Goal: Task Accomplishment & Management: Manage account settings

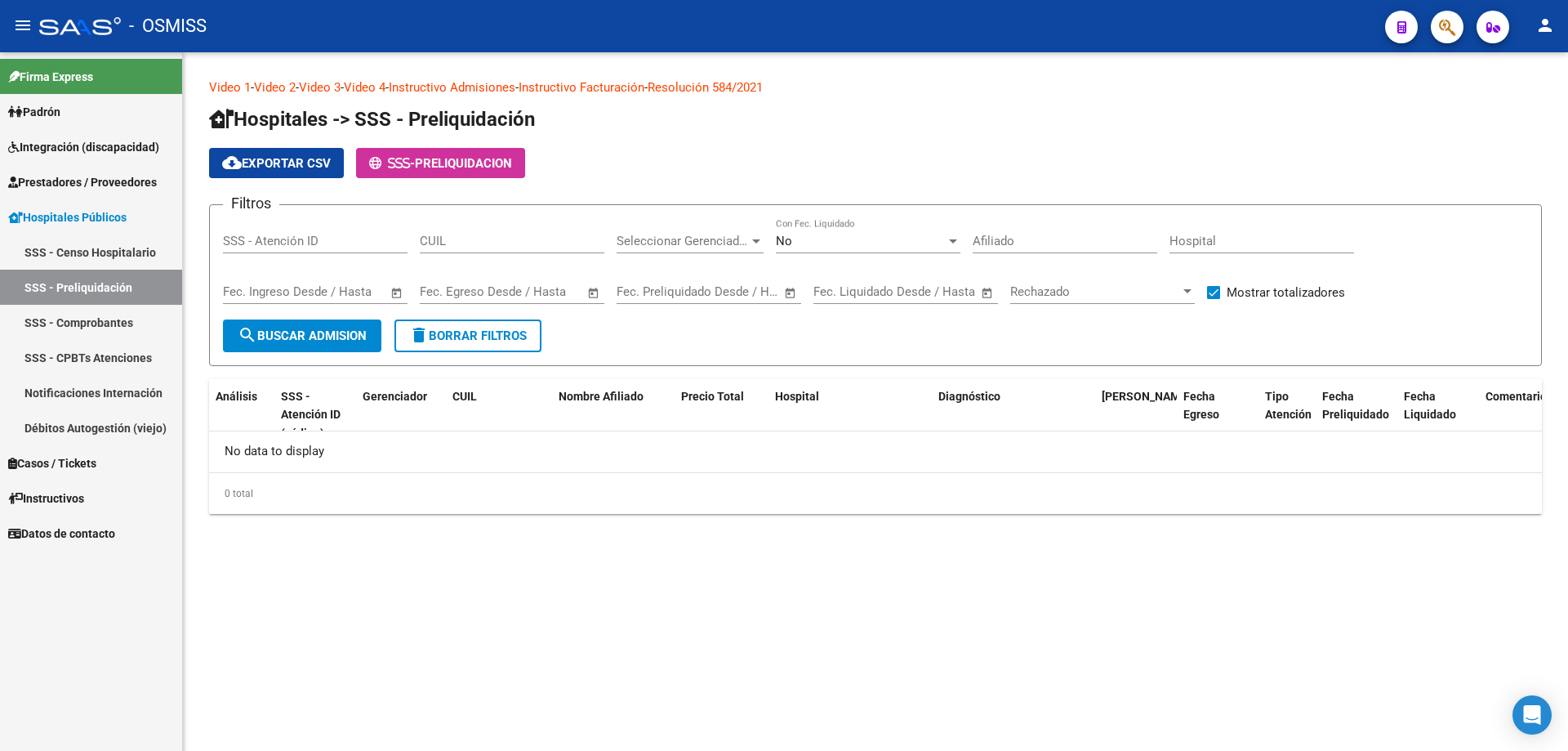
click at [95, 177] on span "Prestadores / Proveedores" at bounding box center [82, 182] width 148 height 18
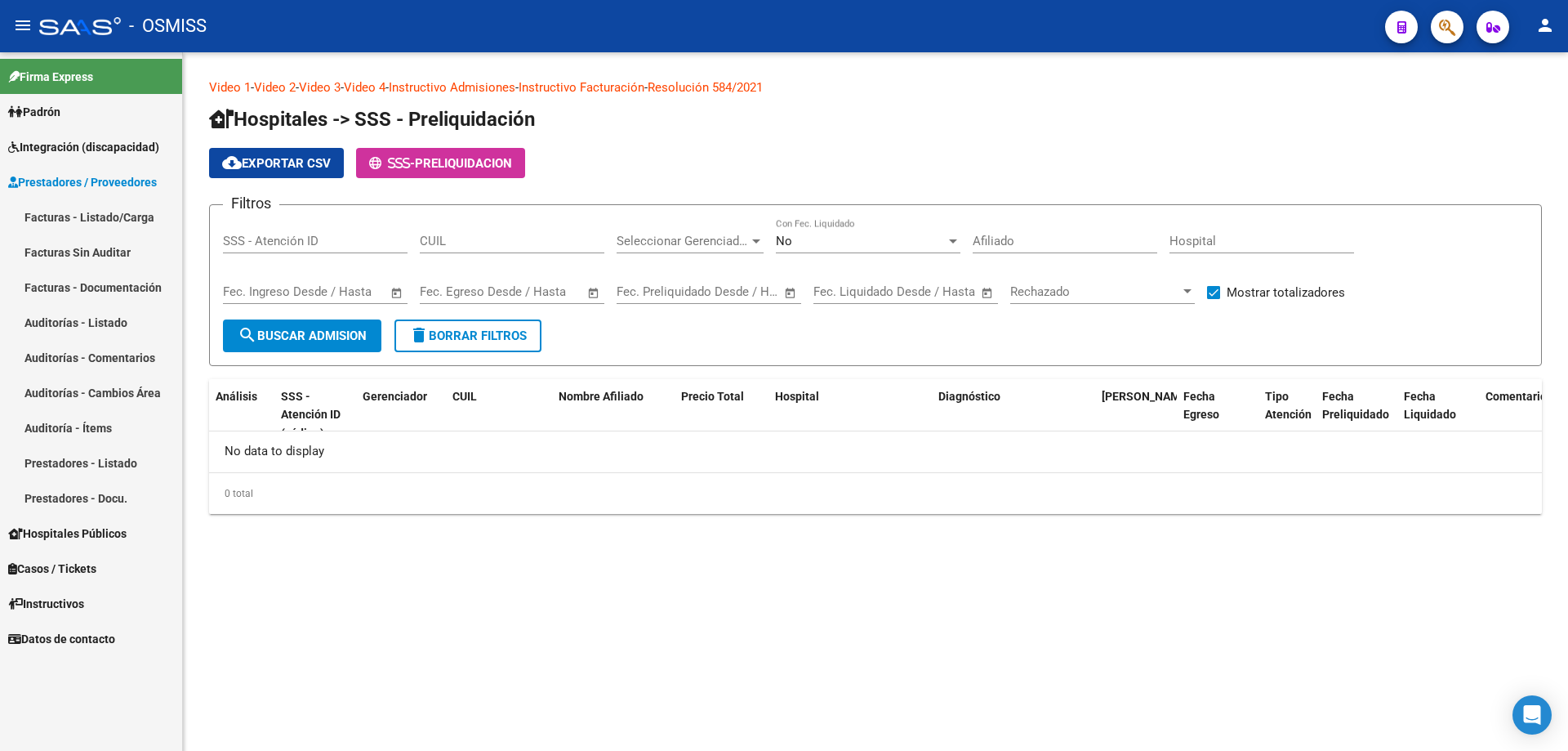
click at [109, 331] on link "Auditorías - Listado" at bounding box center [90, 322] width 182 height 35
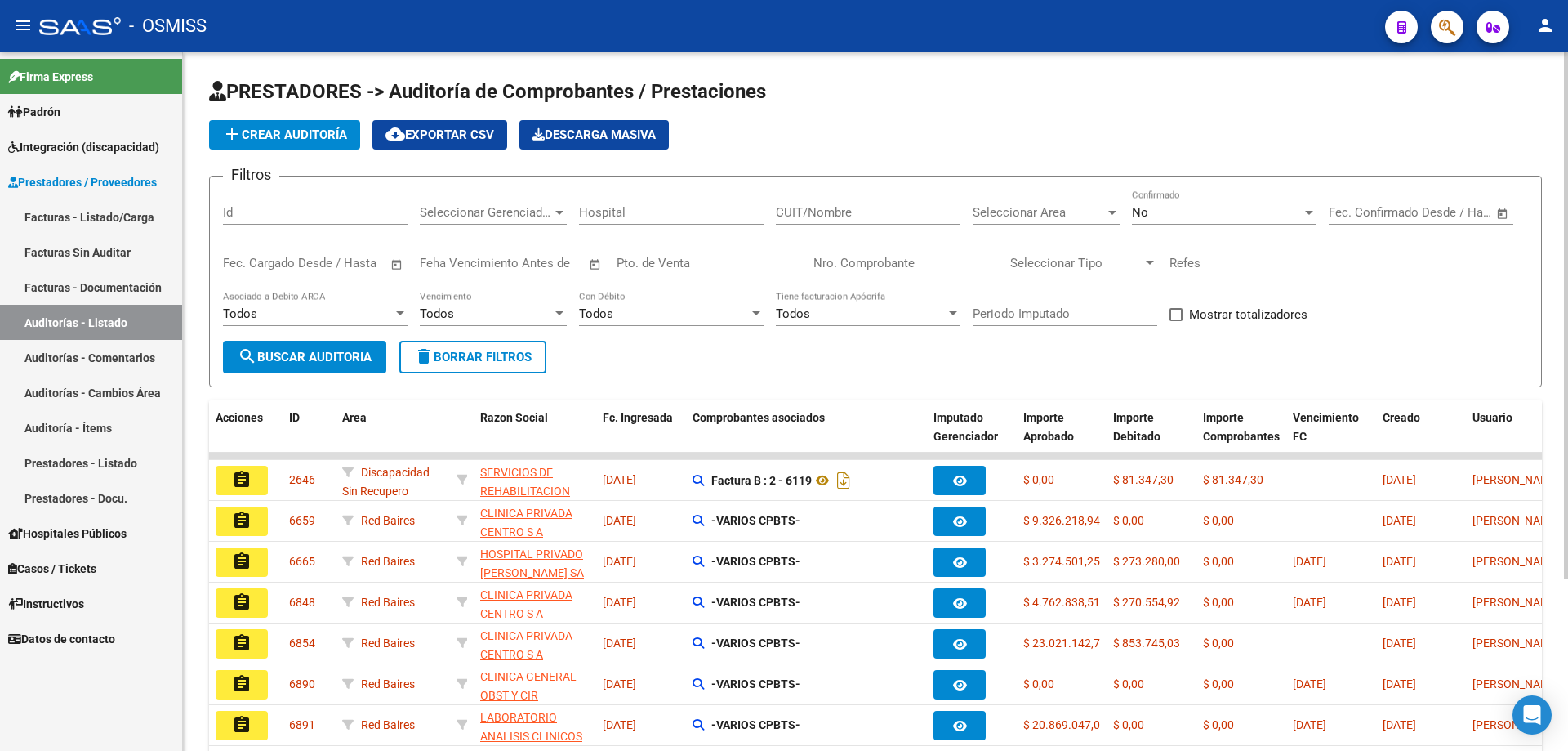
click at [757, 264] on input "Nro. Comprobante" at bounding box center [906, 262] width 185 height 15
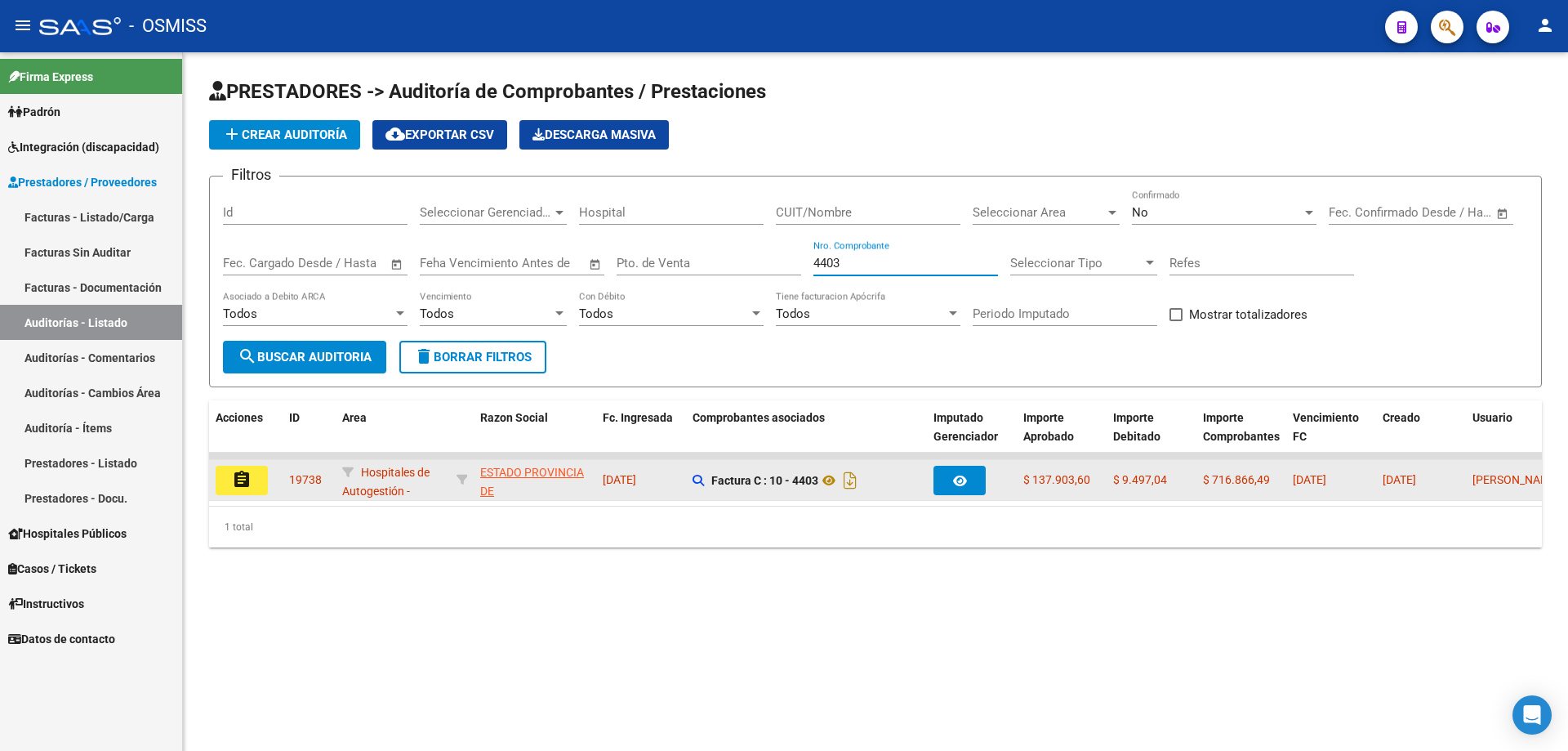
type input "4403"
click at [247, 491] on button "assignment" at bounding box center [241, 481] width 52 height 29
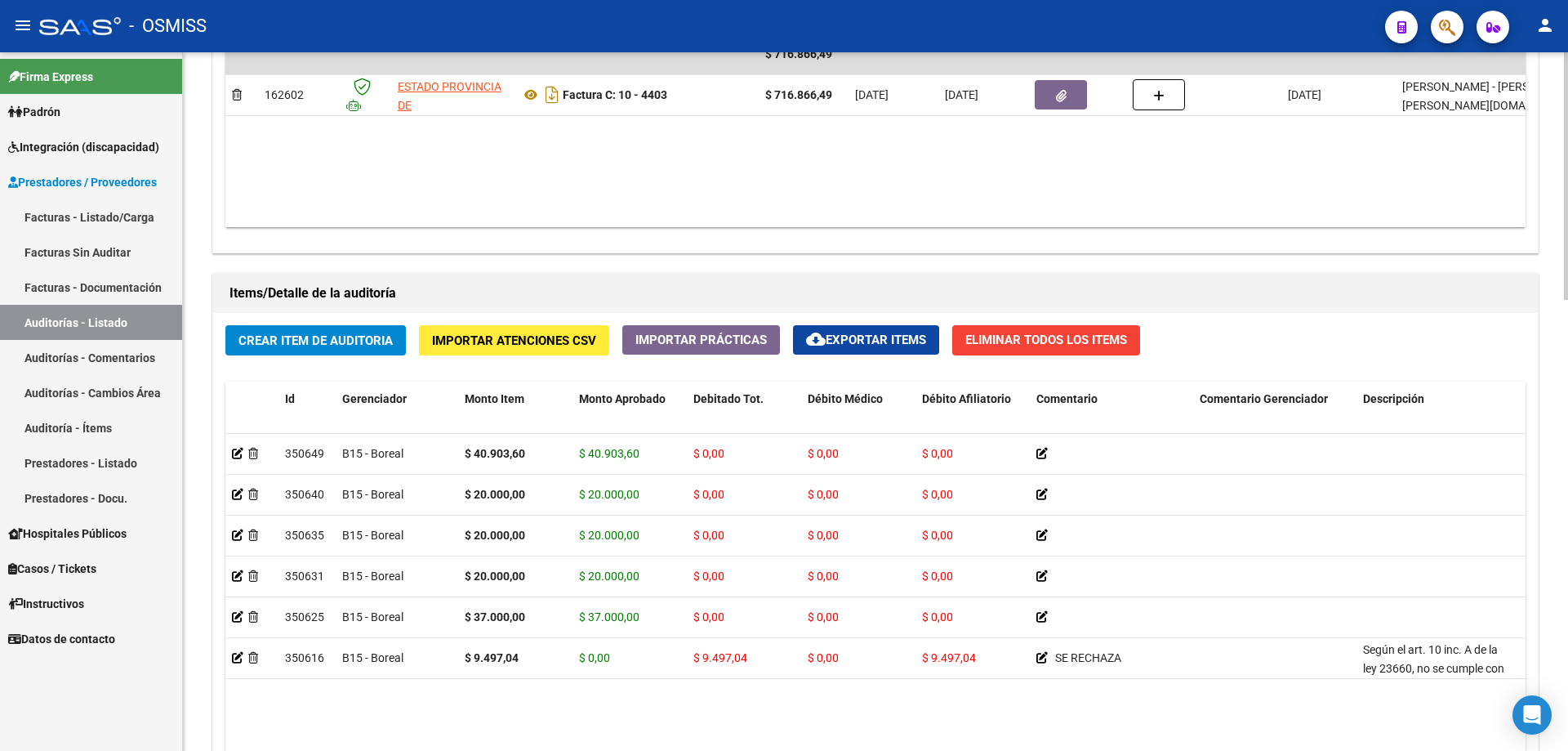
scroll to position [981, 0]
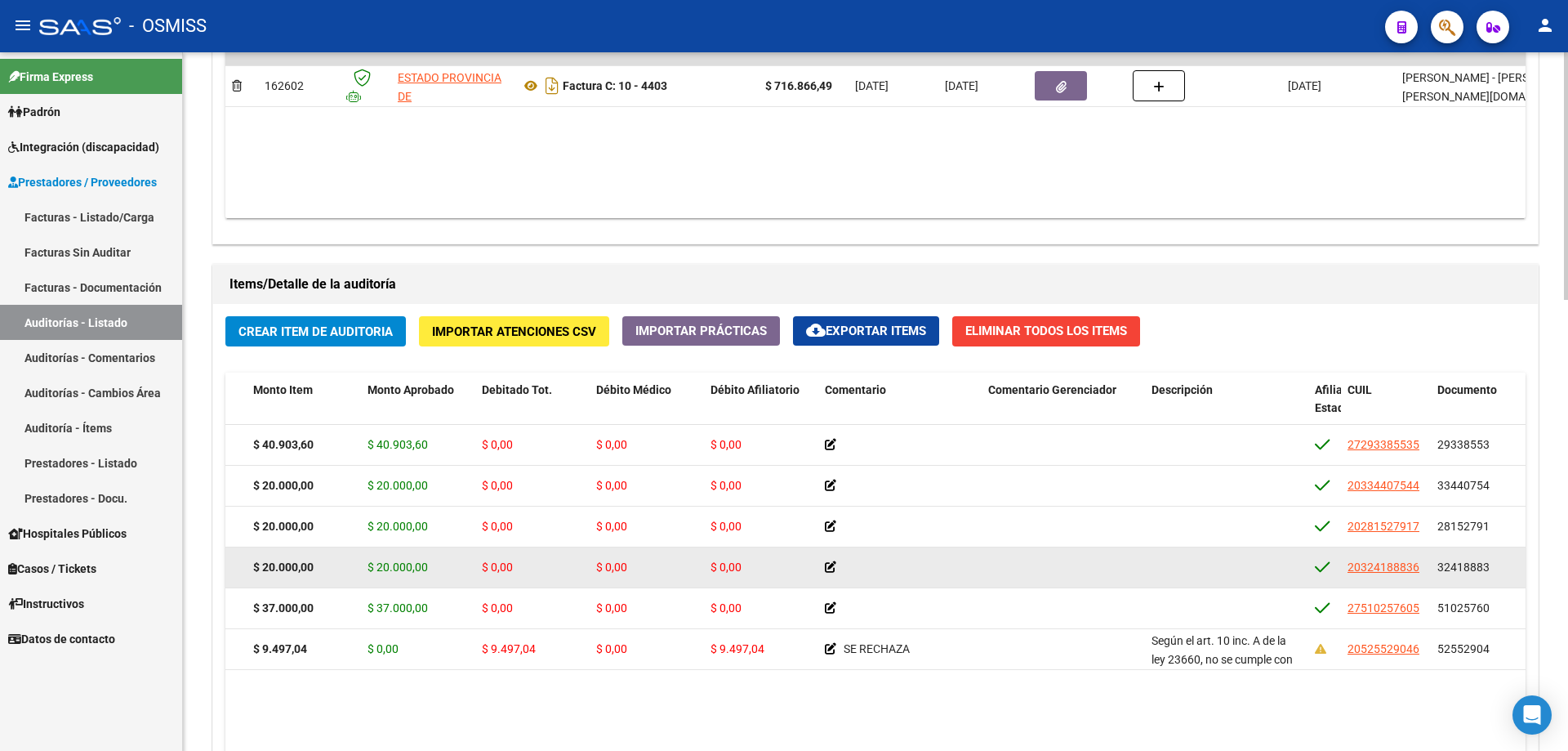
drag, startPoint x: 485, startPoint y: 563, endPoint x: 569, endPoint y: 569, distance: 84.2
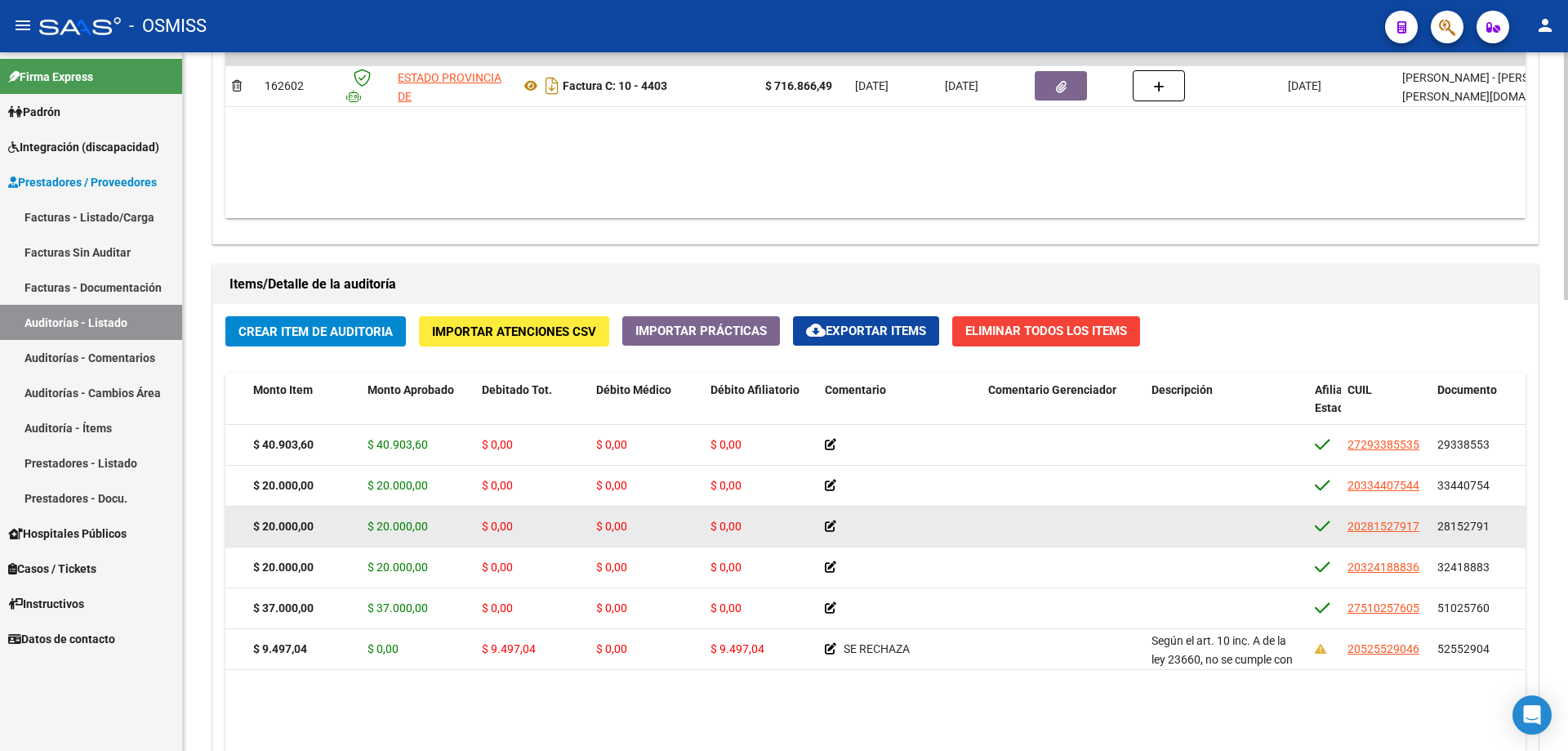
scroll to position [0, 286]
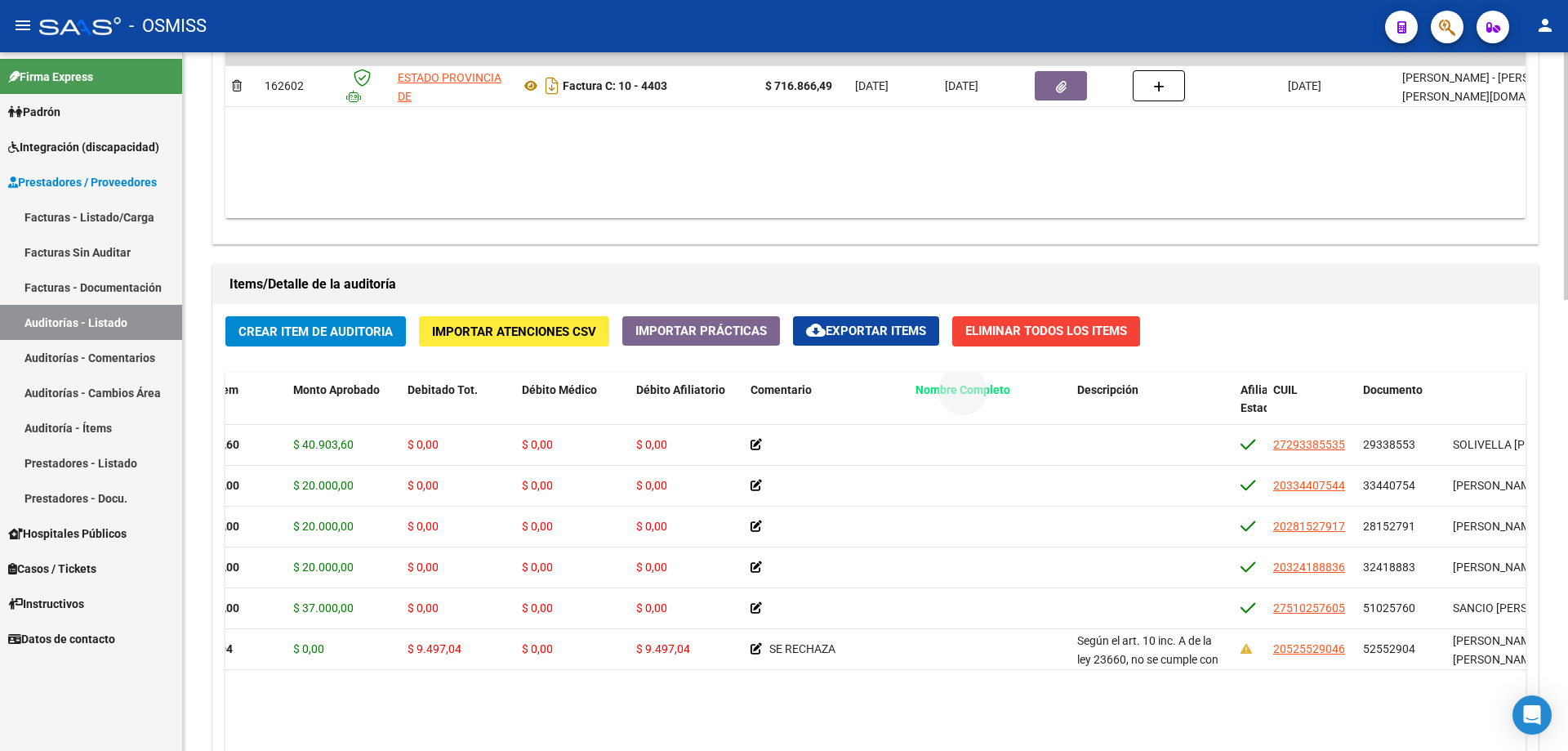
drag, startPoint x: 1480, startPoint y: 389, endPoint x: 942, endPoint y: 409, distance: 538.4
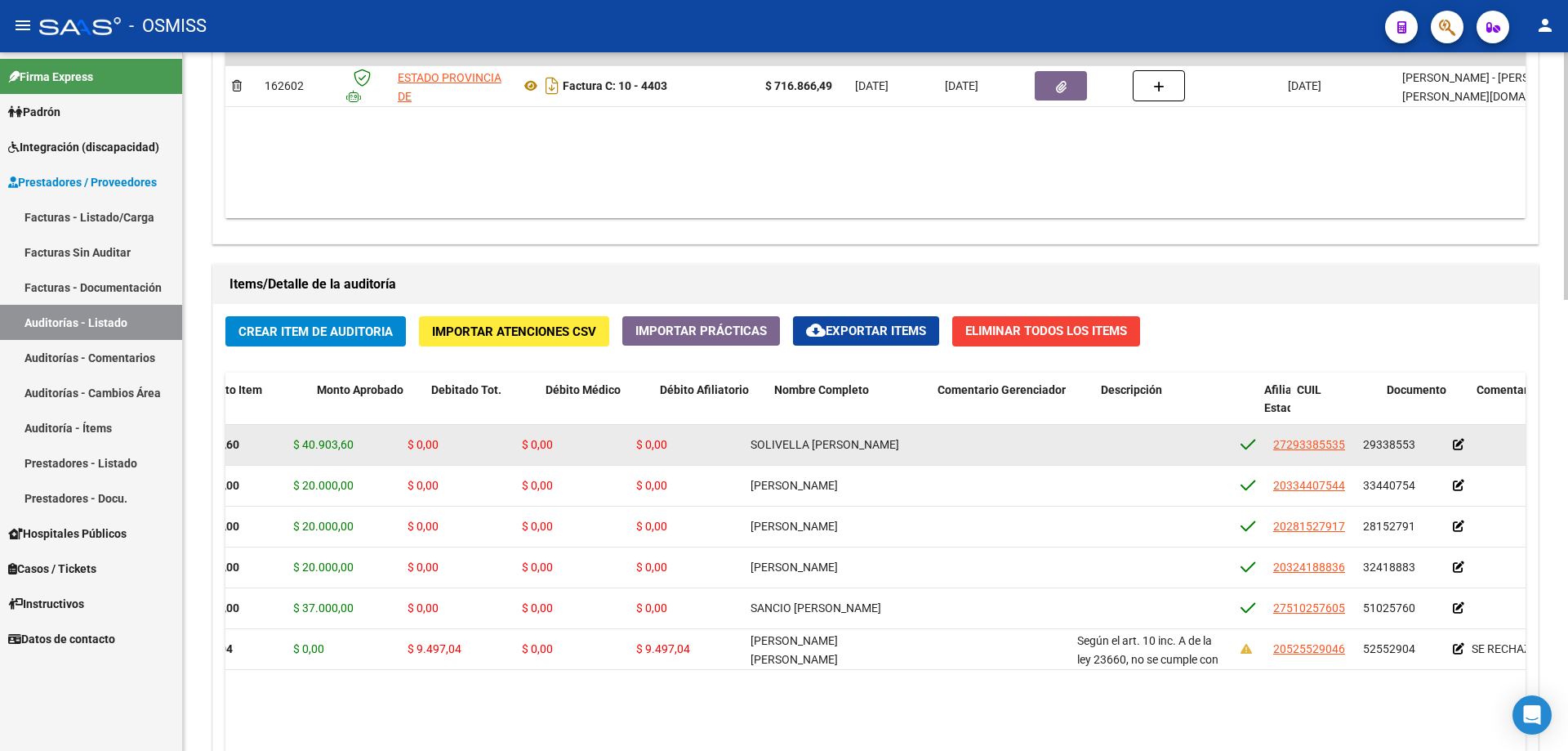
scroll to position [0, 0]
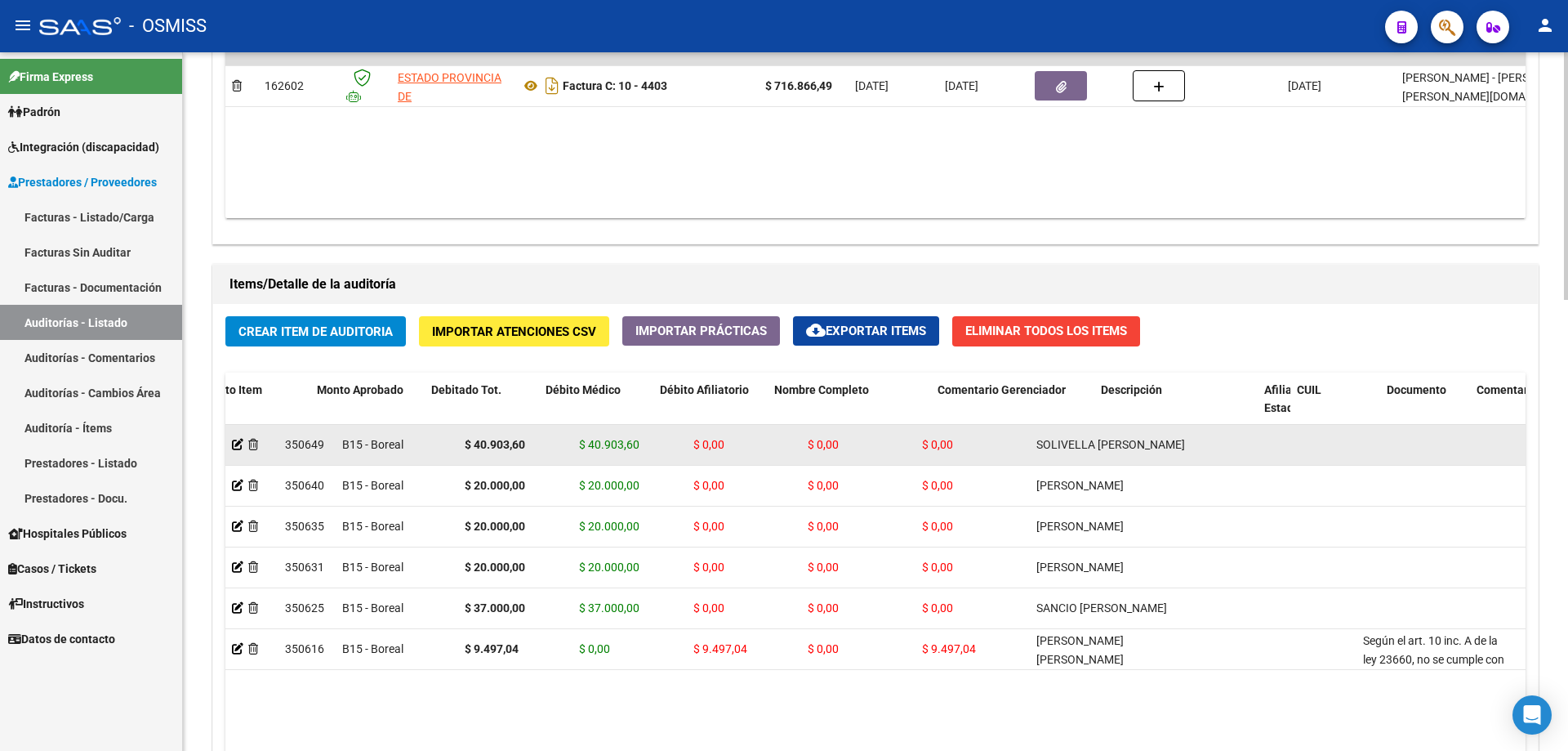
drag, startPoint x: 901, startPoint y: 491, endPoint x: 422, endPoint y: 454, distance: 480.4
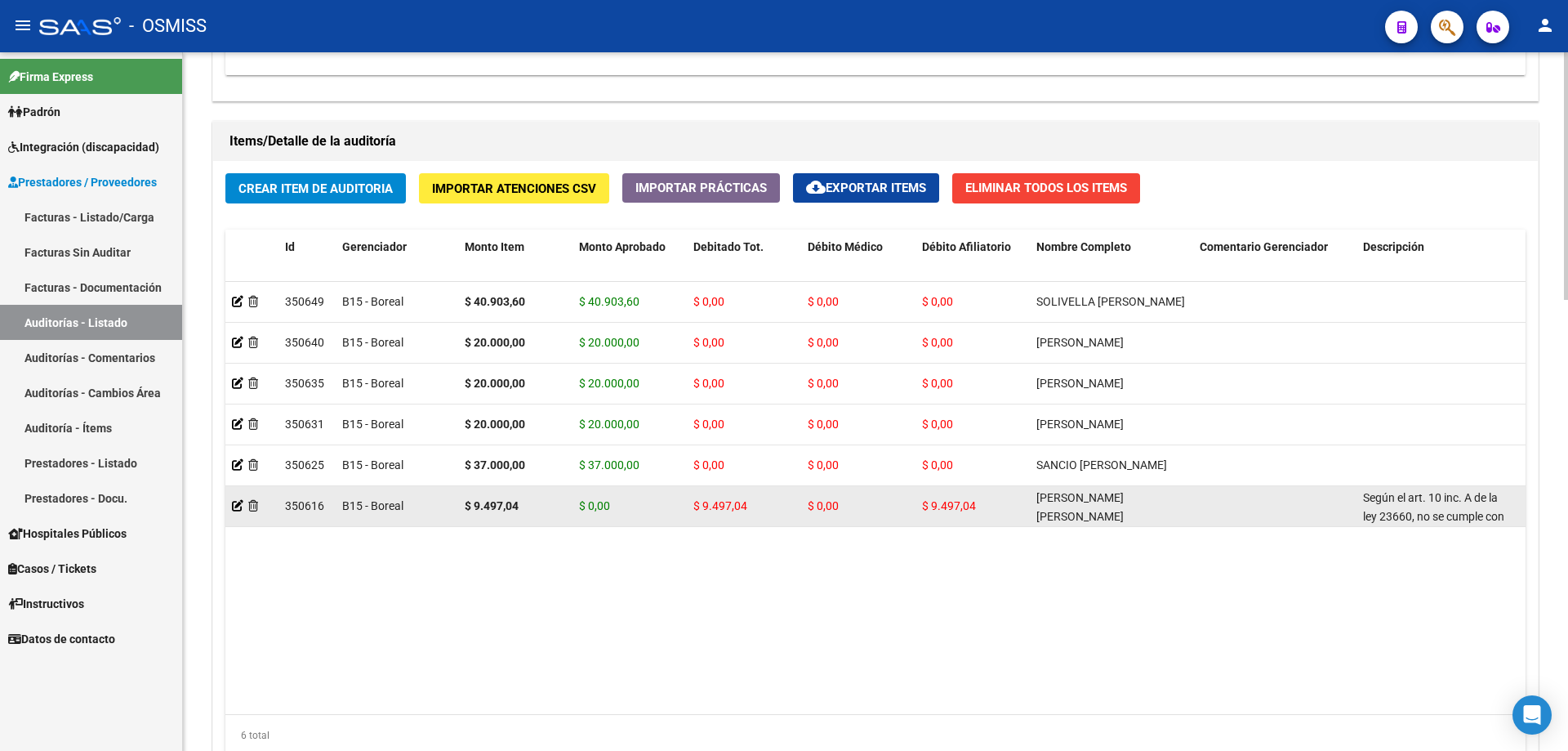
scroll to position [1144, 0]
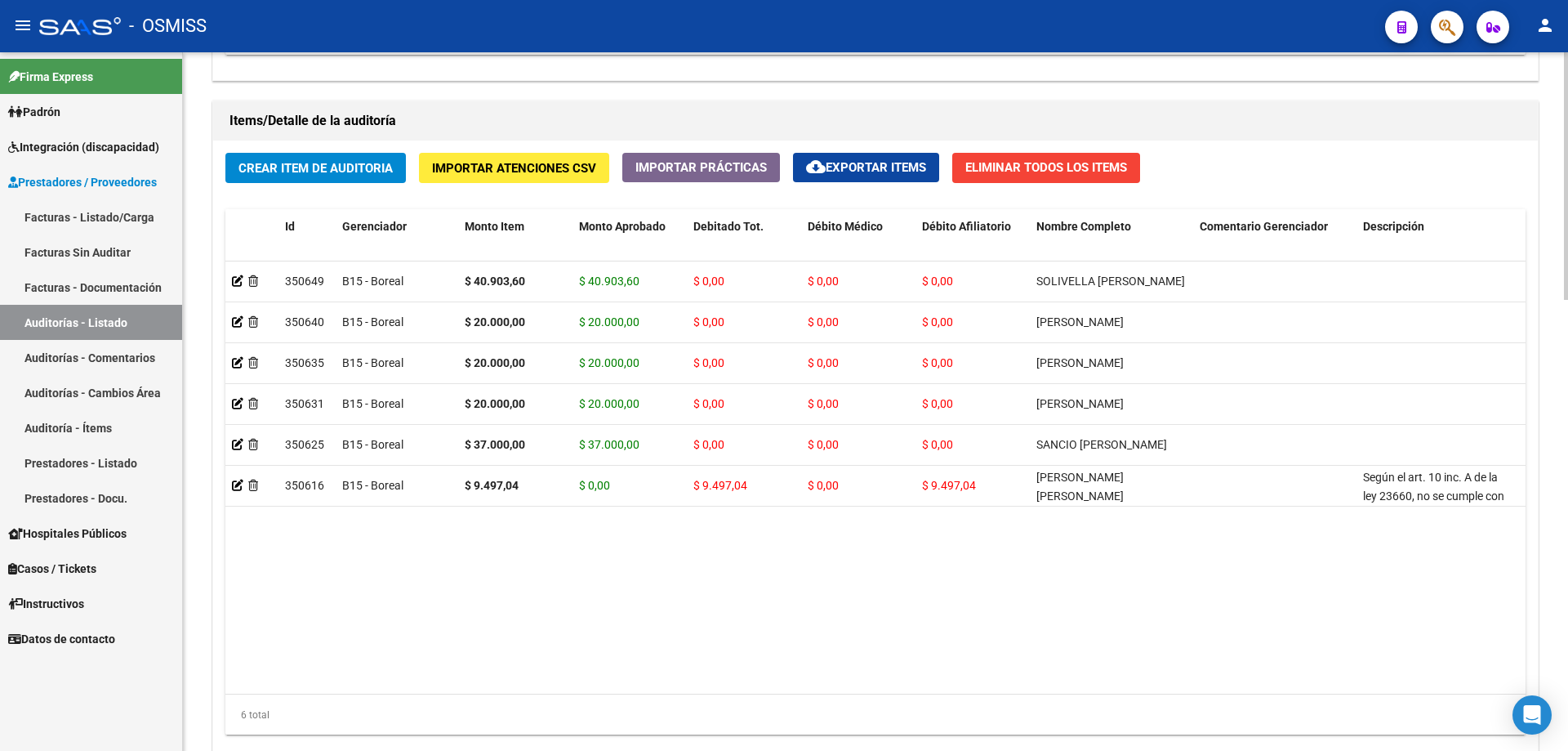
click at [313, 171] on span "Crear Item de Auditoria" at bounding box center [315, 168] width 154 height 15
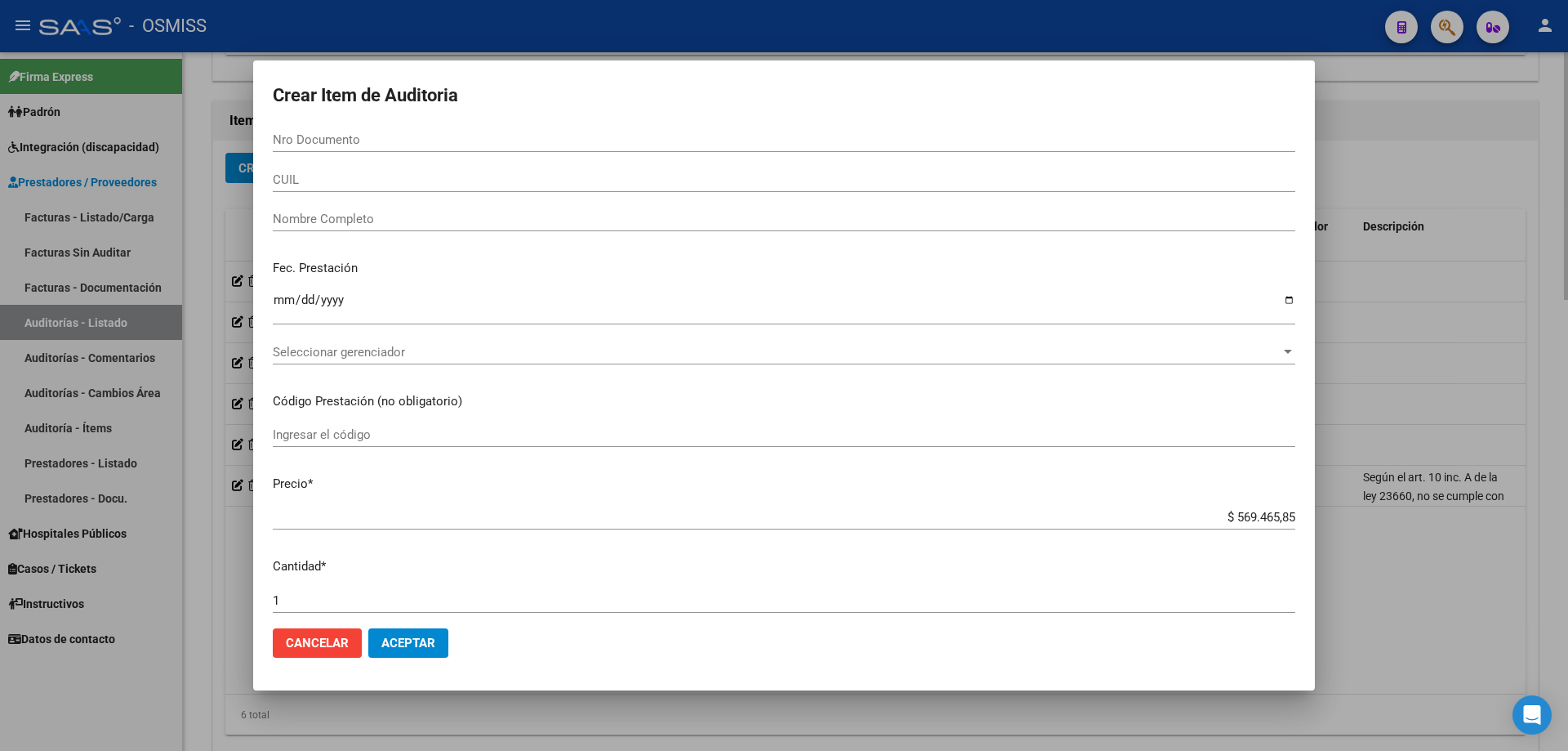
paste input "56088549"
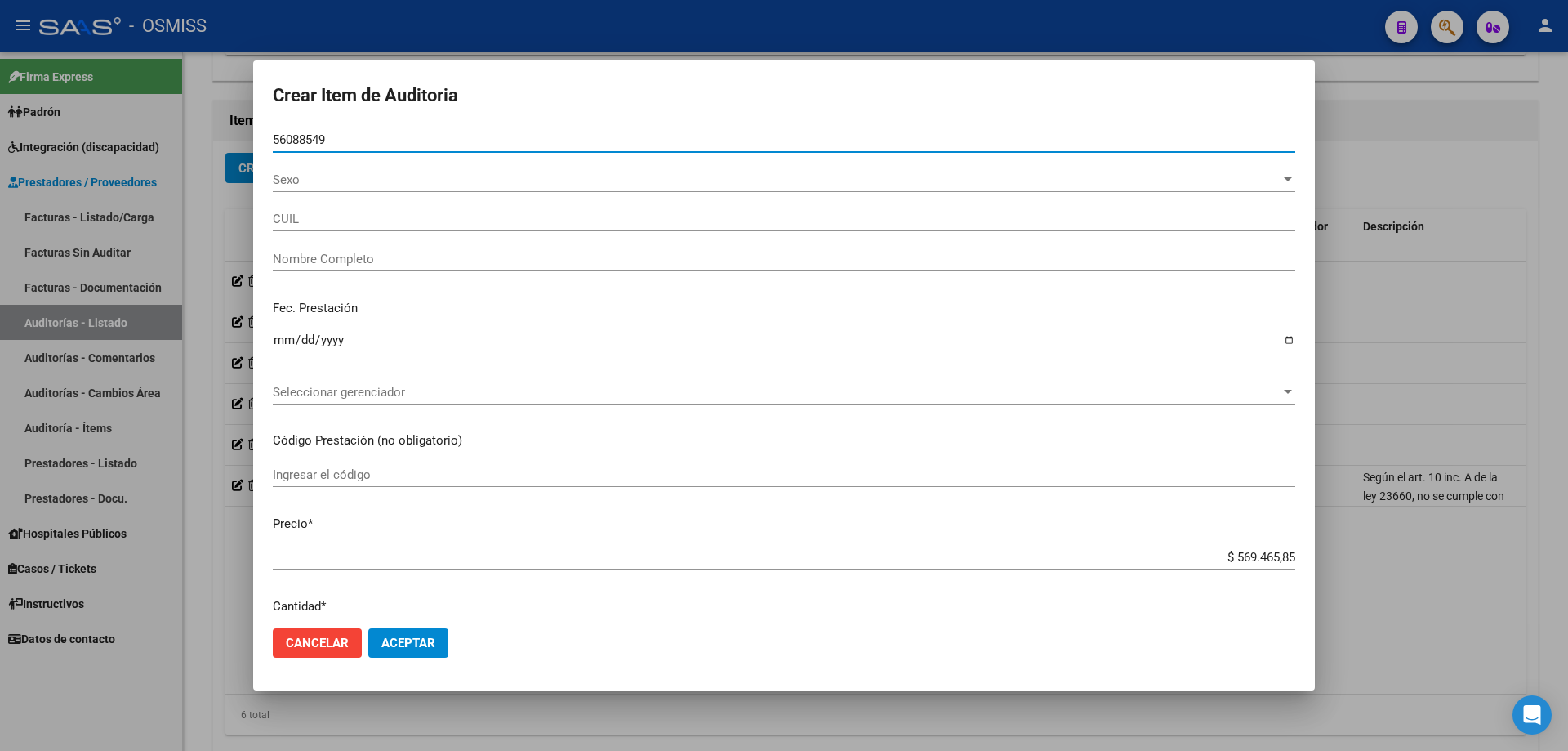
type input "56088549"
click at [279, 342] on input "Ingresar la fecha" at bounding box center [784, 346] width 1023 height 27
type input "27560885496"
type input "SANCIO [PERSON_NAME]"
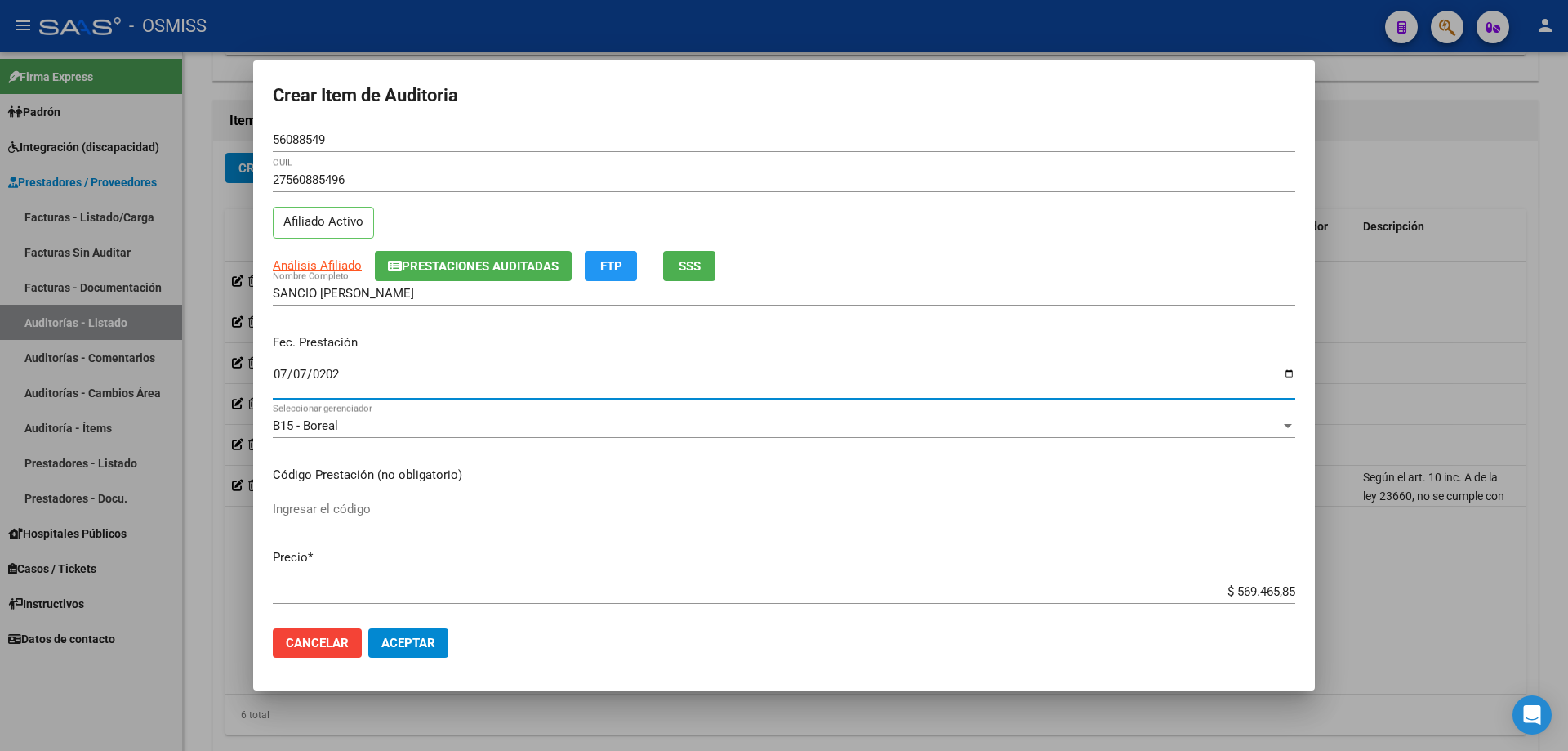
type input "[DATE]"
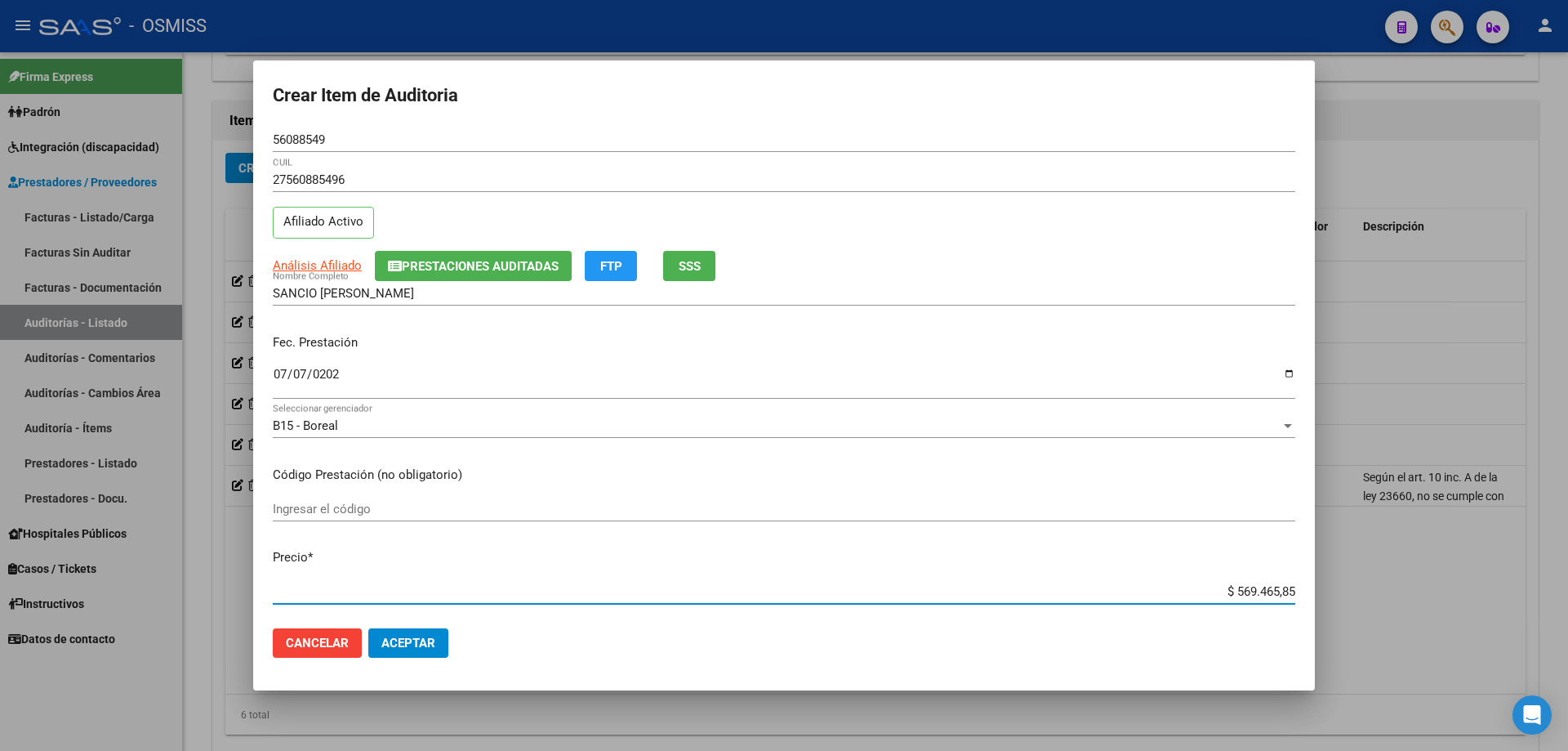
drag, startPoint x: 1204, startPoint y: 584, endPoint x: 1567, endPoint y: 513, distance: 369.9
click at [757, 506] on div "Crear Item de Auditoria 56088549 Nro Documento 27560885496 CUIL Afiliado Activo…" at bounding box center [784, 376] width 1568 height 751
type input "$ 0,00"
click at [0, 506] on div at bounding box center [784, 376] width 1568 height 751
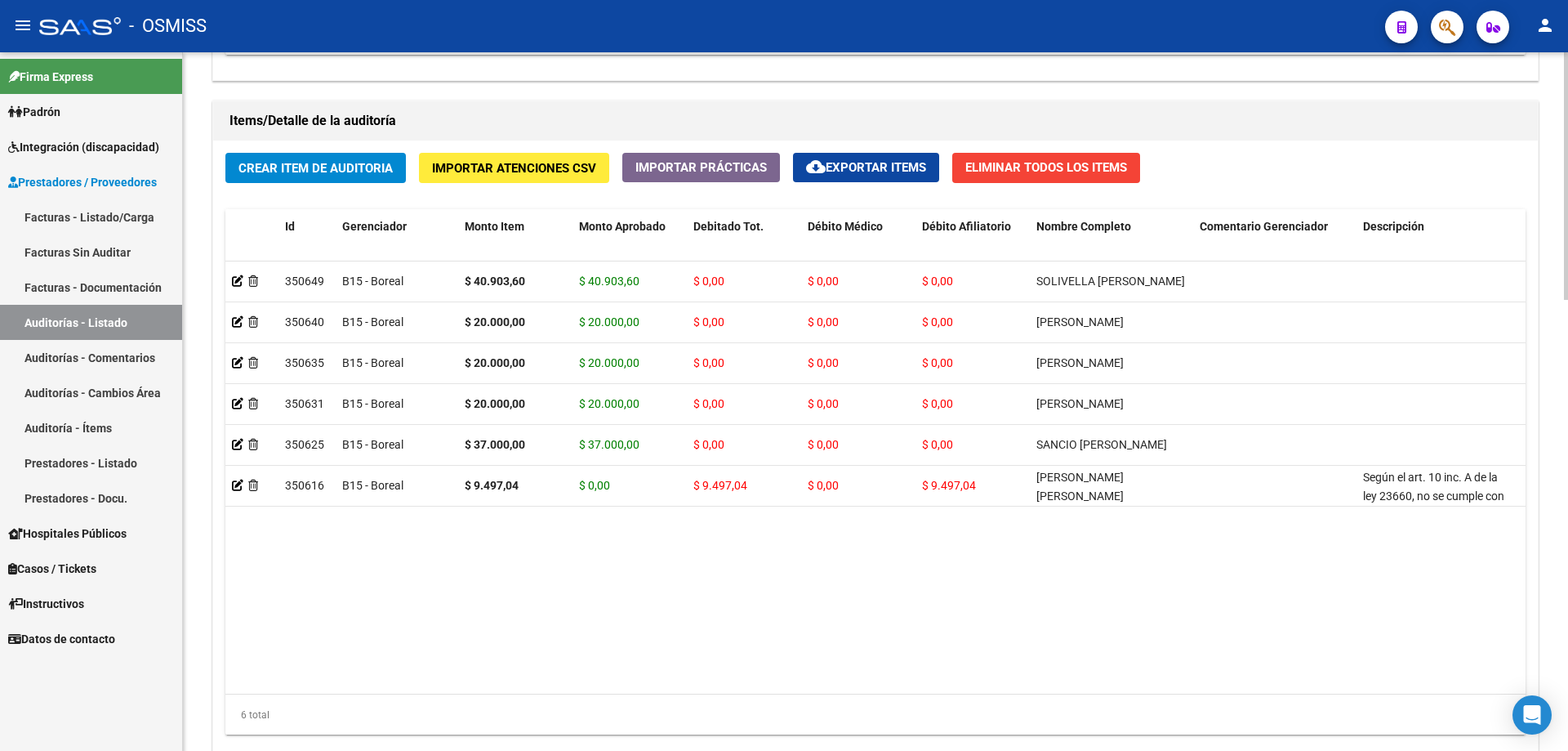
click at [534, 506] on datatable-body "350649 B15 - Boreal $ 40.903,60 $ 40.903,60 $ 0,00 $ 0,00 $ 0,00 SOLIVELLA [PER…" at bounding box center [874, 478] width 1300 height 433
click at [346, 174] on span "Crear Item de Auditoria" at bounding box center [315, 168] width 154 height 15
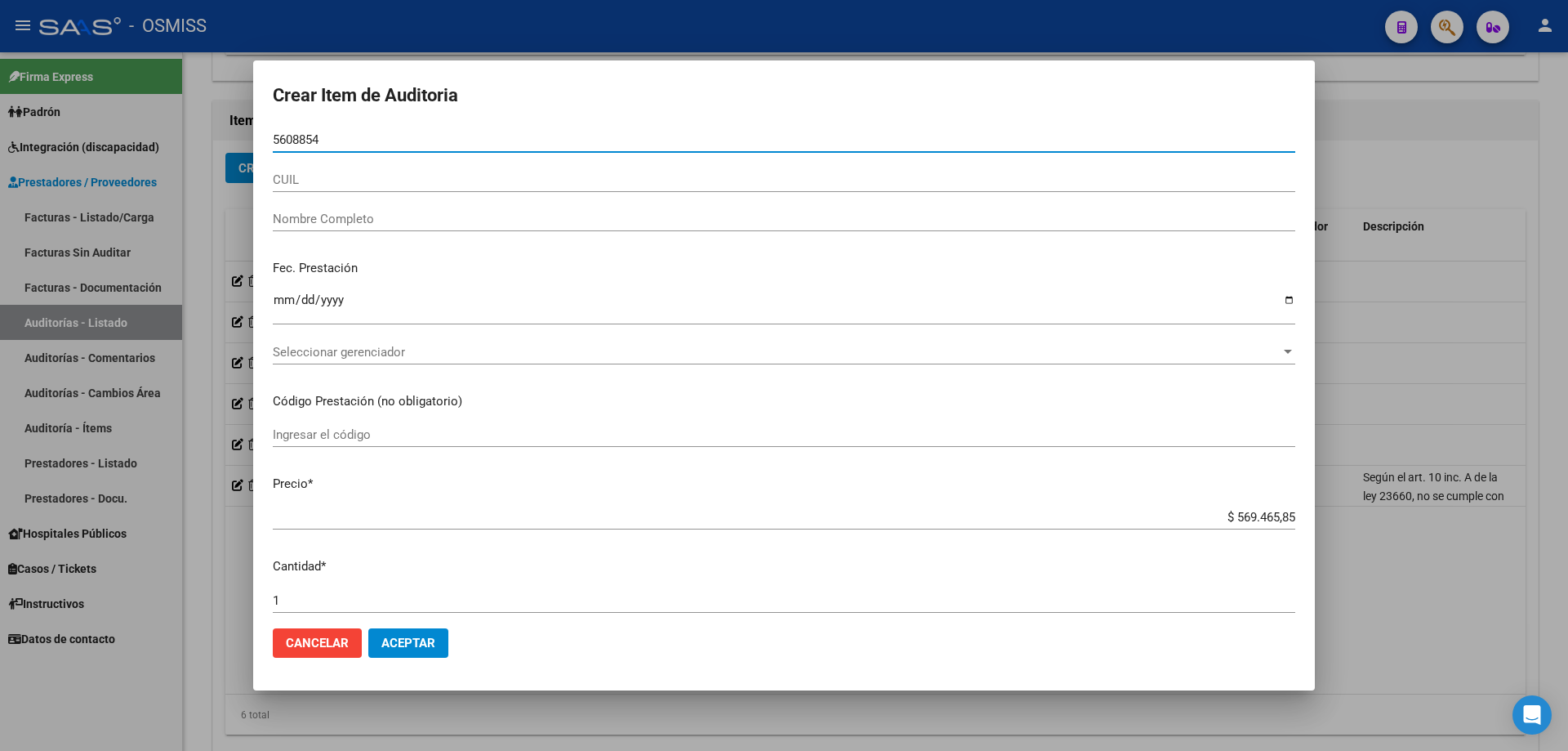
type input "56088549"
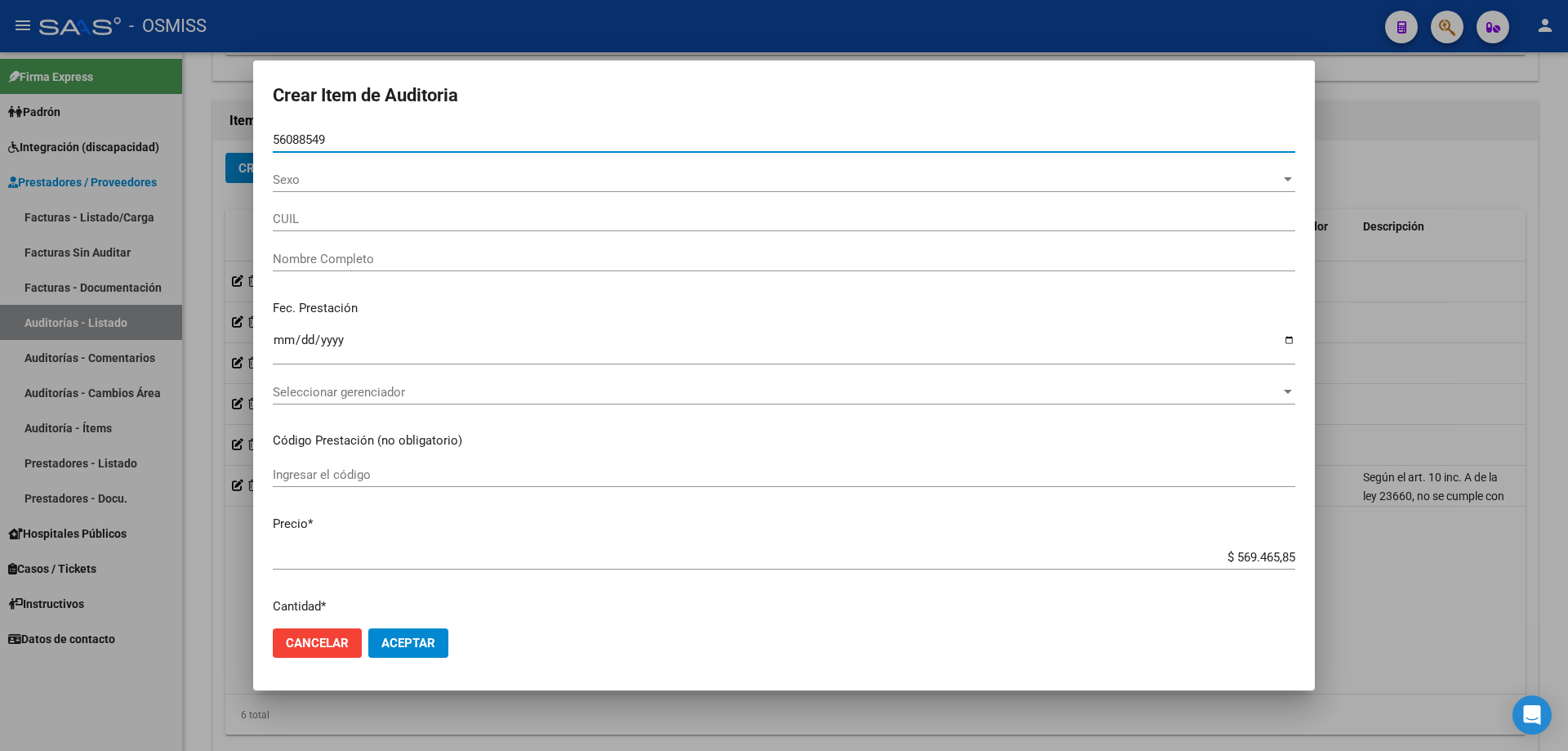
type input "27560885496"
type input "SANCIO [PERSON_NAME]"
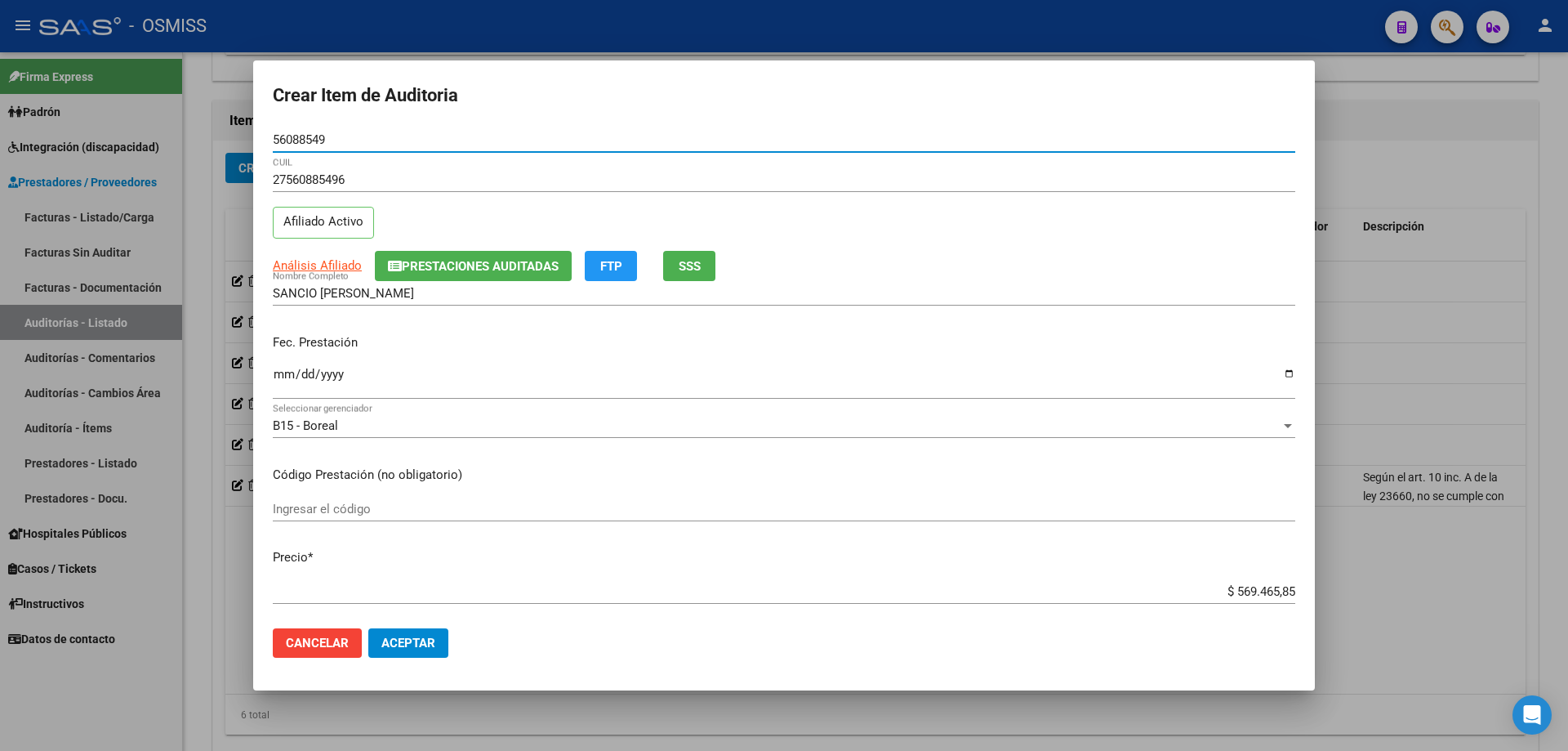
type input "56088549"
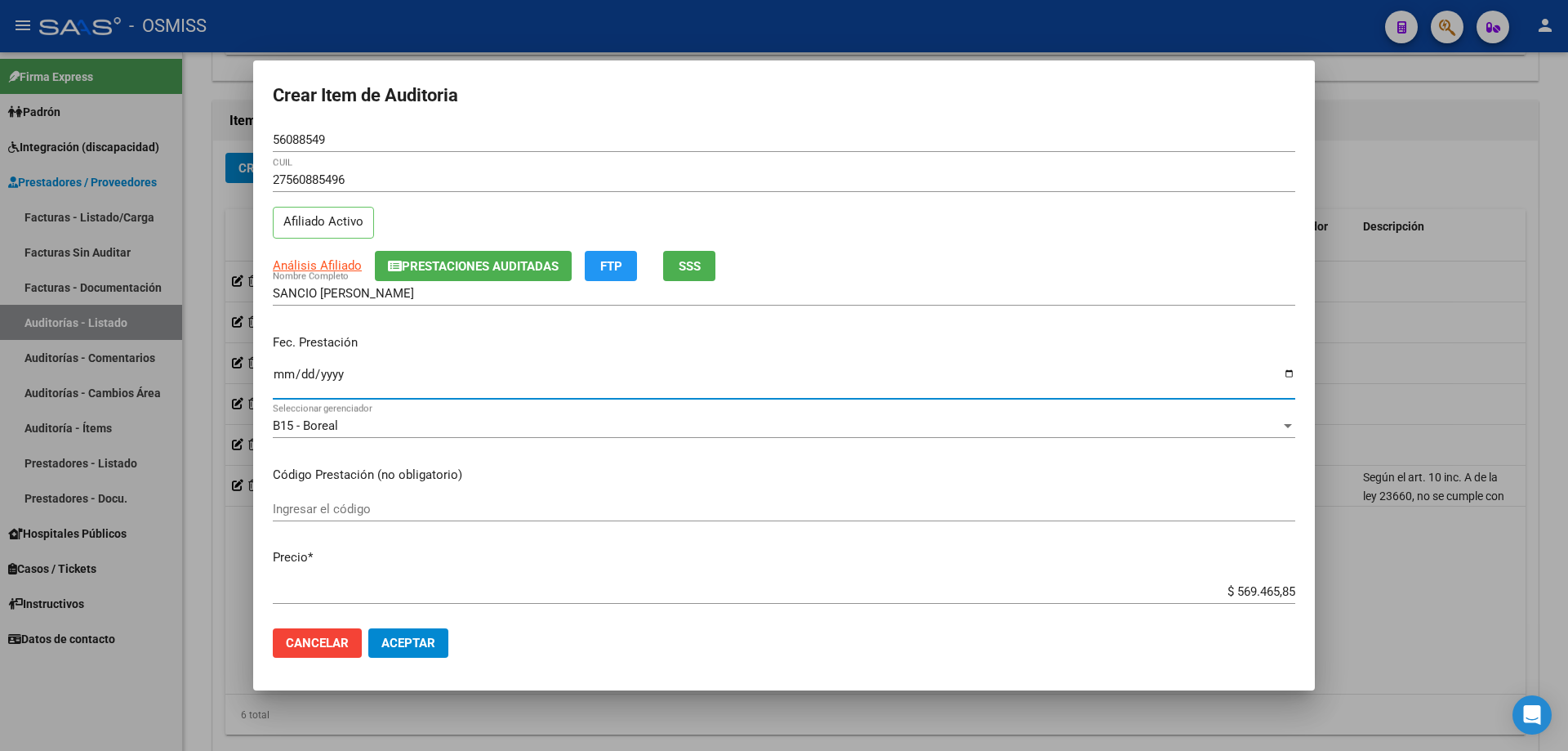
click at [288, 372] on input "Ingresar la fecha" at bounding box center [784, 380] width 1023 height 27
type input "[DATE]"
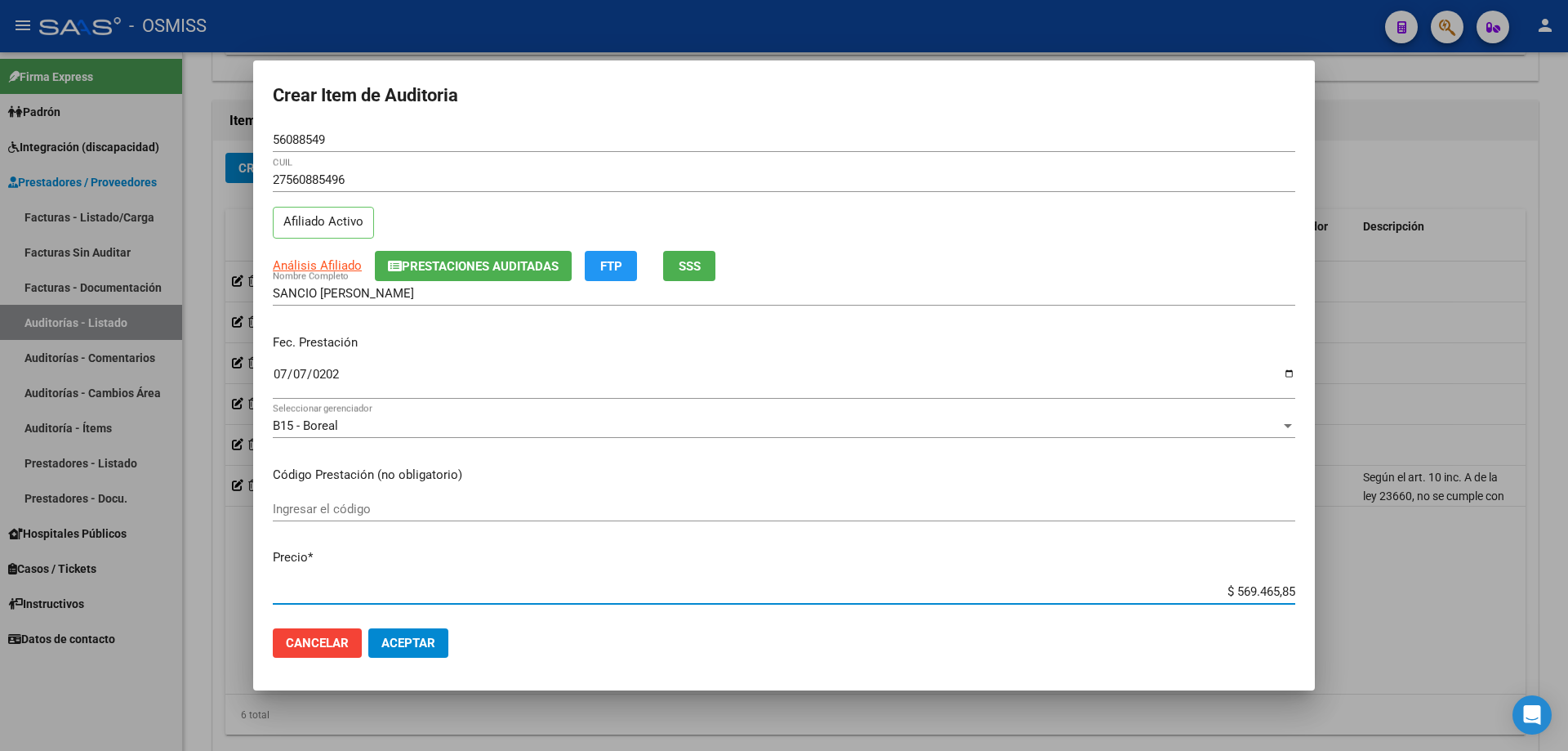
drag, startPoint x: 1160, startPoint y: 584, endPoint x: 1404, endPoint y: 598, distance: 244.4
click at [757, 506] on div "Crear Item de Auditoria 56088549 Nro Documento 27560885496 CUIL Afiliado Activo…" at bounding box center [784, 376] width 1568 height 751
paste input "42.966,06"
type input "$ 42.966,06"
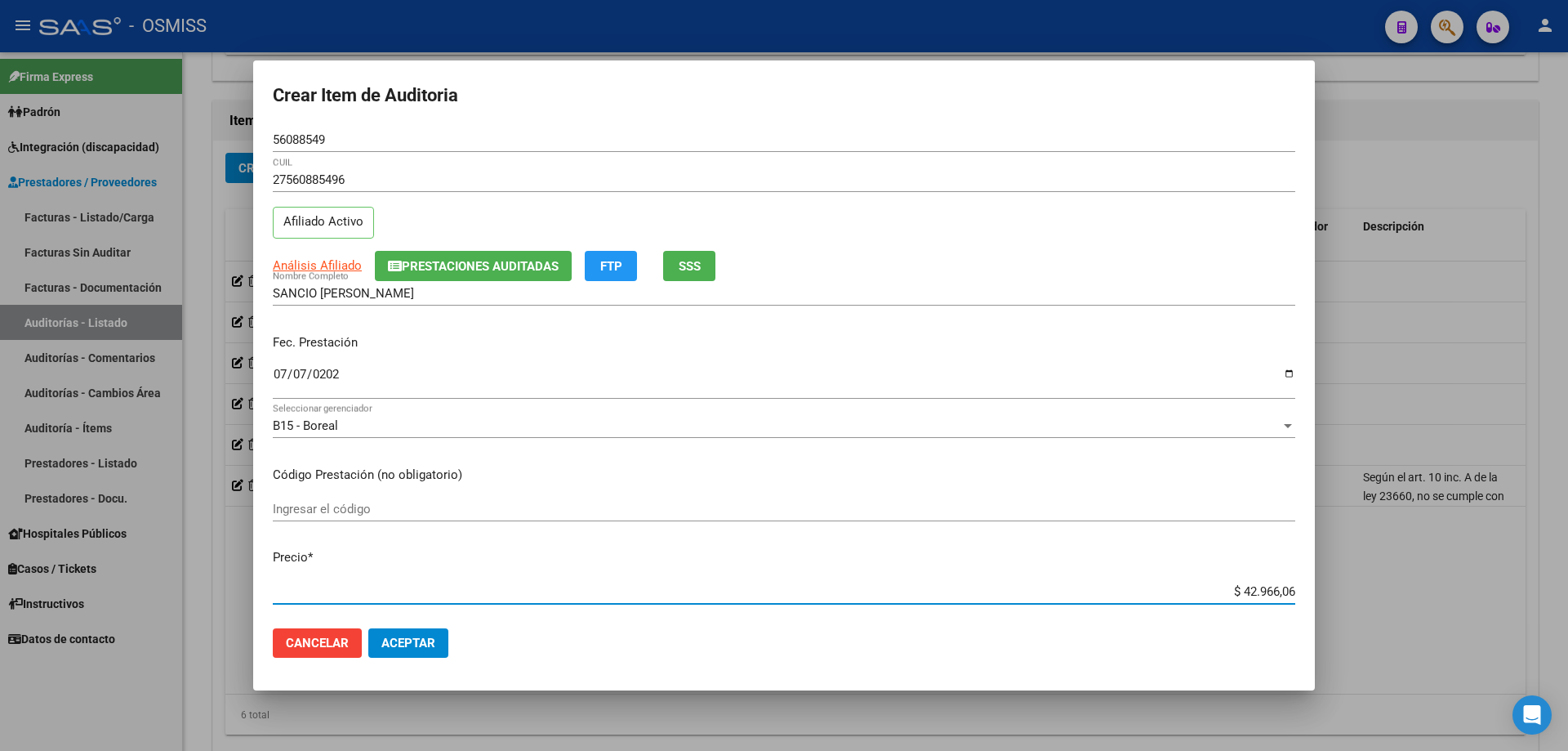
type input "$ 42.966,06"
click at [366, 506] on mat-dialog-actions "Cancelar Aceptar" at bounding box center [784, 643] width 1023 height 56
click at [378, 506] on button "Aceptar" at bounding box center [408, 643] width 80 height 29
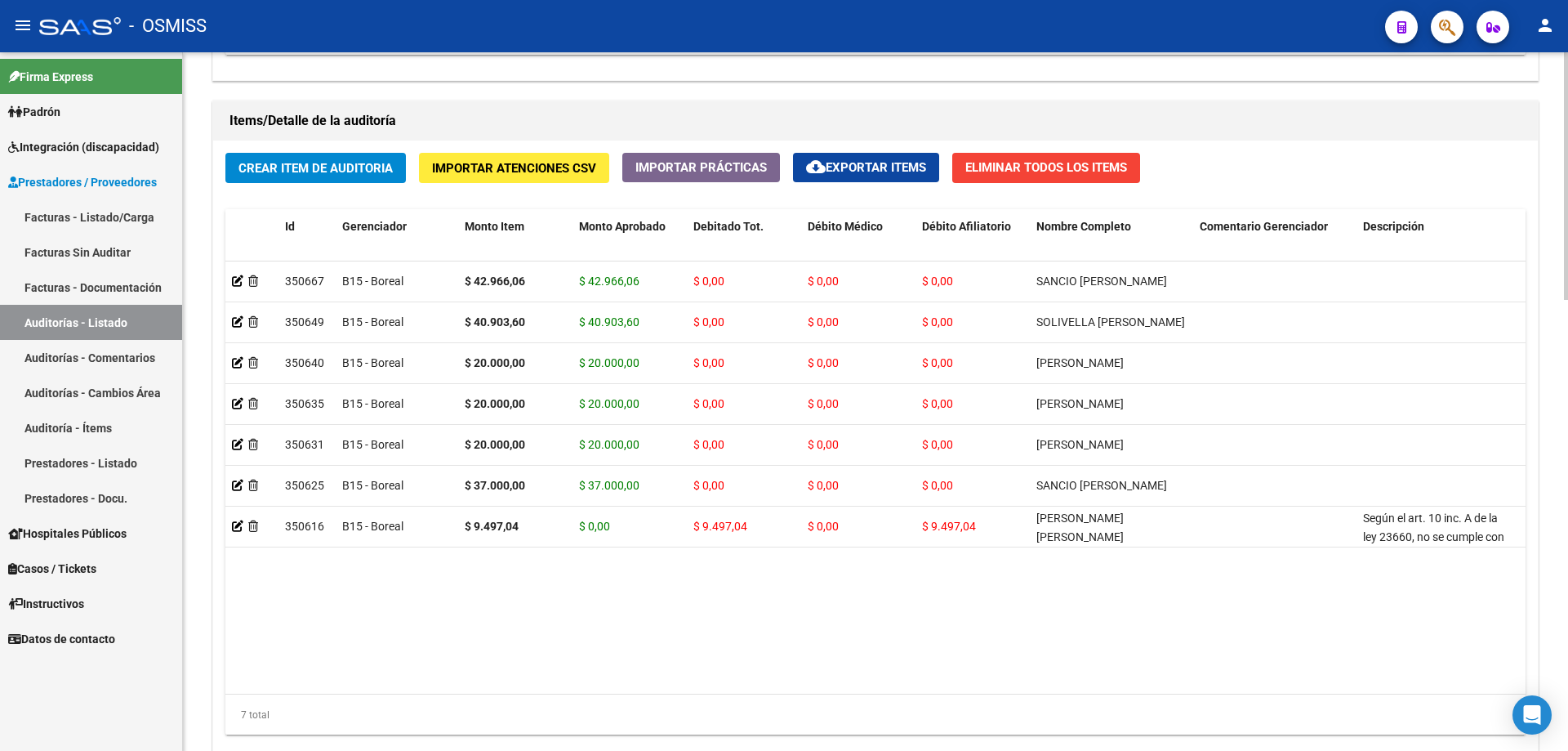
click at [743, 506] on datatable-body "350667 B15 - Boreal $ 42.966,06 $ 42.966,06 $ 0,00 $ 0,00 $ 0,00 SANCIO [PERSON…" at bounding box center [874, 478] width 1300 height 433
click at [319, 153] on button "Crear Item de Auditoria" at bounding box center [315, 167] width 181 height 30
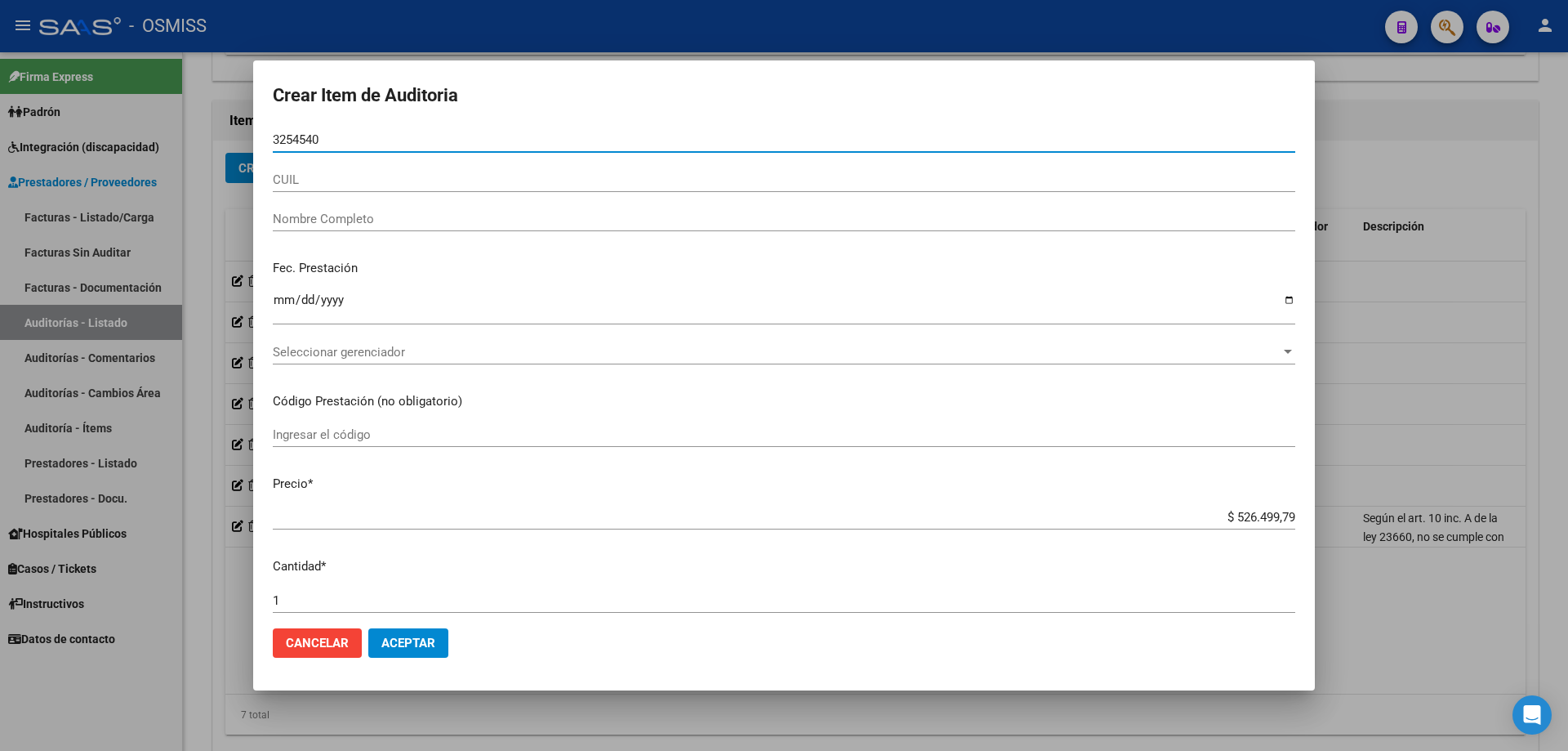
type input "32545402"
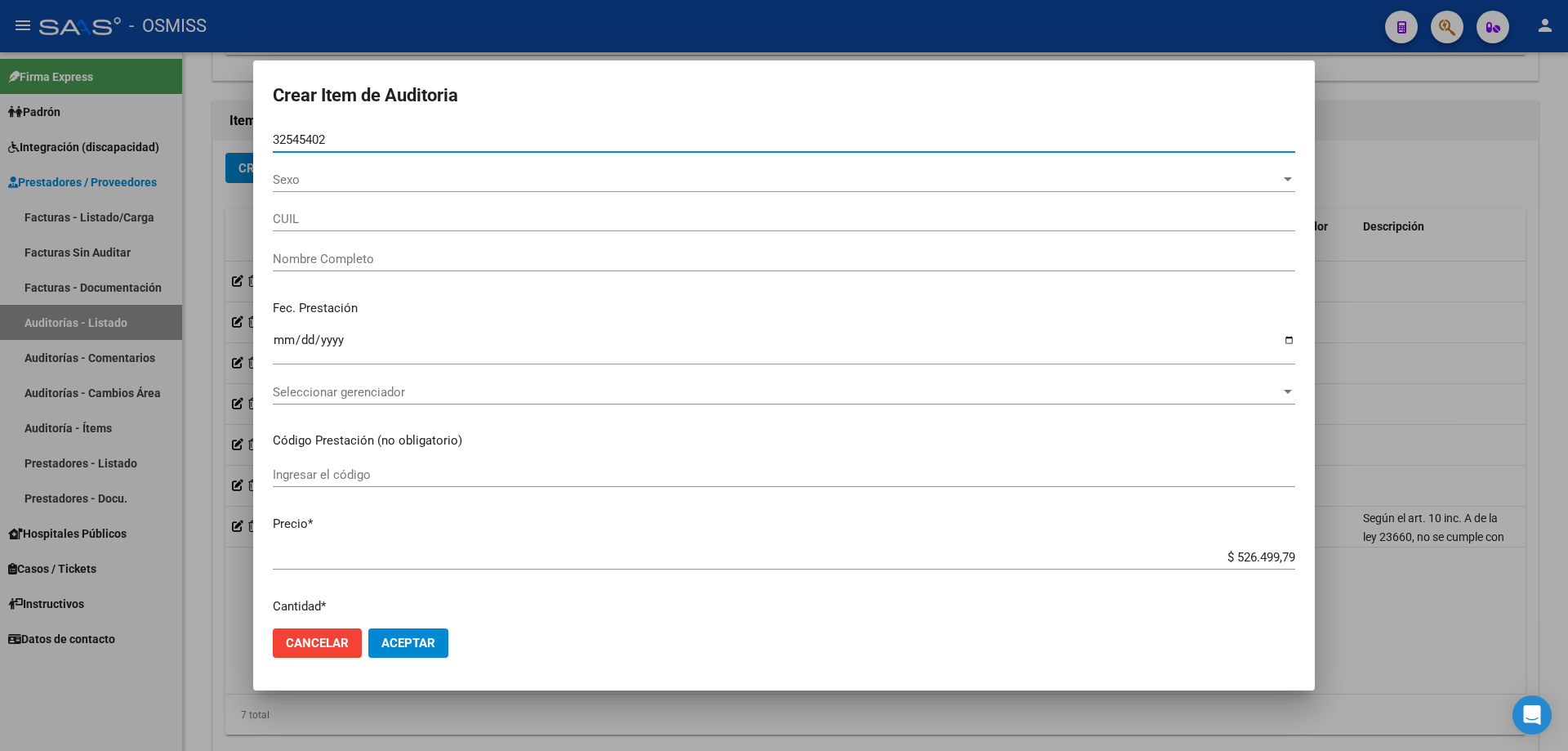
type input "20325454025"
type input "CAMPOS [PERSON_NAME]"
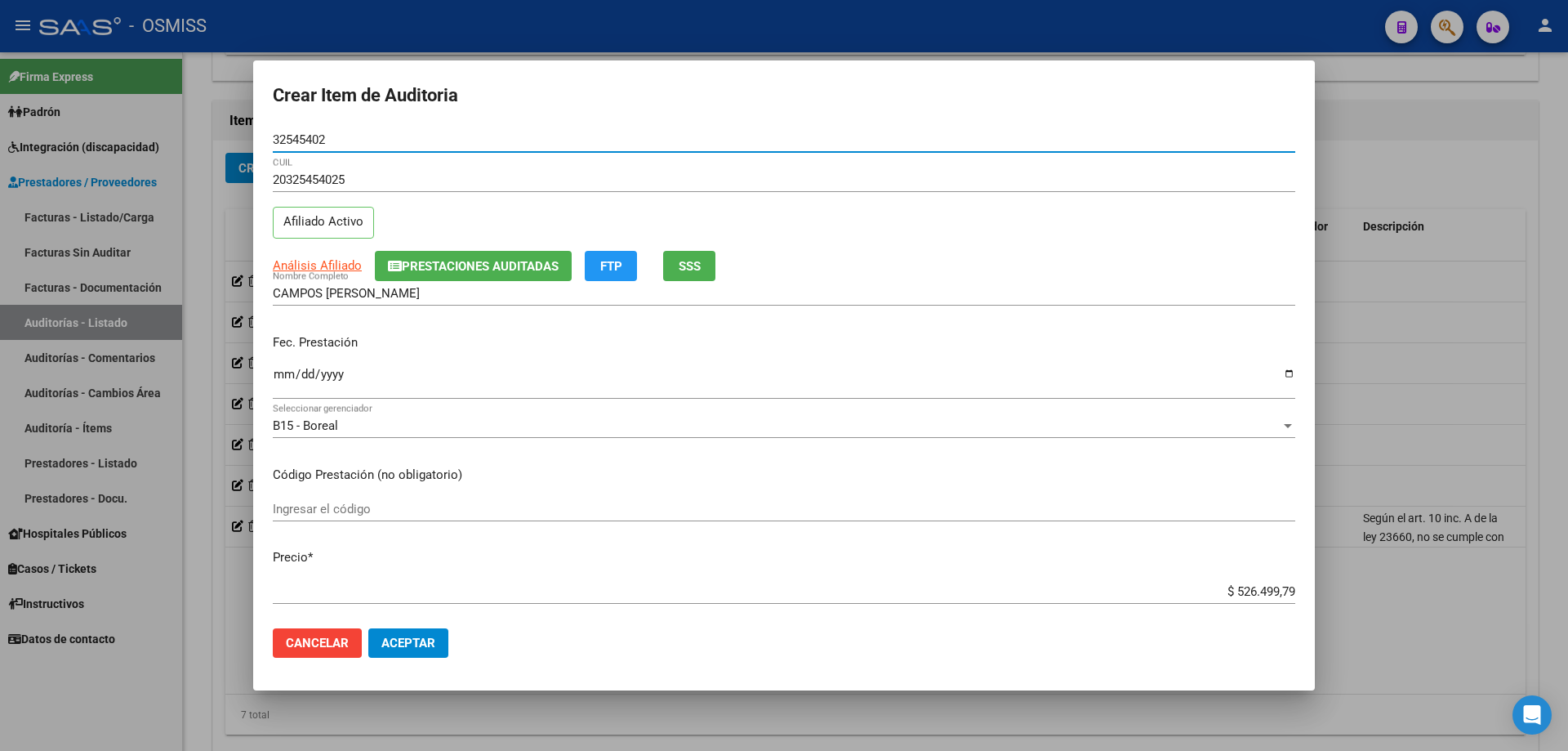
type input "32545402"
click at [279, 372] on input "Ingresar la fecha" at bounding box center [784, 380] width 1023 height 27
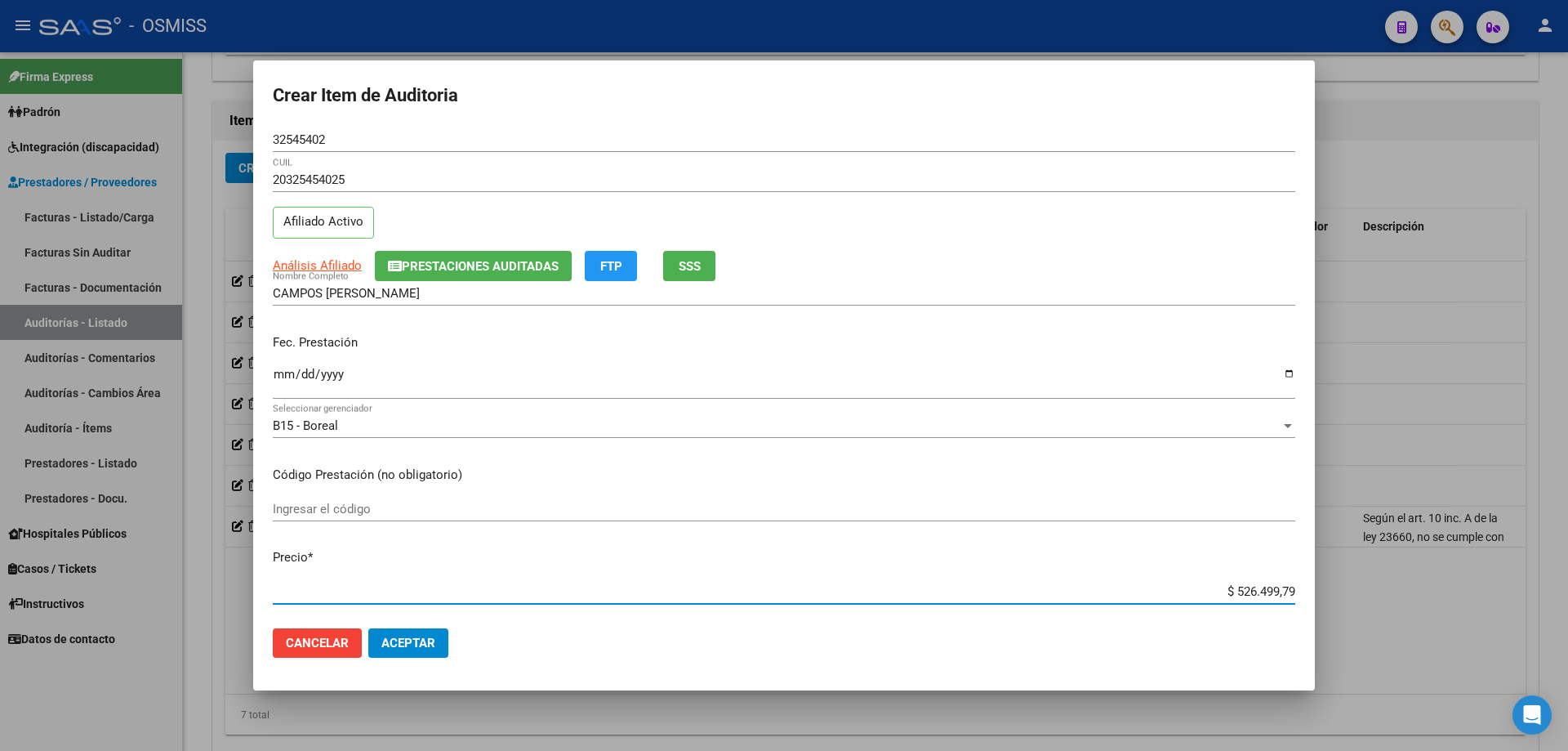
drag, startPoint x: 1185, startPoint y: 590, endPoint x: 1567, endPoint y: 607, distance: 382.4
click at [757, 506] on div "Crear Item de Auditoria 32545402 Nro Documento 20325454025 CUIL Afiliado Activo…" at bounding box center [784, 376] width 1568 height 751
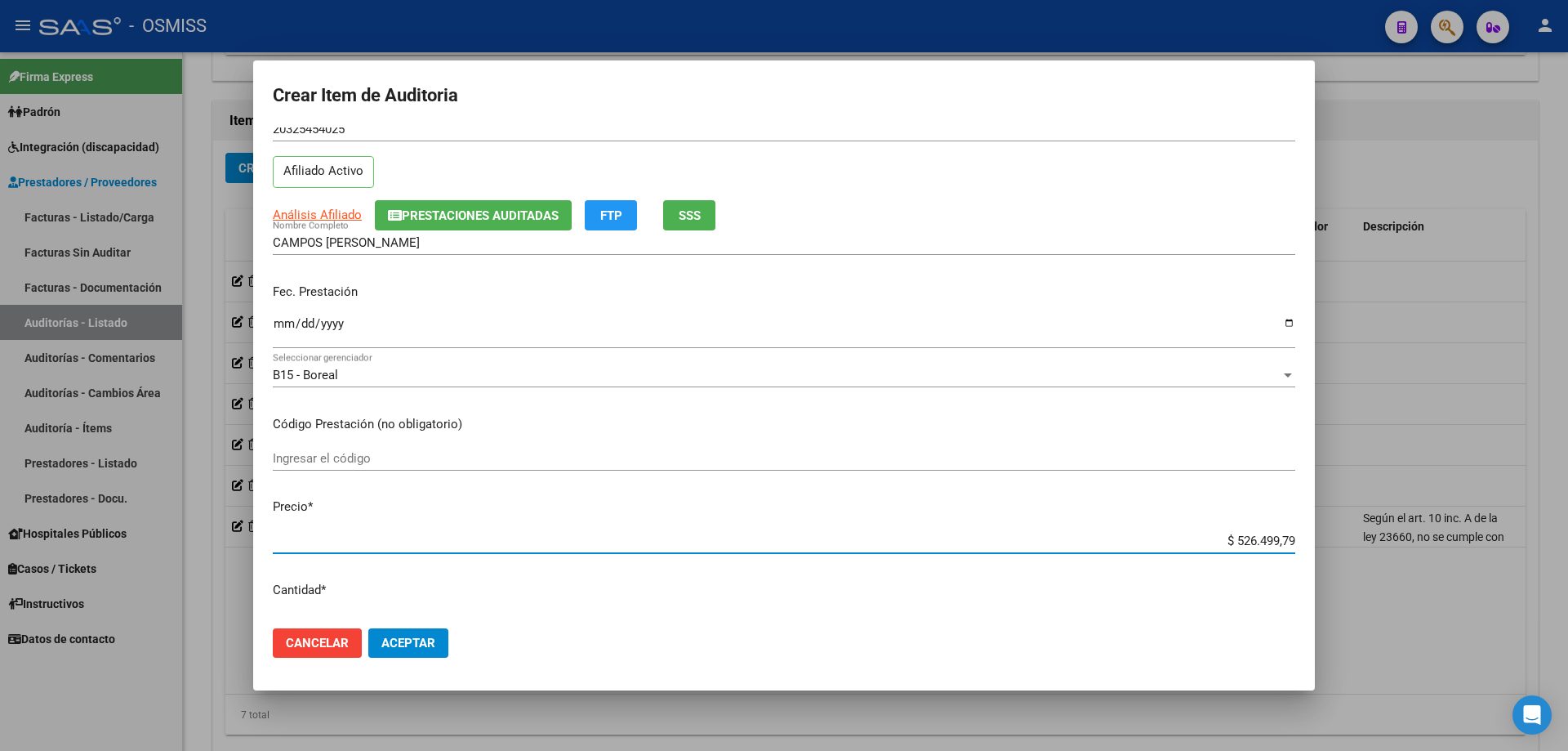
paste input "45.296,78"
type input "$ 45.296,78"
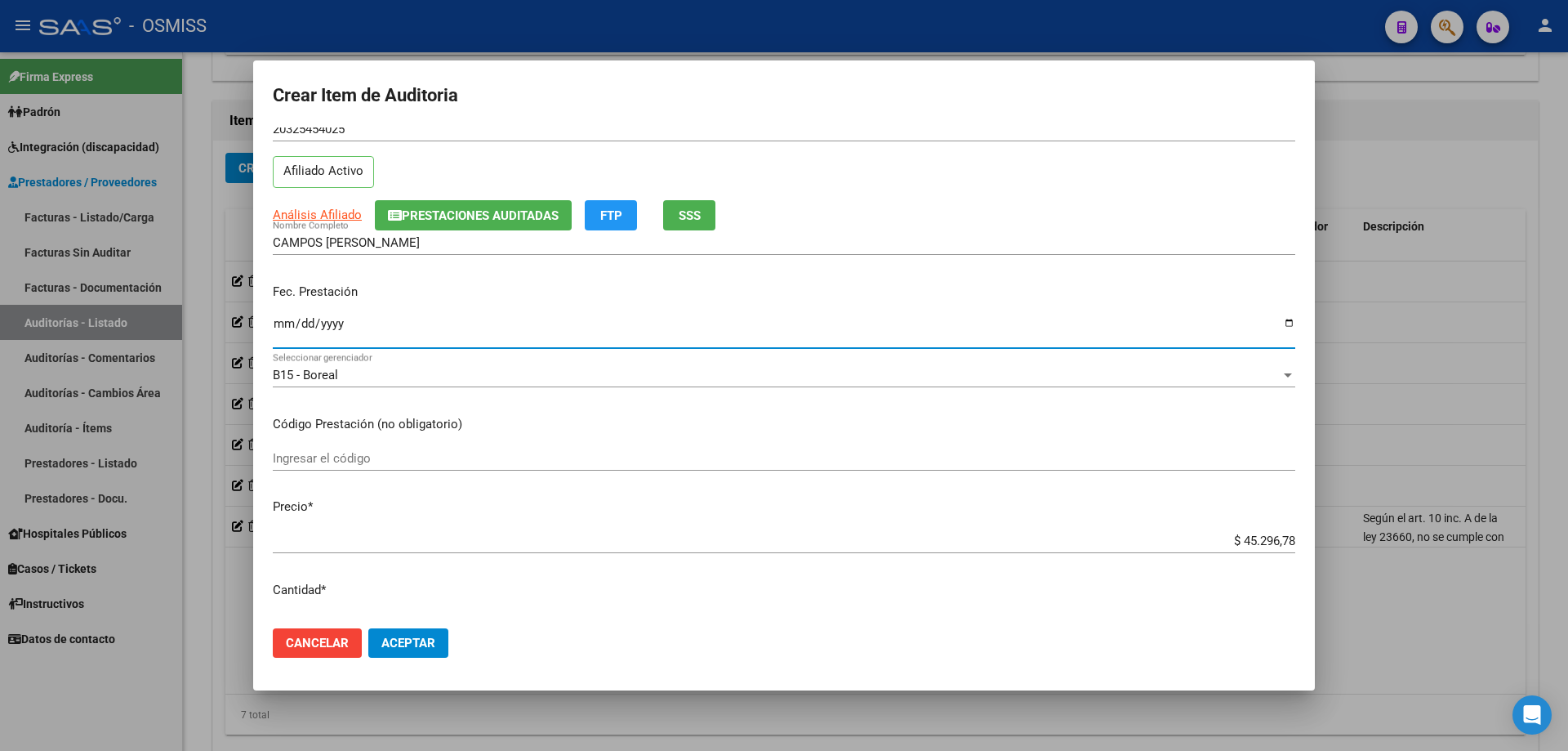
click at [279, 327] on input "Ingresar la fecha" at bounding box center [784, 330] width 1023 height 27
type input "[DATE]"
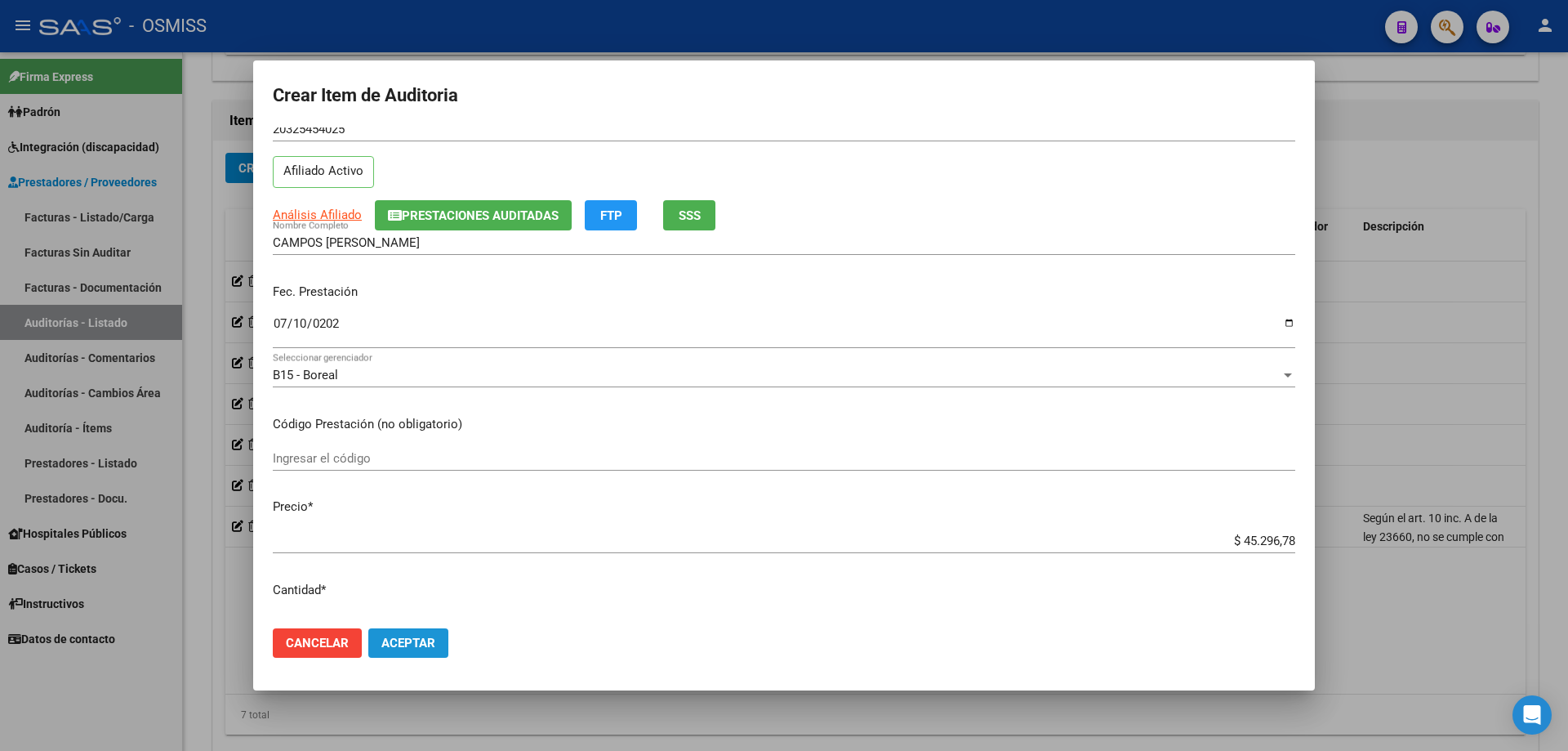
click at [396, 506] on span "Aceptar" at bounding box center [408, 643] width 54 height 15
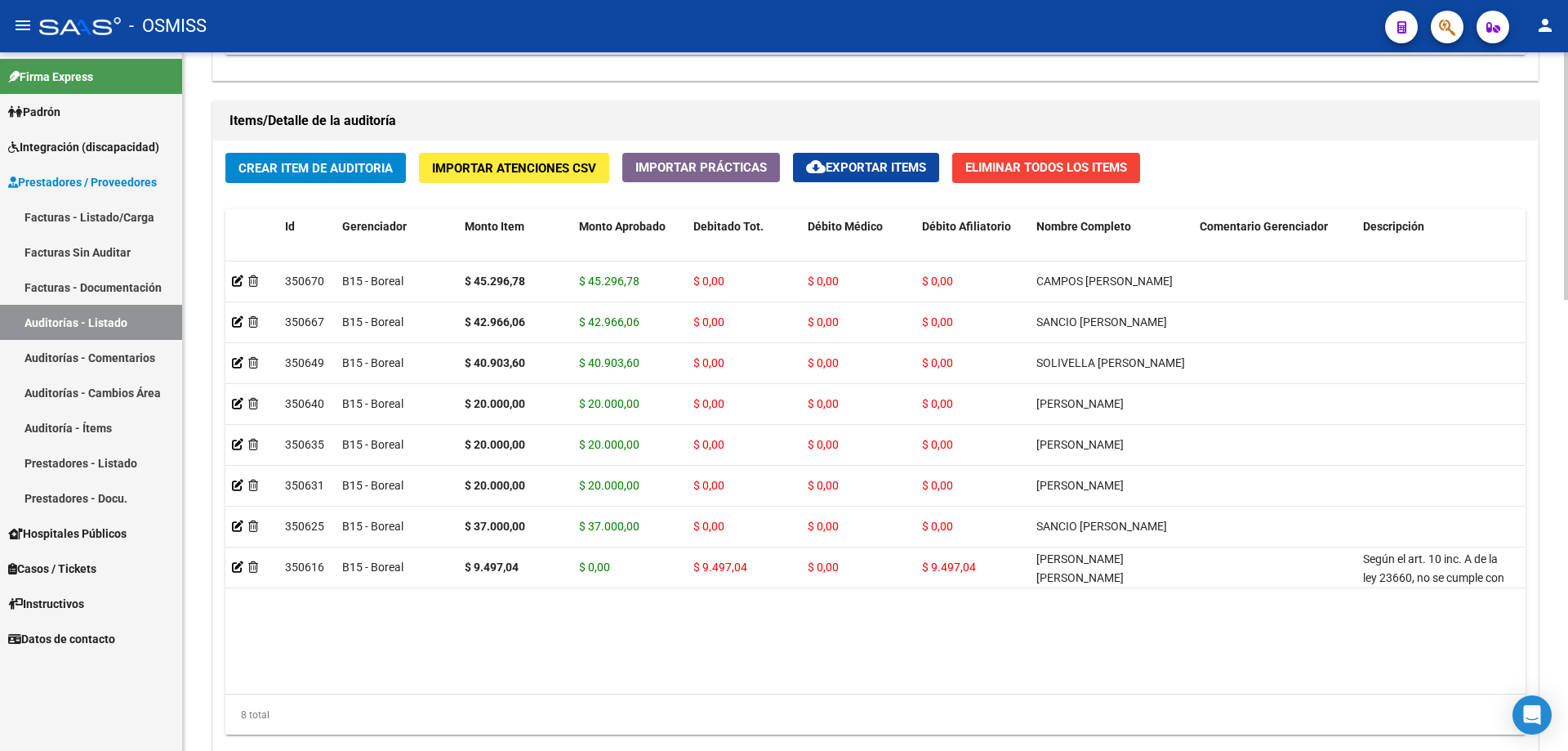
click at [474, 506] on datatable-body "350670 B15 - Boreal $ 45.296,78 $ 45.296,78 $ 0,00 $ 0,00 $ 0,00 CAMPOS [PERSON…" at bounding box center [874, 478] width 1300 height 433
click at [319, 172] on span "Crear Item de Auditoria" at bounding box center [315, 168] width 154 height 15
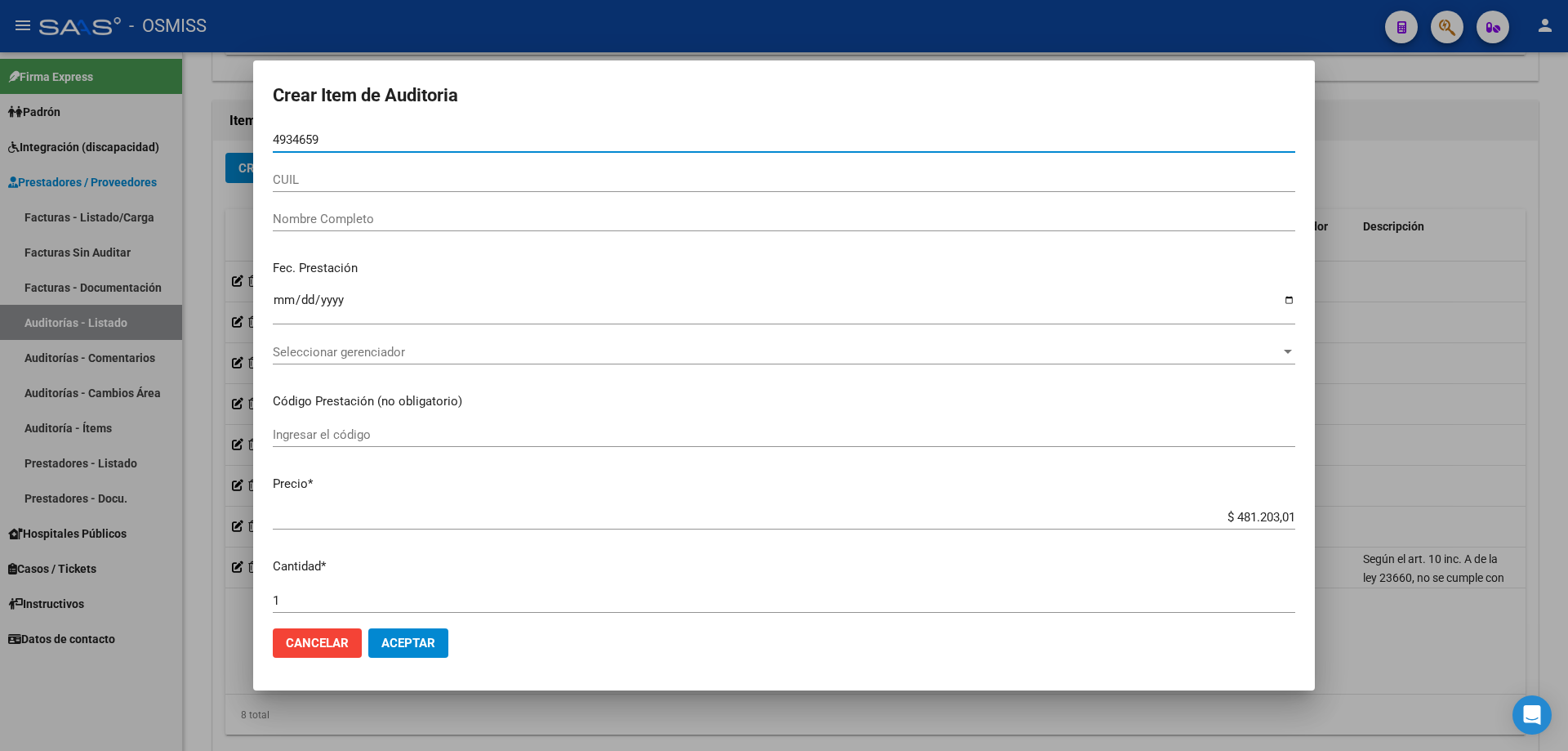
type input "49346599"
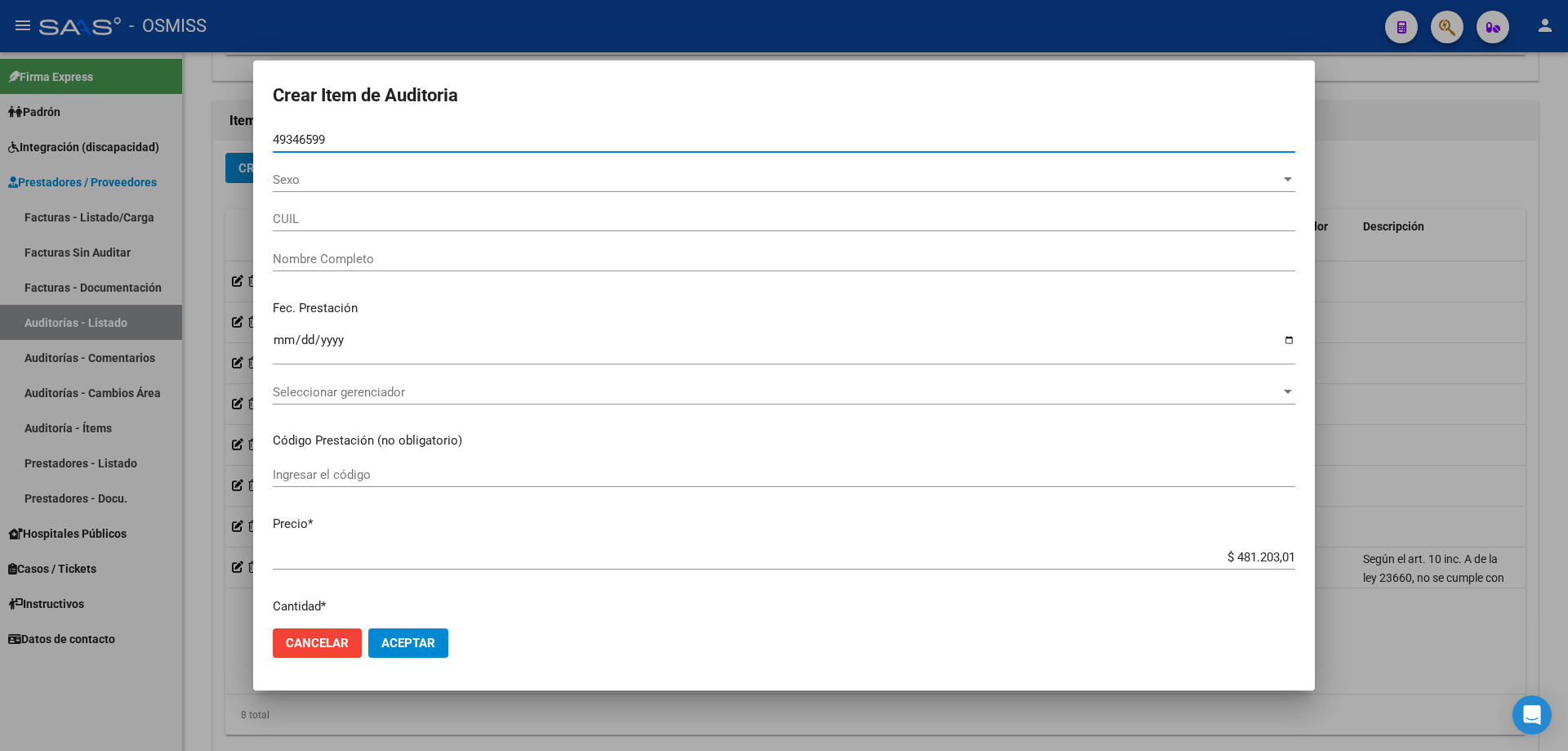
type input "27493465991"
type input "[PERSON_NAME]"
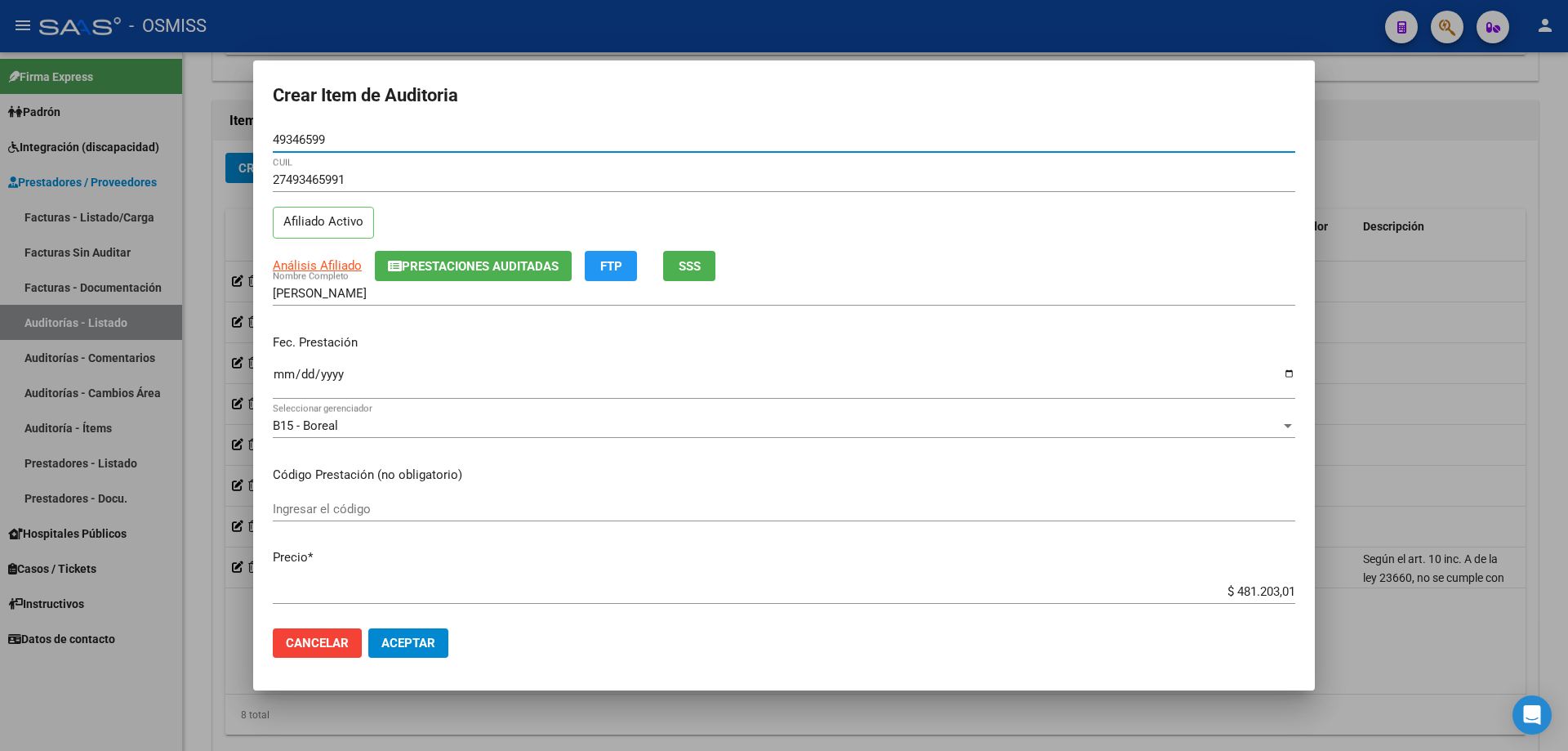
click at [305, 136] on input "49346599" at bounding box center [784, 140] width 1023 height 15
type input "49346599"
click at [268, 371] on mat-dialog-content "49346599 Nro Documento 27493465991 CUIL Afiliado Activo Análisis Afiliado Prest…" at bounding box center [784, 372] width 1062 height 488
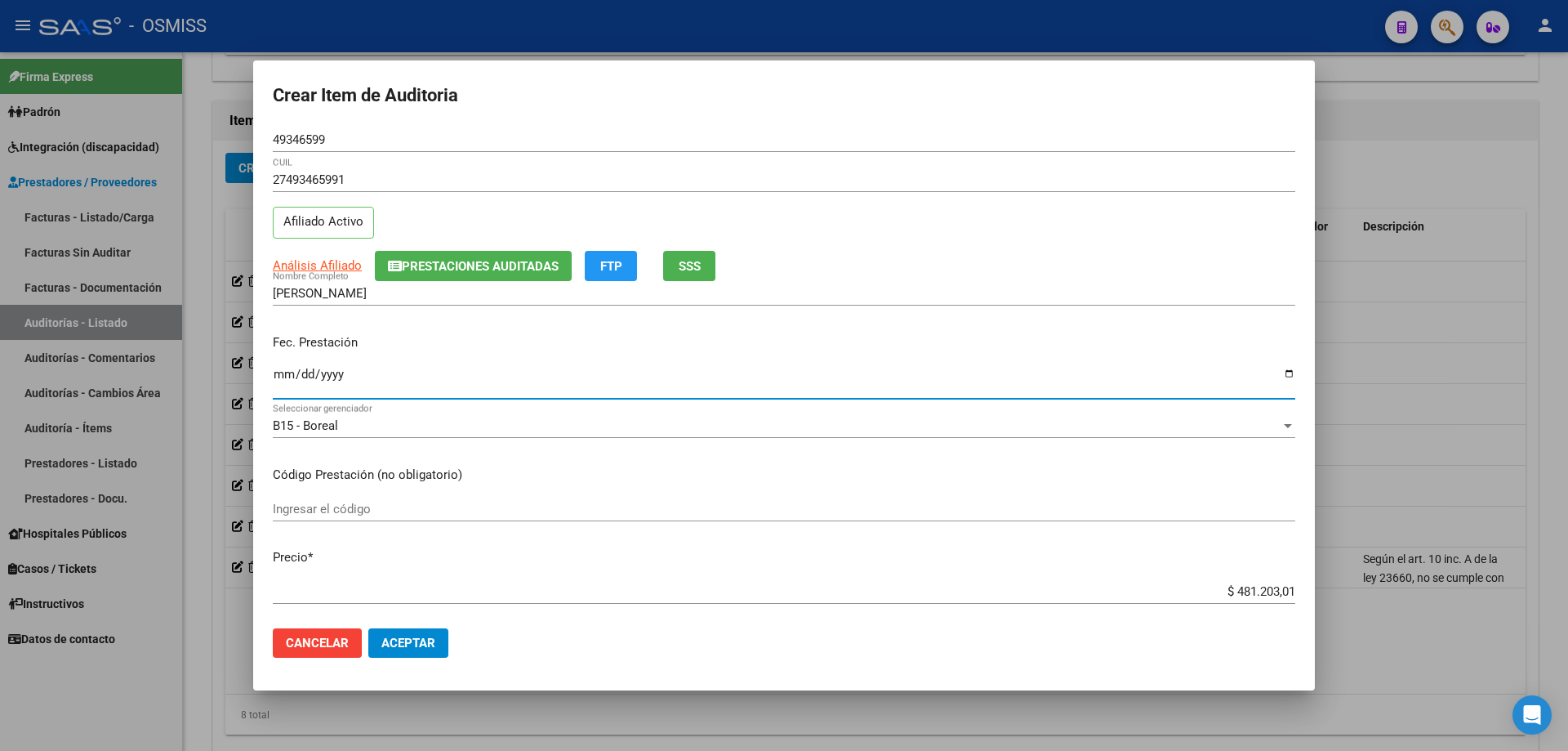
click at [277, 371] on input "Ingresar la fecha" at bounding box center [784, 380] width 1023 height 27
type input "[DATE]"
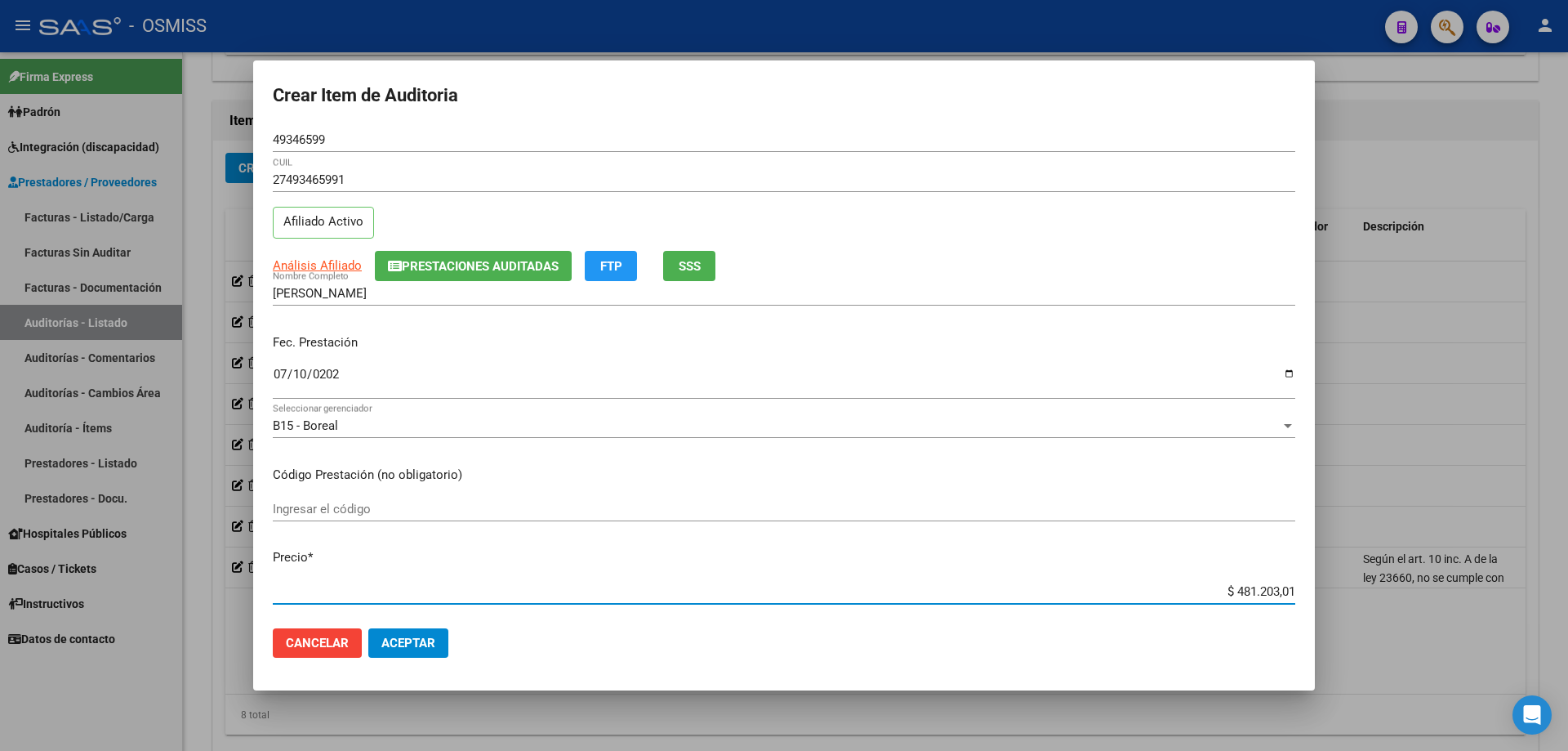
drag, startPoint x: 1195, startPoint y: 597, endPoint x: 1567, endPoint y: 490, distance: 387.1
click at [757, 506] on div "Crear Item de Auditoria 49346599 Nro Documento 27493465991 CUIL Afiliado Activo…" at bounding box center [784, 376] width 1568 height 751
type input "$ 0,04"
type input "$ 0,45"
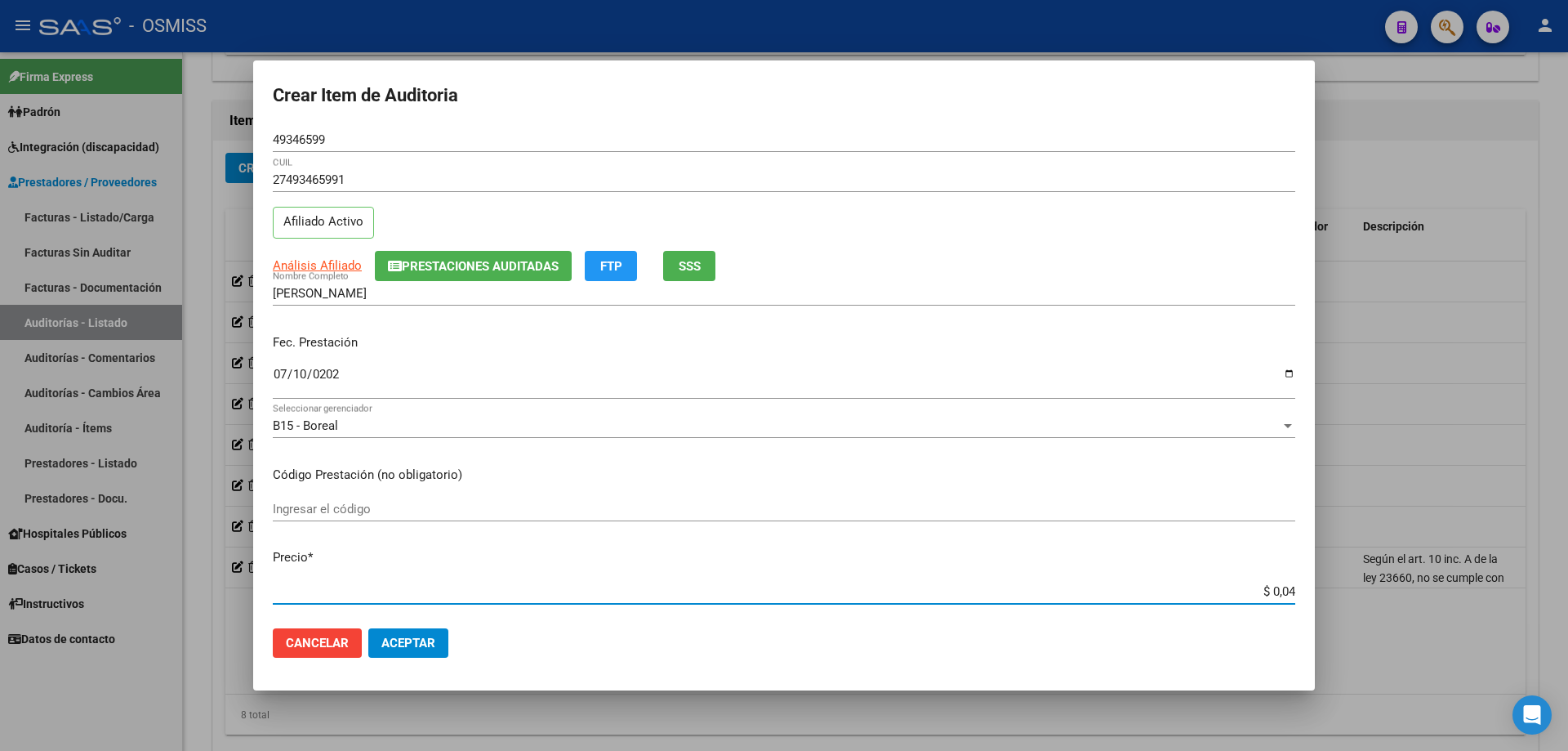
type input "$ 0,45"
type input "$ 4,53"
type input "$ 45,34"
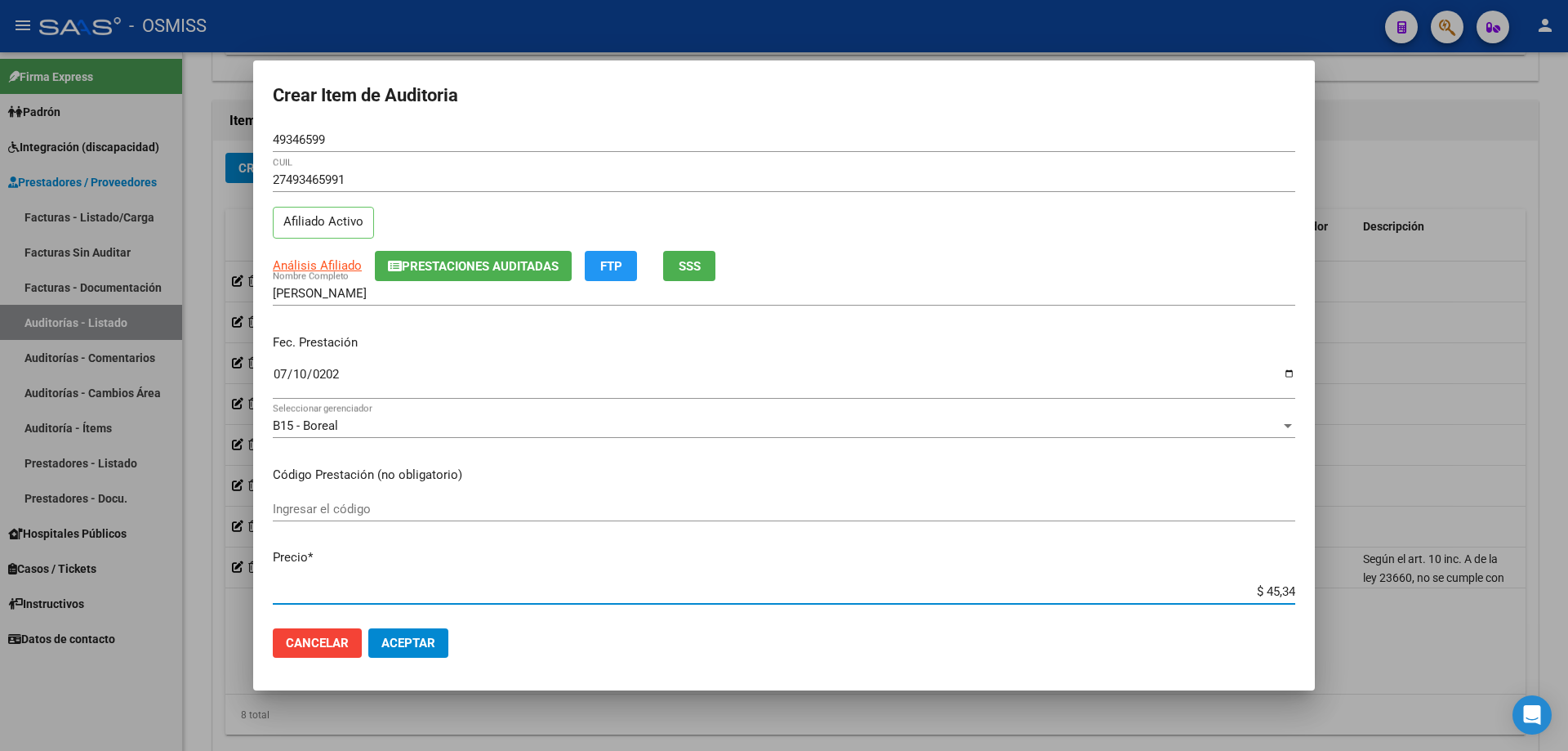
type input "$ 453,48"
type input "$ 4.534,81"
type input "$ 45.348,17"
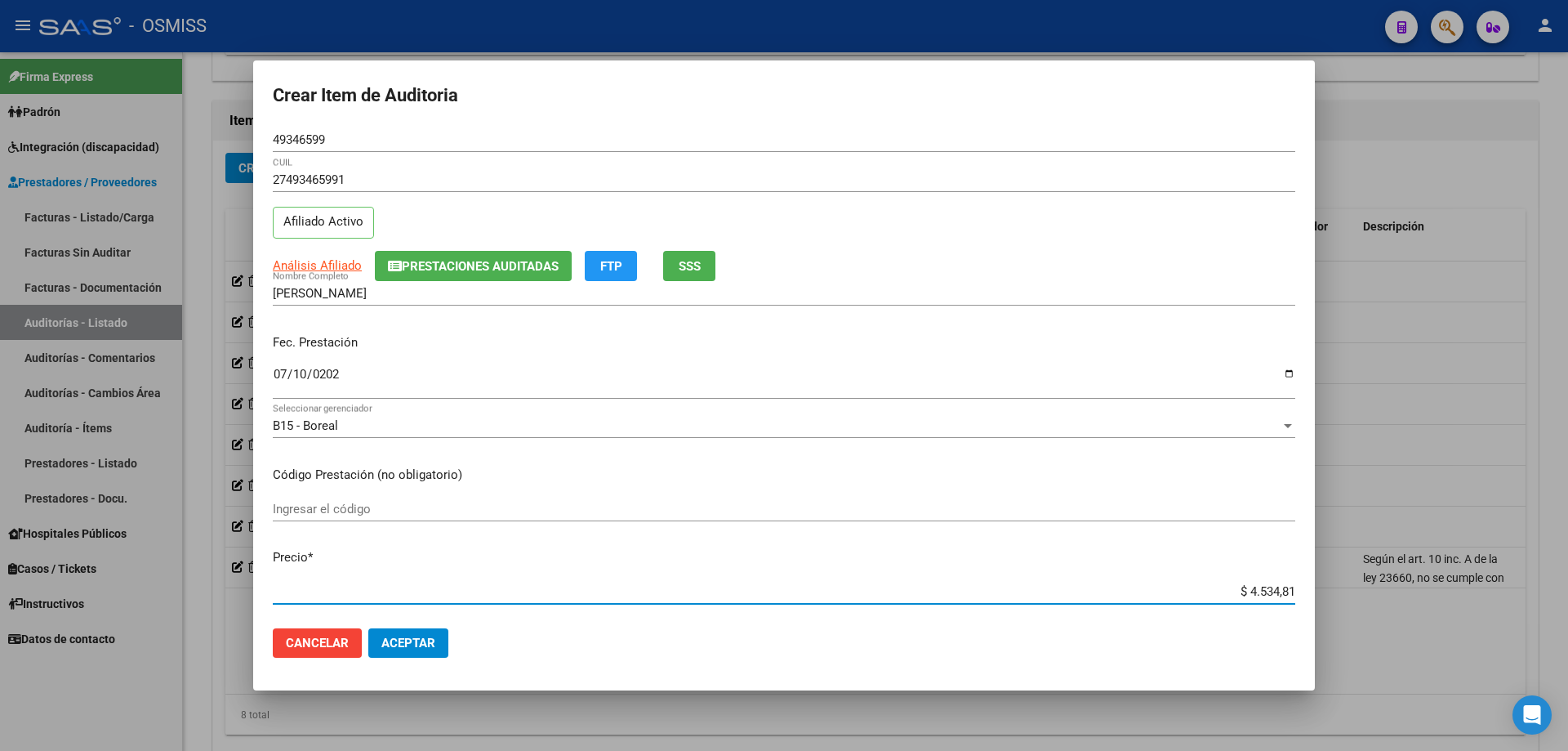
type input "$ 45.348,17"
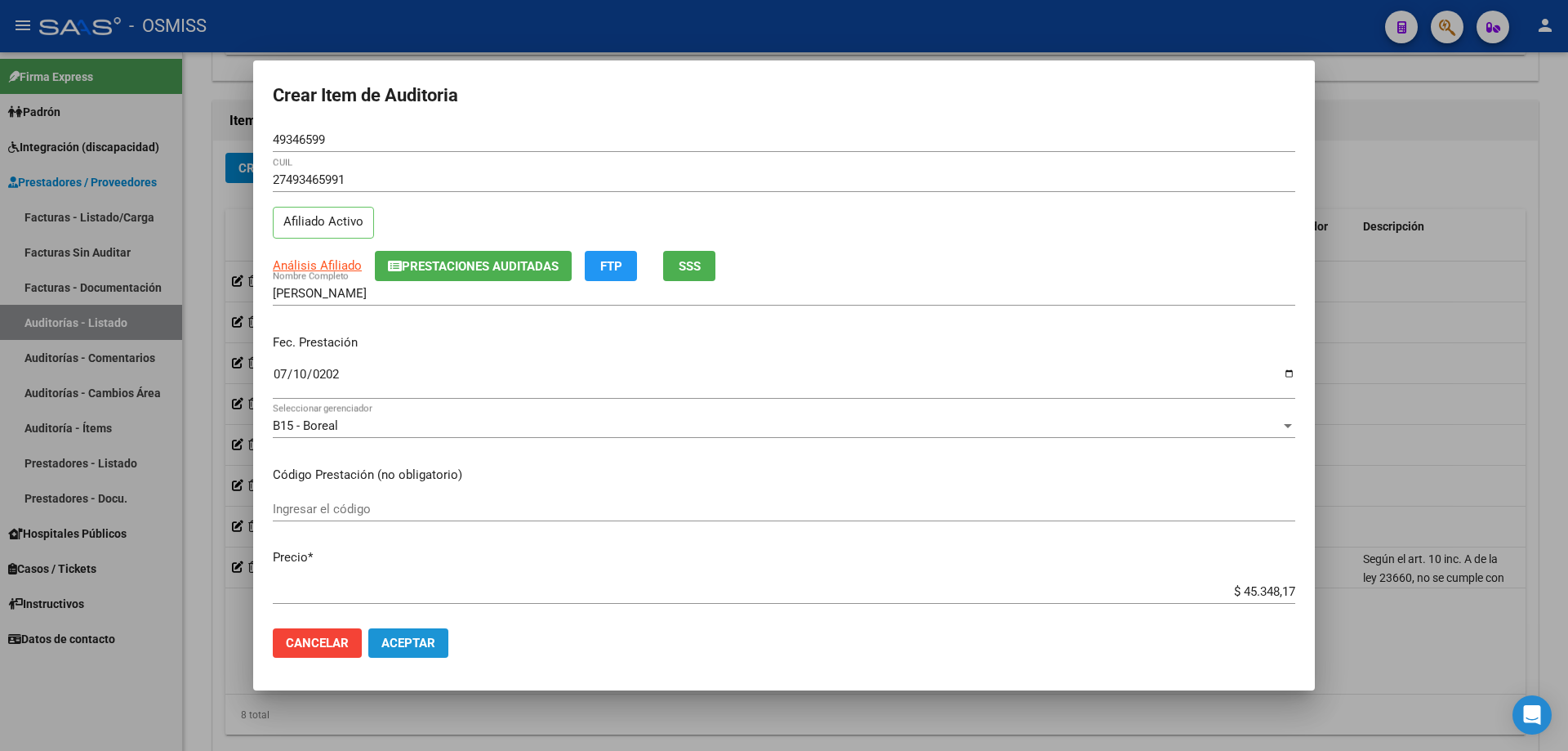
click at [424, 506] on span "Aceptar" at bounding box center [408, 643] width 54 height 15
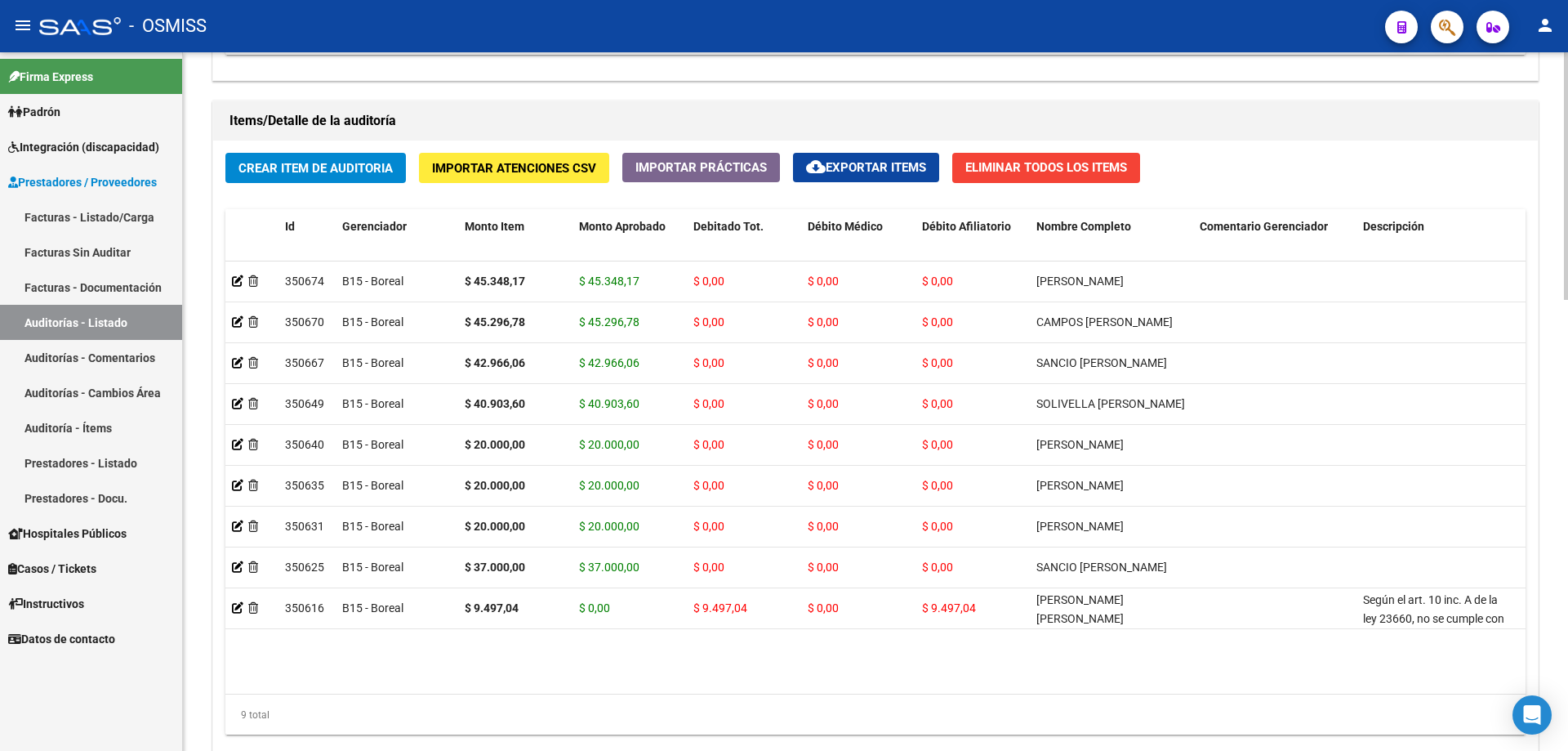
click at [757, 102] on div "Items/Detalle de la auditoría" at bounding box center [875, 121] width 1324 height 39
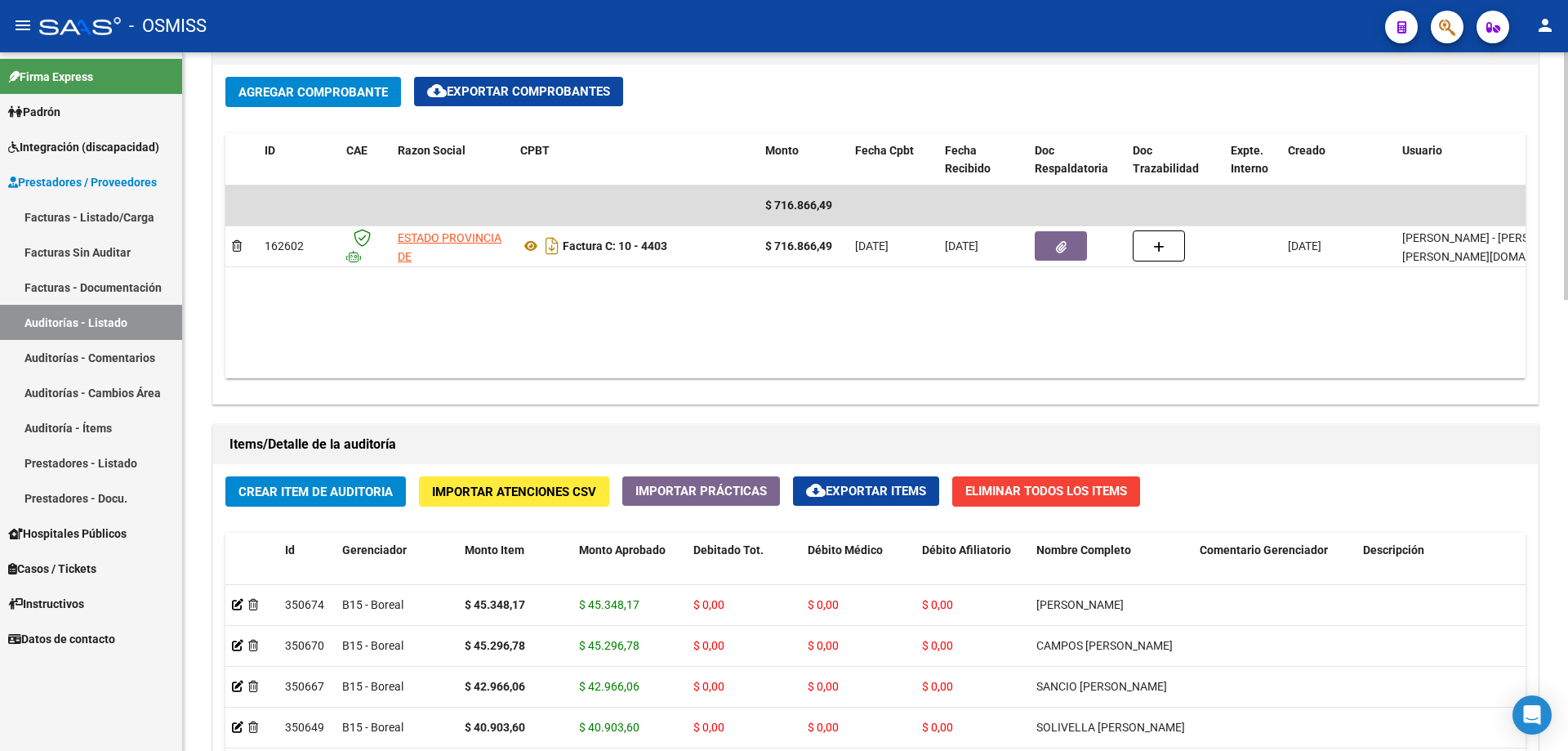
scroll to position [817, 0]
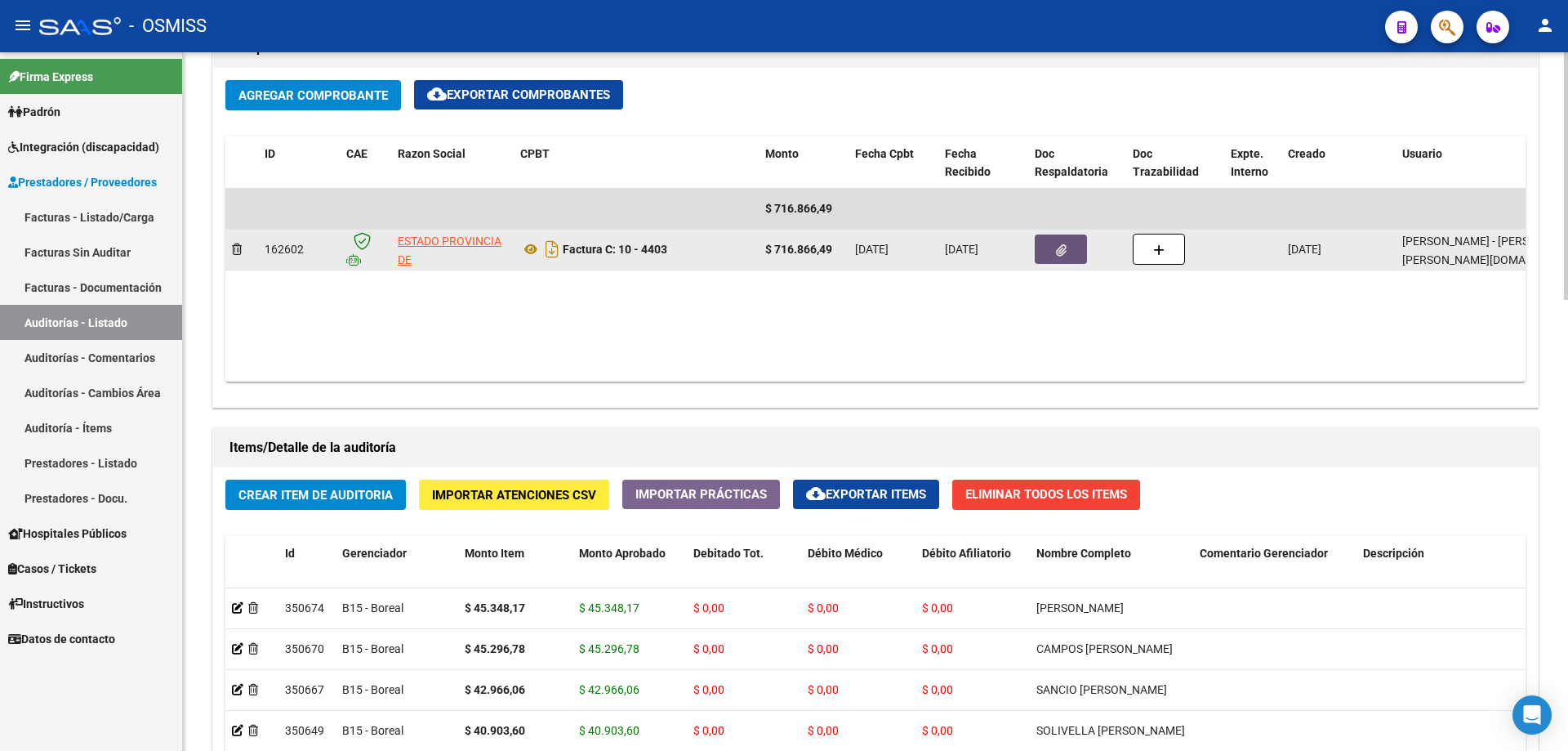
click at [757, 260] on button "button" at bounding box center [1060, 250] width 52 height 29
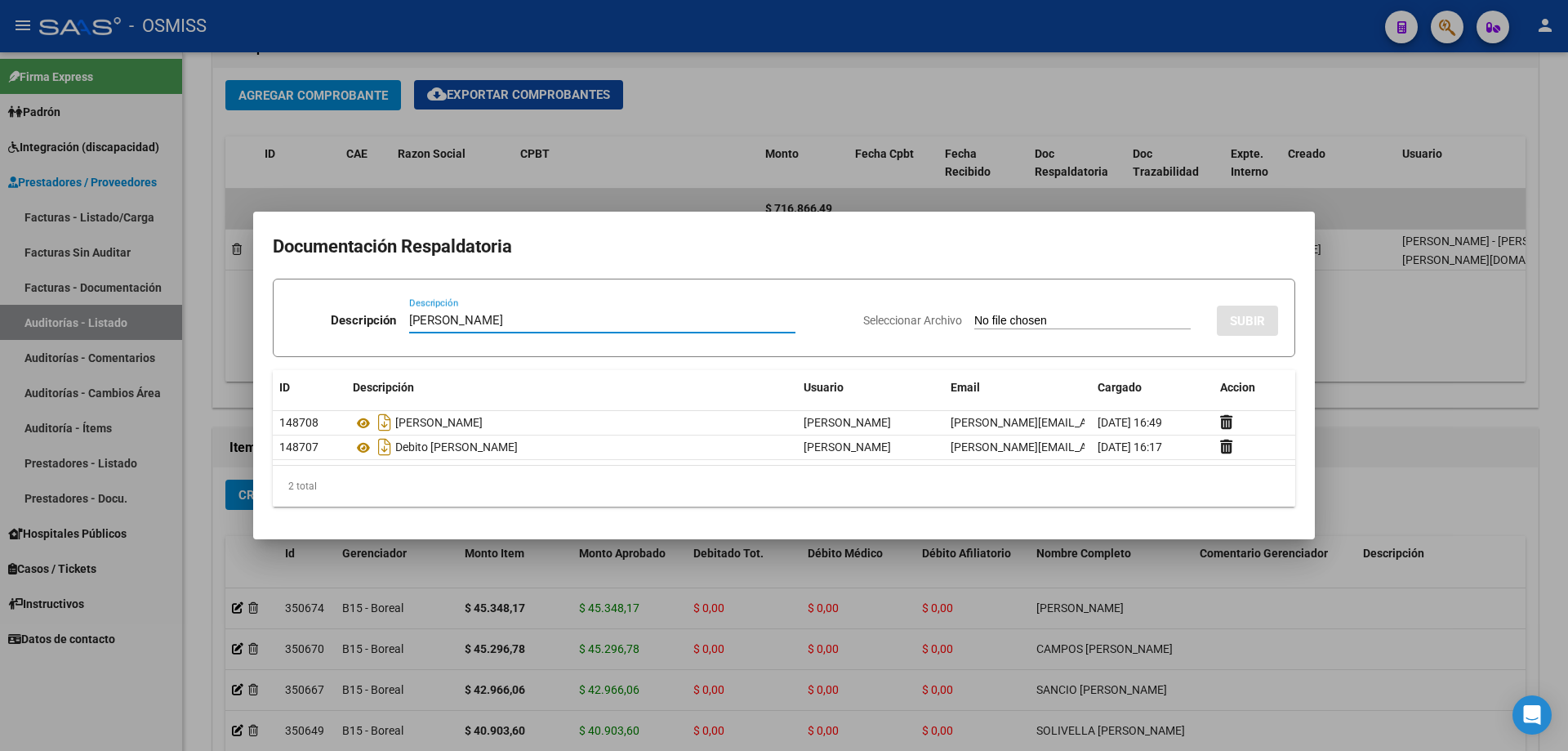
type input "[PERSON_NAME]"
click at [757, 309] on div "Seleccionar Archivo SUBIR" at bounding box center [1071, 318] width 415 height 50
click at [757, 318] on input "Seleccionar Archivo" at bounding box center [1083, 321] width 216 height 16
type input "C:\fakepath\[PERSON_NAME] - S [PERSON_NAME].pdf"
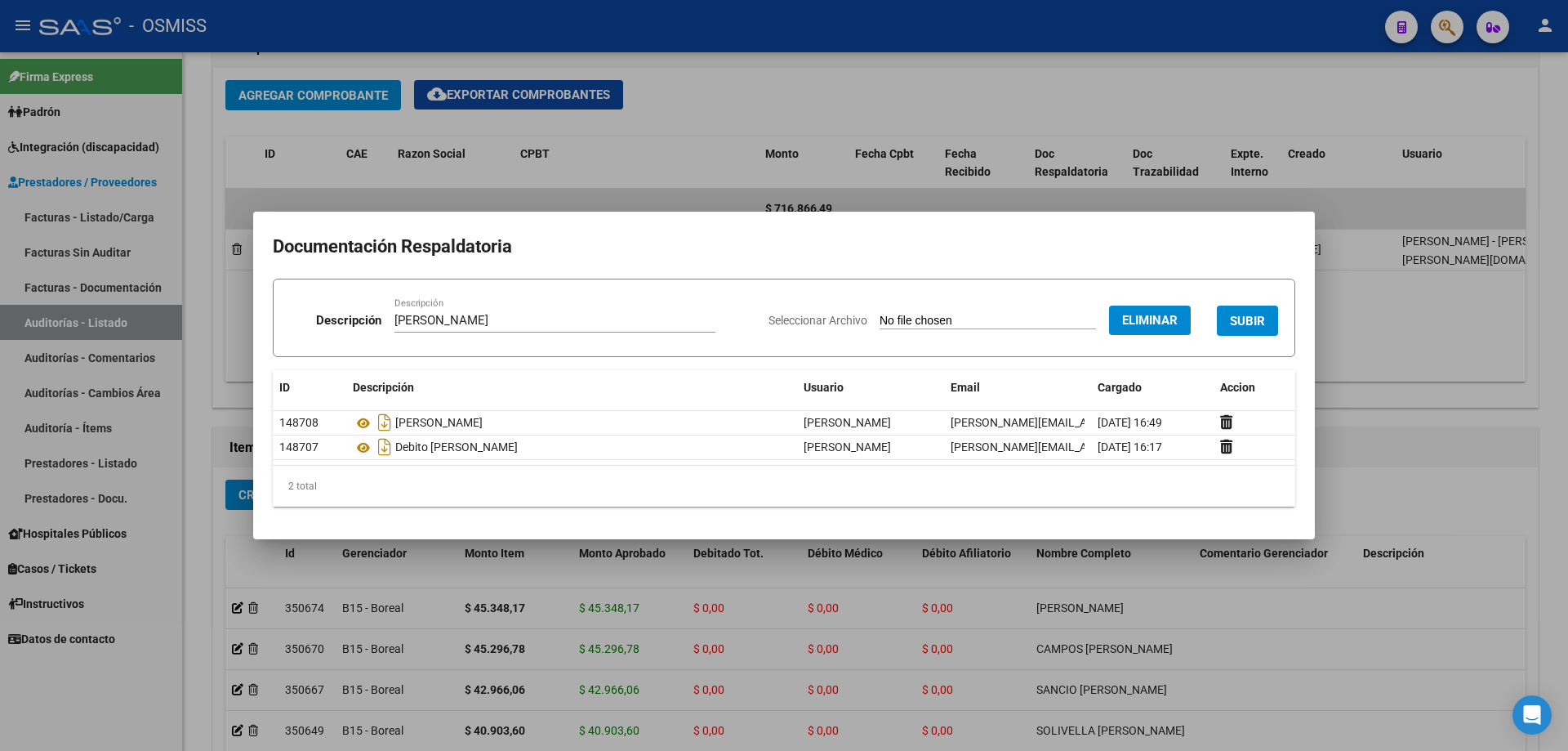
click at [757, 308] on button "SUBIR" at bounding box center [1248, 320] width 61 height 30
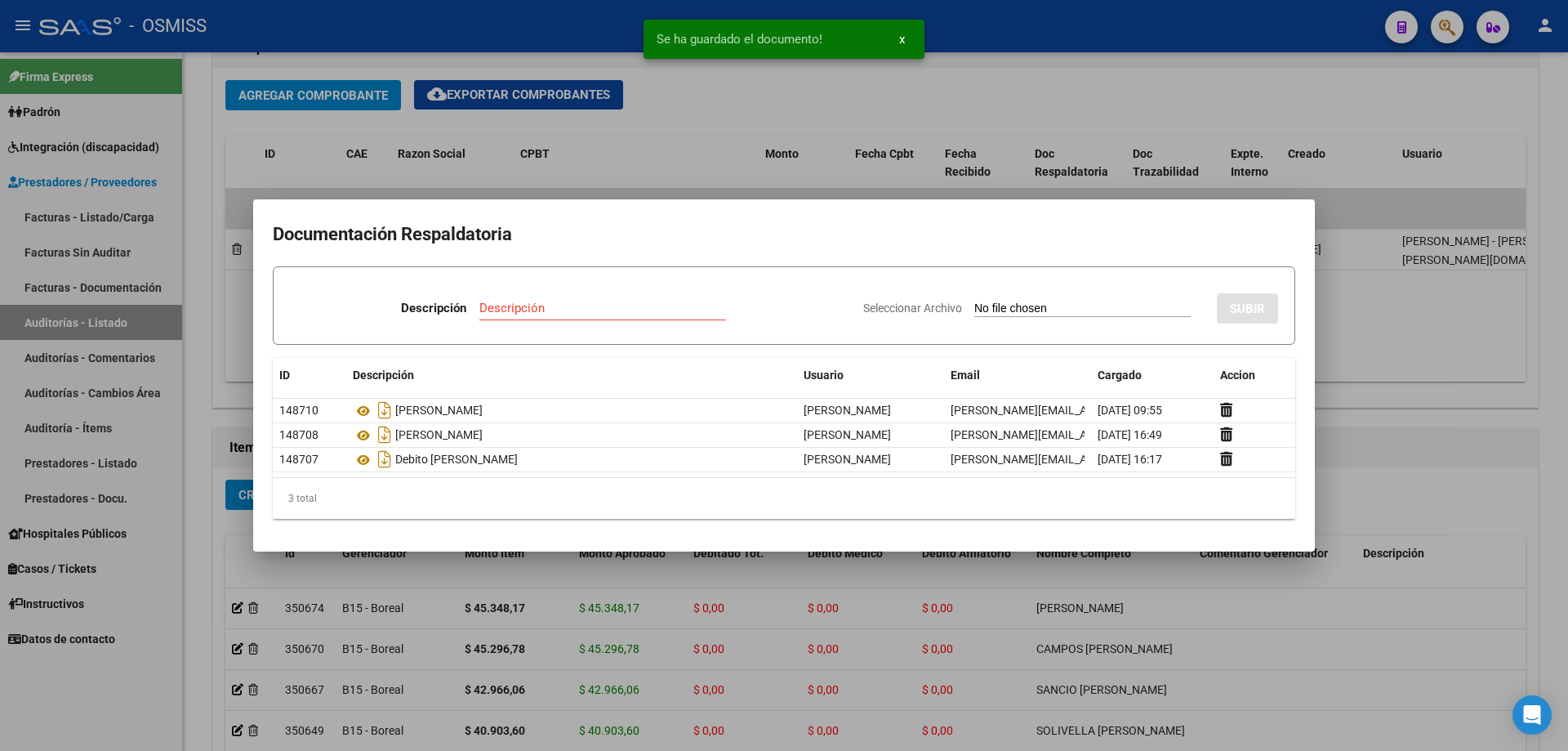
click at [757, 327] on div at bounding box center [784, 376] width 1568 height 751
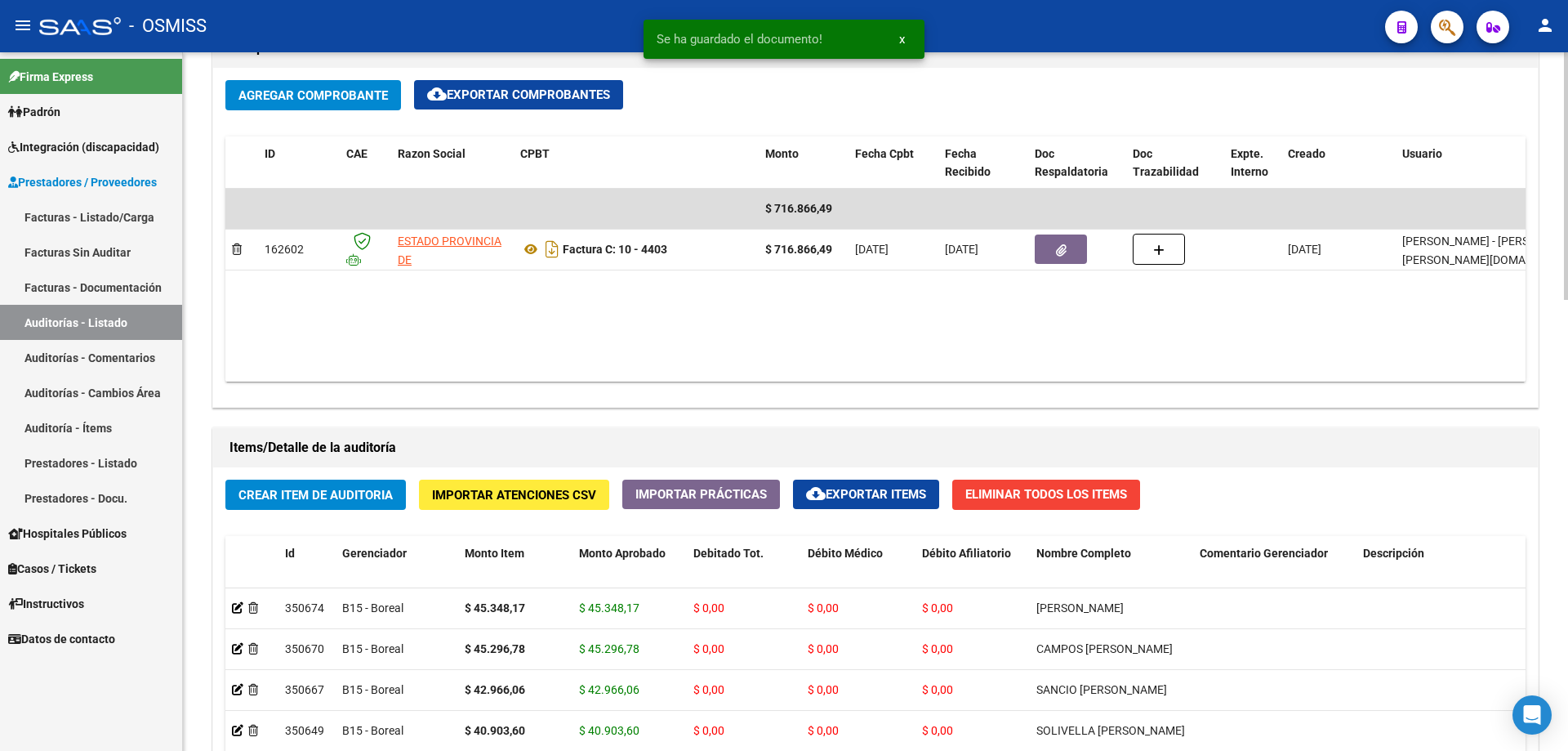
click at [364, 488] on span "Crear Item de Auditoria" at bounding box center [315, 494] width 154 height 15
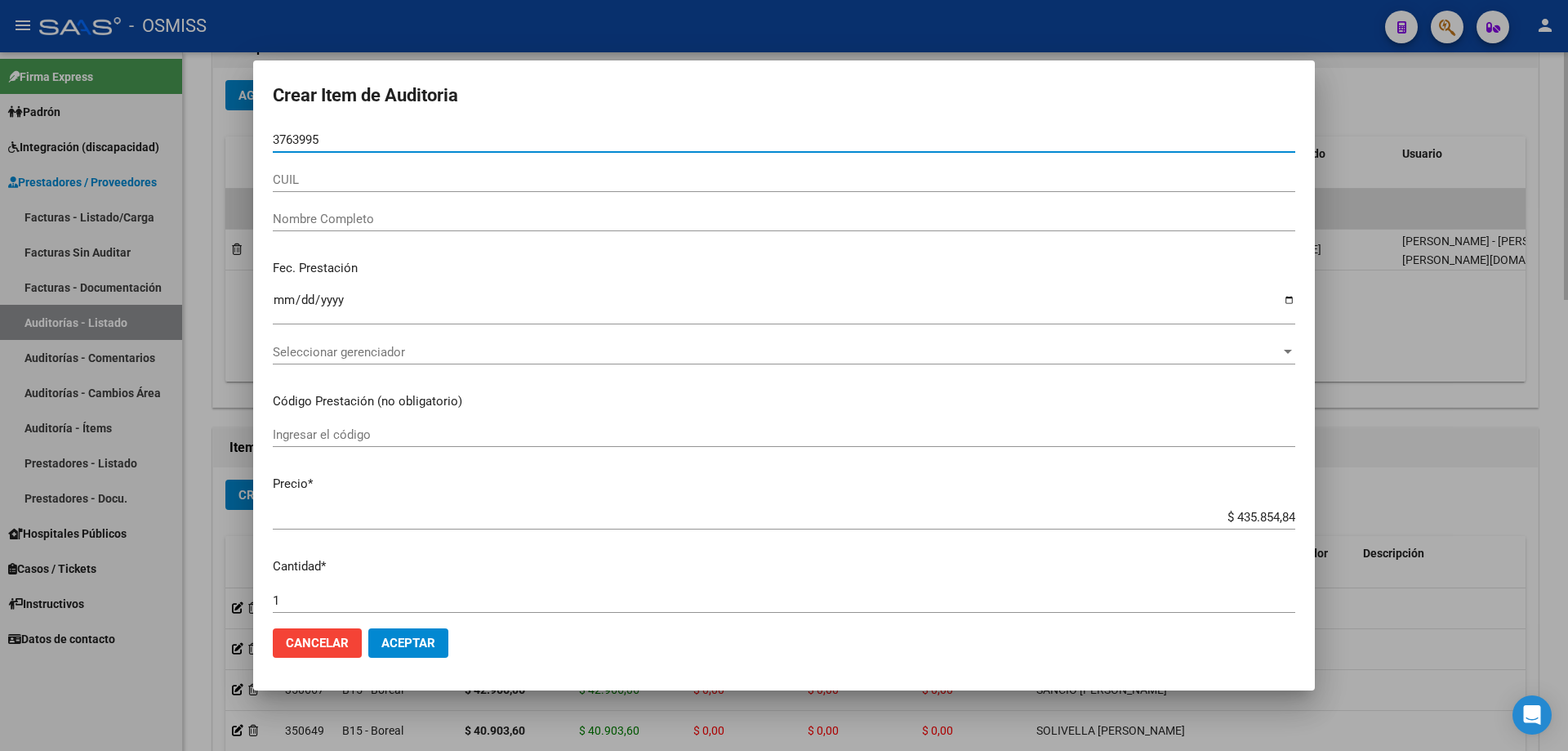
type input "37639951"
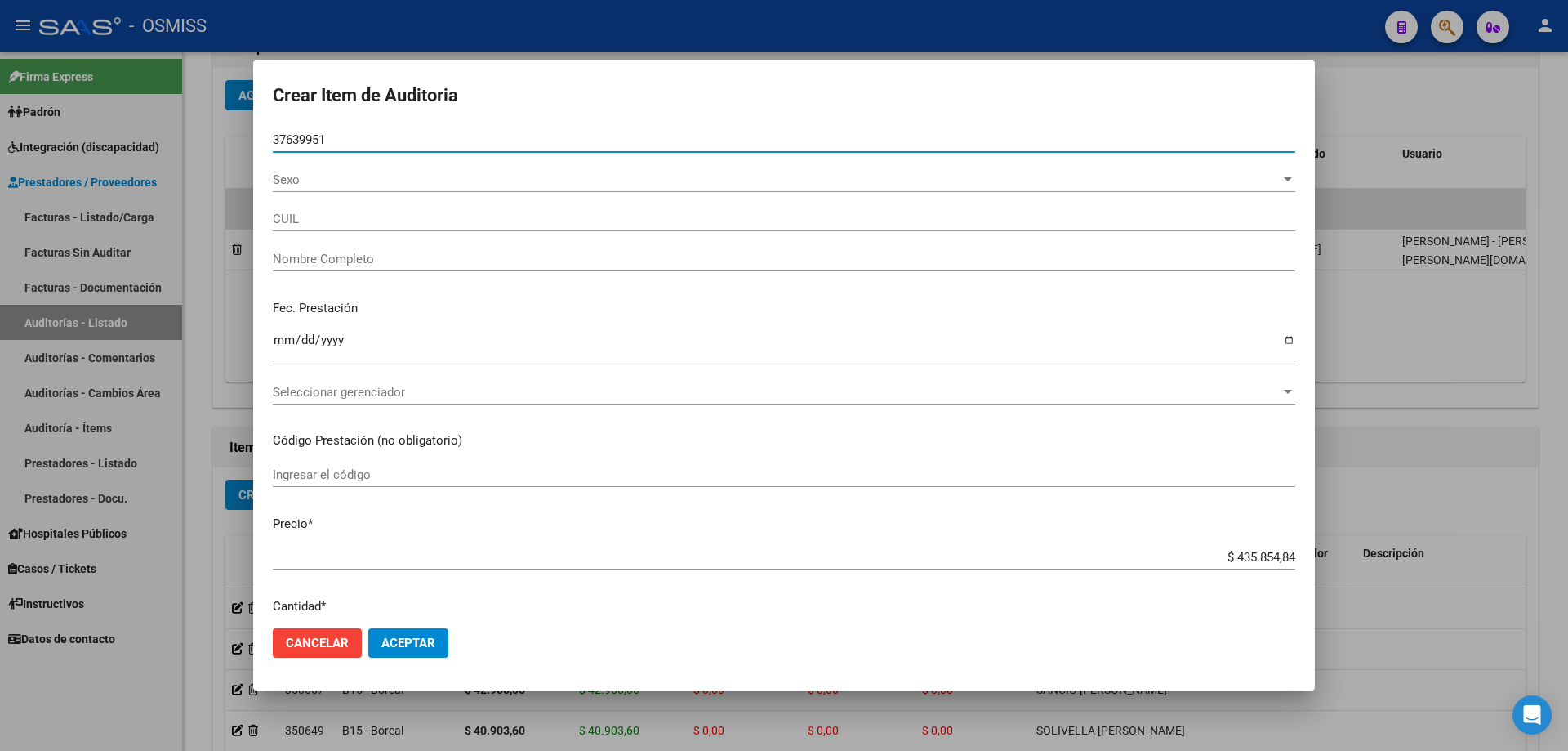
type input "27376399511"
type input "[PERSON_NAME] -"
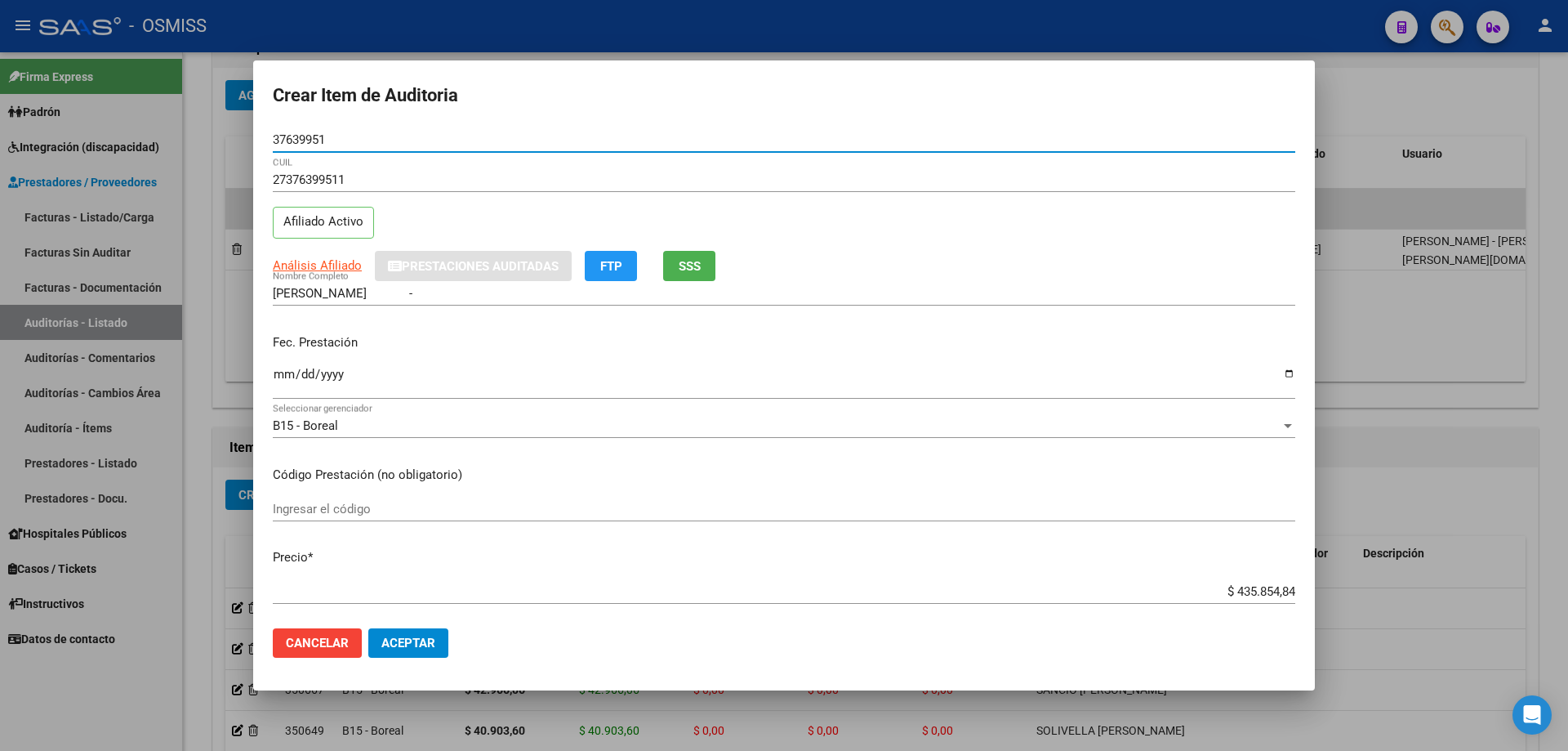
type input "37639951"
click at [283, 379] on input "Ingresar la fecha" at bounding box center [784, 380] width 1023 height 27
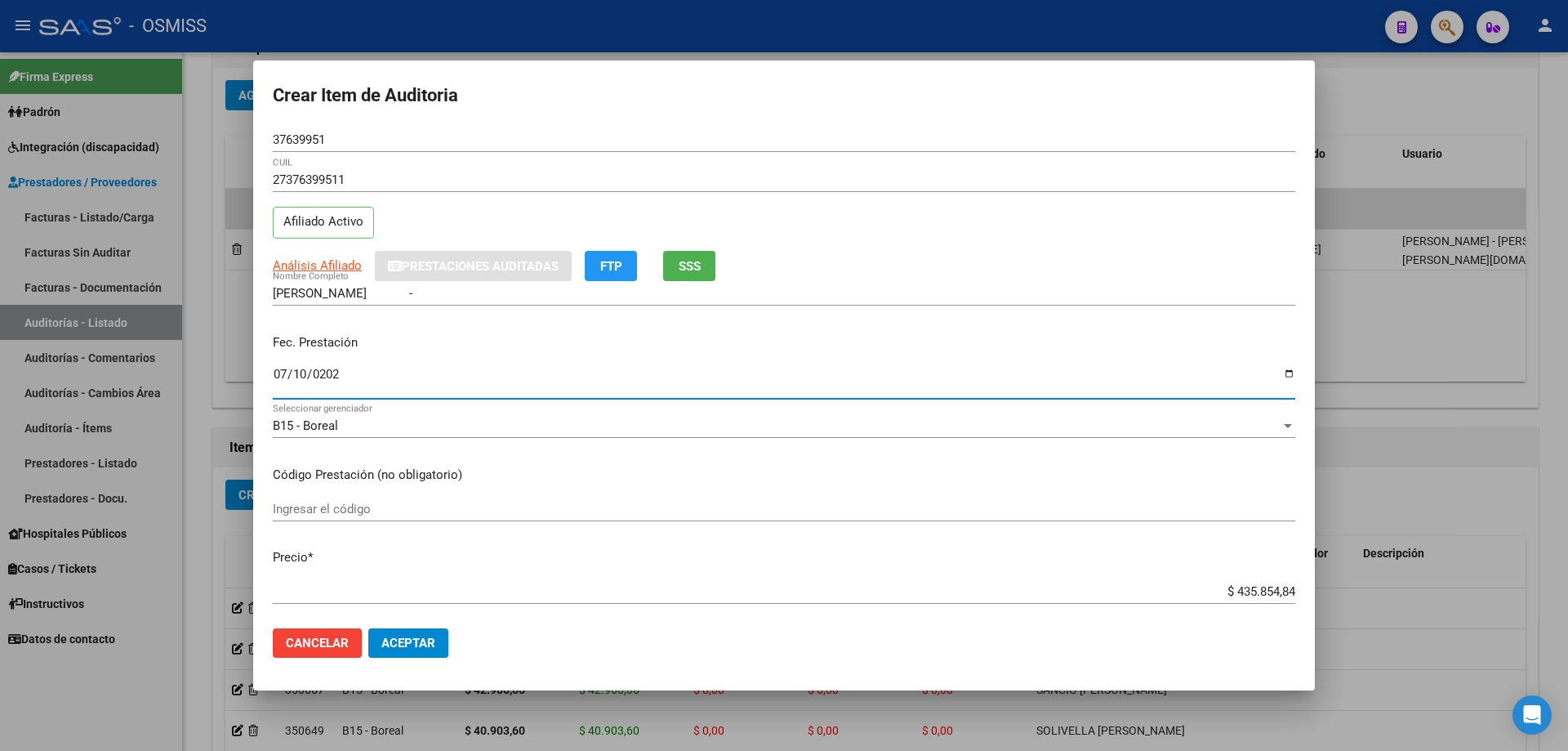
type input "[DATE]"
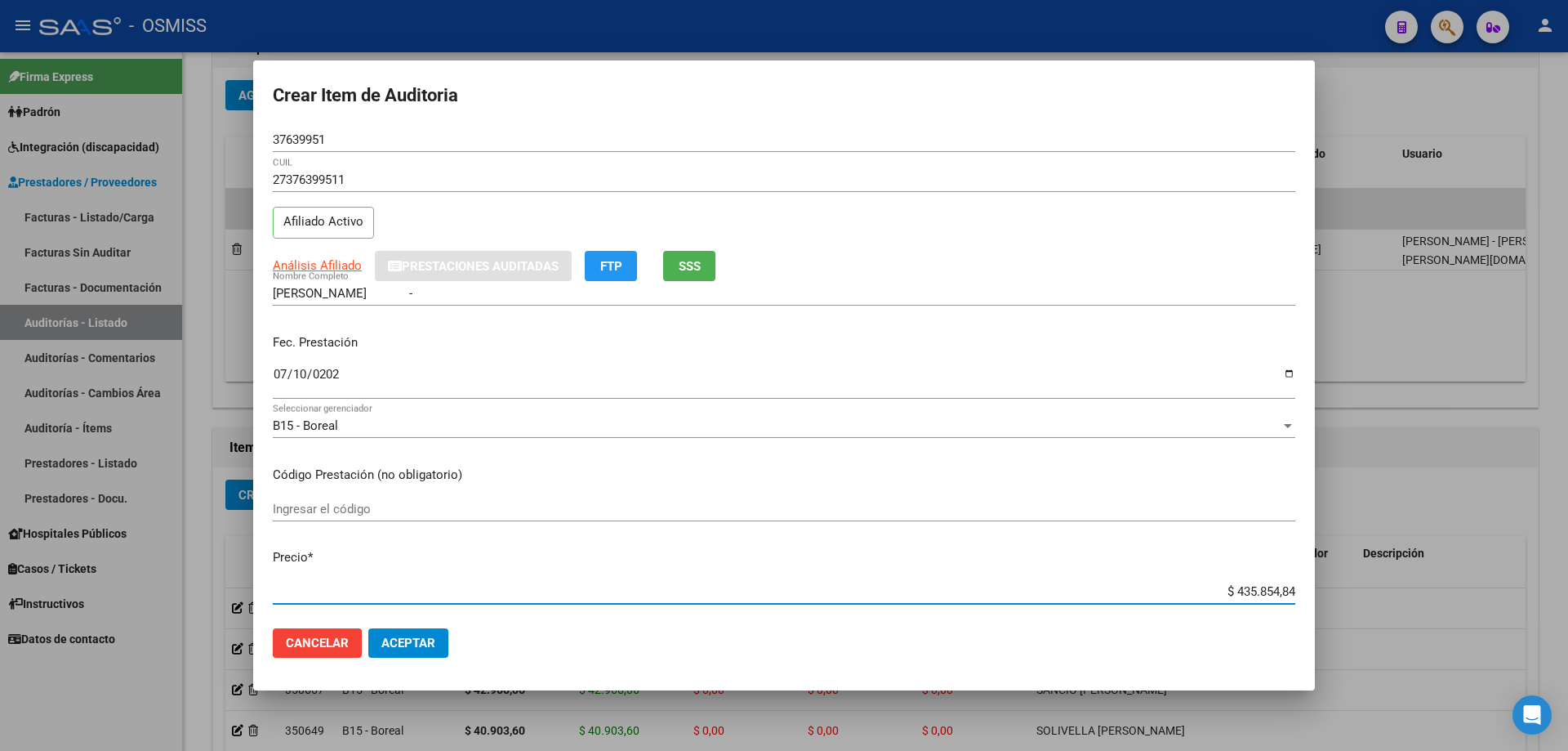
drag, startPoint x: 1203, startPoint y: 589, endPoint x: 1421, endPoint y: 557, distance: 220.3
click at [757, 506] on div "Crear Item de Auditoria 37639951 Nro Documento 27376399511 CUIL Afiliado Activo…" at bounding box center [784, 376] width 1568 height 751
type input "$ 0,02"
type input "$ 0,22"
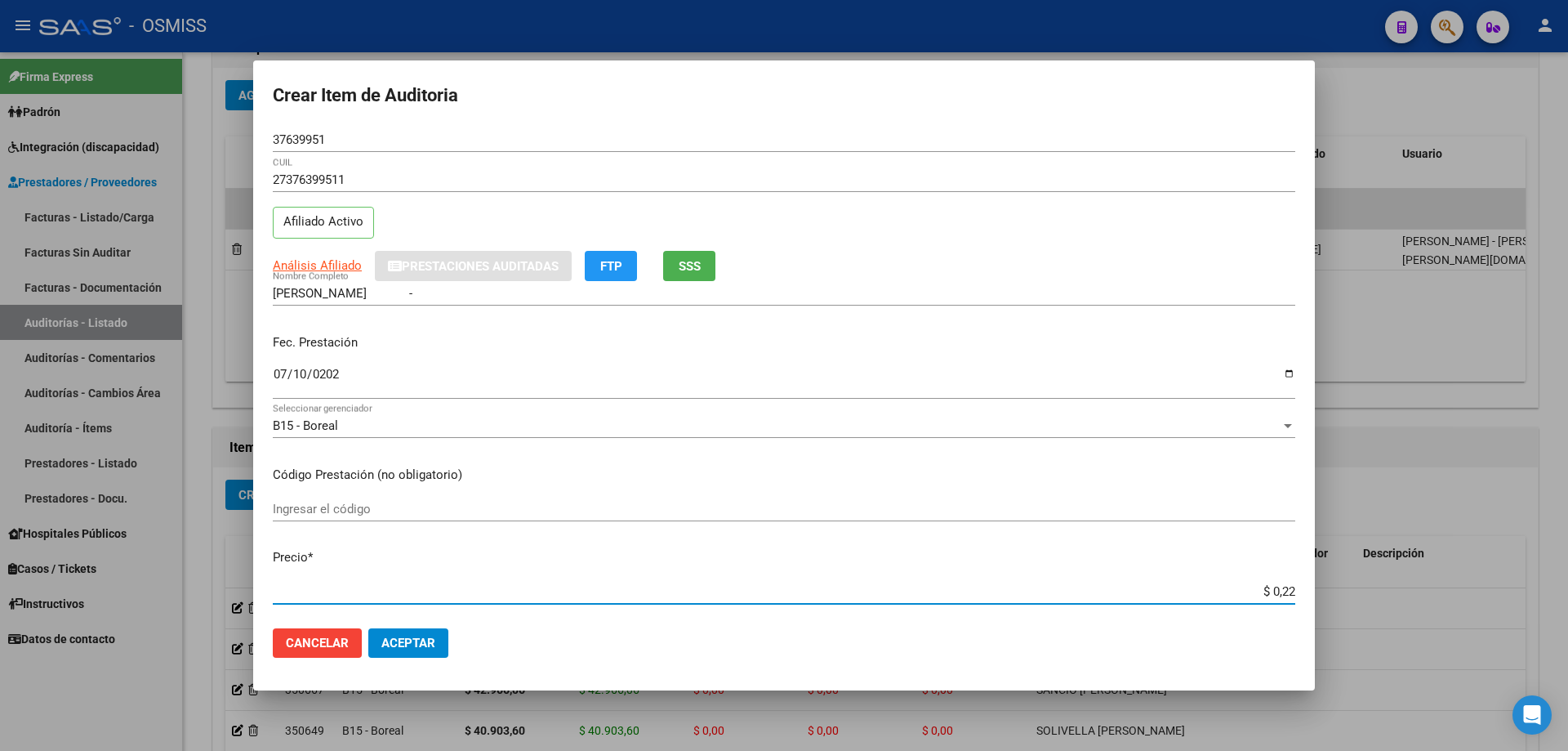
type input "$ 0,22"
type input "$ 2,29"
type input "$ 22,92"
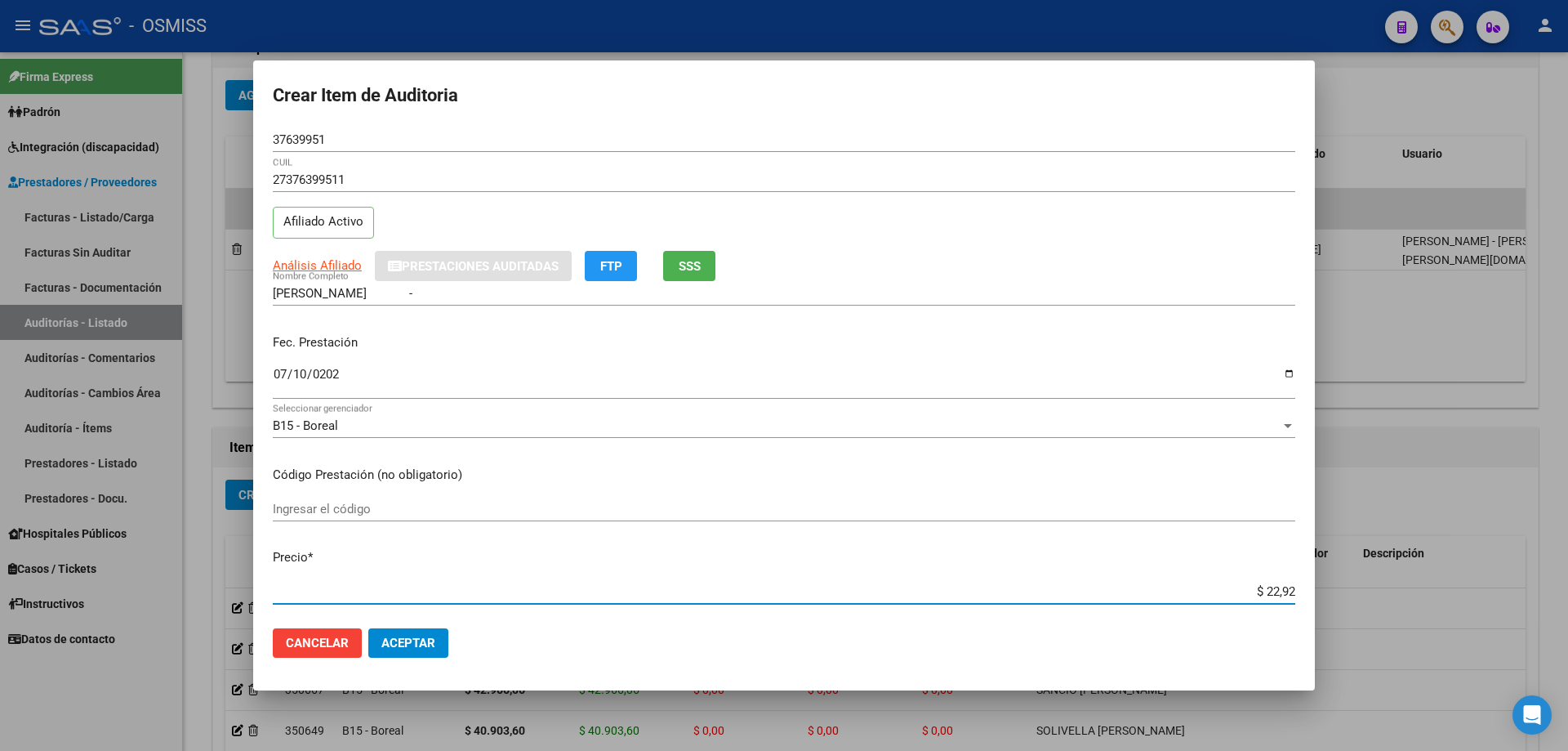
type input "$ 229,25"
type input "$ 2.292,52"
type input "$ 22.925,22"
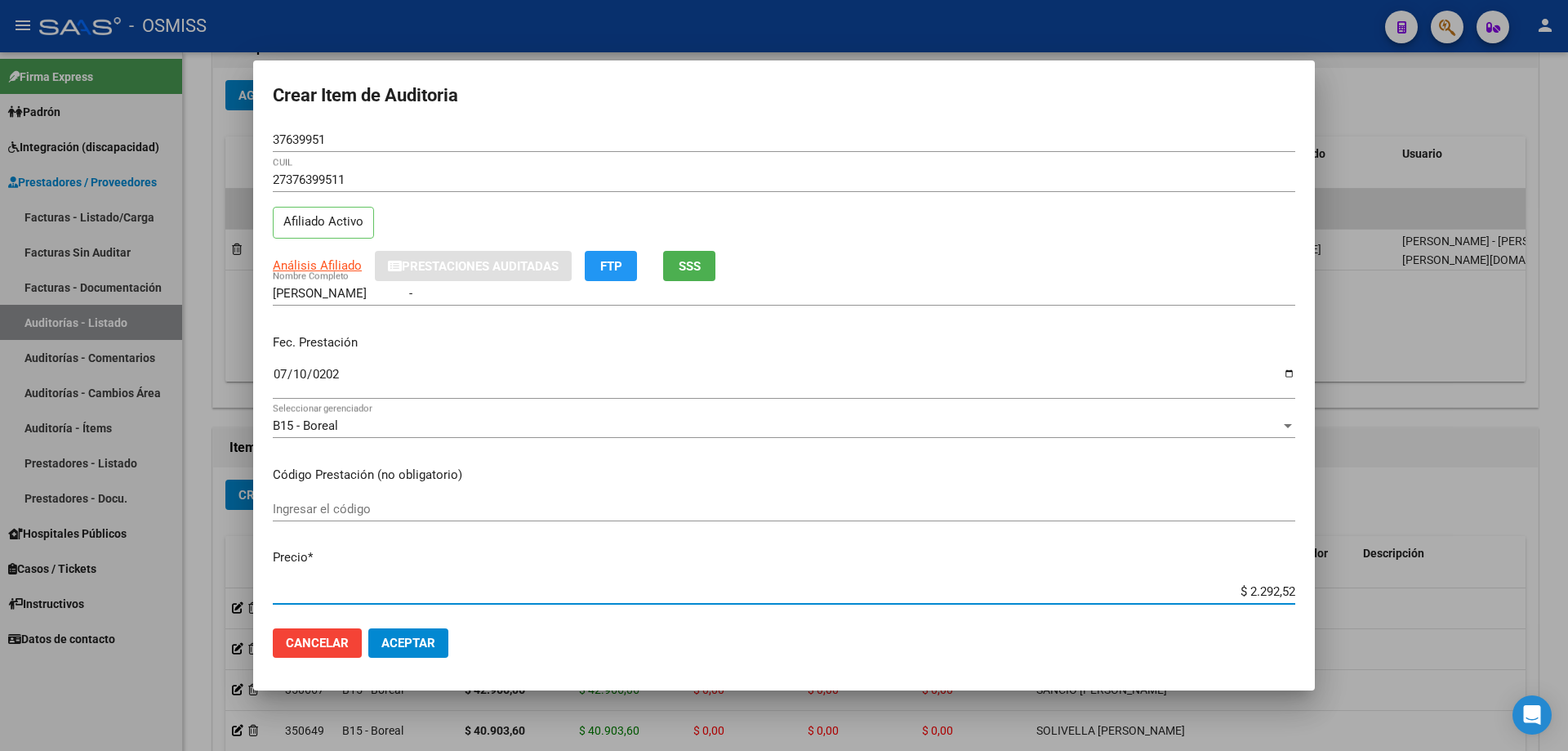
type input "$ 22.925,22"
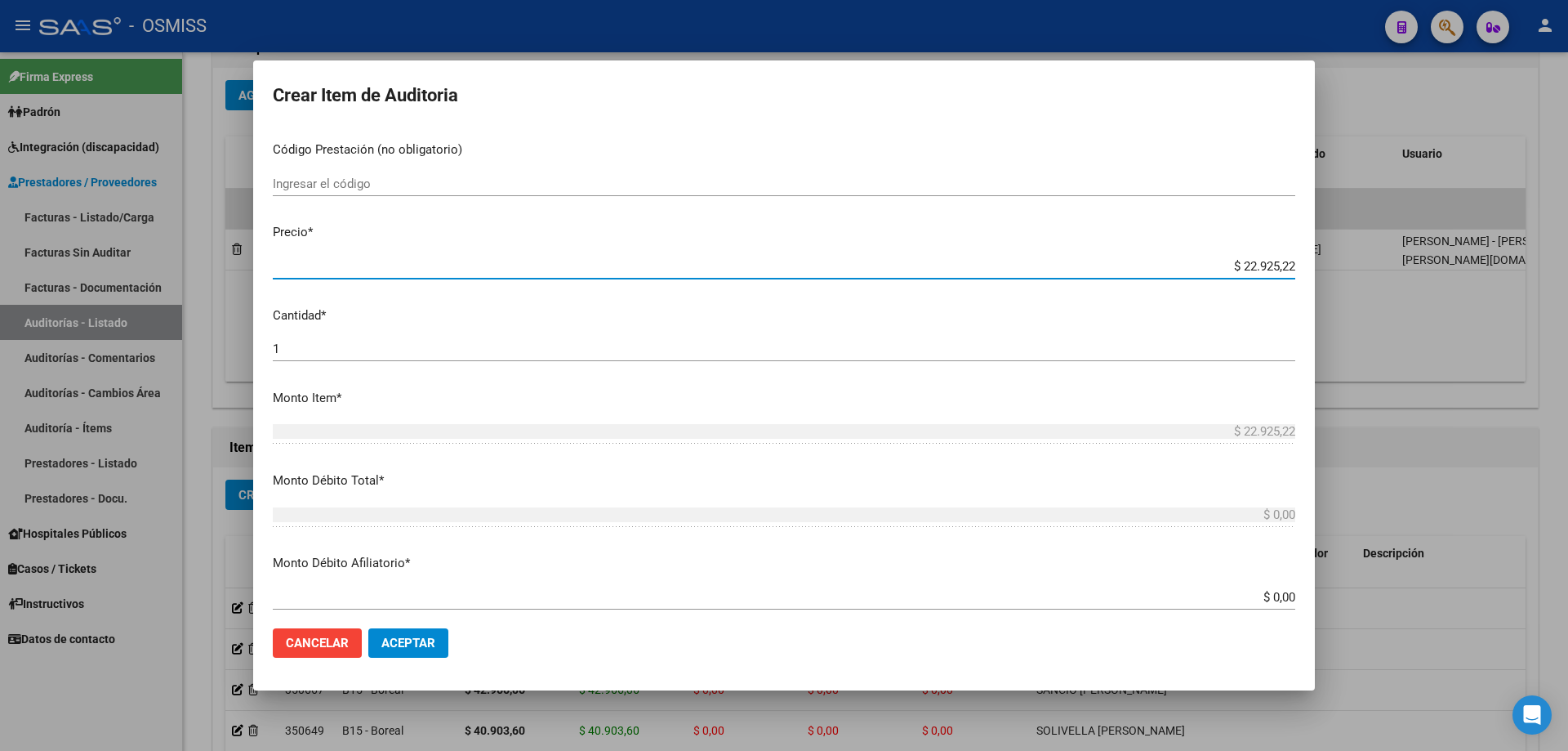
scroll to position [327, 0]
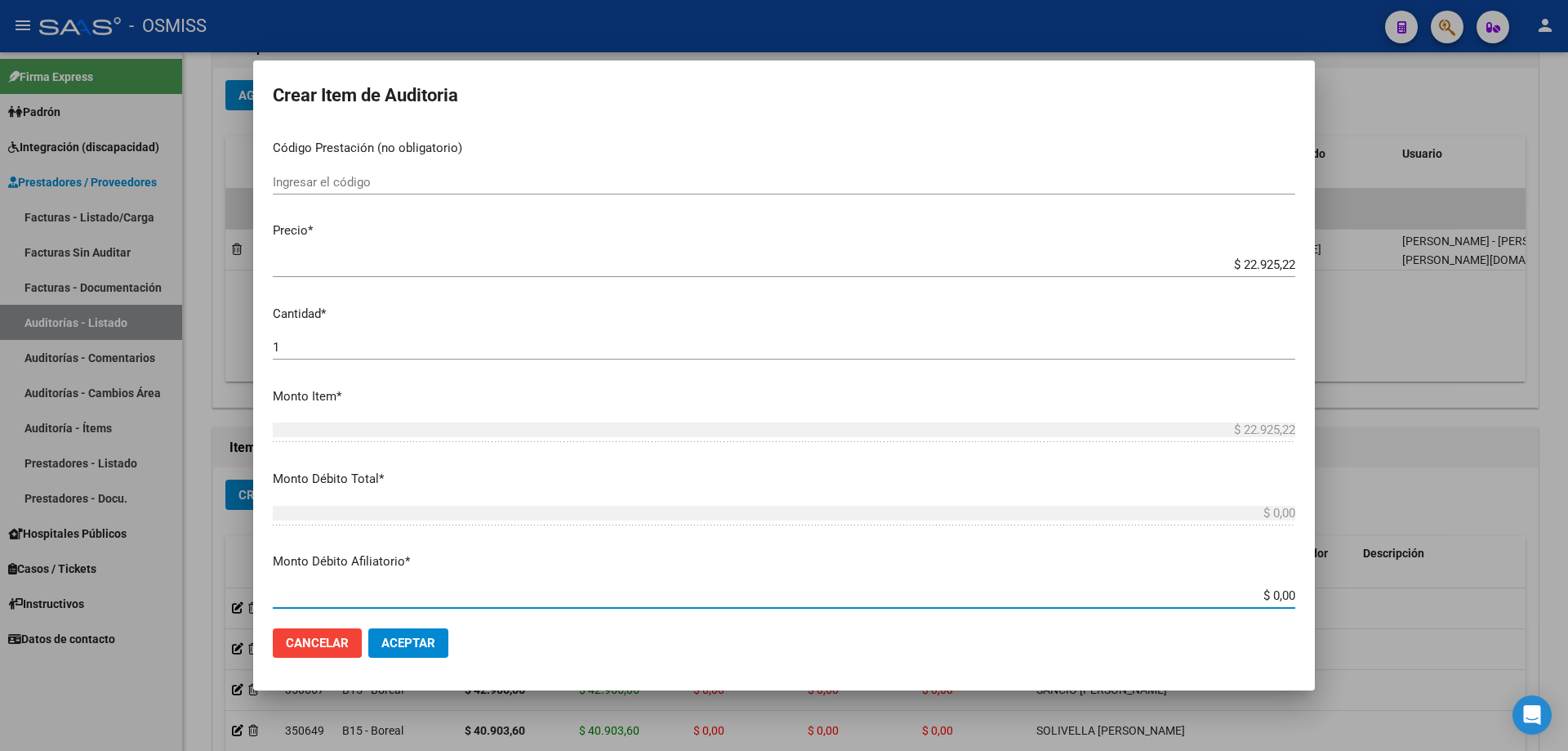
drag, startPoint x: 1203, startPoint y: 599, endPoint x: 1567, endPoint y: 564, distance: 365.7
click at [757, 506] on div "Crear Item de Auditoria 37639951 Nro Documento 27376399511 CUIL Afiliado Activo…" at bounding box center [784, 376] width 1568 height 751
type input "$ 0,02"
type input "$ 0,22"
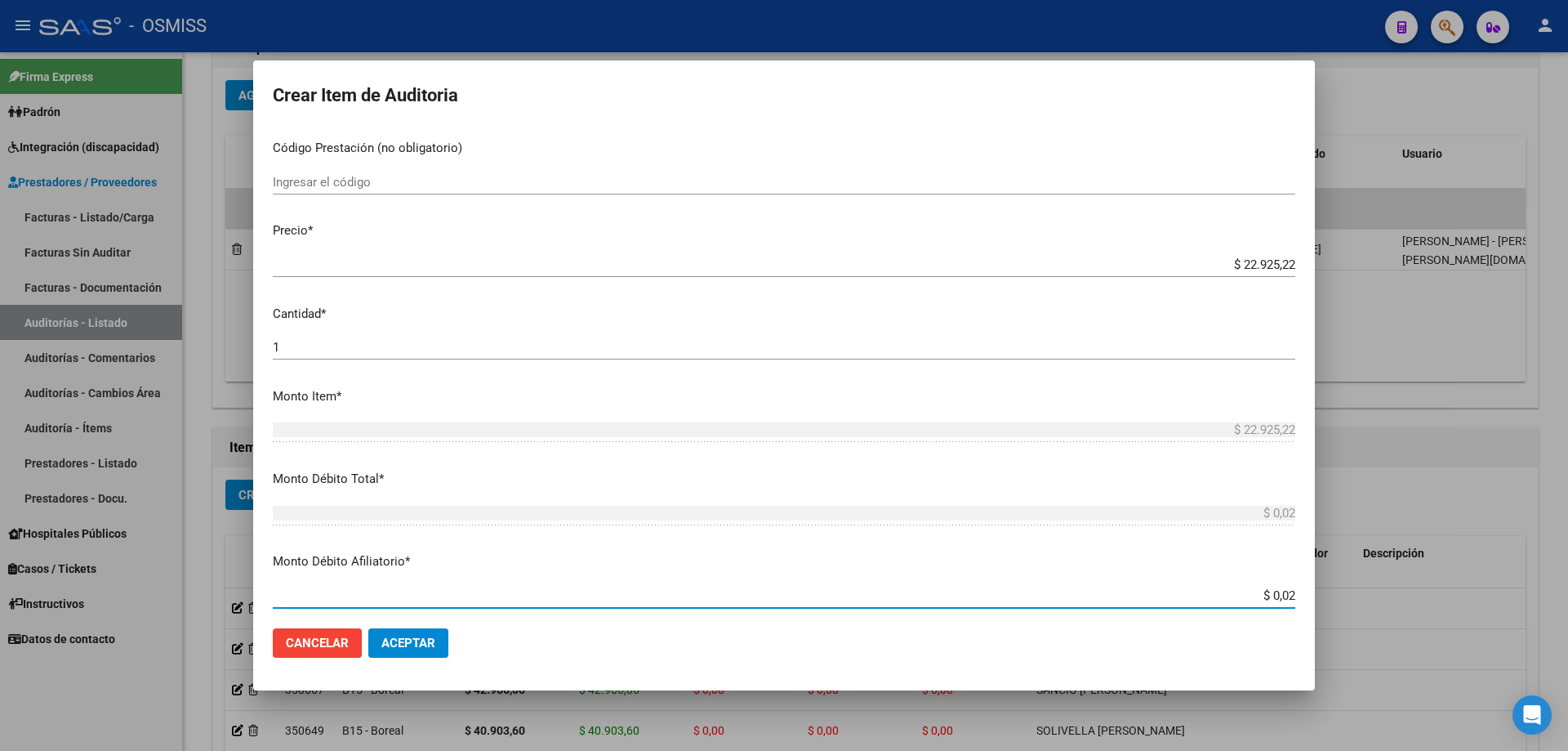
type input "$ 0,22"
type input "$ 2,29"
type input "$ 22,92"
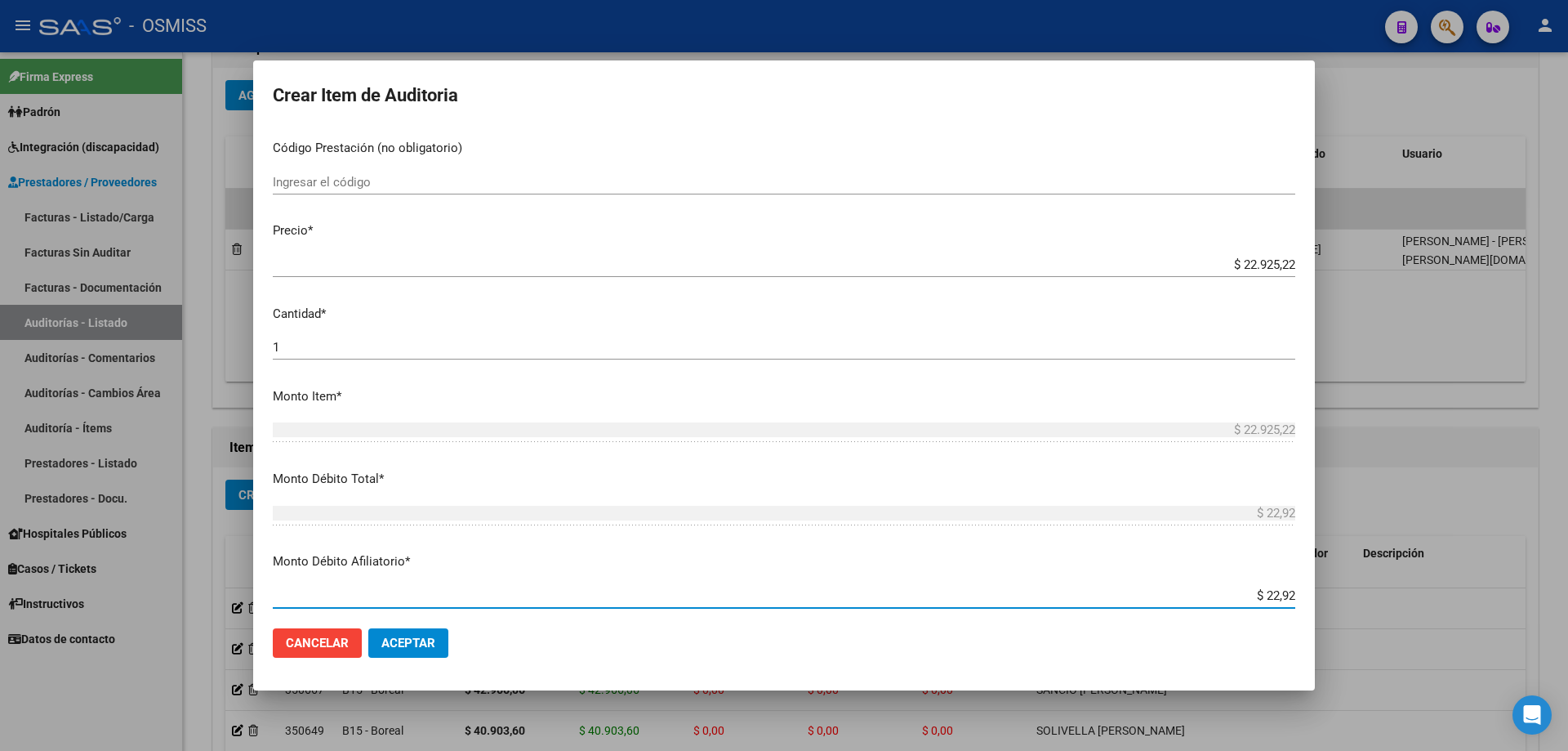
type input "$ 229,25"
type input "$ 2.292,52"
type input "$ 22.925,22"
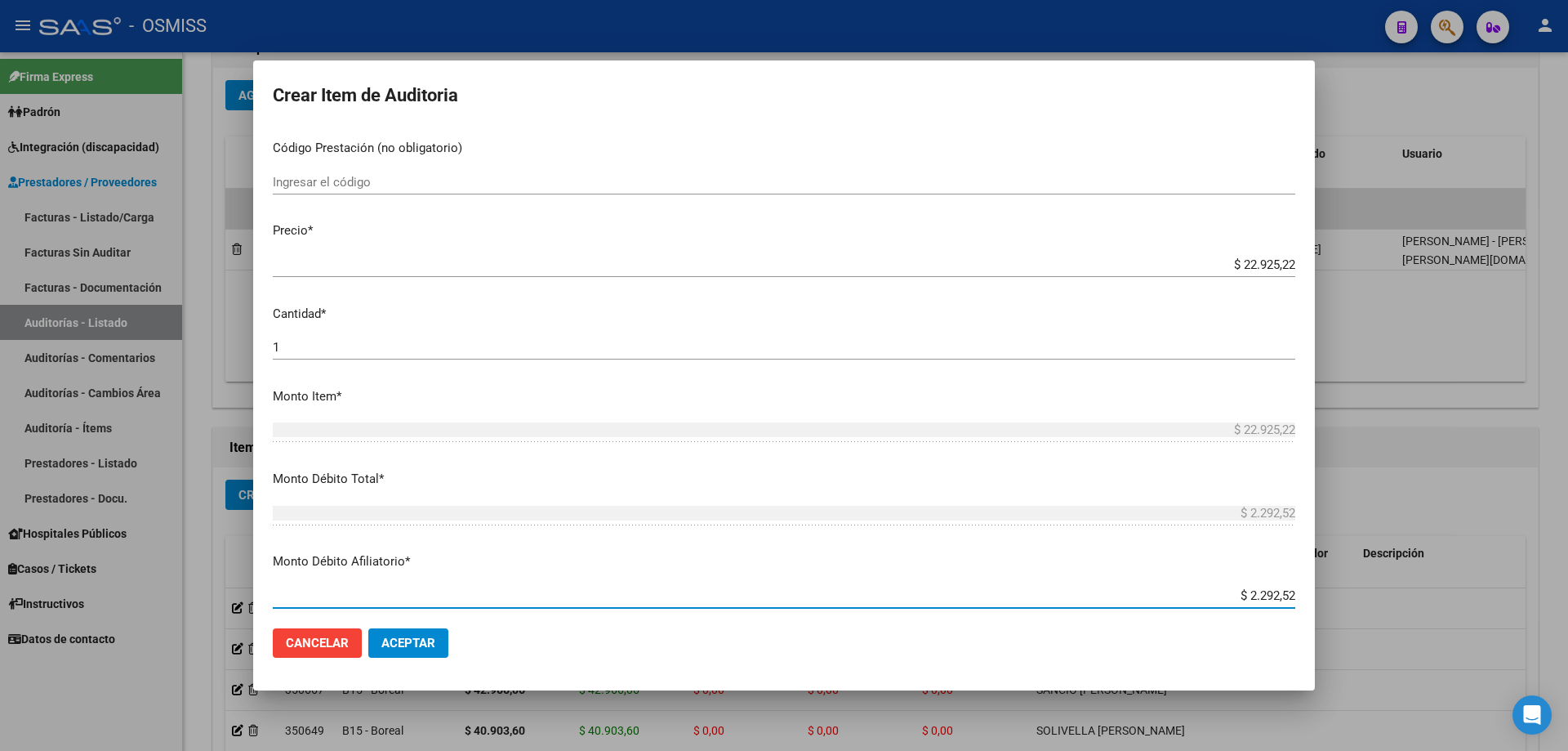
type input "$ 22.925,22"
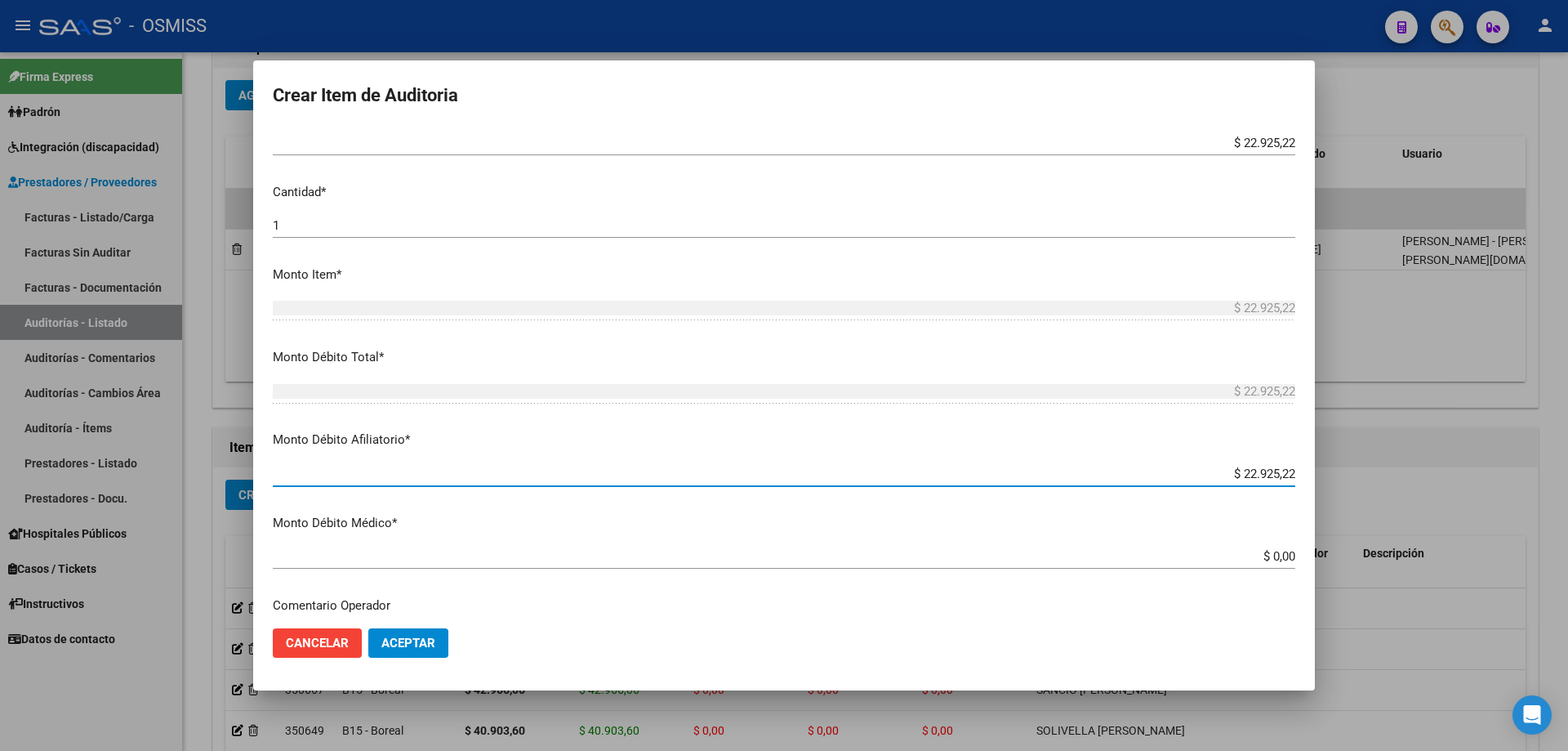
scroll to position [654, 0]
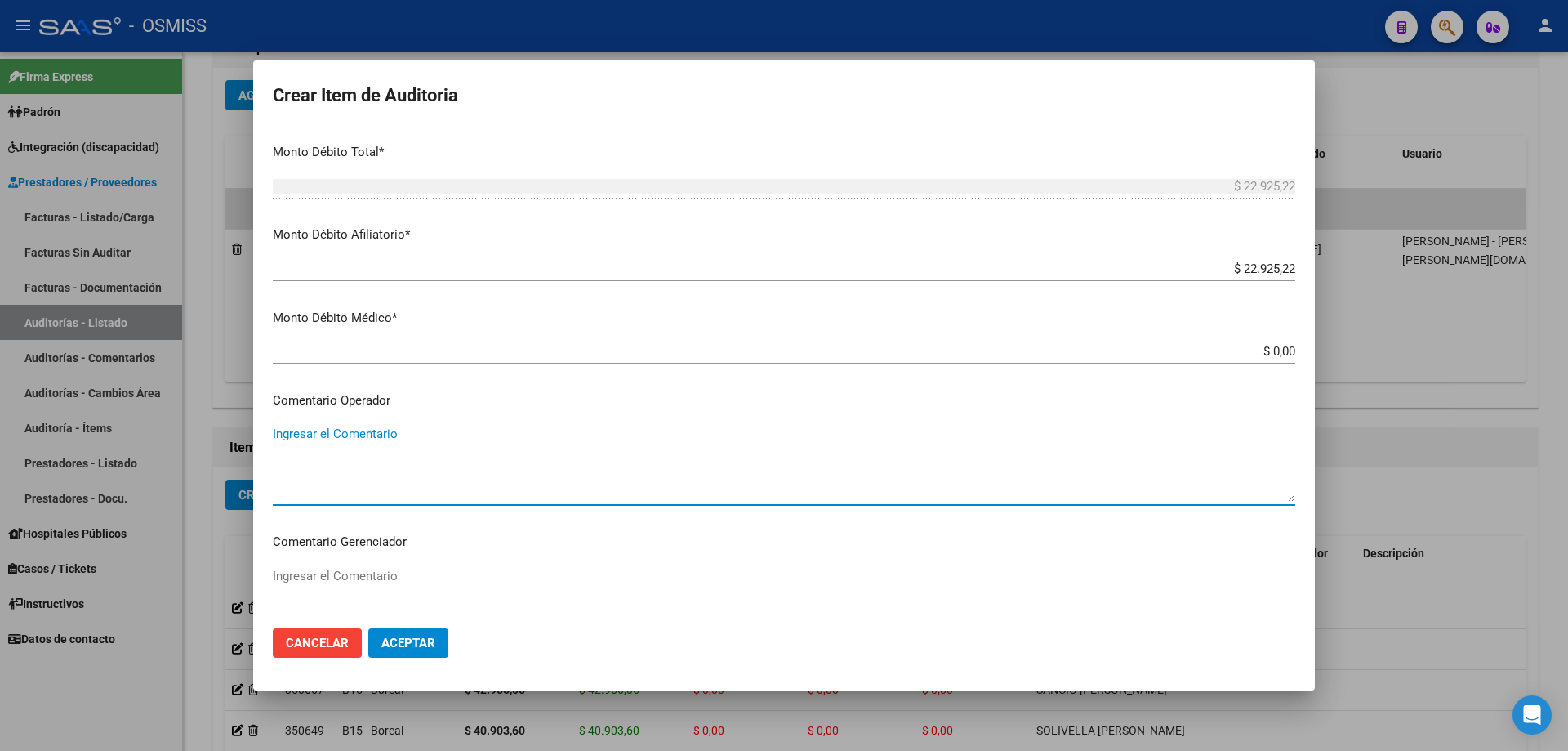
click at [504, 447] on textarea "Ingresar el Comentario" at bounding box center [784, 463] width 1023 height 77
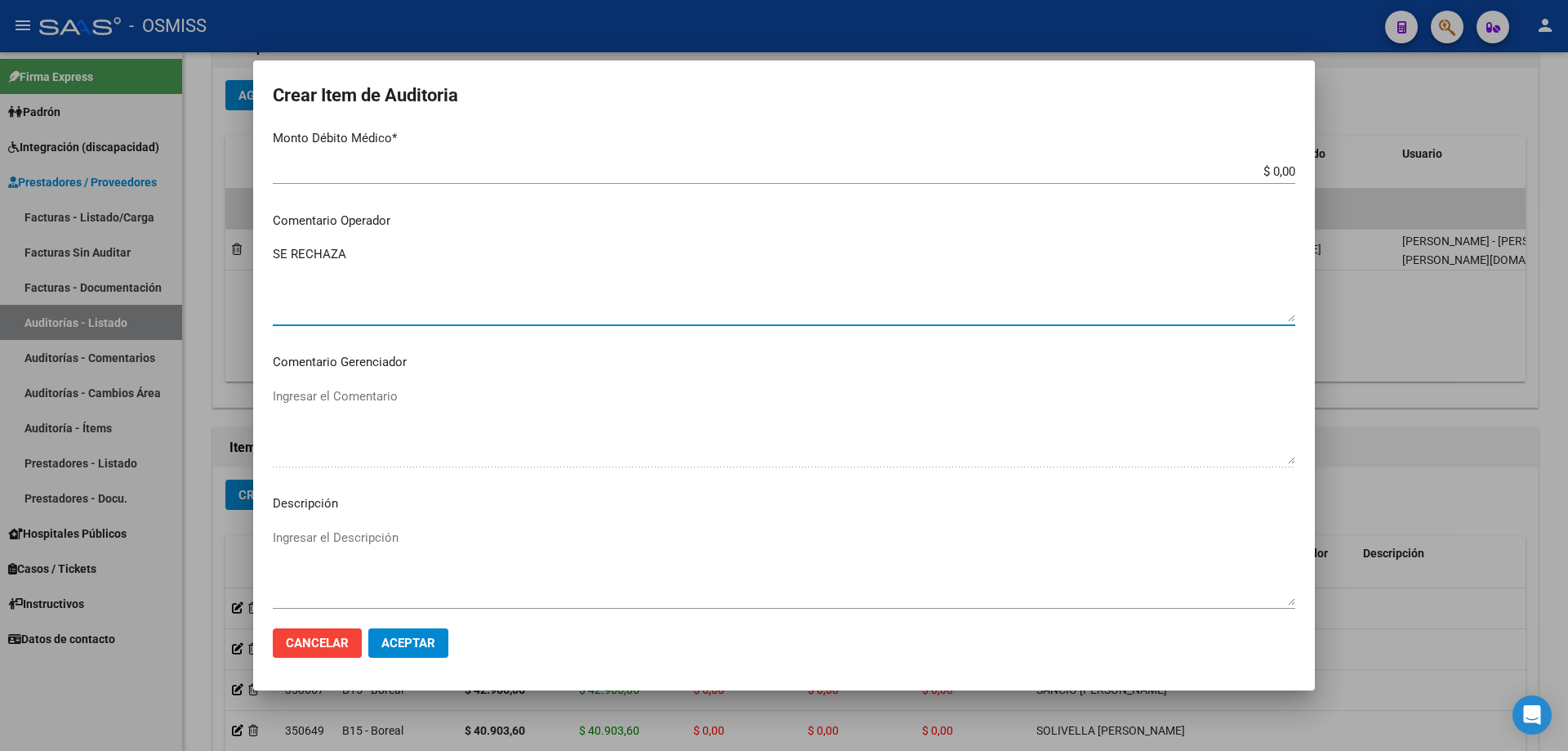
scroll to position [1008, 0]
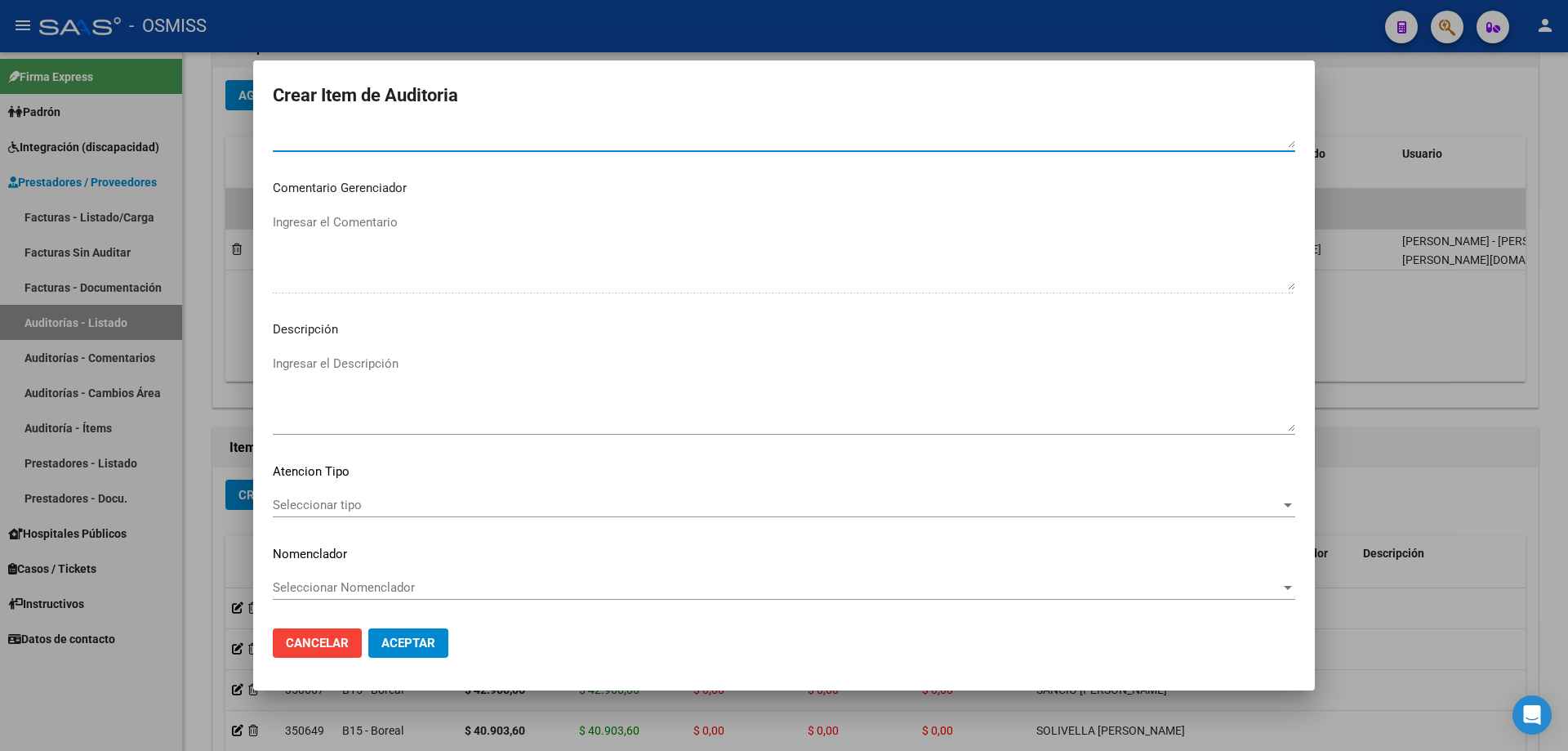
type textarea "SE RECHAZA"
click at [314, 358] on textarea "Ingresar el Descripción" at bounding box center [784, 393] width 1023 height 77
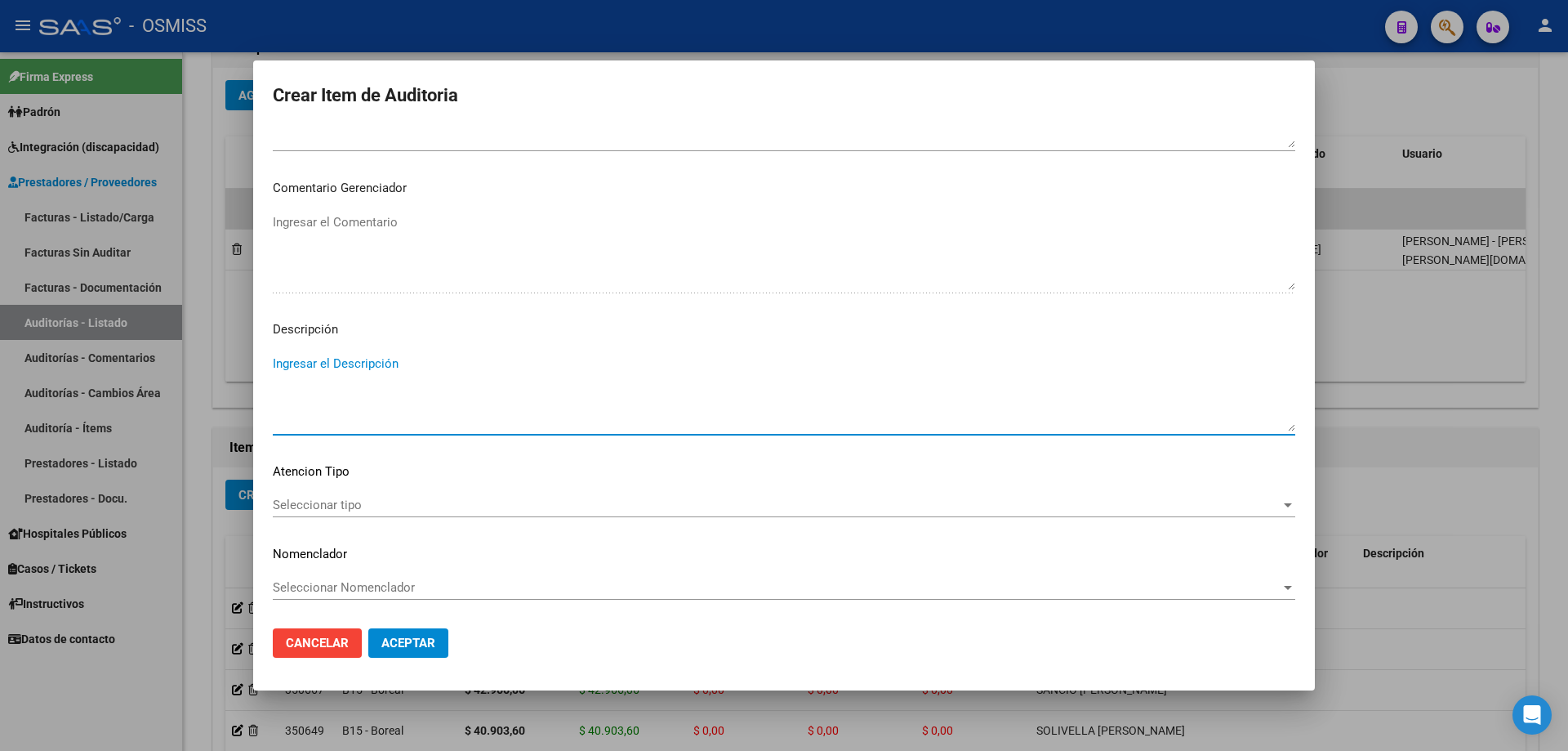
paste textarea "BAJA por finalización de la cobertura legal al ……. - Ley 23,660 art. 10 inc. A."
click at [273, 363] on textarea "BAJA por finalización de la cobertura legal al ……. - Ley 23,660 art. 10 inc. A." at bounding box center [784, 393] width 1023 height 77
click at [534, 381] on textarea "BAJA LABORAL AL [DATE]. BAJA por finalización de la cobertura legal al ……. - Le…" at bounding box center [784, 393] width 1023 height 77
drag, startPoint x: 538, startPoint y: 380, endPoint x: 520, endPoint y: 381, distance: 18.0
click at [520, 381] on textarea "BAJA LABORAL AL [DATE]. BAJA por finalización de la cobertura legal al ……. - Le…" at bounding box center [784, 393] width 1023 height 77
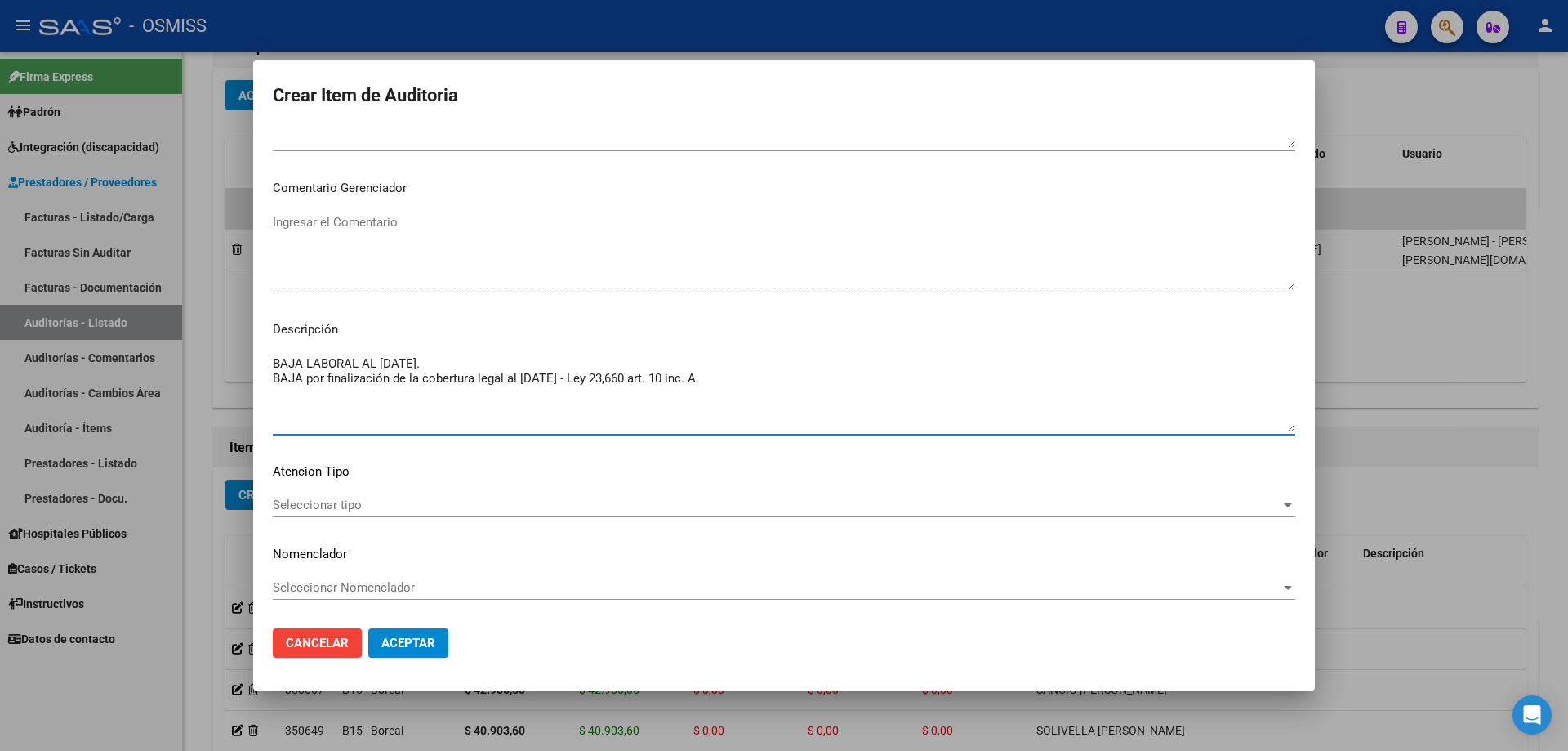
type textarea "BAJA LABORAL AL [DATE]. BAJA por finalización de la cobertura legal al [DATE] -…"
click at [447, 506] on button "Aceptar" at bounding box center [408, 643] width 80 height 29
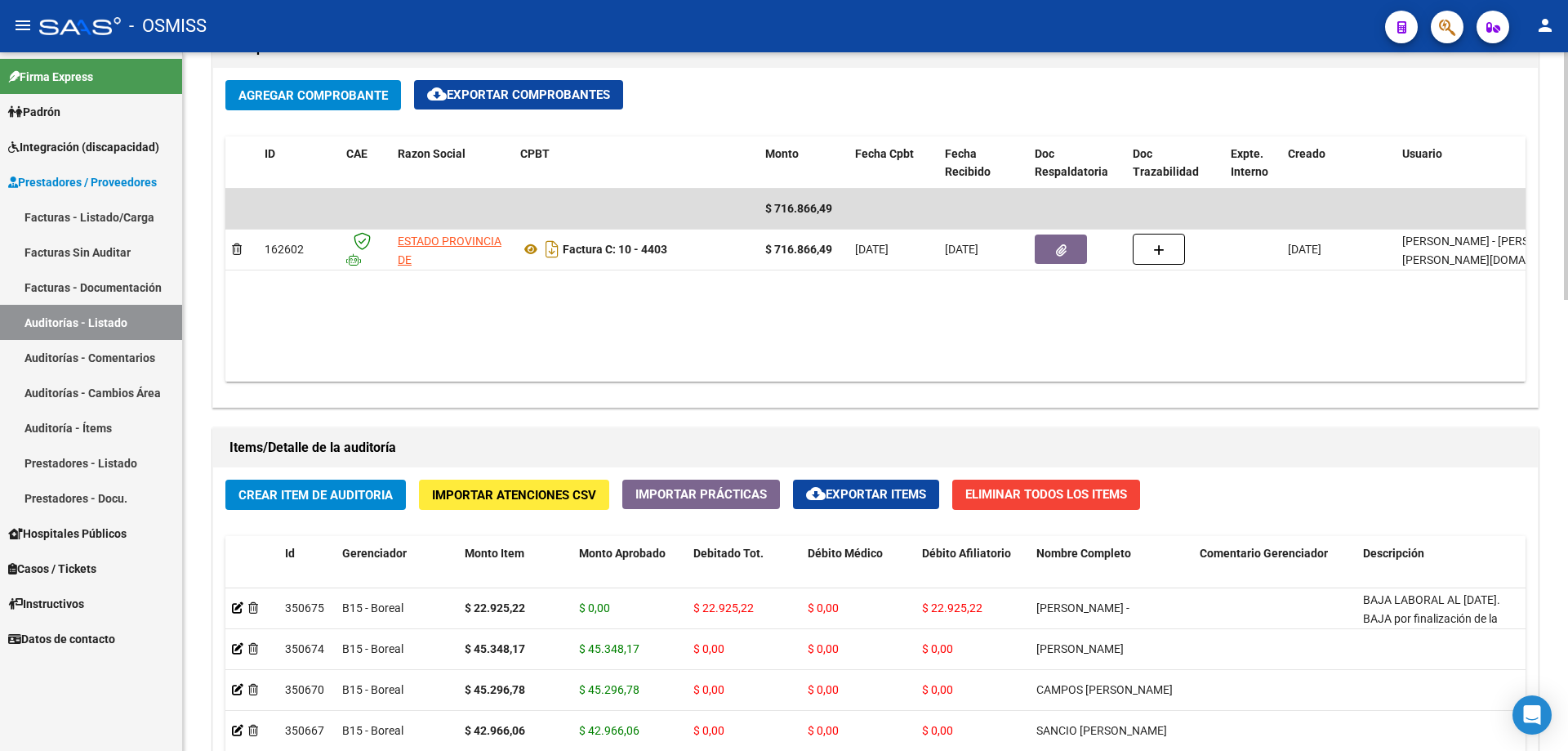
click at [348, 297] on datatable-body "$ 716.866,49 162602 ESTADO PROVINCIA DE [GEOGRAPHIC_DATA][PERSON_NAME] Factura …" at bounding box center [874, 285] width 1300 height 193
click at [378, 490] on span "Crear Item de Auditoria" at bounding box center [315, 494] width 154 height 15
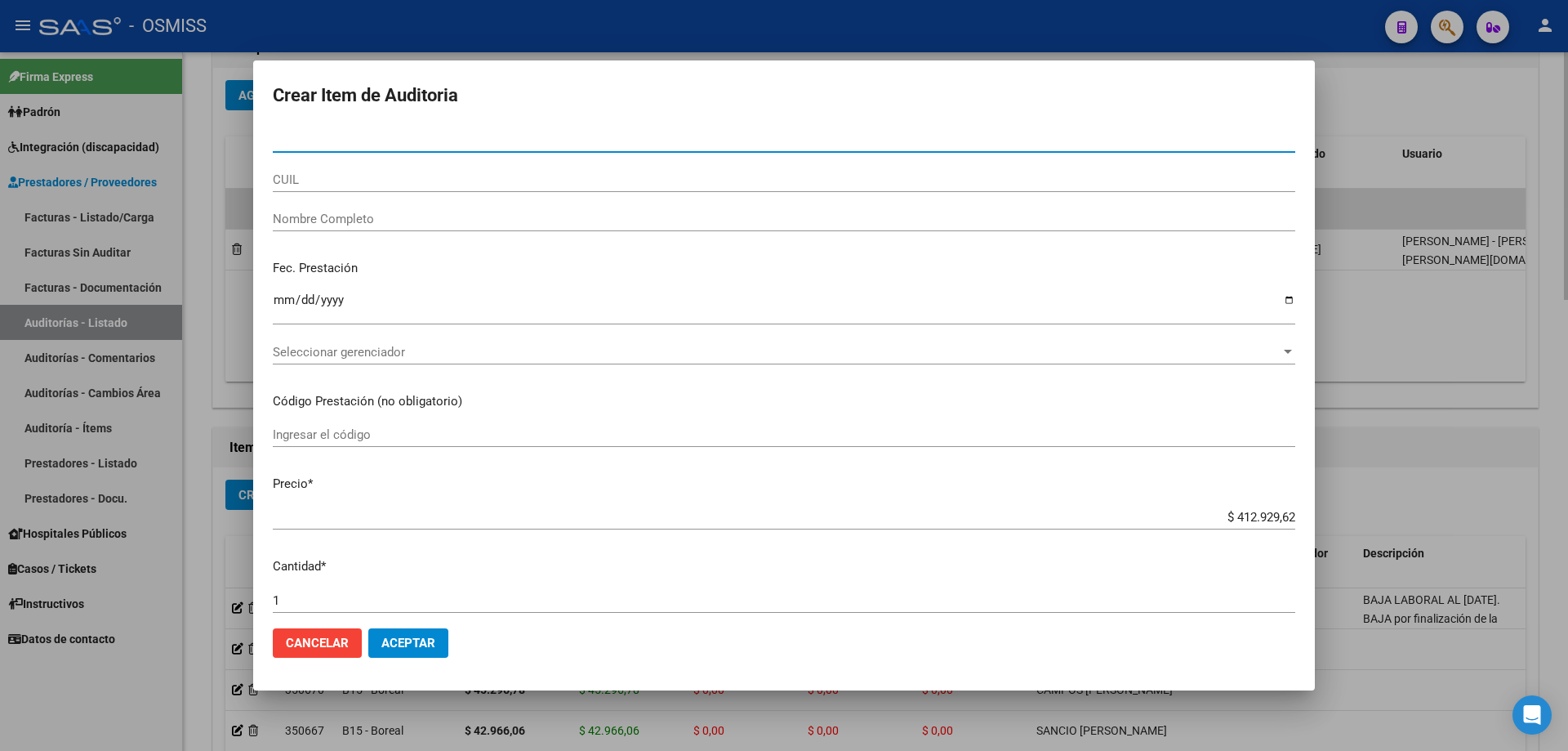
paste input "17048054"
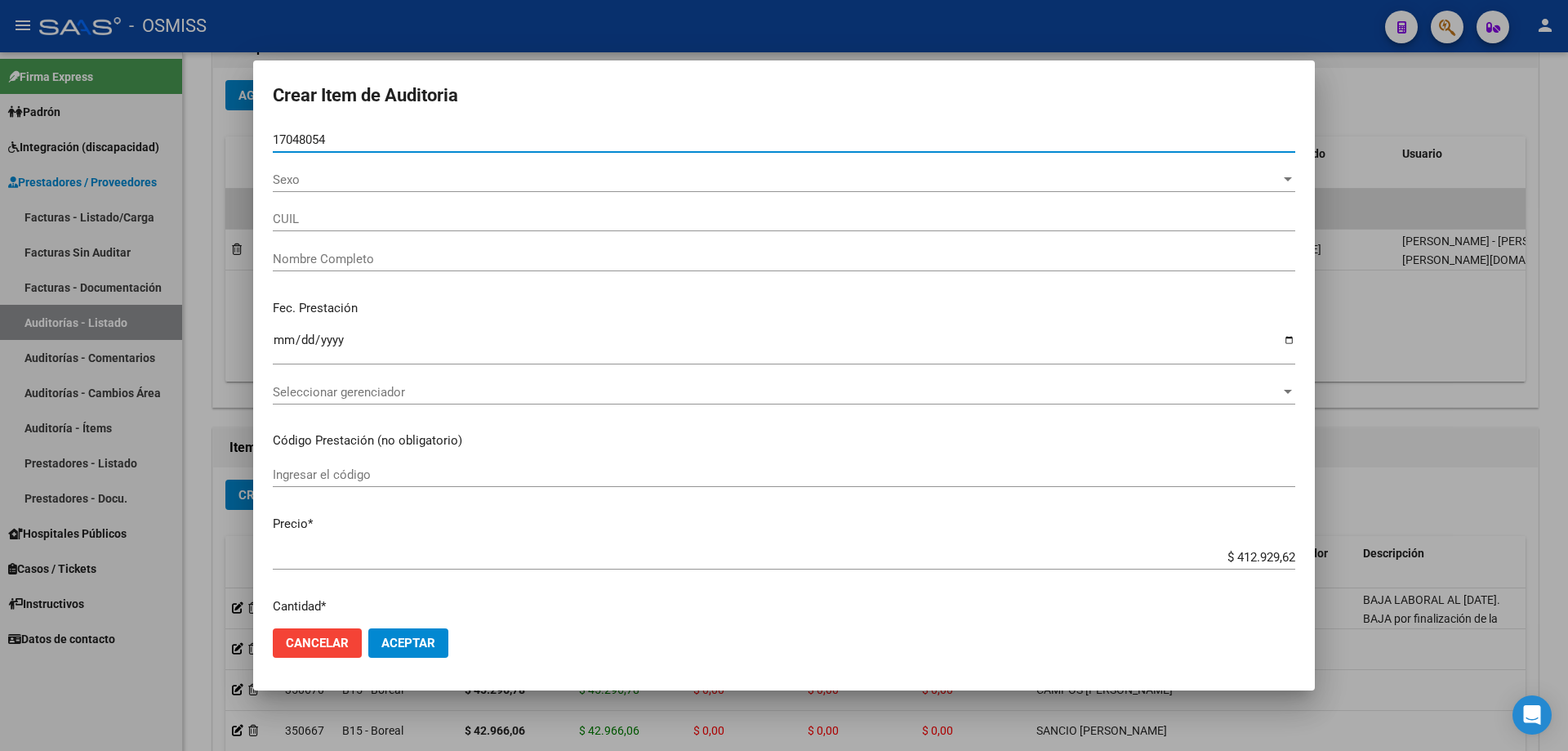
type input "17048054"
type input "27170480541"
type input "[PERSON_NAME] [PERSON_NAME]"
click at [280, 349] on input "Ingresar la fecha" at bounding box center [784, 346] width 1023 height 27
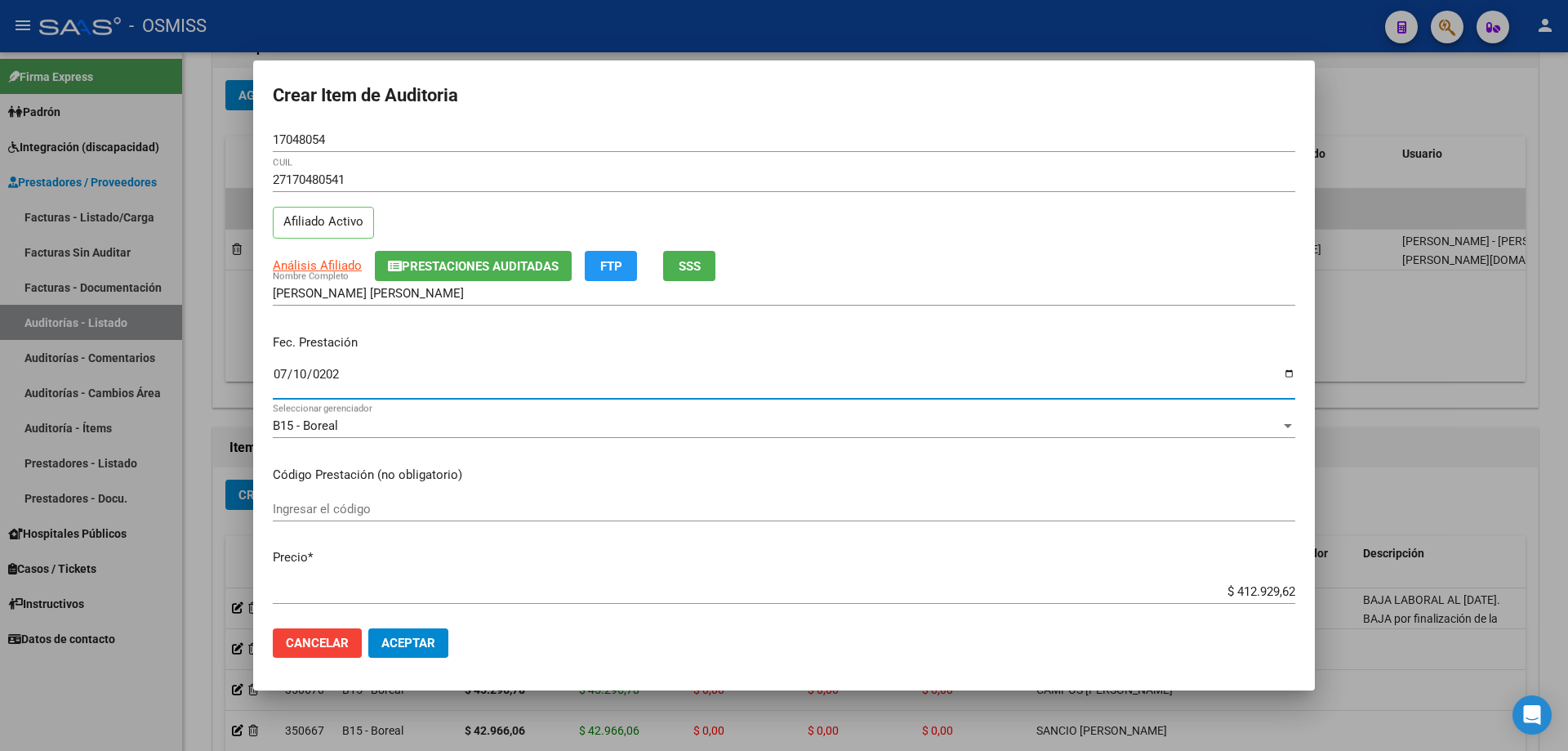
type input "[DATE]"
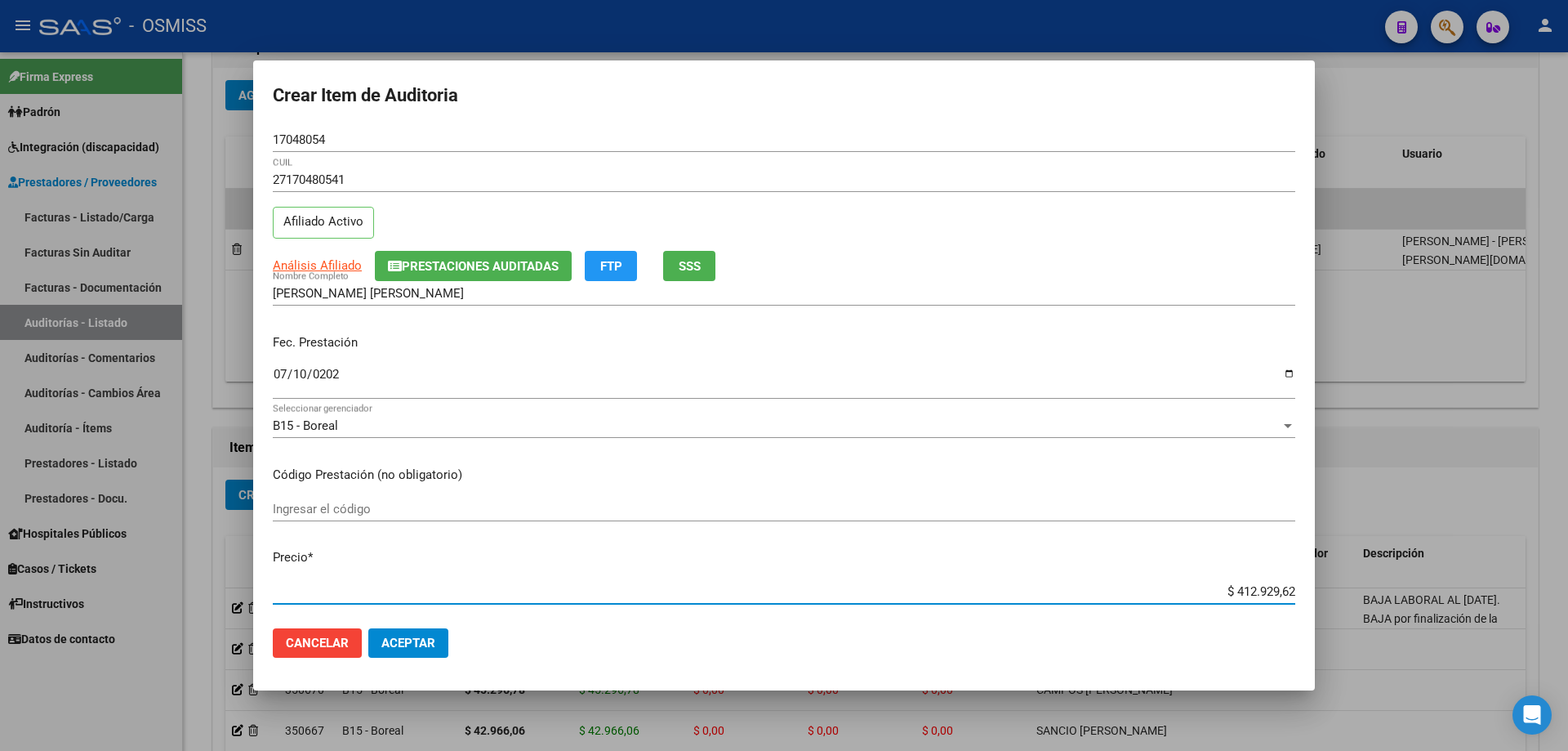
drag, startPoint x: 1208, startPoint y: 592, endPoint x: 1567, endPoint y: 537, distance: 363.2
click at [757, 506] on div "Crear Item de Auditoria 17048054 Nro Documento 27170480541 CUIL Afiliado Activo…" at bounding box center [784, 376] width 1568 height 751
type input "$ 0,01"
type input "$ 0,11"
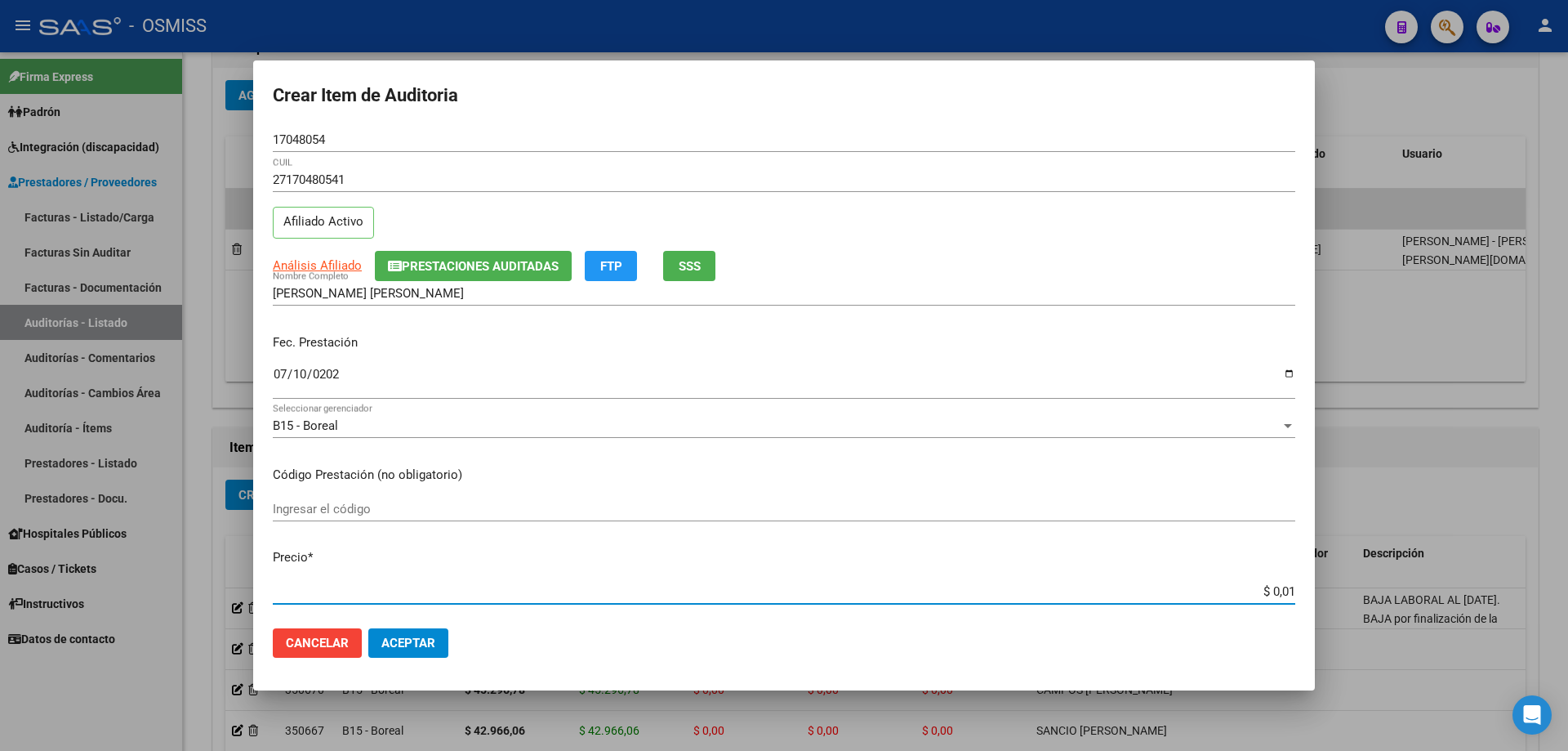
type input "$ 0,11"
type input "$ 1,13"
type input "$ 11,39"
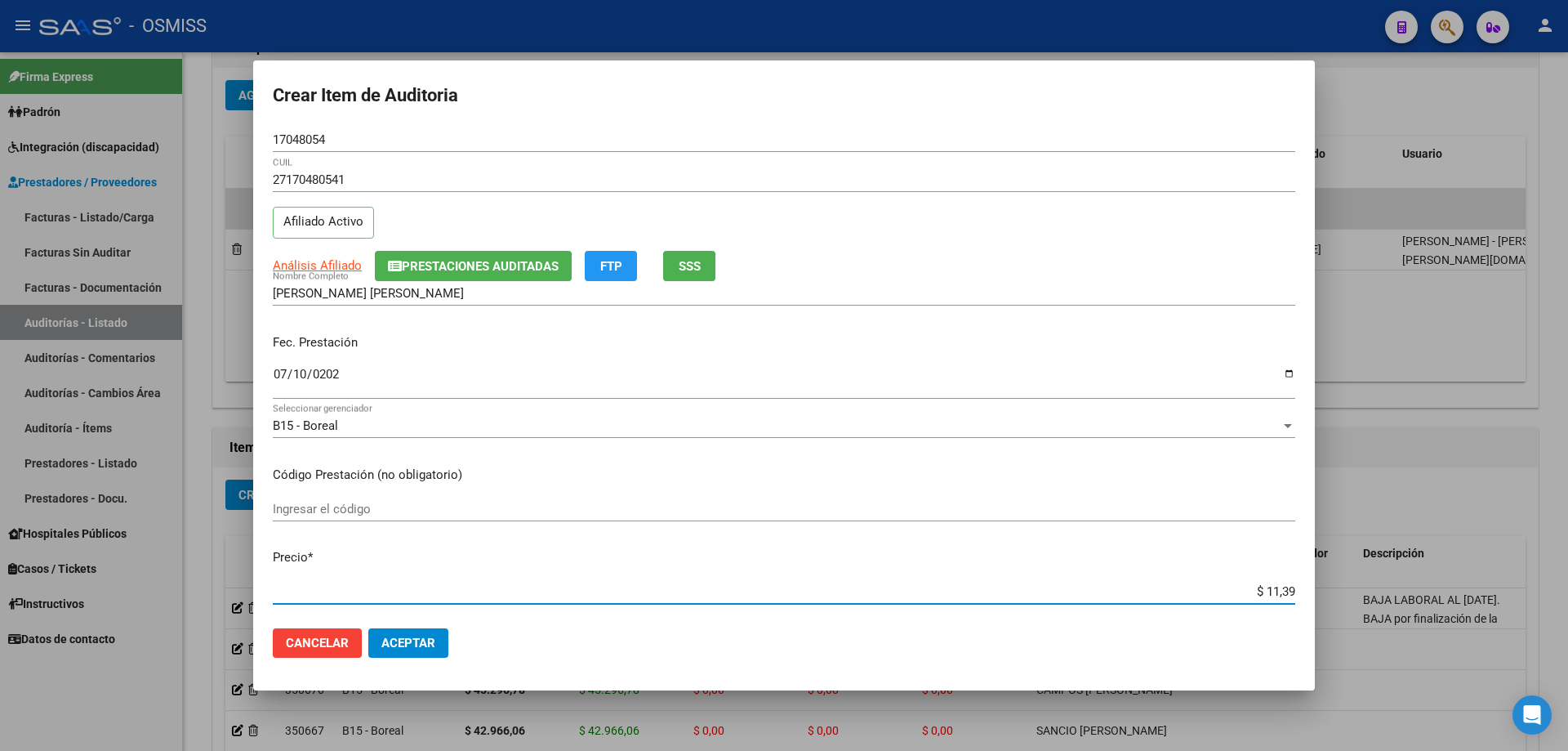
type input "$ 113,96"
type input "$ 1.139,64"
type input "$ 11.396,45"
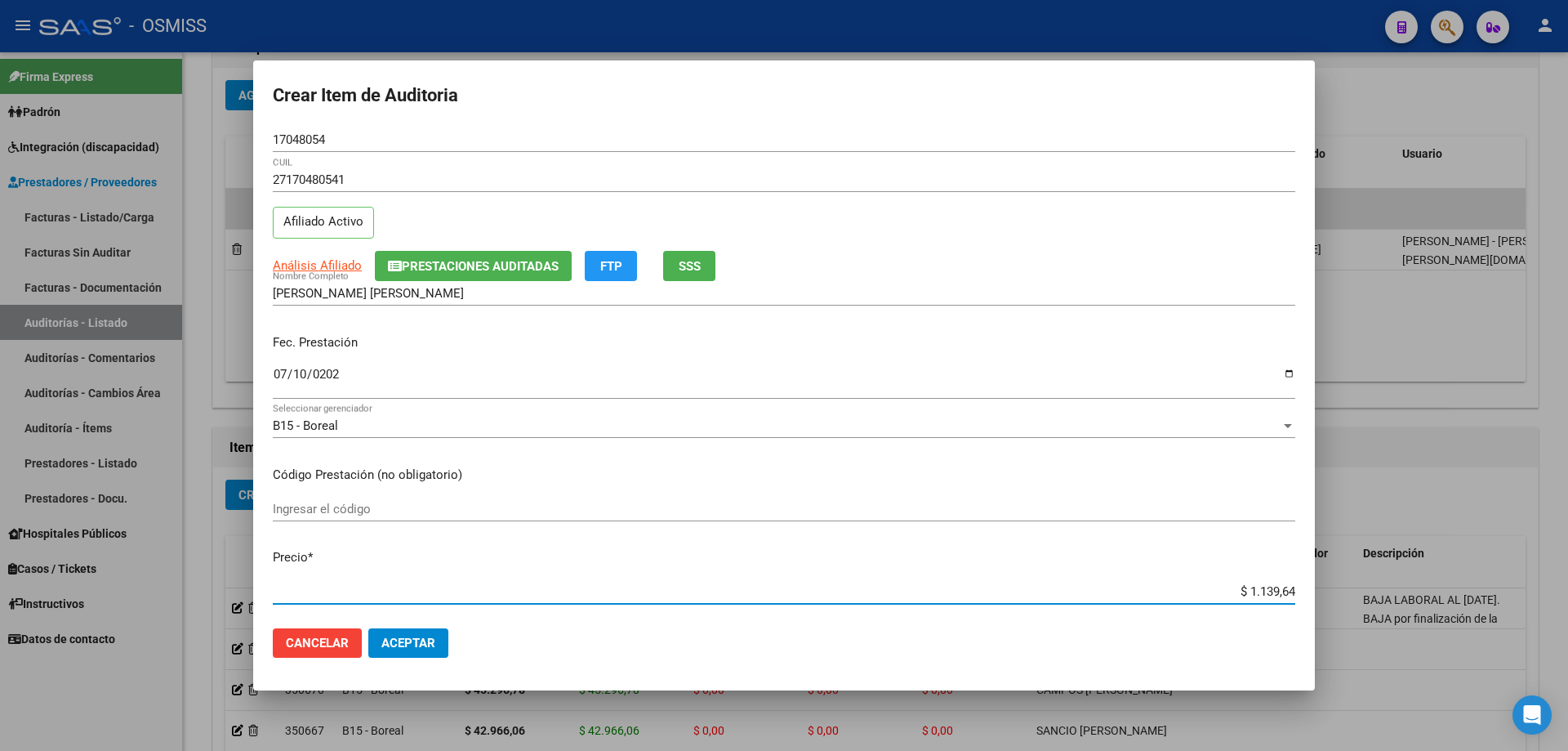
type input "$ 11.396,45"
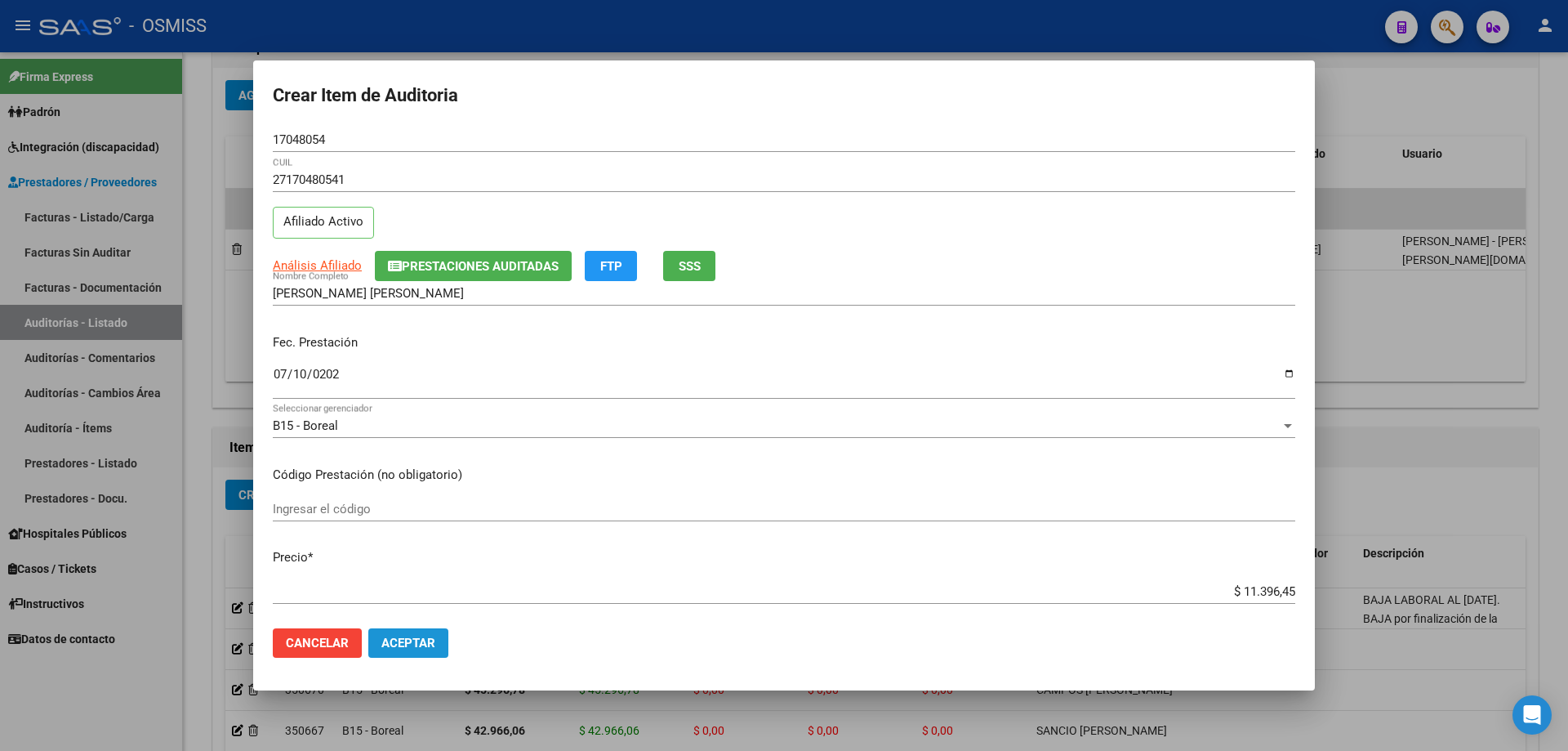
click at [433, 506] on span "Aceptar" at bounding box center [408, 643] width 54 height 15
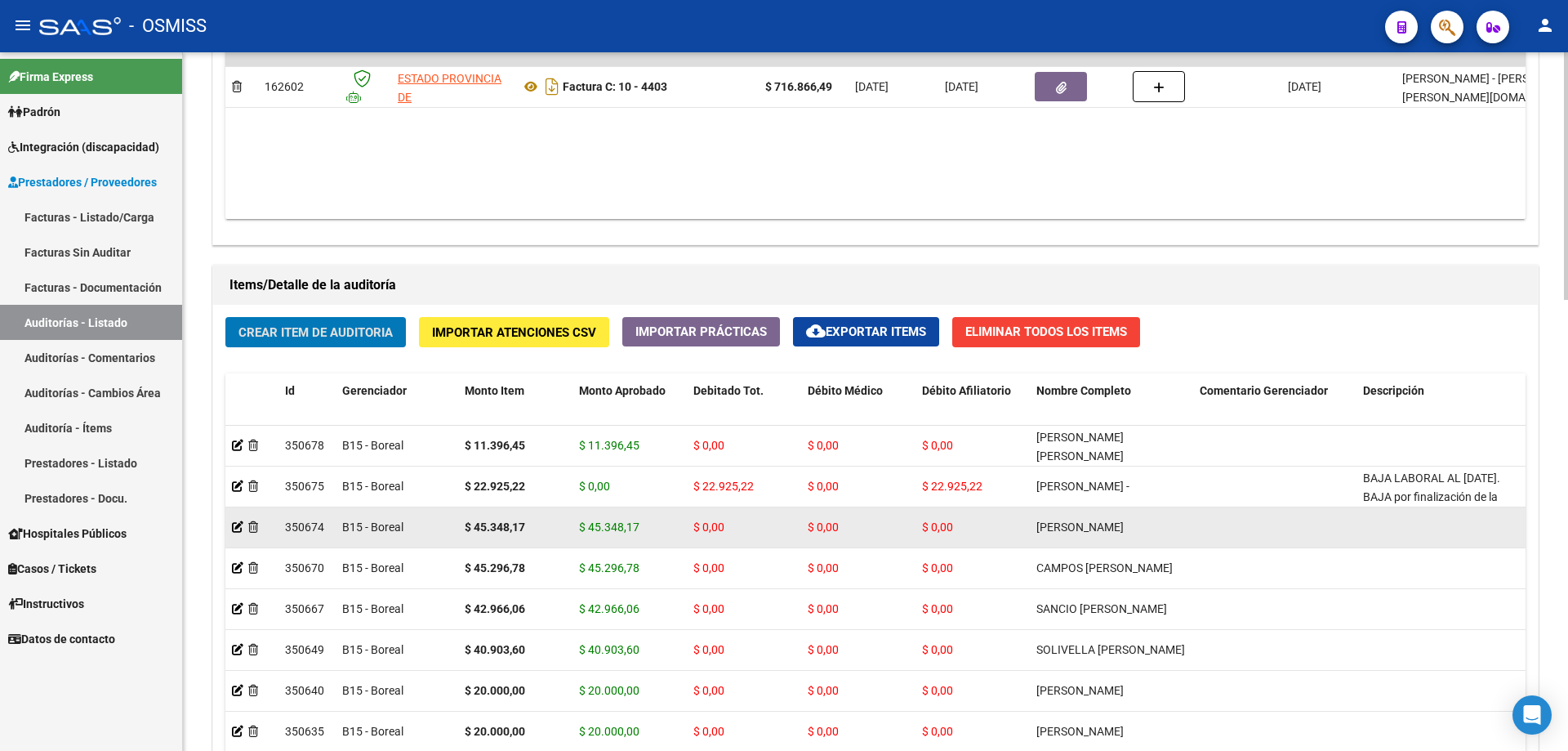
scroll to position [981, 0]
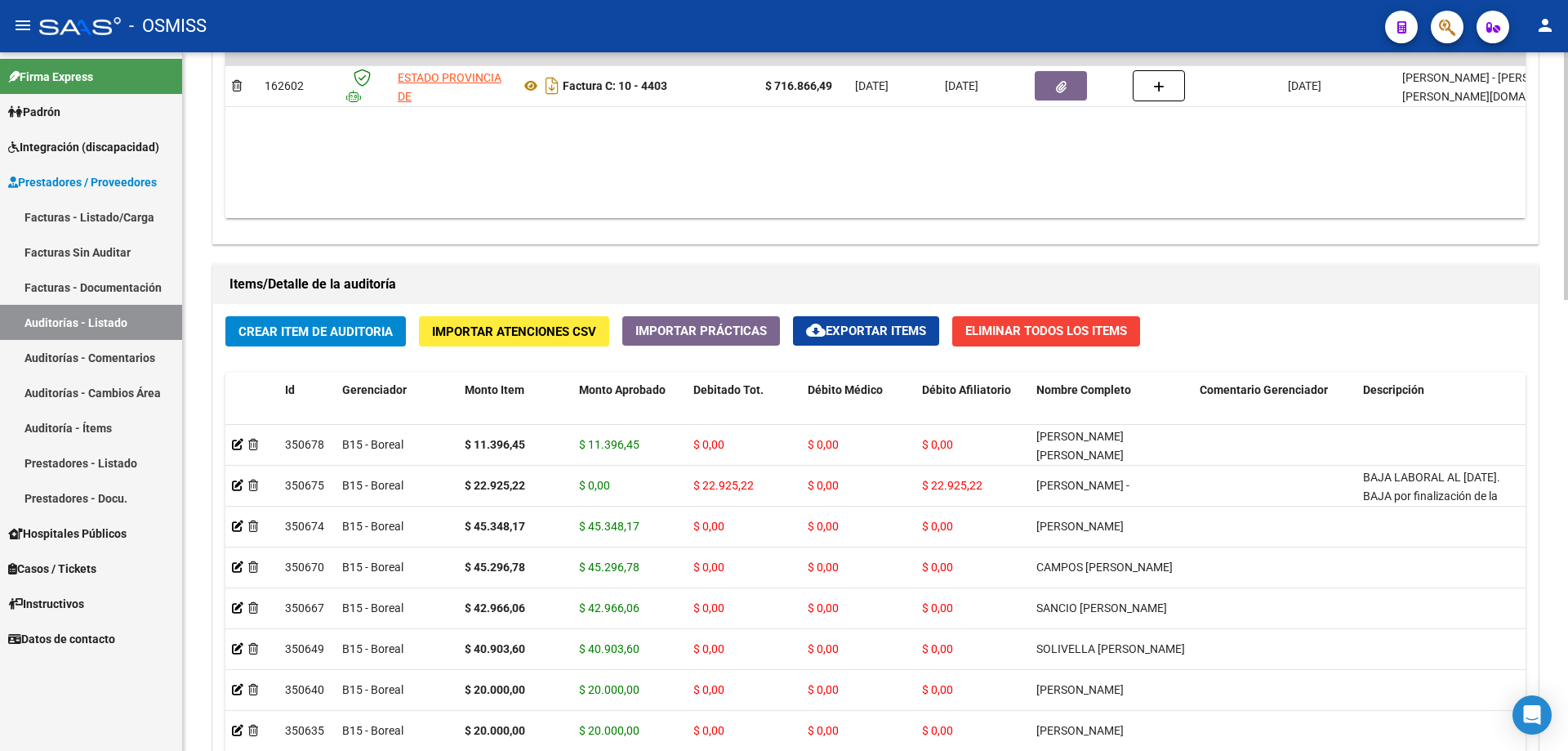
click at [420, 237] on div "Agregar Comprobante cloud_download Exportar Comprobantes ID CAE Razon Social CP…" at bounding box center [875, 74] width 1324 height 339
click at [353, 334] on span "Crear Item de Auditoria" at bounding box center [315, 331] width 154 height 15
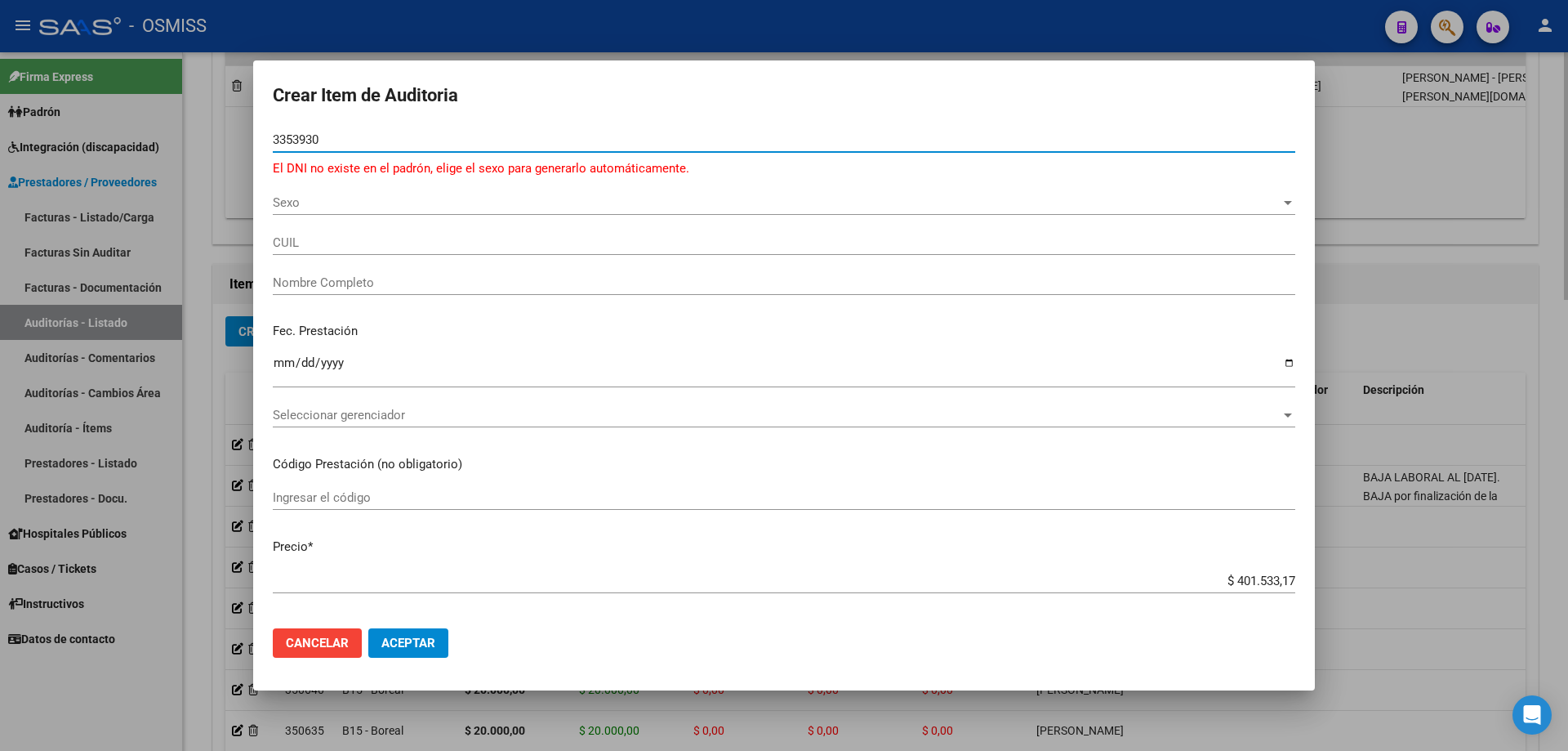
type input "33539308"
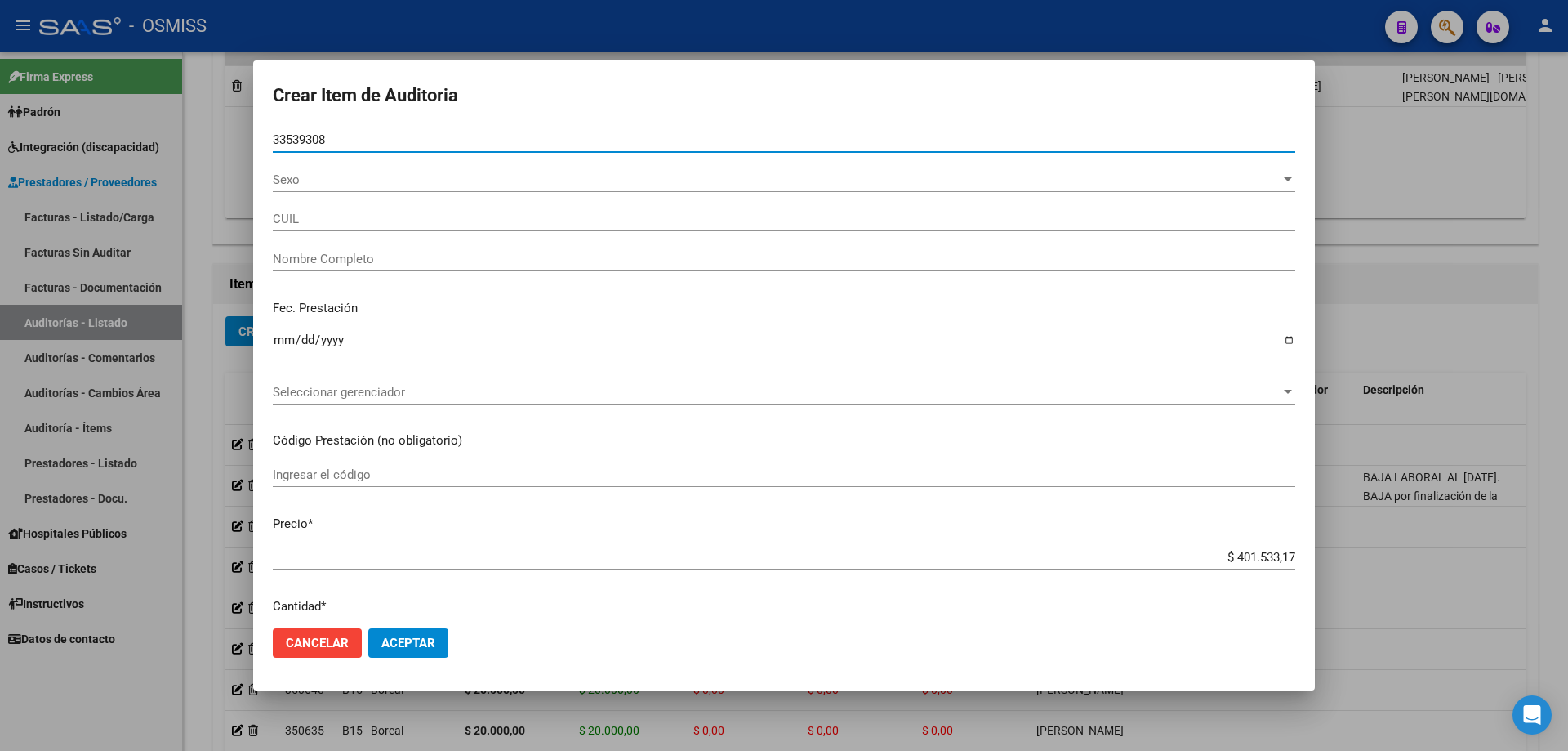
type input "20335393083"
type input "[PERSON_NAME]"
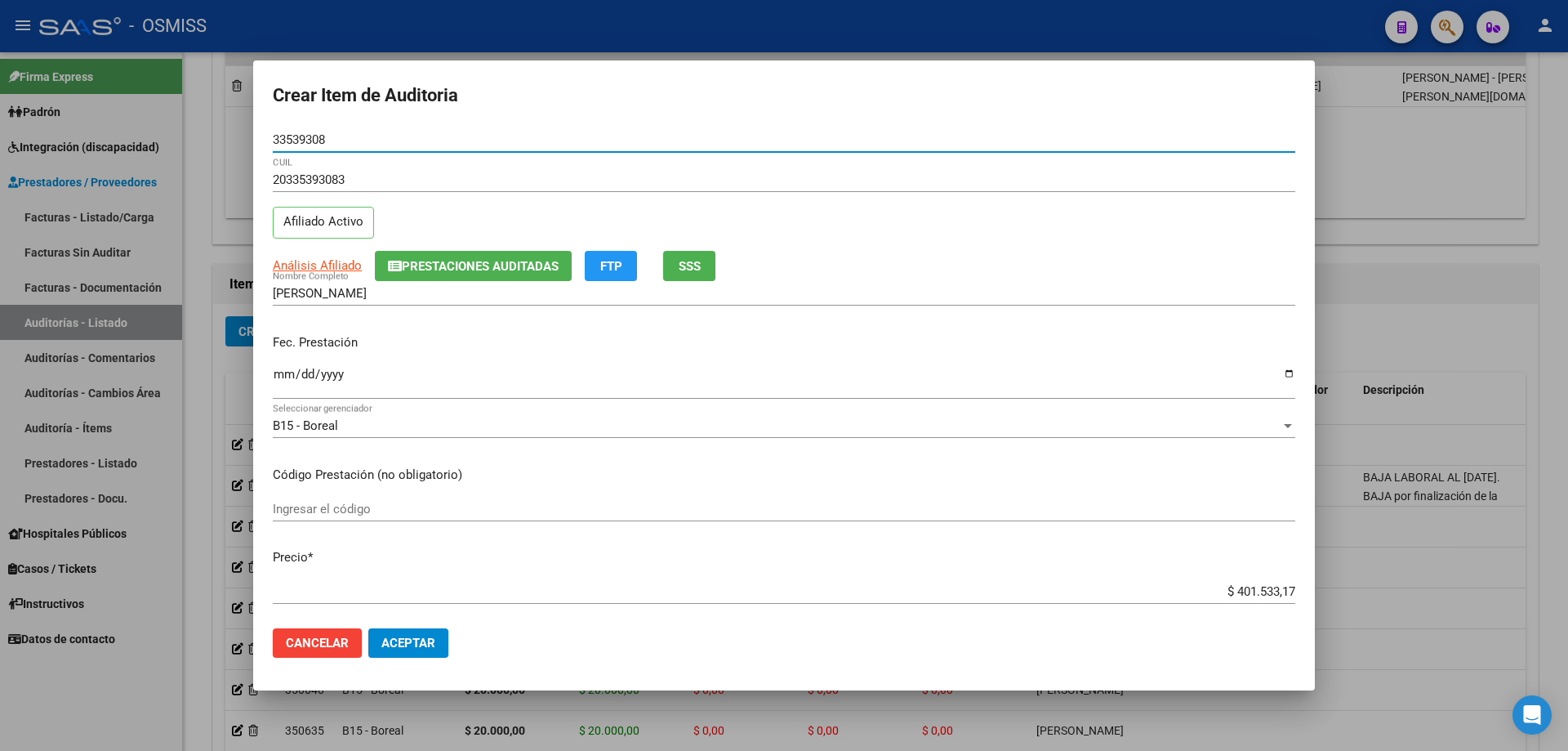
type input "33539308"
click at [285, 376] on input "Ingresar la fecha" at bounding box center [784, 380] width 1023 height 27
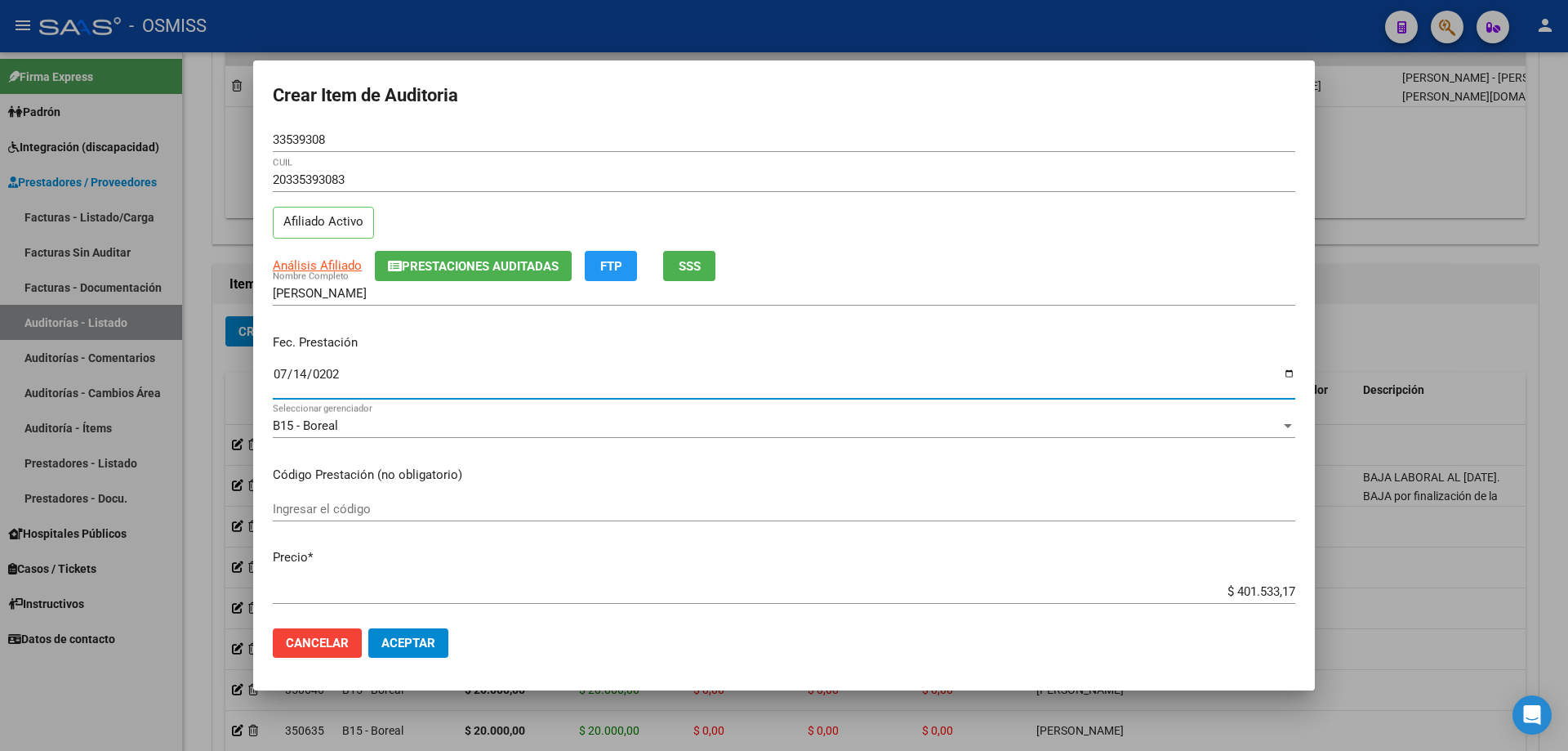
type input "[DATE]"
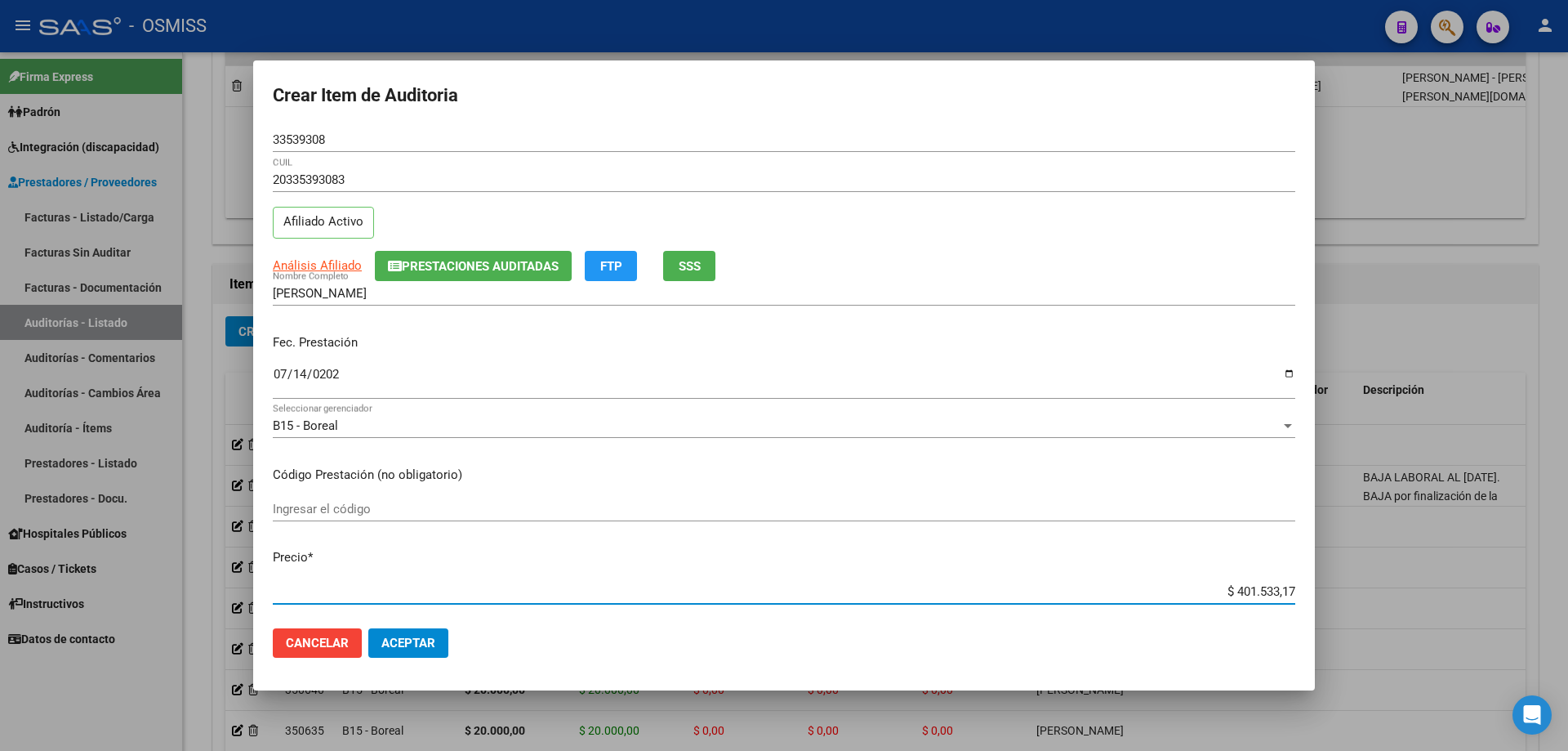
drag, startPoint x: 1208, startPoint y: 589, endPoint x: 1567, endPoint y: 574, distance: 359.3
click at [757, 506] on div "Crear Item de Auditoria 33539308 Nro Documento 20335393083 CUIL Afiliado Activo…" at bounding box center [784, 376] width 1568 height 751
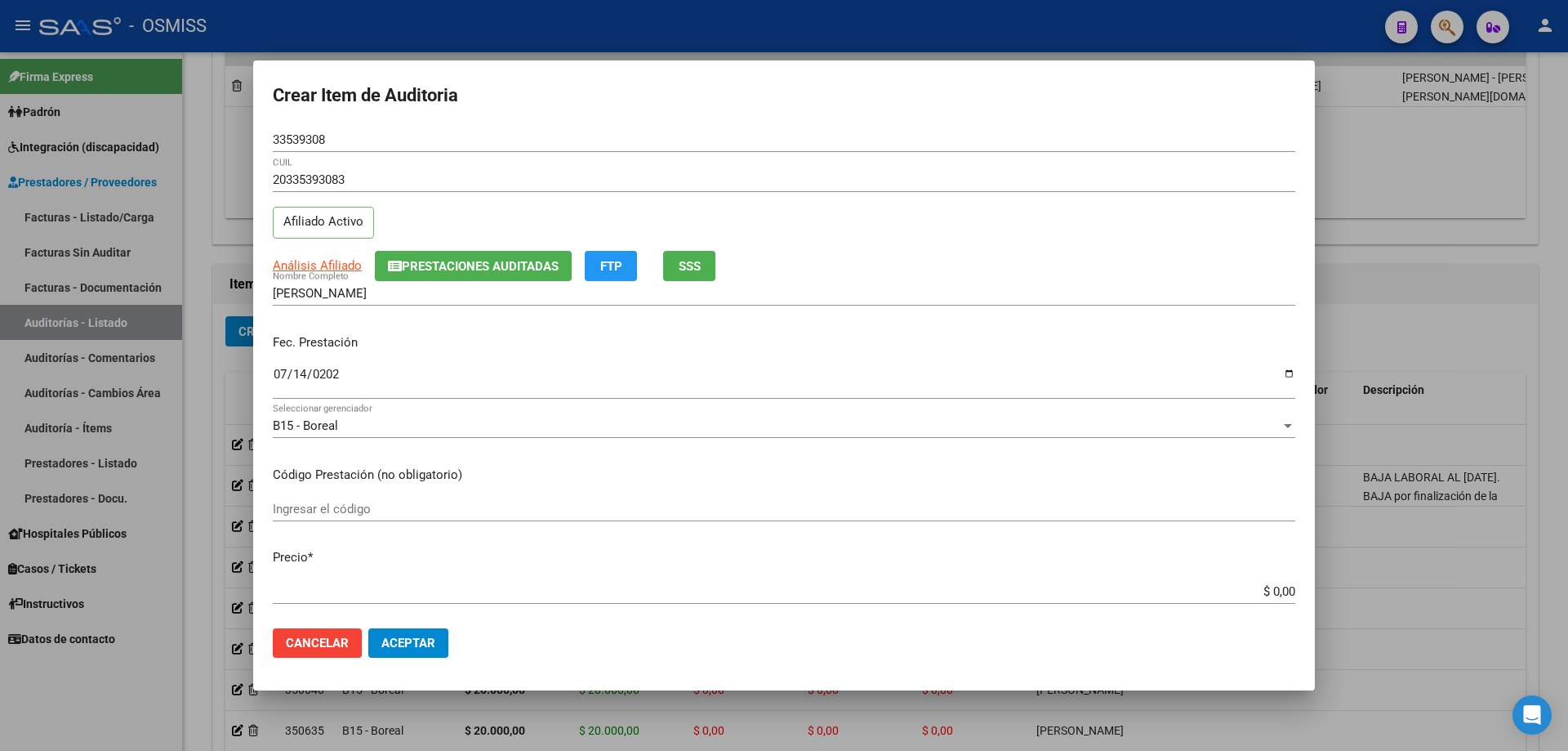
click at [751, 478] on p "Código Prestación (no obligatorio)" at bounding box center [784, 475] width 1023 height 19
drag, startPoint x: 1202, startPoint y: 595, endPoint x: 1358, endPoint y: 596, distance: 156.0
click at [757, 506] on div "Crear Item de Auditoria 33539308 Nro Documento 20335393083 CUIL Afiliado Activo…" at bounding box center [784, 376] width 1568 height 751
paste input "108.779,09"
type input "$ 108.779,09"
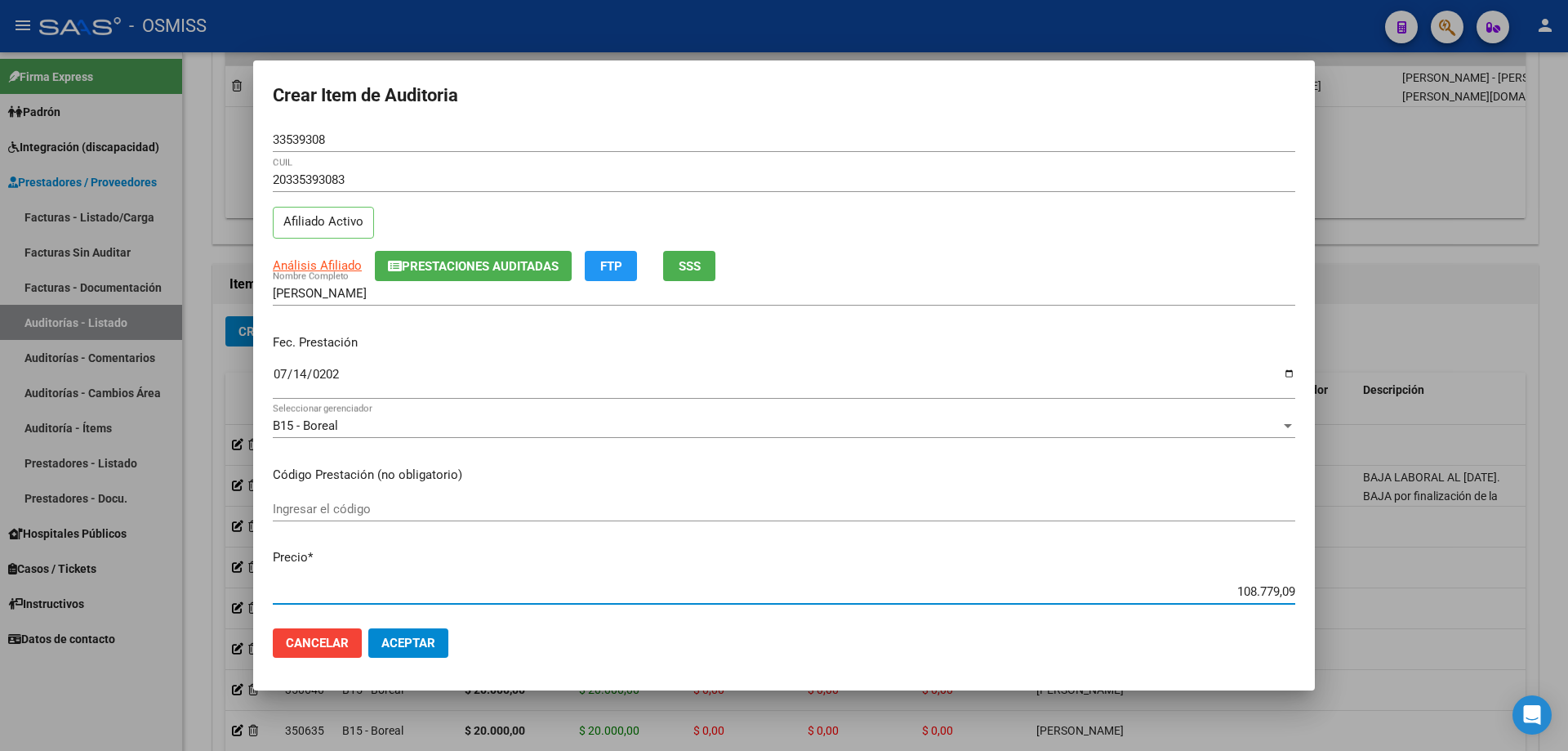
type input "$ 108.779,09"
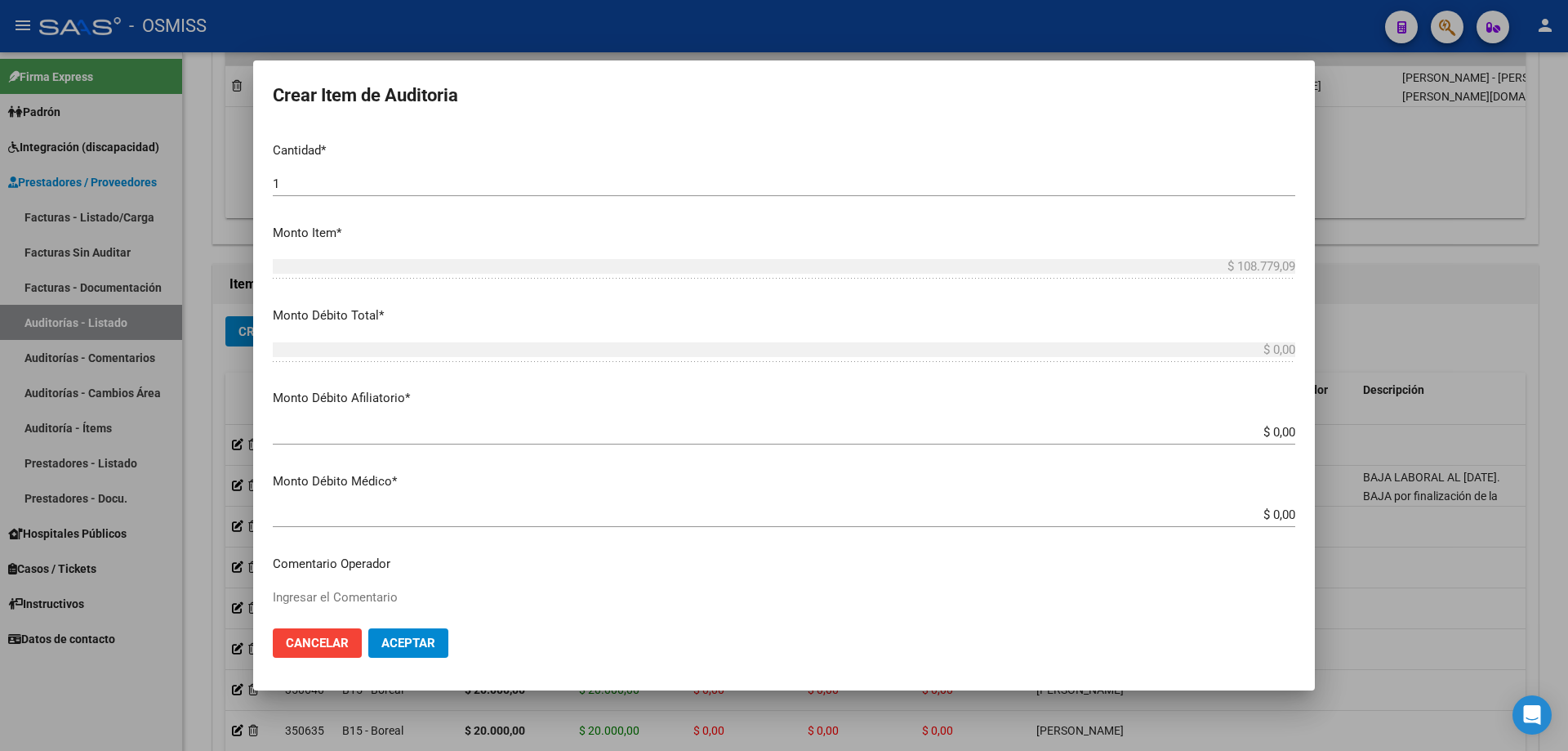
scroll to position [245, 0]
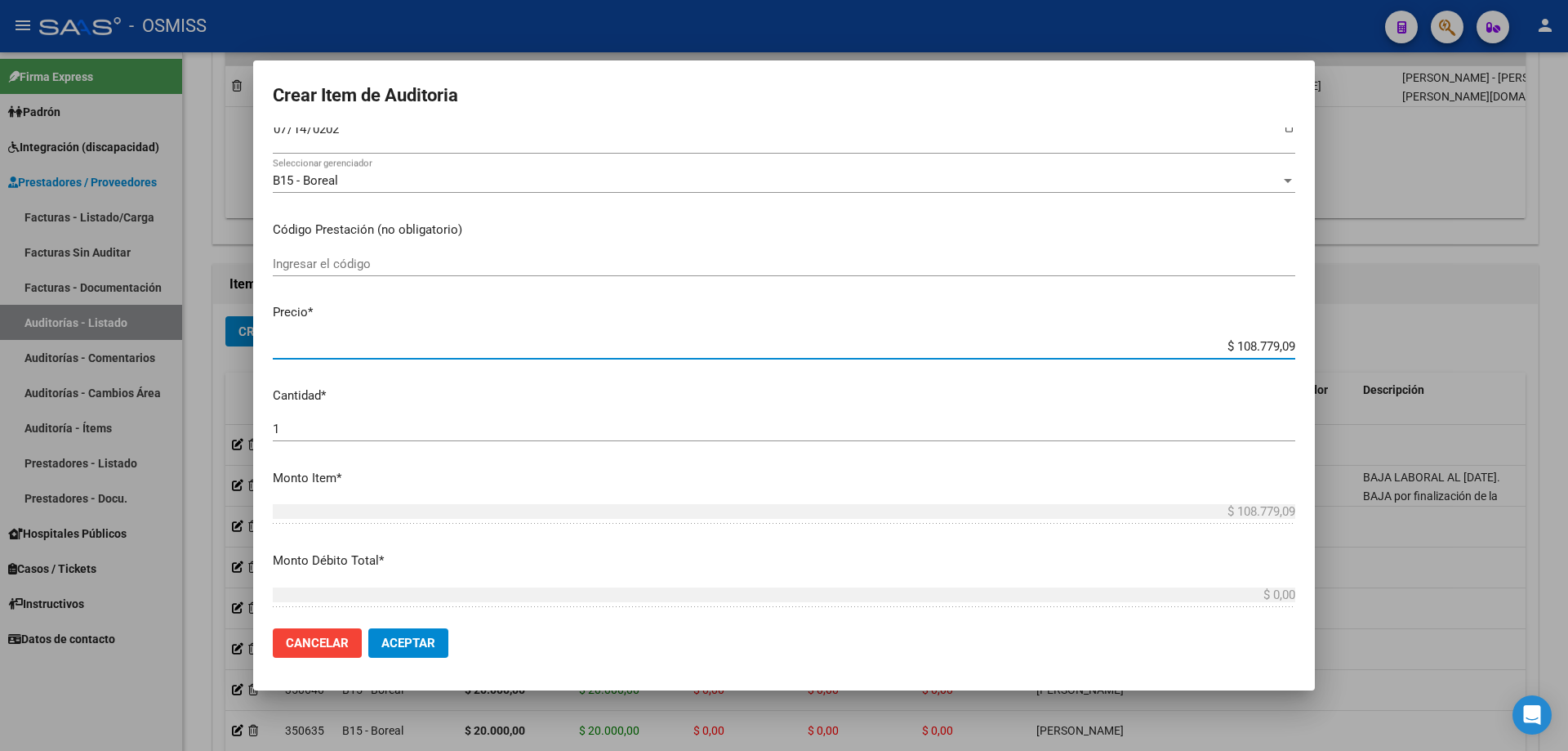
type input "$ 108.779,09"
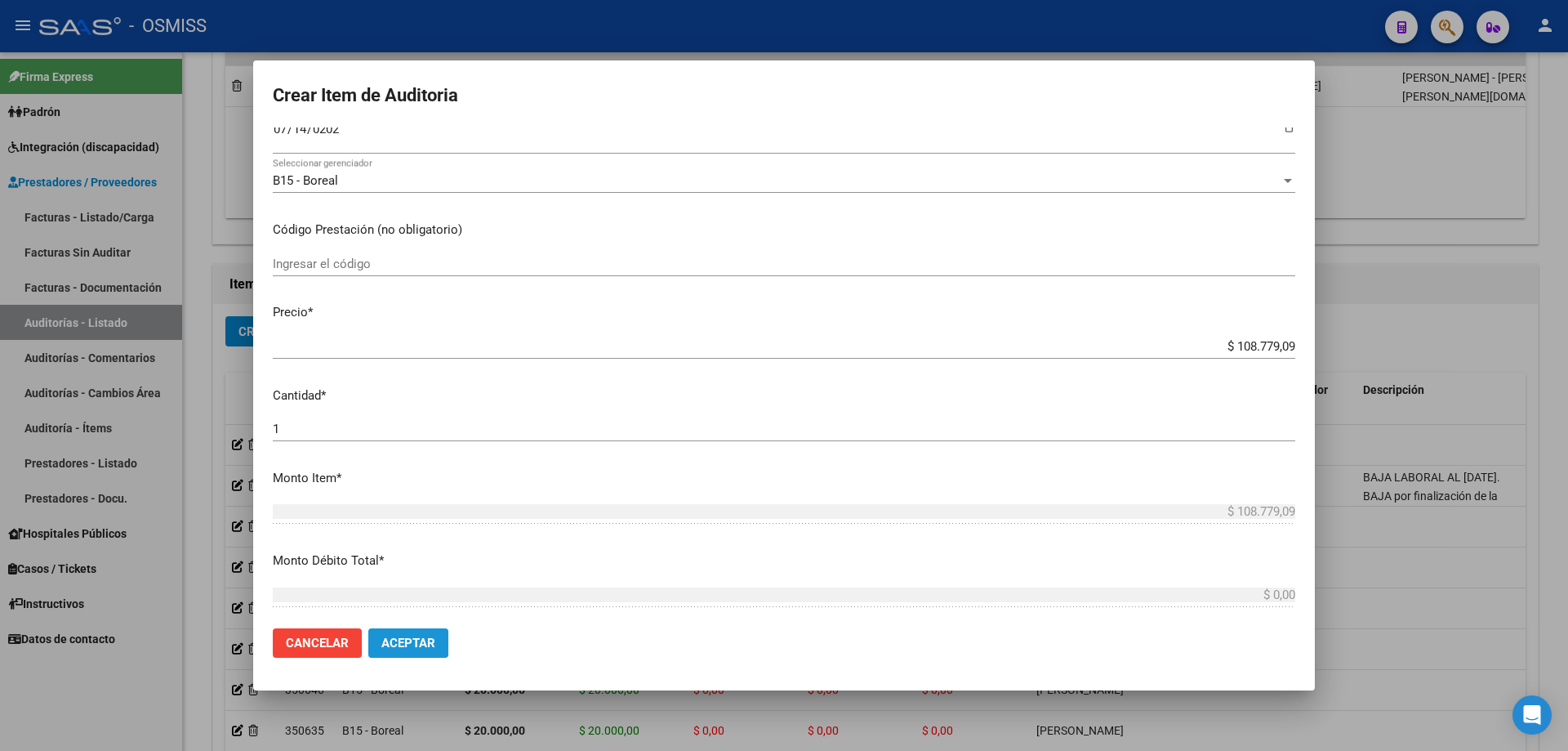
click at [417, 506] on button "Aceptar" at bounding box center [408, 643] width 80 height 29
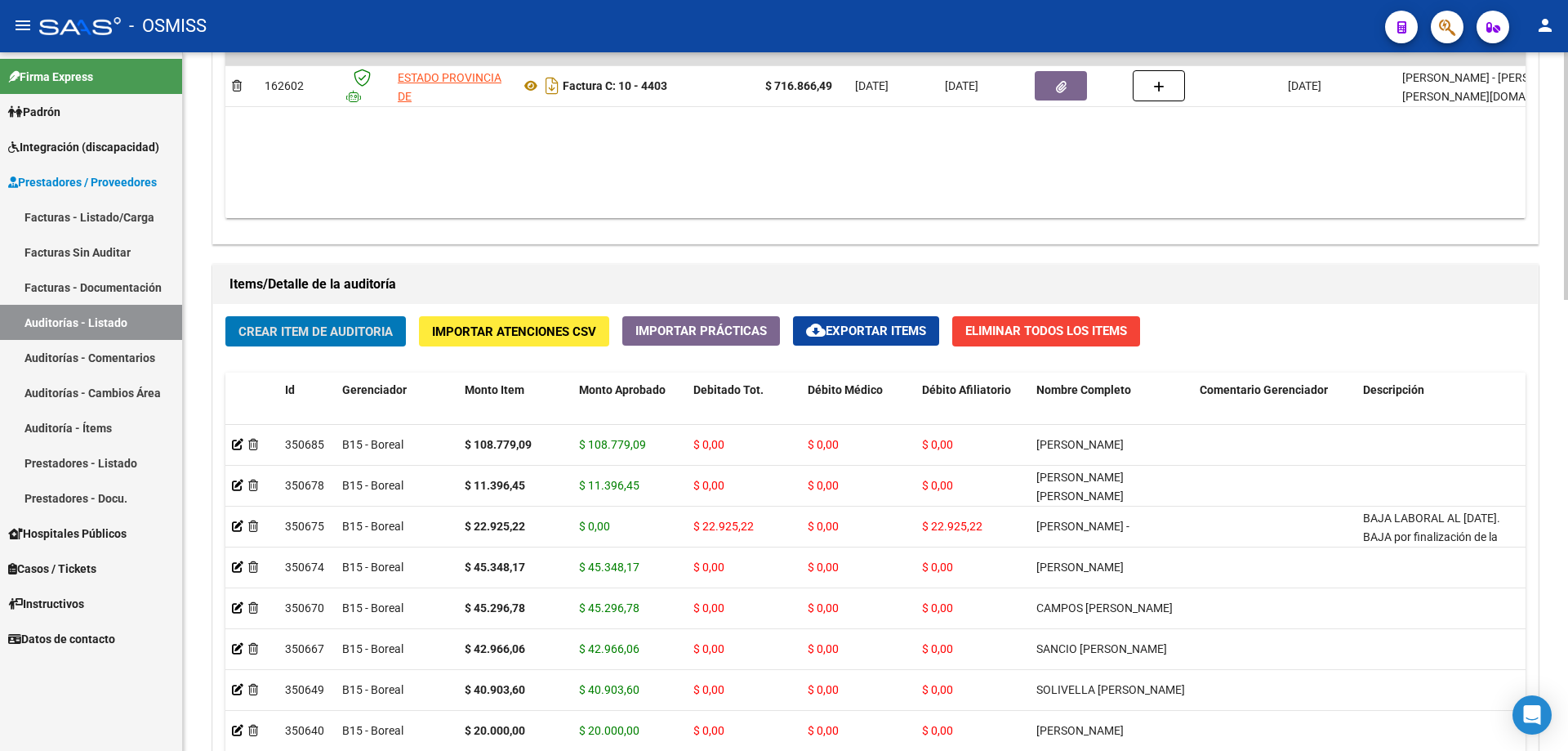
drag, startPoint x: 317, startPoint y: 315, endPoint x: 286, endPoint y: 344, distance: 42.4
click at [316, 316] on div "Crear Item de Auditoria Importar Atenciones CSV Importar Prácticas cloud_downlo…" at bounding box center [875, 613] width 1324 height 619
click at [285, 344] on button "Crear Item de Auditoria" at bounding box center [315, 331] width 181 height 30
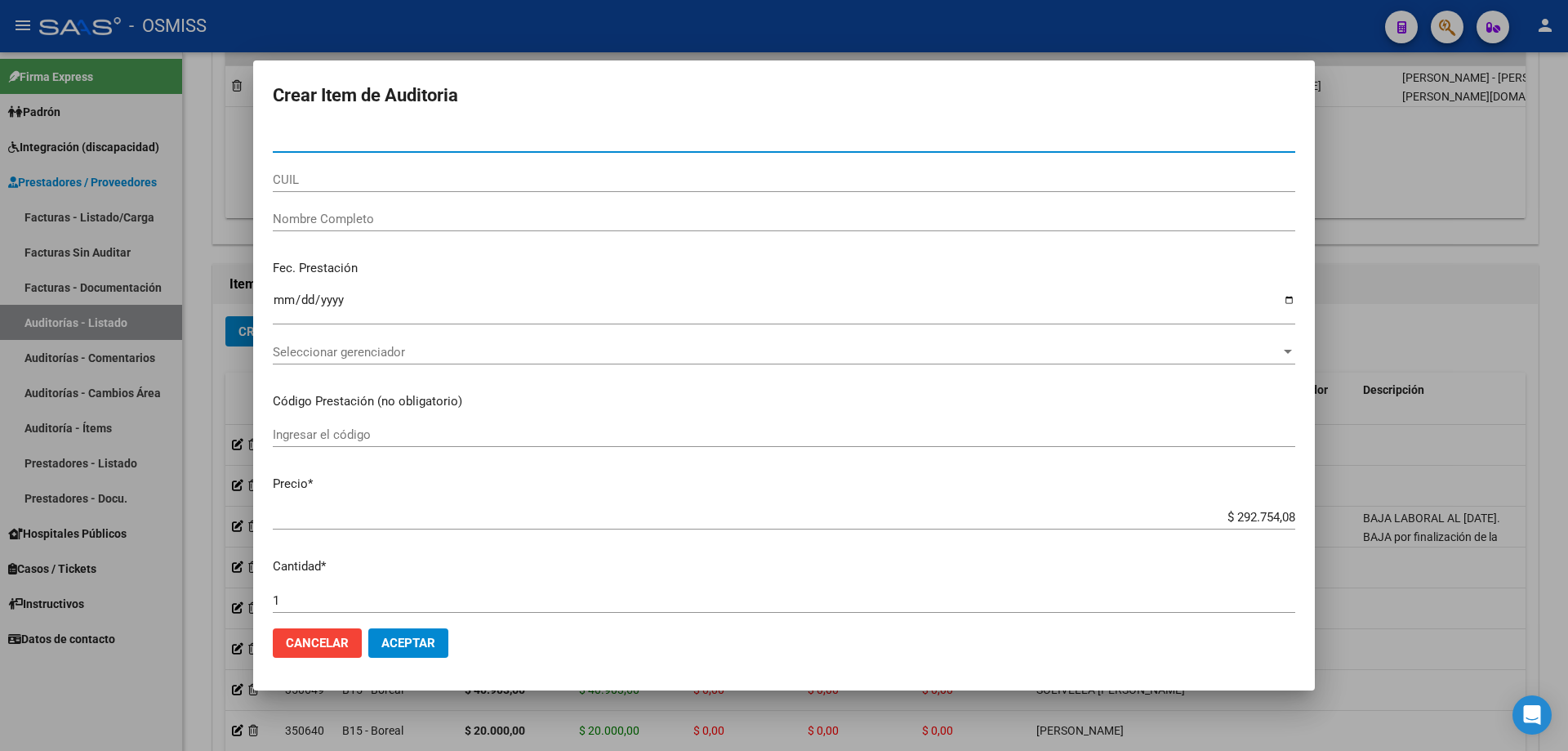
paste input "49103440"
type input "49103440"
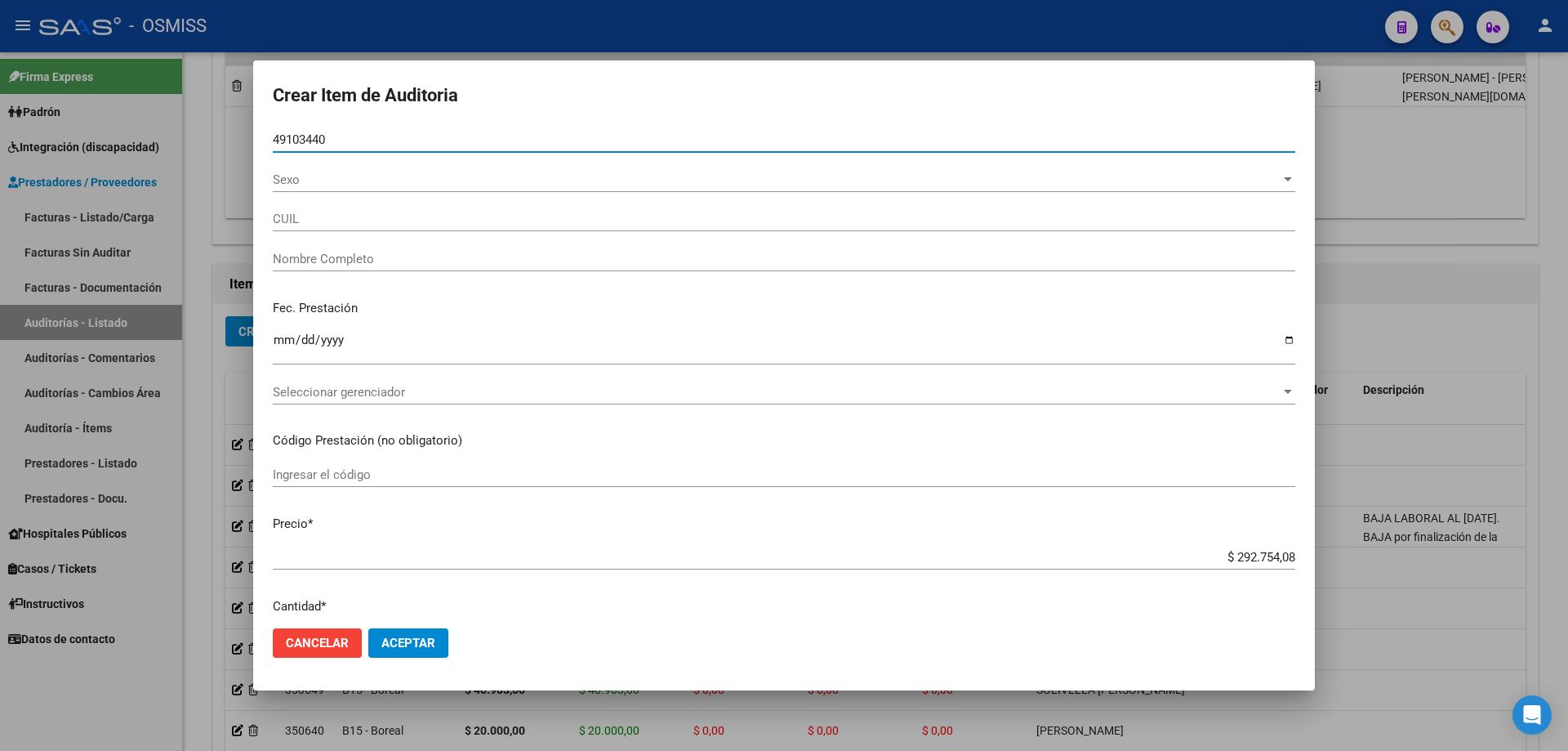
type input "20491034409"
type input "[PERSON_NAME]"
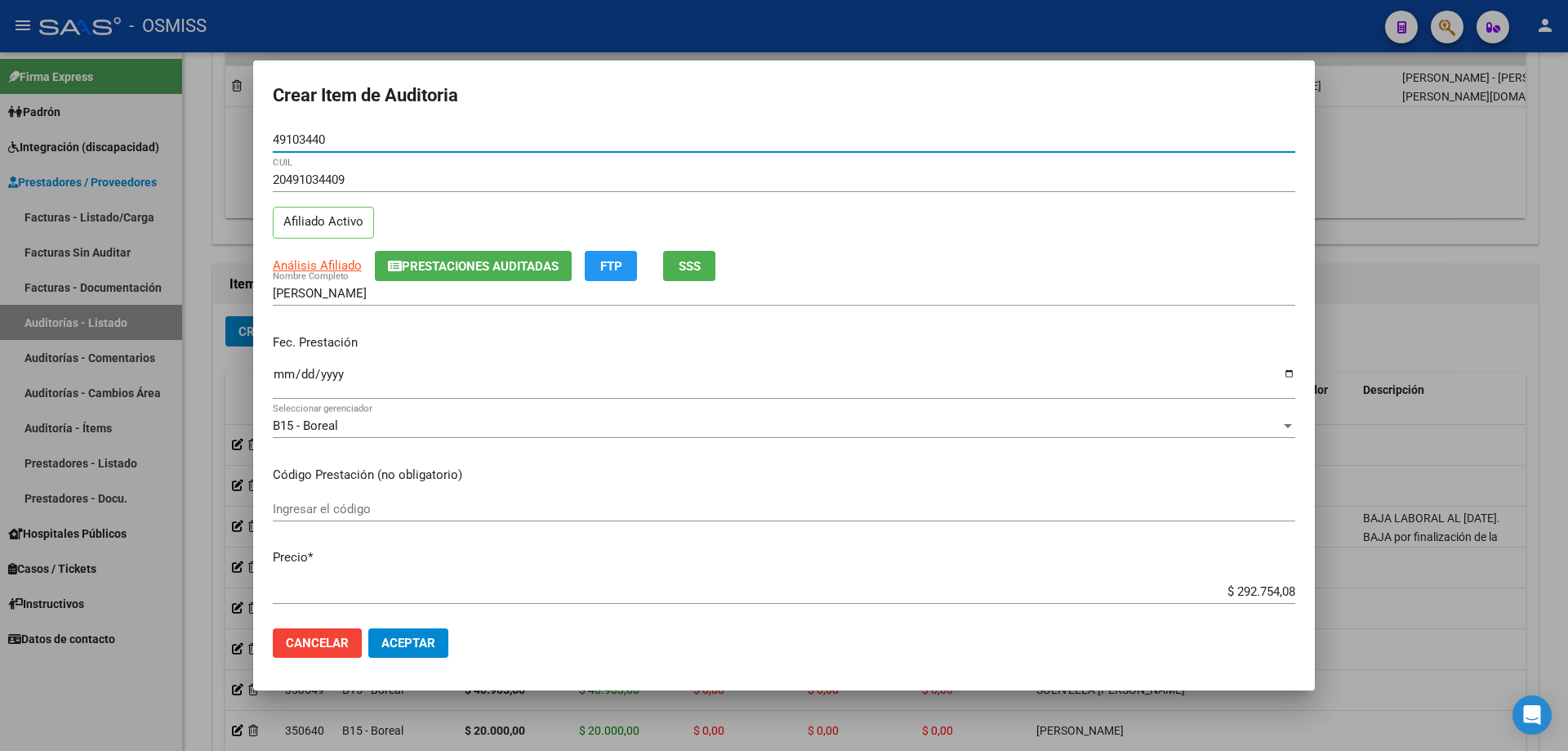
type input "49103440"
click at [279, 363] on div "Fec. Prestación Ingresar la fecha" at bounding box center [784, 368] width 1023 height 93
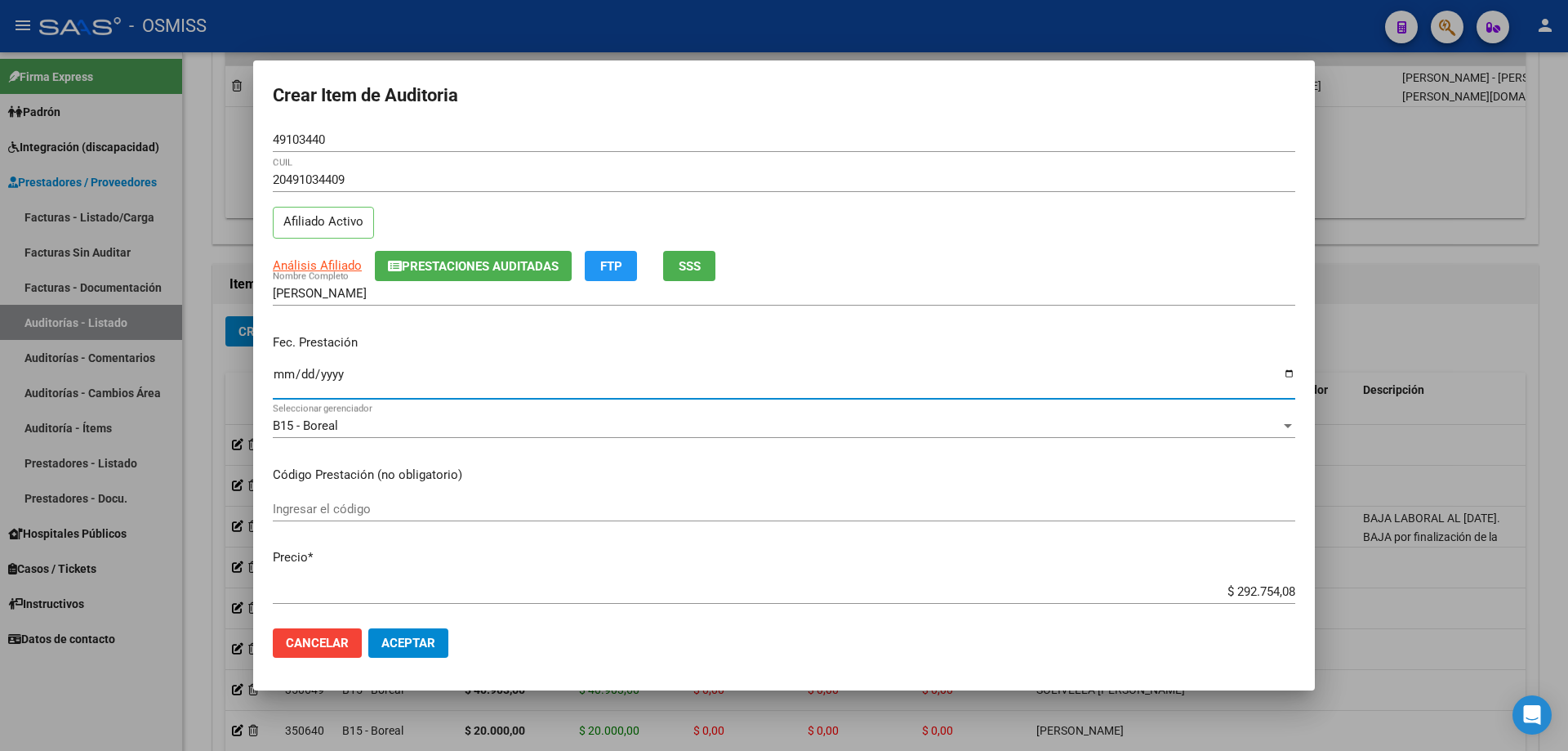
click at [281, 368] on input "Ingresar la fecha" at bounding box center [784, 380] width 1023 height 27
type input "[DATE]"
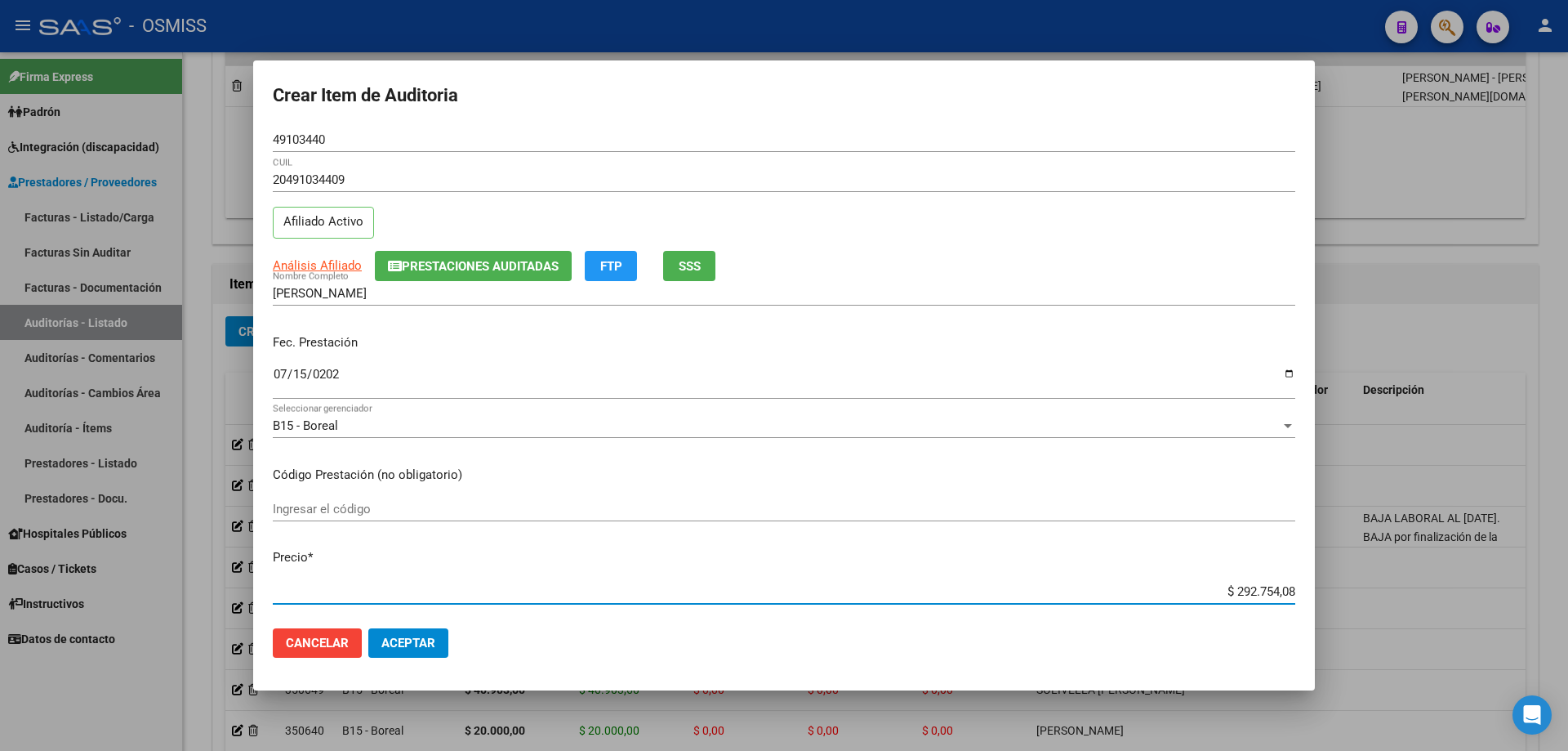
drag, startPoint x: 1150, startPoint y: 597, endPoint x: 1565, endPoint y: 557, distance: 416.9
click at [757, 506] on div "Crear Item de Auditoria 49103440 Nro Documento 20491034409 CUIL Afiliado Activo…" at bounding box center [784, 376] width 1568 height 751
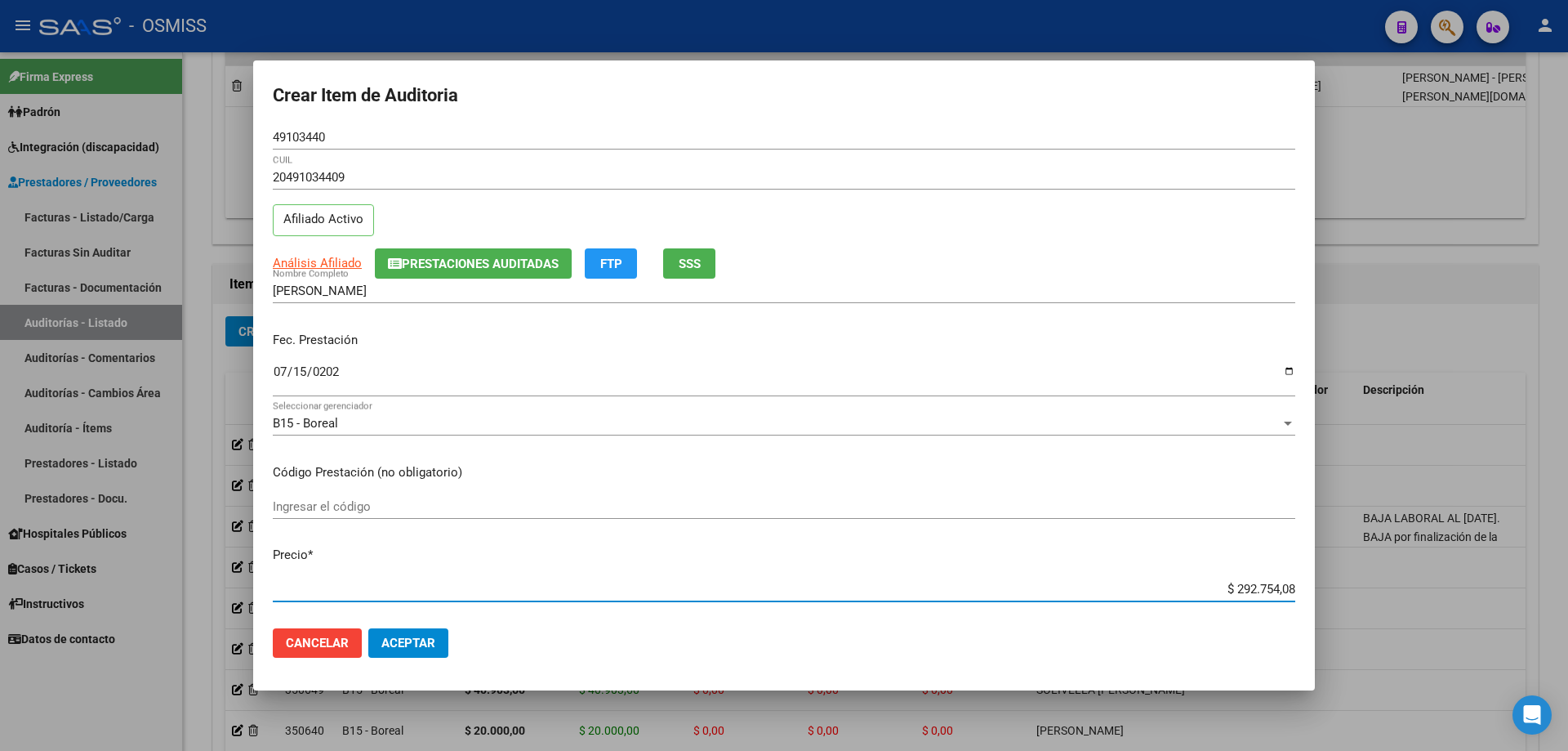
type input "$ 0,02"
type input "$ 0,20"
type input "$ 2,00"
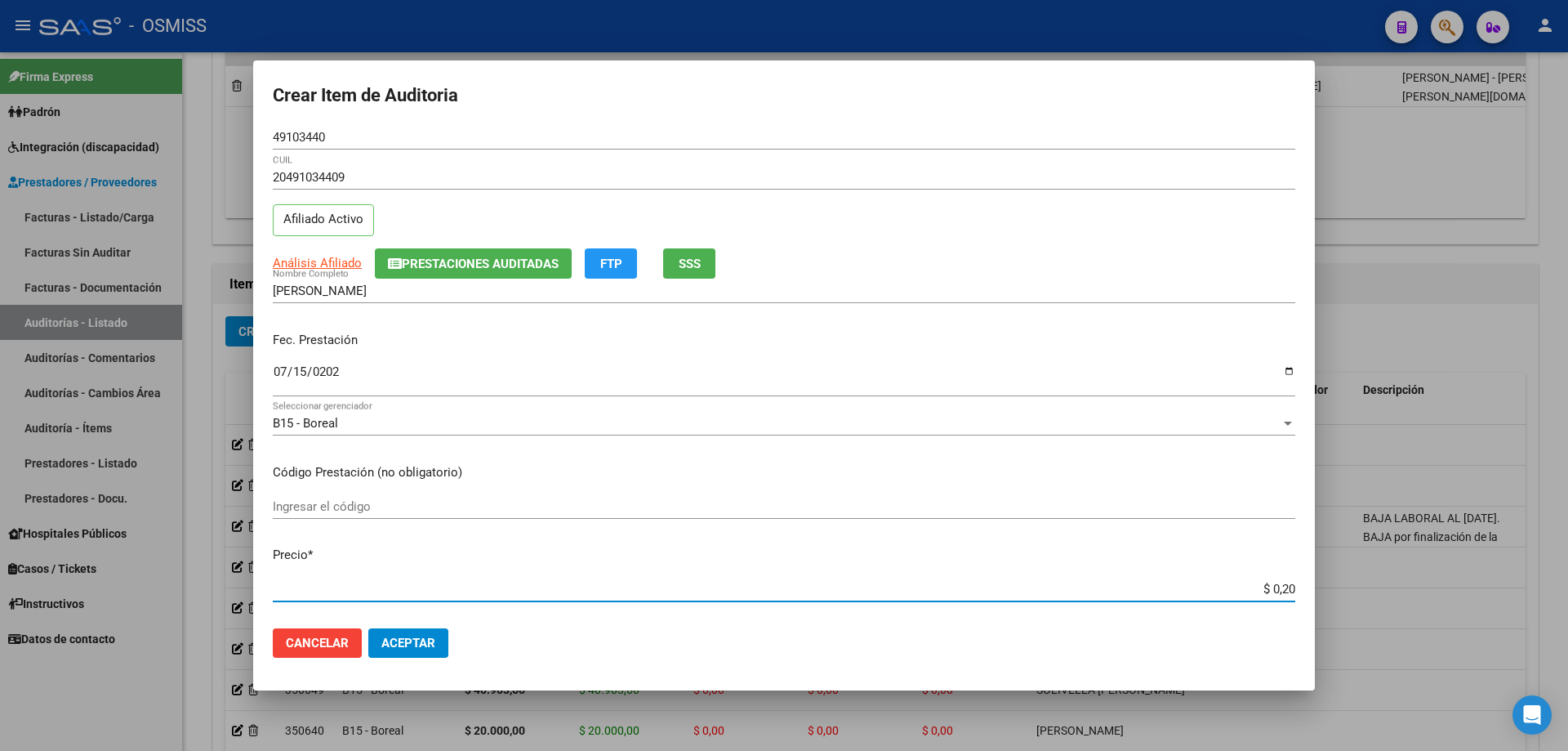
type input "$ 2,00"
type input "$ 20,00"
type input "$ 200,00"
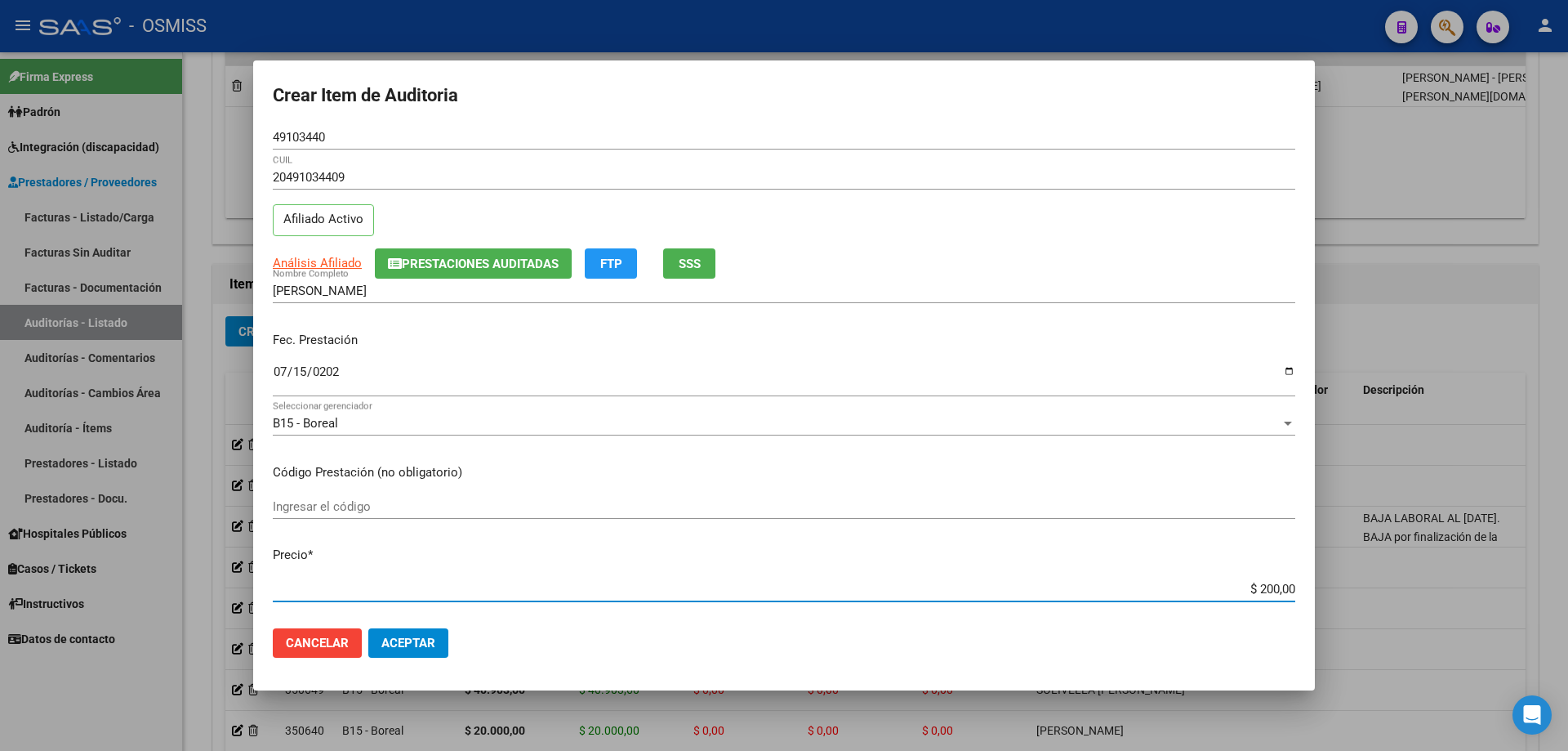
type input "$ 2.000,00"
type input "$ 20.000,00"
click at [419, 506] on span "Aceptar" at bounding box center [408, 643] width 54 height 15
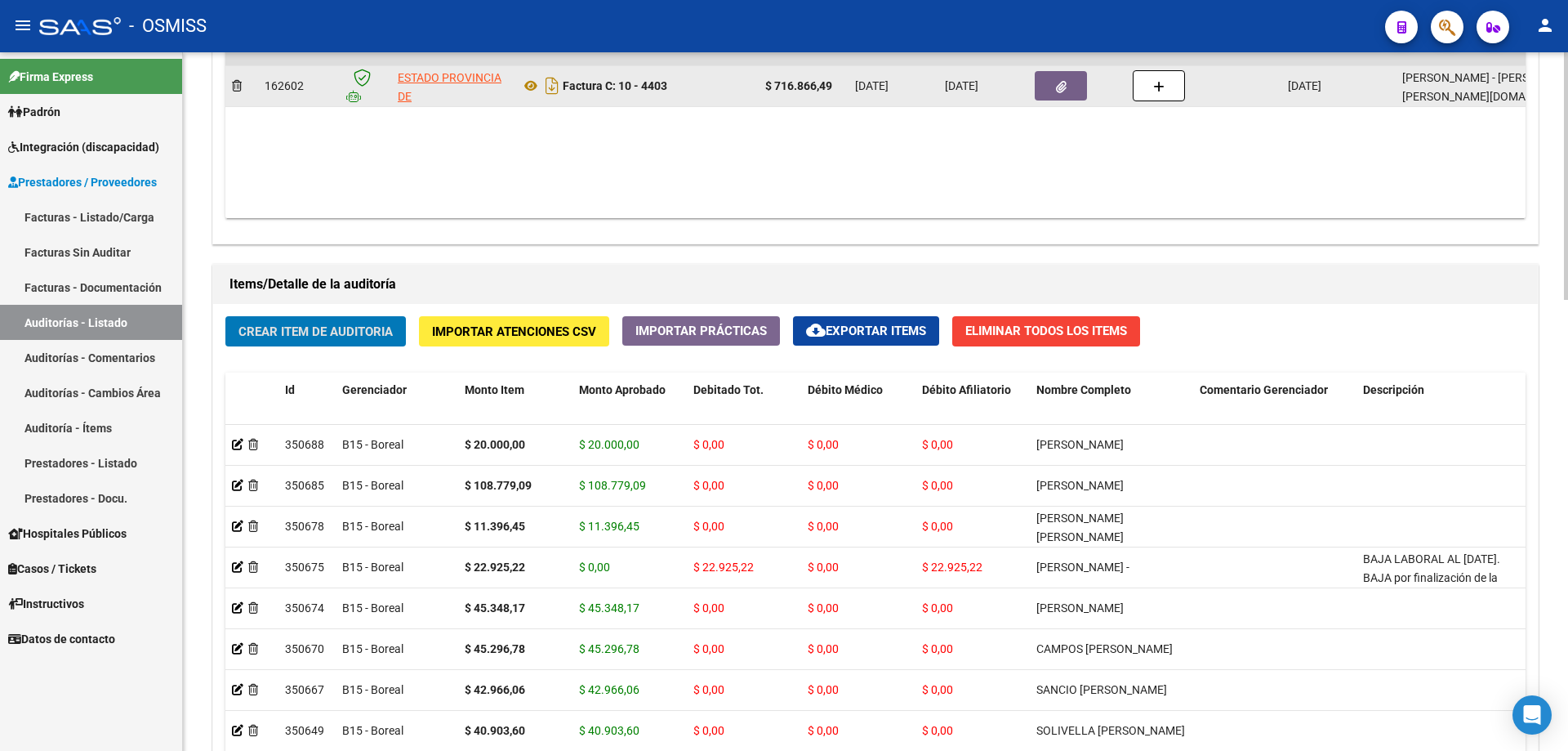
click at [757, 94] on button "button" at bounding box center [1060, 86] width 52 height 29
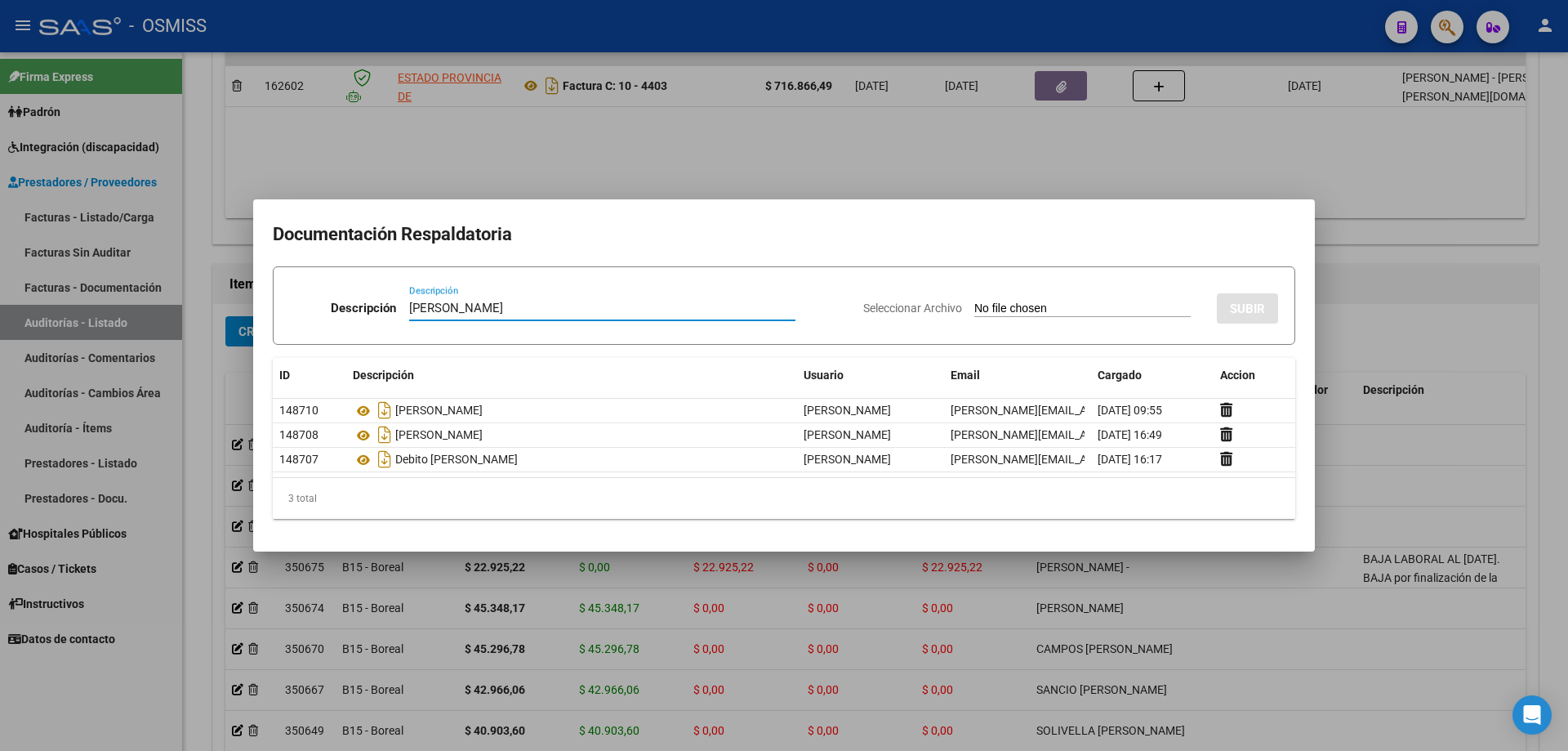
type input "[PERSON_NAME]"
click at [757, 313] on input "Seleccionar Archivo" at bounding box center [1083, 310] width 216 height 16
type input "C:\fakepath\[PERSON_NAME] -S [PERSON_NAME].pdf"
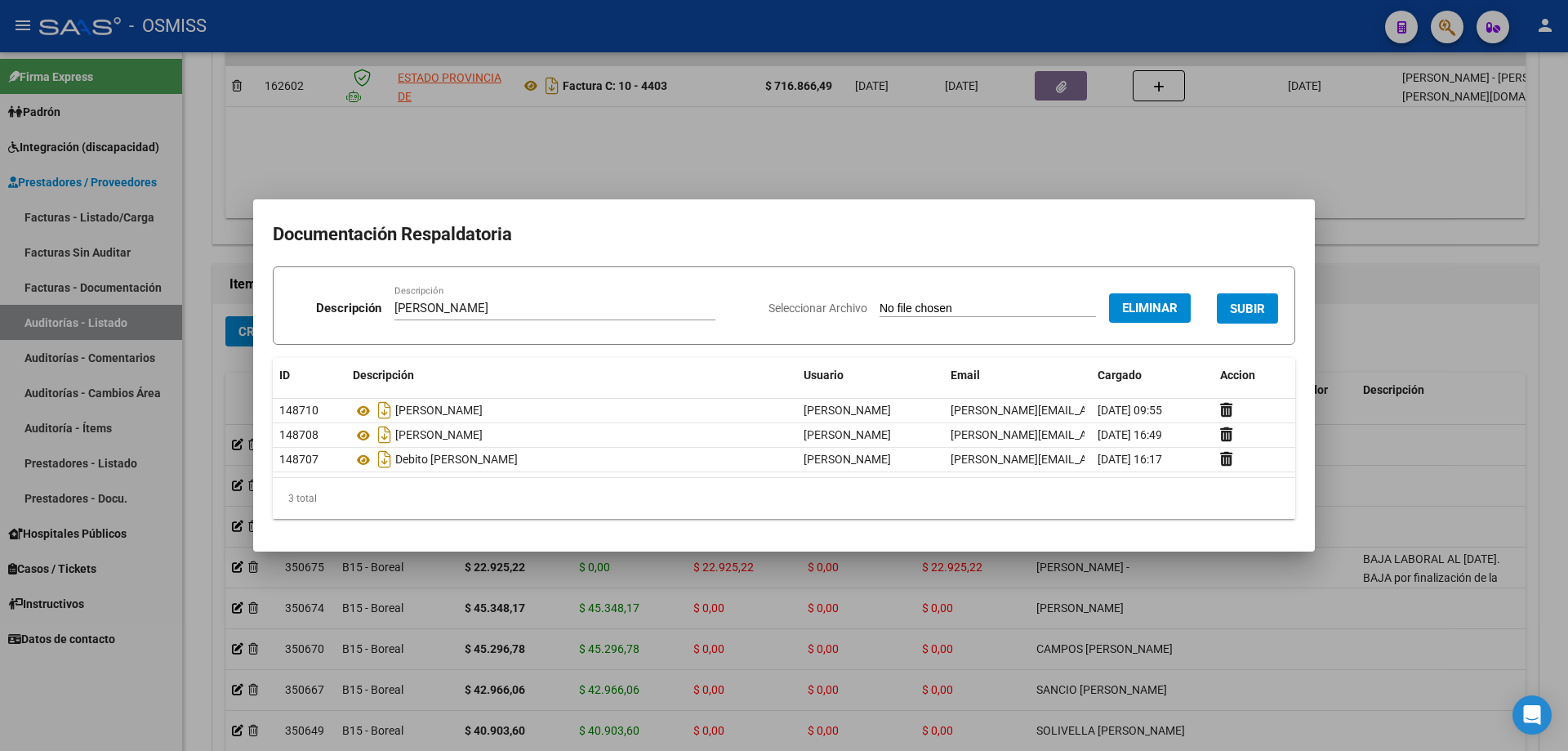
click at [757, 302] on span "SUBIR" at bounding box center [1248, 309] width 35 height 15
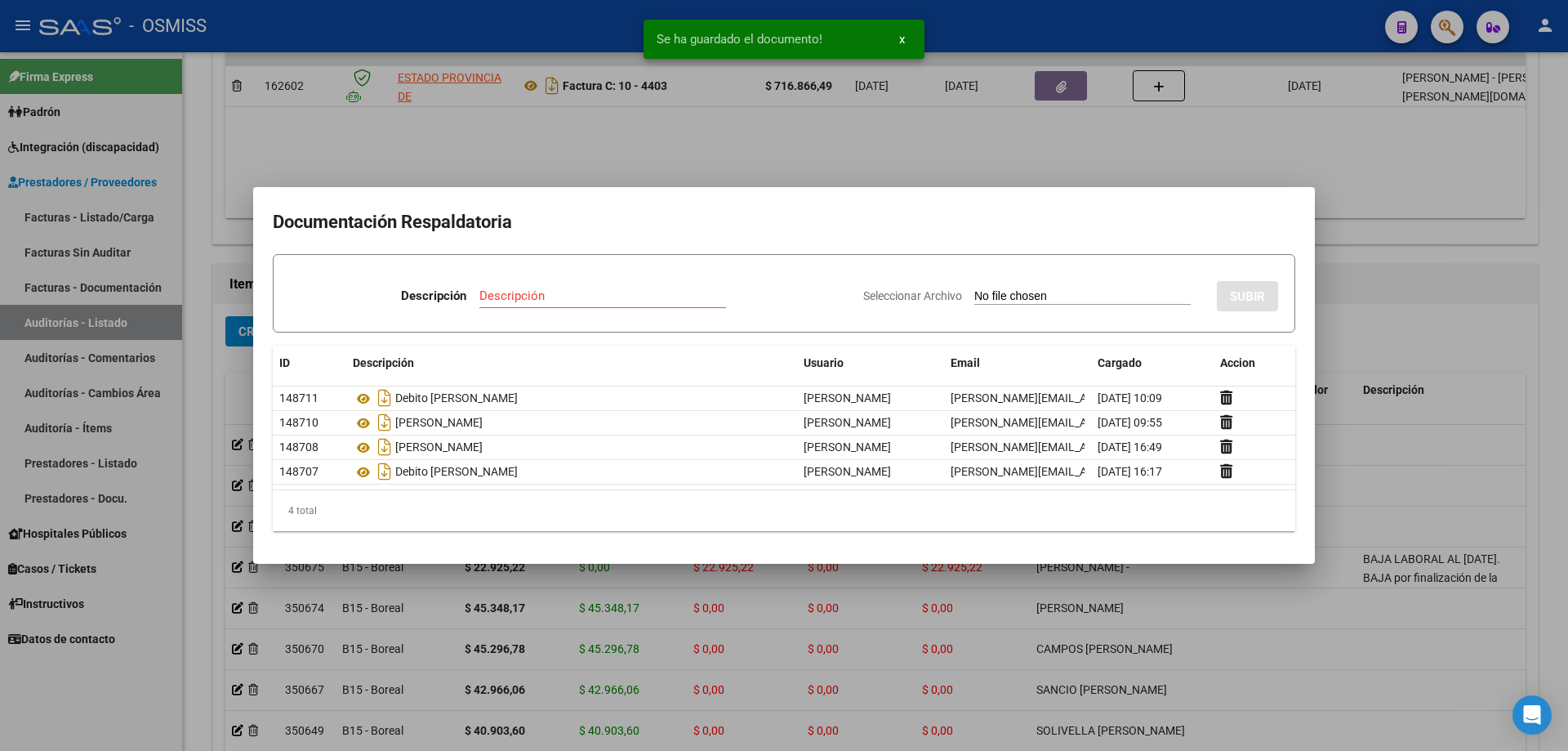
click at [757, 321] on div at bounding box center [784, 376] width 1568 height 751
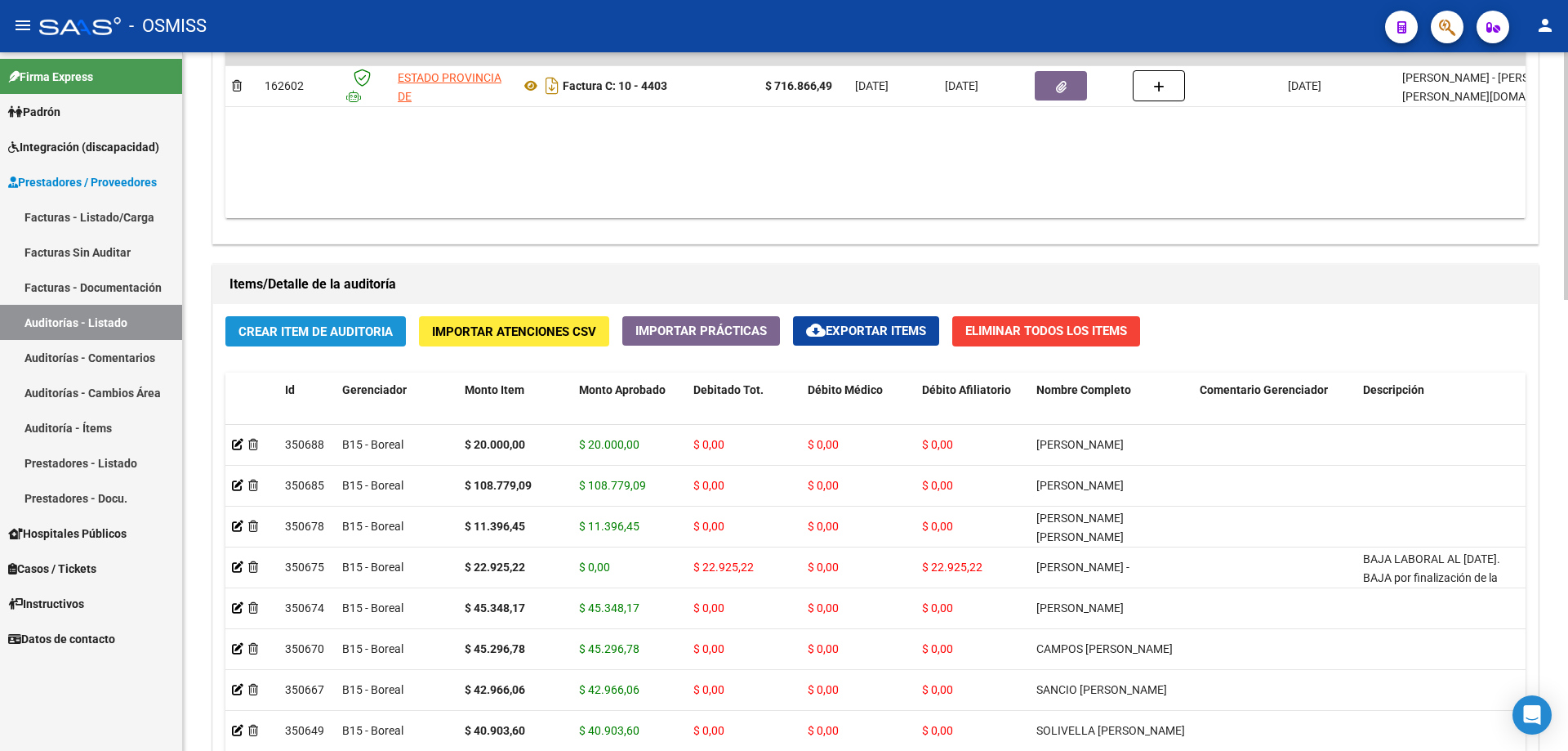
click at [379, 344] on button "Crear Item de Auditoria" at bounding box center [315, 331] width 181 height 30
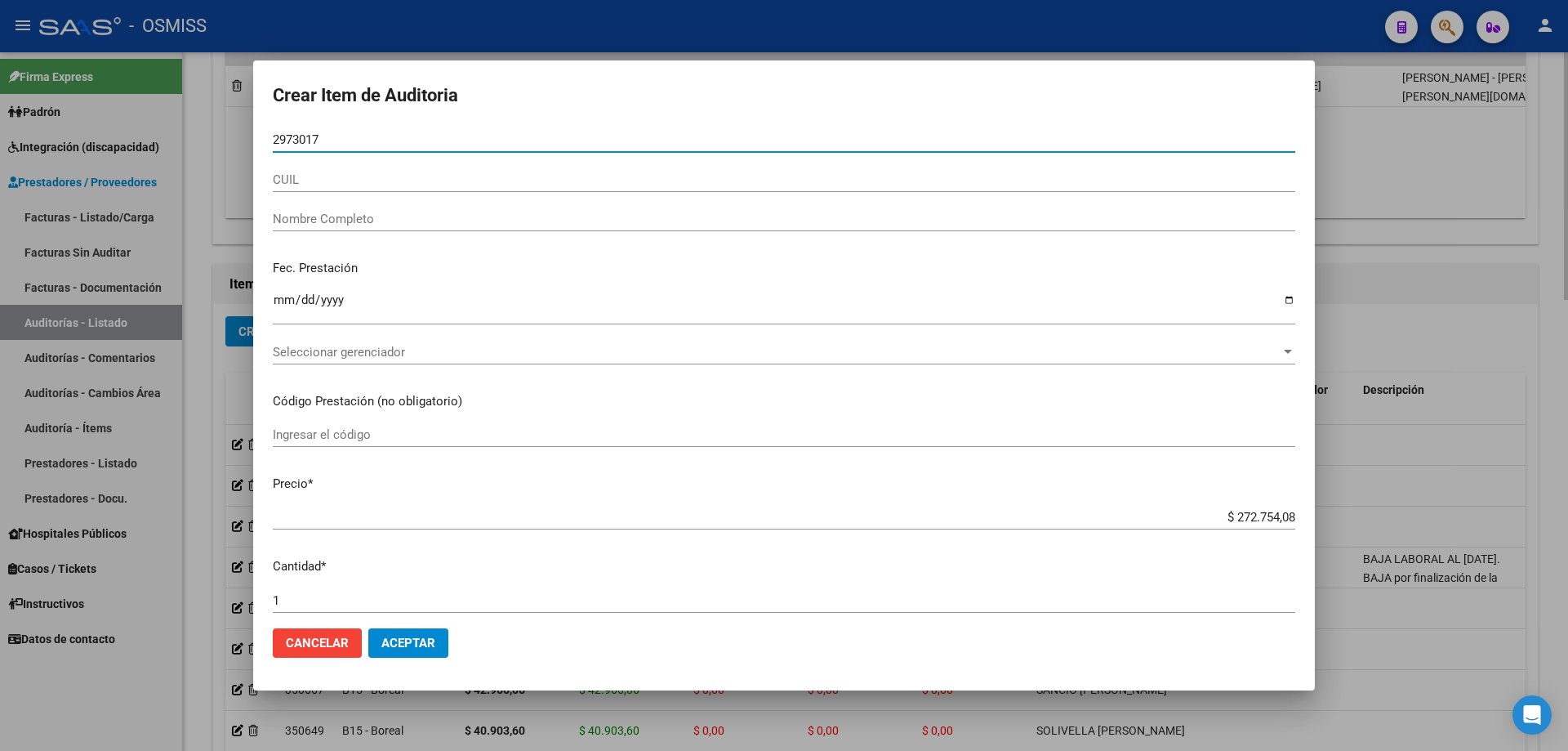
type input "29730175"
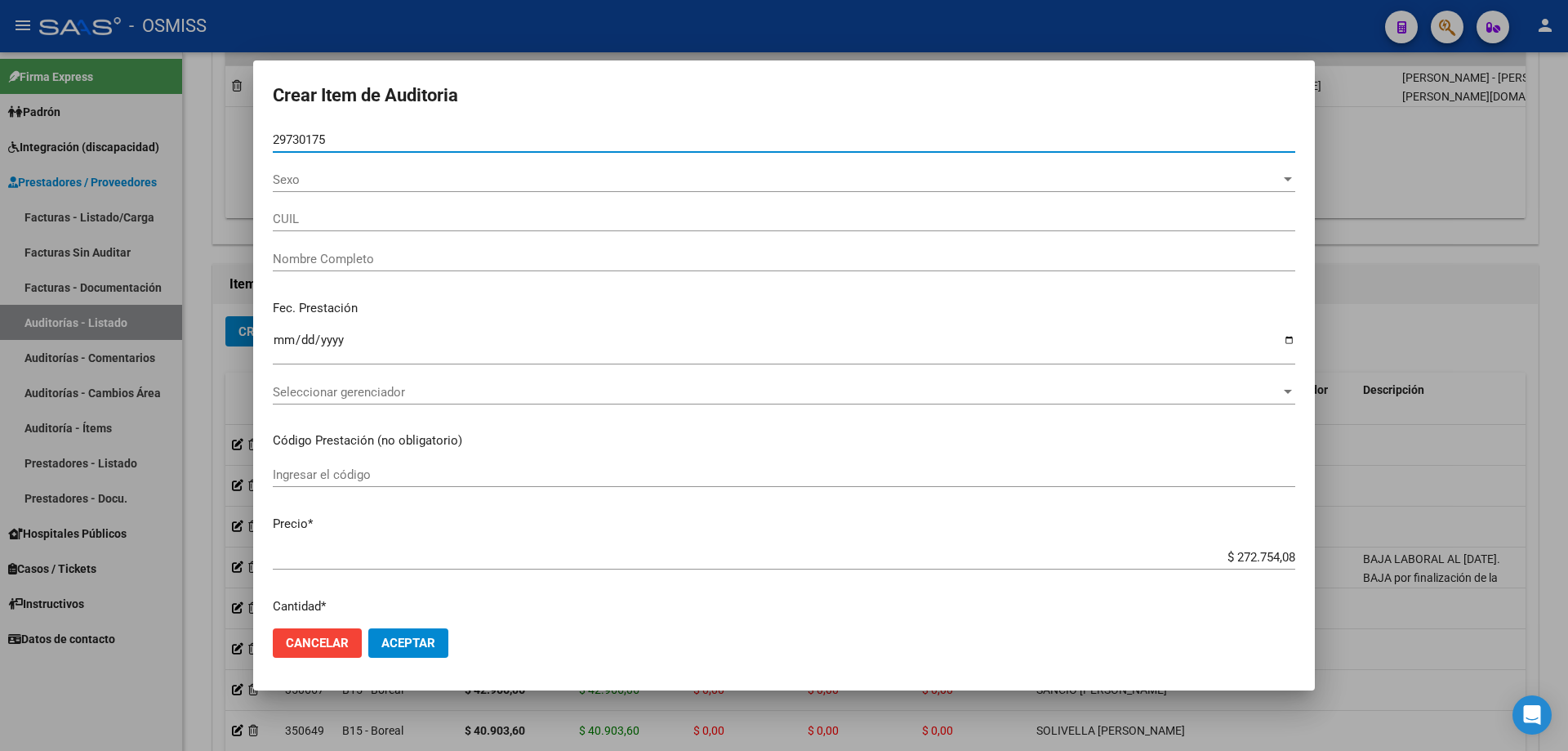
type input "20297301757"
type input "[PERSON_NAME] [PERSON_NAME]"
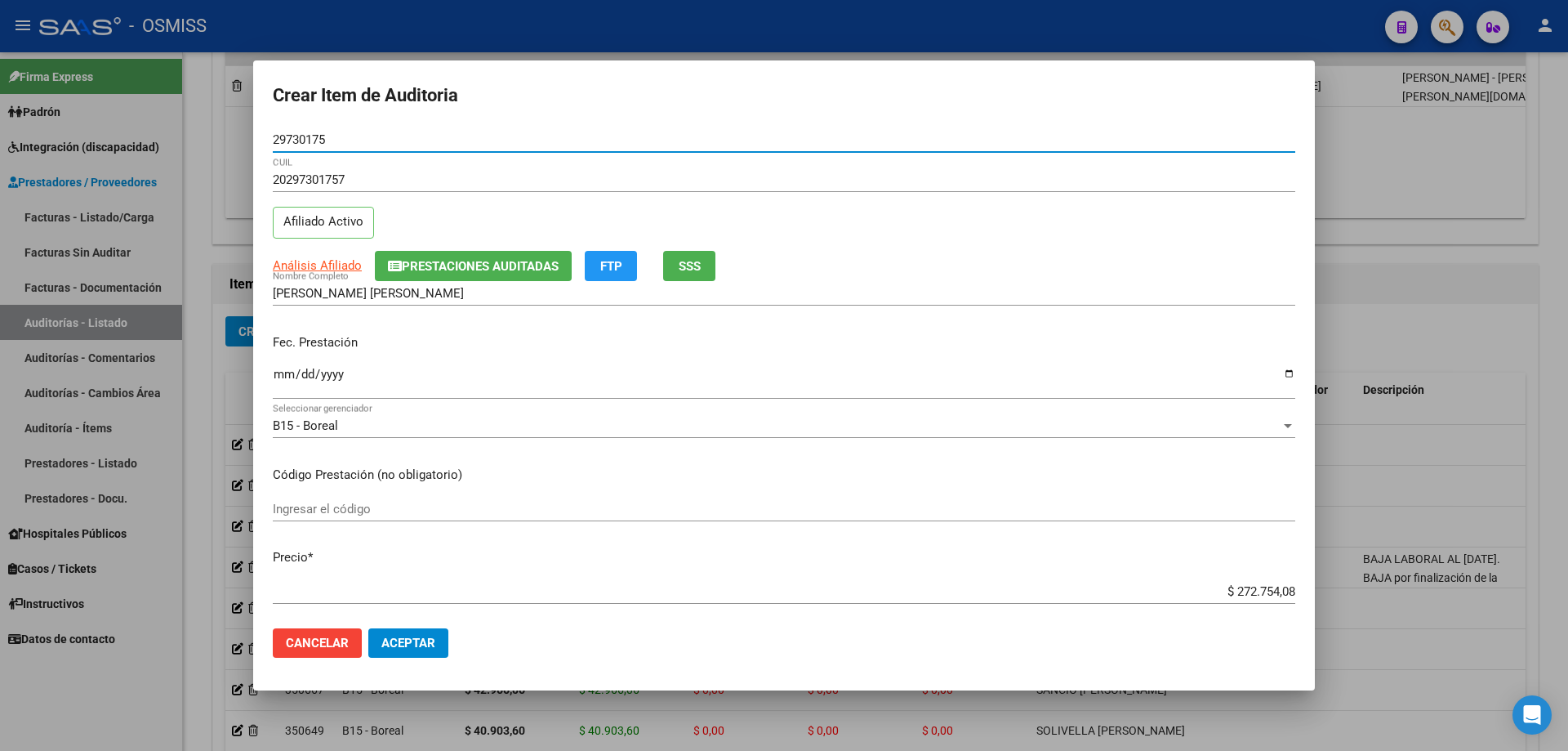
type input "29730175"
click at [289, 336] on p "Fec. Prestación" at bounding box center [784, 342] width 1023 height 19
click at [281, 391] on input "Ingresar la fecha" at bounding box center [784, 380] width 1023 height 27
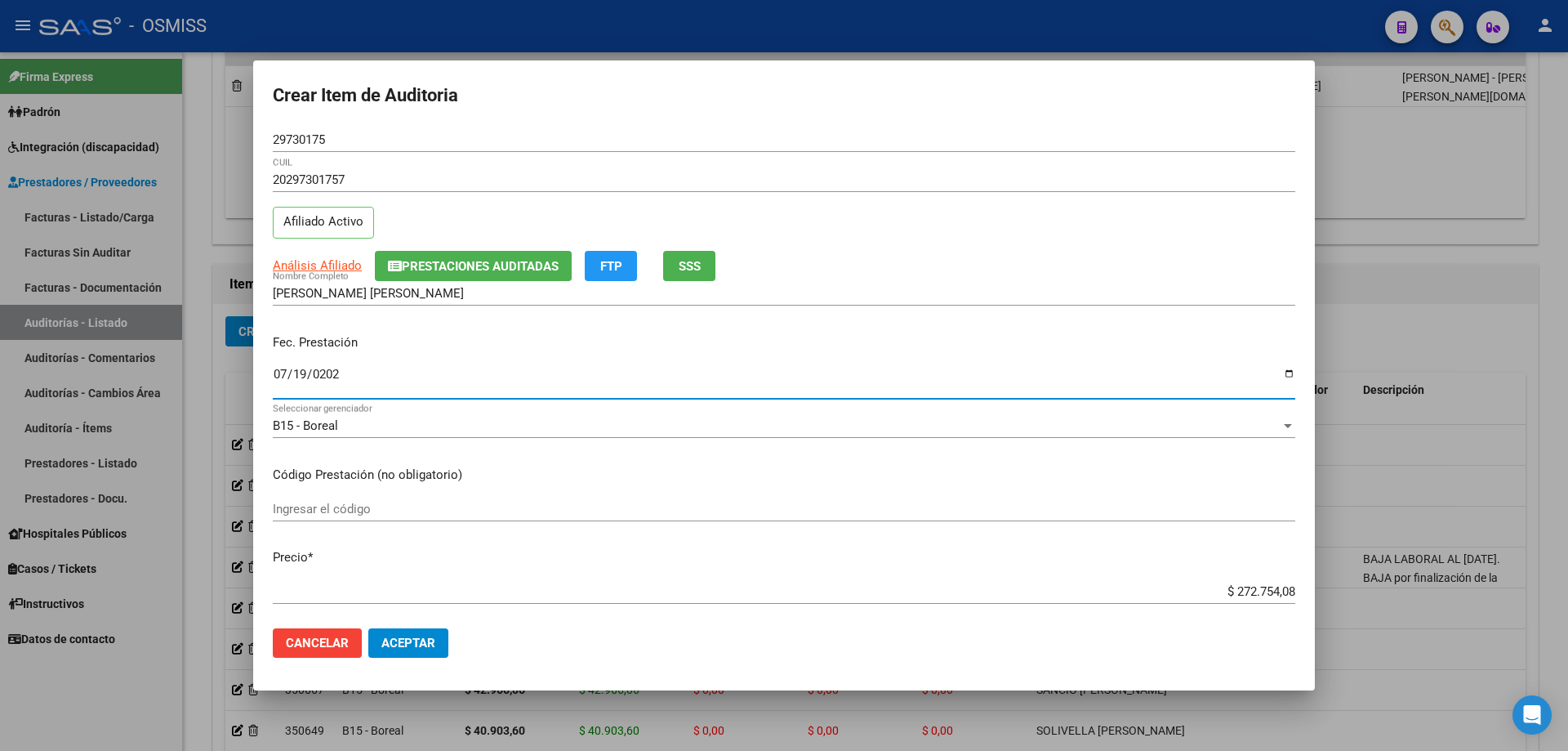
type input "[DATE]"
drag, startPoint x: 1189, startPoint y: 590, endPoint x: 1518, endPoint y: 563, distance: 330.1
click at [757, 506] on div "Crear Item de Auditoria 29730175 Nro Documento 20297301757 CUIL Afiliado Activo…" at bounding box center [784, 376] width 1568 height 751
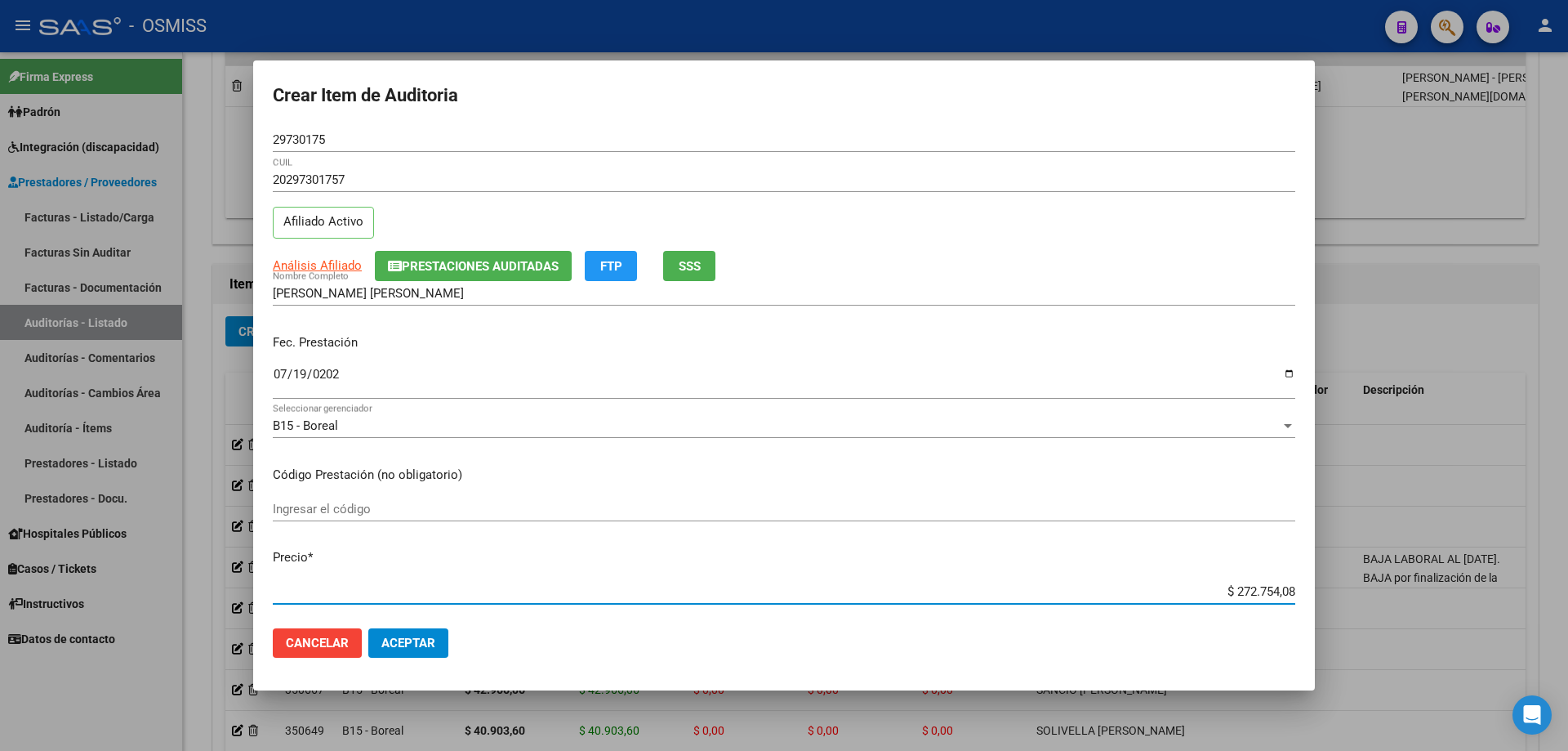
type input "$ 0,02"
type input "$ 0,20"
type input "$ 2,00"
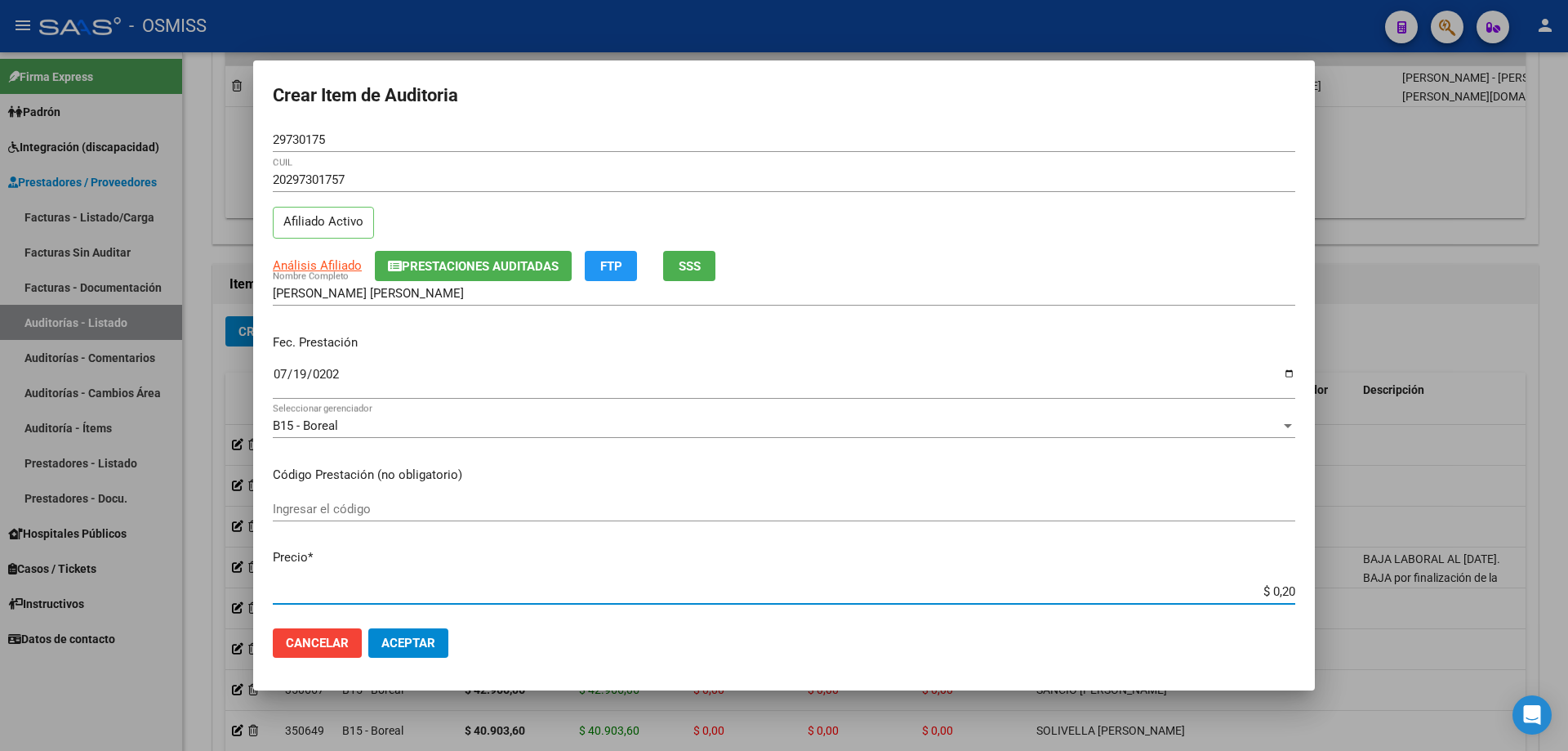
type input "$ 2,00"
type input "$ 20,00"
type input "$ 200,00"
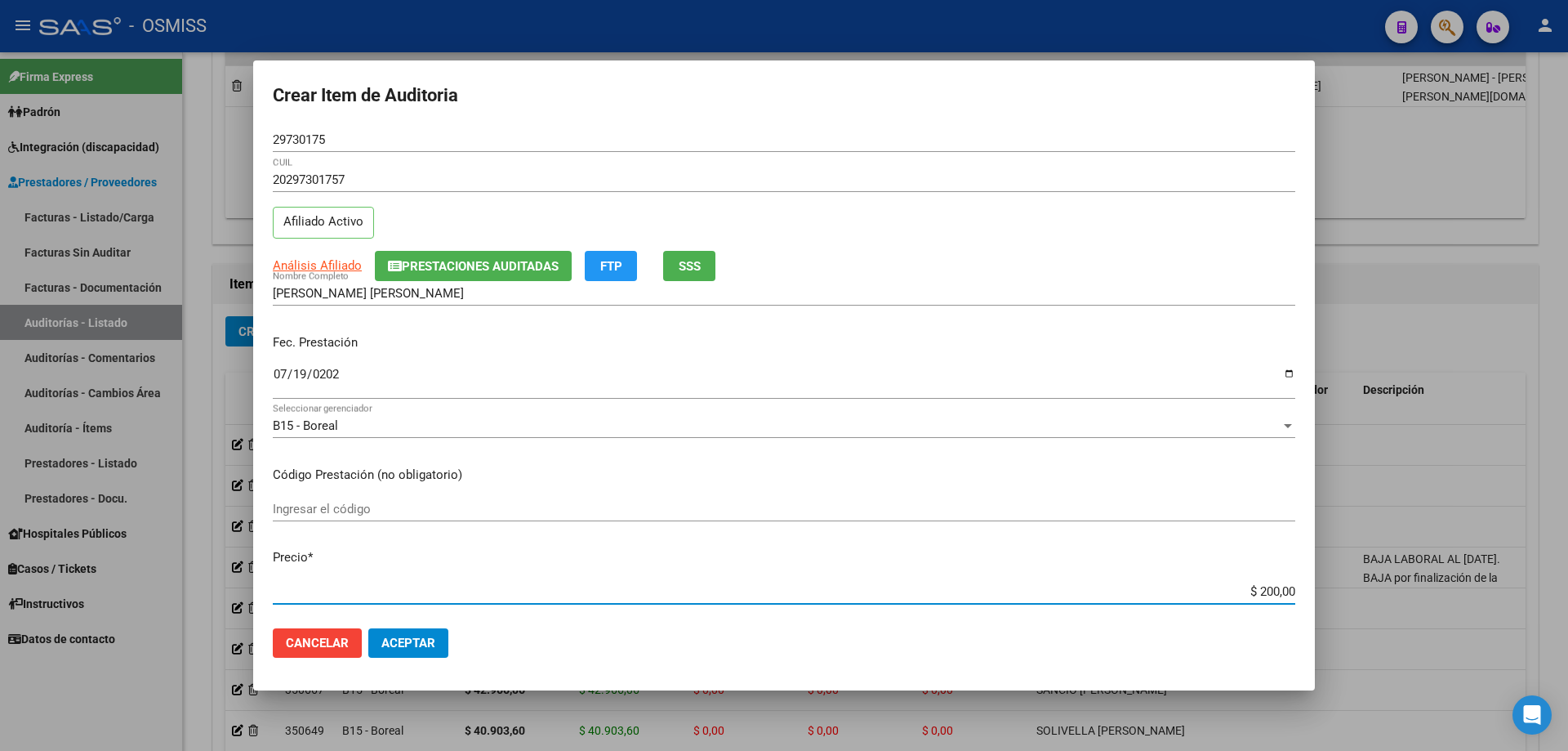
type input "$ 2.000,00"
type input "$ 20.000,00"
click at [430, 506] on span "Aceptar" at bounding box center [408, 643] width 54 height 15
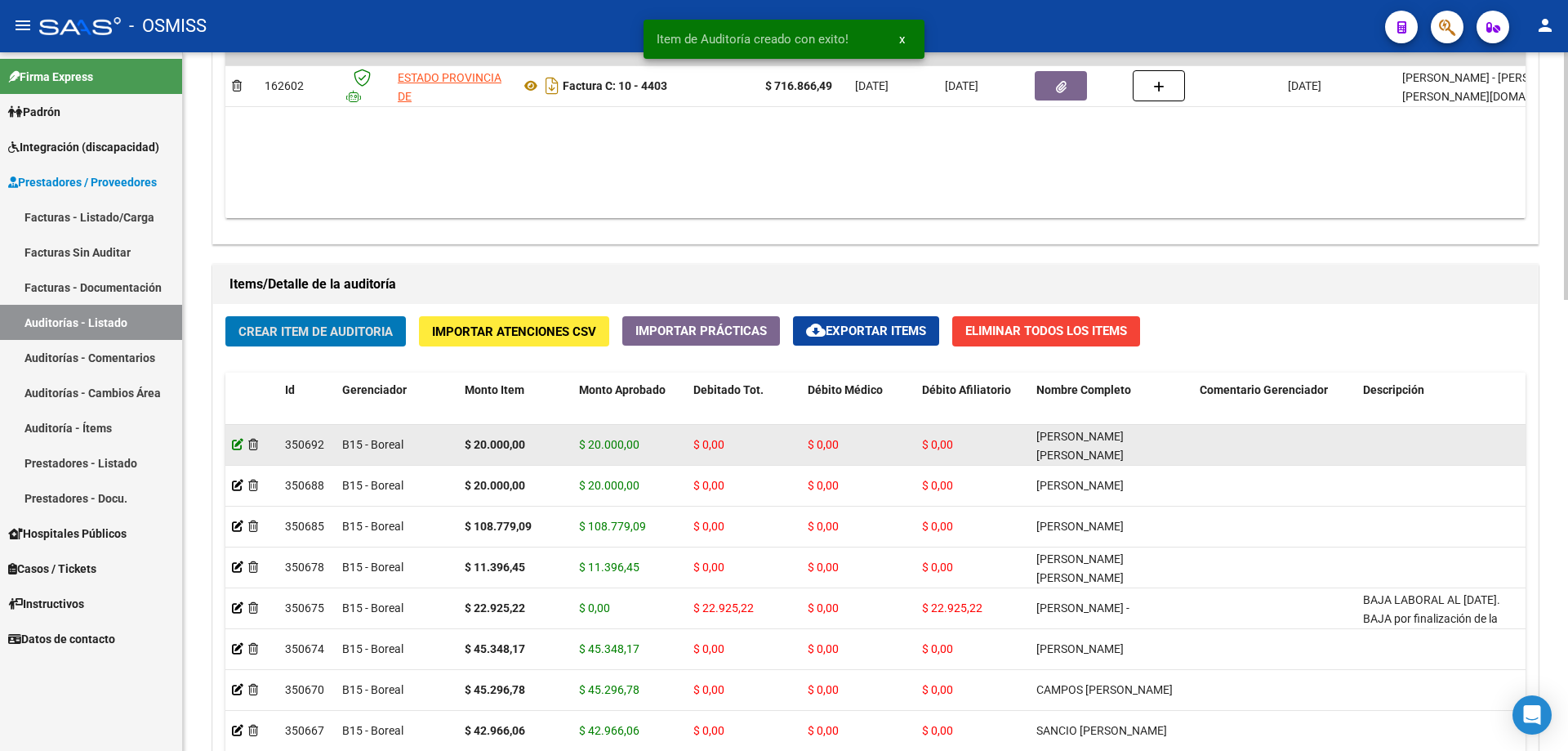
click at [240, 444] on icon at bounding box center [238, 444] width 12 height 12
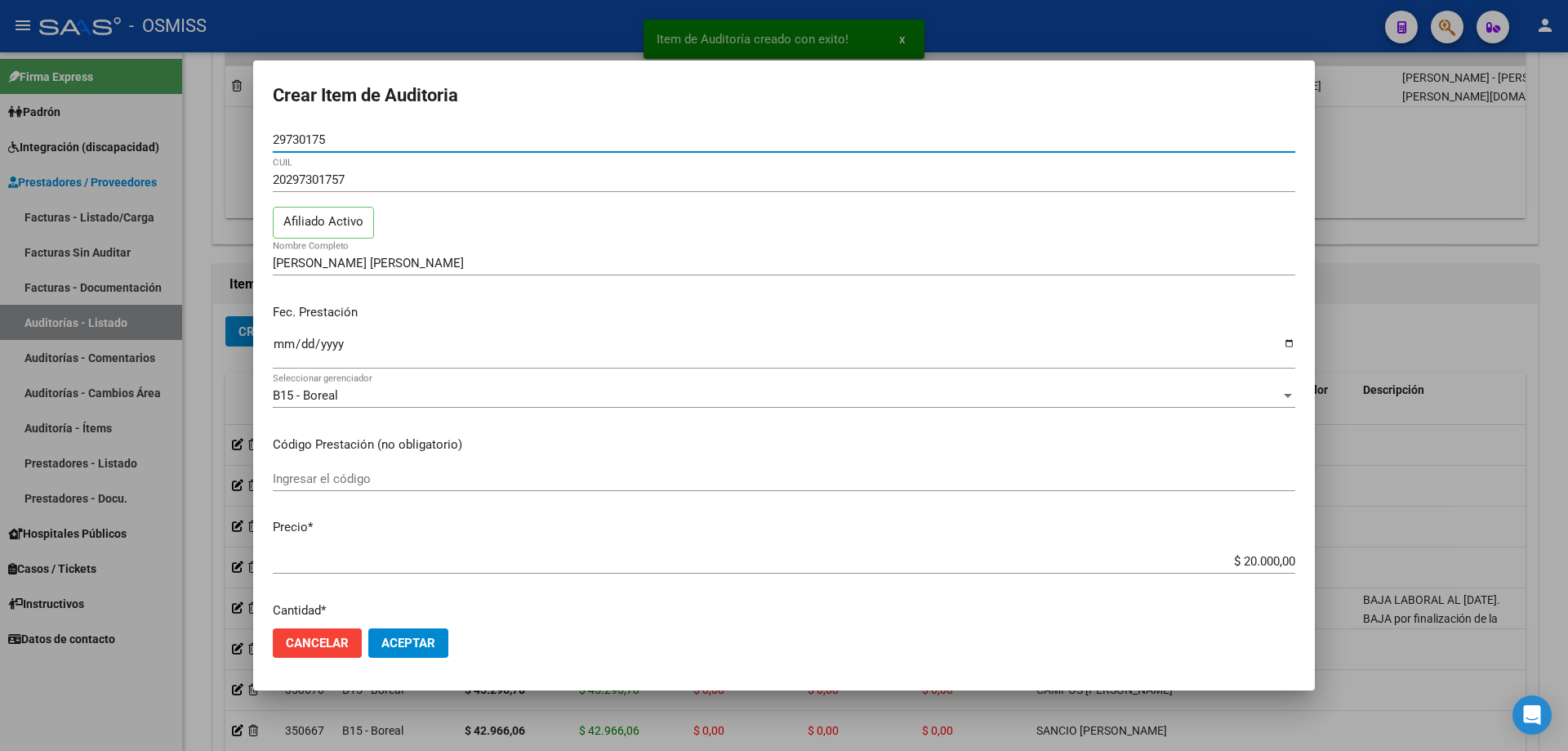
scroll to position [409, 0]
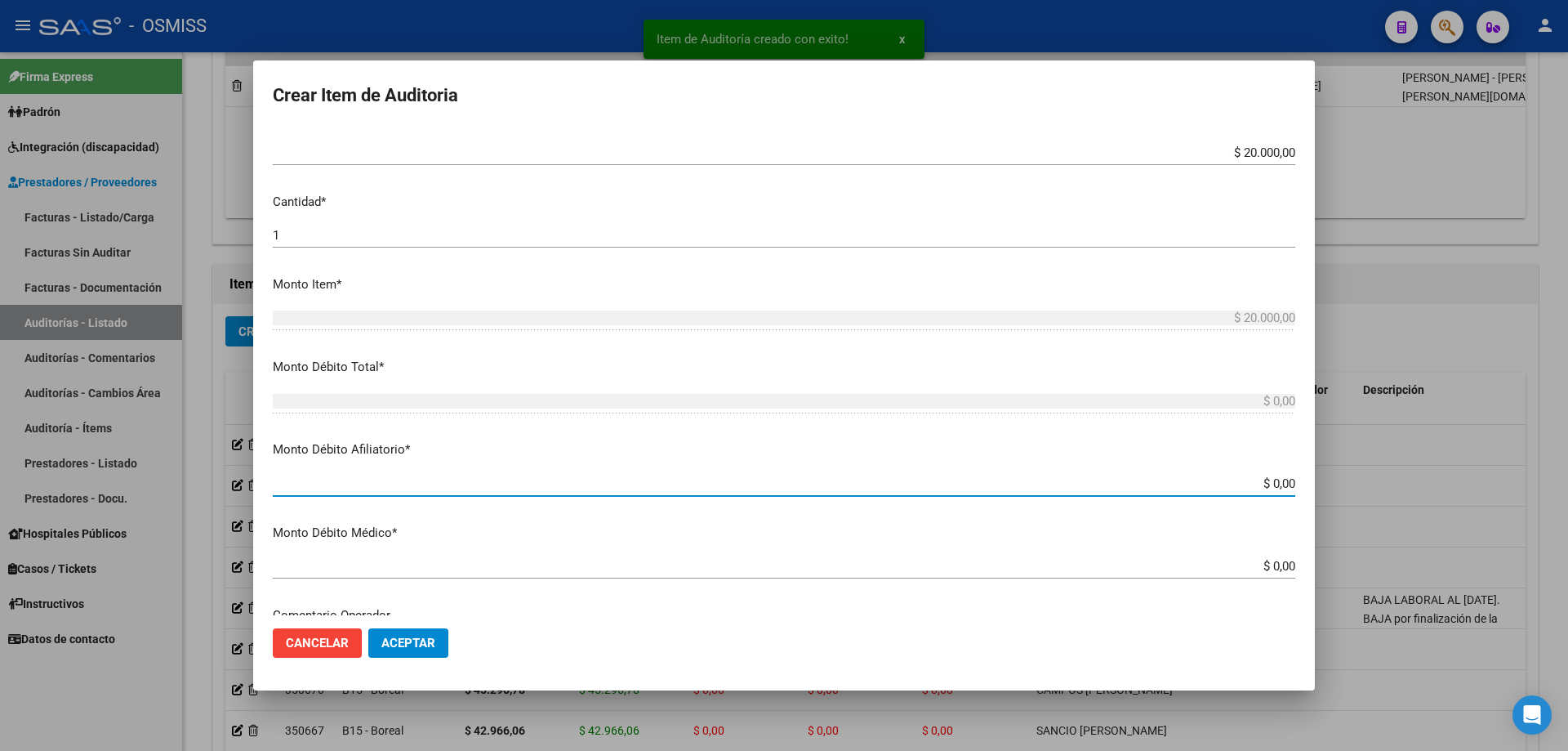
drag, startPoint x: 1232, startPoint y: 491, endPoint x: 1567, endPoint y: 468, distance: 335.8
click at [757, 467] on div "Item de Auditoría creado con exito! x Crear Item de Auditoria 29730175 Nro Docu…" at bounding box center [784, 376] width 1568 height 751
type input "$ 0,02"
type input "$ 0,20"
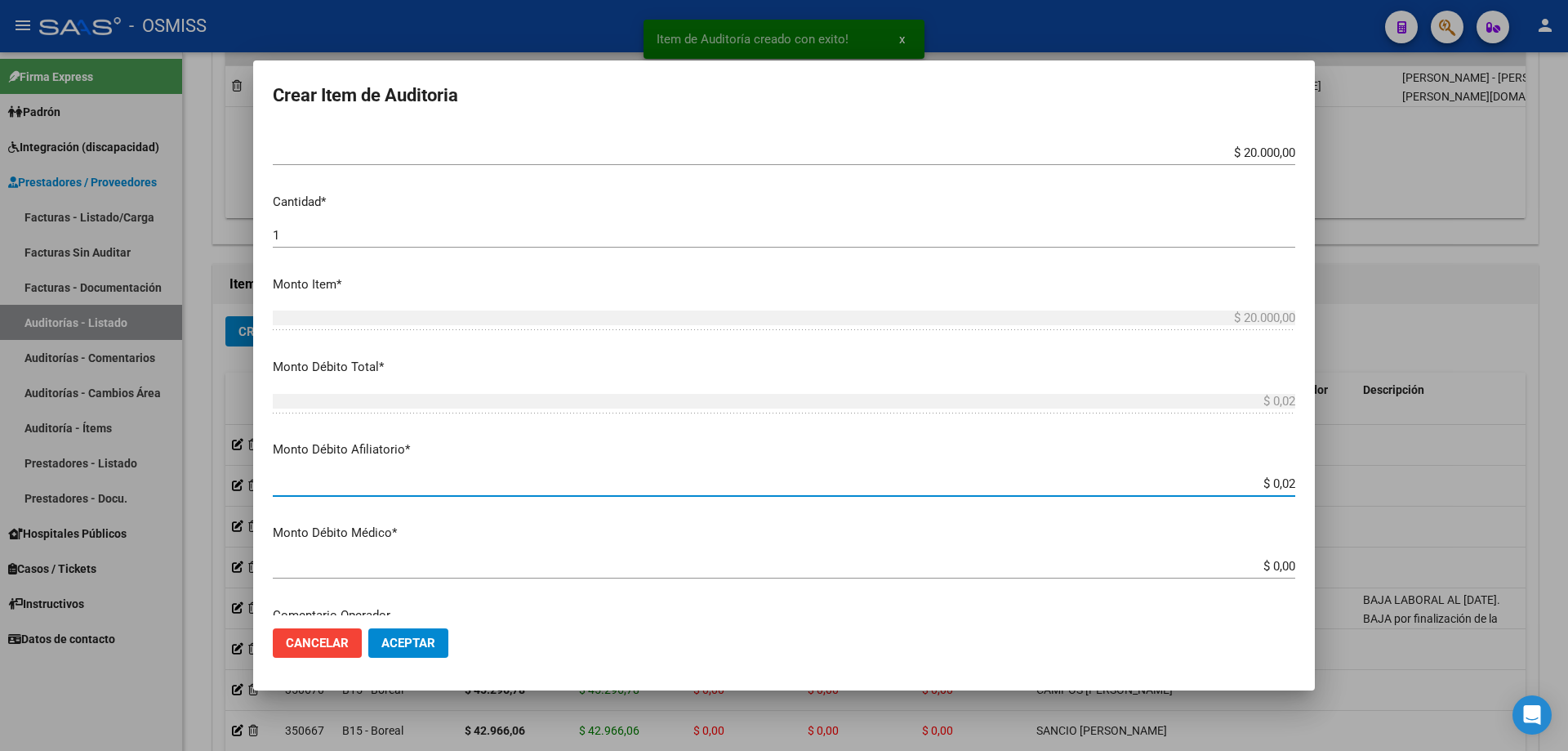
type input "$ 0,20"
type input "$ 2,00"
type input "$ 20,00"
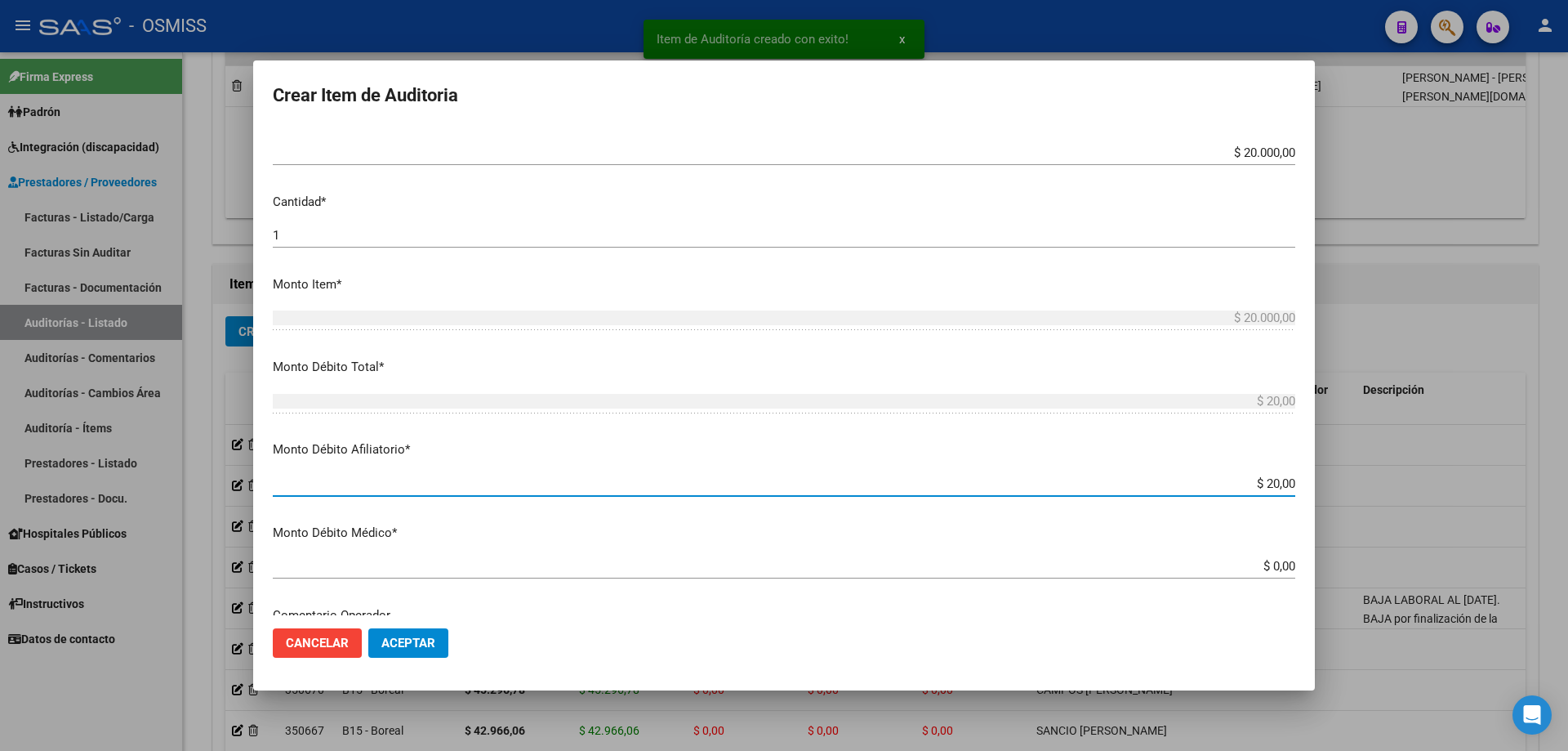
type input "$ 200,00"
type input "$ 2.000,00"
type input "$ 20.000,00"
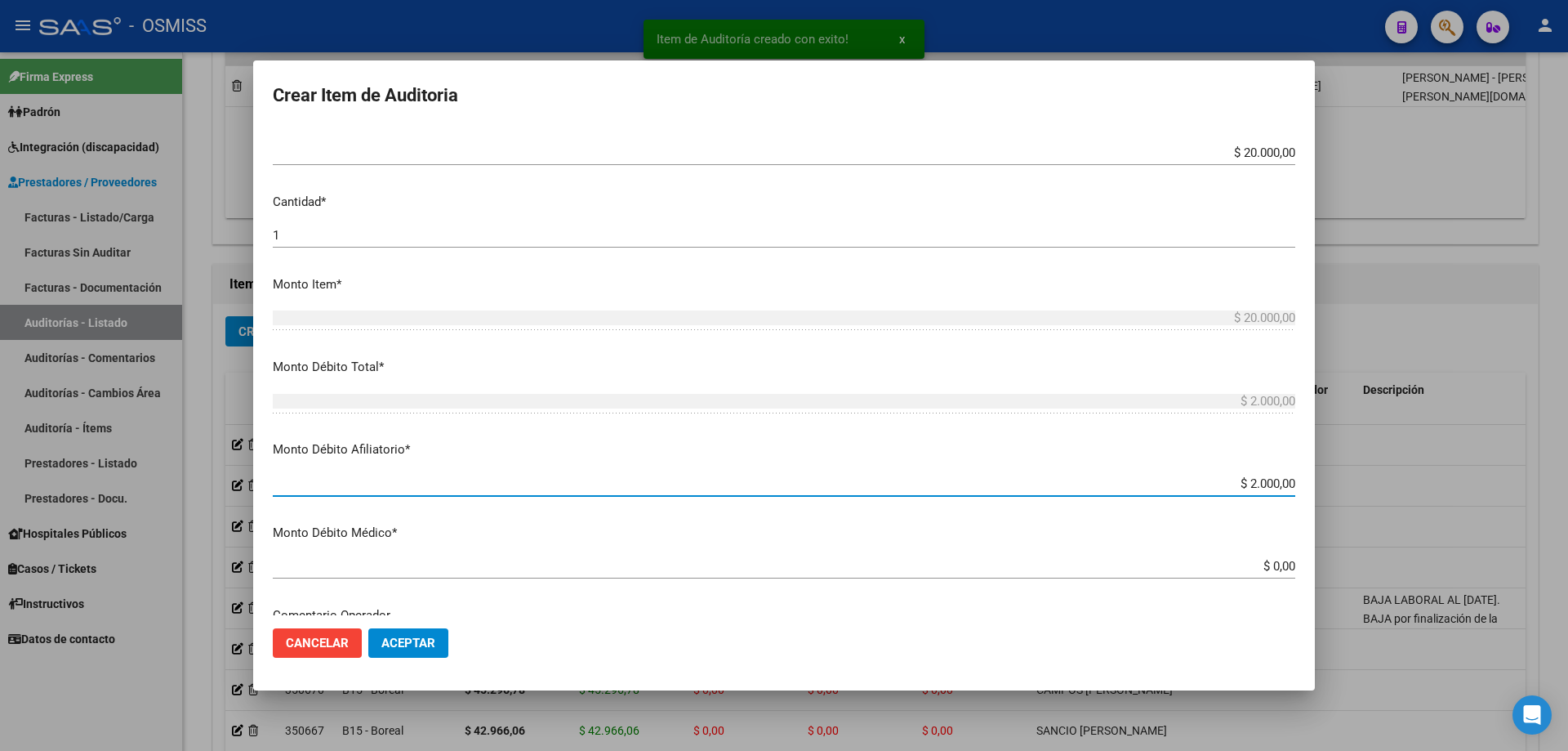
type input "$ 20.000,00"
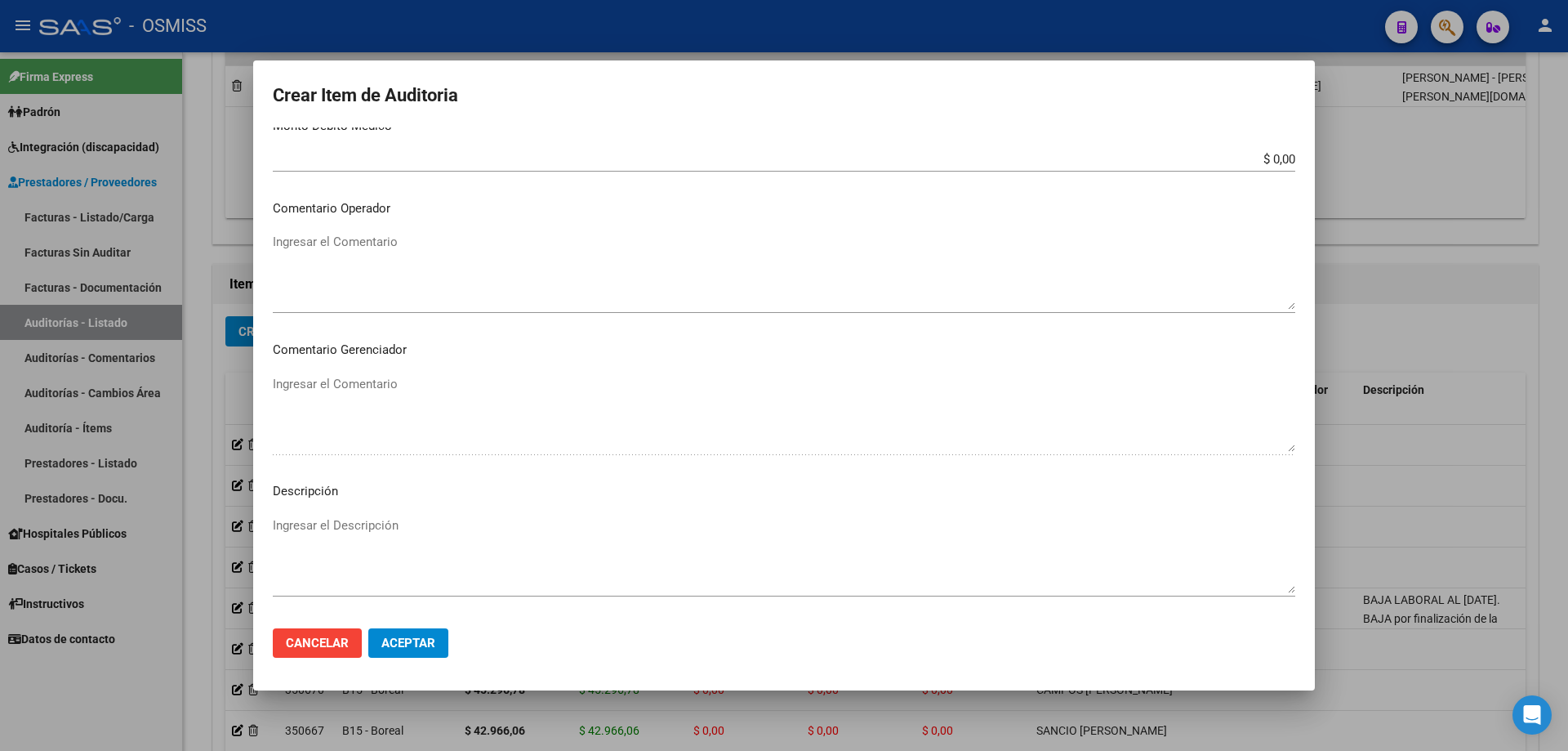
scroll to position [735, 0]
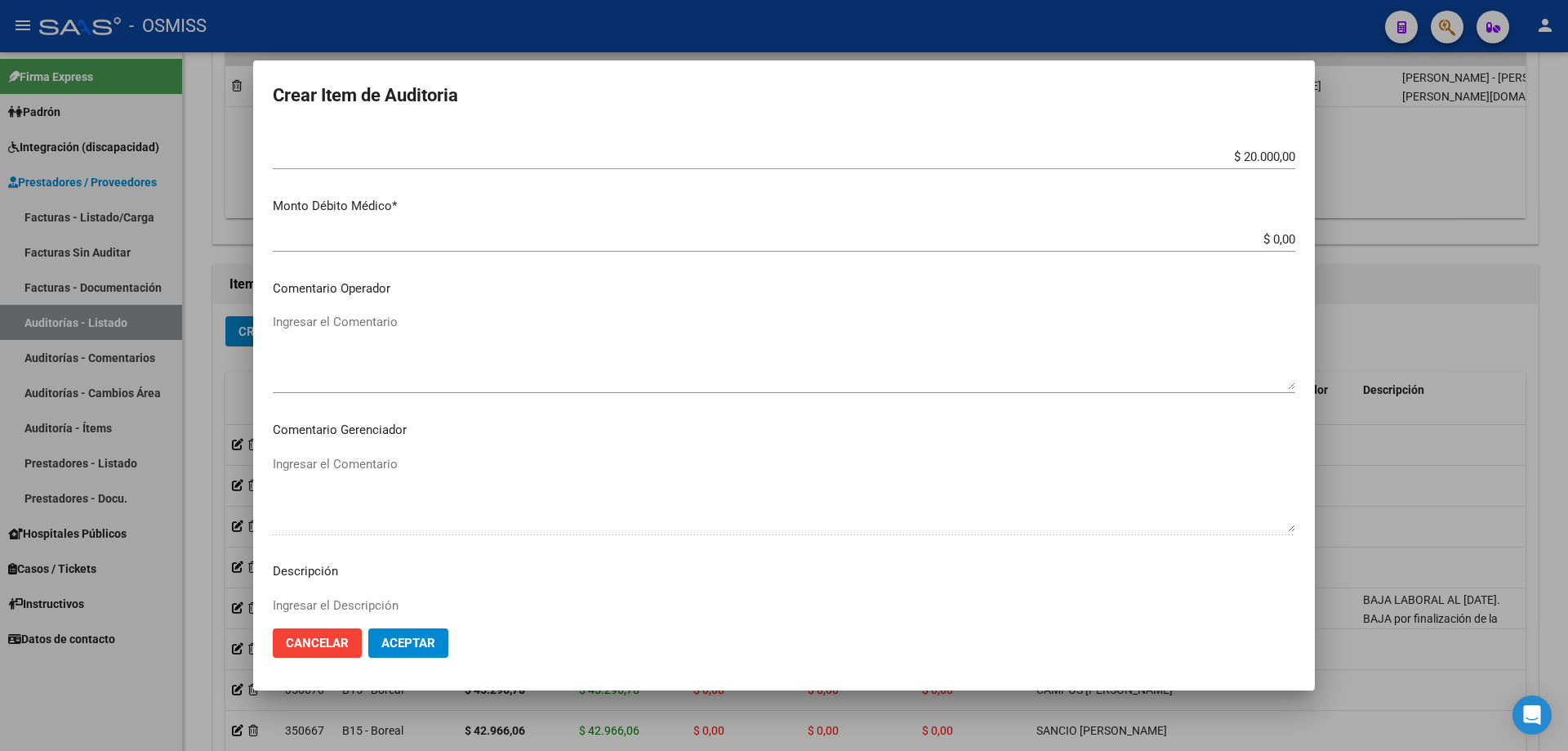
click at [393, 336] on textarea "Ingresar el Comentario" at bounding box center [784, 351] width 1023 height 77
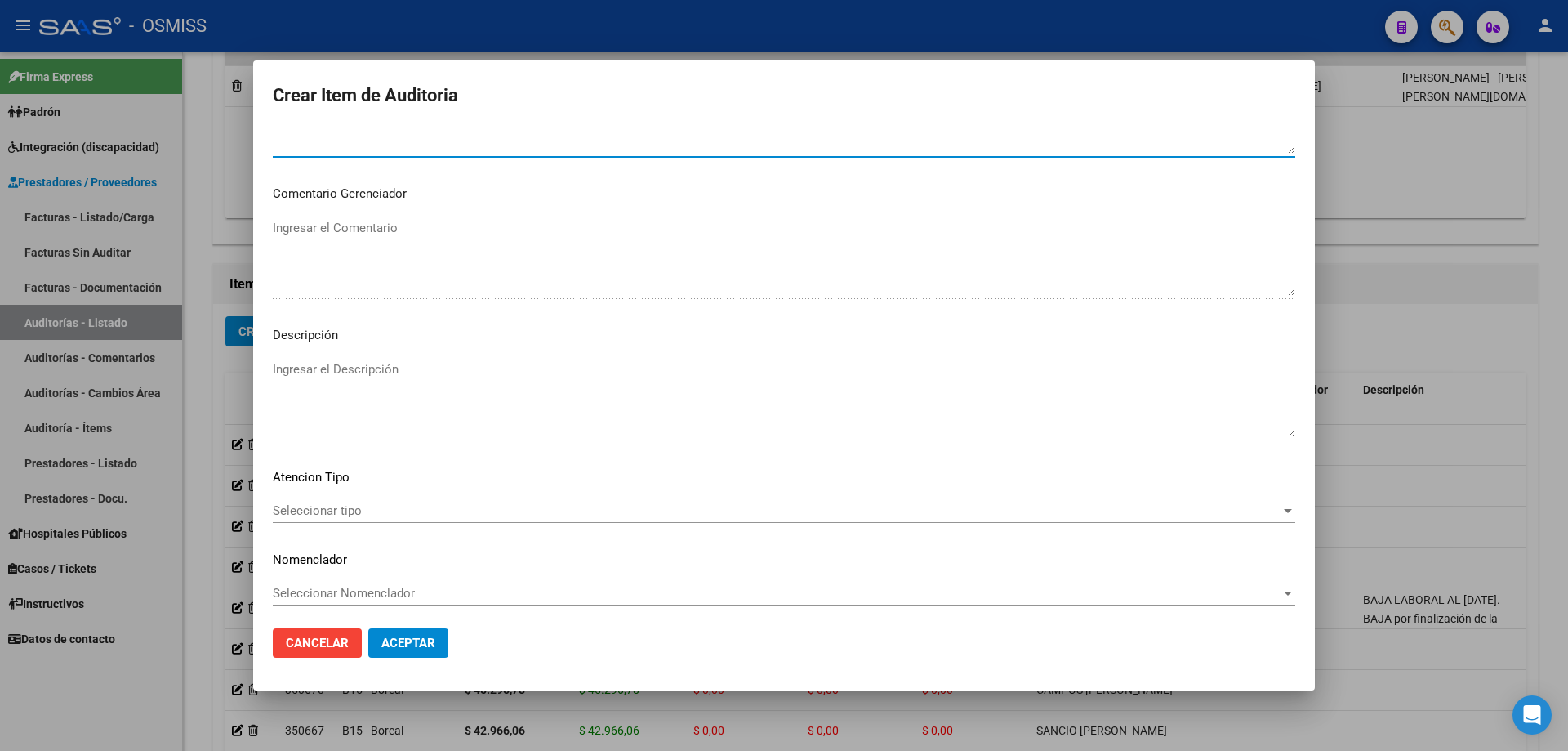
scroll to position [977, 0]
type textarea "SE RECHAZA"
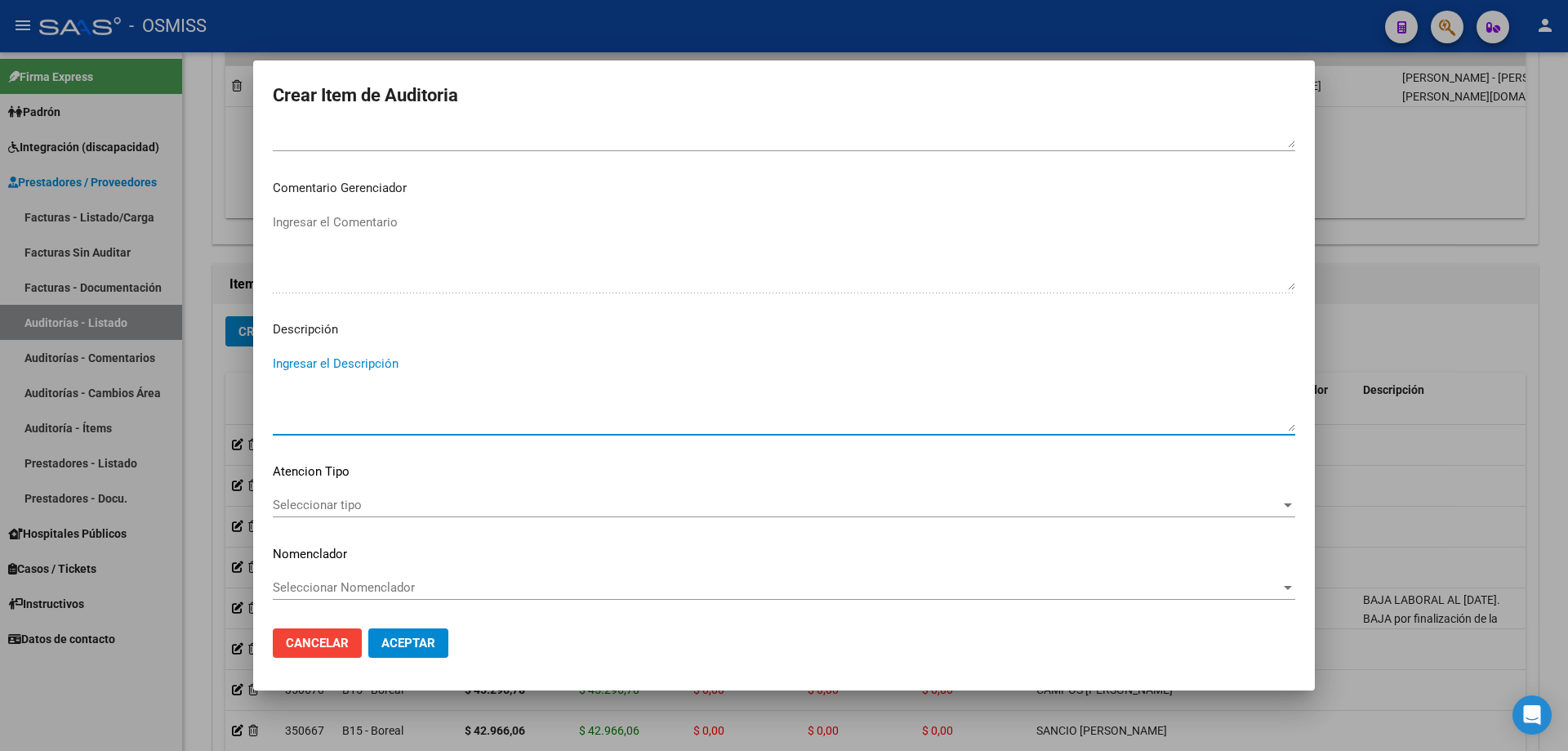
click at [308, 358] on textarea "Ingresar el Descripción" at bounding box center [784, 393] width 1023 height 77
click at [288, 366] on textarea "Ingresar el Descripción" at bounding box center [784, 393] width 1023 height 77
click at [304, 357] on textarea "Ingresar el Descripción" at bounding box center [784, 393] width 1023 height 77
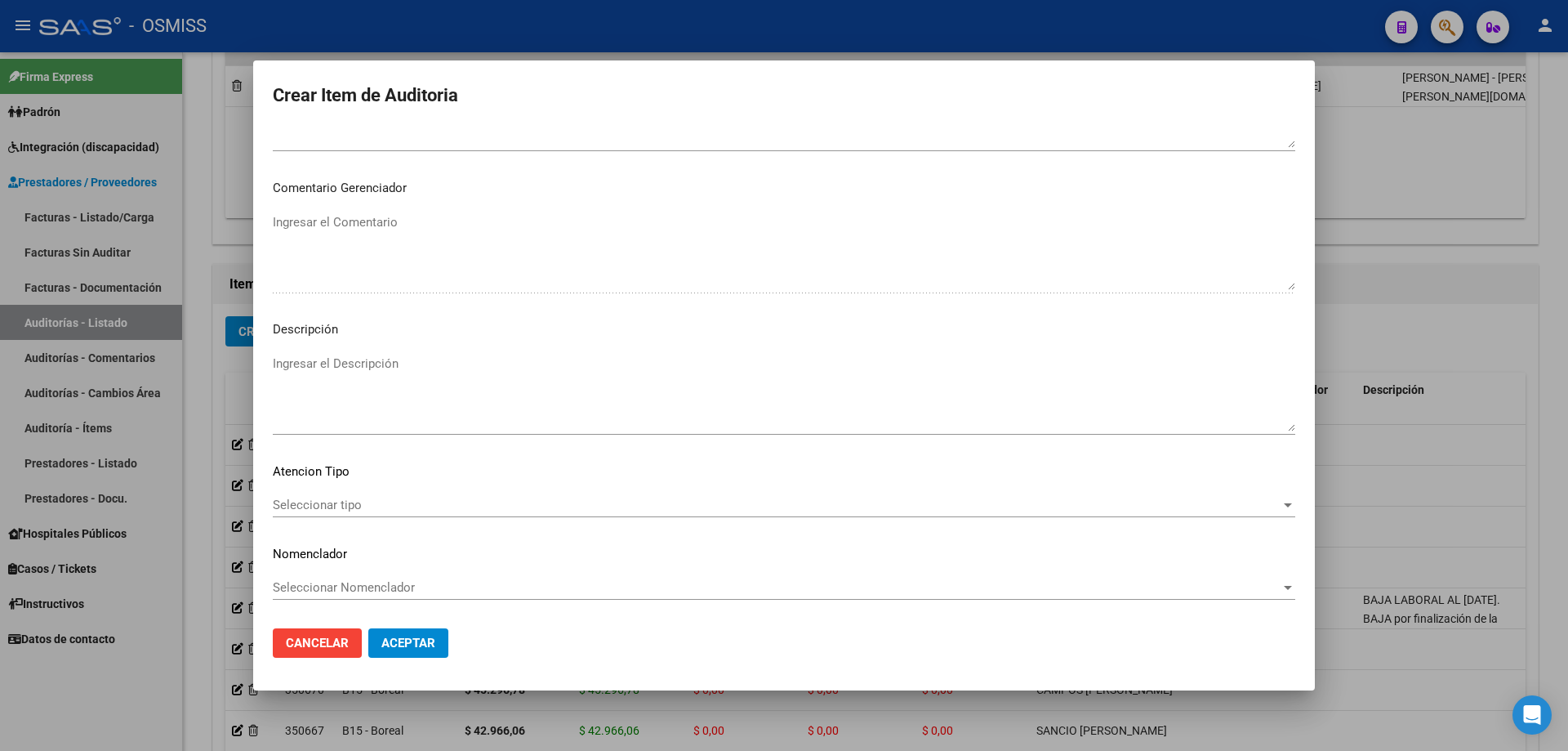
drag, startPoint x: 626, startPoint y: 678, endPoint x: 600, endPoint y: 647, distance: 40.5
click at [626, 506] on mat-dialog-container "Crear Item de Auditoria 29730175 Nro Documento 20297301757 CUIL Afiliado Activo…" at bounding box center [784, 376] width 1062 height 630
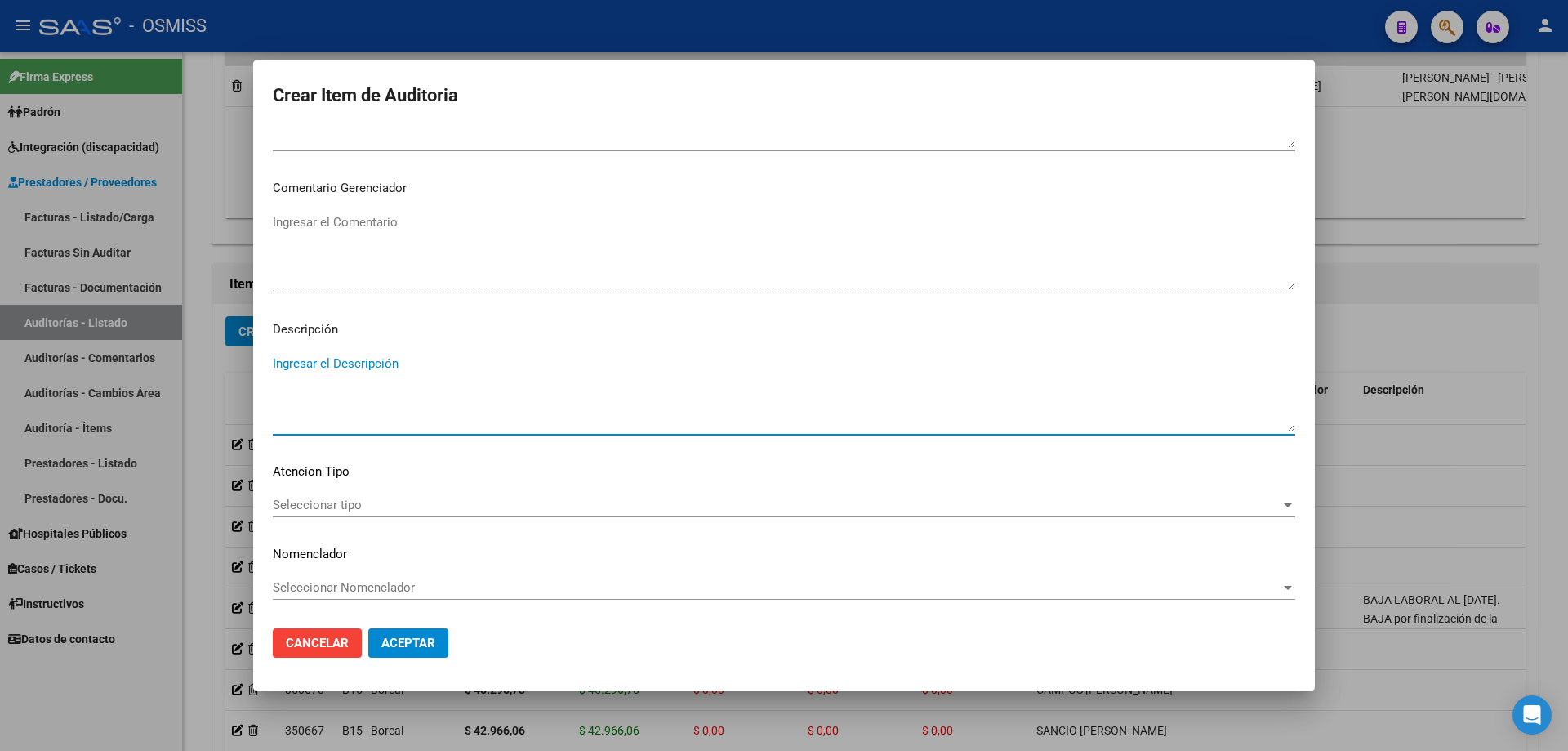
click at [353, 376] on textarea "Ingresar el Descripción" at bounding box center [784, 393] width 1023 height 77
paste textarea "ALTA / BAJA por OPCIÓN SSS al …. . Al momento de la prestación, corresponde la …"
drag, startPoint x: 308, startPoint y: 365, endPoint x: 235, endPoint y: 354, distance: 73.8
click at [235, 354] on div "Crear Item de Auditoria 29730175 Nro Documento 20297301757 CUIL Afiliado Activo…" at bounding box center [784, 376] width 1568 height 751
drag, startPoint x: 432, startPoint y: 368, endPoint x: 419, endPoint y: 370, distance: 13.2
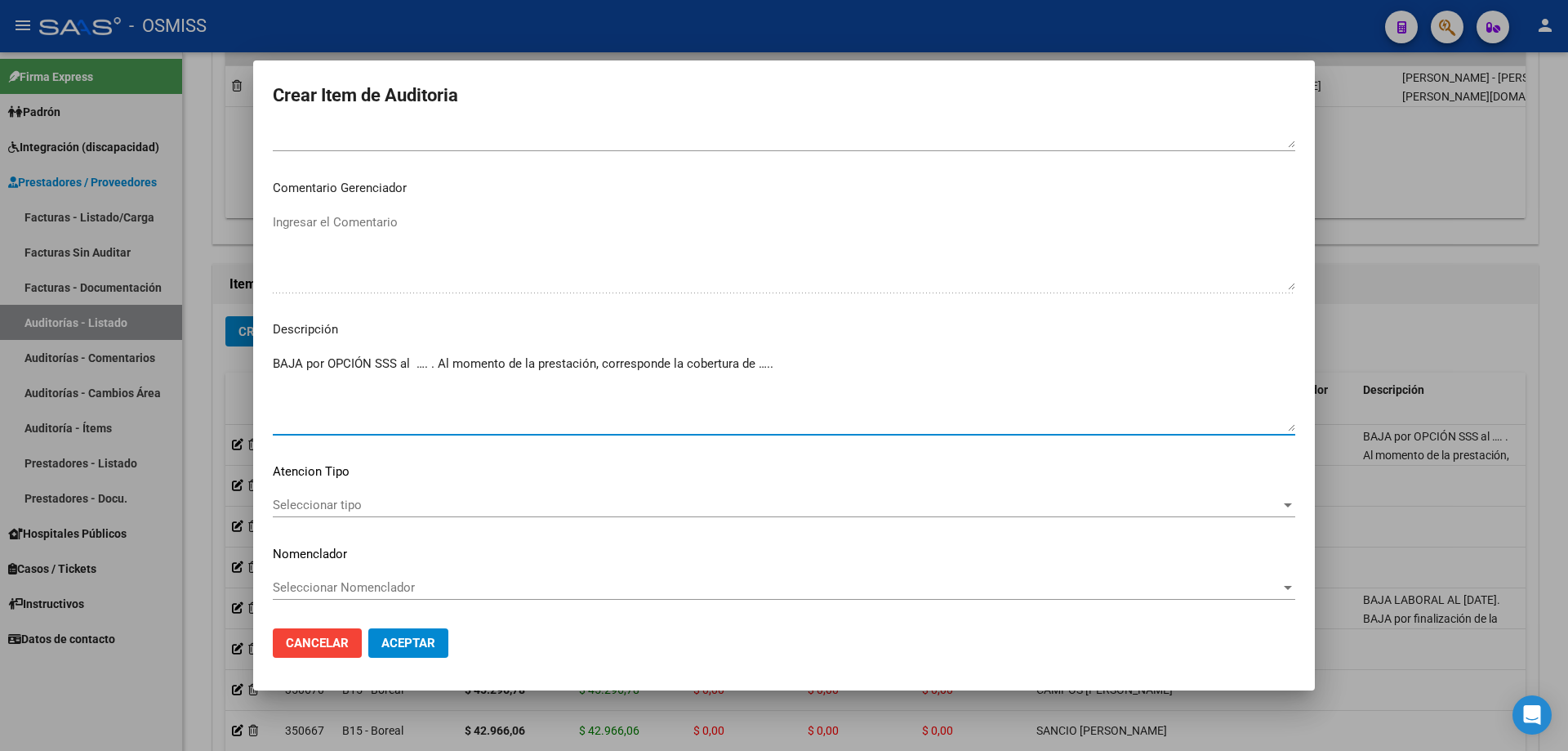
click at [419, 370] on textarea "BAJA por OPCIÓN SSS al …. . Al momento de la prestación, corresponde la cobertu…" at bounding box center [784, 393] width 1023 height 77
click at [757, 373] on textarea "BAJA por OPCIÓN SSS al [DATE]. Al momento de la prestación, corresponde la cobe…" at bounding box center [784, 393] width 1023 height 77
click at [757, 366] on textarea "BAJA por OPCIÓN SSS al [DATE]. Al momento de la prestación, corresponde la cobe…" at bounding box center [784, 393] width 1023 height 77
paste textarea "OBRA SOCIAL DE LA FEDERACION ARGENTINA DEL TRABAJADOR DE LAS UNIVERSIDADES NACI…"
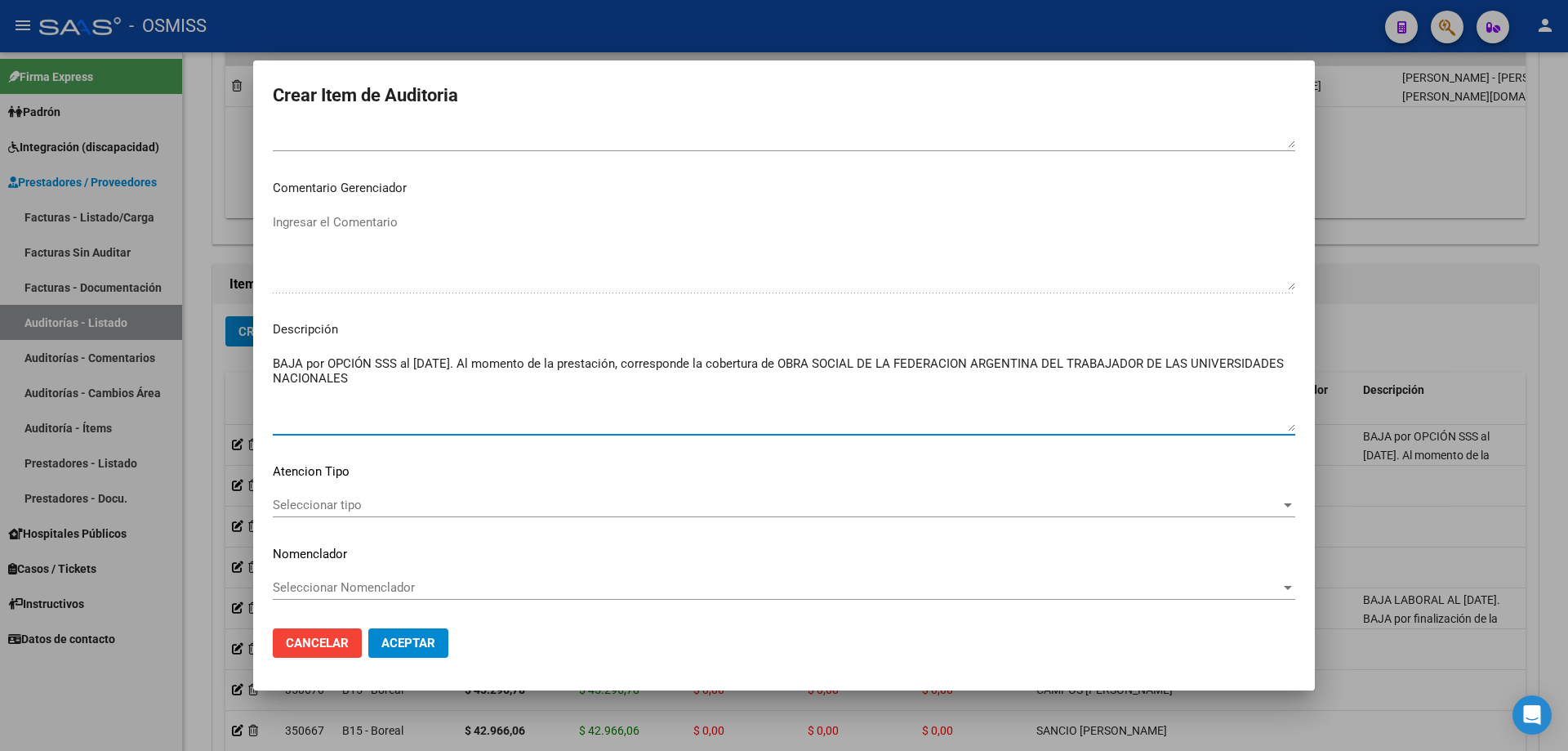
type textarea "BAJA por OPCIÓN SSS al [DATE]. Al momento de la prestación, corresponde la cobe…"
click at [395, 506] on button "Aceptar" at bounding box center [408, 643] width 80 height 29
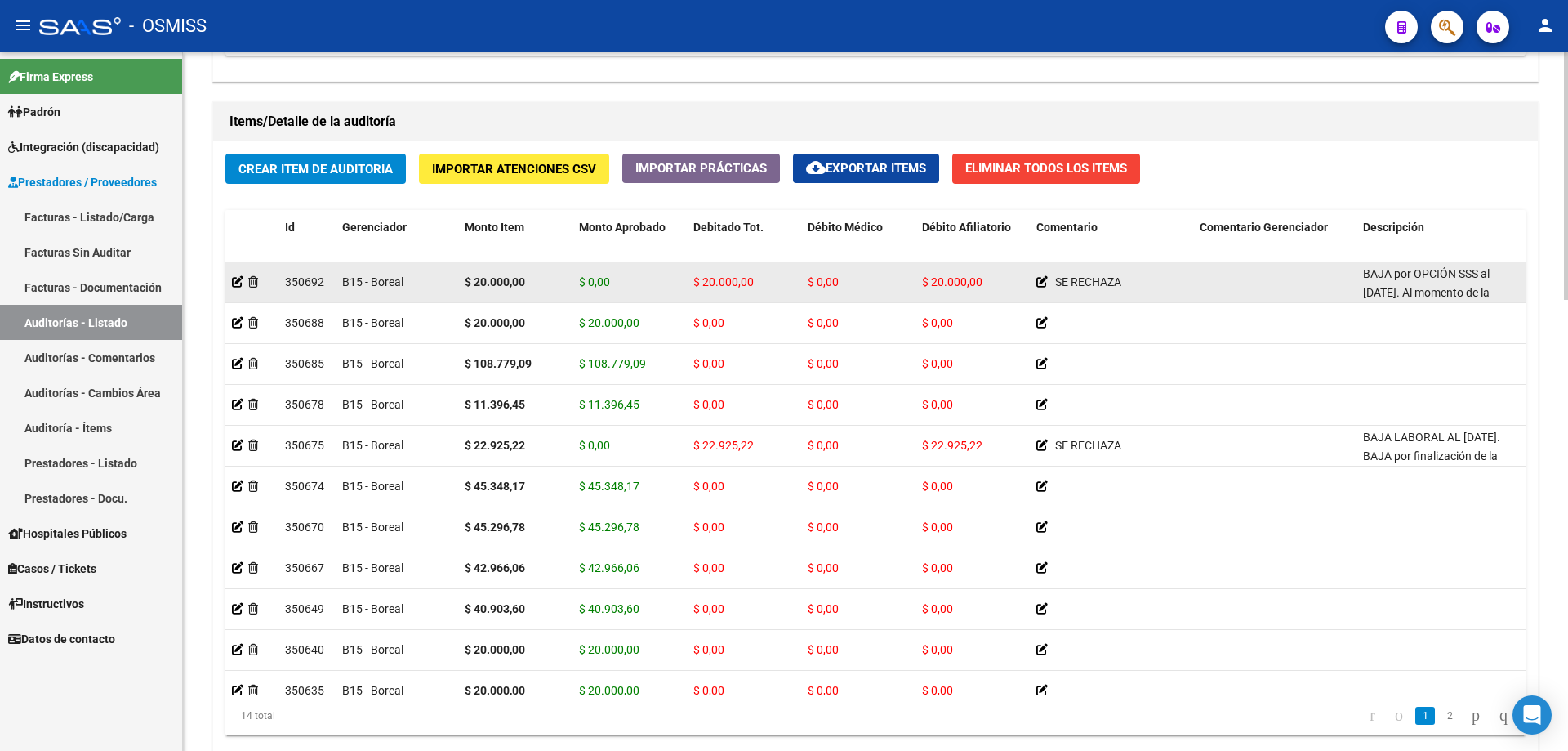
scroll to position [1144, 0]
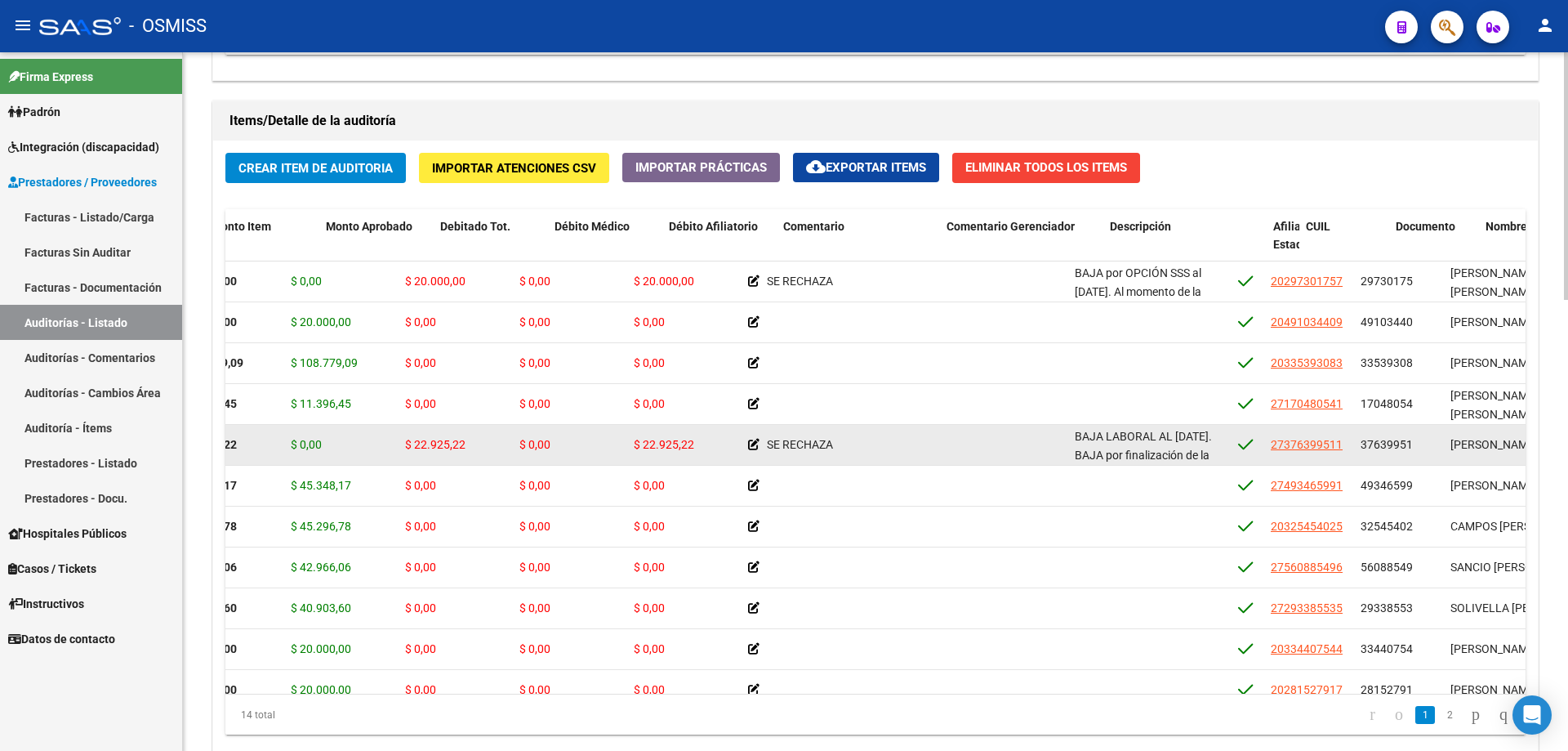
drag, startPoint x: 680, startPoint y: 433, endPoint x: 729, endPoint y: 428, distance: 49.3
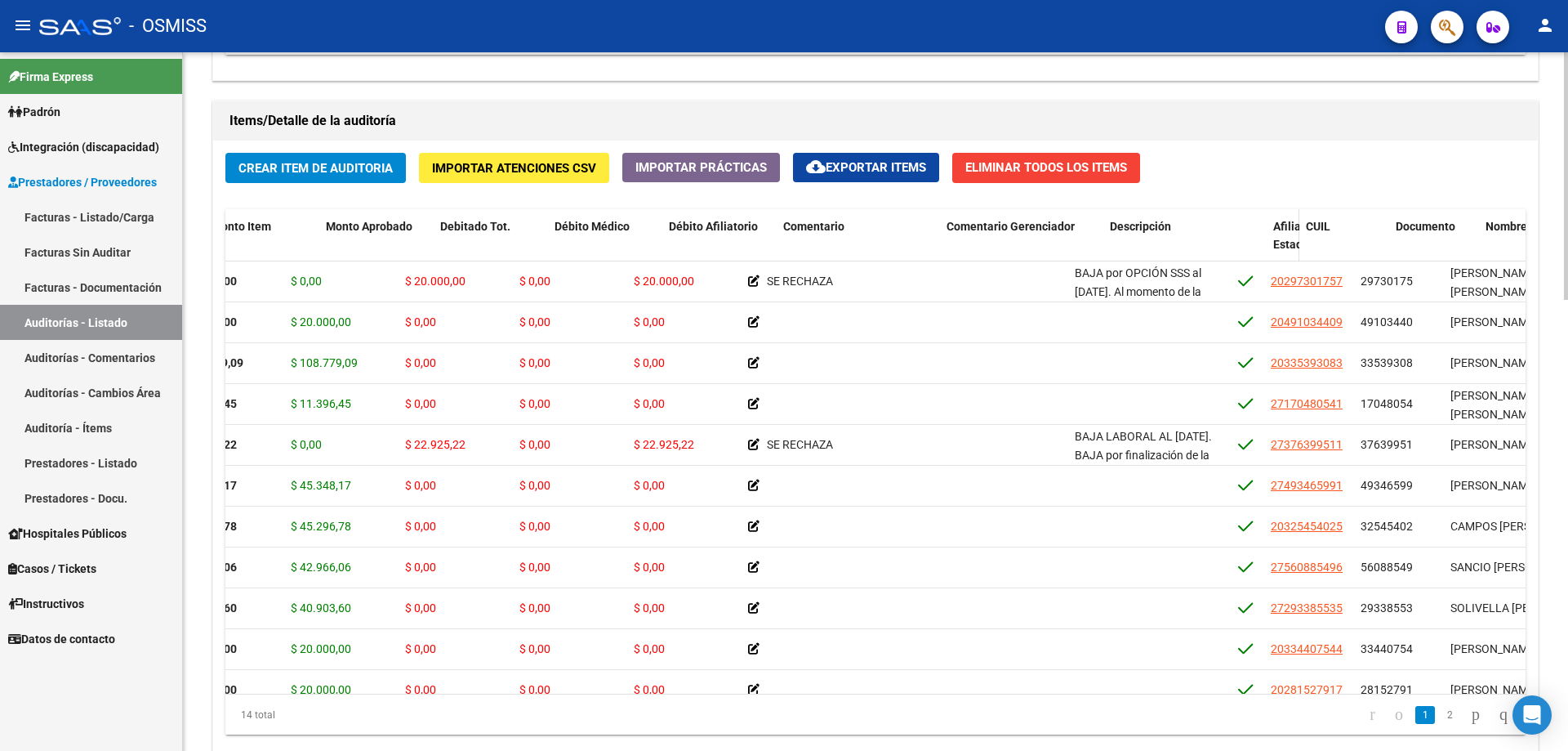
scroll to position [0, 357]
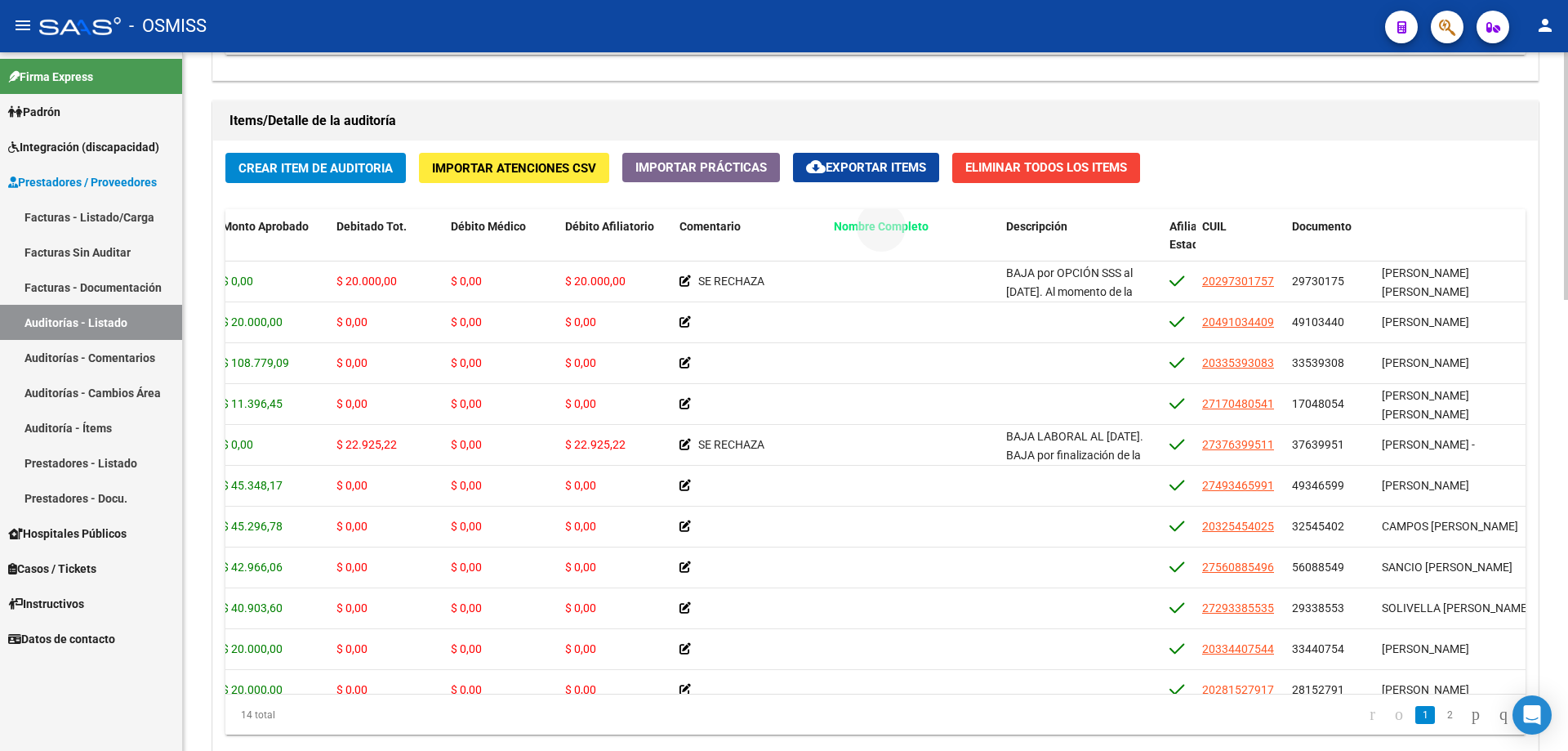
drag, startPoint x: 1437, startPoint y: 225, endPoint x: 900, endPoint y: 240, distance: 537.2
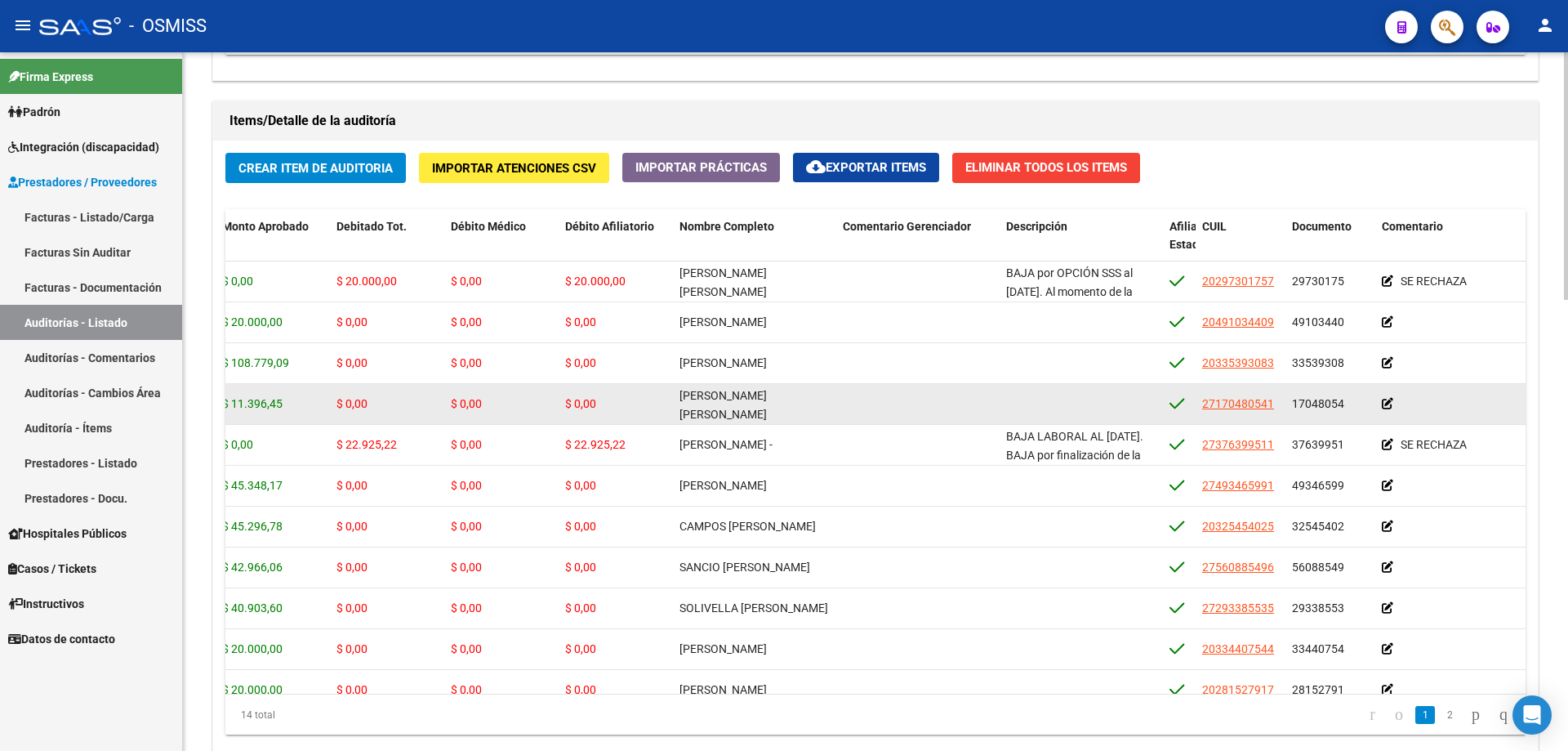
scroll to position [0, 0]
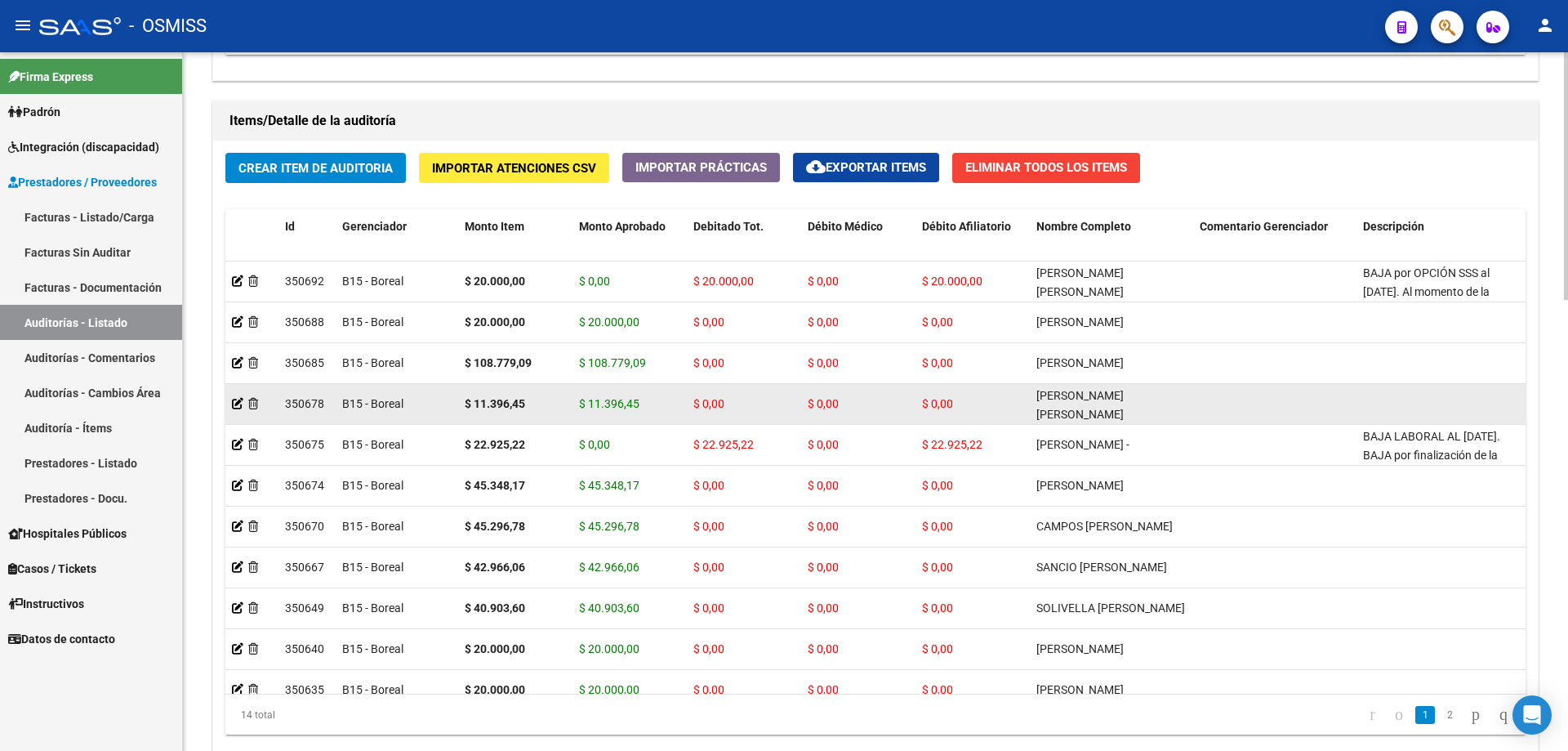
drag, startPoint x: 829, startPoint y: 422, endPoint x: 389, endPoint y: 418, distance: 440.0
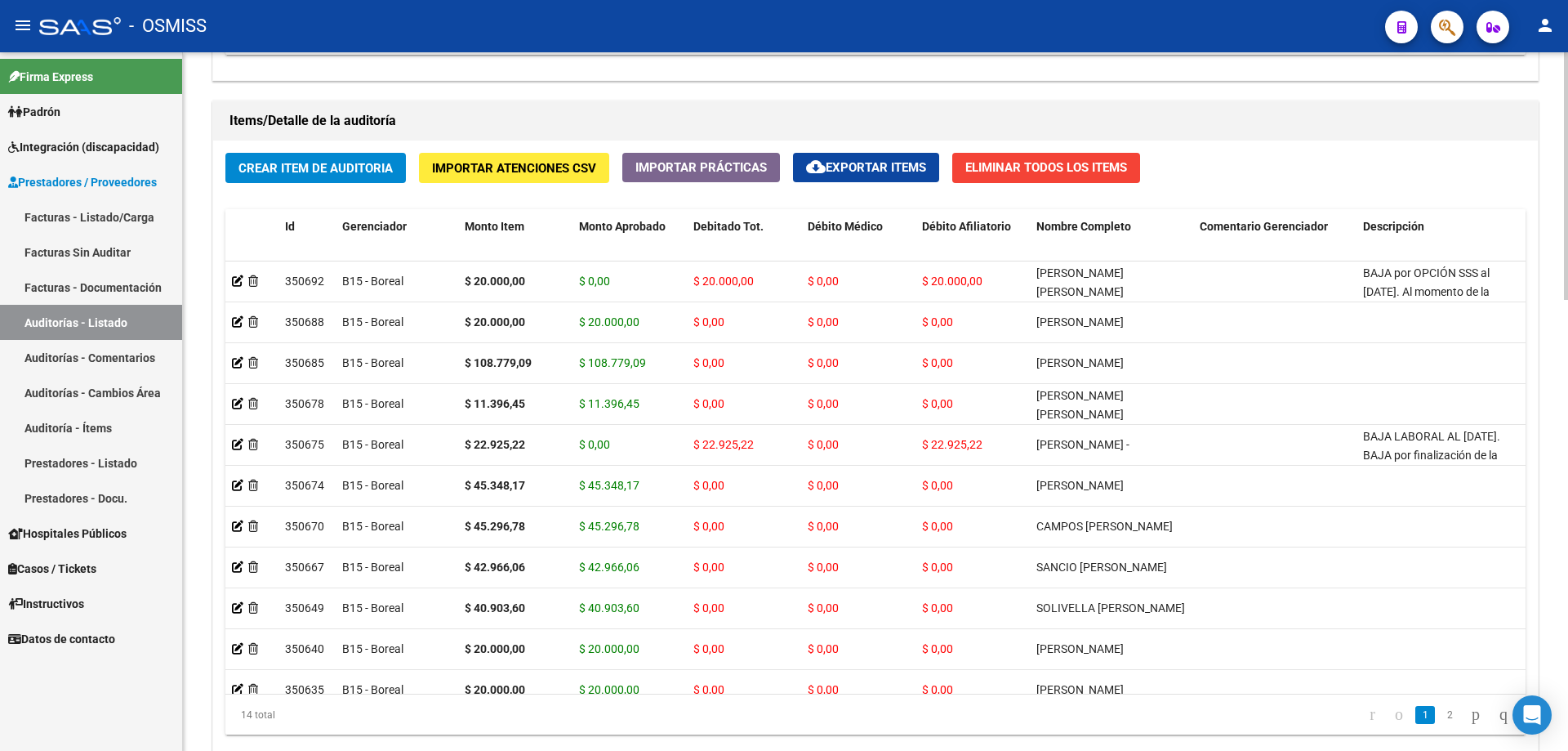
click at [404, 118] on h1 "Items/Detalle de la auditoría" at bounding box center [875, 121] width 1292 height 27
click at [312, 187] on div "Crear Item de Auditoria Importar Atenciones CSV Importar Prácticas cloud_downlo…" at bounding box center [875, 450] width 1324 height 619
click at [312, 182] on button "Crear Item de Auditoria" at bounding box center [315, 167] width 181 height 30
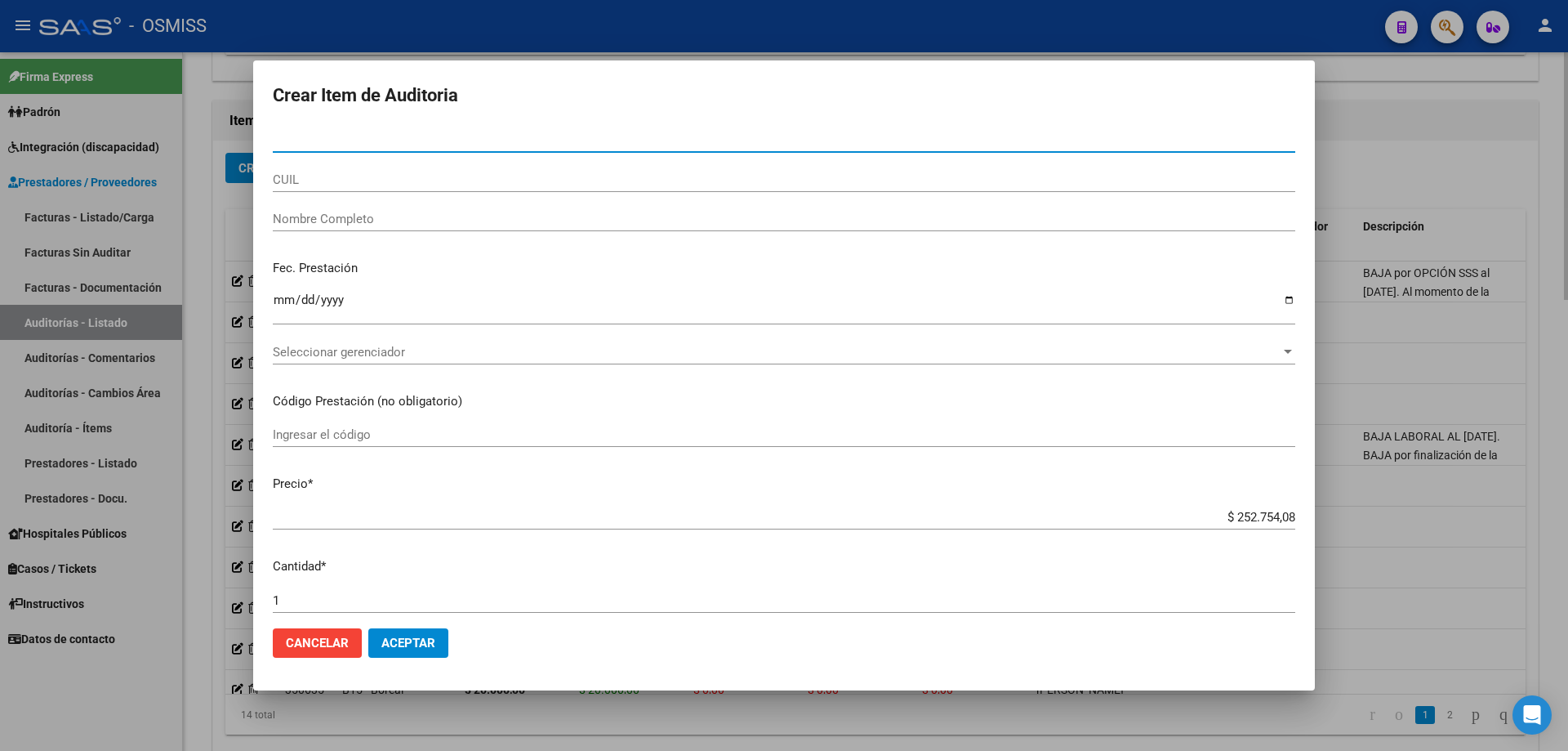
type input "52048999"
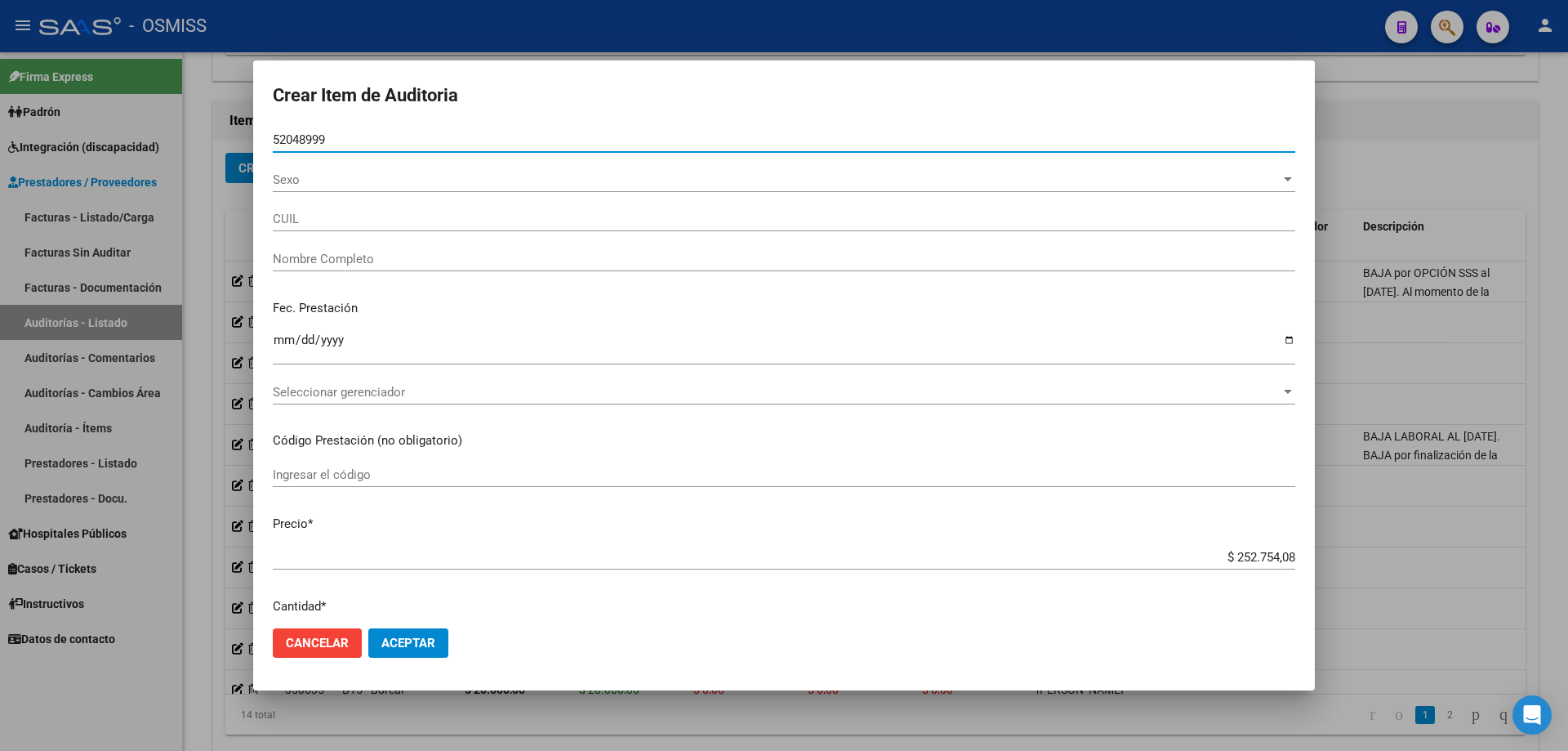
type input "27520489997"
type input "[PERSON_NAME]"
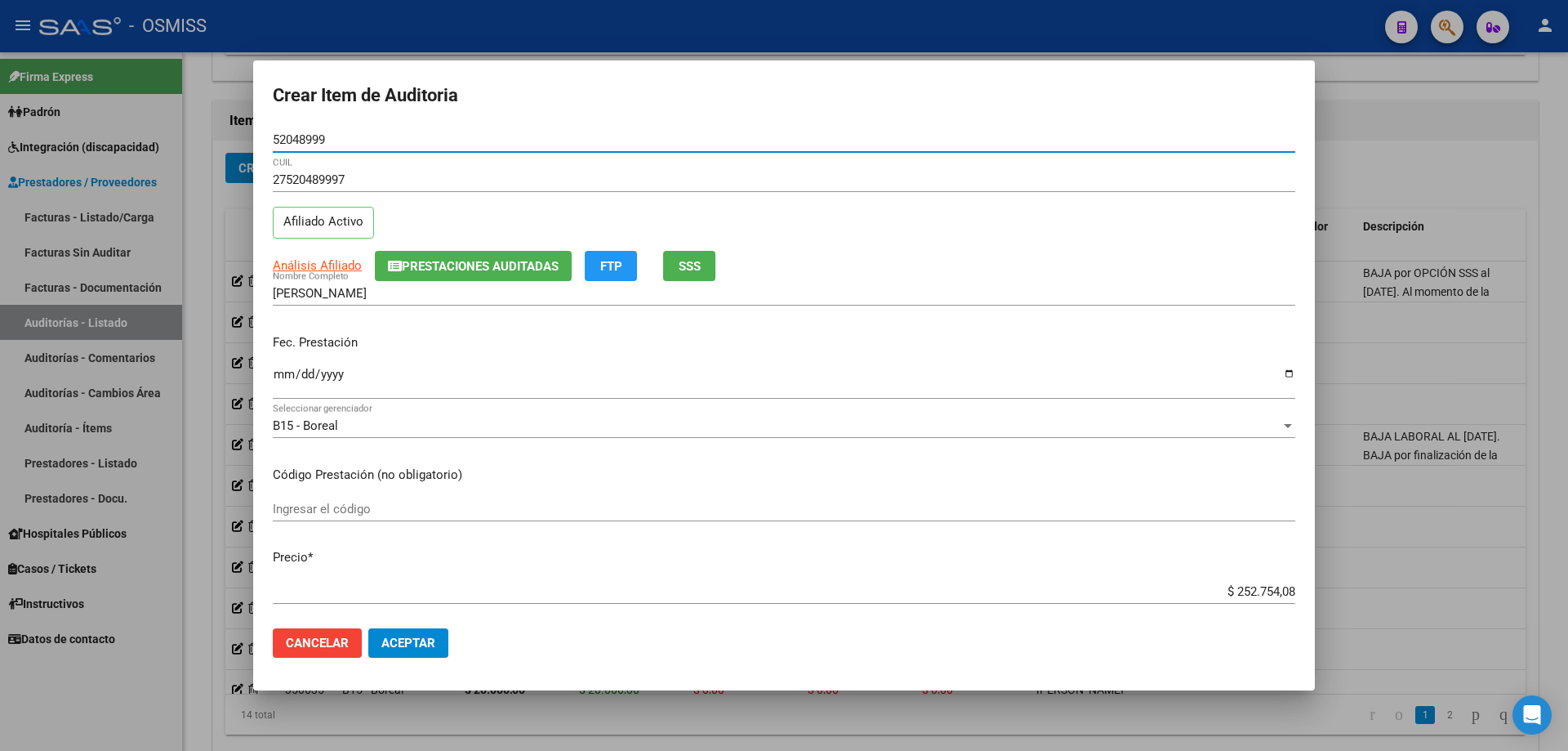
type input "52048999"
click at [283, 377] on input "Ingresar la fecha" at bounding box center [784, 380] width 1023 height 27
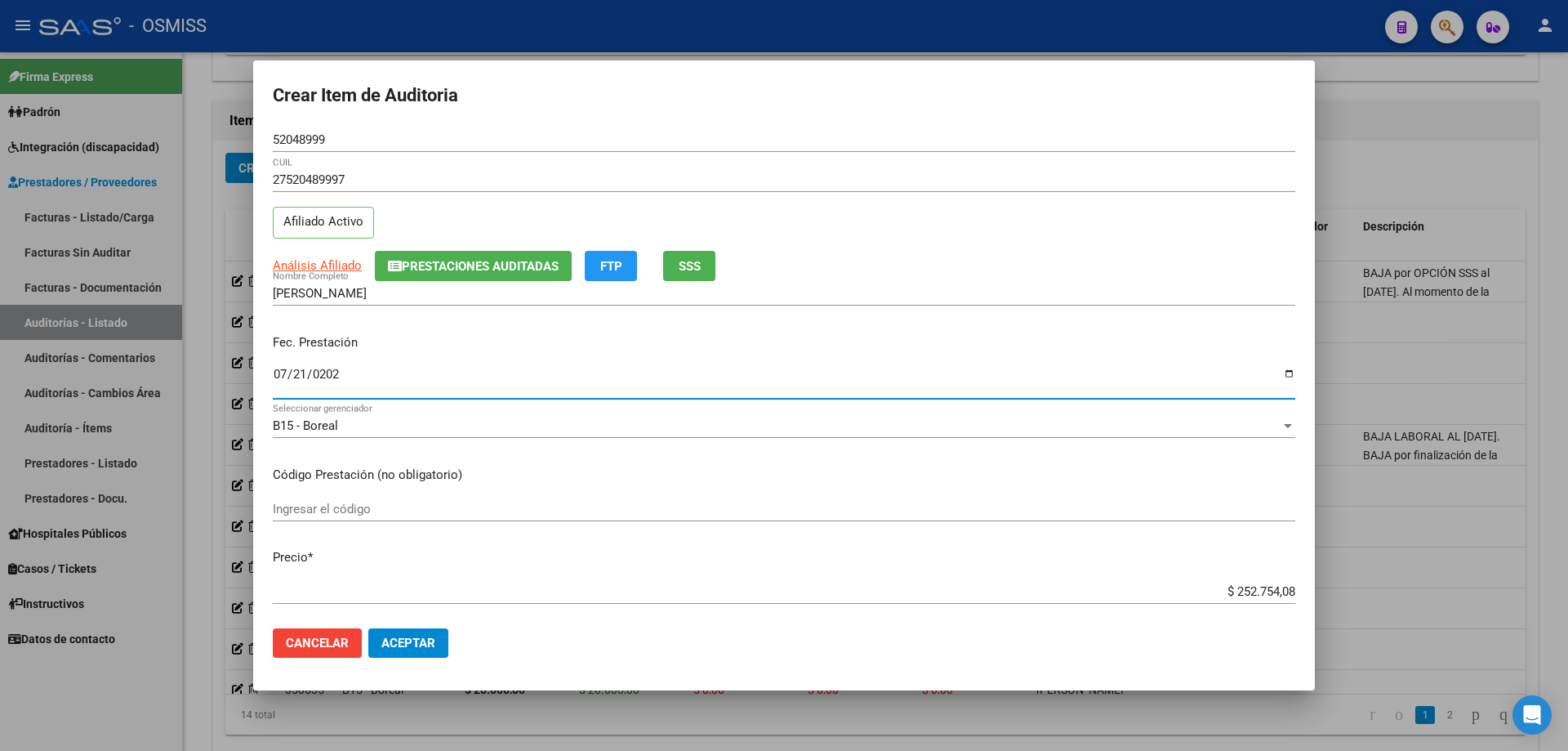
type input "[DATE]"
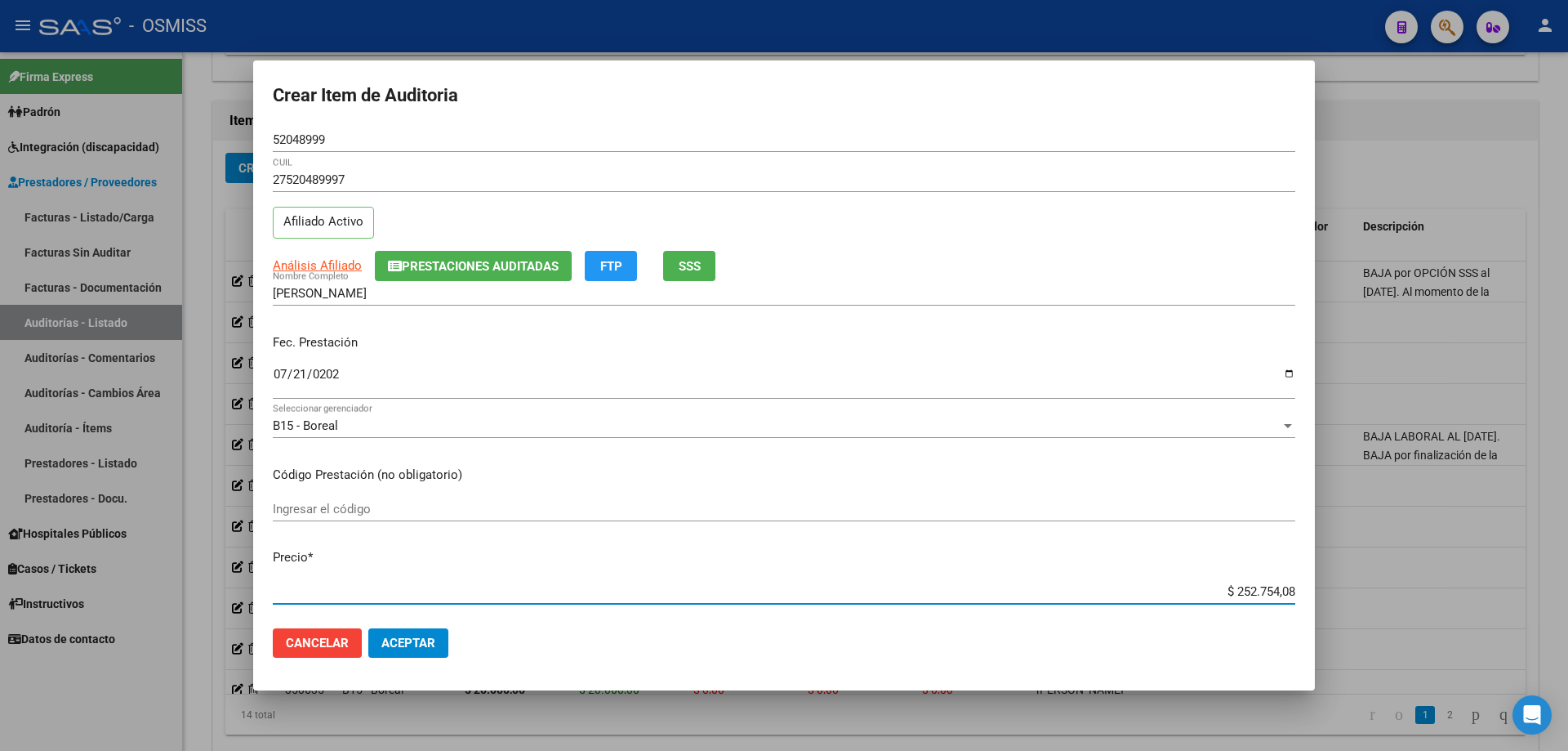
drag, startPoint x: 1199, startPoint y: 586, endPoint x: 1567, endPoint y: 541, distance: 370.7
click at [757, 506] on div "Crear Item de Auditoria 52048999 Nro Documento 27520489997 CUIL Afiliado Activo…" at bounding box center [784, 376] width 1568 height 751
type input "$ 0,02"
type input "$ 0,20"
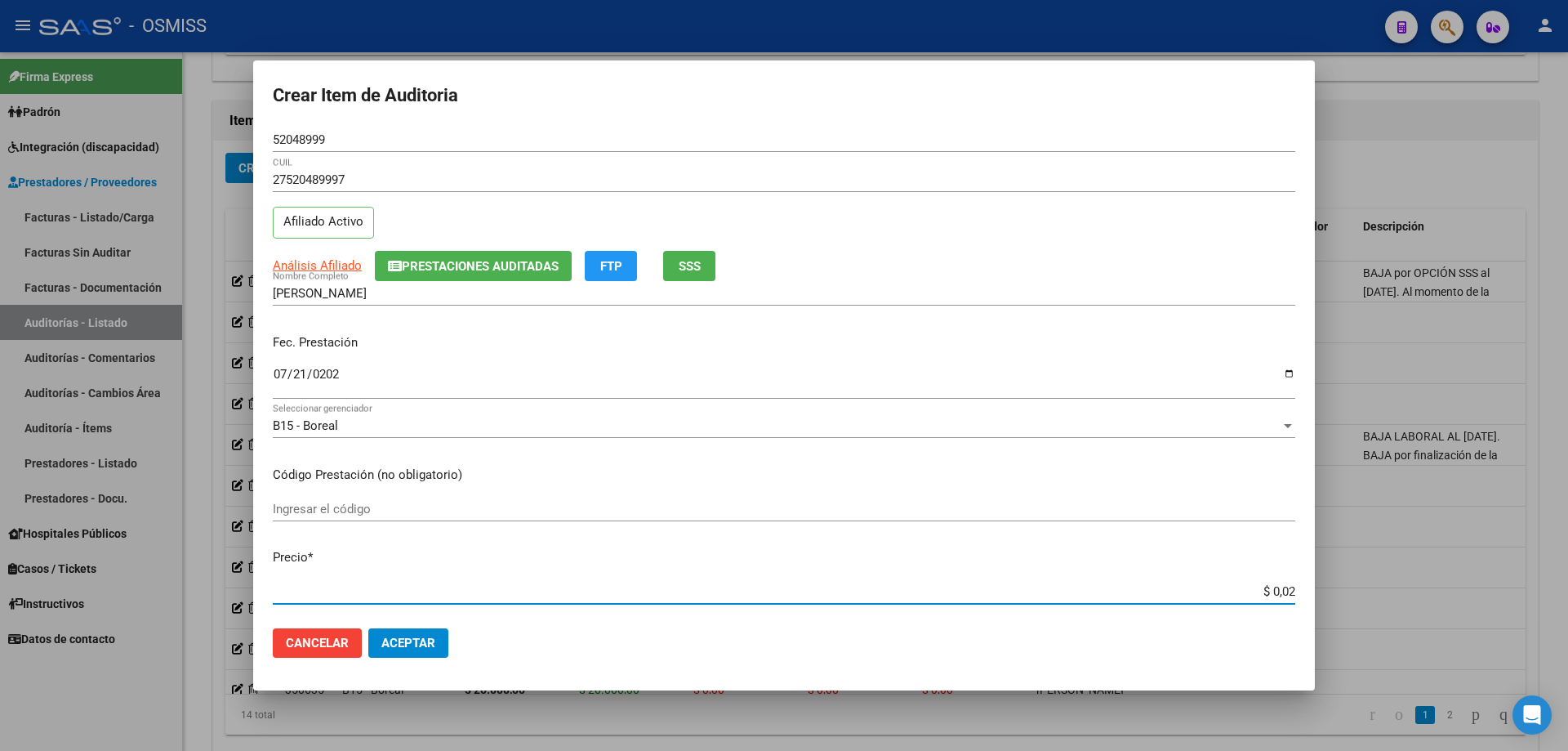
type input "$ 0,20"
type input "$ 2,00"
type input "$ 20,00"
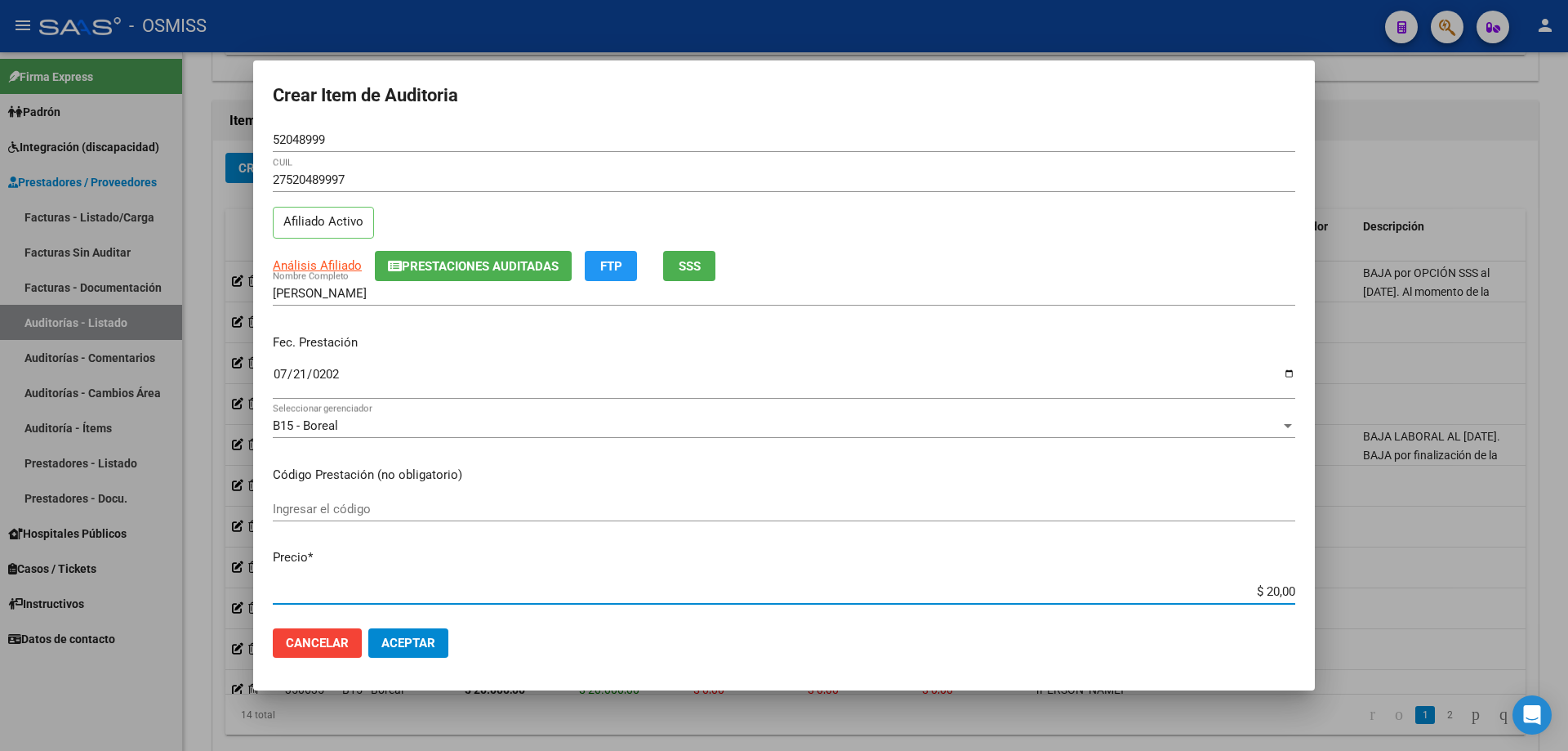
type input "$ 200,00"
type input "$ 2.000,00"
type input "$ 20.000,00"
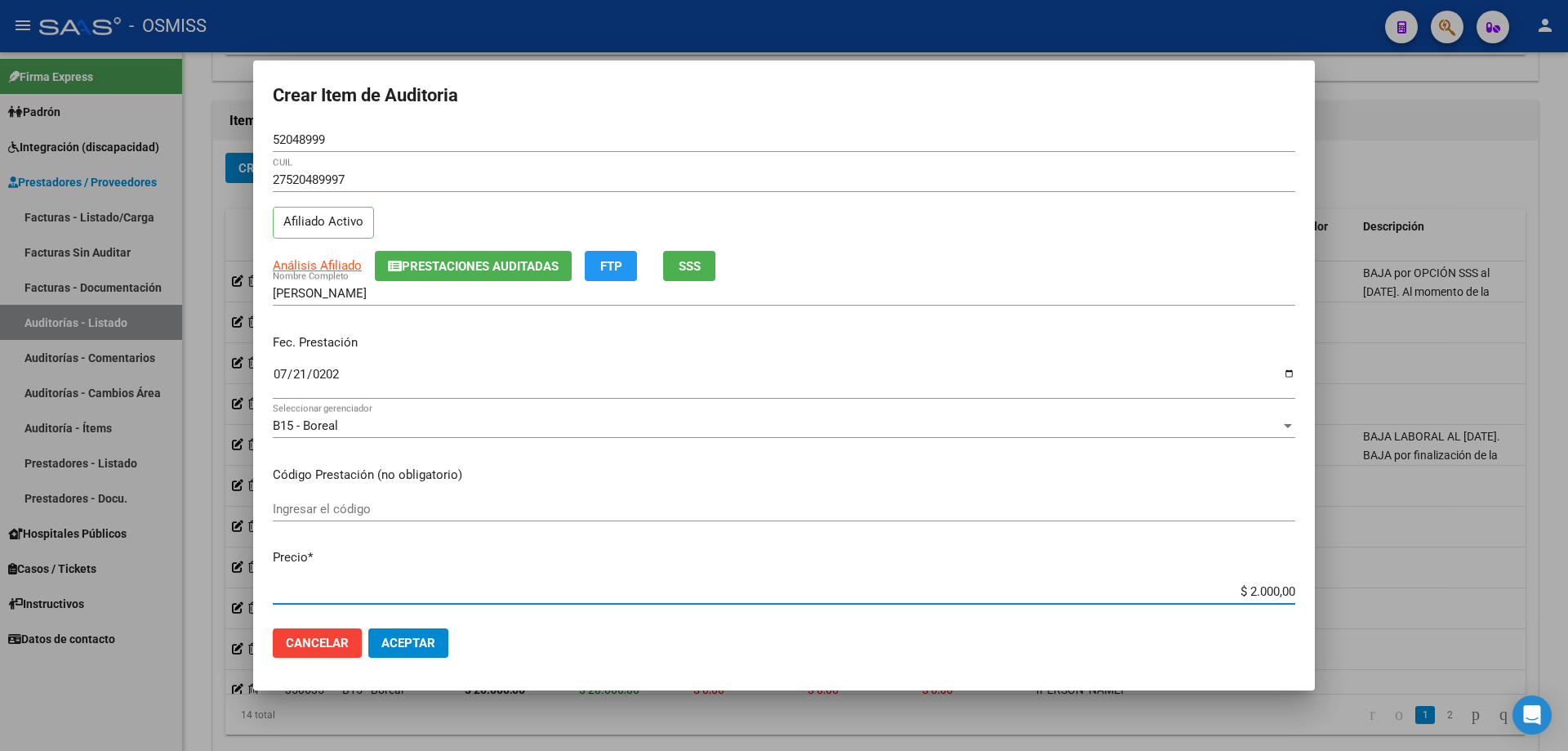
type input "$ 20.000,00"
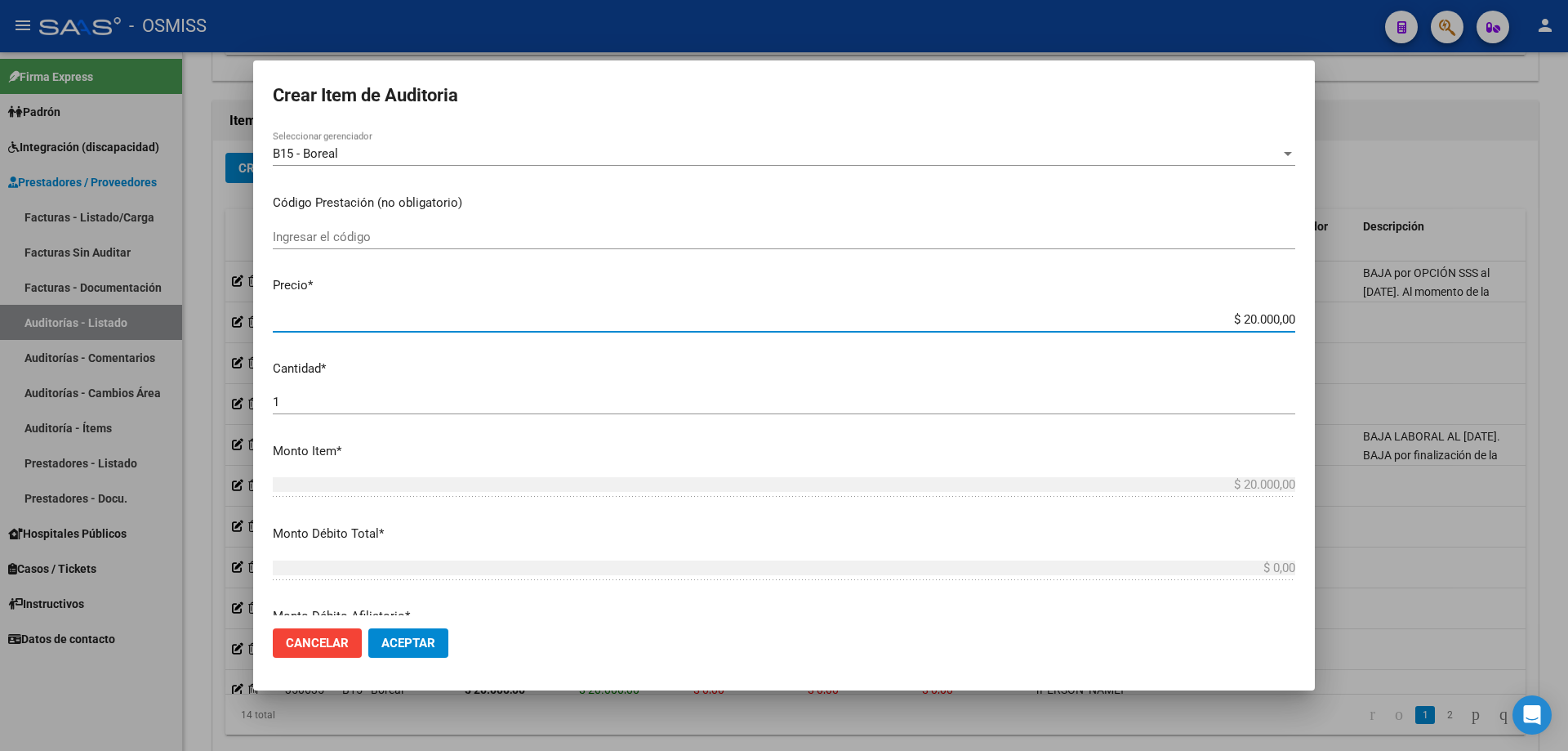
scroll to position [27, 0]
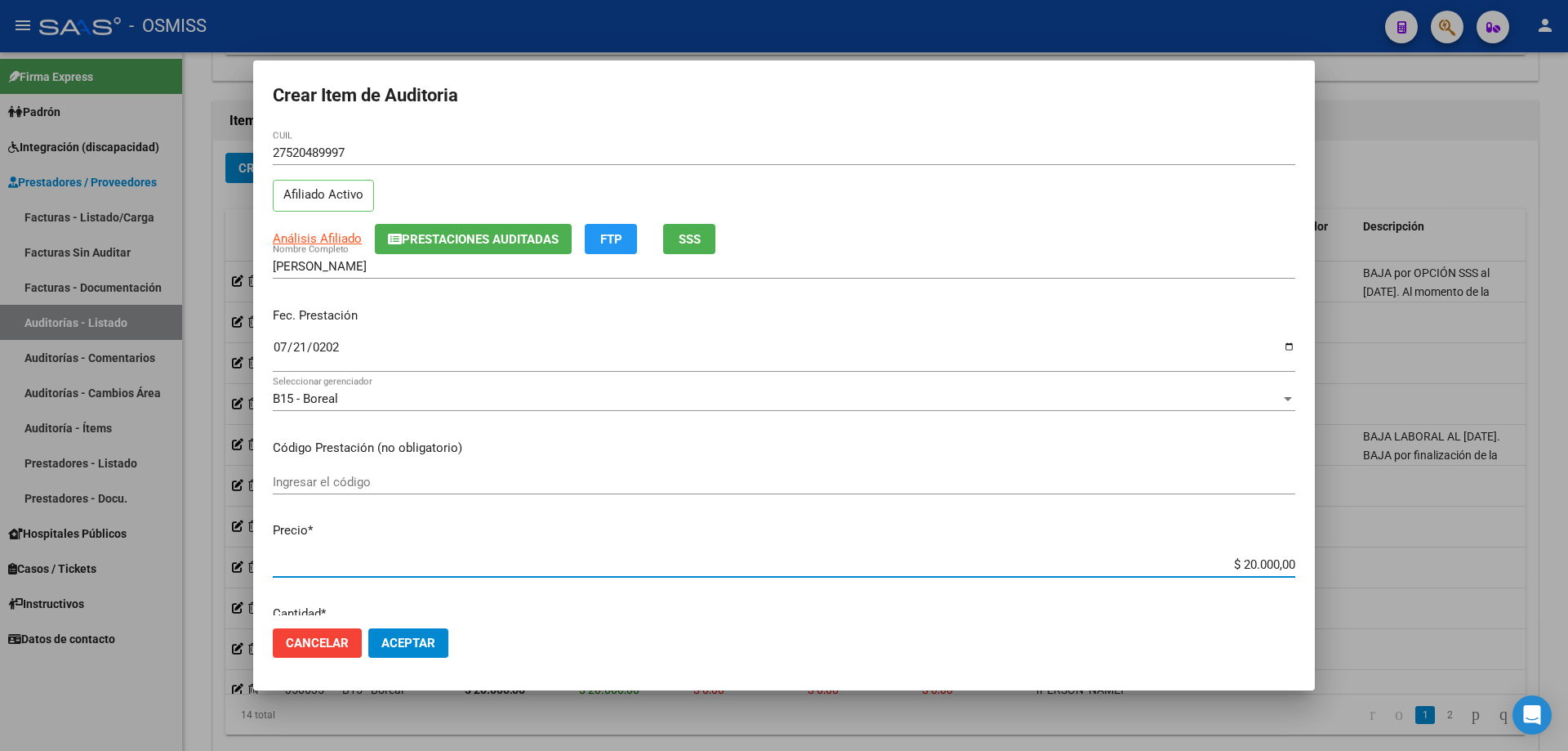
click at [408, 506] on span "Aceptar" at bounding box center [408, 643] width 54 height 15
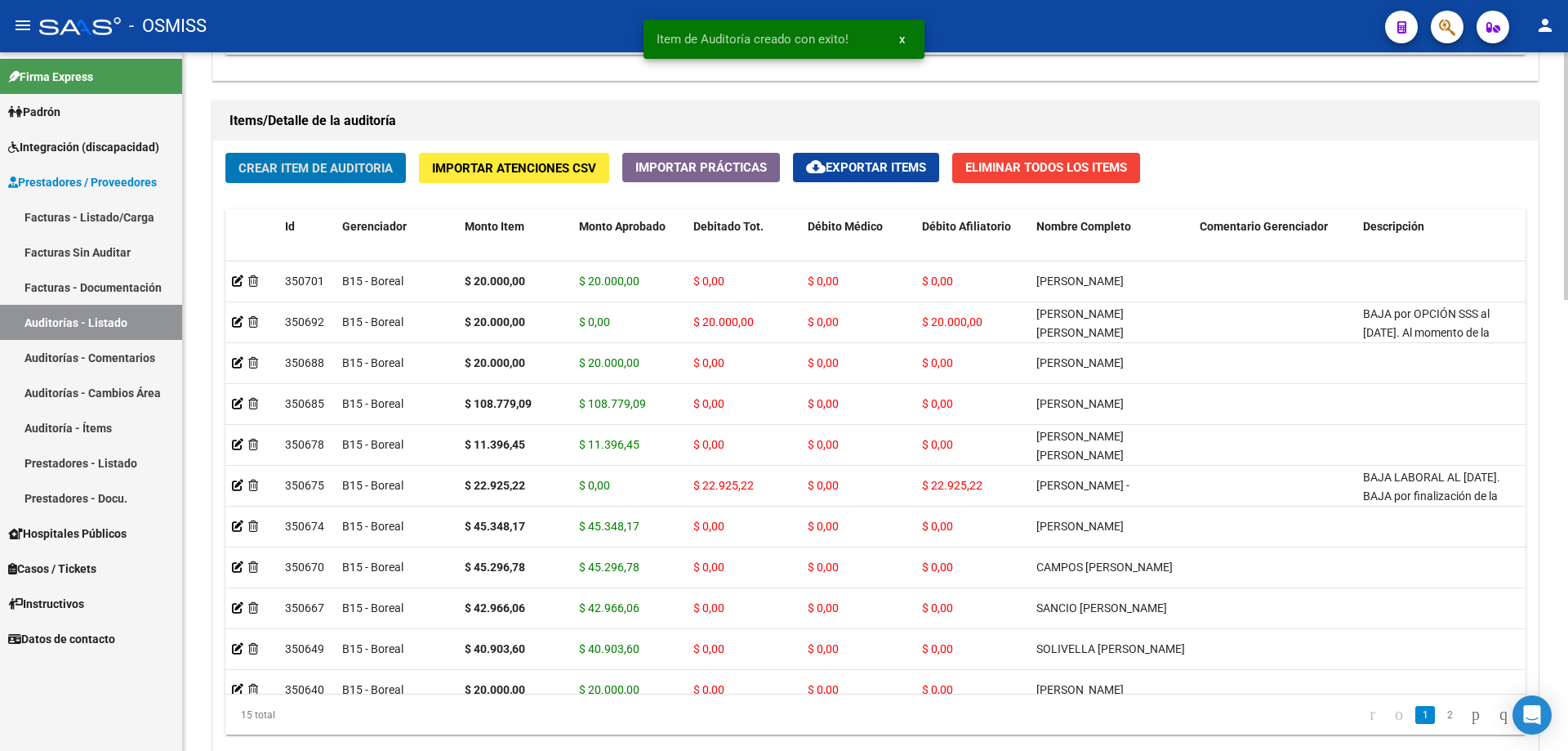
click at [327, 162] on span "Crear Item de Auditoria" at bounding box center [315, 168] width 154 height 15
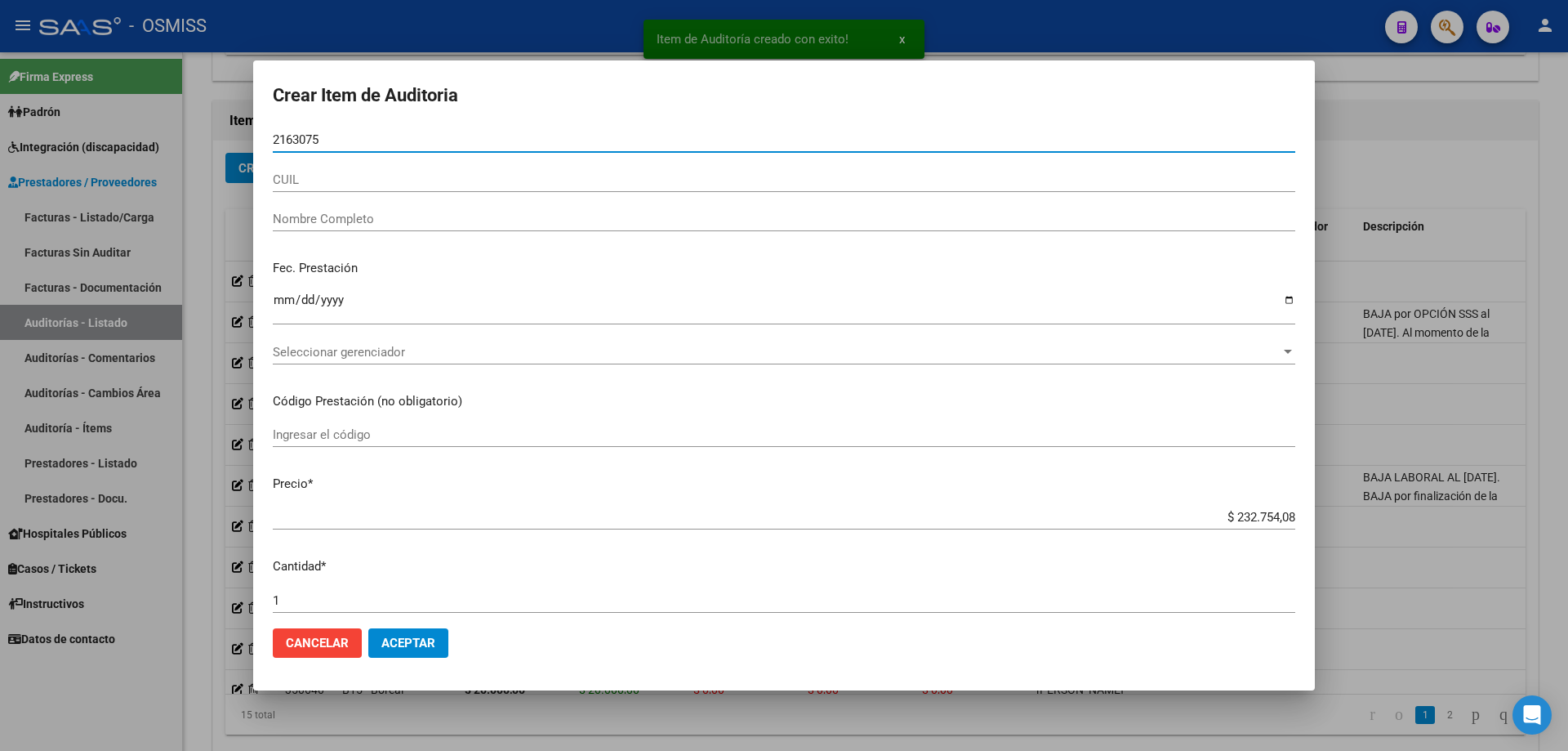
type input "21630754"
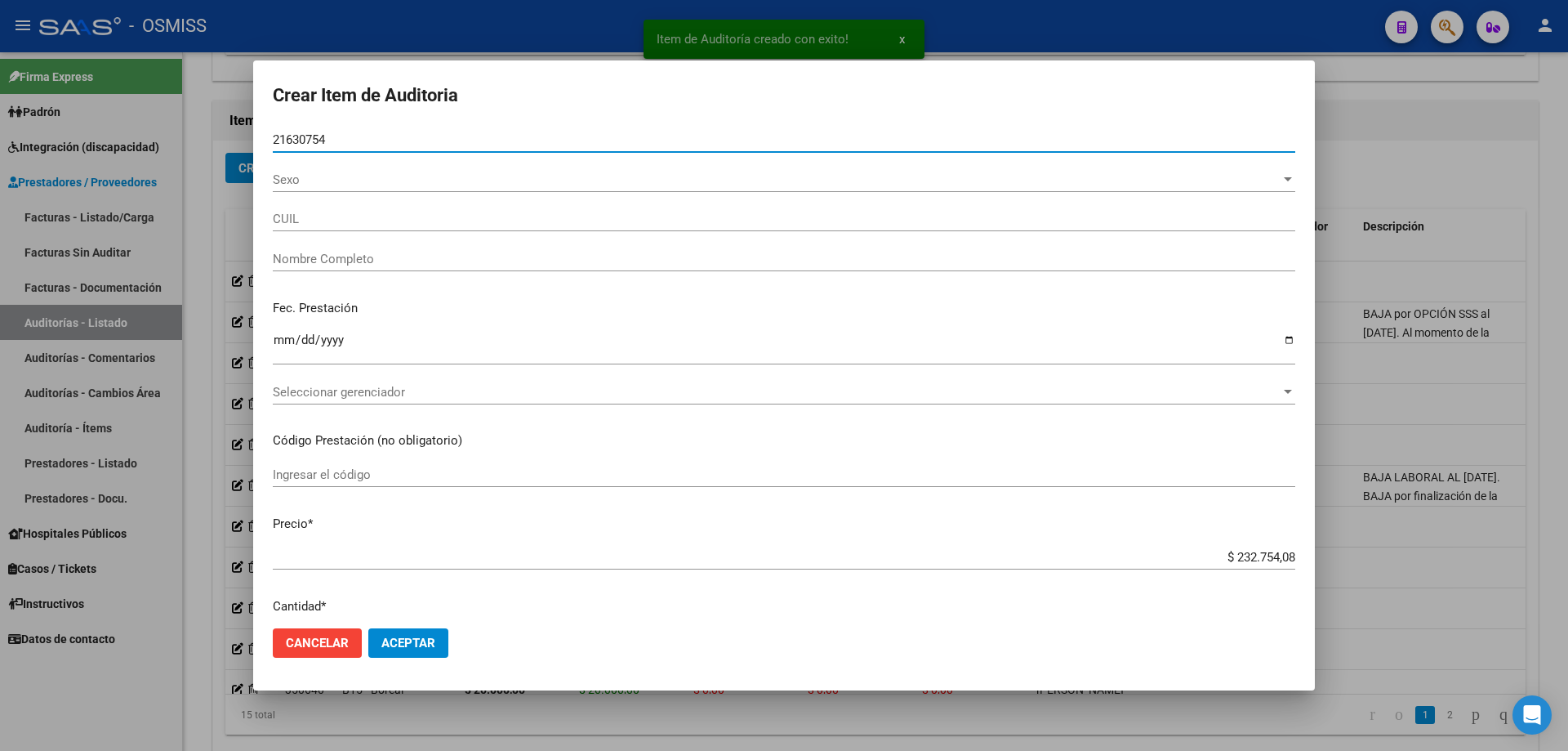
type input "20216307543"
type input "[PERSON_NAME]"
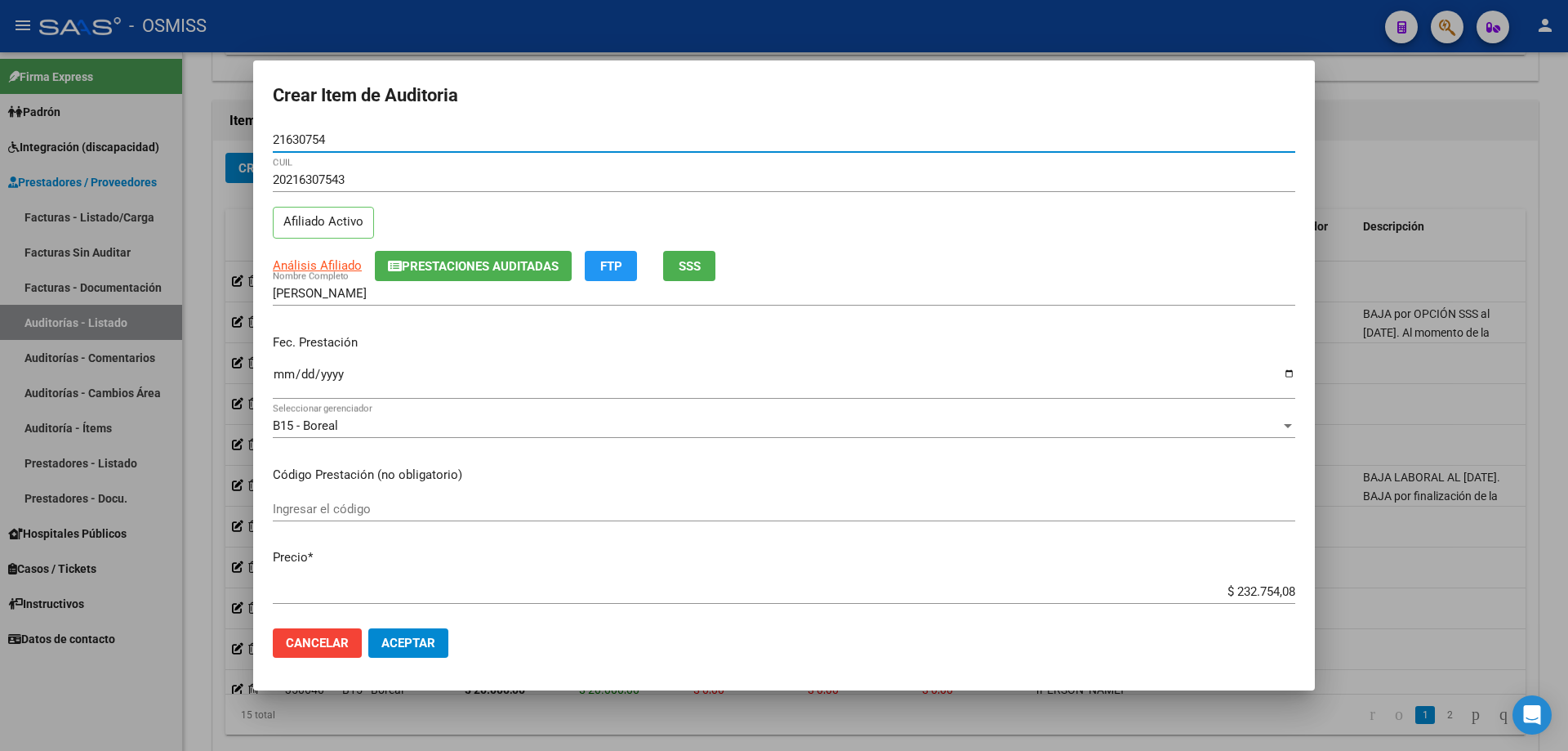
type input "21630754"
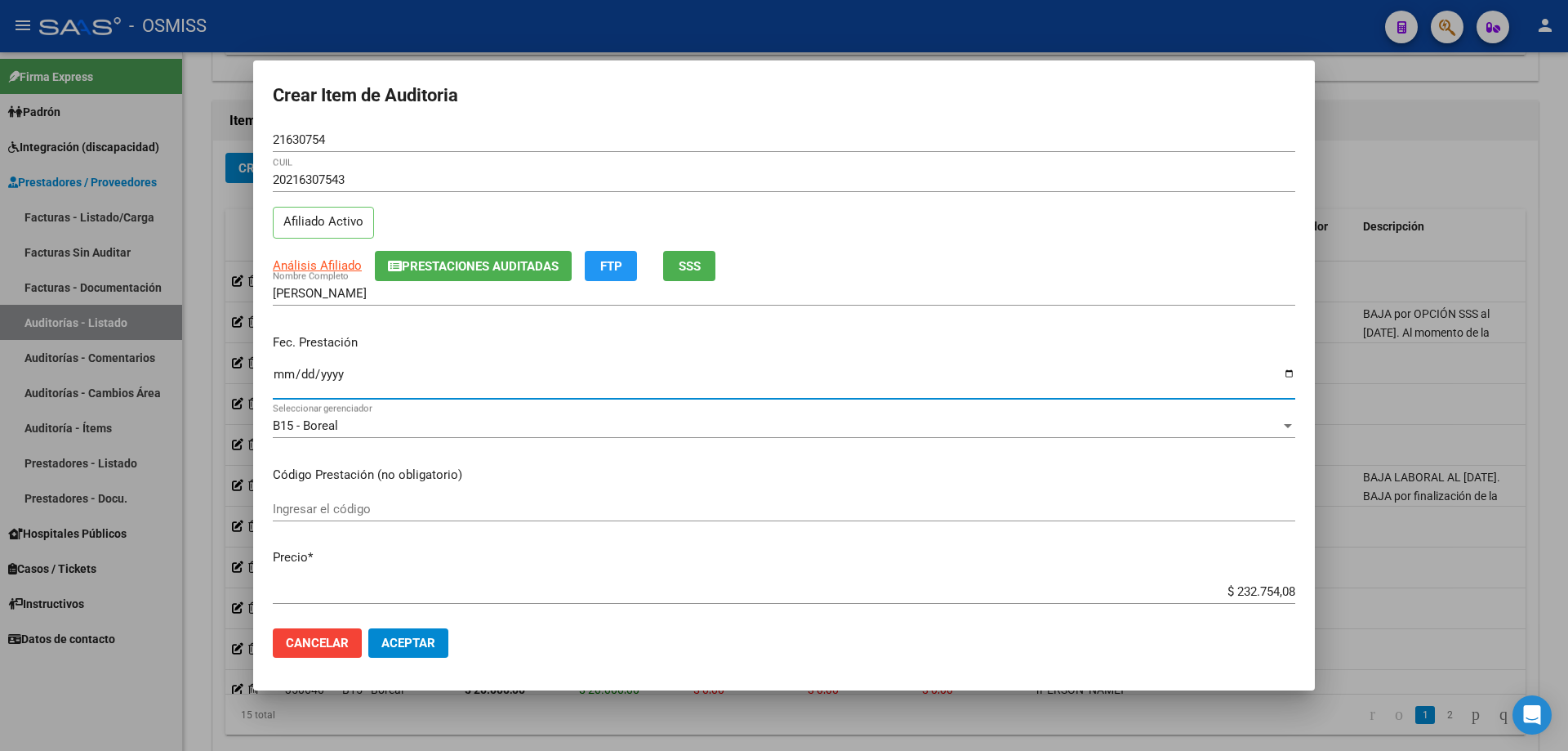
click at [284, 376] on input "Ingresar la fecha" at bounding box center [784, 380] width 1023 height 27
type input "[DATE]"
click at [757, 506] on div "$ 232.754,08 Ingresar el precio" at bounding box center [784, 591] width 1023 height 25
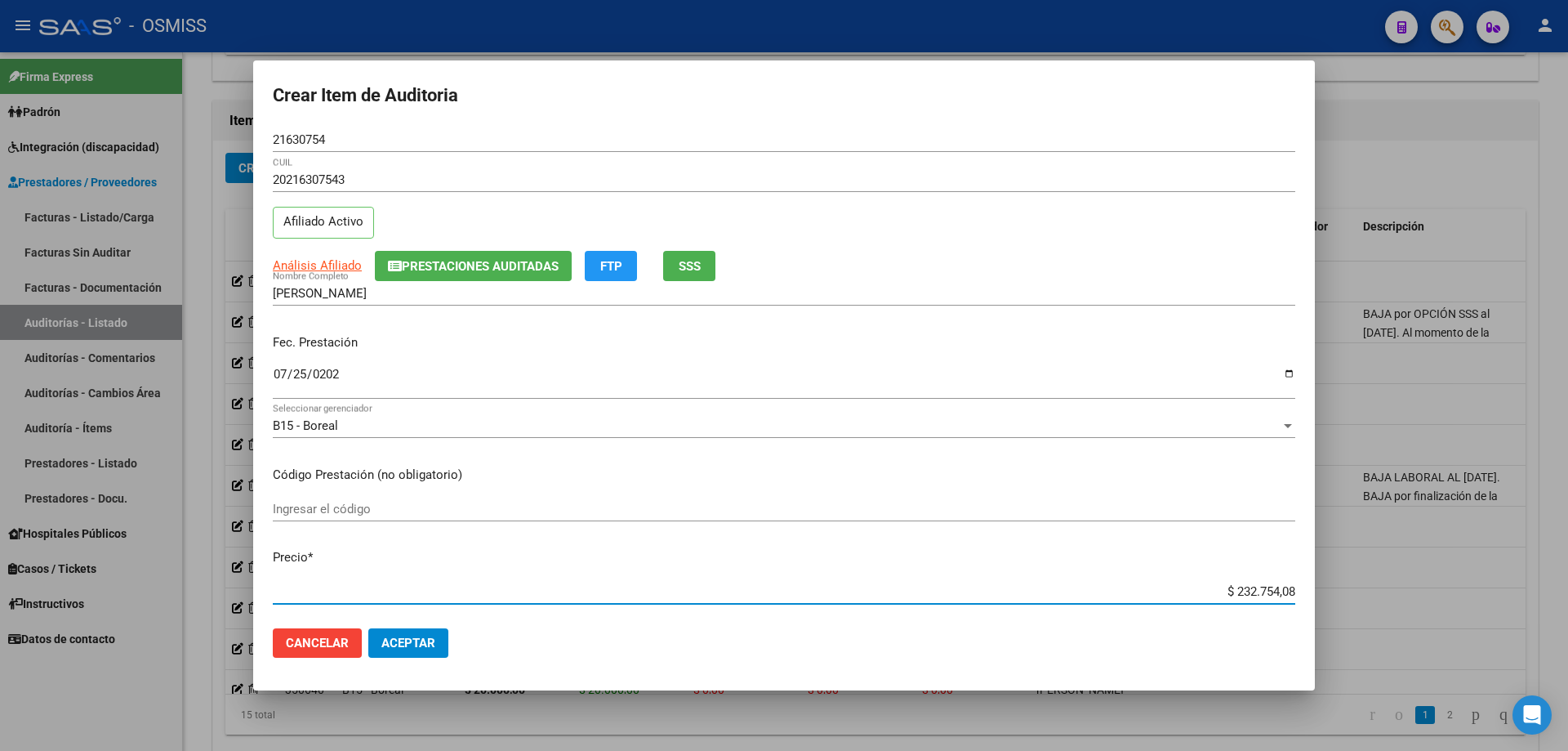
drag, startPoint x: 1165, startPoint y: 593, endPoint x: 1567, endPoint y: 493, distance: 414.3
click at [757, 493] on div "Crear Item de Auditoria 21630754 Nro Documento 20216307543 CUIL Afiliado Activo…" at bounding box center [784, 376] width 1568 height 751
type input "$ 0,08"
type input "$ 0,80"
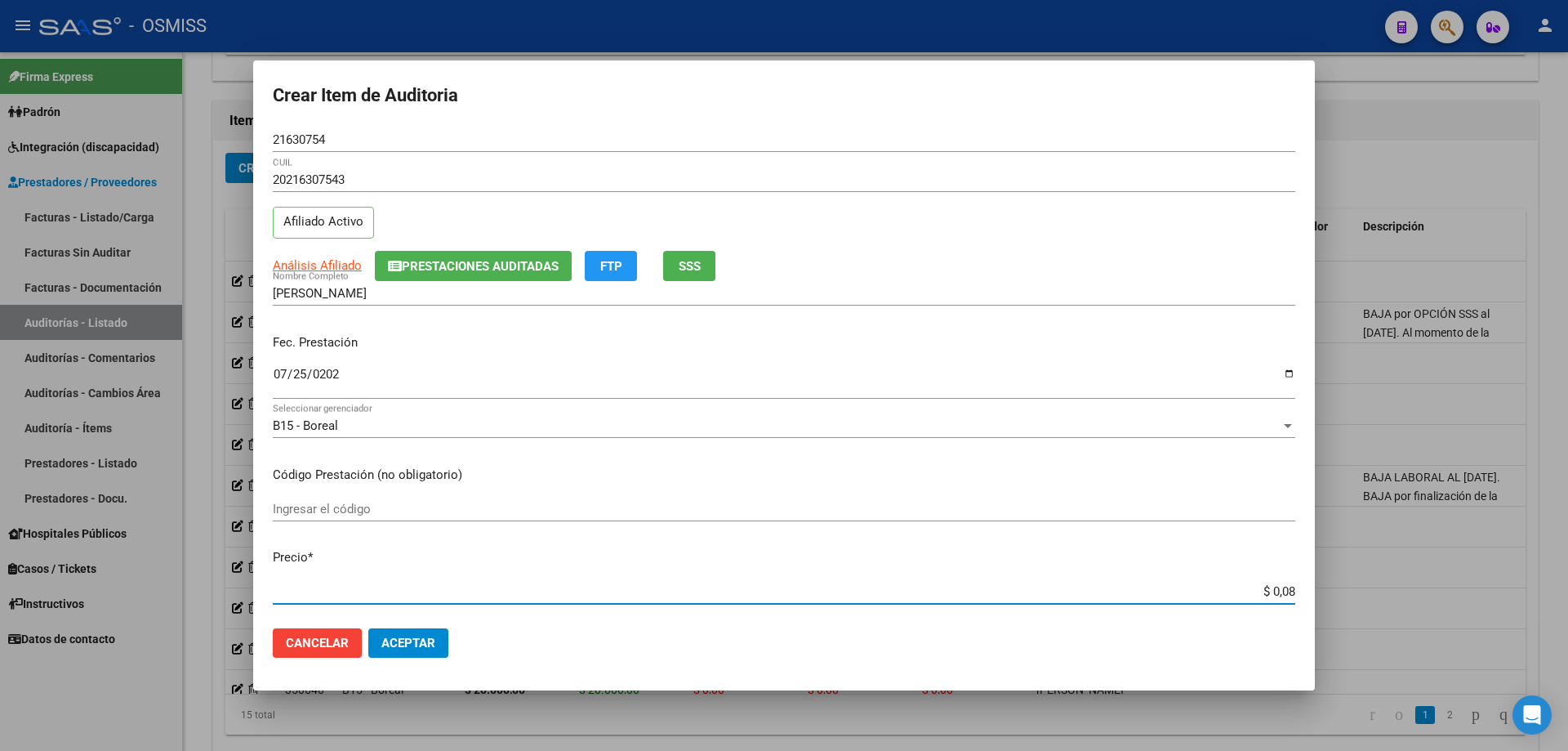
type input "$ 0,80"
type input "$ 8,03"
type input "$ 80,35"
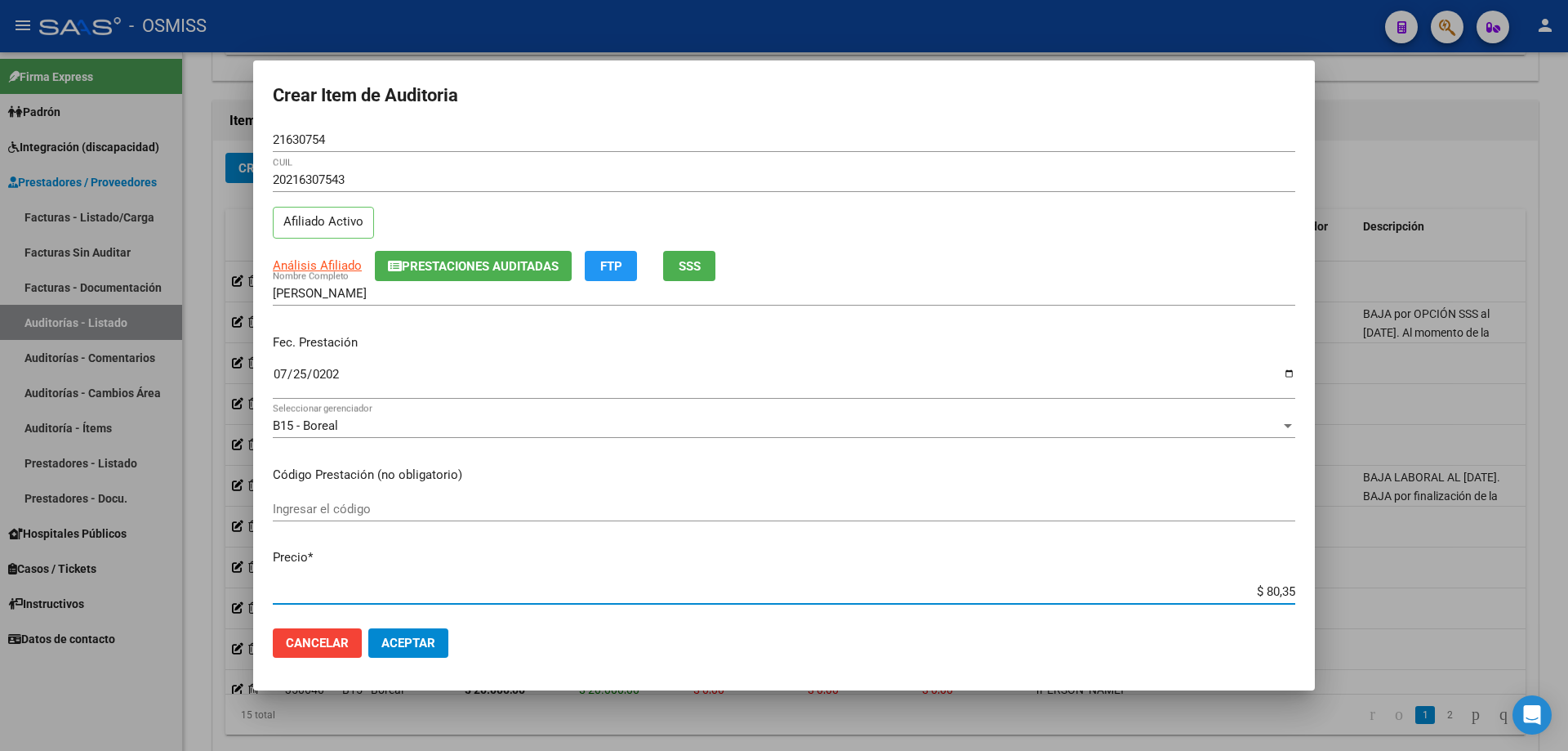
type input "$ 803,59"
type input "$ 8.035,96"
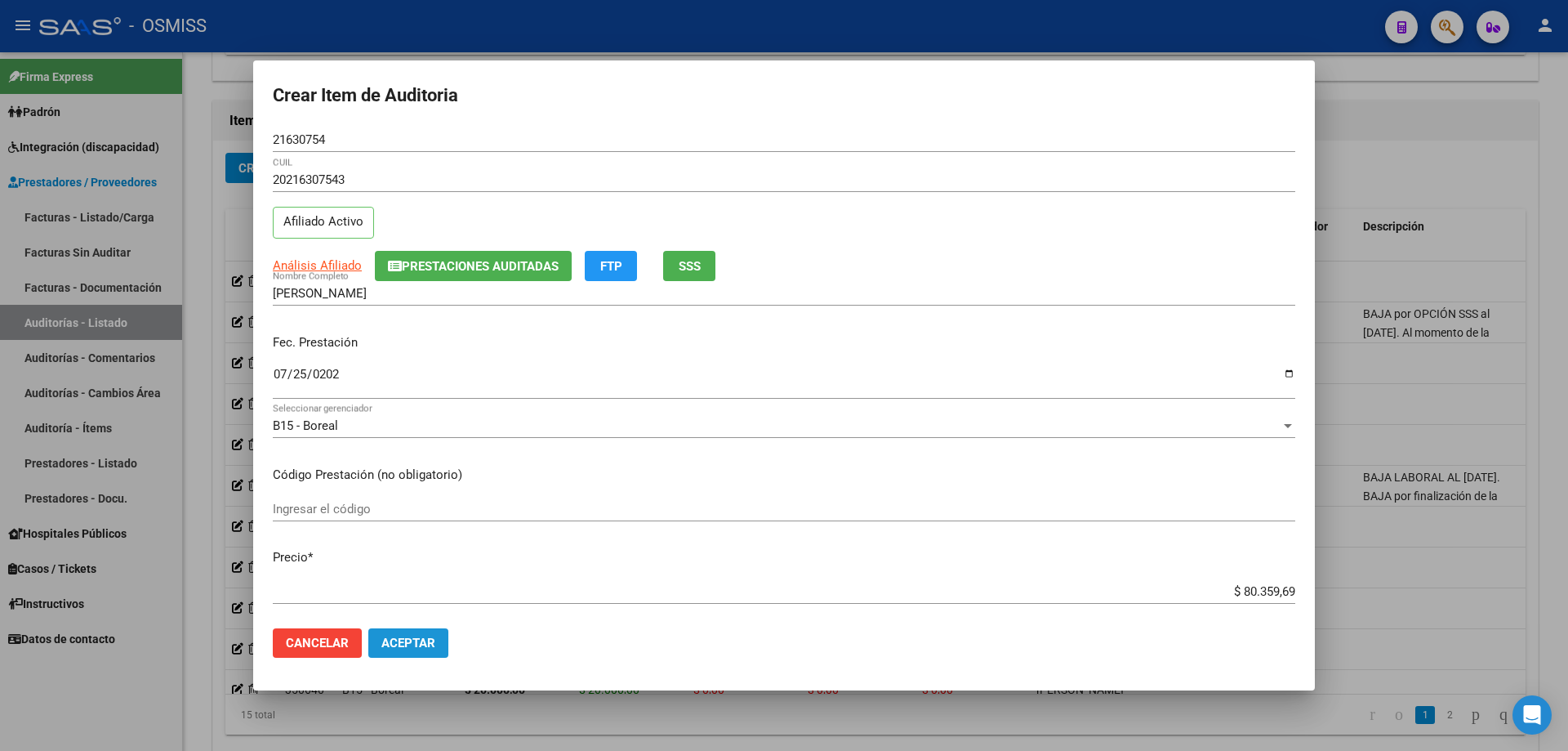
click at [426, 506] on span "Aceptar" at bounding box center [408, 643] width 54 height 15
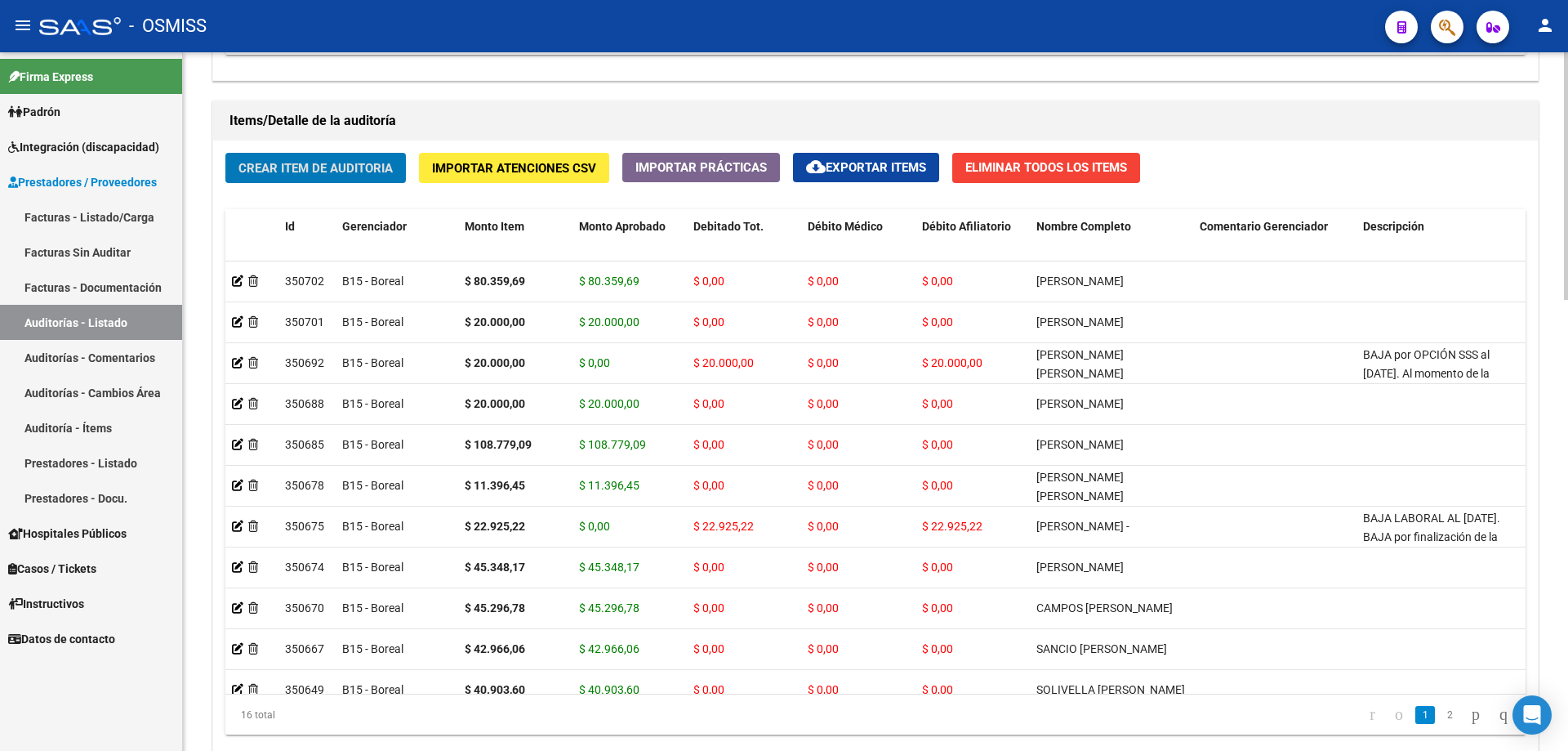
click at [346, 172] on span "Crear Item de Auditoria" at bounding box center [315, 168] width 154 height 15
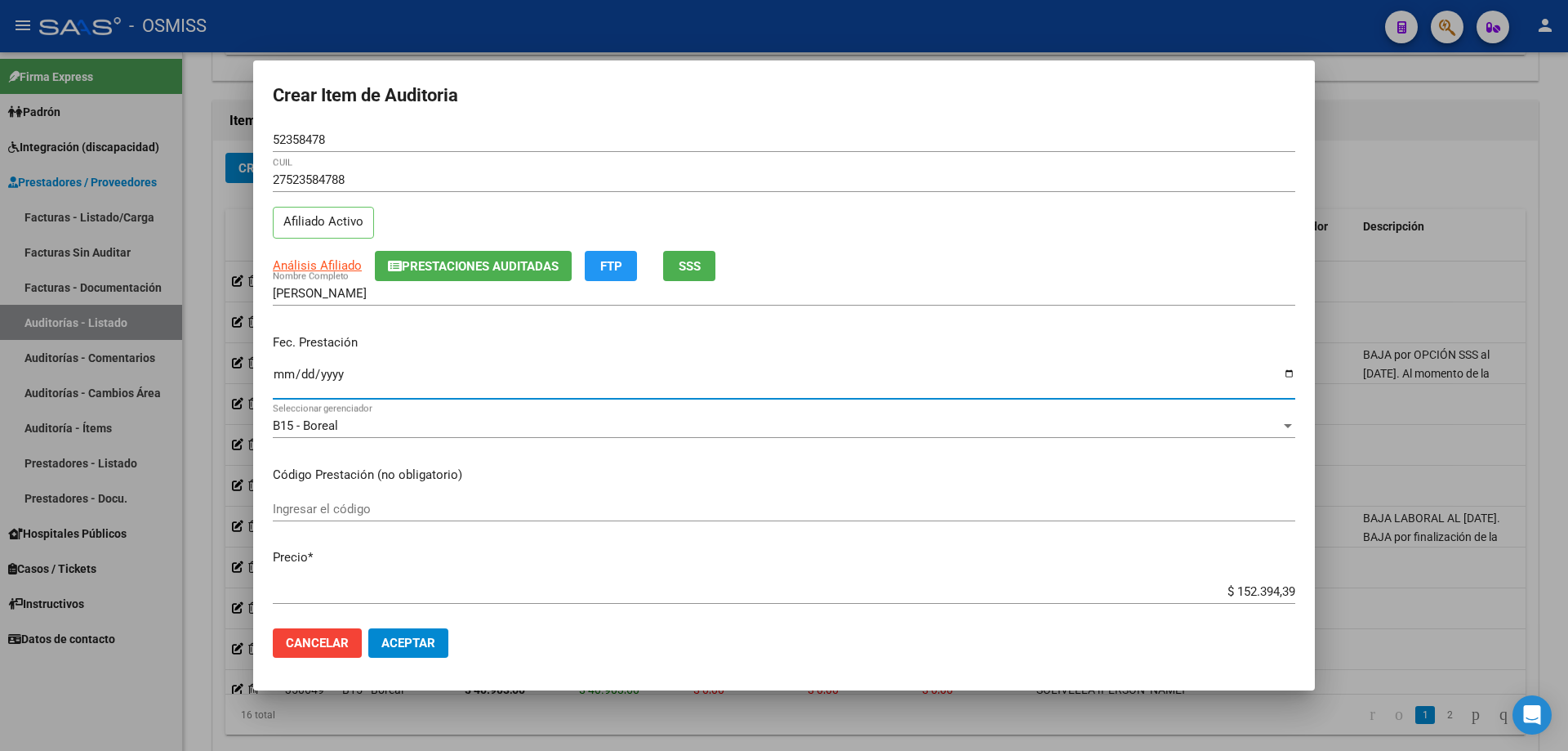
click at [283, 377] on input "Ingresar la fecha" at bounding box center [784, 380] width 1023 height 27
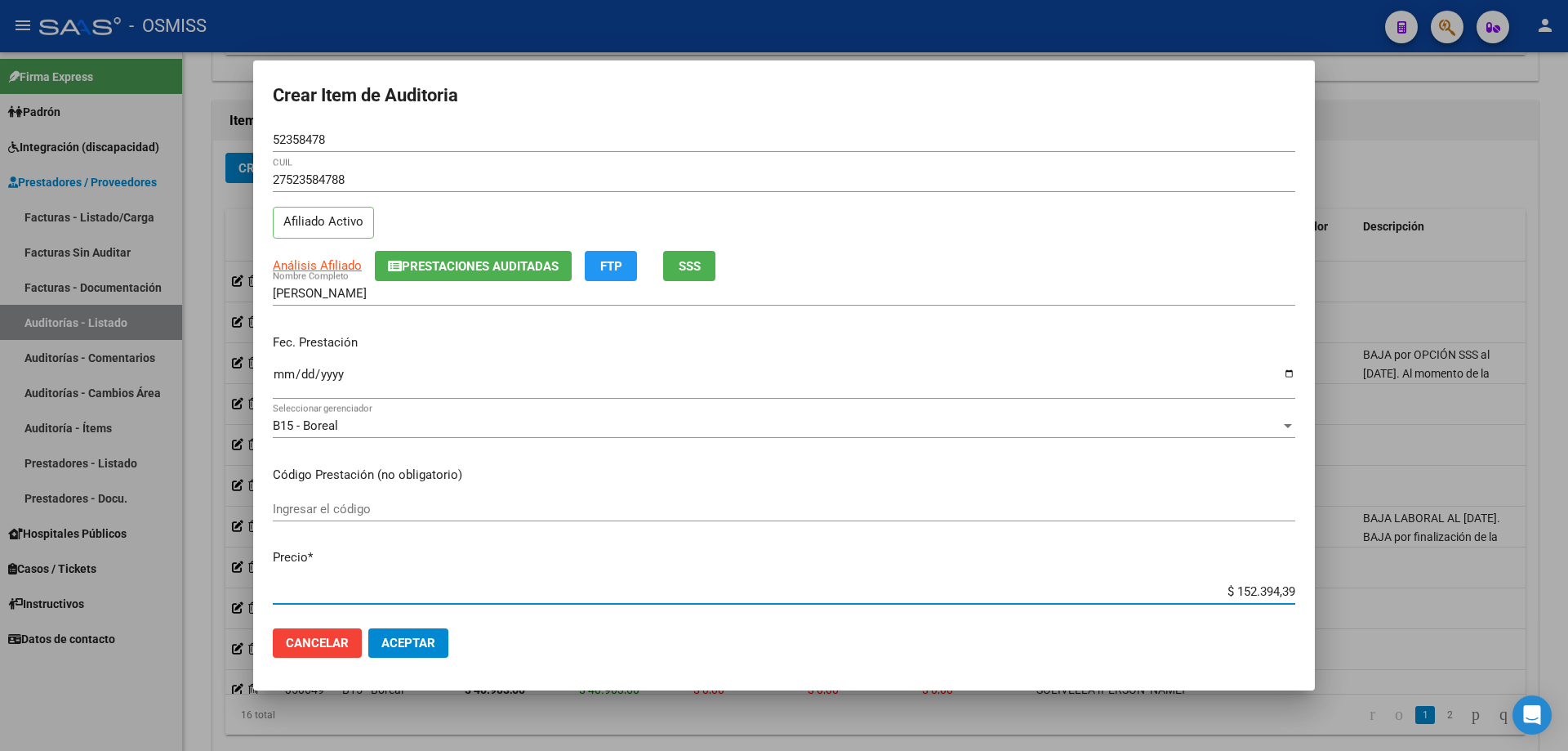
drag, startPoint x: 1200, startPoint y: 589, endPoint x: 1567, endPoint y: 534, distance: 371.1
click at [757, 506] on div "Crear Item de Auditoria 52358478 Nro Documento 27523584788 CUIL Afiliado Activo…" at bounding box center [784, 376] width 1568 height 751
drag, startPoint x: 400, startPoint y: 657, endPoint x: 408, endPoint y: 648, distance: 12.0
click at [405, 506] on button "Aceptar" at bounding box center [408, 643] width 80 height 29
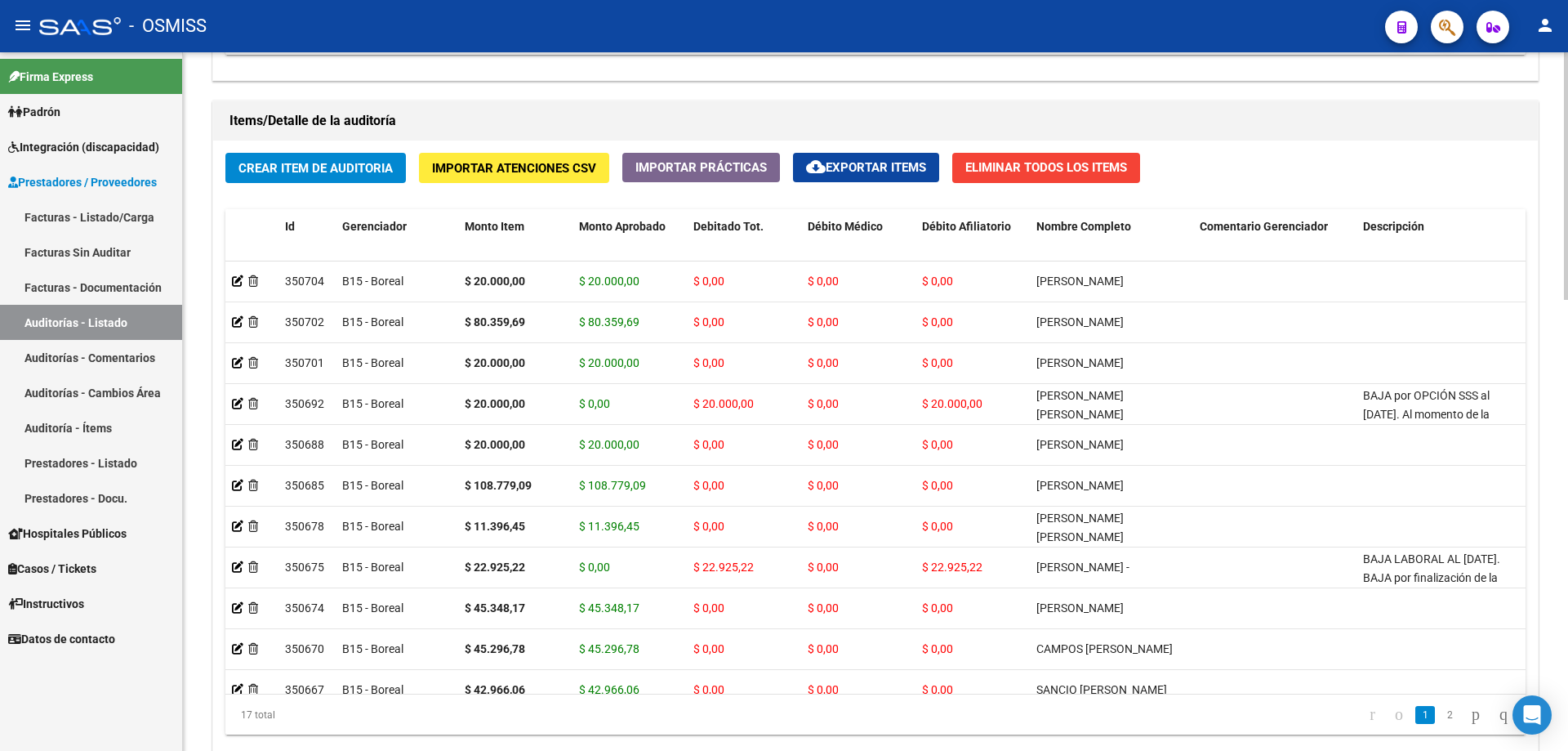
click at [757, 206] on div "Crear Item de Auditoria Importar Atenciones CSV Importar Prácticas cloud_downlo…" at bounding box center [875, 450] width 1324 height 619
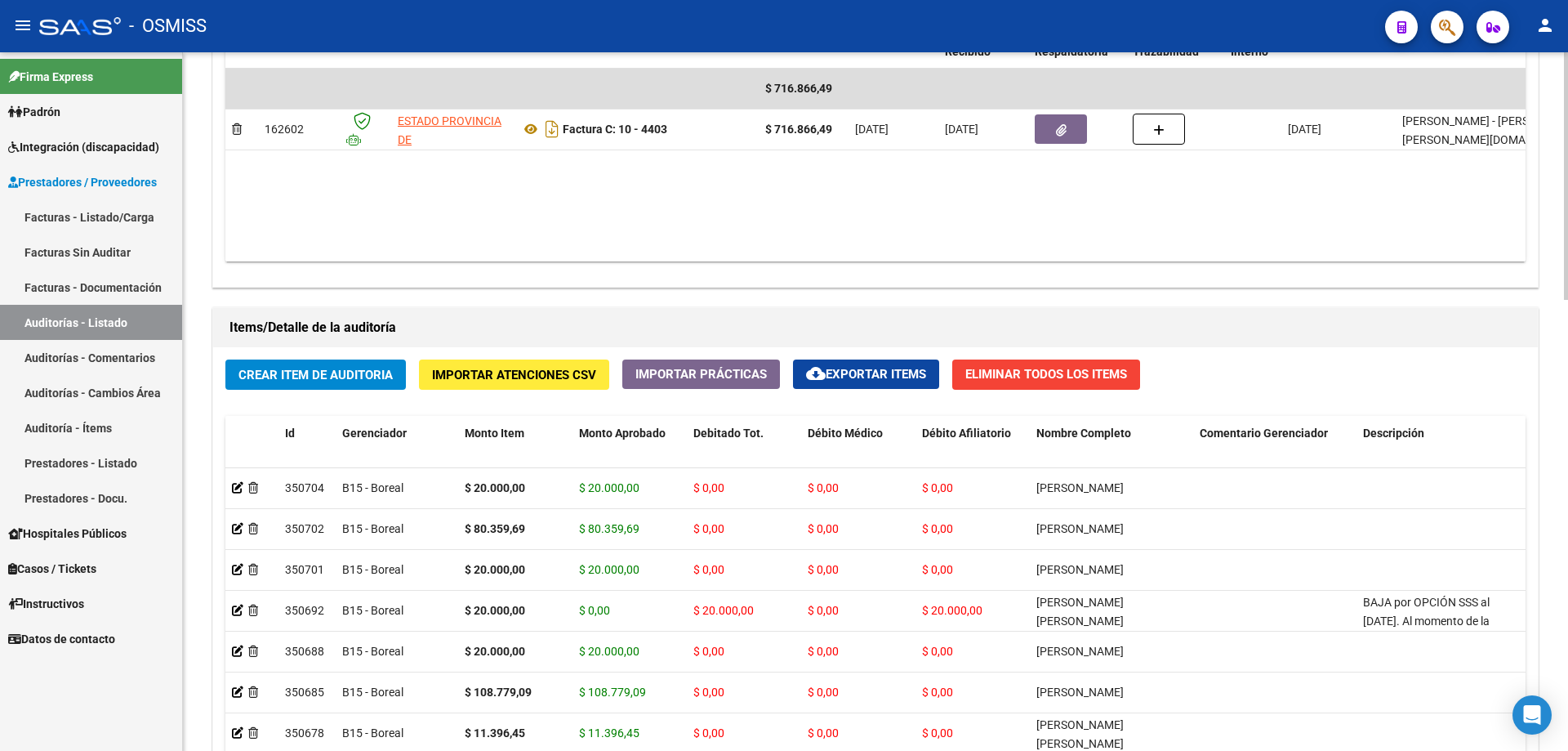
scroll to position [817, 0]
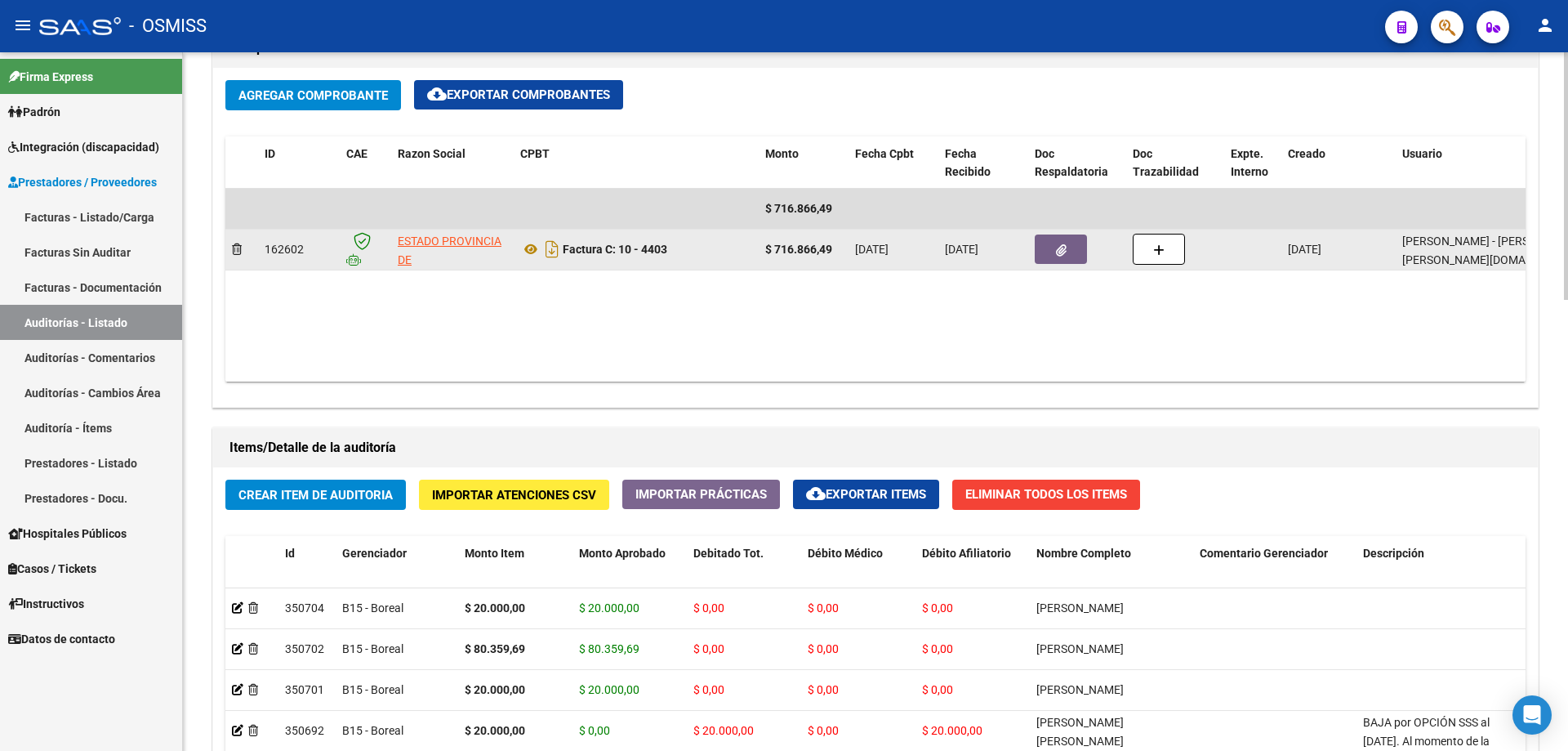
click at [757, 249] on button "button" at bounding box center [1060, 250] width 52 height 29
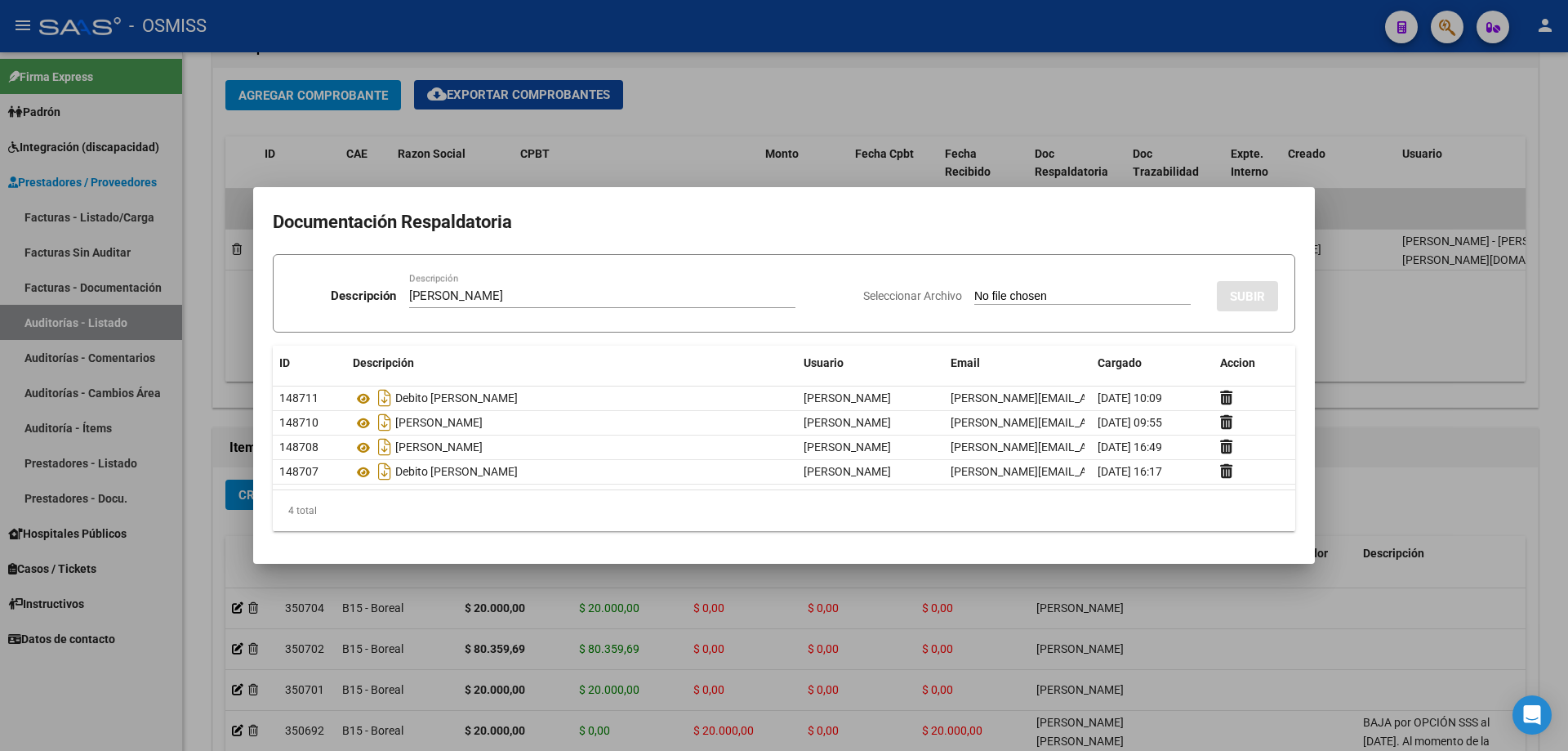
click at [757, 298] on input "Seleccionar Archivo" at bounding box center [1083, 297] width 216 height 16
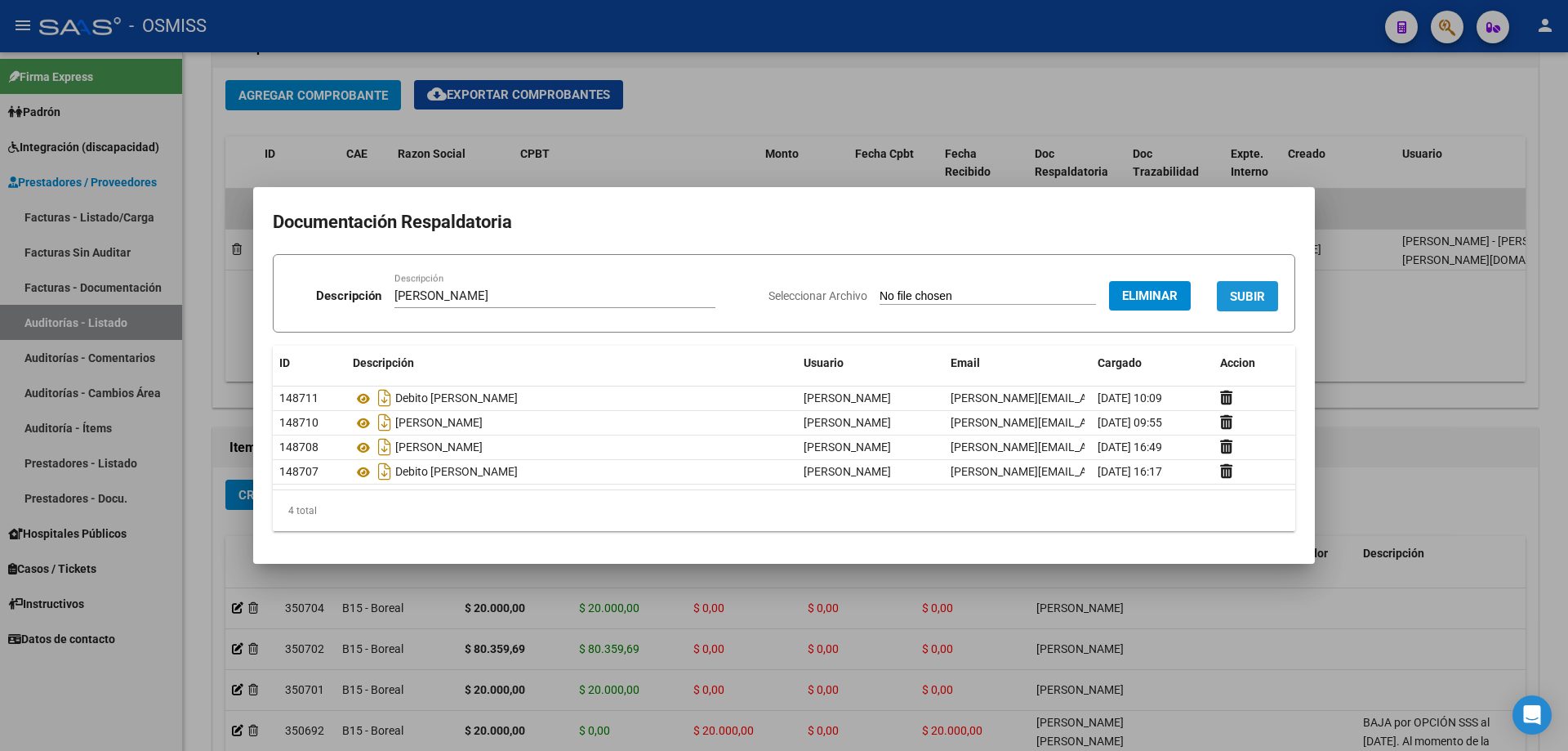
click at [757, 284] on button "SUBIR" at bounding box center [1248, 296] width 61 height 30
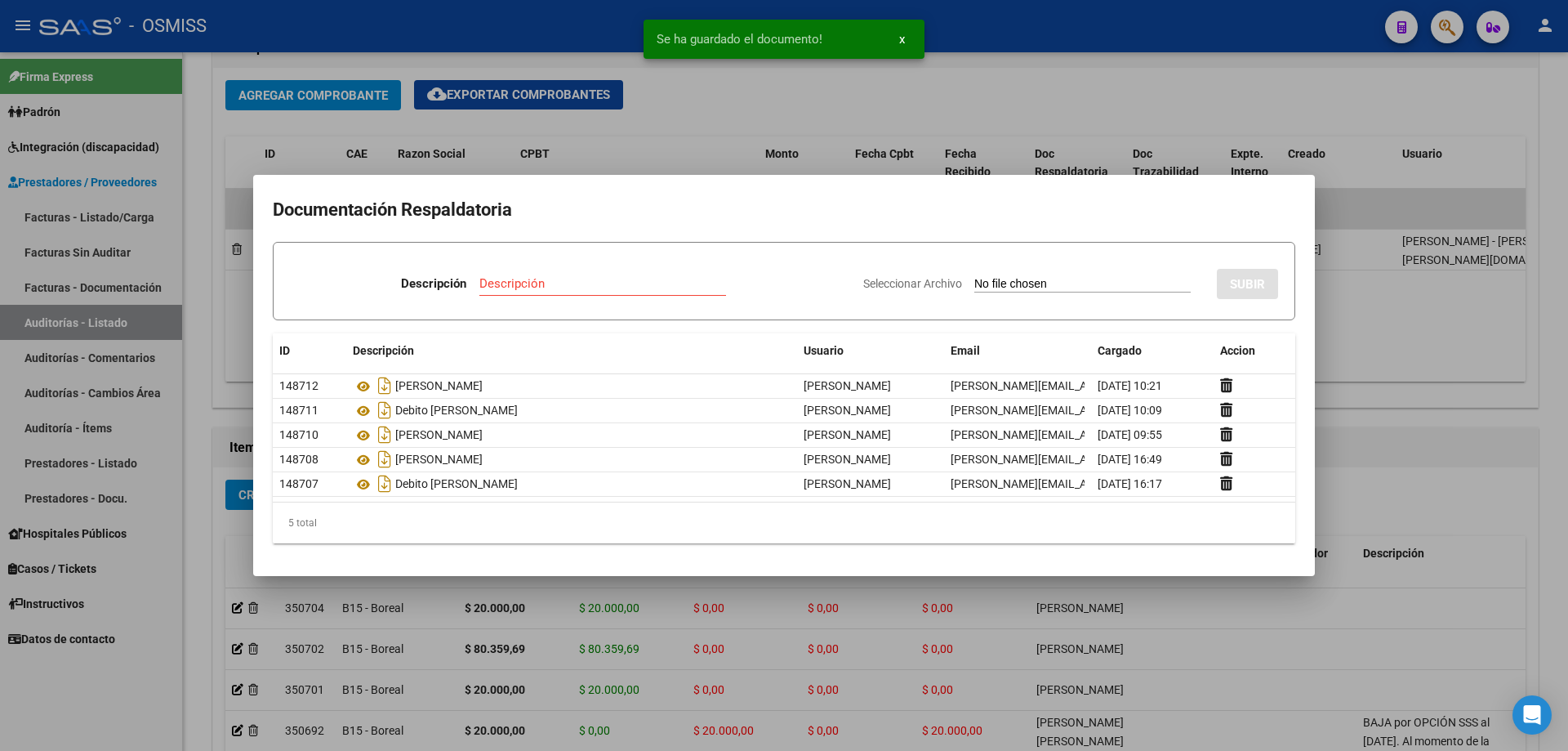
click at [757, 332] on div at bounding box center [784, 376] width 1568 height 751
click at [757, 332] on datatable-body "$ 716.866,49 162602 ESTADO PROVINCIA DE [GEOGRAPHIC_DATA][PERSON_NAME] Factura …" at bounding box center [874, 285] width 1300 height 193
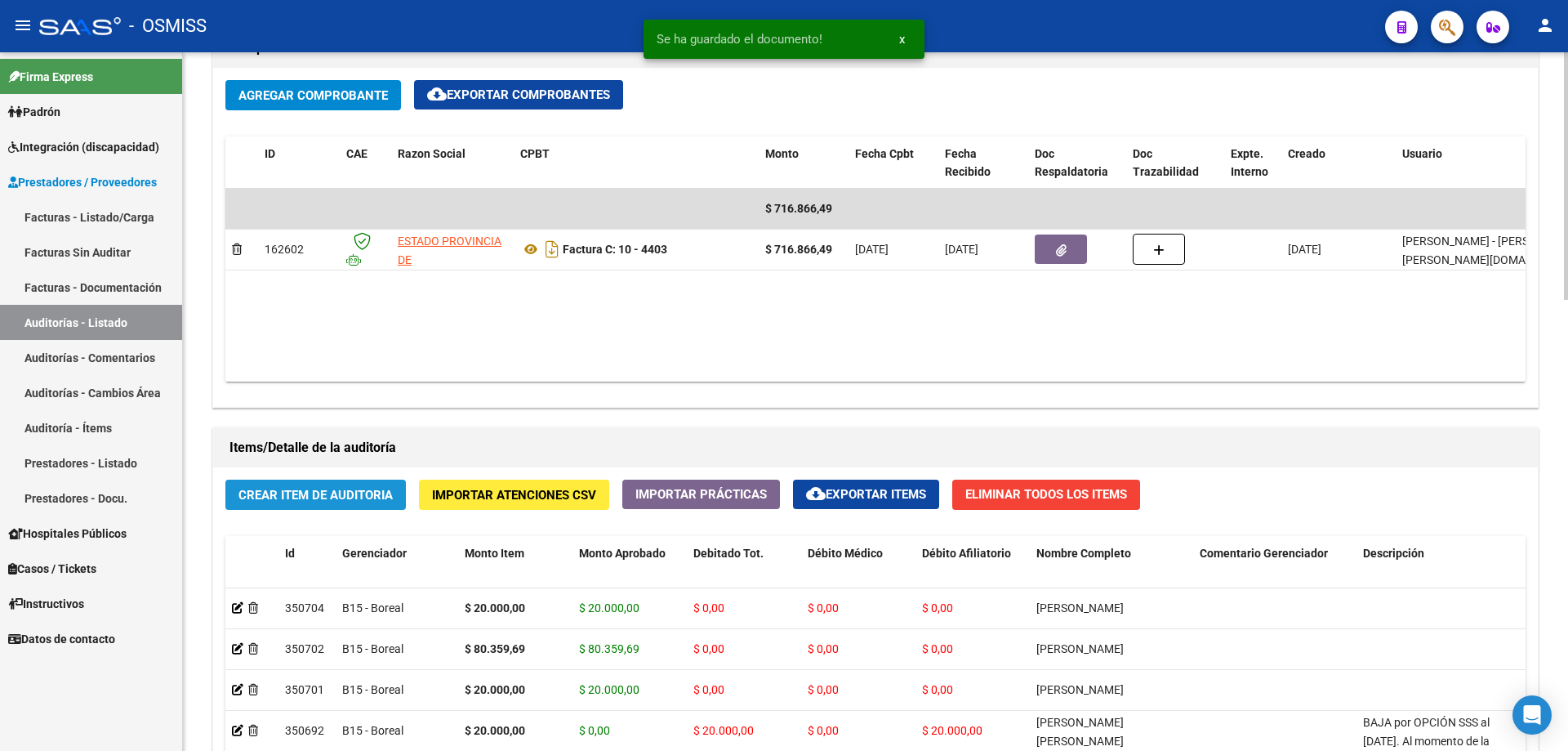
click at [379, 498] on span "Crear Item de Auditoria" at bounding box center [315, 494] width 154 height 15
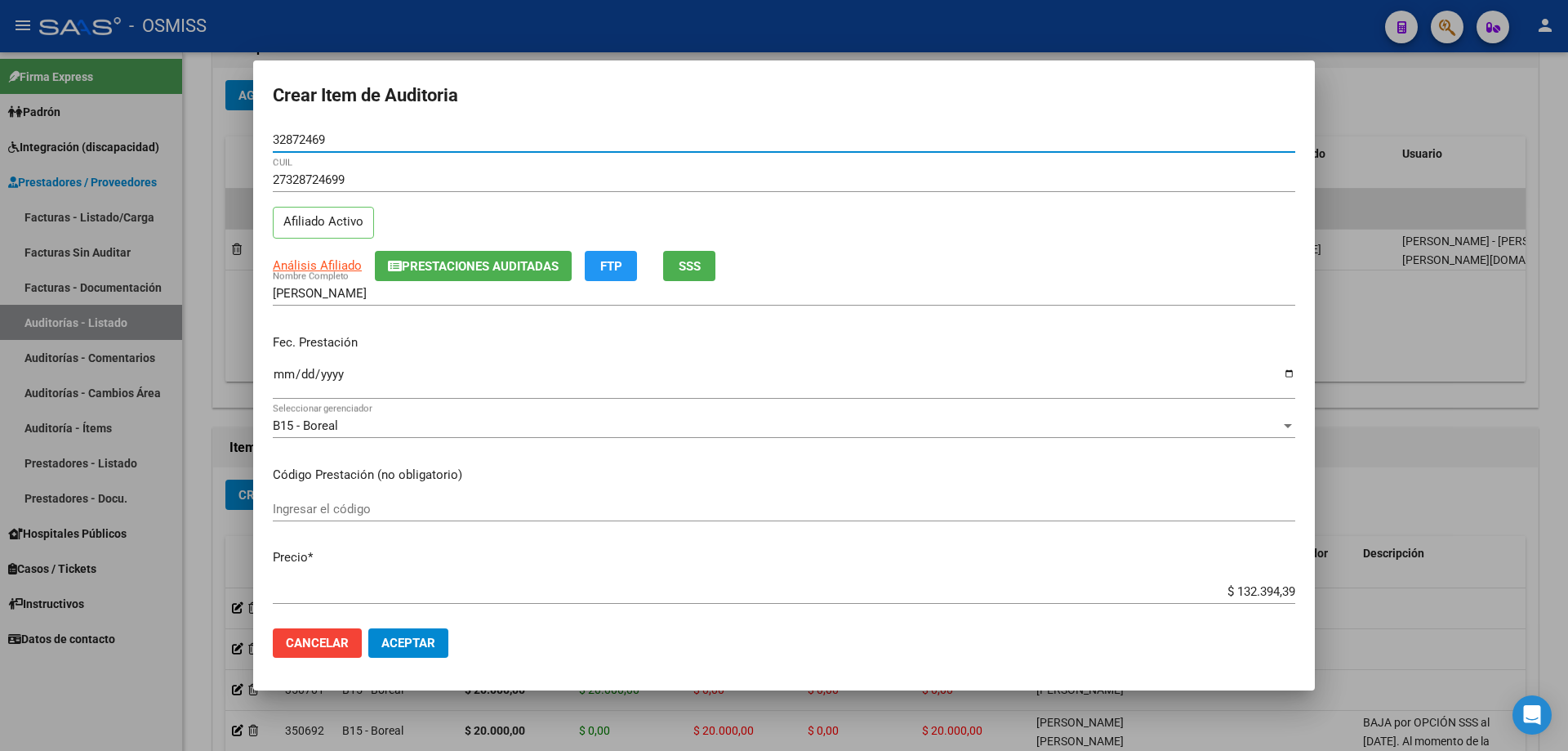
click at [283, 368] on input "Ingresar la fecha" at bounding box center [784, 380] width 1023 height 27
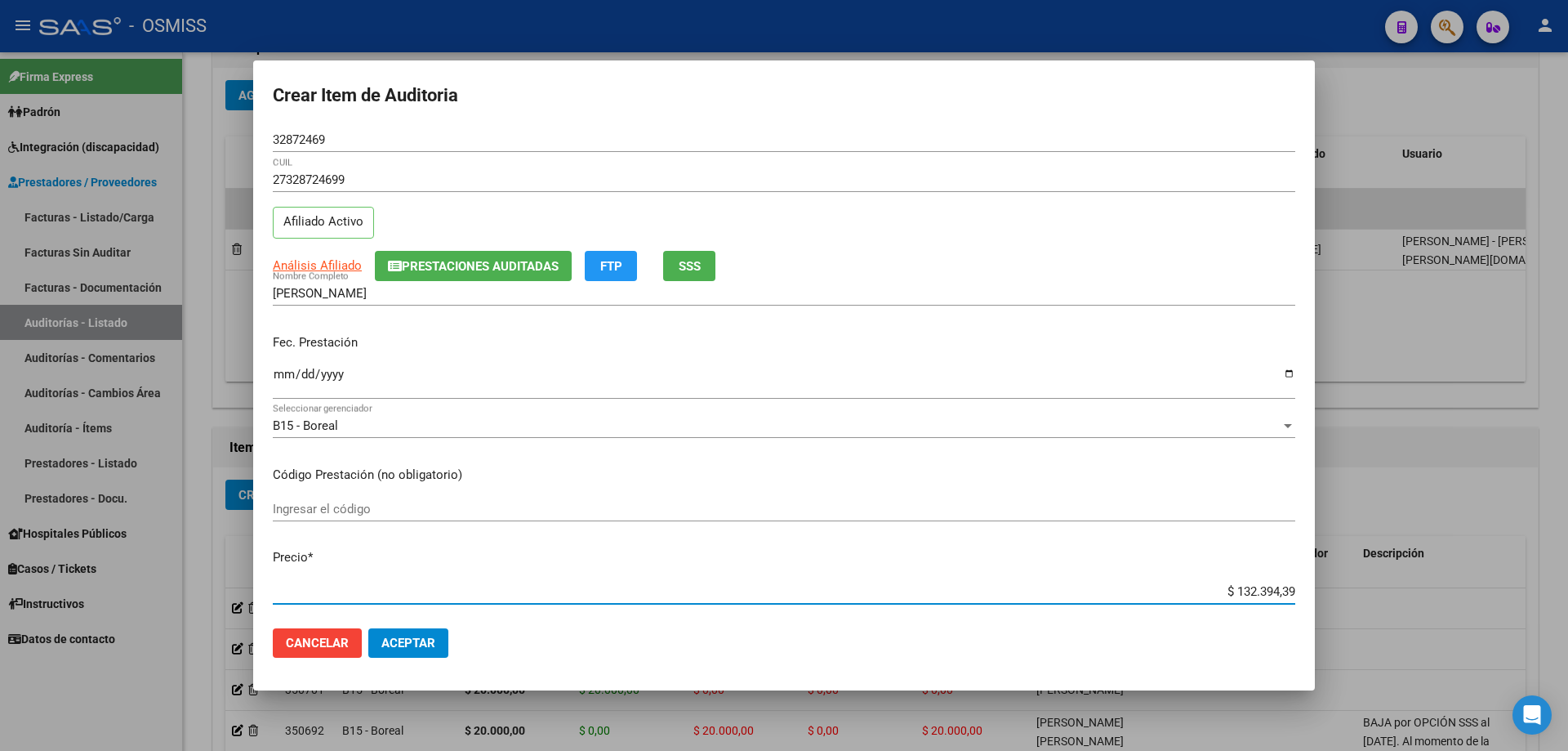
drag, startPoint x: 1202, startPoint y: 584, endPoint x: 1567, endPoint y: 501, distance: 374.3
click at [757, 501] on div "Crear Item de Auditoria 32872469 Nro Documento 27328724699 CUIL Afiliado Activo…" at bounding box center [784, 376] width 1568 height 751
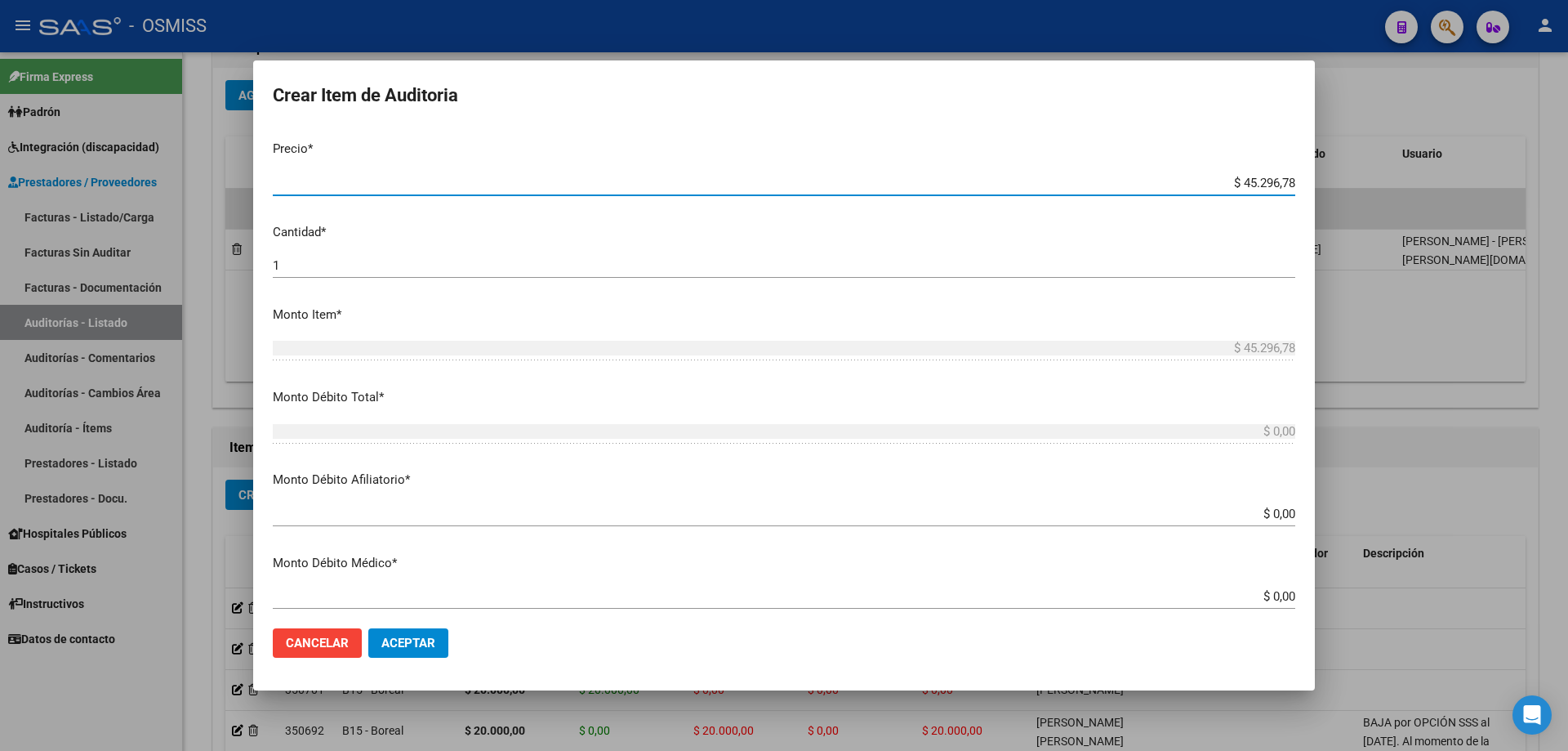
drag, startPoint x: 1212, startPoint y: 180, endPoint x: 1372, endPoint y: 155, distance: 161.9
click at [757, 155] on div "Crear Item de Auditoria 32872469 Nro Documento 27328724699 CUIL Afiliado Activo…" at bounding box center [784, 376] width 1568 height 751
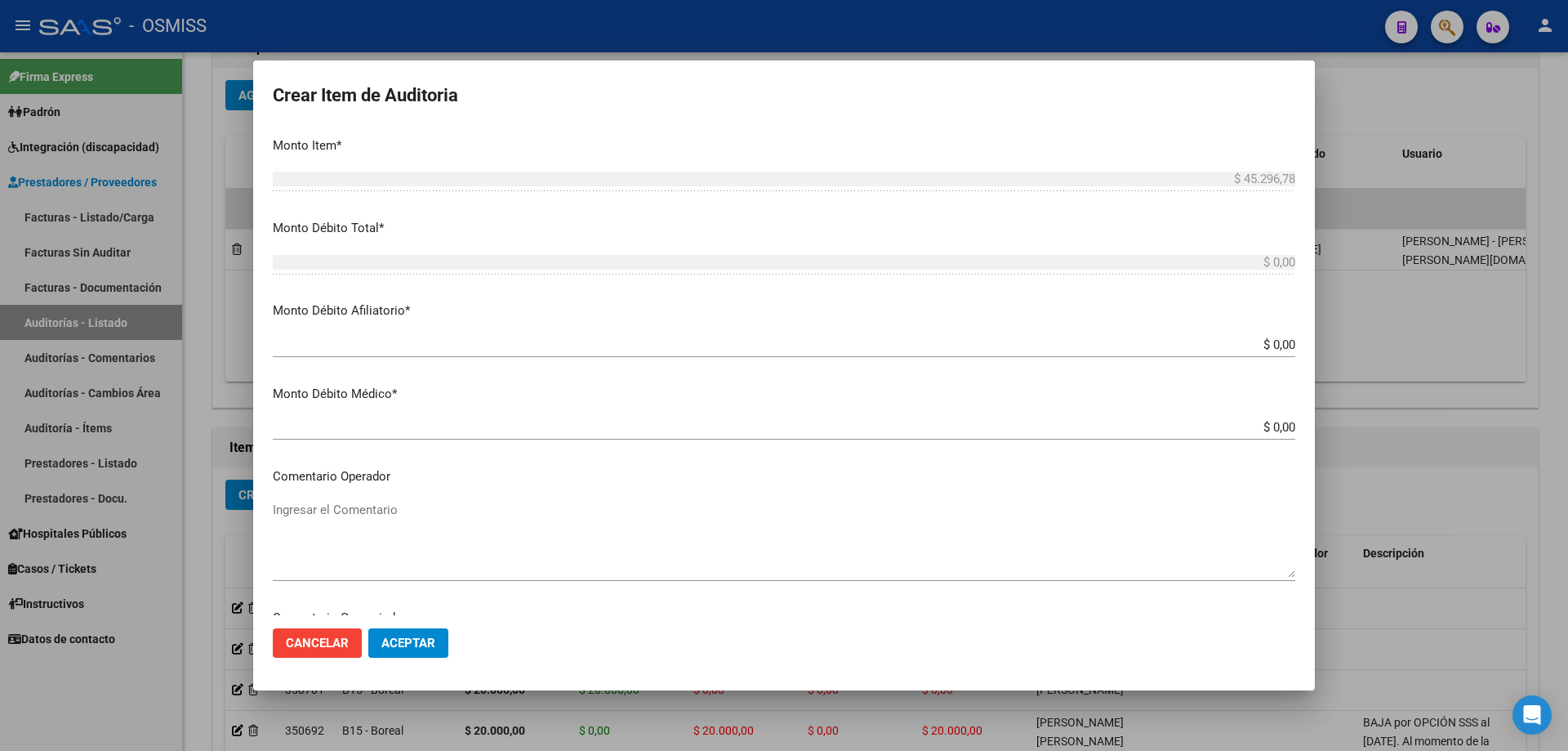
scroll to position [735, 0]
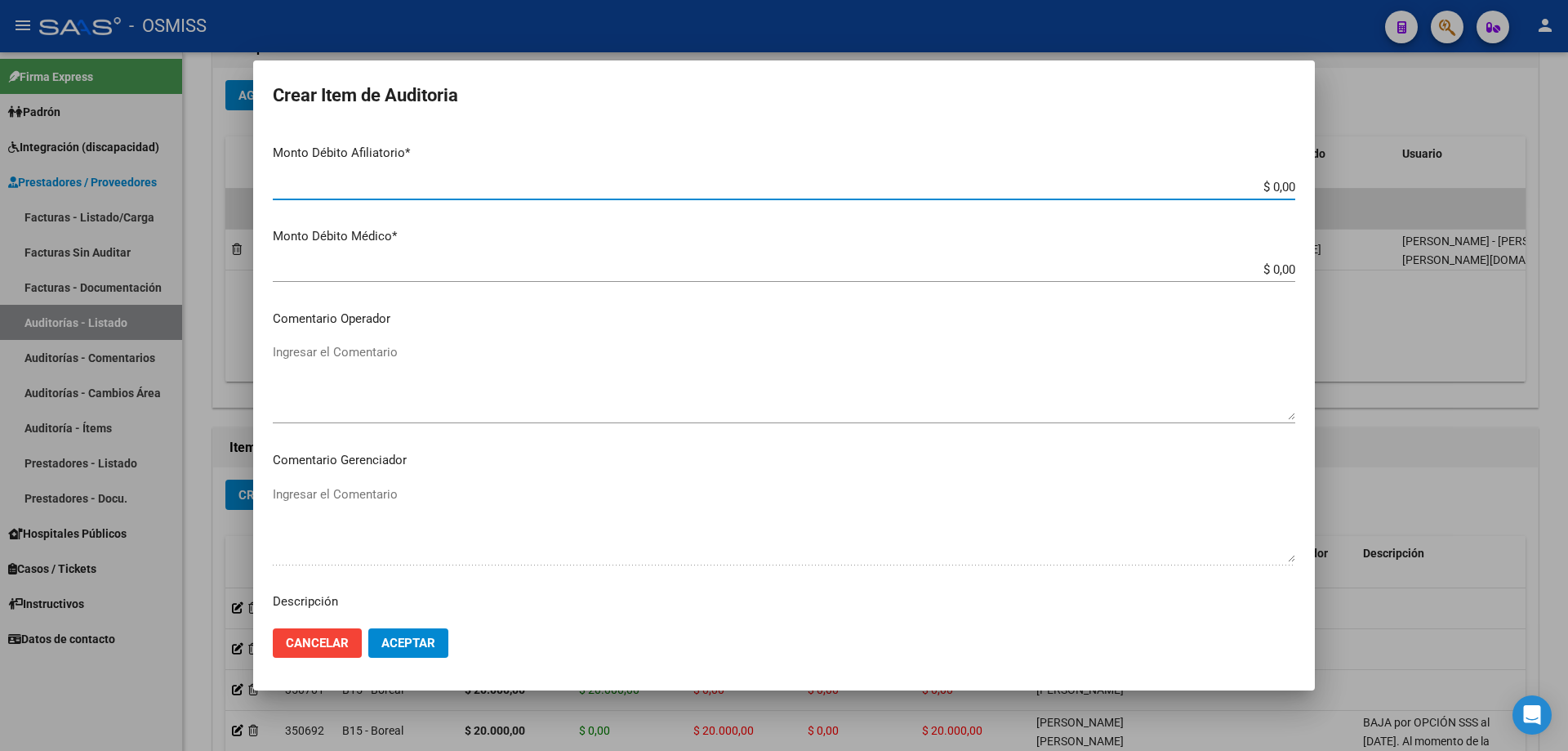
drag, startPoint x: 1209, startPoint y: 187, endPoint x: 1361, endPoint y: 172, distance: 152.7
click at [757, 172] on div "Crear Item de Auditoria 32872469 Nro Documento 27328724699 CUIL Afiliado Activo…" at bounding box center [784, 376] width 1568 height 751
paste input "45.296,78"
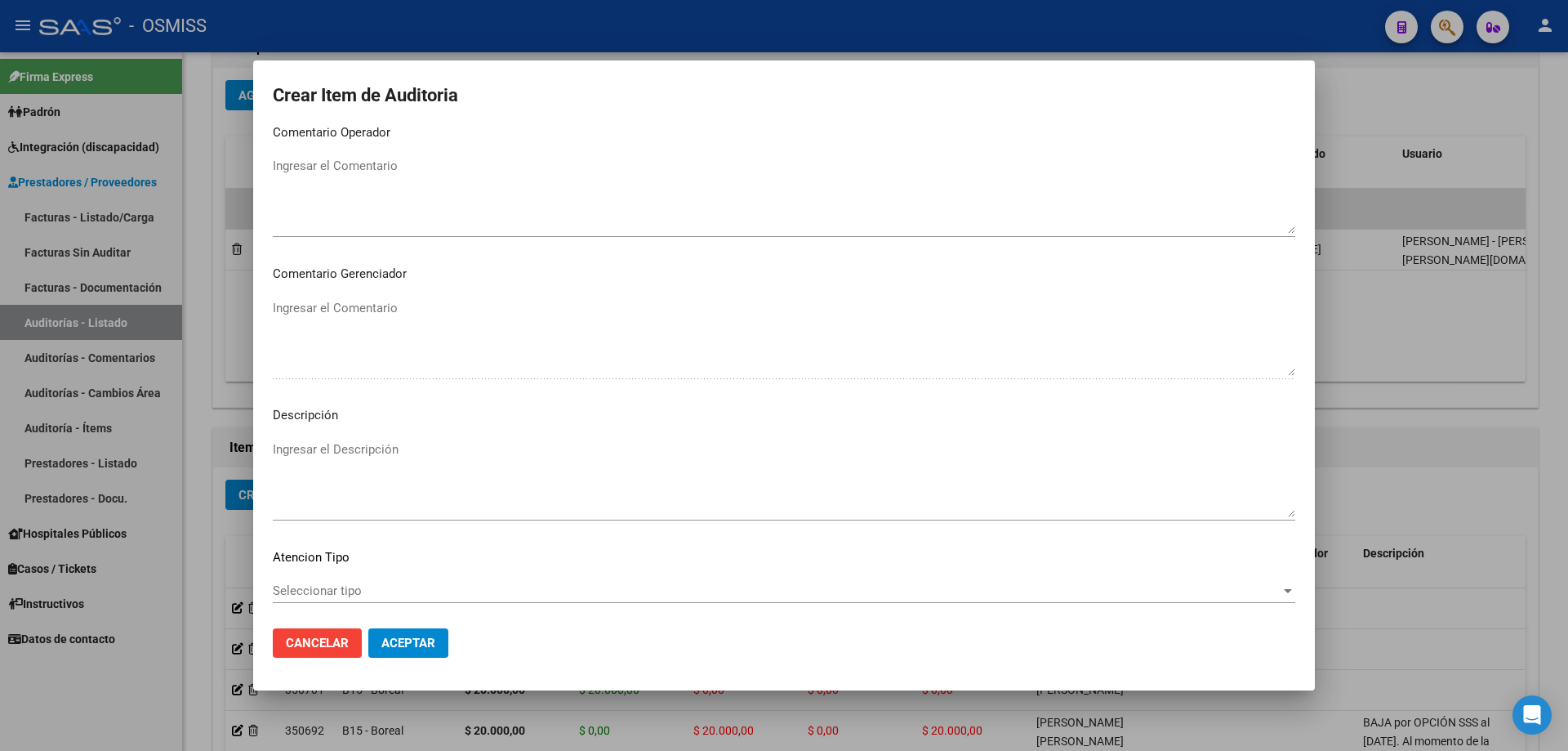
scroll to position [844, 0]
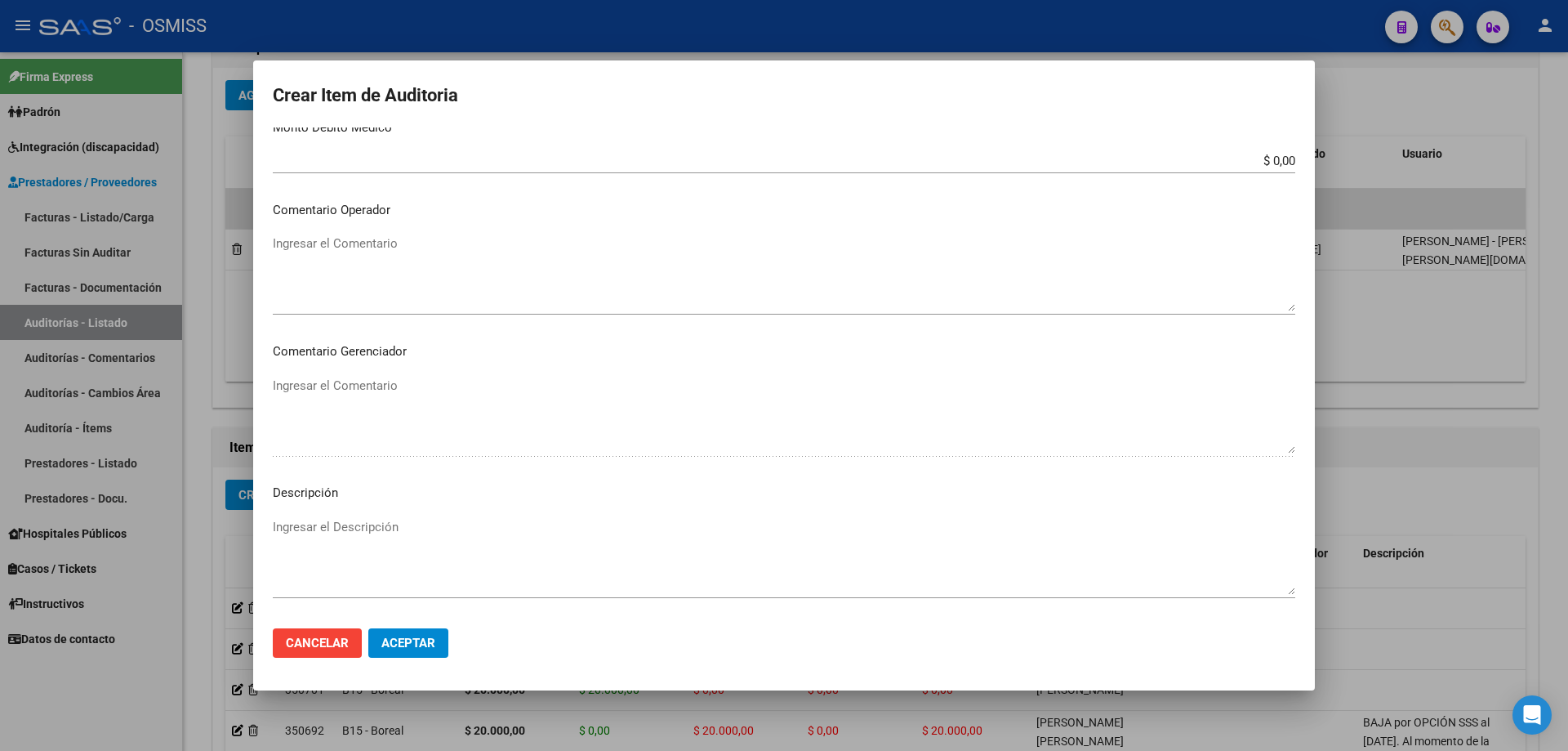
click at [390, 210] on p "Comentario Operador" at bounding box center [784, 209] width 1023 height 19
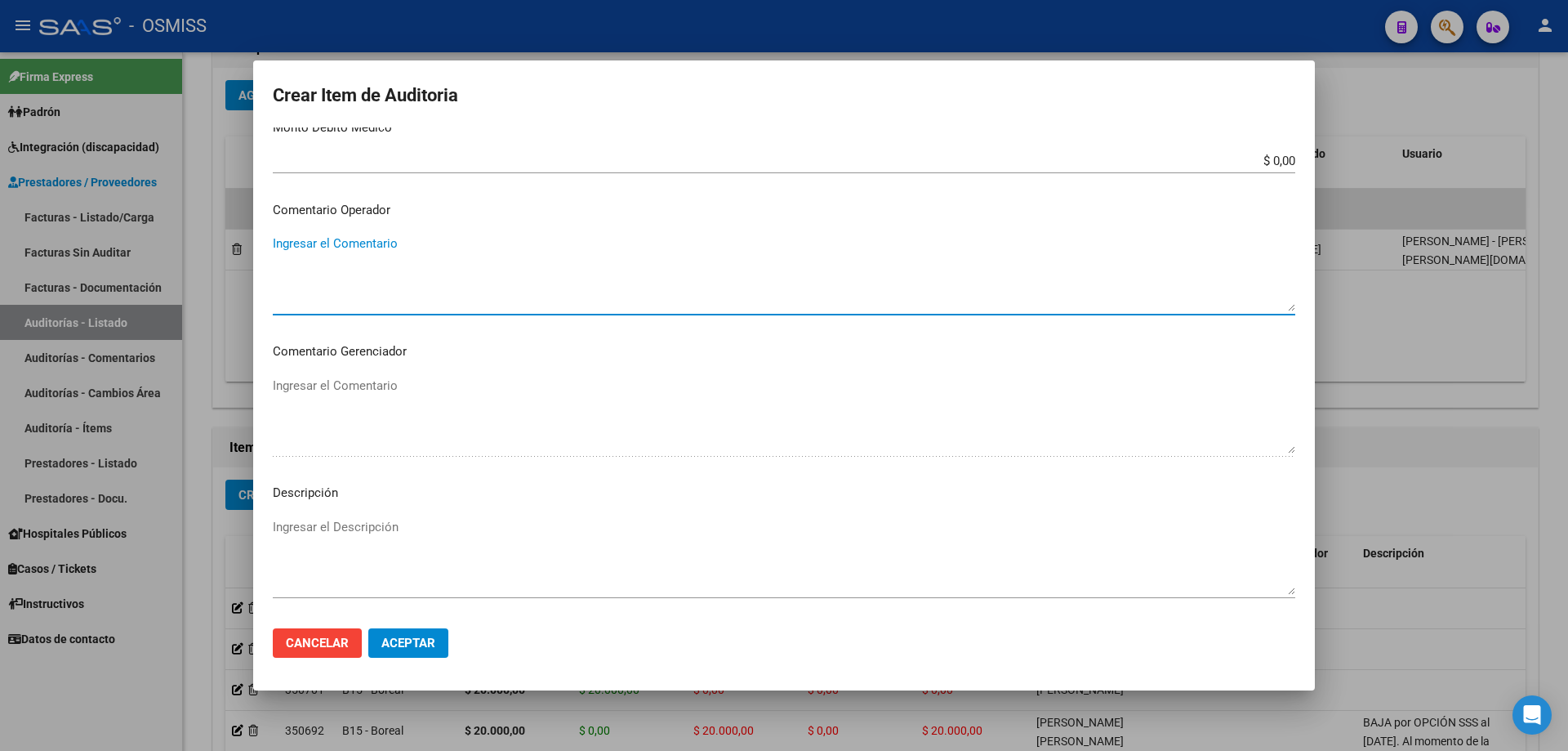
click at [392, 237] on textarea "Ingresar el Comentario" at bounding box center [784, 273] width 1023 height 77
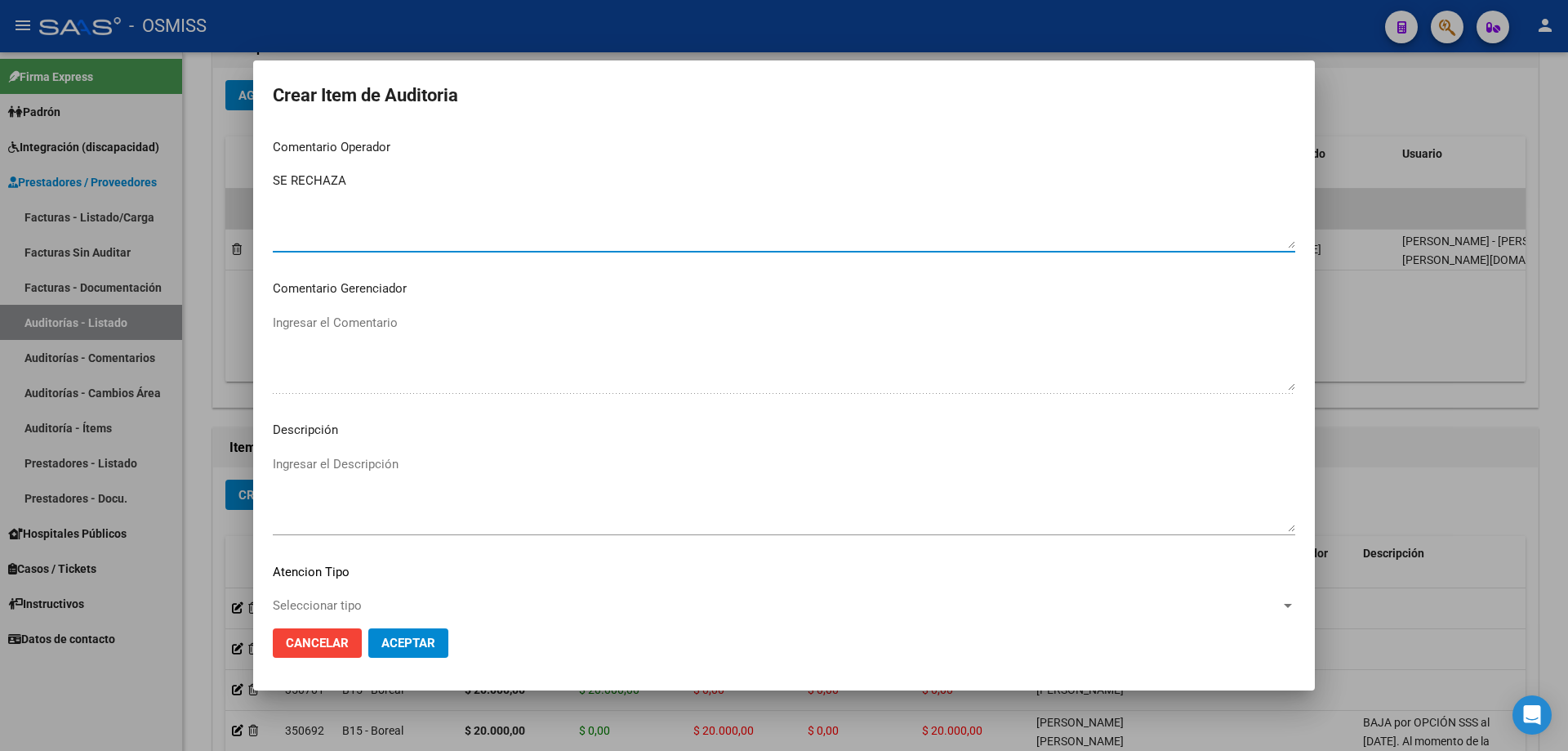
scroll to position [1008, 0]
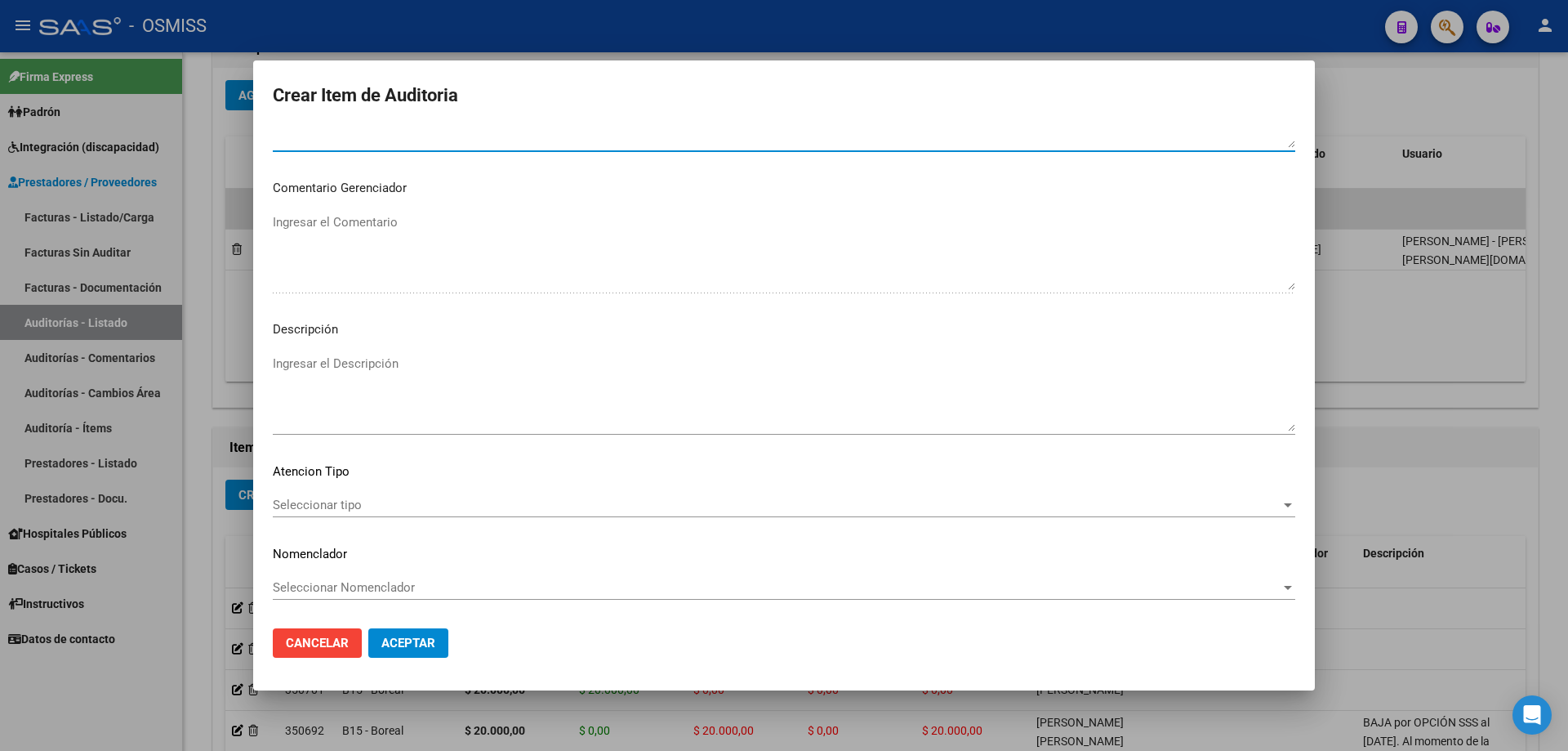
click at [385, 380] on textarea "Ingresar el Descripción" at bounding box center [784, 393] width 1023 height 77
click at [630, 506] on mat-dialog-container "Crear Item de Auditoria 32872469 Nro Documento 27328724699 CUIL Afiliado Activo…" at bounding box center [784, 376] width 1062 height 630
click at [390, 380] on textarea "Ingresar el Descripción" at bounding box center [784, 393] width 1023 height 77
paste textarea "ALTA / BAJA por OPCIÓN SSS al …. . Al momento de la prestación, corresponde la …"
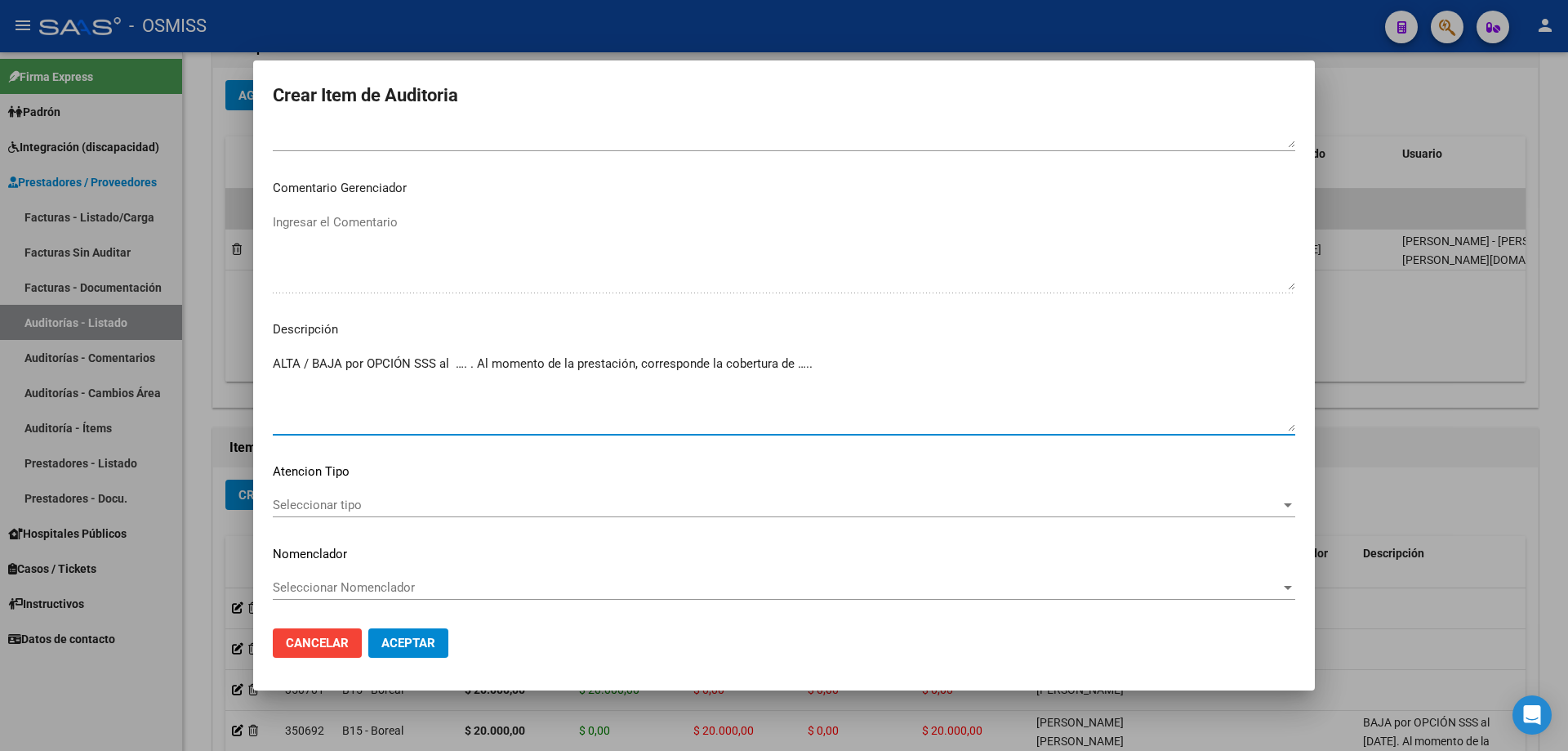
drag, startPoint x: 313, startPoint y: 363, endPoint x: 247, endPoint y: 368, distance: 66.2
click at [247, 368] on div "Crear Item de Auditoria 32872469 Nro Documento 27328724699 CUIL Afiliado Activo…" at bounding box center [784, 376] width 1568 height 751
drag, startPoint x: 427, startPoint y: 368, endPoint x: 415, endPoint y: 369, distance: 12.0
click at [415, 369] on textarea "BAJA por OPCIÓN SSS al …. . Al momento de la prestación, corresponde la cobertu…" at bounding box center [784, 393] width 1023 height 77
click at [661, 491] on mat-dialog-content "32872469 Nro Documento 27328724699 CUIL Afiliado Activo Análisis Afiliado Prest…" at bounding box center [784, 372] width 1062 height 488
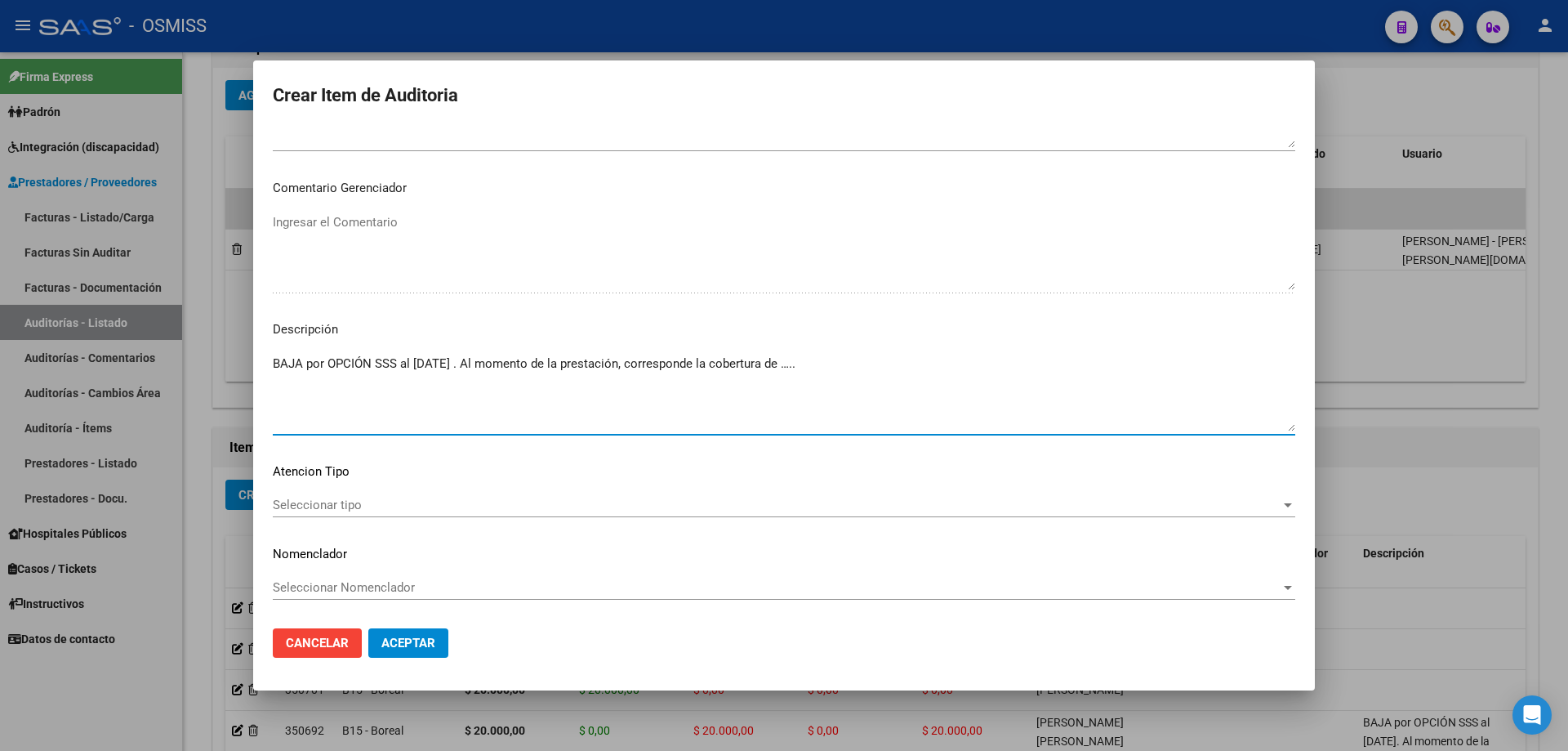
drag, startPoint x: 854, startPoint y: 371, endPoint x: 805, endPoint y: 373, distance: 49.0
click at [757, 373] on textarea "BAJA por OPCIÓN SSS al [DATE] . Al momento de la prestación, corresponde la cob…" at bounding box center [784, 393] width 1023 height 77
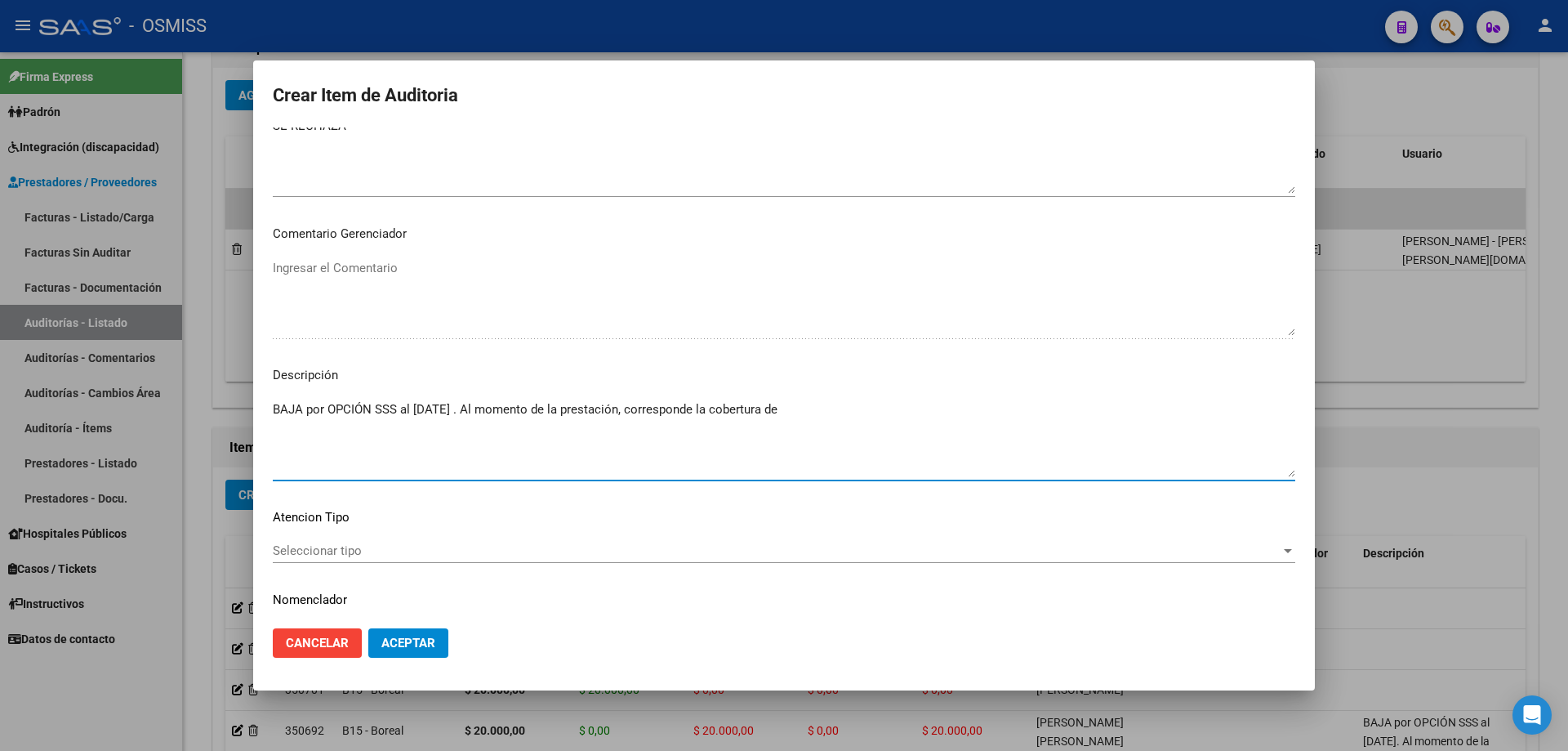
scroll to position [926, 0]
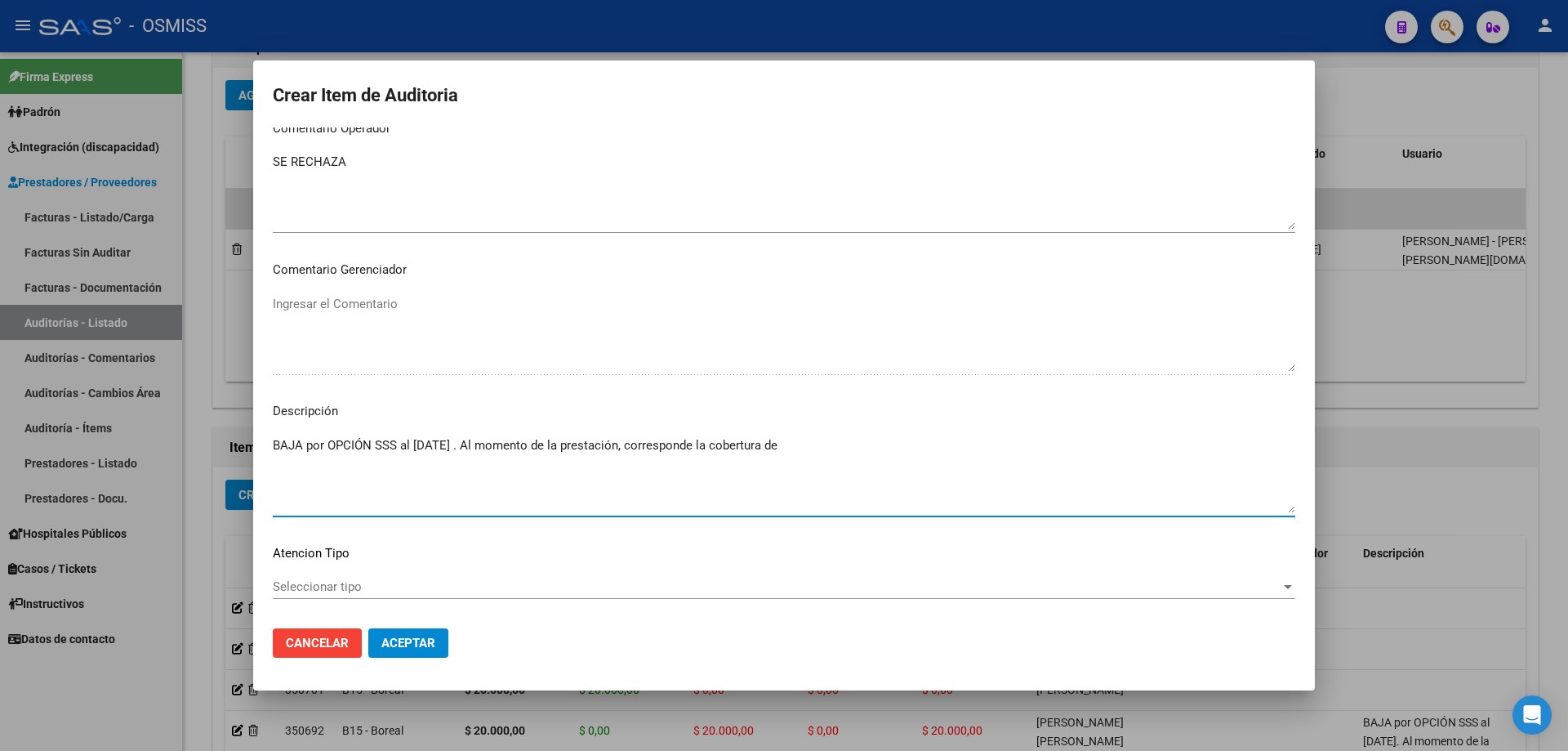
paste textarea "ASOCIACION MUTUAL MEDICA [PERSON_NAME][GEOGRAPHIC_DATA]"
click at [426, 506] on button "Aceptar" at bounding box center [408, 643] width 80 height 29
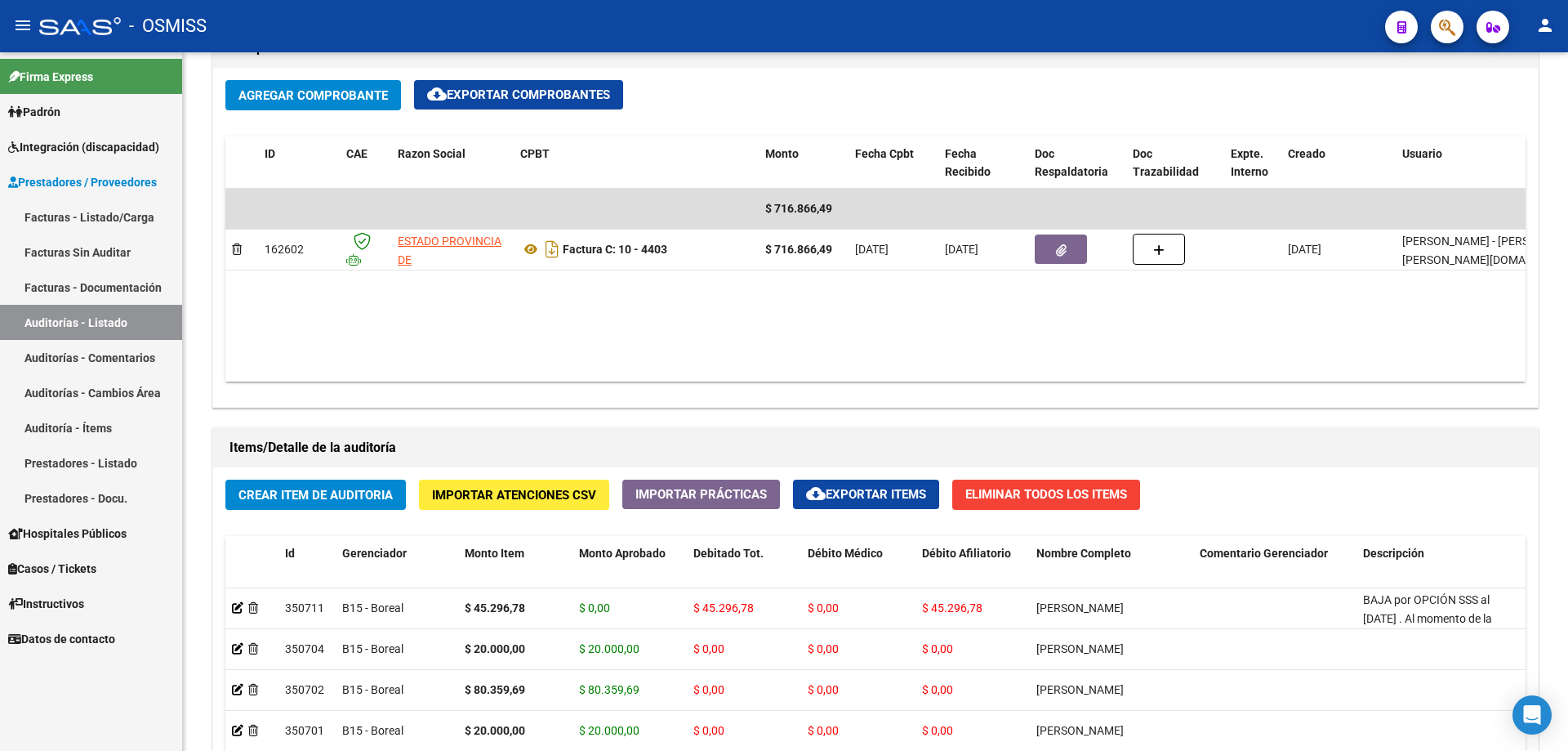
click at [99, 506] on span "Hospitales Públicos" at bounding box center [67, 534] width 119 height 18
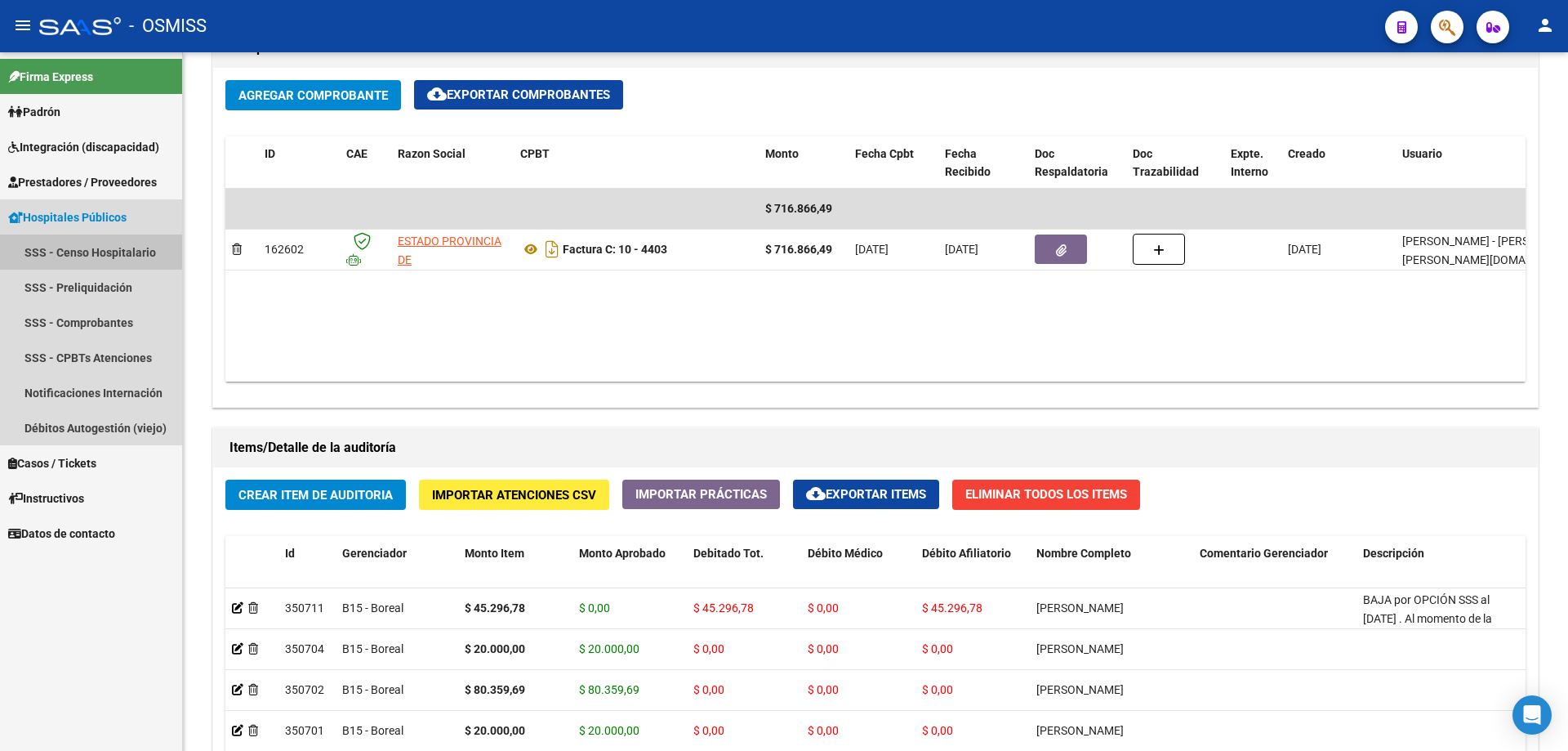
click at [152, 255] on link "SSS - Censo Hospitalario" at bounding box center [90, 253] width 182 height 35
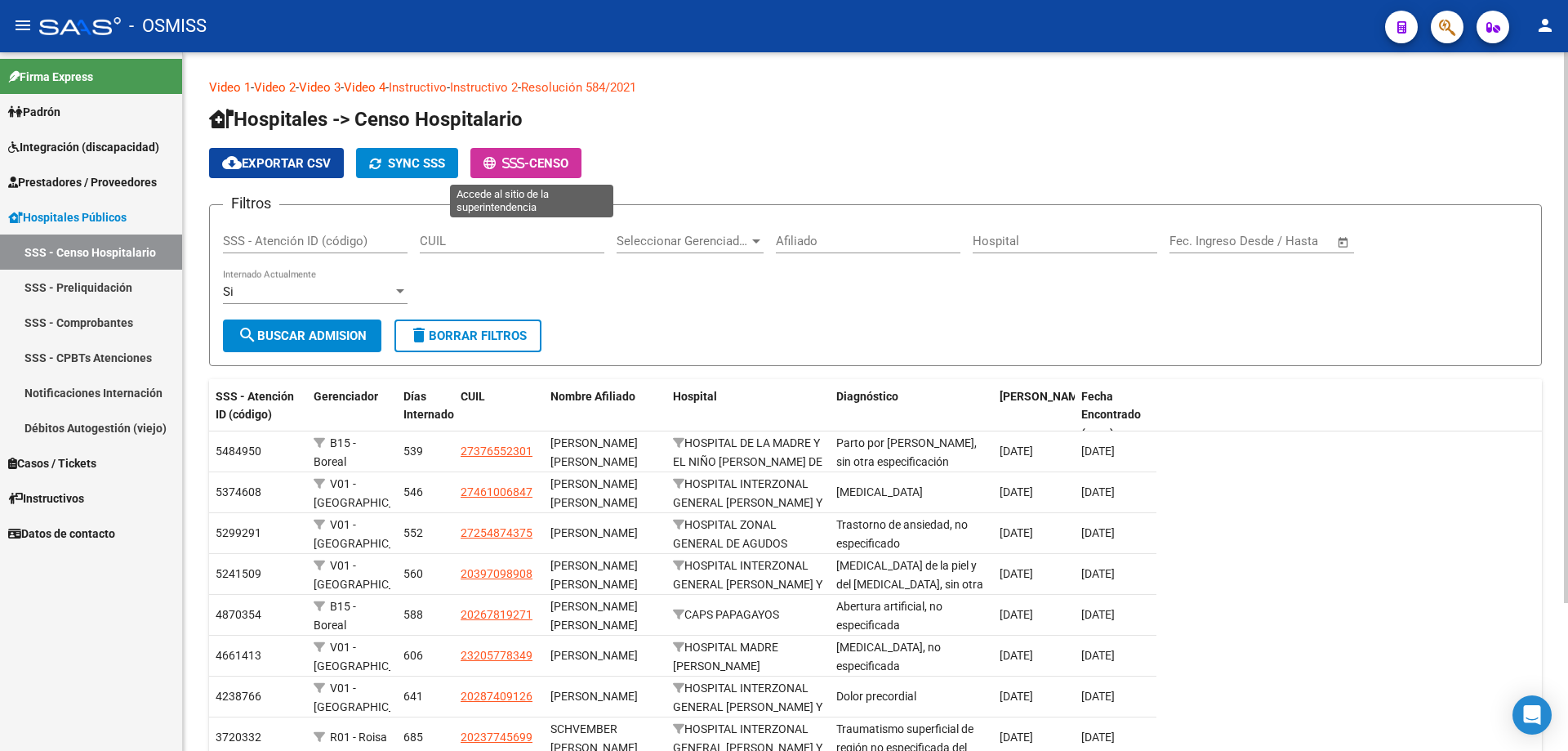
click at [521, 159] on icon at bounding box center [520, 163] width 7 height 12
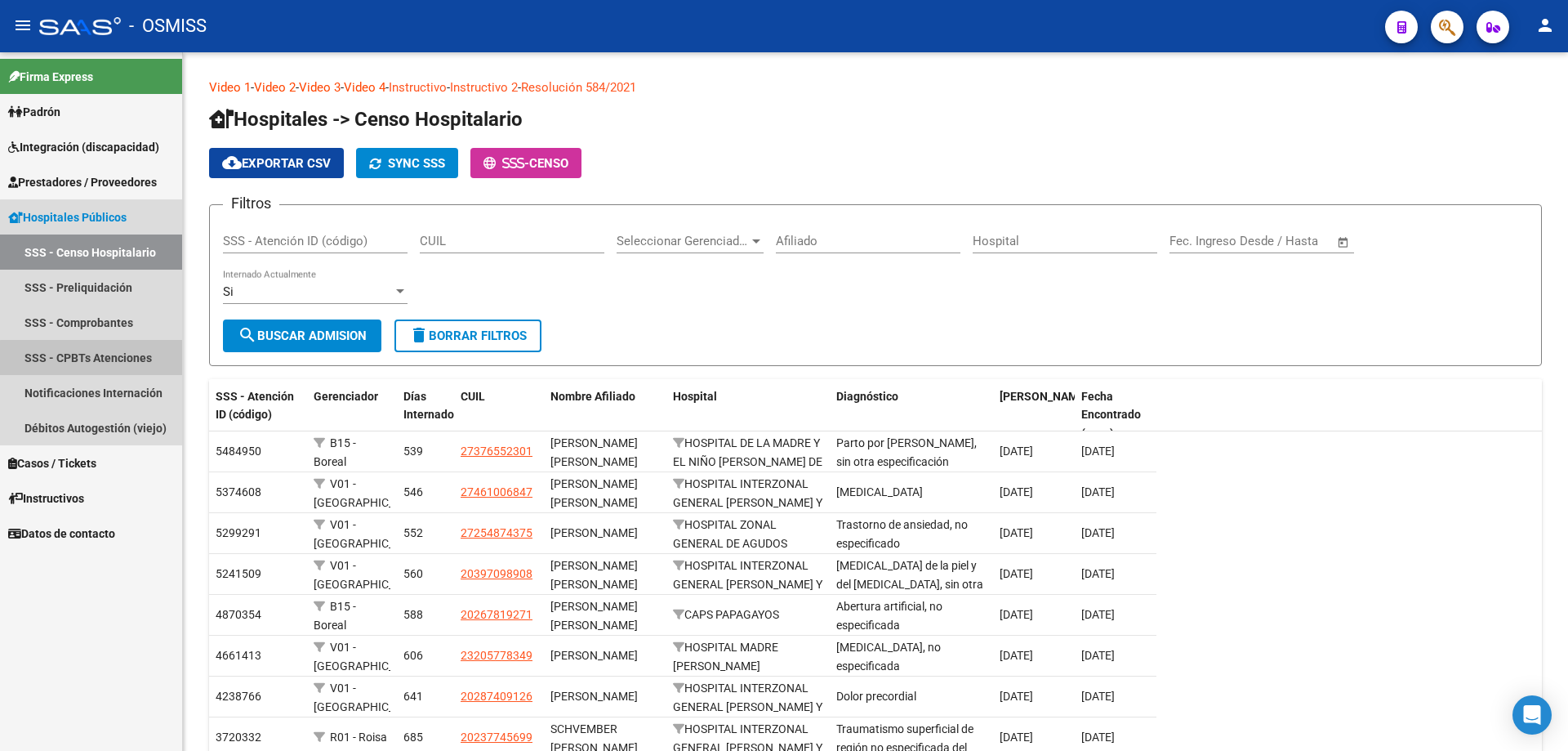
click at [126, 361] on link "SSS - CPBTs Atenciones" at bounding box center [90, 358] width 182 height 35
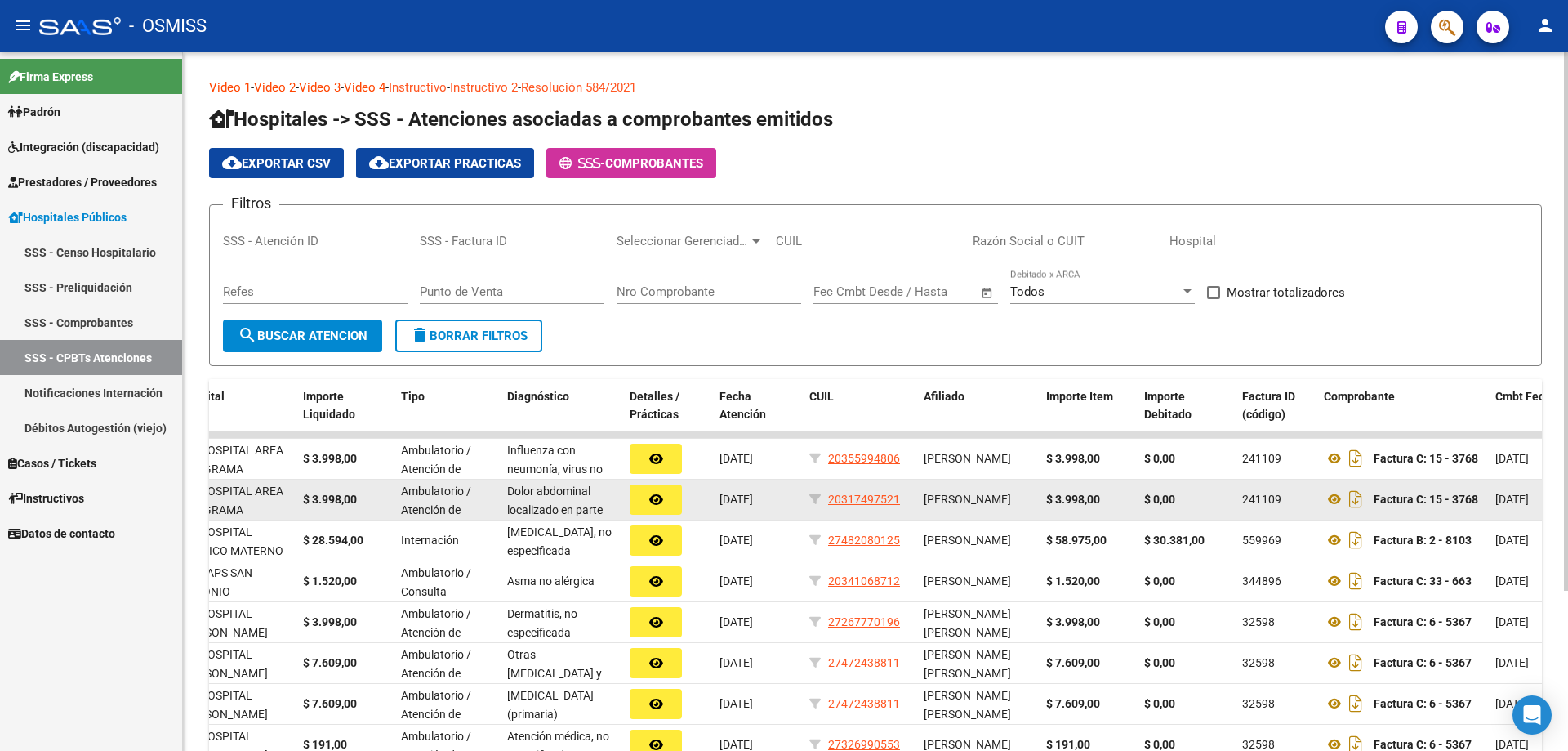
scroll to position [0, 632]
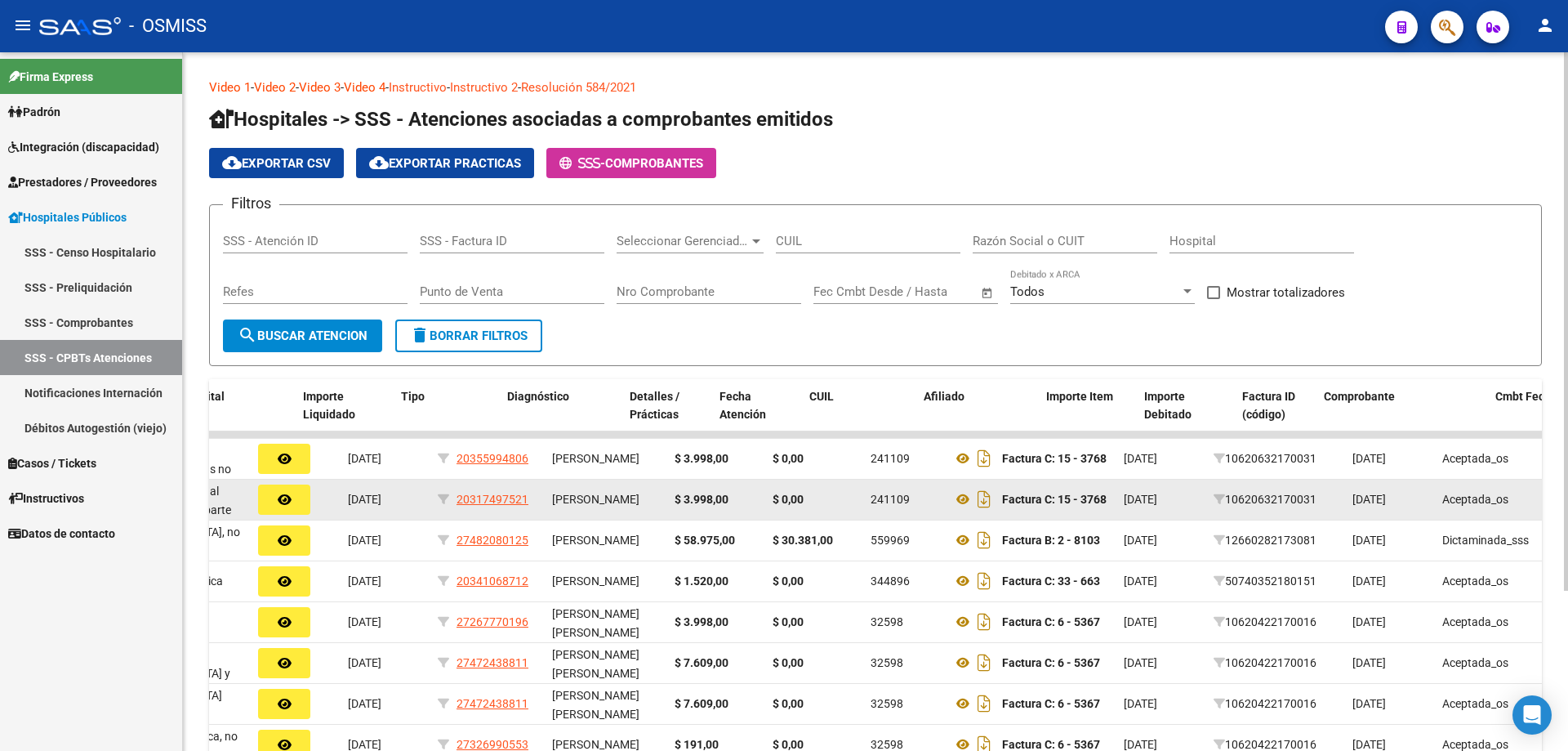
drag, startPoint x: 638, startPoint y: 500, endPoint x: 826, endPoint y: 495, distance: 188.1
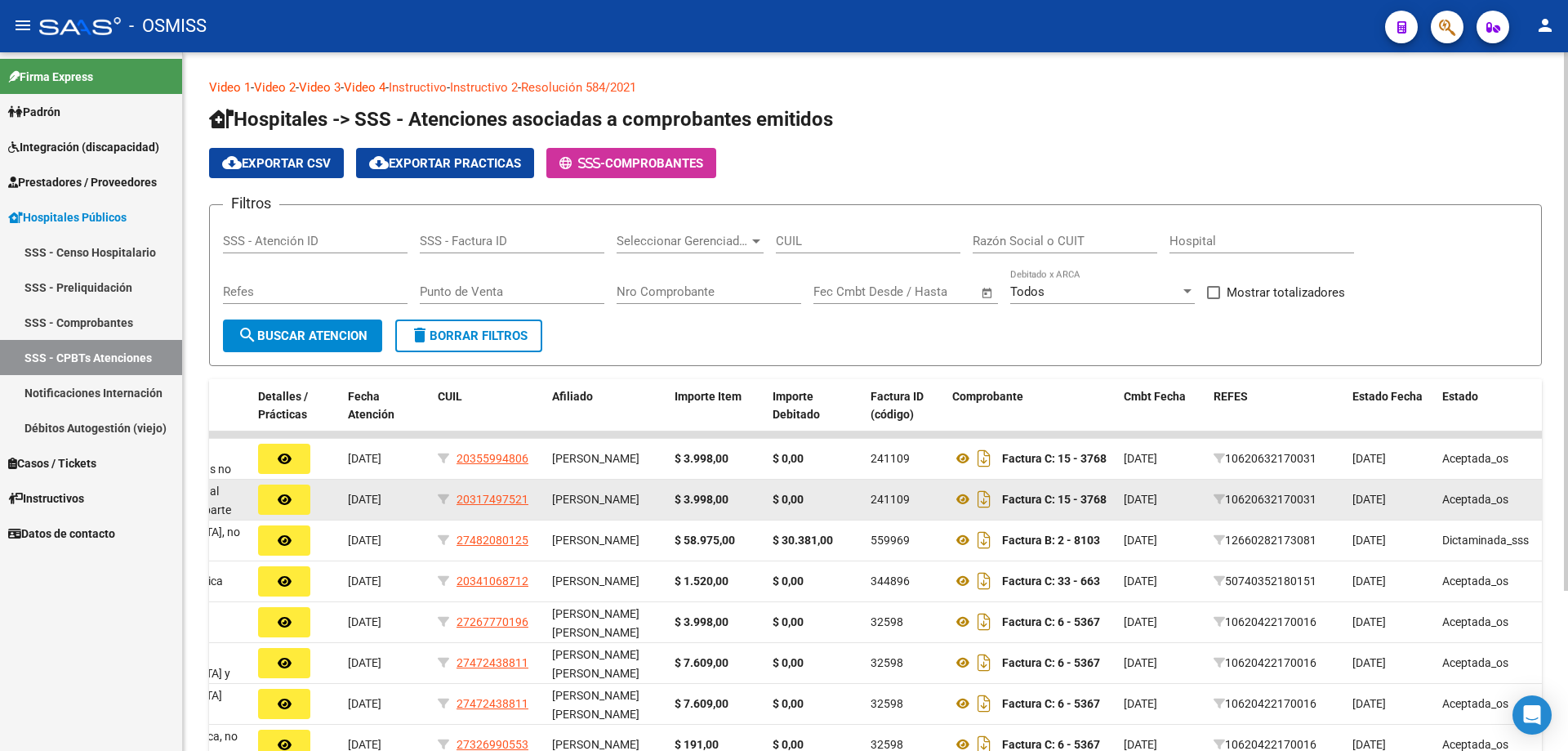
drag, startPoint x: 826, startPoint y: 495, endPoint x: 936, endPoint y: 482, distance: 110.8
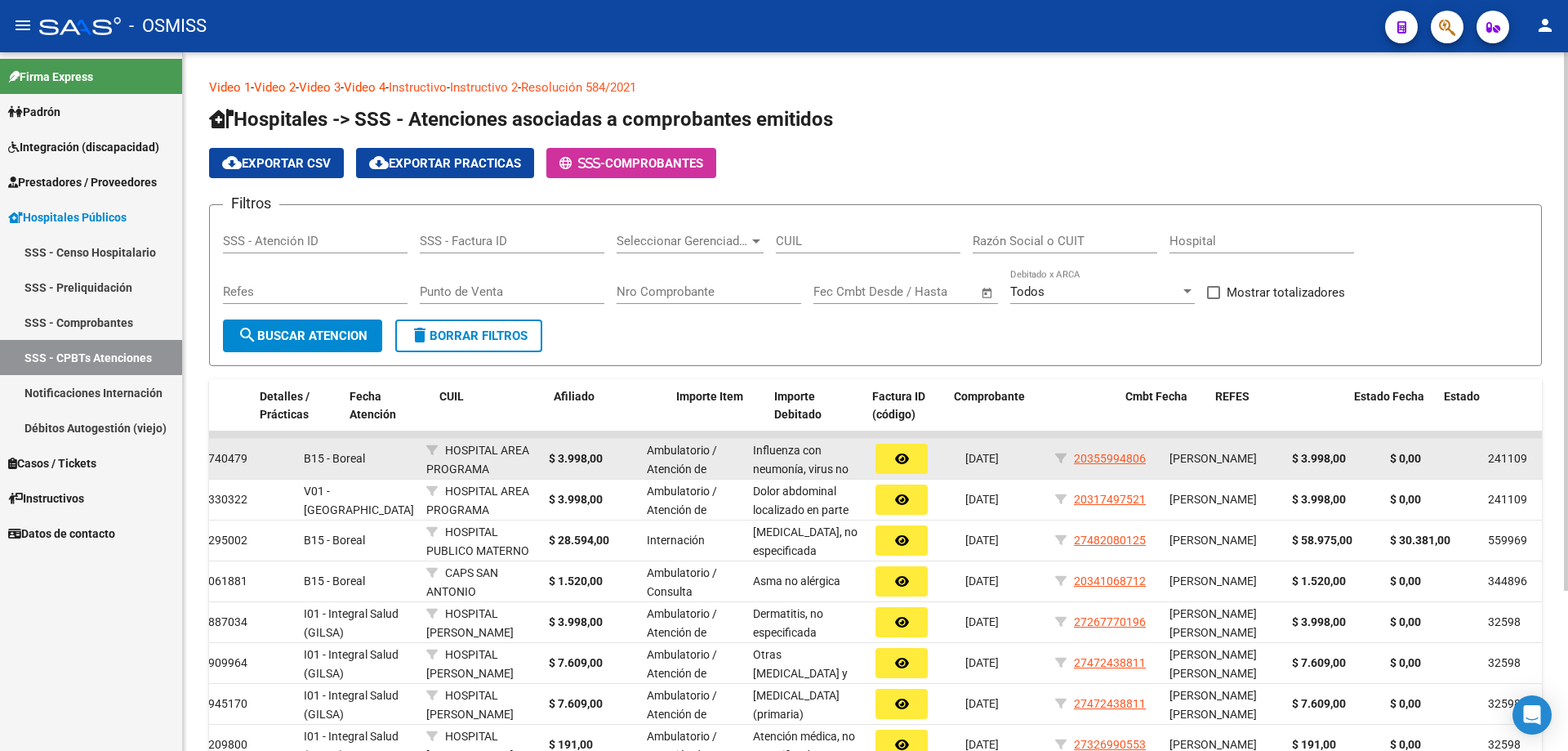
drag, startPoint x: 907, startPoint y: 486, endPoint x: 431, endPoint y: 478, distance: 476.1
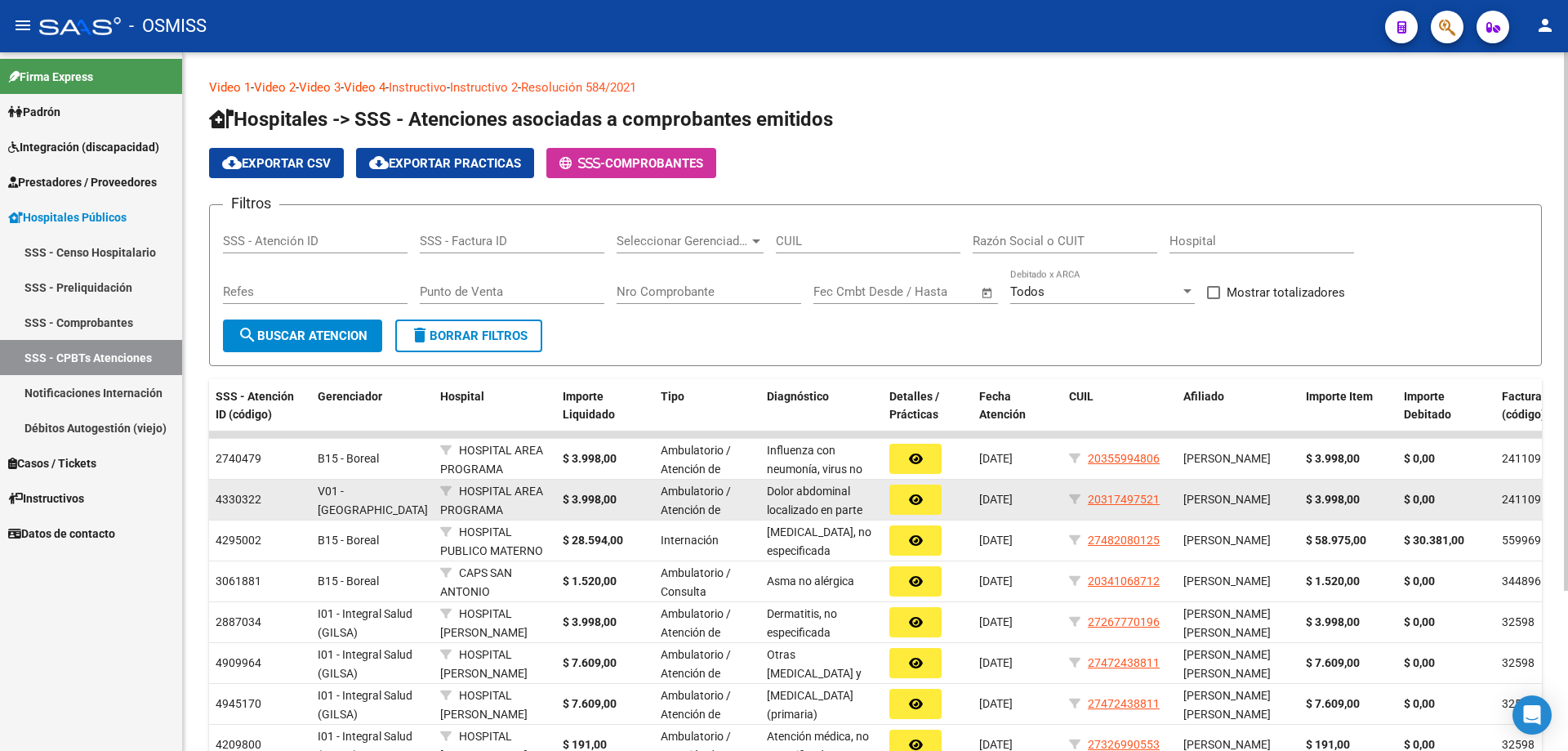
drag, startPoint x: 668, startPoint y: 479, endPoint x: 462, endPoint y: 485, distance: 206.1
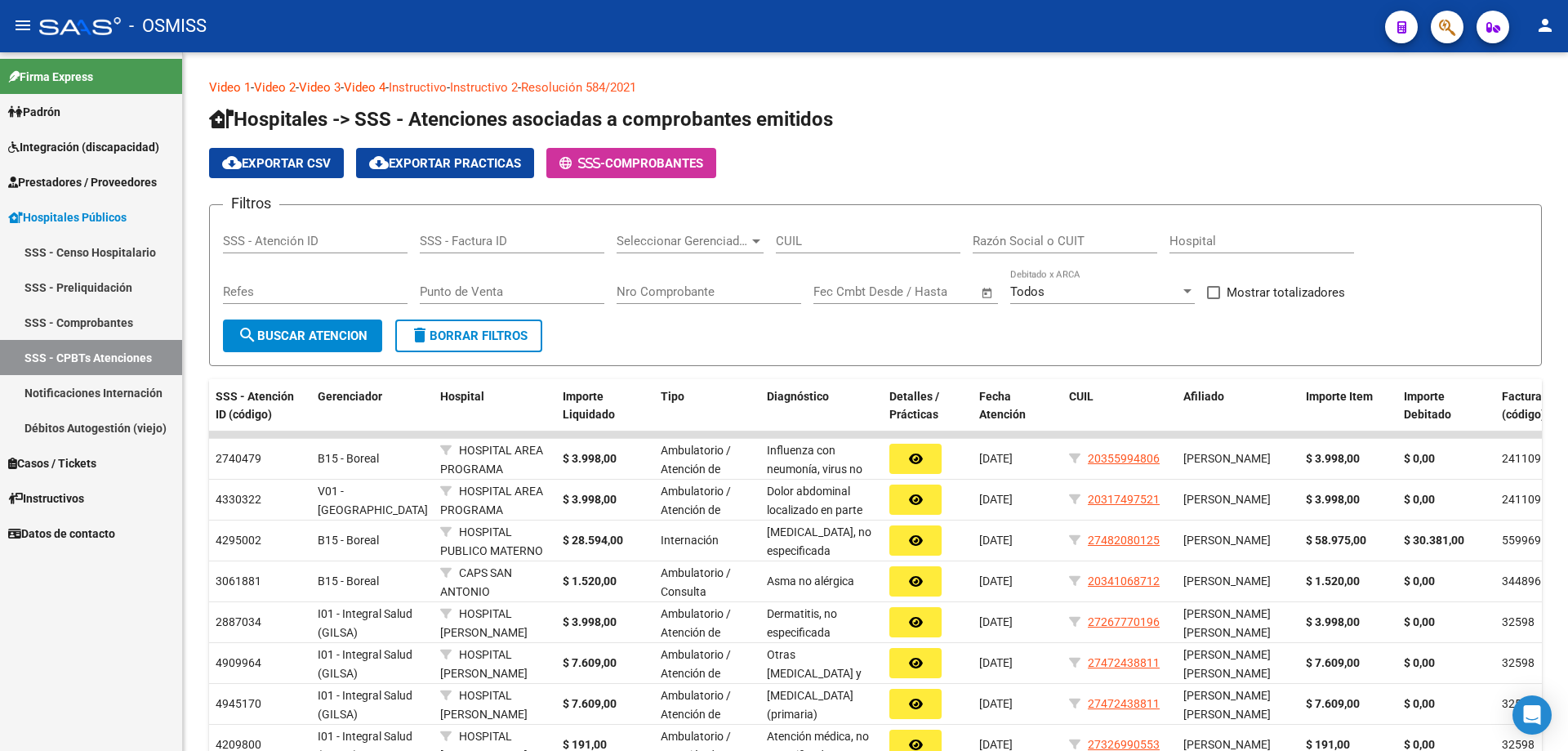
click at [106, 469] on link "Casos / Tickets" at bounding box center [90, 463] width 182 height 35
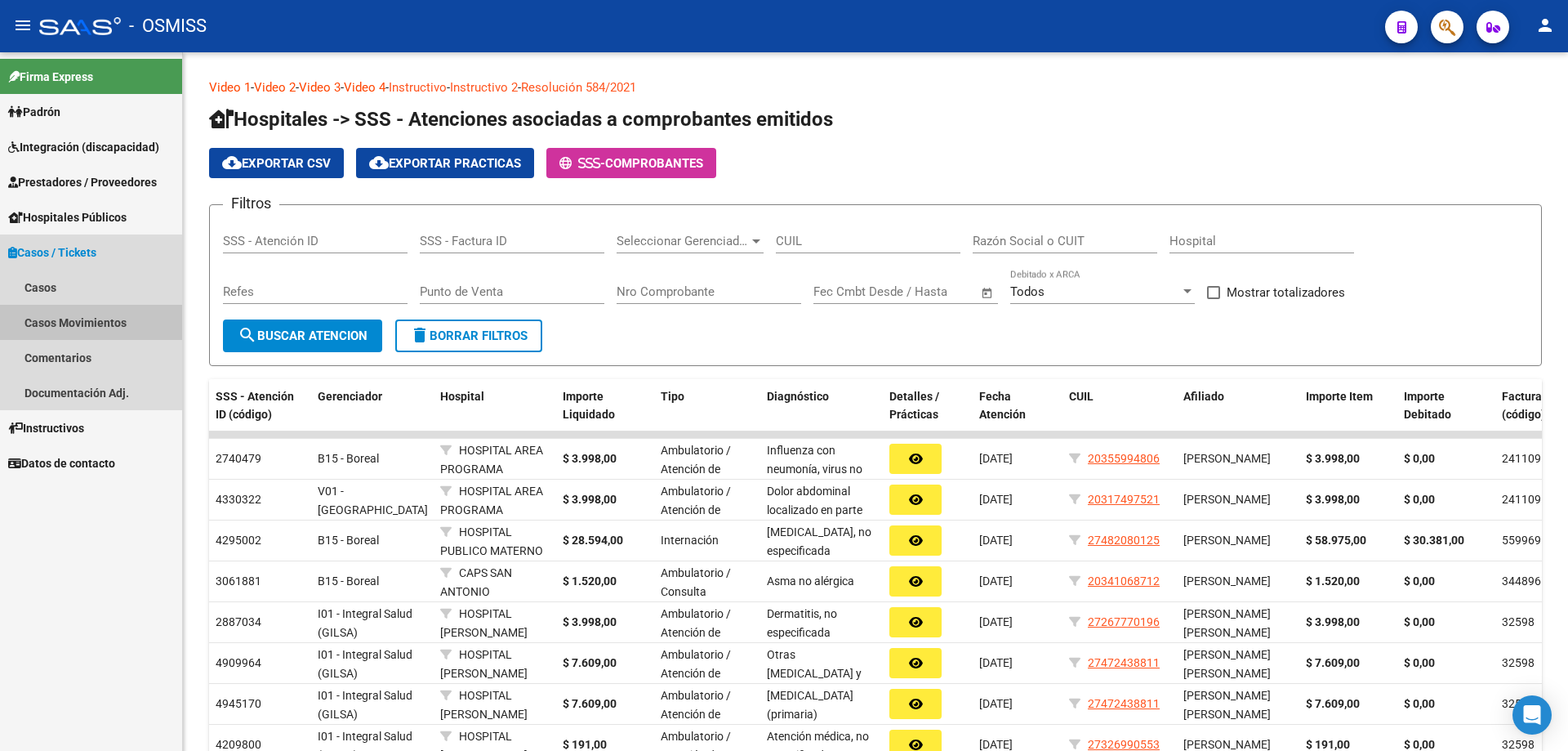
click at [90, 317] on link "Casos Movimientos" at bounding box center [90, 322] width 182 height 35
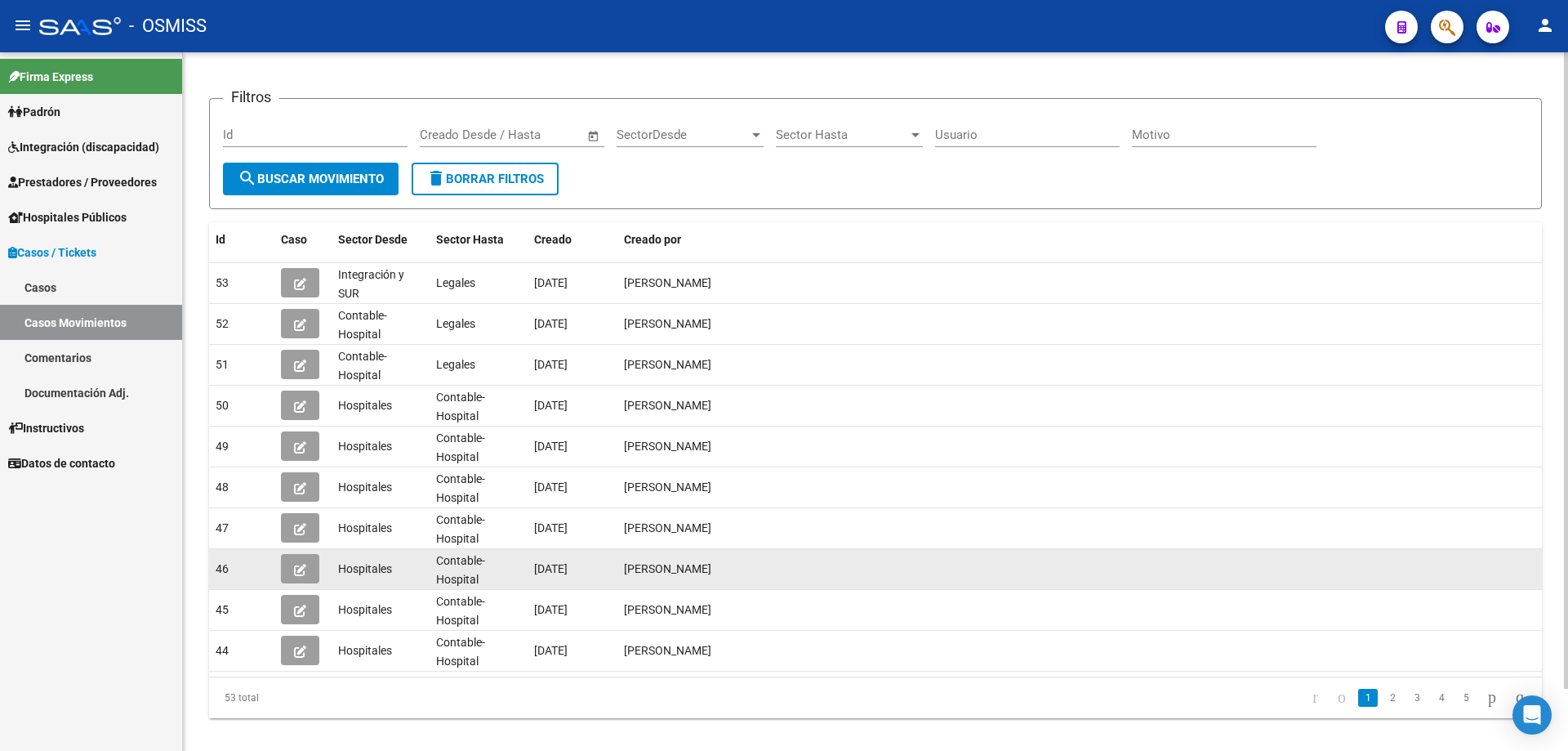
scroll to position [68, 0]
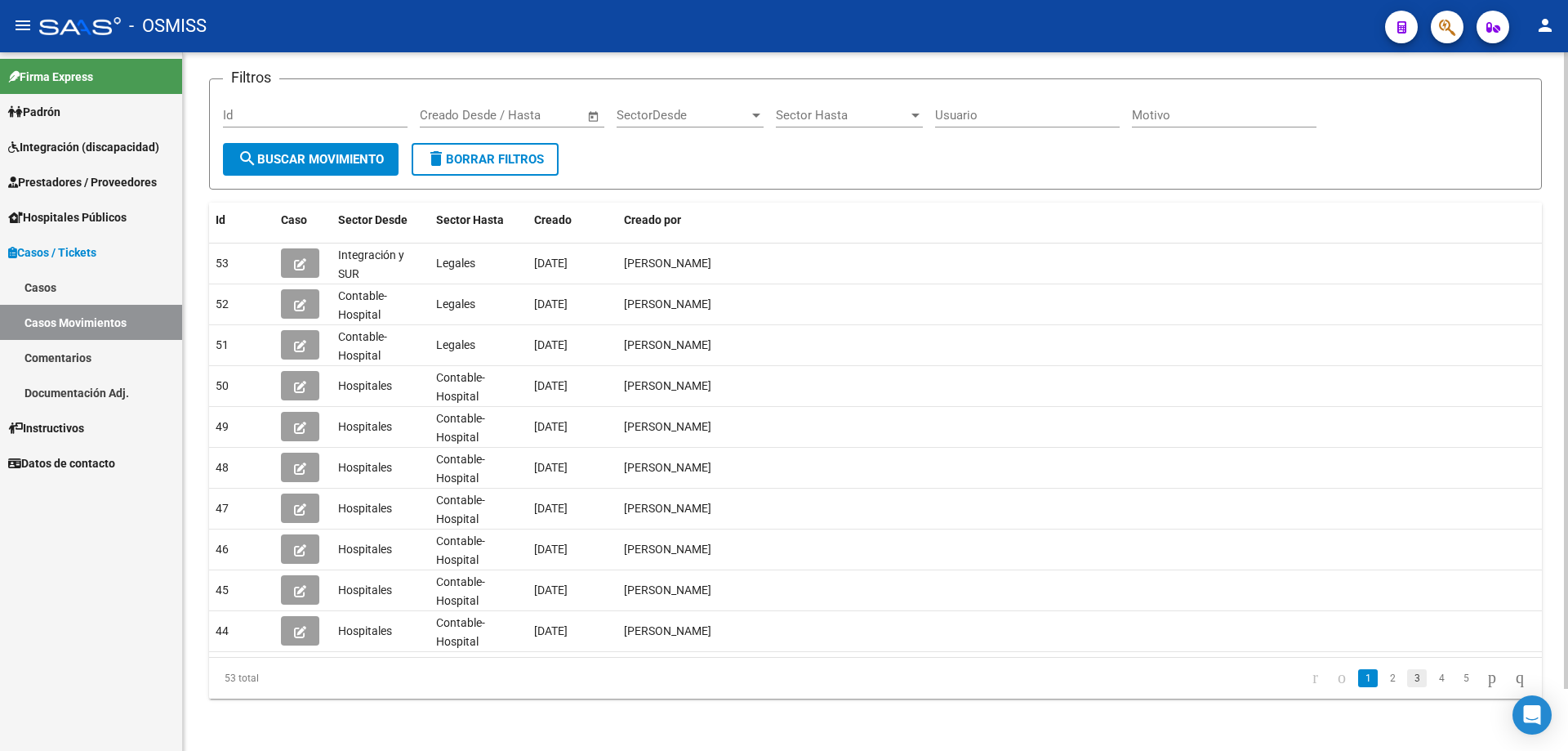
click at [757, 506] on link "3" at bounding box center [1417, 678] width 20 height 18
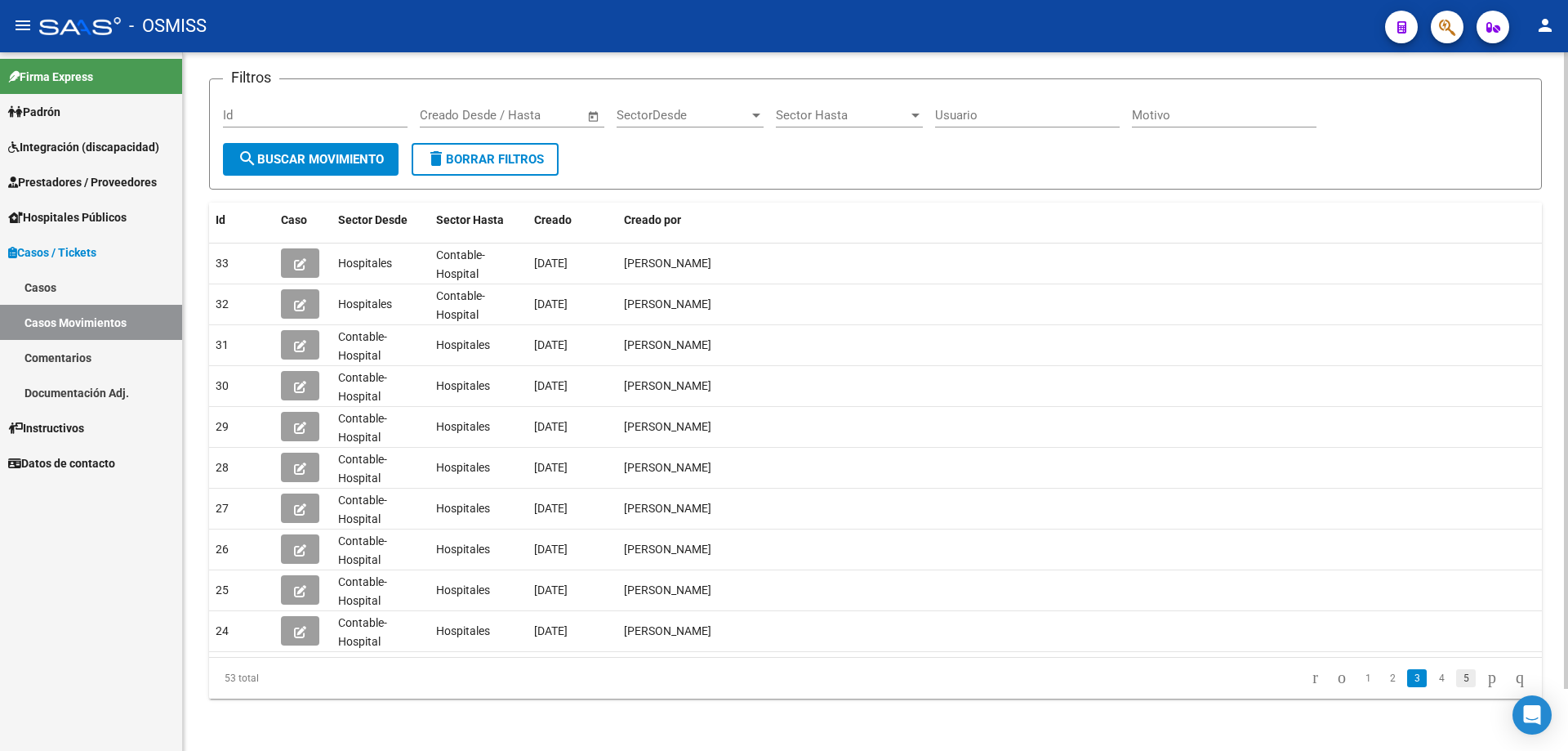
click at [757, 506] on link "5" at bounding box center [1466, 678] width 20 height 18
click at [757, 506] on link "6" at bounding box center [1466, 678] width 20 height 18
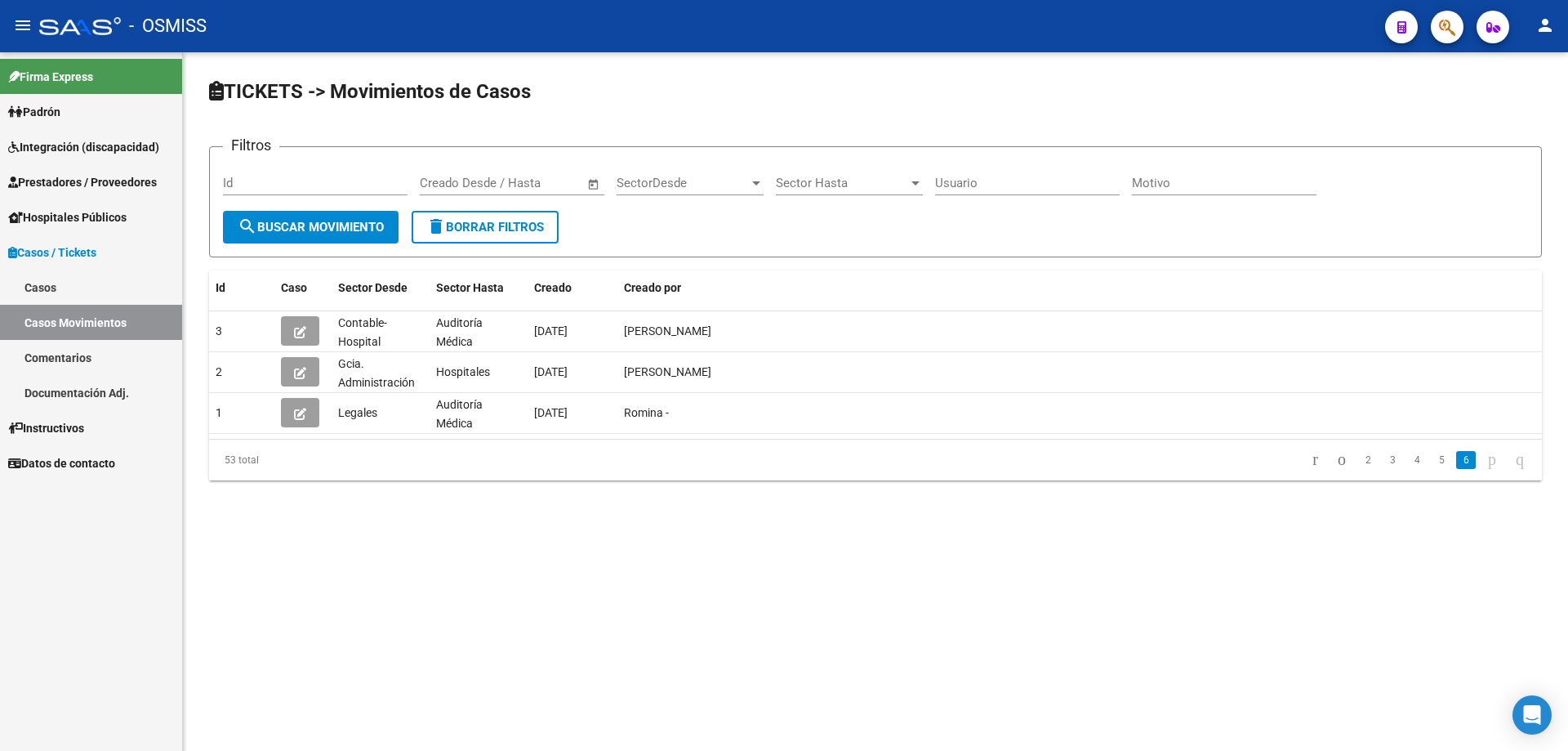
scroll to position [0, 0]
click at [757, 458] on link "4" at bounding box center [1417, 460] width 20 height 18
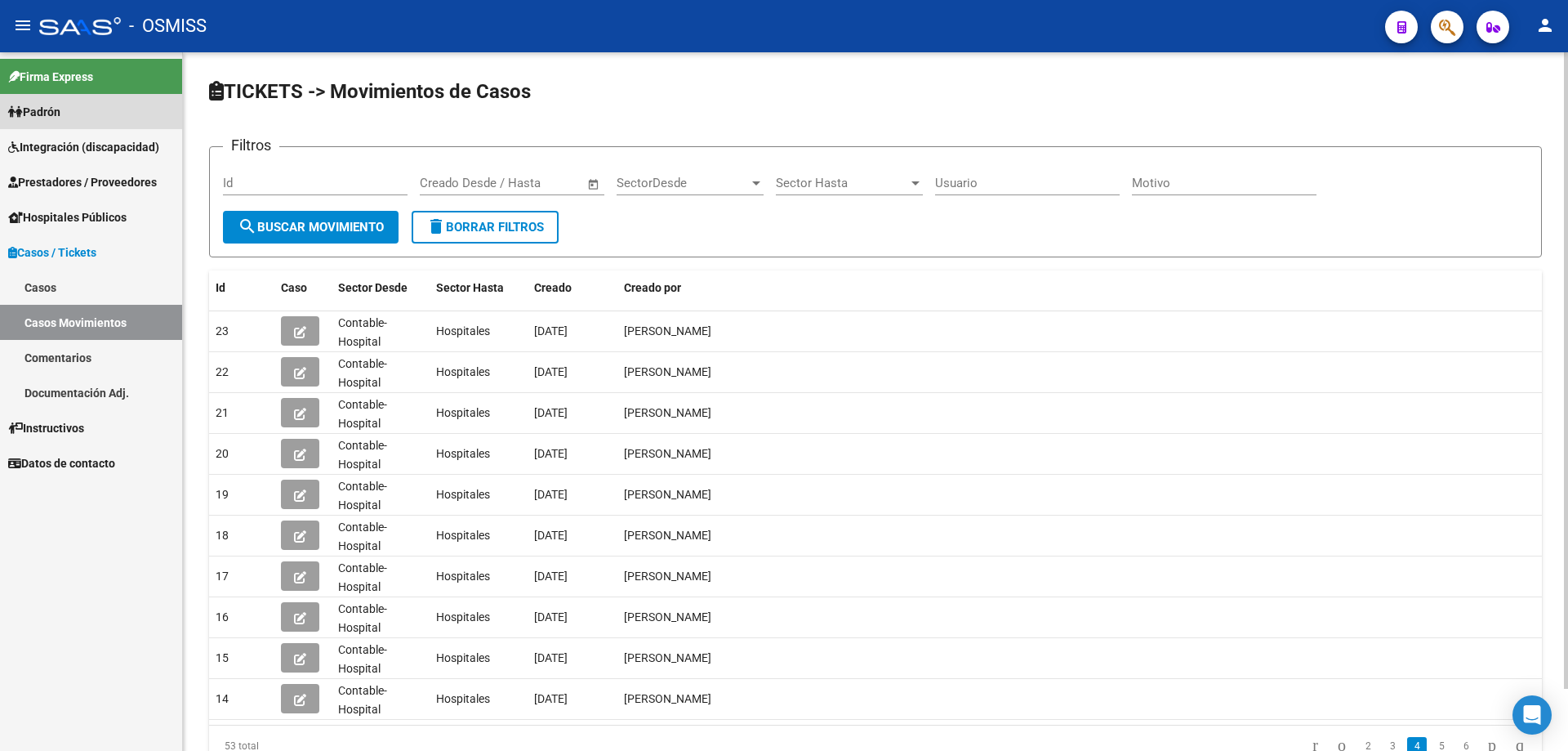
click at [94, 114] on link "Padrón" at bounding box center [90, 112] width 182 height 35
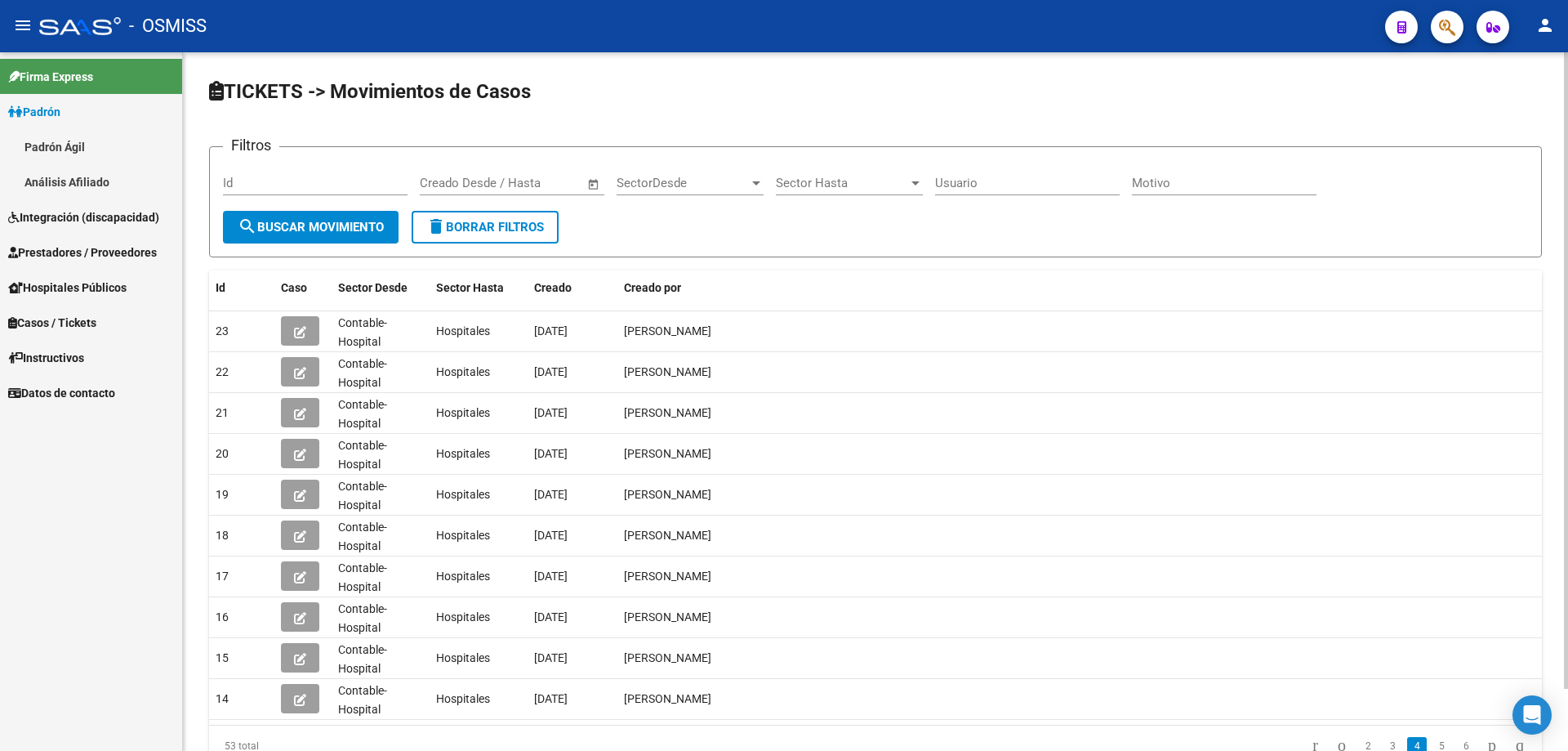
click at [80, 187] on link "Análisis Afiliado" at bounding box center [90, 182] width 182 height 35
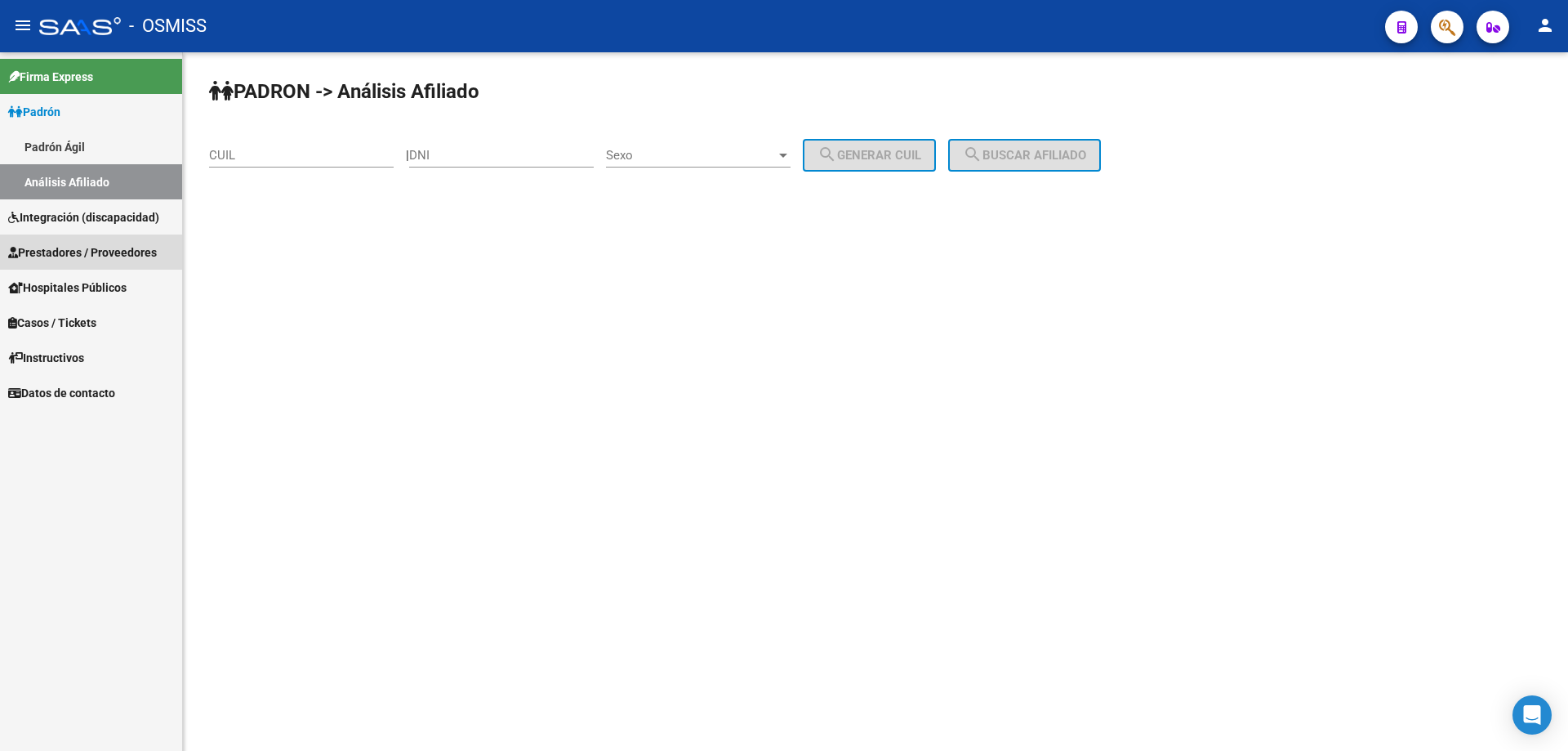
click at [88, 250] on span "Prestadores / Proveedores" at bounding box center [82, 253] width 148 height 18
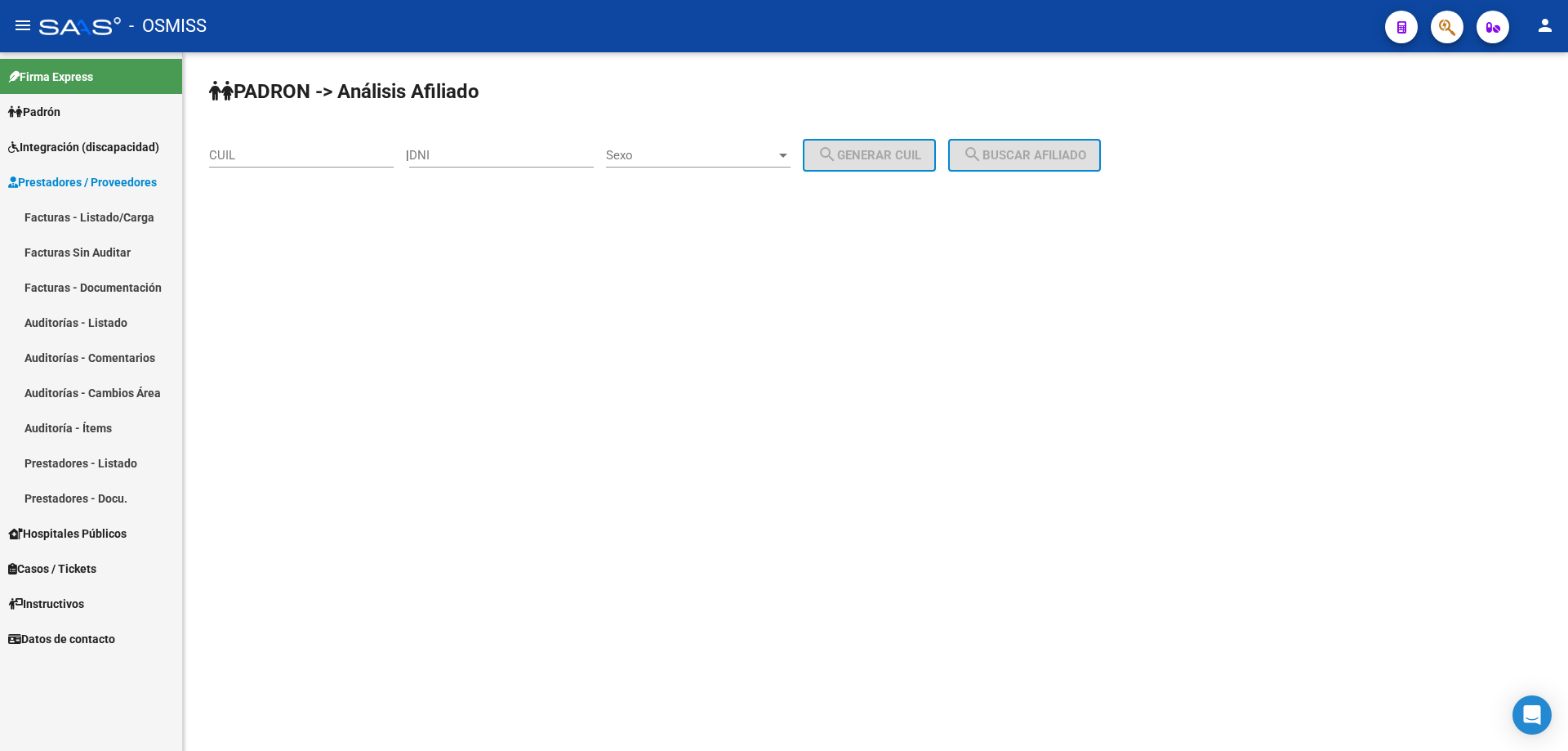
click at [757, 26] on mat-icon "person" at bounding box center [1545, 26] width 20 height 20
click at [757, 28] on div at bounding box center [784, 376] width 1568 height 751
click at [757, 28] on icon "button" at bounding box center [1493, 28] width 14 height 12
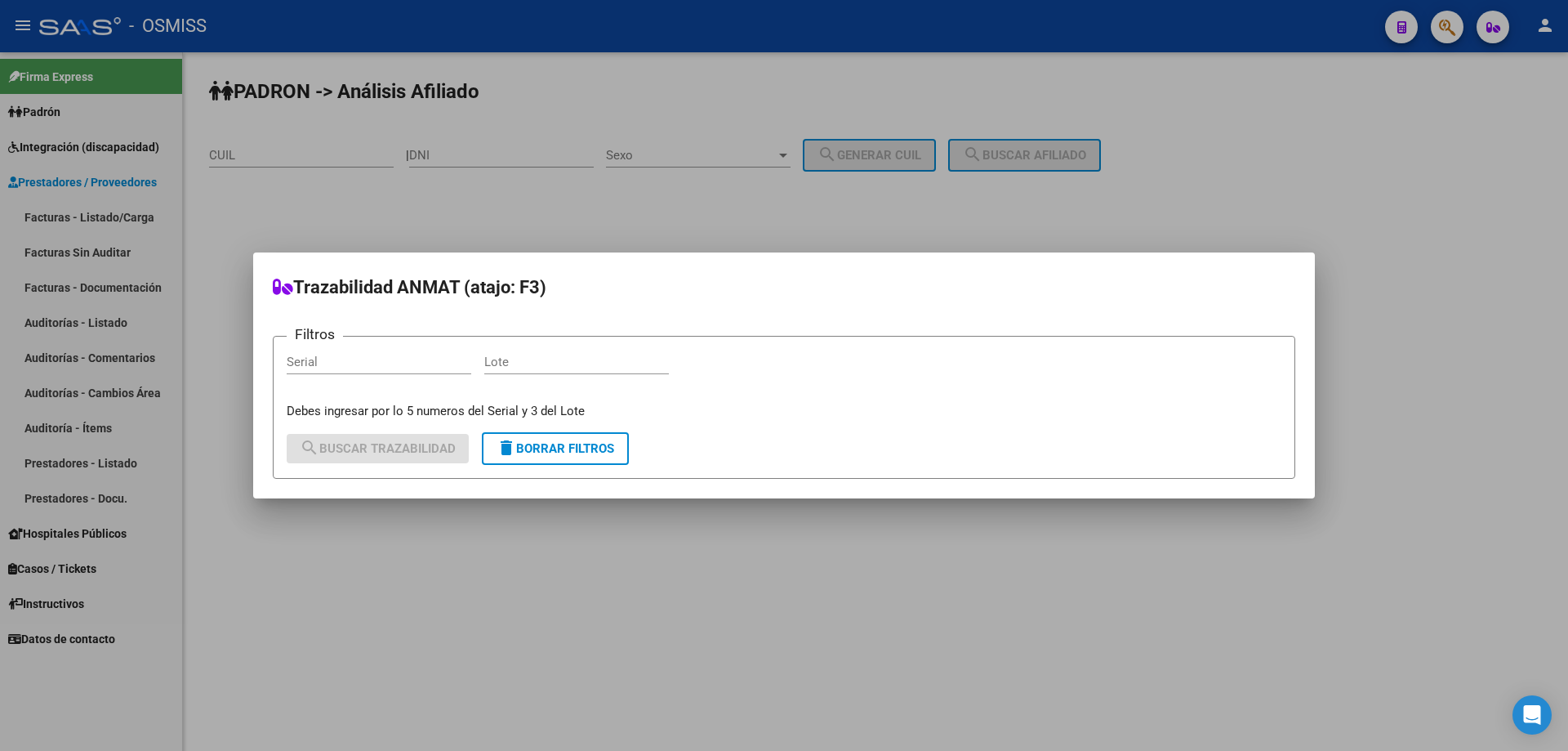
click at [757, 264] on div at bounding box center [784, 376] width 1568 height 751
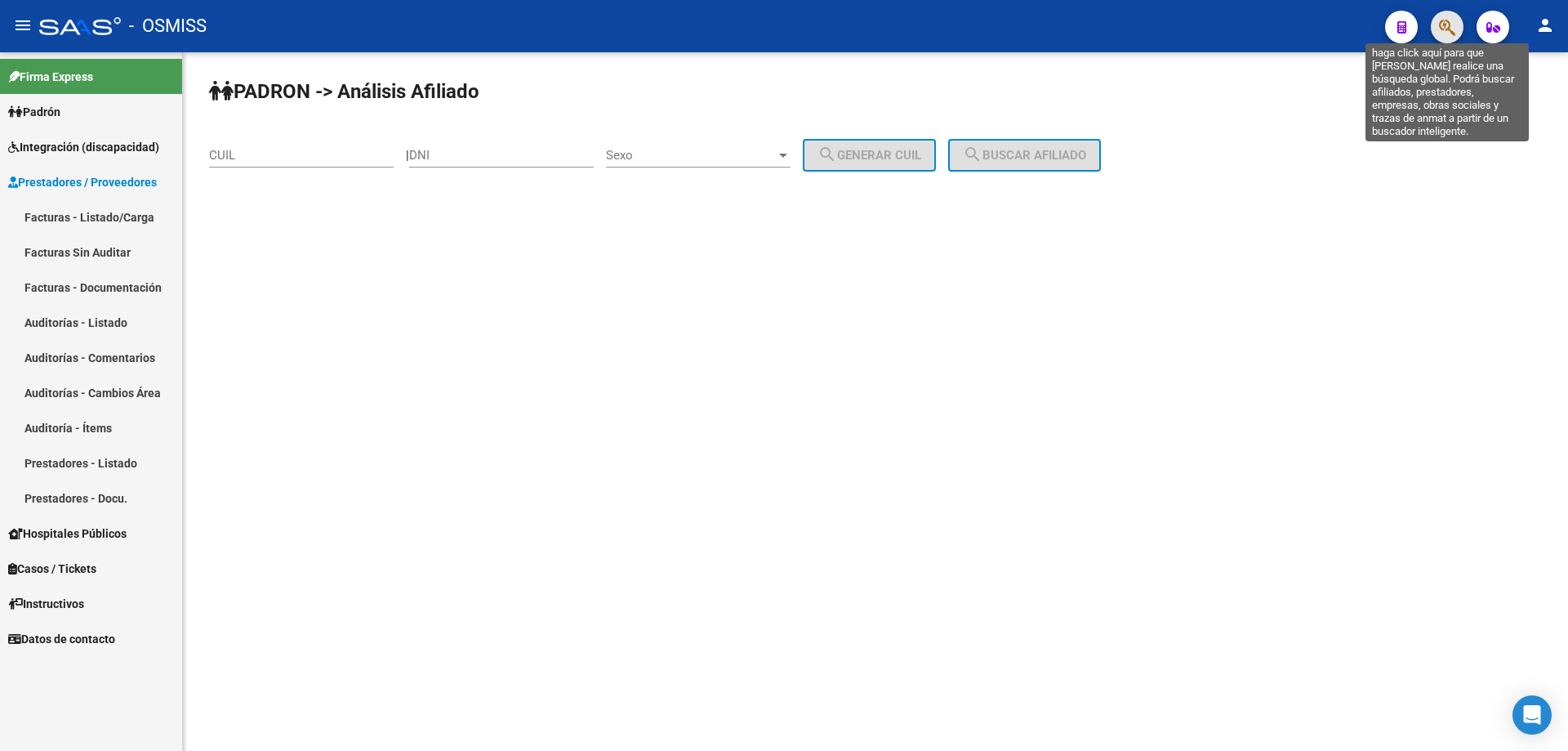
click at [757, 22] on icon "button" at bounding box center [1447, 27] width 17 height 19
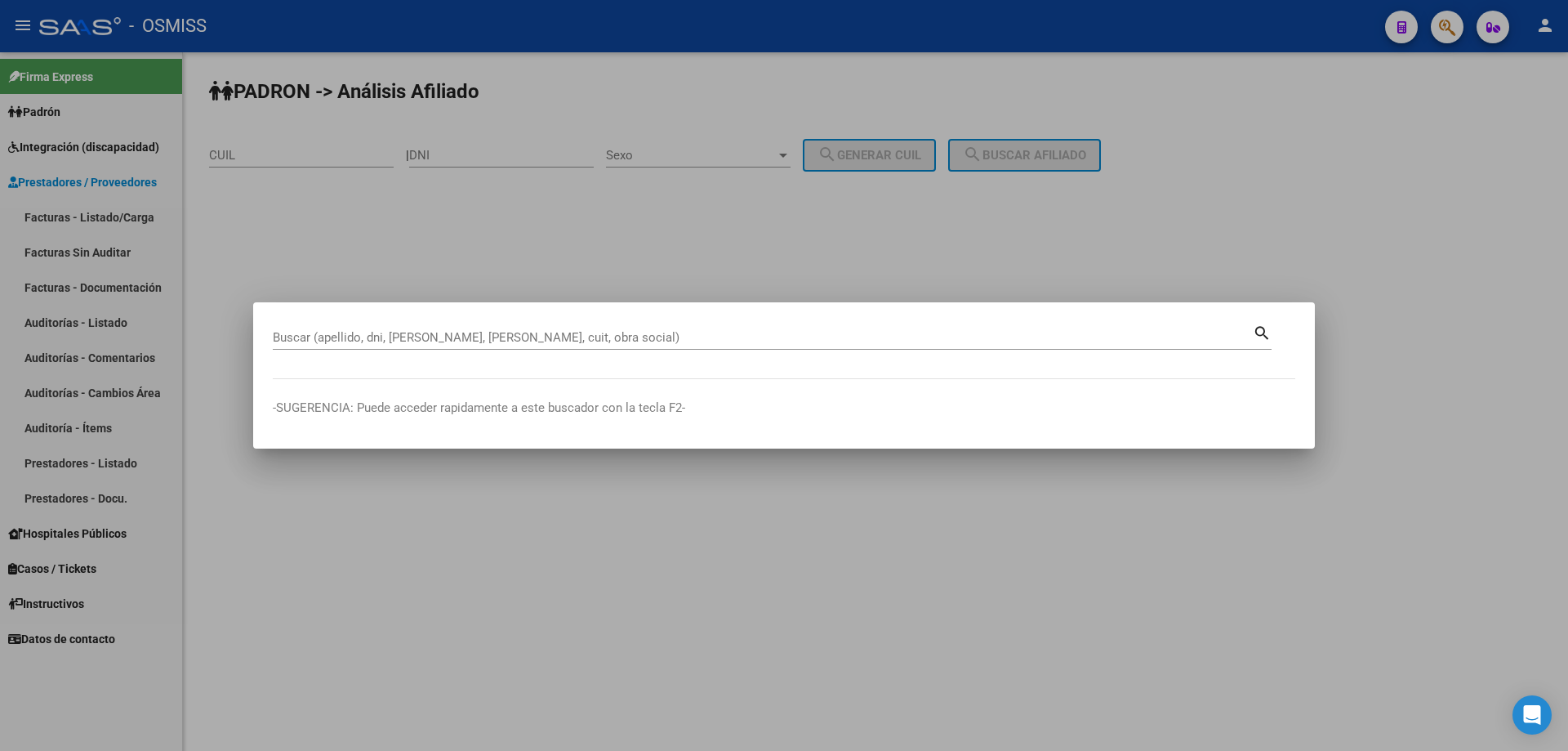
click at [757, 109] on div at bounding box center [784, 376] width 1568 height 751
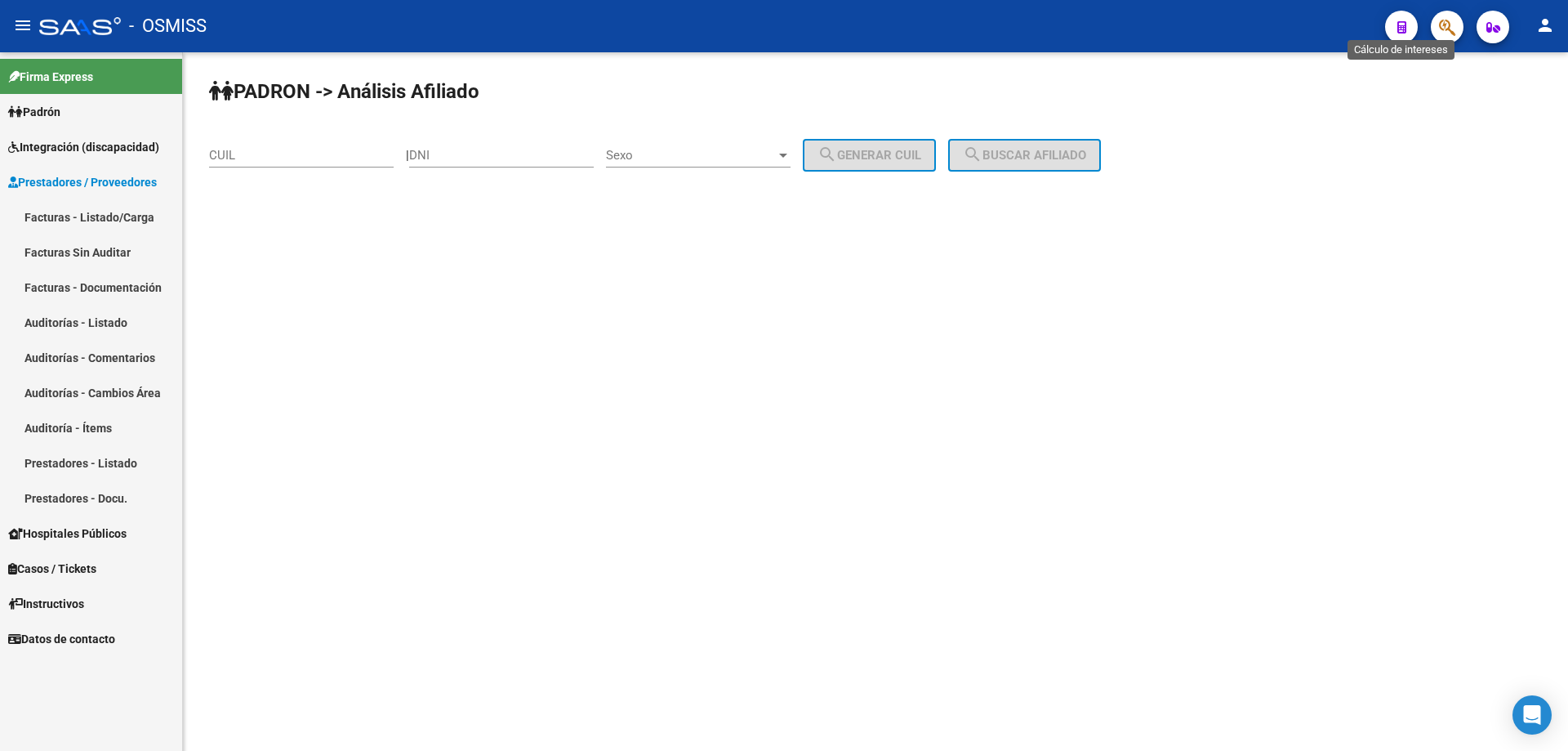
click at [757, 22] on icon "button" at bounding box center [1401, 28] width 9 height 12
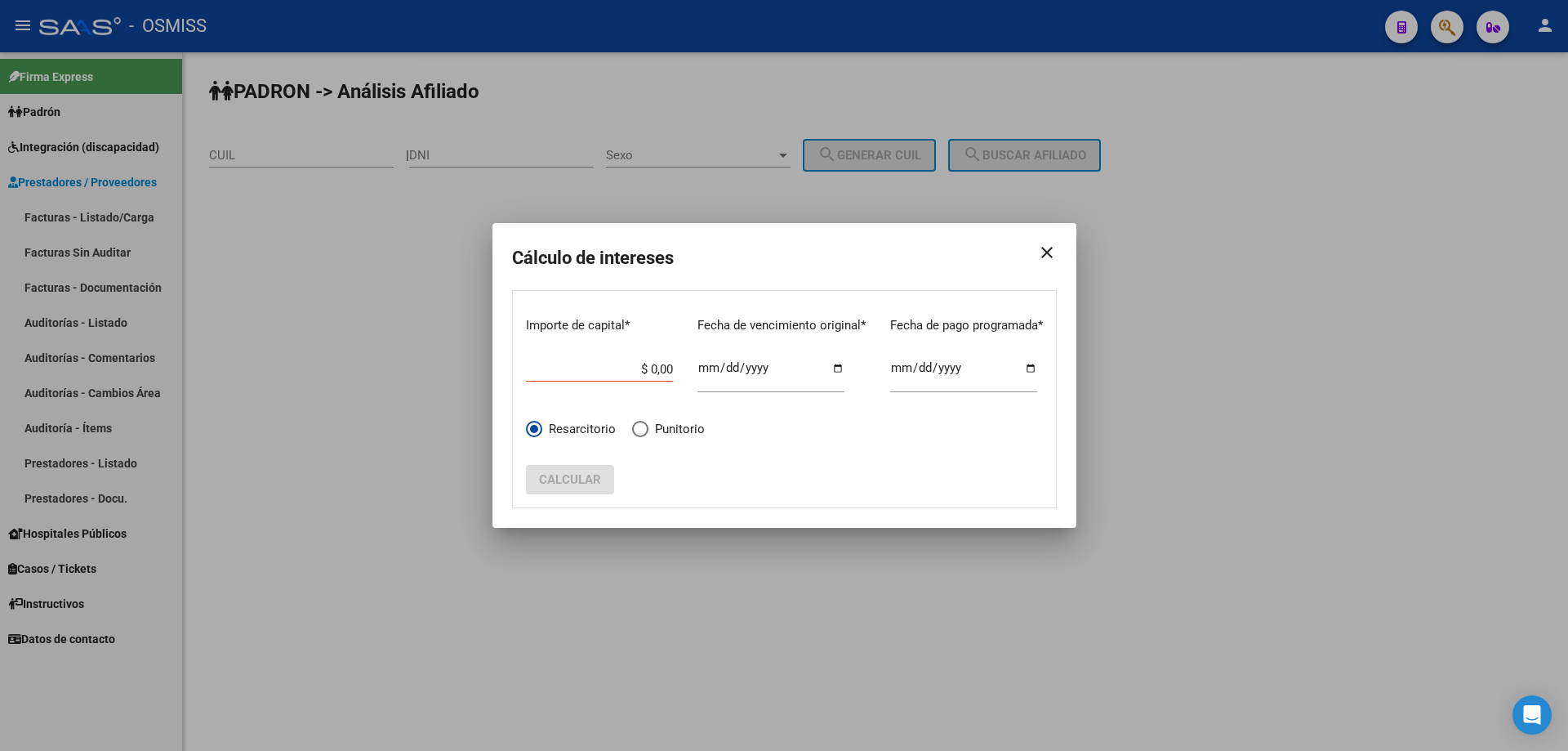
click at [757, 286] on div at bounding box center [784, 376] width 1568 height 751
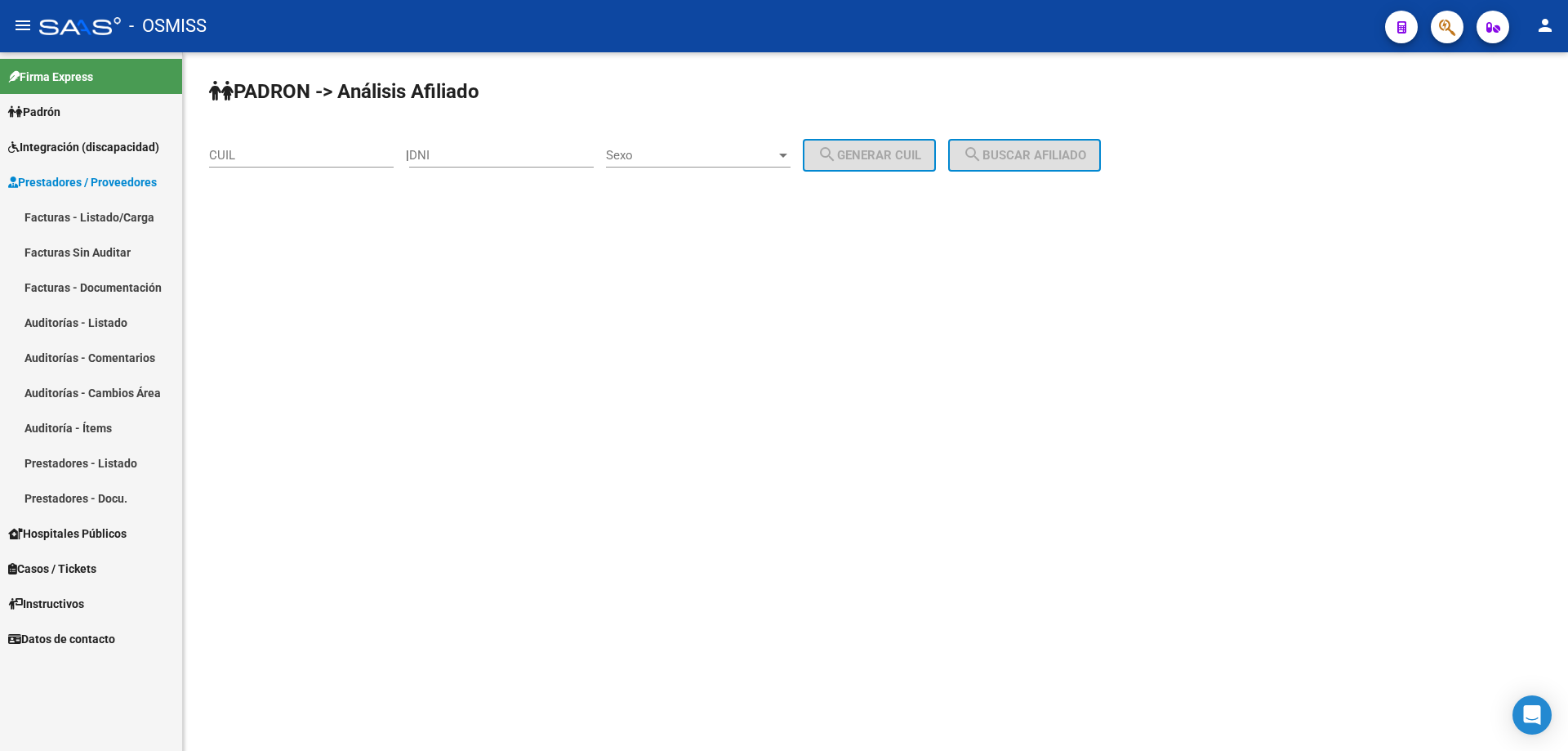
click at [6, 18] on mat-toolbar "menu - OSMISS person" at bounding box center [784, 26] width 1568 height 52
click at [19, 24] on mat-icon "menu" at bounding box center [23, 26] width 20 height 20
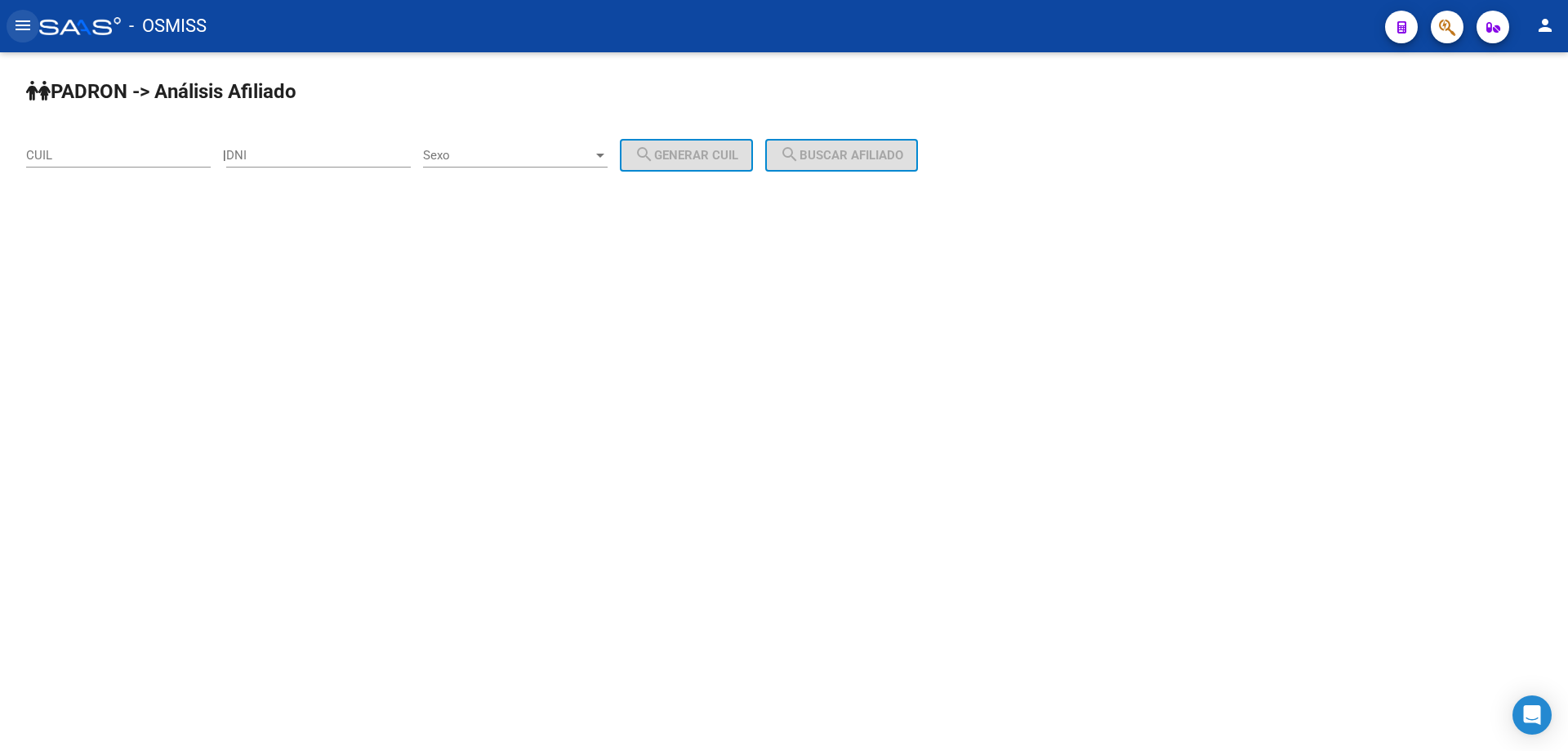
click at [19, 24] on mat-icon "menu" at bounding box center [23, 26] width 20 height 20
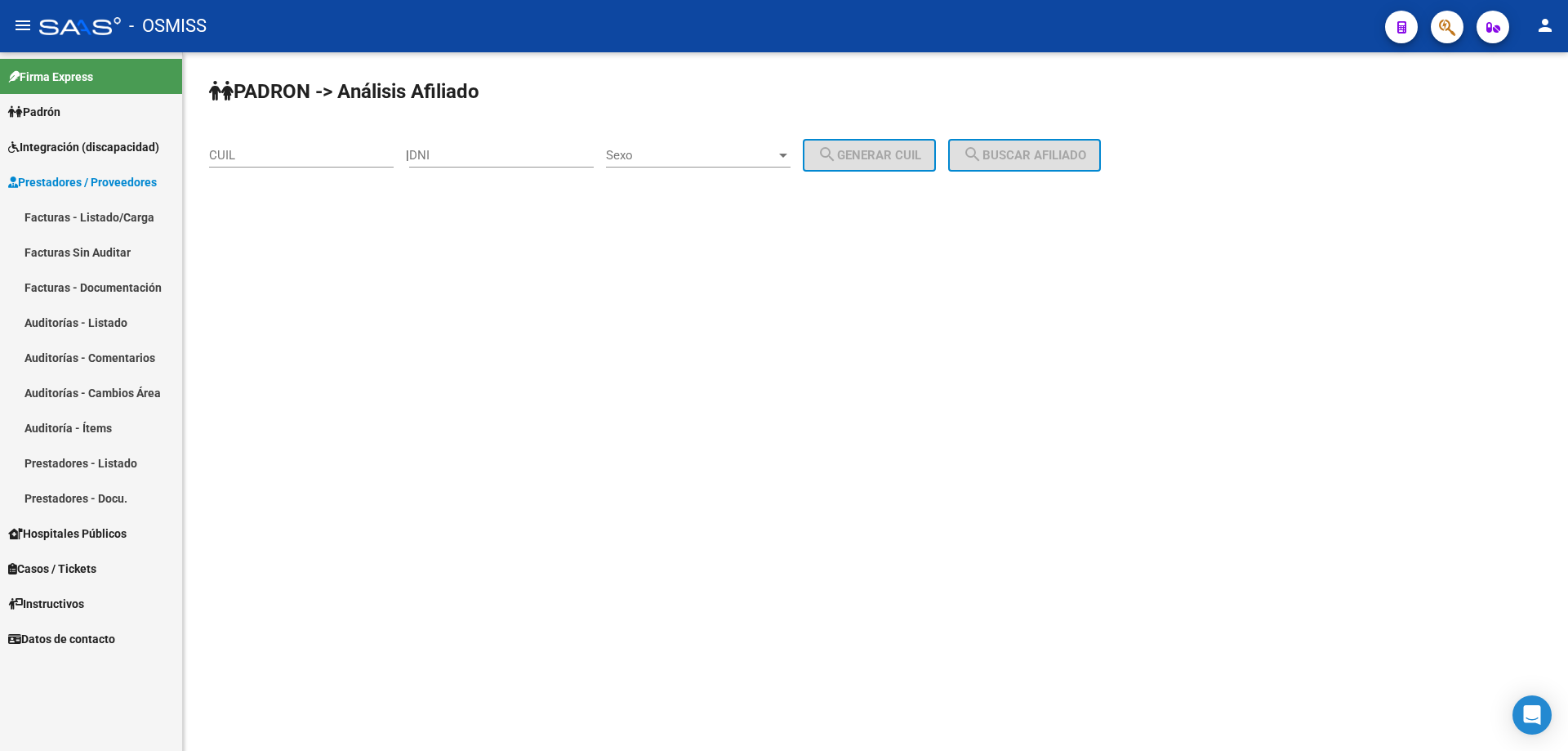
click at [111, 214] on link "Facturas - Listado/Carga" at bounding box center [90, 217] width 182 height 35
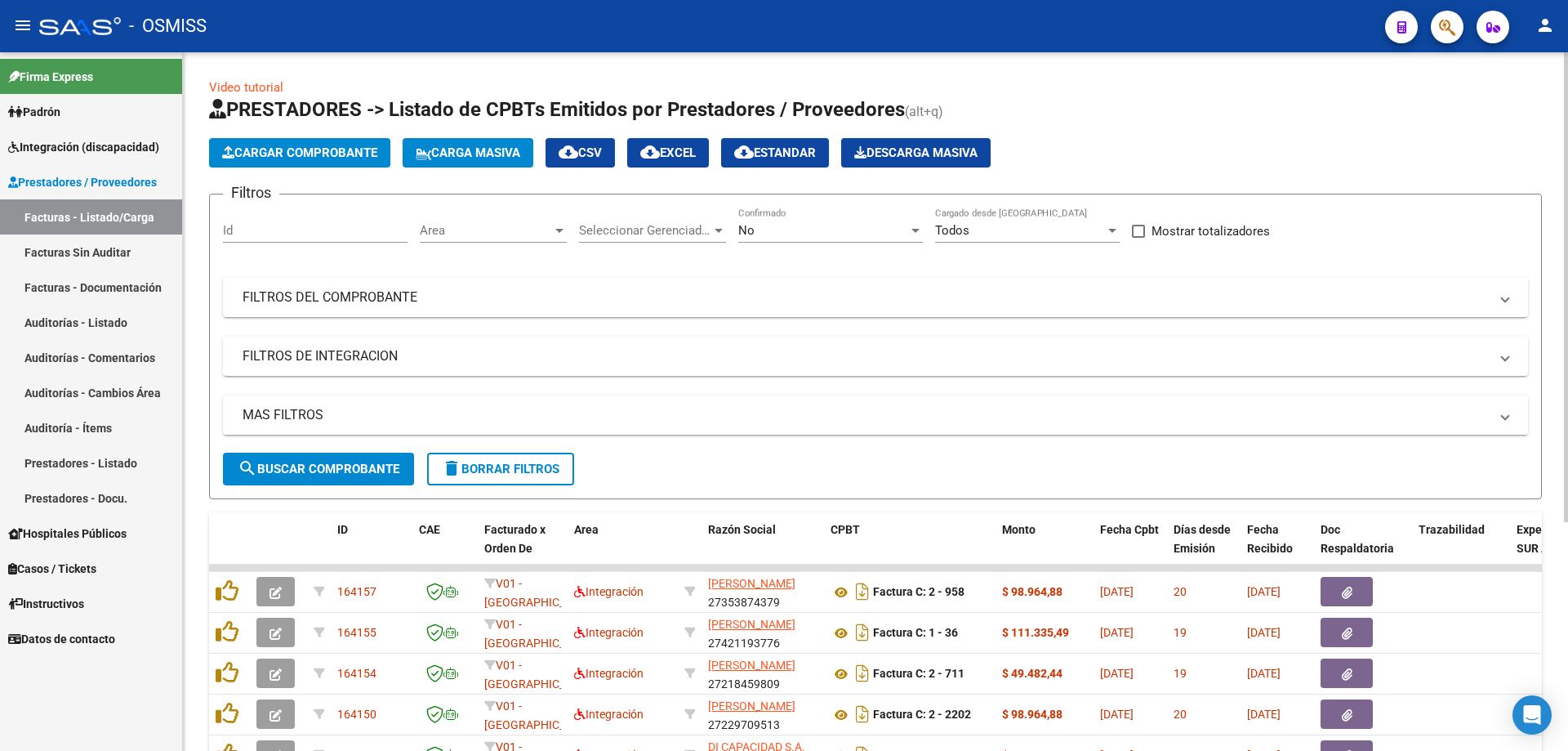
click at [334, 404] on mat-expansion-panel-header "MAS FILTROS" at bounding box center [875, 415] width 1305 height 39
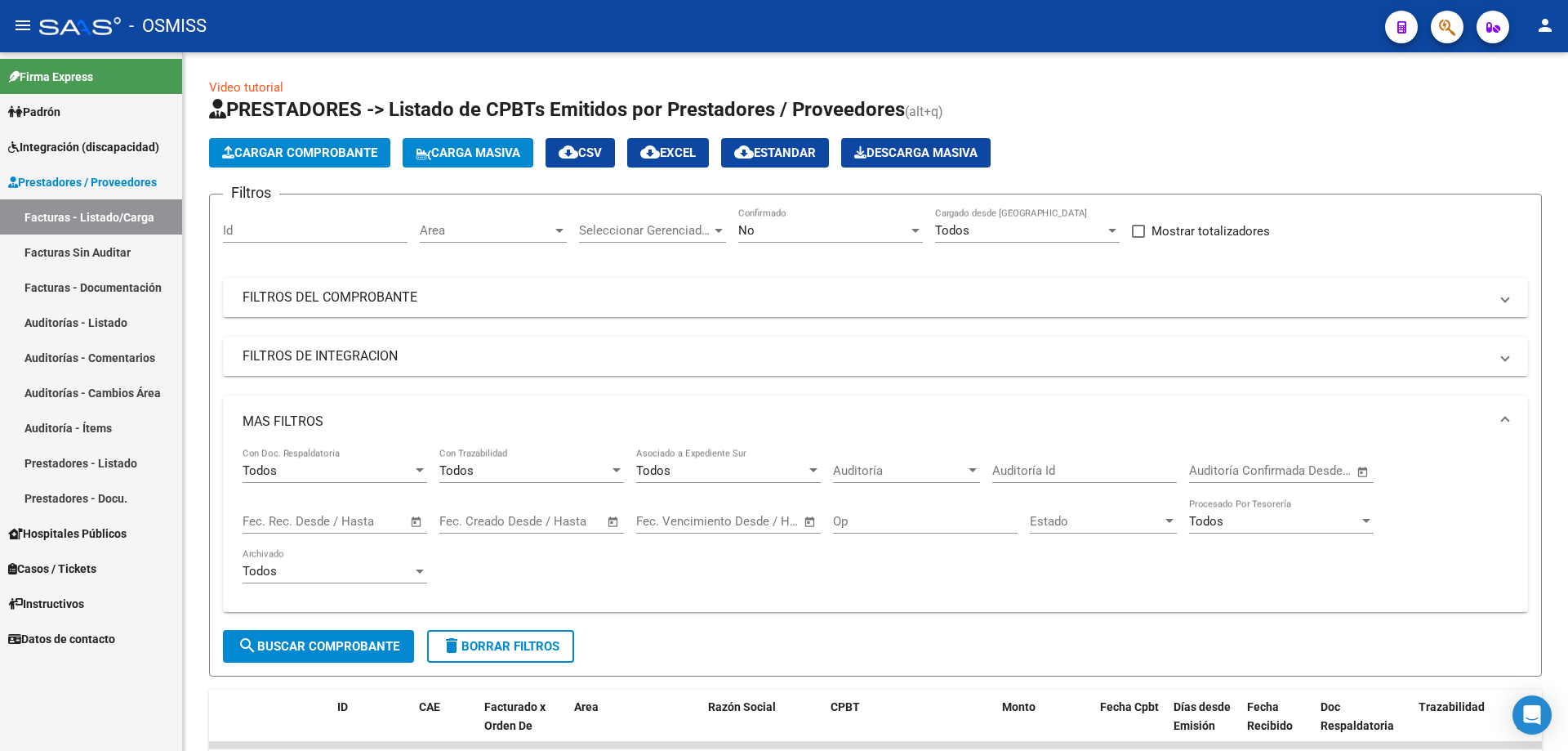
click at [101, 396] on link "Auditorías - Cambios Área" at bounding box center [90, 393] width 182 height 35
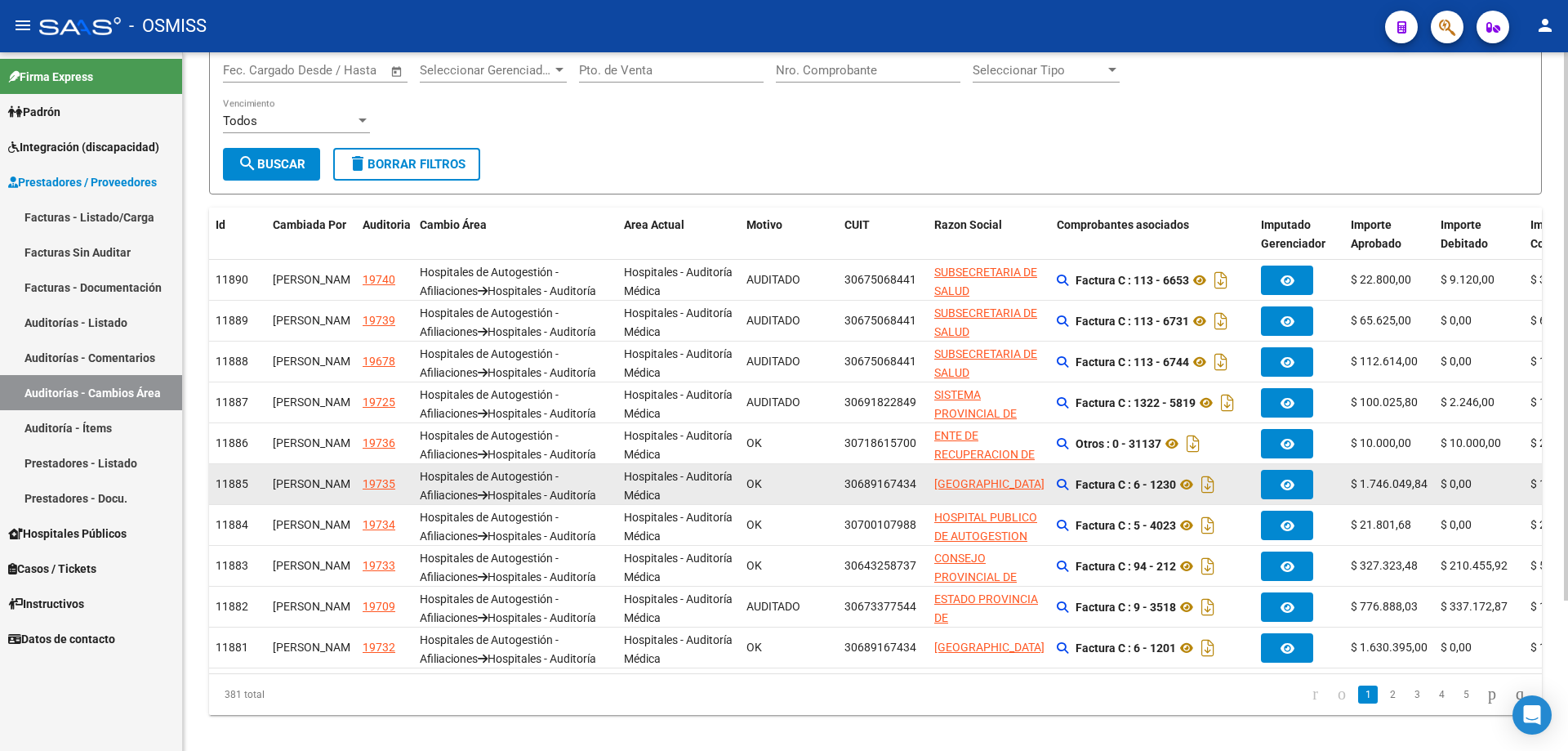
scroll to position [192, 0]
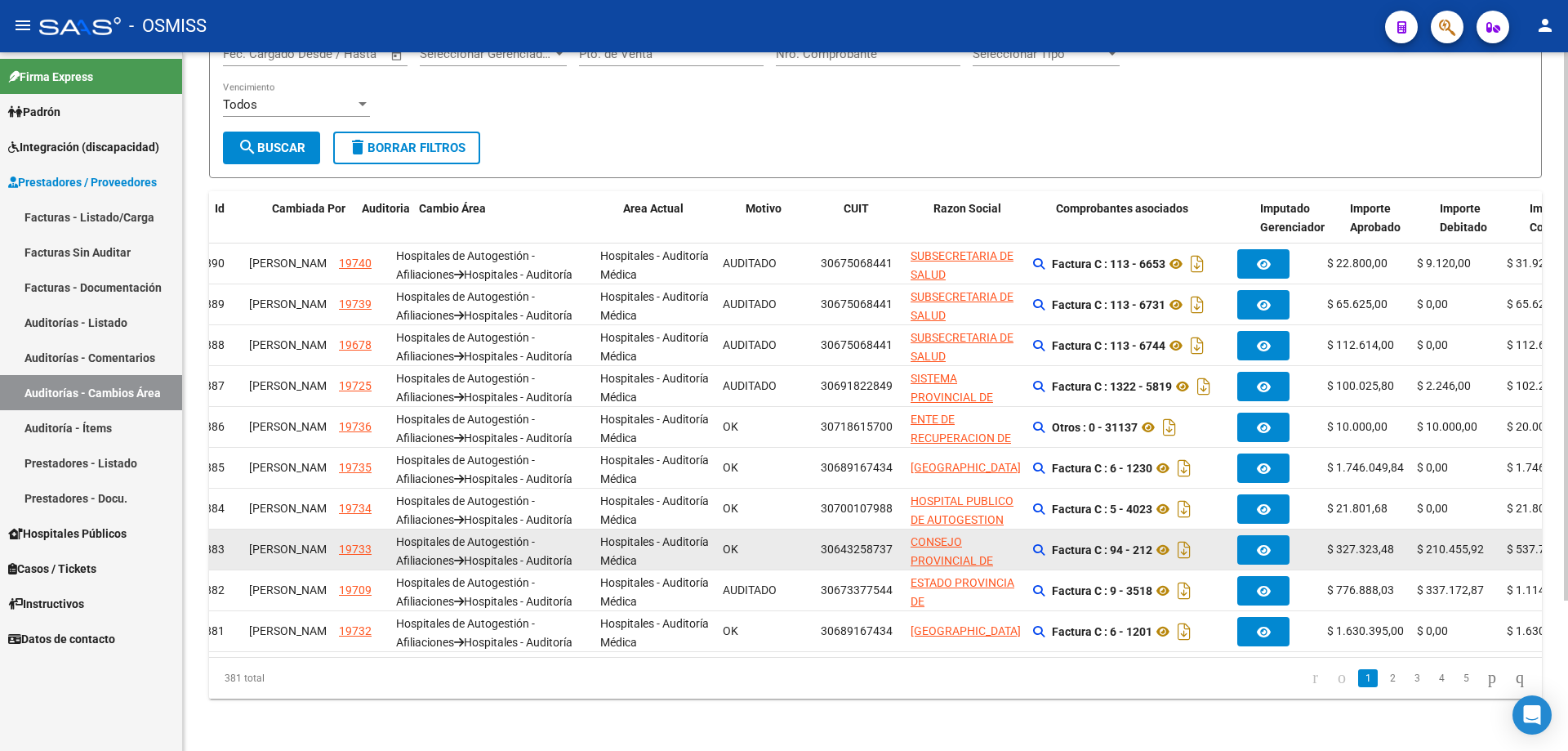
drag, startPoint x: 978, startPoint y: 535, endPoint x: 1026, endPoint y: 521, distance: 50.0
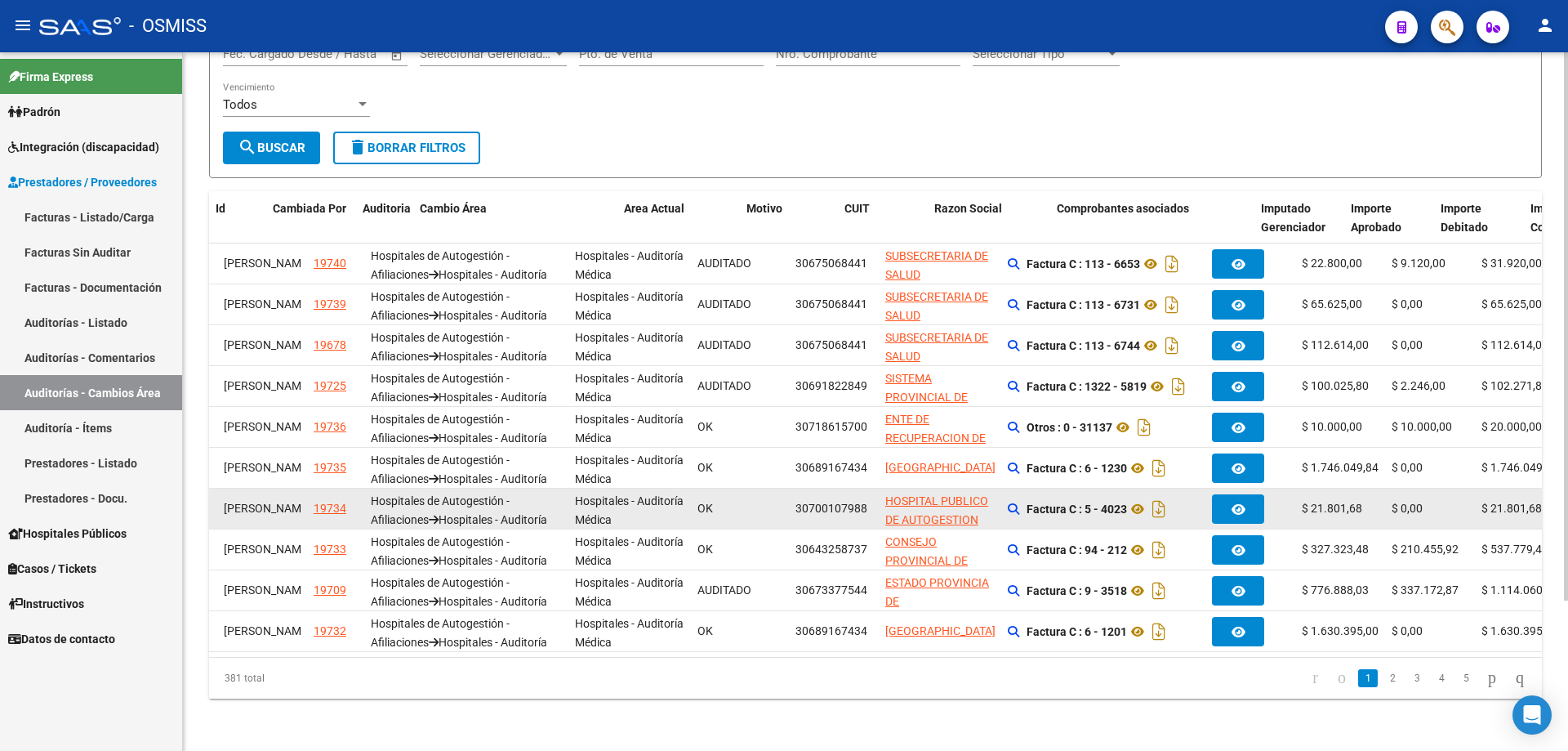
scroll to position [0, 0]
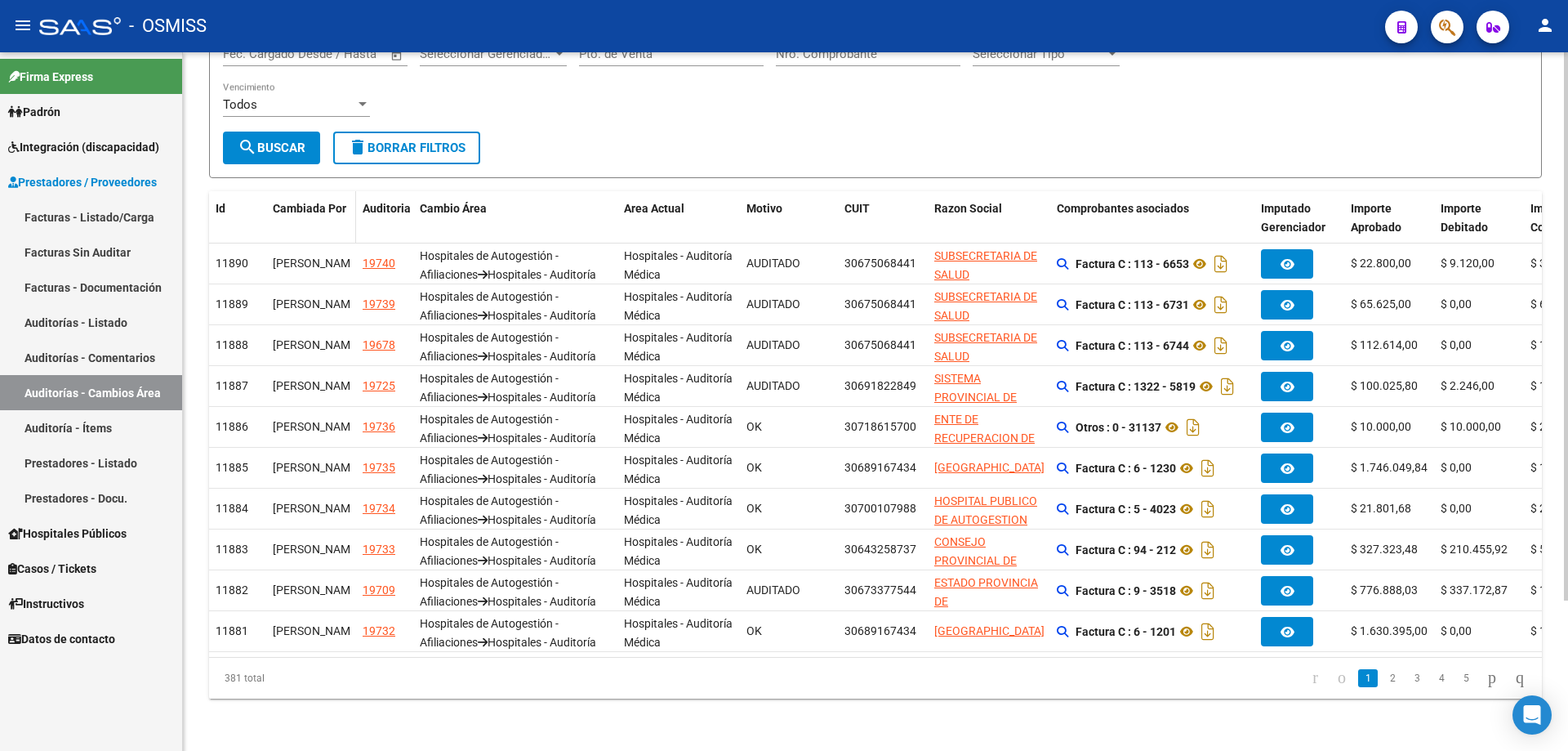
click at [296, 202] on span "Cambiada Por" at bounding box center [309, 207] width 74 height 13
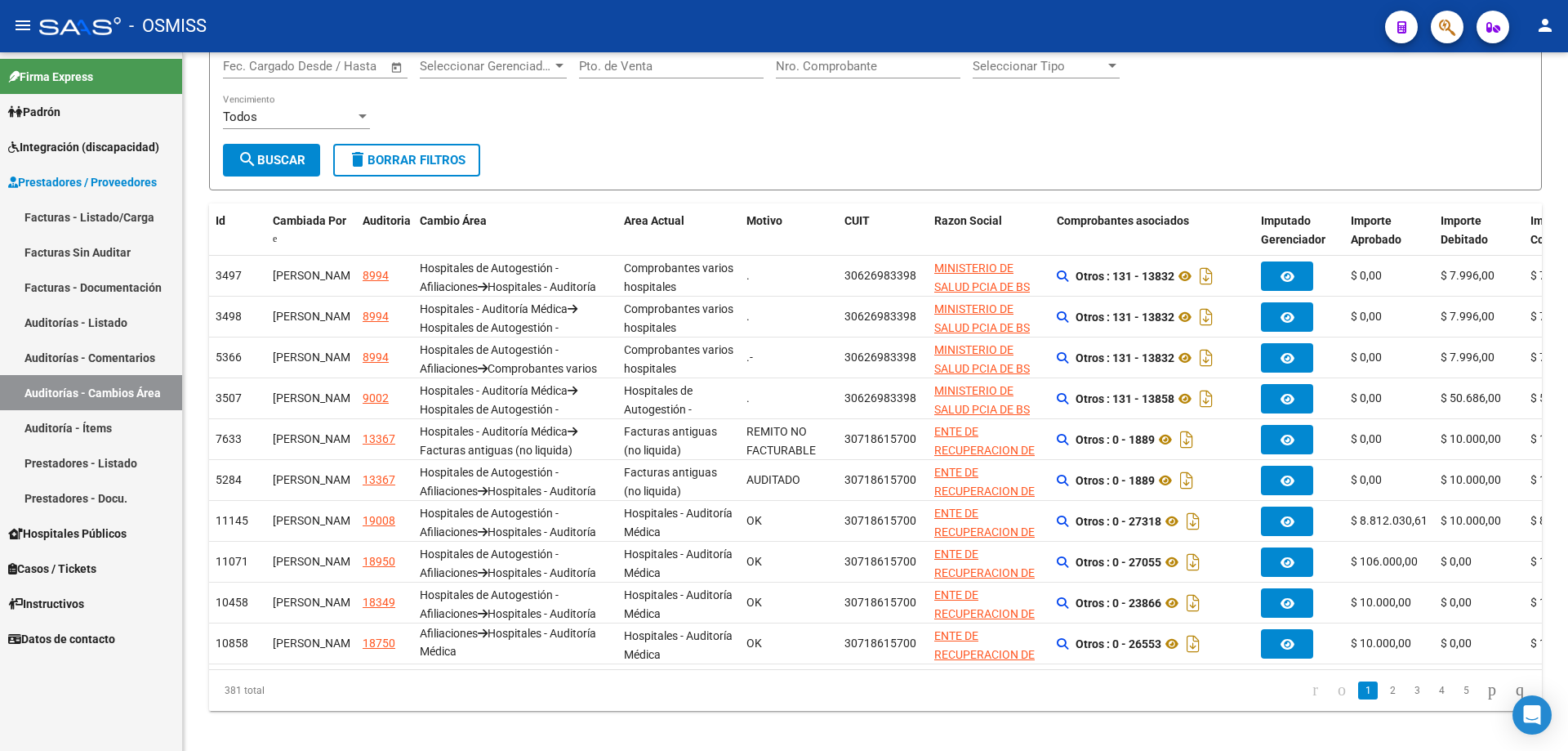
scroll to position [192, 0]
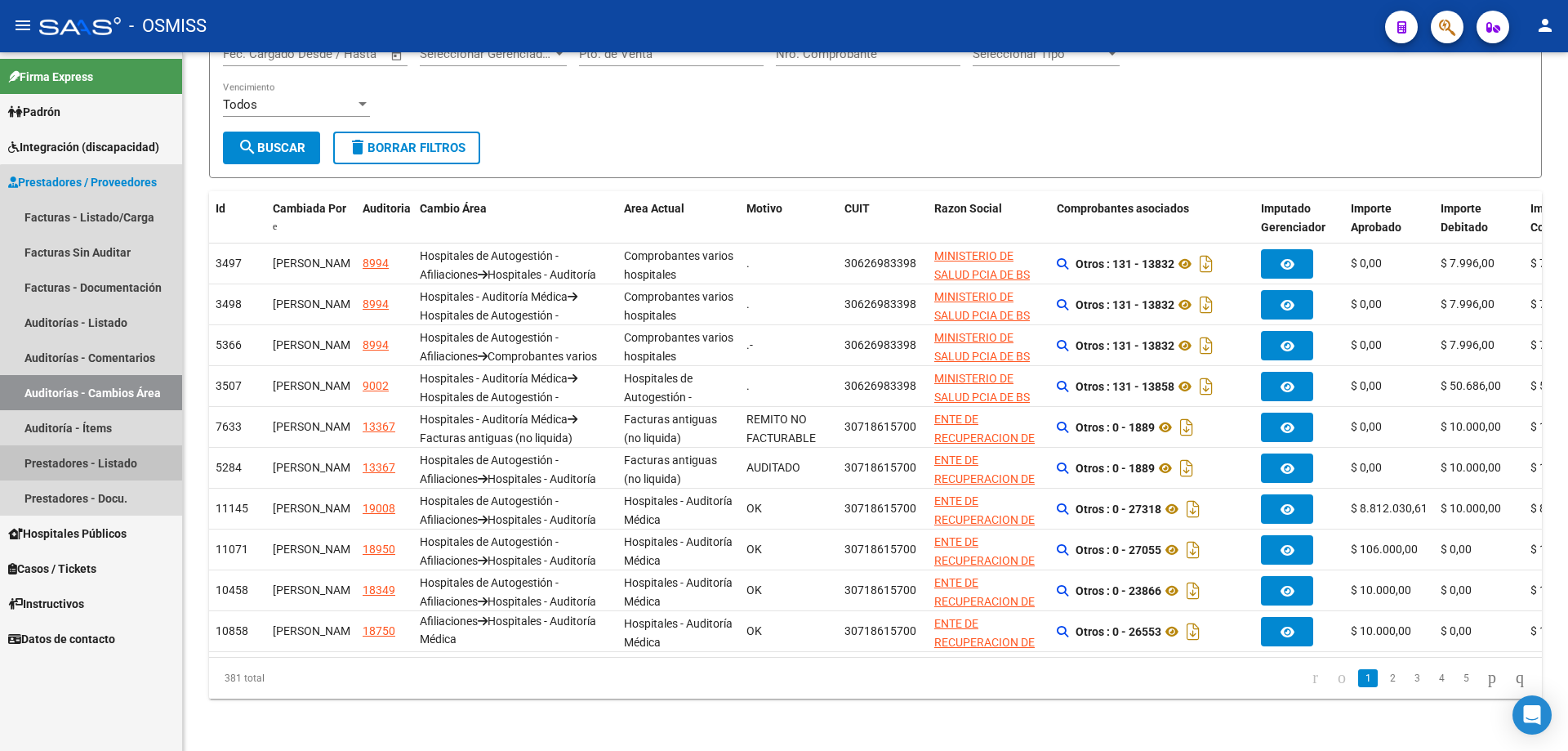
click at [107, 467] on link "Prestadores - Listado" at bounding box center [90, 463] width 182 height 35
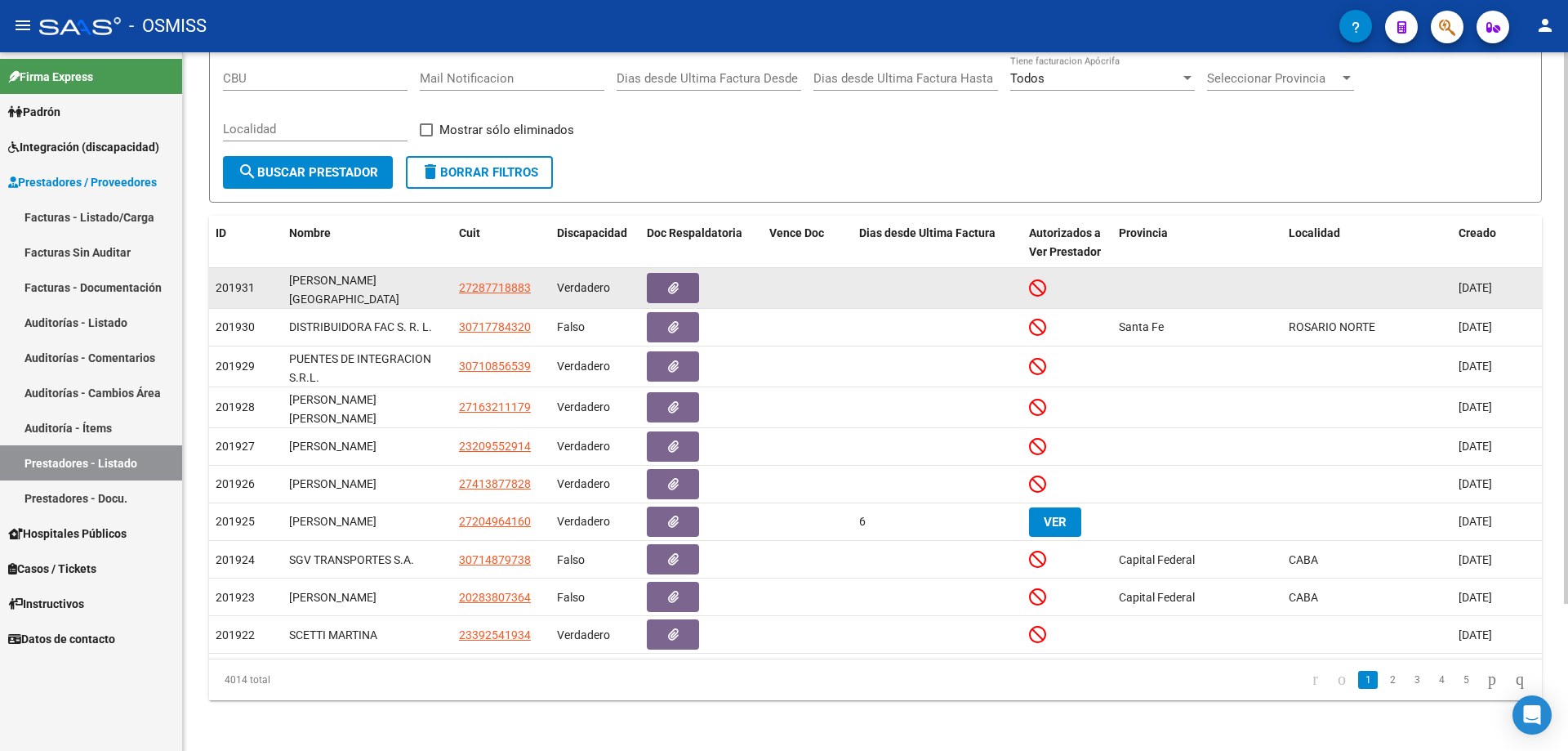
scroll to position [187, 0]
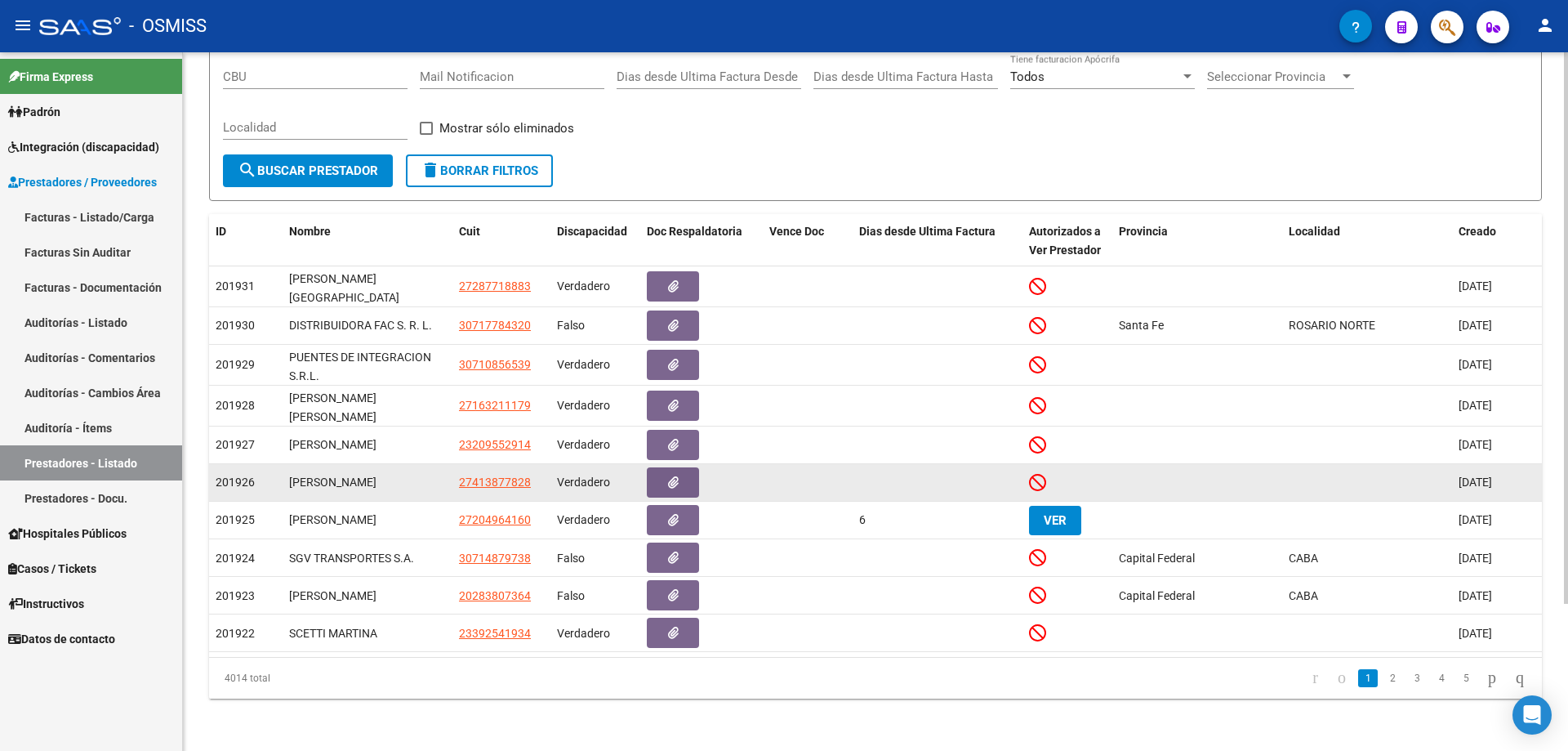
drag, startPoint x: 572, startPoint y: 482, endPoint x: 980, endPoint y: 489, distance: 408.1
drag, startPoint x: 1206, startPoint y: 489, endPoint x: 1362, endPoint y: 490, distance: 156.0
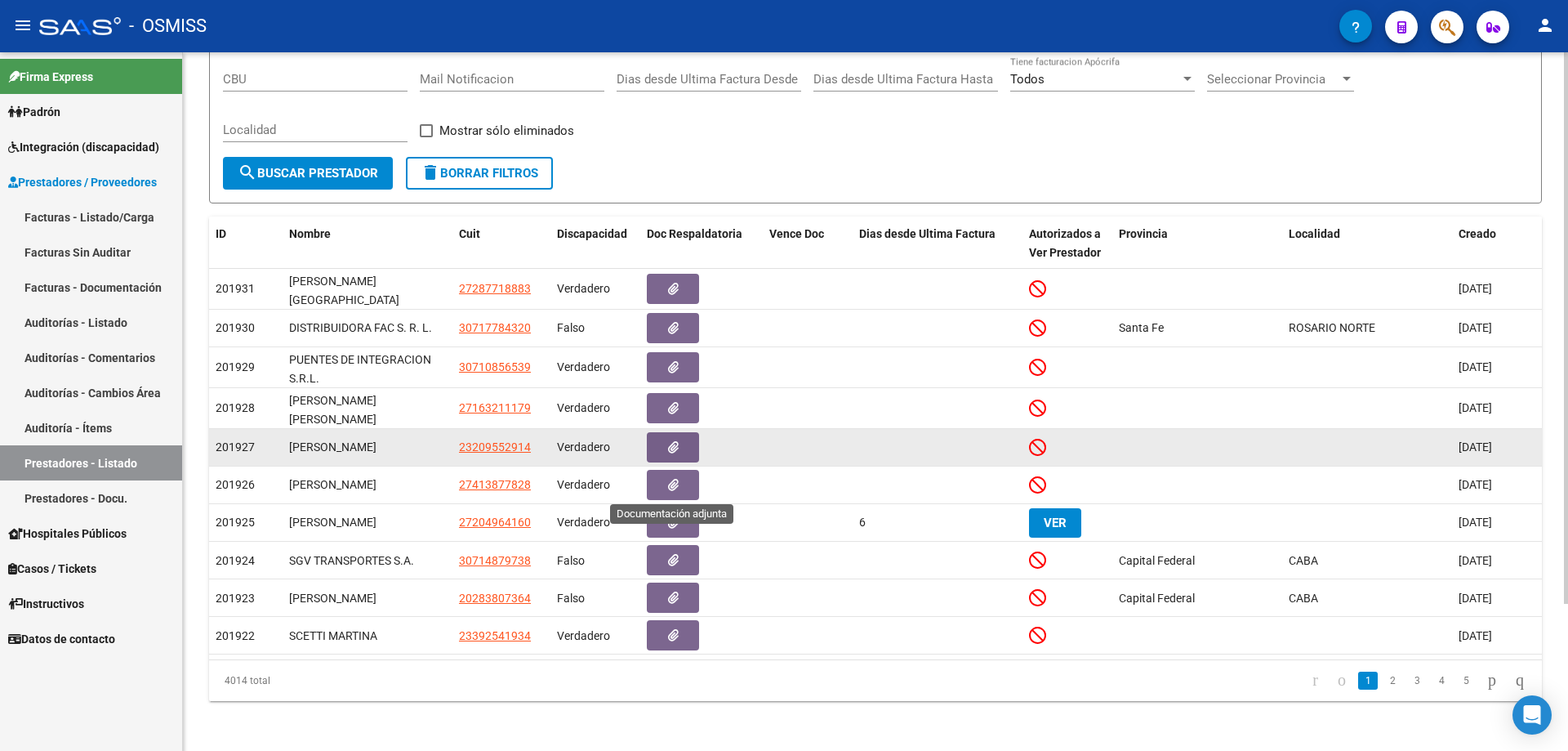
drag, startPoint x: 1362, startPoint y: 490, endPoint x: 392, endPoint y: 466, distance: 970.3
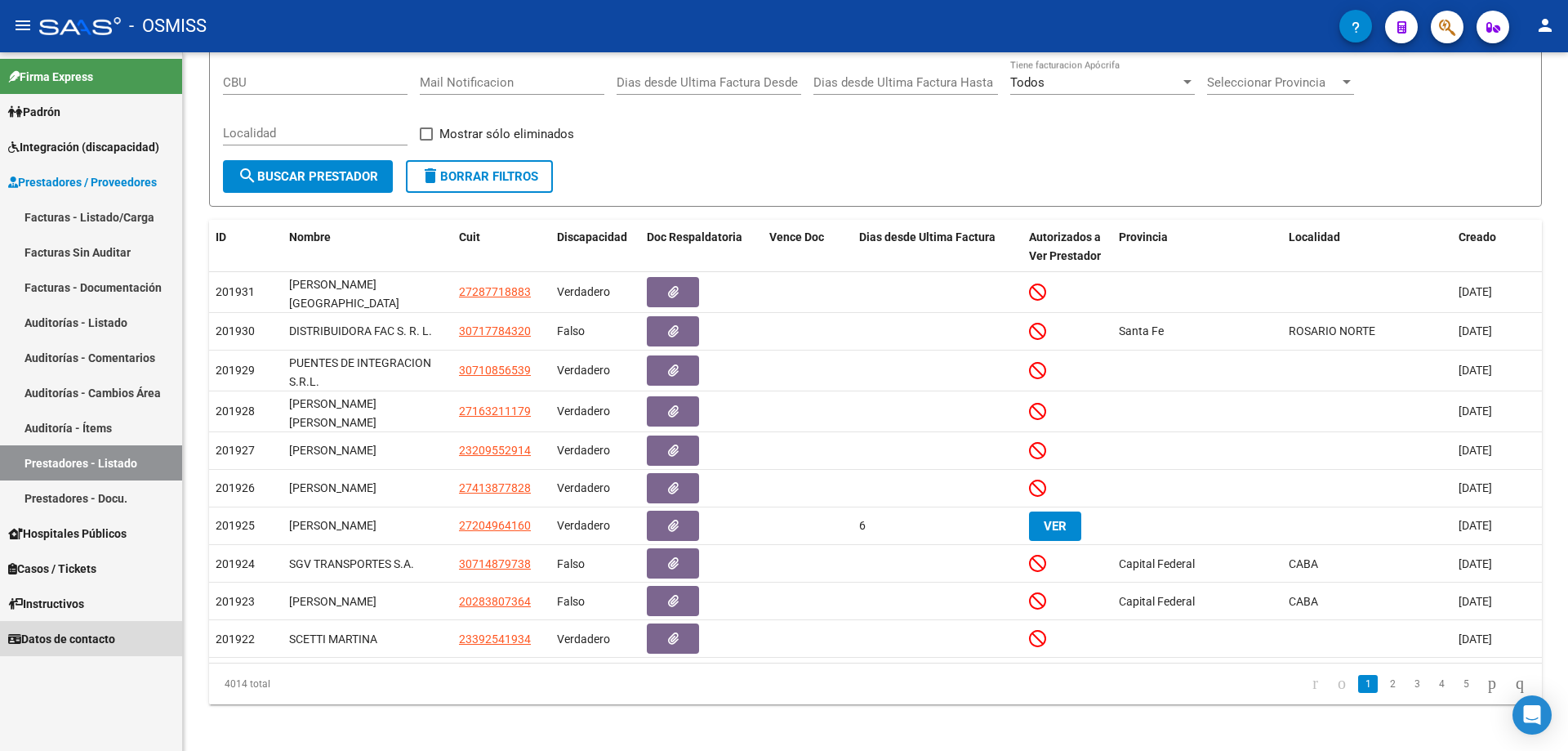
click at [65, 506] on span "Datos de contacto" at bounding box center [61, 639] width 107 height 18
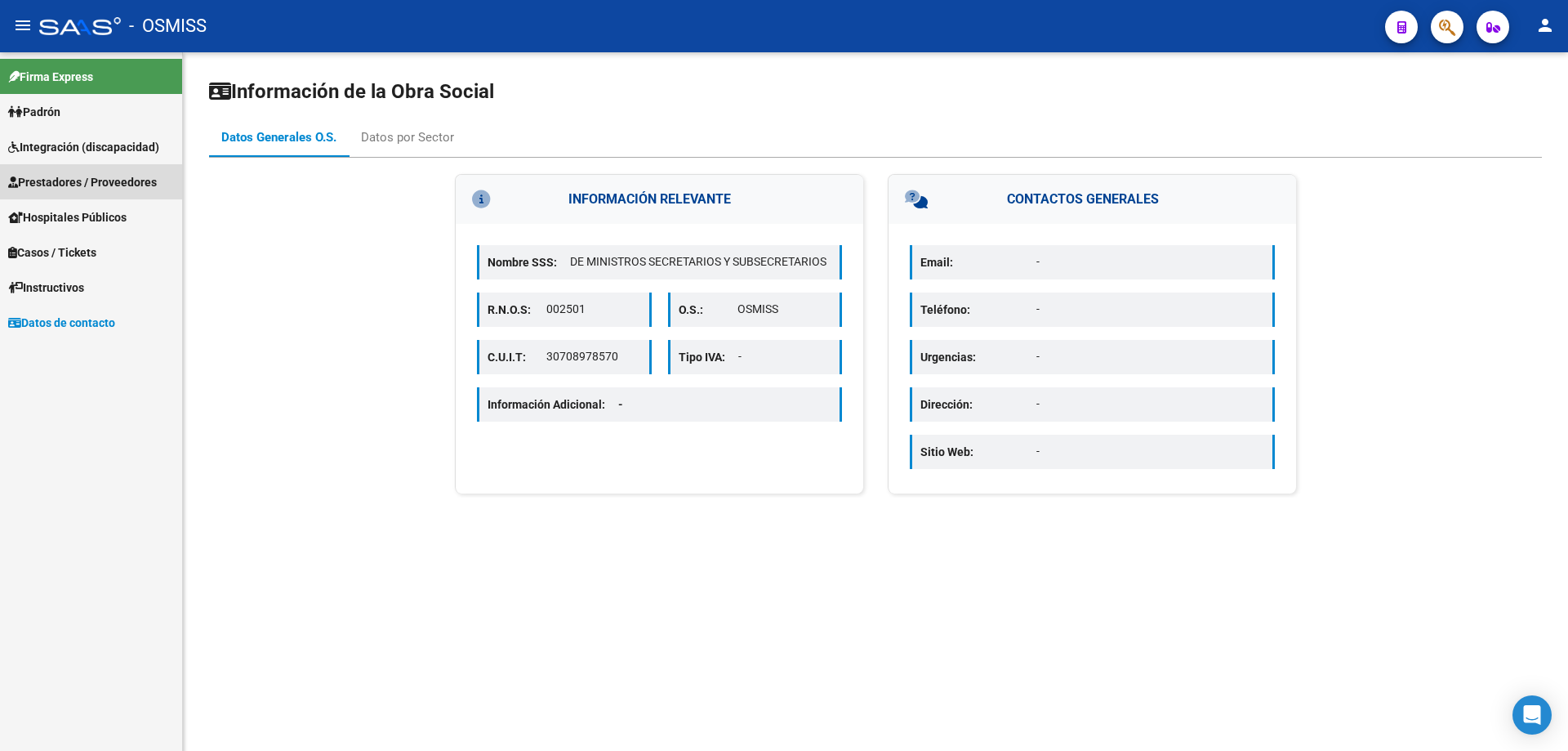
click at [74, 182] on span "Prestadores / Proveedores" at bounding box center [82, 182] width 148 height 18
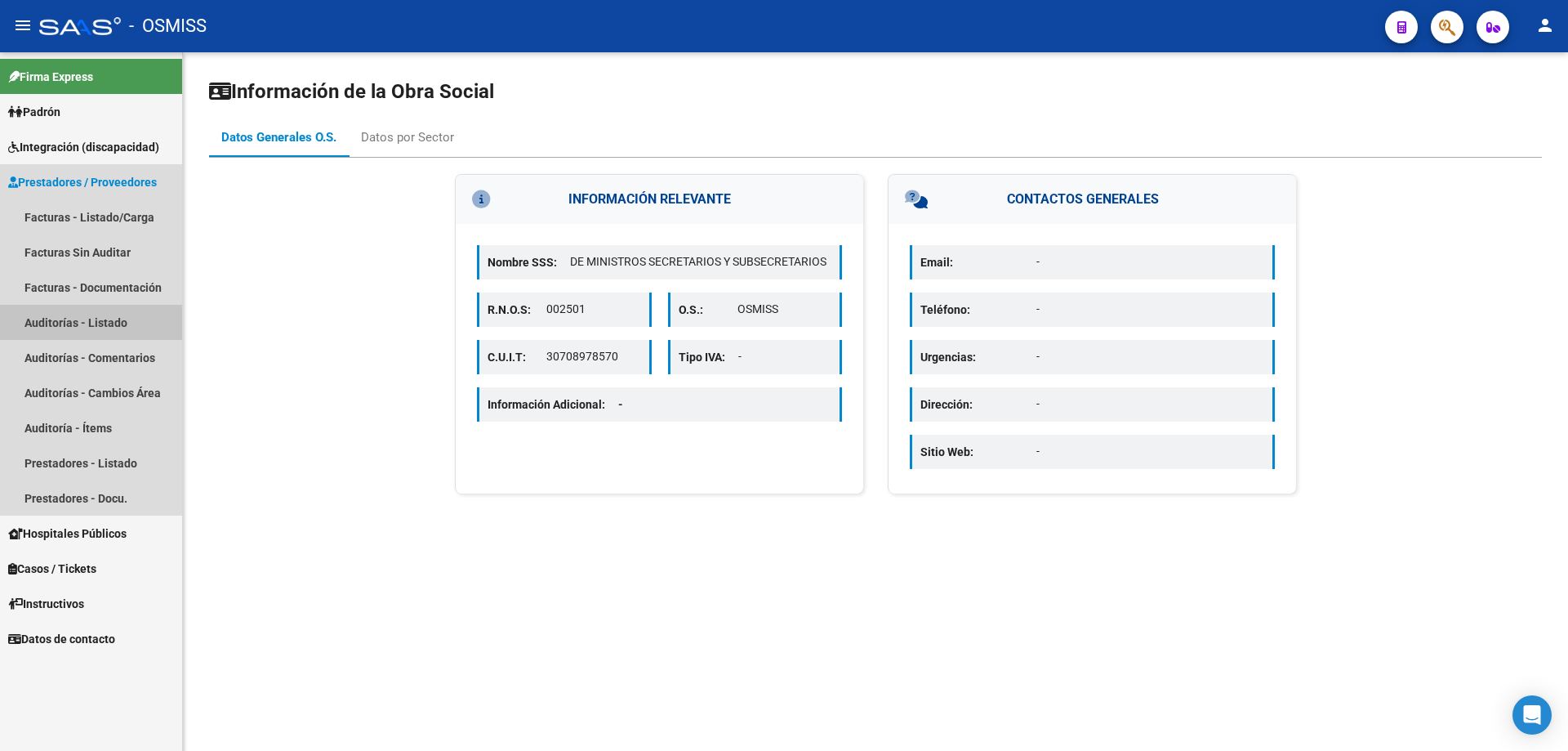
click at [108, 323] on link "Auditorías - Listado" at bounding box center [90, 322] width 182 height 35
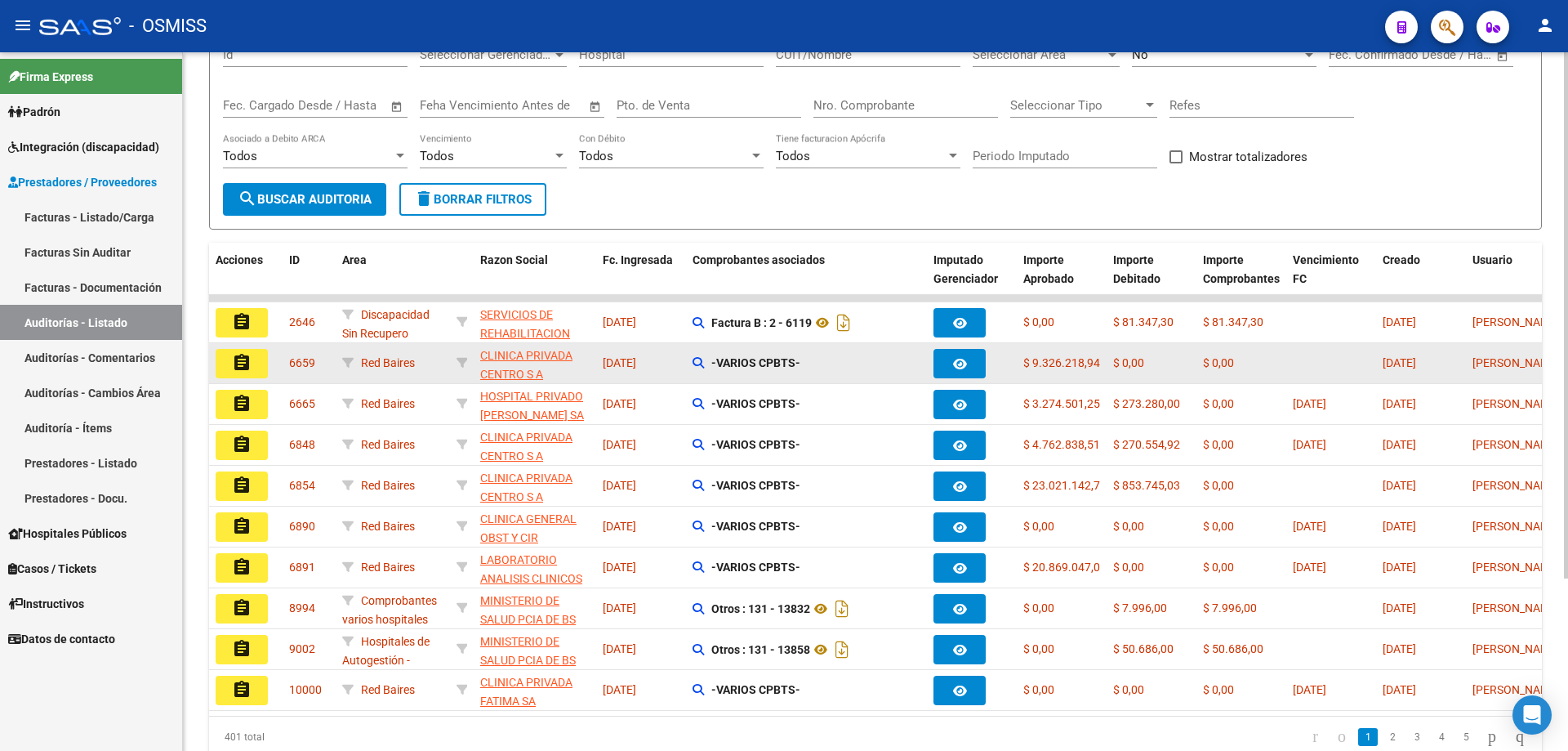
scroll to position [163, 0]
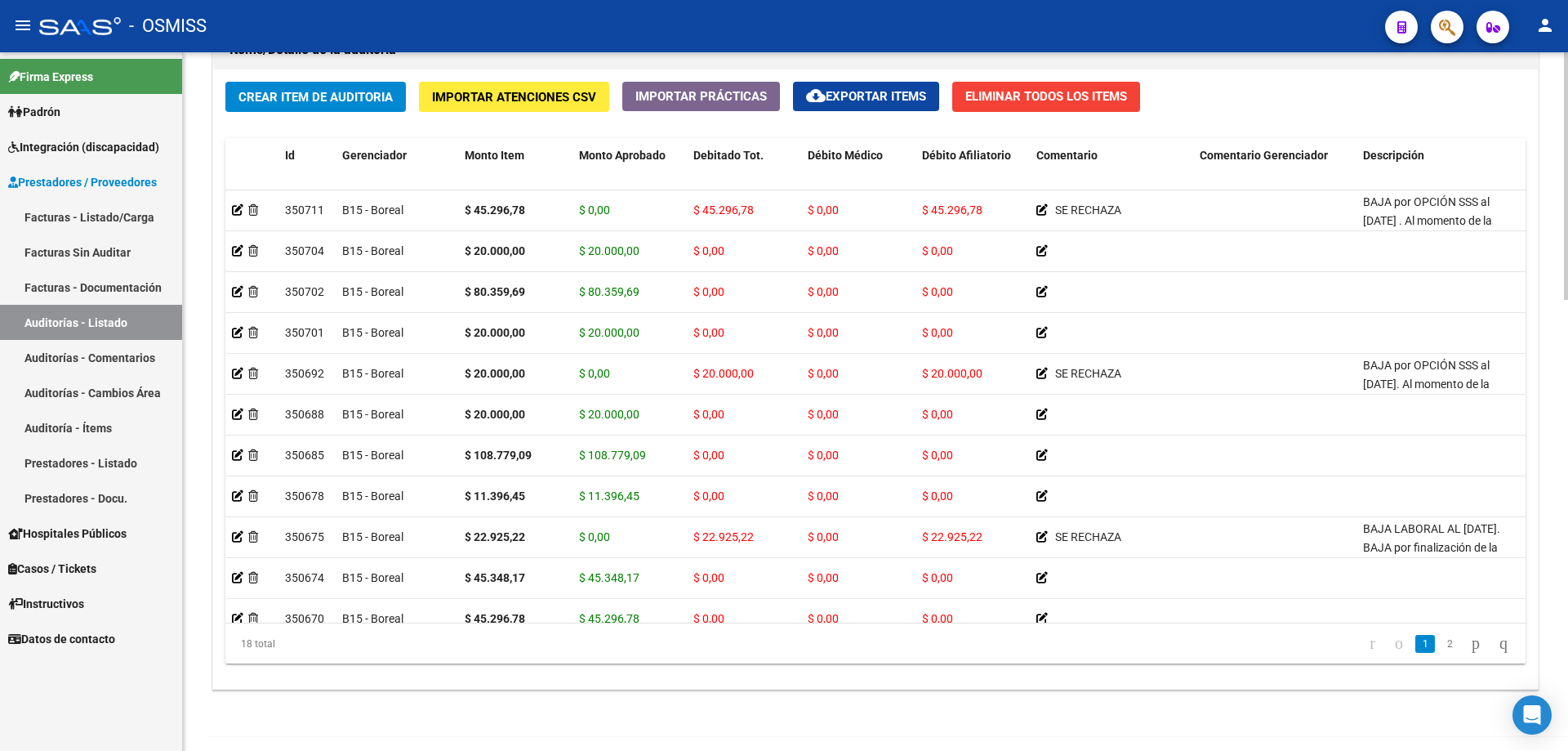
scroll to position [1226, 0]
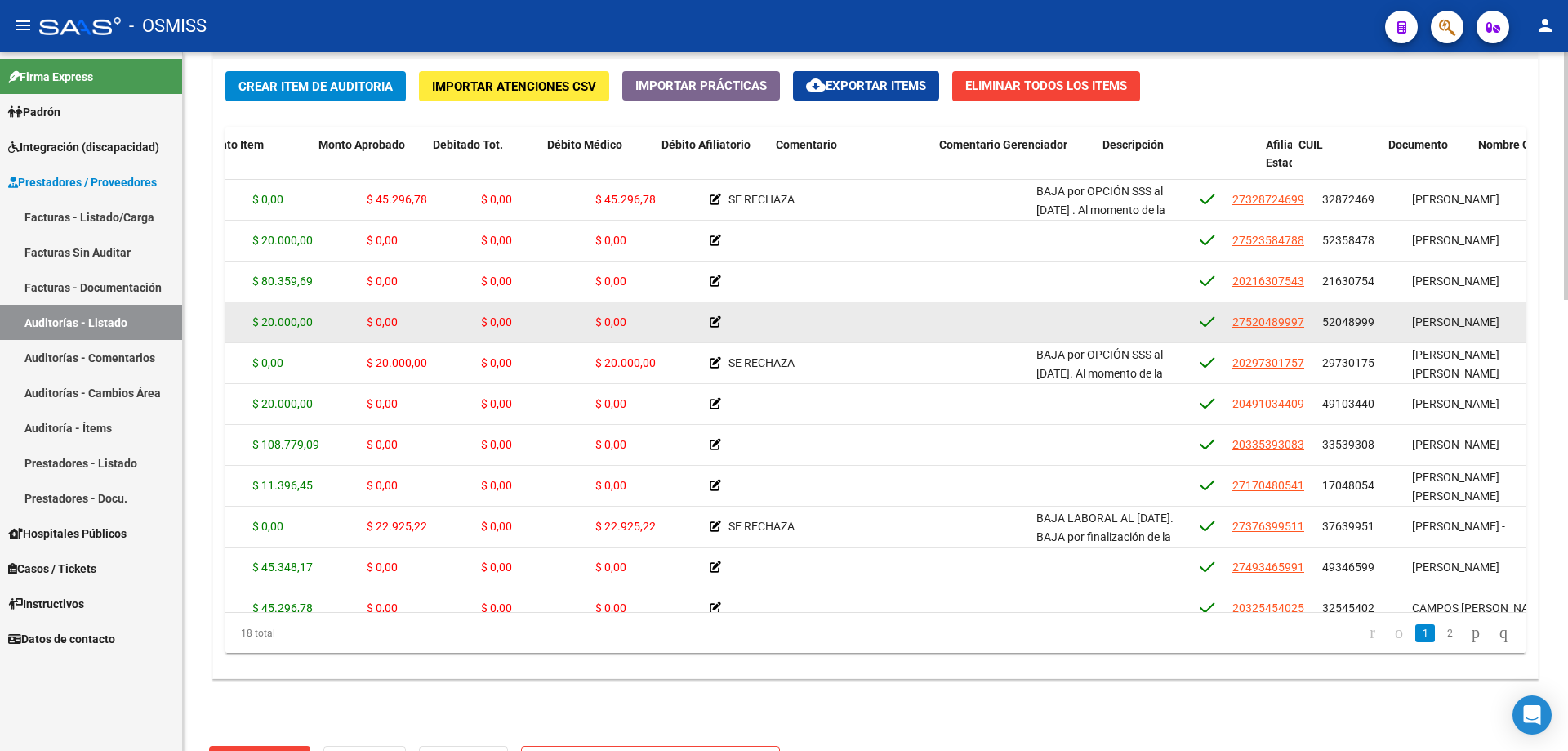
drag, startPoint x: 864, startPoint y: 322, endPoint x: 962, endPoint y: 314, distance: 98.3
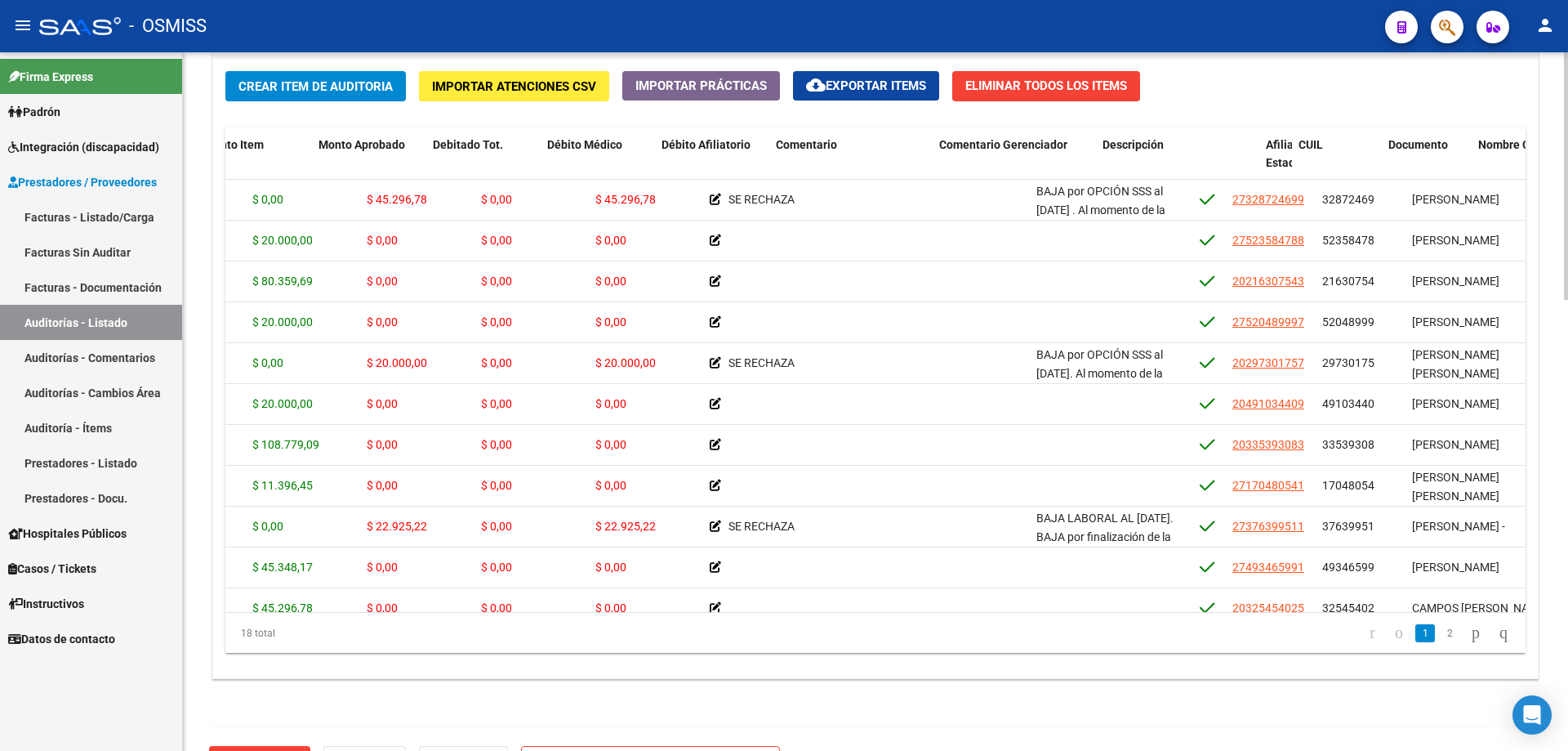
scroll to position [0, 395]
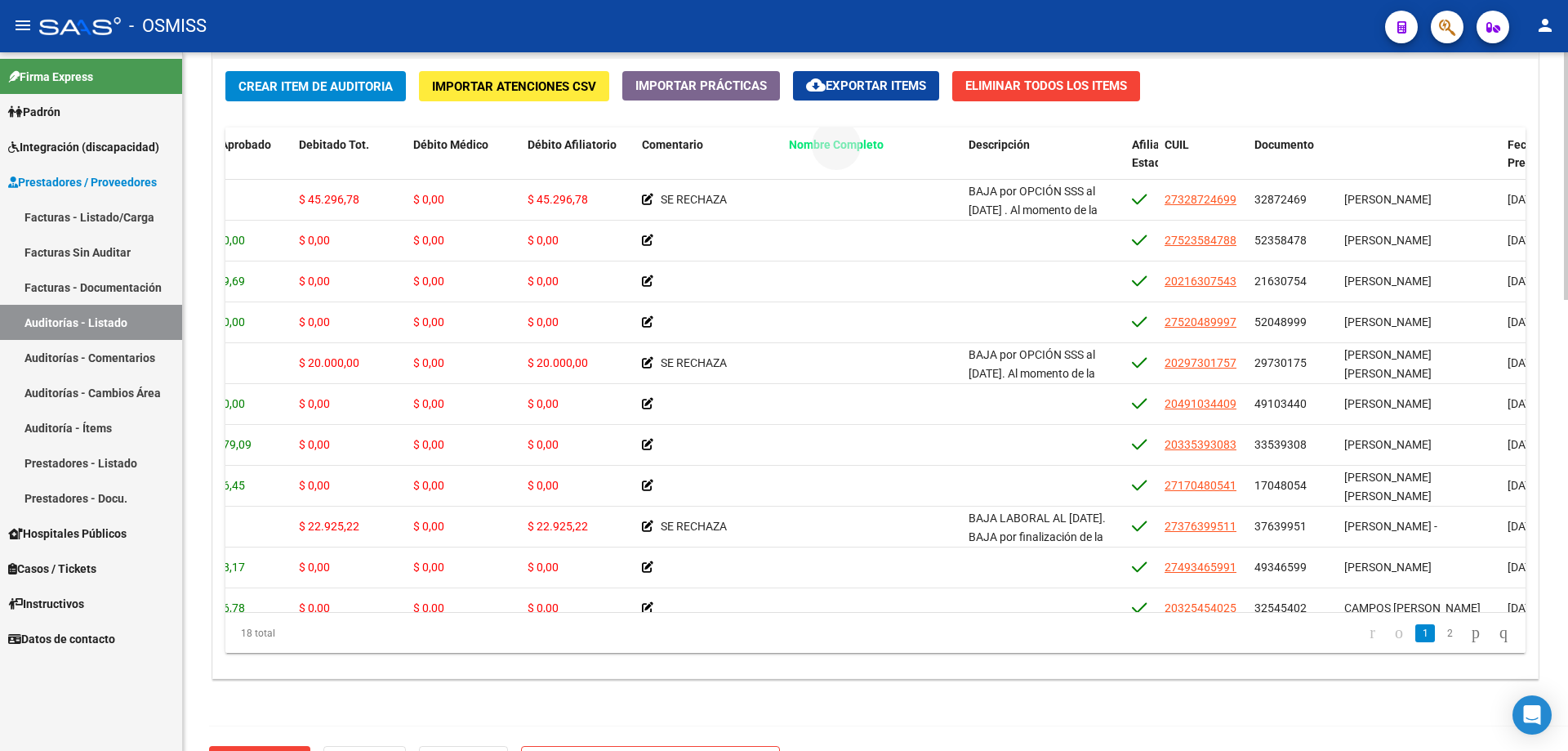
drag, startPoint x: 1392, startPoint y: 140, endPoint x: 843, endPoint y: 158, distance: 549.3
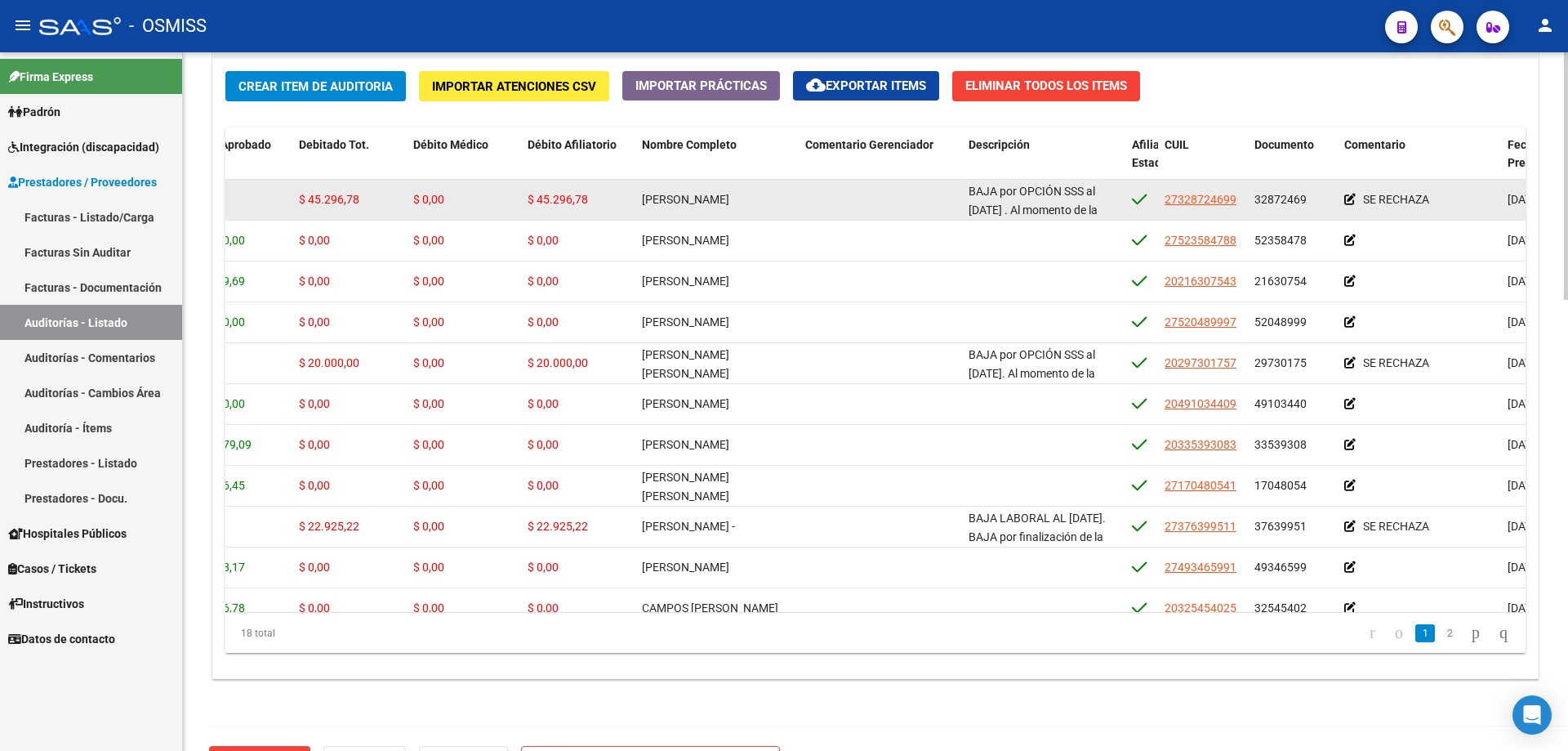
scroll to position [0, 0]
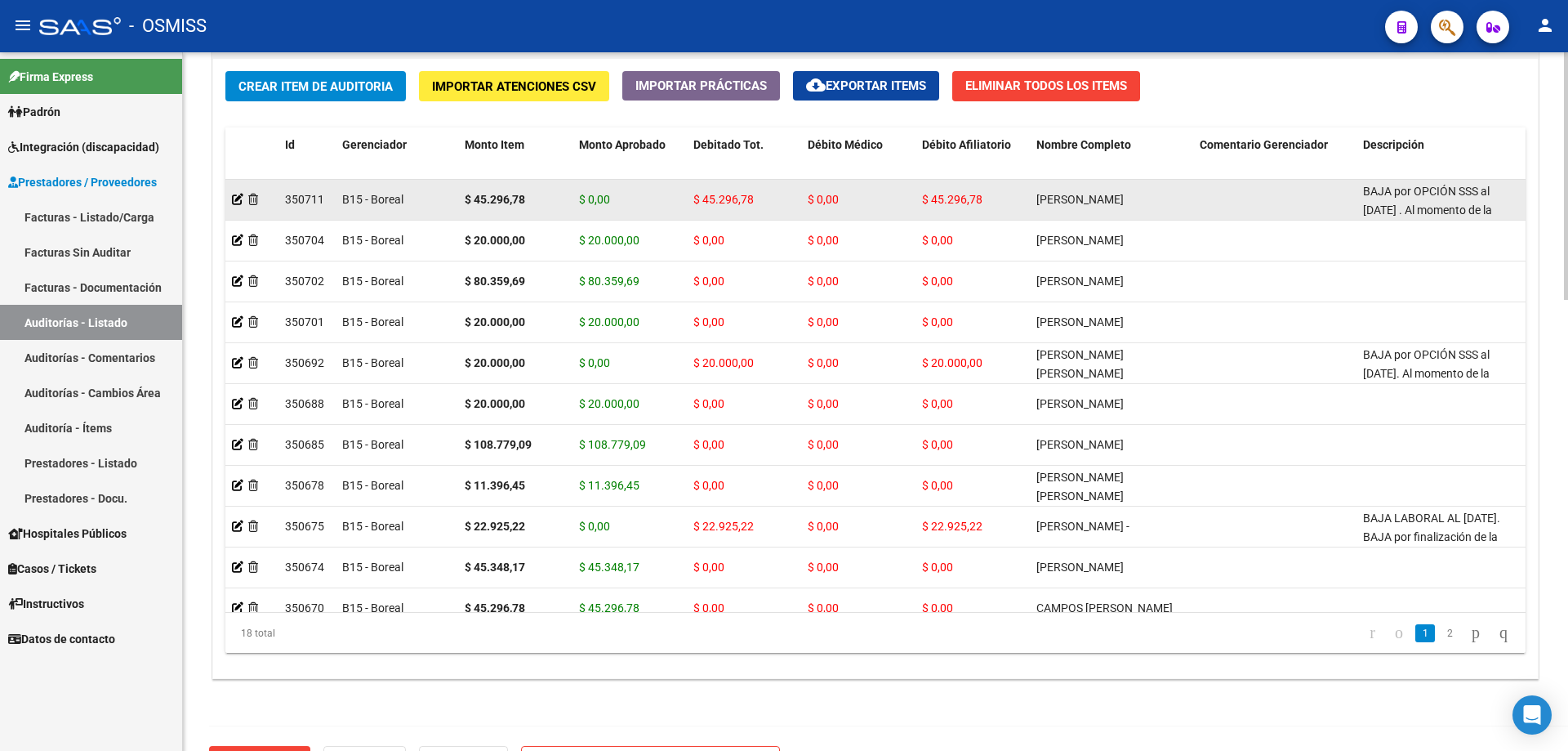
drag, startPoint x: 733, startPoint y: 217, endPoint x: 307, endPoint y: 195, distance: 426.6
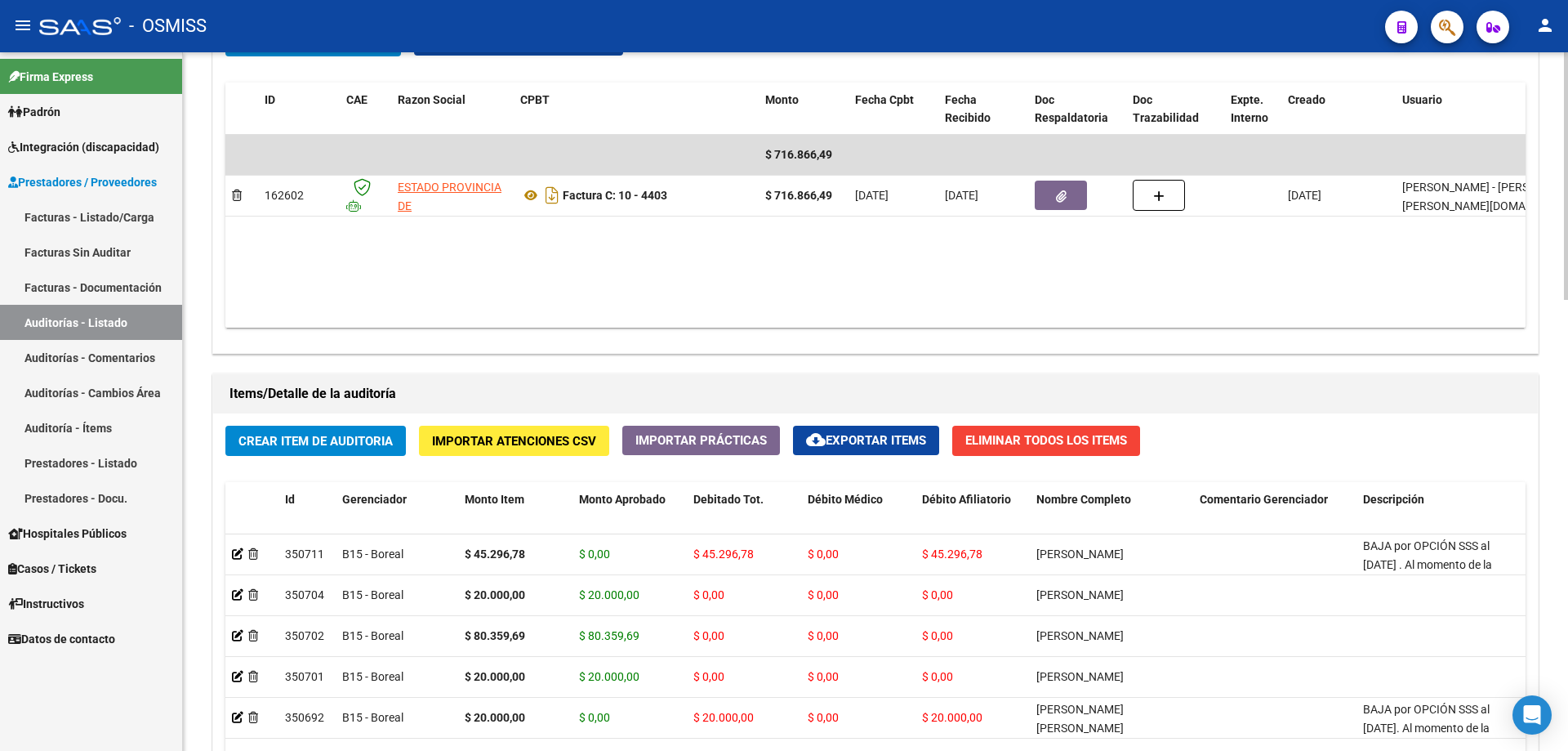
scroll to position [898, 0]
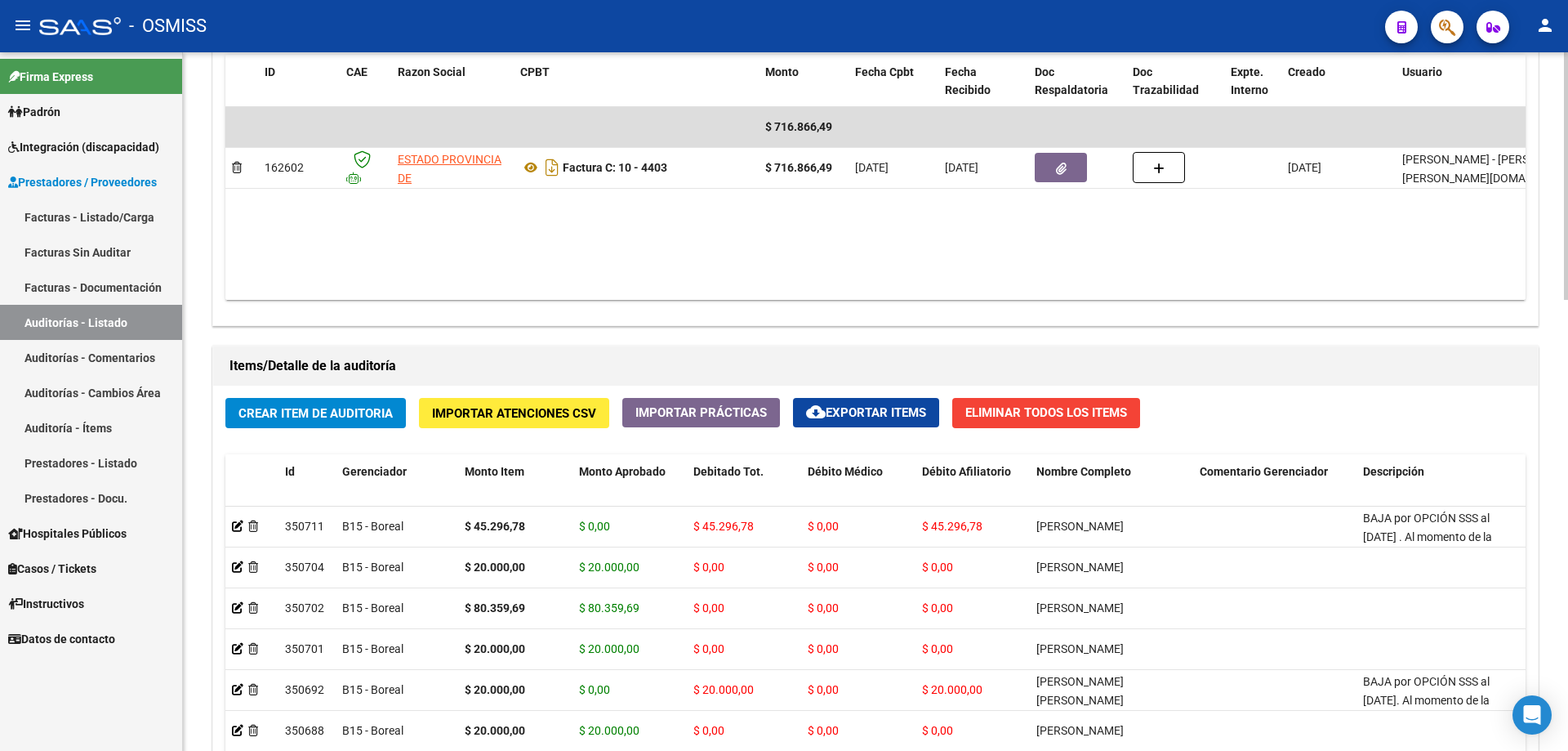
click at [458, 237] on datatable-body "$ 716.866,49 162602 ESTADO PROVINCIA DE [GEOGRAPHIC_DATA][PERSON_NAME] Factura …" at bounding box center [874, 203] width 1300 height 193
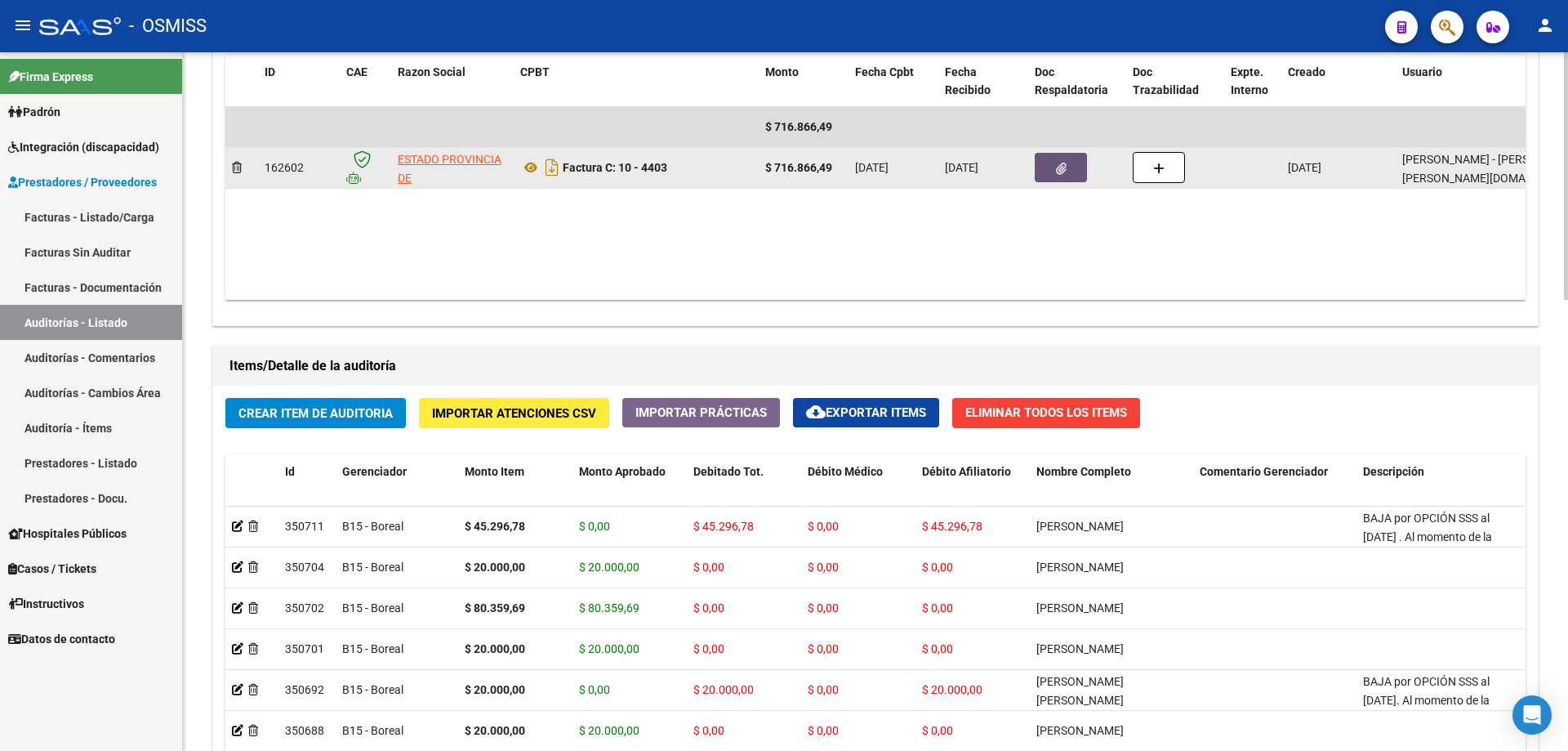
click at [757, 177] on button "button" at bounding box center [1060, 167] width 52 height 29
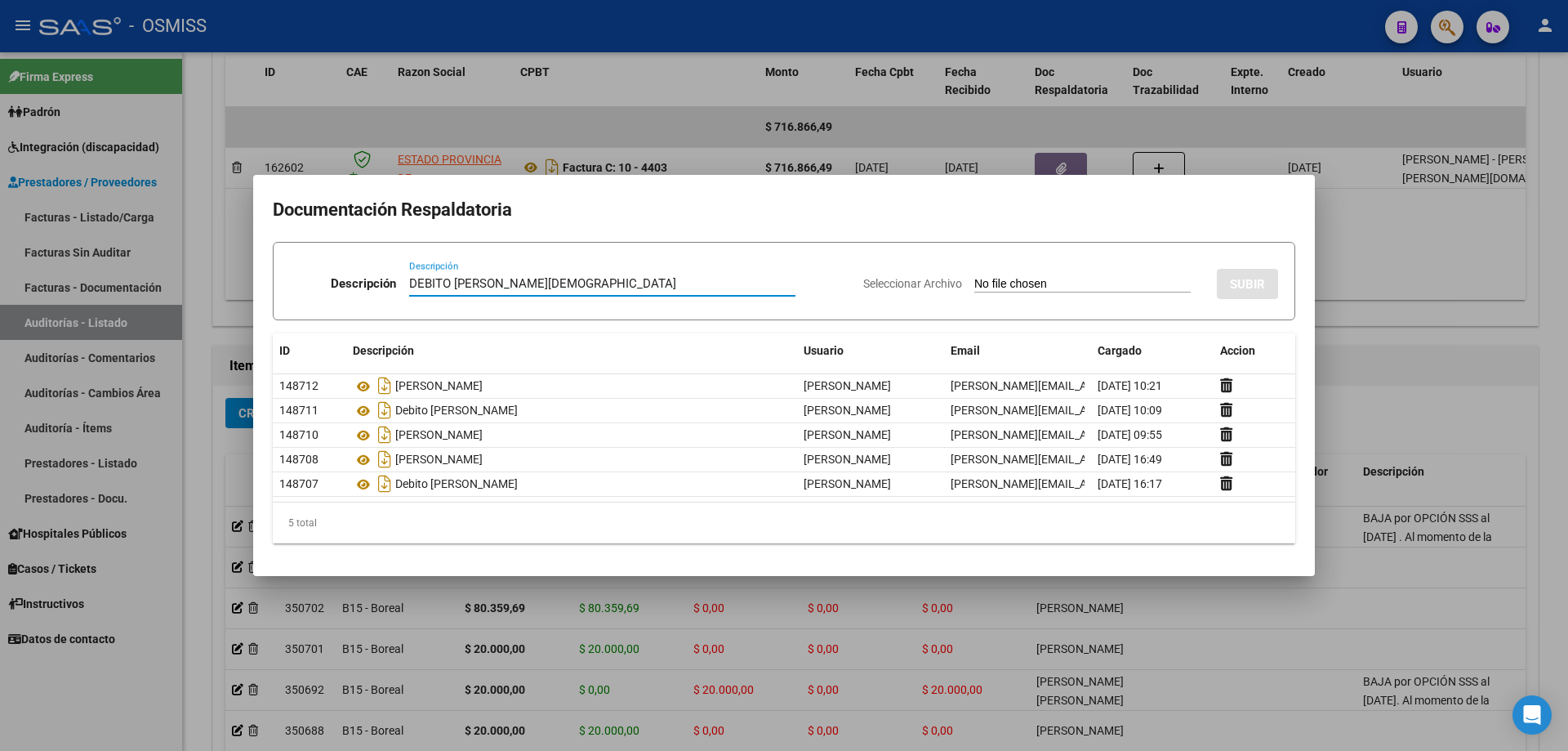
click at [757, 286] on input "Seleccionar Archivo" at bounding box center [1083, 285] width 216 height 16
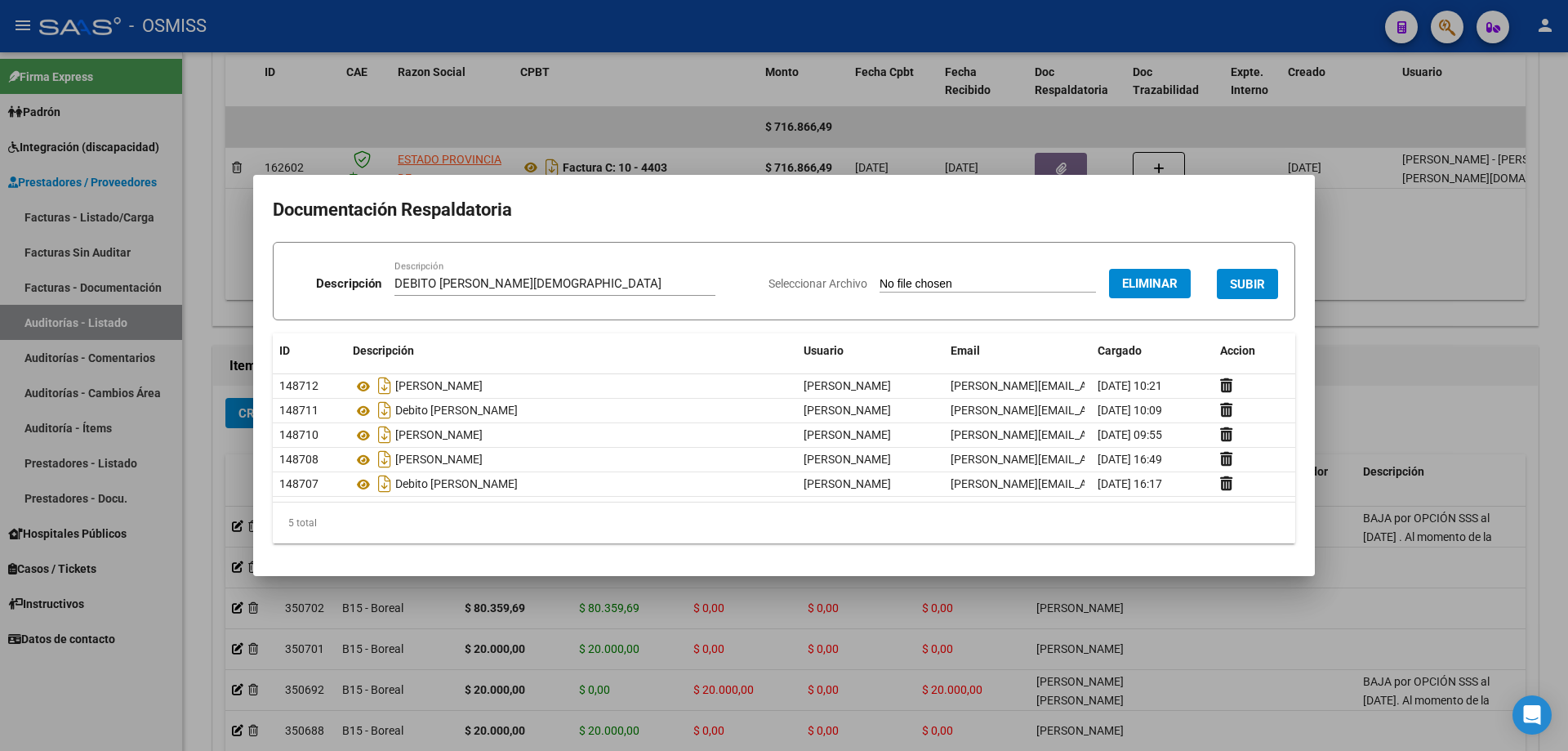
click at [757, 274] on button "SUBIR" at bounding box center [1248, 283] width 61 height 30
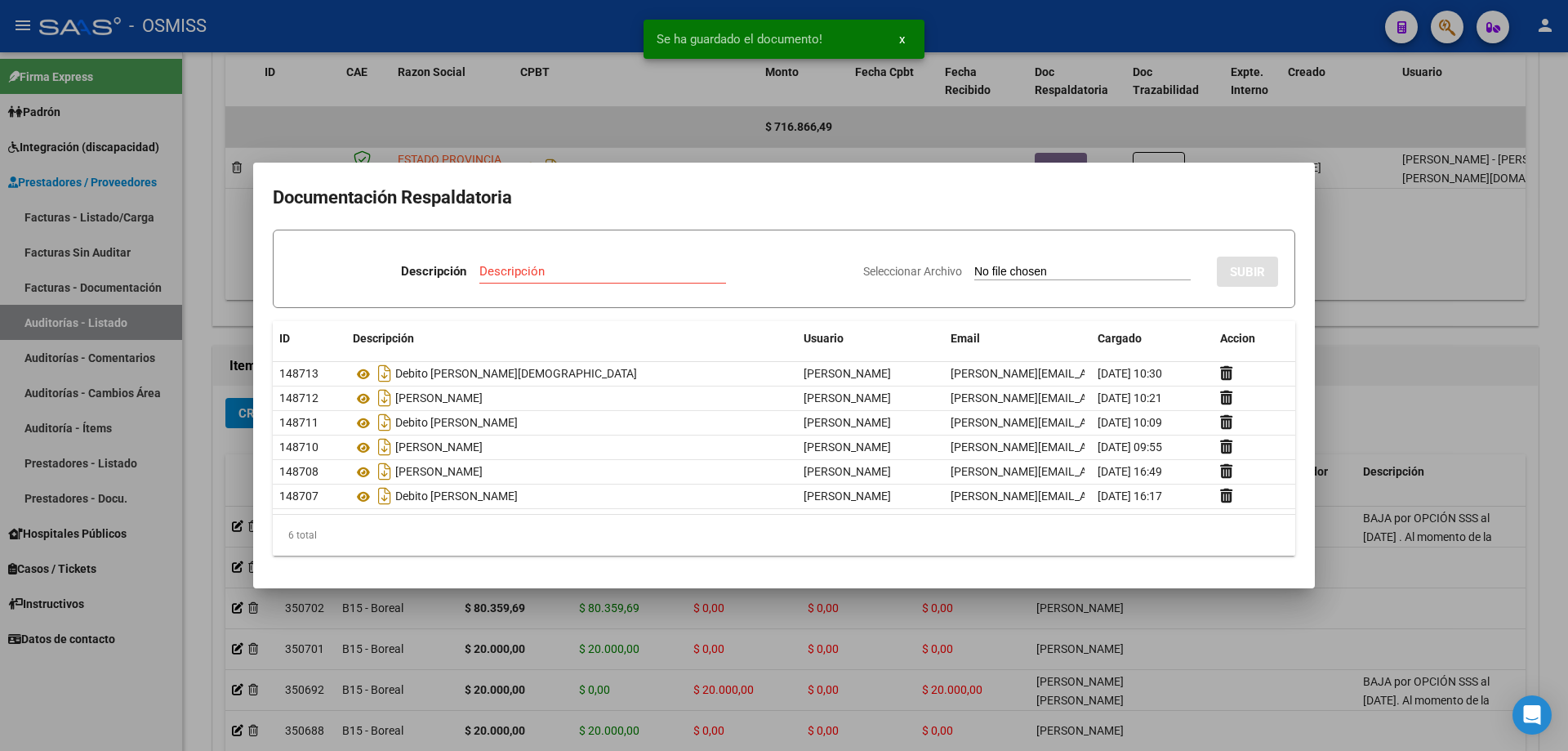
click at [757, 339] on div at bounding box center [784, 376] width 1568 height 751
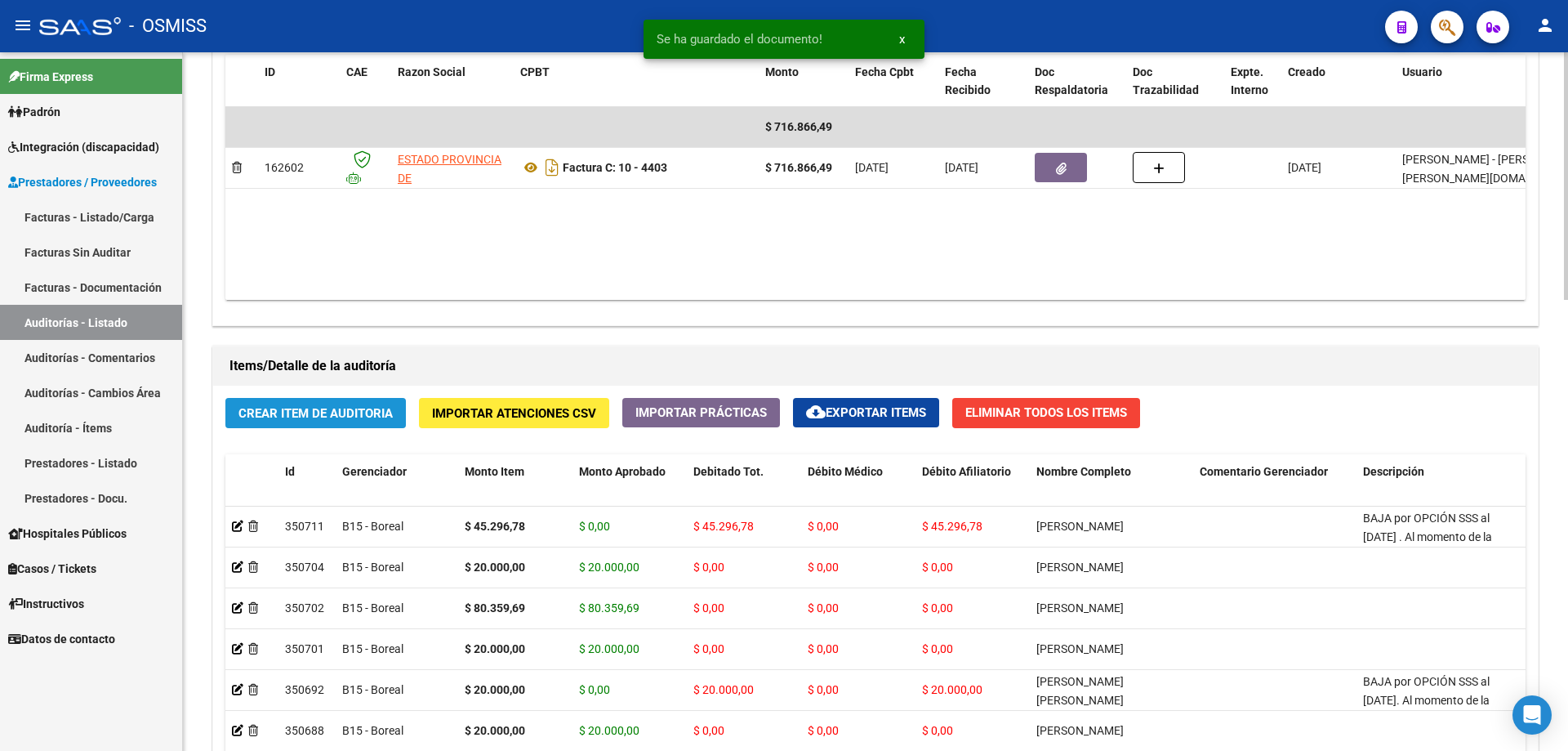
click at [366, 416] on span "Crear Item de Auditoria" at bounding box center [315, 413] width 154 height 15
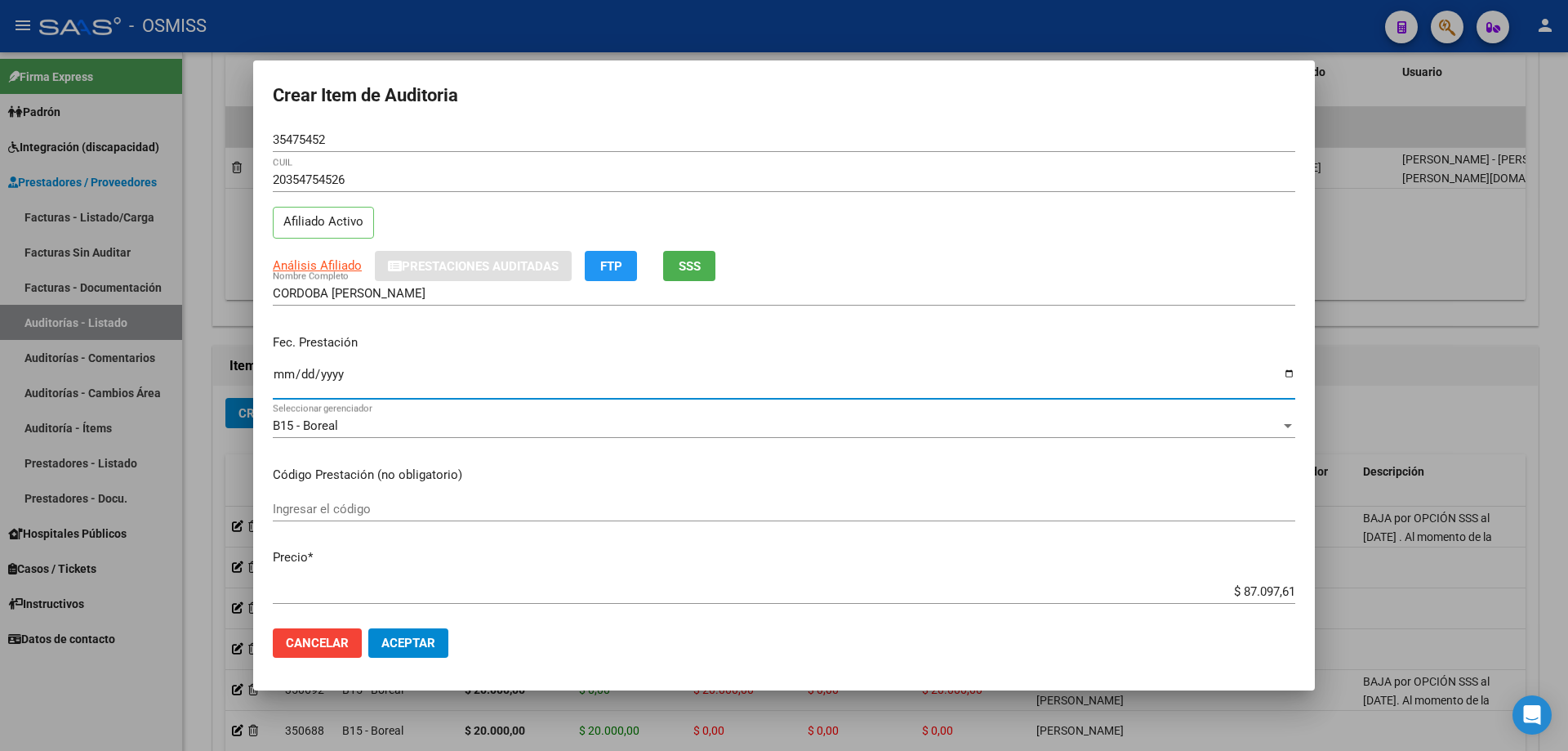
click at [288, 376] on input "Ingresar la fecha" at bounding box center [784, 380] width 1023 height 27
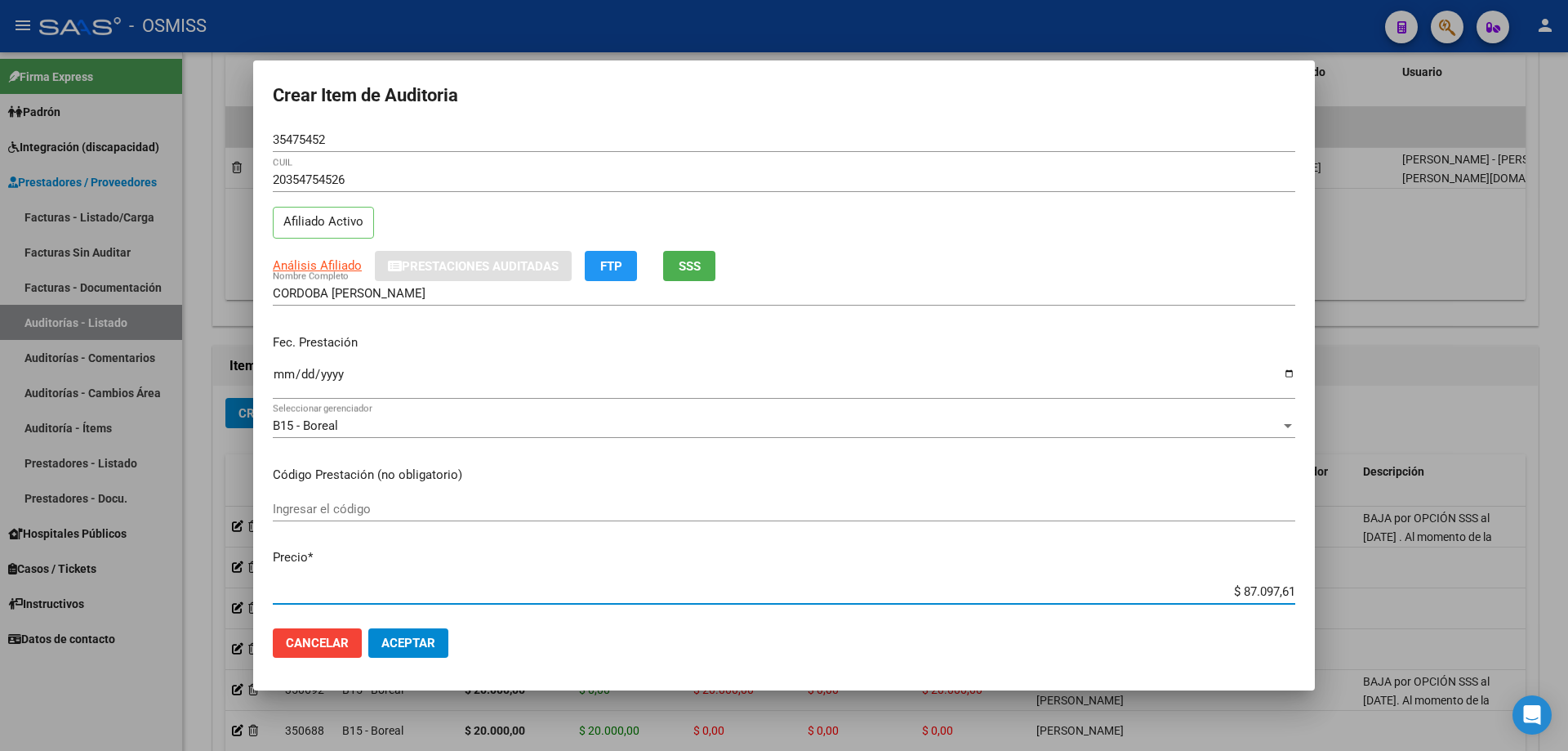
drag, startPoint x: 1203, startPoint y: 594, endPoint x: 1567, endPoint y: 512, distance: 373.1
click at [757, 506] on div "Crear Item de Auditoria 35475452 Nro Documento 20354754526 CUIL Afiliado Activo…" at bounding box center [784, 376] width 1568 height 751
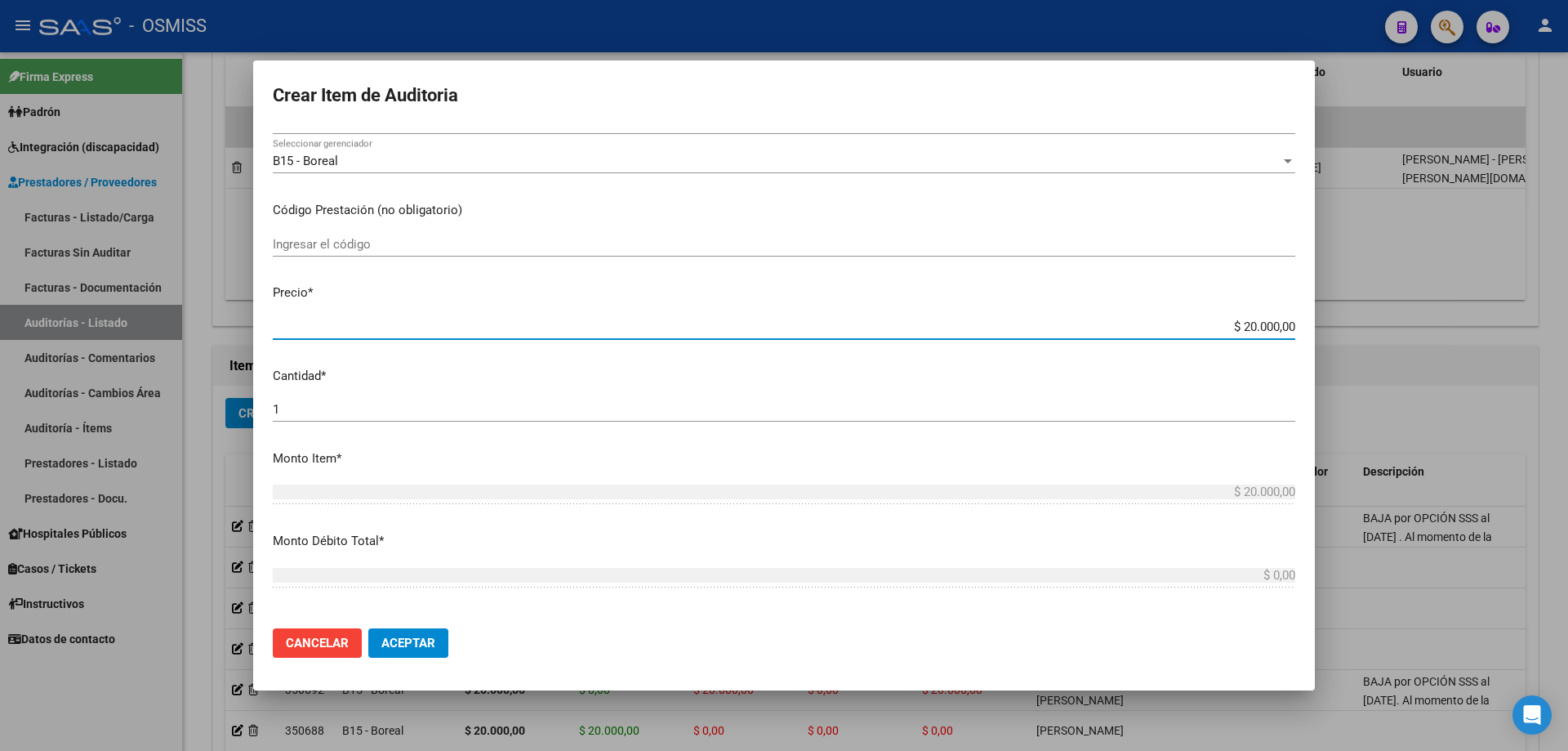
scroll to position [409, 0]
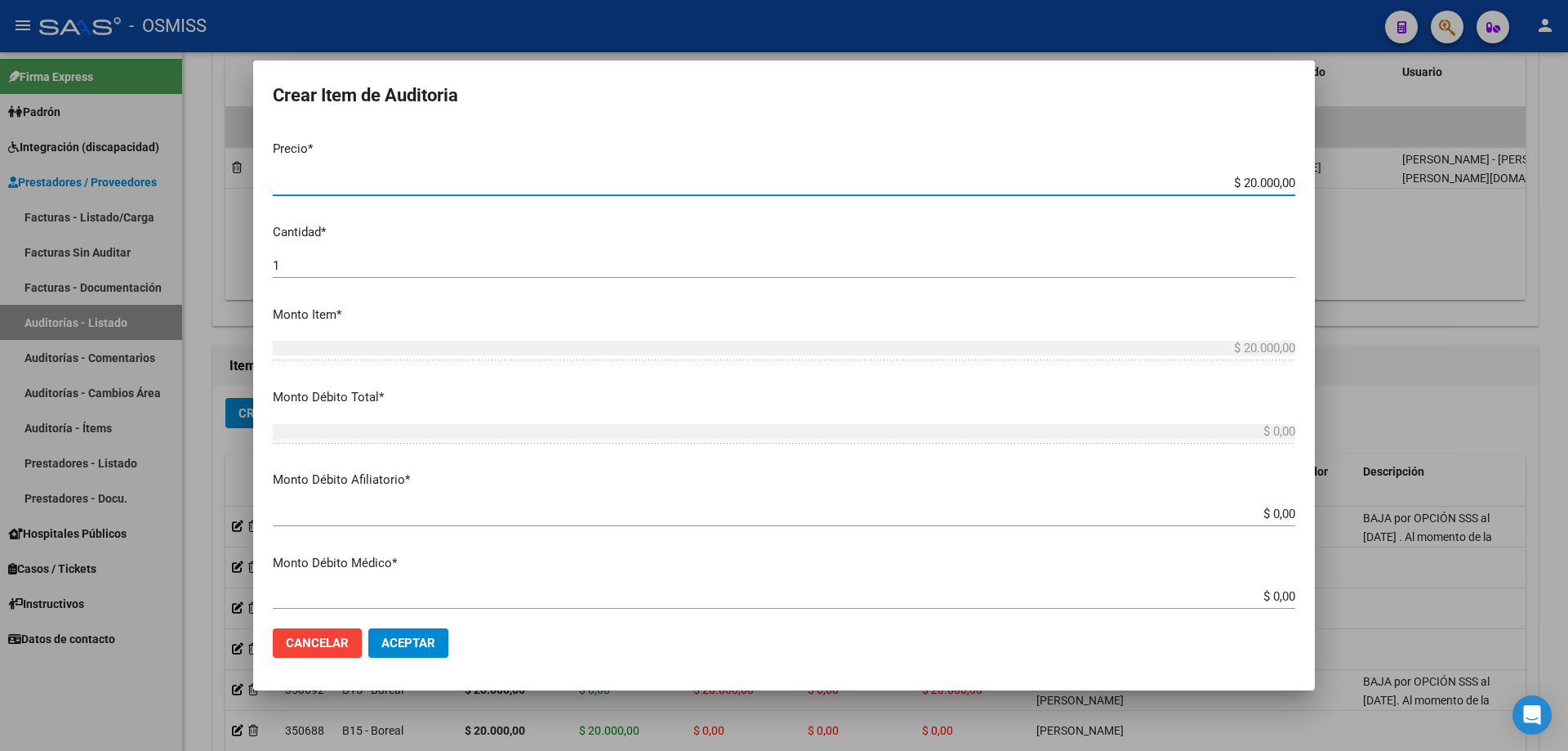
drag, startPoint x: 1222, startPoint y: 512, endPoint x: 1445, endPoint y: 487, distance: 224.4
click at [757, 489] on div "Crear Item de Auditoria 35475452 Nro Documento 20354754526 CUIL Afiliado Activo…" at bounding box center [784, 376] width 1568 height 751
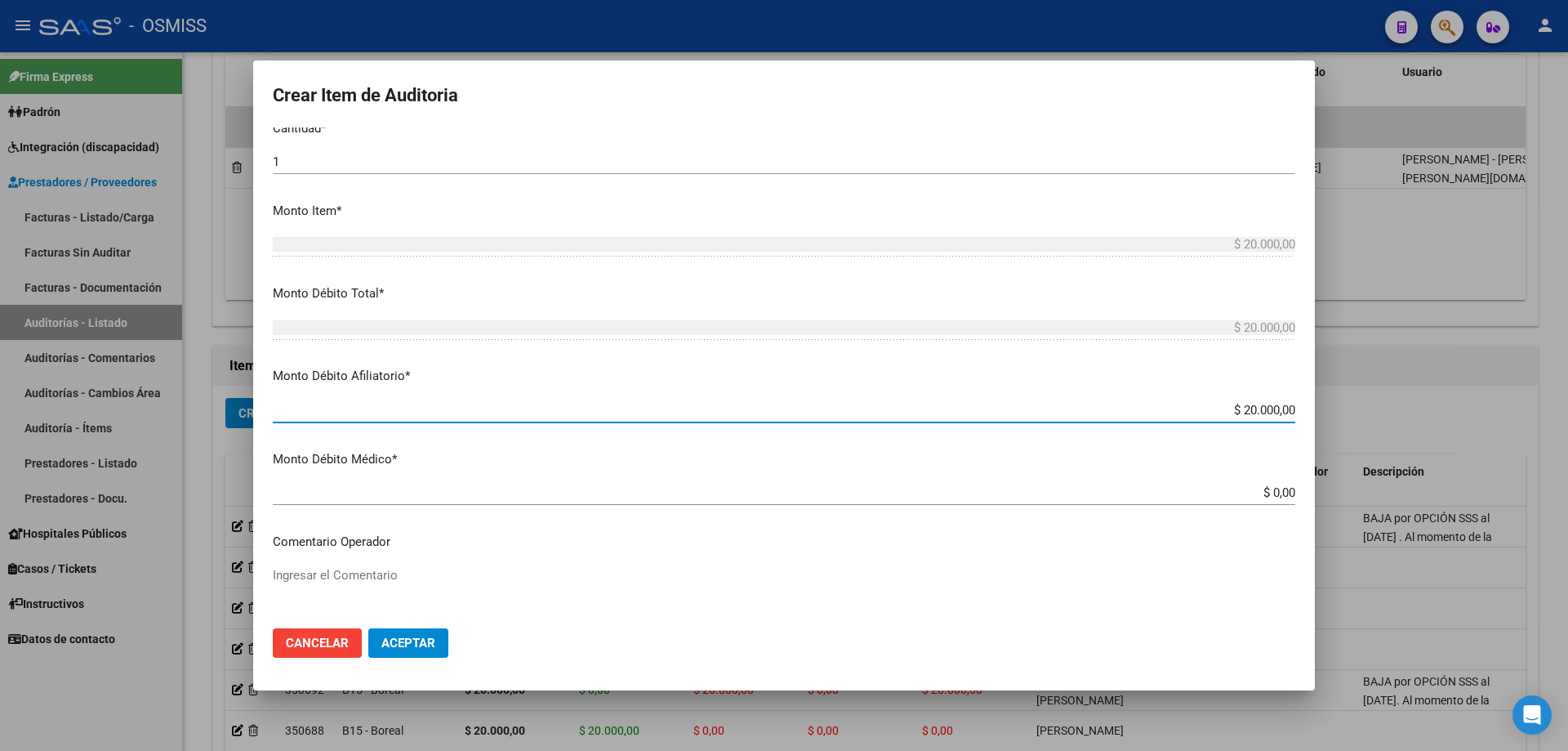
scroll to position [572, 0]
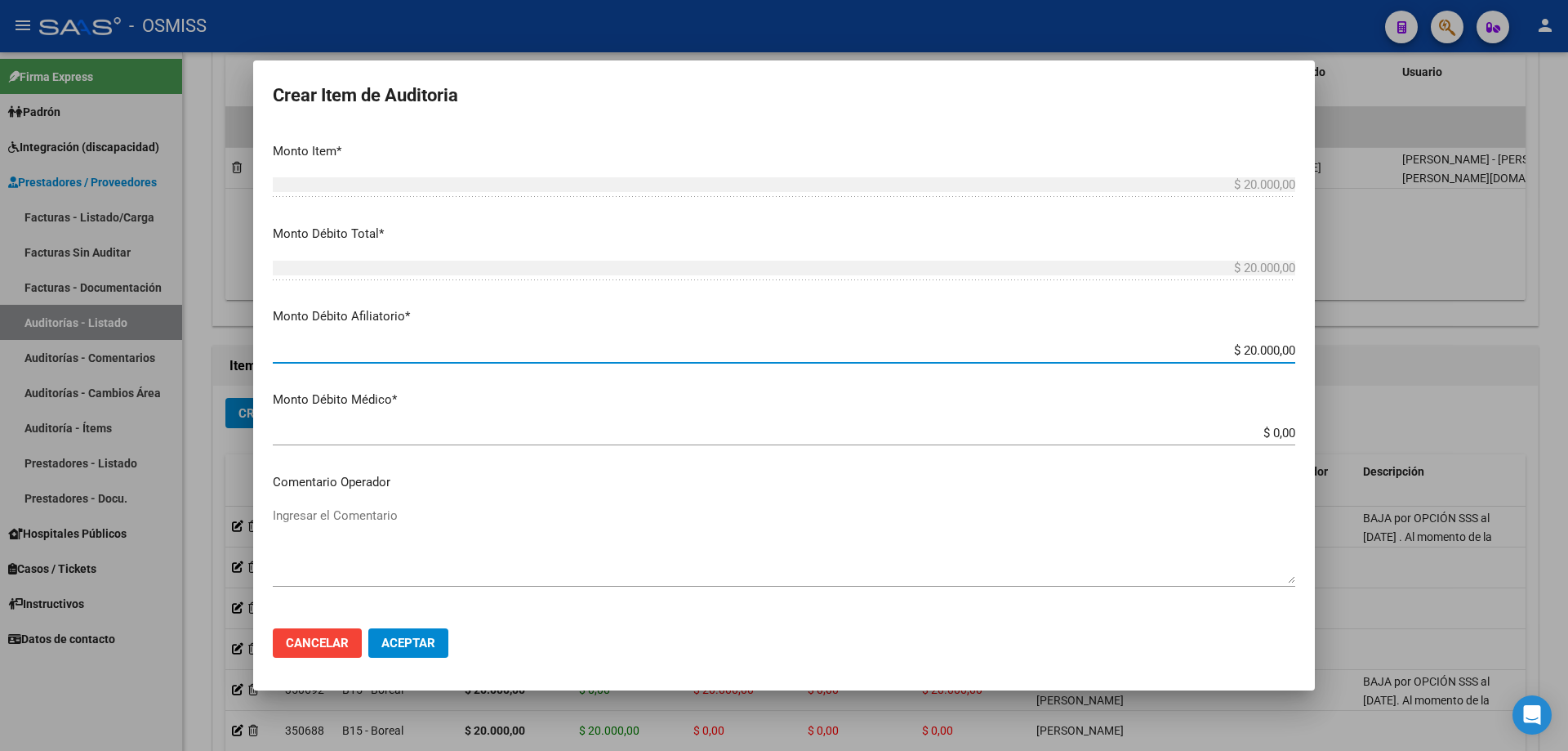
click at [420, 506] on textarea "Ingresar el Comentario" at bounding box center [784, 545] width 1023 height 77
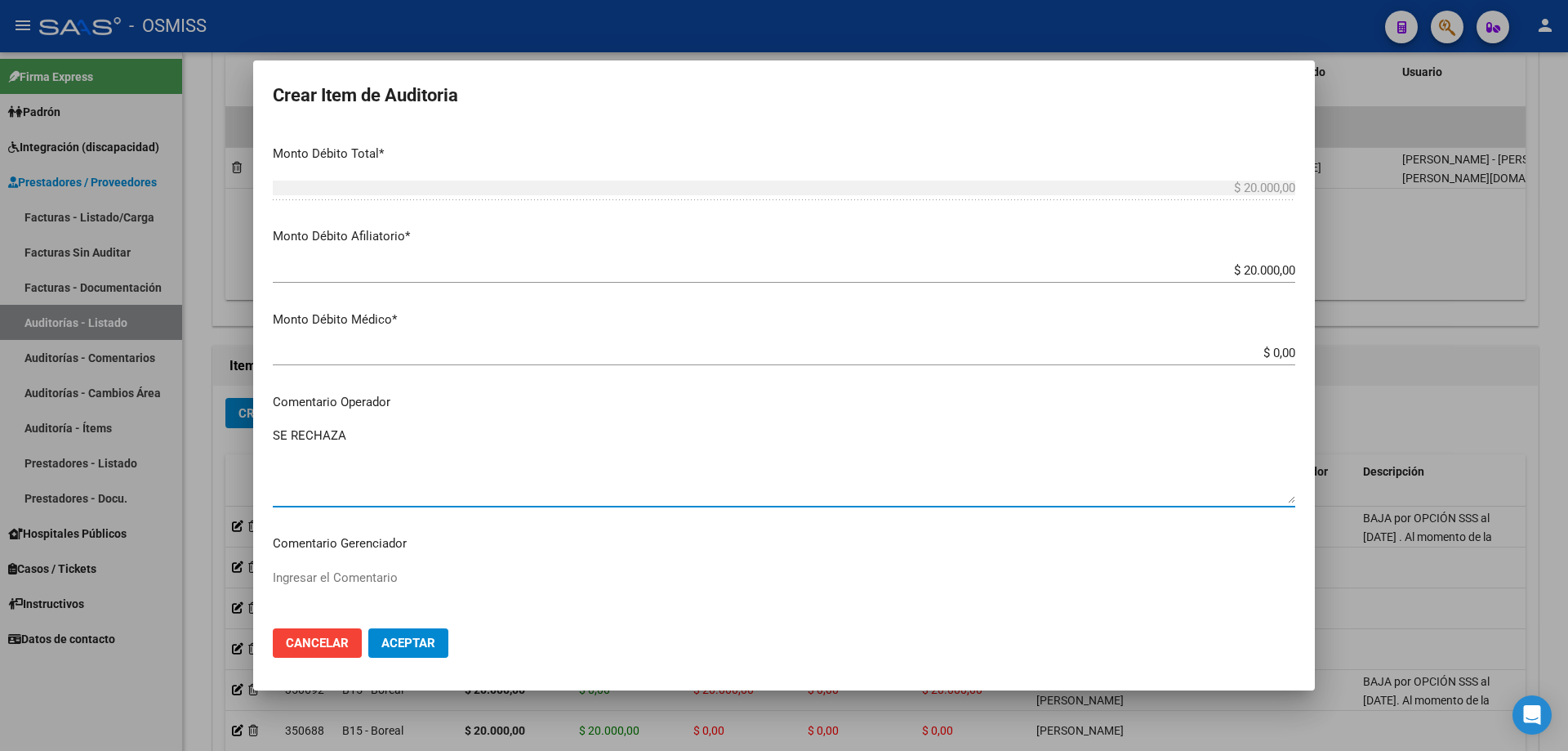
scroll to position [898, 0]
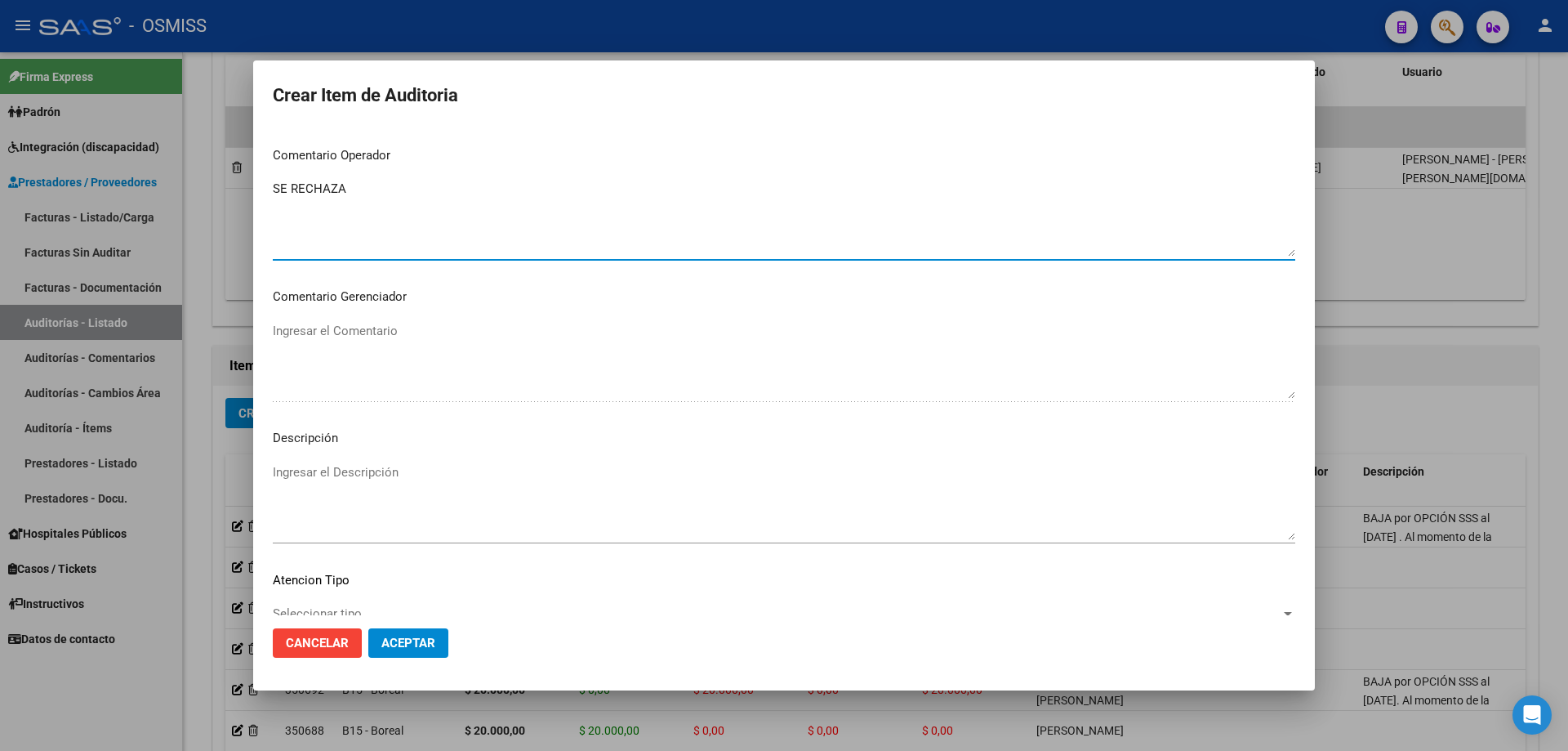
click at [358, 485] on textarea "Ingresar el Descripción" at bounding box center [784, 501] width 1023 height 77
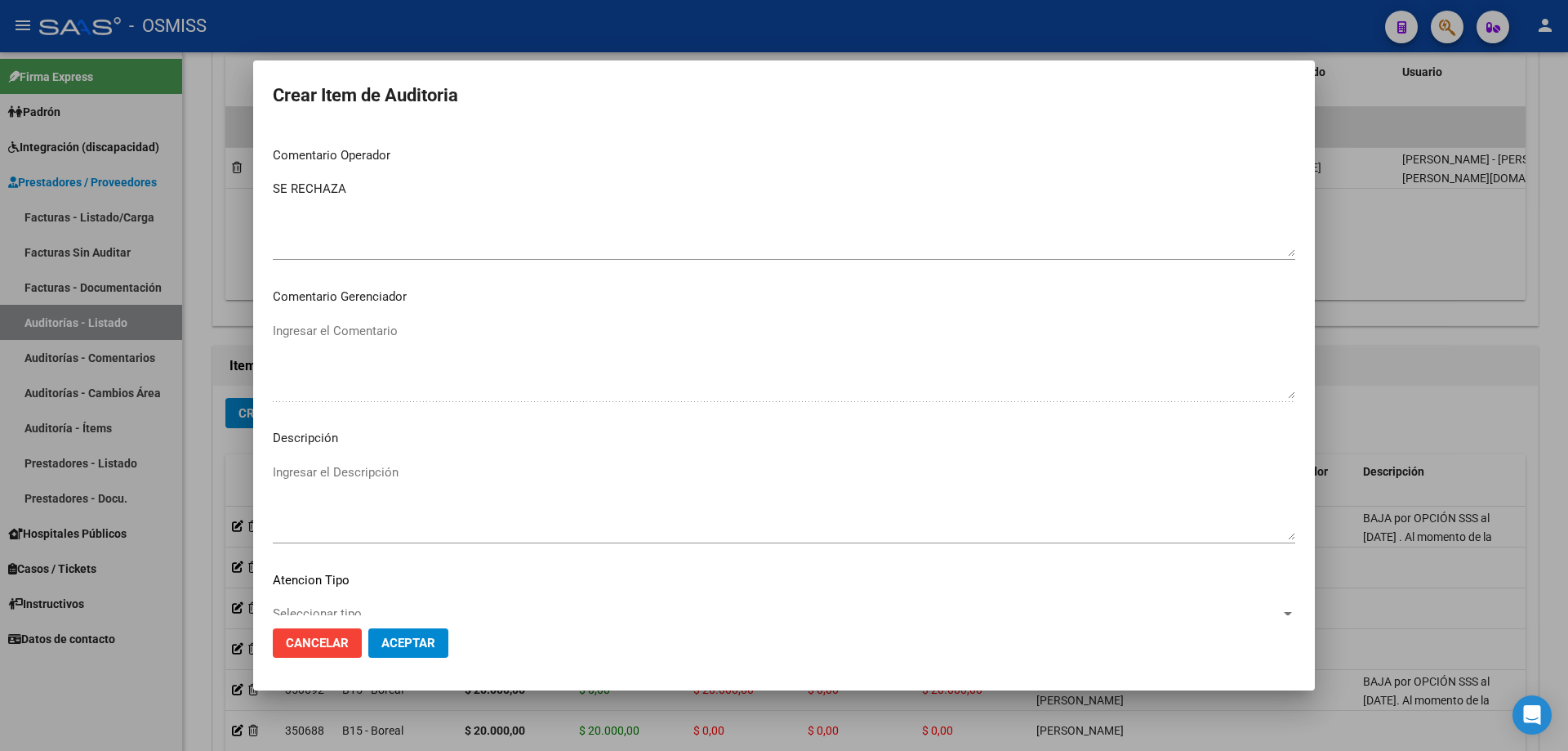
drag, startPoint x: 579, startPoint y: 676, endPoint x: 567, endPoint y: 653, distance: 25.9
click at [579, 506] on mat-dialog-container "Crear Item de Auditoria 35475452 Nro Documento 20354754526 CUIL Afiliado Activo…" at bounding box center [784, 376] width 1062 height 630
click at [359, 479] on textarea "Ingresar el Descripción" at bounding box center [784, 501] width 1023 height 77
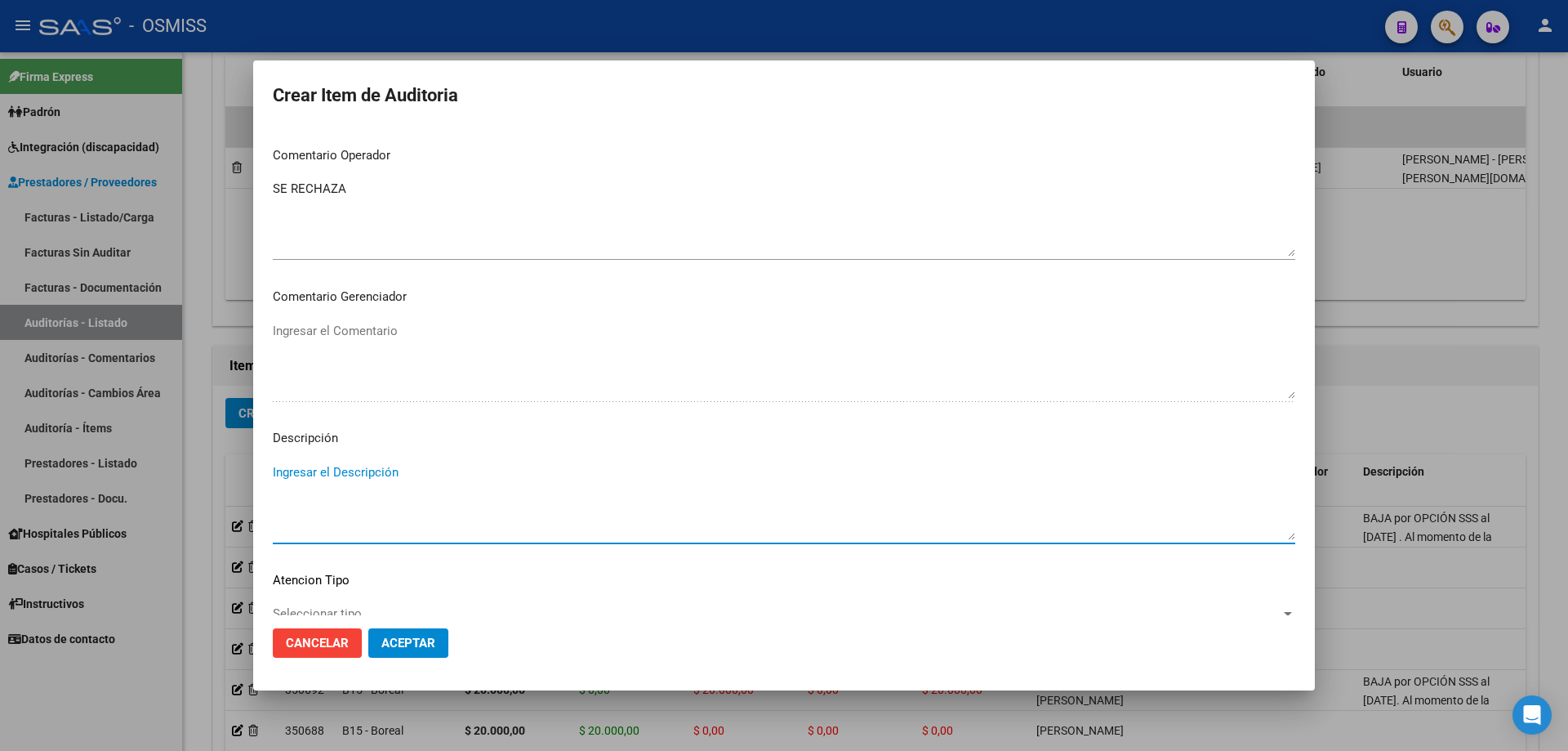
paste textarea "ALTA / BAJA por OPCIÓN SSS al …. . Al momento de la prestación, corresponde la …"
drag, startPoint x: 314, startPoint y: 474, endPoint x: 201, endPoint y: 488, distance: 113.9
click at [201, 488] on div "Crear Item de Auditoria 35475452 Nro Documento 20354754526 CUIL Afiliado Activo…" at bounding box center [784, 376] width 1568 height 751
click at [309, 472] on textarea "ALTA / BAJA por OPCIÓN SSS al …. . Al momento de la prestación, corresponde la …" at bounding box center [784, 501] width 1023 height 77
drag, startPoint x: 314, startPoint y: 472, endPoint x: 259, endPoint y: 480, distance: 55.6
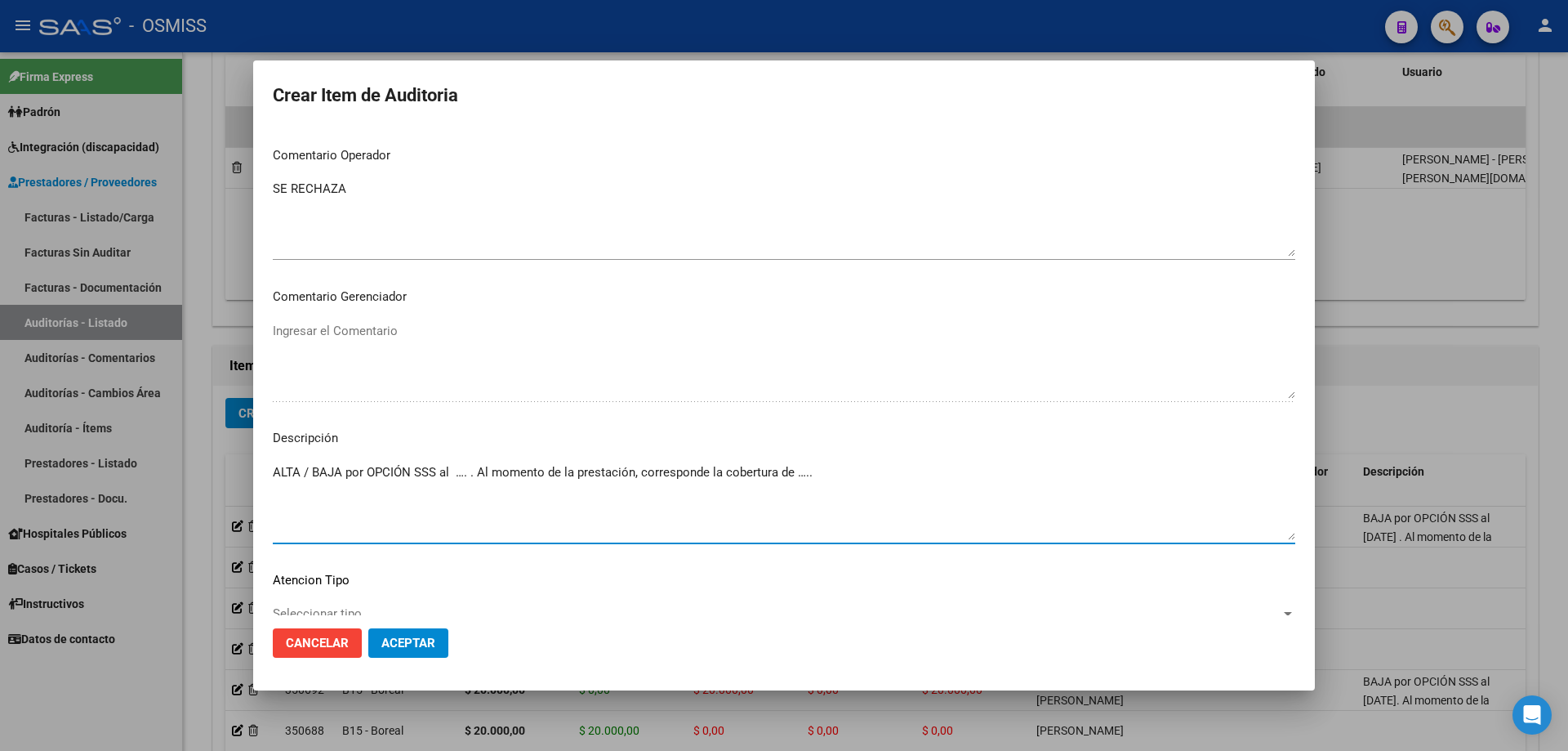
click at [259, 480] on mat-dialog-content "35475452 Nro Documento 20354754526 CUIL Afiliado Activo Análisis Afiliado Prest…" at bounding box center [784, 372] width 1062 height 488
click at [312, 468] on textarea "ALTA / BAJA por OPCIÓN SSS al …. . Al momento de la prestación, corresponde la …" at bounding box center [784, 501] width 1023 height 77
drag, startPoint x: 312, startPoint y: 468, endPoint x: 285, endPoint y: 471, distance: 27.2
click at [285, 471] on textarea "ALTA / BAJA por OPCIÓN SSS al …. . Al momento de la prestación, corresponde la …" at bounding box center [784, 501] width 1023 height 77
click at [293, 471] on textarea "ALTA / BAJA por OPCIÓN SSS al …. . Al momento de la prestación, corresponde la …" at bounding box center [784, 501] width 1023 height 77
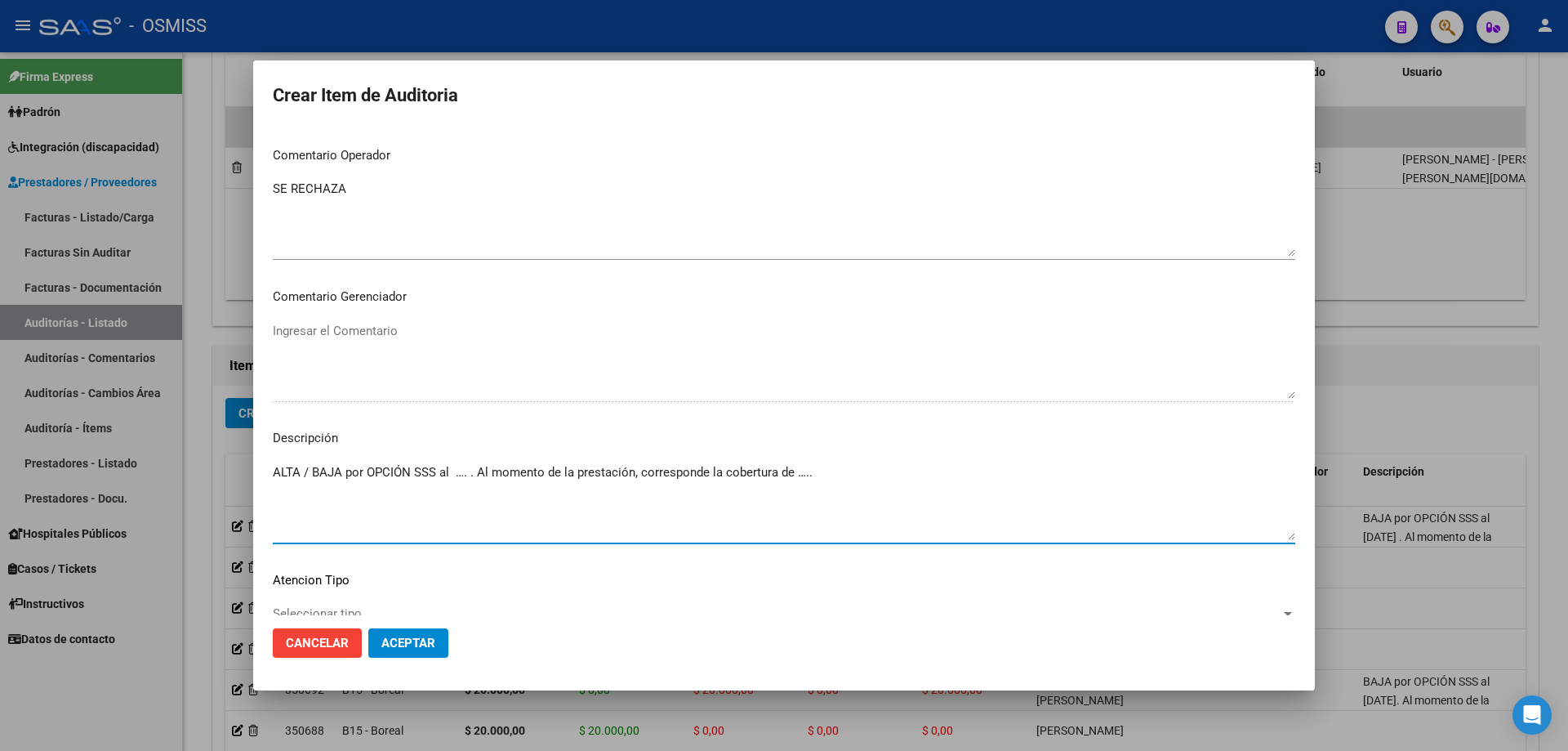
drag, startPoint x: 312, startPoint y: 472, endPoint x: 270, endPoint y: 475, distance: 42.1
click at [270, 475] on mat-dialog-content "35475452 Nro Documento 20354754526 CUIL Afiliado Activo Análisis Afiliado Prest…" at bounding box center [784, 372] width 1062 height 488
click at [431, 471] on textarea "BAJA por OPCIÓN SSS al …. . Al momento de la prestación, corresponde la cobertu…" at bounding box center [784, 501] width 1023 height 77
drag, startPoint x: 849, startPoint y: 465, endPoint x: 838, endPoint y: 469, distance: 11.7
click at [757, 469] on textarea "BAJA por OPCIÓN SSS al [DATE]. Al momento de la prestación, corresponde la cobe…" at bounding box center [784, 501] width 1023 height 77
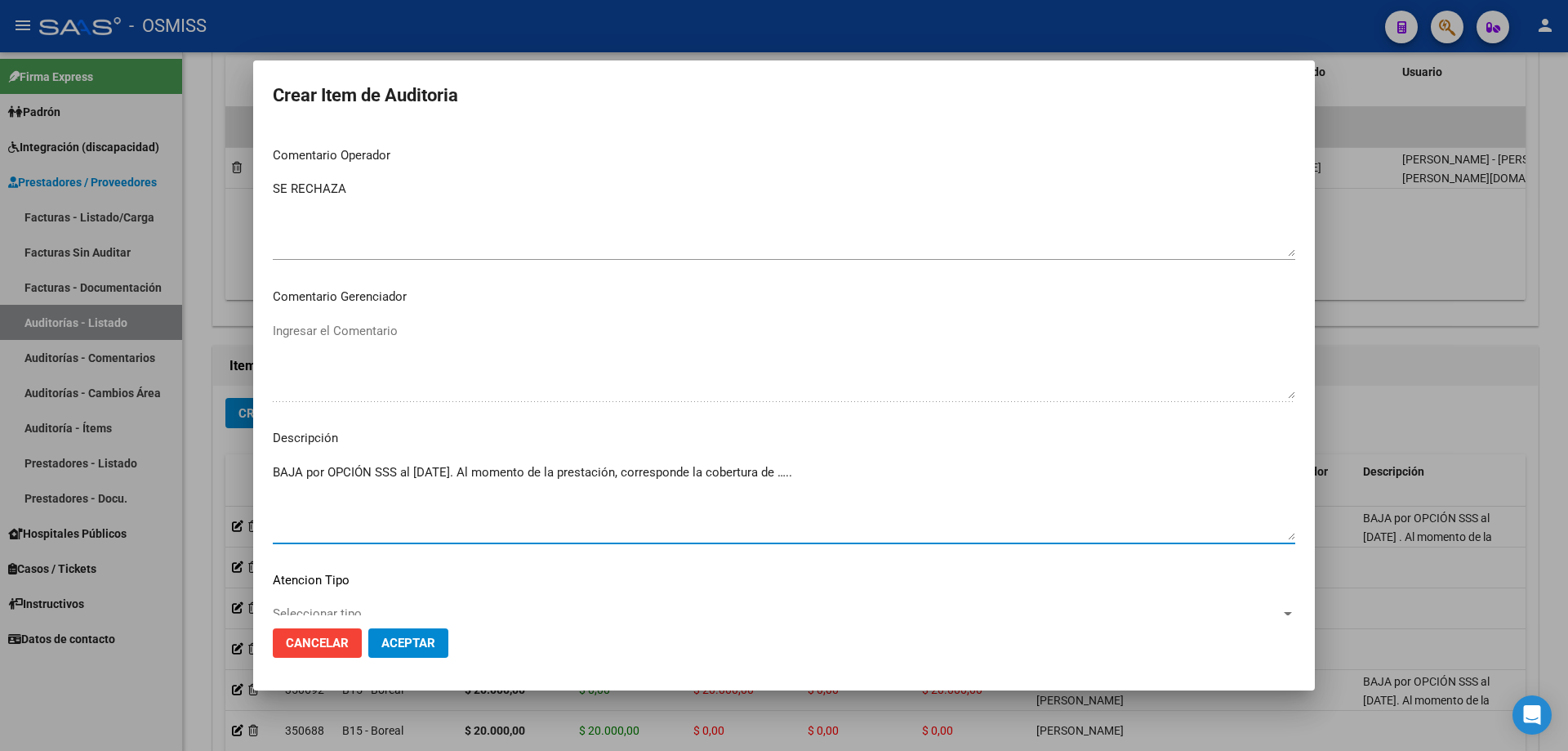
click at [757, 477] on textarea "BAJA por OPCIÓN SSS al [DATE]. Al momento de la prestación, corresponde la cobe…" at bounding box center [784, 501] width 1023 height 77
paste textarea "OBRA SOCIAL DE LOS MEDICOS DE LA CIUDAD DE [GEOGRAPHIC_DATA]"
click at [415, 506] on button "Aceptar" at bounding box center [408, 643] width 80 height 29
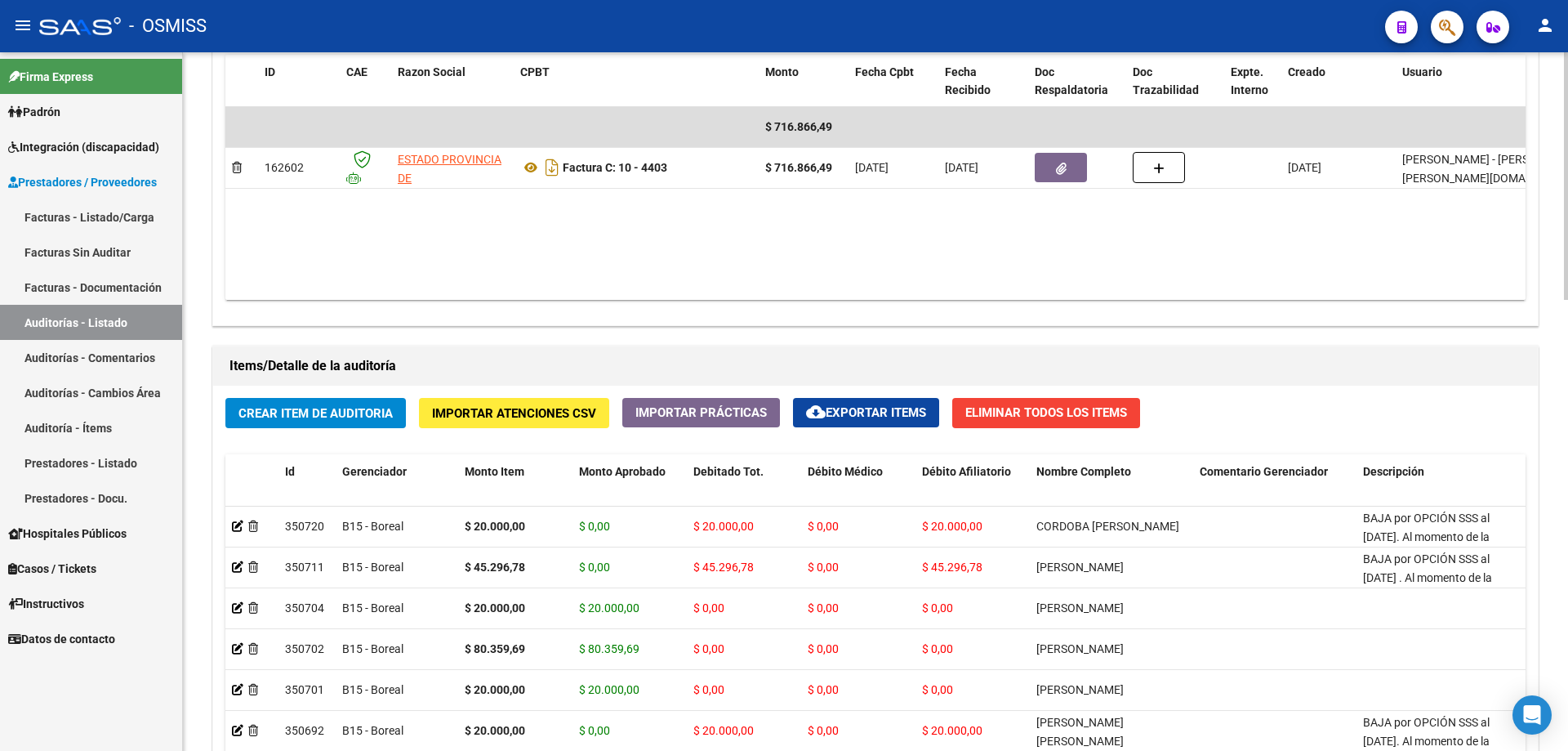
click at [394, 242] on datatable-body "$ 716.866,49 162602 ESTADO PROVINCIA DE [GEOGRAPHIC_DATA][PERSON_NAME] Factura …" at bounding box center [874, 203] width 1300 height 193
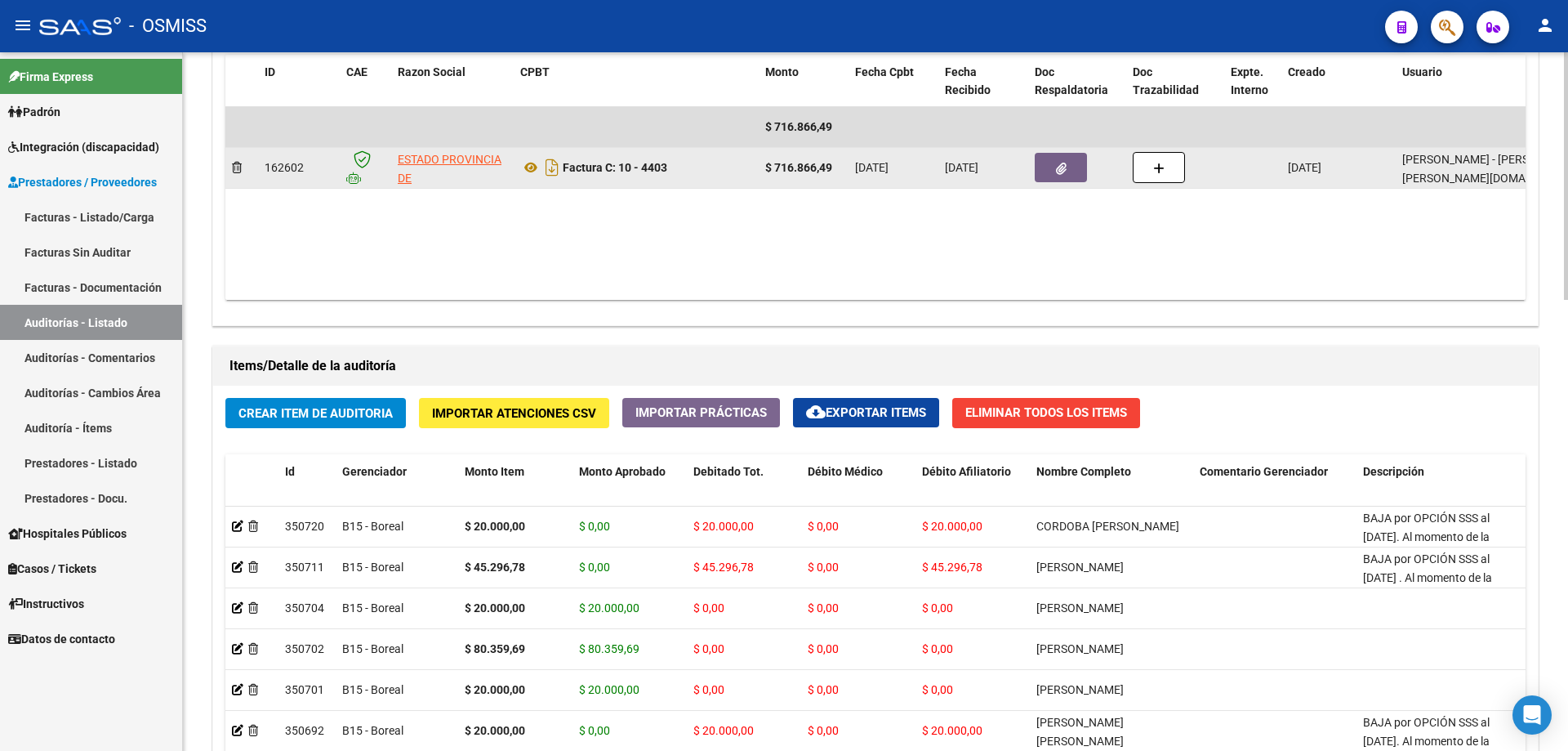
click at [757, 163] on icon "button" at bounding box center [1061, 168] width 11 height 12
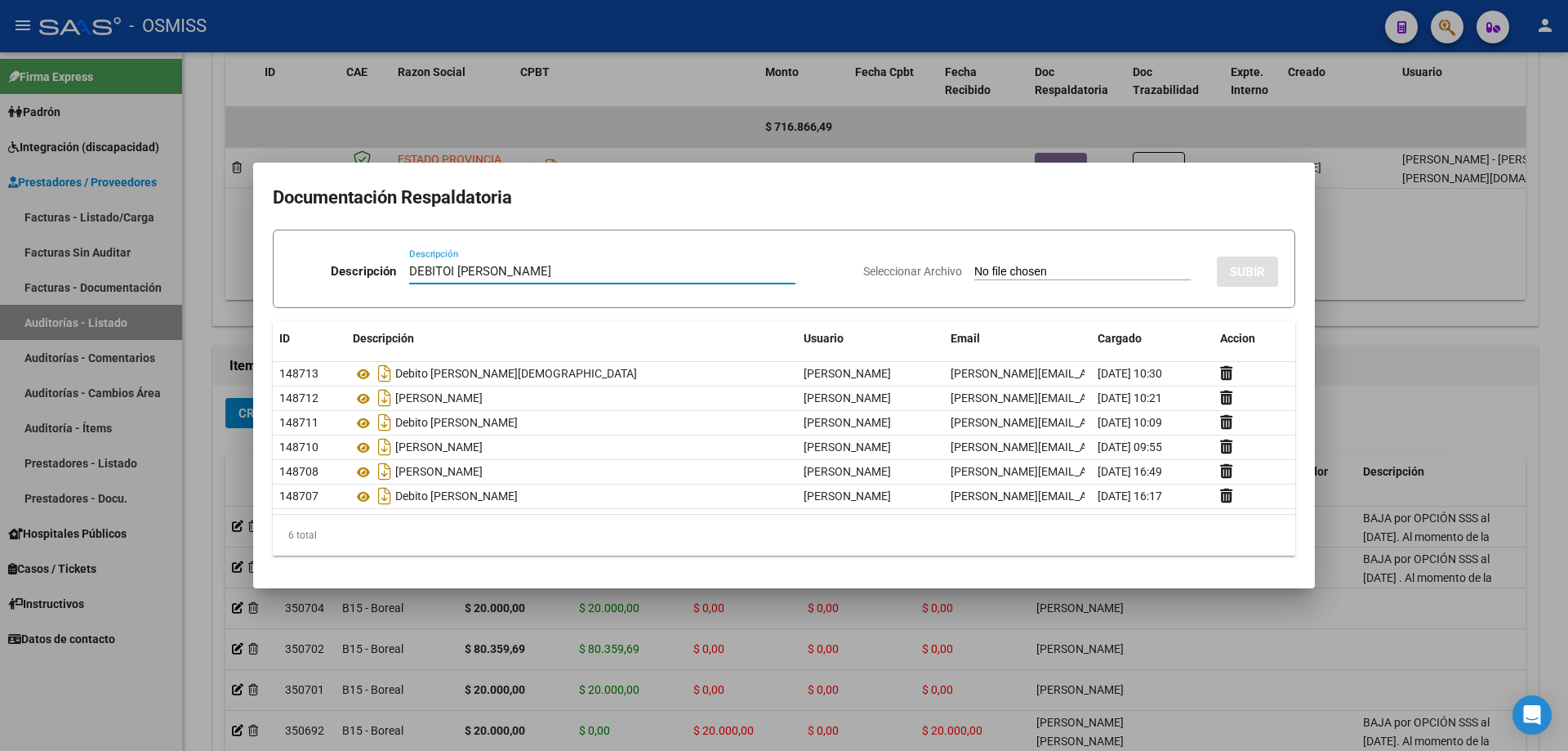
click at [757, 269] on input "Seleccionar Archivo" at bounding box center [1083, 272] width 216 height 16
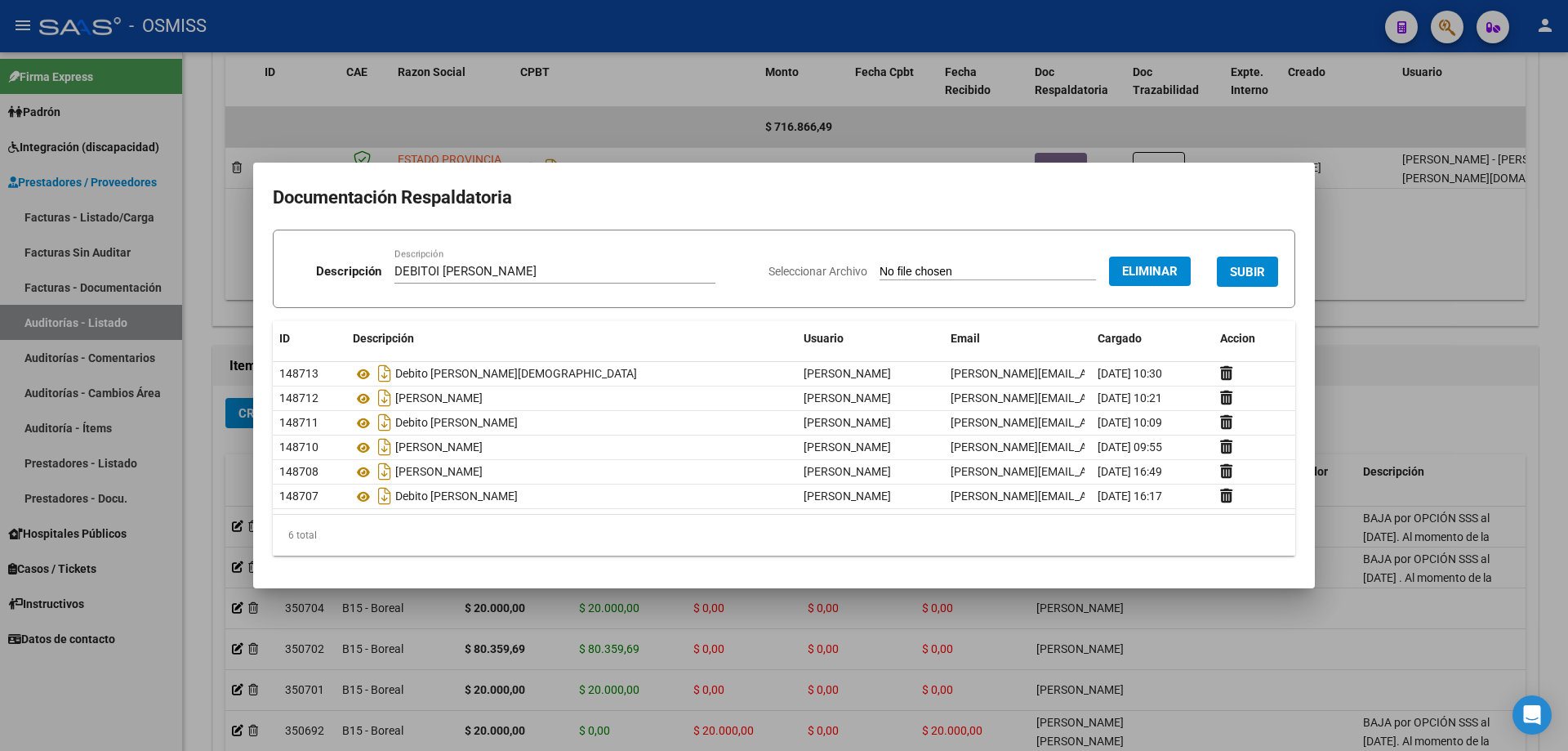
click at [544, 269] on input "DEBITOI [PERSON_NAME]" at bounding box center [555, 271] width 321 height 15
click at [501, 273] on input "DEBITOI [PERSON_NAME]" at bounding box center [555, 271] width 321 height 15
click at [757, 276] on span "SUBIR" at bounding box center [1248, 271] width 35 height 15
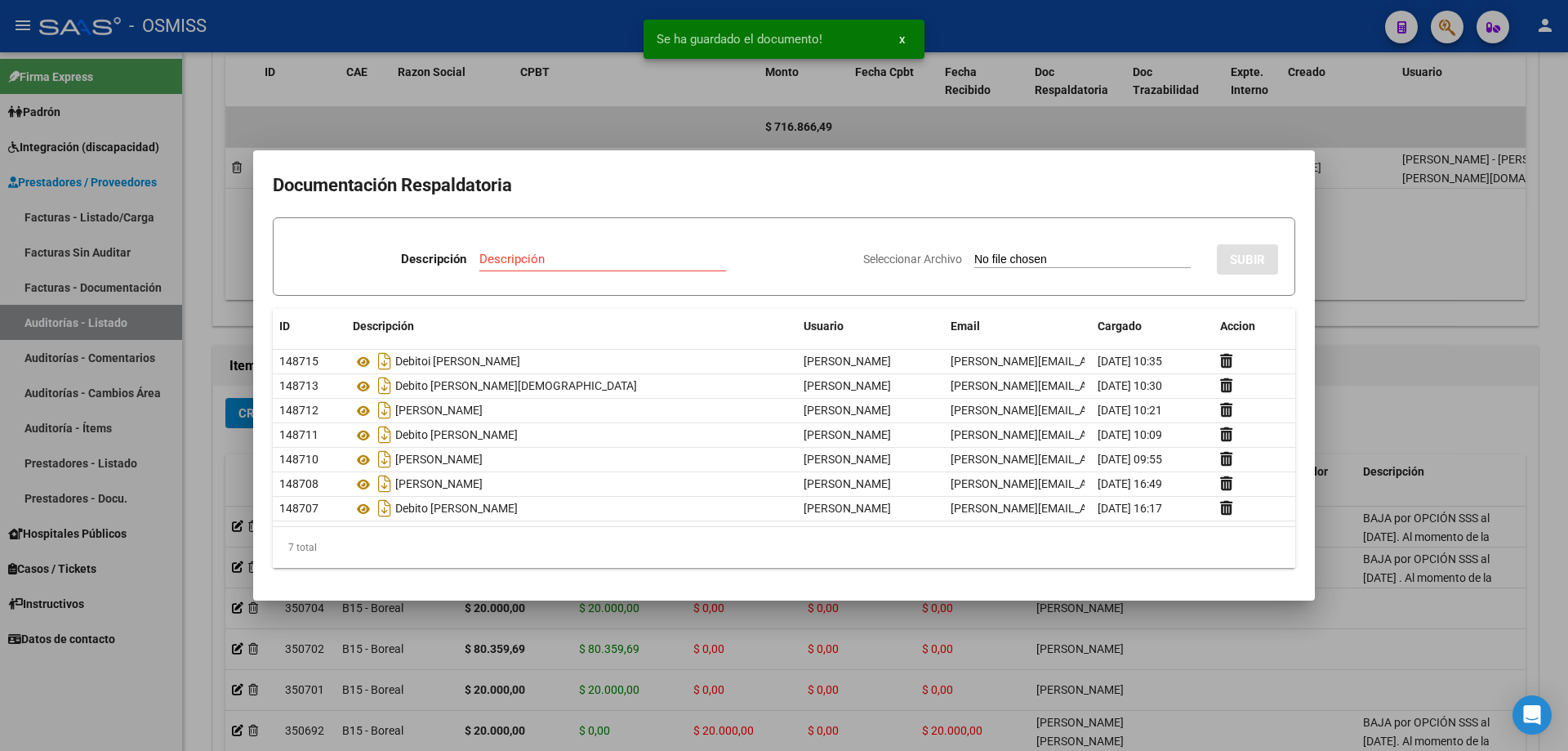
click at [757, 324] on div at bounding box center [784, 376] width 1568 height 751
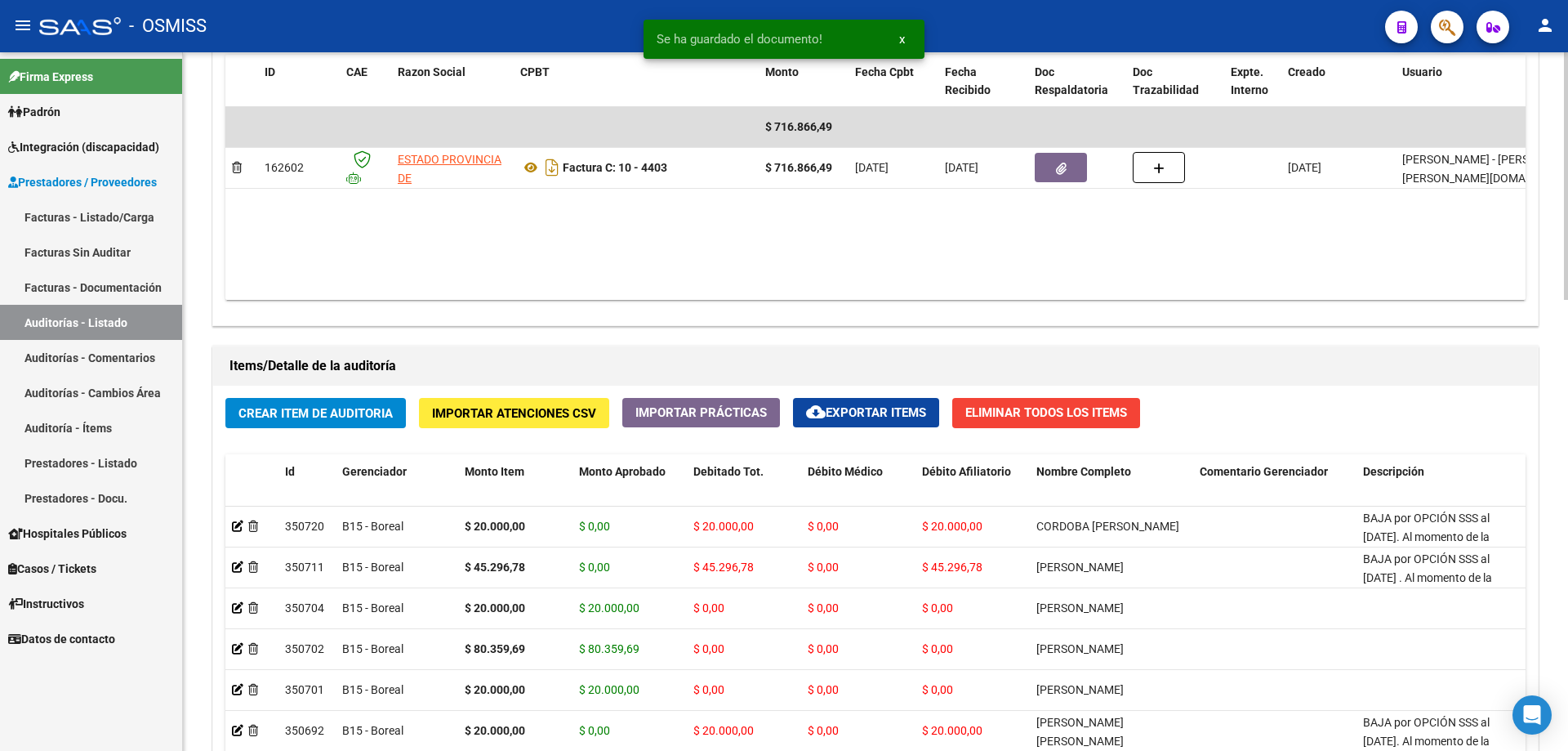
click at [324, 414] on span "Crear Item de Auditoria" at bounding box center [315, 413] width 154 height 15
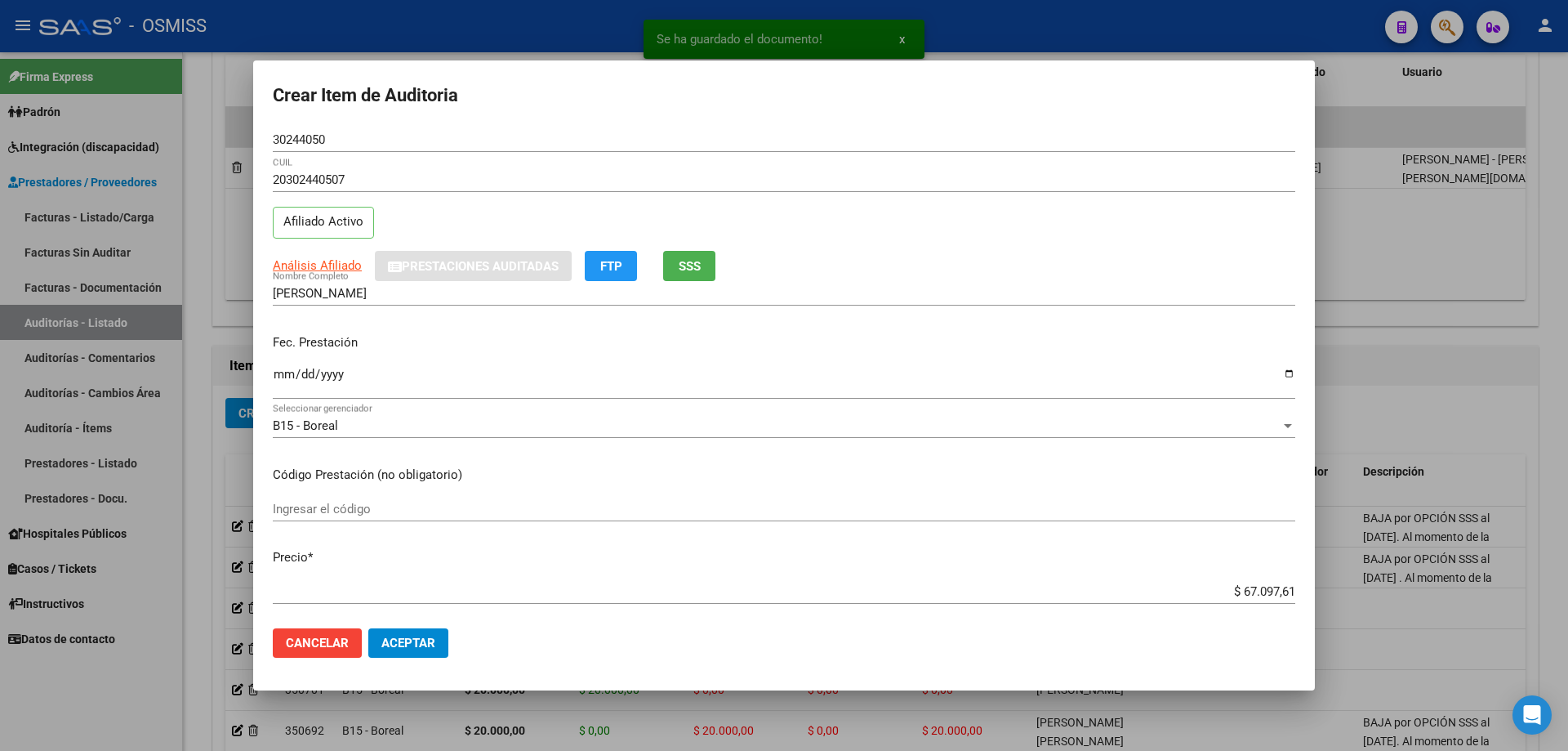
click at [280, 345] on p "Fec. Prestación" at bounding box center [784, 342] width 1023 height 19
click at [284, 385] on input "Ingresar la fecha" at bounding box center [784, 380] width 1023 height 27
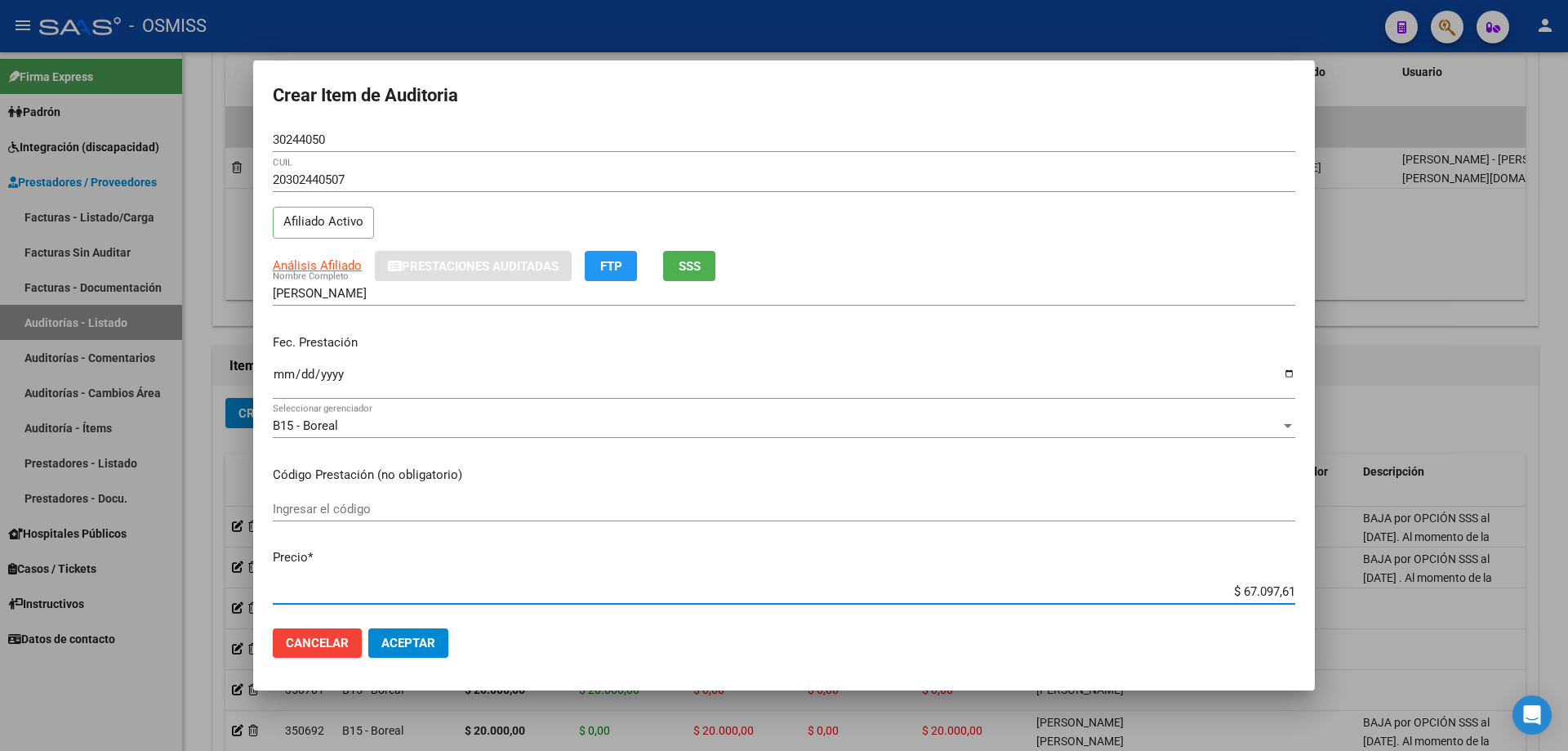
drag, startPoint x: 1221, startPoint y: 591, endPoint x: 1567, endPoint y: 511, distance: 355.1
click at [757, 506] on div "Crear Item de Auditoria 30244050 Nro Documento 20302440507 CUIL Afiliado Activo…" at bounding box center [784, 376] width 1568 height 751
click at [757, 506] on input "$ 67.097,61" at bounding box center [784, 591] width 1023 height 15
drag, startPoint x: 1212, startPoint y: 588, endPoint x: 1341, endPoint y: 576, distance: 129.6
click at [757, 506] on div "Crear Item de Auditoria 30244050 Nro Documento 20302440507 CUIL Afiliado Activo…" at bounding box center [784, 376] width 1568 height 751
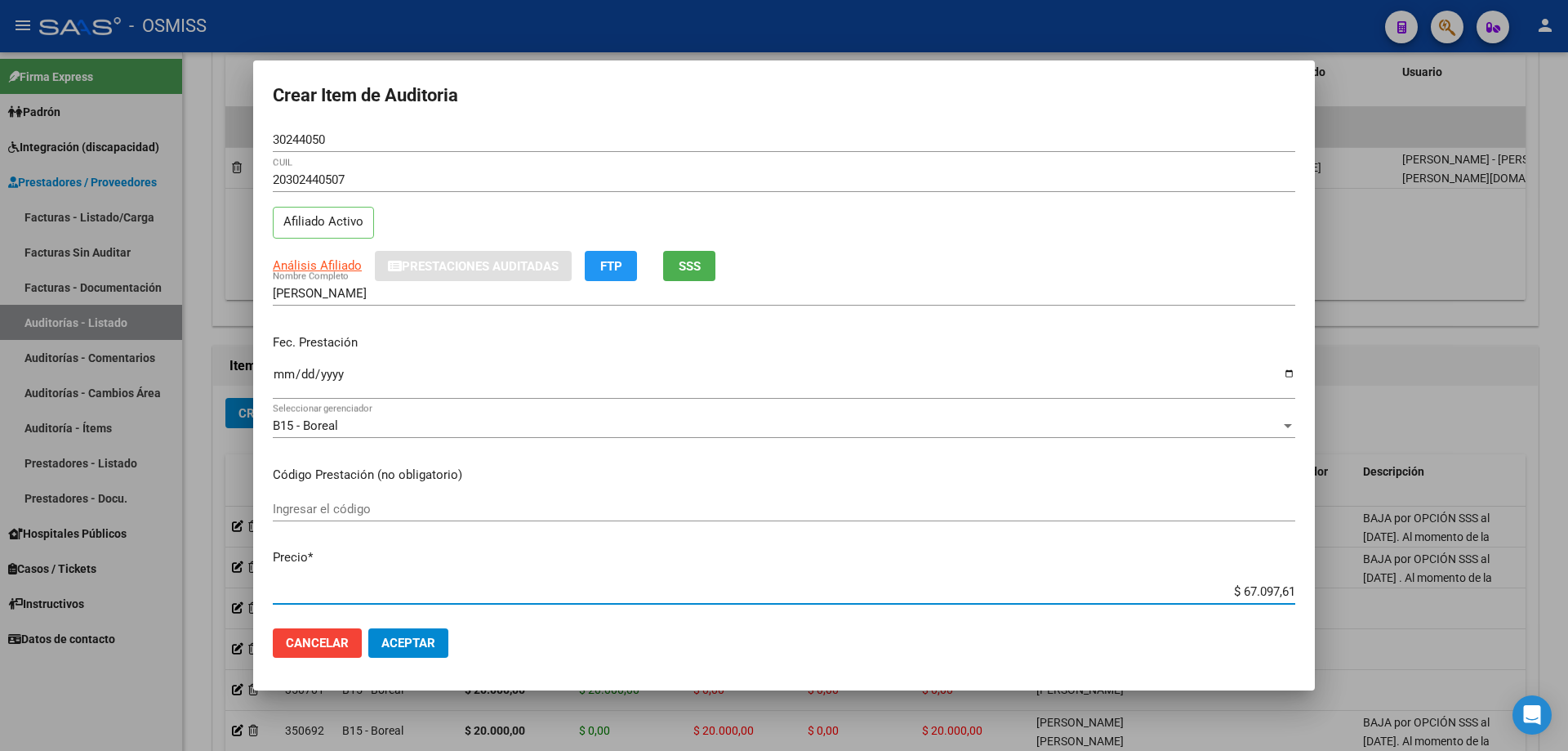
paste input "15.614,58"
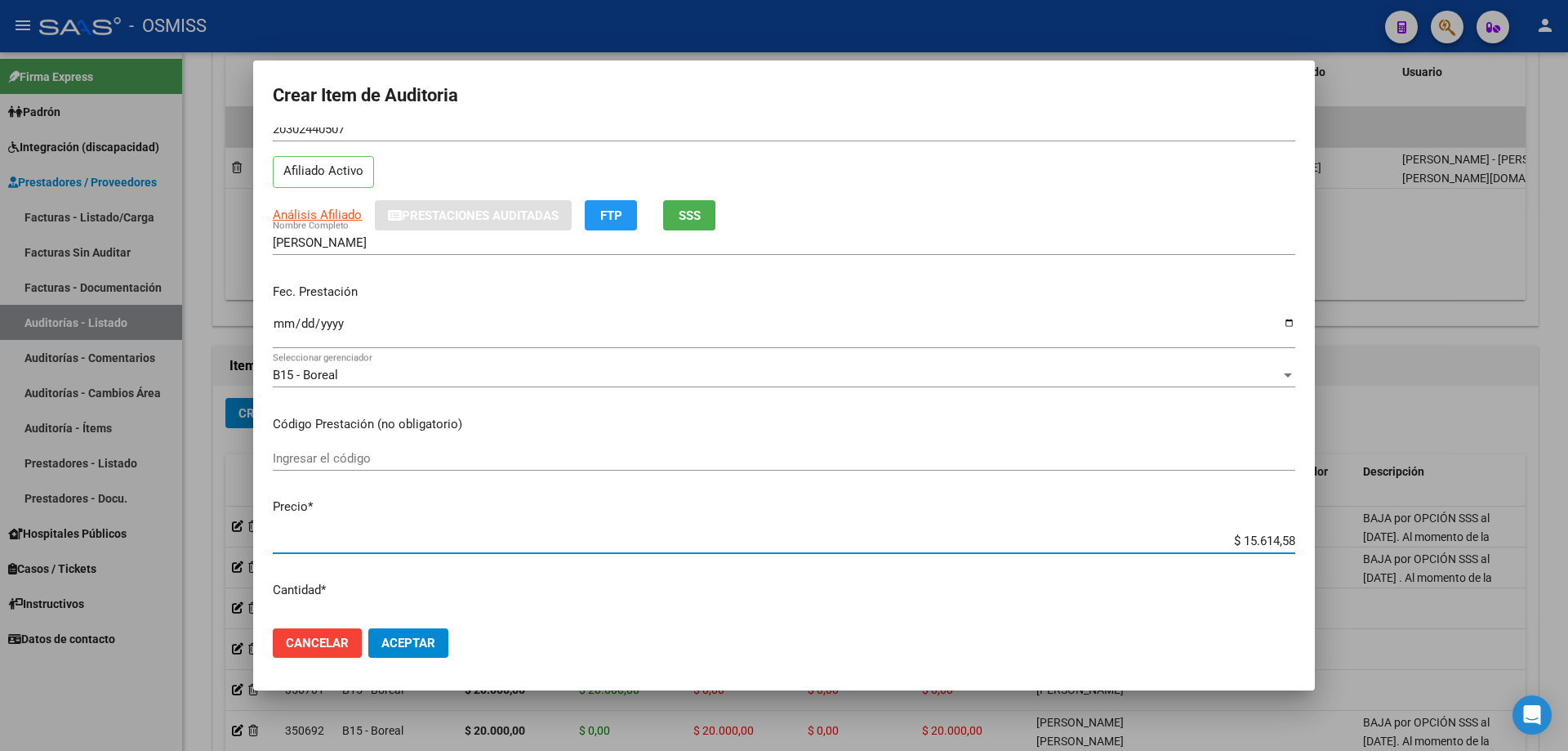
scroll to position [409, 0]
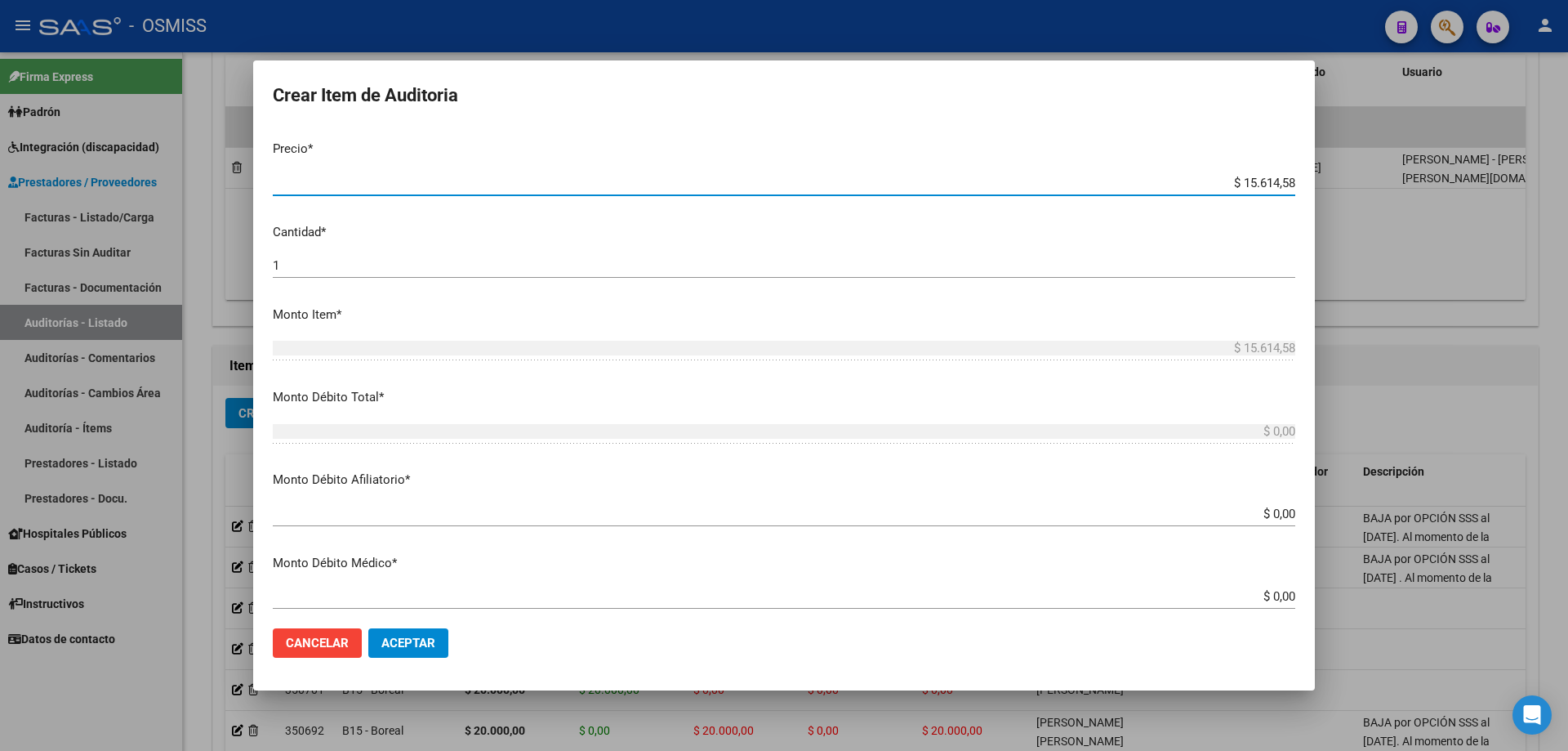
click at [757, 506] on div "$ 0,00 Ingresar el monto Afiliatorio" at bounding box center [784, 521] width 1023 height 40
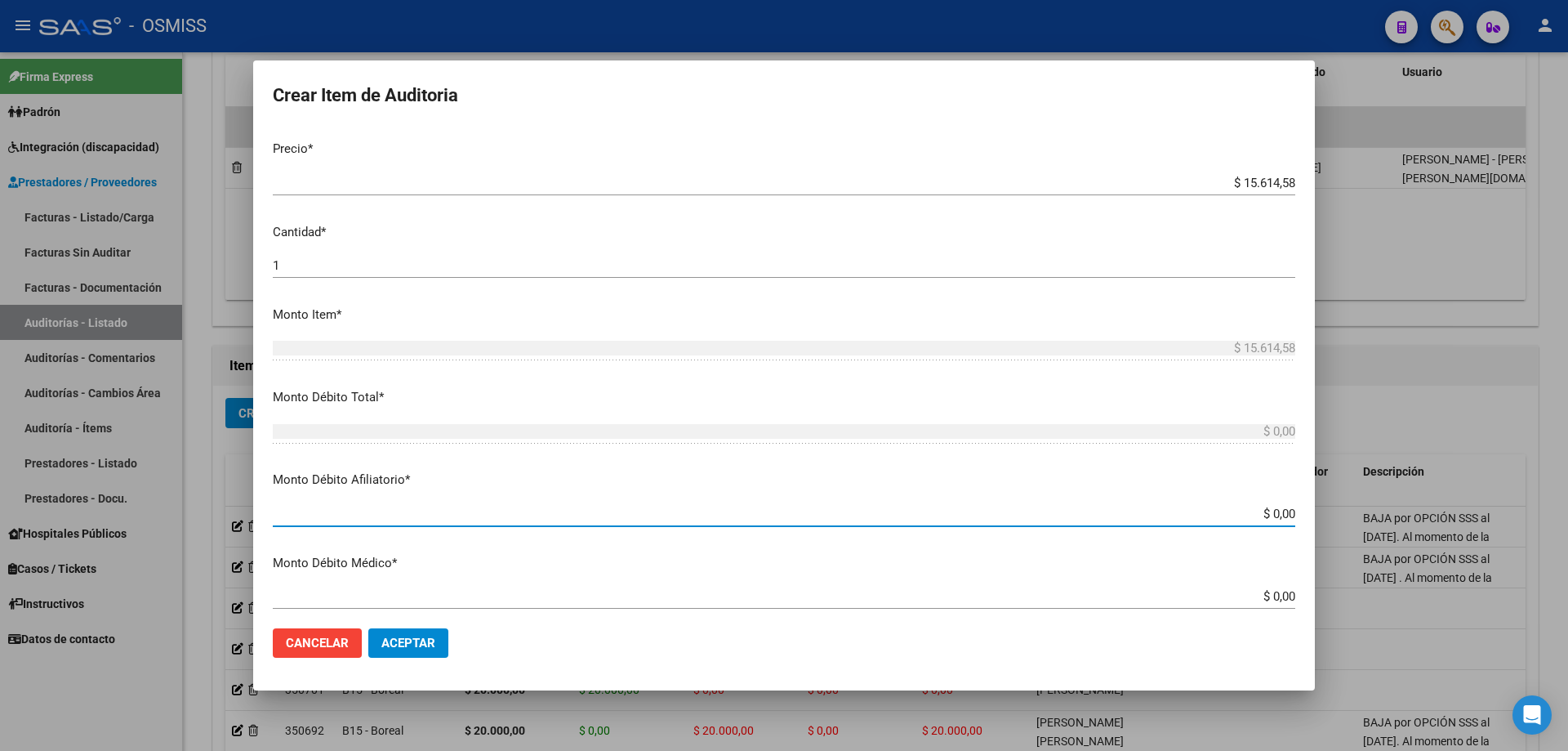
drag, startPoint x: 1205, startPoint y: 519, endPoint x: 1346, endPoint y: 519, distance: 141.0
click at [757, 506] on div "Crear Item de Auditoria 30244050 Nro Documento 20302440507 CUIL Afiliado Activo…" at bounding box center [784, 376] width 1568 height 751
paste input "15.614,58"
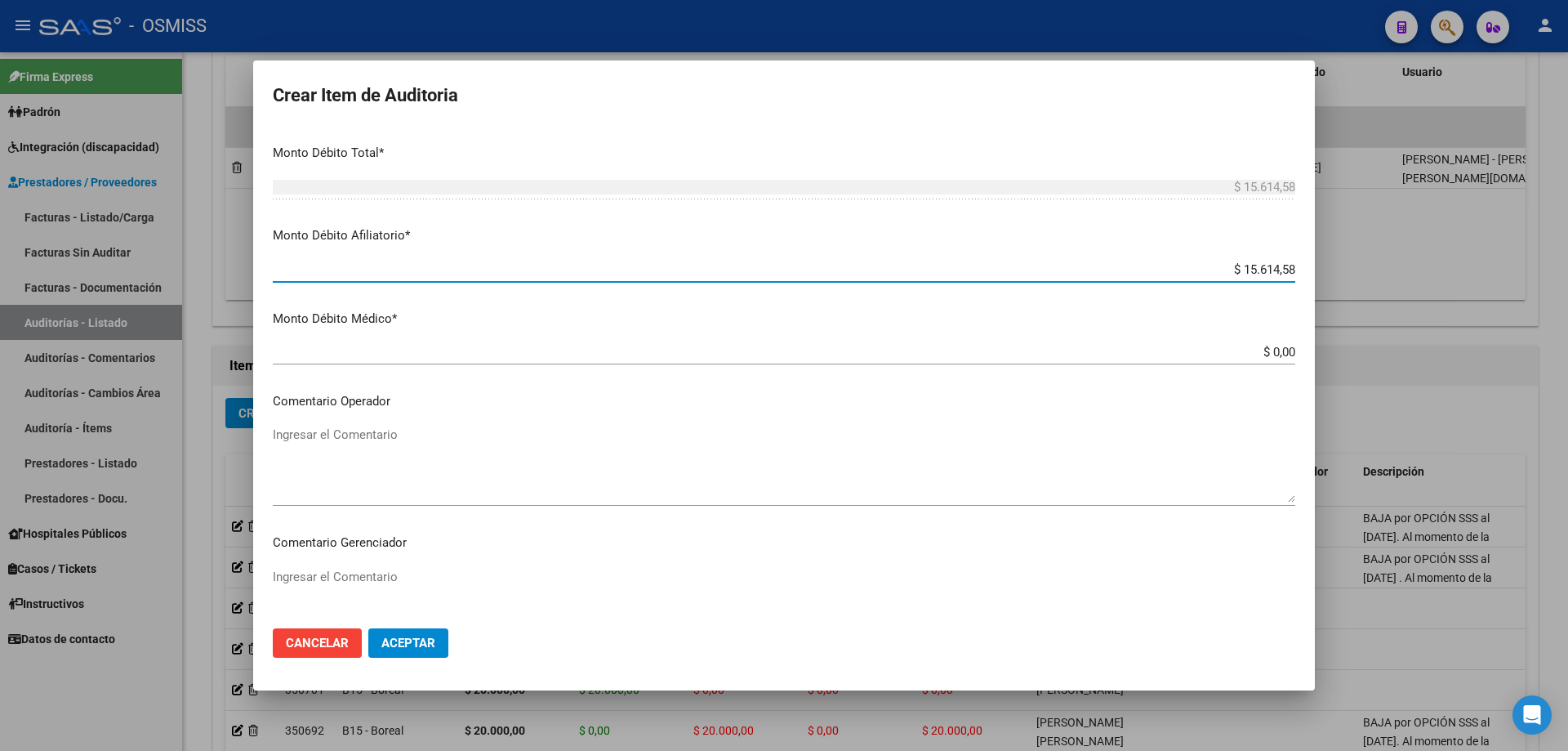
scroll to position [654, 0]
click at [318, 446] on textarea "Ingresar el Comentario" at bounding box center [784, 463] width 1023 height 77
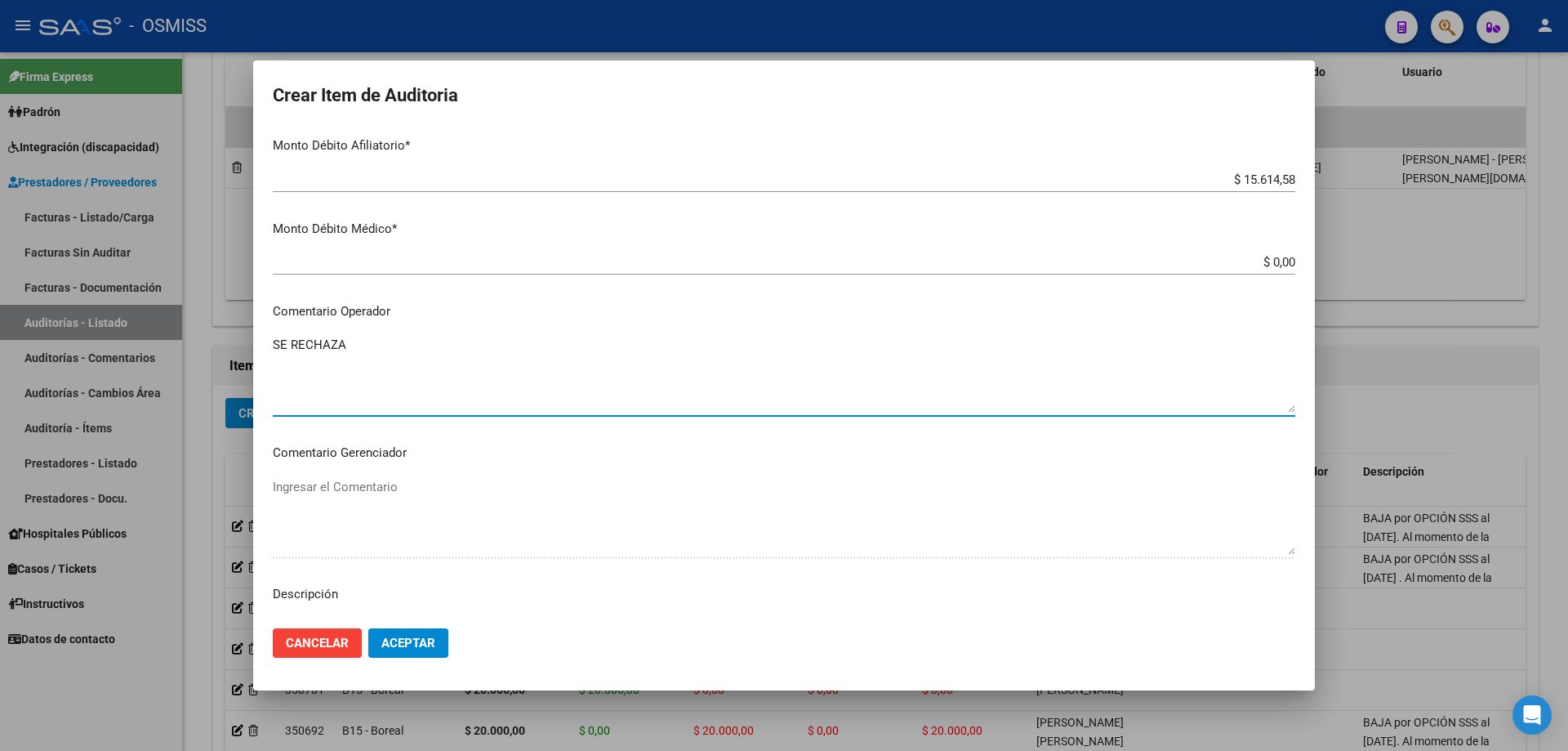
scroll to position [1008, 0]
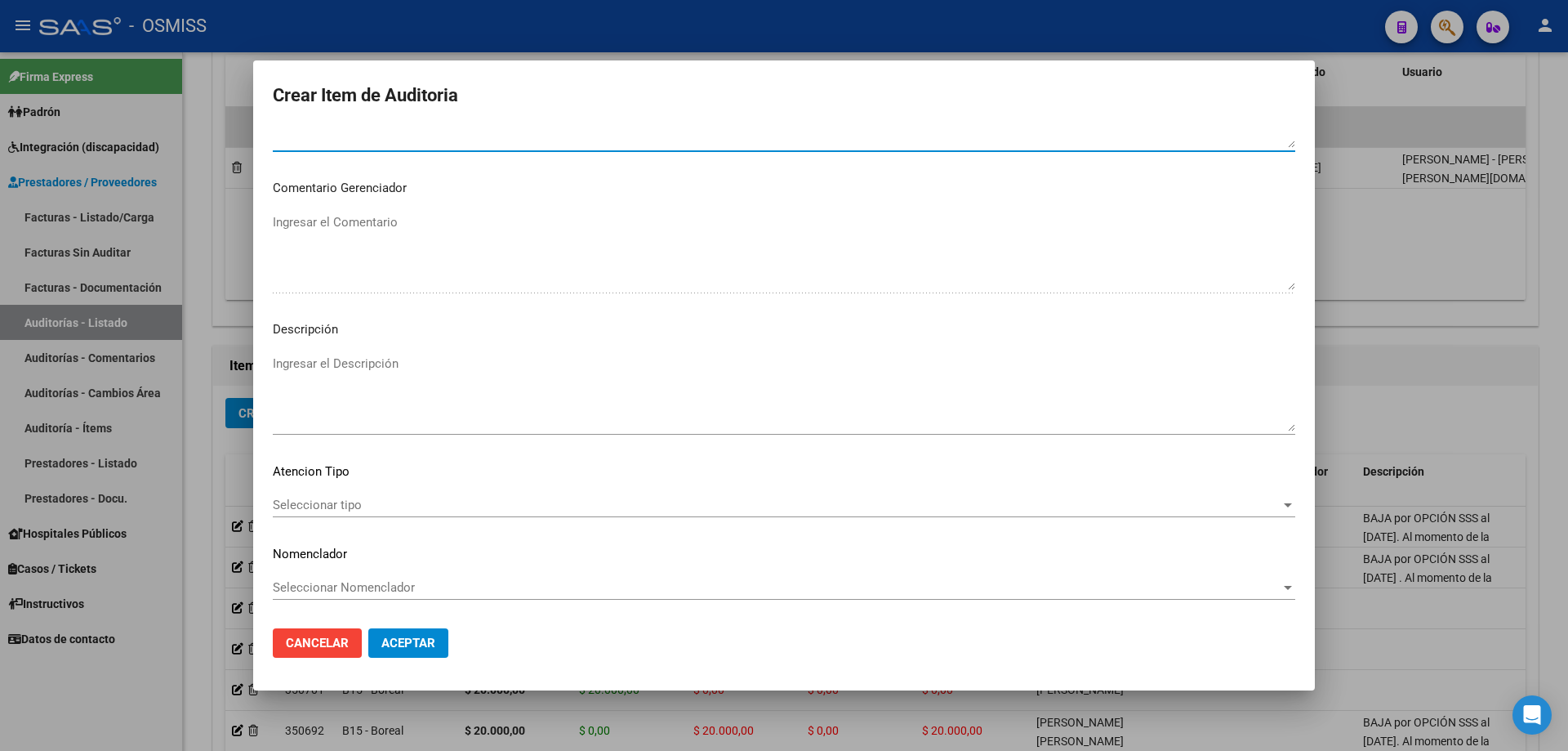
click at [312, 348] on mat-dialog-content "30244050 Nro Documento 20302440507 CUIL Afiliado Activo Análisis Afiliado Prest…" at bounding box center [784, 372] width 1062 height 488
click at [319, 371] on textarea "Ingresar el Descripción" at bounding box center [784, 393] width 1023 height 77
drag, startPoint x: 600, startPoint y: 675, endPoint x: 567, endPoint y: 634, distance: 52.6
click at [600, 506] on mat-dialog-container "Crear Item de Auditoria 30244050 Nro Documento 20302440507 CUIL Afiliado Activo…" at bounding box center [784, 376] width 1062 height 630
click at [351, 384] on textarea "Ingresar el Descripción" at bounding box center [784, 393] width 1023 height 77
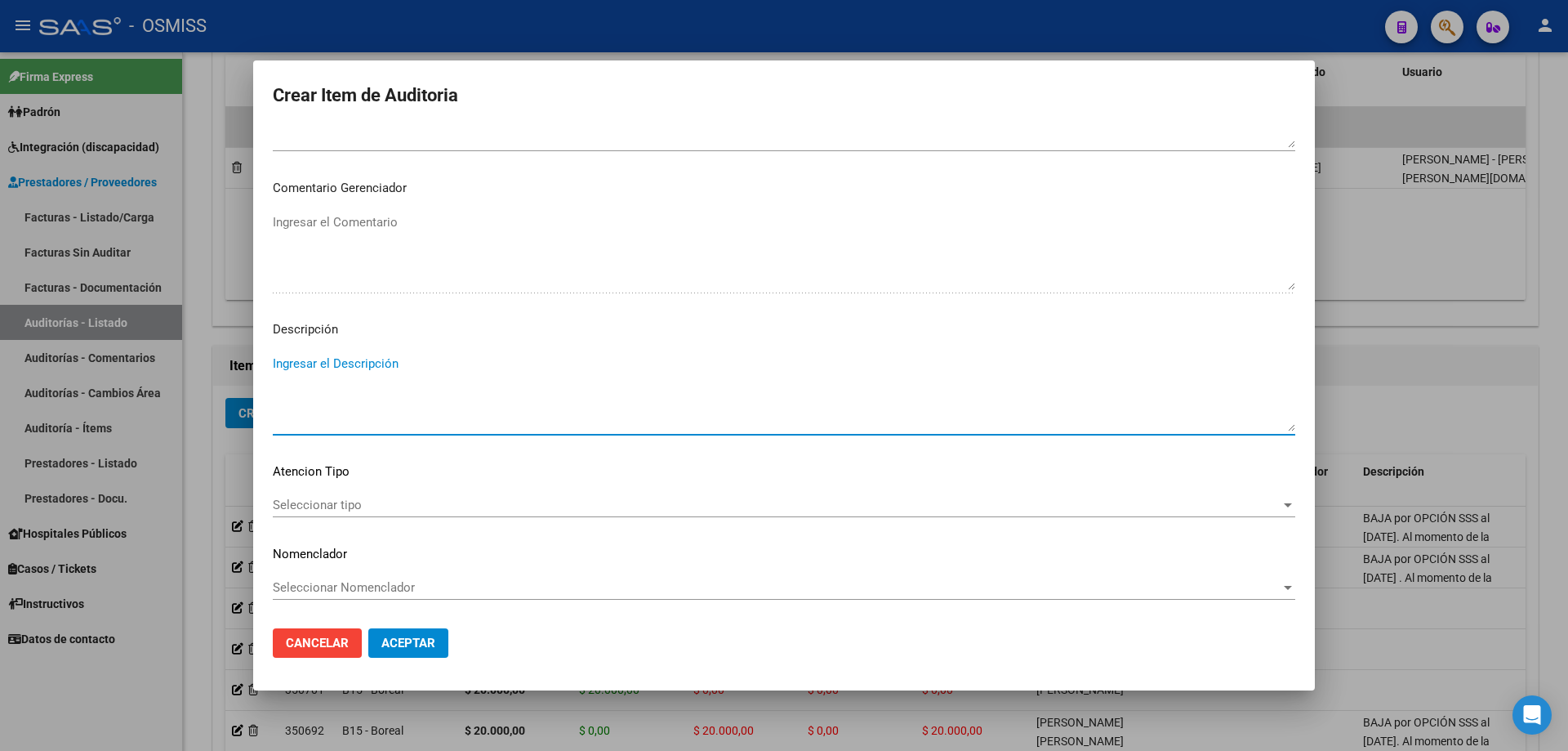
paste textarea "ALTA / BAJA por OPCIÓN SSS al …. . Al momento de la prestación, corresponde la …"
drag, startPoint x: 312, startPoint y: 365, endPoint x: 261, endPoint y: 371, distance: 51.4
click at [261, 371] on mat-dialog-content "30244050 Nro Documento 20302440507 CUIL Afiliado Activo Análisis Afiliado Prest…" at bounding box center [784, 372] width 1062 height 488
drag, startPoint x: 427, startPoint y: 372, endPoint x: 415, endPoint y: 373, distance: 12.0
click at [415, 373] on textarea "BAJA por OPCIÓN SSS al …. . Al momento de la prestación, corresponde la cobertu…" at bounding box center [784, 393] width 1023 height 77
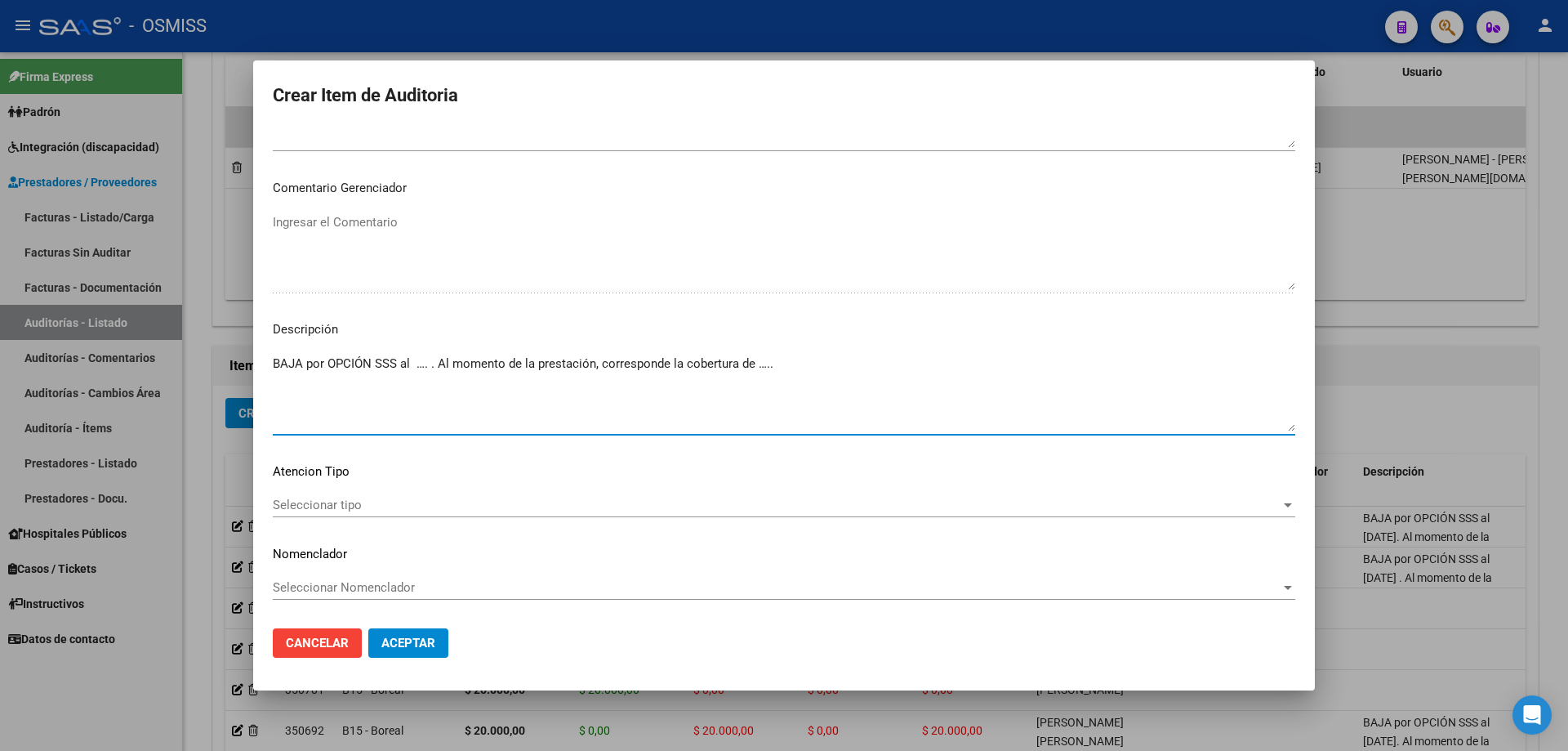
drag, startPoint x: 428, startPoint y: 367, endPoint x: 414, endPoint y: 370, distance: 14.3
click at [414, 370] on textarea "BAJA por OPCIÓN SSS al …. . Al momento de la prestación, corresponde la cobertu…" at bounding box center [784, 393] width 1023 height 77
drag, startPoint x: 830, startPoint y: 374, endPoint x: 814, endPoint y: 372, distance: 16.1
click at [757, 372] on textarea "BAJA por OPCIÓN SSS al [DATE] . Al momento de la prestación, corresponde la cob…" at bounding box center [784, 393] width 1023 height 77
drag, startPoint x: 820, startPoint y: 364, endPoint x: 806, endPoint y: 366, distance: 14.1
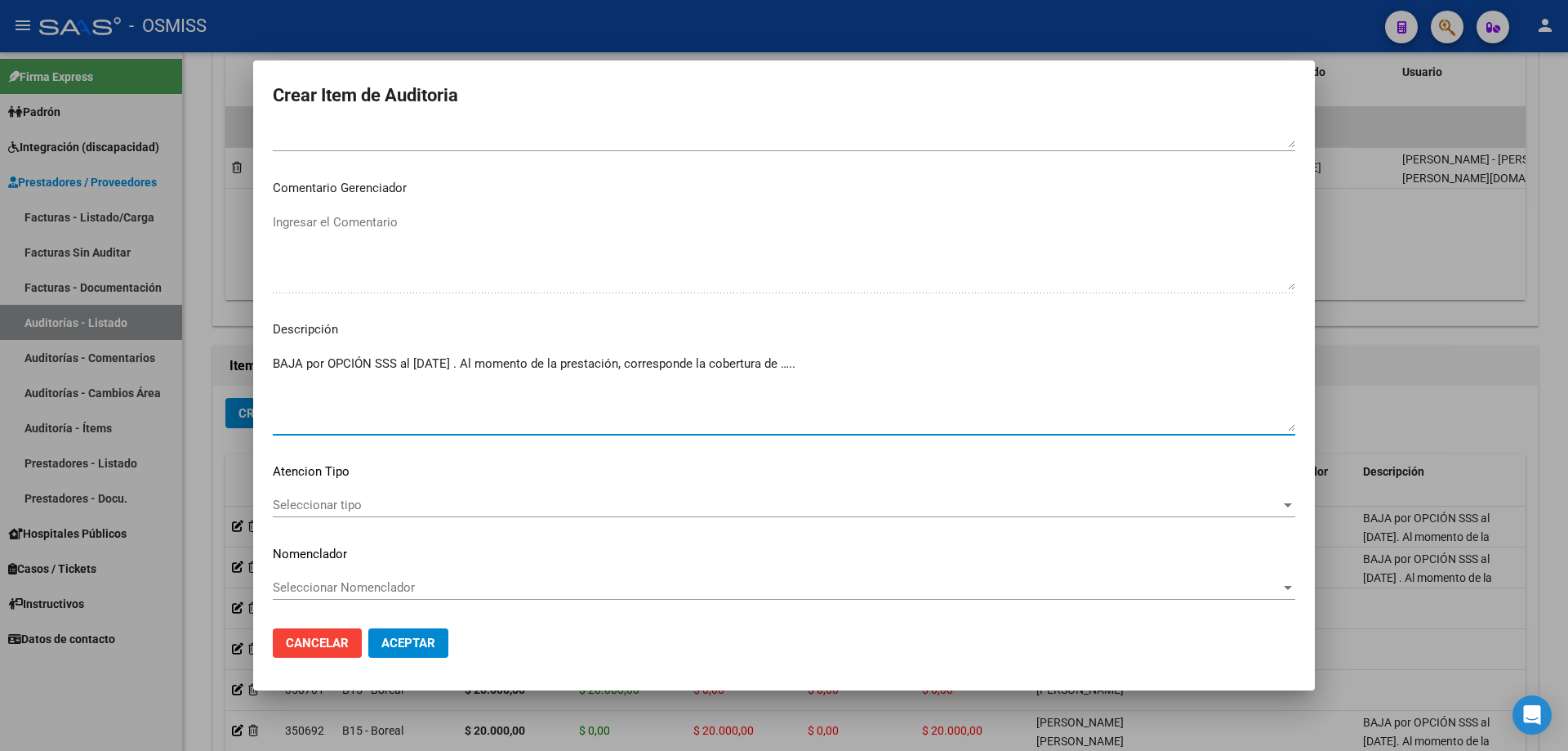
click at [757, 366] on textarea "BAJA por OPCIÓN SSS al [DATE] . Al momento de la prestación, corresponde la cob…" at bounding box center [784, 393] width 1023 height 77
paste textarea "OBRA SOCIAL DE EMPLEADOS DE LA [PERSON_NAME]"
click at [419, 506] on span "Aceptar" at bounding box center [408, 643] width 54 height 15
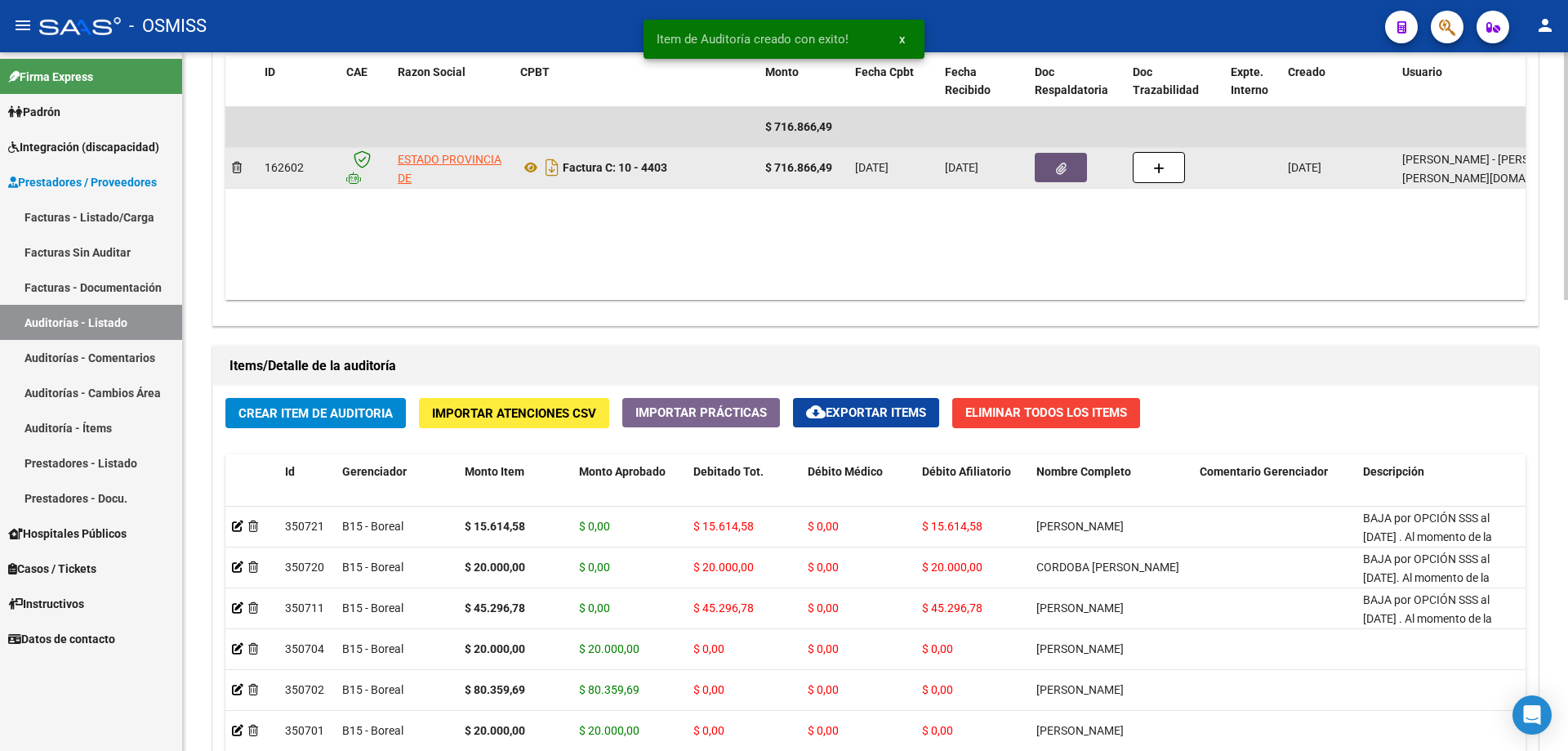
click at [757, 167] on button "button" at bounding box center [1060, 167] width 52 height 29
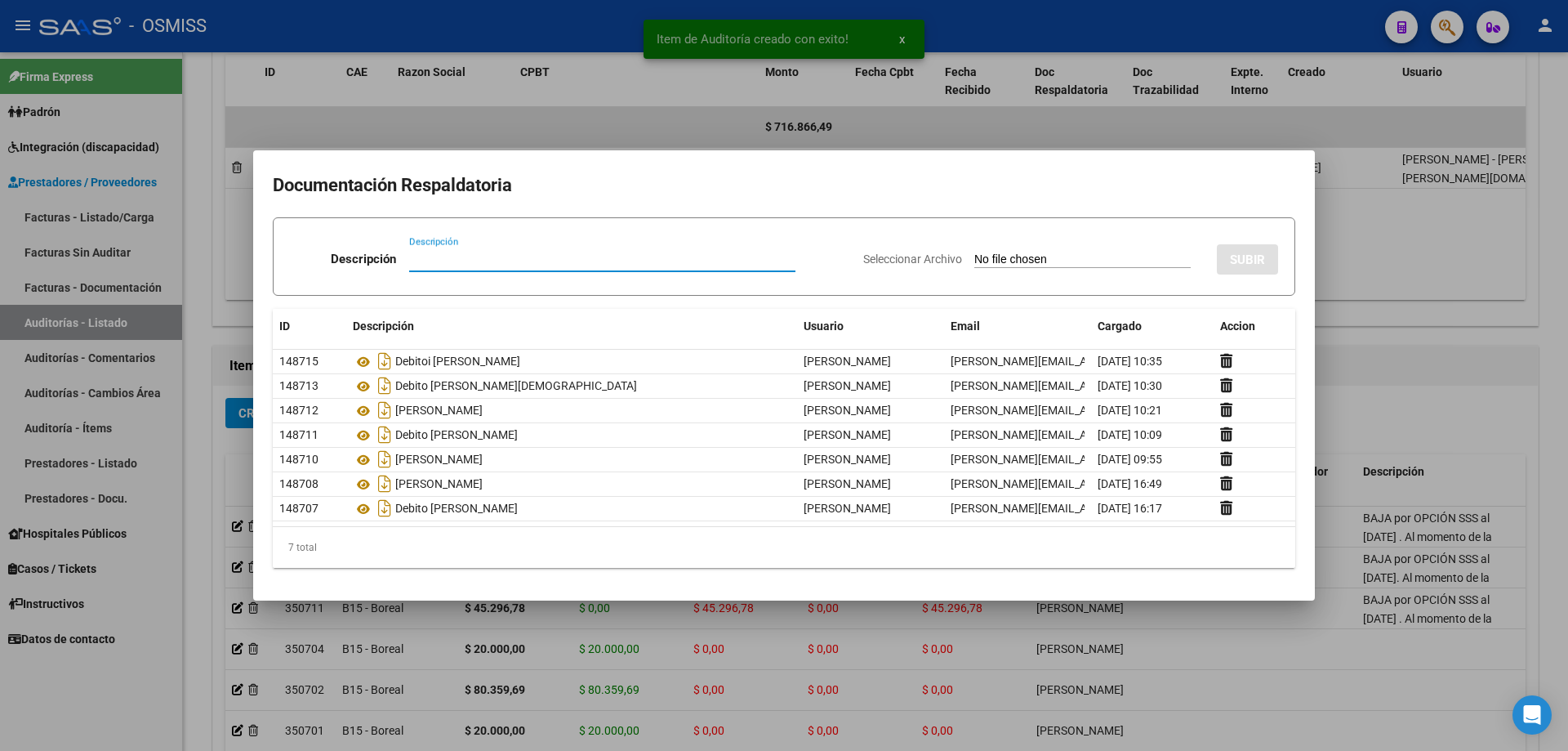
click at [757, 260] on div at bounding box center [784, 376] width 1568 height 751
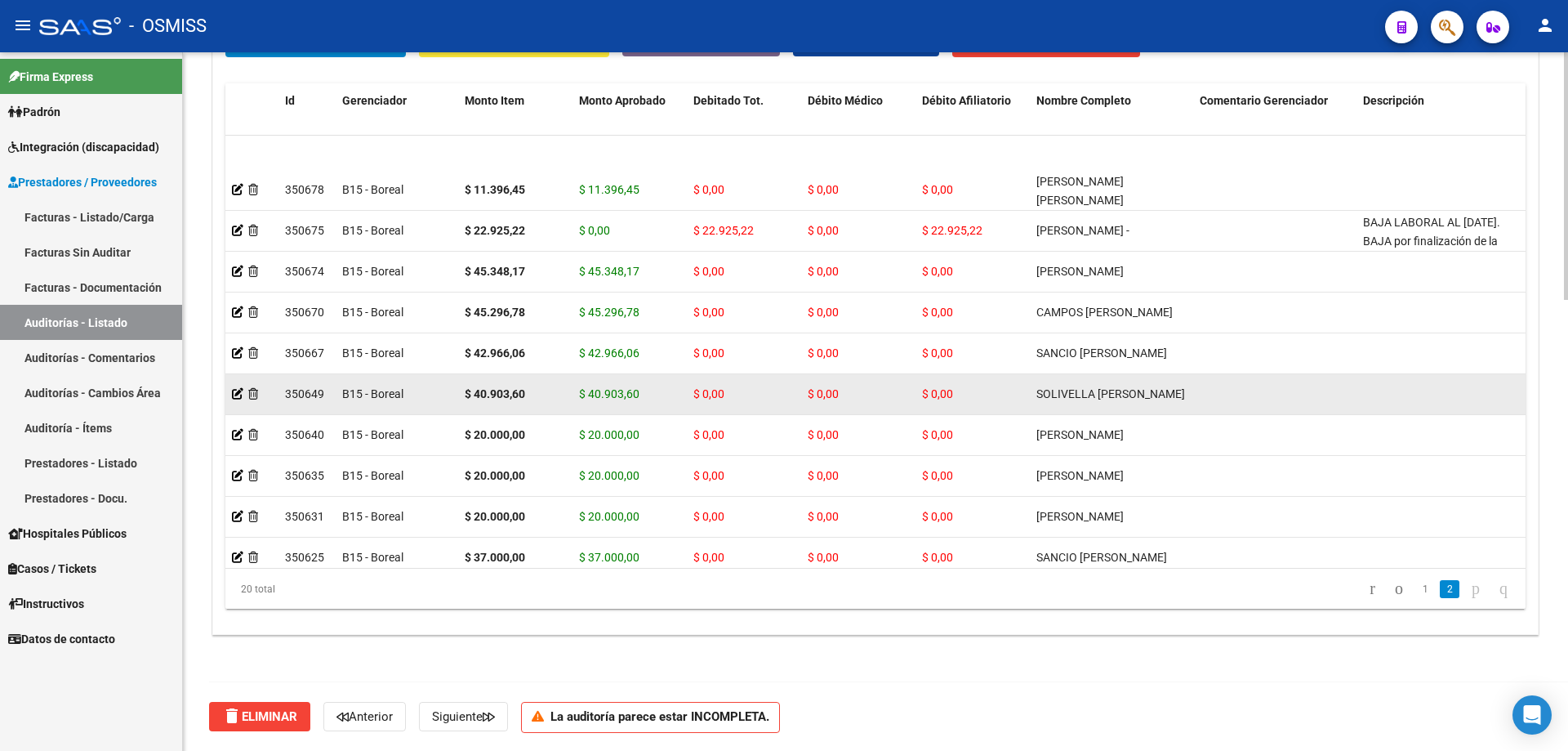
scroll to position [402, 0]
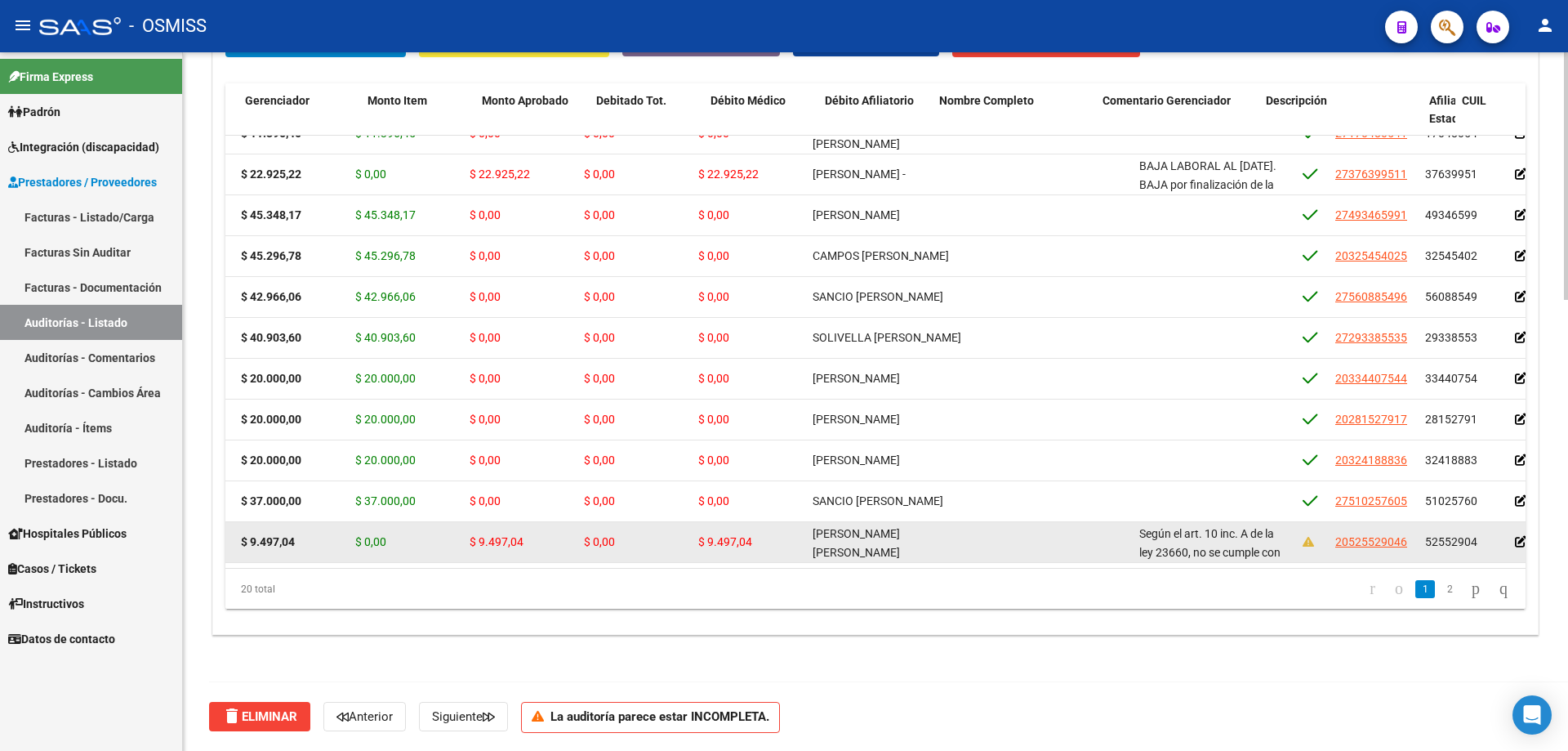
drag, startPoint x: 786, startPoint y: 546, endPoint x: 855, endPoint y: 528, distance: 71.3
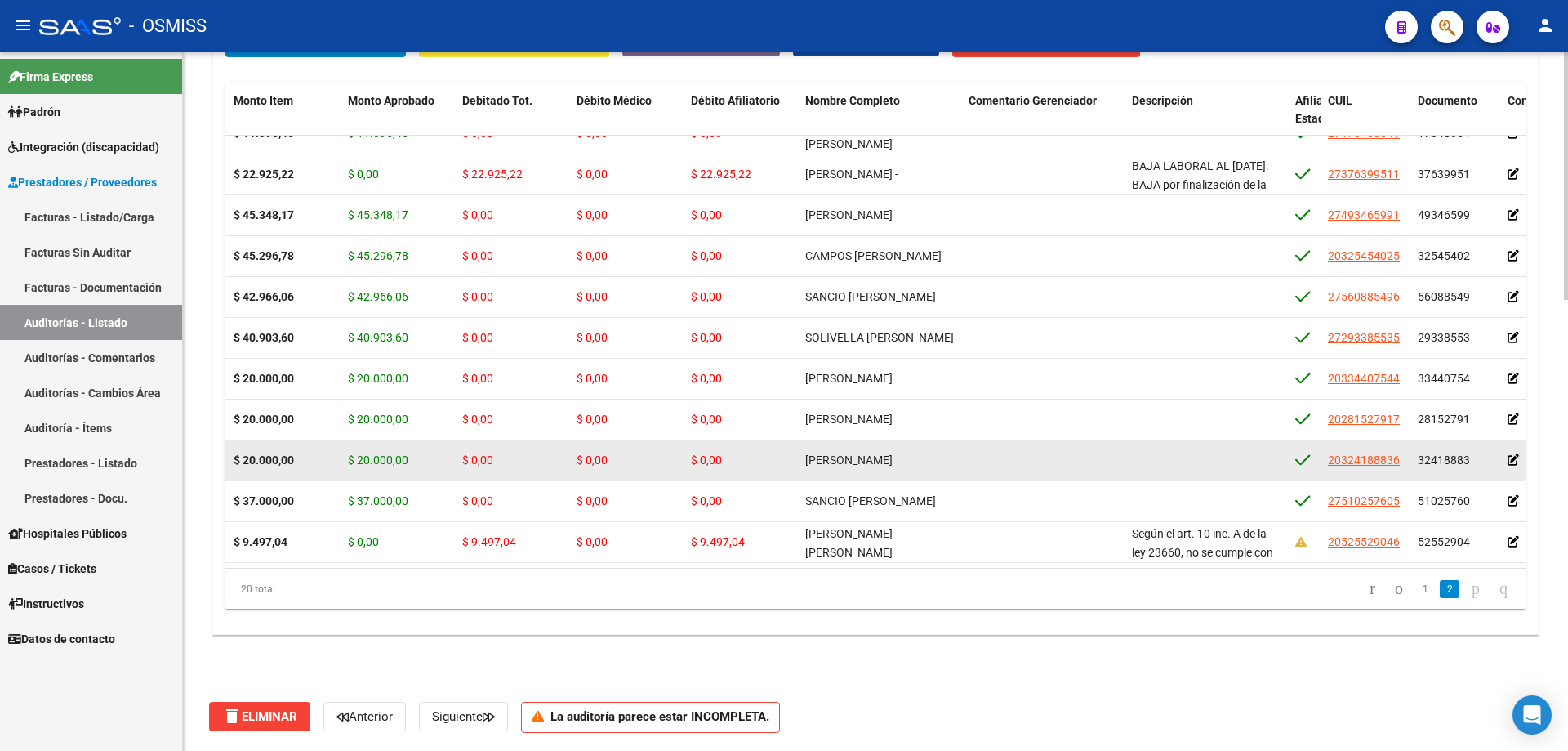
scroll to position [402, 231]
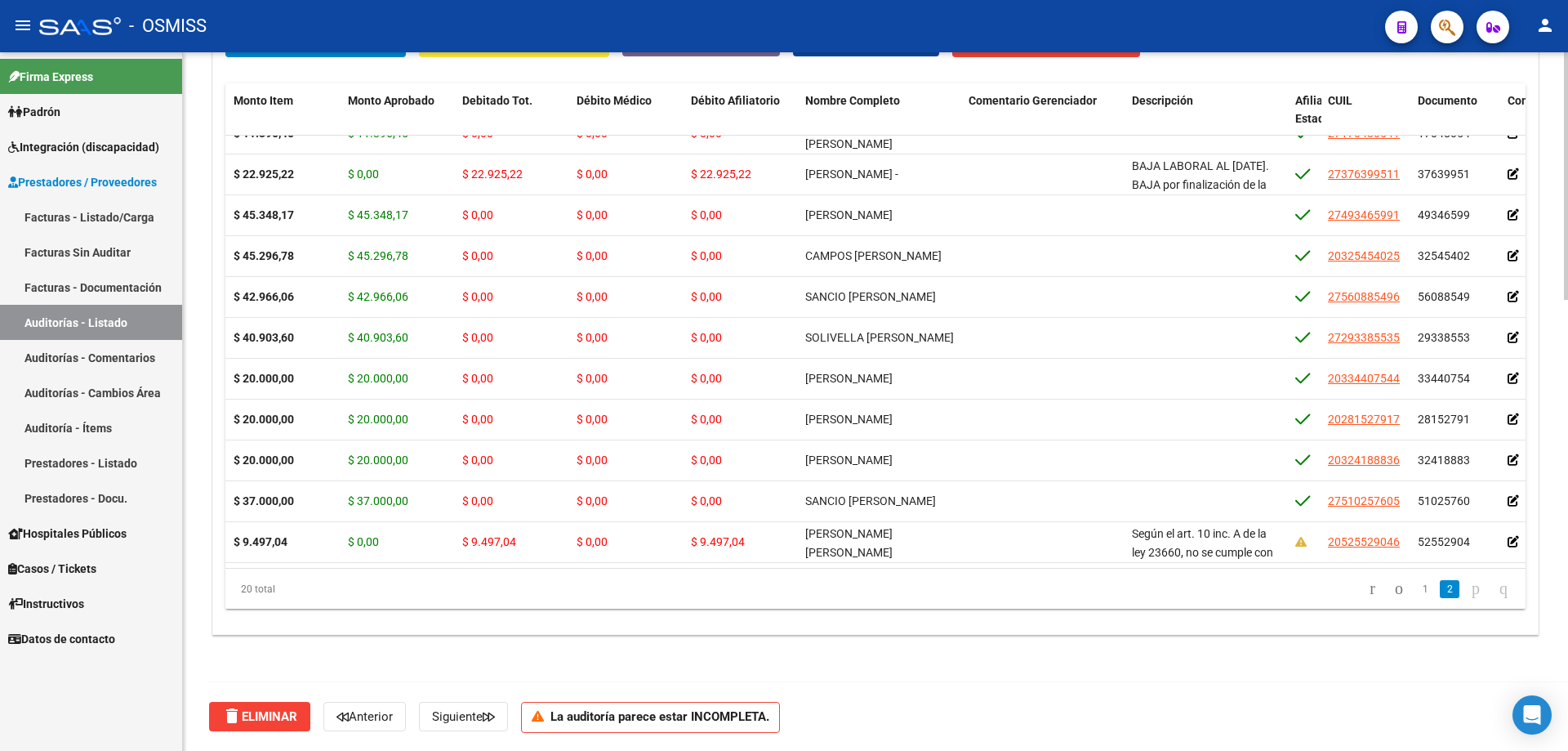
click at [757, 506] on div "Crear Item de Auditoria Importar Atenciones CSV Importar Prácticas cloud_downlo…" at bounding box center [875, 324] width 1324 height 619
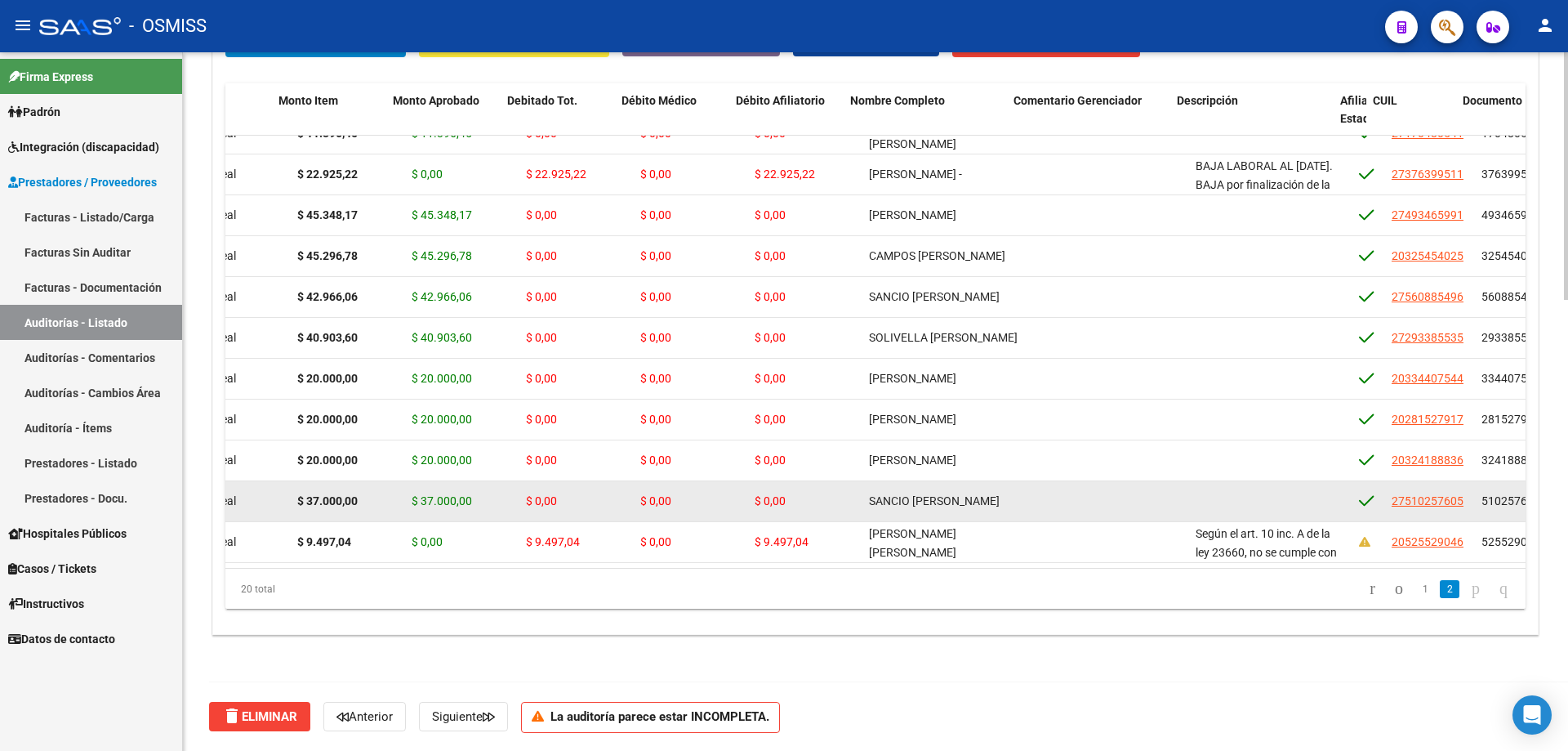
scroll to position [402, 0]
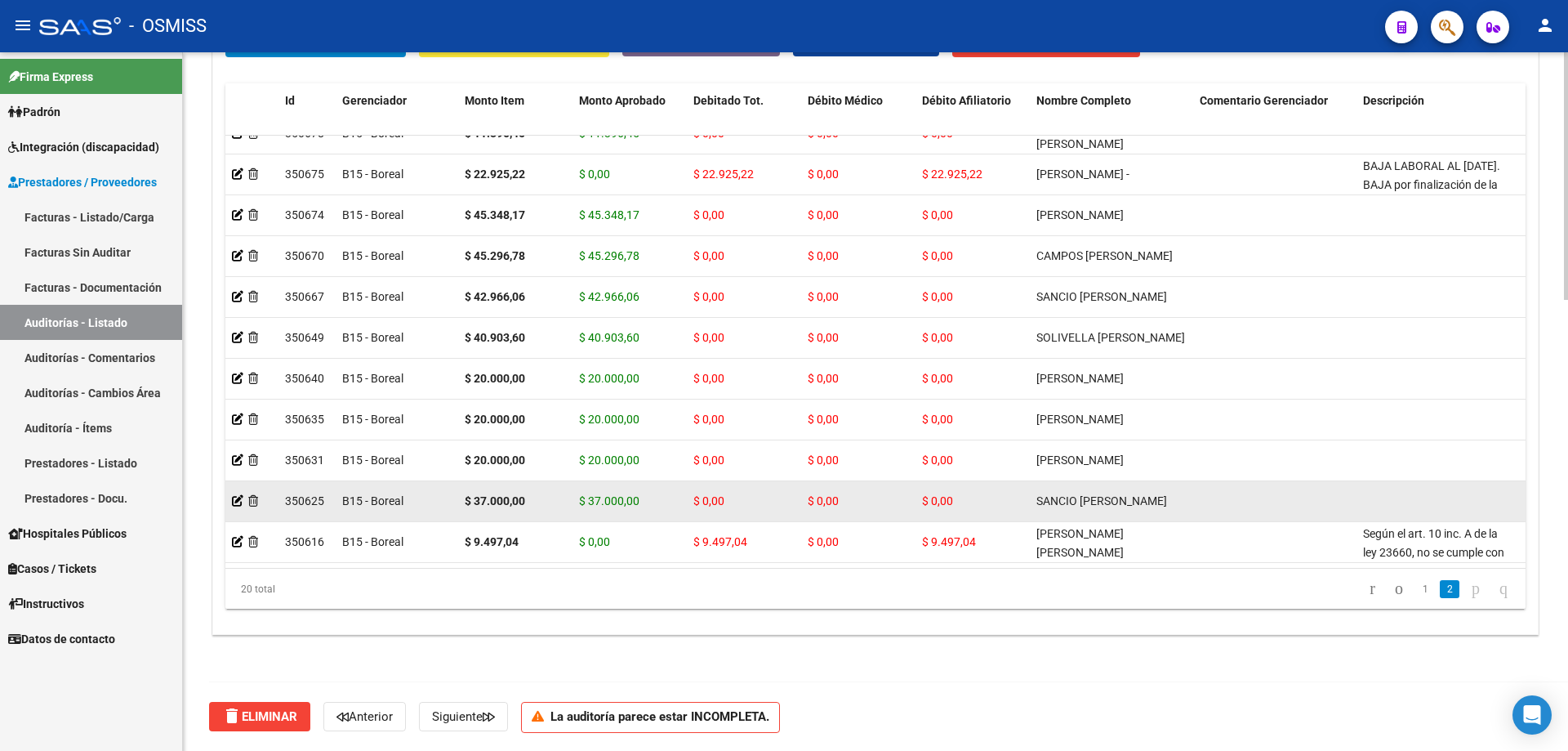
drag, startPoint x: 911, startPoint y: 492, endPoint x: 814, endPoint y: 488, distance: 97.1
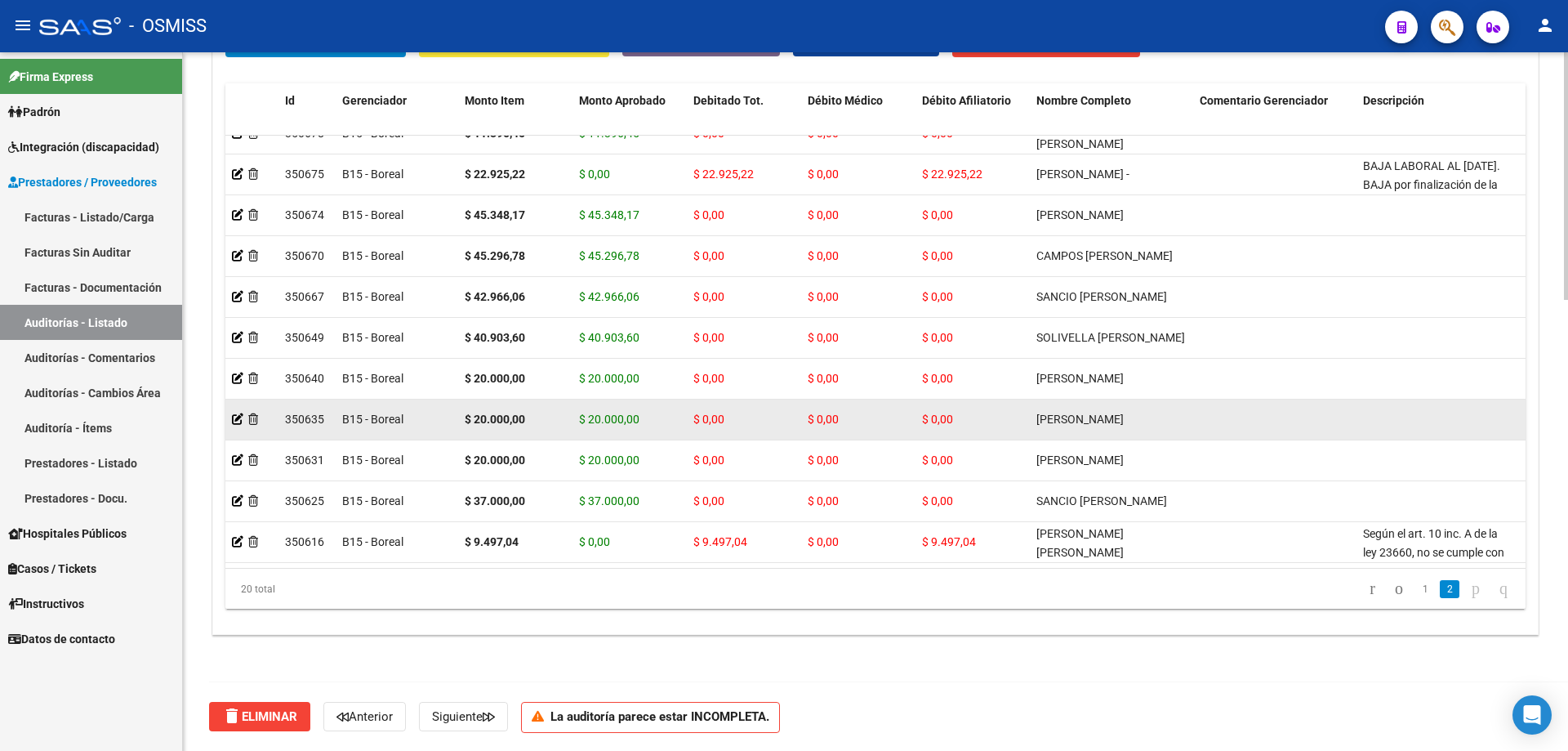
drag, startPoint x: 907, startPoint y: 597, endPoint x: 921, endPoint y: 408, distance: 189.5
click at [757, 506] on datatable-pager "1 2" at bounding box center [1004, 589] width 1027 height 28
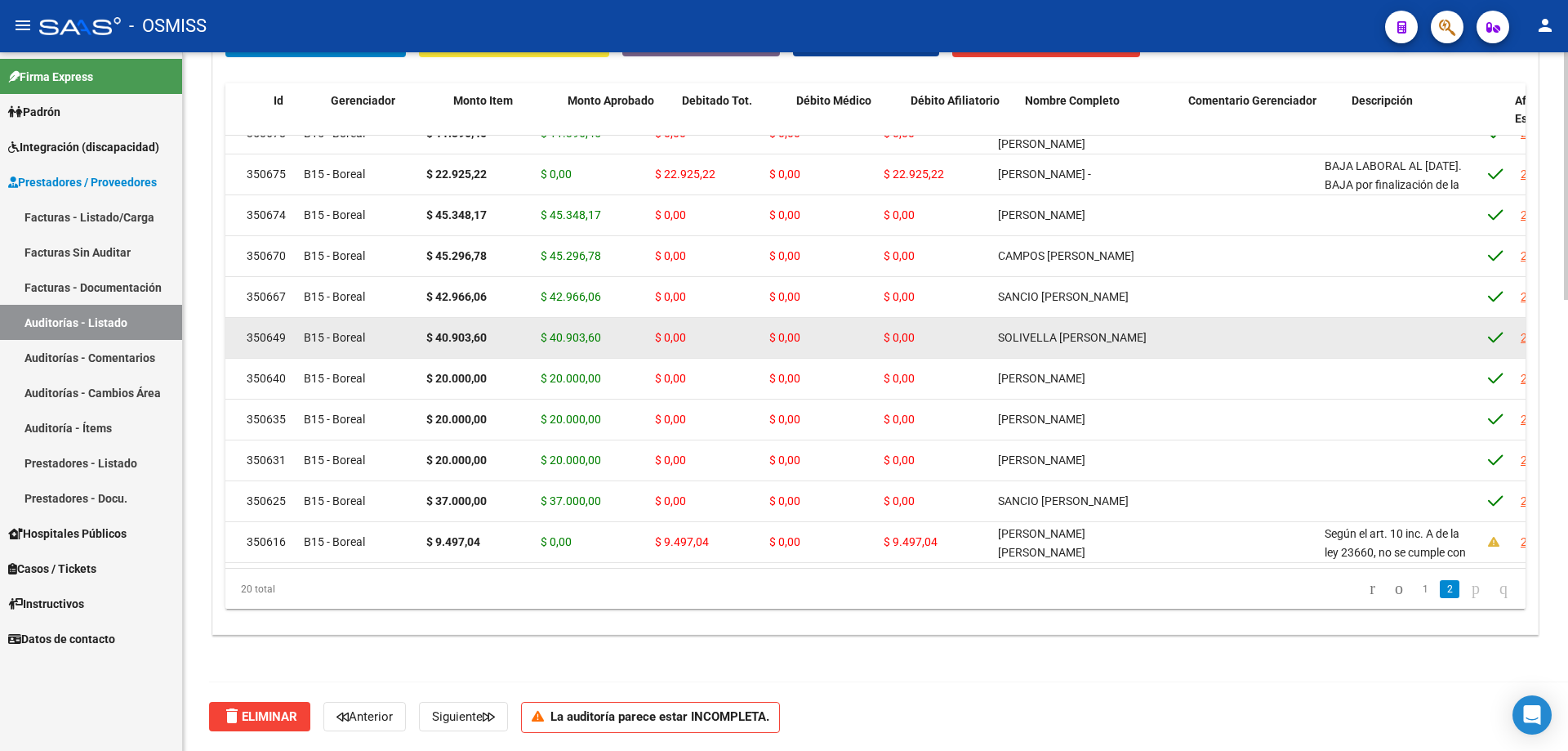
drag, startPoint x: 751, startPoint y: 351, endPoint x: 792, endPoint y: 343, distance: 41.8
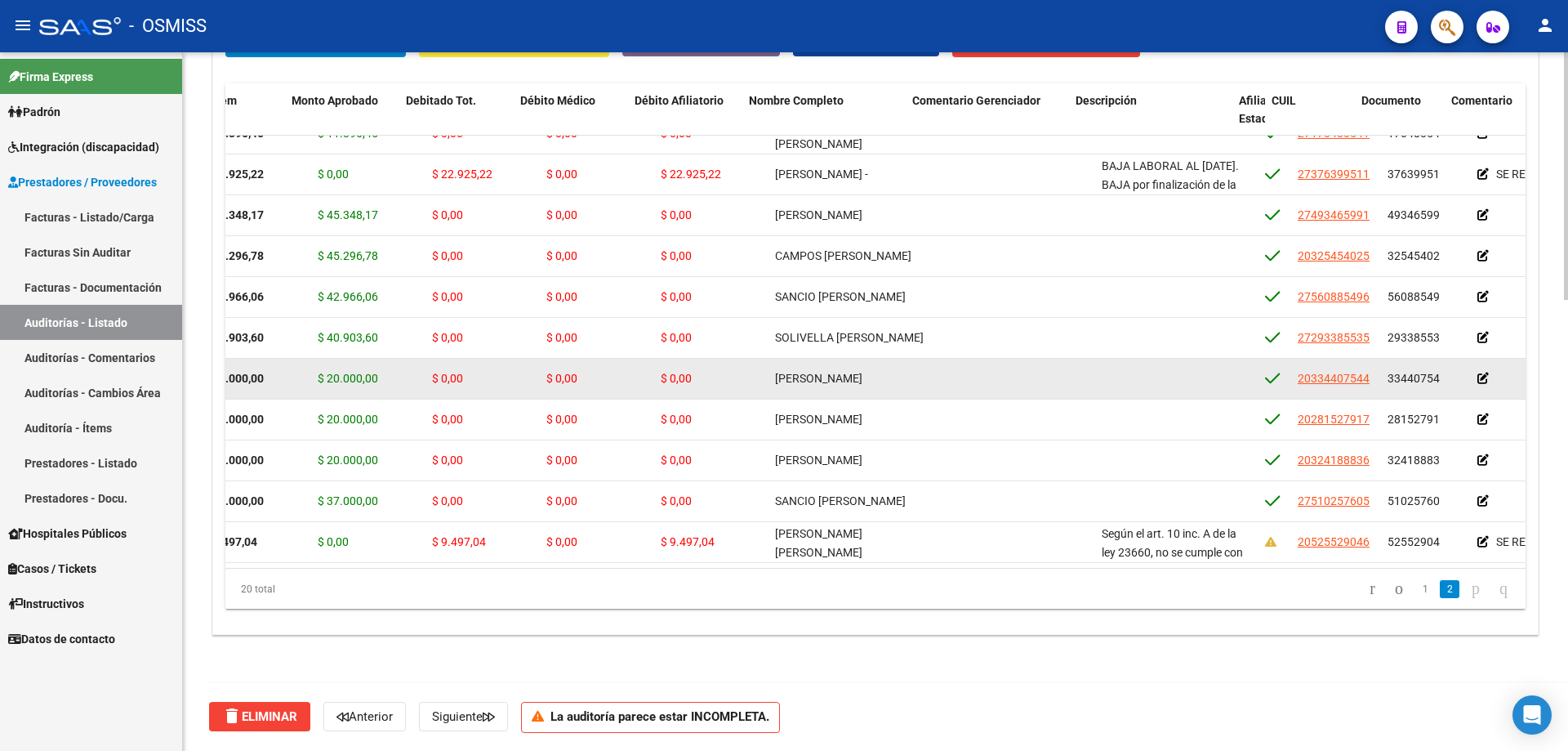
scroll to position [402, 319]
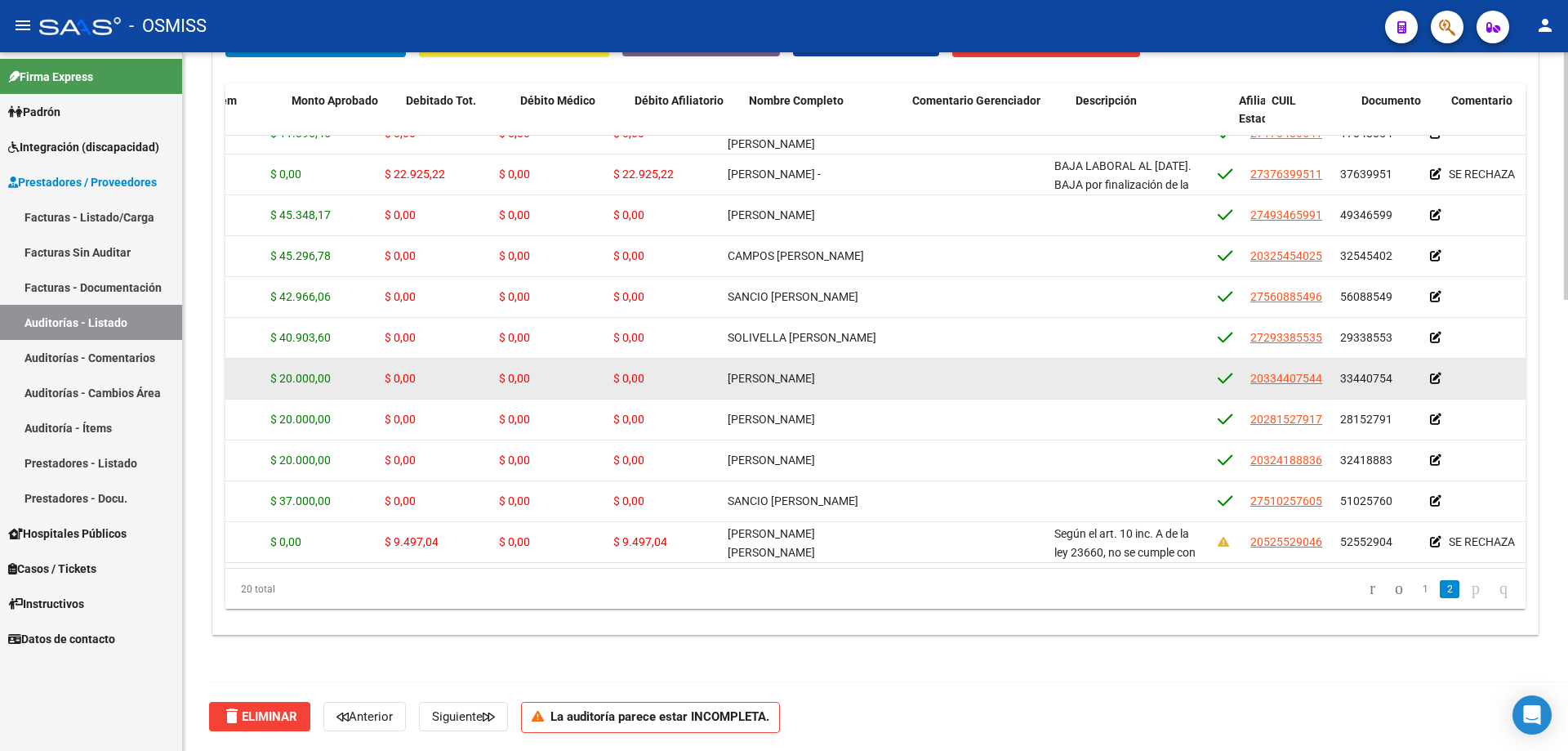
drag, startPoint x: 766, startPoint y: 362, endPoint x: 819, endPoint y: 366, distance: 53.2
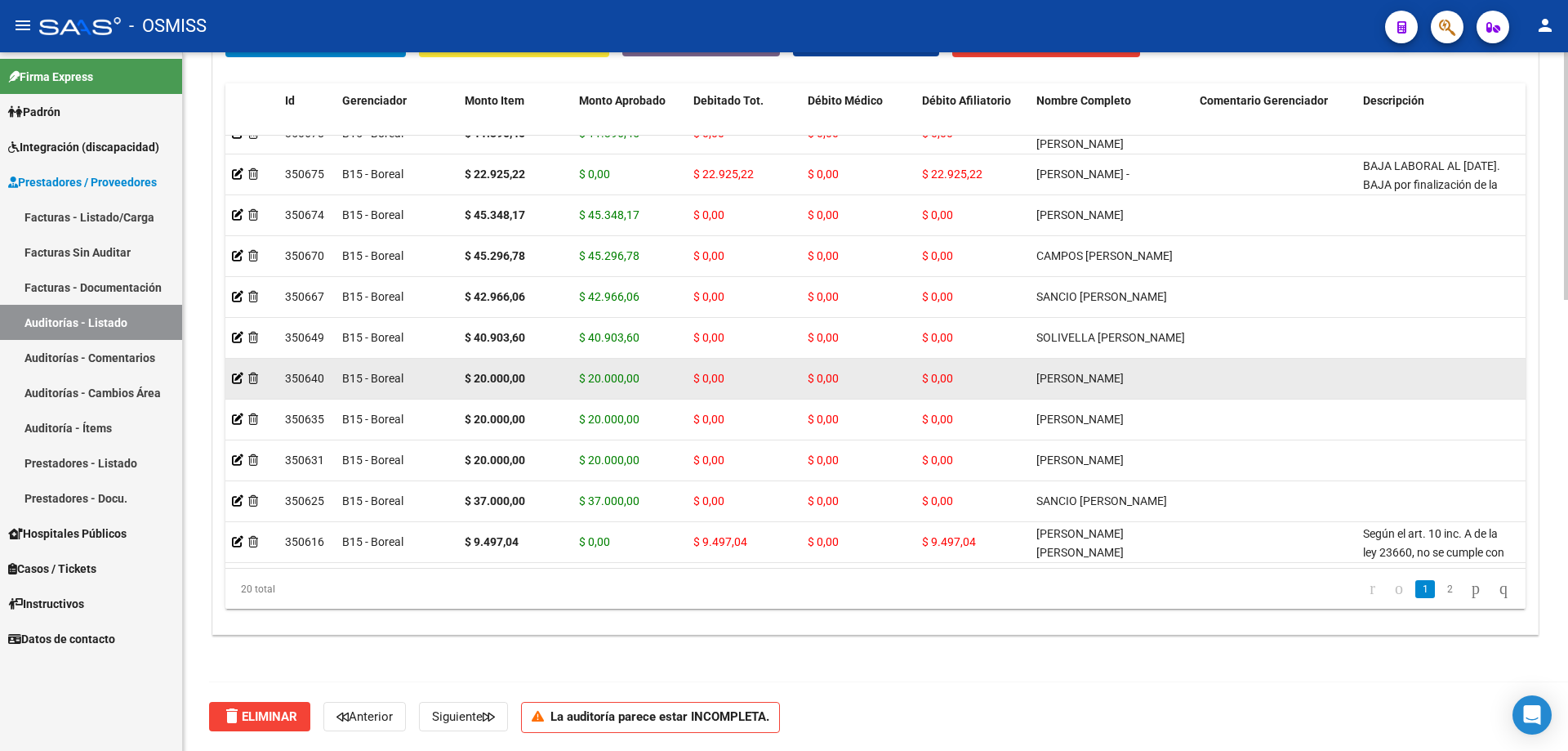
drag, startPoint x: 804, startPoint y: 388, endPoint x: 462, endPoint y: 366, distance: 342.7
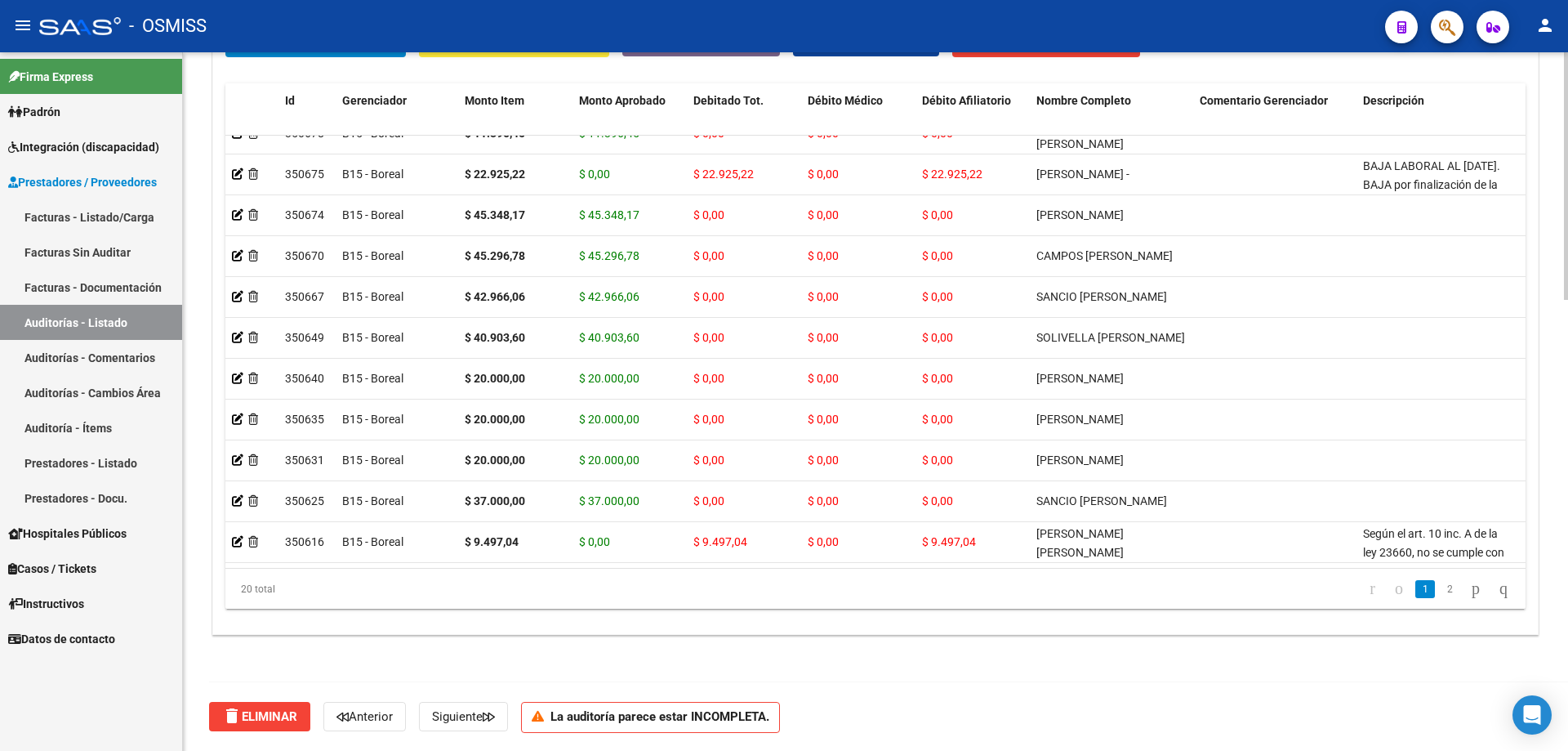
click at [757, 506] on div "Crear Item de Auditoria Importar Atenciones CSV Importar Prácticas cloud_downlo…" at bounding box center [875, 324] width 1324 height 619
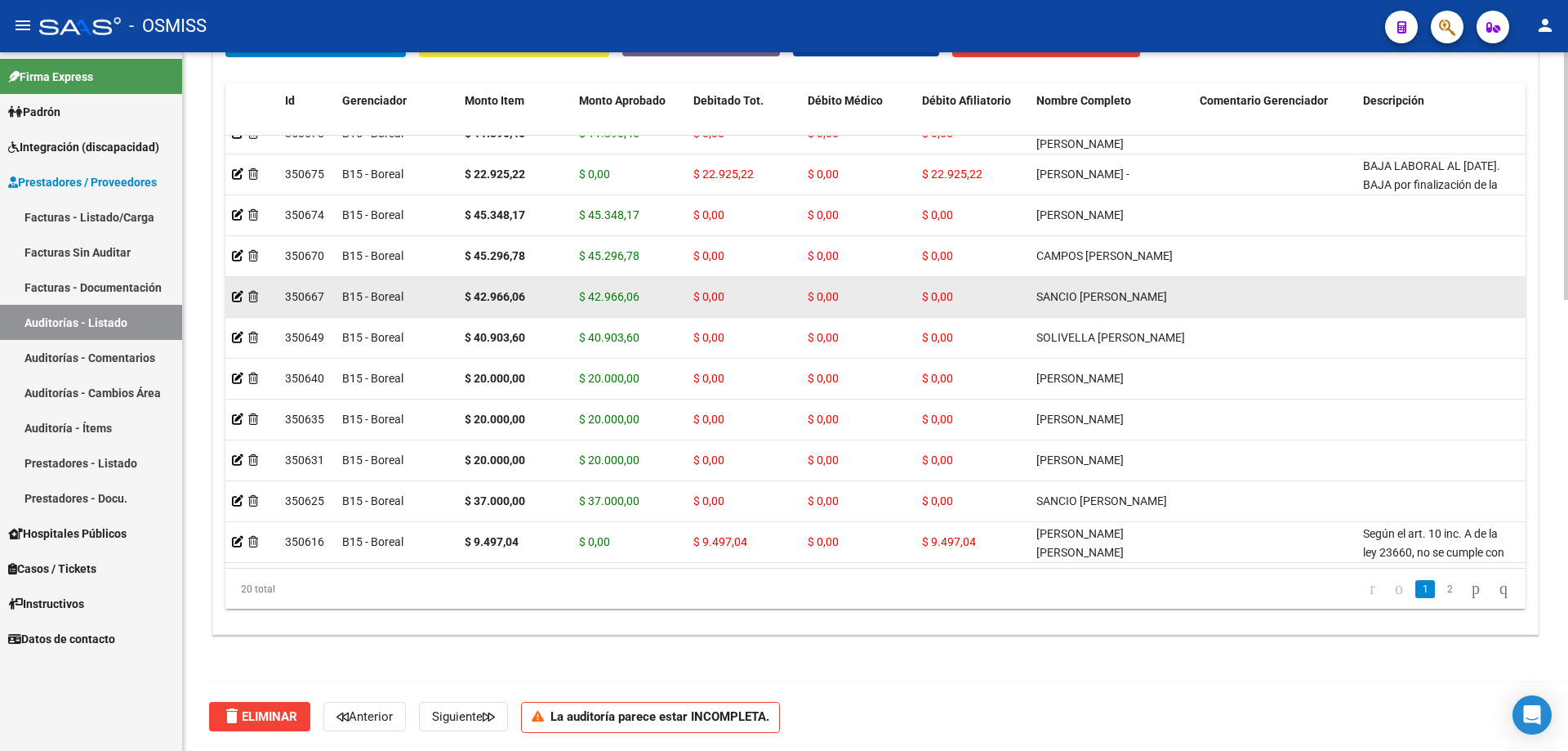
drag, startPoint x: 433, startPoint y: 292, endPoint x: 278, endPoint y: 292, distance: 155.0
click at [238, 291] on icon at bounding box center [238, 297] width 12 height 12
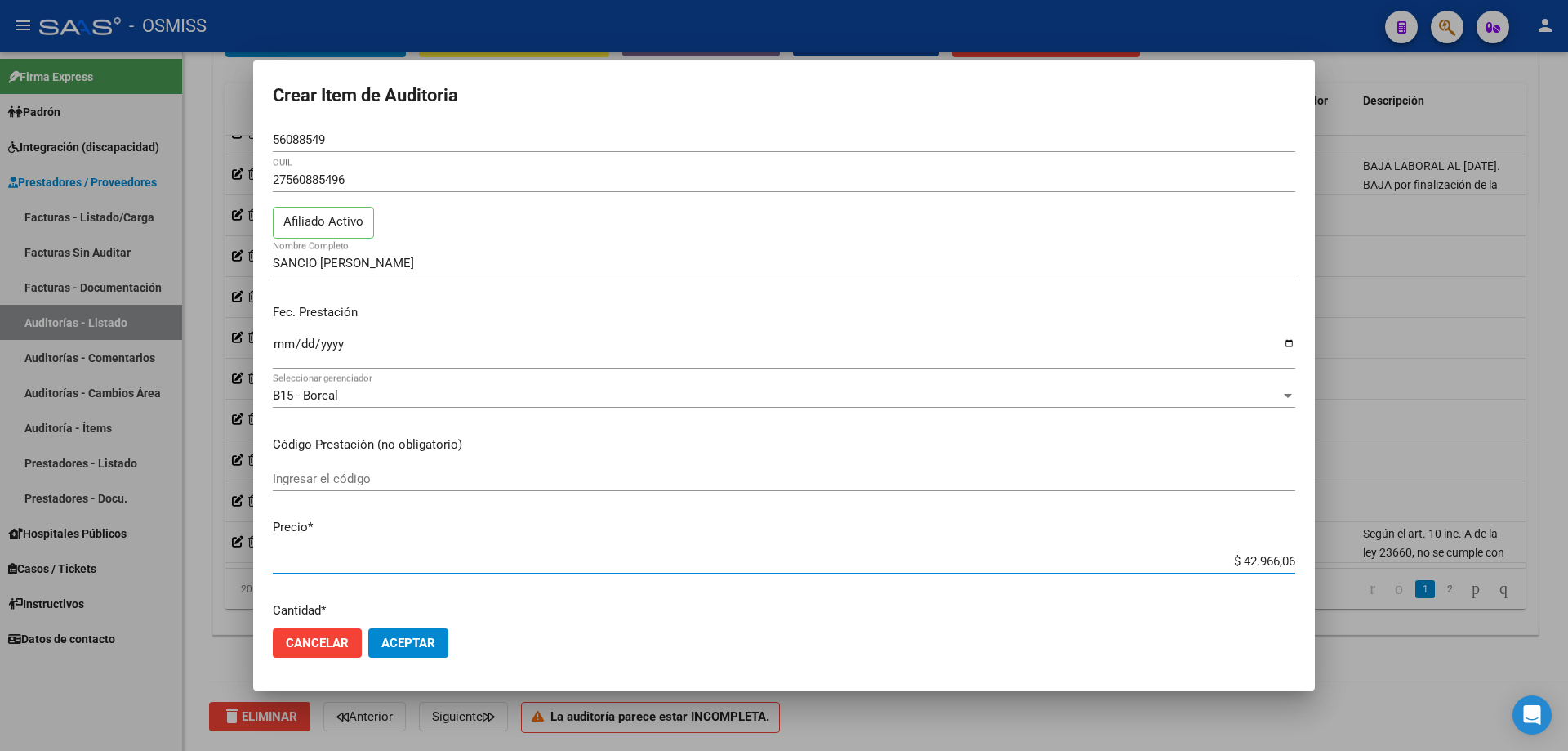
drag, startPoint x: 1210, startPoint y: 554, endPoint x: 1441, endPoint y: 542, distance: 231.3
click at [757, 506] on div "Crear Item de Auditoria 56088549 Nro Documento 27560885496 CUIL Afiliado Activo…" at bounding box center [784, 376] width 1568 height 751
paste input "54.449,09"
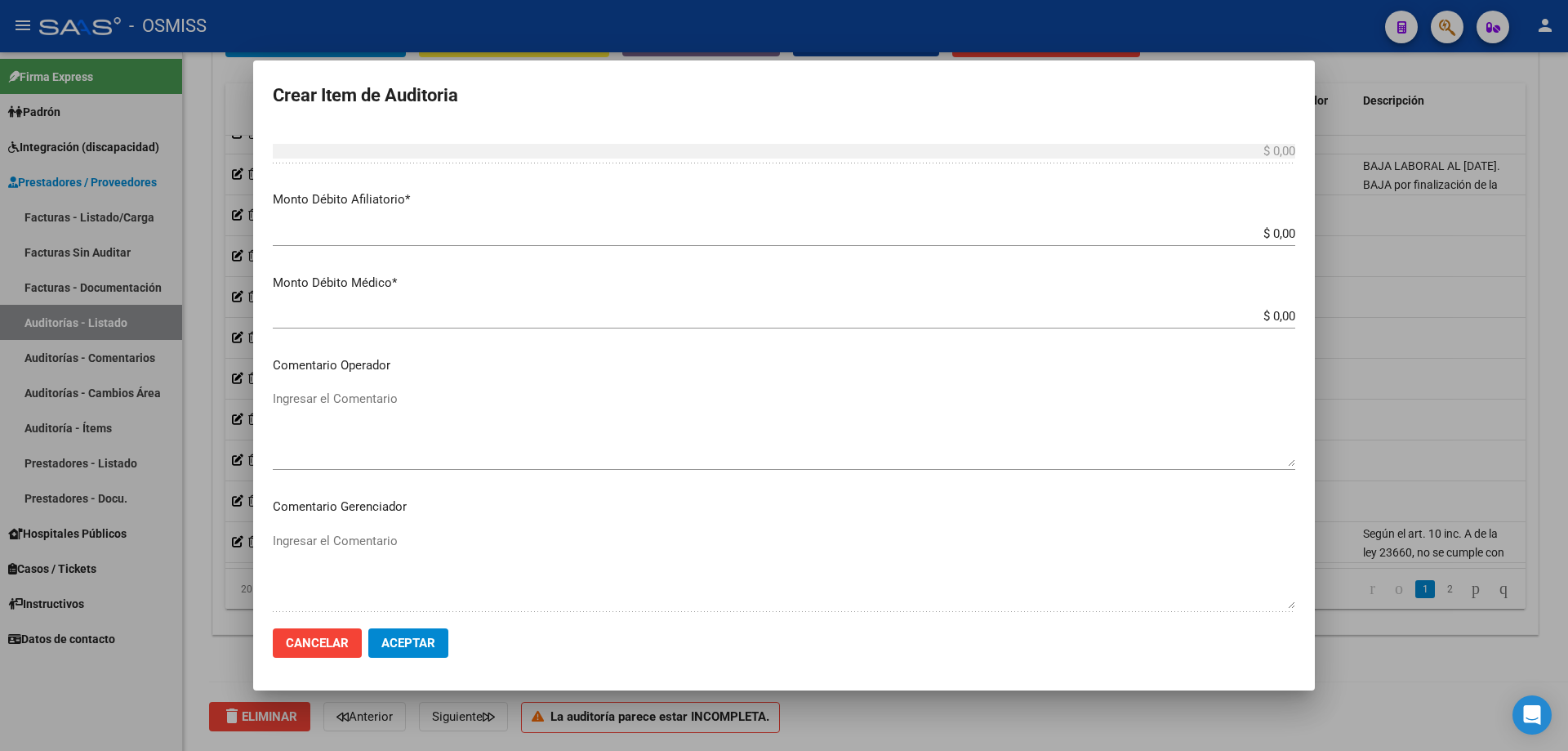
scroll to position [735, 0]
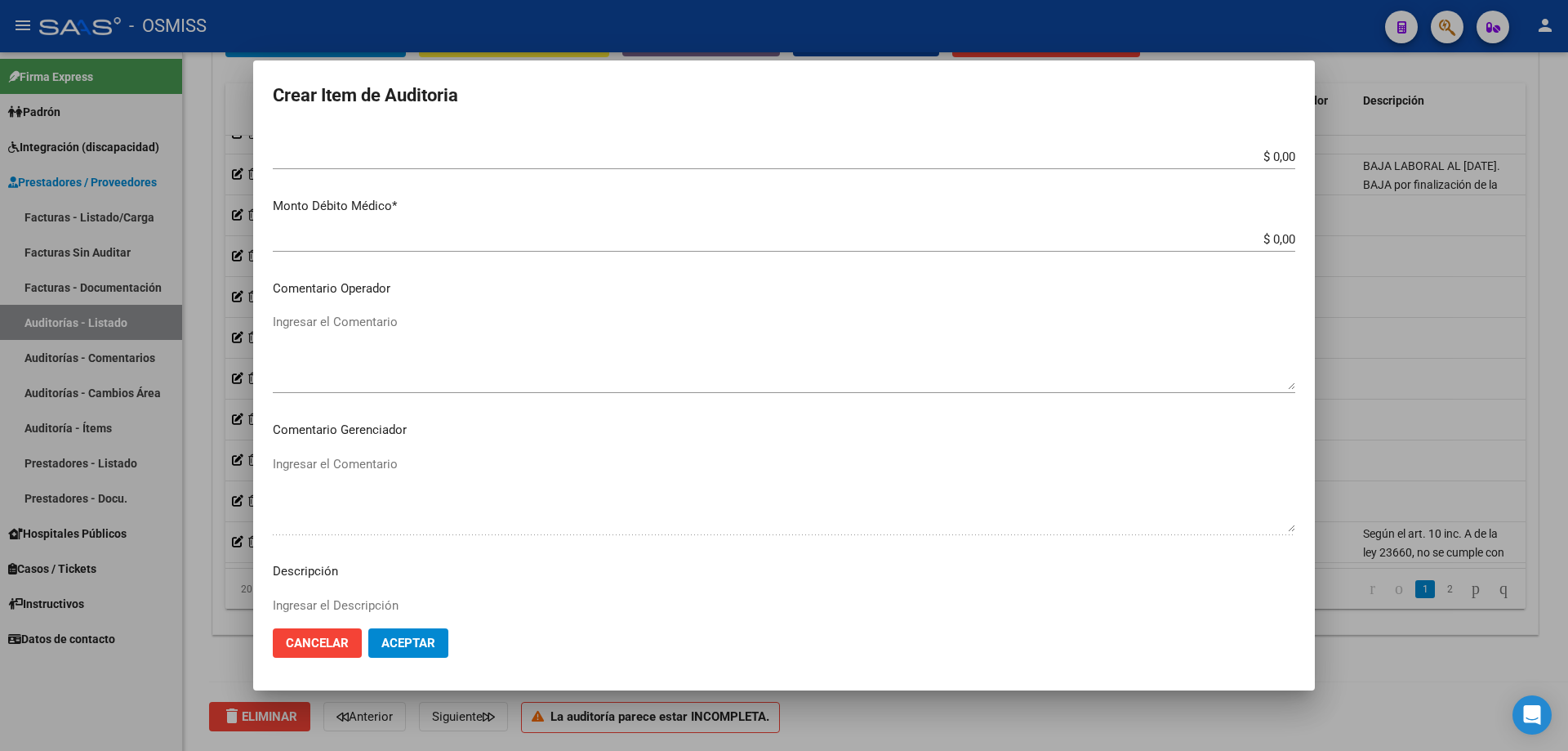
click at [397, 506] on span "Aceptar" at bounding box center [408, 643] width 54 height 15
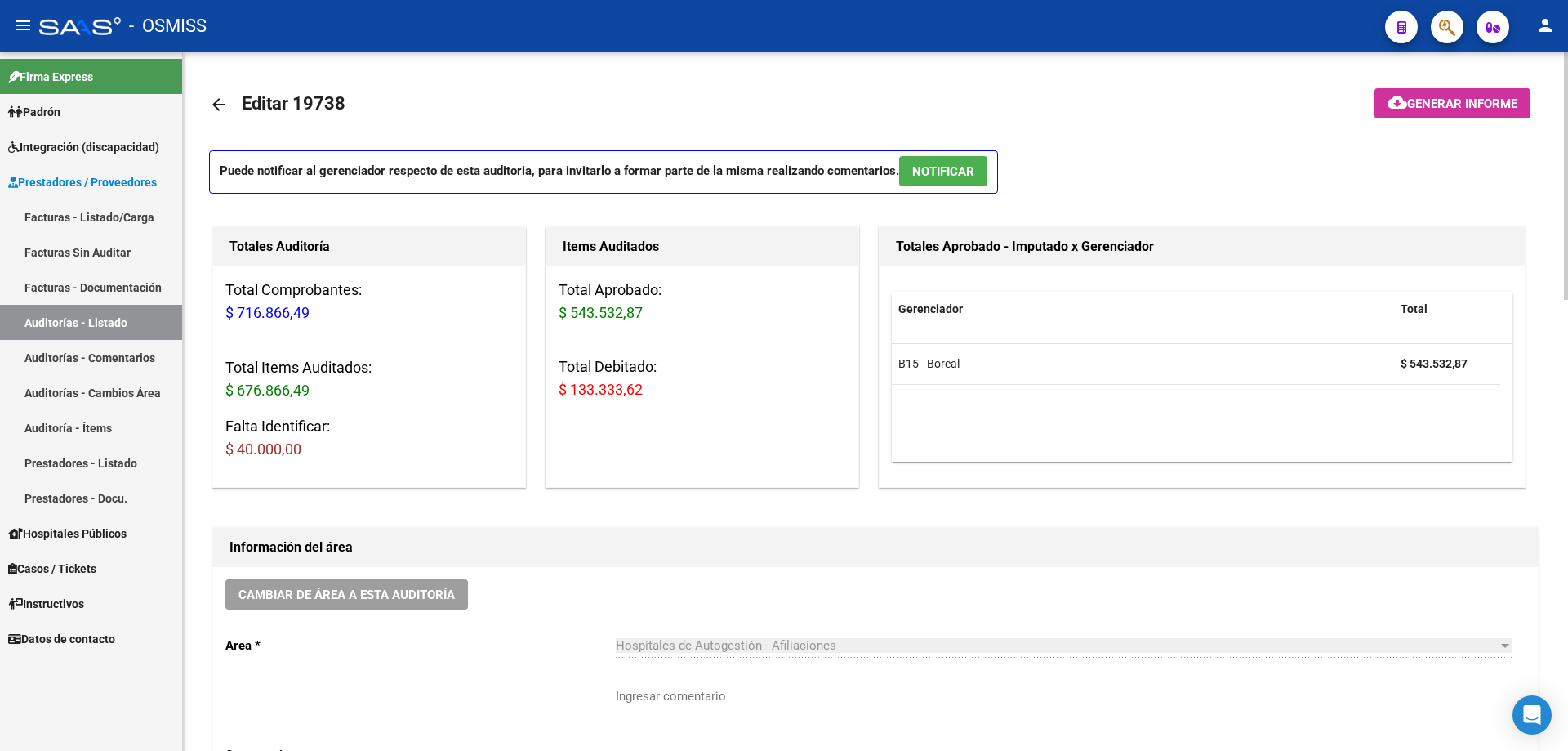
click at [534, 338] on div "Totales Auditoría Total Comprobantes: $ 716.866,49 Total Items Auditados: $ 676…" at bounding box center [375, 357] width 333 height 268
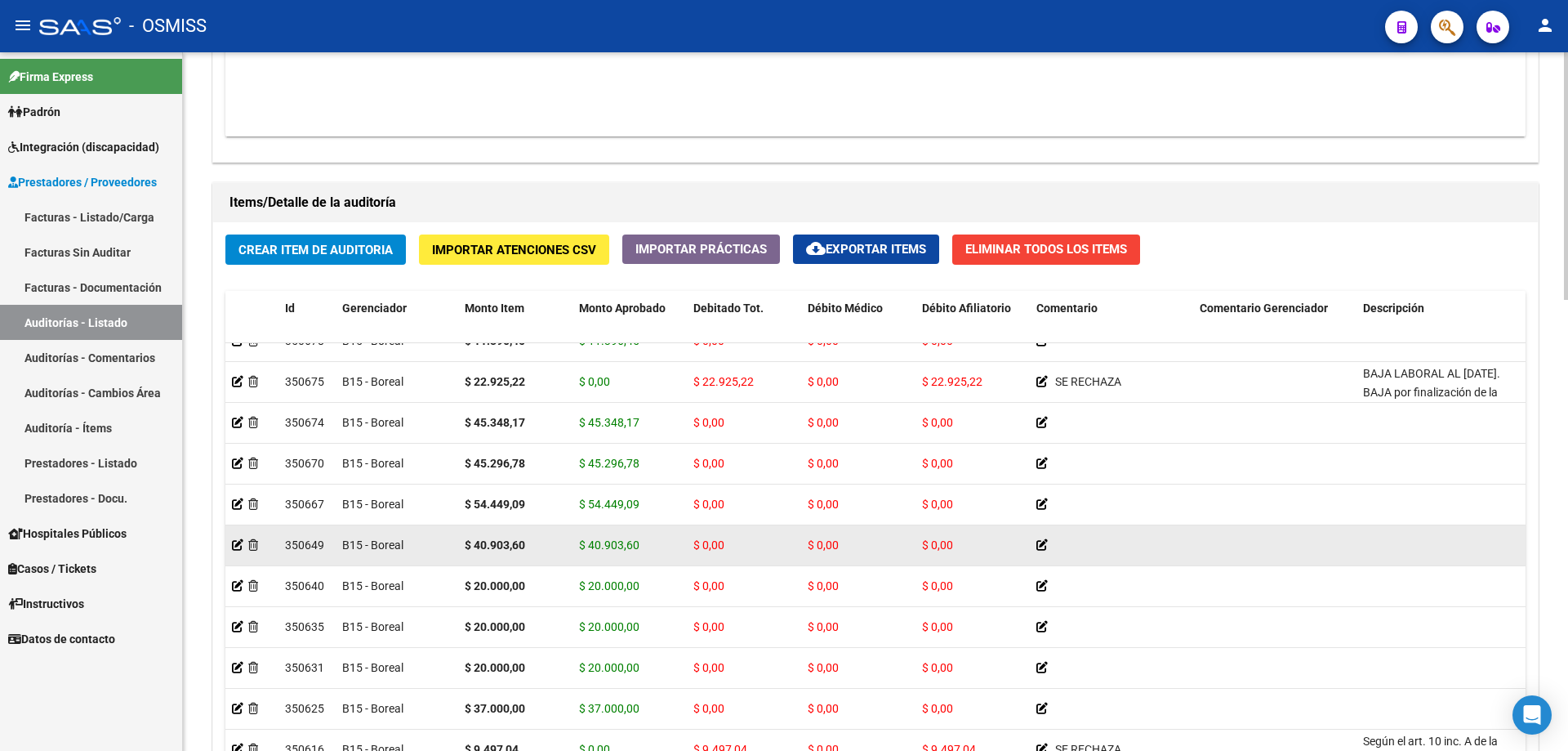
scroll to position [402, 0]
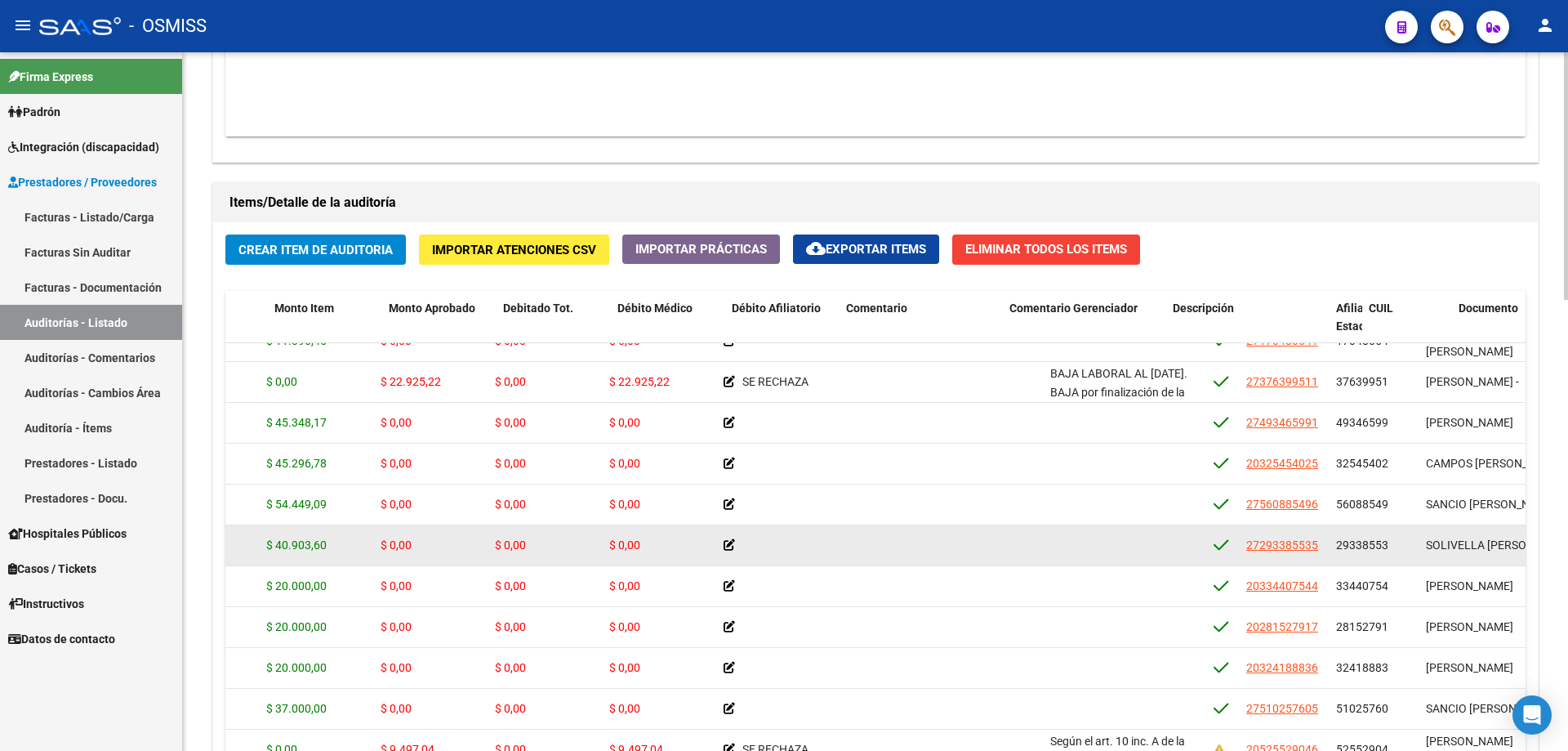
drag, startPoint x: 920, startPoint y: 515, endPoint x: 1011, endPoint y: 515, distance: 91.0
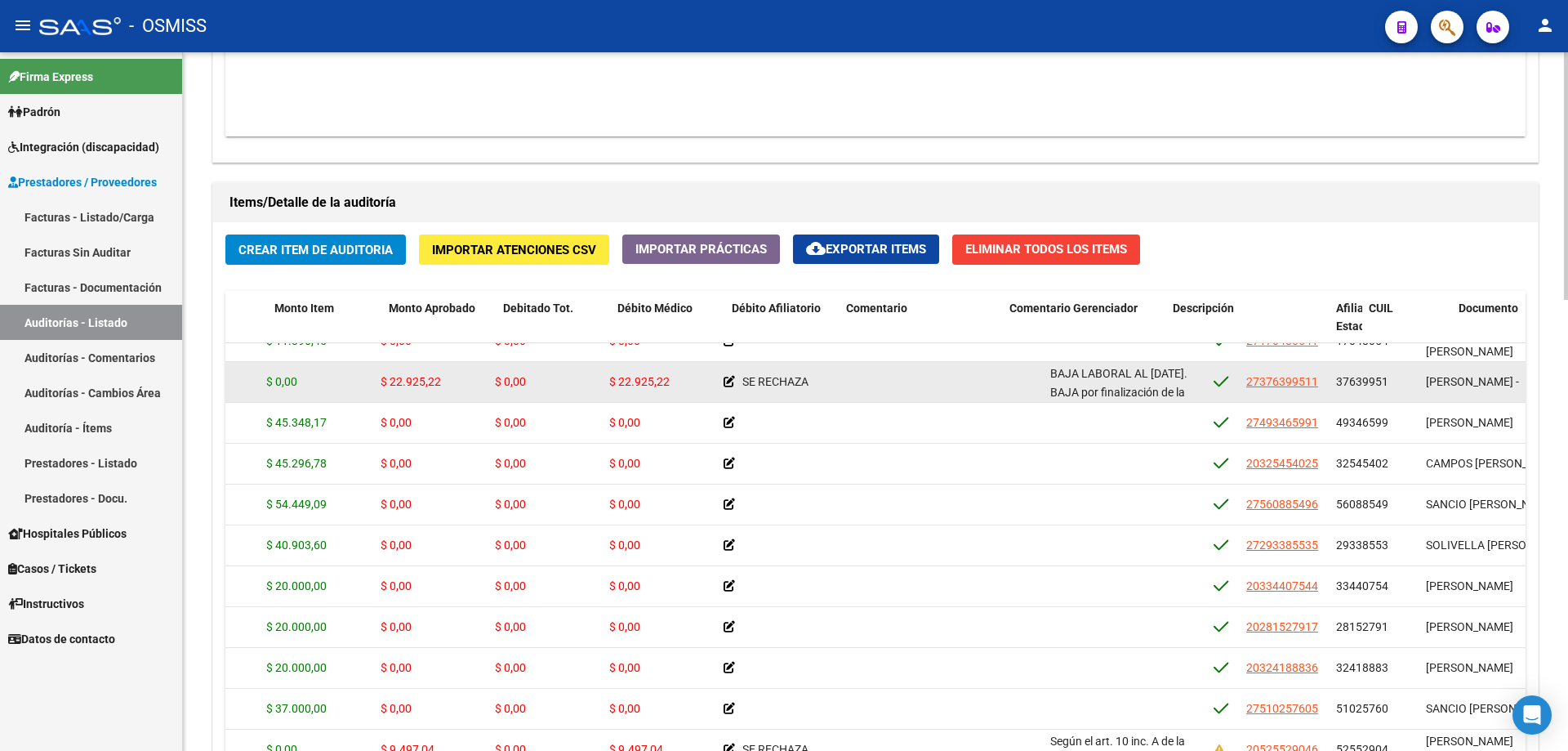
scroll to position [402, 331]
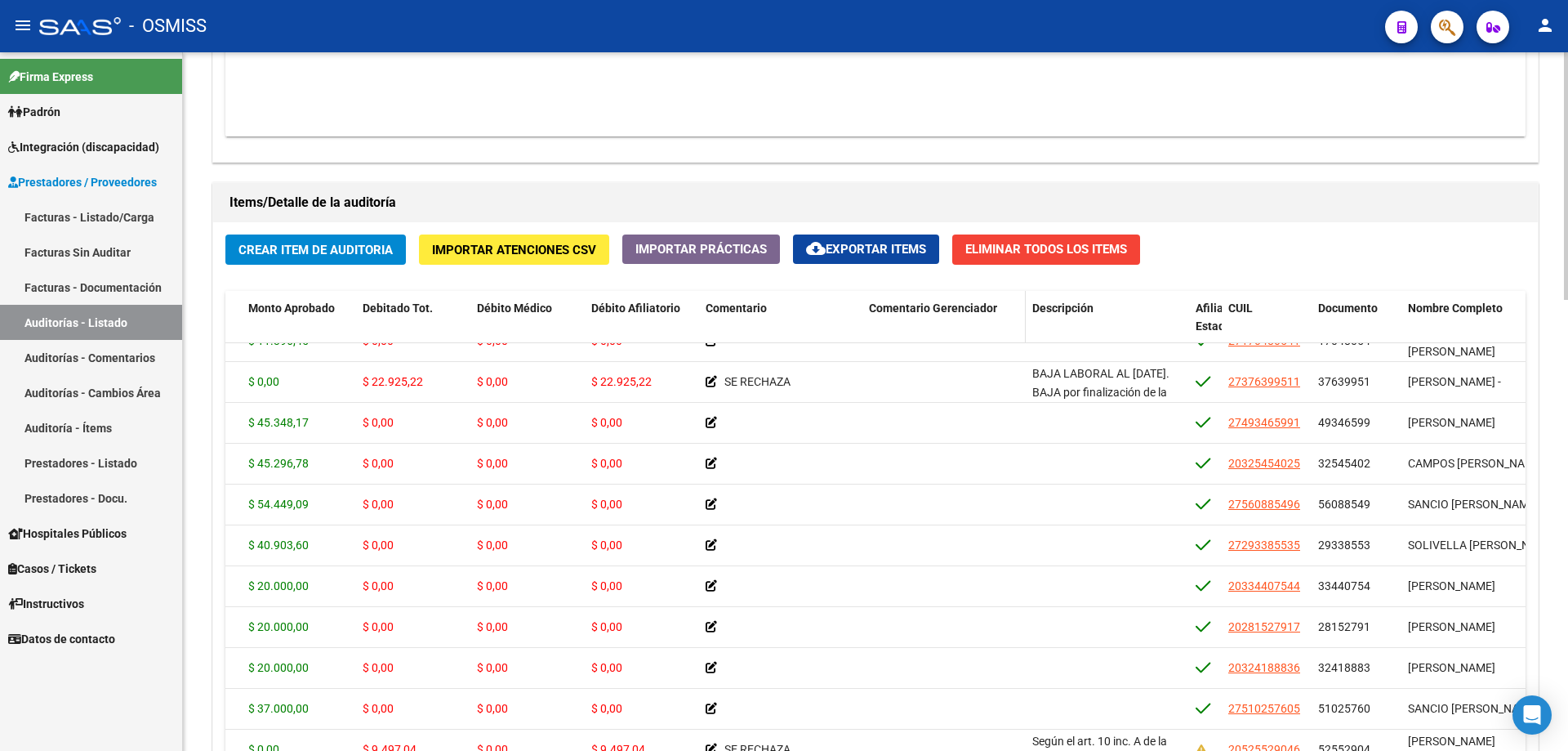
drag, startPoint x: 1426, startPoint y: 310, endPoint x: 915, endPoint y: 327, distance: 511.3
click at [757, 327] on div "Id Gerenciador Monto Item Monto Aprobado Debitado Tot. Débito Médico Débito Afi…" at bounding box center [1138, 326] width 2487 height 72
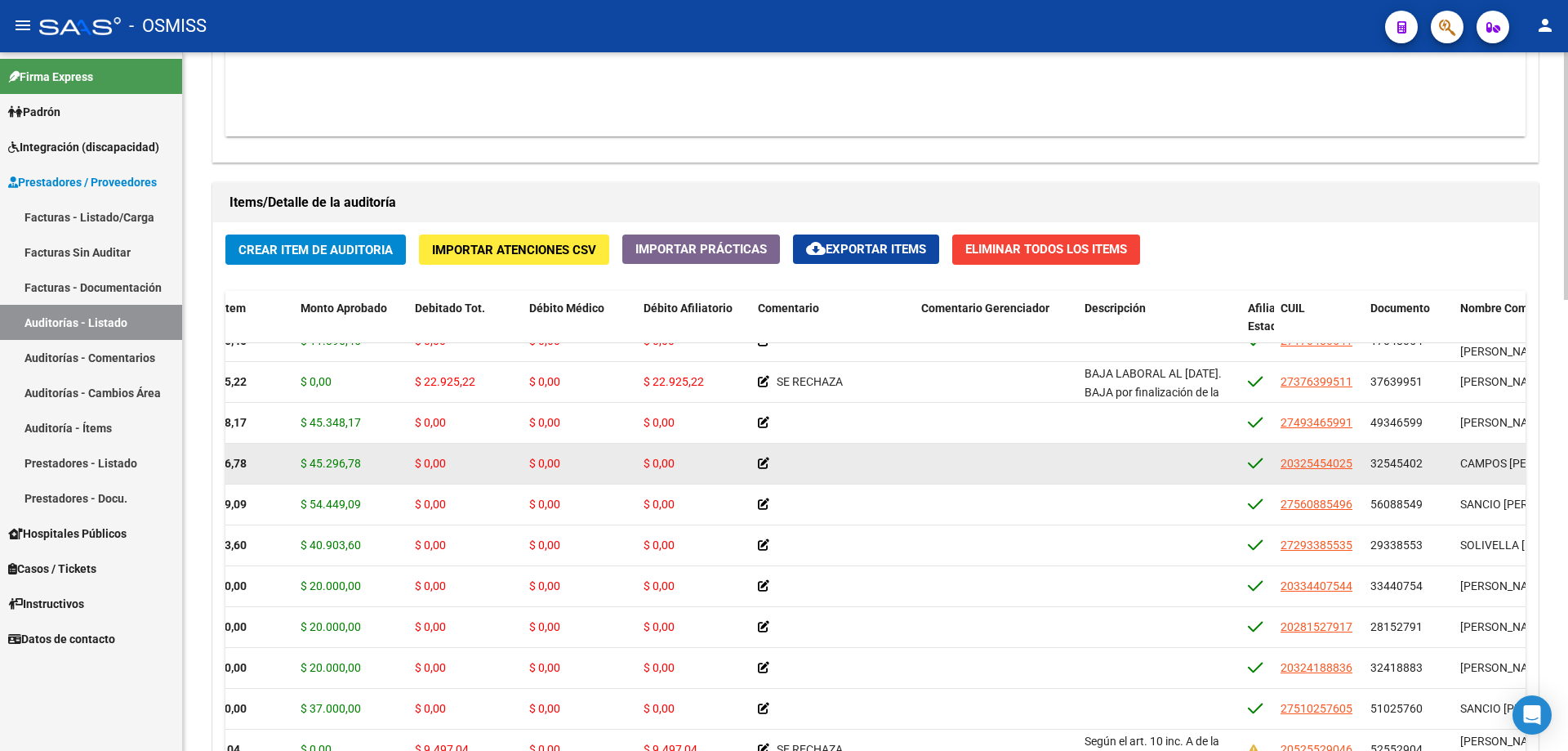
drag, startPoint x: 926, startPoint y: 451, endPoint x: 854, endPoint y: 446, distance: 72.2
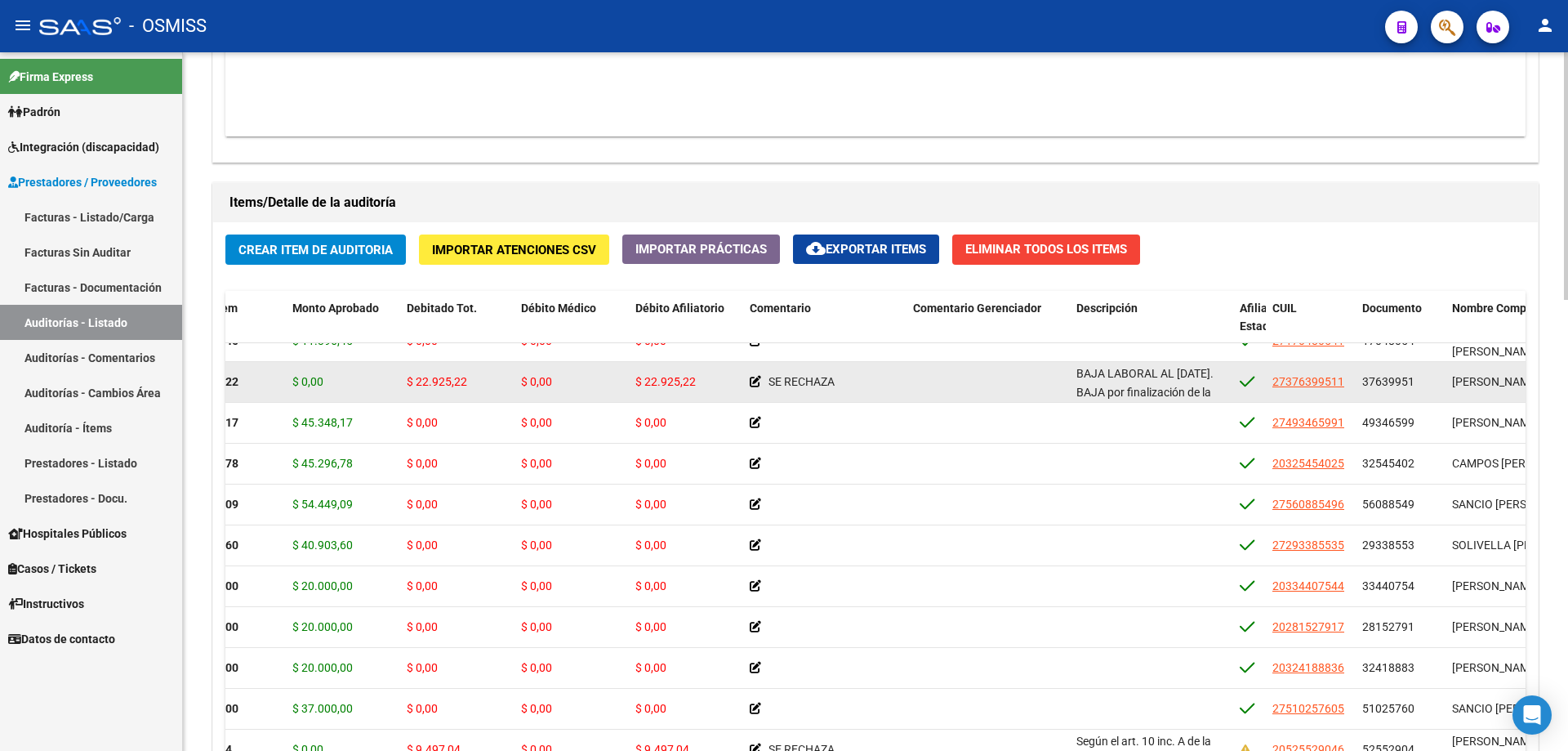
drag, startPoint x: 1477, startPoint y: 363, endPoint x: 1501, endPoint y: 352, distance: 26.4
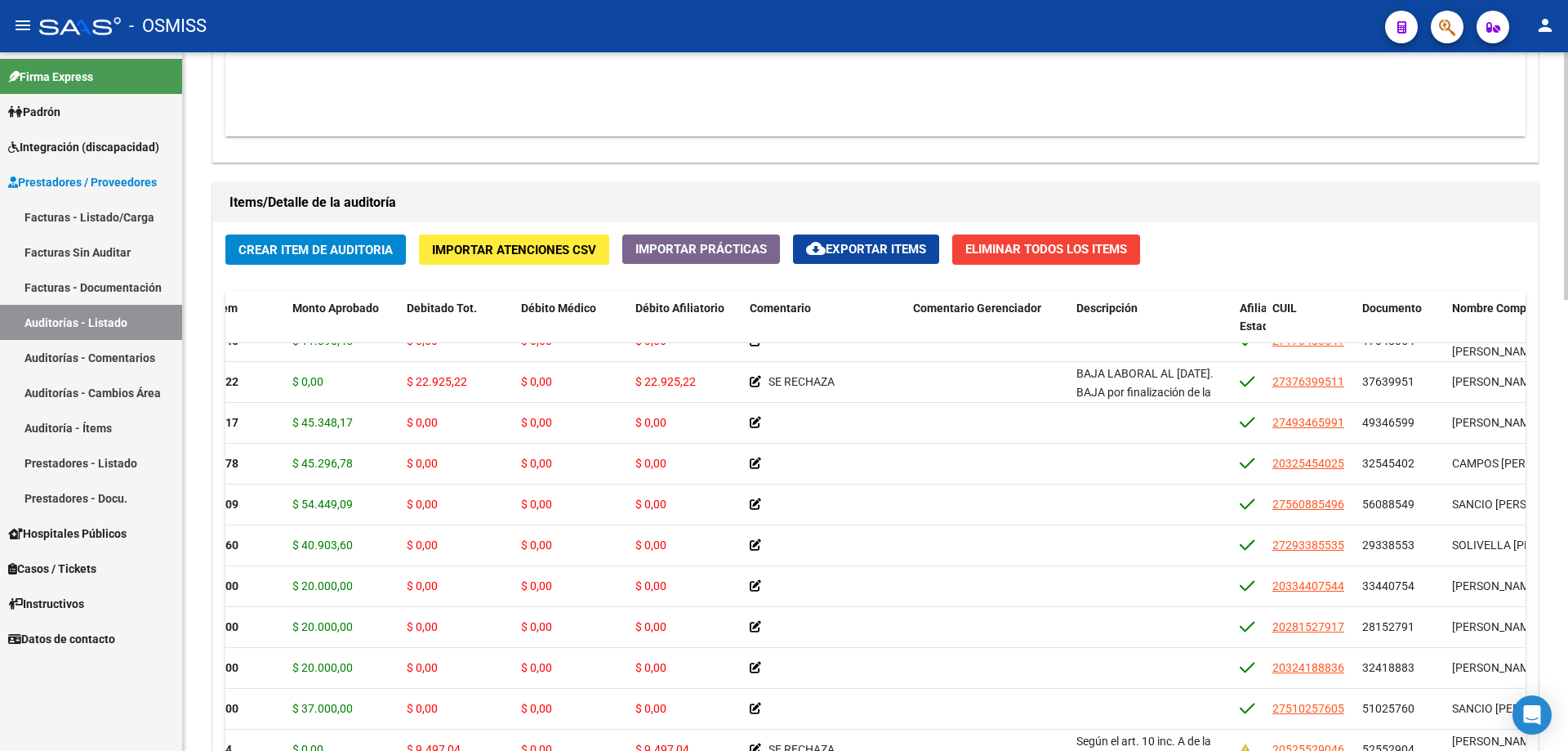
scroll to position [402, 292]
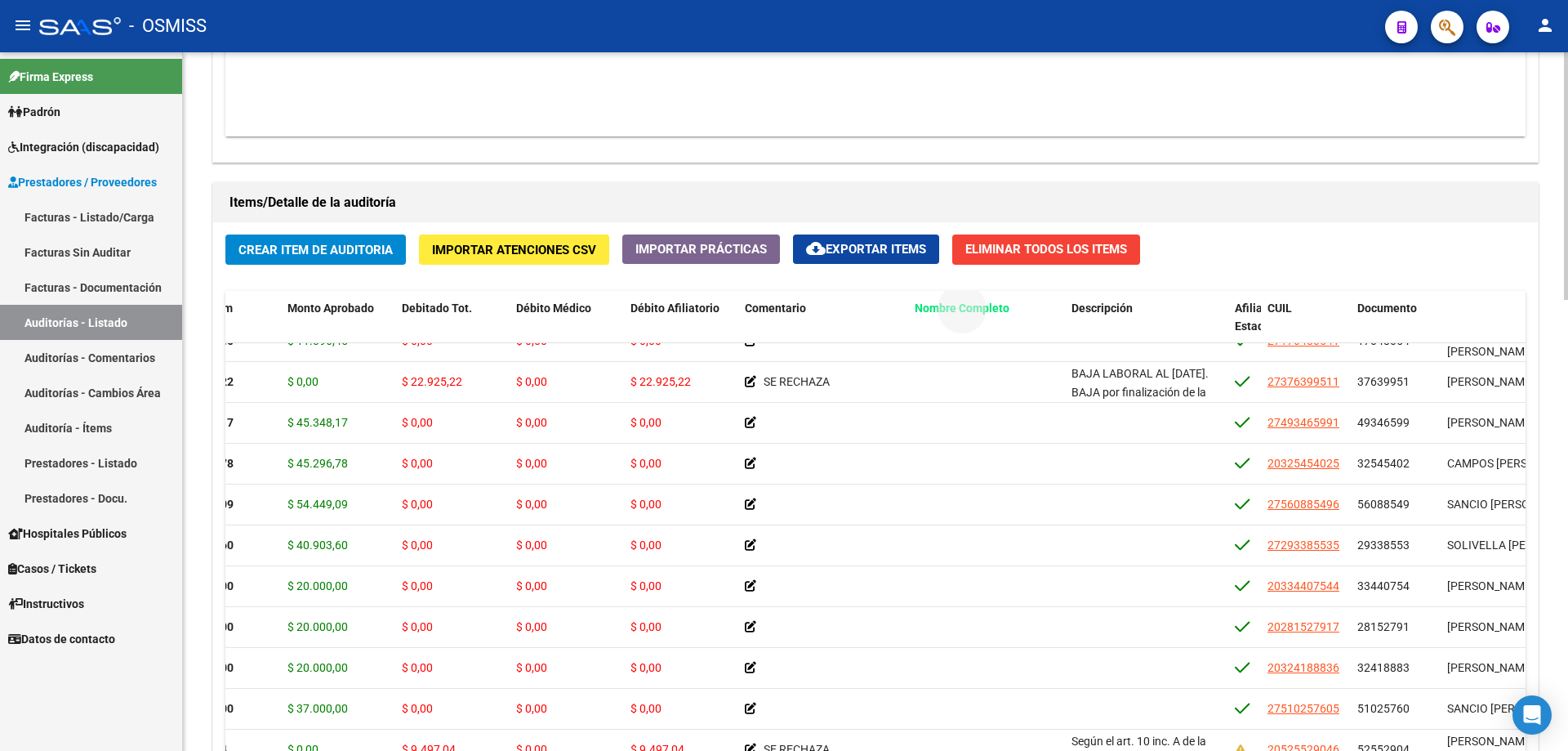
drag, startPoint x: 1468, startPoint y: 307, endPoint x: 942, endPoint y: 320, distance: 526.2
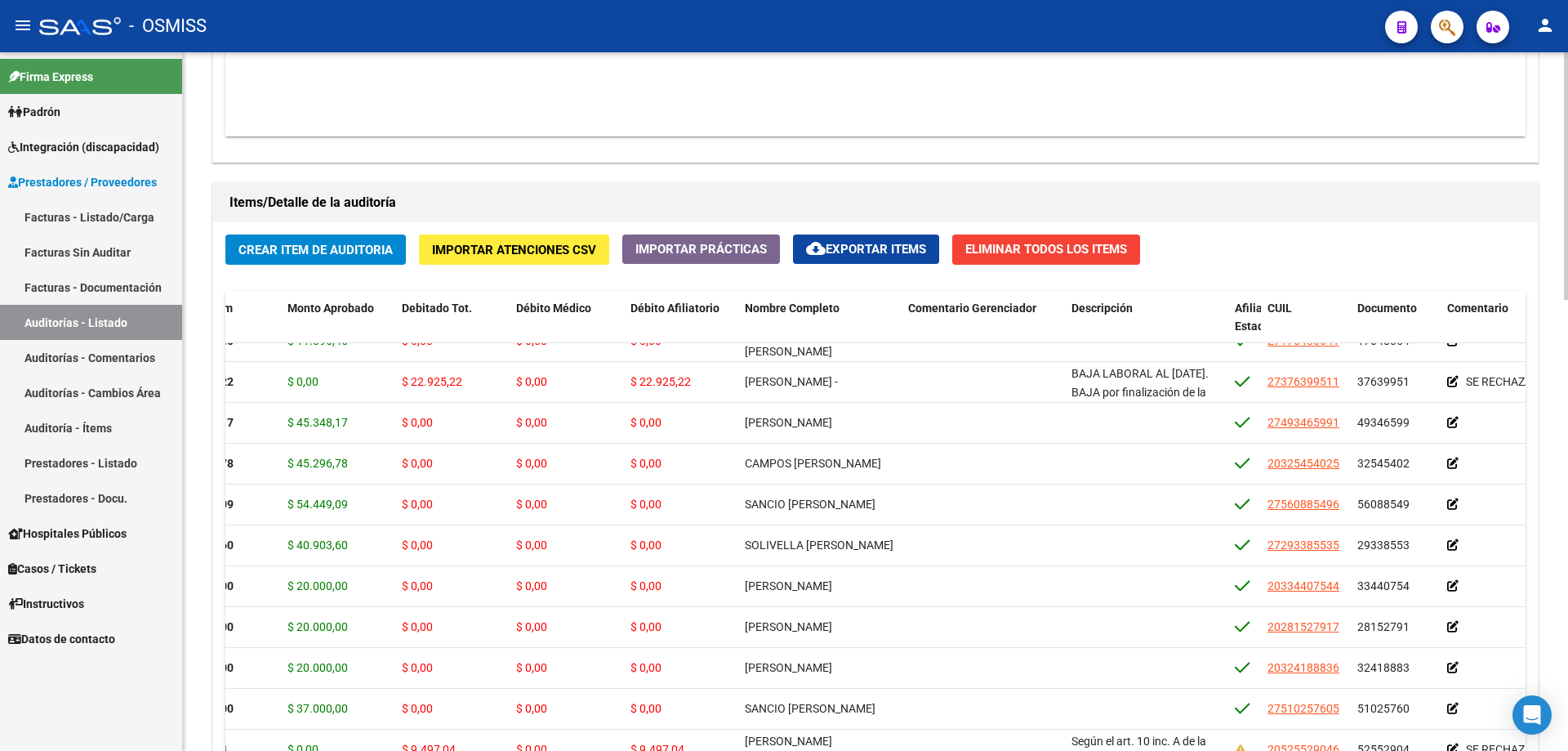
click at [757, 181] on div "Items/Detalle de la auditoría Crear Item de Auditoria Importar Atenciones CSV I…" at bounding box center [875, 512] width 1333 height 666
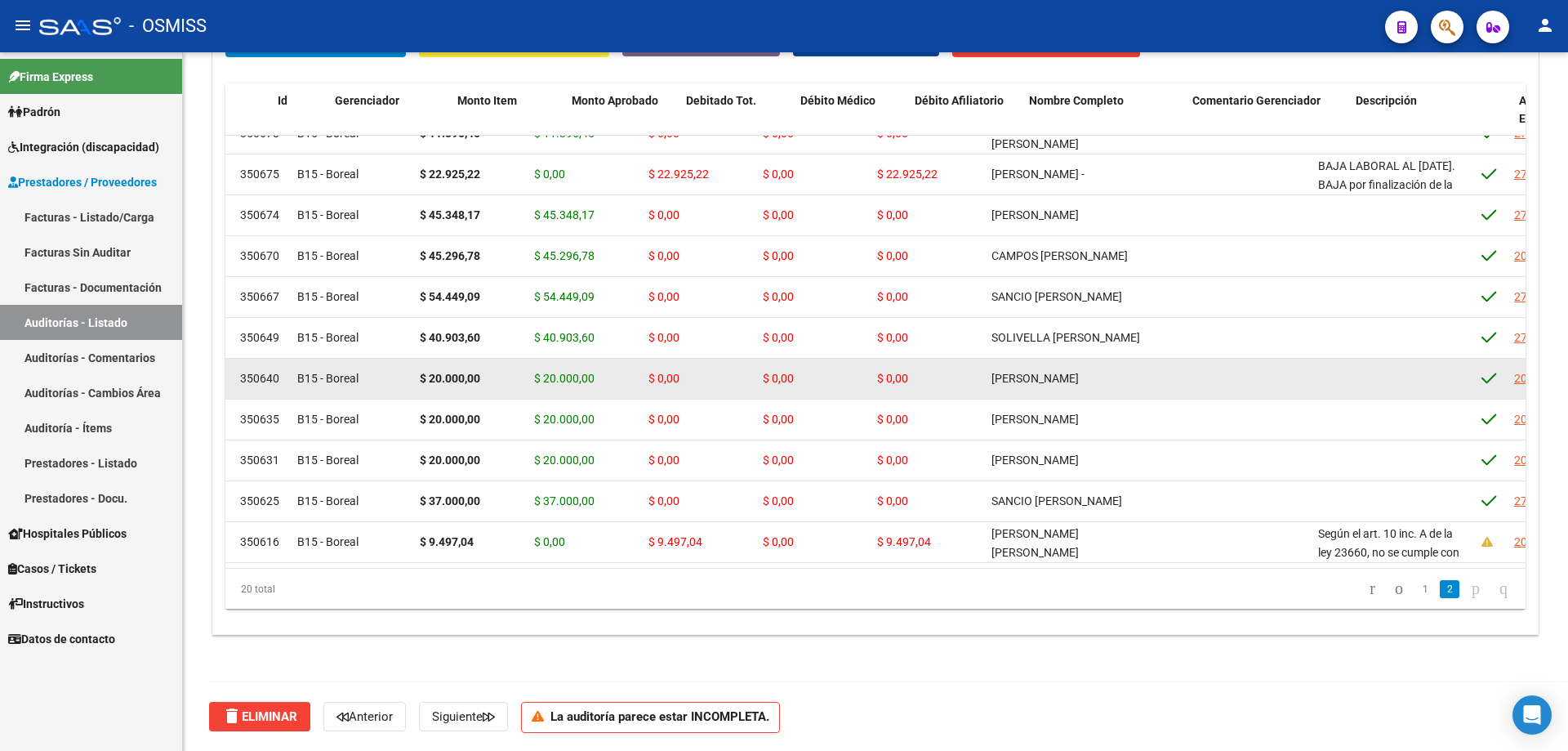
scroll to position [402, 0]
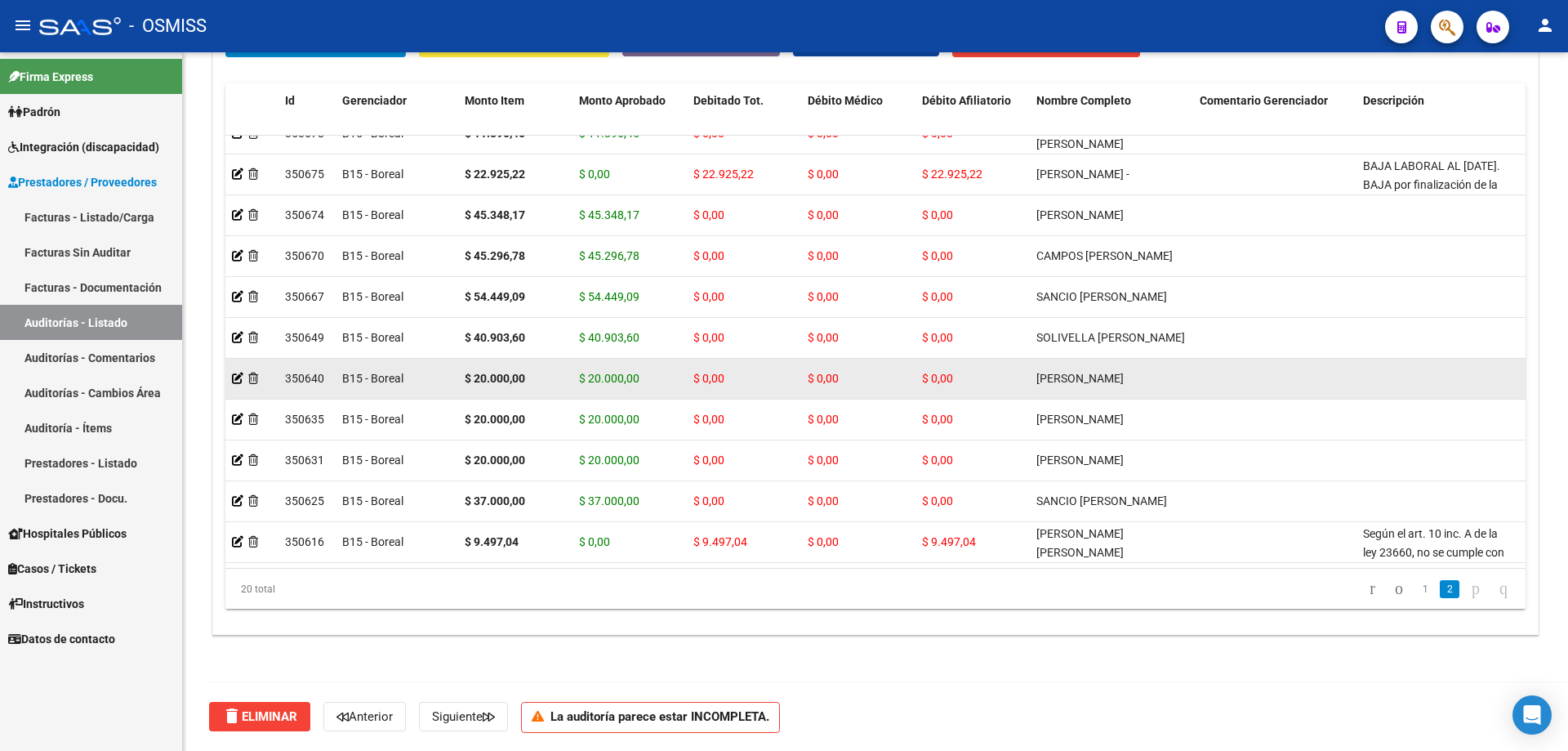
drag, startPoint x: 658, startPoint y: 366, endPoint x: 596, endPoint y: 360, distance: 62.3
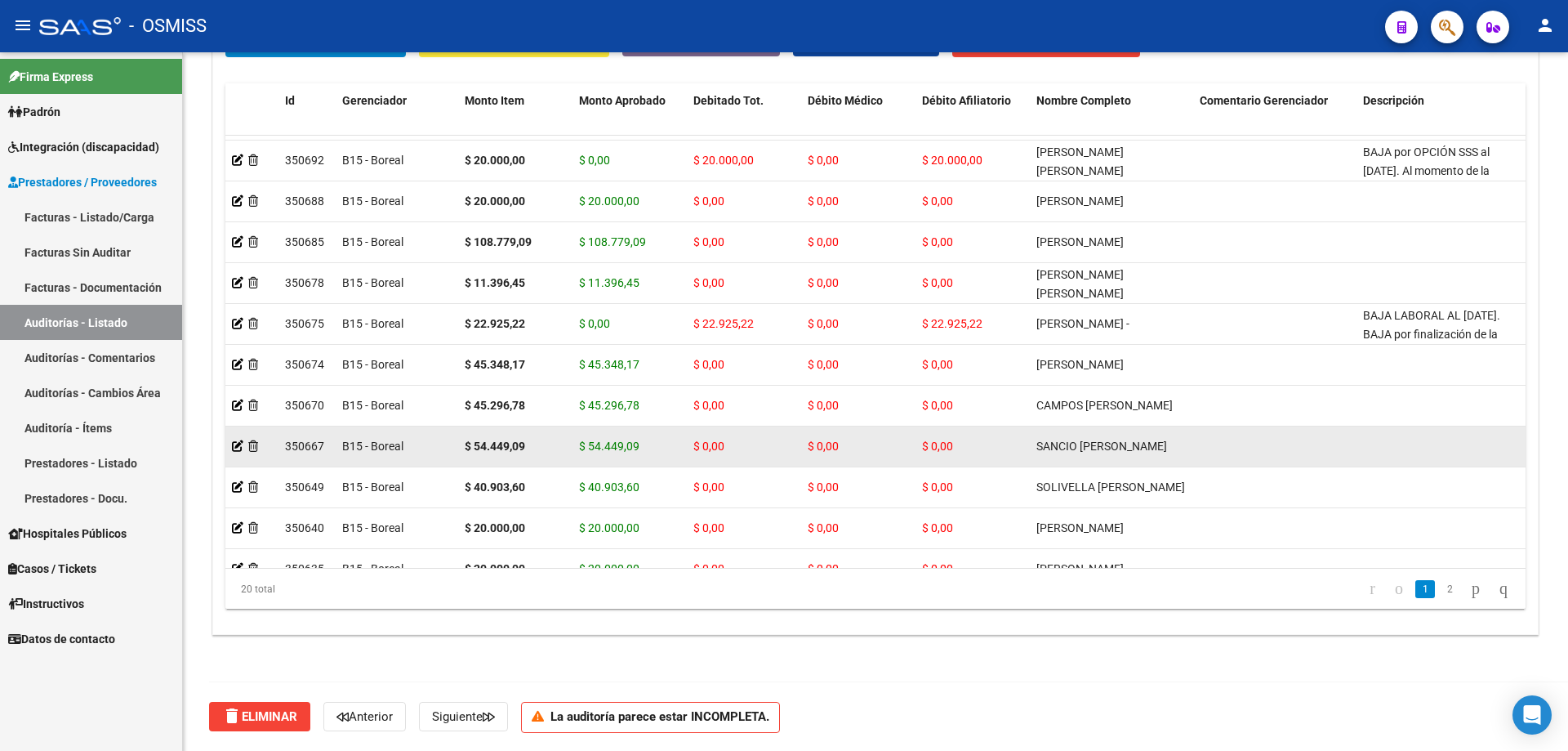
scroll to position [239, 0]
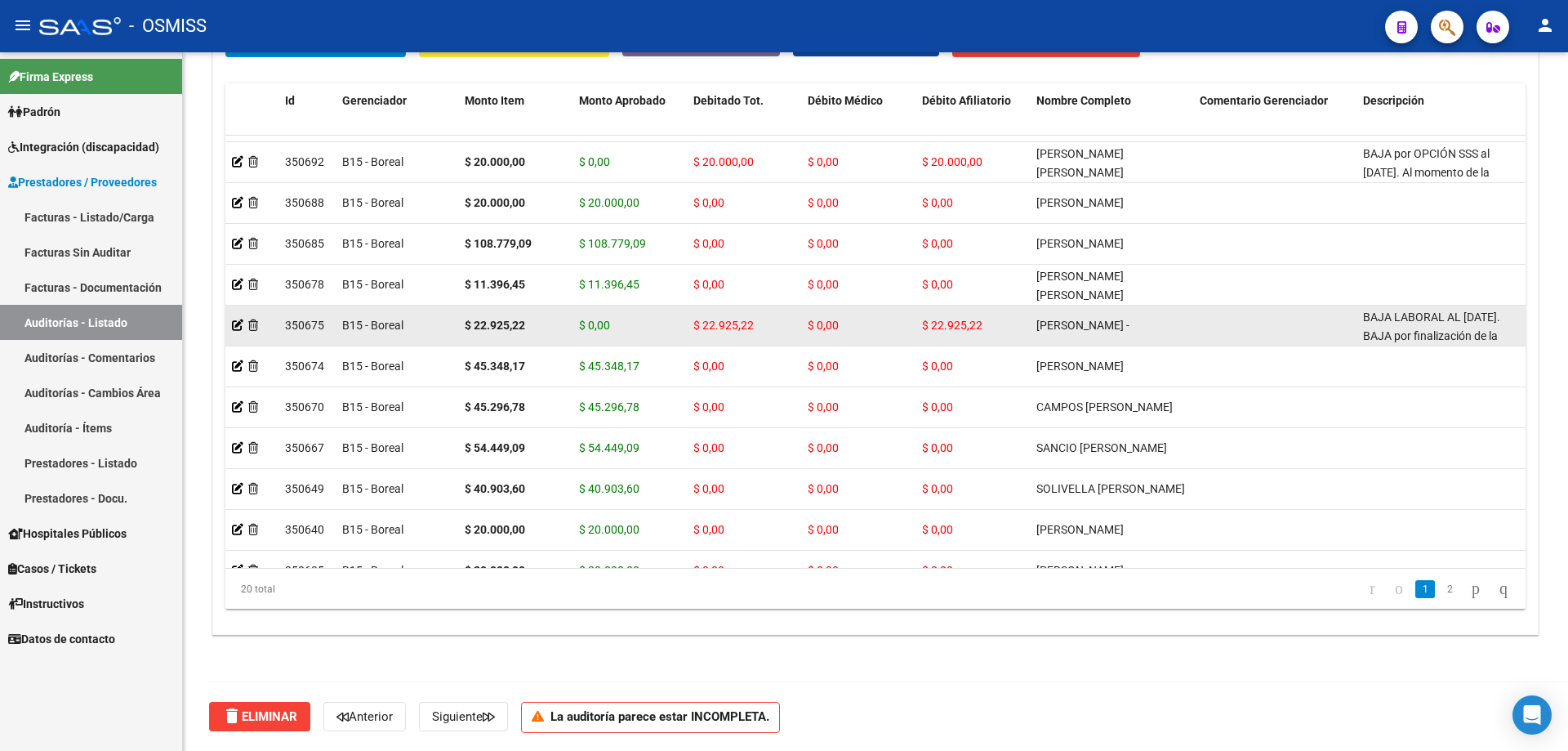
click at [757, 320] on div "$ 22.925,22" at bounding box center [744, 325] width 101 height 19
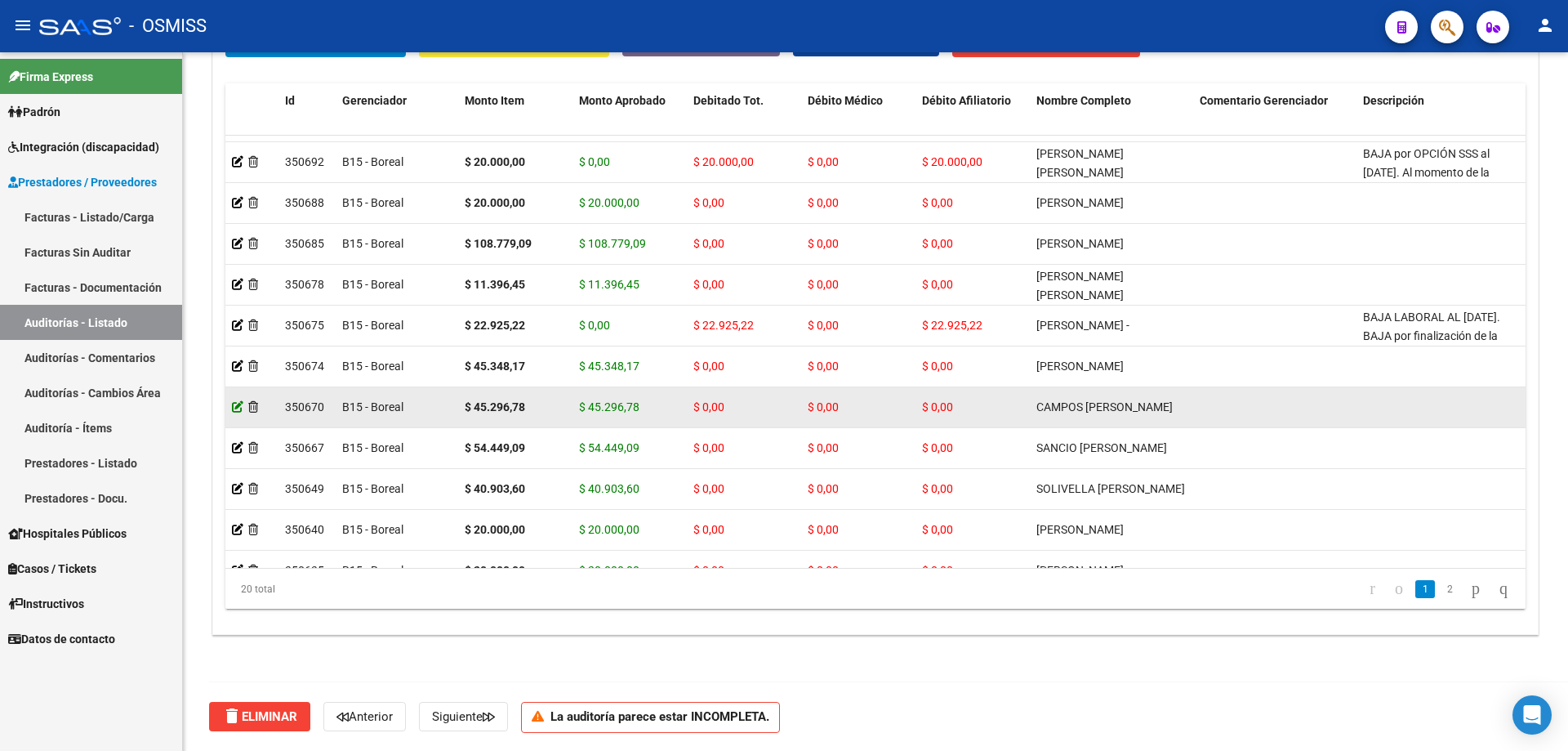
click at [236, 408] on icon at bounding box center [238, 407] width 12 height 12
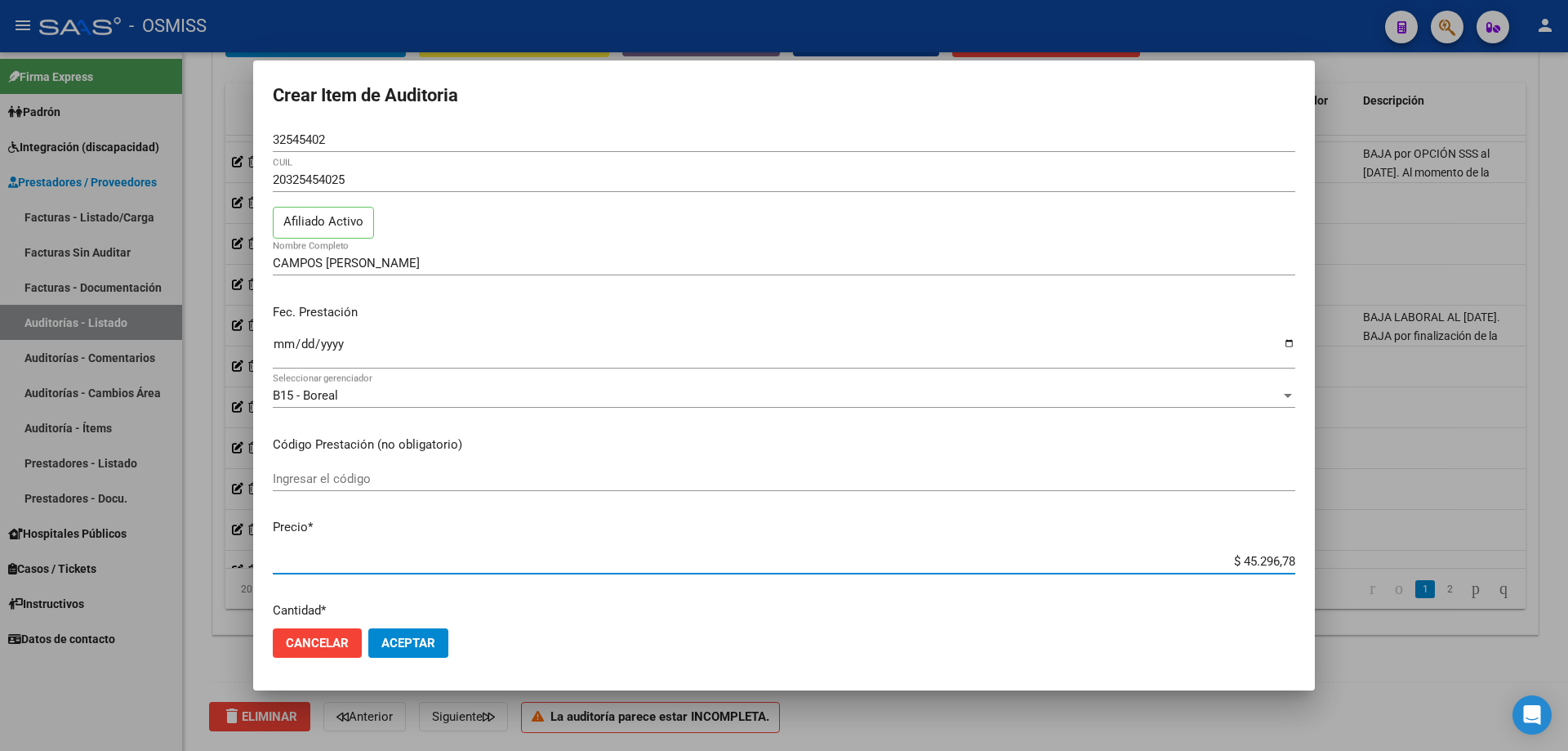
drag, startPoint x: 1189, startPoint y: 559, endPoint x: 1440, endPoint y: 559, distance: 251.0
click at [757, 506] on div "Crear Item de Auditoria 32545402 Nro Documento 20325454025 CUIL Afiliado Activo…" at bounding box center [784, 376] width 1568 height 751
paste input "6"
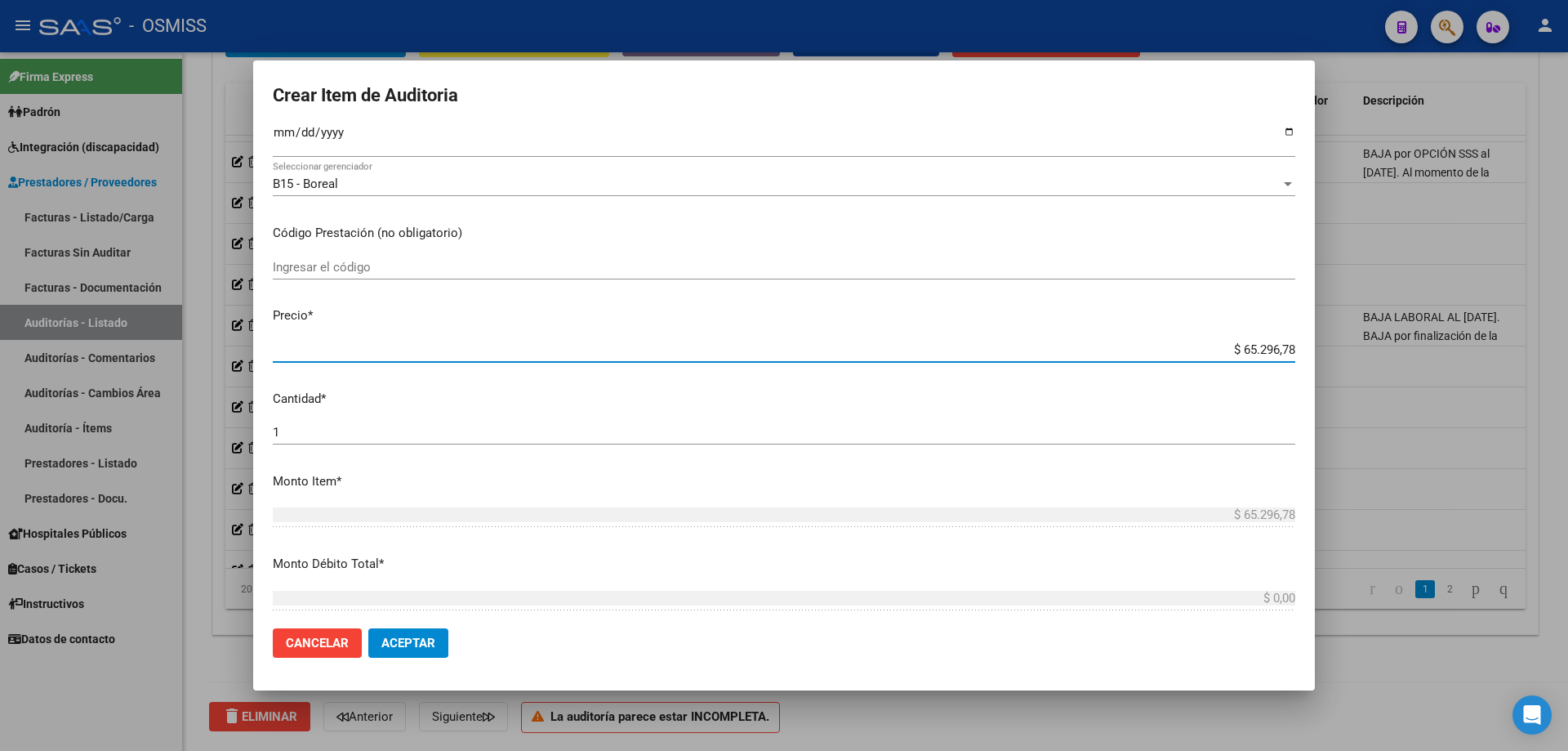
scroll to position [327, 0]
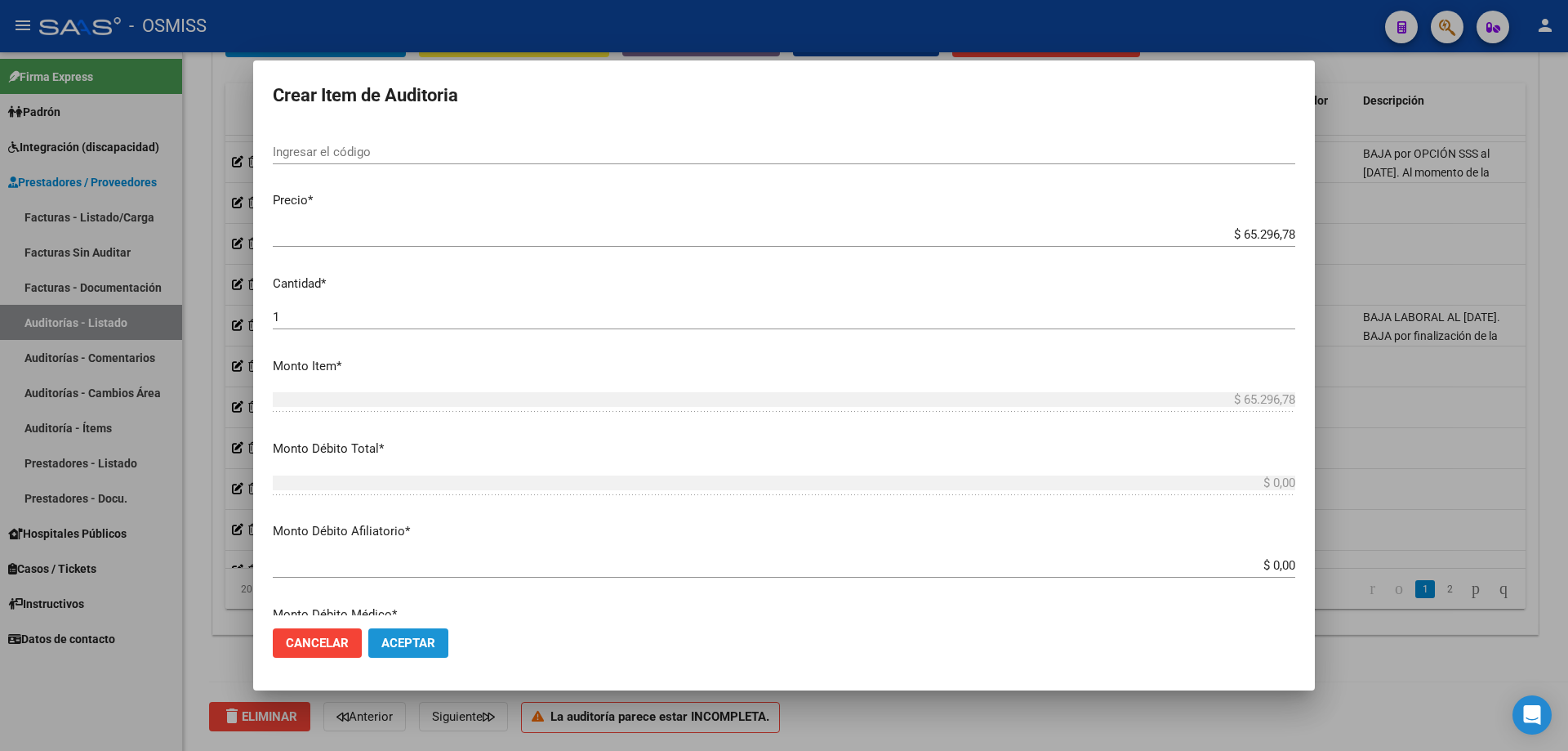
click at [424, 506] on button "Aceptar" at bounding box center [408, 643] width 80 height 29
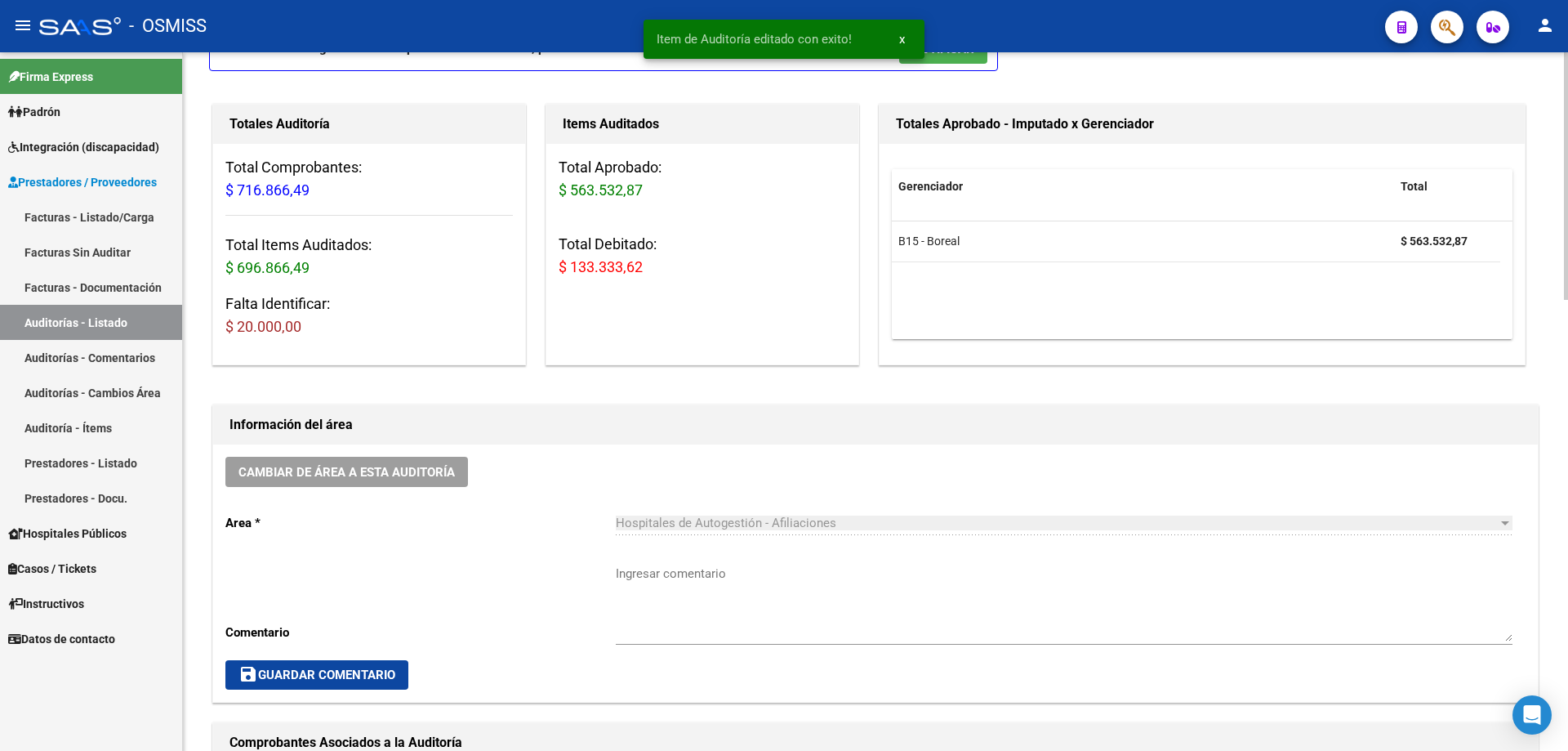
scroll to position [163, 0]
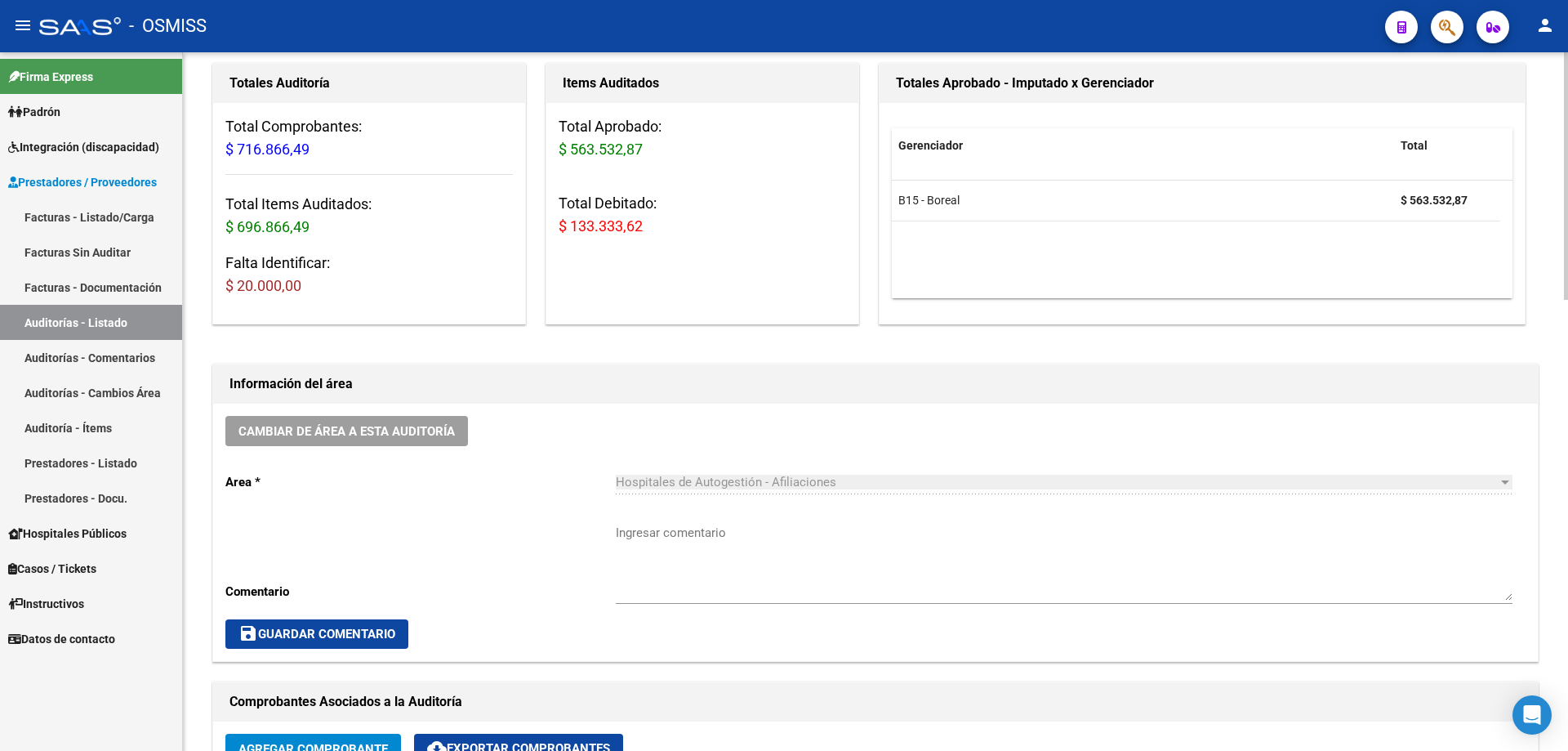
click at [757, 506] on div "Ingresar comentario" at bounding box center [1064, 564] width 897 height 109
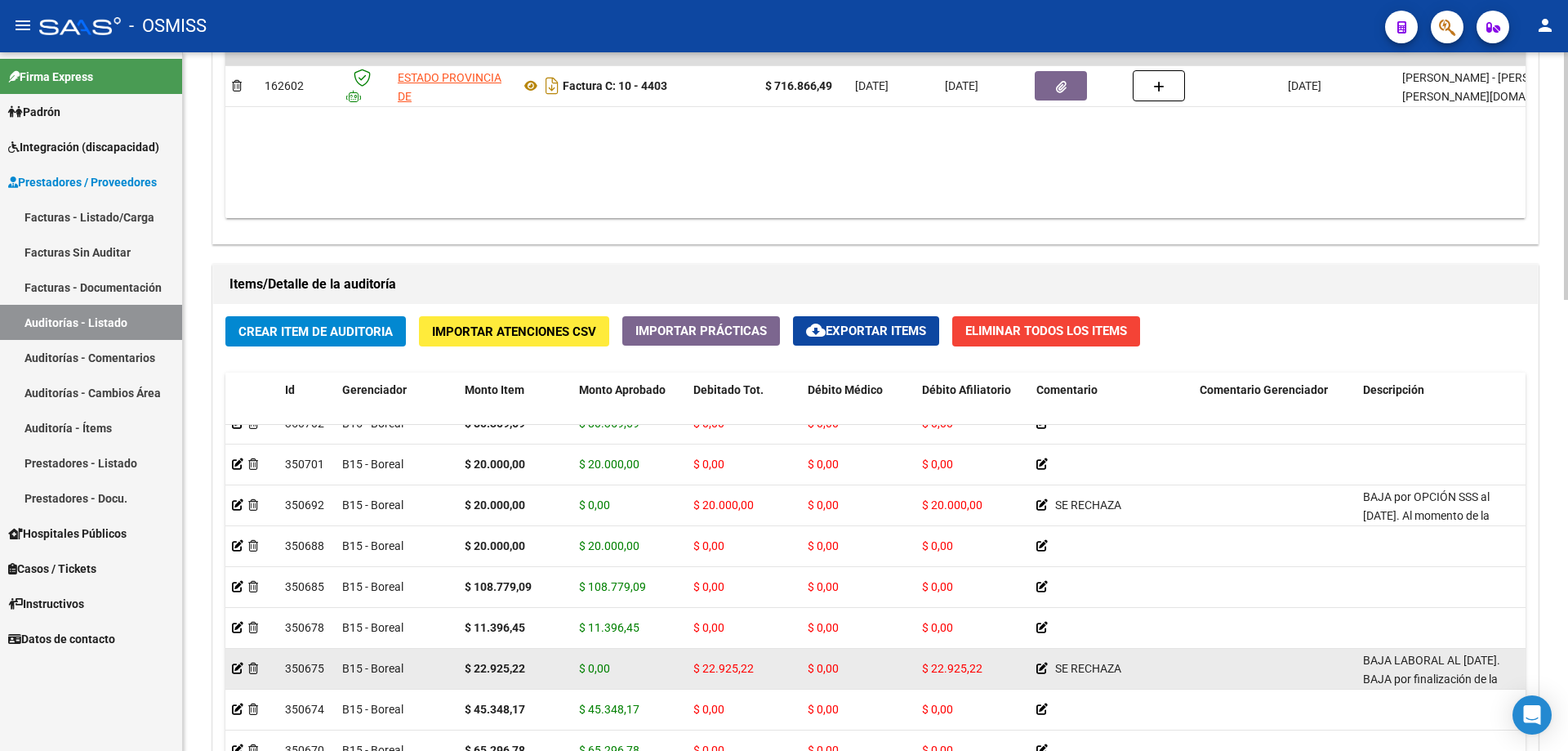
scroll to position [327, 0]
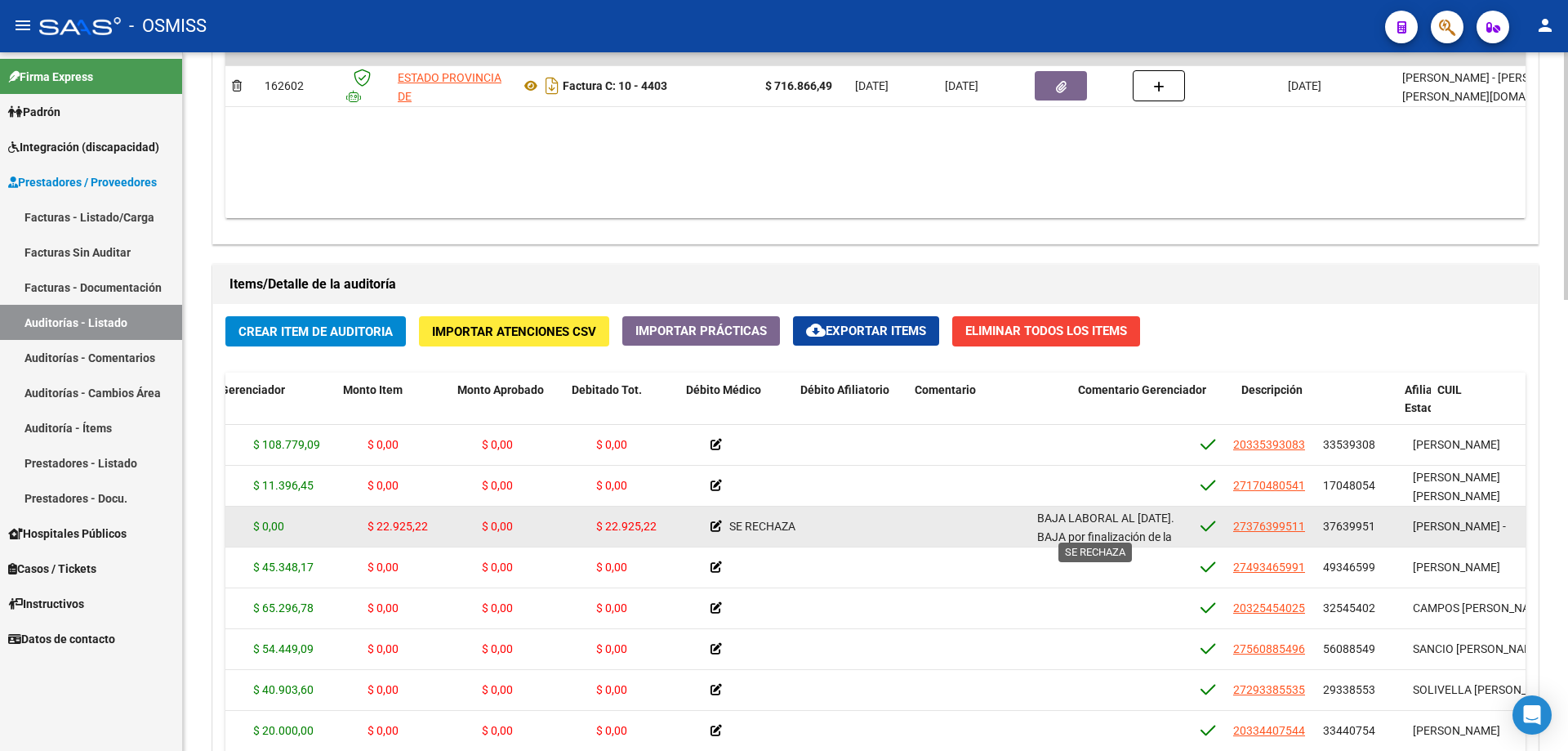
drag, startPoint x: 952, startPoint y: 514, endPoint x: 1048, endPoint y: 518, distance: 96.1
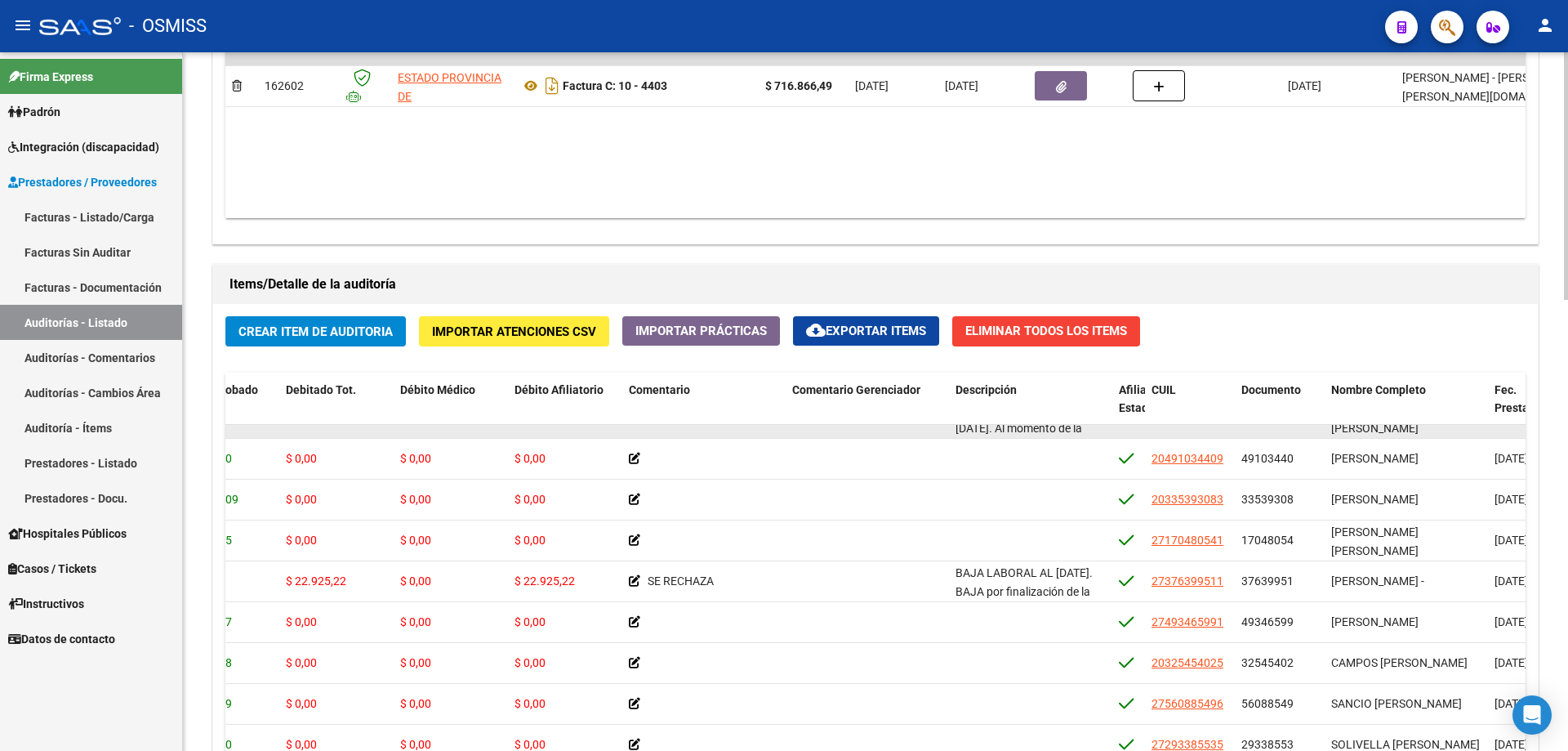
scroll to position [245, 408]
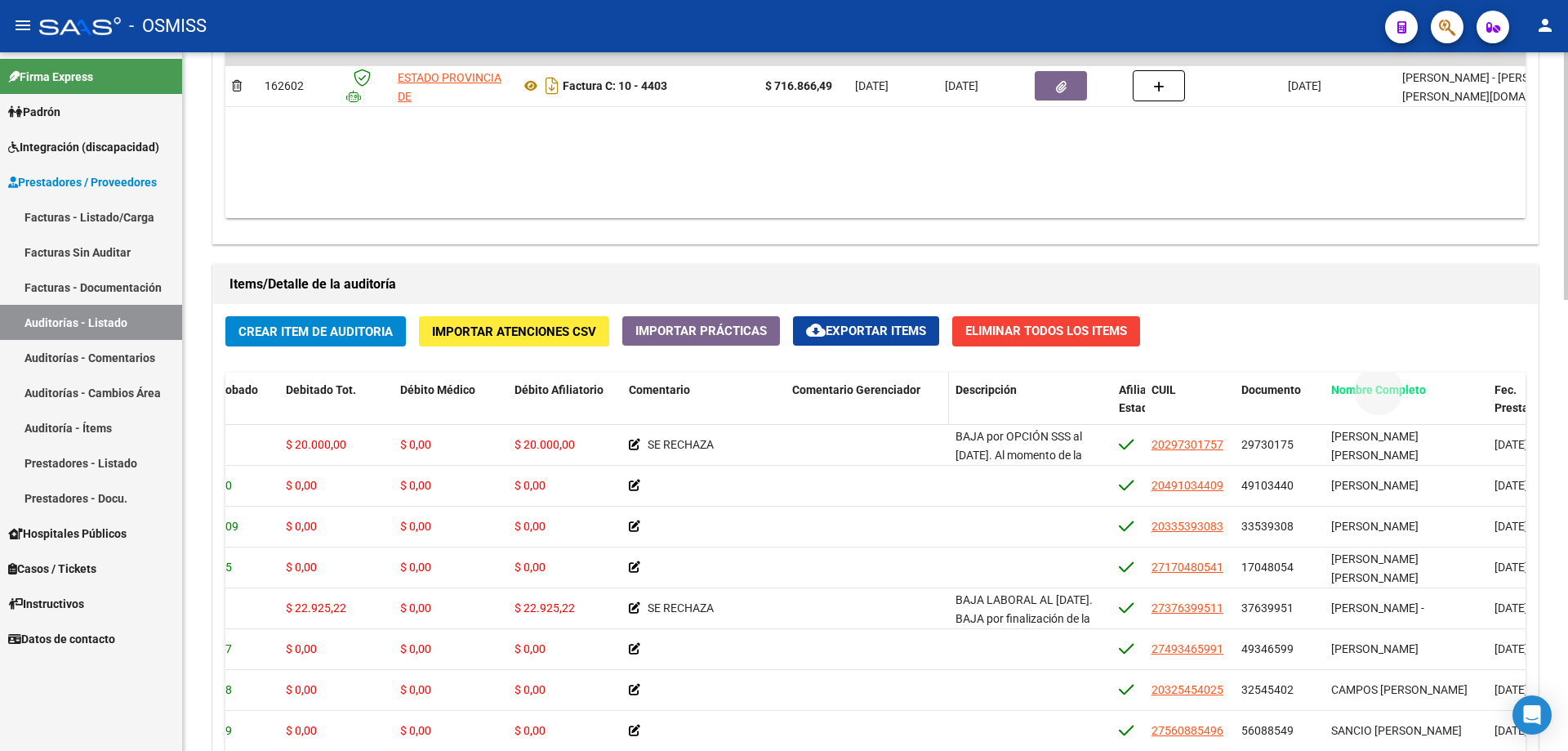
drag, startPoint x: 1355, startPoint y: 387, endPoint x: 828, endPoint y: 404, distance: 527.3
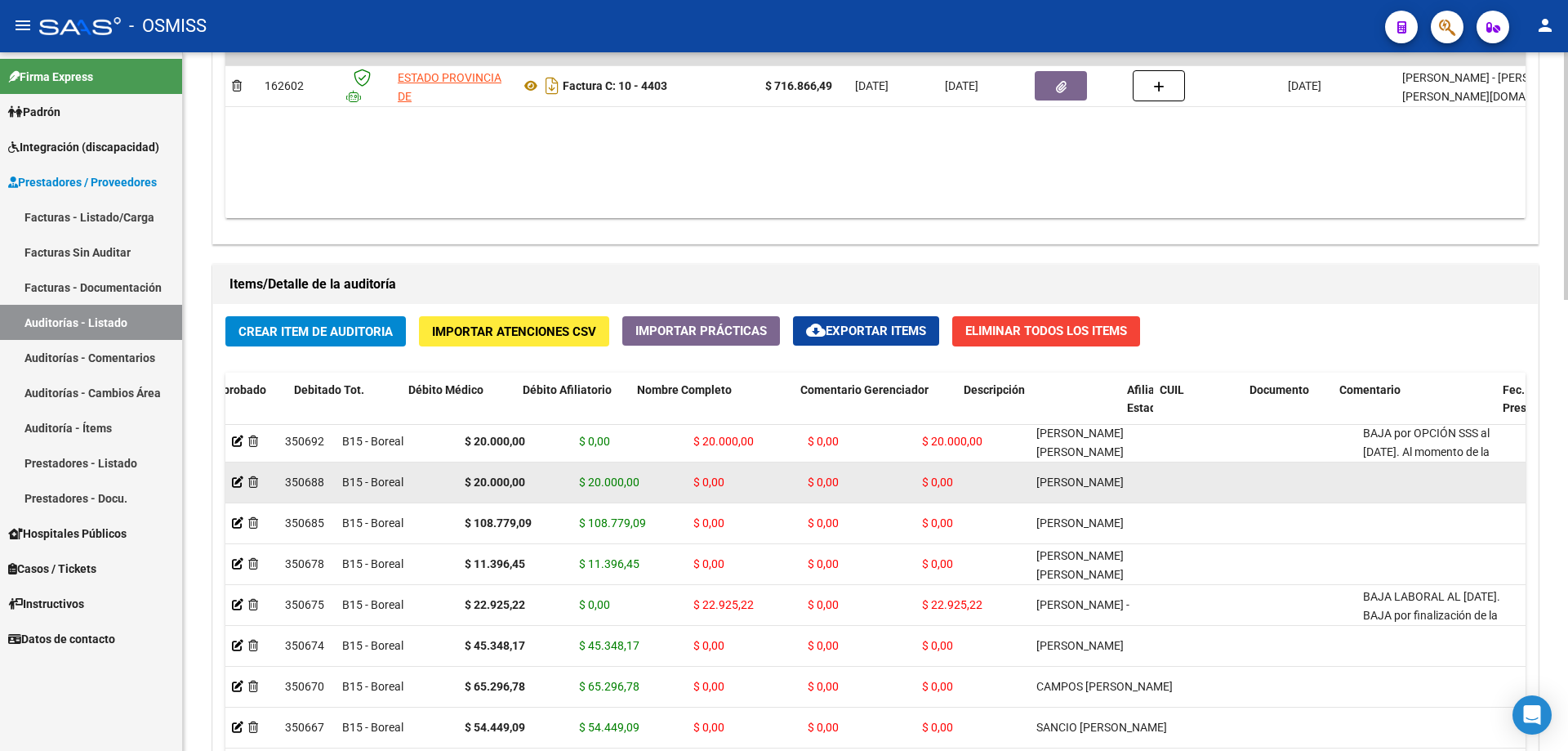
drag, startPoint x: 747, startPoint y: 500, endPoint x: 415, endPoint y: 483, distance: 332.4
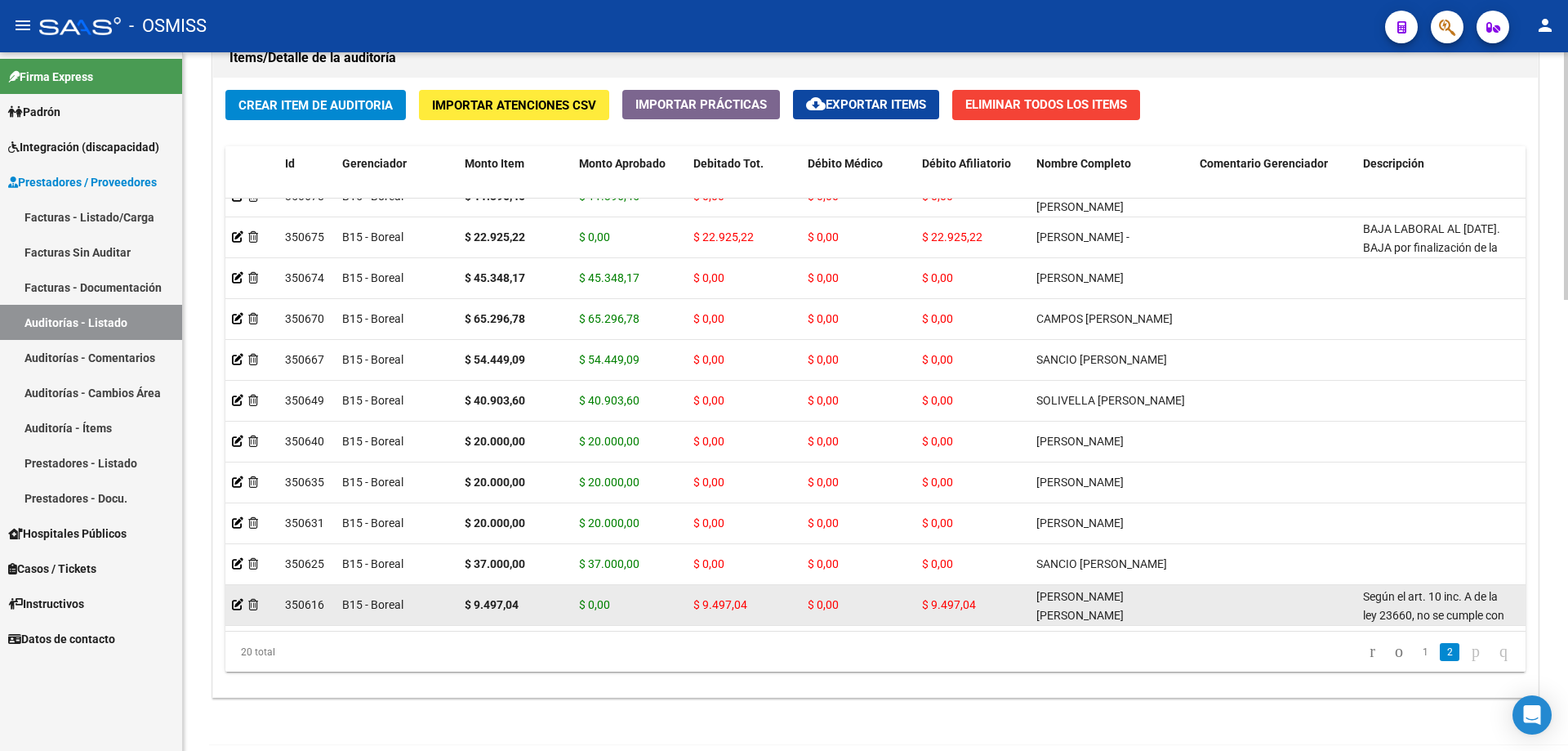
scroll to position [1270, 0]
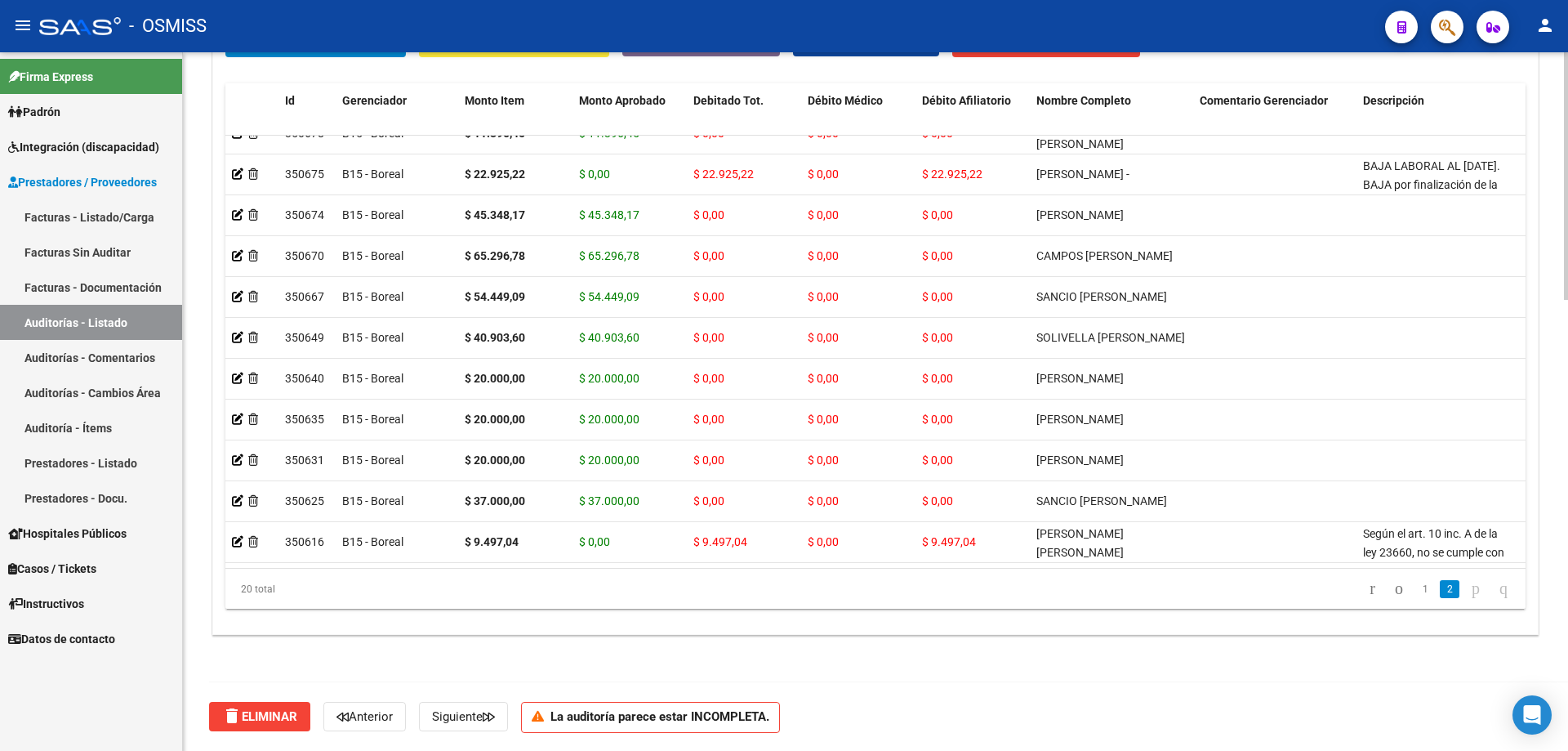
click at [624, 506] on datatable-pager "1 2" at bounding box center [1004, 589] width 1027 height 28
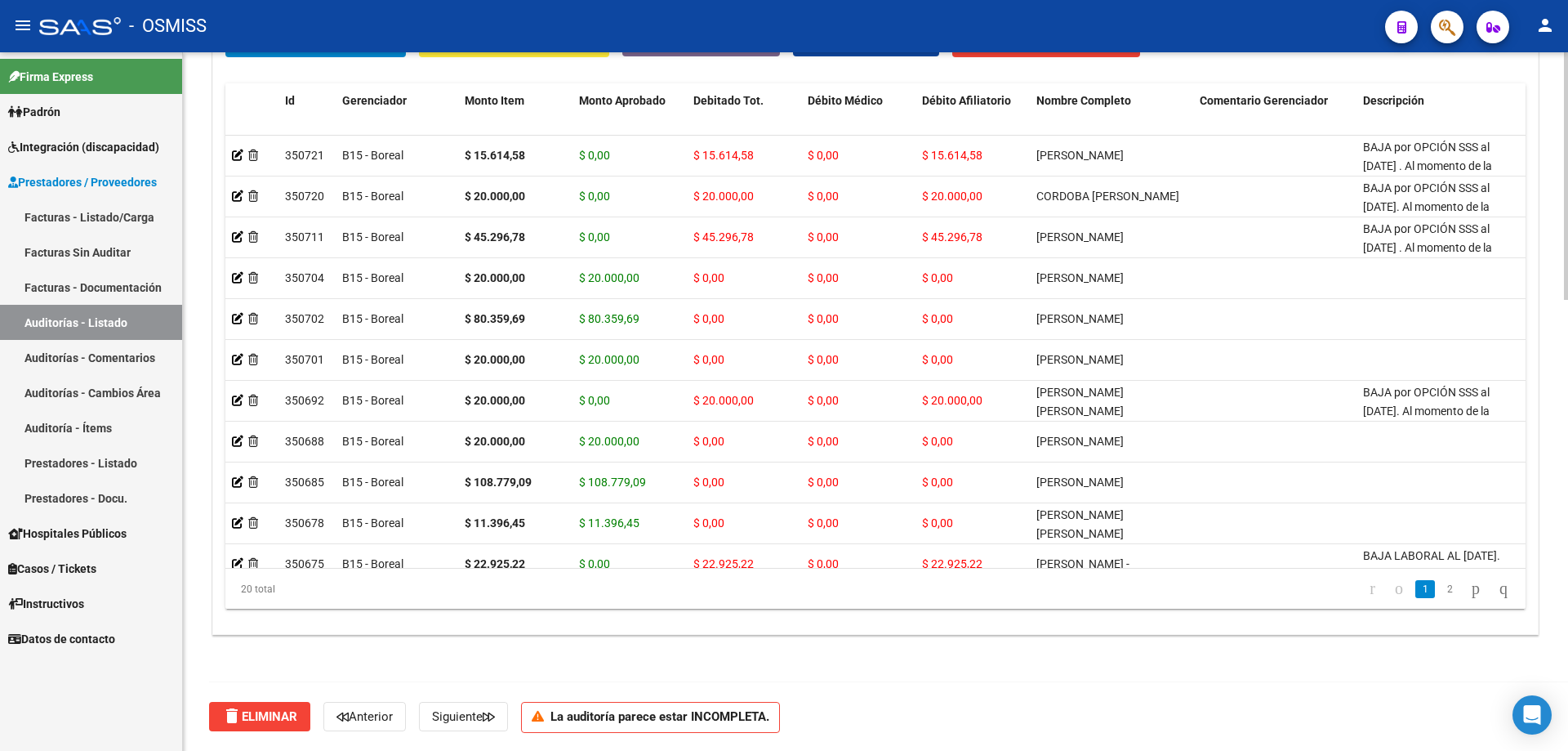
scroll to position [1188, 0]
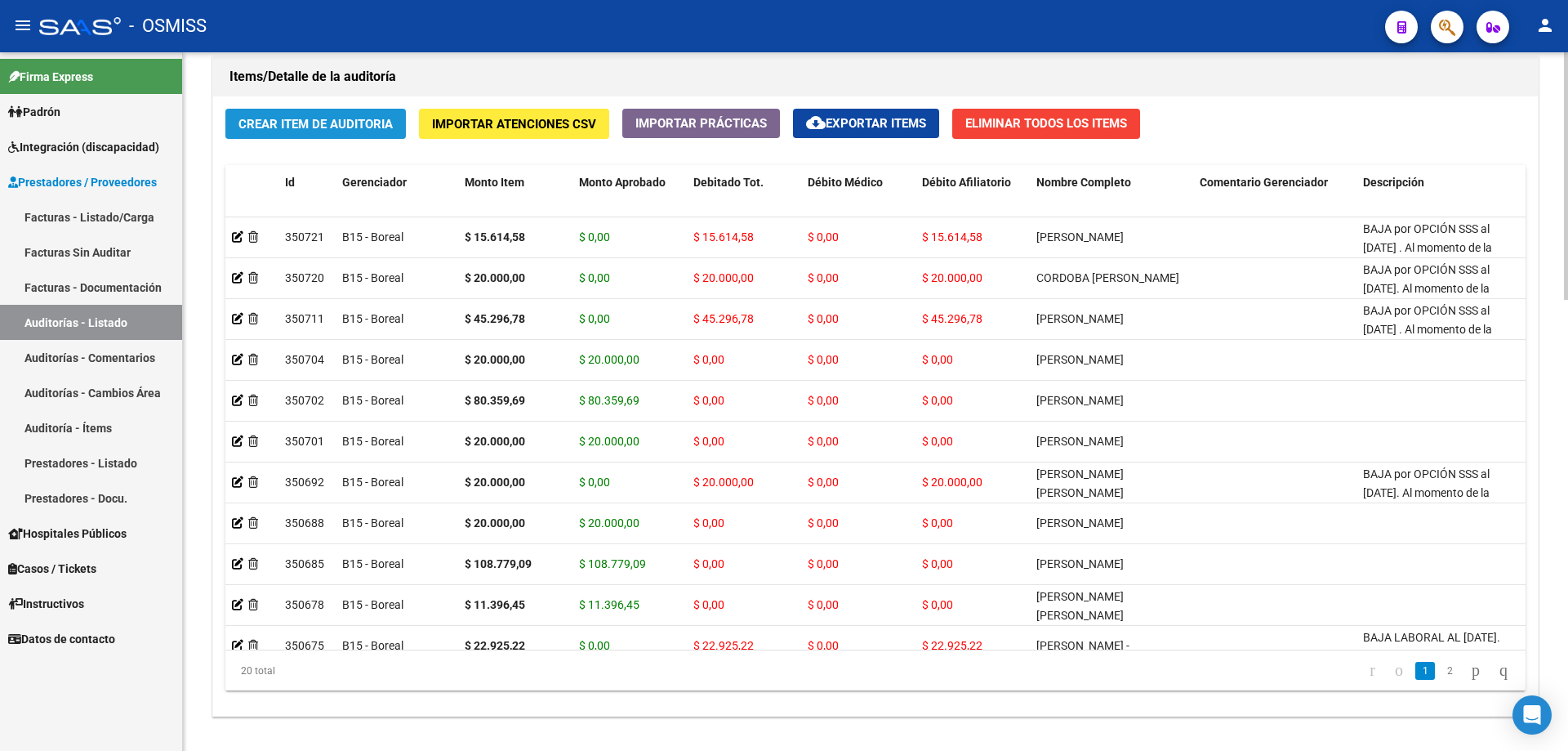
click at [339, 122] on span "Crear Item de Auditoria" at bounding box center [315, 124] width 154 height 15
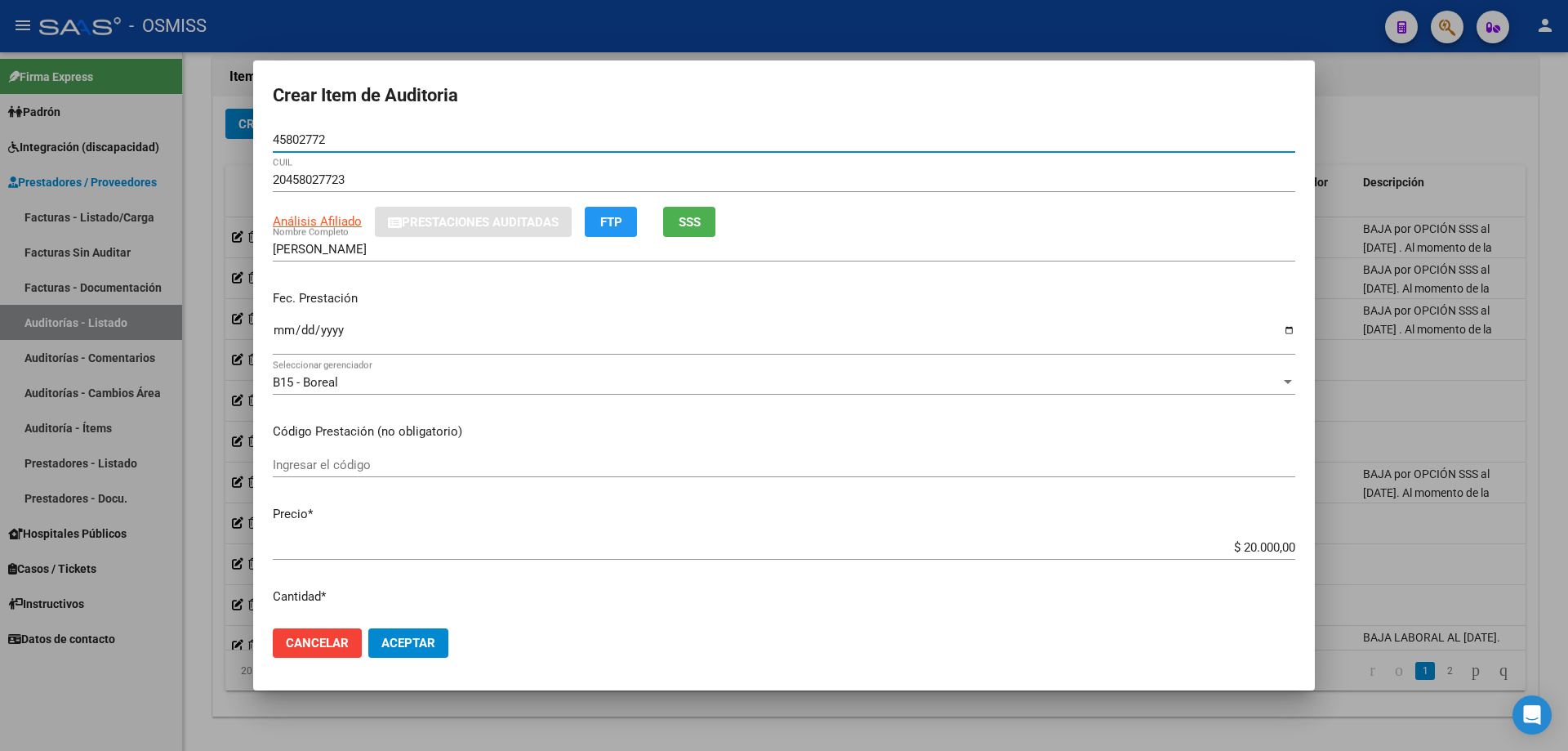
click at [279, 335] on input "Ingresar la fecha" at bounding box center [784, 336] width 1023 height 27
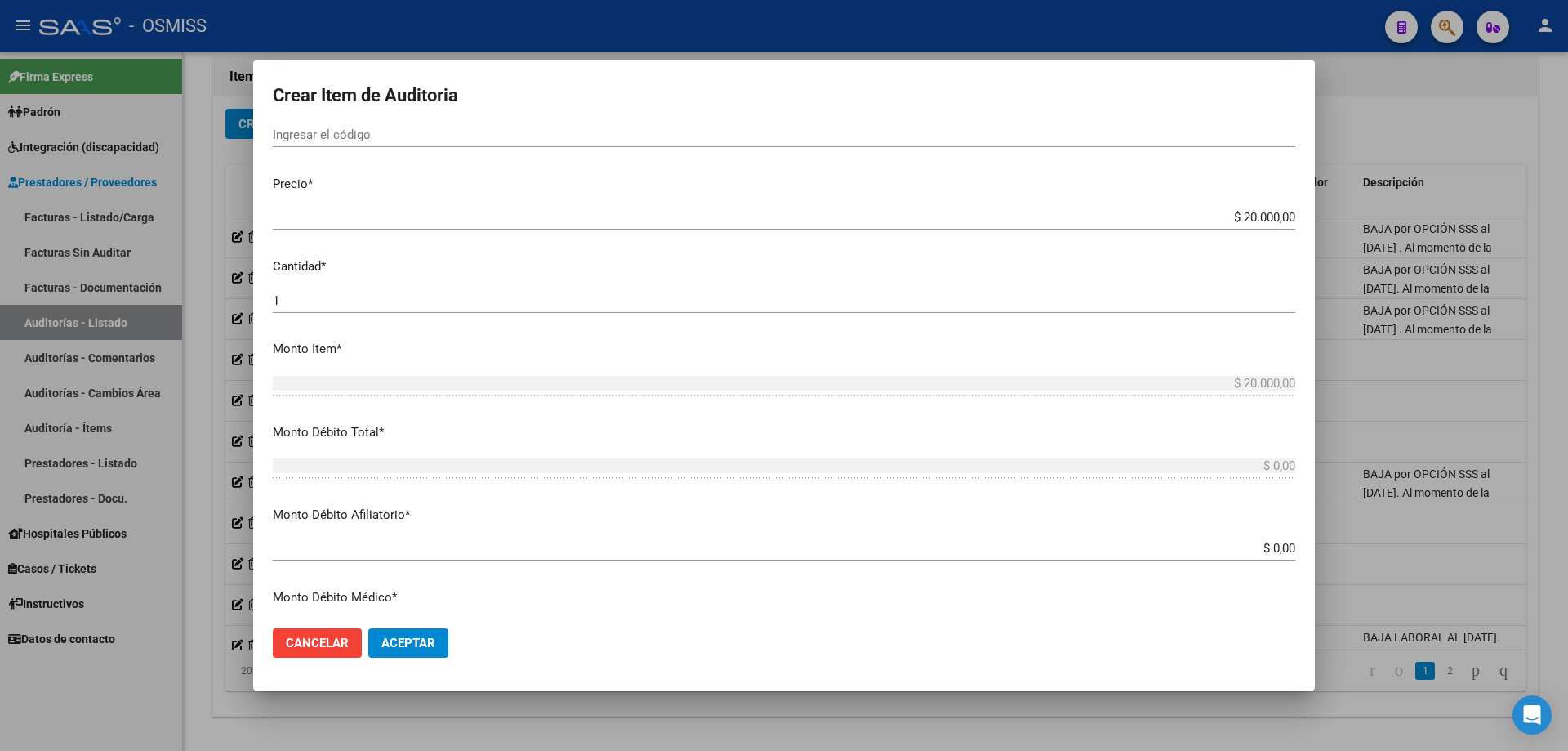
scroll to position [491, 0]
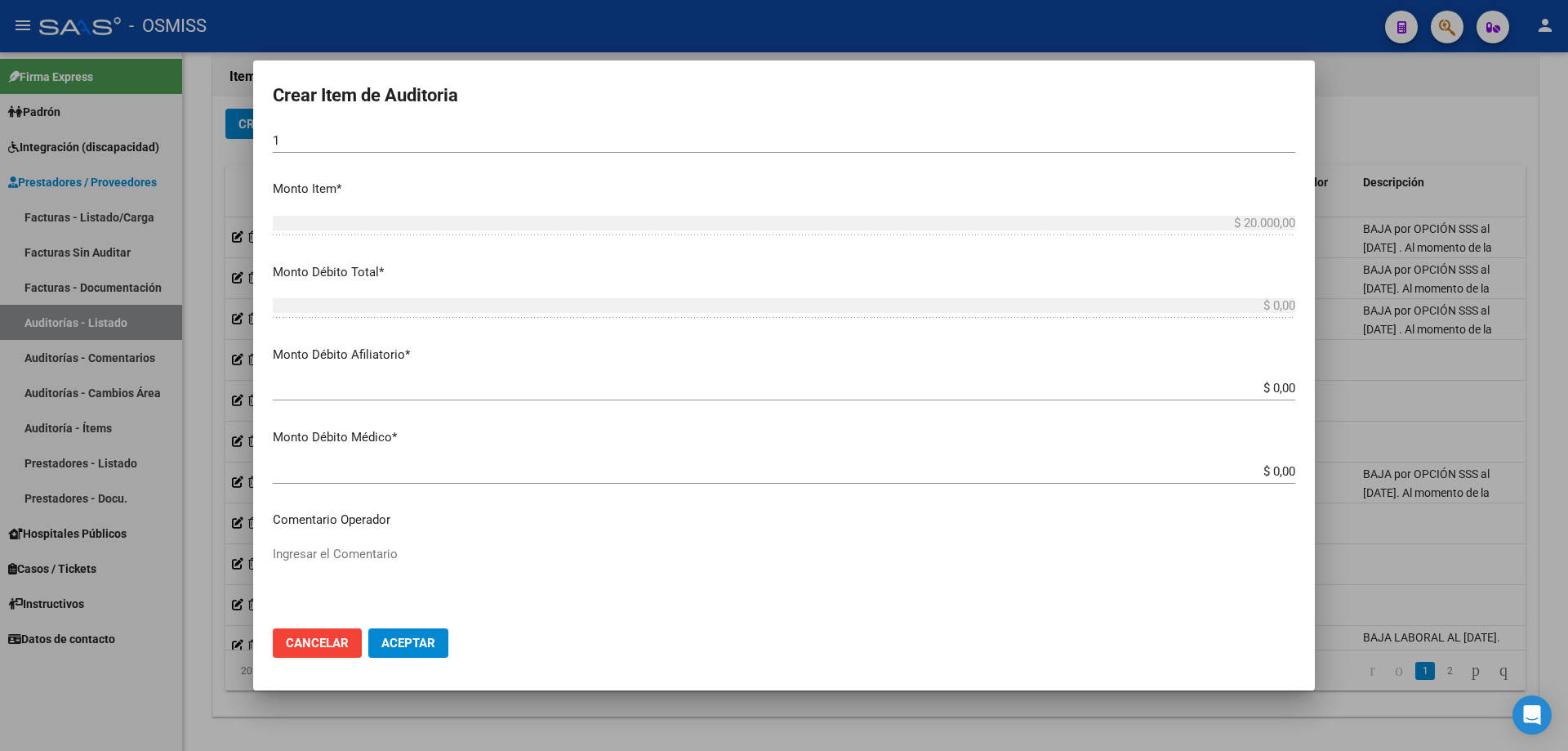
drag, startPoint x: 1188, startPoint y: 396, endPoint x: 1262, endPoint y: 392, distance: 74.1
click at [757, 392] on div "$ 0,00 Ingresar el monto Afiliatorio" at bounding box center [784, 387] width 1023 height 25
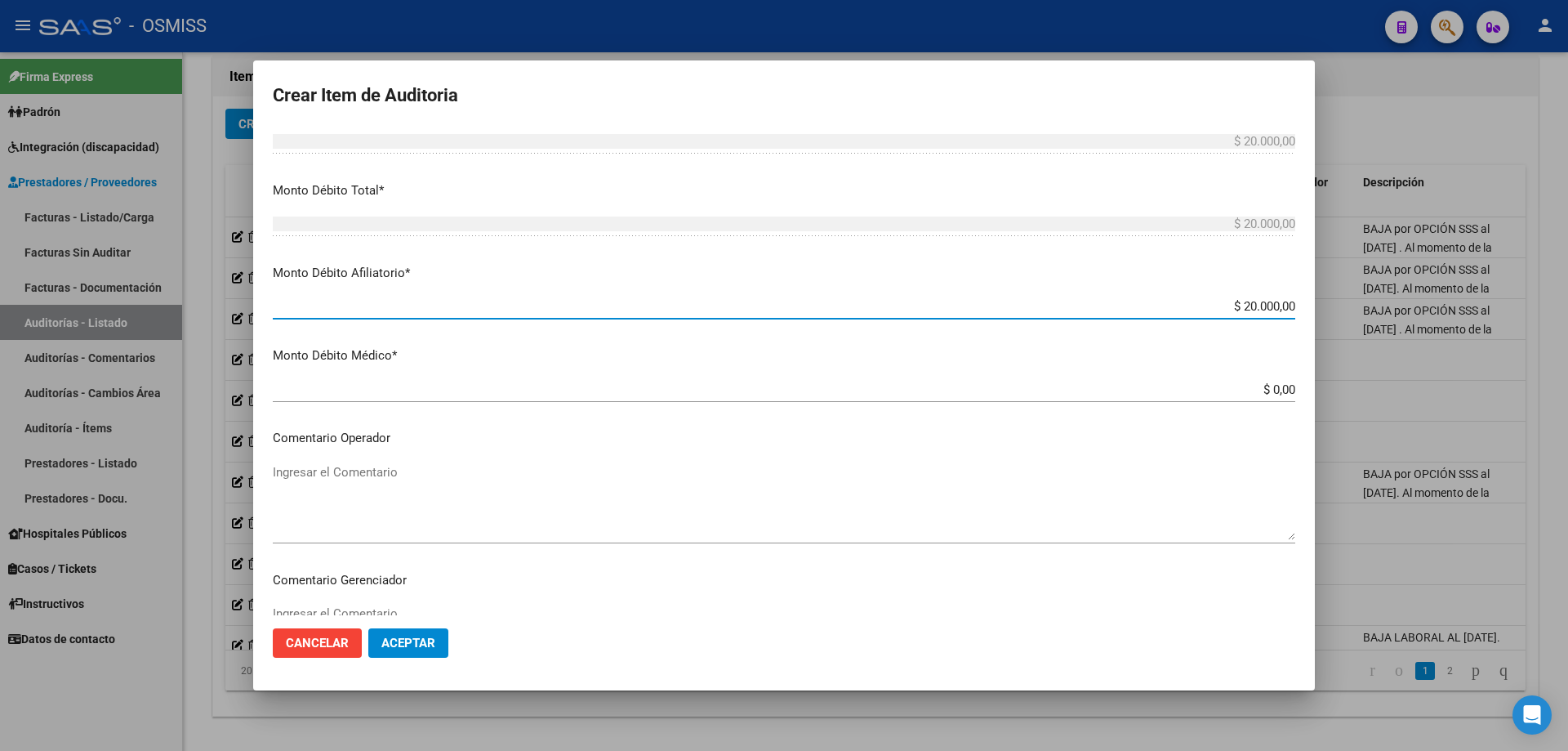
click at [393, 506] on div "Ingresar el Comentario" at bounding box center [784, 501] width 1023 height 84
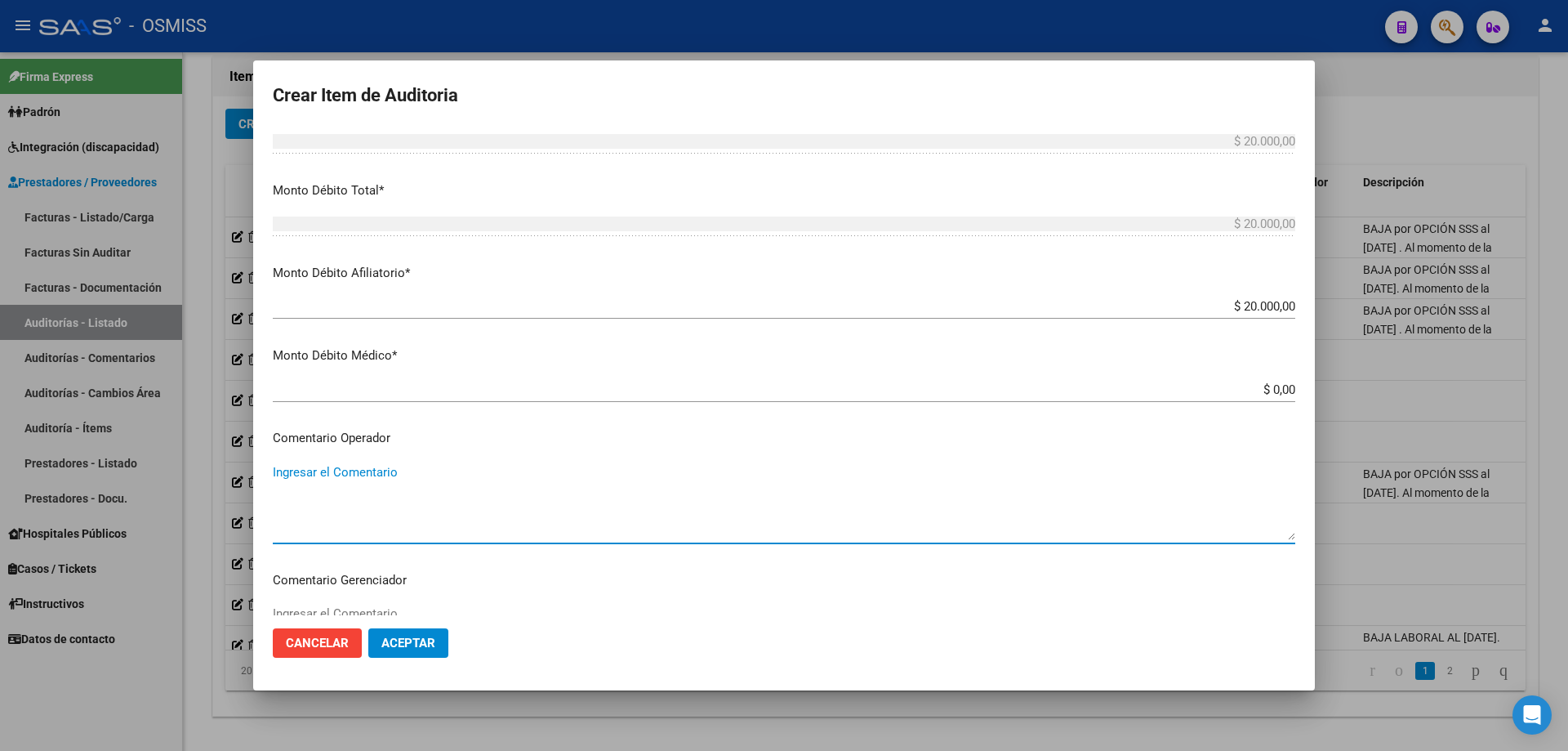
drag, startPoint x: 375, startPoint y: 458, endPoint x: 355, endPoint y: 457, distance: 20.0
click at [374, 458] on mat-dialog-content "45802772 Nro Documento 20458027723 CUIL Análisis Afiliado Prestaciones Auditada…" at bounding box center [784, 372] width 1062 height 488
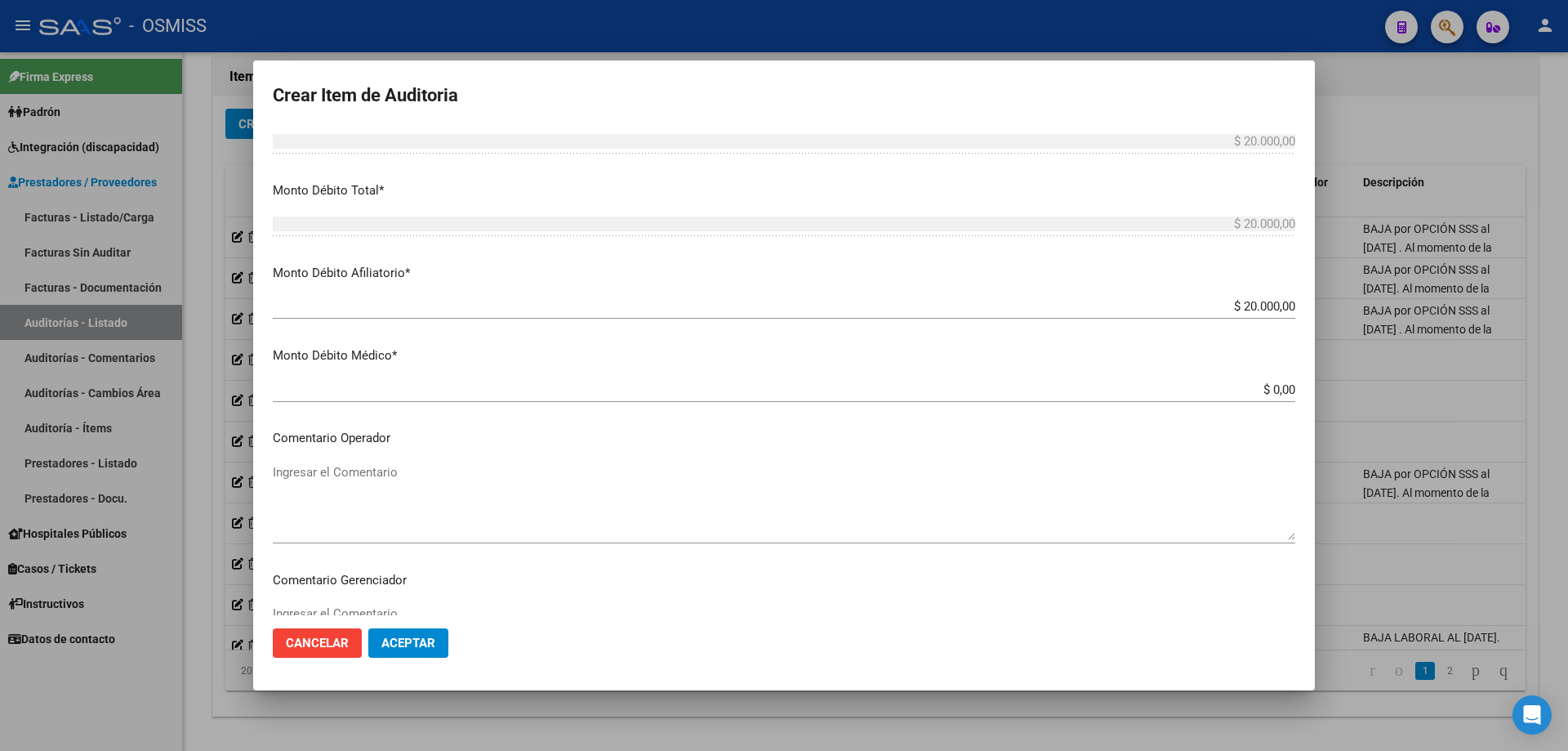
click at [384, 504] on textarea "Ingresar el Comentario" at bounding box center [784, 501] width 1023 height 77
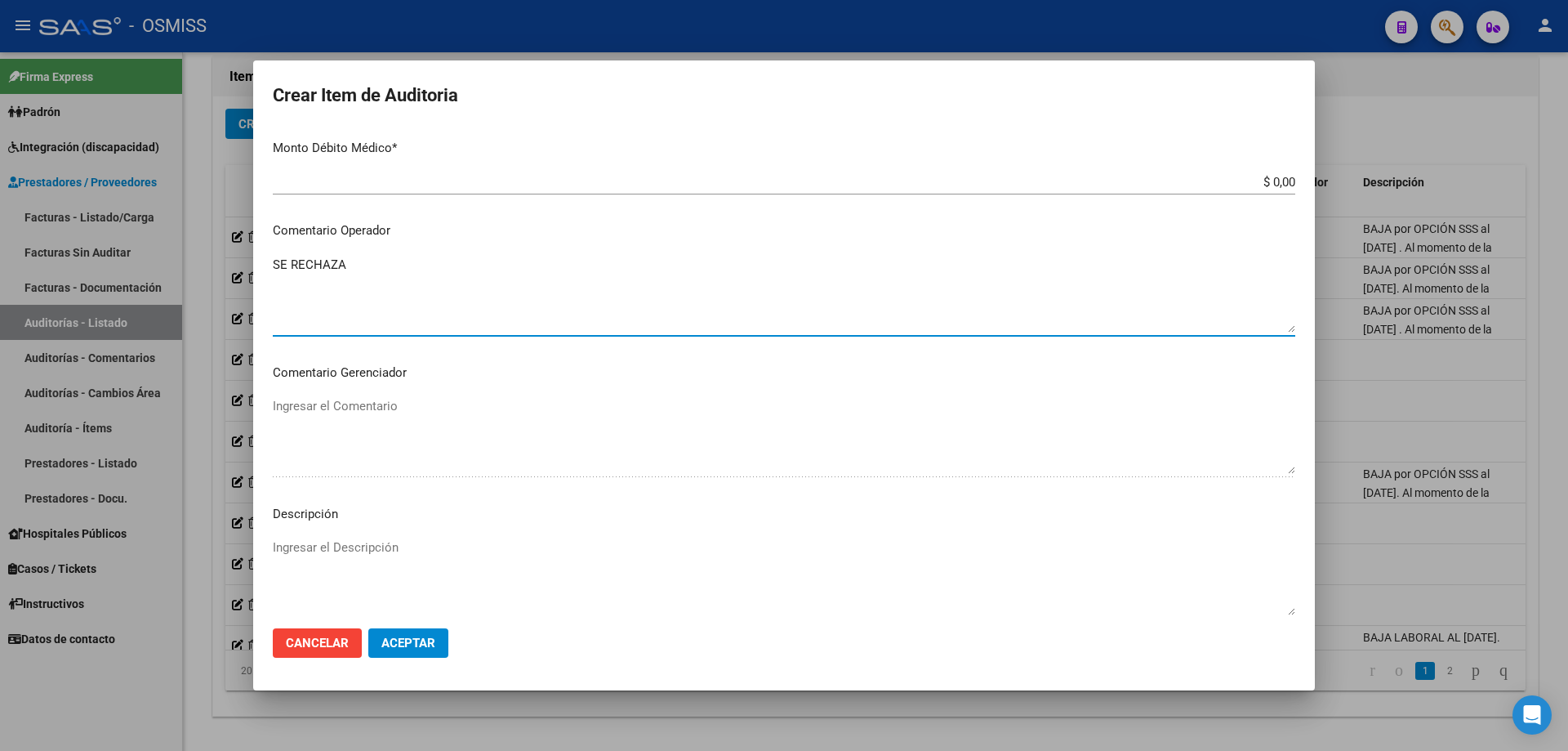
scroll to position [898, 0]
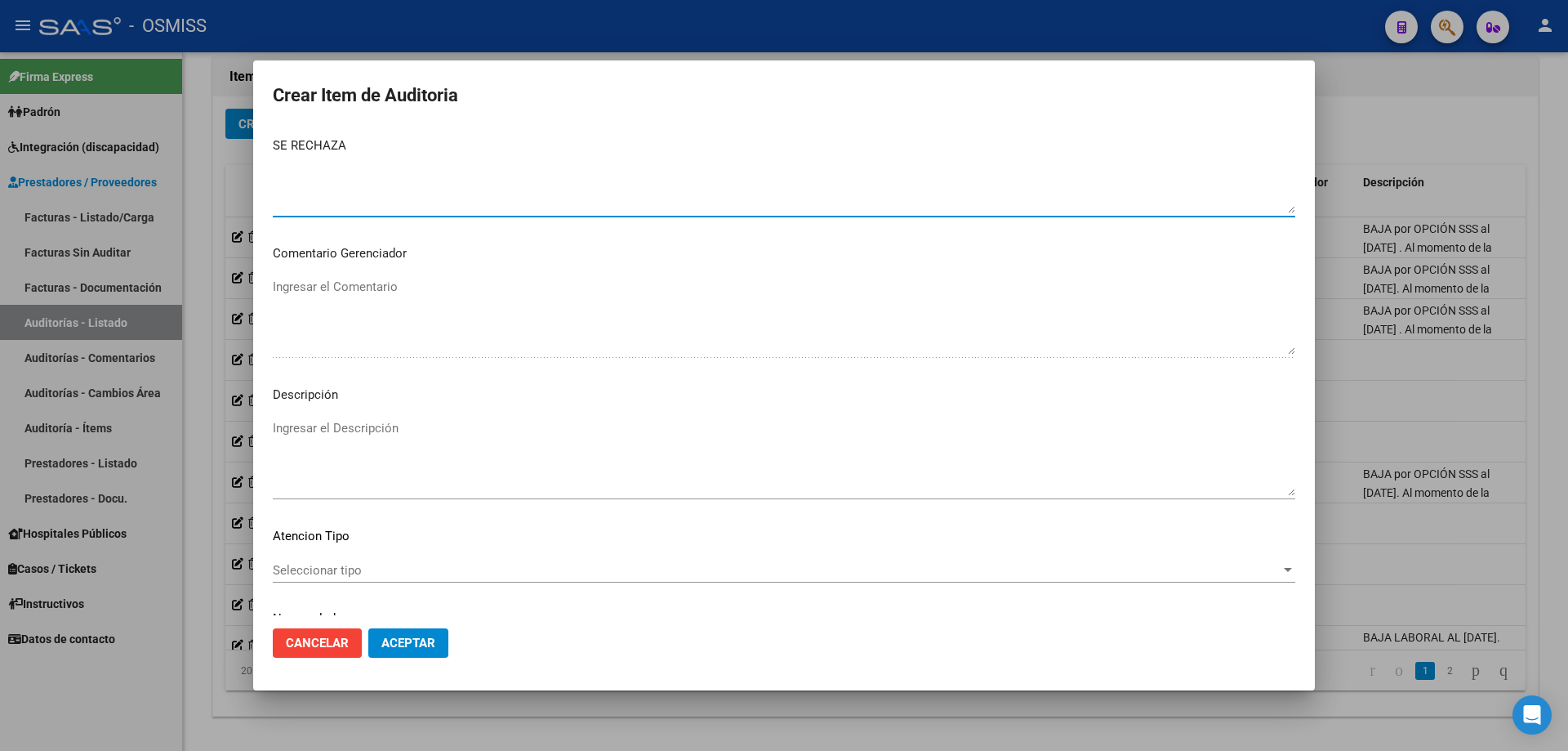
click at [354, 418] on div "Ingresar el Descripción" at bounding box center [784, 457] width 1023 height 84
drag, startPoint x: 661, startPoint y: 678, endPoint x: 640, endPoint y: 648, distance: 36.6
click at [661, 506] on mat-dialog-container "Crear Item de Auditoria 45802772 Nro Documento 20458027723 CUIL Análisis Afilia…" at bounding box center [784, 376] width 1062 height 630
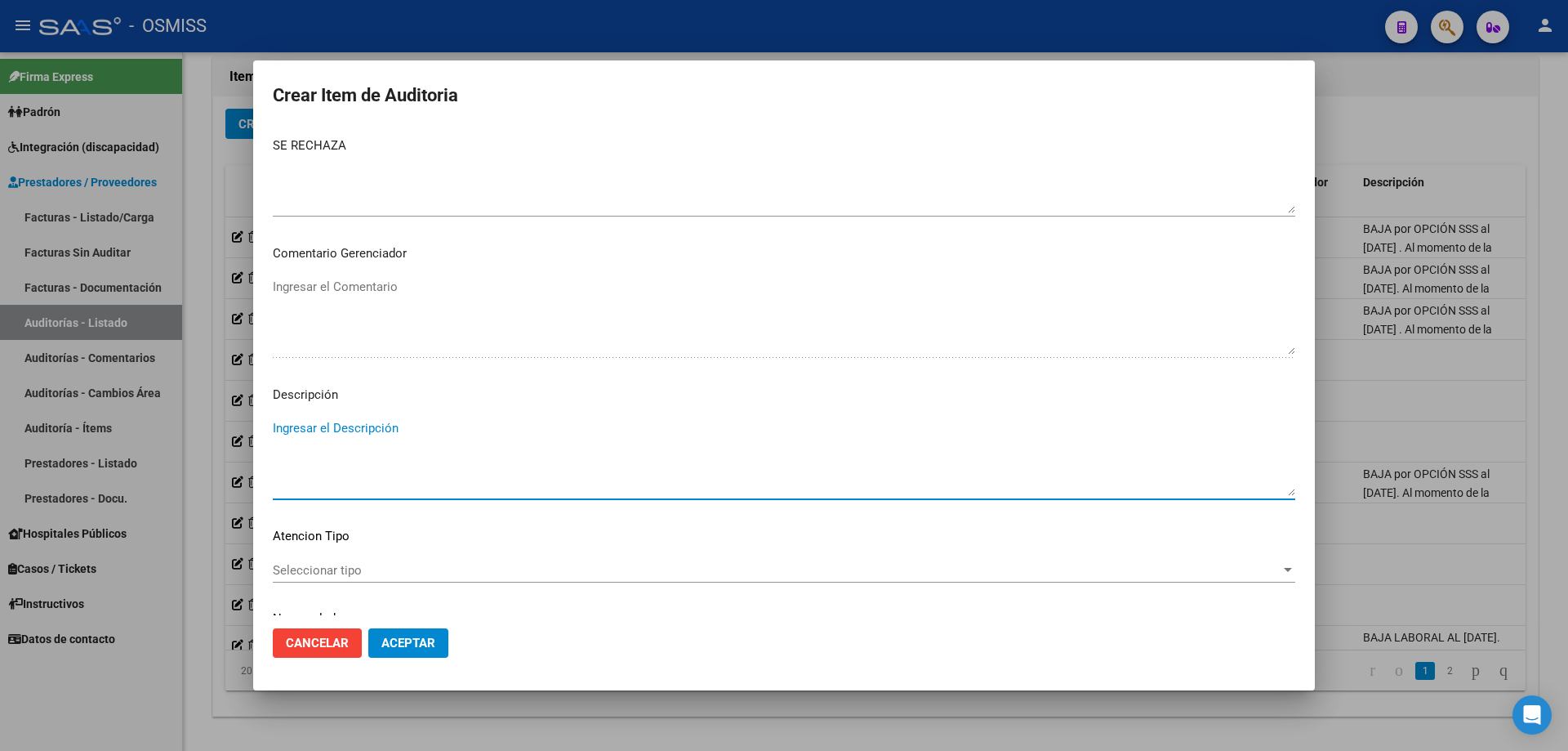
click at [409, 419] on div "Ingresar el Descripción" at bounding box center [784, 457] width 1023 height 84
paste textarea "ALTA / BAJA por OPCIÓN SSS al …. . Al momento de la prestación, corresponde la …"
drag, startPoint x: 313, startPoint y: 433, endPoint x: 250, endPoint y: 425, distance: 63.5
click at [250, 425] on div "Crear Item de Auditoria 45802772 Nro Documento 20458027723 CUIL Análisis Afilia…" at bounding box center [784, 376] width 1568 height 751
drag, startPoint x: 428, startPoint y: 430, endPoint x: 418, endPoint y: 431, distance: 10.0
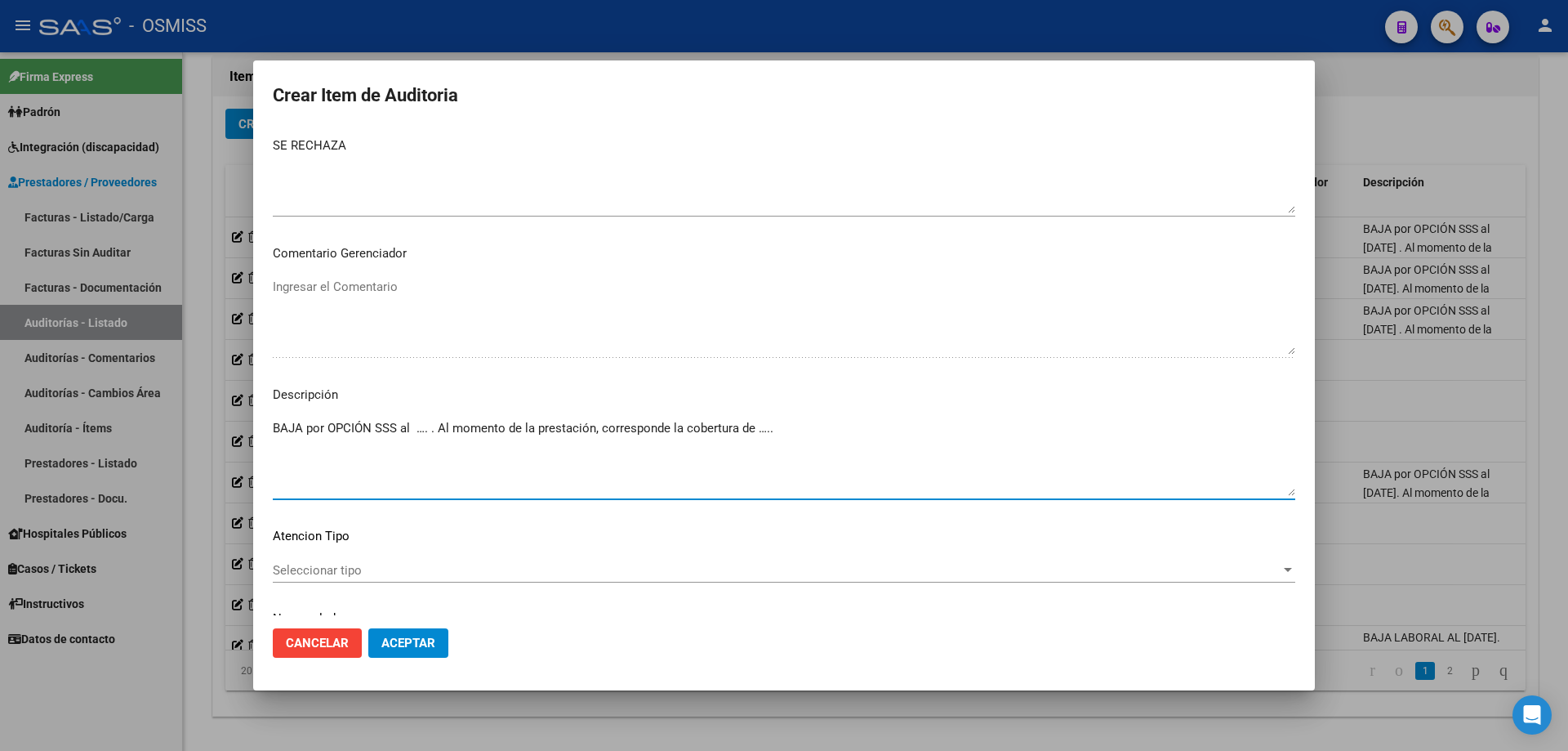
click at [418, 431] on textarea "BAJA por OPCIÓN SSS al …. . Al momento de la prestación, corresponde la cobertu…" at bounding box center [784, 457] width 1023 height 77
click at [757, 441] on textarea "BAJA por OPCIÓN SSS al [DATE]. Al momento de la prestación, corresponde la cobe…" at bounding box center [784, 457] width 1023 height 77
click at [757, 433] on textarea "BAJA por OPCIÓN SSS al [DATE]. Al momento de la prestación, corresponde la cobe…" at bounding box center [784, 457] width 1023 height 77
paste textarea "OBRA SOCIAL DE LA CONFEDERACION DE OBREROS Y EMPLEADOS MUNICIPALES [GEOGRAPHIC_…"
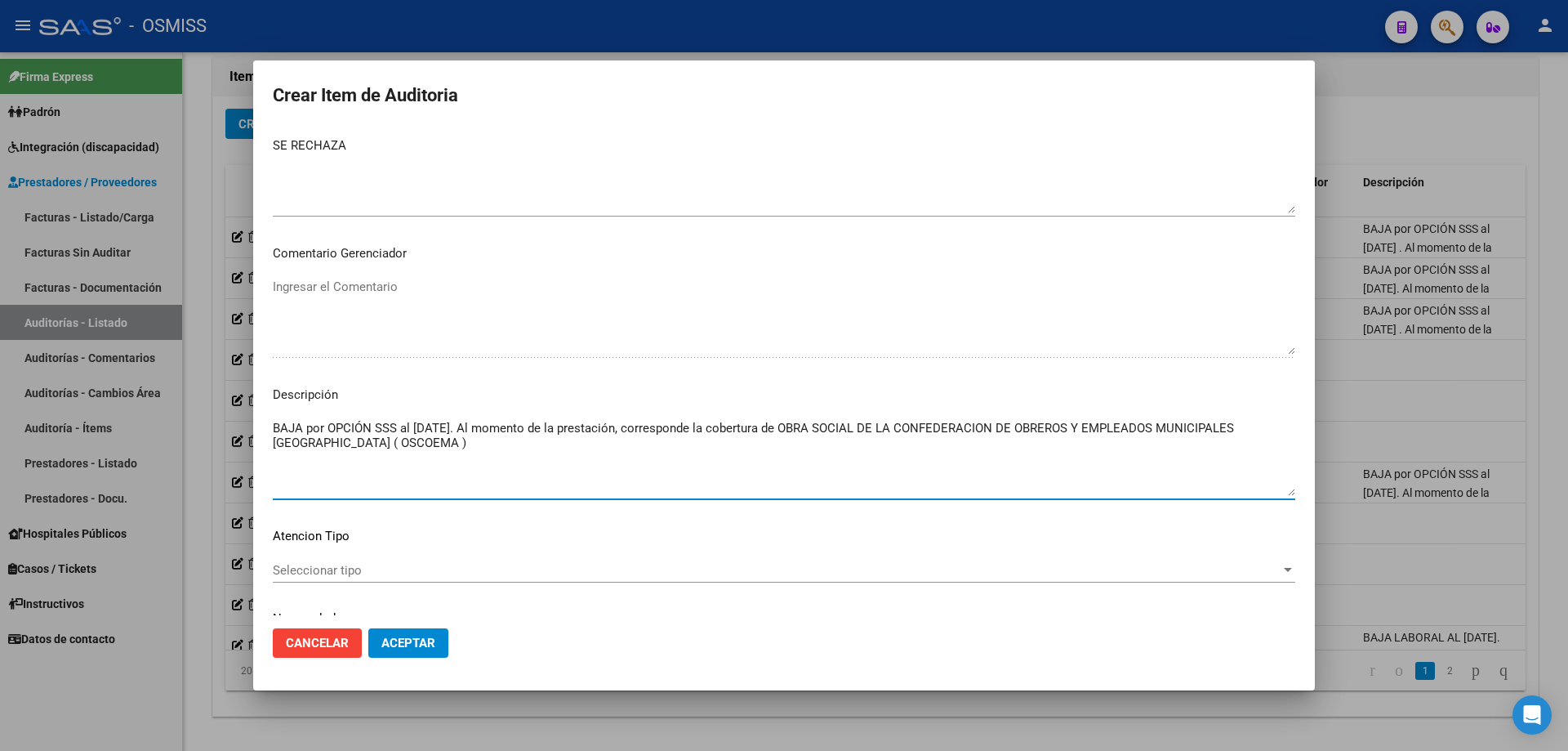
click at [408, 506] on mat-dialog-actions "Cancelar Aceptar" at bounding box center [784, 643] width 1023 height 56
click at [414, 506] on button "Aceptar" at bounding box center [408, 643] width 80 height 29
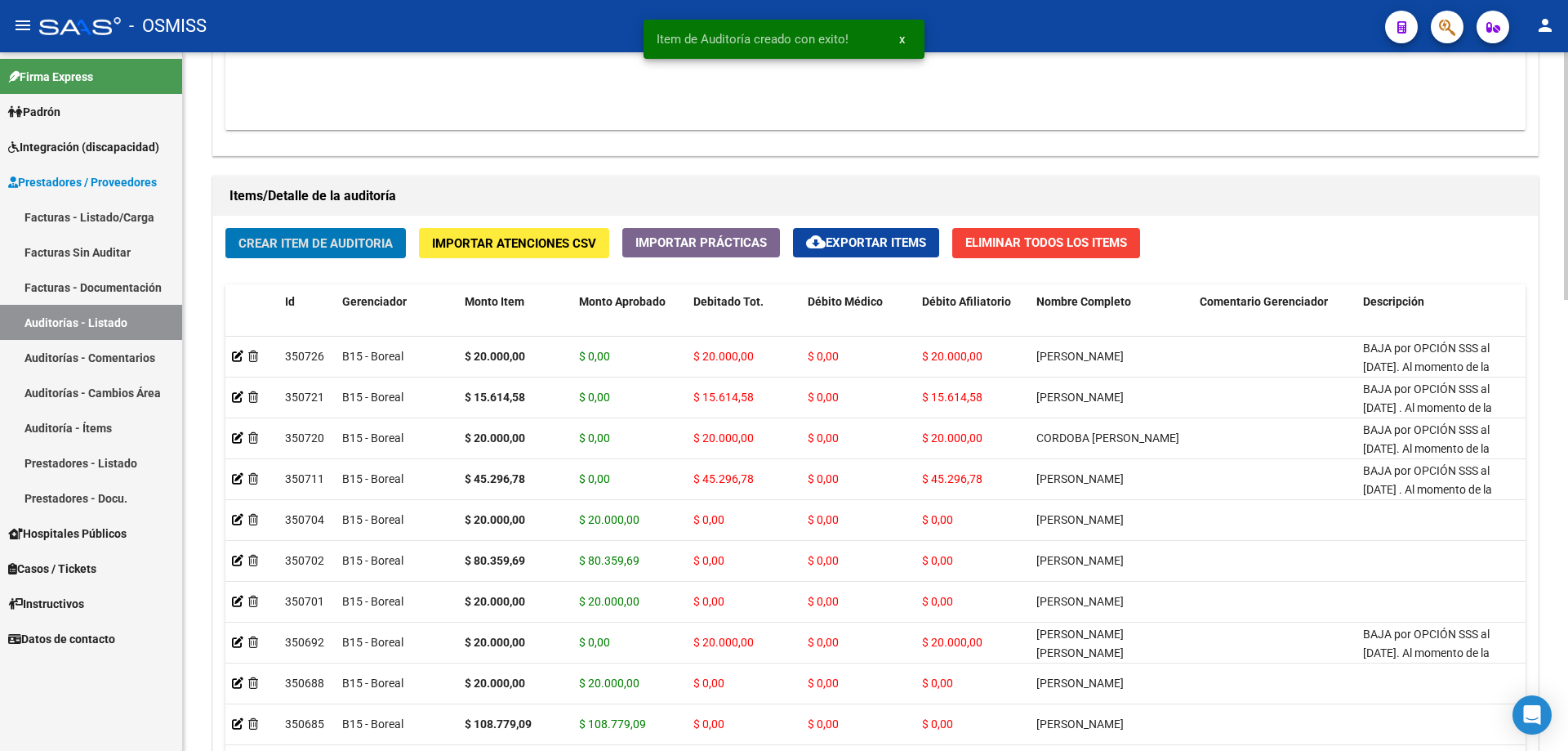
scroll to position [861, 0]
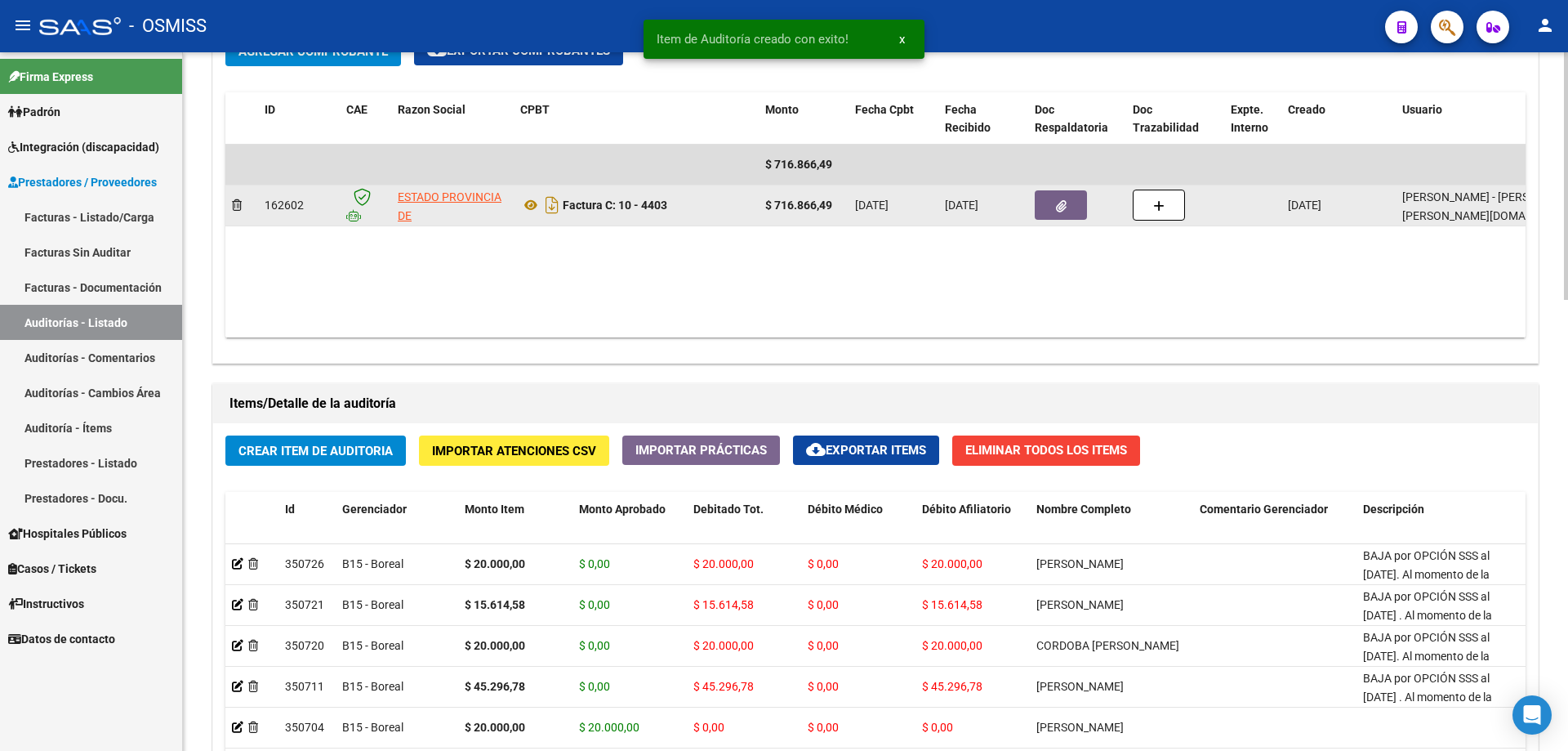
click at [757, 221] on datatable-body-cell at bounding box center [1078, 205] width 98 height 40
click at [757, 209] on icon "button" at bounding box center [1061, 206] width 11 height 12
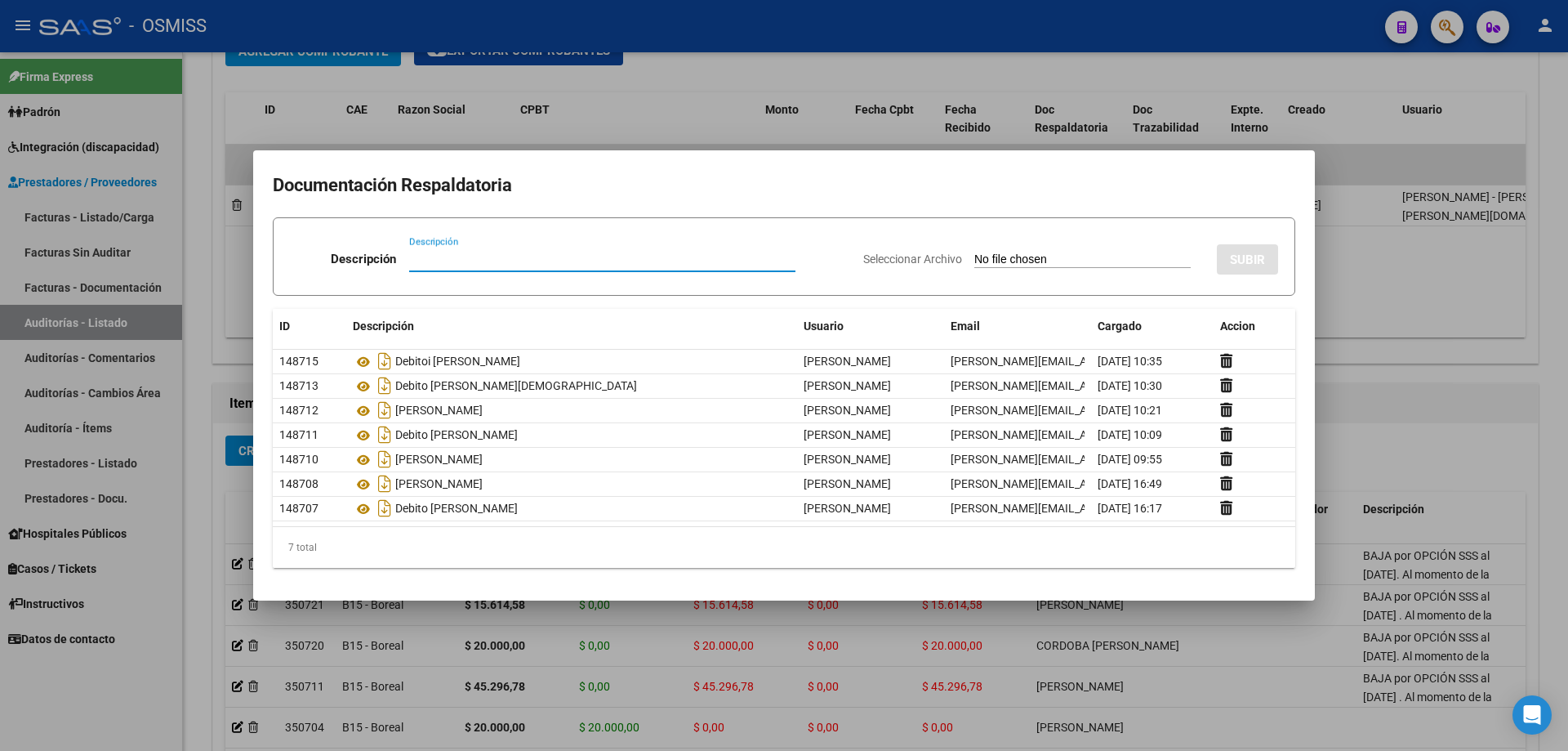
click at [496, 265] on input "Descripción" at bounding box center [601, 259] width 386 height 15
click at [757, 257] on input "Seleccionar Archivo" at bounding box center [1083, 260] width 216 height 16
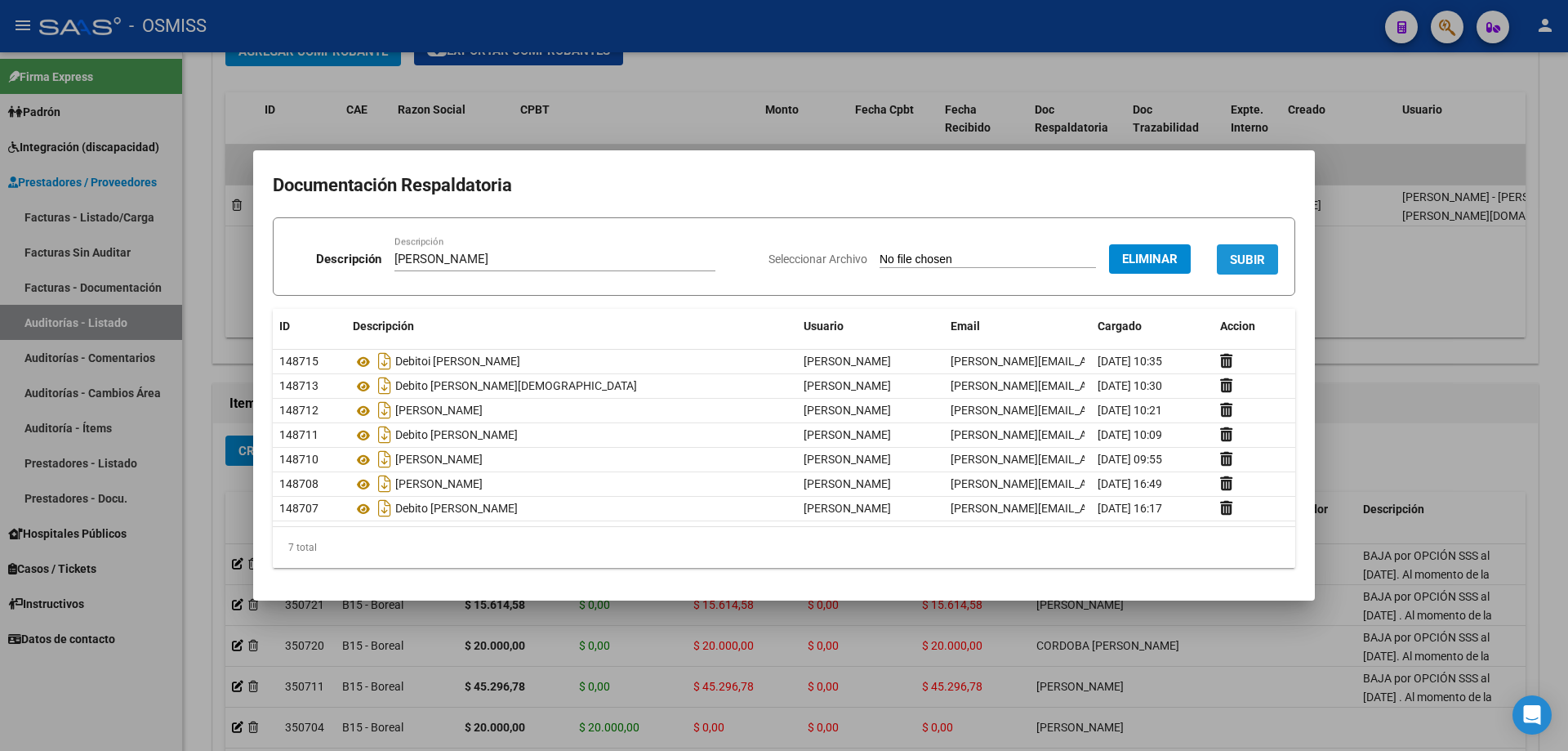
click at [757, 247] on button "SUBIR" at bounding box center [1248, 260] width 61 height 30
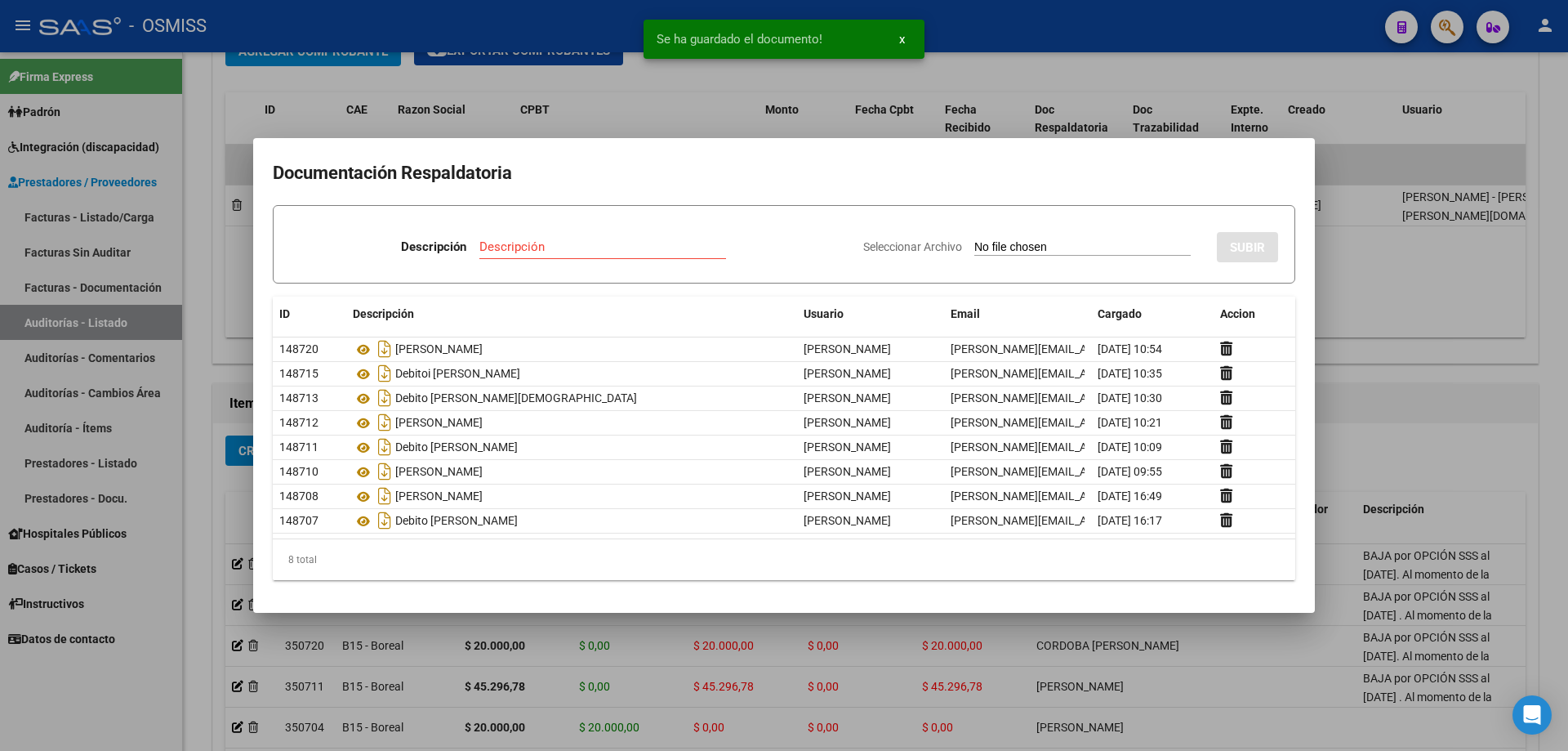
click at [757, 384] on div at bounding box center [784, 376] width 1568 height 751
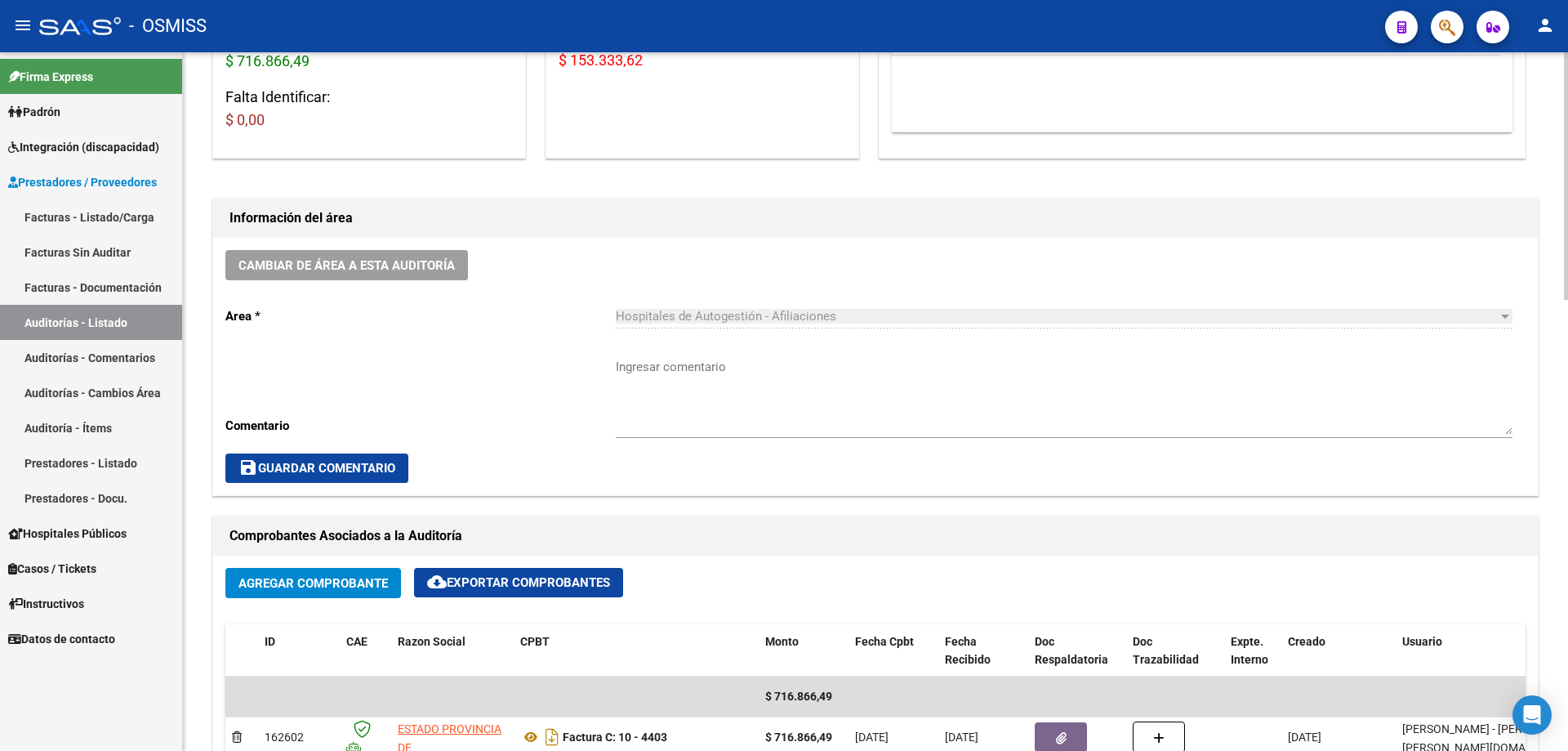
scroll to position [44, 0]
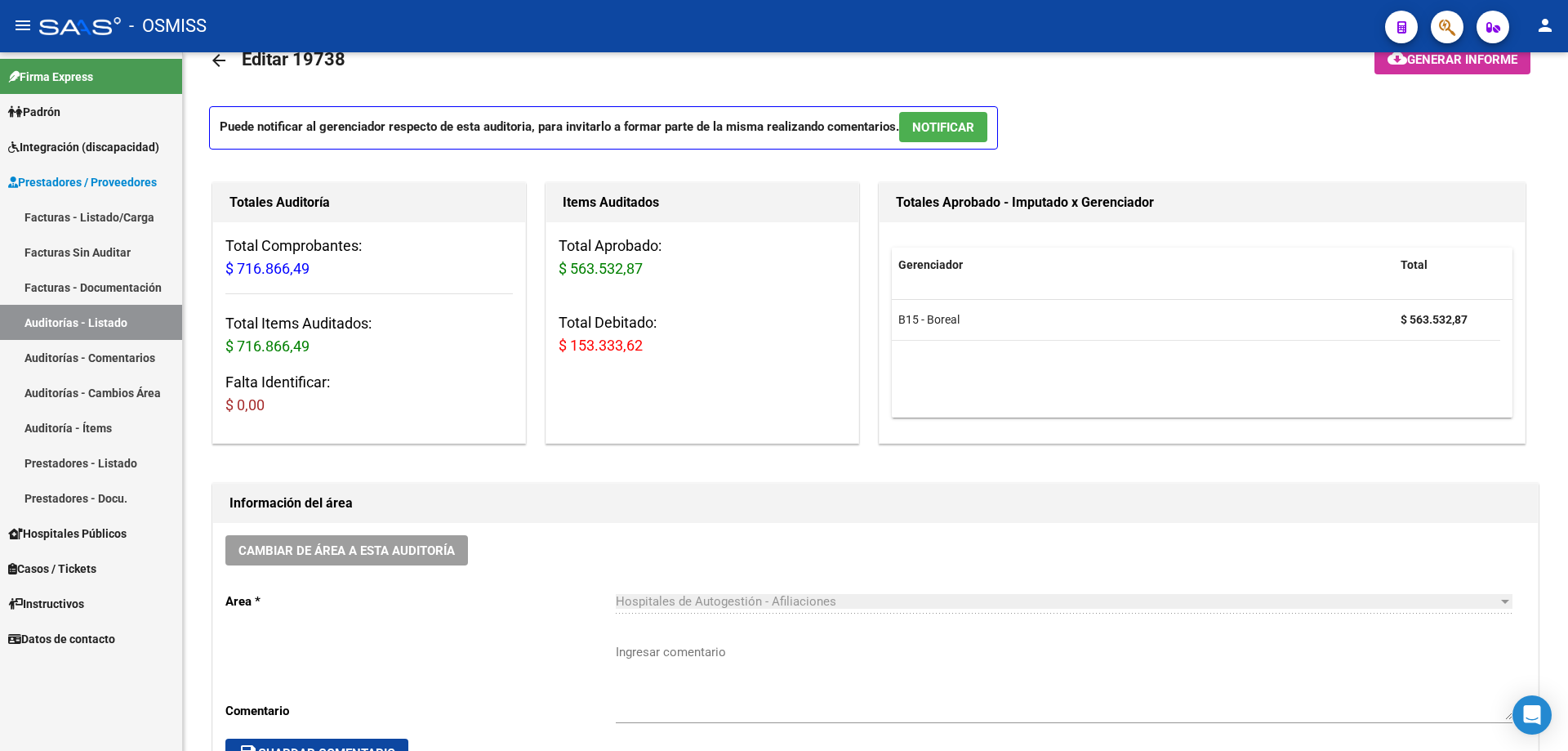
click at [757, 48] on mat-toolbar "menu - OSMISS person" at bounding box center [784, 26] width 1568 height 52
click at [757, 57] on span "Generar informe" at bounding box center [1462, 59] width 110 height 15
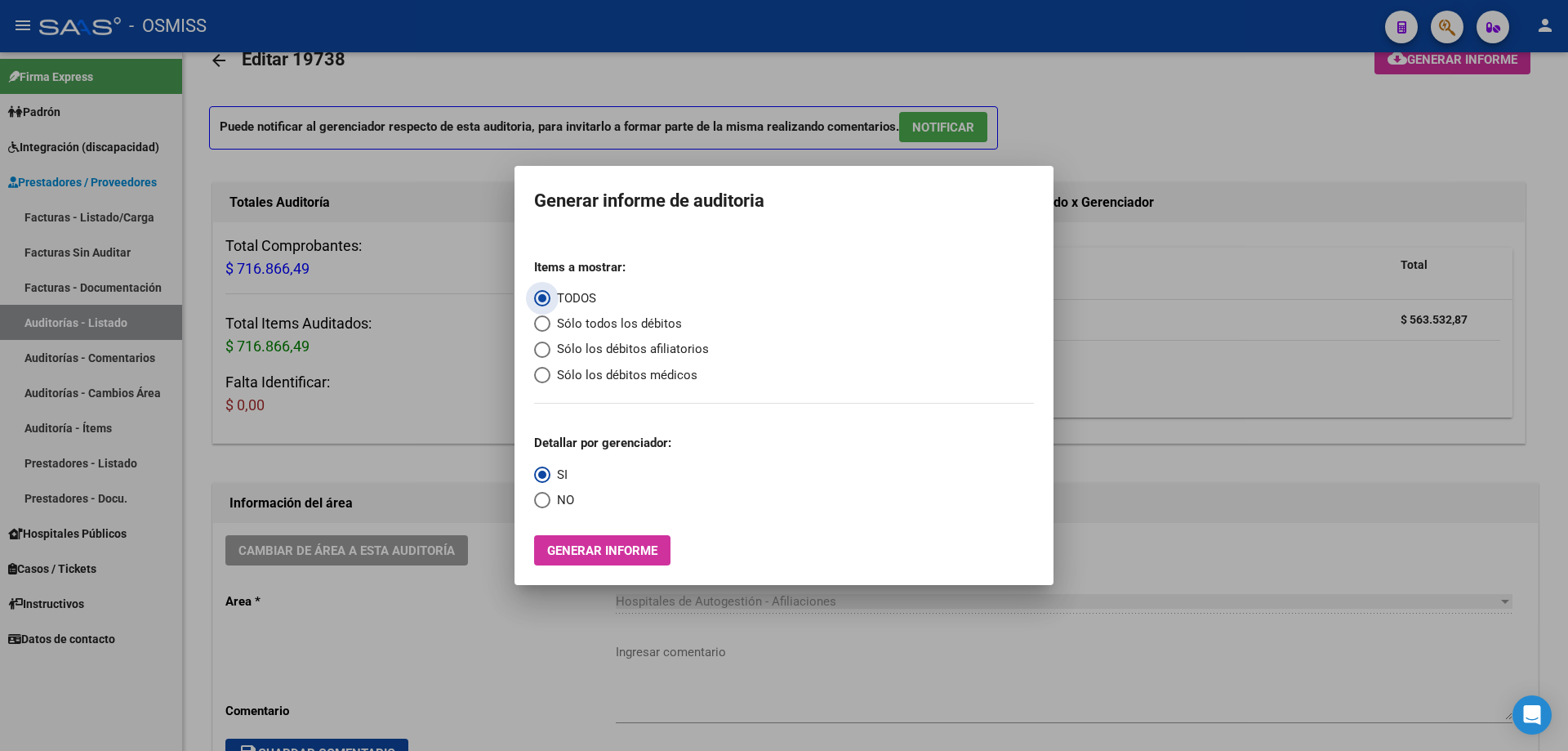
click at [613, 349] on span "Sólo los débitos afiliatorios" at bounding box center [629, 349] width 158 height 19
click at [550, 349] on input "Sólo los débitos afiliatorios" at bounding box center [542, 349] width 17 height 17
click at [539, 502] on span "Select an option" at bounding box center [542, 499] width 17 height 17
click at [539, 502] on input "NO" at bounding box center [542, 499] width 17 height 17
click at [582, 506] on span "Generar informe" at bounding box center [602, 550] width 110 height 15
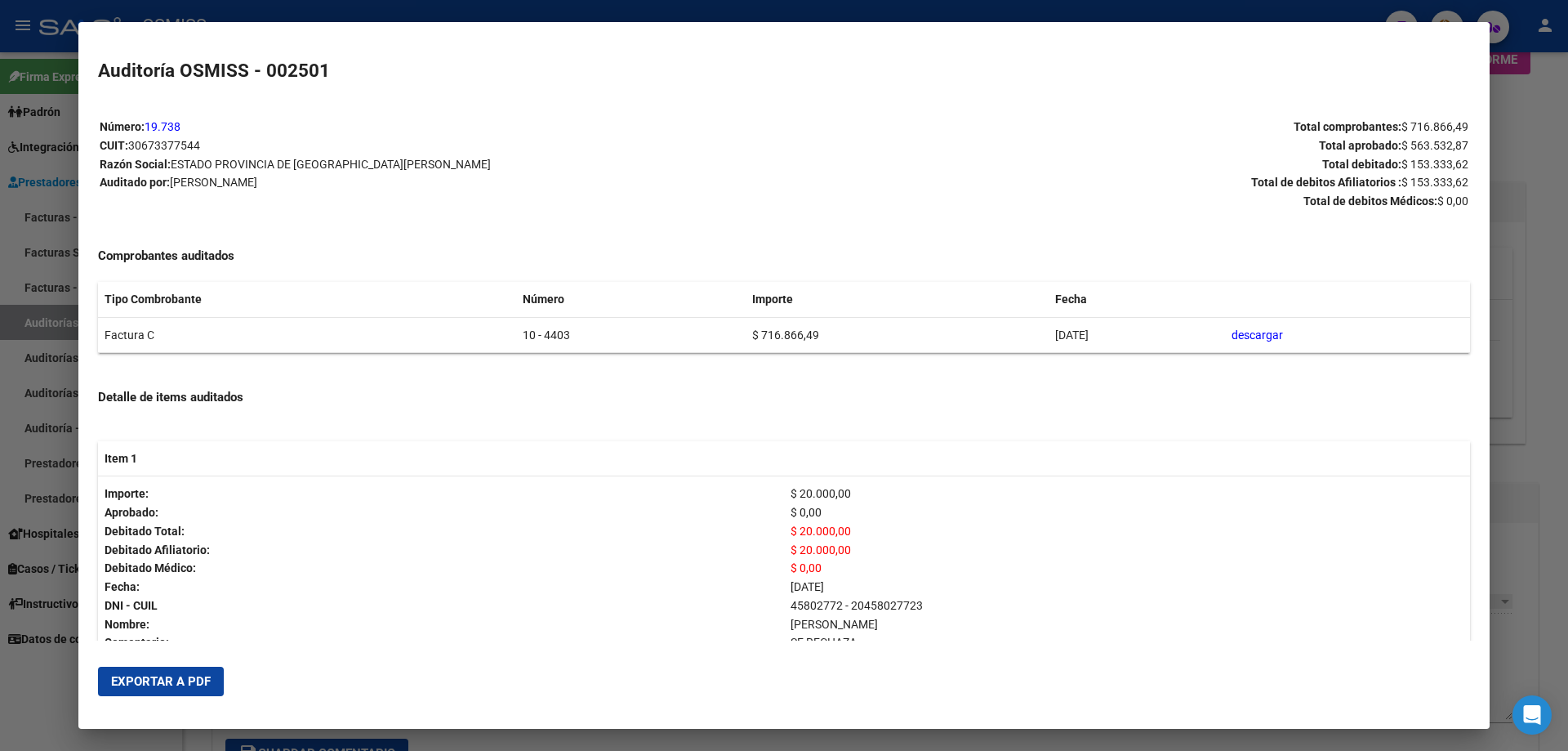
click at [172, 506] on button "Exportar a PDF" at bounding box center [161, 681] width 126 height 29
click at [757, 464] on div at bounding box center [784, 376] width 1568 height 751
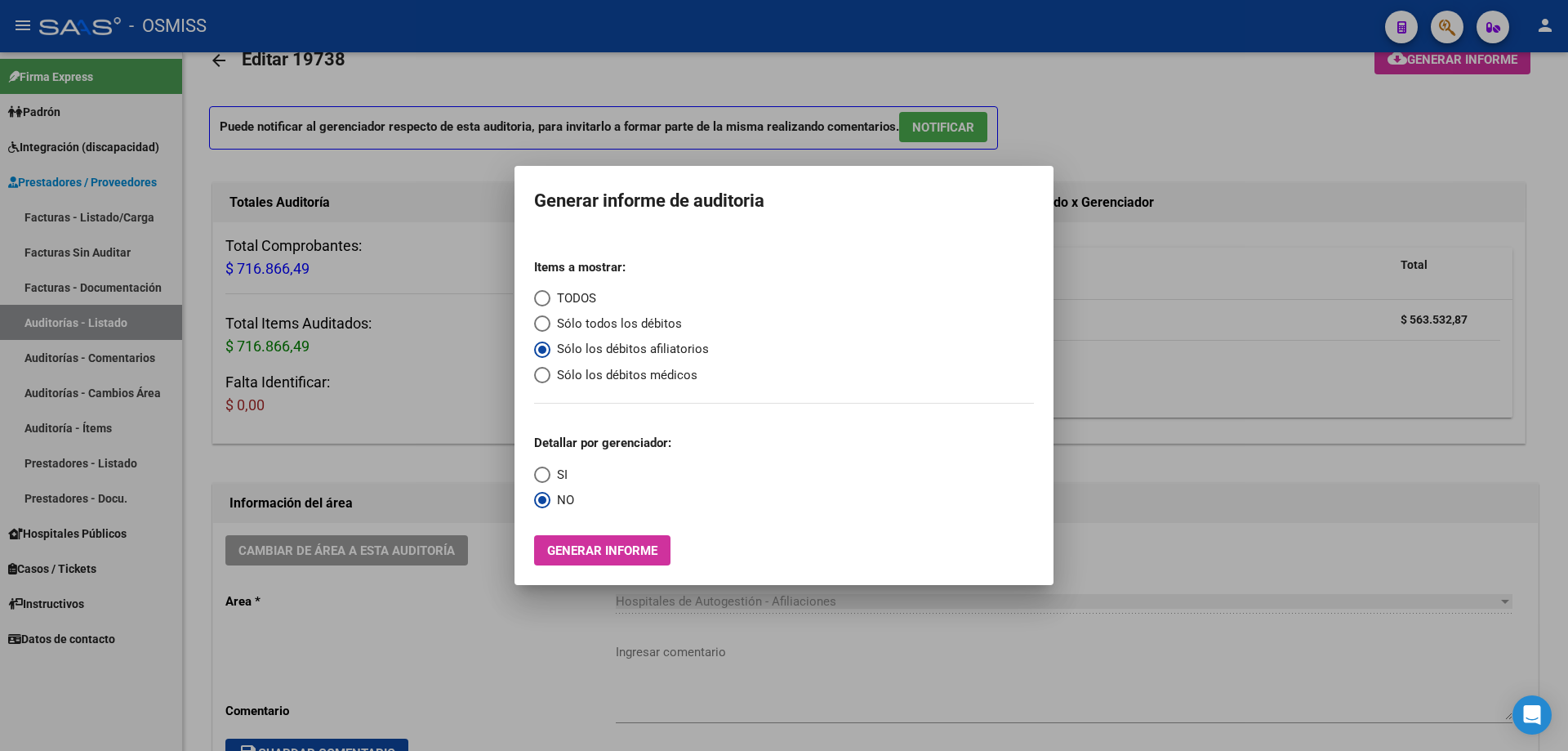
click at [757, 464] on div at bounding box center [784, 376] width 1568 height 751
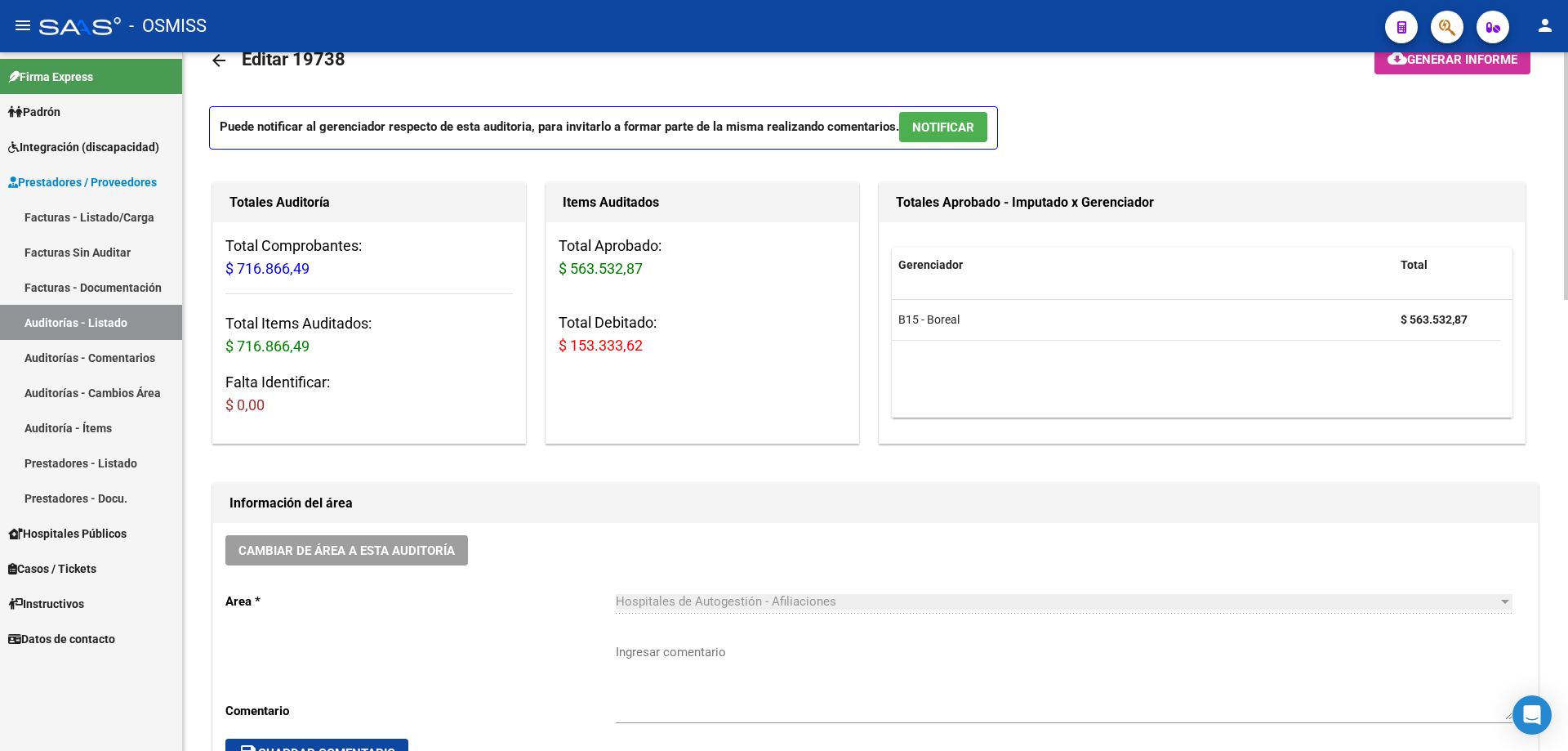
scroll to position [36, 0]
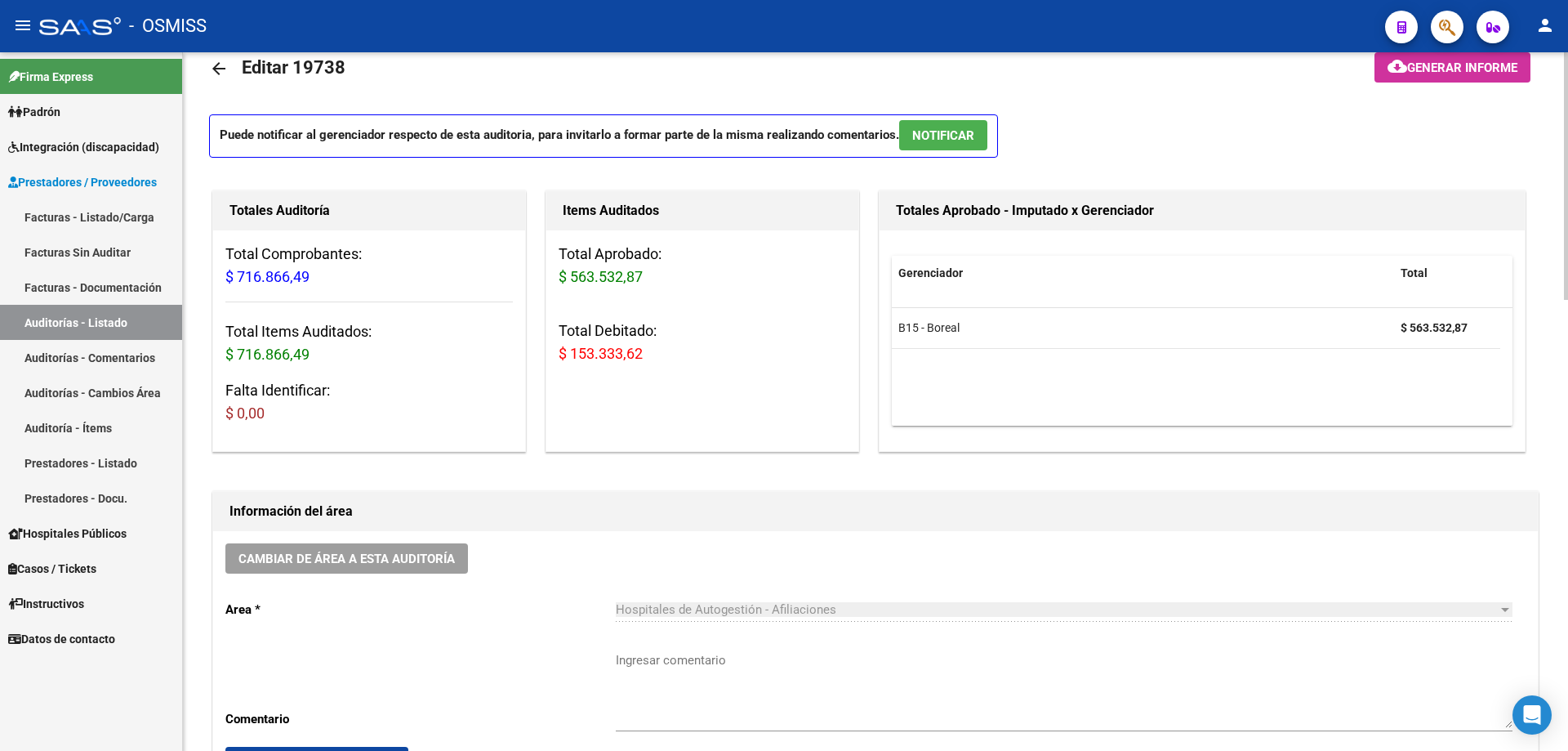
click at [433, 506] on span "Cambiar de área a esta auditoría" at bounding box center [347, 558] width 216 height 15
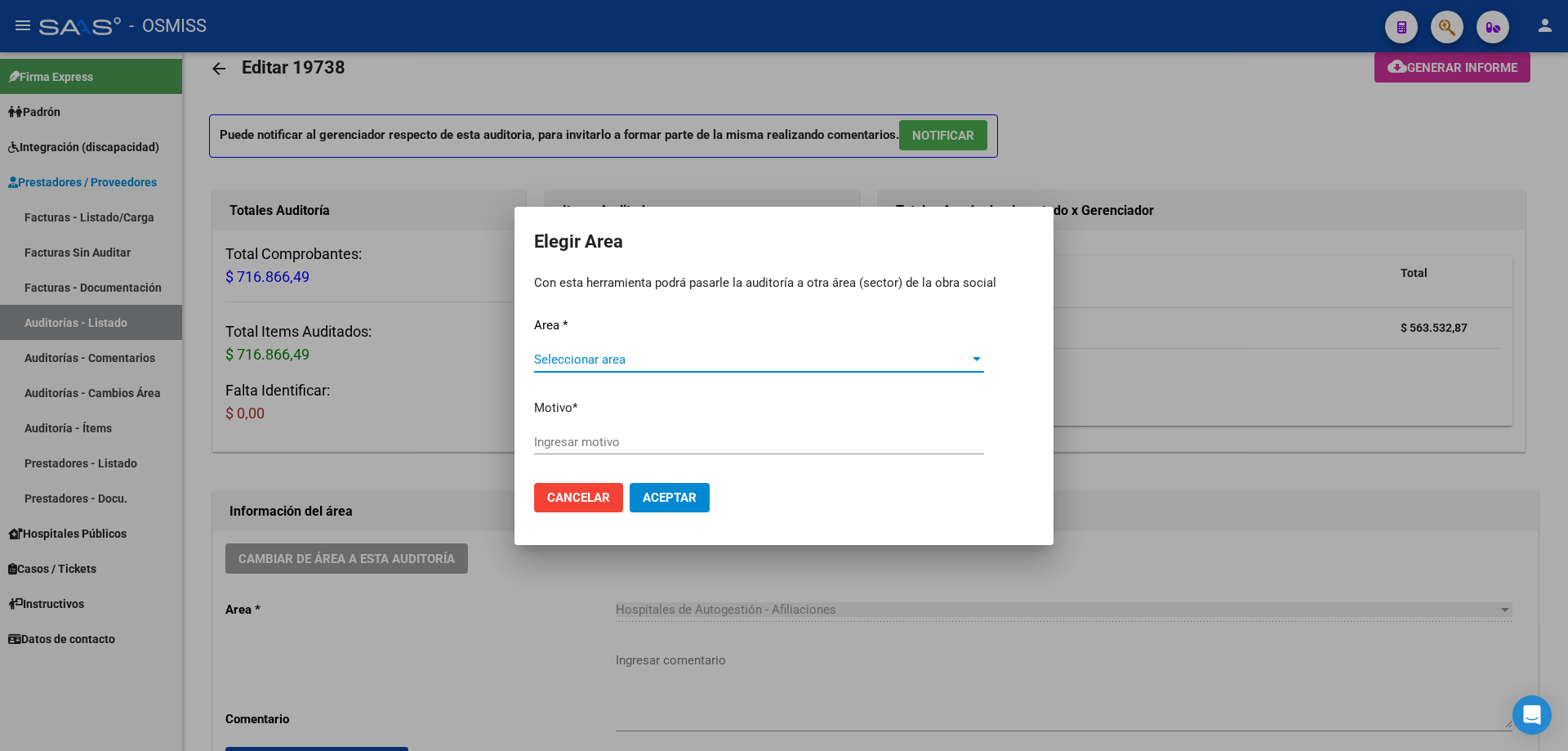
click at [635, 356] on span "Seleccionar area" at bounding box center [752, 359] width 435 height 15
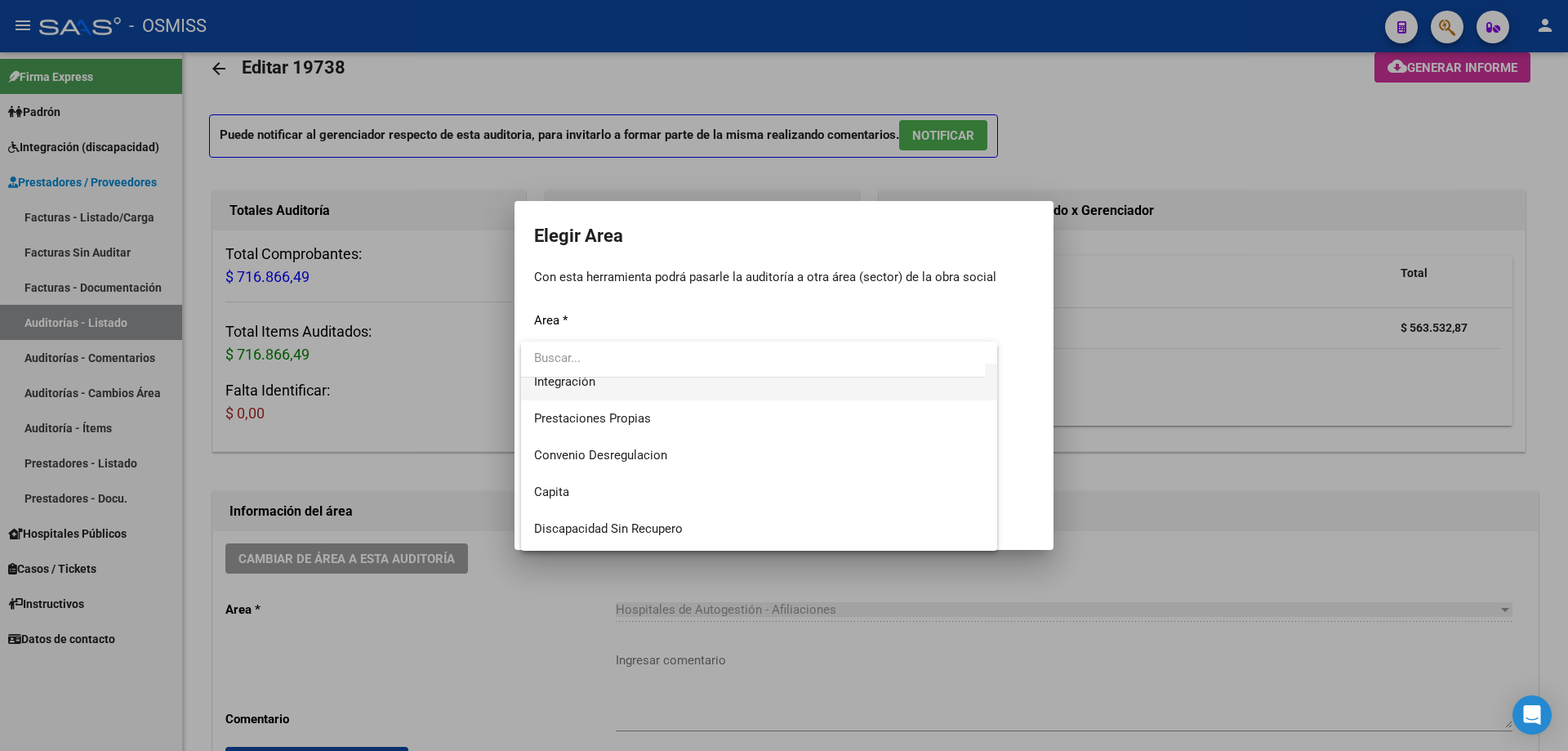
scroll to position [245, 0]
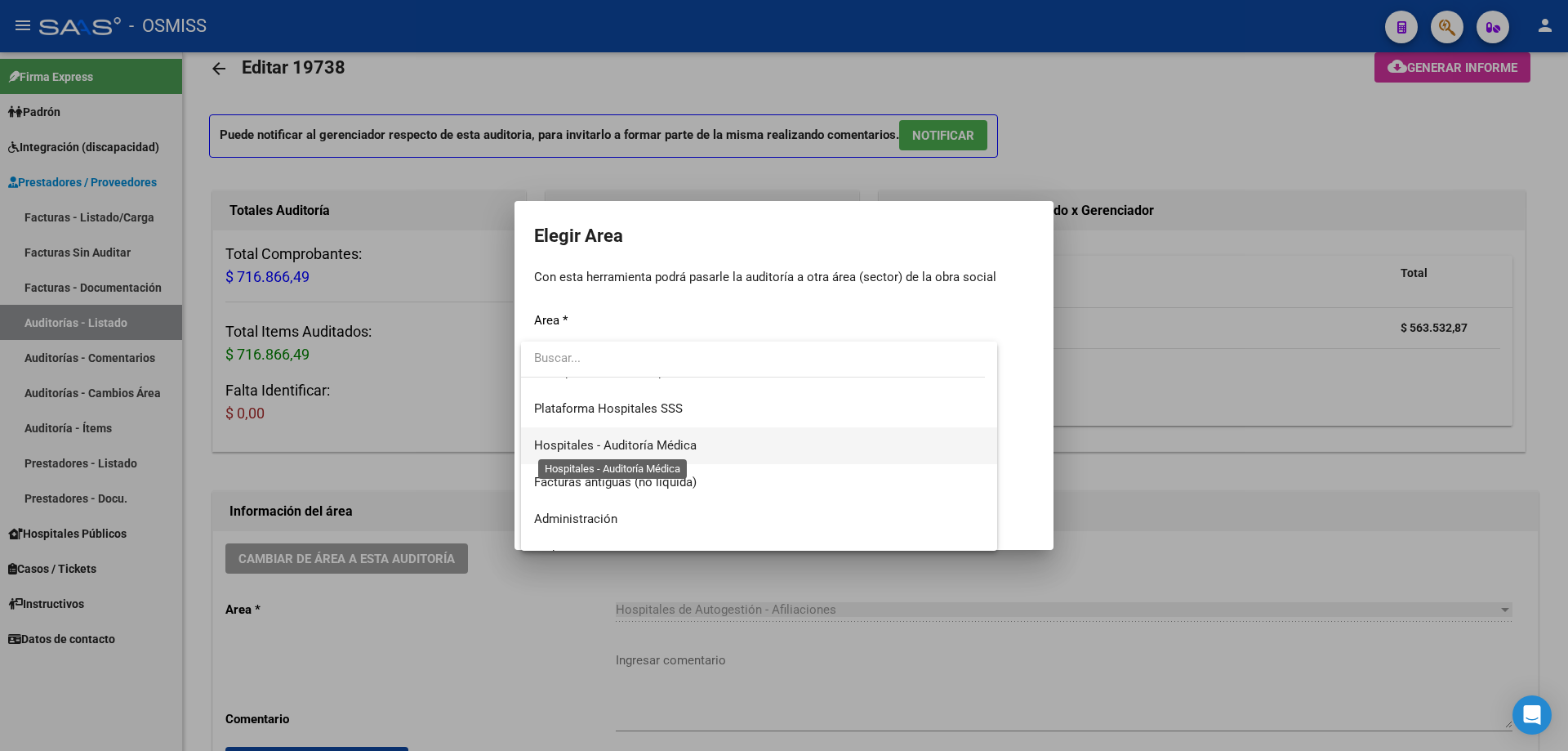
click at [680, 434] on span "Hospitales - Auditoría Médica" at bounding box center [759, 445] width 450 height 36
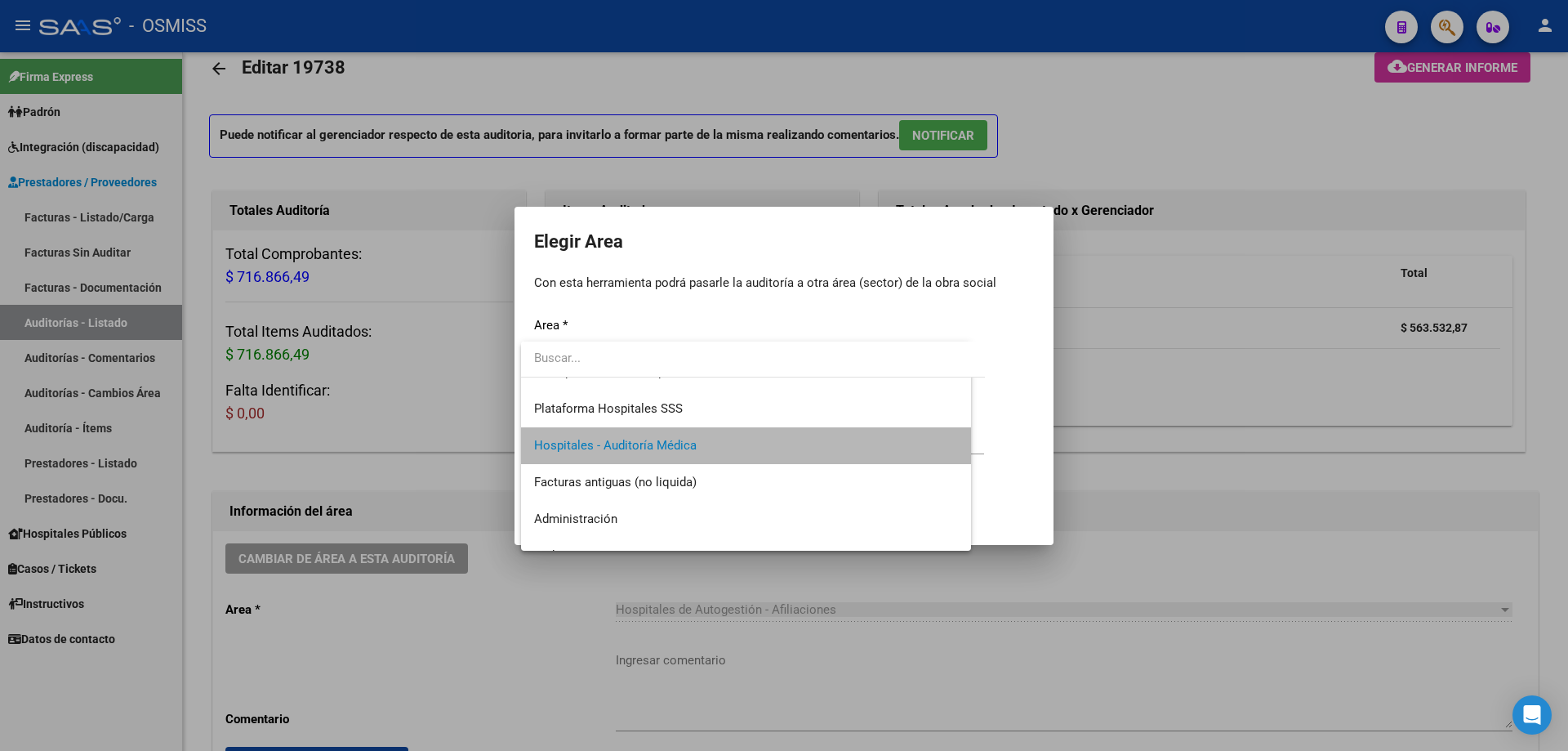
click at [680, 434] on input "Ingresar motivo" at bounding box center [759, 441] width 450 height 15
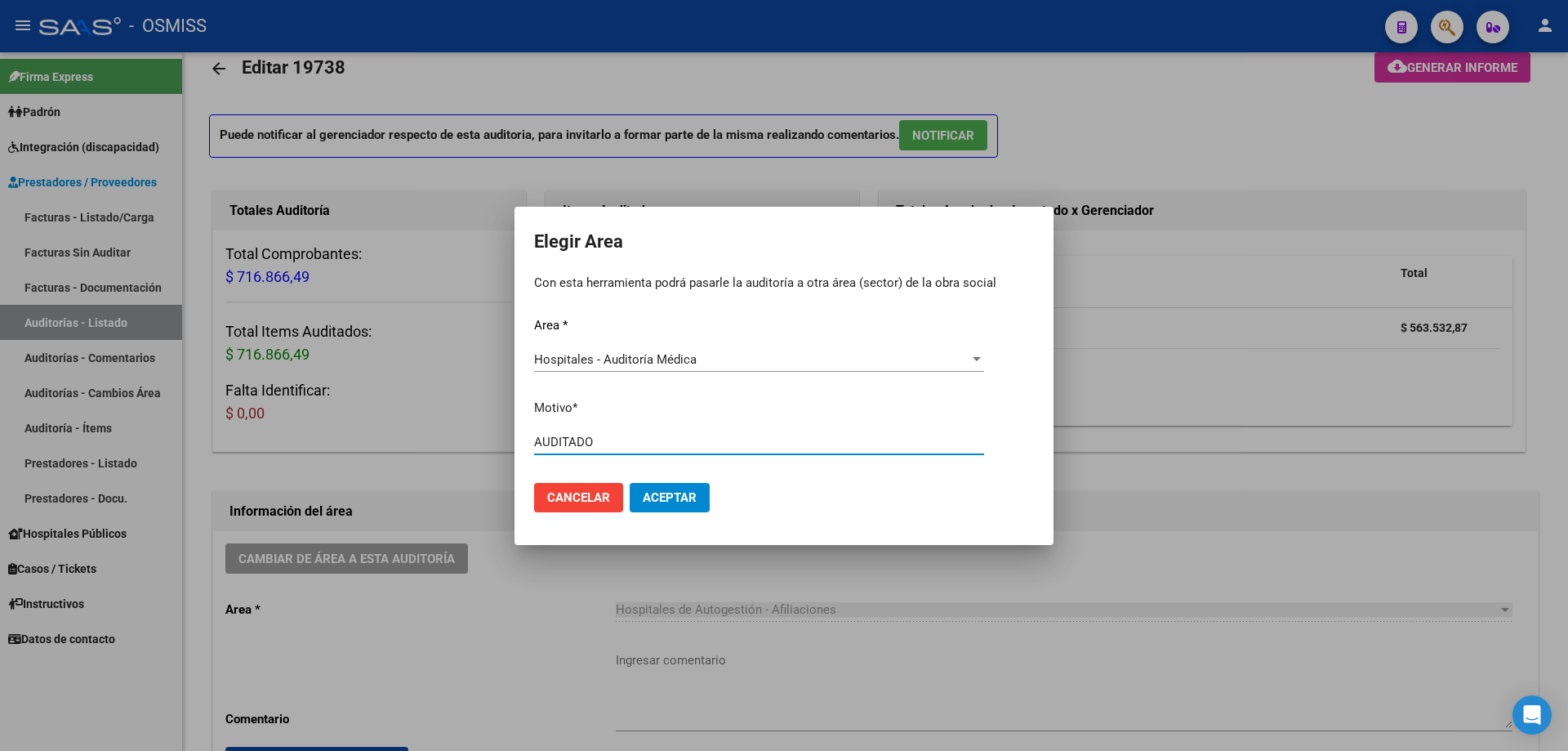
click at [672, 496] on span "Aceptar" at bounding box center [669, 497] width 54 height 15
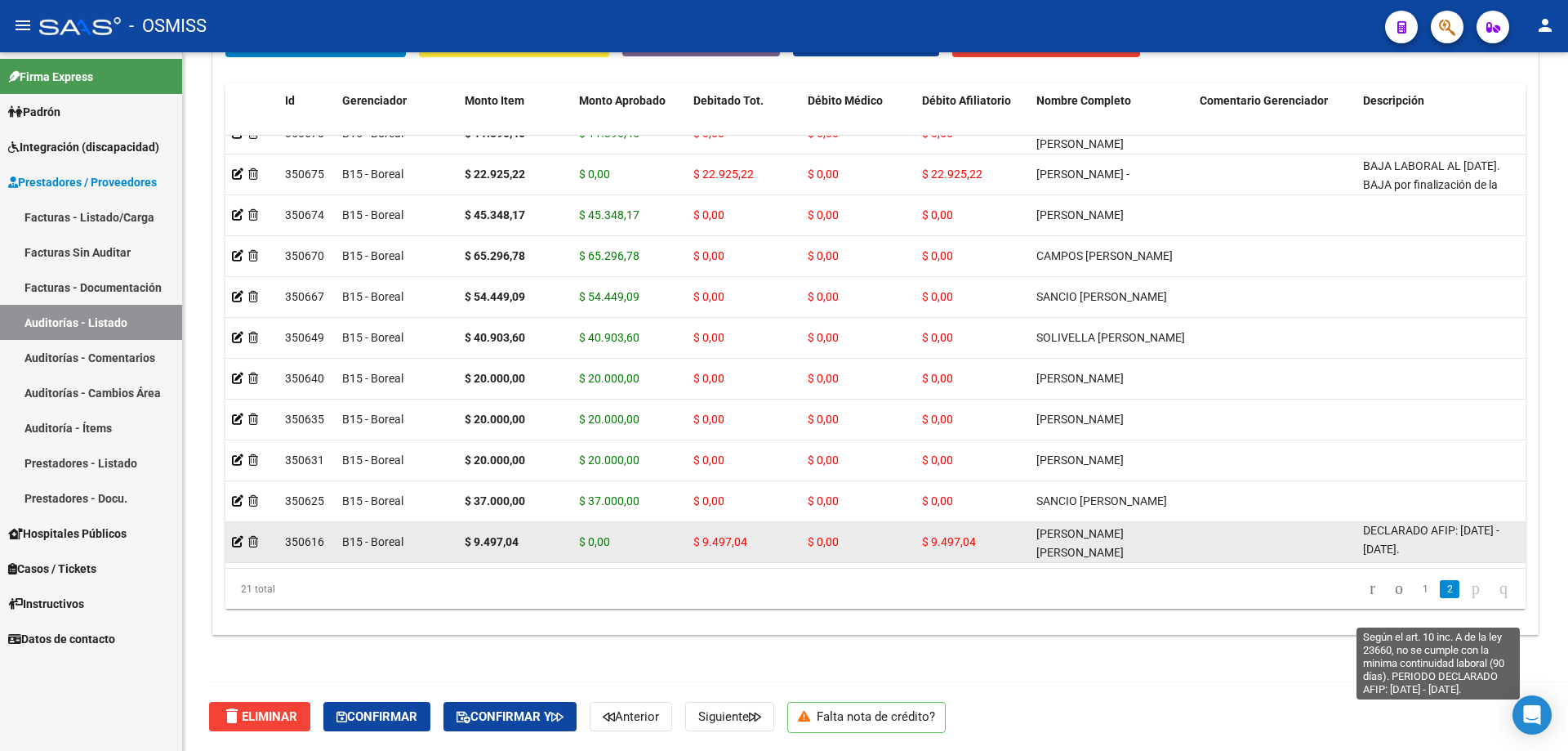
scroll to position [1, 0]
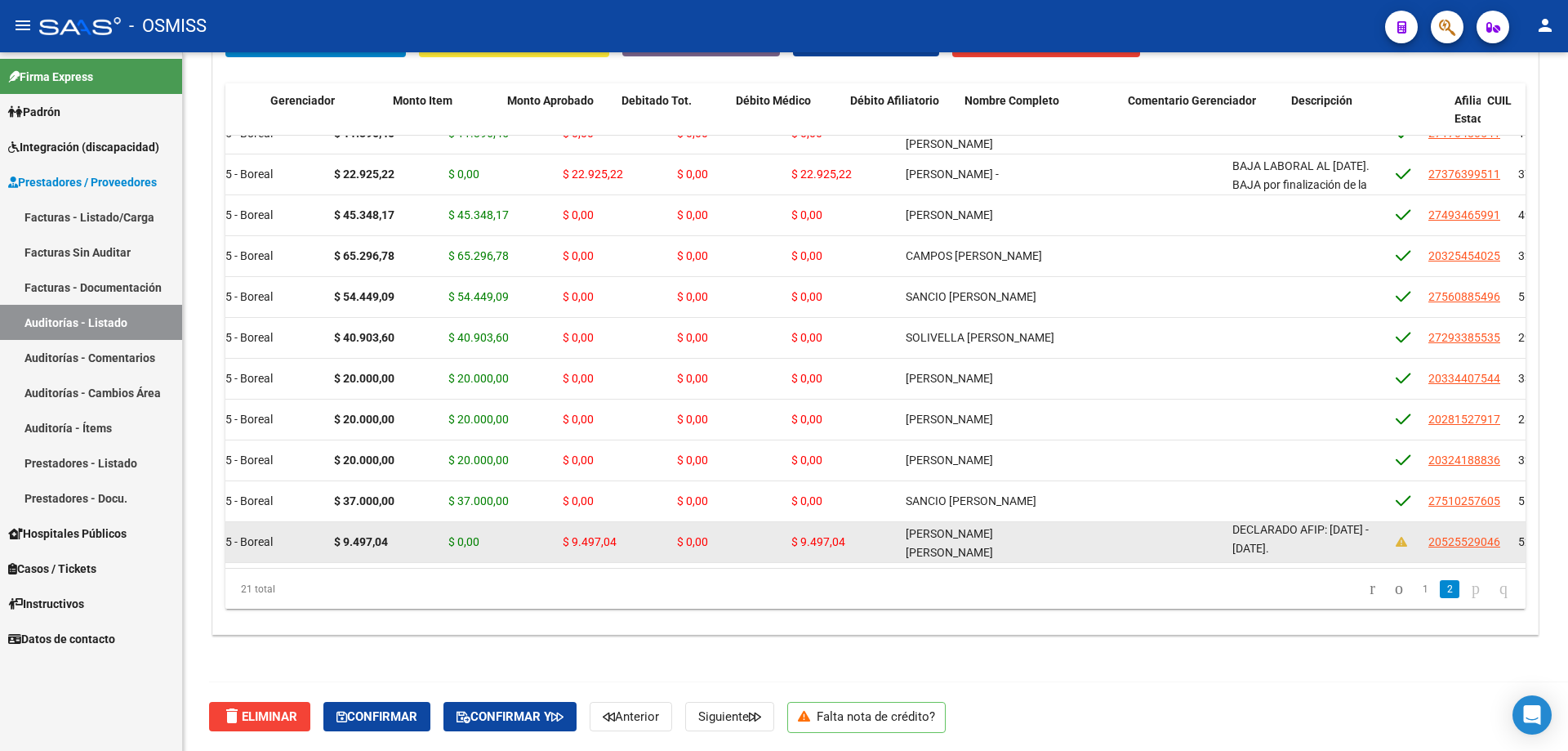
drag, startPoint x: 1366, startPoint y: 523, endPoint x: 1498, endPoint y: 535, distance: 132.5
click at [757, 506] on div "350616 B15 - Boreal $ 9.497,04 $ 0,00 $ 9.497,04 $ 0,00 $ 9.497,04 [PERSON_NAME…" at bounding box center [1337, 543] width 2487 height 41
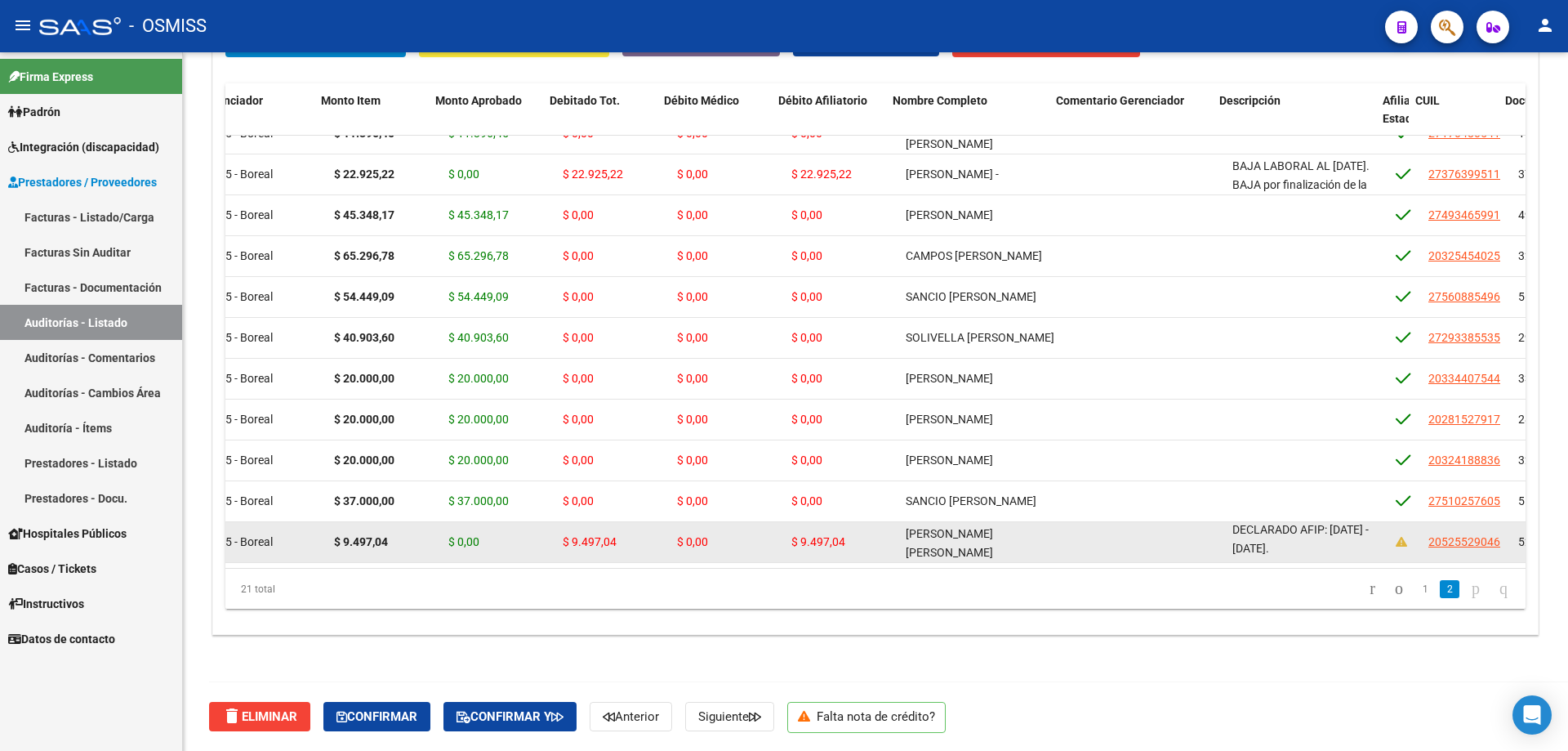
scroll to position [443, 143]
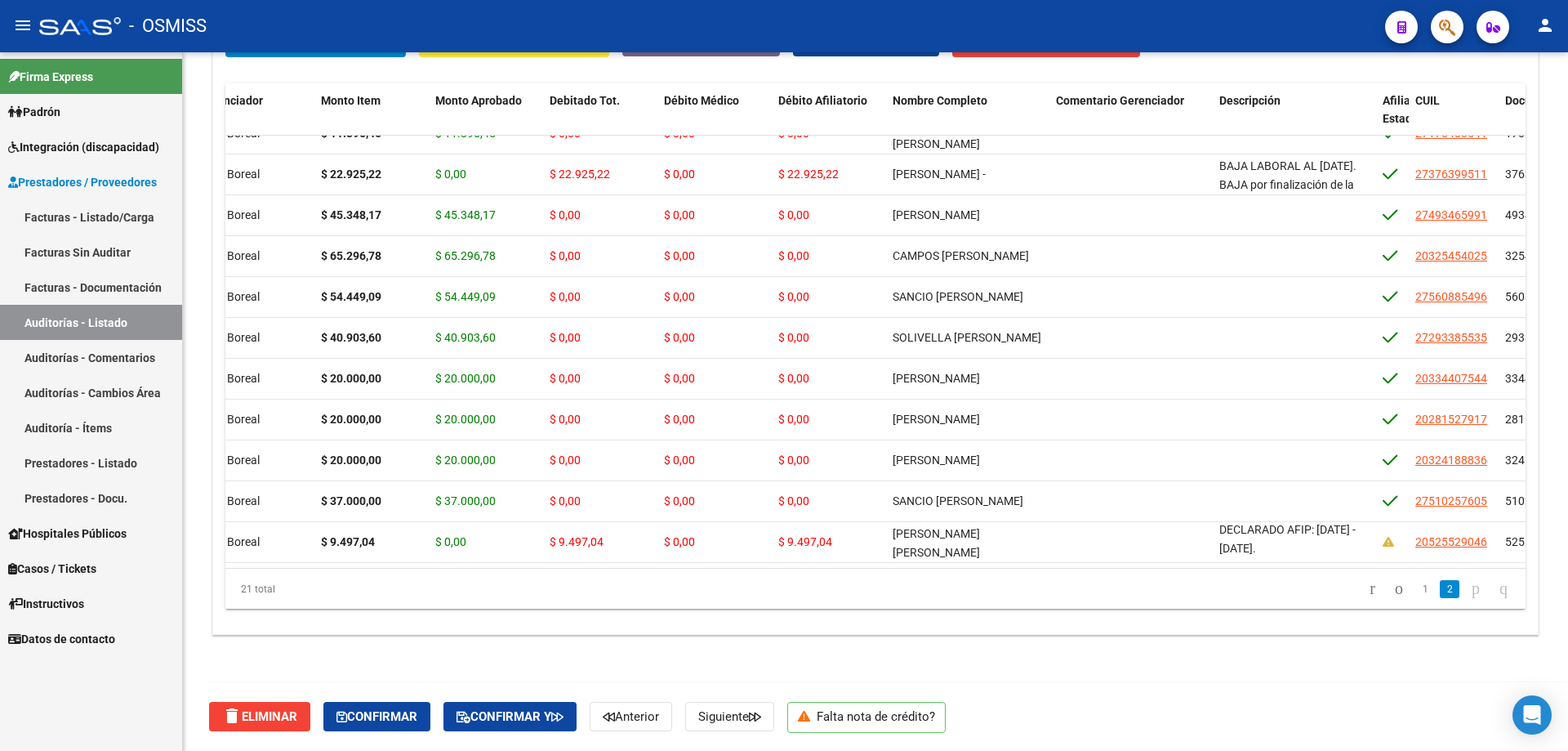
drag, startPoint x: 1352, startPoint y: 579, endPoint x: 1349, endPoint y: 563, distance: 16.3
click at [757, 506] on link "go to first page" at bounding box center [1372, 589] width 21 height 18
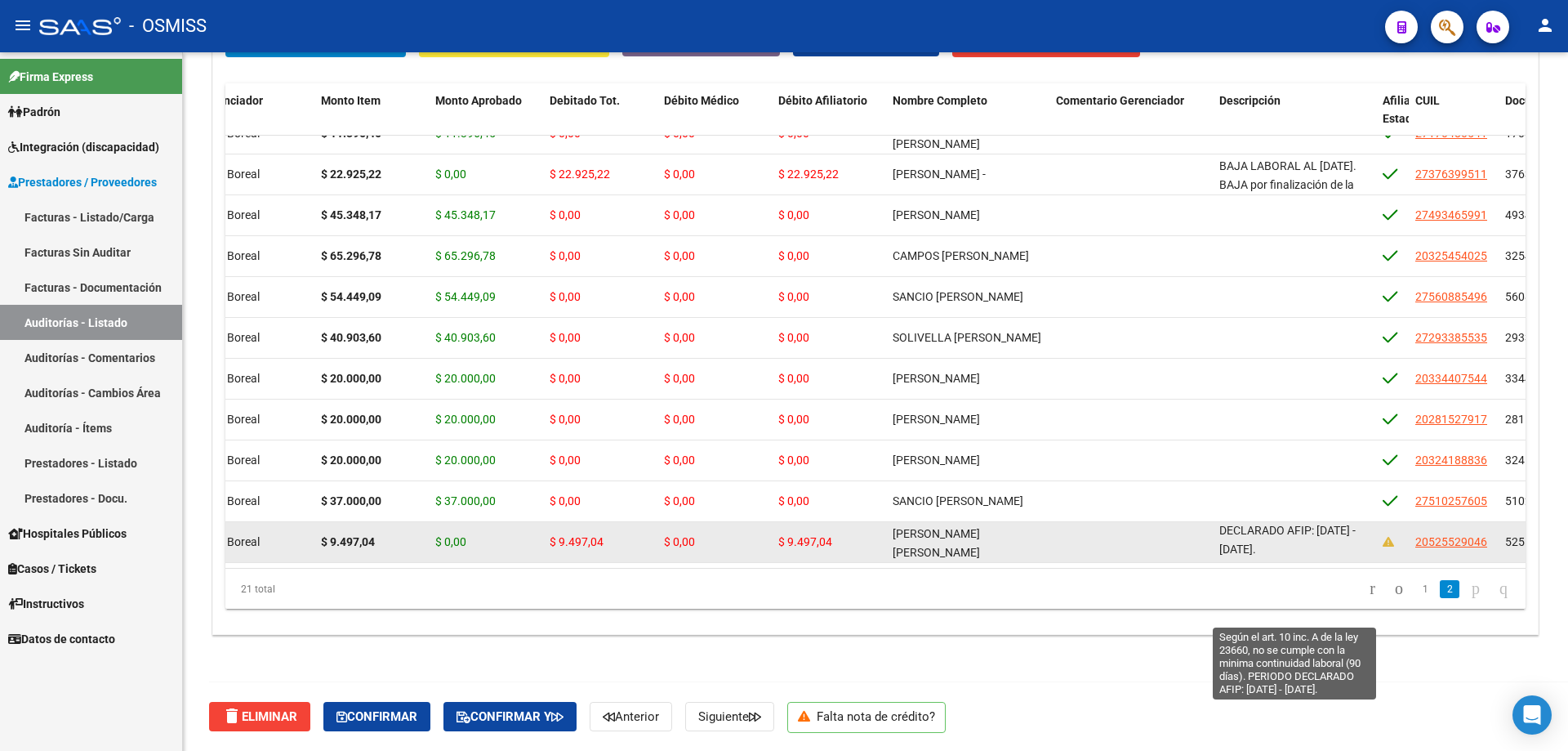
scroll to position [1, 0]
drag, startPoint x: 1219, startPoint y: 518, endPoint x: 1353, endPoint y: 532, distance: 134.7
click at [757, 506] on div "Según el art. 10 inc. A de la ley 23660, no se cumple con la minima continuidad…" at bounding box center [1294, 541] width 150 height 34
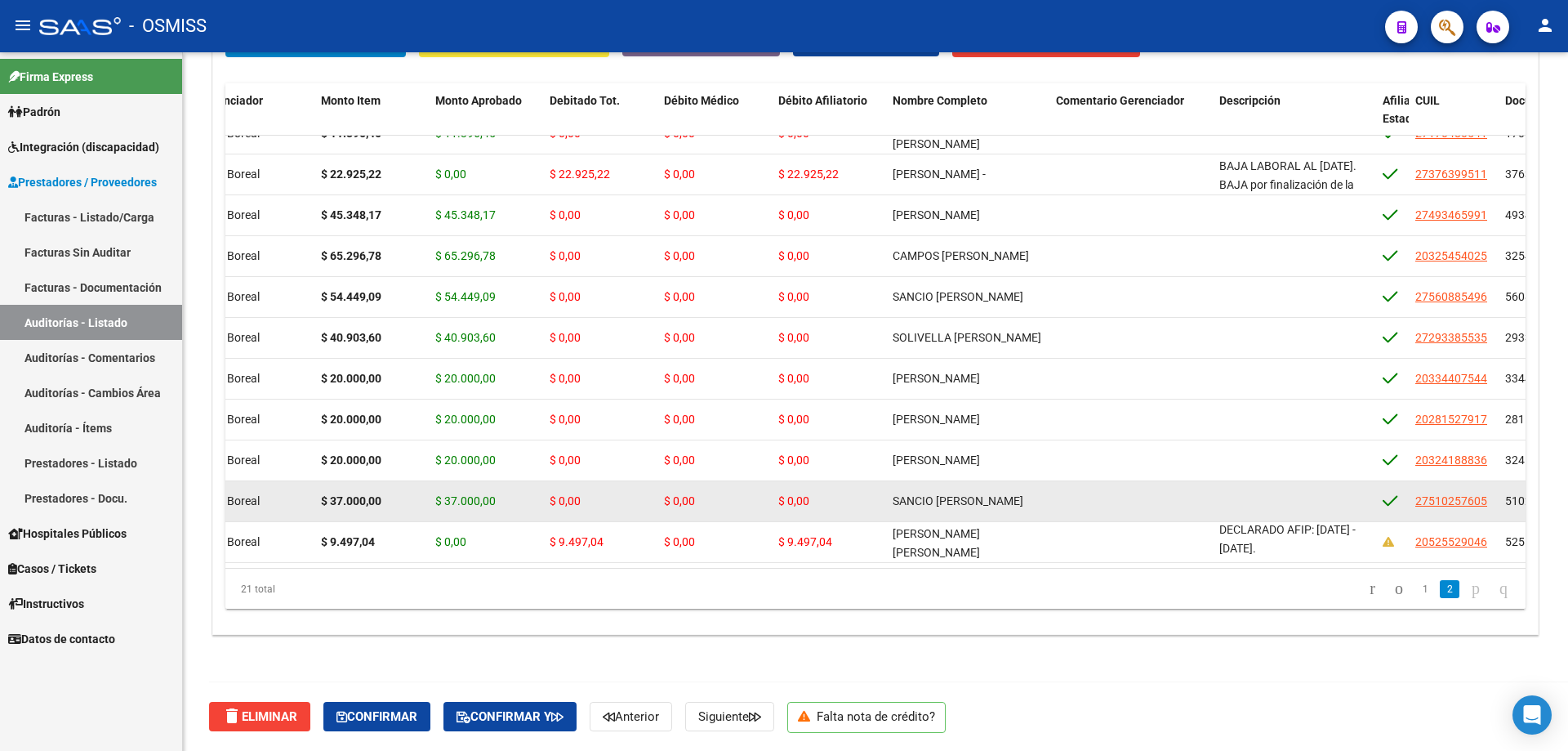
copy span "Según el art. 10 inc. A de la ley 23660, no se cumple con la minima continuidad…"
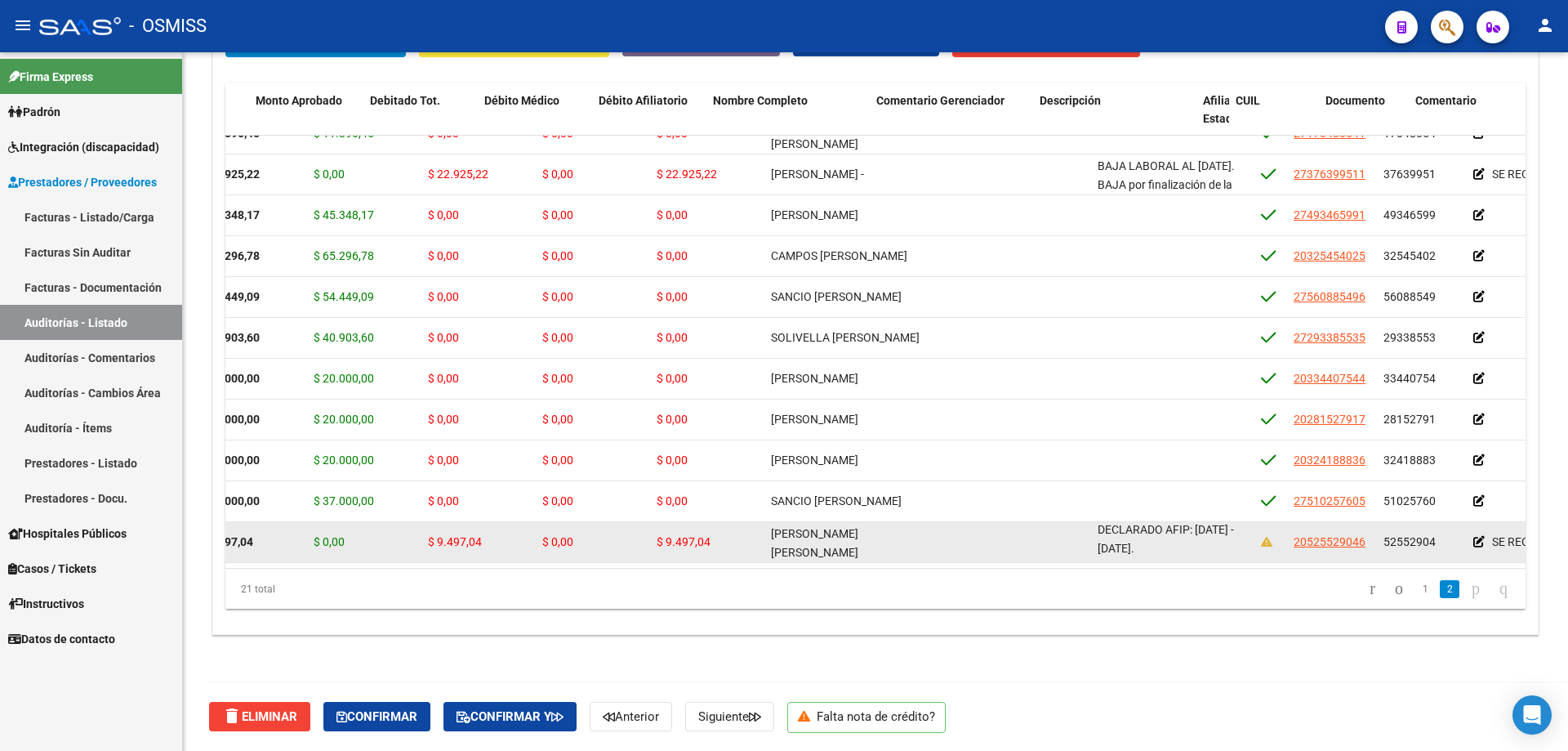
scroll to position [443, 347]
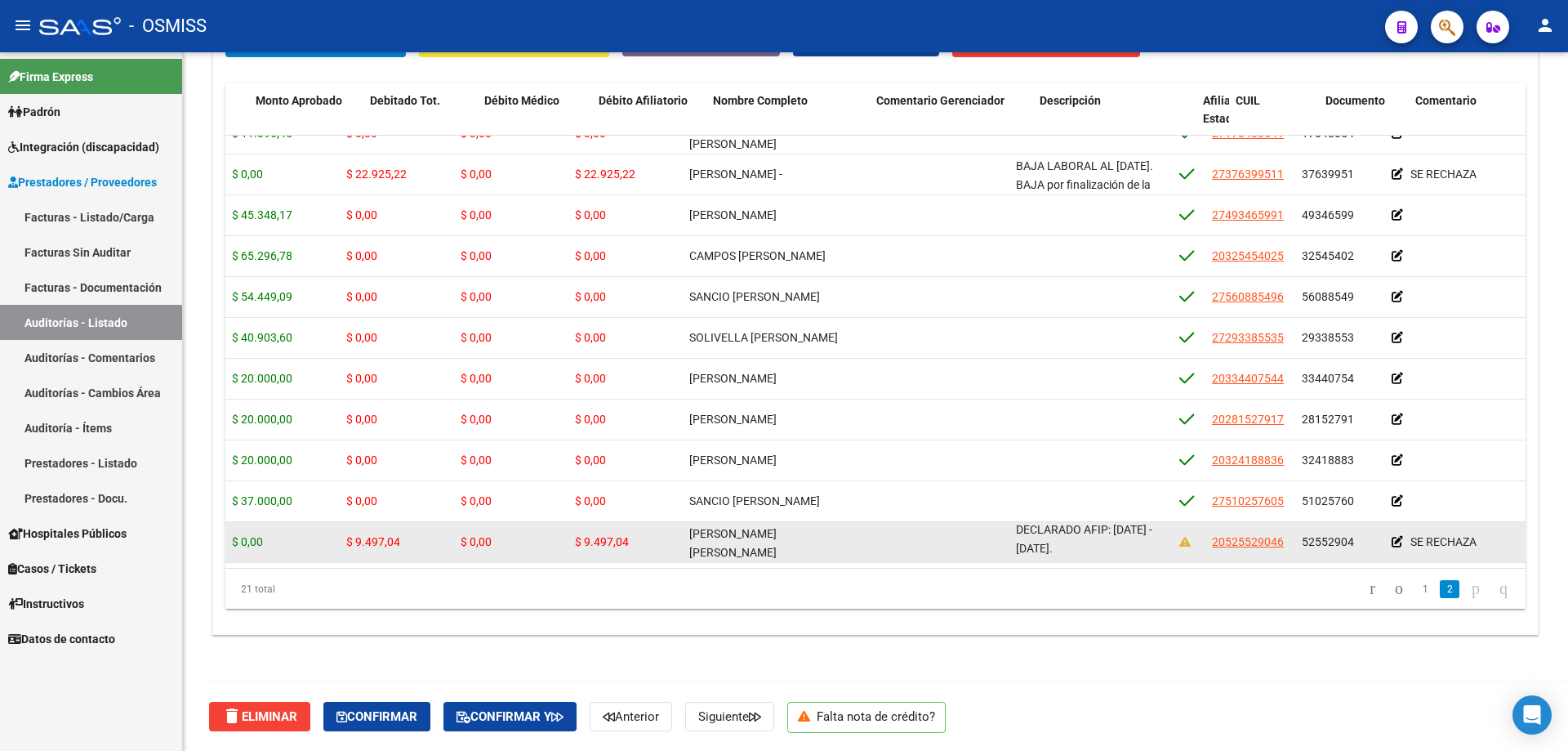
drag, startPoint x: 637, startPoint y: 538, endPoint x: 712, endPoint y: 531, distance: 75.3
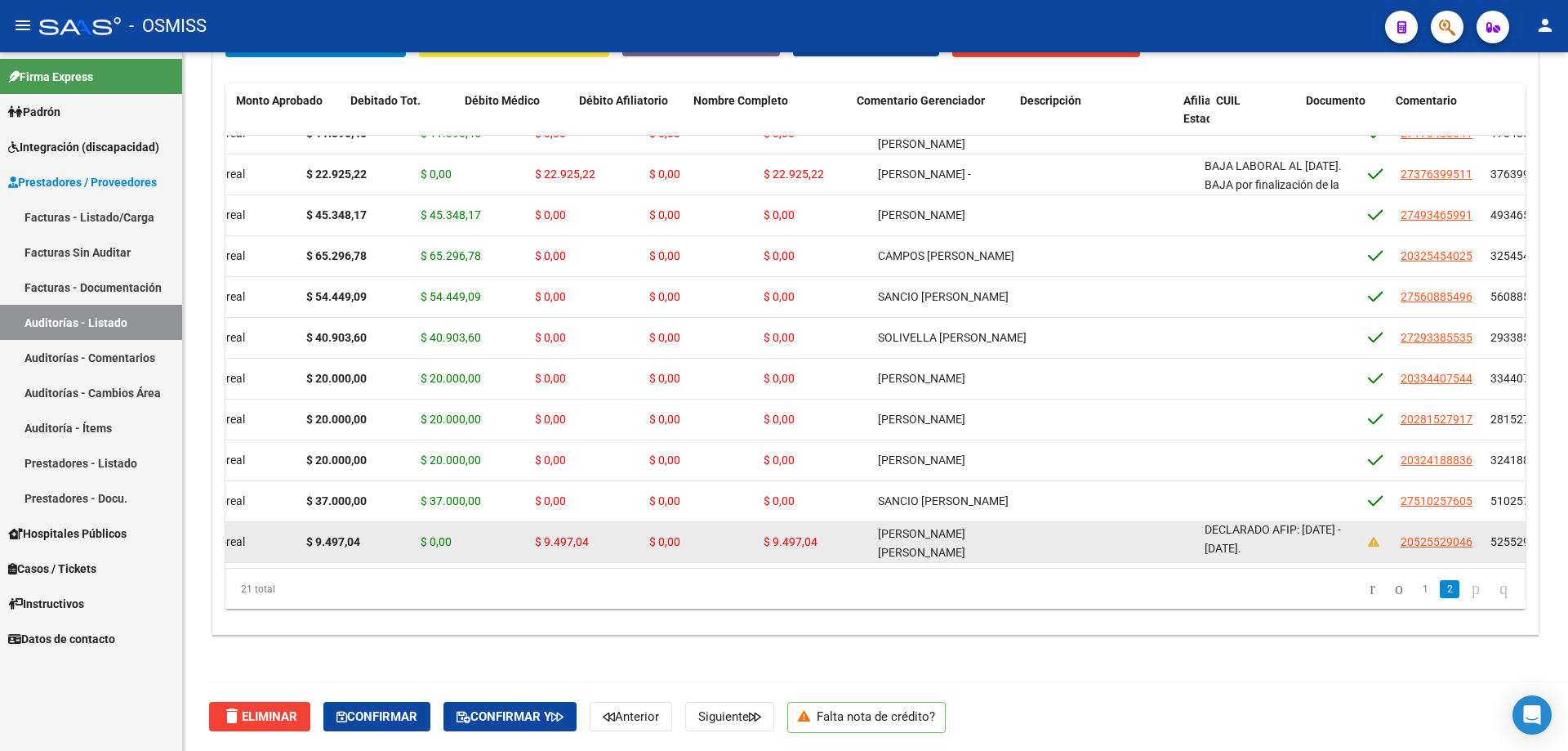
drag, startPoint x: 639, startPoint y: 537, endPoint x: 532, endPoint y: 540, distance: 107.0
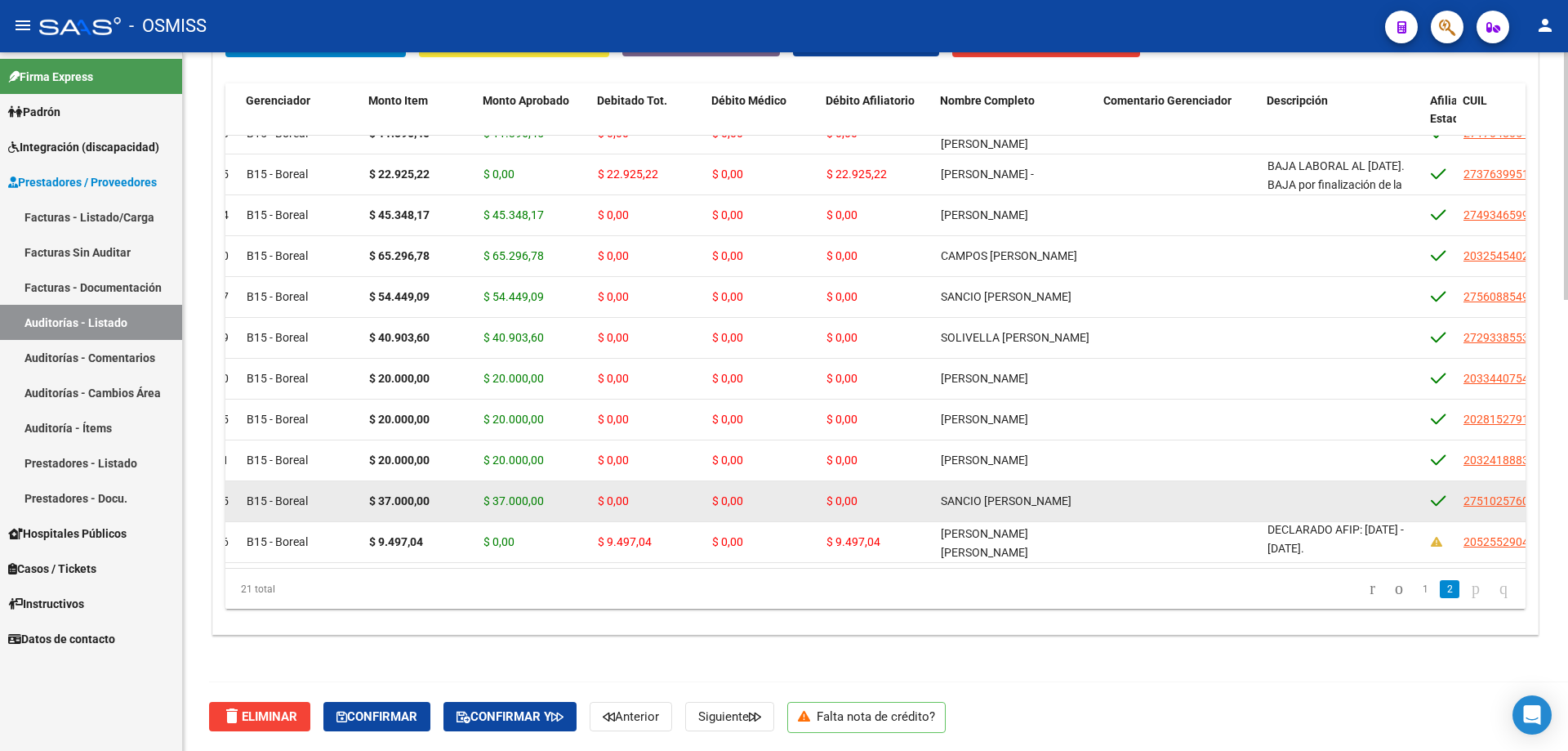
drag, startPoint x: 994, startPoint y: 489, endPoint x: 1017, endPoint y: 489, distance: 23.0
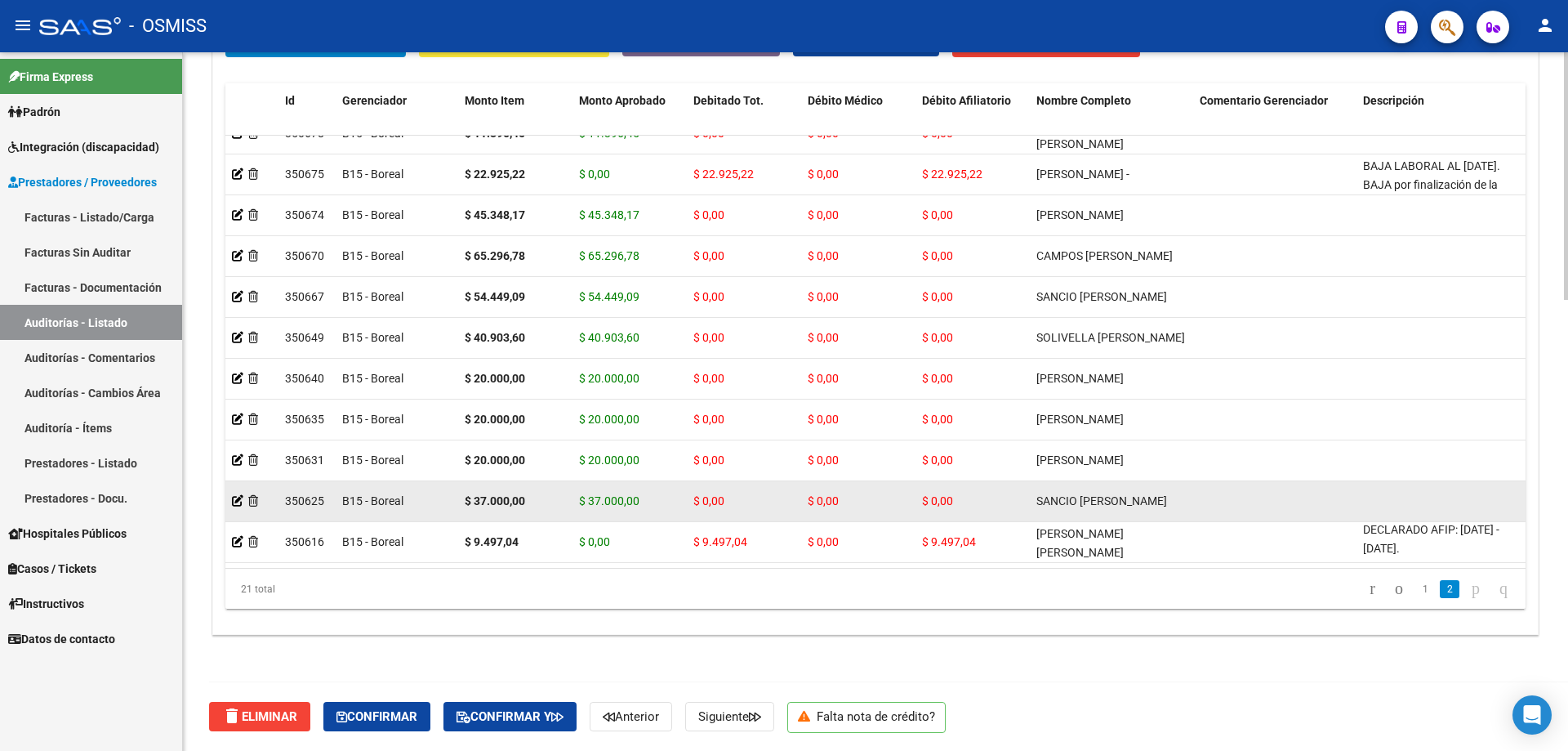
drag, startPoint x: 1017, startPoint y: 489, endPoint x: 878, endPoint y: 498, distance: 139.3
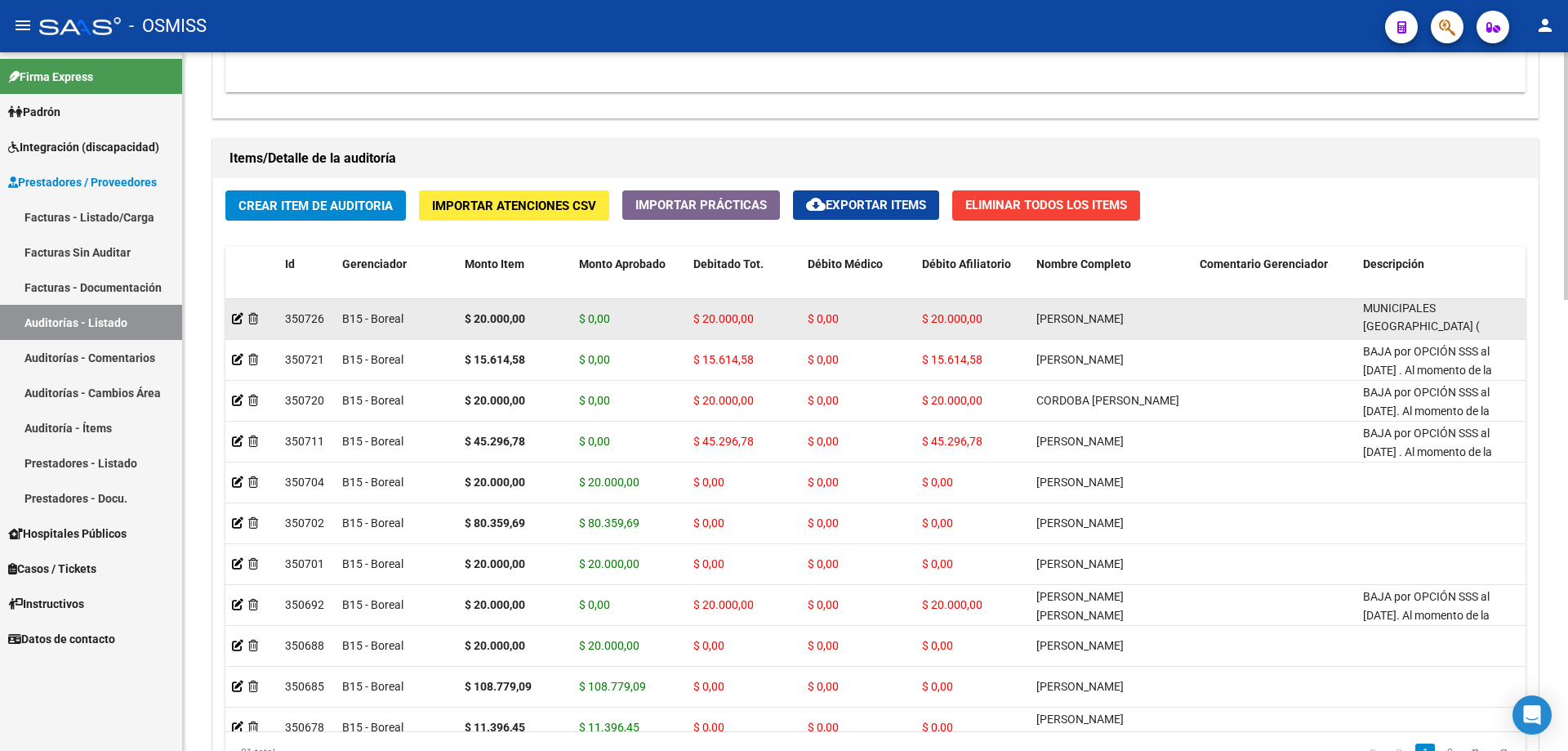
scroll to position [1, 0]
drag, startPoint x: 1367, startPoint y: 310, endPoint x: 1439, endPoint y: 336, distance: 76.6
click at [757, 336] on datatable-body-cell "BAJA por OPCIÓN SSS al [DATE]. Al momento de la prestación, corresponde la cobe…" at bounding box center [1438, 318] width 163 height 40
copy span "BAJA por OPCIÓN SSS al [DATE]. Al momento de la prestación, corresponde la cobe…"
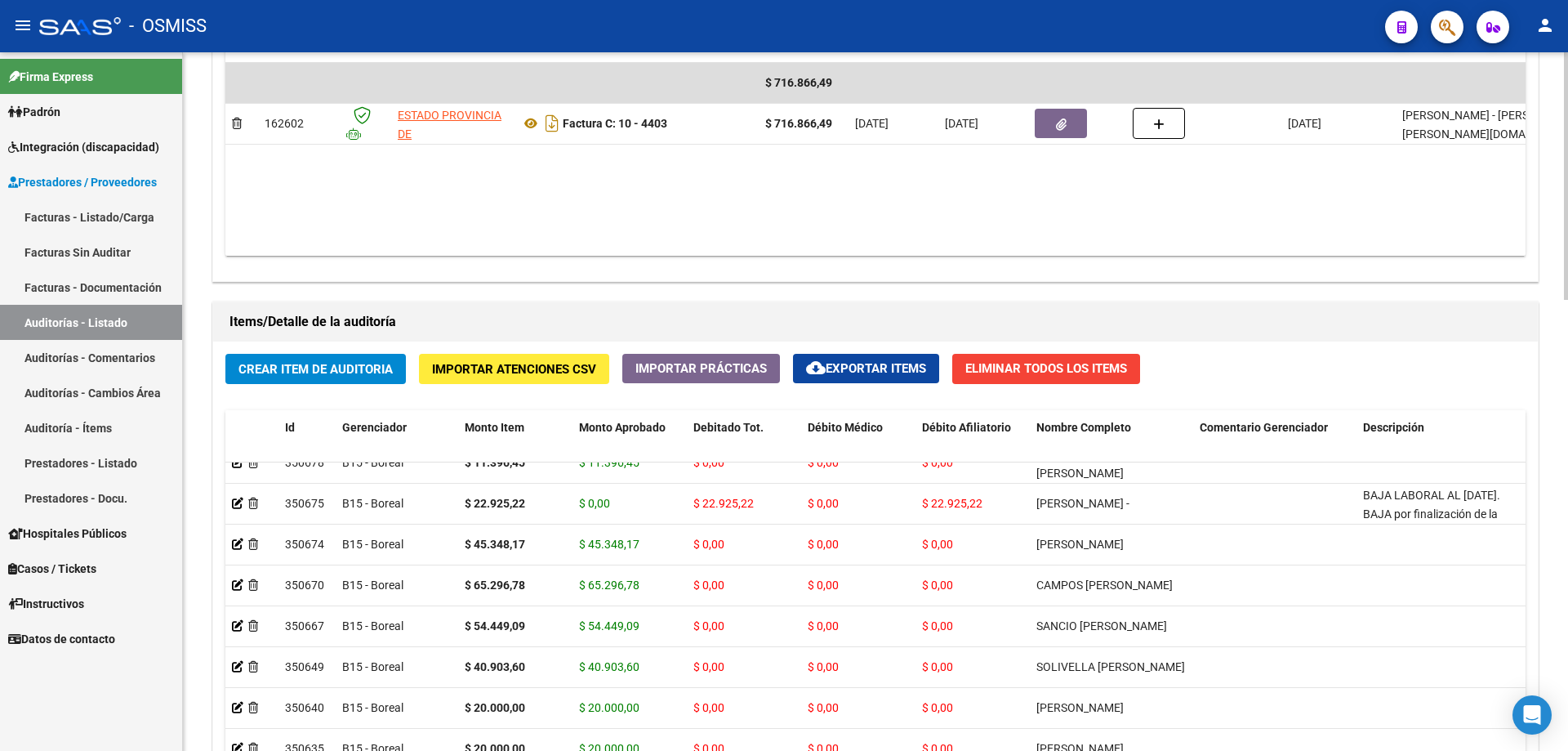
scroll to position [443, 0]
drag, startPoint x: 1283, startPoint y: 297, endPoint x: 1300, endPoint y: 217, distance: 81.8
click at [757, 217] on div "Información del área Cambiar de área a esta auditoría Area * Hospitales - Audit…" at bounding box center [875, 293] width 1333 height 1451
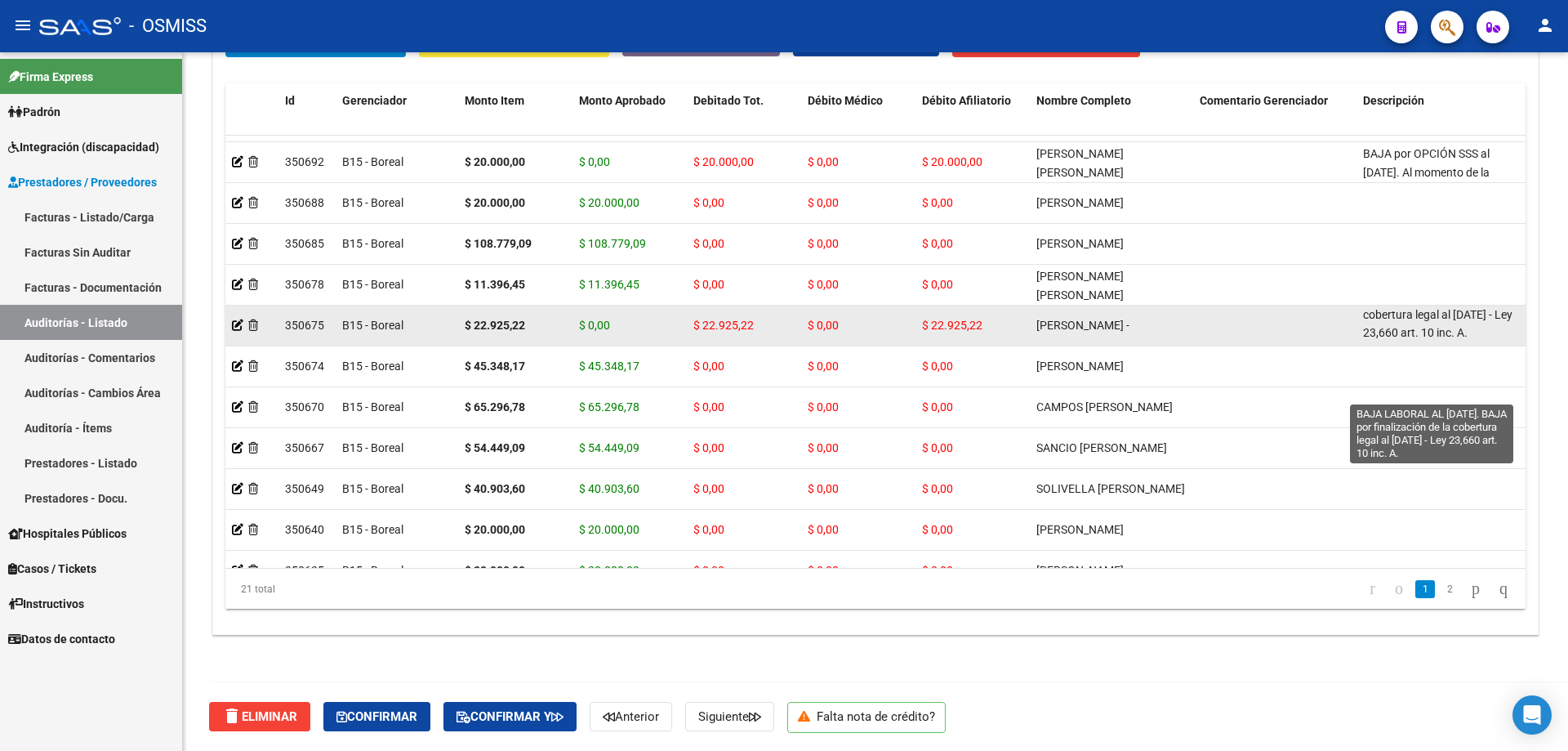
scroll to position [1, 0]
drag, startPoint x: 1363, startPoint y: 313, endPoint x: 1481, endPoint y: 333, distance: 119.7
click at [757, 333] on div "BAJA LABORAL AL [DATE]. BAJA por finalización de la cobertura legal al [DATE] -…" at bounding box center [1437, 324] width 150 height 34
copy span "BAJA LABORAL AL [DATE]. BAJA por finalización de la cobertura legal al [DATE] -…"
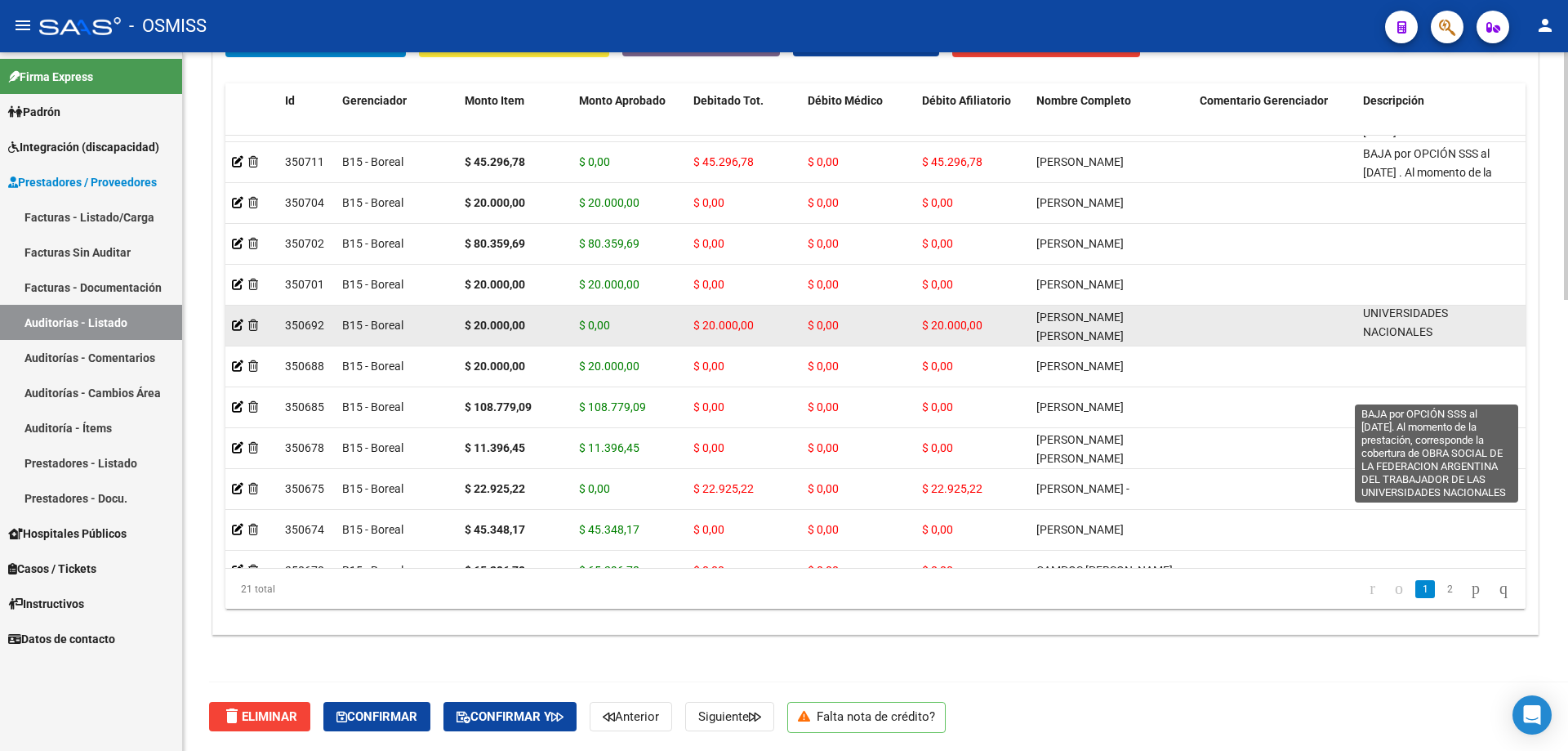
drag, startPoint x: 1366, startPoint y: 313, endPoint x: 1439, endPoint y: 342, distance: 78.5
click at [757, 342] on datatable-body-cell "BAJA por OPCIÓN SSS al [DATE]. Al momento de la prestación, corresponde la cobe…" at bounding box center [1438, 325] width 163 height 40
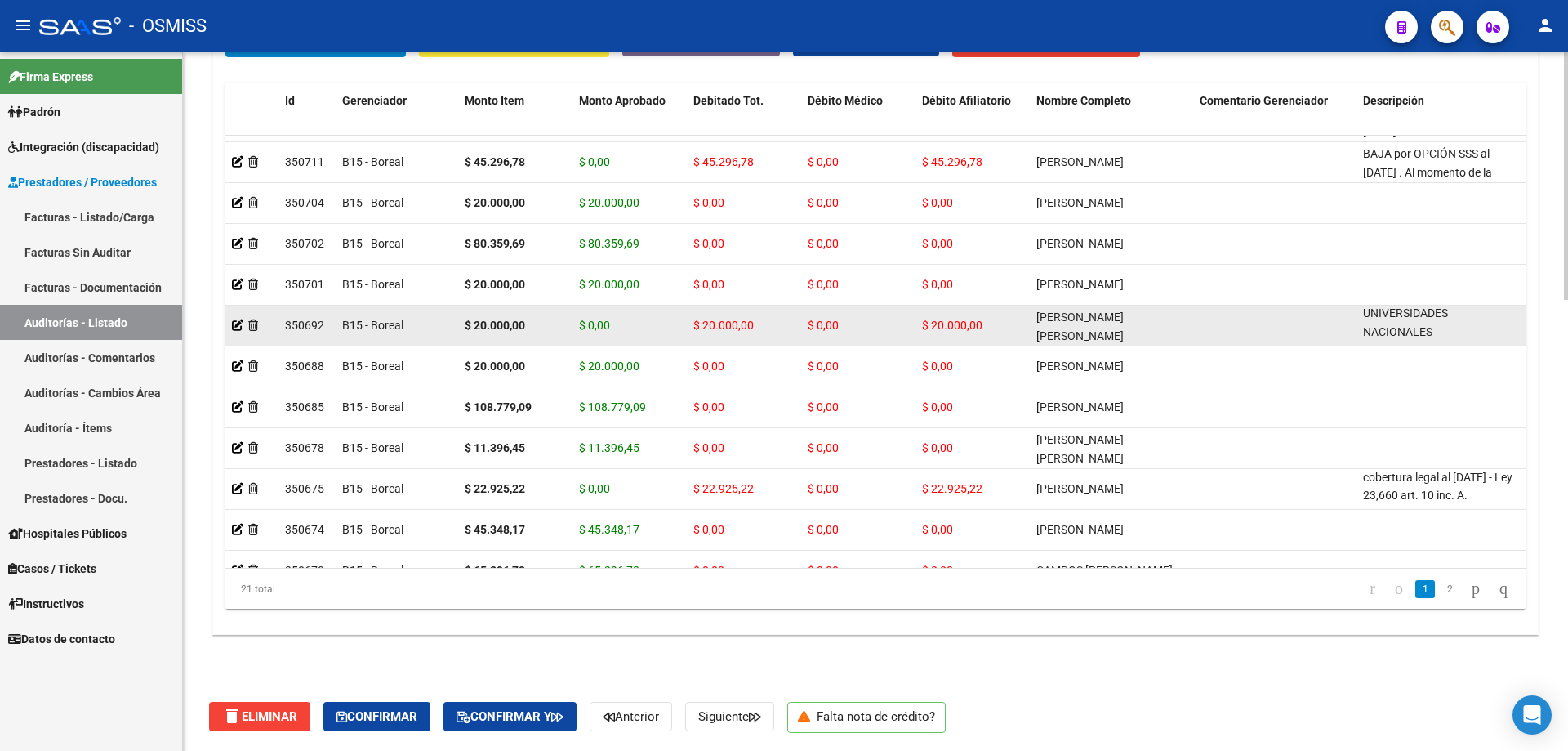
copy span "BAJA por OPCIÓN SSS al [DATE]. Al momento de la prestación, corresponde la cobe…"
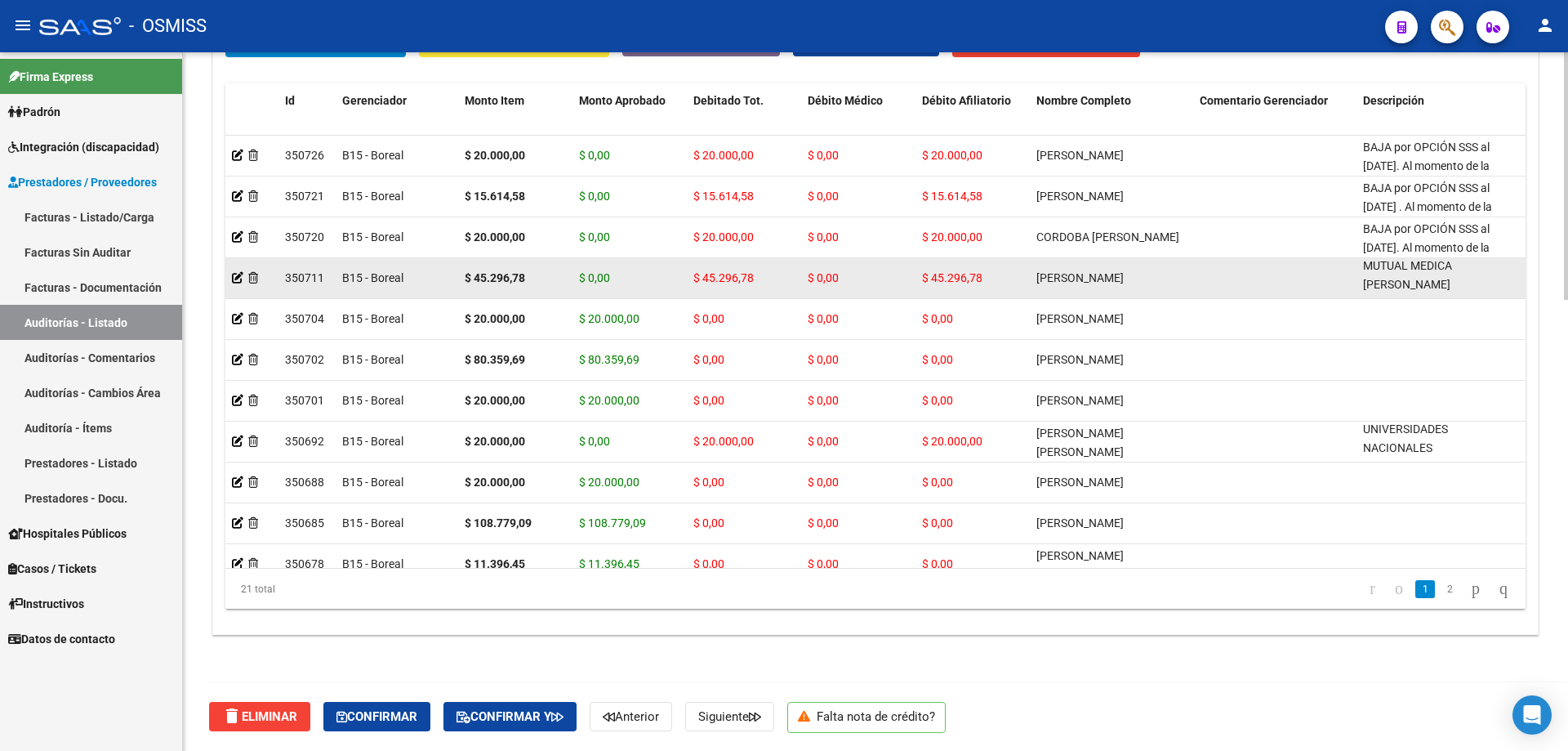
drag, startPoint x: 1365, startPoint y: 267, endPoint x: 1419, endPoint y: 283, distance: 56.3
click at [757, 283] on div "BAJA por OPCIÓN SSS al [DATE] . Al momento de la prestación, corresponde la cob…" at bounding box center [1437, 276] width 150 height 34
copy span "BAJA por OPCIÓN SSS al [DATE] . Al momento de la prestación, corresponde la cob…"
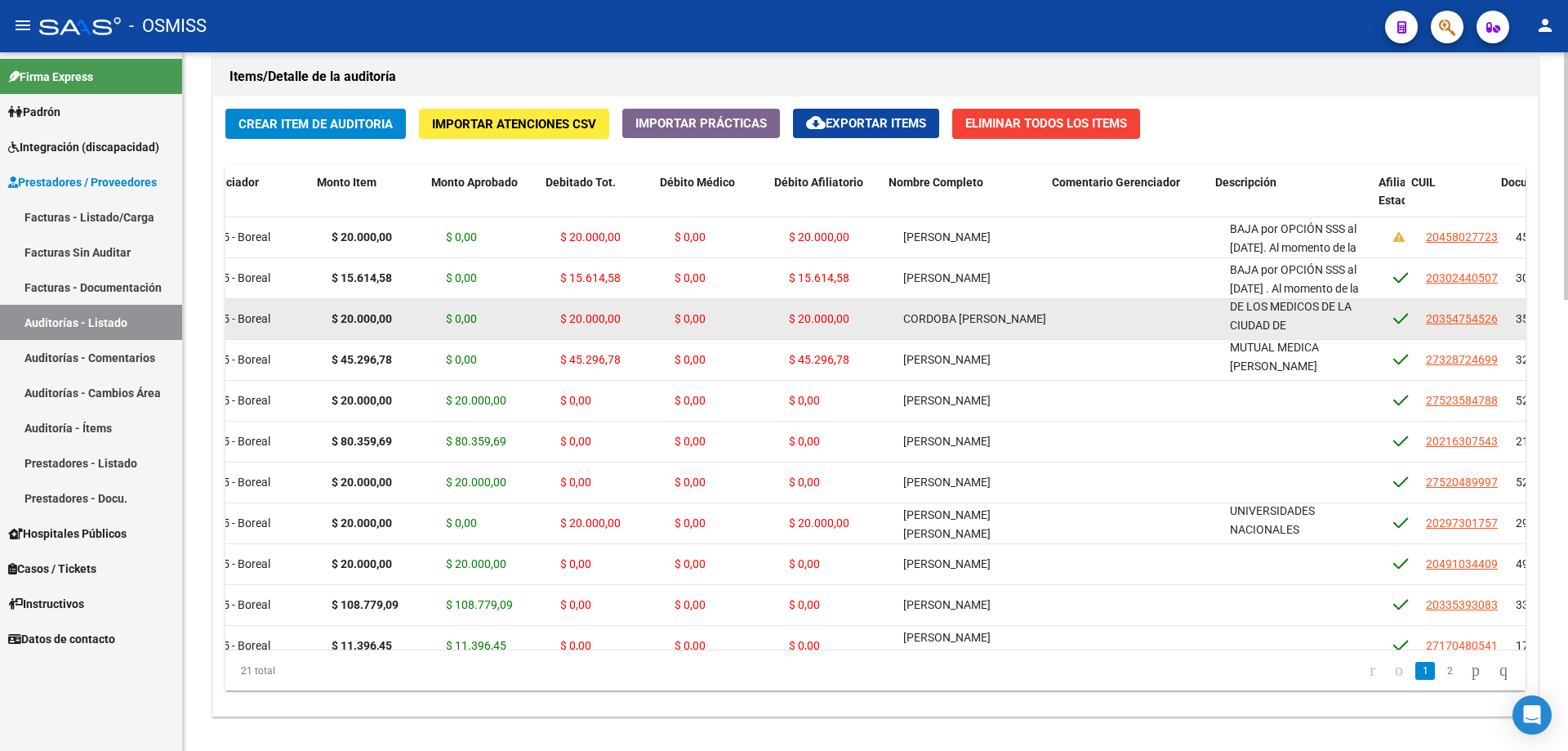
scroll to position [0, 164]
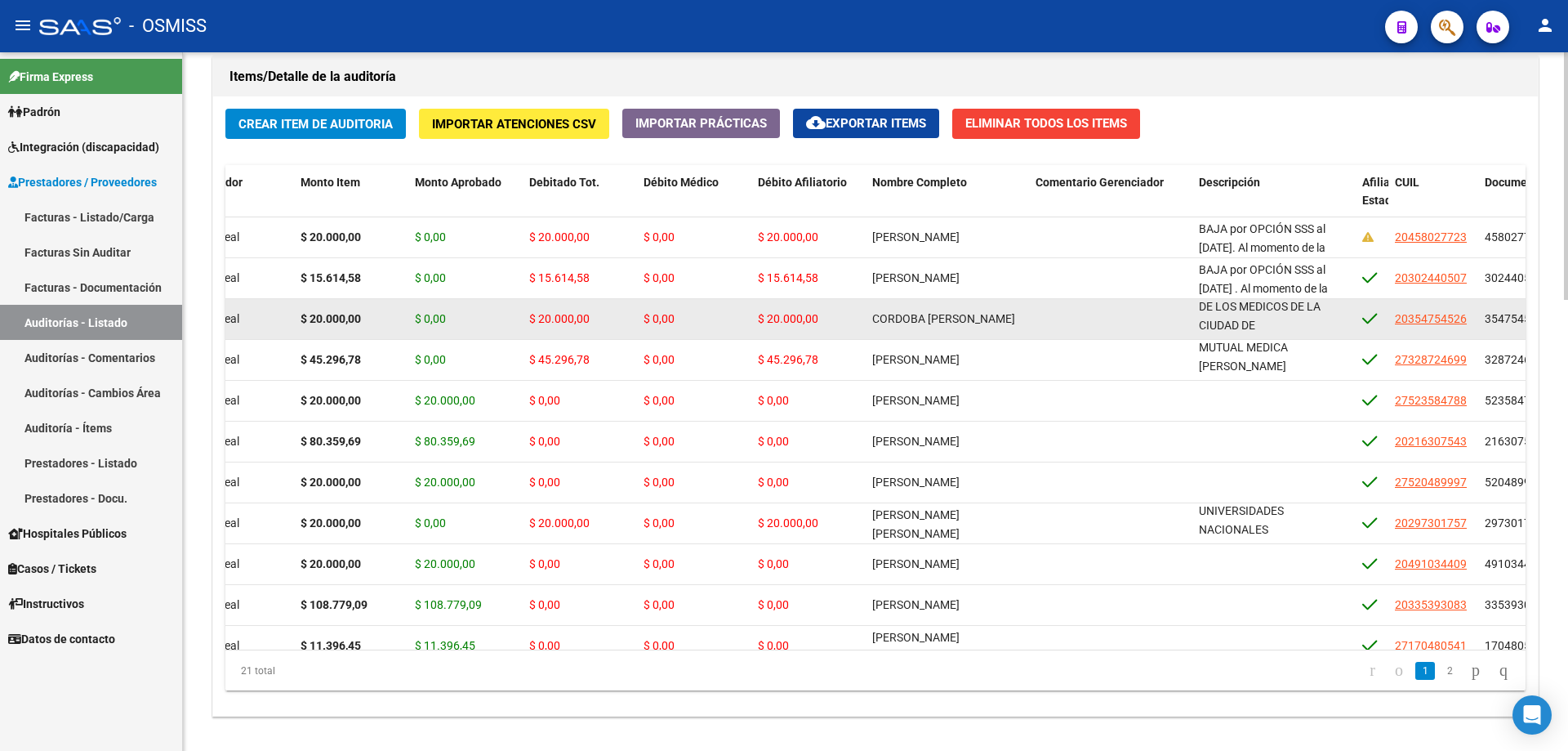
drag, startPoint x: 1365, startPoint y: 308, endPoint x: 1346, endPoint y: 322, distance: 23.6
click at [757, 322] on div "BAJA por OPCIÓN SSS al [DATE]. Al momento de la prestación, corresponde la cobe…" at bounding box center [1273, 318] width 150 height 34
copy span "BAJA por OPCIÓN SSS al [DATE]. Al momento de la prestación, corresponde la cobe…"
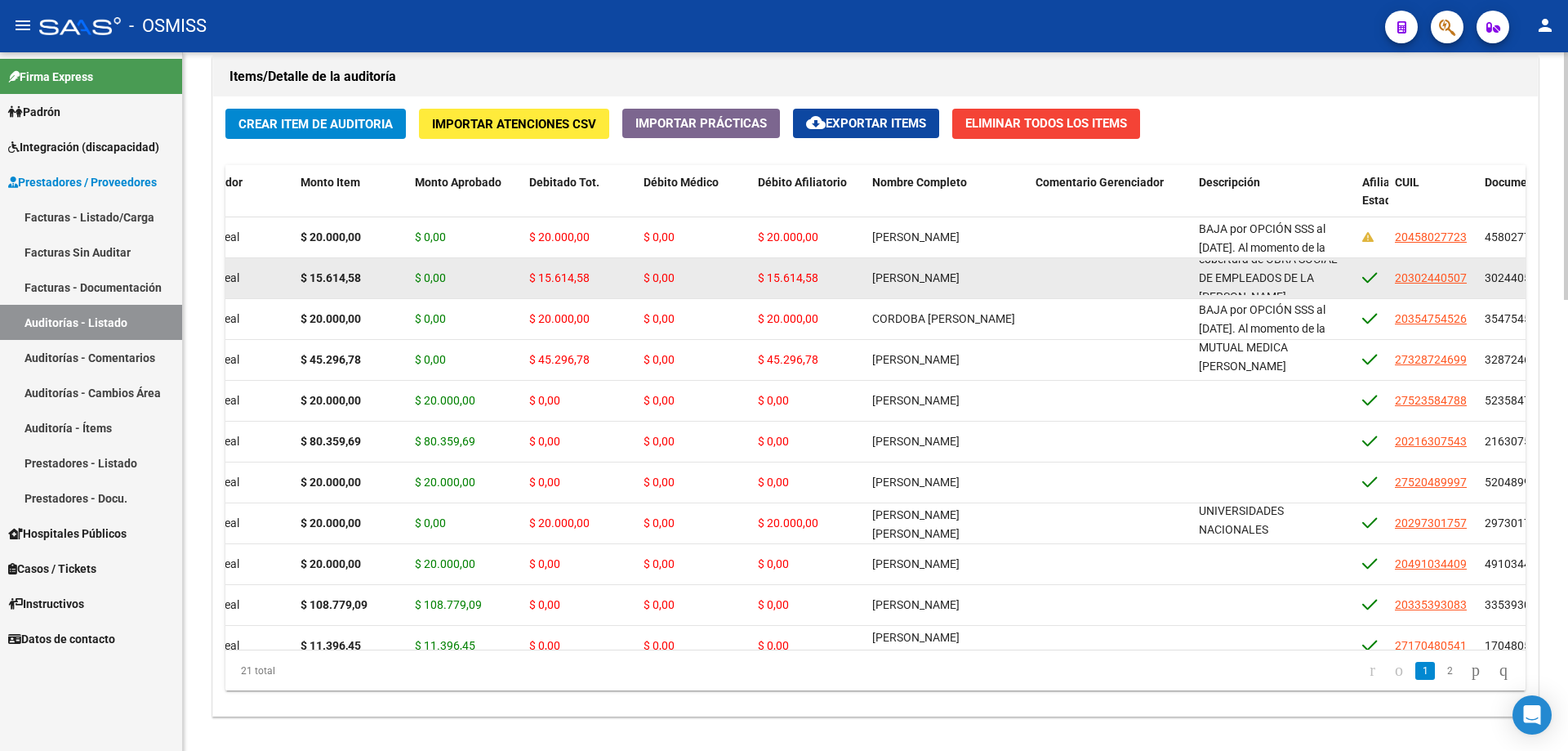
scroll to position [1, 0]
drag, startPoint x: 1201, startPoint y: 268, endPoint x: 1310, endPoint y: 295, distance: 112.3
click at [757, 295] on datatable-body-cell "BAJA por OPCIÓN SSS al [DATE] . Al momento de la prestación, corresponde la cob…" at bounding box center [1274, 278] width 163 height 40
copy span "BAJA por OPCIÓN SSS al [DATE] . Al momento de la prestación, corresponde la cob…"
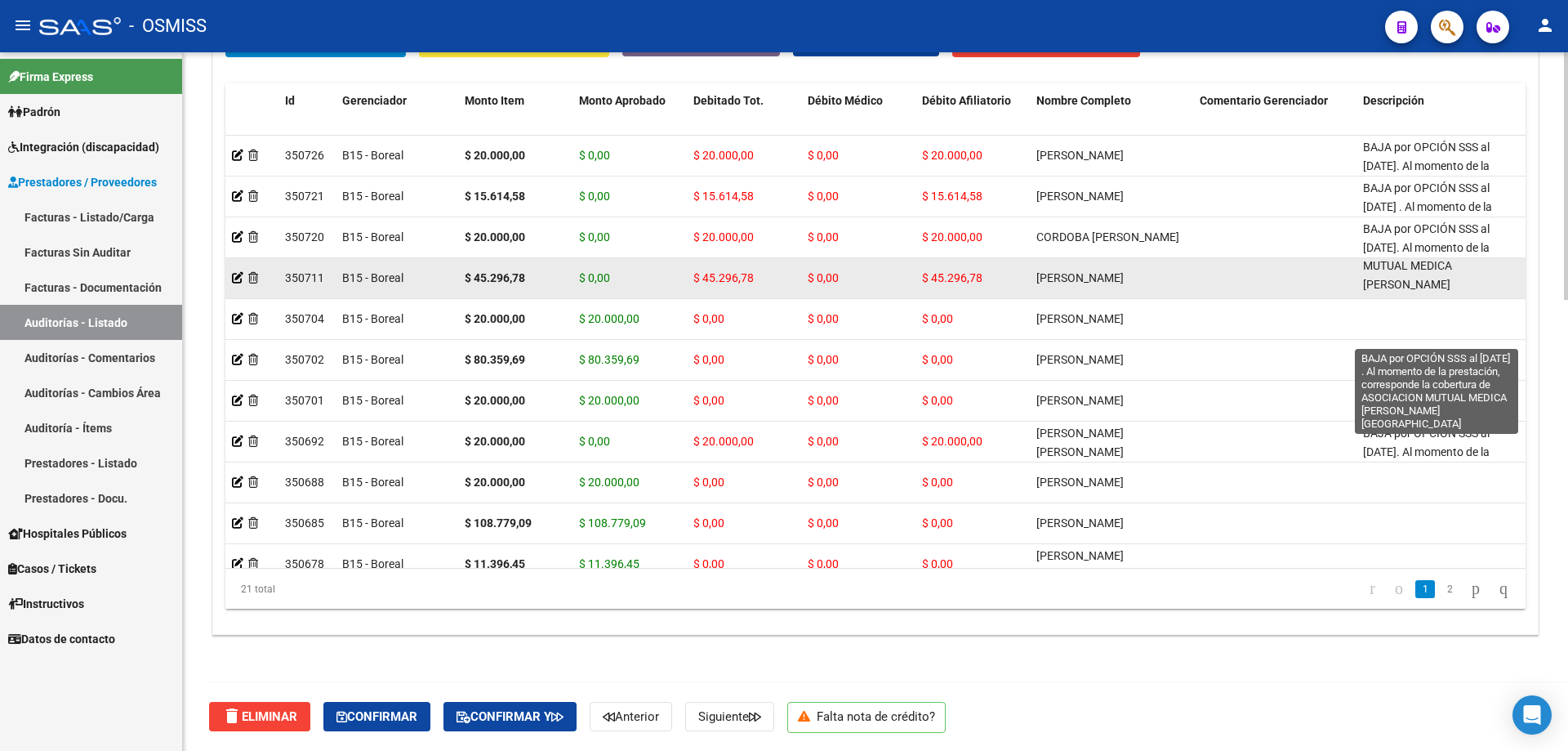
drag, startPoint x: 1363, startPoint y: 266, endPoint x: 1411, endPoint y: 284, distance: 51.3
click at [757, 284] on div "BAJA por OPCIÓN SSS al [DATE] . Al momento de la prestación, corresponde la cob…" at bounding box center [1437, 276] width 150 height 34
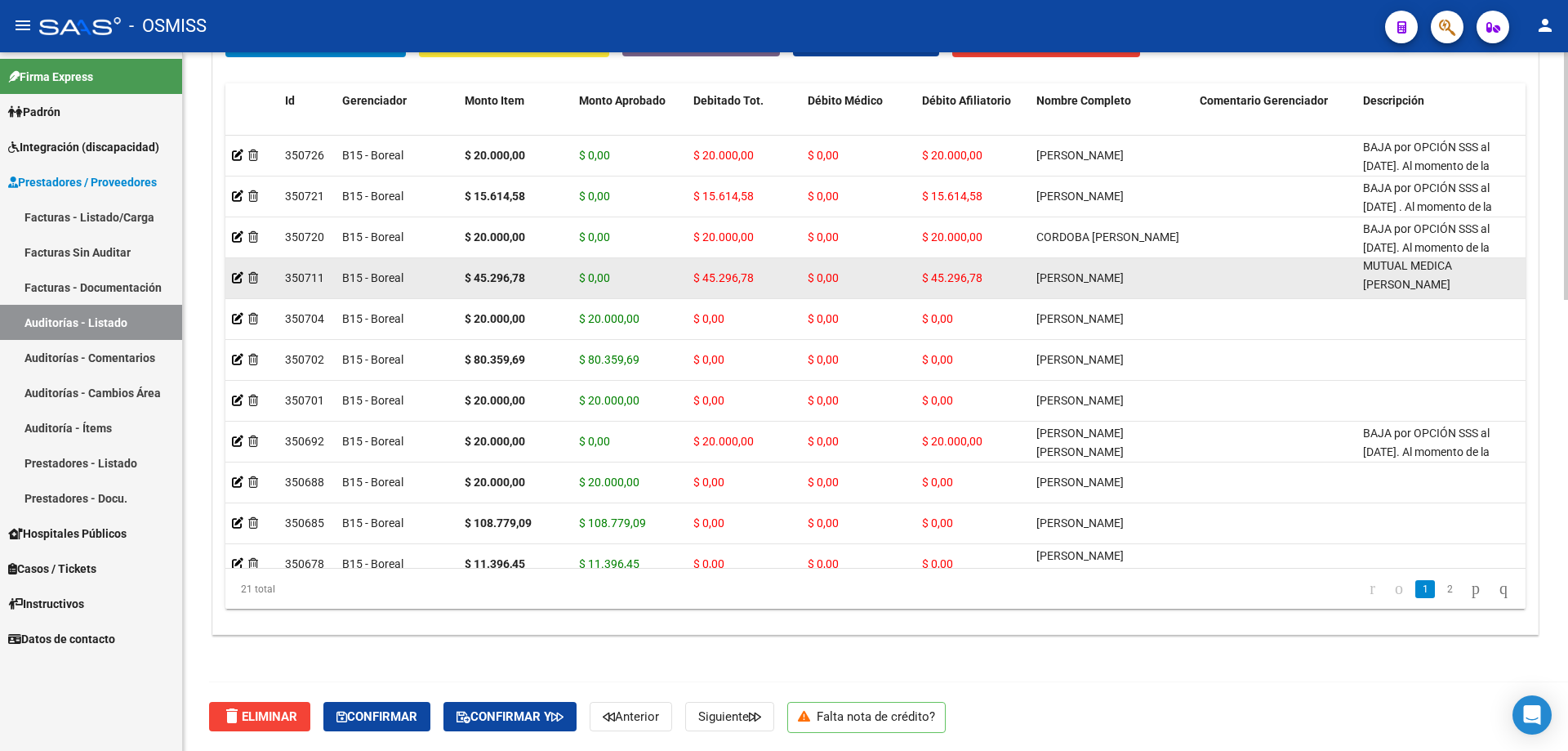
copy span "BAJA por OPCIÓN SSS al [DATE] . Al momento de la prestación, corresponde la cob…"
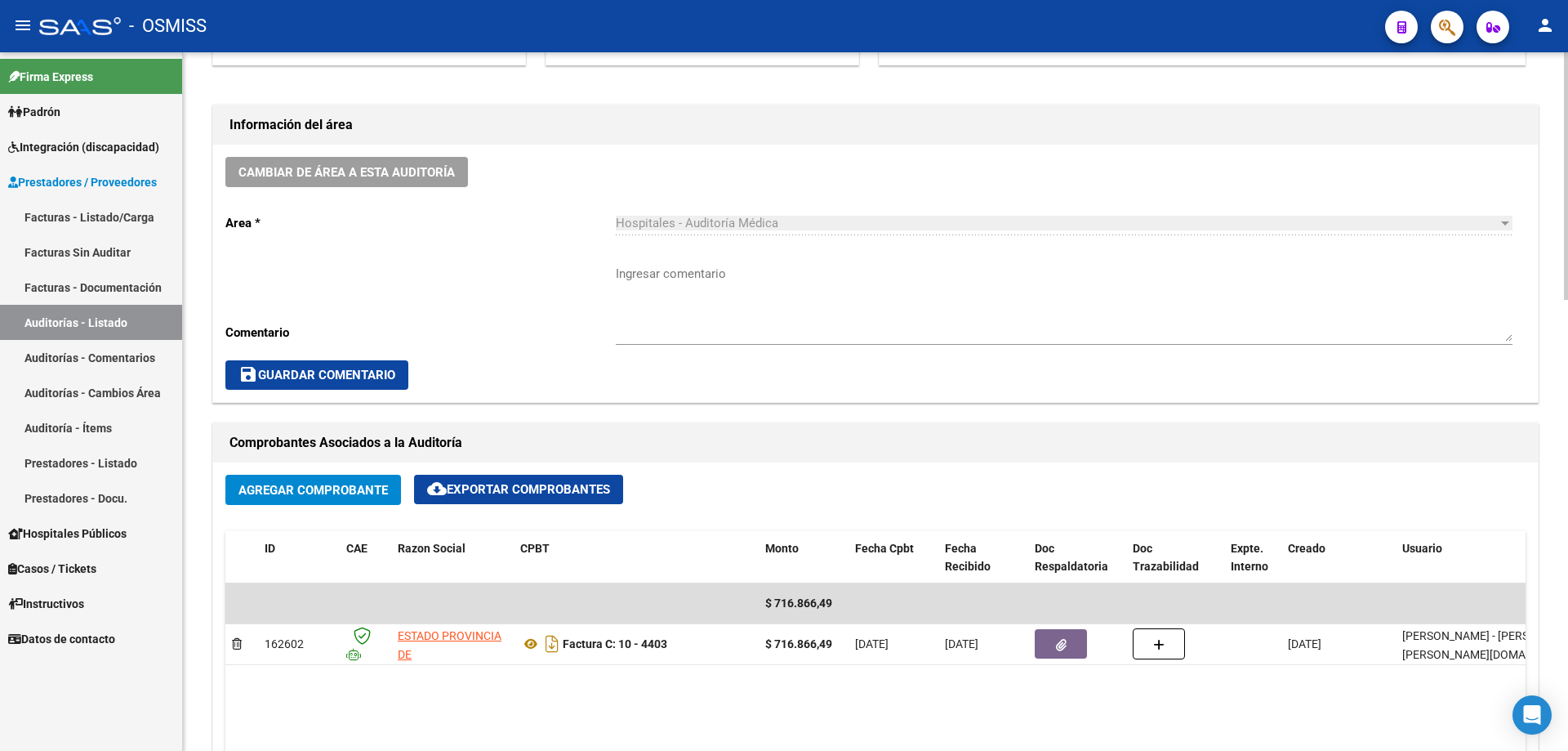
scroll to position [289, 0]
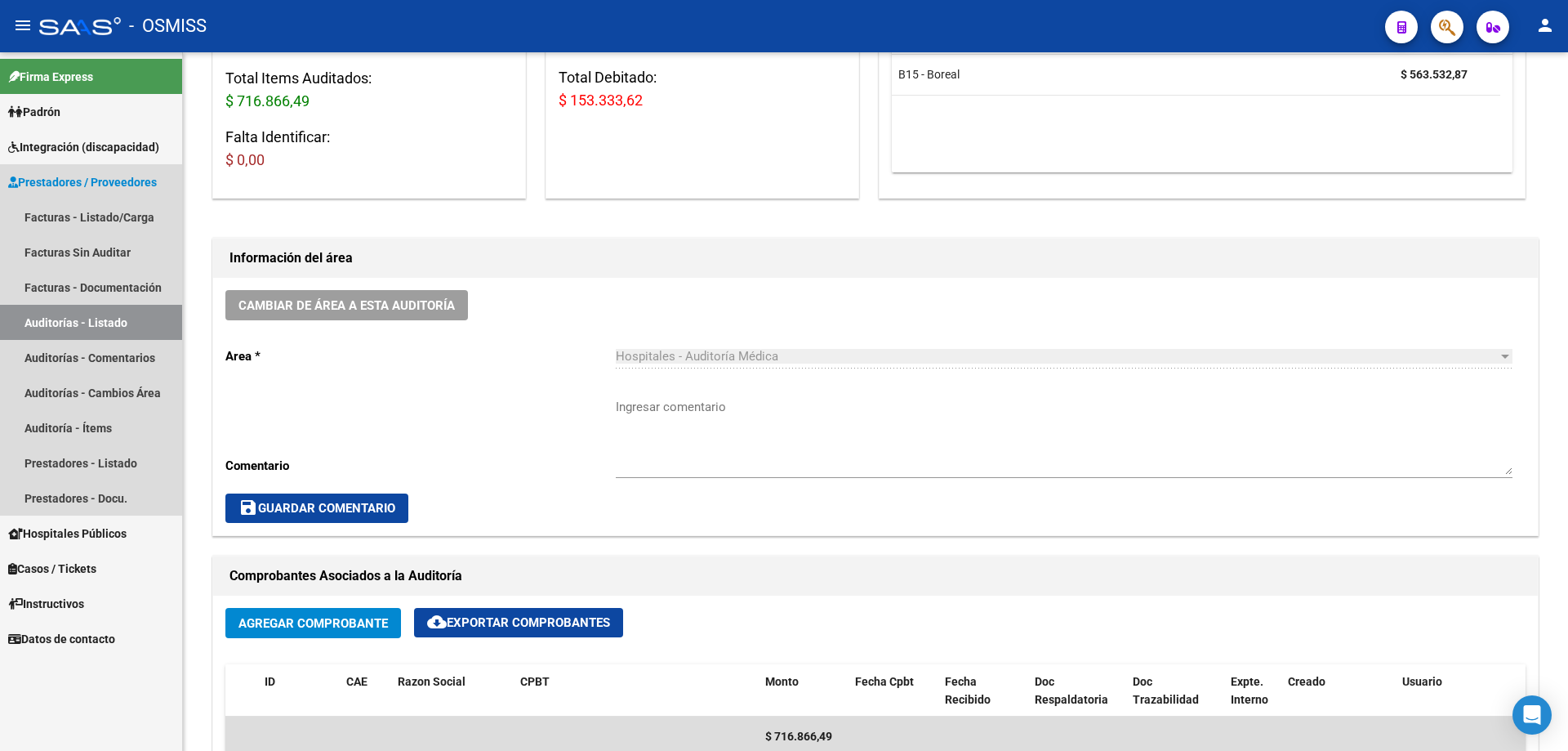
click at [105, 313] on link "Auditorías - Listado" at bounding box center [90, 322] width 182 height 35
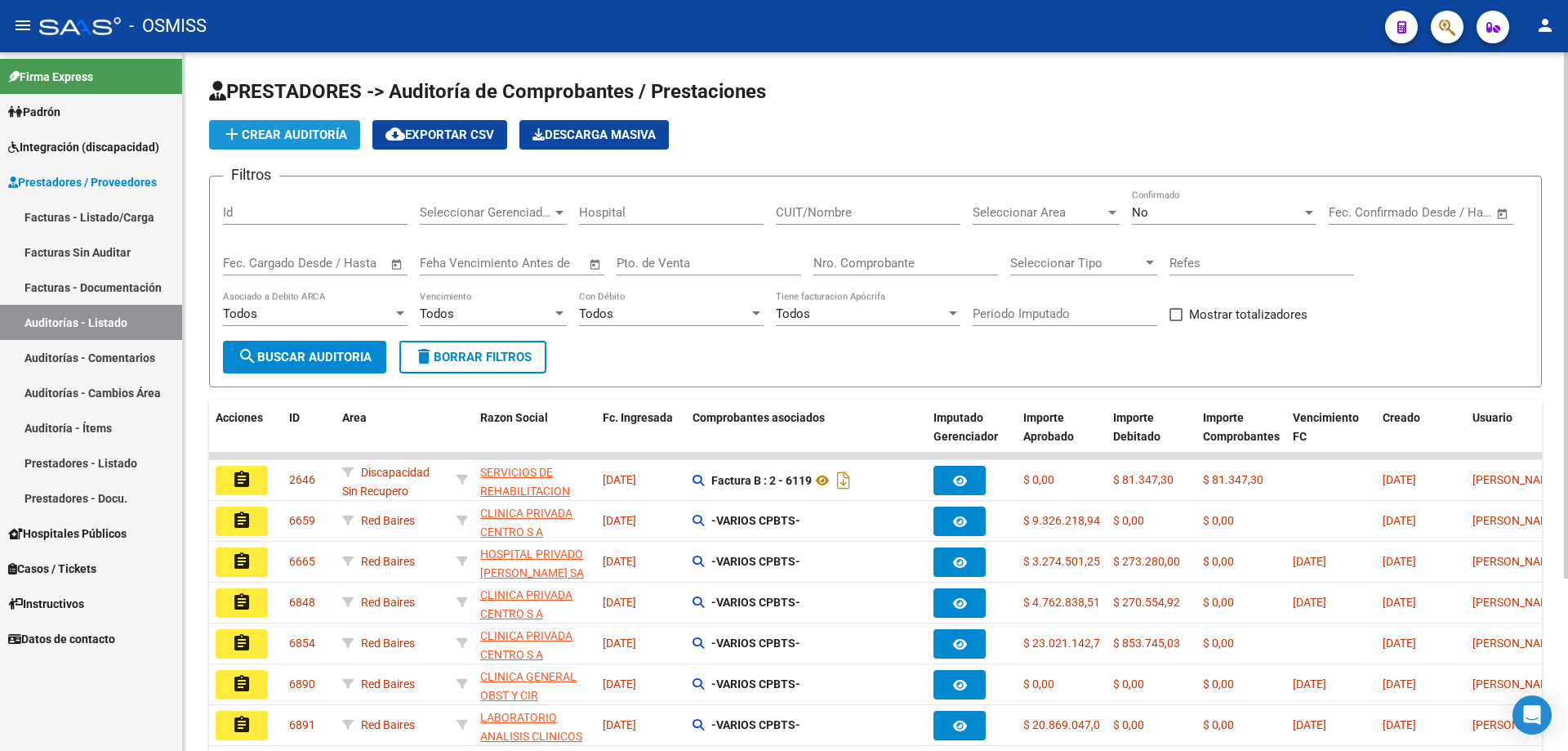
click at [341, 146] on button "add Crear Auditoría" at bounding box center [285, 135] width 151 height 29
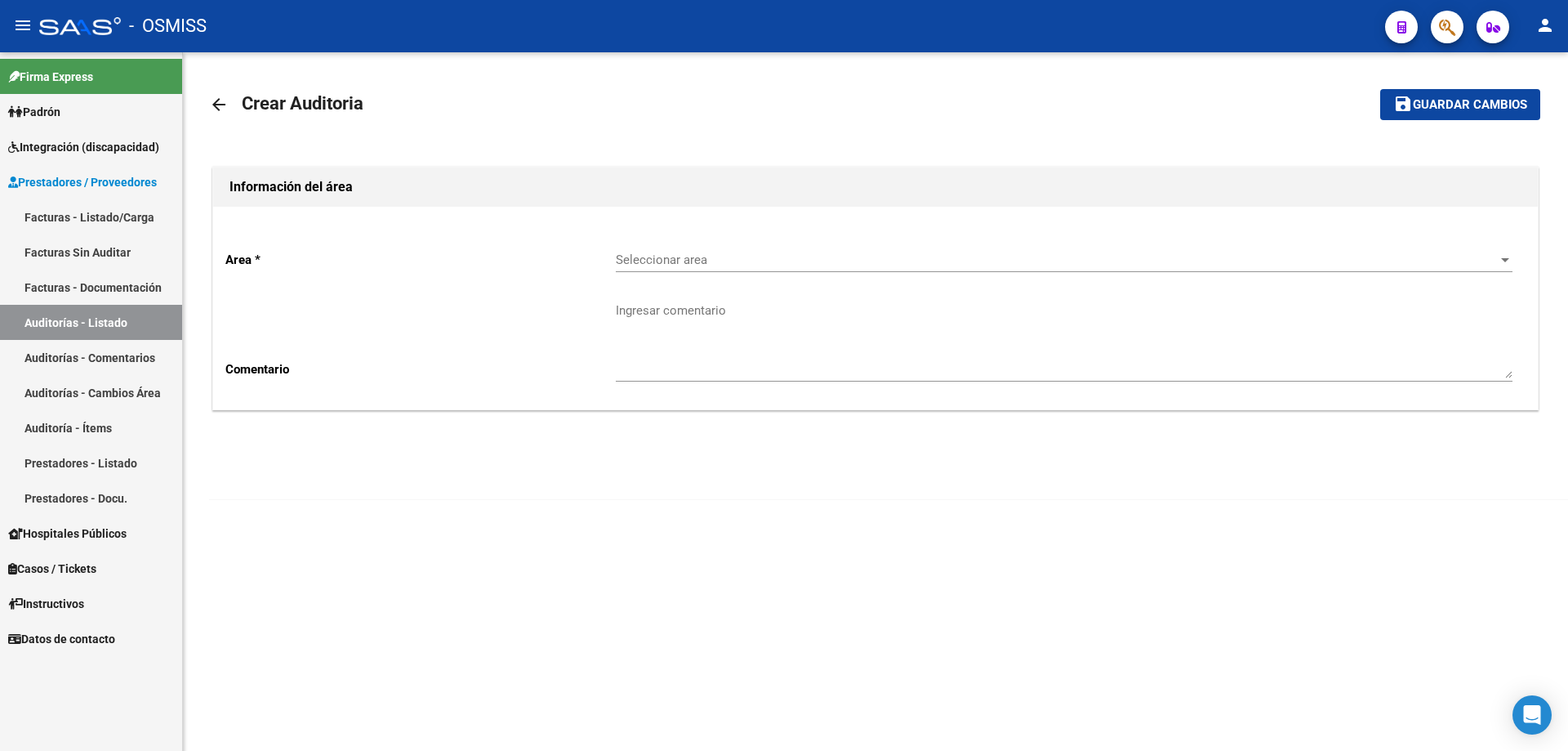
click at [670, 275] on div "Seleccionar area Seleccionar area" at bounding box center [1064, 262] width 897 height 51
click at [670, 260] on span "Seleccionar area" at bounding box center [1057, 260] width 882 height 15
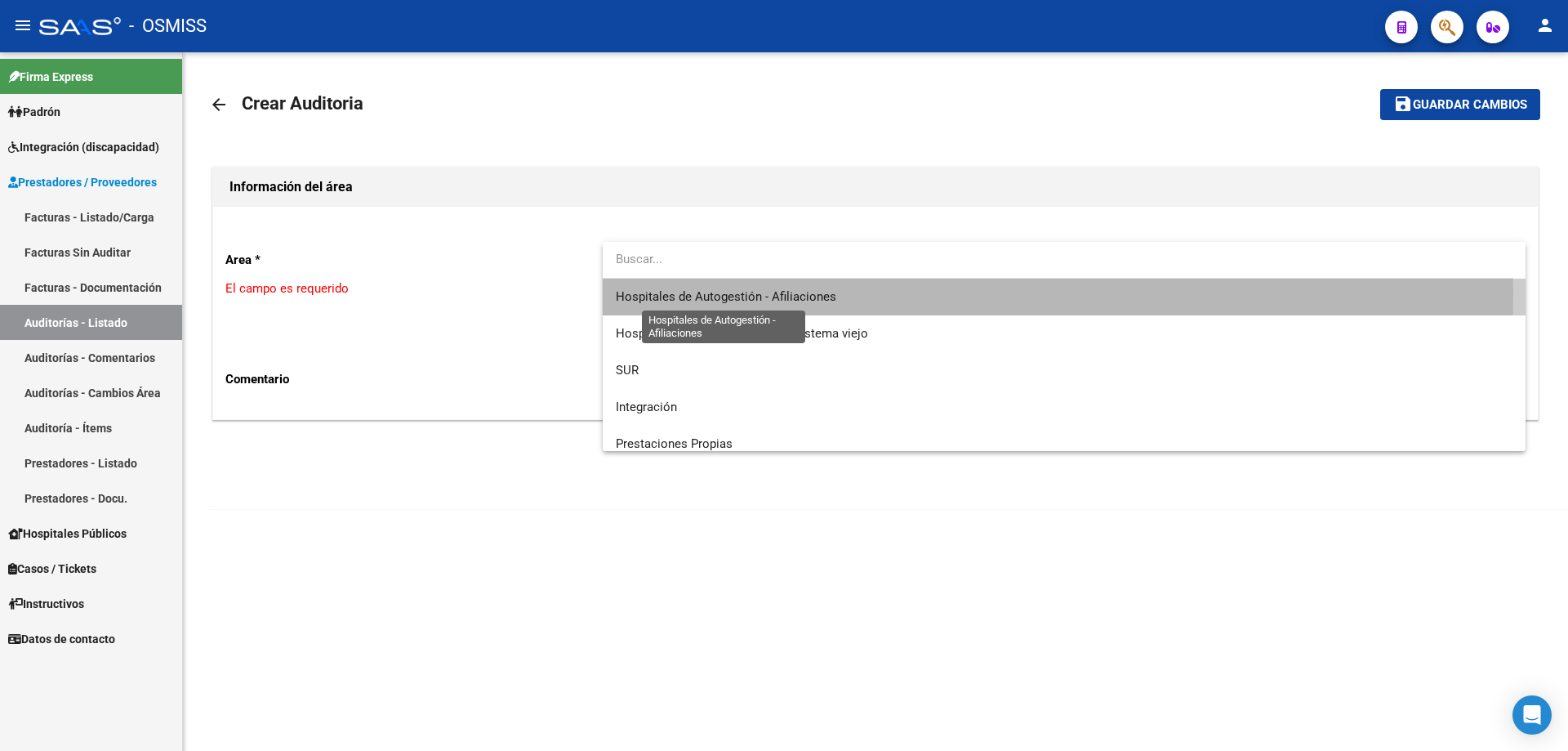
click at [670, 297] on span "Hospitales de Autogestión - Afiliaciones" at bounding box center [726, 296] width 220 height 15
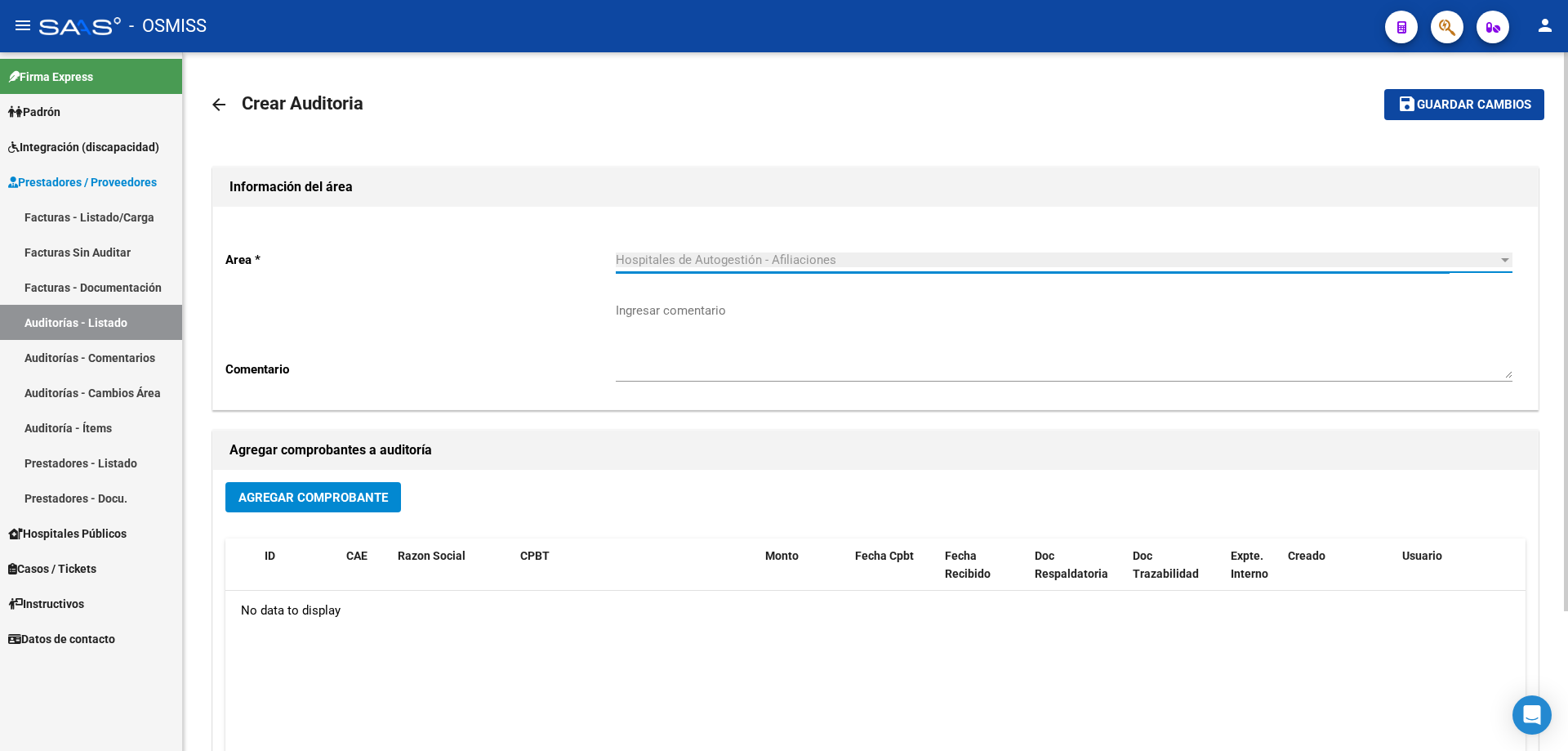
click at [348, 496] on span "Agregar Comprobante" at bounding box center [313, 497] width 149 height 15
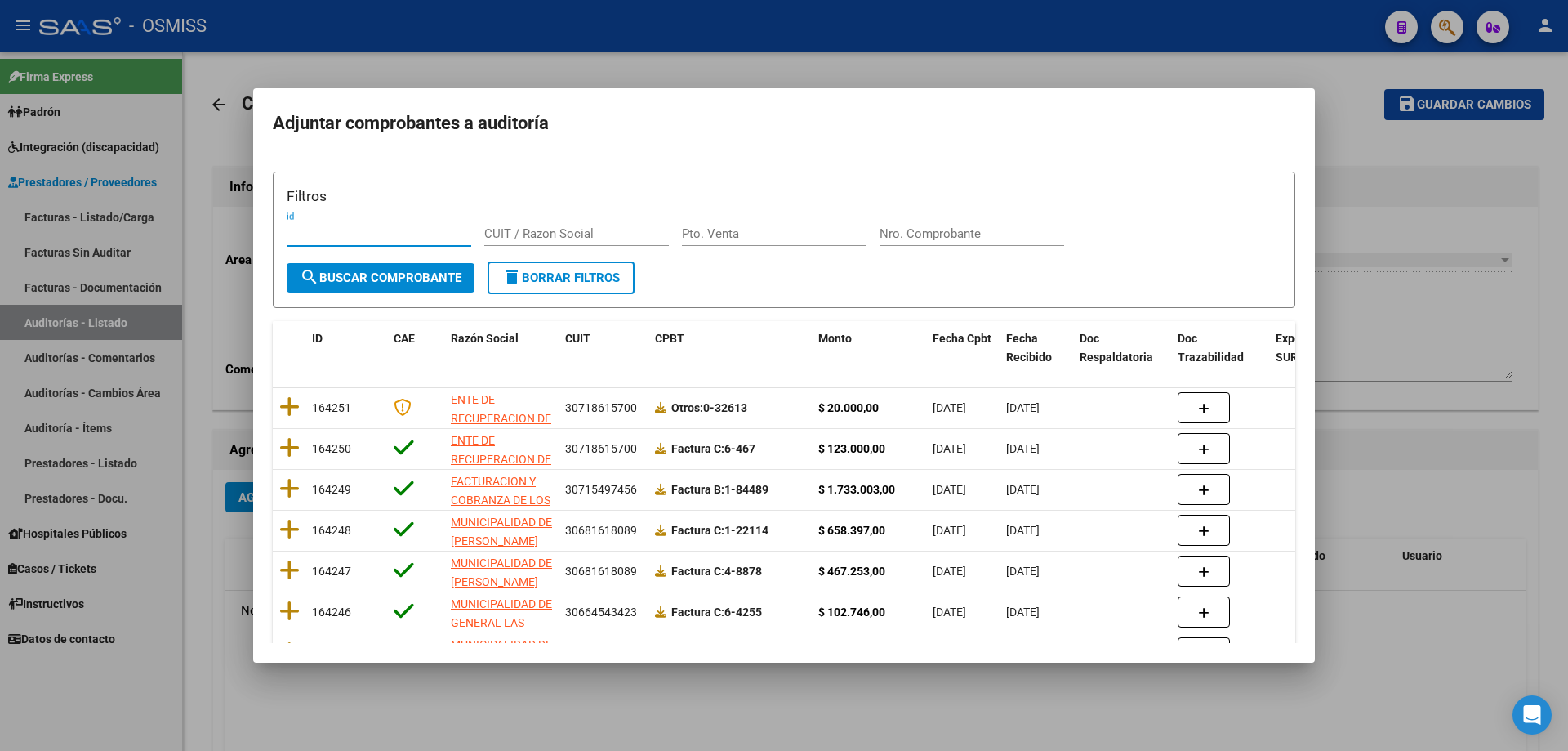
click at [757, 335] on span "Fecha Cpbt" at bounding box center [962, 337] width 59 height 13
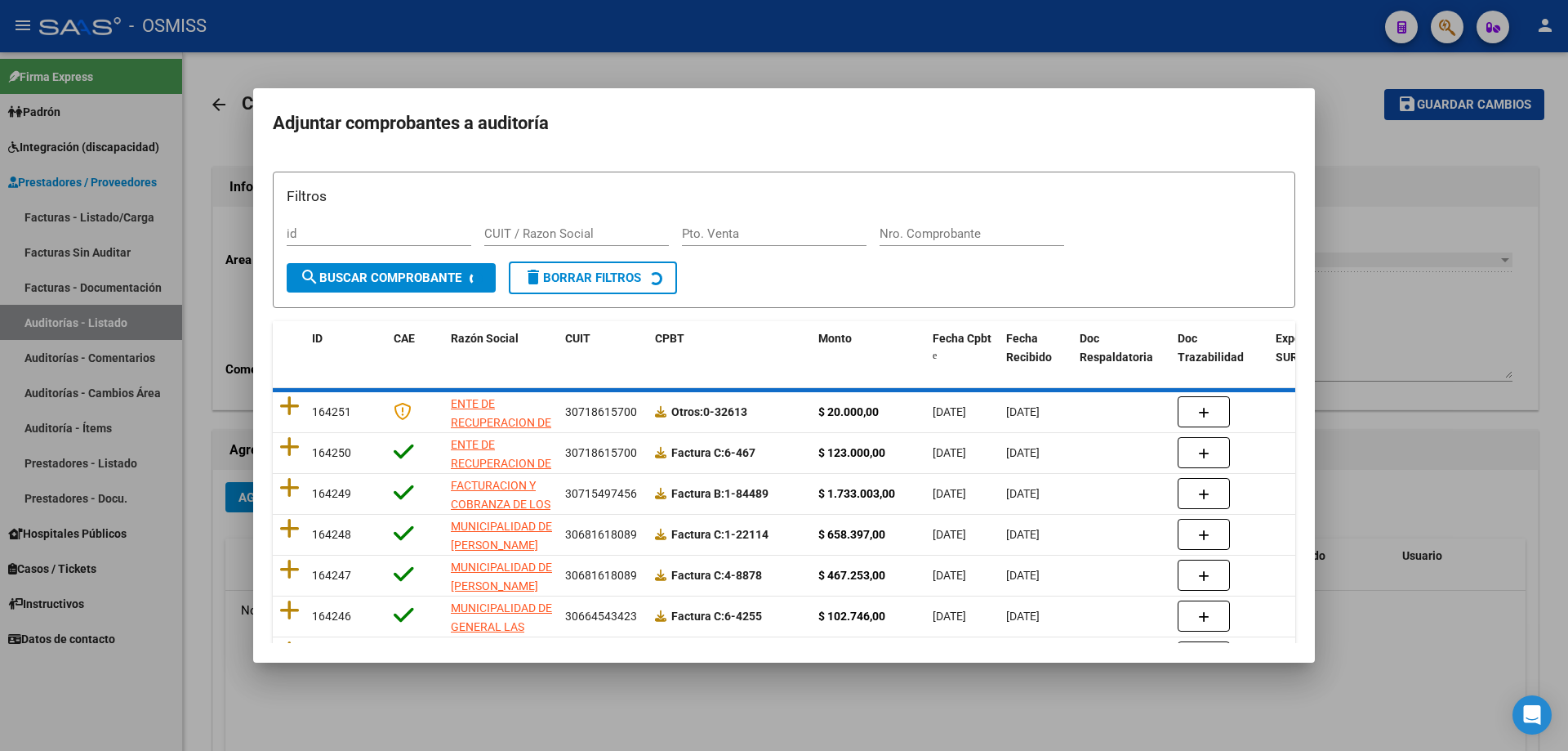
click at [757, 234] on input "Nro. Comprobante" at bounding box center [972, 233] width 185 height 15
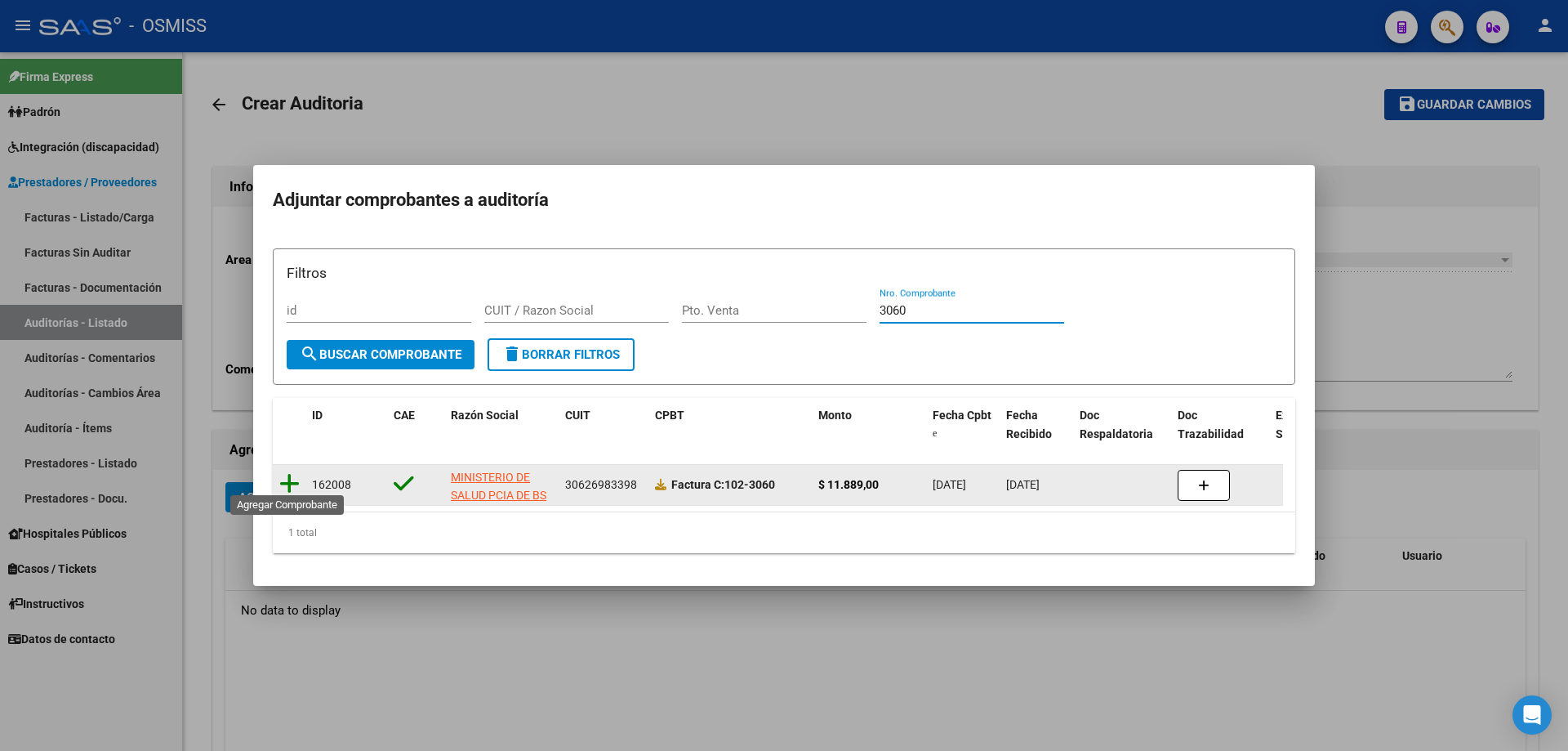
click at [293, 485] on icon at bounding box center [289, 483] width 21 height 23
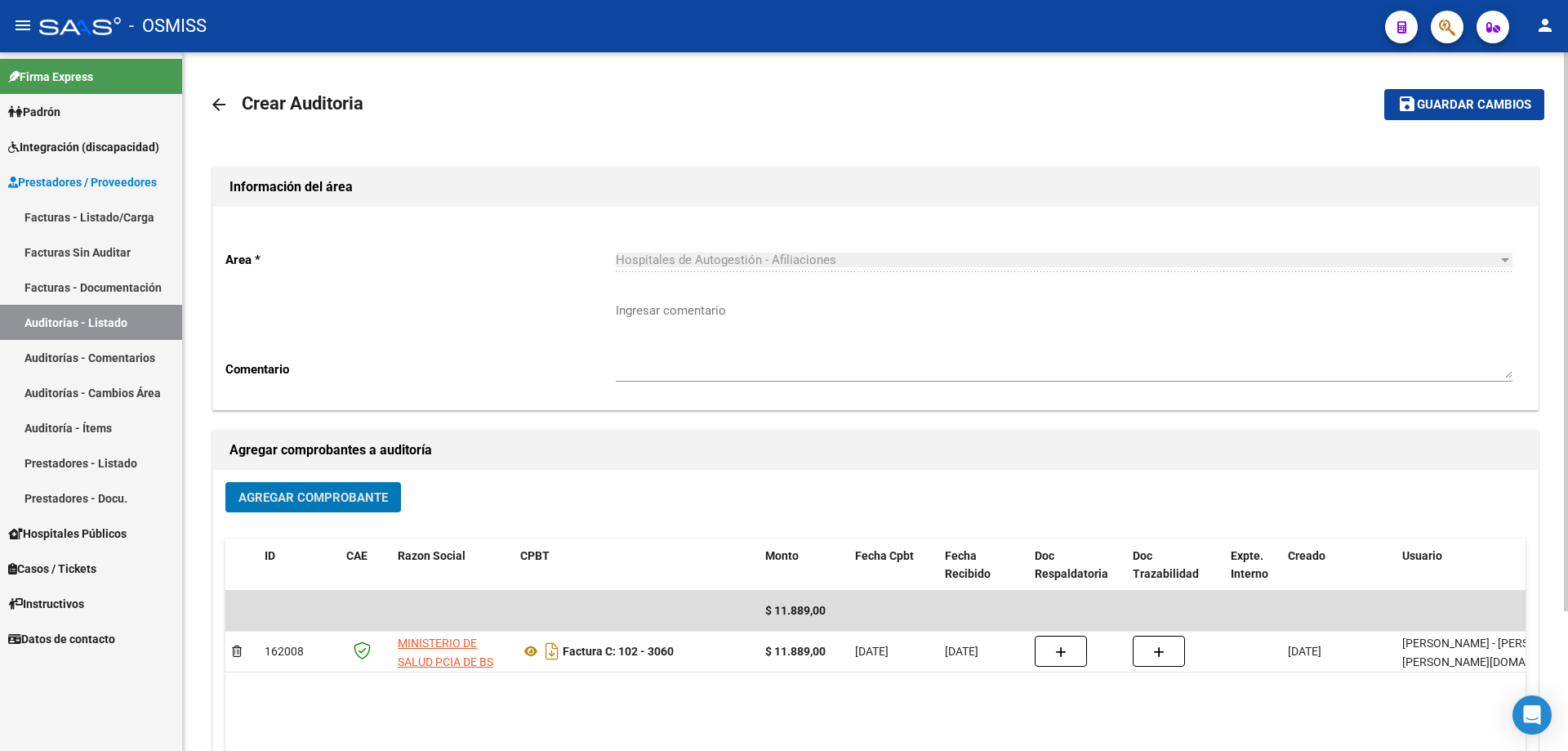
click at [757, 106] on span "Guardar cambios" at bounding box center [1474, 105] width 114 height 15
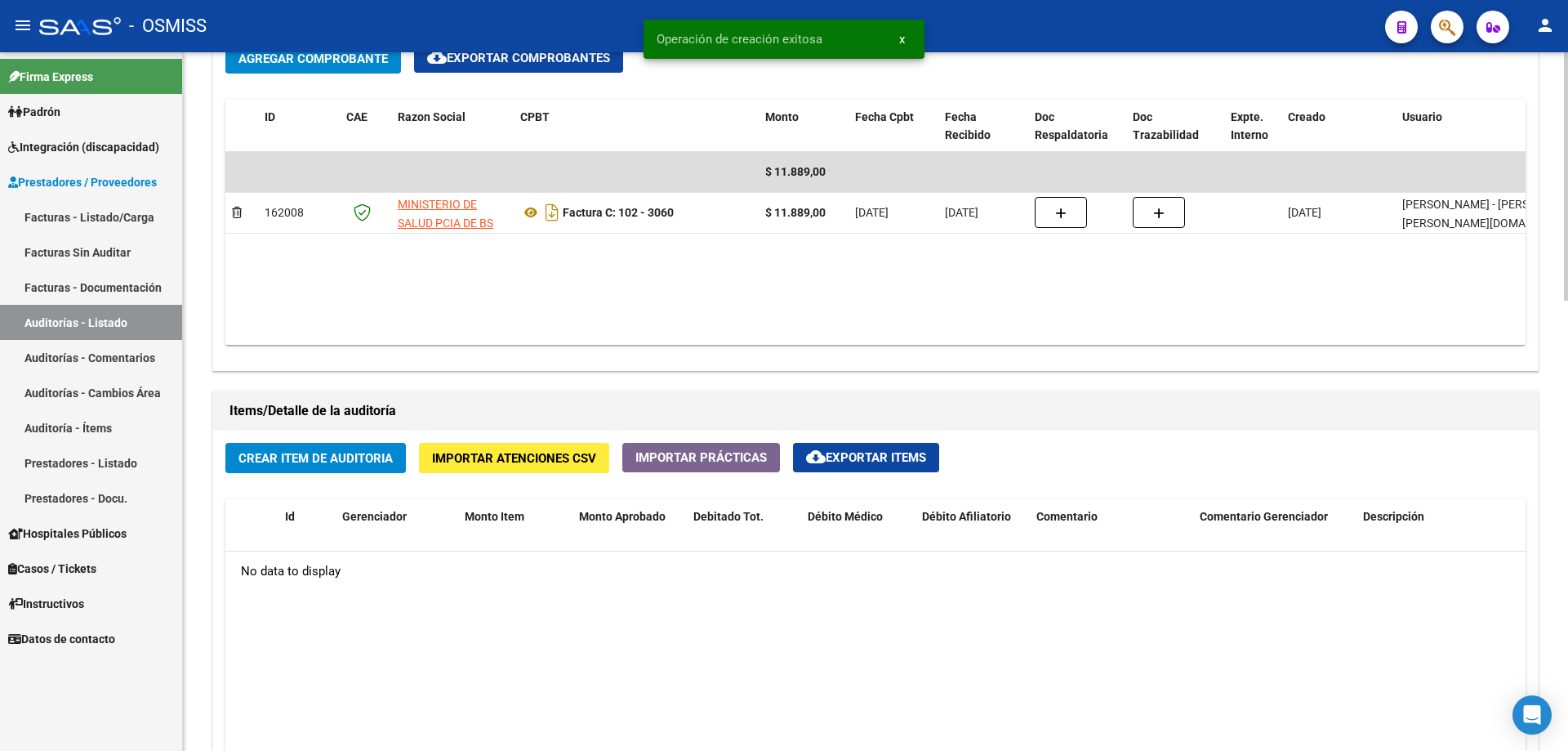
scroll to position [1144, 0]
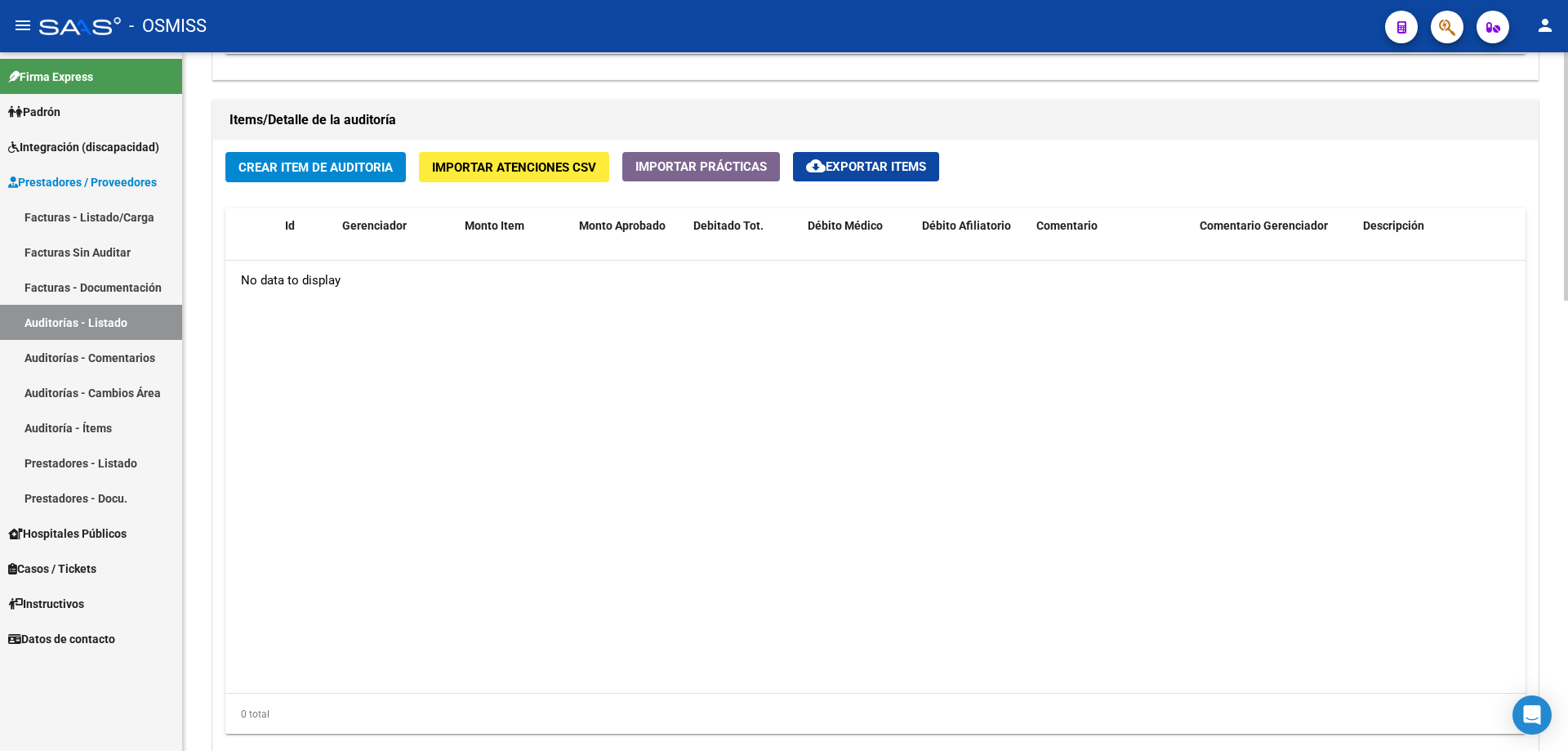
click at [311, 168] on span "Crear Item de Auditoria" at bounding box center [315, 167] width 154 height 15
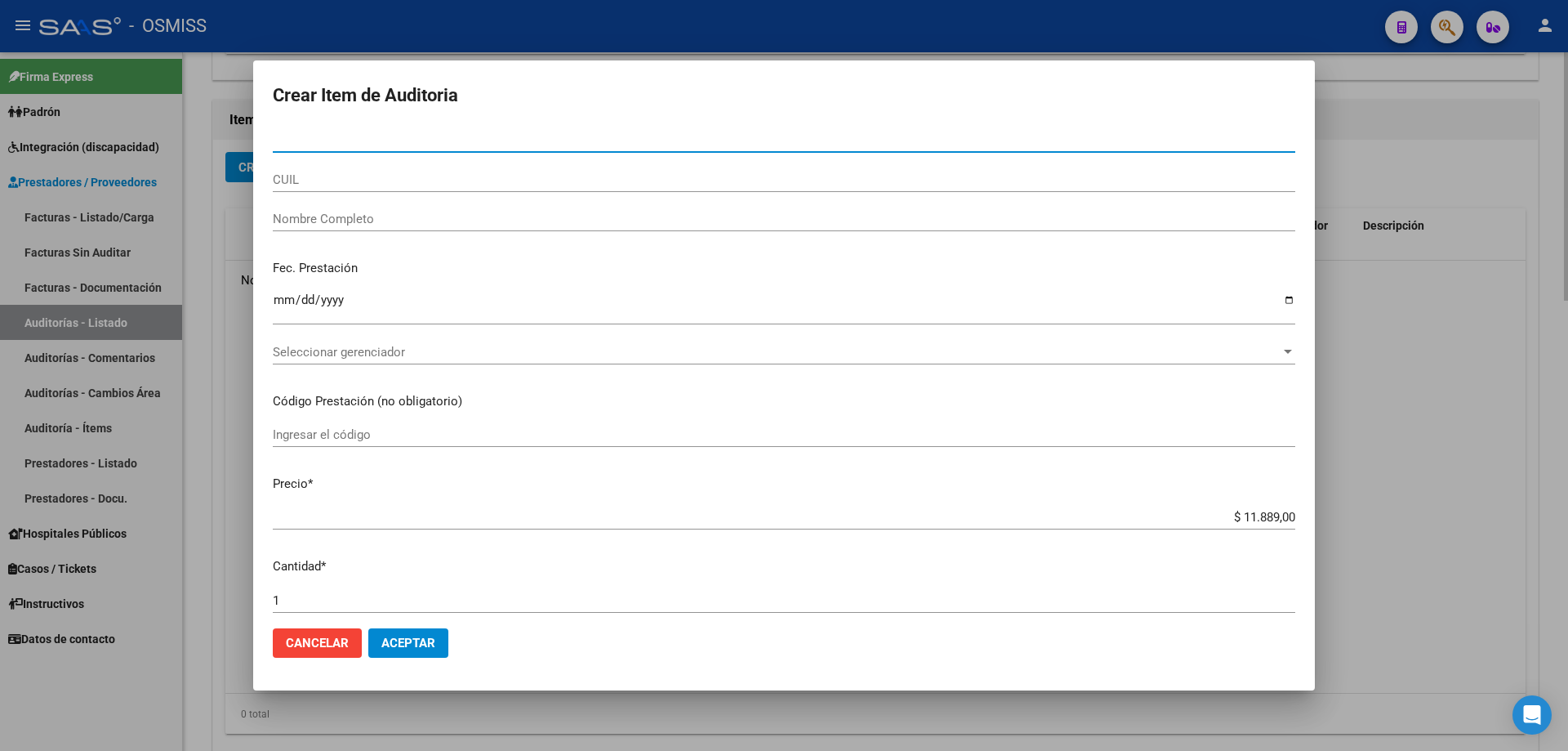
paste input "49548237"
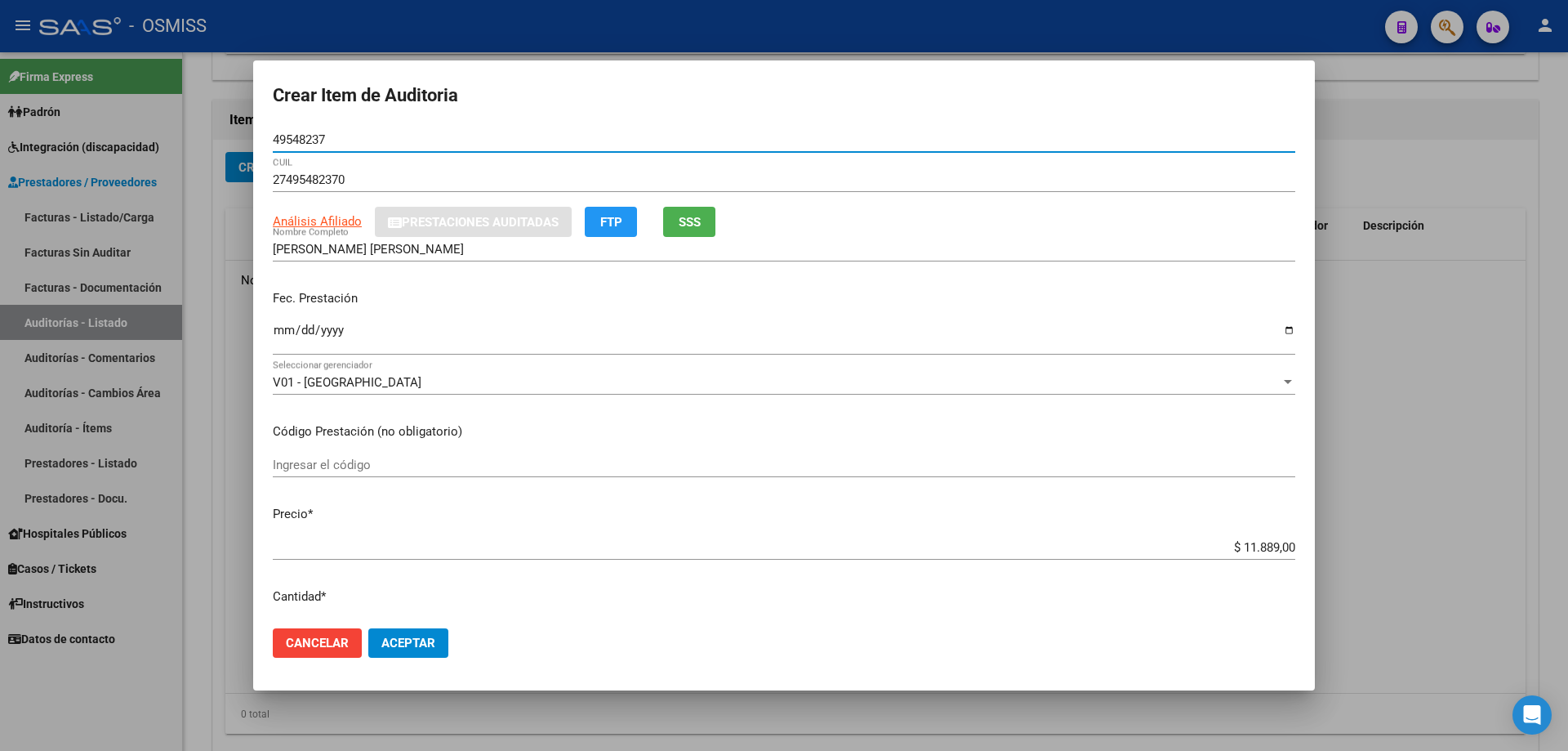
click at [280, 328] on input "Ingresar la fecha" at bounding box center [784, 336] width 1023 height 27
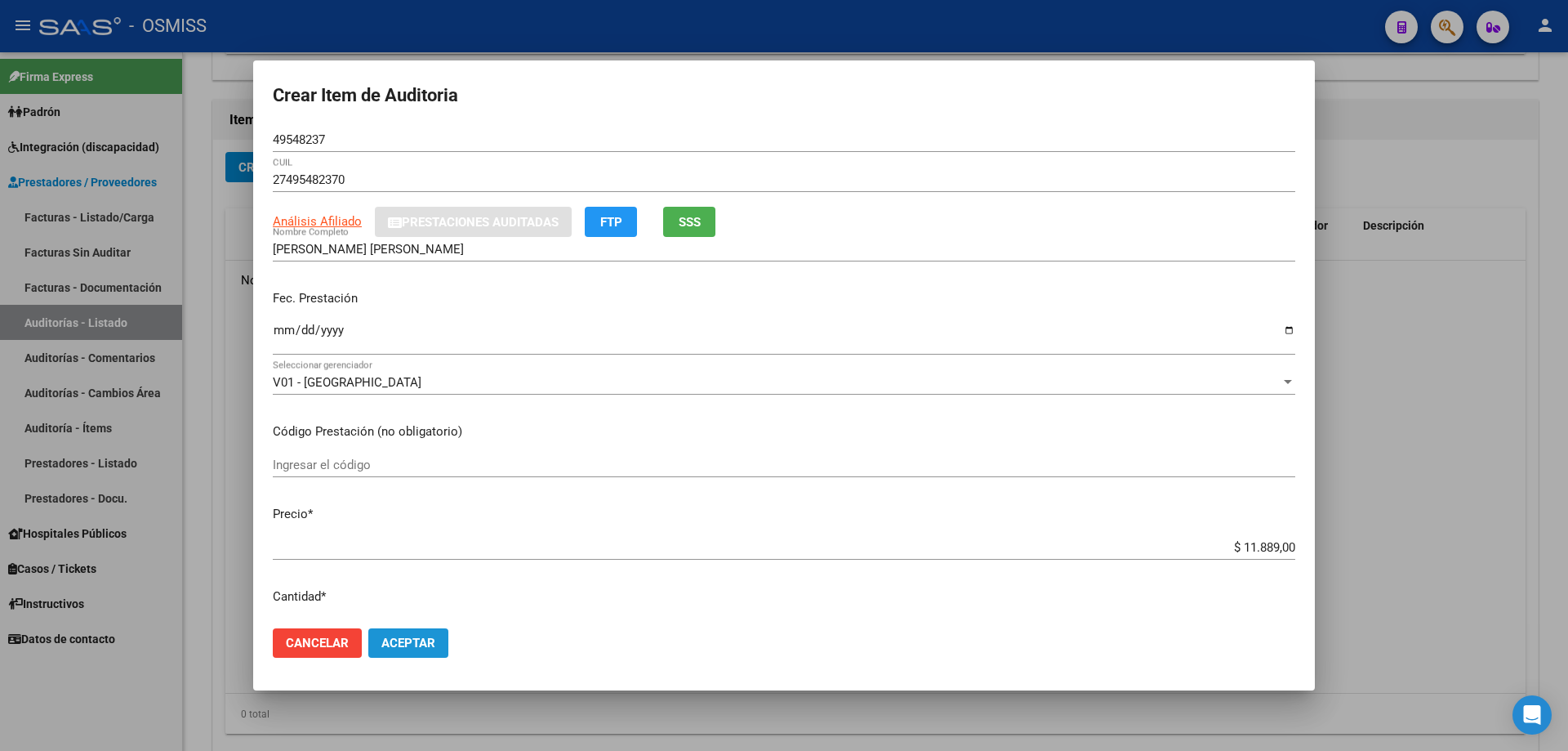
click at [375, 506] on button "Aceptar" at bounding box center [408, 643] width 80 height 29
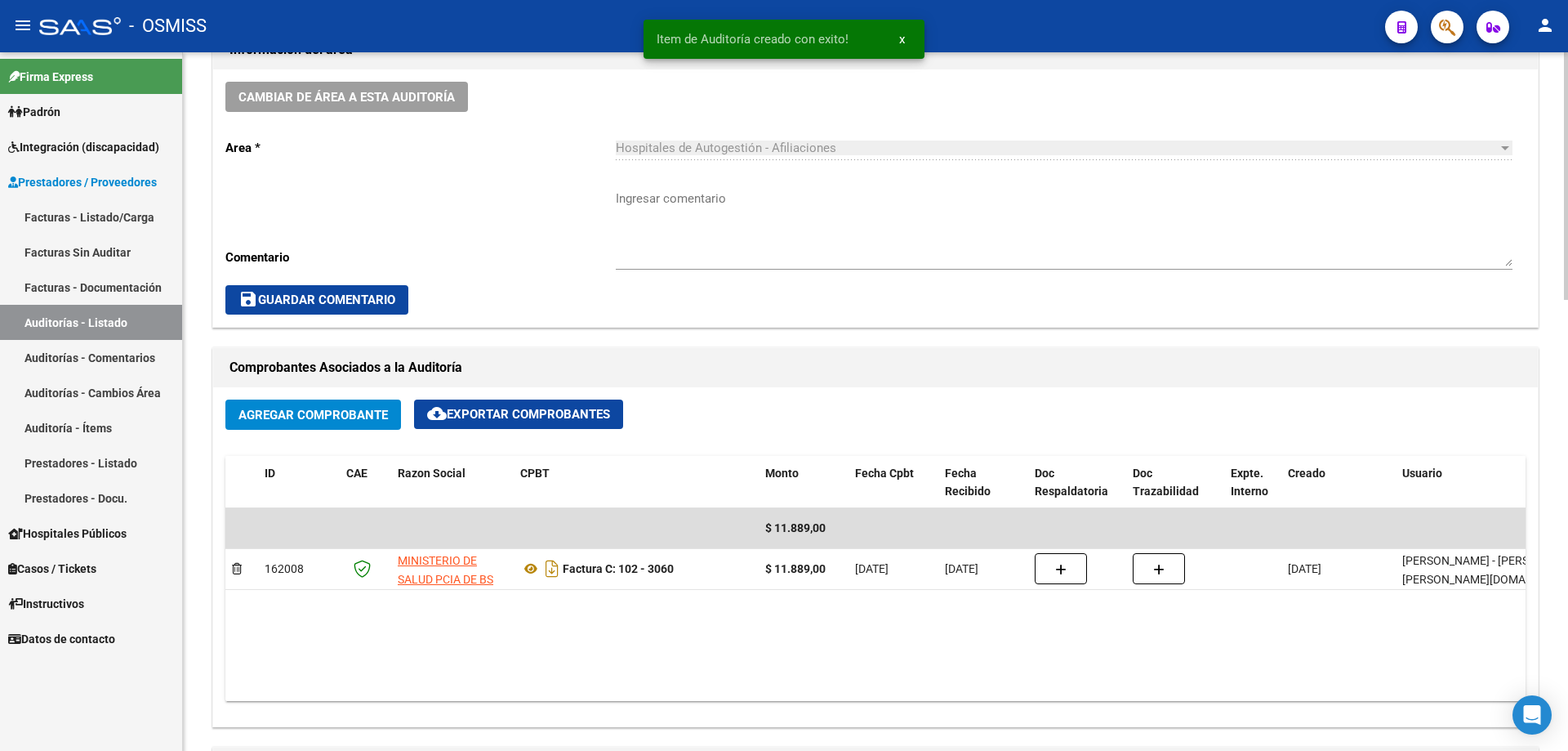
scroll to position [491, 0]
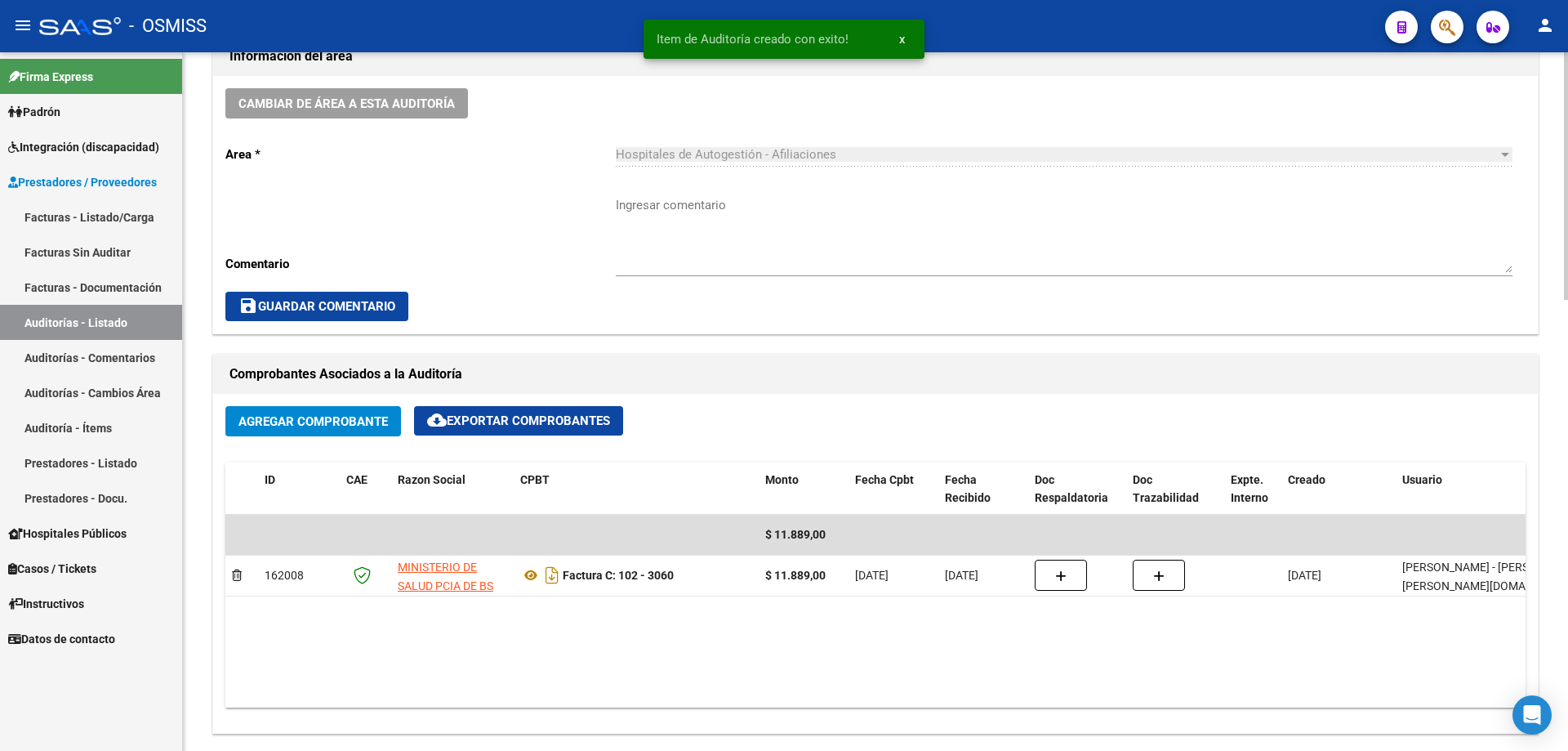
click at [409, 135] on div "Cambiar de área a esta auditoría Area * Hospitales de Autogestión - Afiliacione…" at bounding box center [875, 204] width 1324 height 258
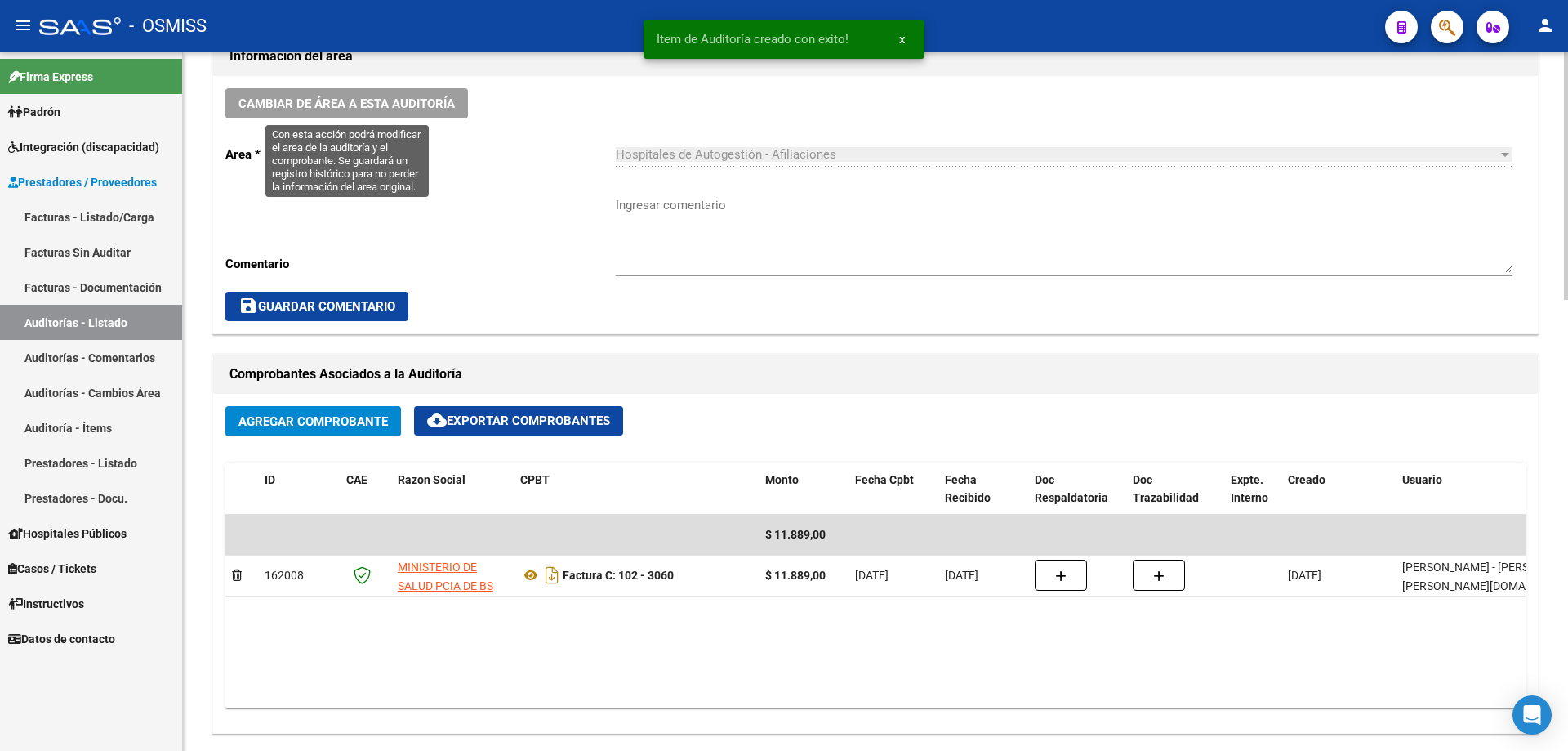
click at [399, 109] on span "Cambiar de área a esta auditoría" at bounding box center [347, 103] width 216 height 15
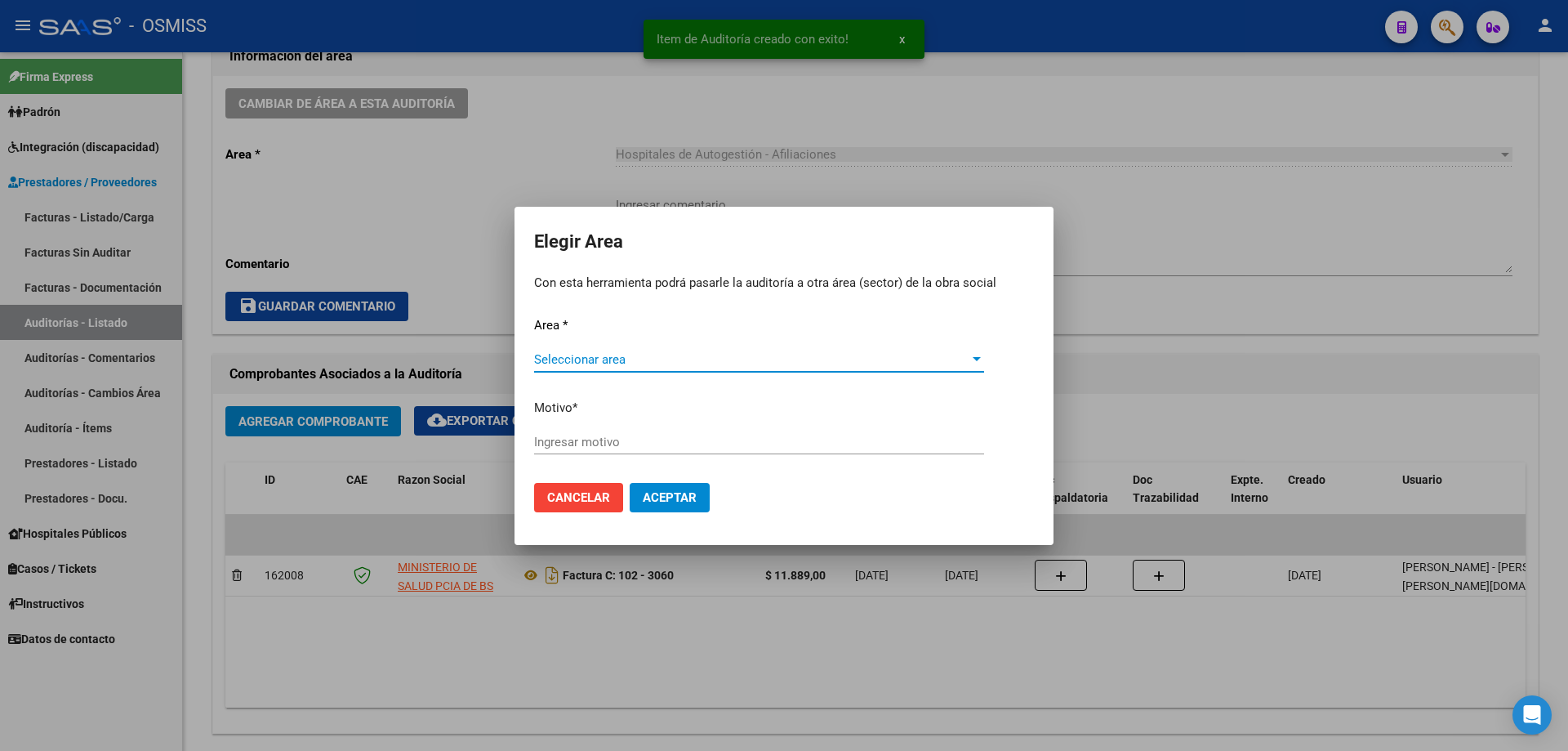
drag, startPoint x: 706, startPoint y: 346, endPoint x: 695, endPoint y: 361, distance: 18.6
click at [707, 346] on div "Area * Seleccionar area Seleccionar area Motivo * [GEOGRAPHIC_DATA] motivo" at bounding box center [784, 393] width 500 height 153
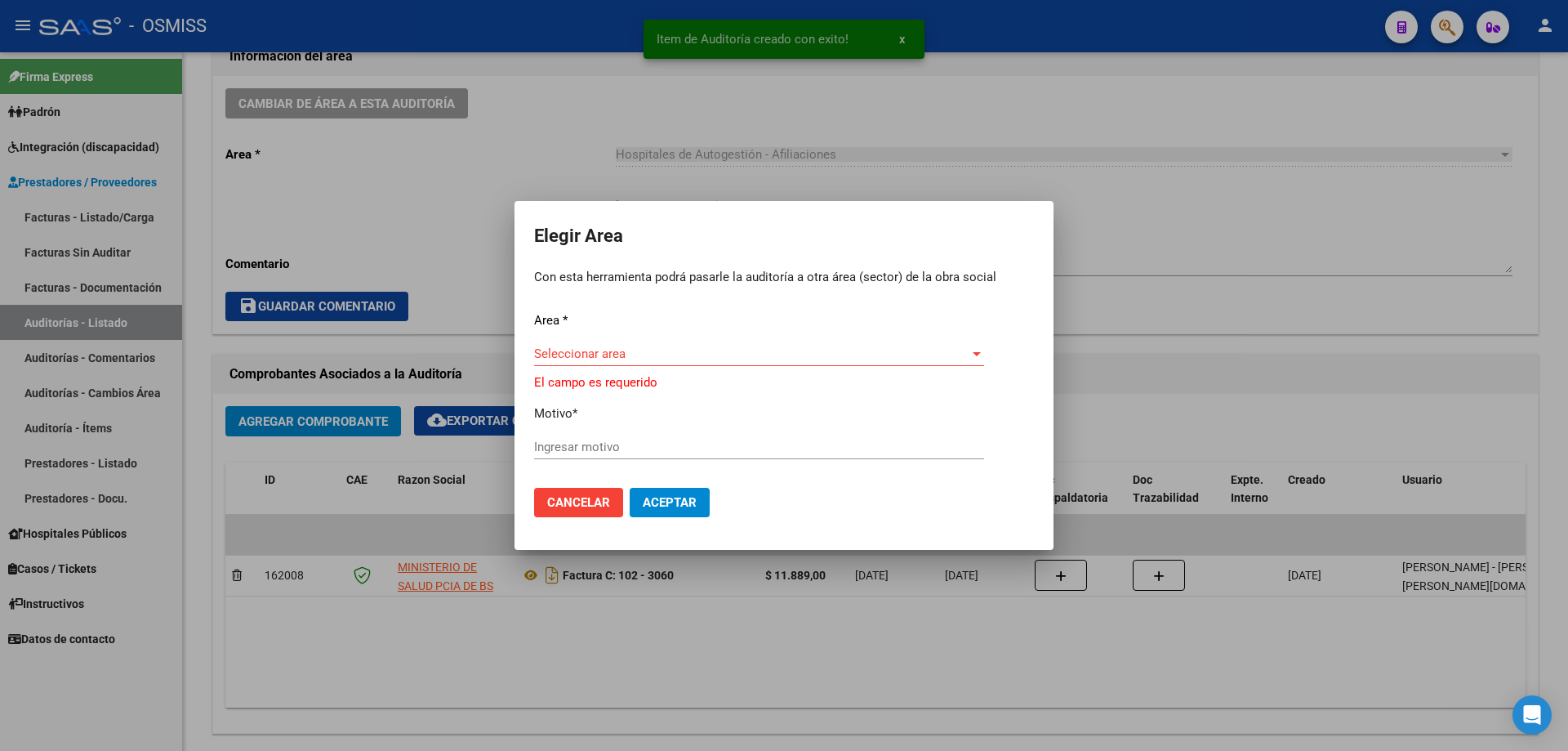
click at [689, 354] on span "Seleccionar area" at bounding box center [752, 353] width 435 height 15
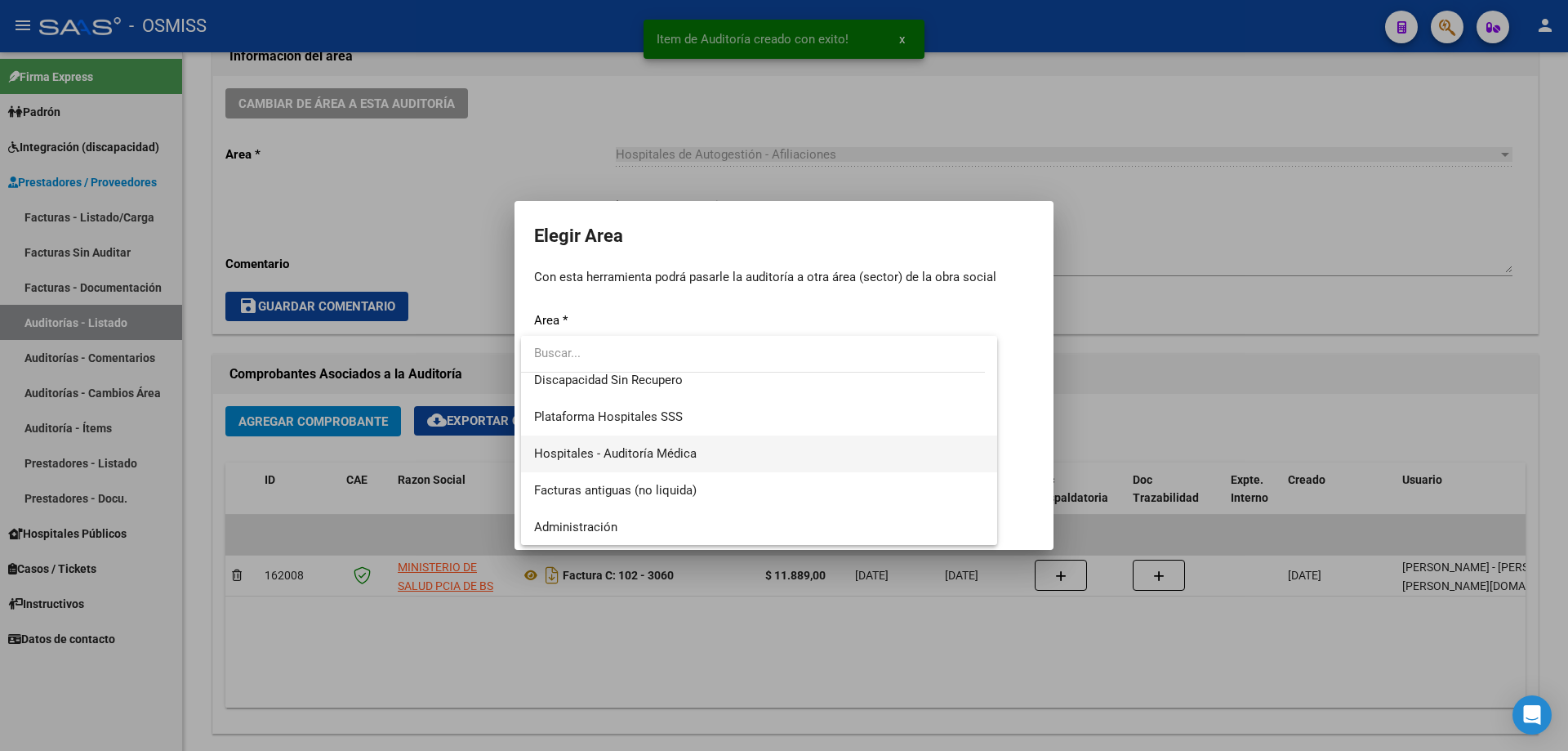
scroll to position [245, 0]
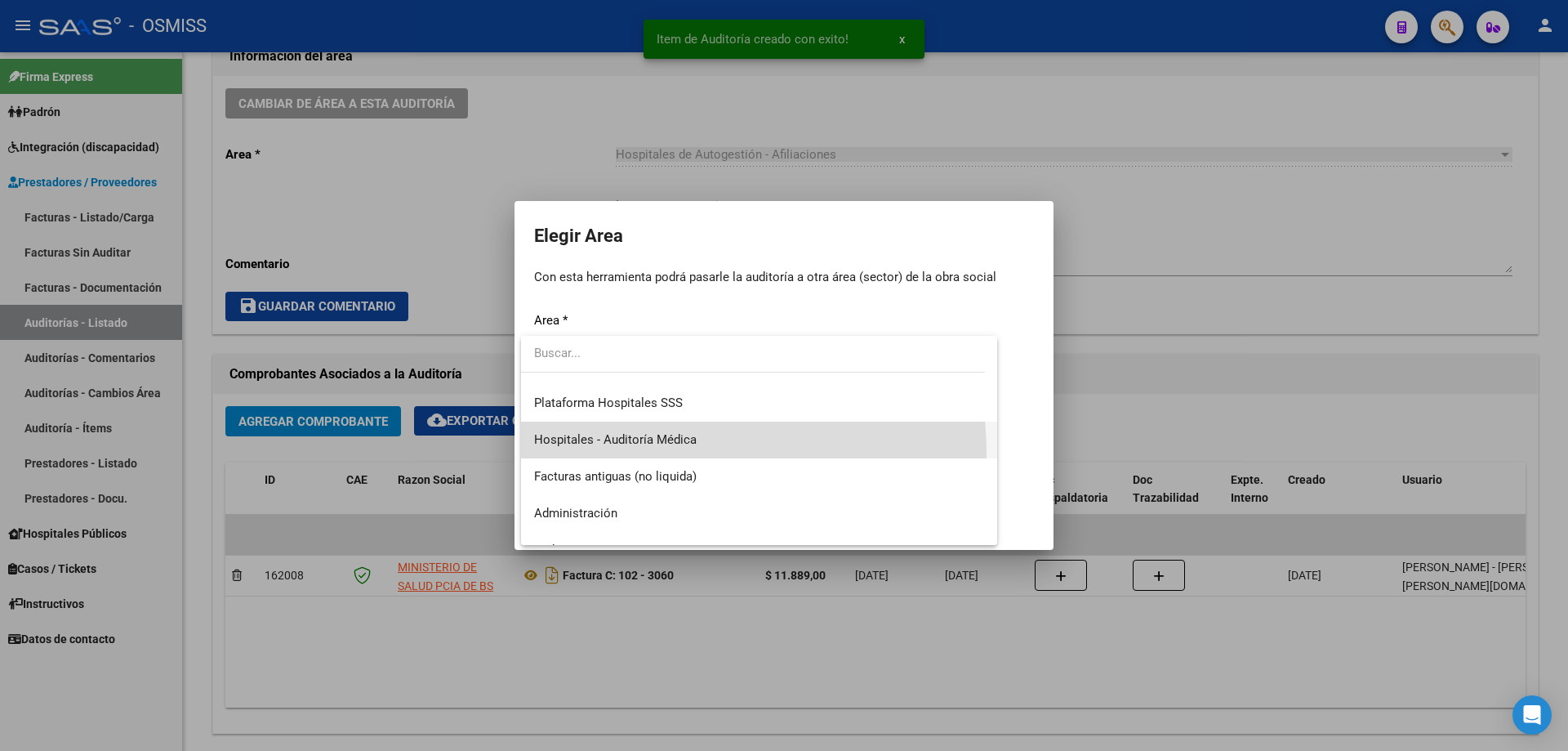
click at [675, 453] on span "Hospitales - Auditoría Médica" at bounding box center [759, 439] width 450 height 36
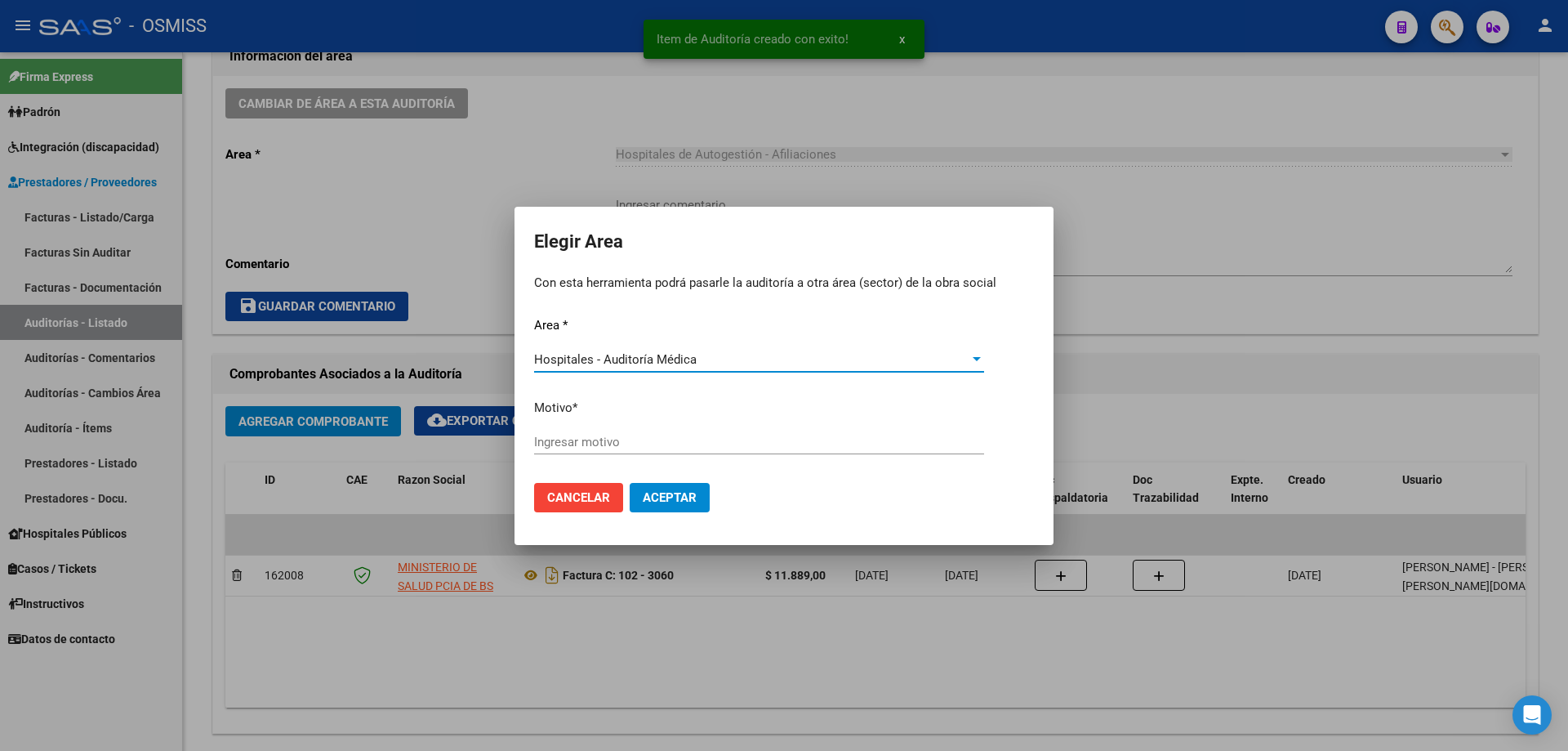
click at [675, 453] on div "Ingresar motivo" at bounding box center [759, 441] width 450 height 25
click at [673, 438] on input "Ingresar motivo" at bounding box center [759, 441] width 450 height 15
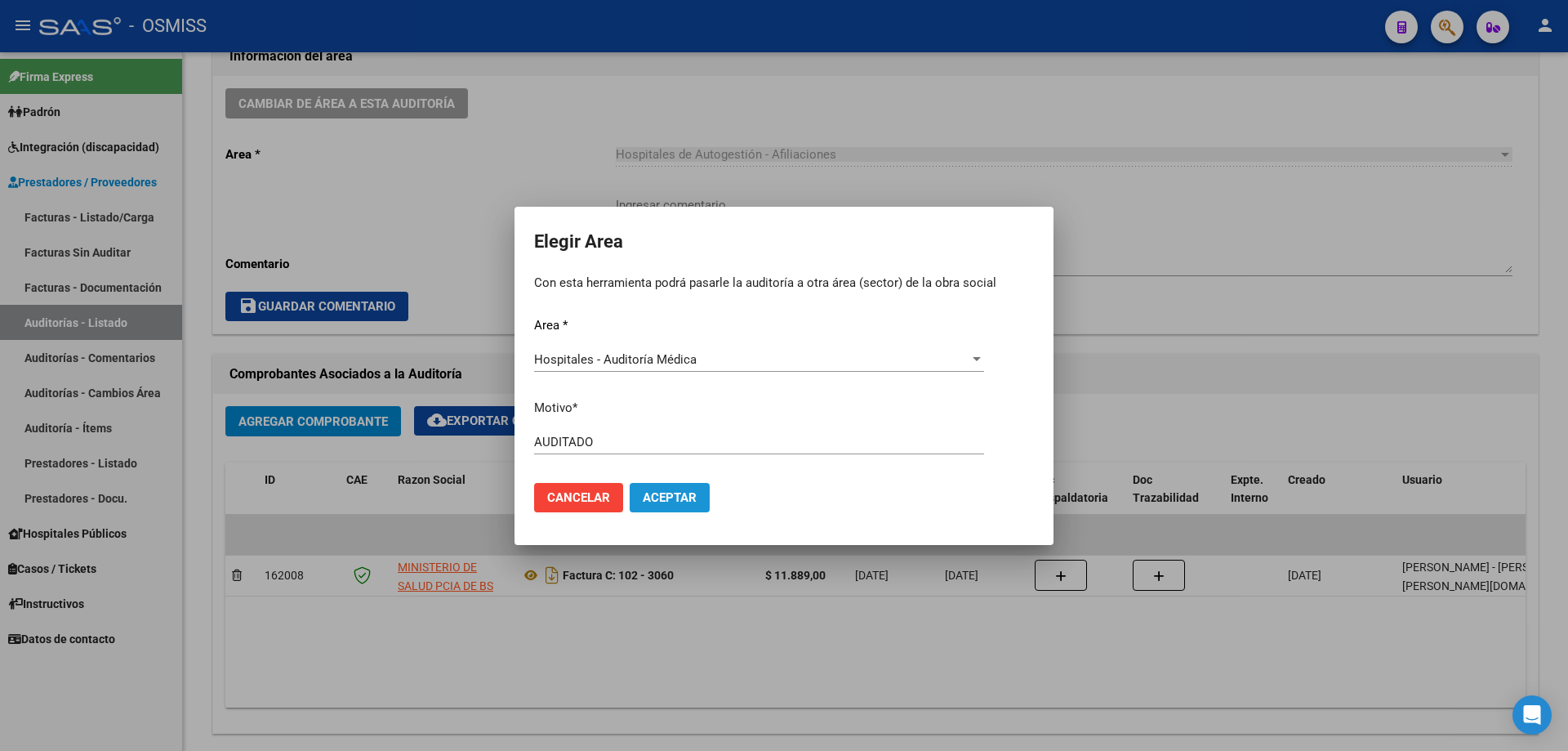
click at [690, 494] on span "Aceptar" at bounding box center [669, 497] width 54 height 15
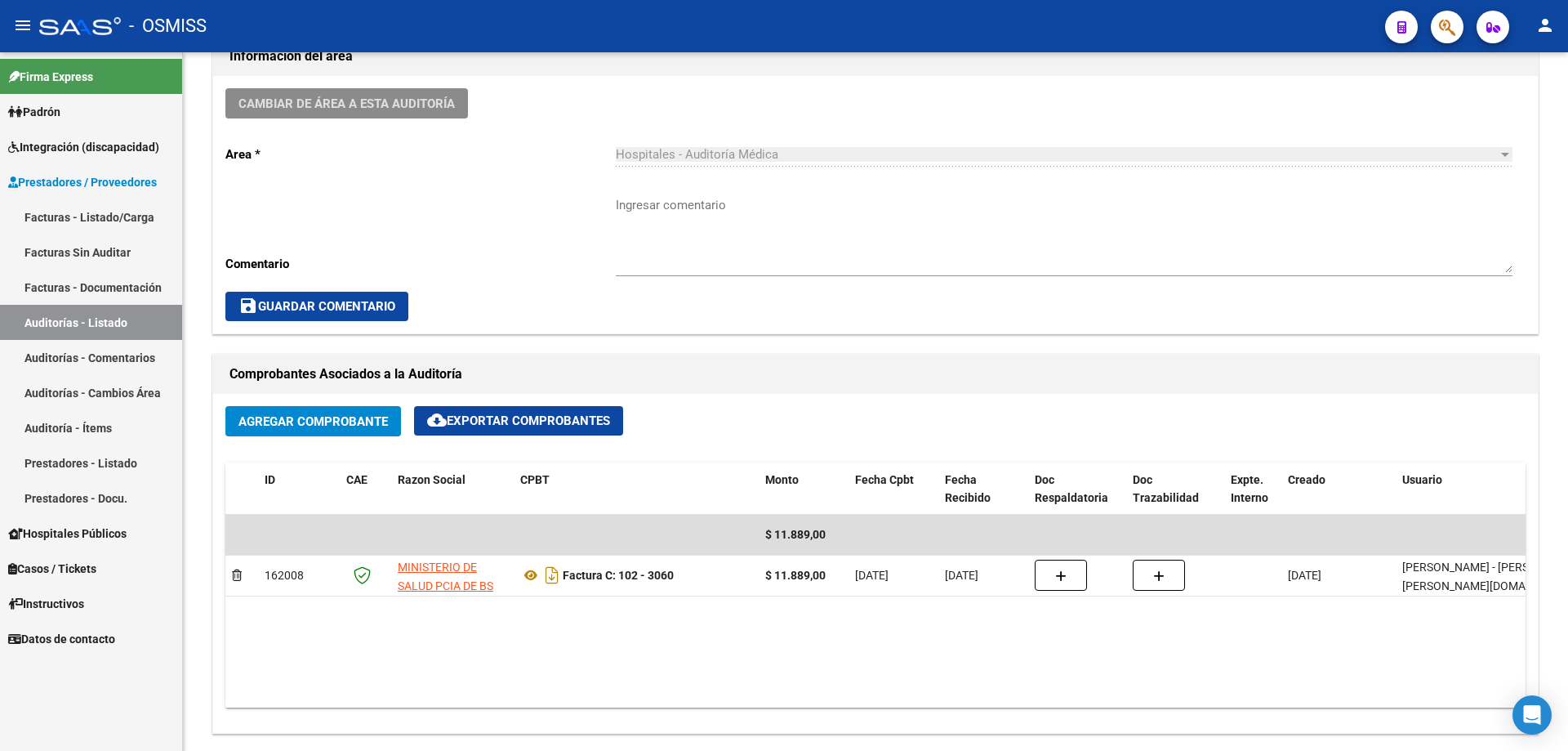
click at [111, 325] on link "Auditorías - Listado" at bounding box center [90, 322] width 182 height 35
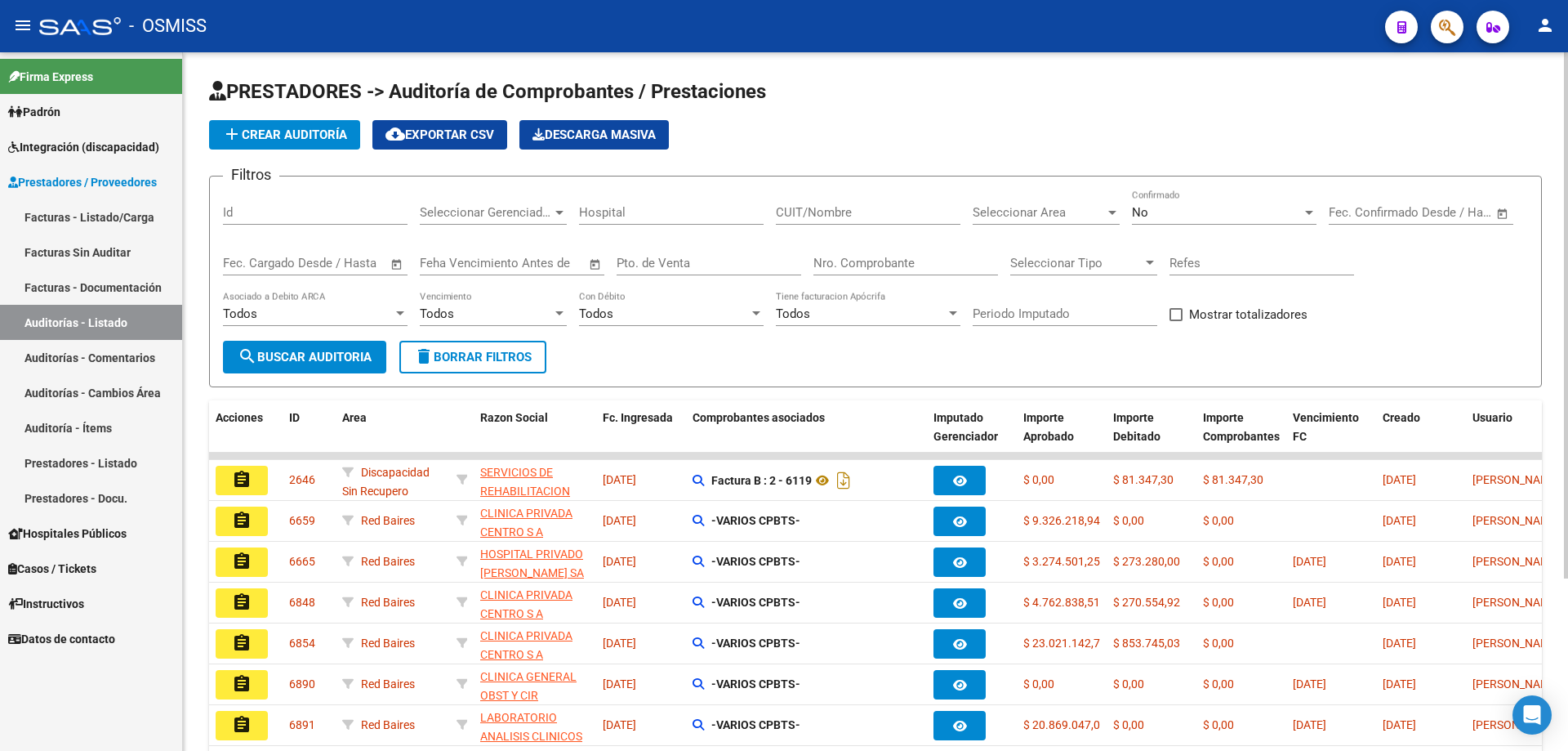
click at [305, 126] on button "add Crear Auditoría" at bounding box center [285, 135] width 151 height 29
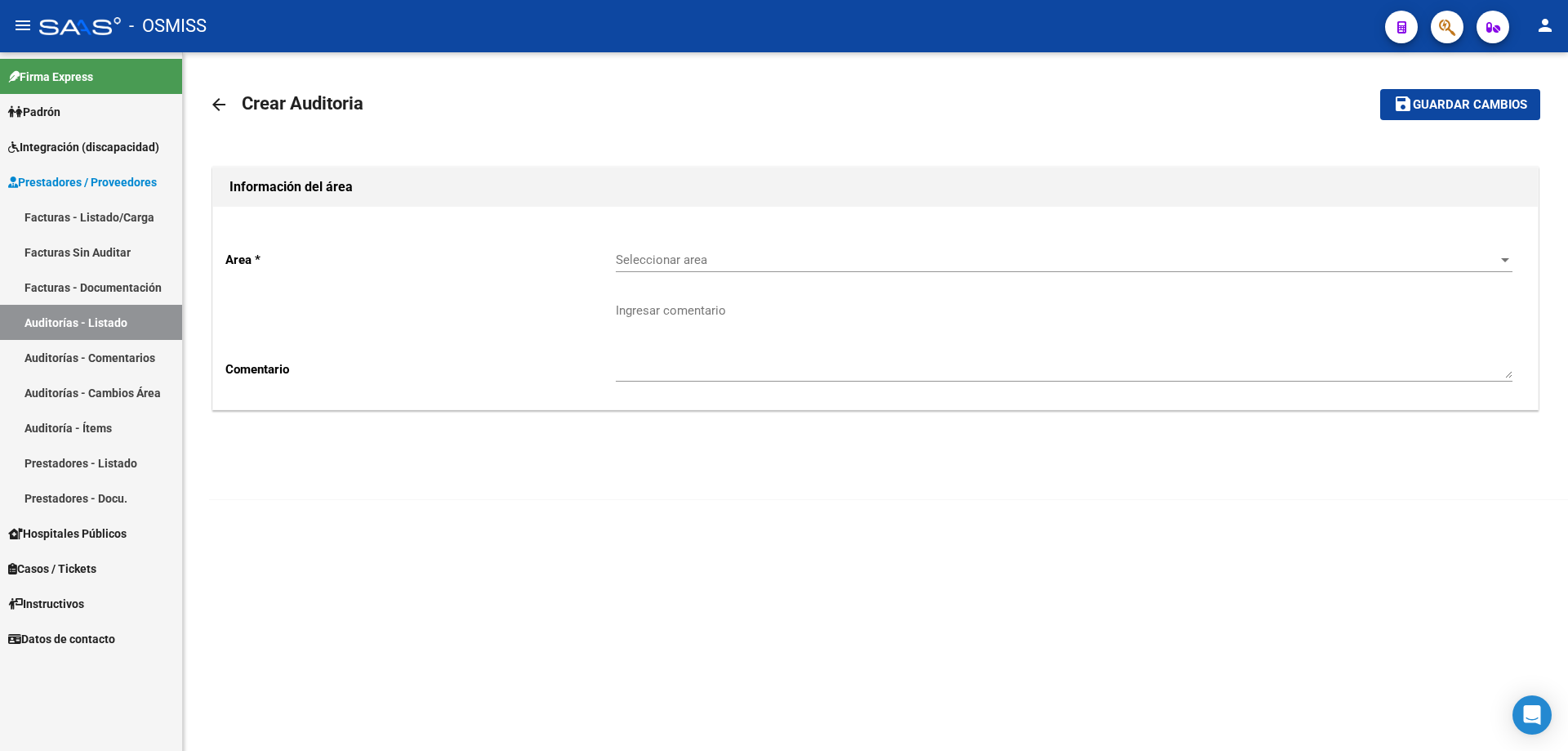
click at [757, 244] on div "Seleccionar area Seleccionar area" at bounding box center [1064, 255] width 897 height 35
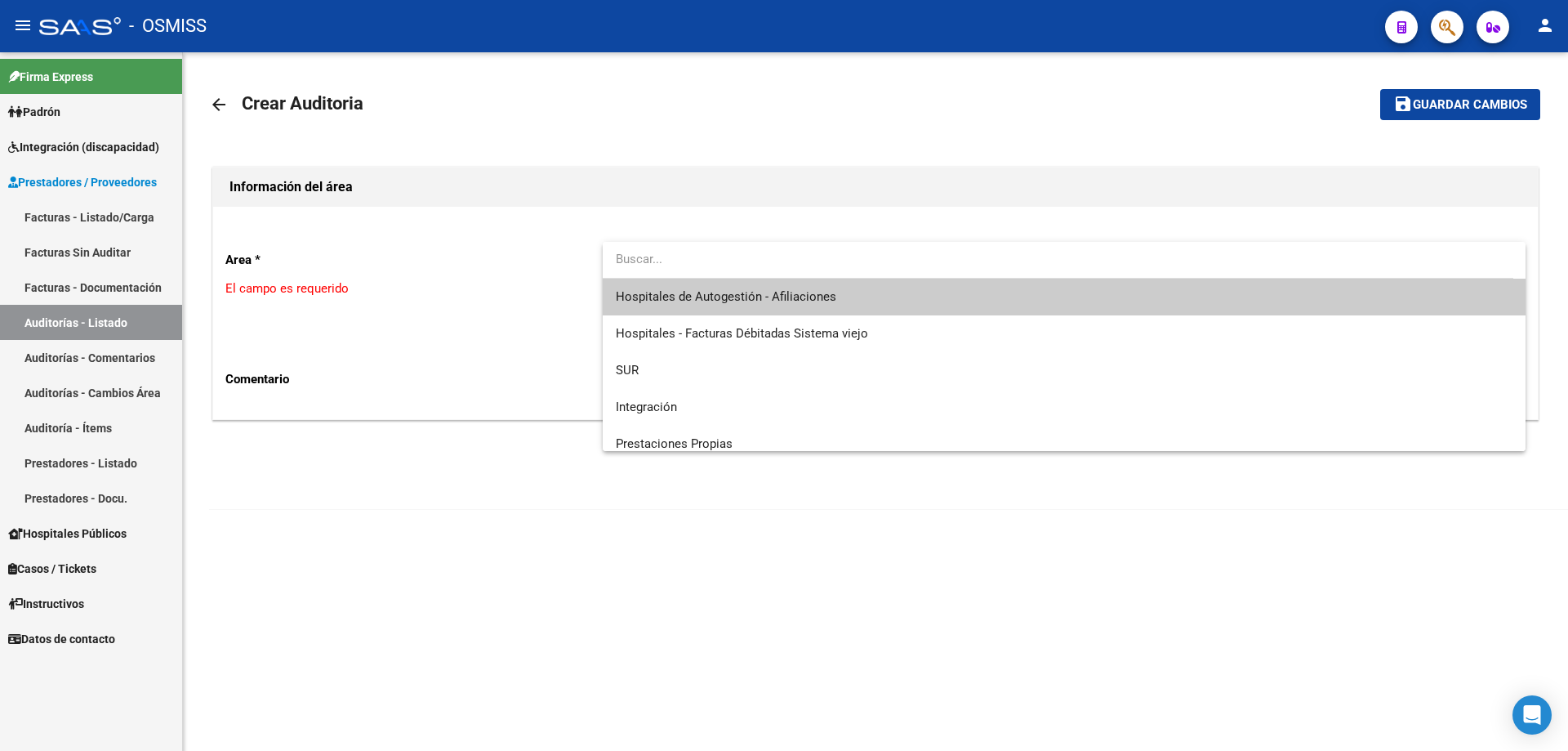
click at [757, 309] on span "Hospitales de Autogestión - Afiliaciones" at bounding box center [1064, 296] width 897 height 36
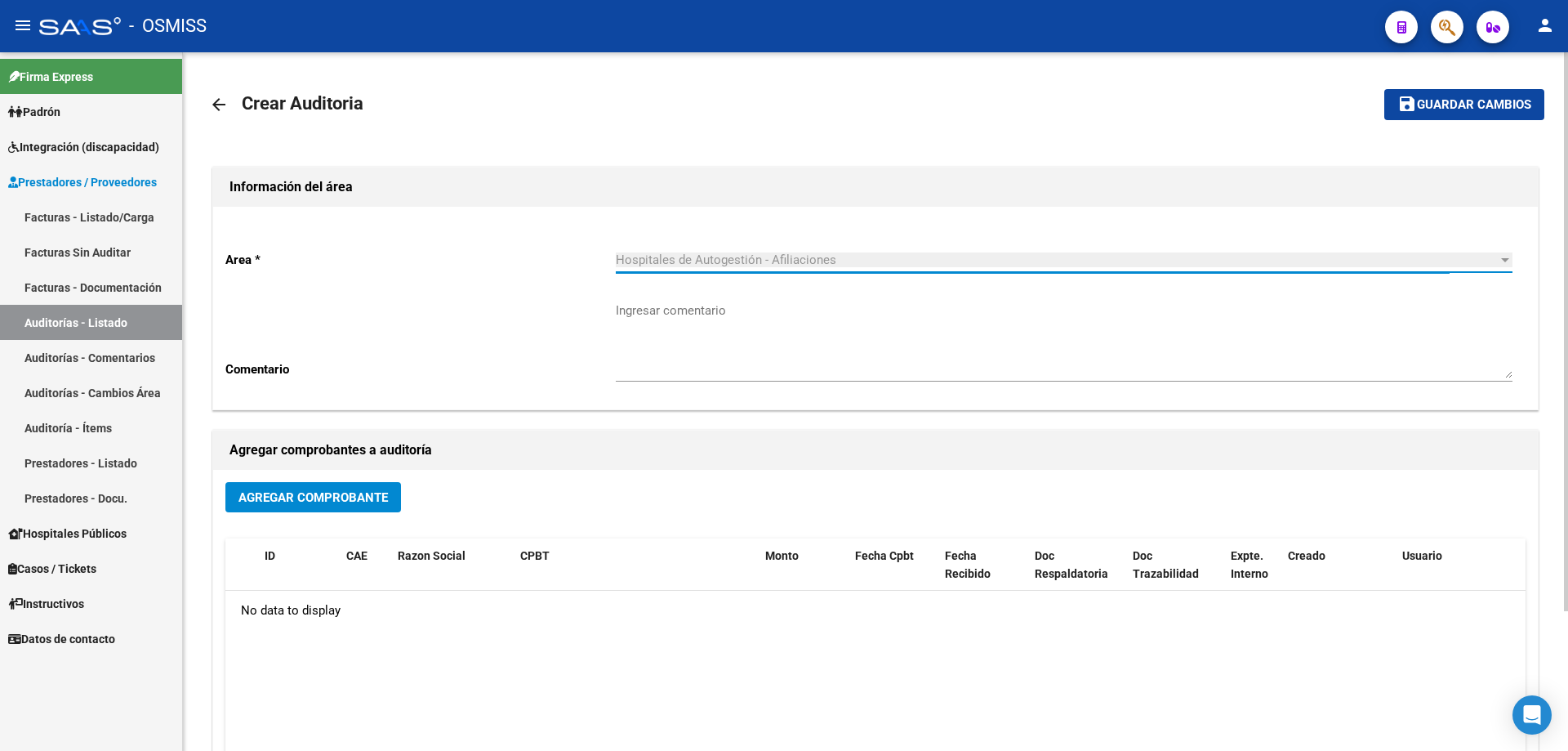
click at [351, 506] on div "Agregar Comprobante" at bounding box center [874, 503] width 1300 height 43
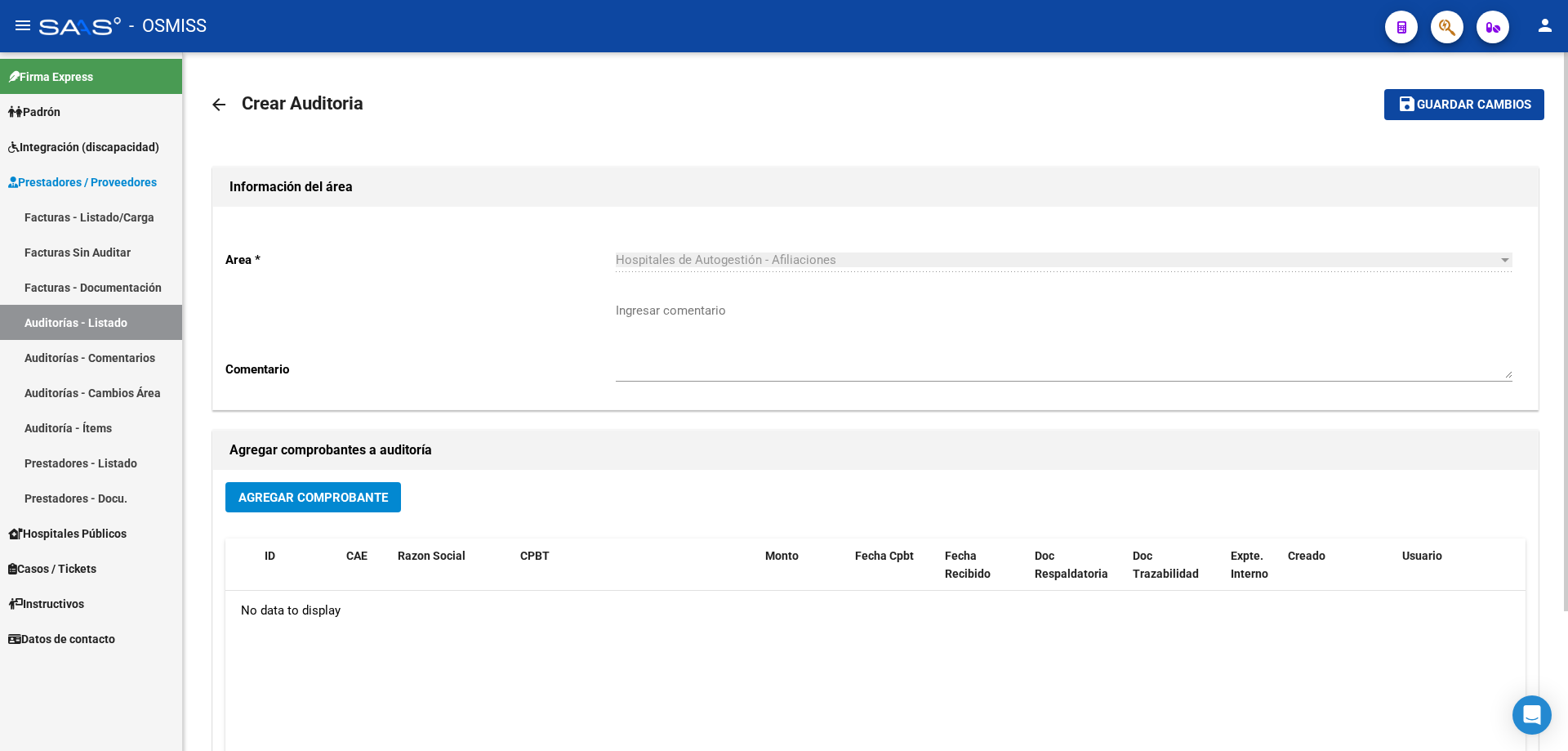
click at [352, 493] on span "Agregar Comprobante" at bounding box center [313, 497] width 149 height 15
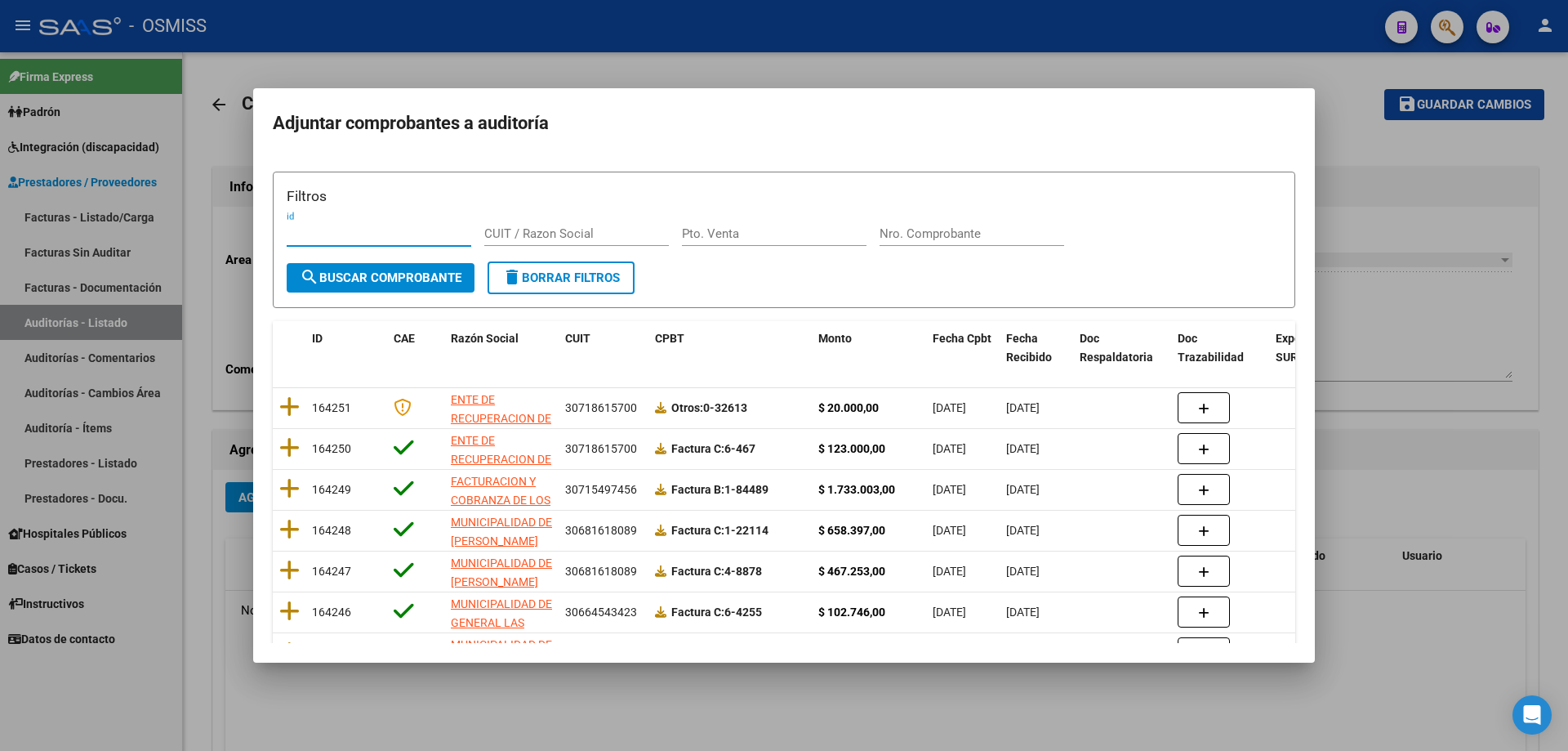
click at [757, 225] on div "Nro. Comprobante" at bounding box center [972, 233] width 185 height 25
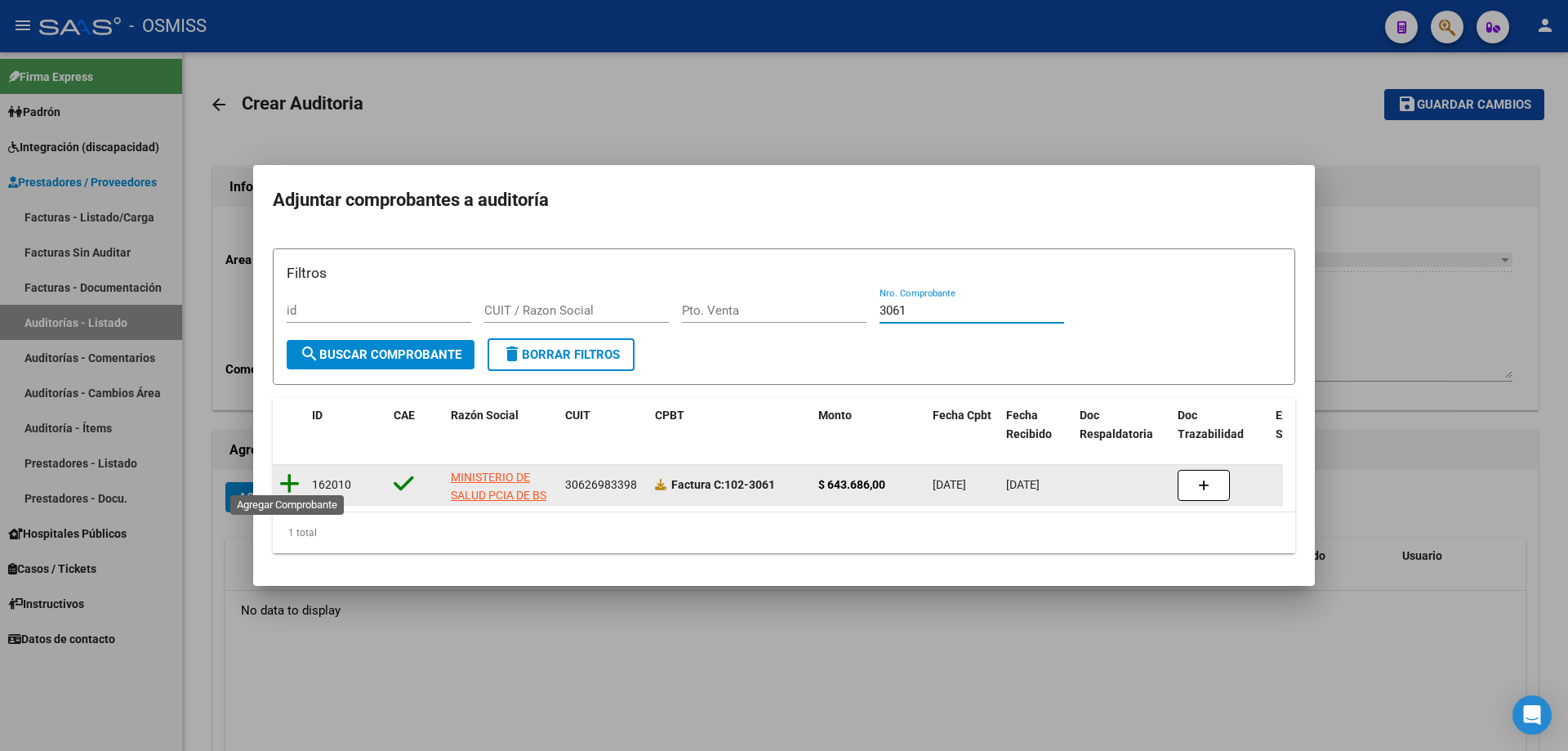
click at [292, 477] on icon at bounding box center [289, 483] width 21 height 23
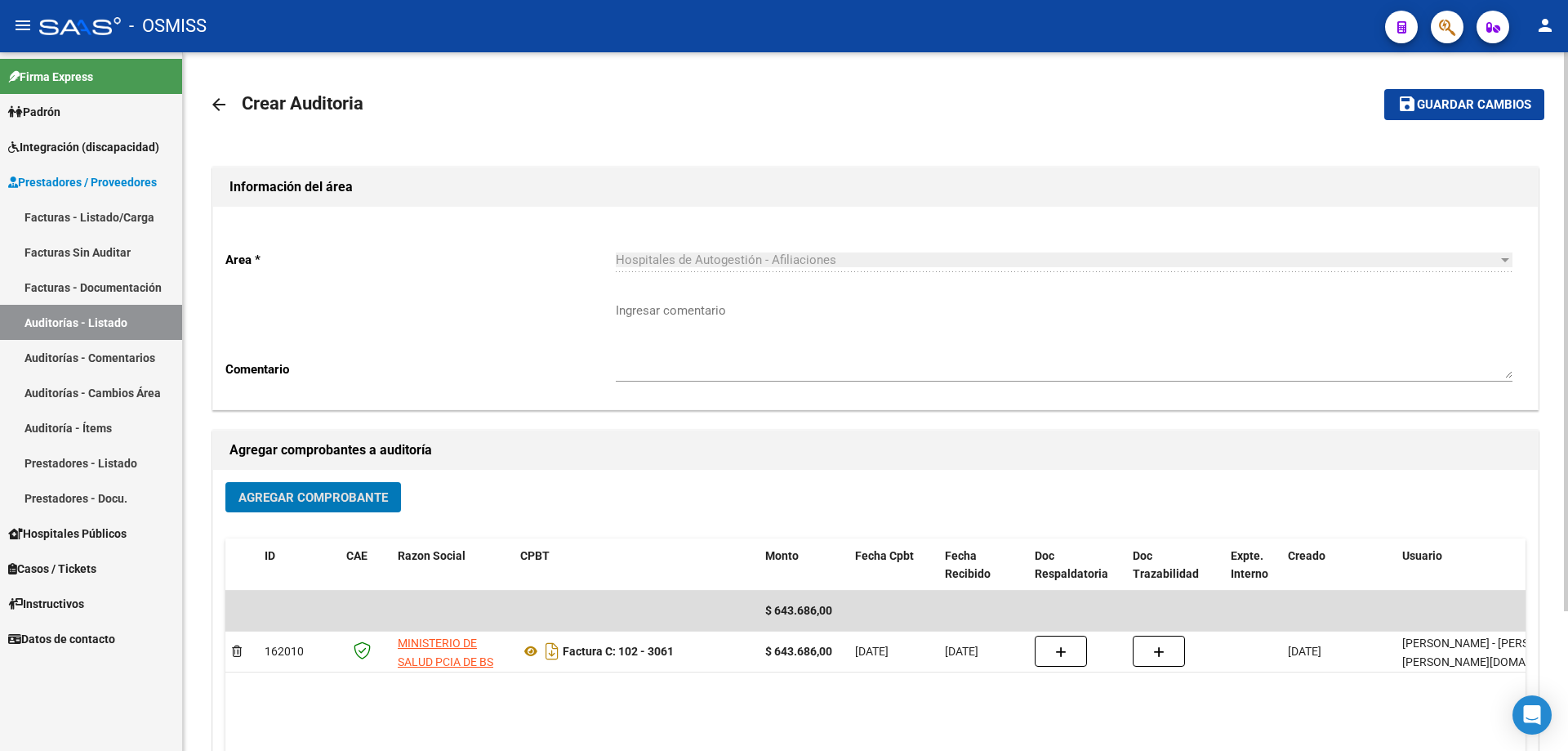
click at [757, 115] on button "save Guardar cambios" at bounding box center [1464, 104] width 160 height 30
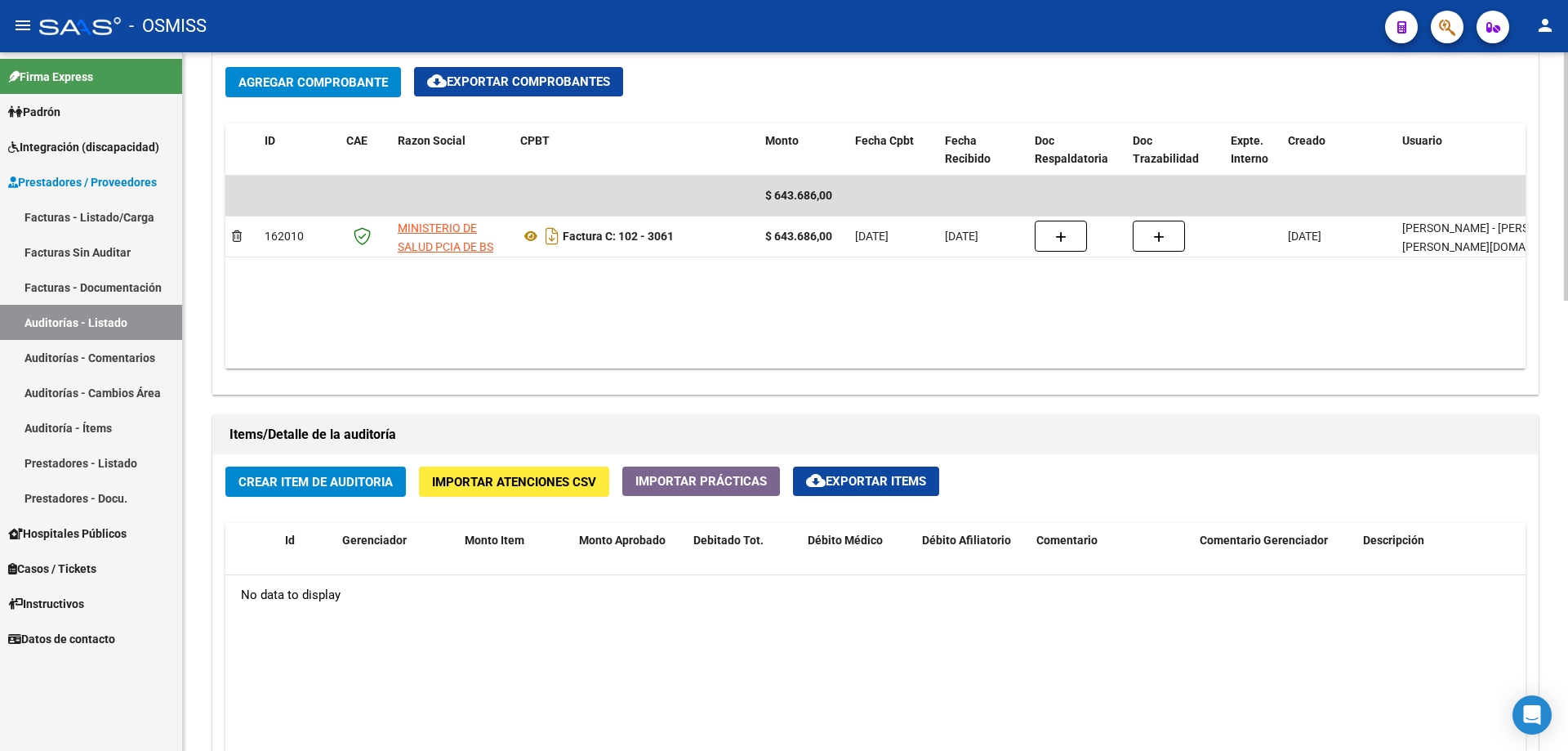
scroll to position [1063, 0]
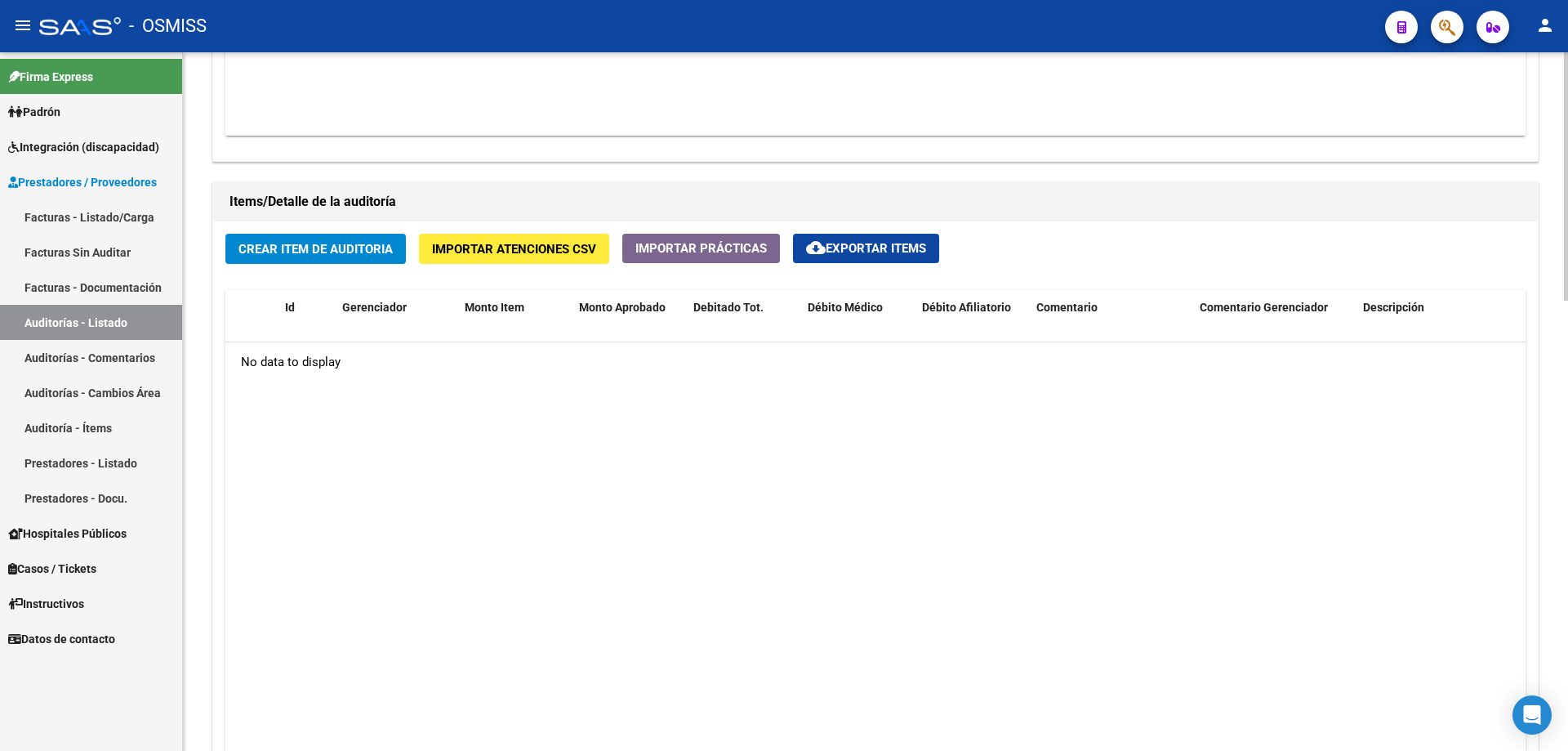
drag, startPoint x: 317, startPoint y: 229, endPoint x: 318, endPoint y: 237, distance: 8.1
click at [318, 237] on div "Crear Item de Auditoria Importar Atenciones CSV Importar Prácticas cloud_downlo…" at bounding box center [875, 531] width 1324 height 619
click at [318, 249] on span "Crear Item de Auditoria" at bounding box center [315, 249] width 154 height 15
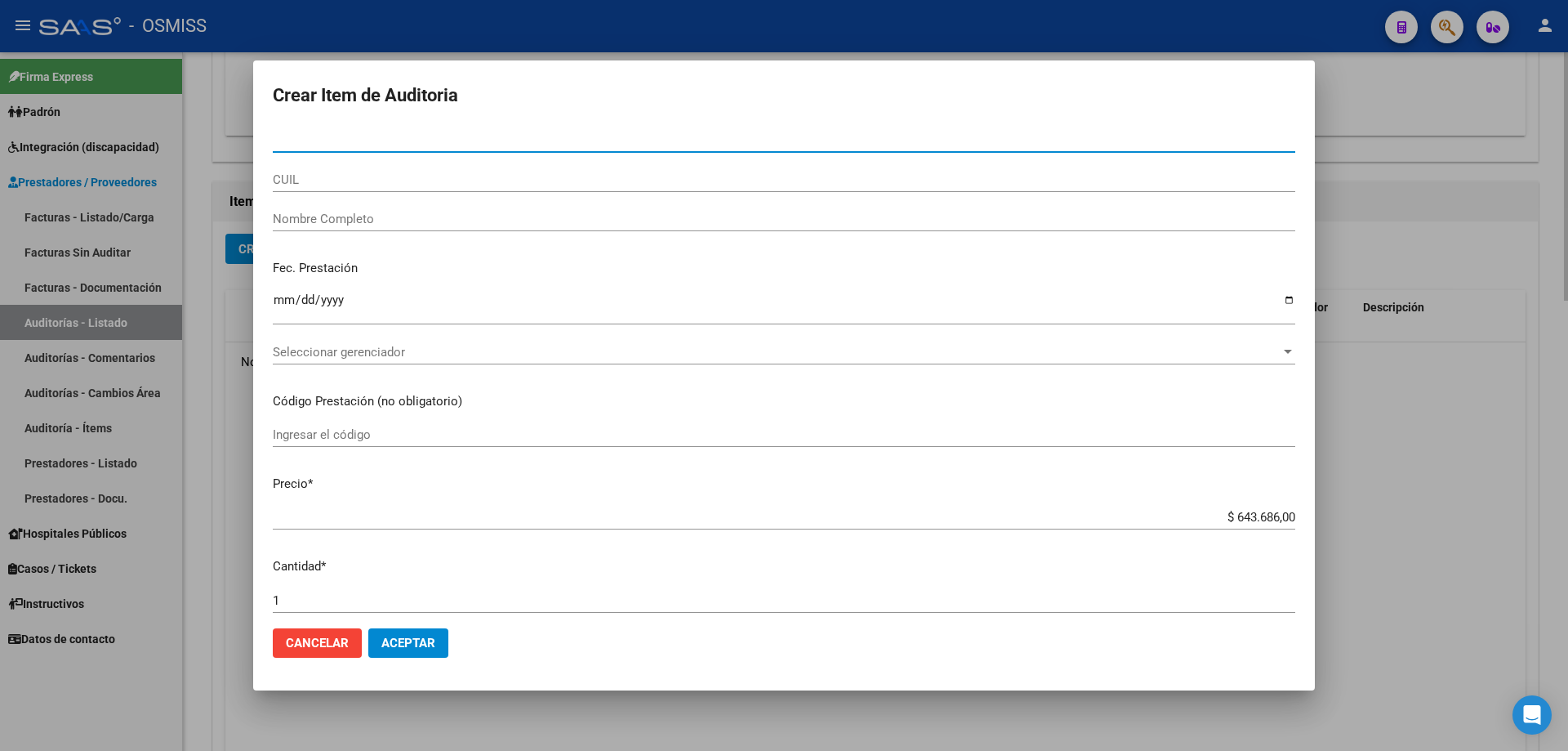
paste input "49548237"
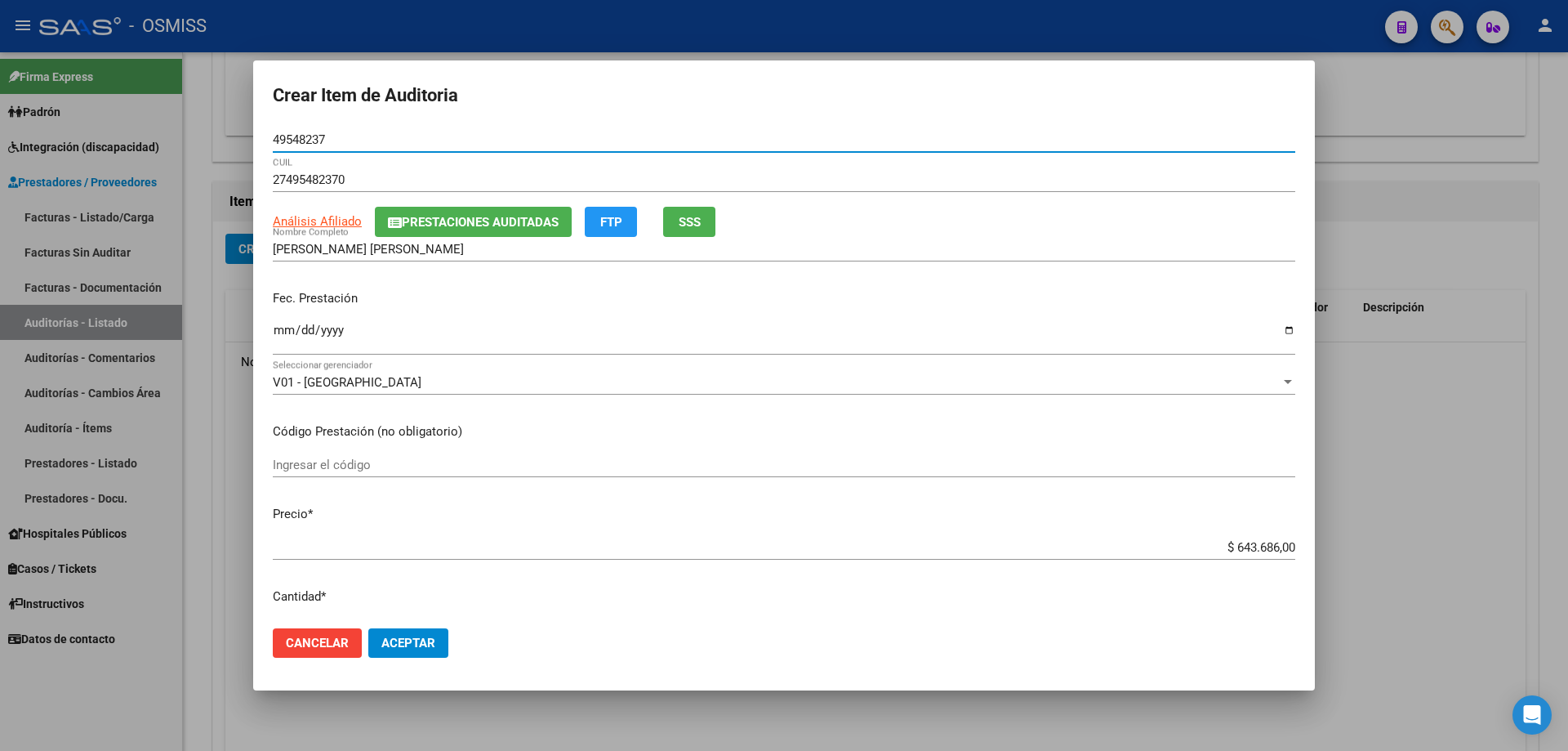
click at [283, 328] on input "Ingresar la fecha" at bounding box center [784, 336] width 1023 height 27
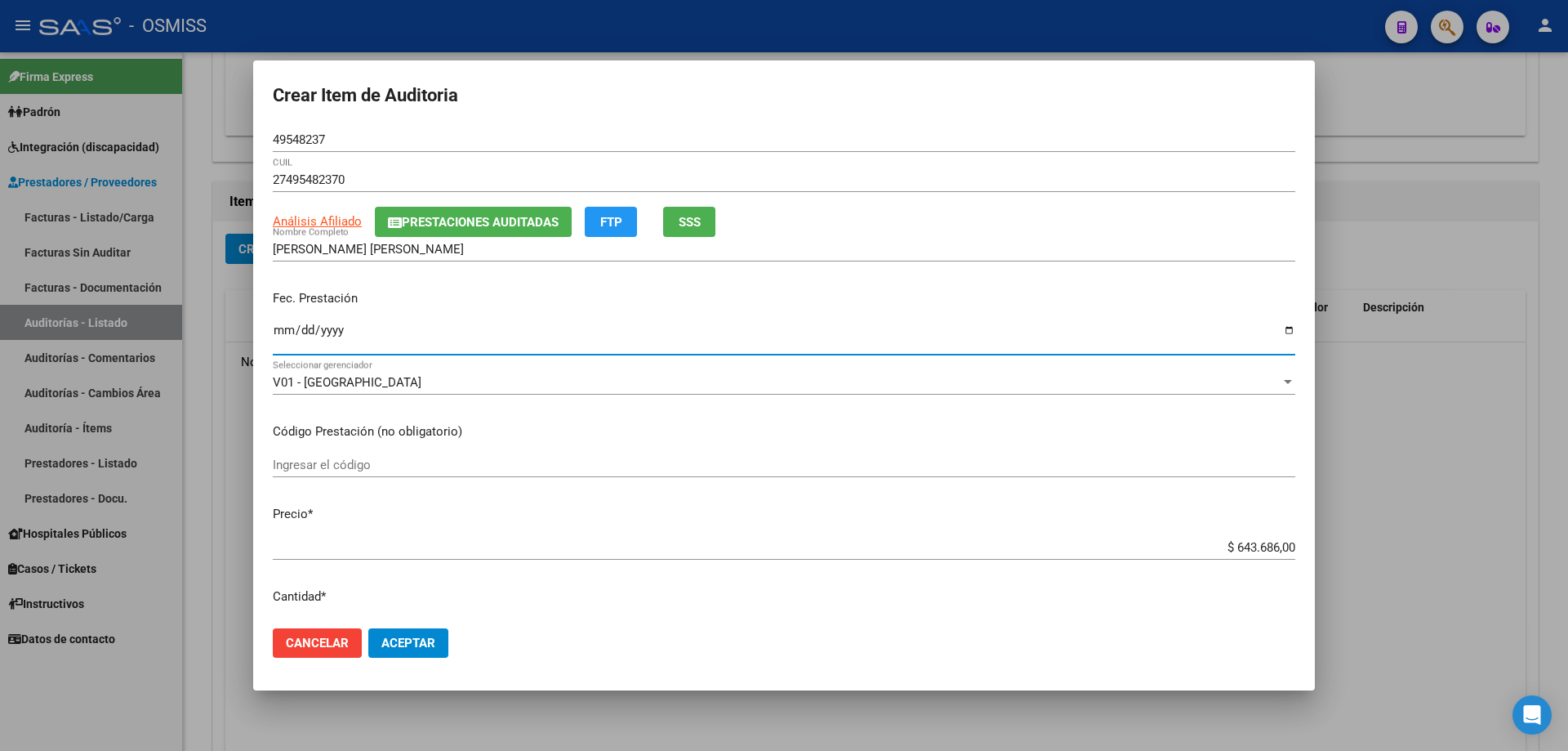
click at [422, 506] on mat-dialog-actions "Cancelar Aceptar" at bounding box center [784, 643] width 1023 height 56
click at [423, 506] on span "Aceptar" at bounding box center [408, 643] width 54 height 15
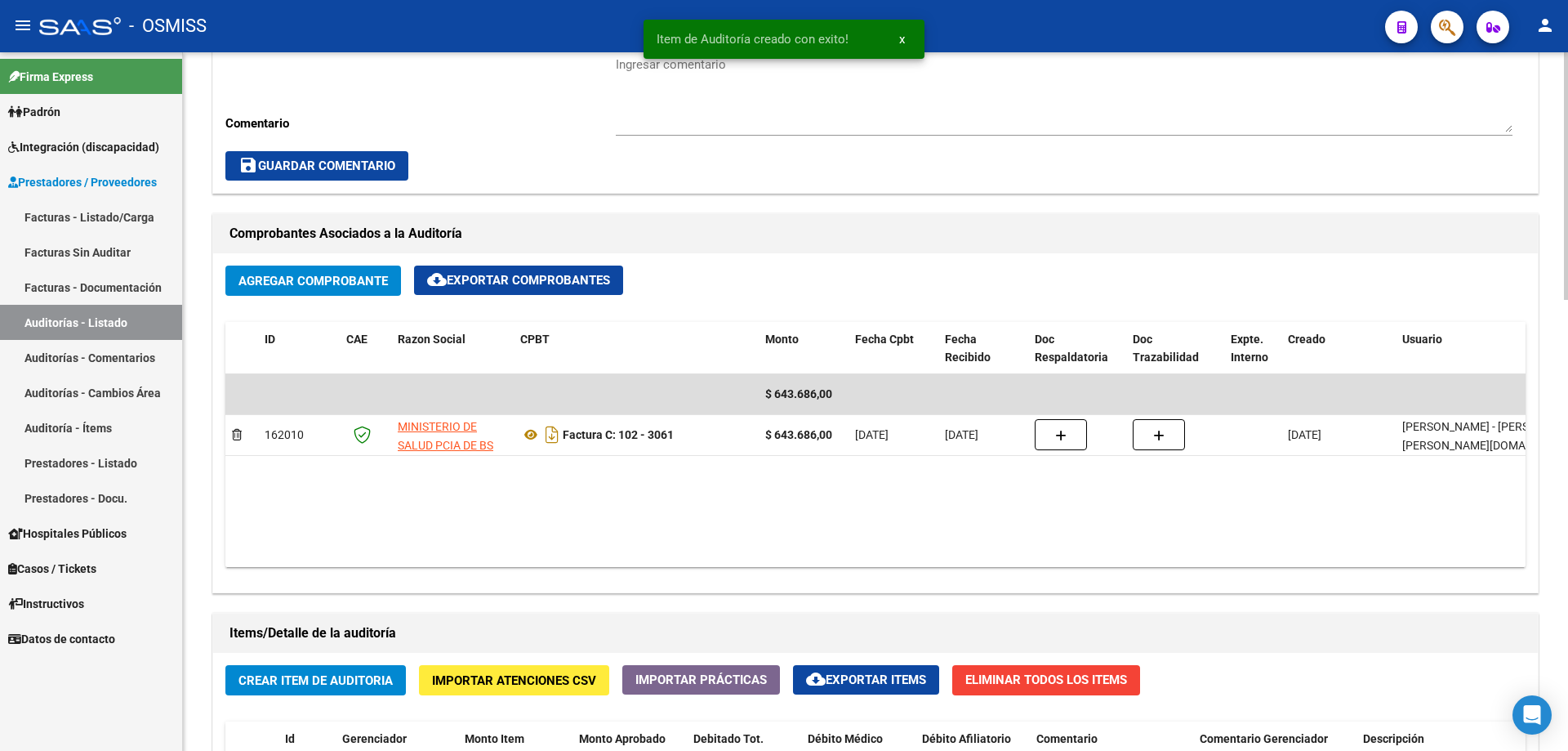
scroll to position [386, 0]
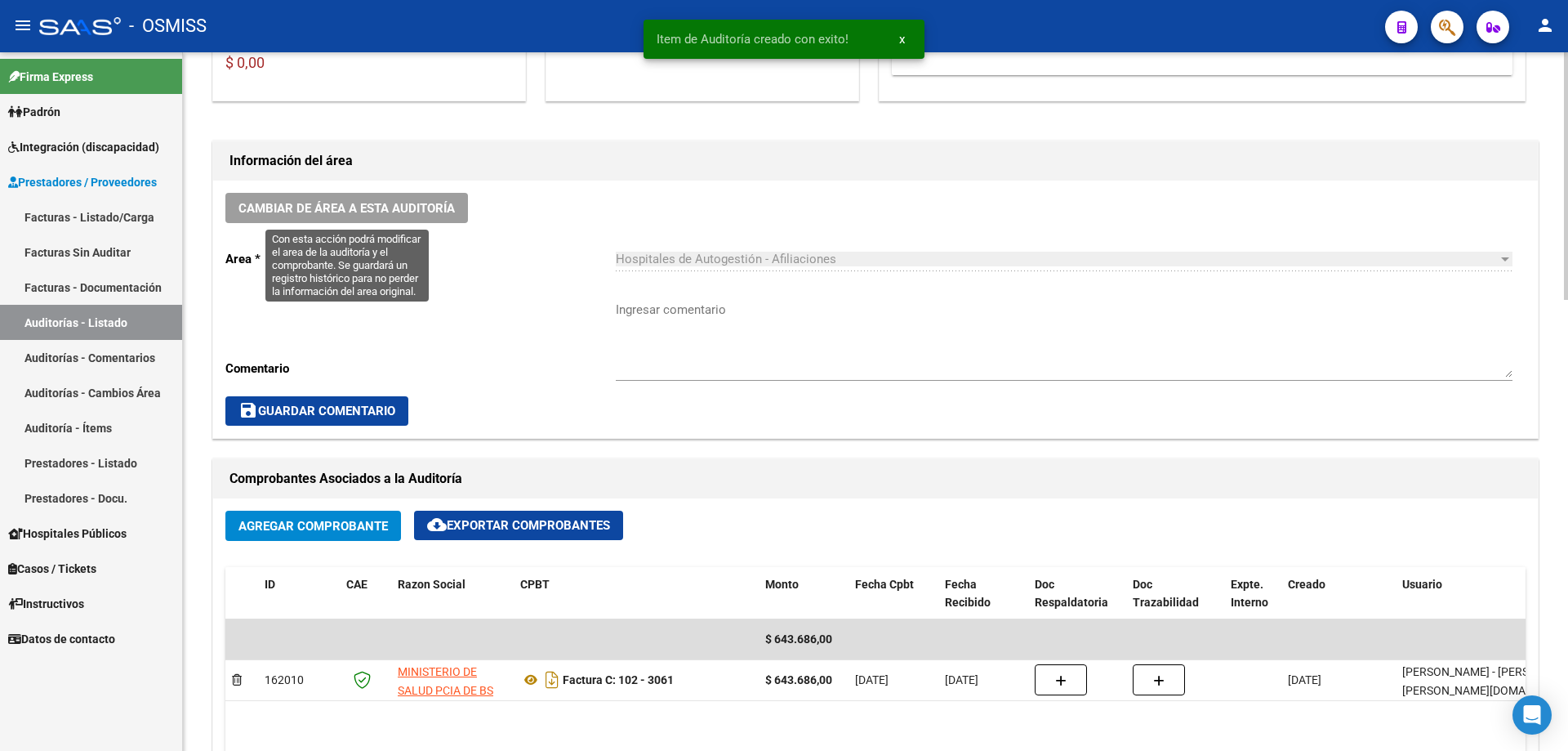
click at [409, 206] on span "Cambiar de área a esta auditoría" at bounding box center [347, 207] width 216 height 15
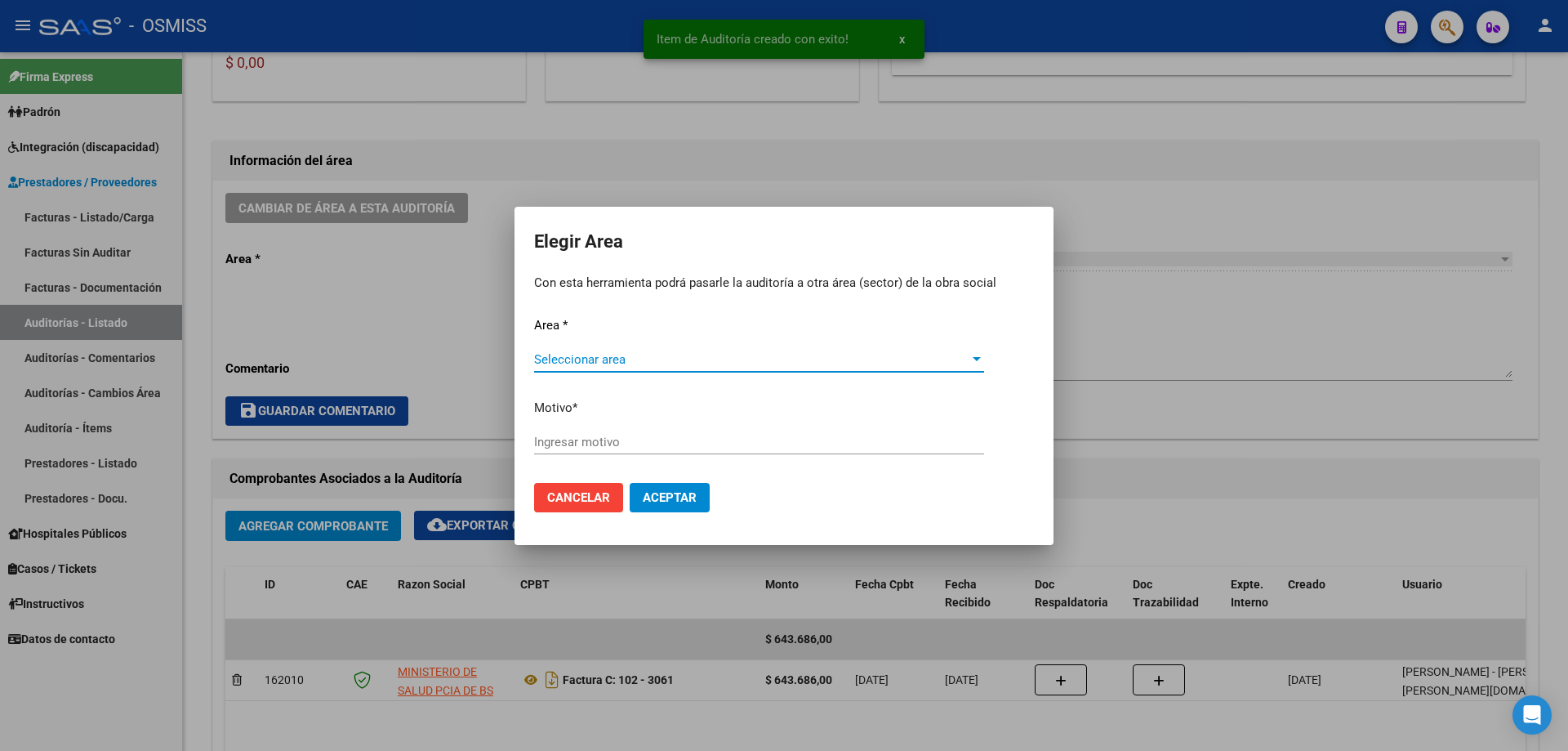
click at [696, 343] on div "Area * Seleccionar area Seleccionar area Motivo * [GEOGRAPHIC_DATA] motivo" at bounding box center [784, 393] width 500 height 153
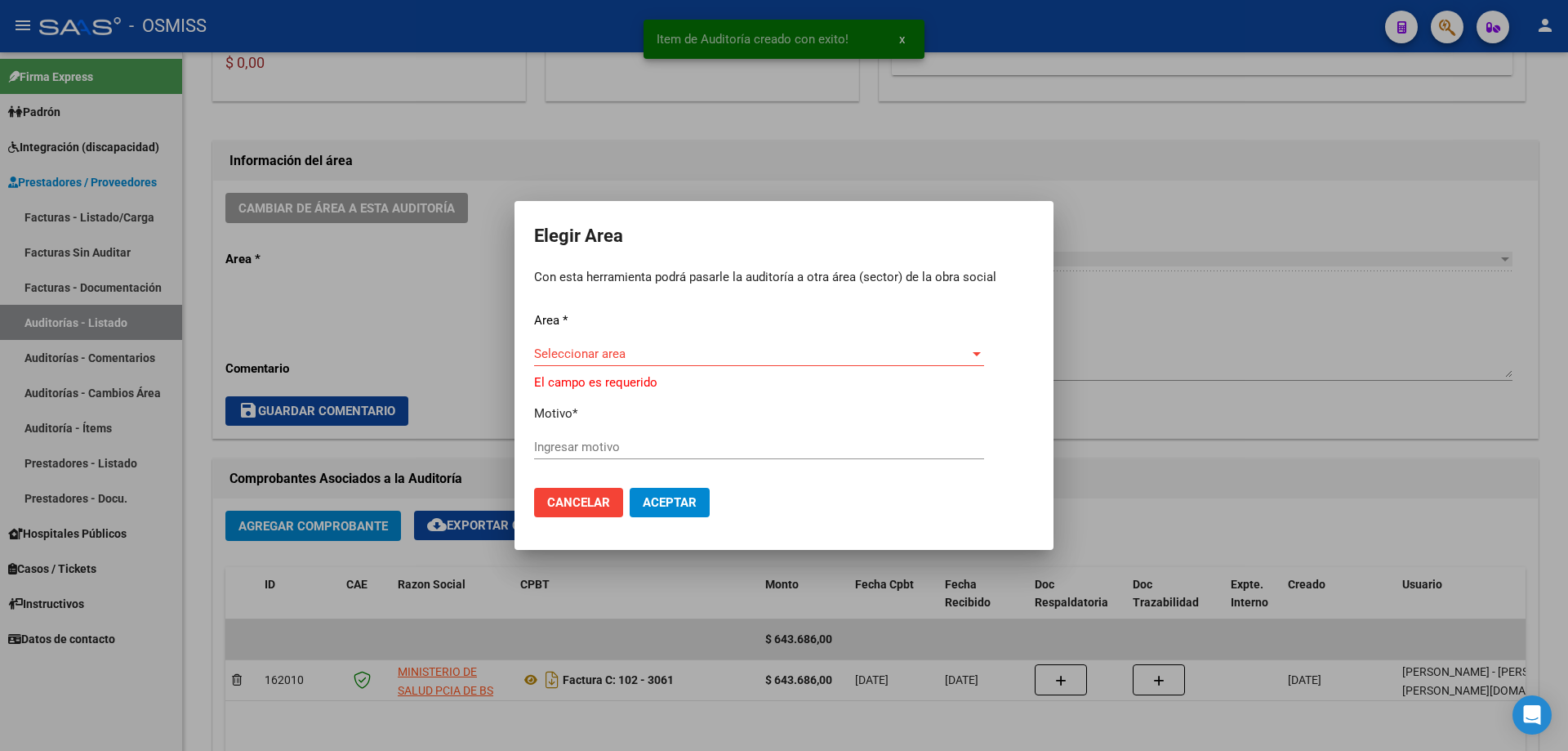
click at [696, 343] on div "Seleccionar area Seleccionar area" at bounding box center [759, 353] width 450 height 25
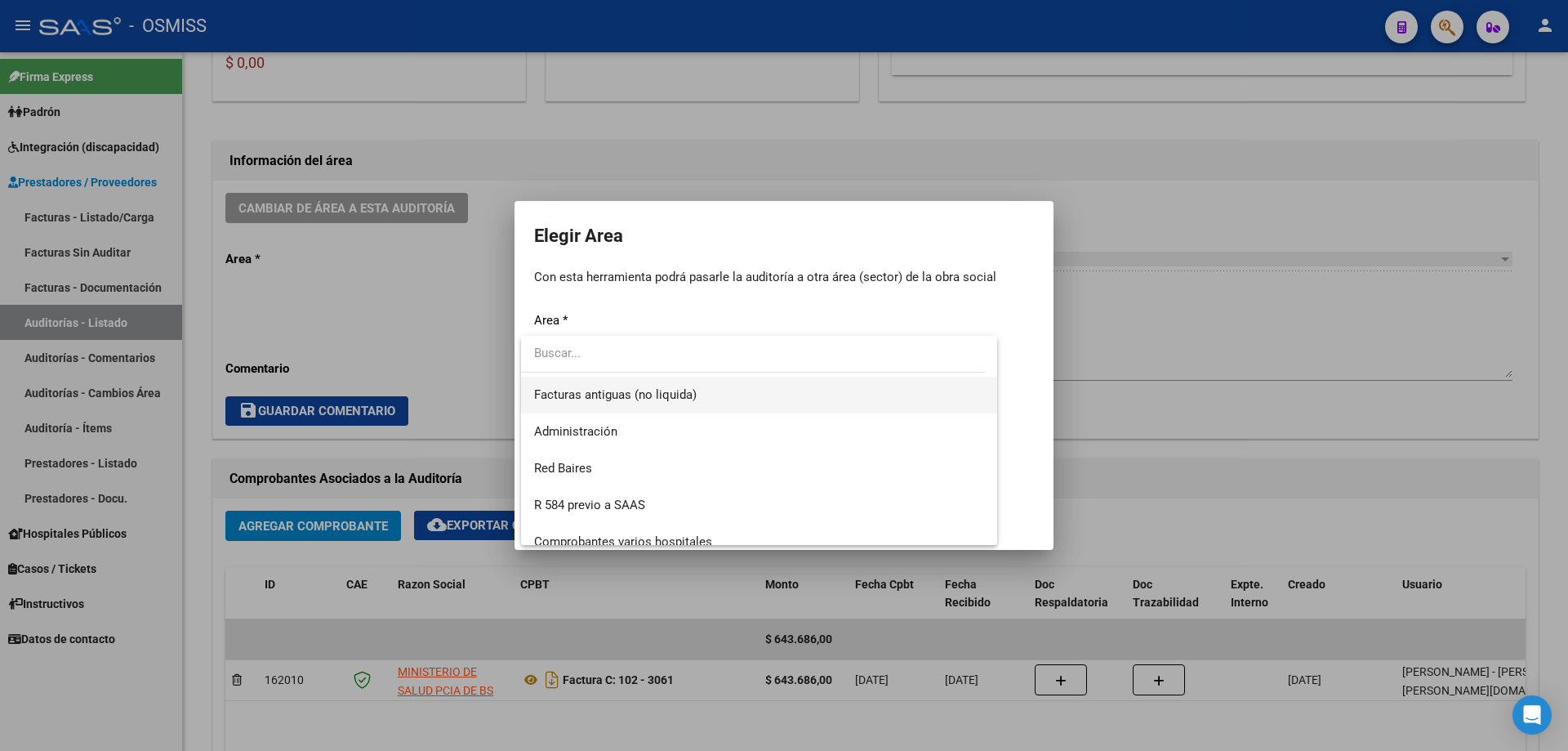
scroll to position [245, 0]
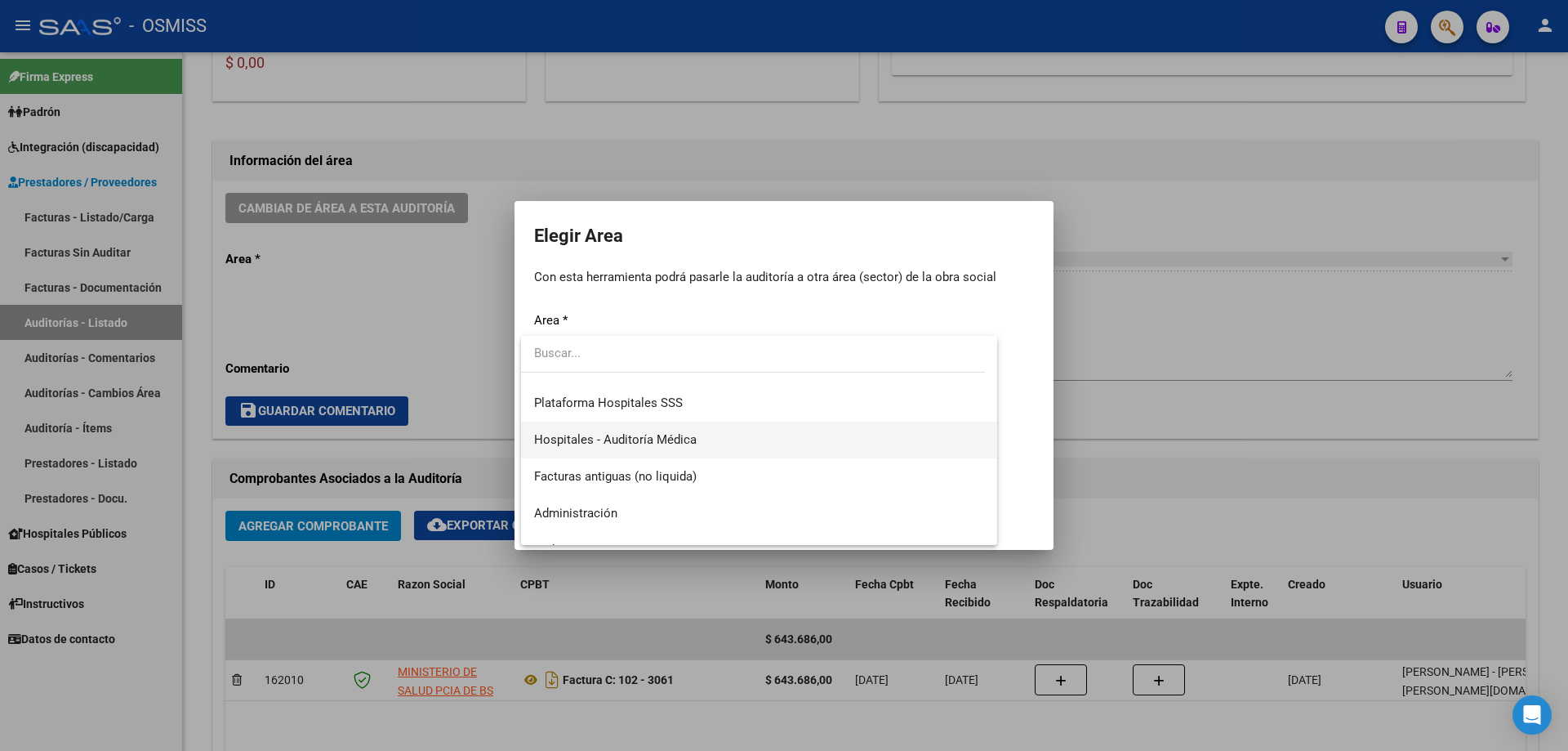
click at [702, 442] on span "Hospitales - Auditoría Médica" at bounding box center [759, 439] width 450 height 36
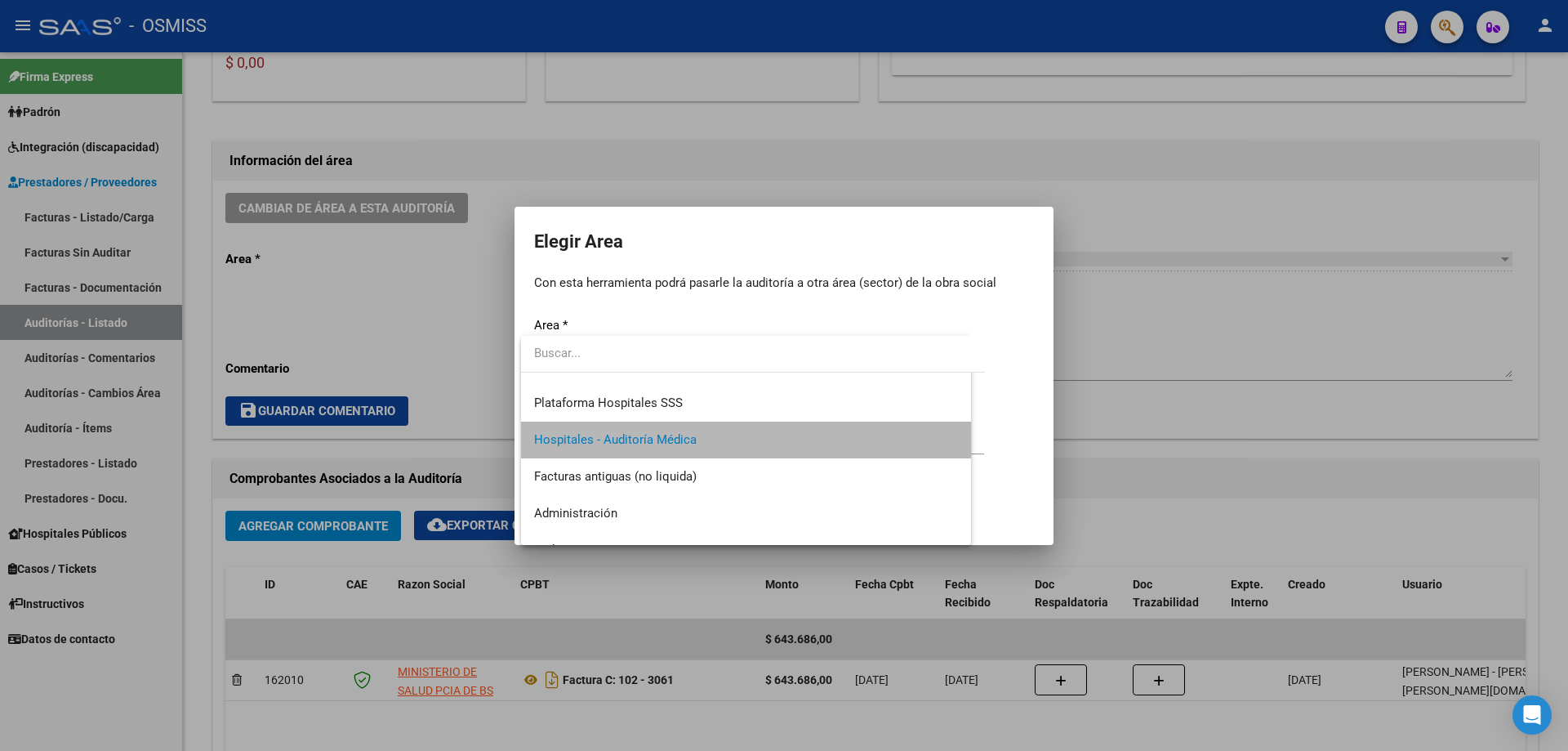
click at [702, 442] on input "Ingresar motivo" at bounding box center [759, 441] width 450 height 15
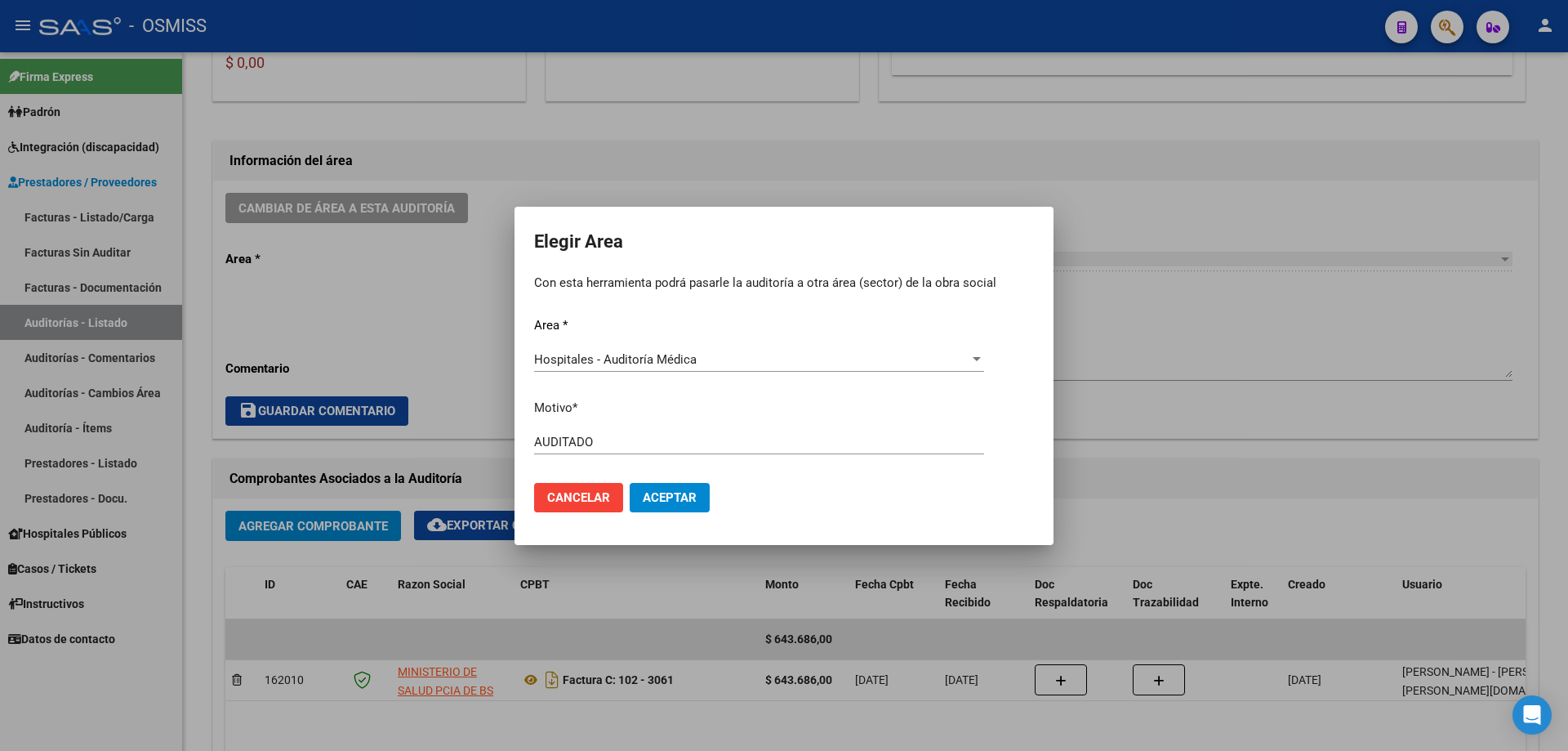
click at [696, 506] on mat-dialog-actions "Cancelar Aceptar" at bounding box center [784, 497] width 500 height 56
click at [690, 496] on span "Aceptar" at bounding box center [669, 497] width 54 height 15
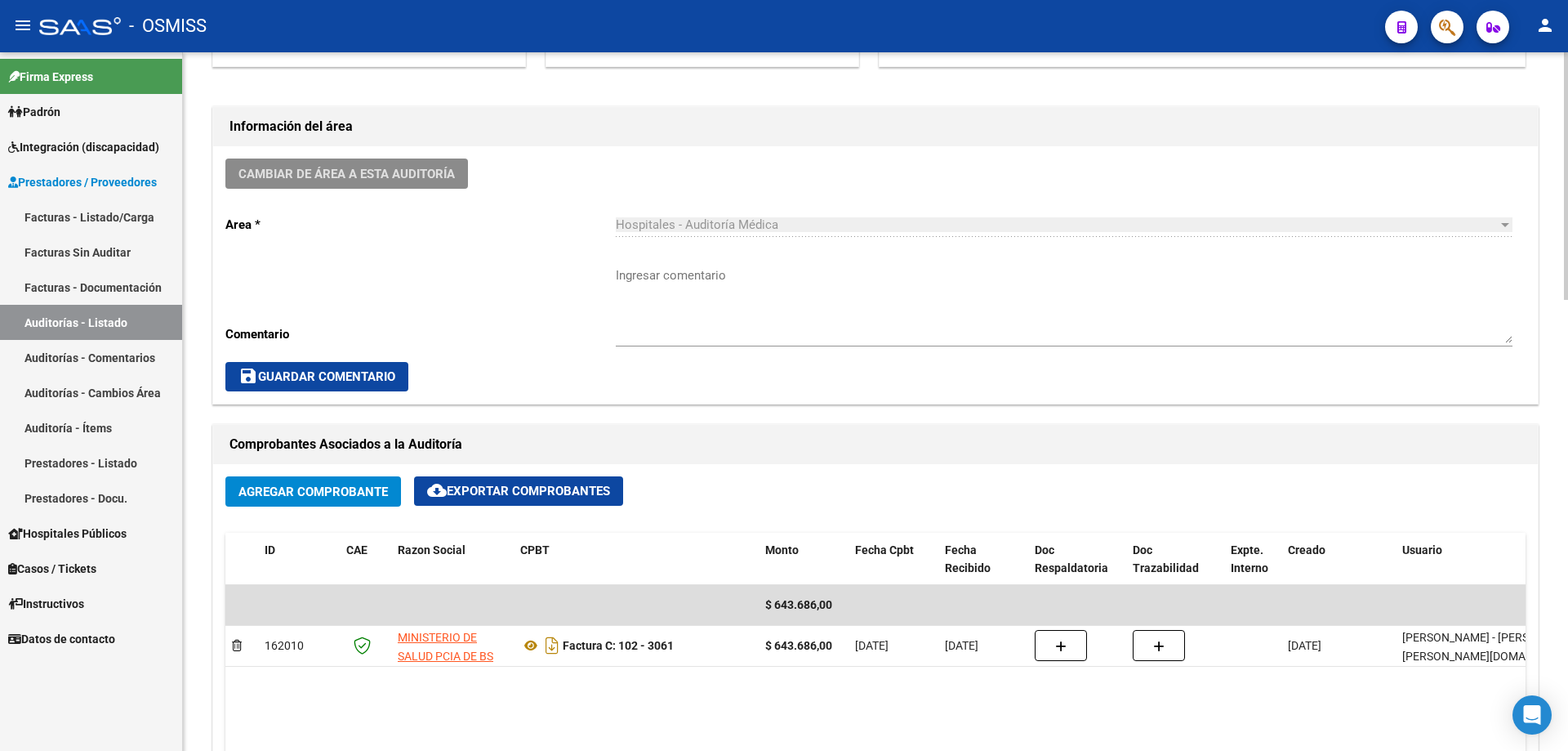
scroll to position [142, 0]
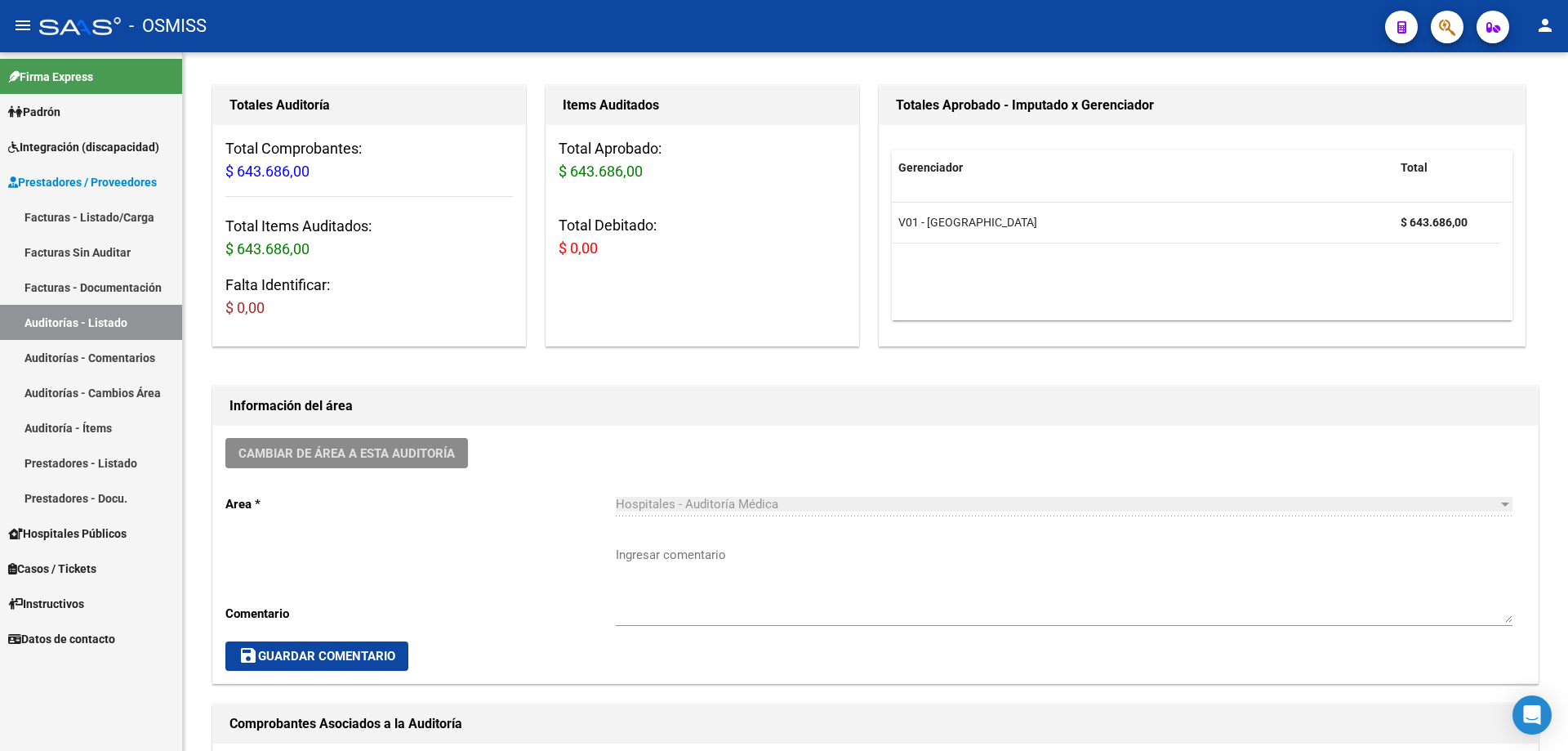
click at [136, 321] on link "Auditorías - Listado" at bounding box center [90, 322] width 182 height 35
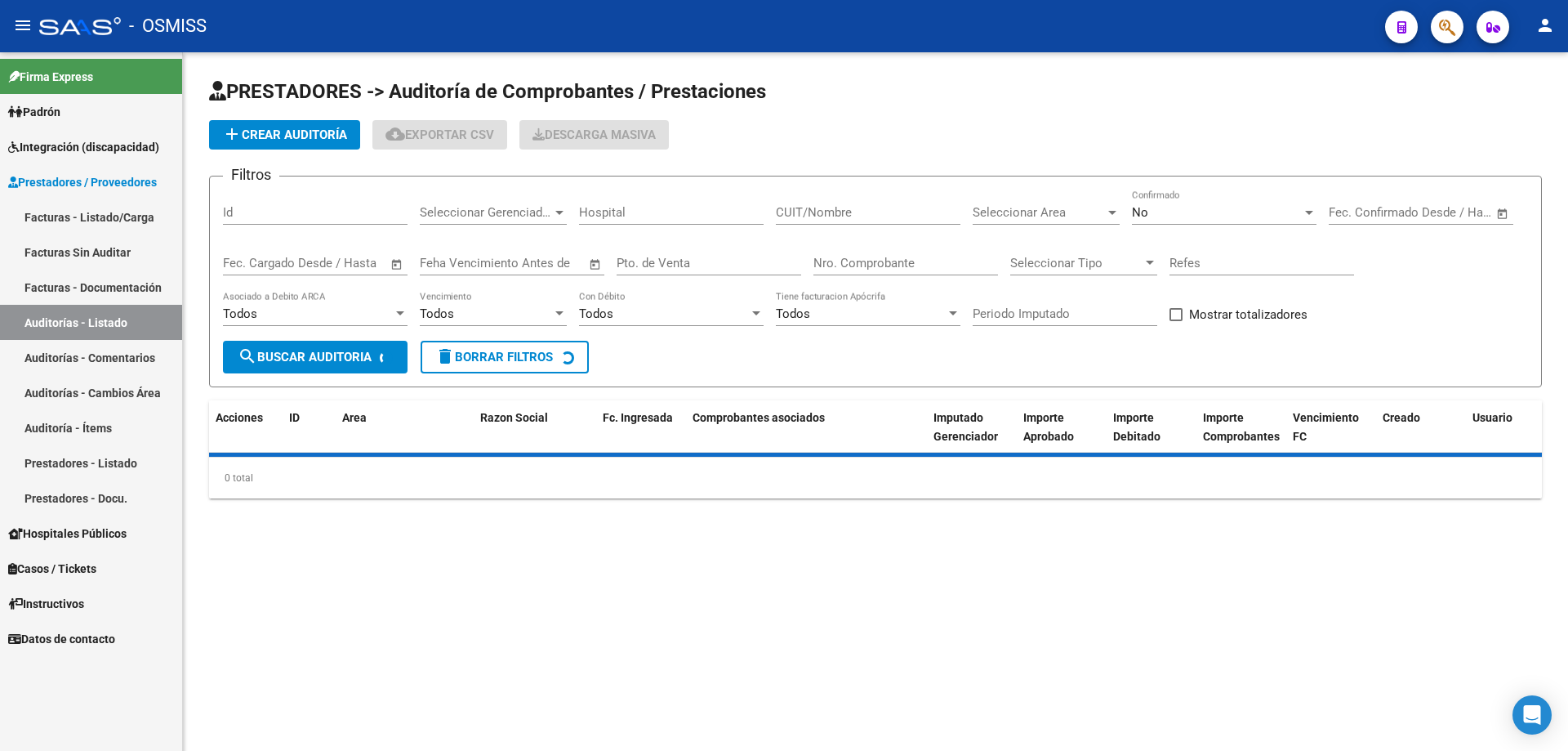
click at [293, 133] on span "add Crear Auditoría" at bounding box center [284, 135] width 125 height 15
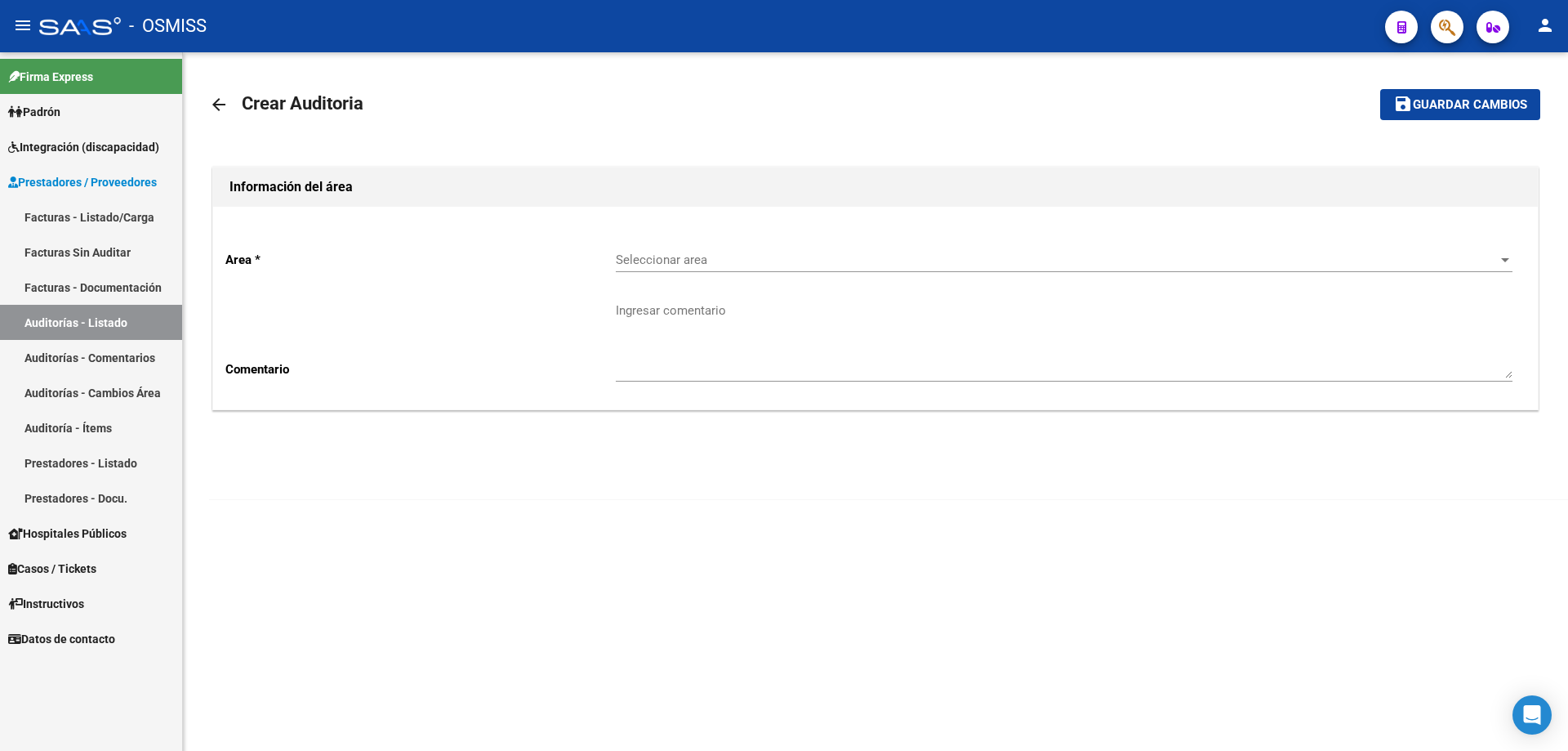
click at [751, 246] on div "Seleccionar area Seleccionar area" at bounding box center [1064, 255] width 897 height 35
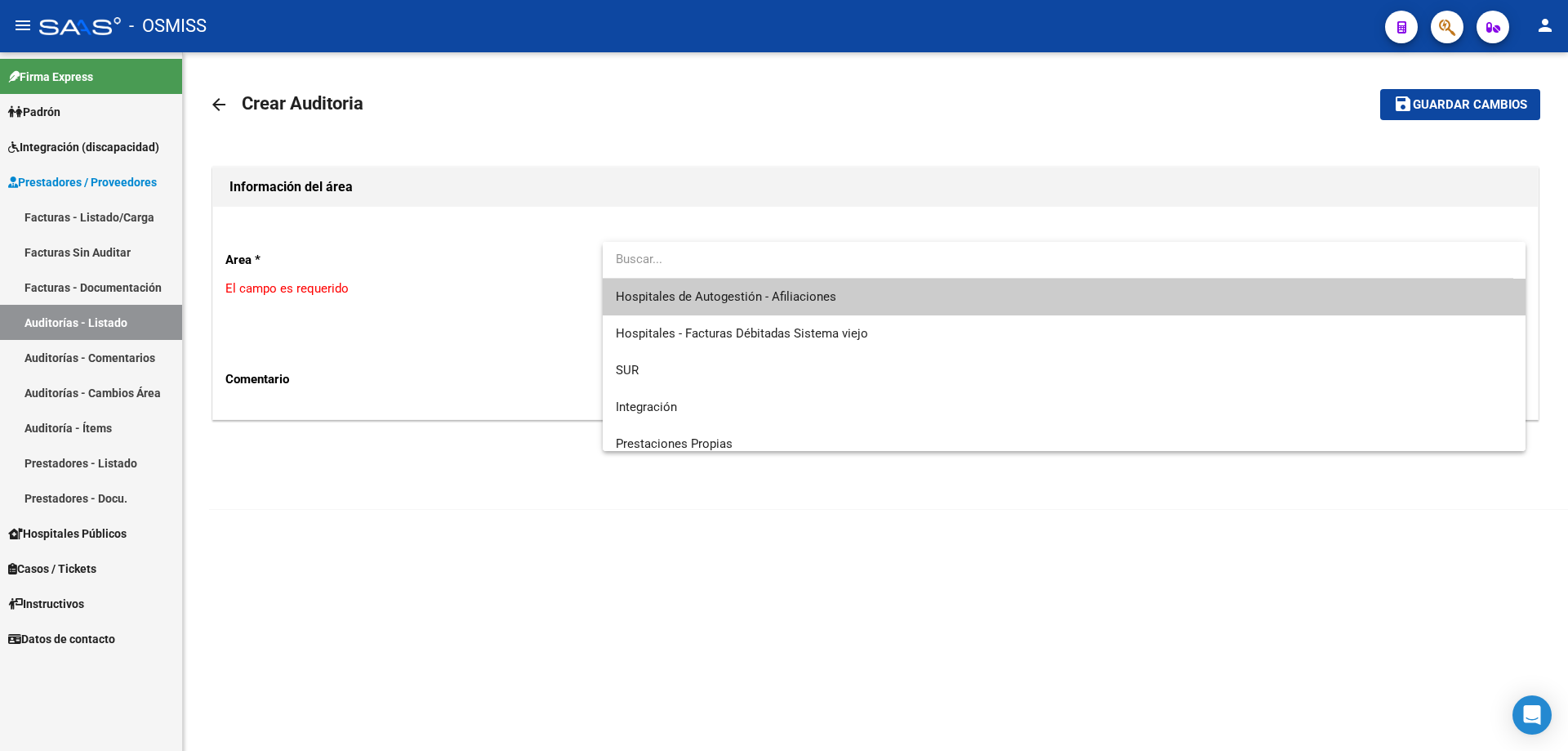
click at [755, 288] on span "Hospitales de Autogestión - Afiliaciones" at bounding box center [1064, 296] width 897 height 36
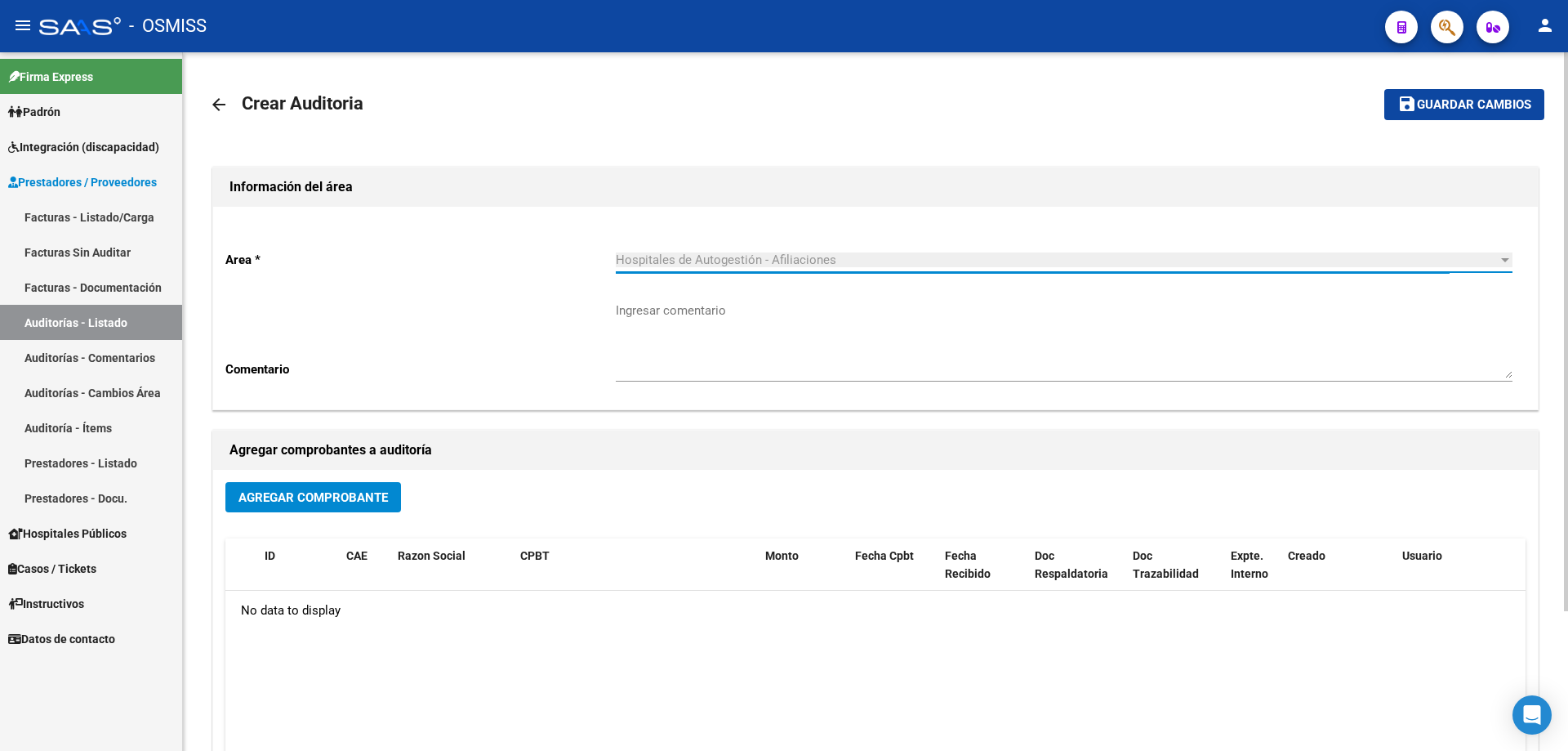
click at [344, 491] on span "Agregar Comprobante" at bounding box center [313, 497] width 149 height 15
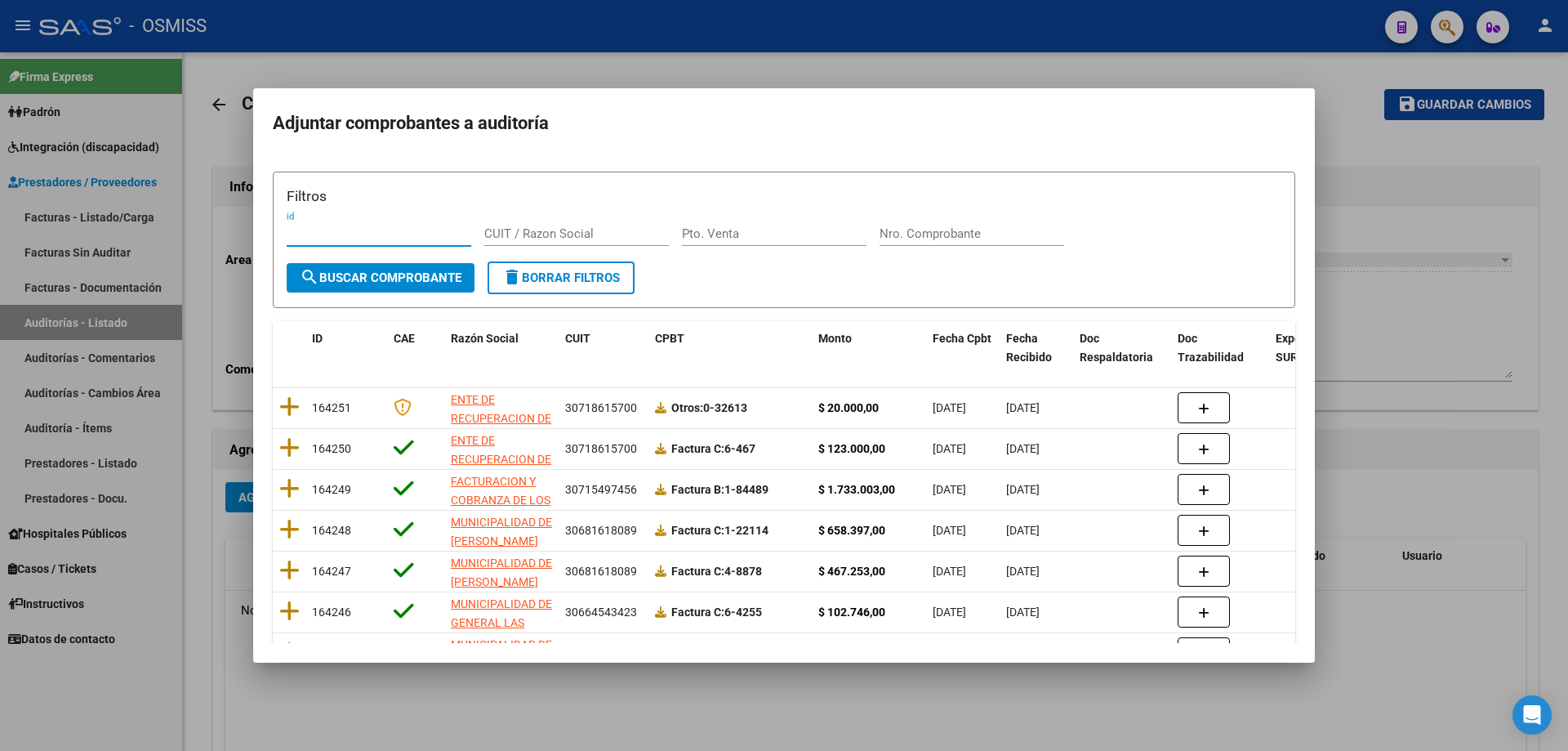
click at [757, 230] on input "Nro. Comprobante" at bounding box center [972, 233] width 185 height 15
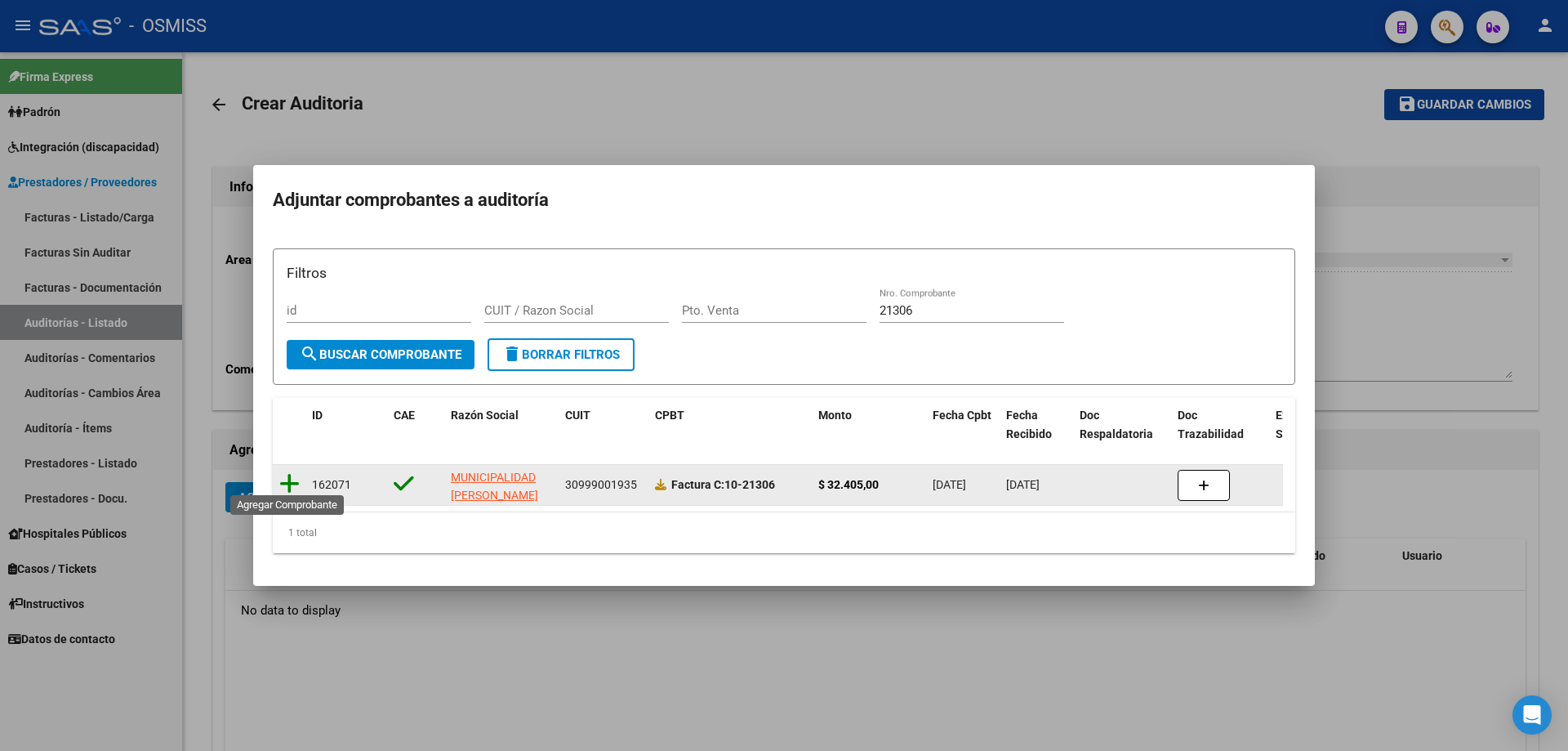
click at [296, 472] on icon at bounding box center [289, 483] width 21 height 23
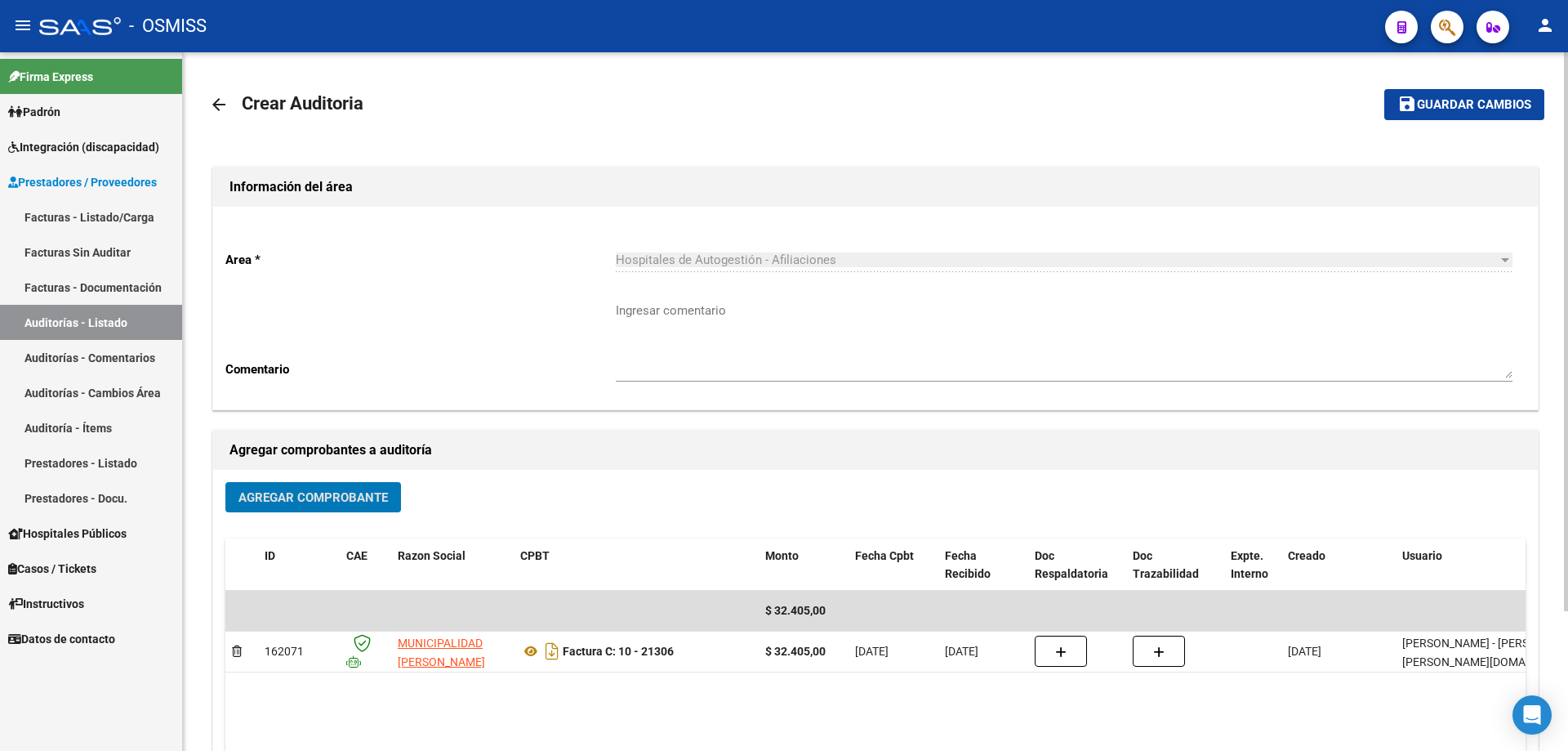
click at [757, 104] on span "Guardar cambios" at bounding box center [1474, 105] width 114 height 15
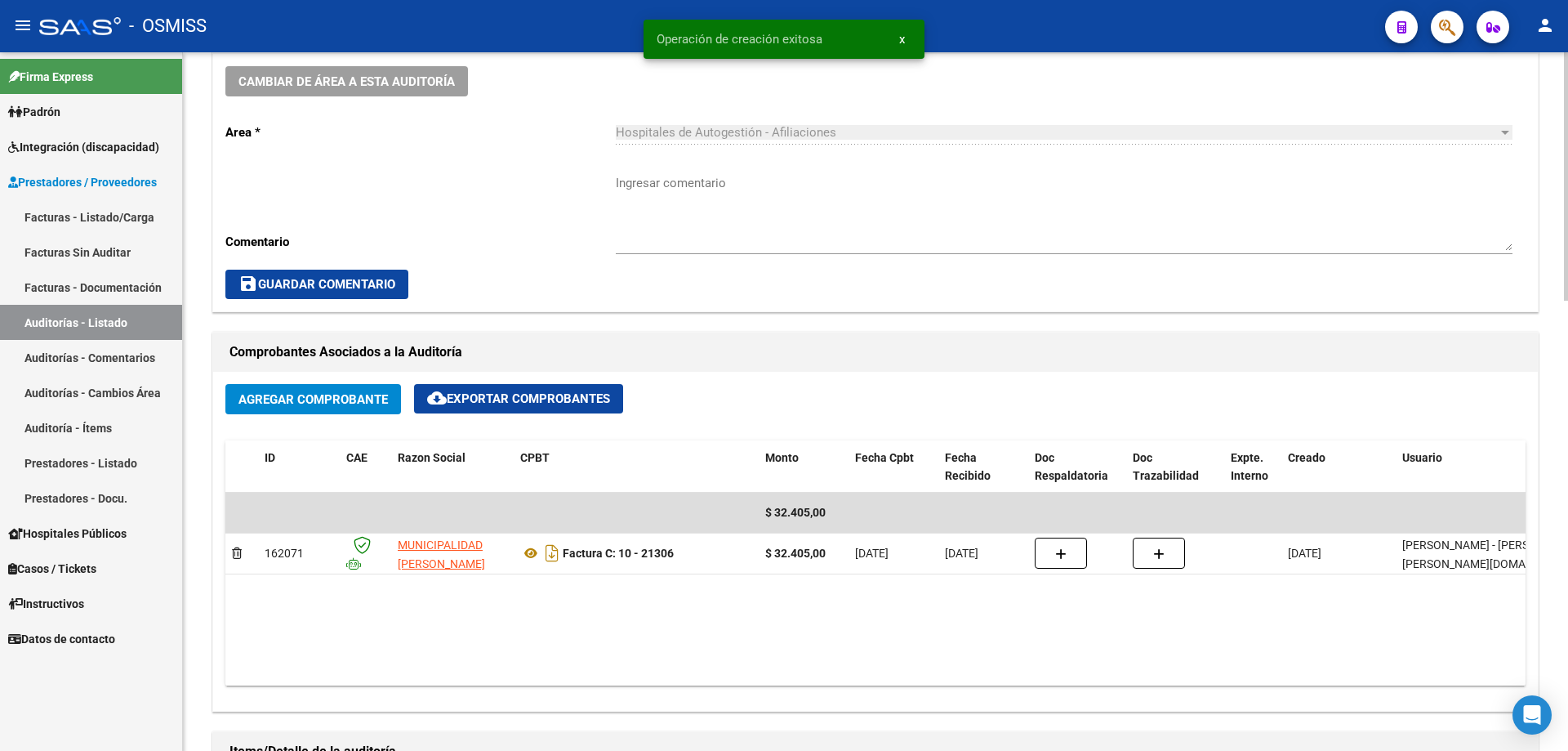
scroll to position [817, 0]
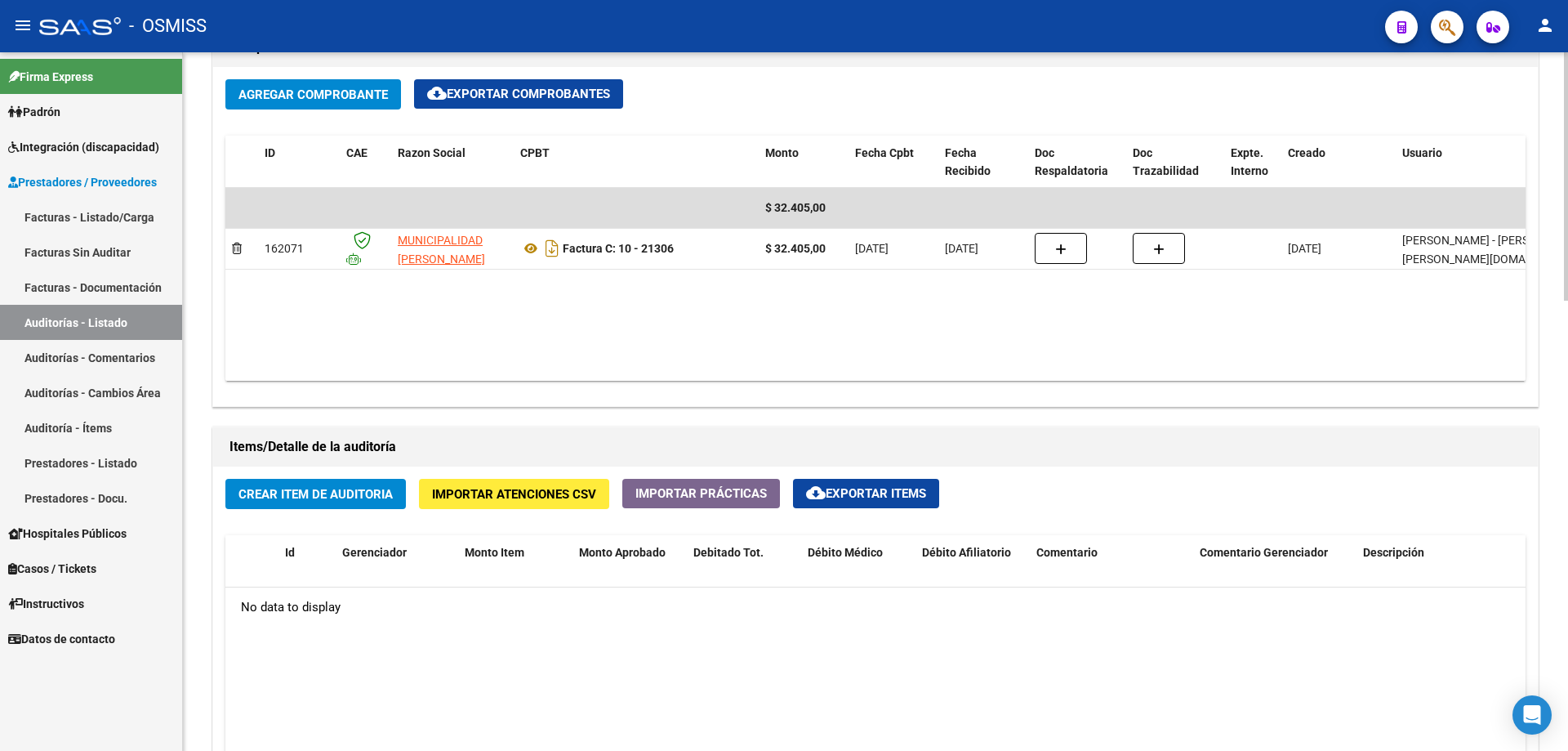
click at [353, 499] on span "Crear Item de Auditoria" at bounding box center [315, 493] width 154 height 15
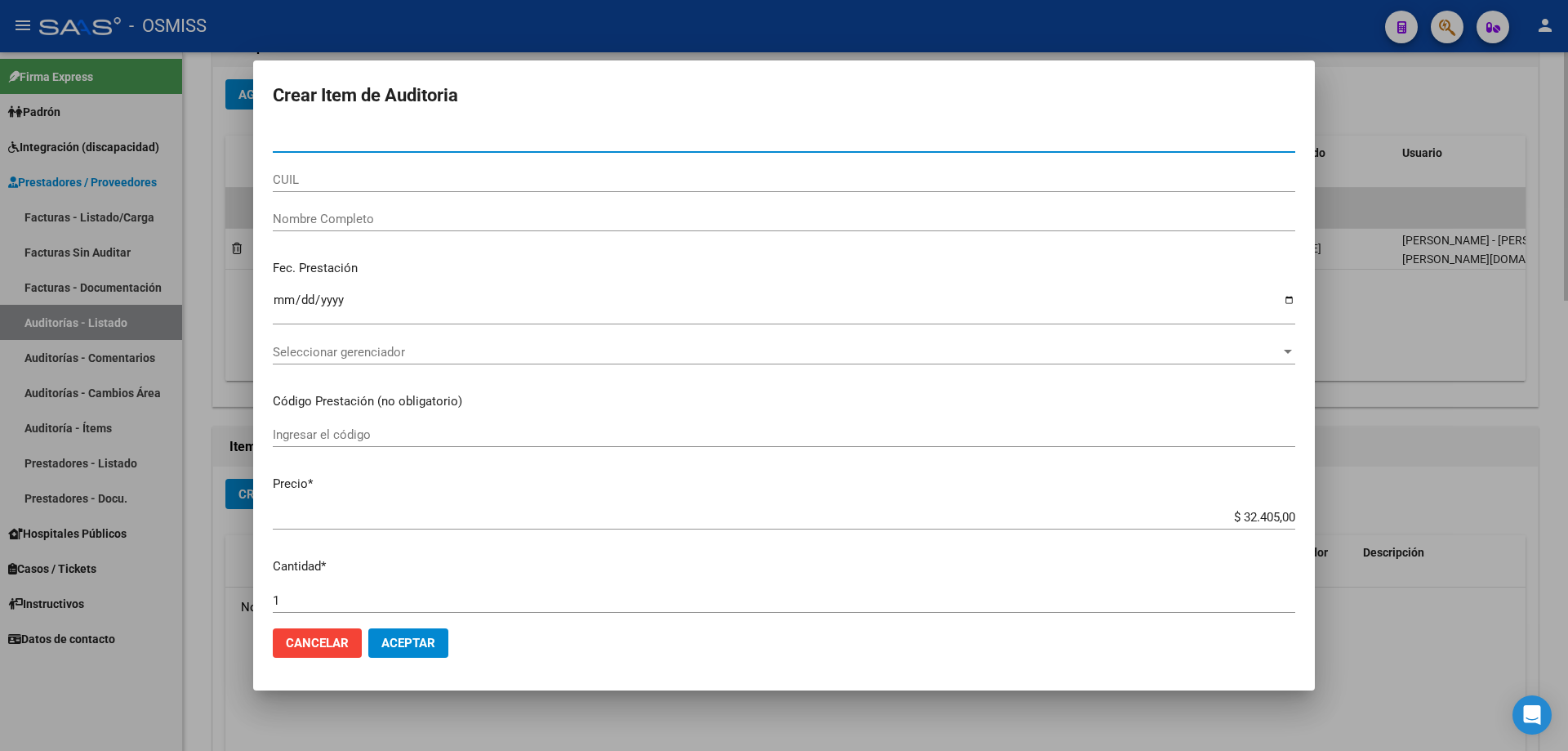
paste input "54348039"
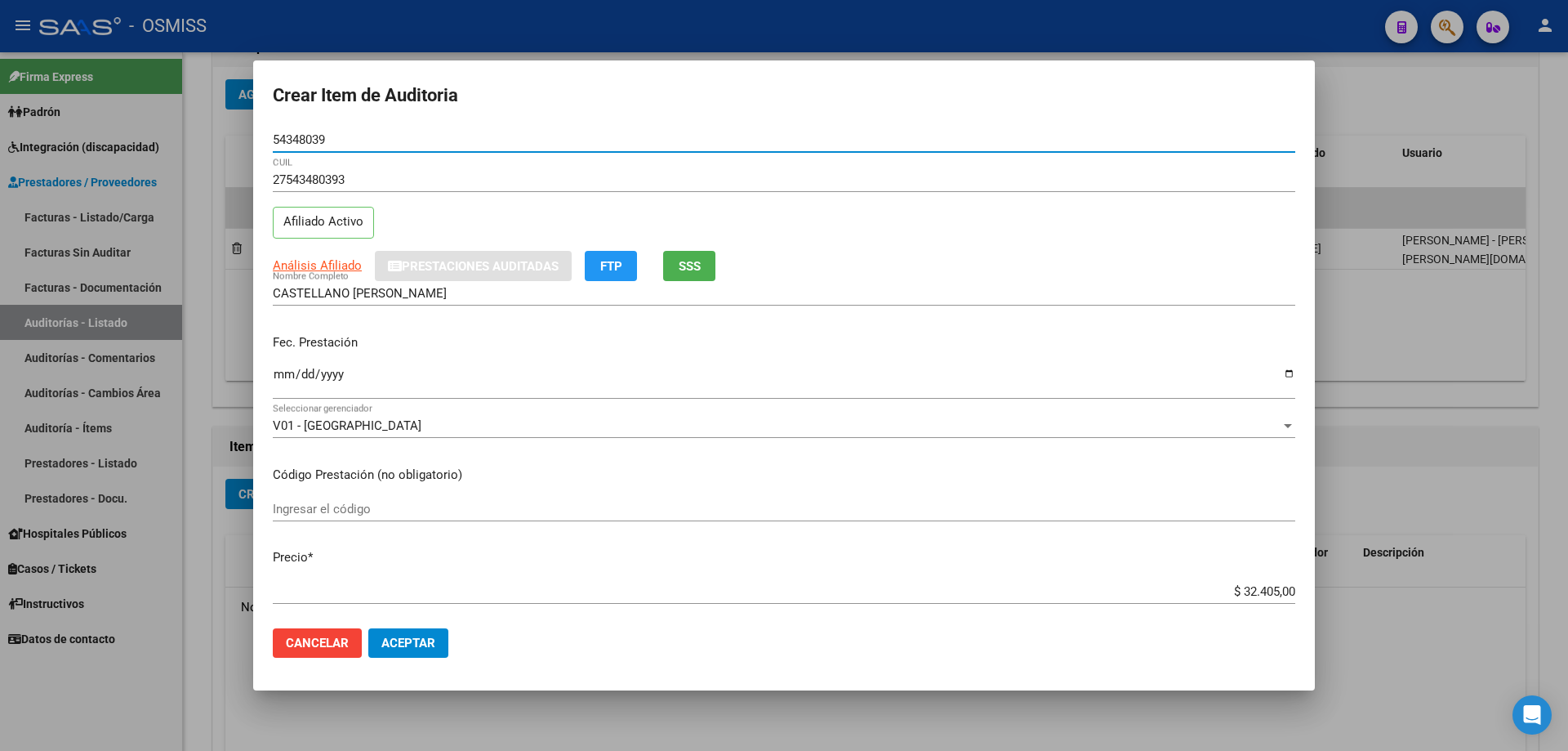
click at [283, 376] on input "Ingresar la fecha" at bounding box center [784, 380] width 1023 height 27
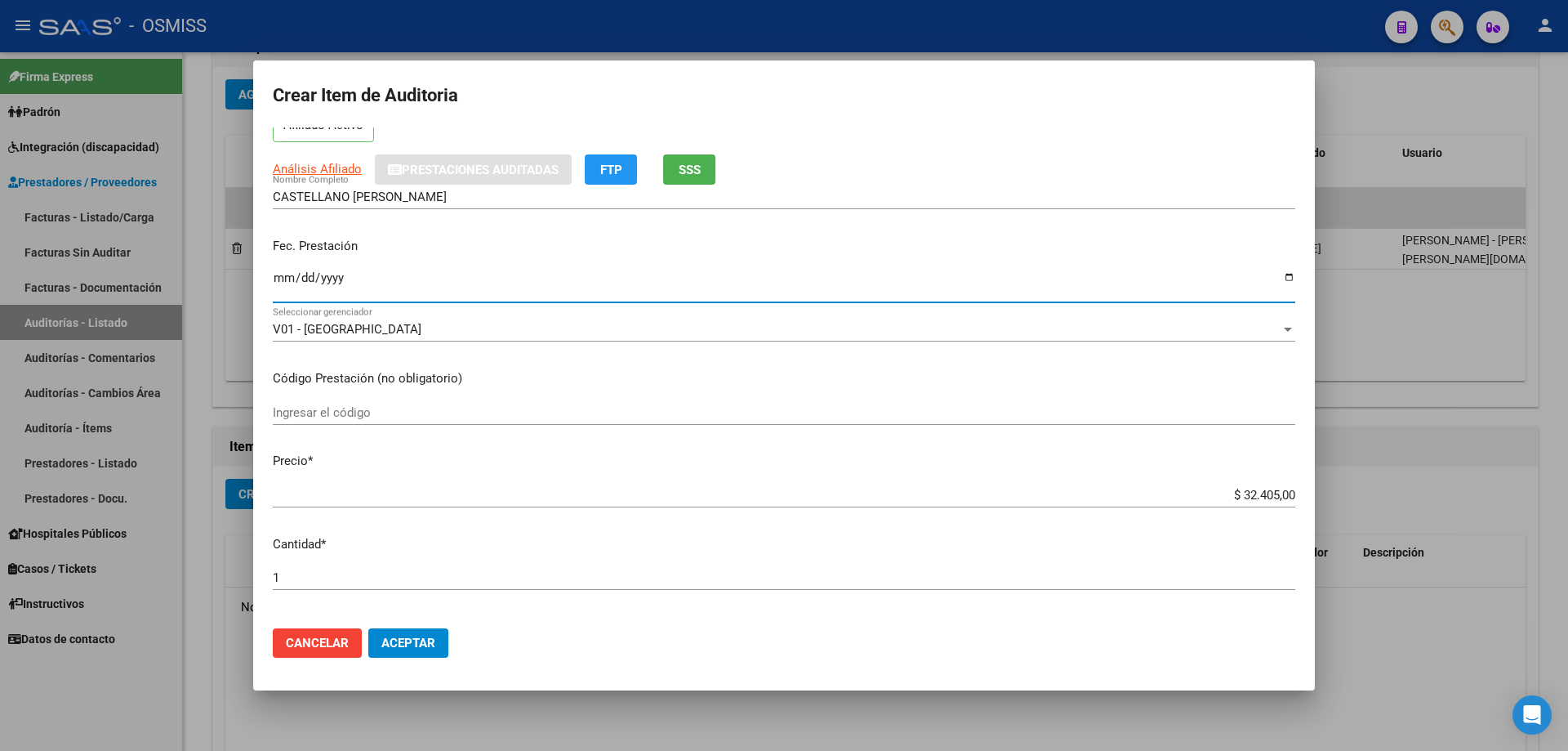
scroll to position [245, 0]
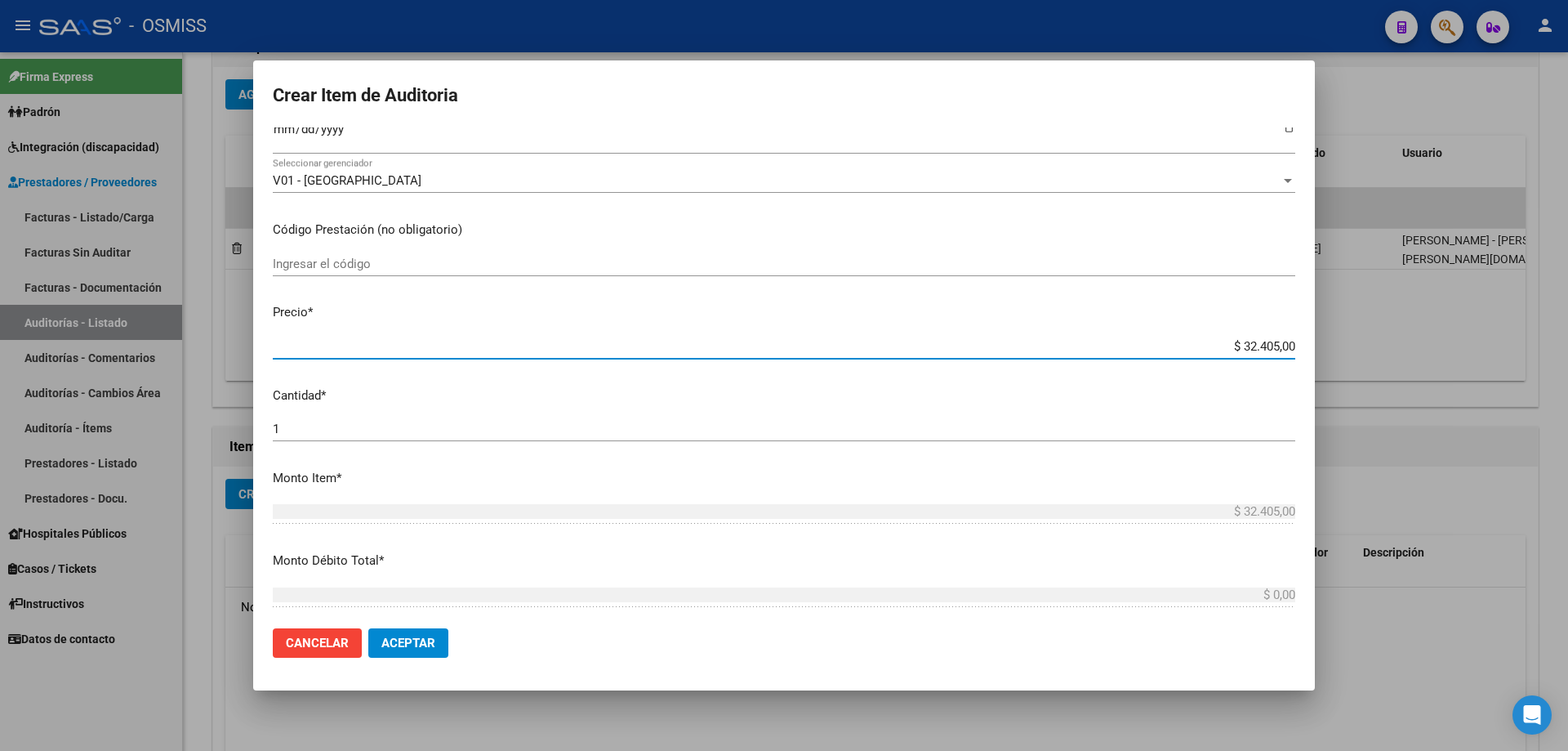
drag, startPoint x: 1205, startPoint y: 351, endPoint x: 1276, endPoint y: 345, distance: 71.3
click at [757, 345] on input "$ 32.405,00" at bounding box center [784, 346] width 1023 height 15
drag, startPoint x: 1202, startPoint y: 345, endPoint x: 1283, endPoint y: 339, distance: 81.2
click at [757, 339] on app-form-text-field "Precio * $ 32.405,00 Ingresar el precio" at bounding box center [791, 328] width 1036 height 51
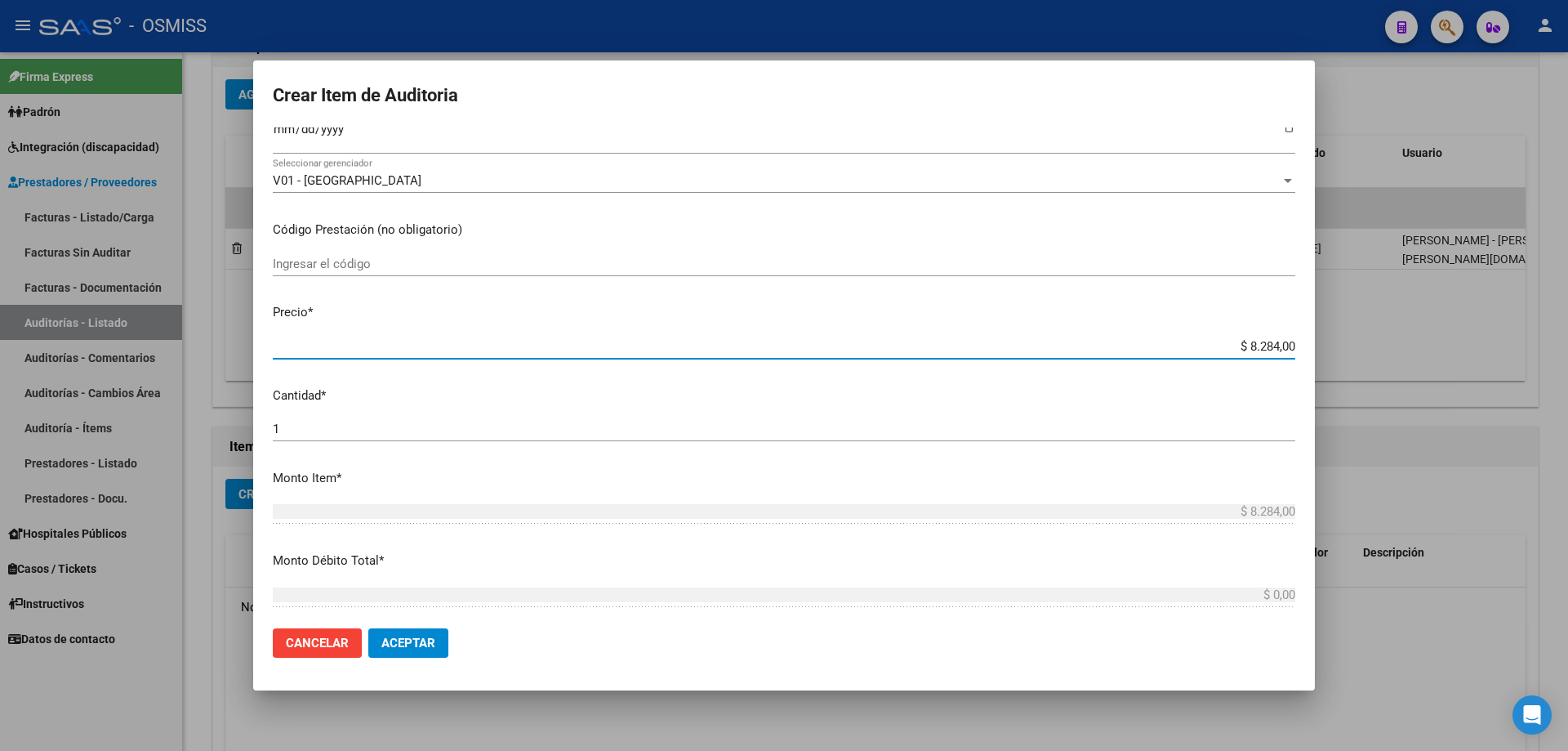
click at [419, 506] on mat-dialog-actions "Cancelar Aceptar" at bounding box center [784, 643] width 1023 height 56
click at [432, 506] on span "Aceptar" at bounding box center [408, 643] width 54 height 15
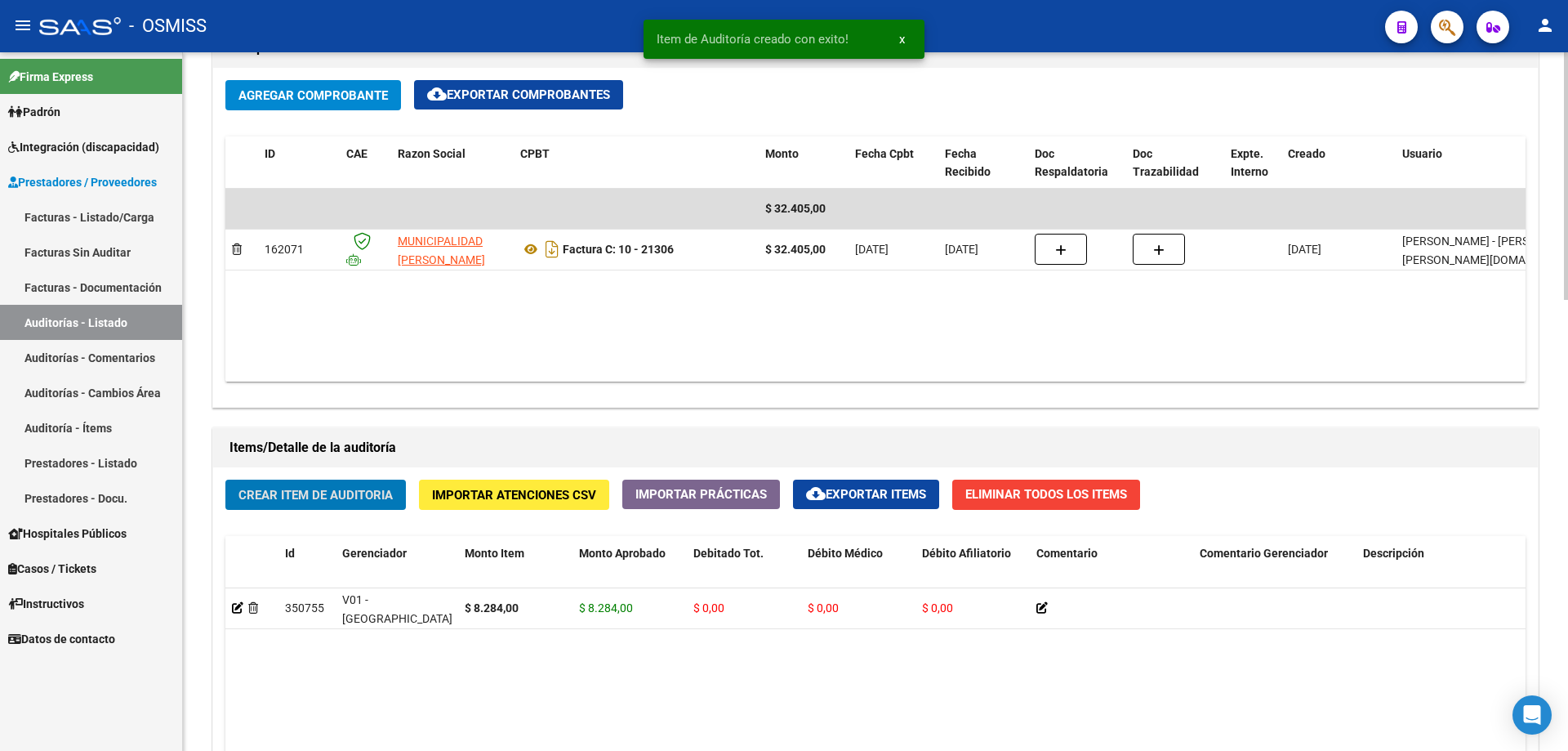
scroll to position [818, 0]
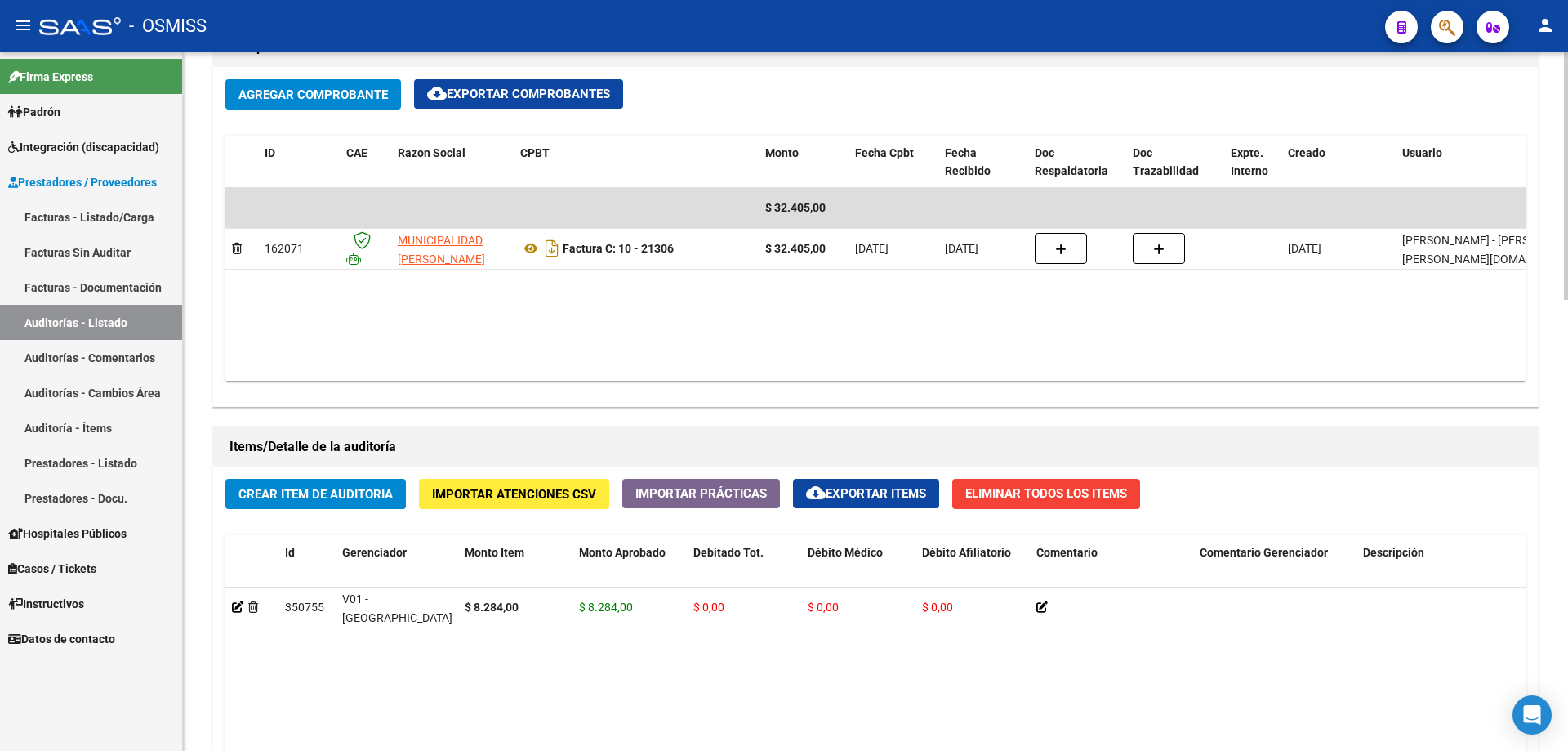
click at [342, 501] on span "Crear Item de Auditoria" at bounding box center [315, 493] width 154 height 15
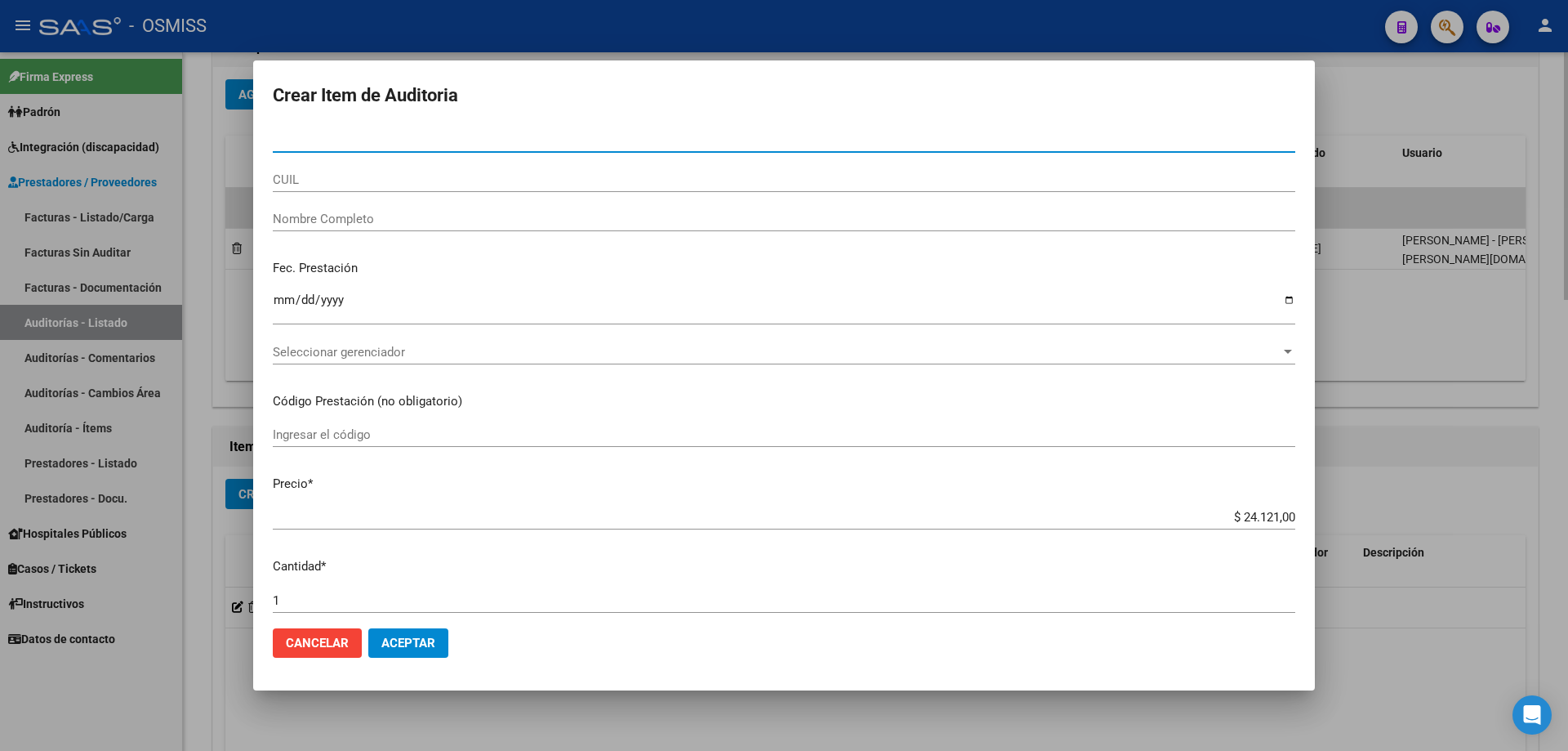
paste input "54348039"
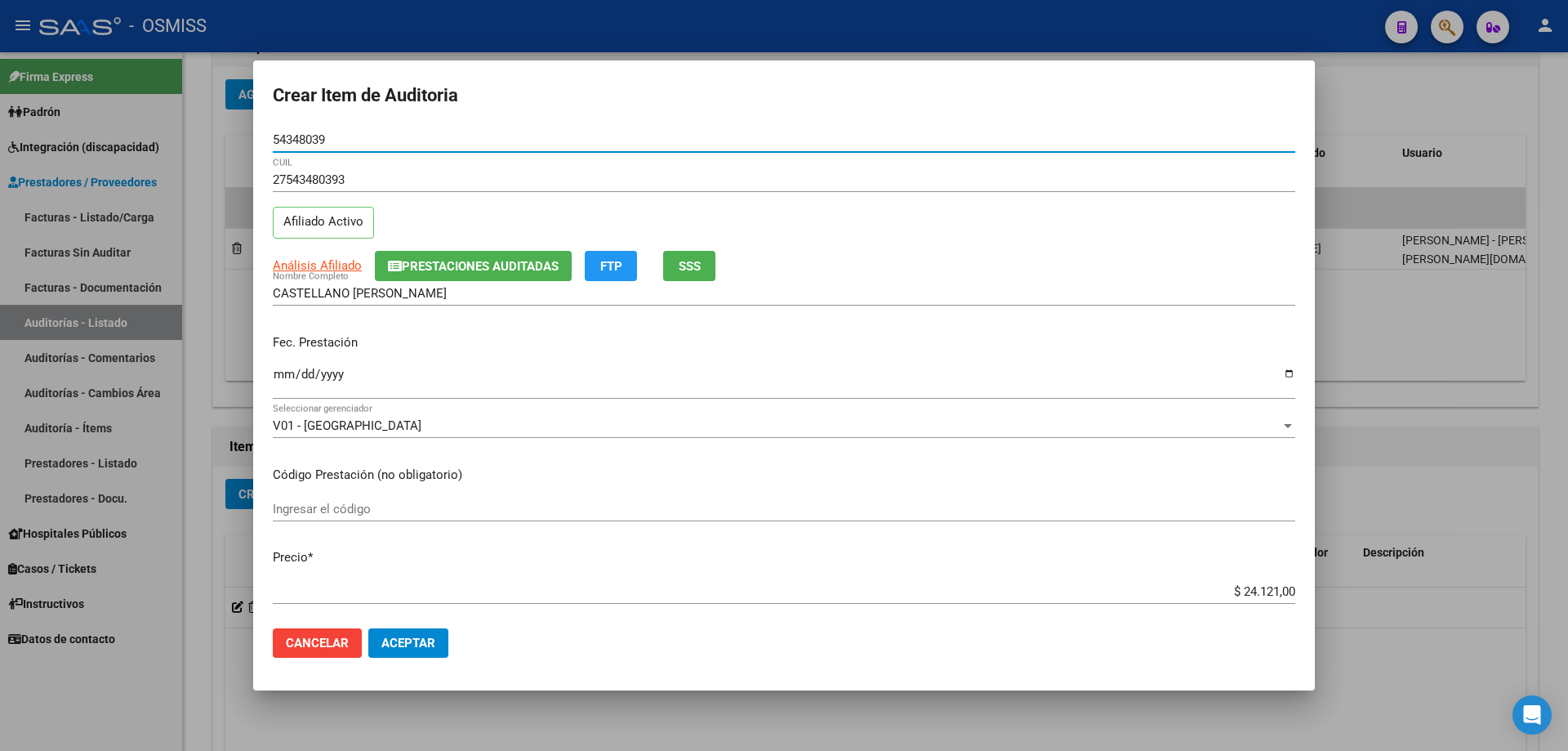
click at [279, 376] on input "Ingresar la fecha" at bounding box center [784, 380] width 1023 height 27
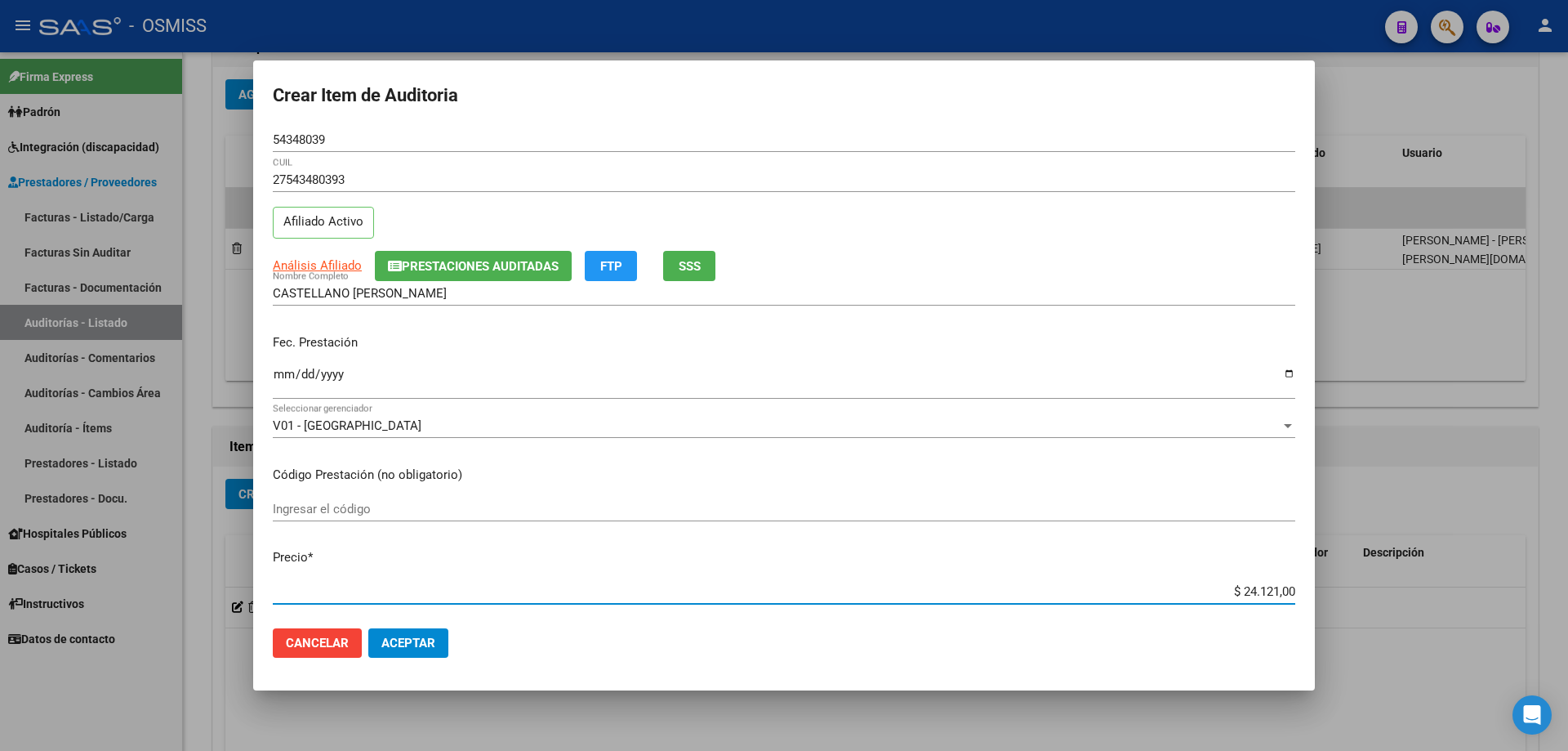
drag, startPoint x: 1163, startPoint y: 598, endPoint x: 1567, endPoint y: 545, distance: 407.5
click at [757, 506] on div "Crear Item de Auditoria 54348039 Nro Documento 27543480393 CUIL Afiliado Activo…" at bounding box center [784, 376] width 1568 height 751
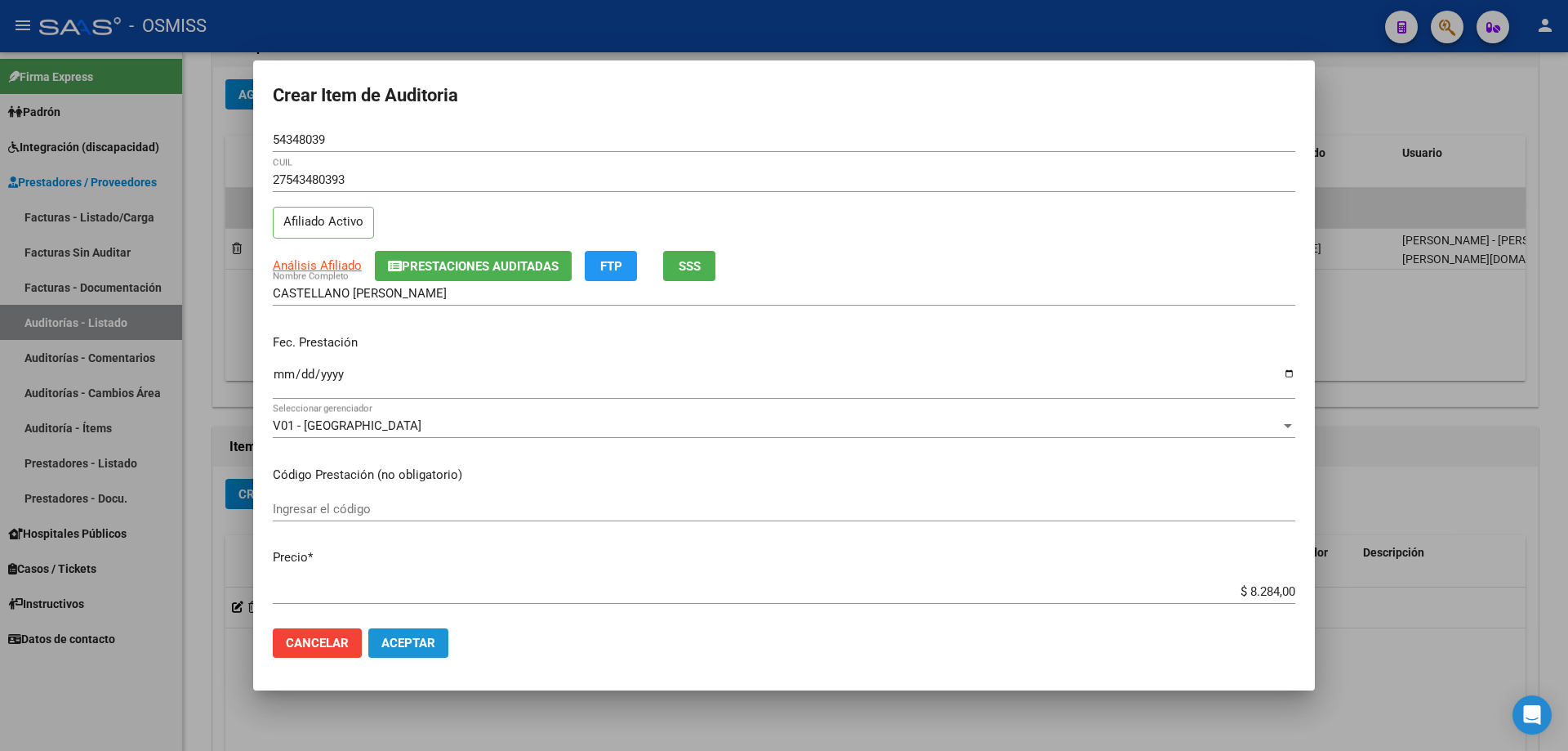
click at [424, 506] on span "Aceptar" at bounding box center [408, 643] width 54 height 15
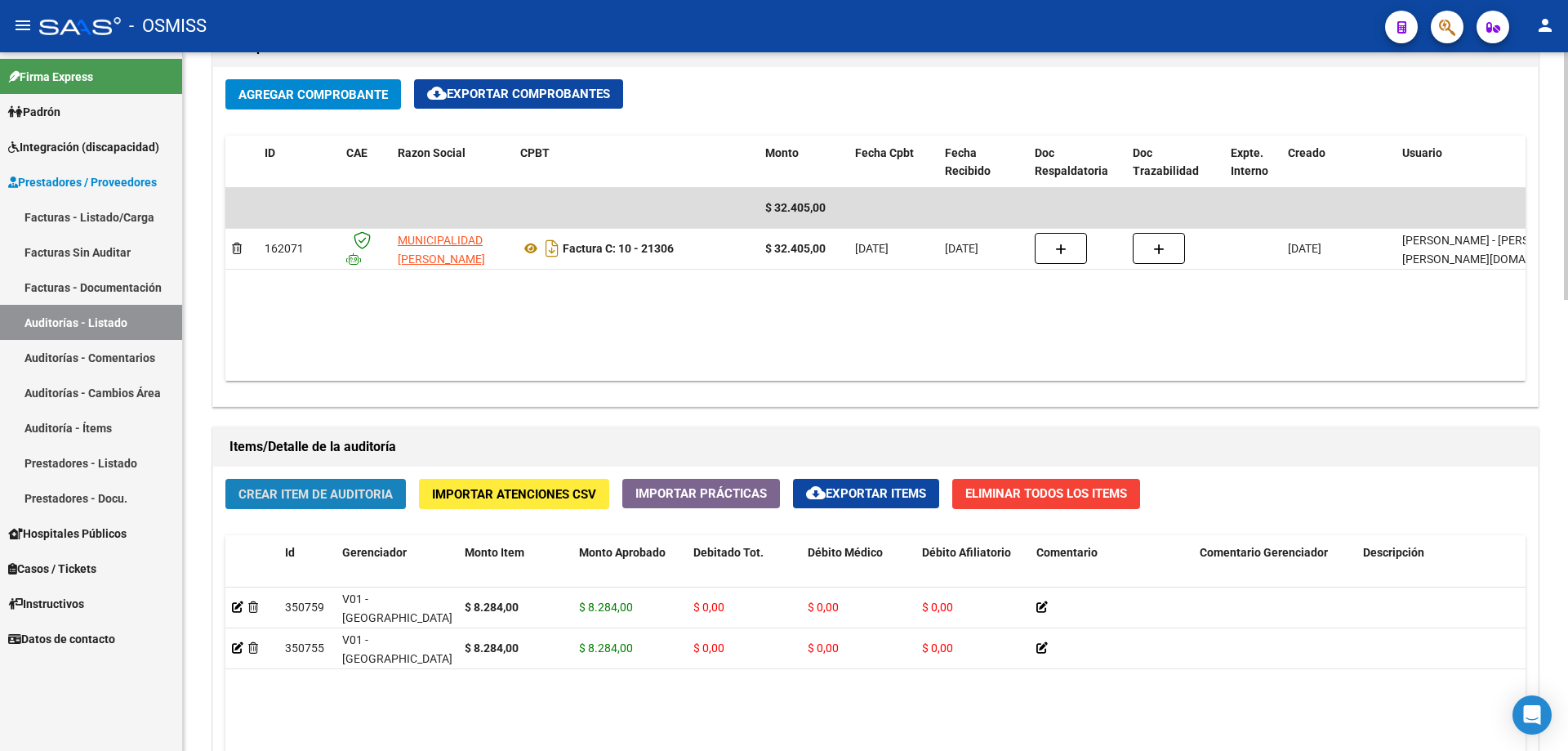
click at [351, 491] on span "Crear Item de Auditoria" at bounding box center [315, 493] width 154 height 15
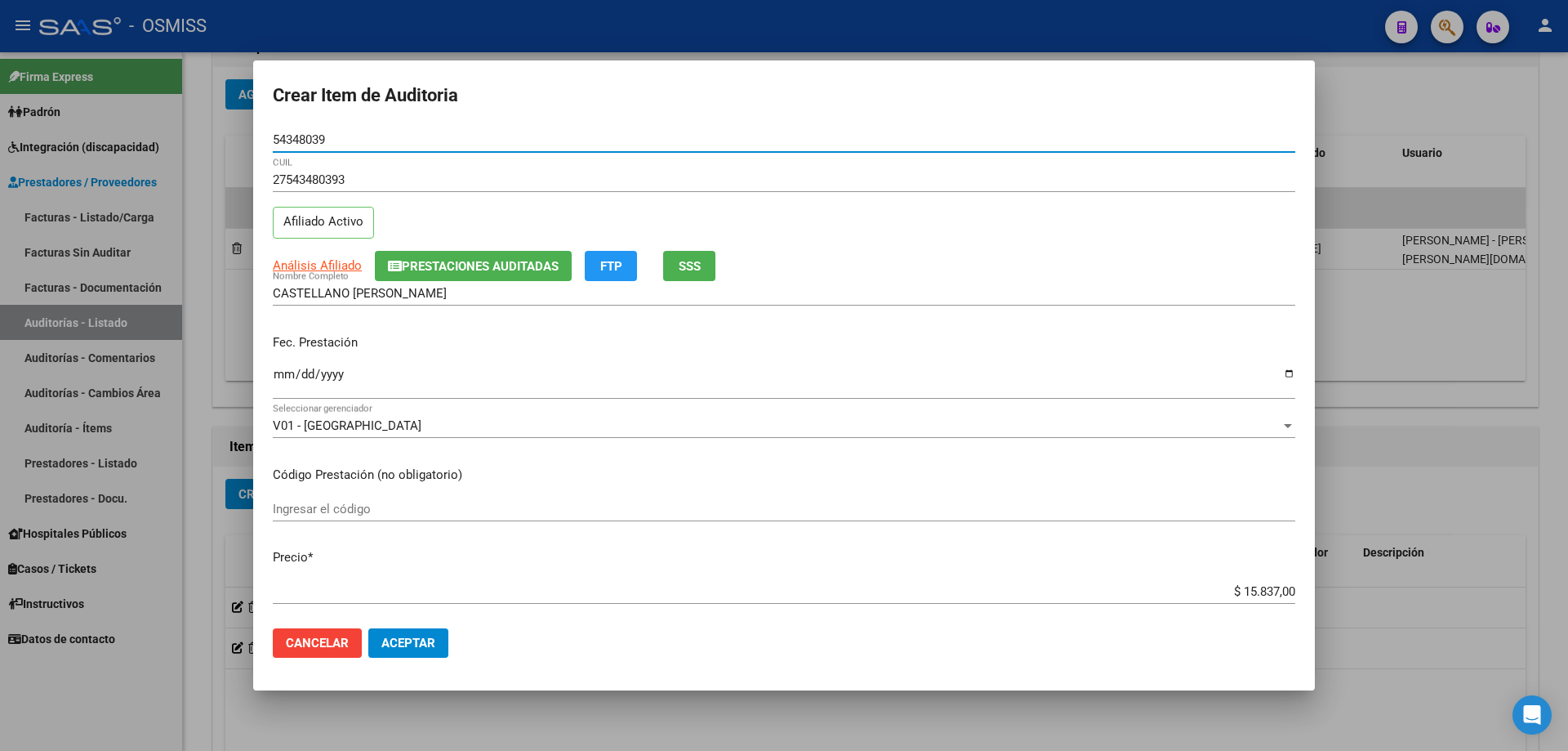
click at [278, 379] on input "Ingresar la fecha" at bounding box center [784, 380] width 1023 height 27
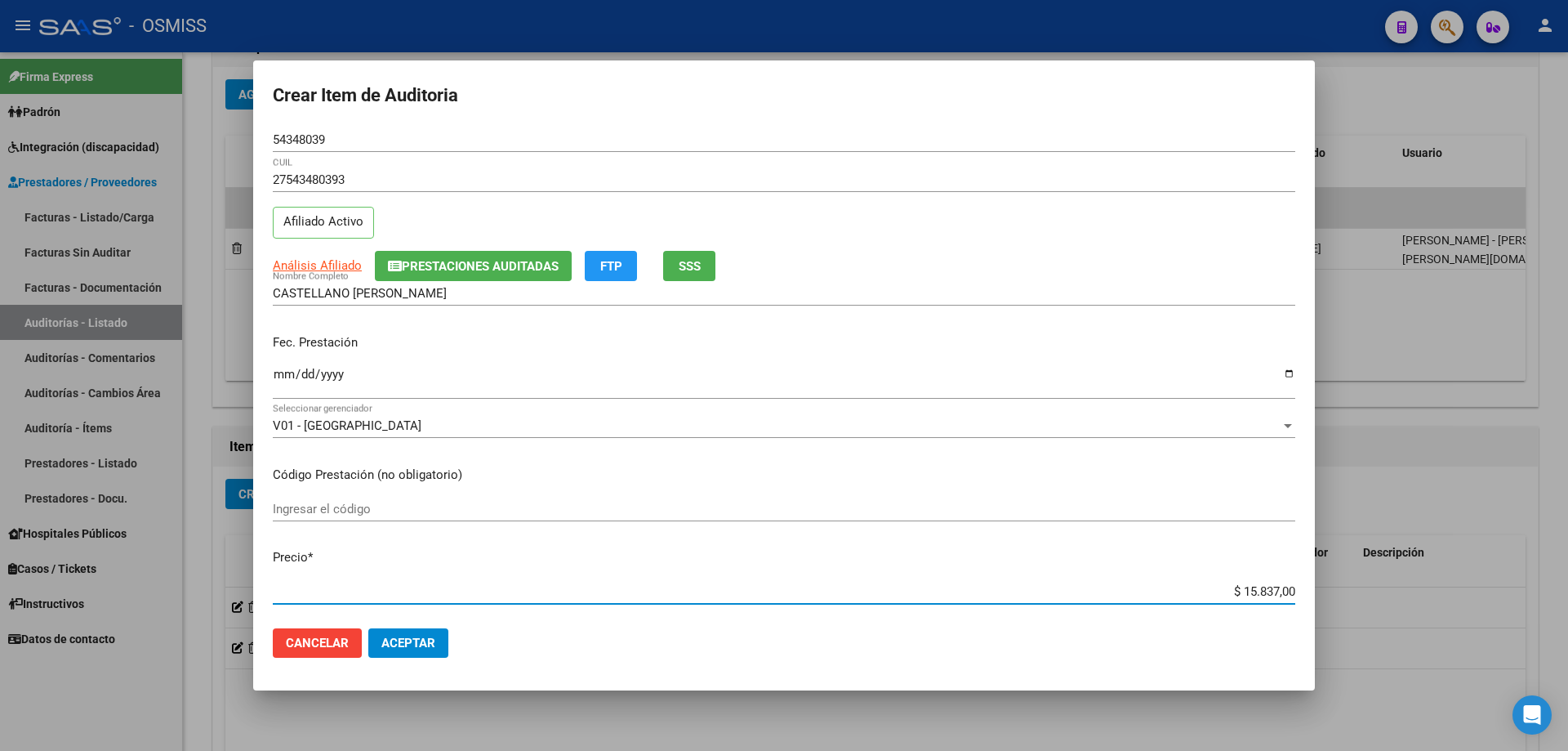
drag, startPoint x: 1206, startPoint y: 596, endPoint x: 1567, endPoint y: 544, distance: 364.7
click at [757, 506] on div "Crear Item de Auditoria 54348039 Nro Documento 27543480393 CUIL Afiliado Activo…" at bounding box center [784, 376] width 1568 height 751
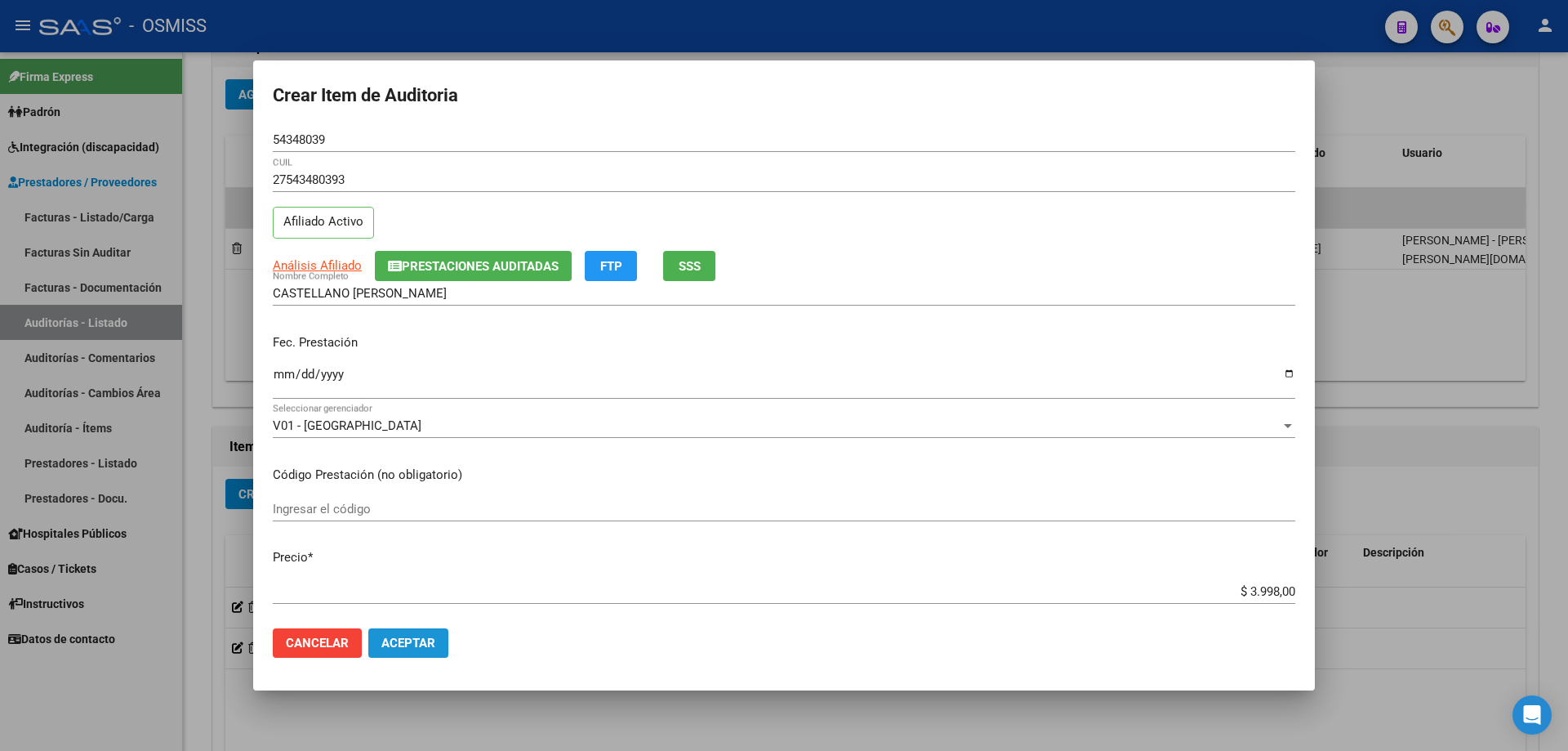
drag, startPoint x: 419, startPoint y: 650, endPoint x: 433, endPoint y: 579, distance: 72.4
click at [426, 506] on span "Aceptar" at bounding box center [408, 643] width 54 height 15
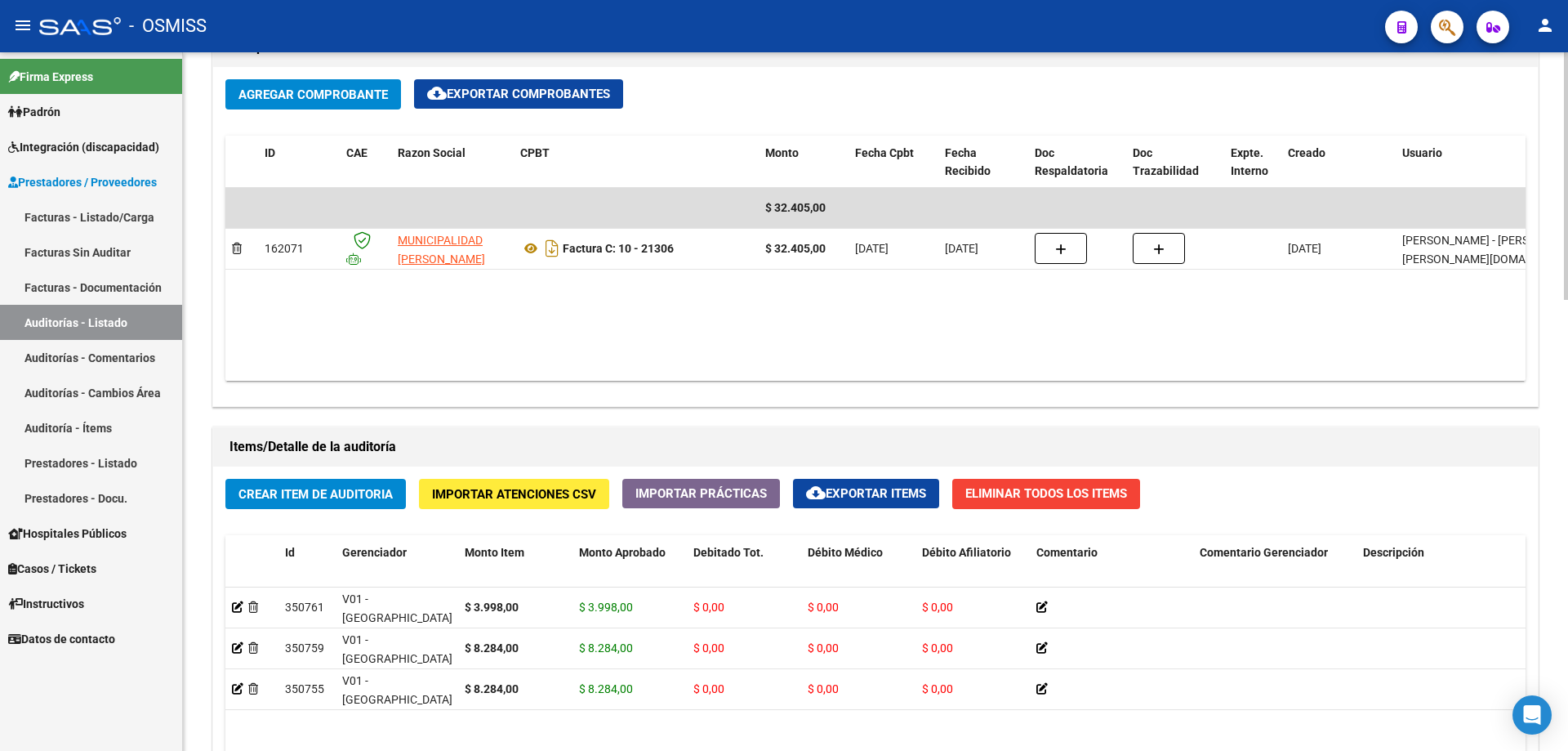
click at [404, 350] on datatable-body "$ 32.405,00 162071 MUNICIPALIDAD [PERSON_NAME] Factura C: 10 - 21306 $ 32.405,0…" at bounding box center [874, 284] width 1300 height 193
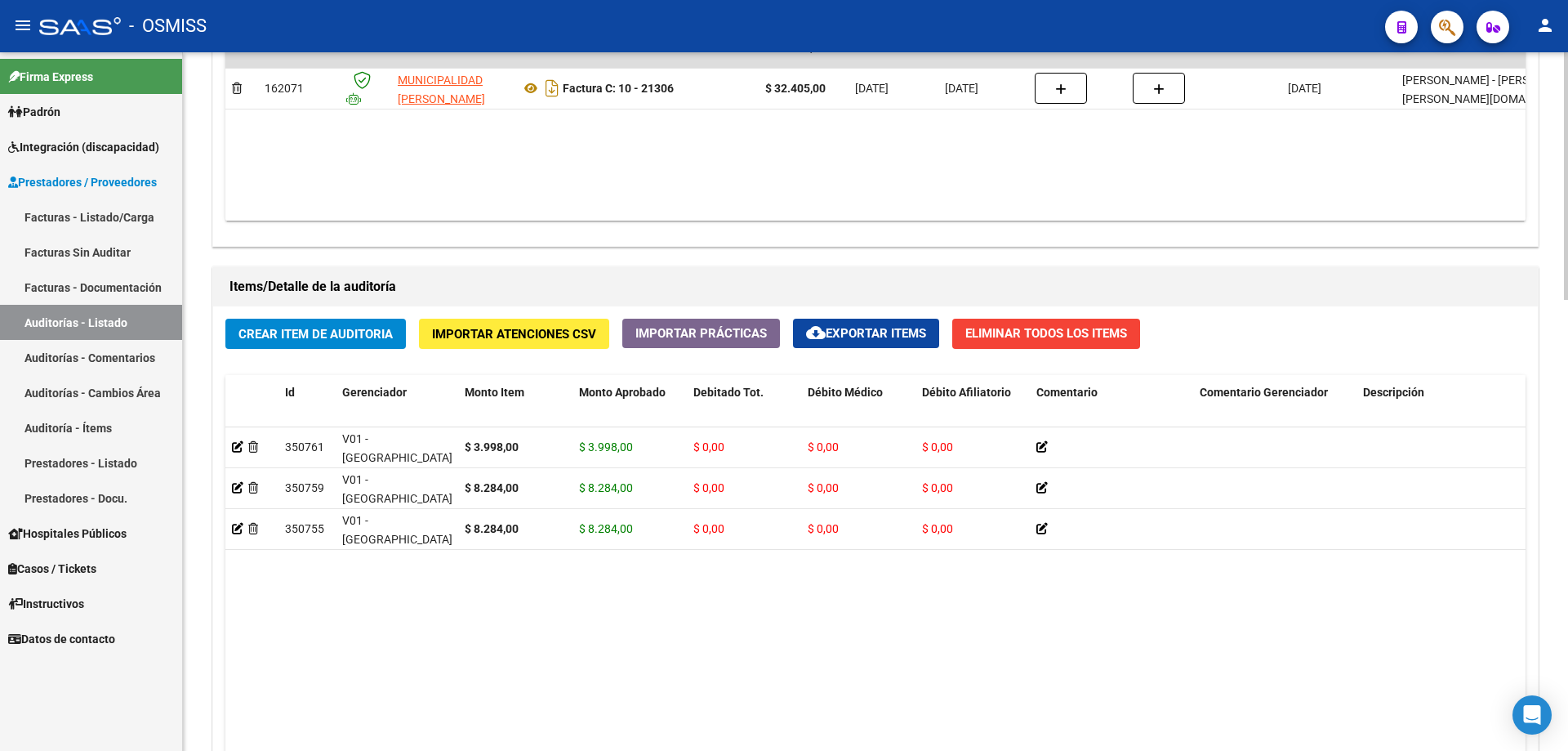
scroll to position [981, 0]
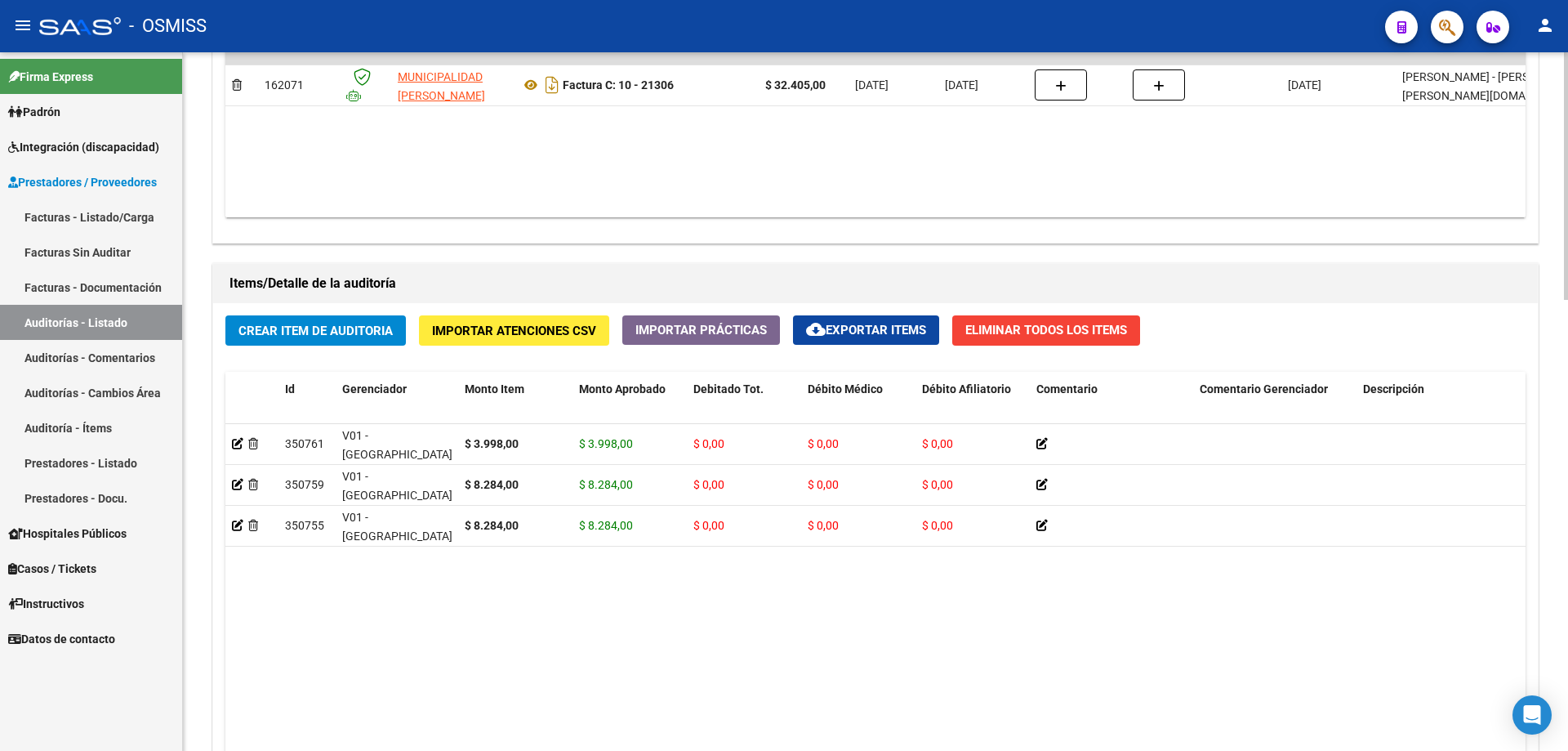
click at [330, 339] on button "Crear Item de Auditoria" at bounding box center [315, 330] width 181 height 30
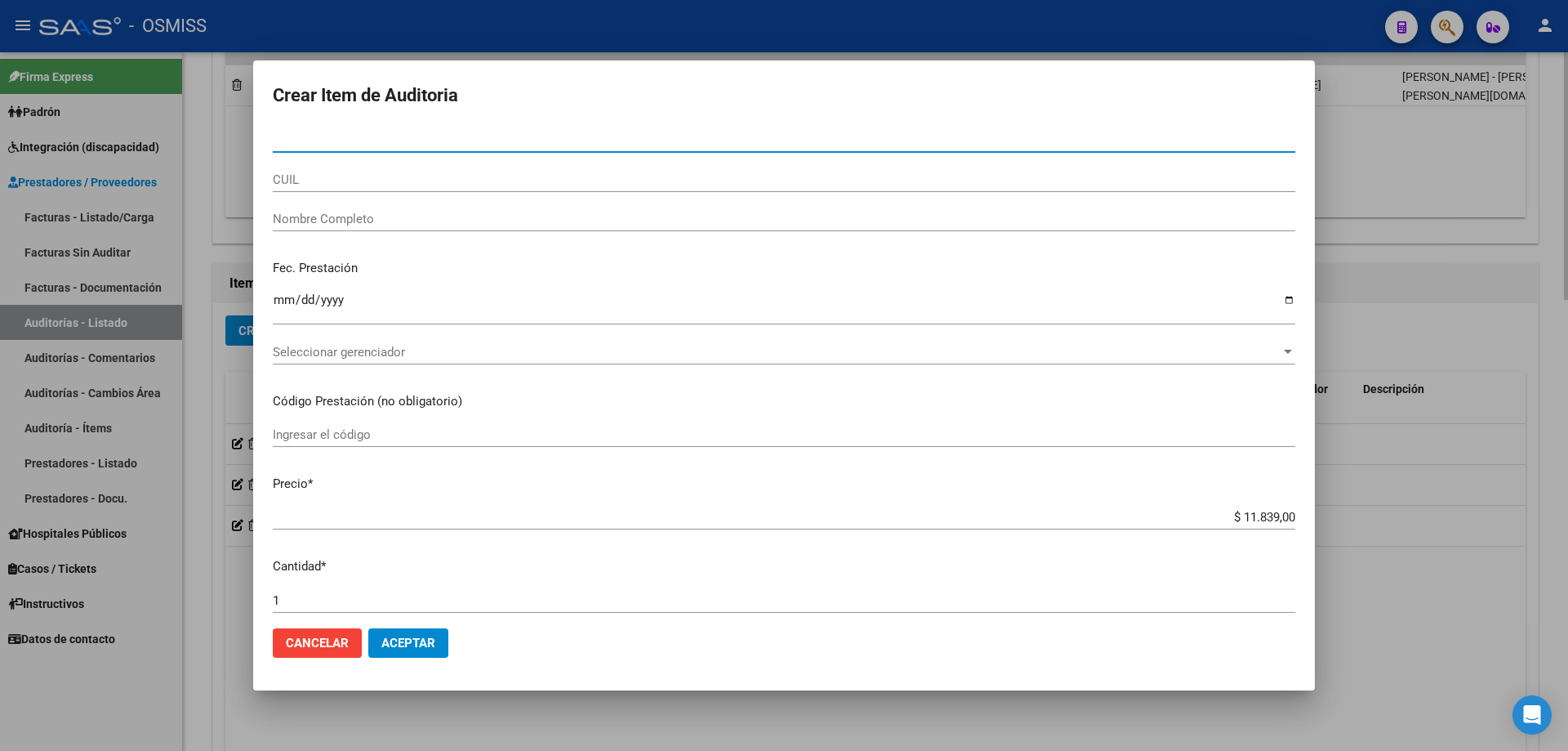
paste input "54348039"
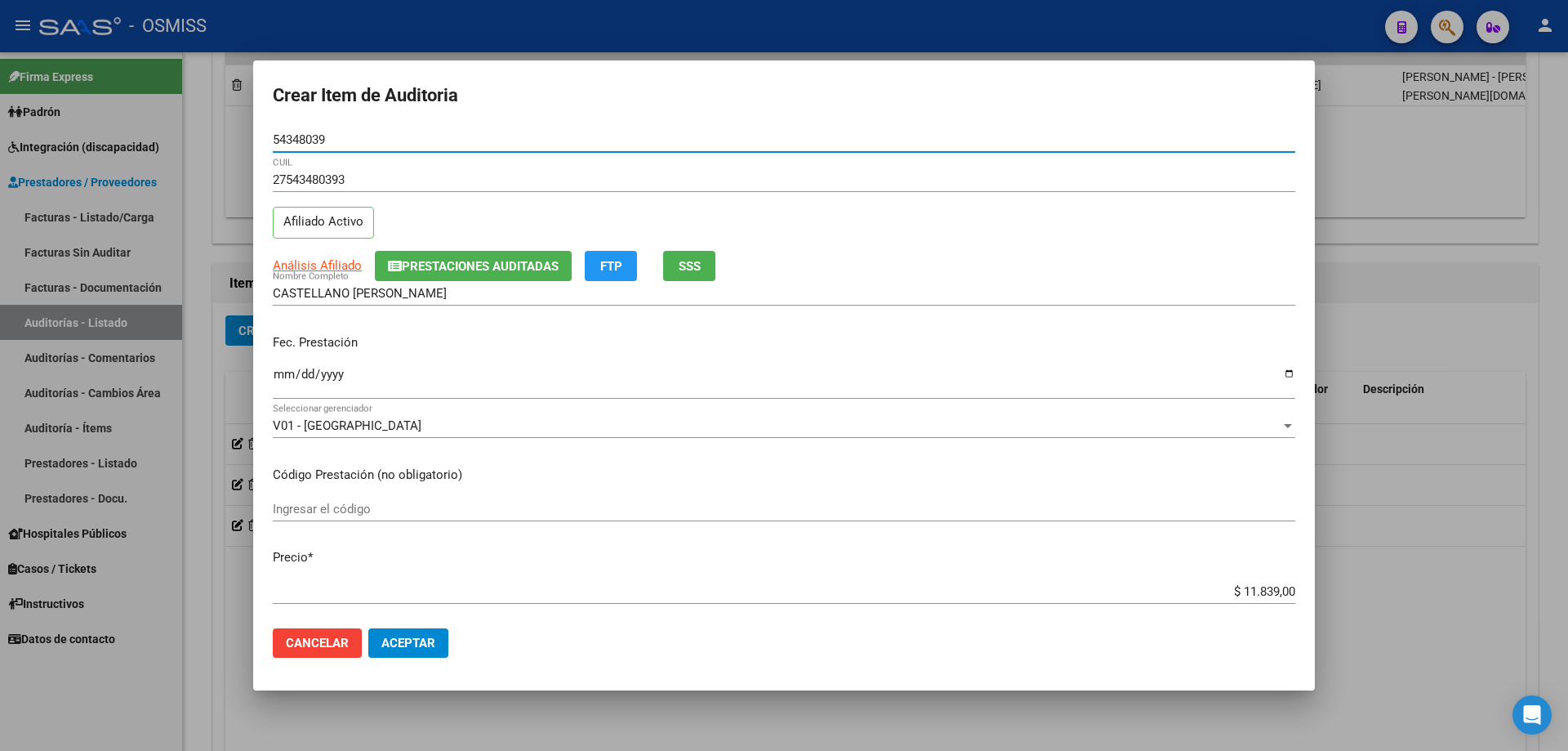
drag, startPoint x: 350, startPoint y: 141, endPoint x: 217, endPoint y: 141, distance: 133.0
click at [217, 141] on div "Crear Item de Auditoria 54348039 Nro Documento 27543480393 CUIL Afiliado Activo…" at bounding box center [784, 376] width 1568 height 751
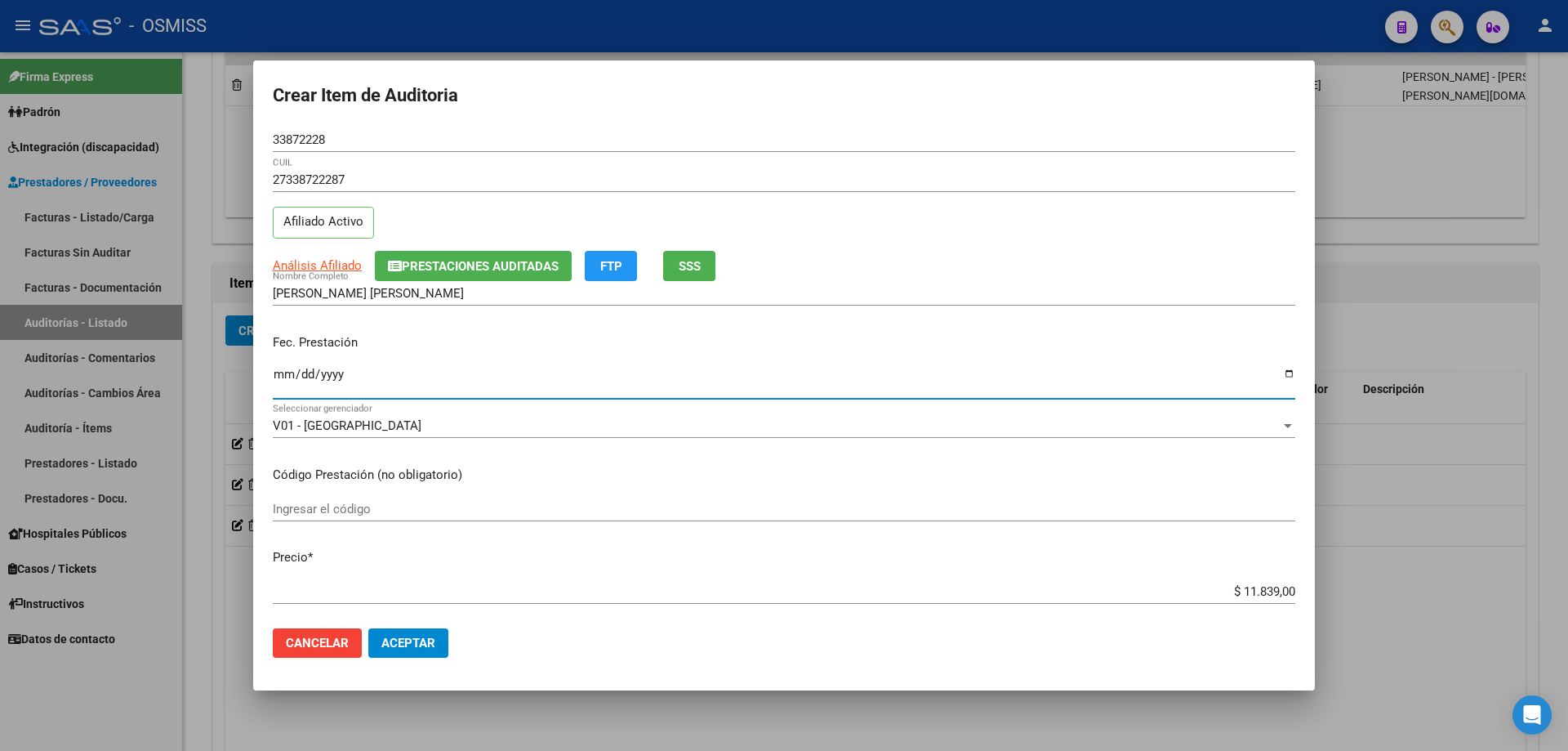
click at [280, 379] on input "Ingresar la fecha" at bounding box center [784, 380] width 1023 height 27
click at [420, 506] on span "Aceptar" at bounding box center [408, 643] width 54 height 15
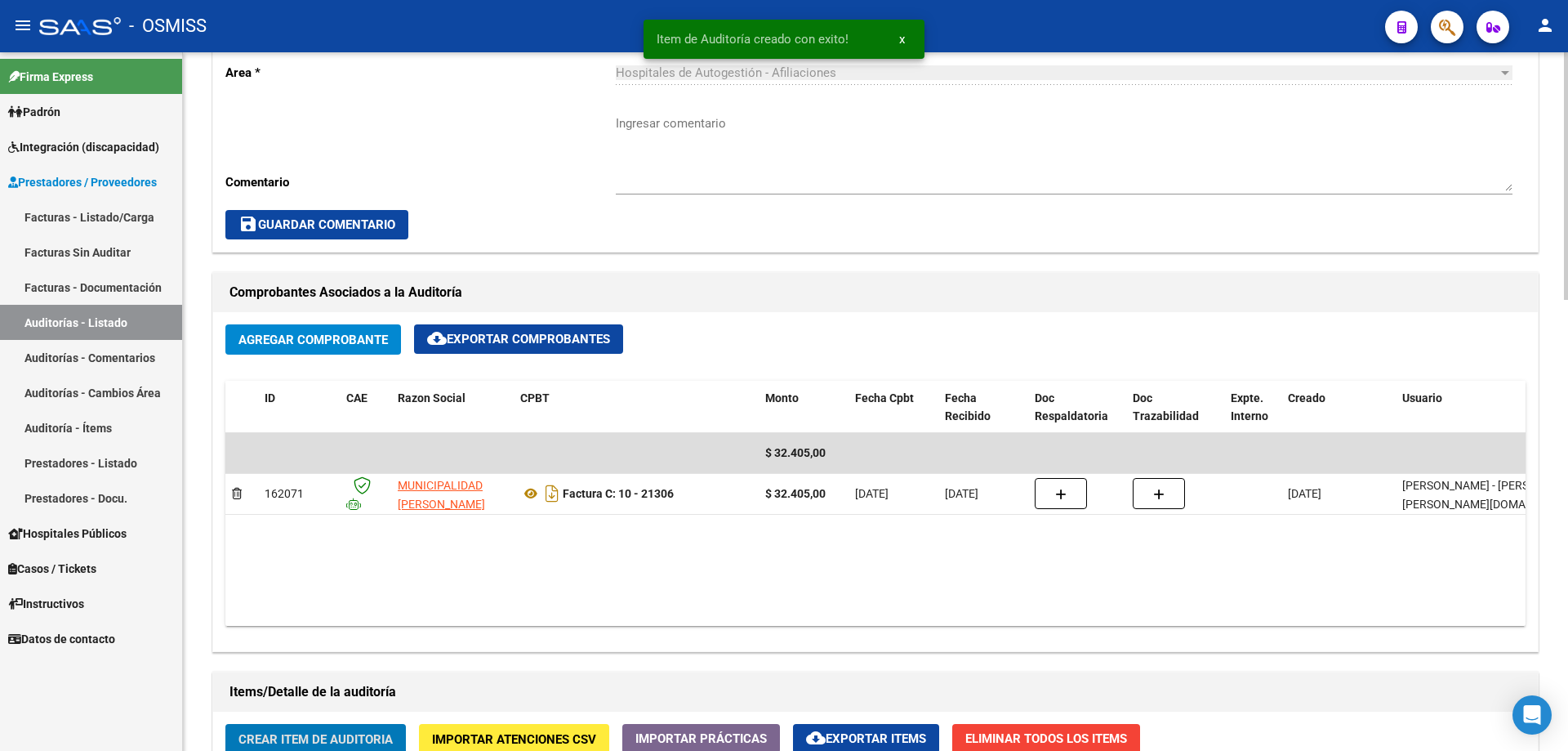
scroll to position [327, 0]
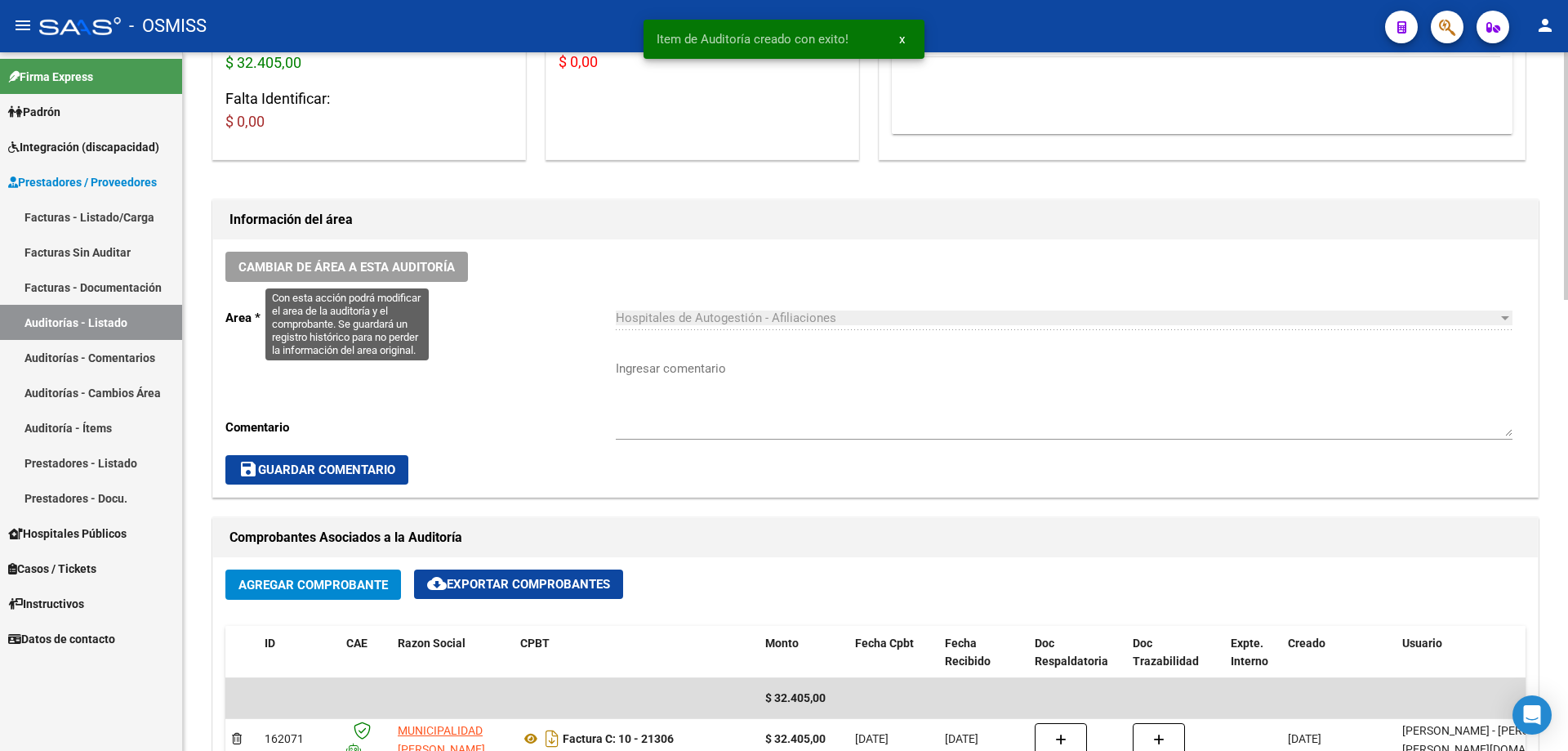
click at [405, 281] on button "Cambiar de área a esta auditoría" at bounding box center [346, 266] width 243 height 30
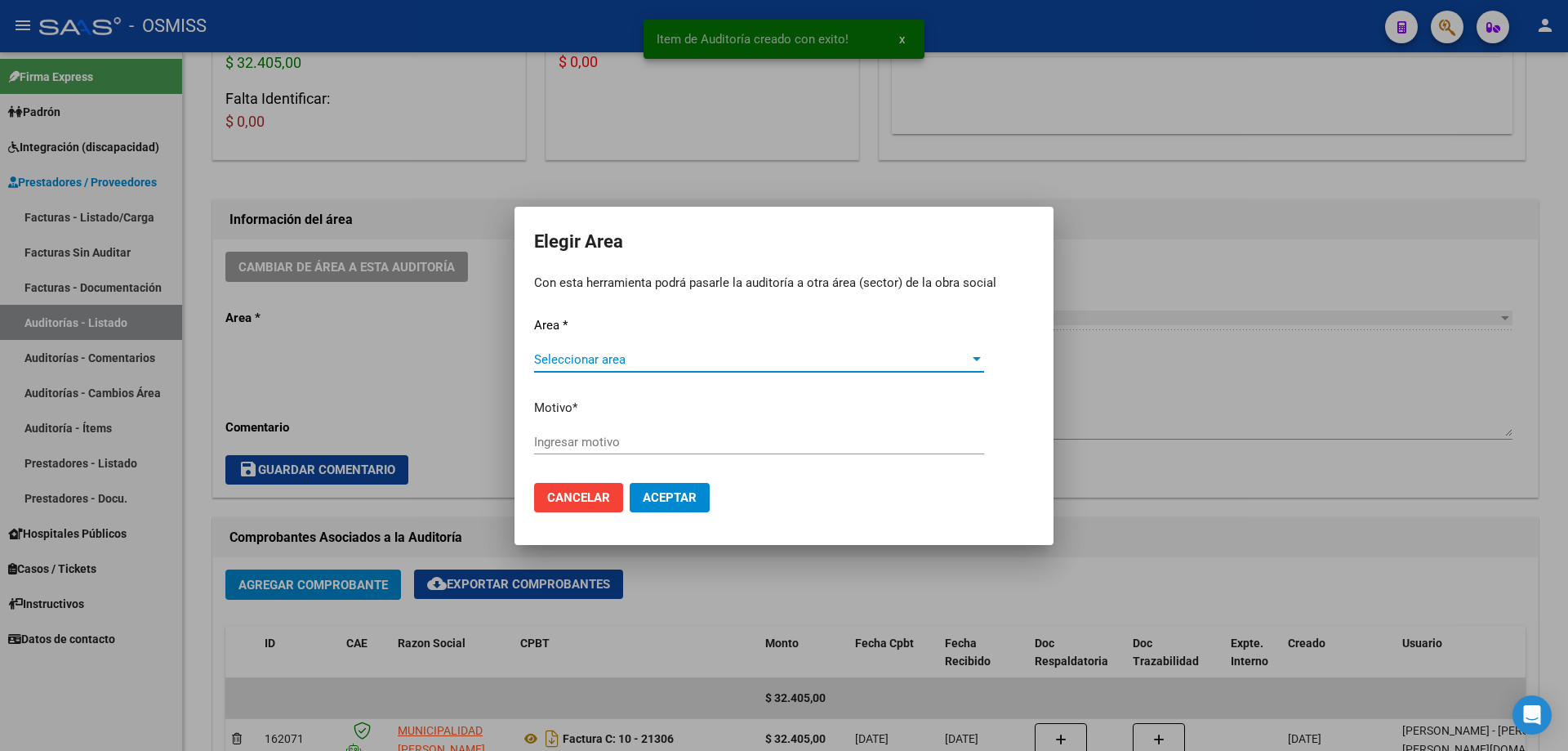
click at [647, 358] on span "Seleccionar area" at bounding box center [752, 359] width 435 height 15
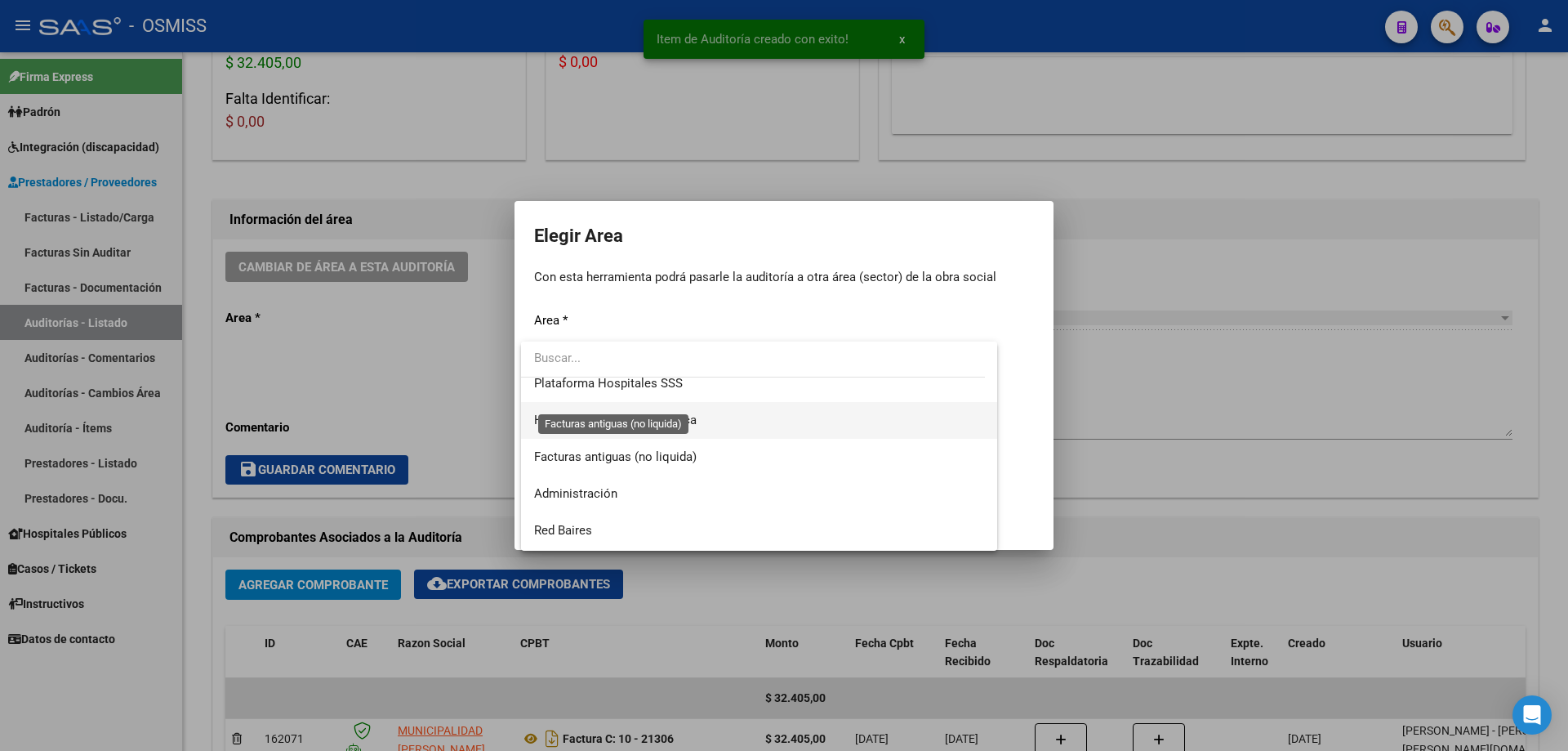
scroll to position [245, 0]
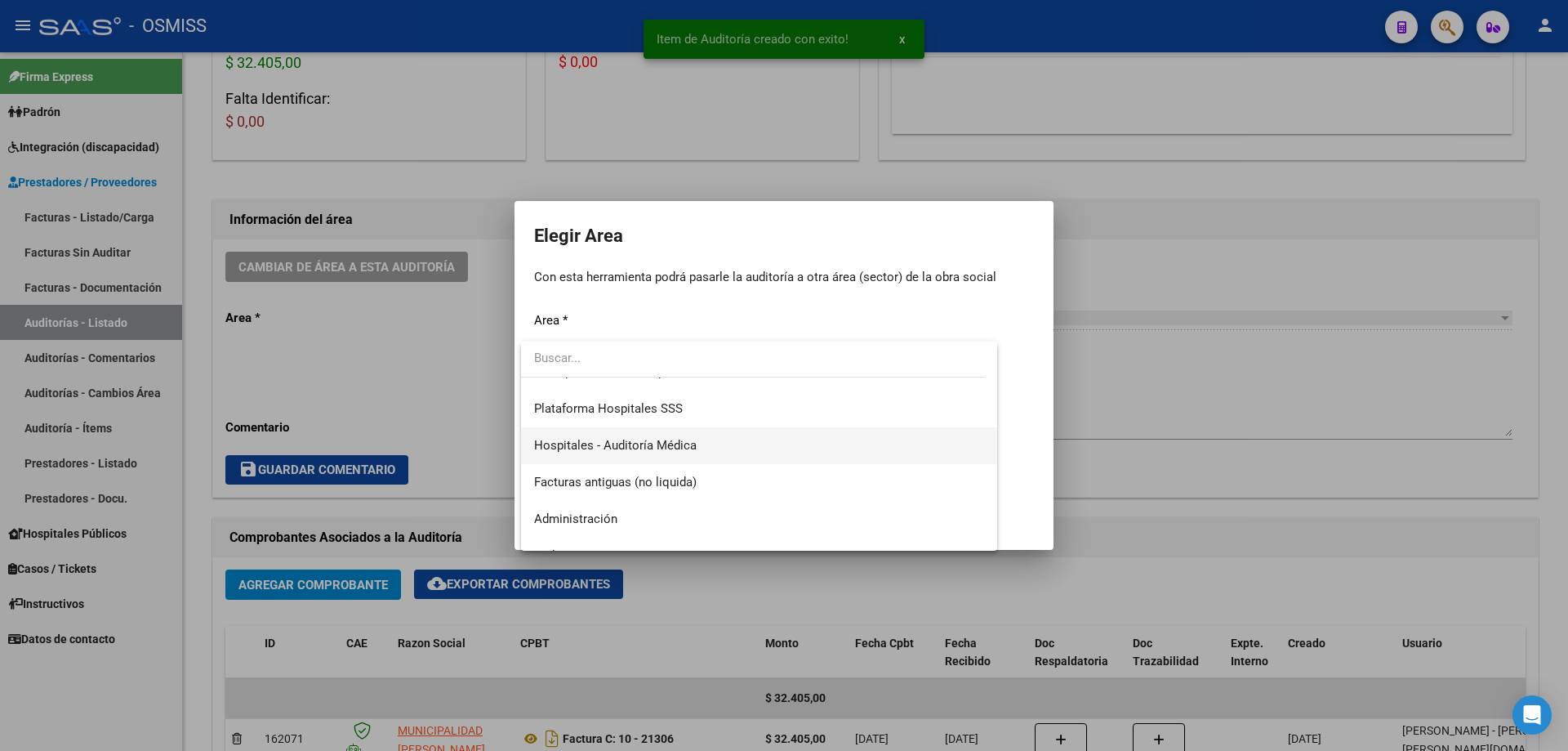
click at [658, 436] on span "Hospitales - Auditoría Médica" at bounding box center [759, 445] width 450 height 36
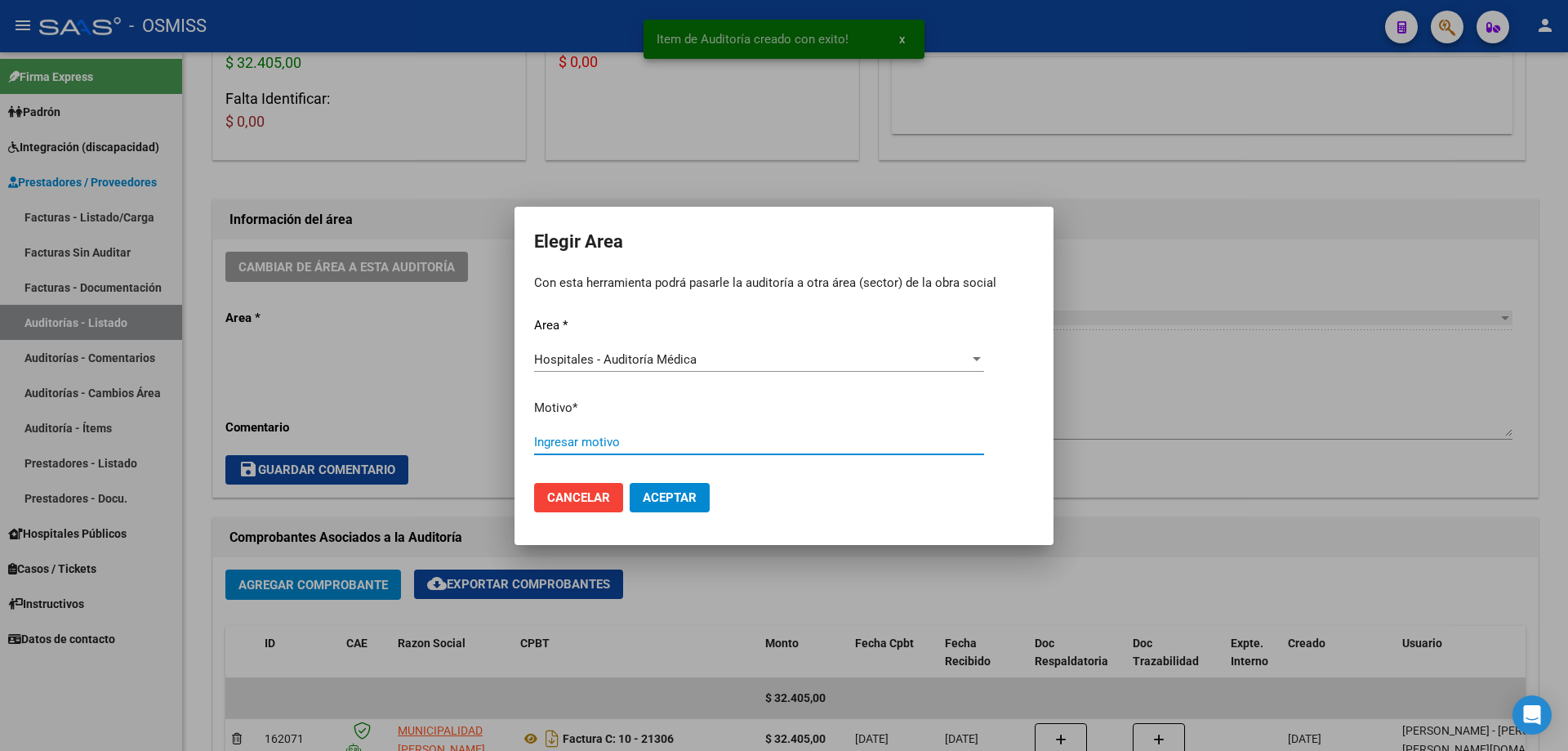
click at [658, 436] on input "Ingresar motivo" at bounding box center [759, 441] width 450 height 15
click at [694, 496] on span "Aceptar" at bounding box center [669, 497] width 54 height 15
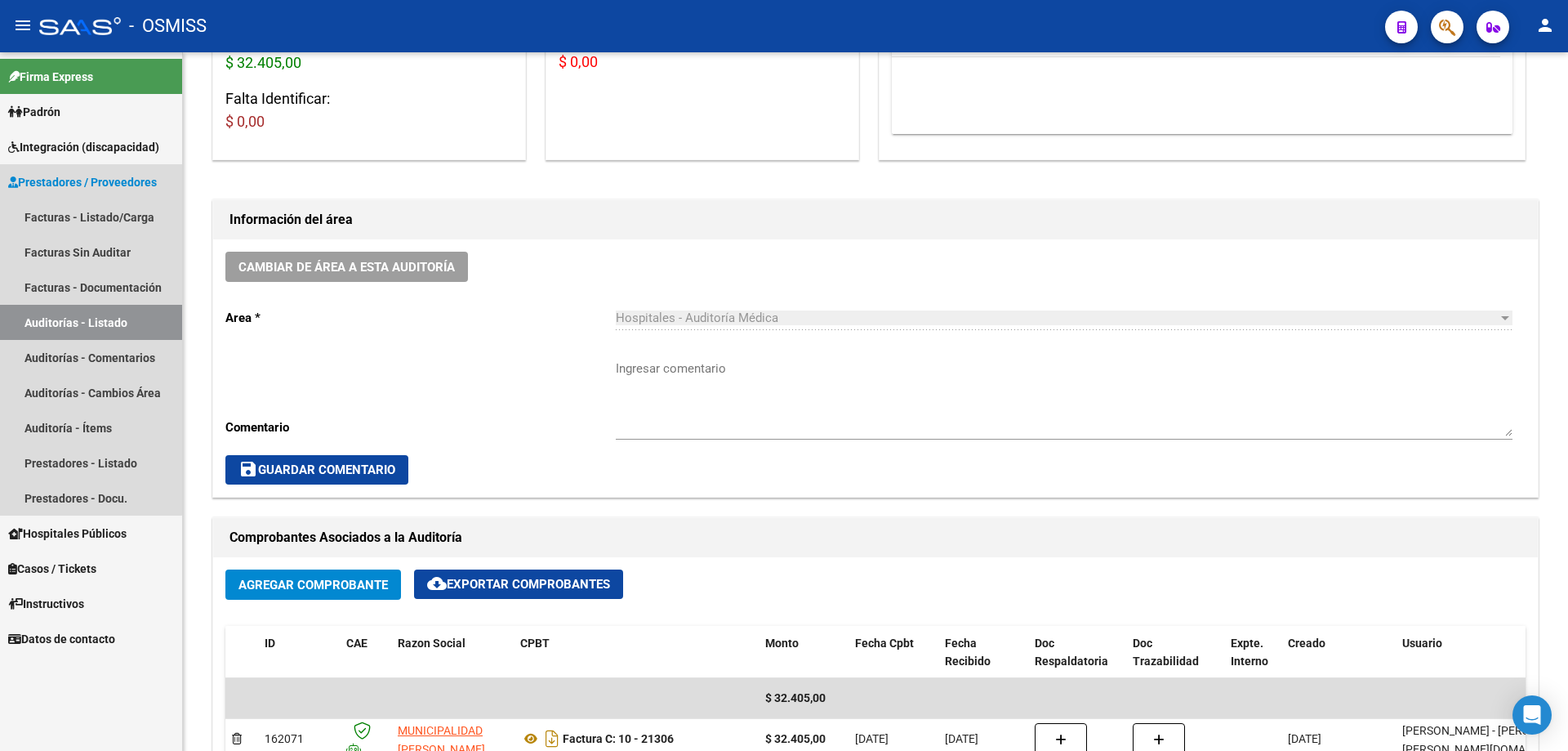
click at [59, 318] on link "Auditorías - Listado" at bounding box center [90, 322] width 182 height 35
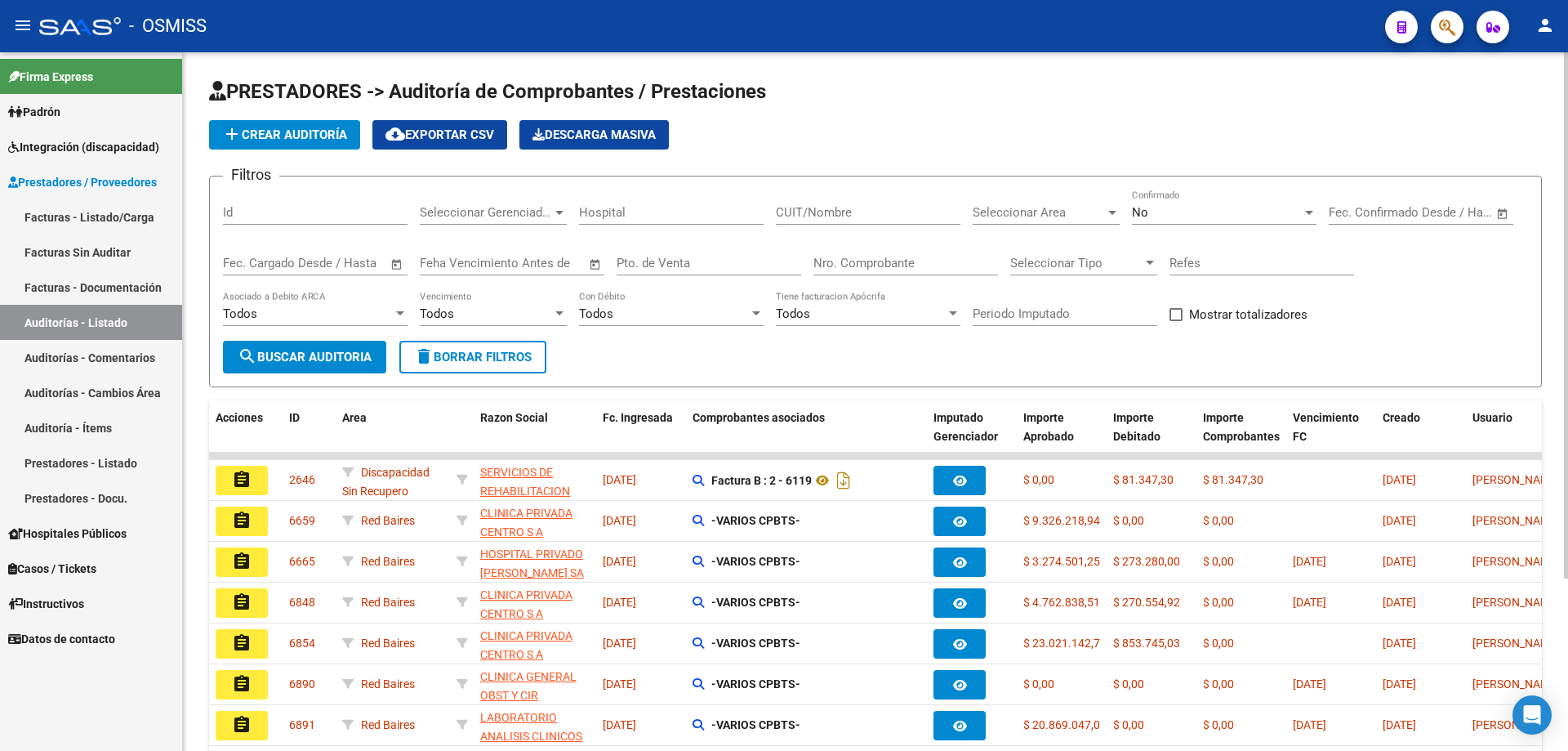
click at [297, 125] on button "add Crear Auditoría" at bounding box center [285, 135] width 151 height 29
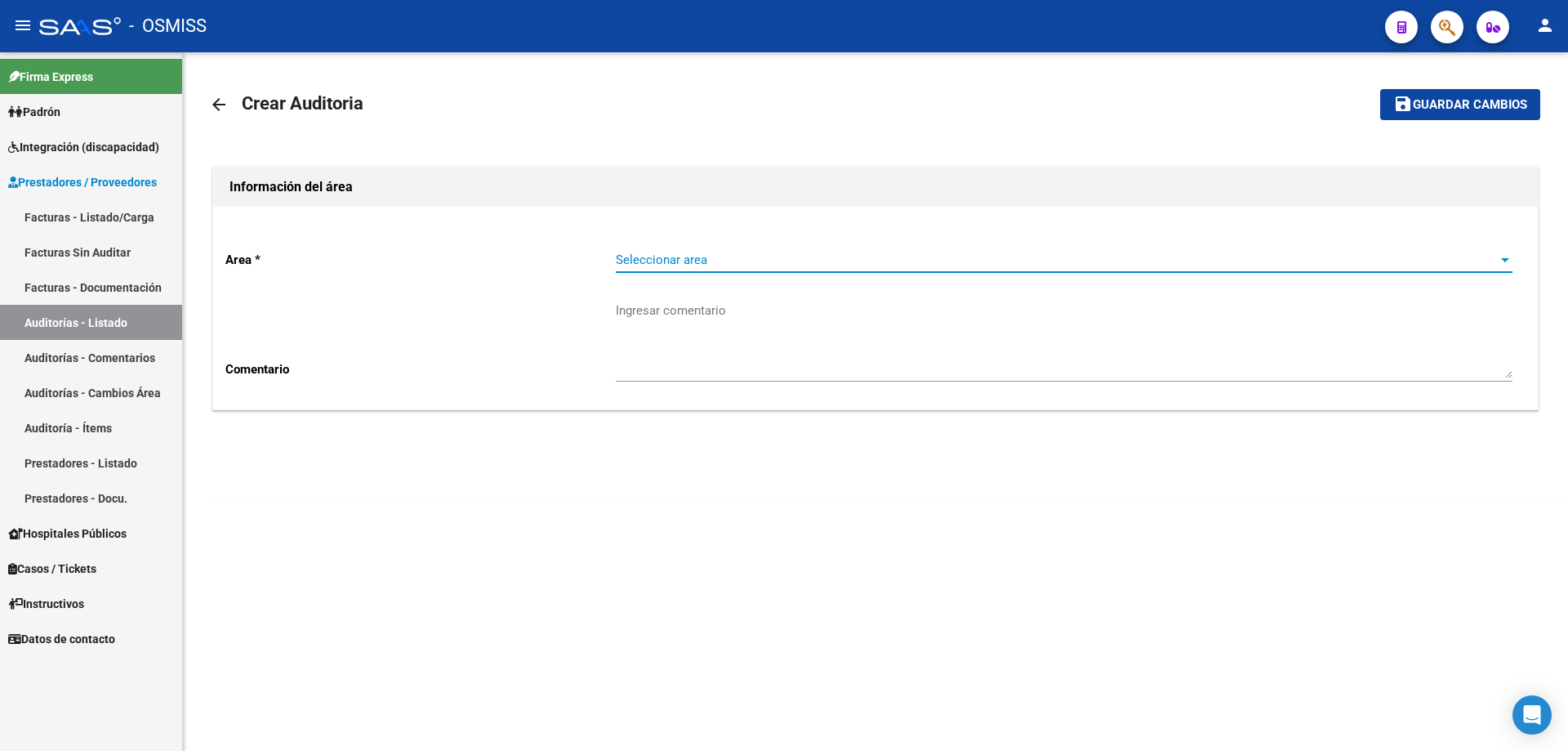
click at [738, 263] on span "Seleccionar area" at bounding box center [1057, 260] width 882 height 15
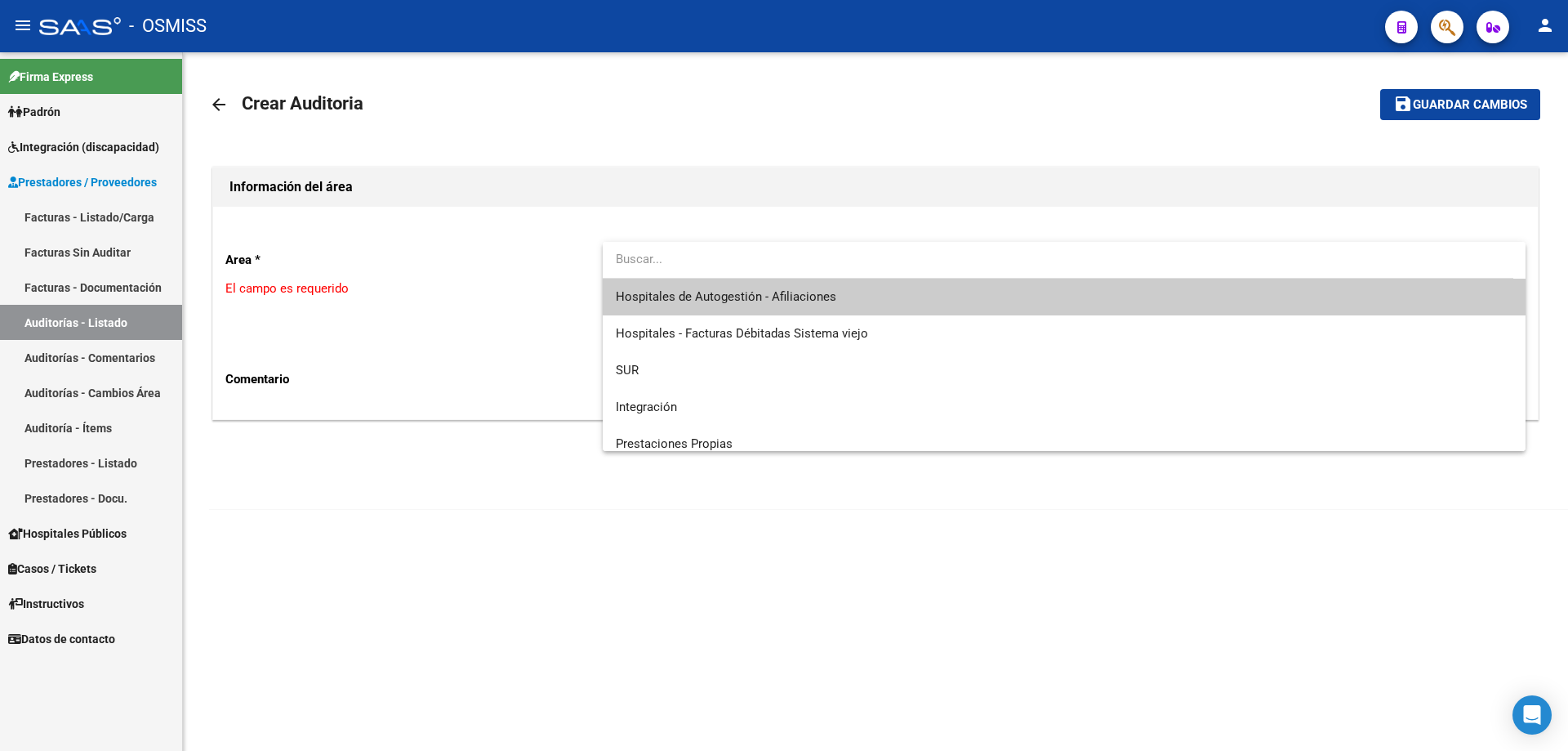
click at [745, 283] on span "Hospitales de Autogestión - Afiliaciones" at bounding box center [1064, 296] width 897 height 36
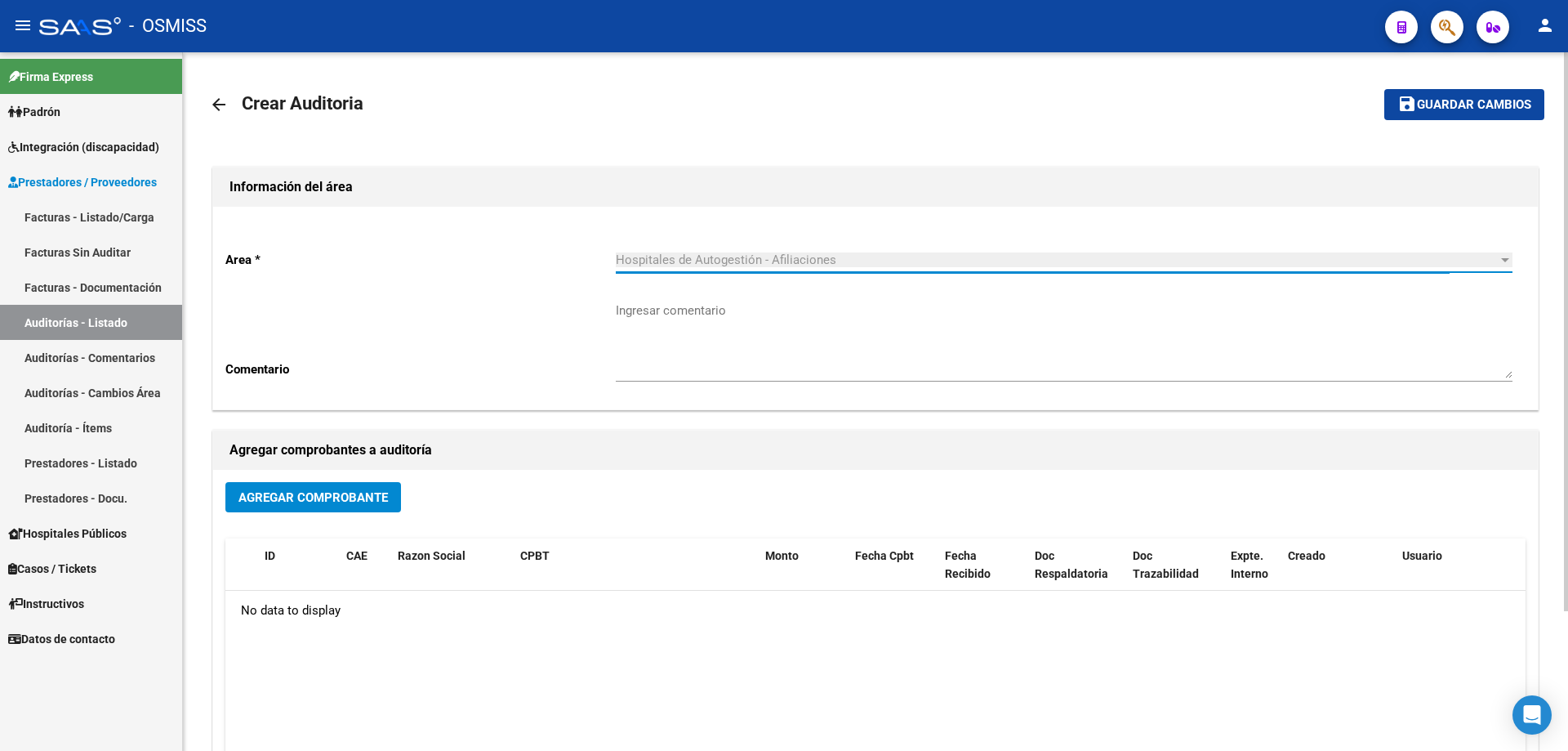
click at [345, 496] on span "Agregar Comprobante" at bounding box center [313, 497] width 149 height 15
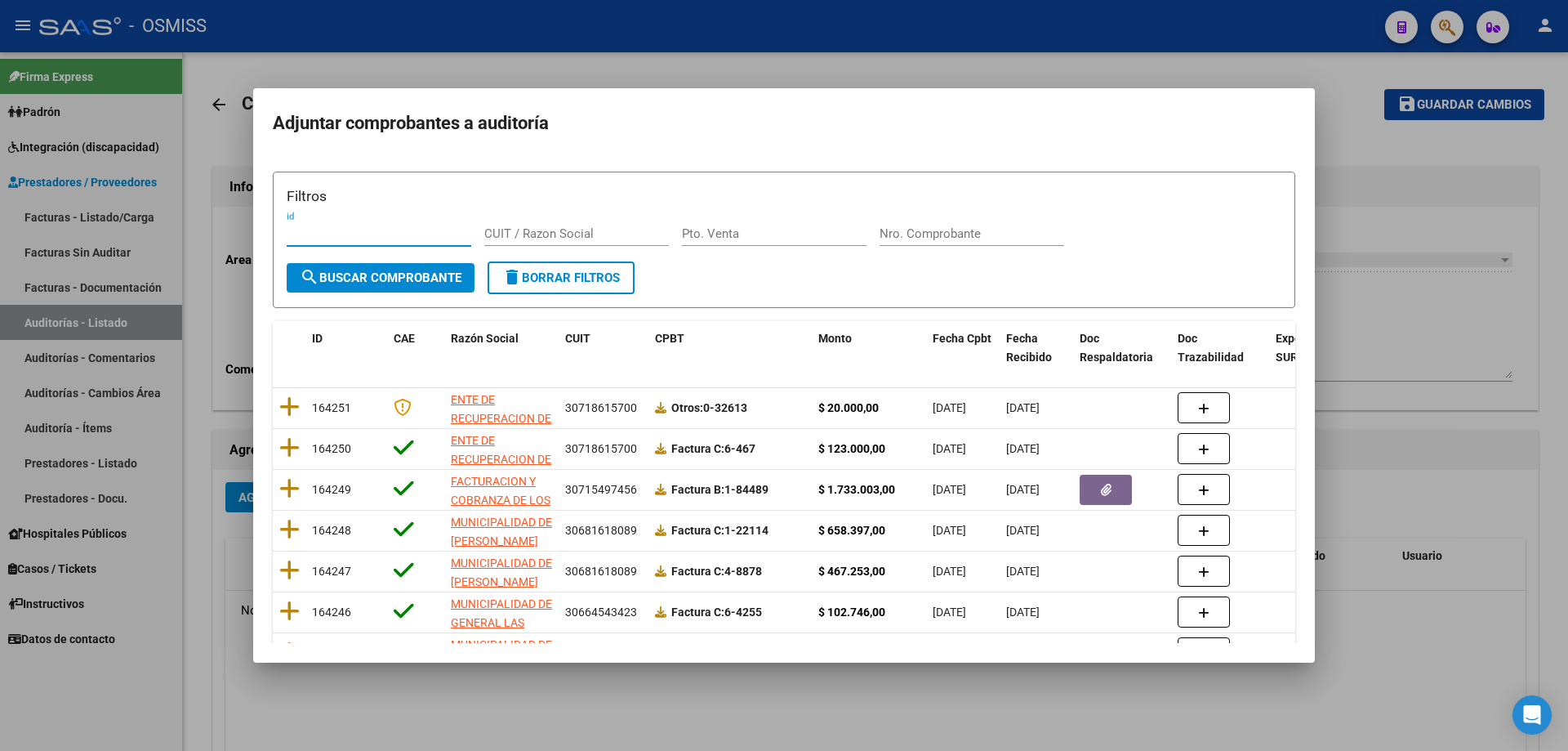
click at [757, 226] on input "Nro. Comprobante" at bounding box center [972, 233] width 185 height 15
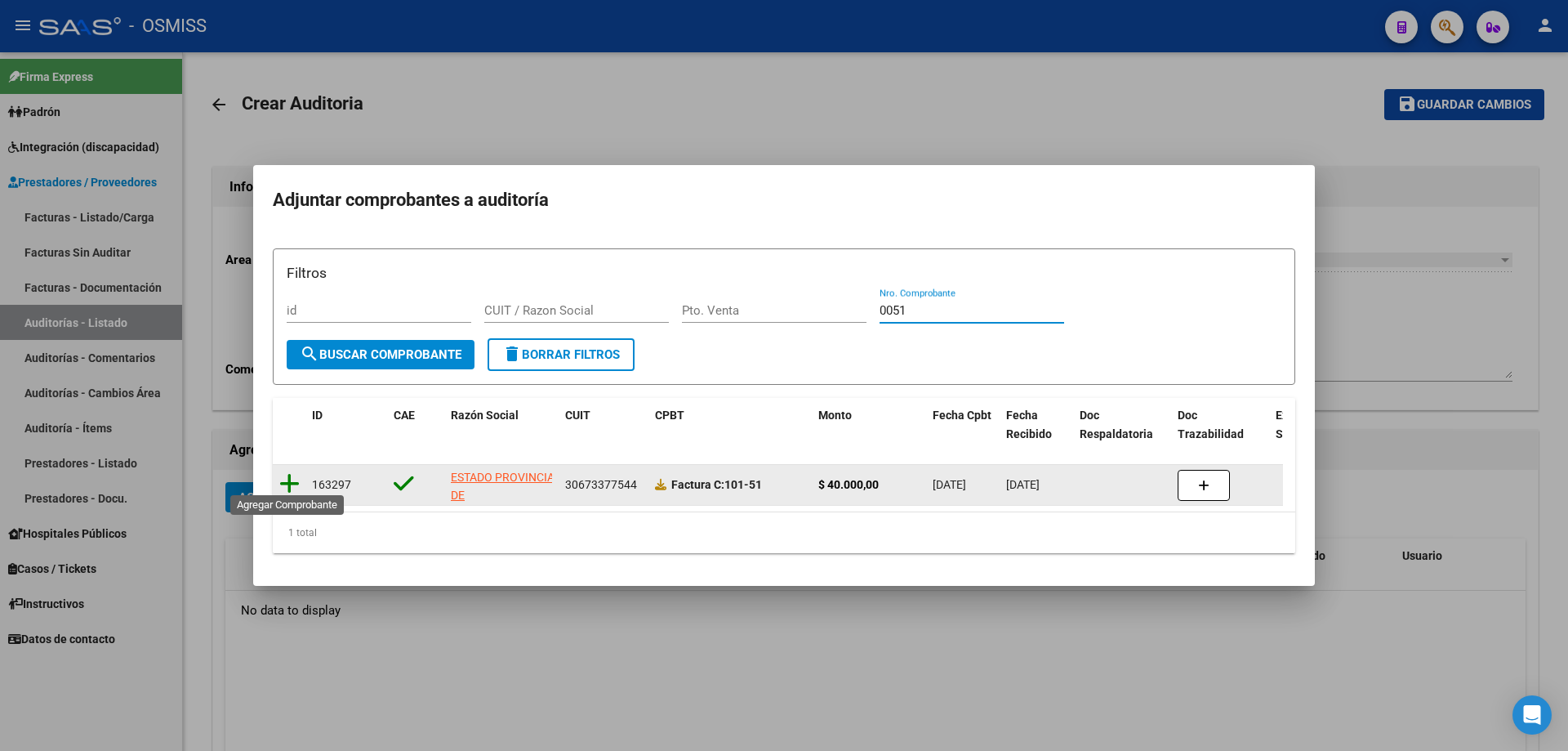
click at [290, 473] on icon at bounding box center [289, 483] width 21 height 23
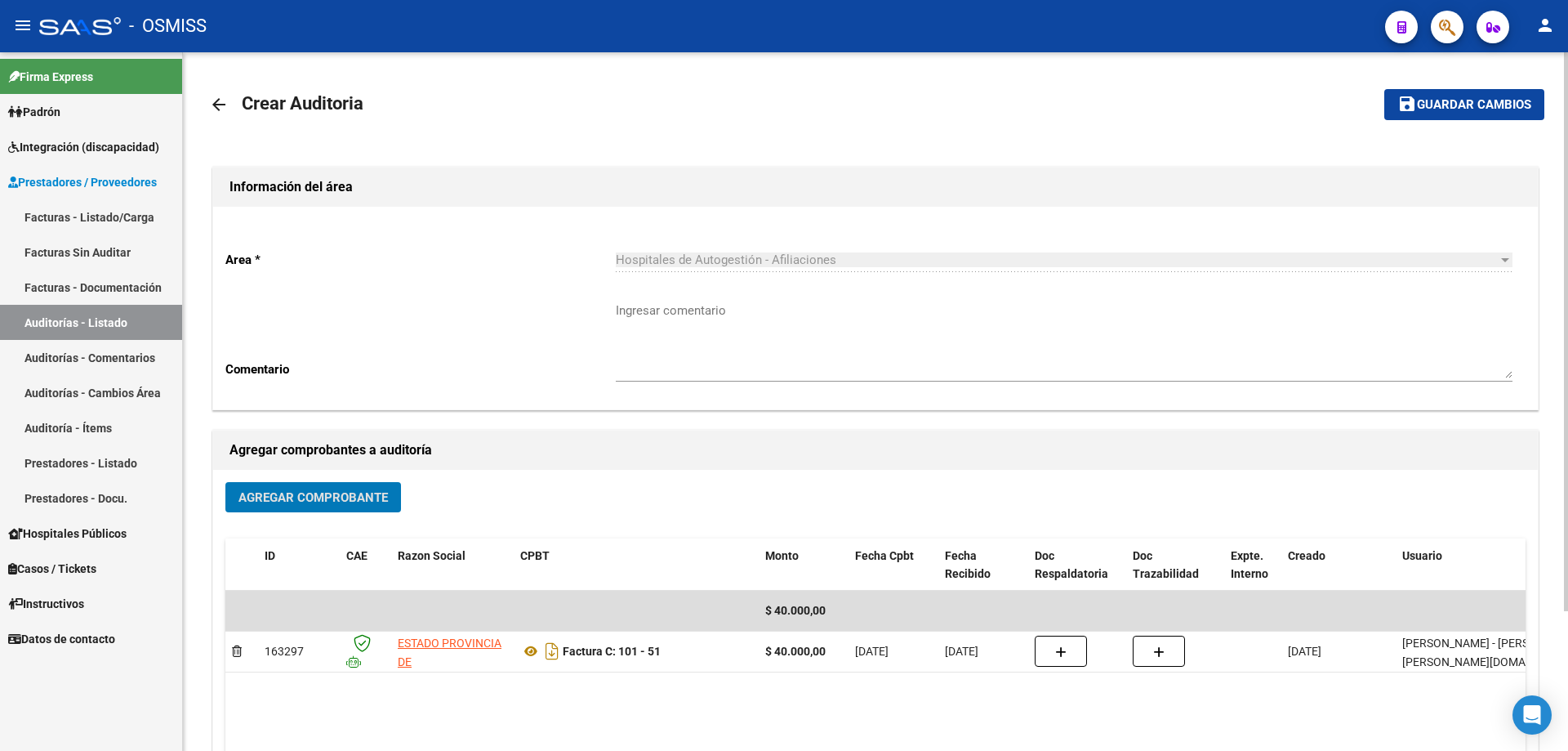
click at [757, 121] on mat-toolbar-row "save Guardar cambios" at bounding box center [1405, 104] width 278 height 52
click at [757, 105] on mat-icon "save" at bounding box center [1407, 104] width 20 height 20
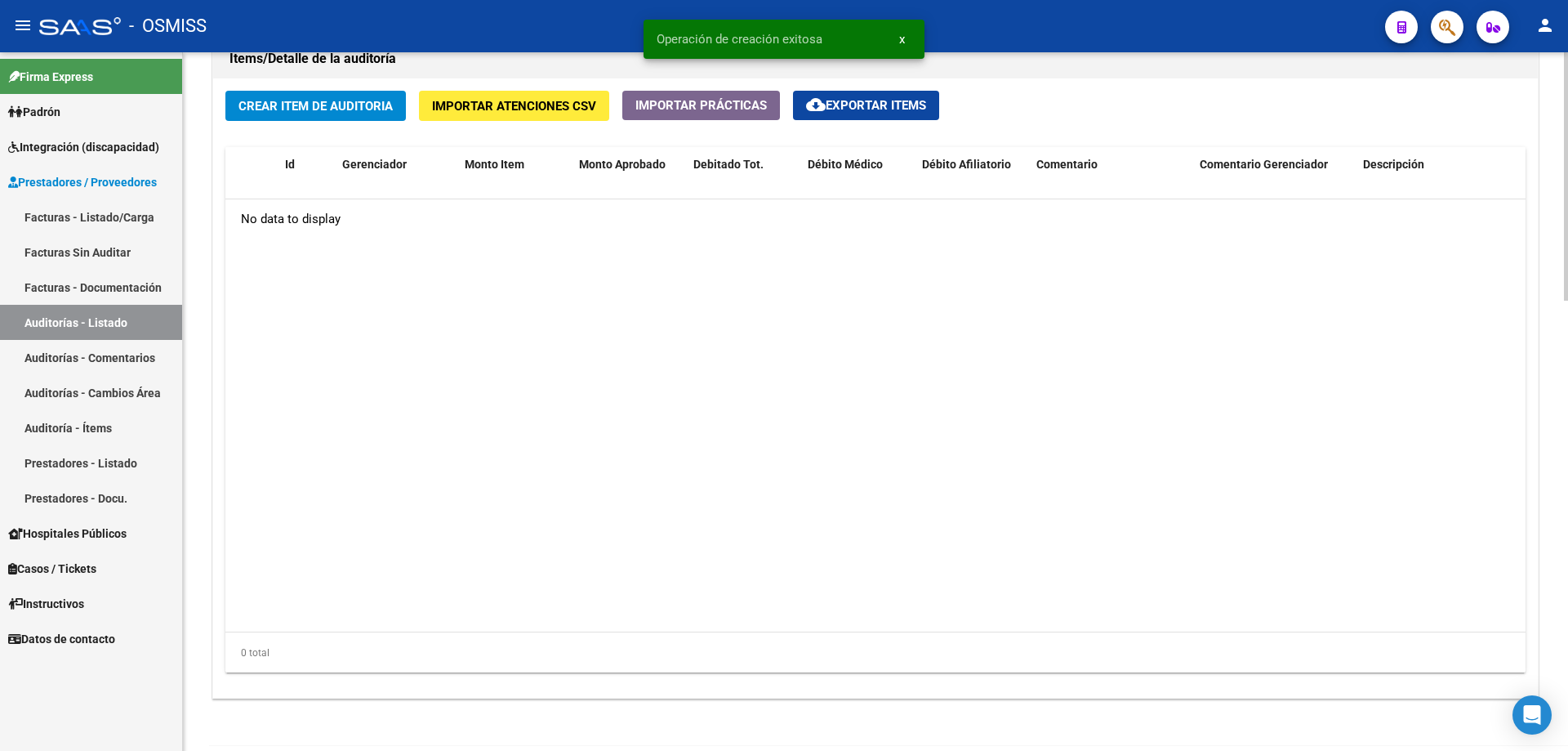
scroll to position [1269, 0]
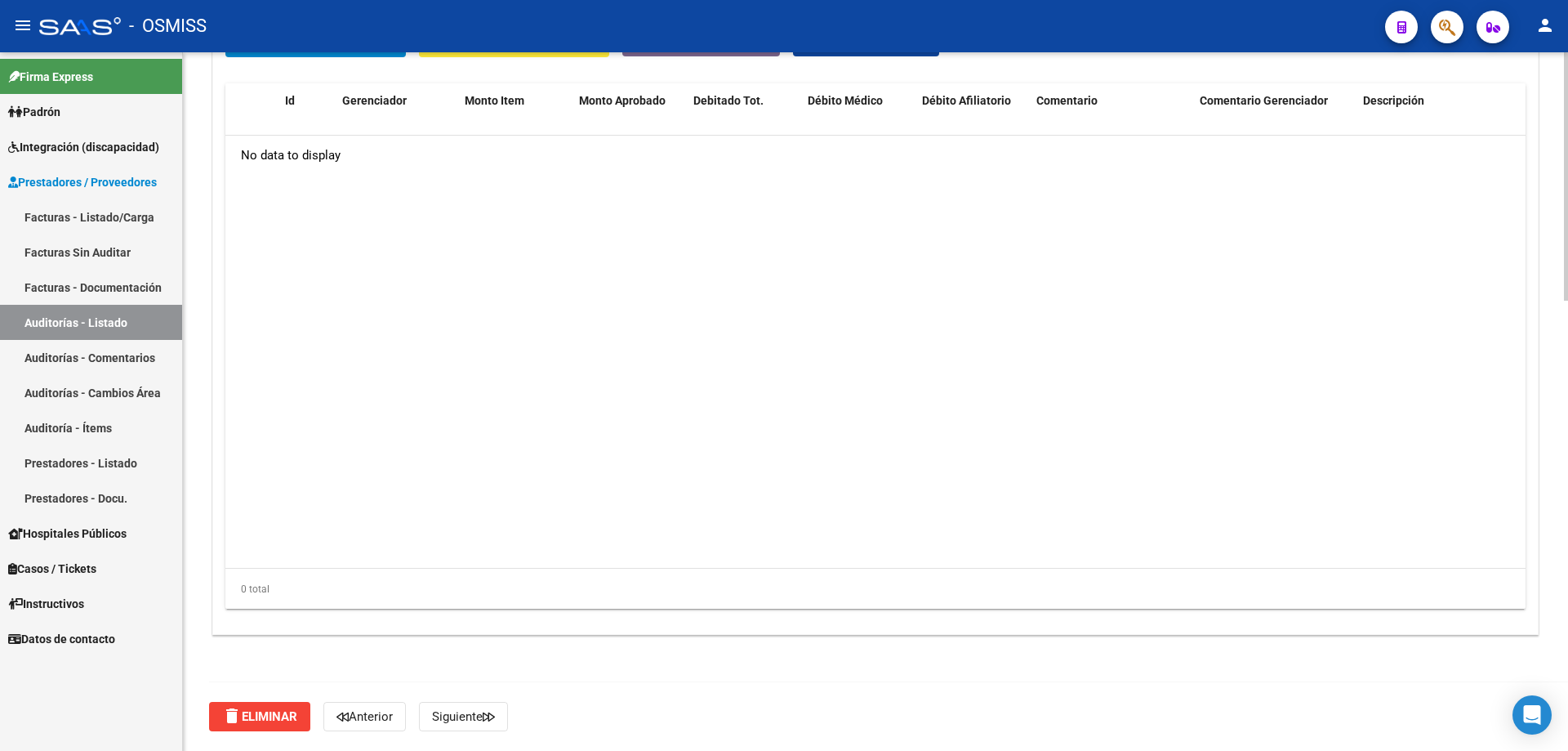
drag, startPoint x: 866, startPoint y: 531, endPoint x: 493, endPoint y: 298, distance: 439.8
click at [757, 506] on datatable-body "No data to display" at bounding box center [874, 352] width 1300 height 433
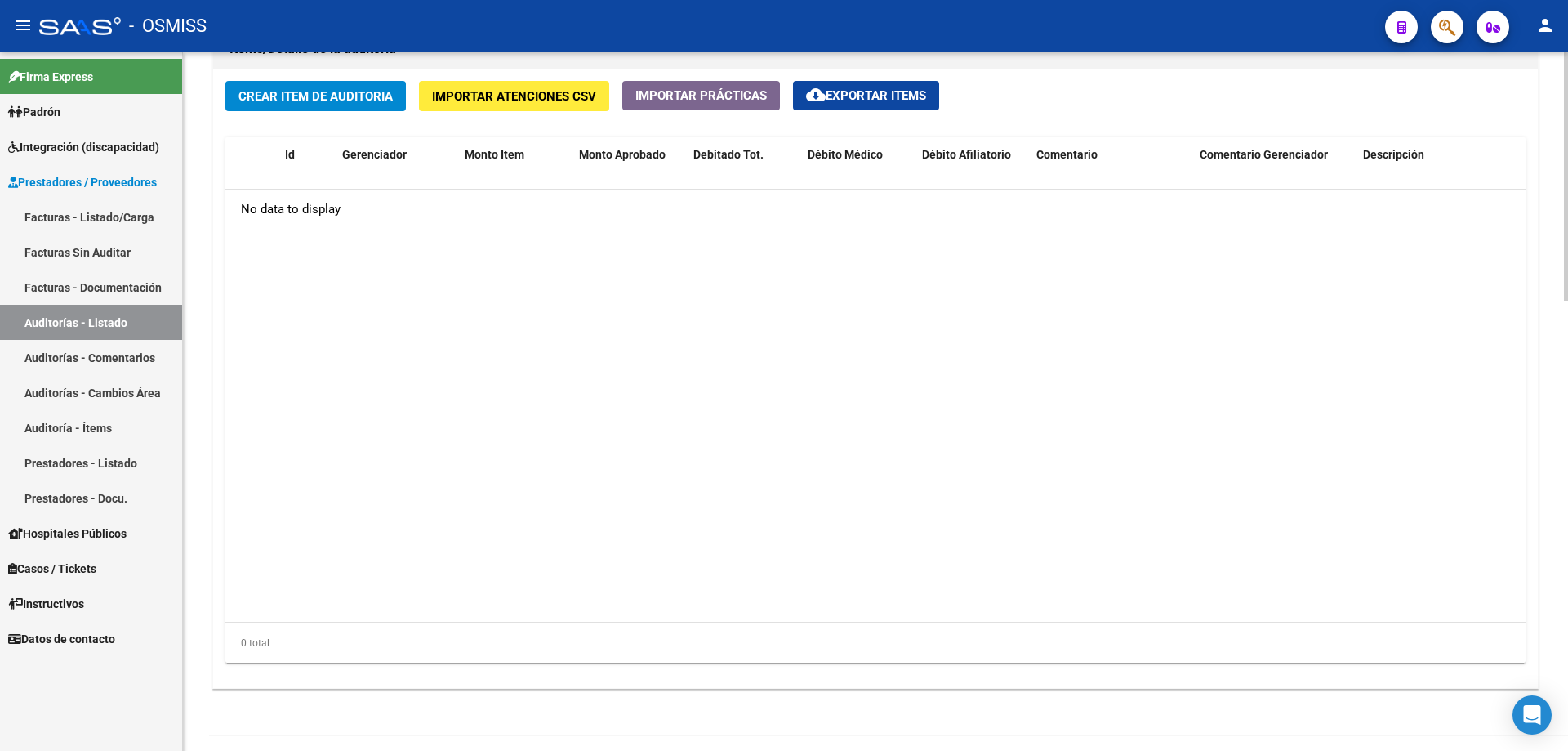
scroll to position [1106, 0]
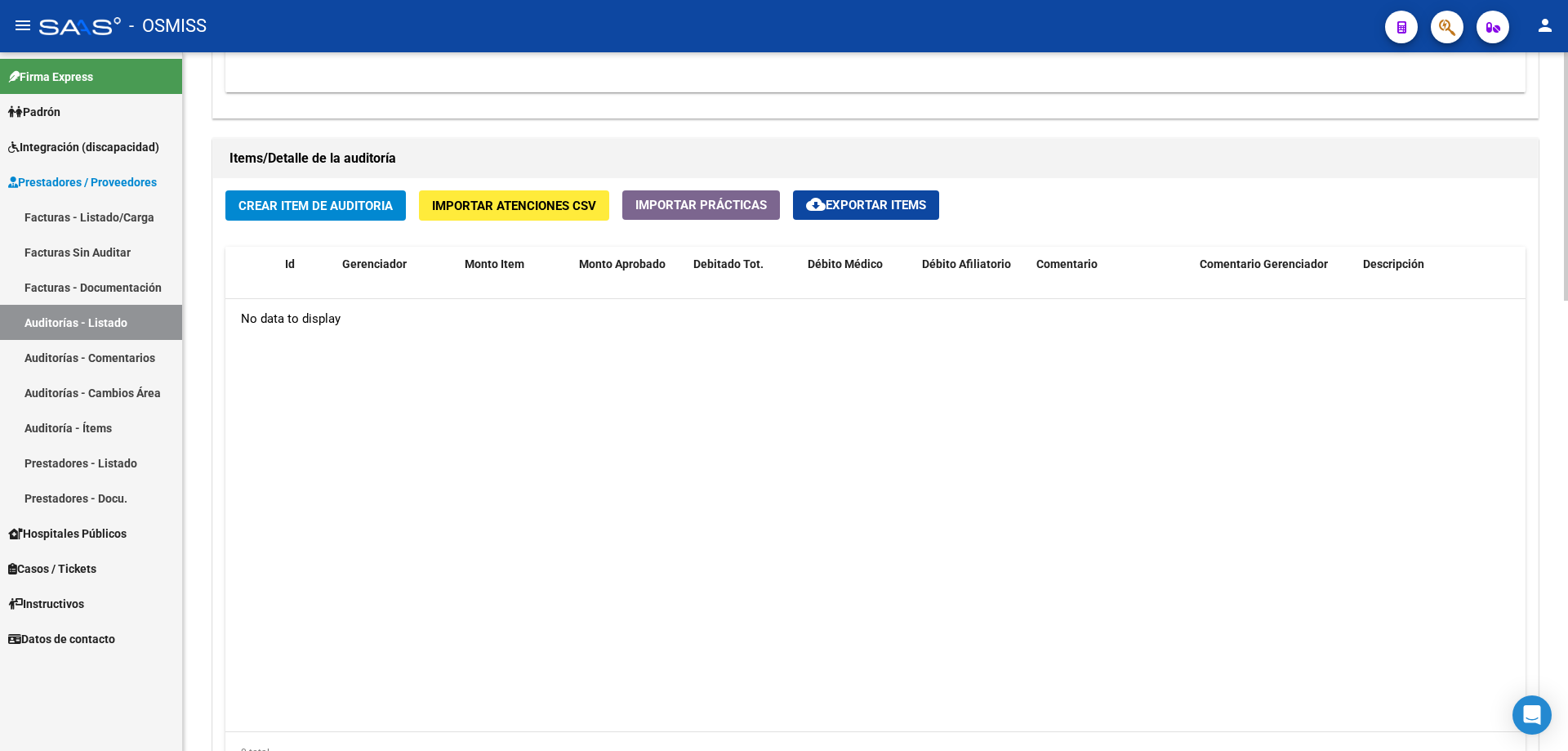
click at [276, 193] on button "Crear Item de Auditoria" at bounding box center [315, 205] width 181 height 30
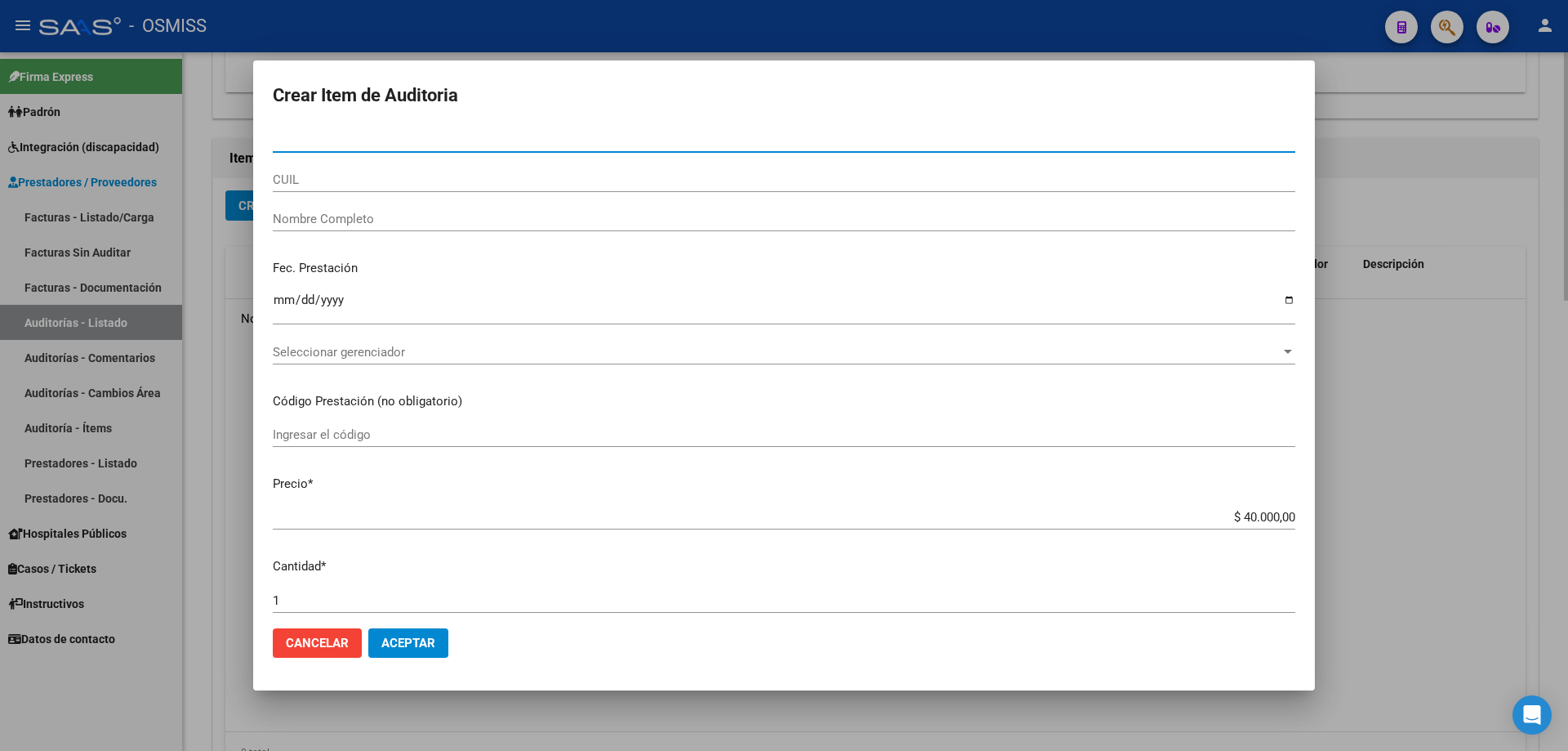
paste input "36227652"
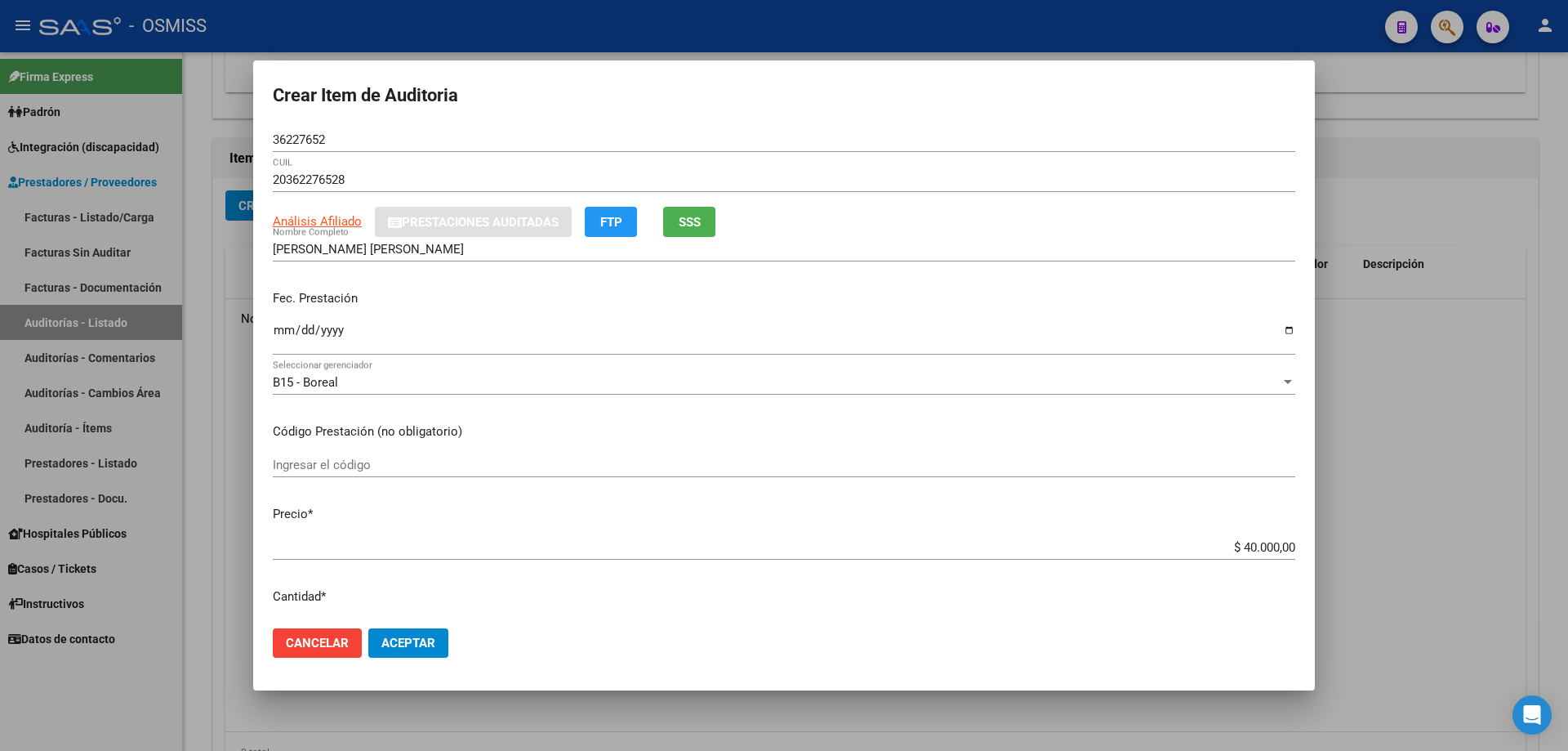
click at [283, 361] on div "Ingresar la fecha" at bounding box center [784, 345] width 1023 height 50
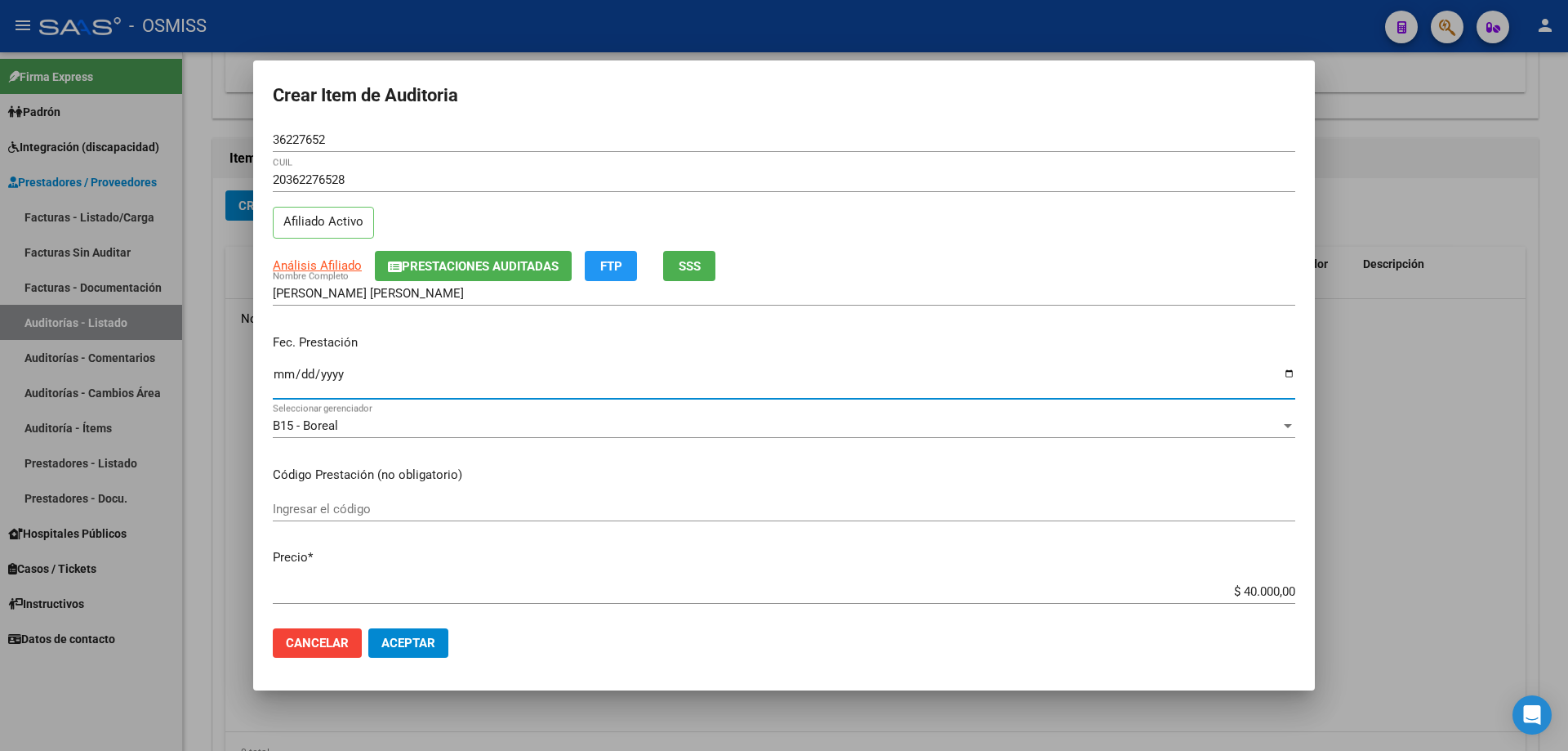
click at [283, 369] on input "Ingresar la fecha" at bounding box center [784, 380] width 1023 height 27
drag, startPoint x: 1517, startPoint y: 588, endPoint x: 1567, endPoint y: 643, distance: 74.3
click at [757, 506] on div "Crear Item de Auditoria 36227652 Nro Documento 20362276528 CUIL Afiliado Activo…" at bounding box center [784, 376] width 1568 height 751
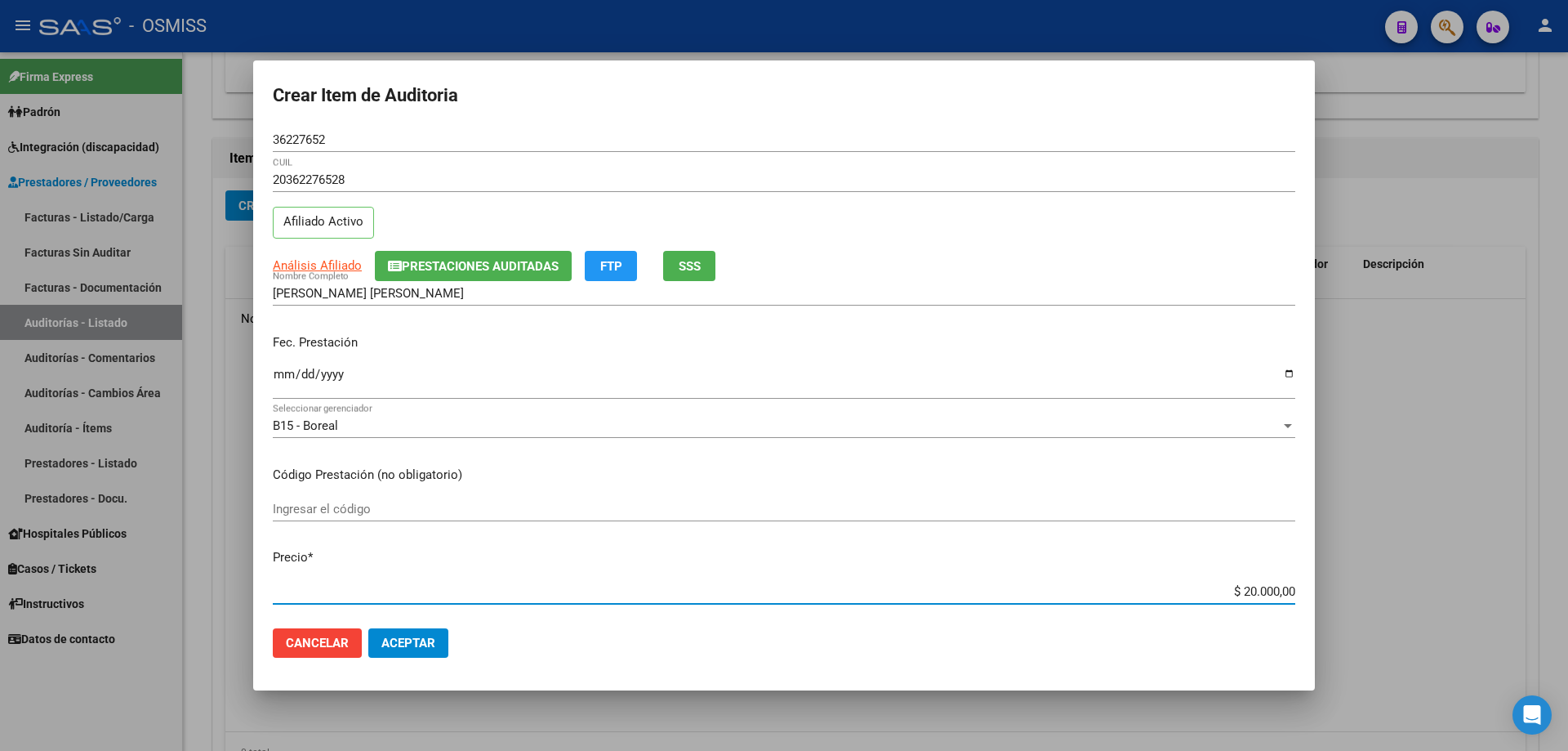
click at [428, 506] on span "Aceptar" at bounding box center [408, 643] width 54 height 15
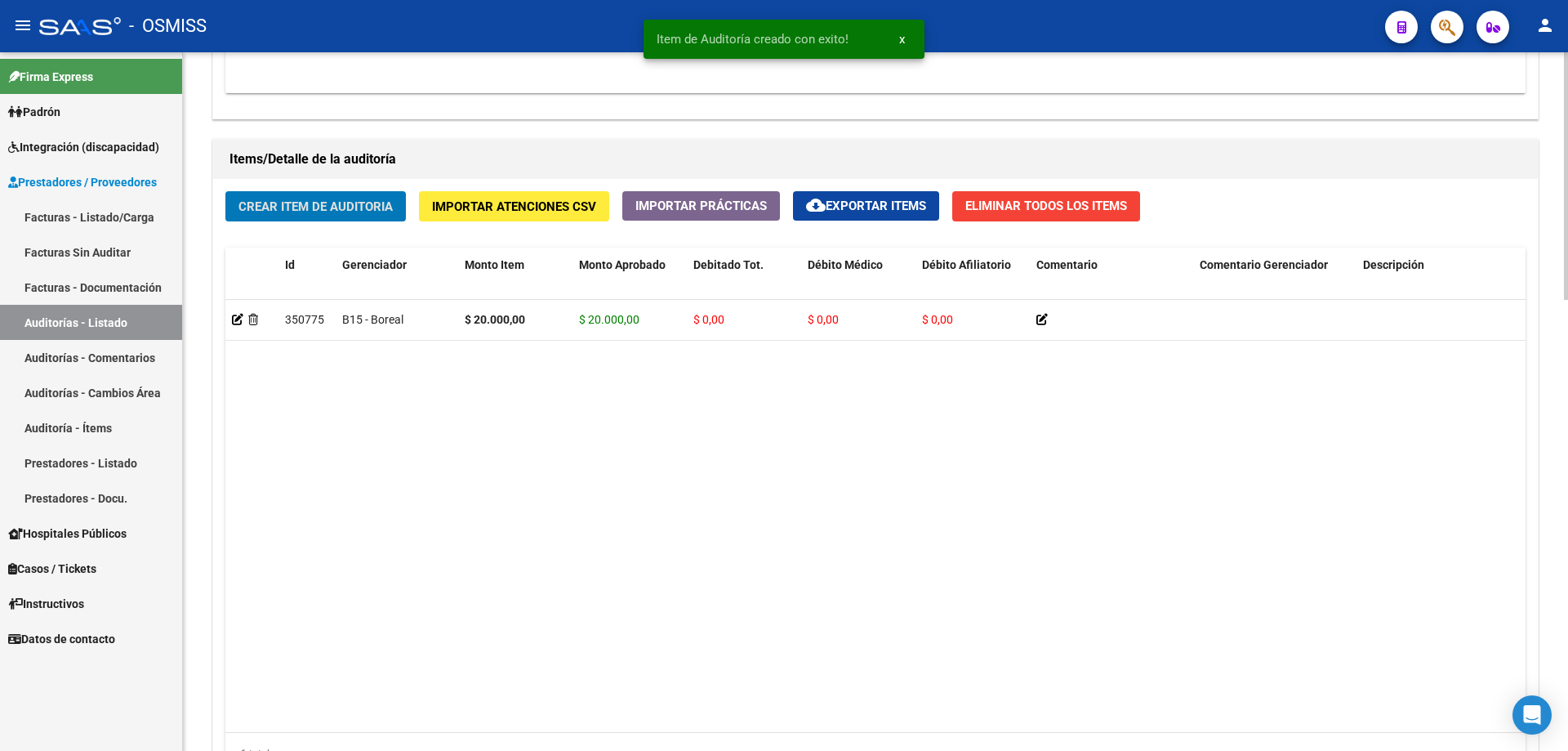
scroll to position [1107, 0]
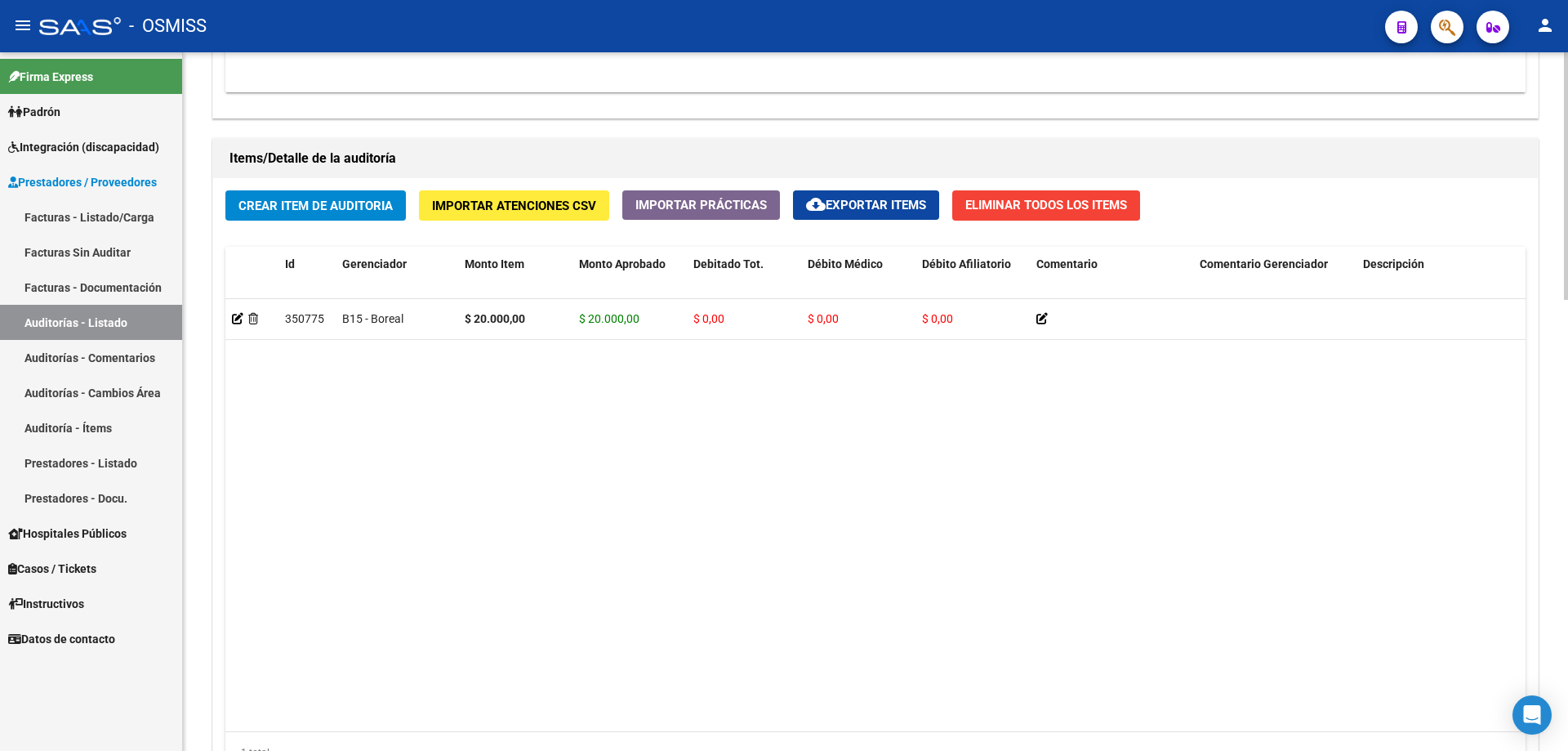
click at [535, 506] on datatable-body "350775 B15 - Boreal $ 20.000,00 $ 20.000,00 $ 0,00 $ 0,00 $ 0,00 20362276528 36…" at bounding box center [874, 515] width 1300 height 433
drag, startPoint x: 418, startPoint y: 497, endPoint x: 409, endPoint y: 424, distance: 73.6
click at [417, 494] on datatable-body "350775 B15 - Boreal $ 20.000,00 $ 20.000,00 $ 0,00 $ 0,00 $ 0,00 20362276528 36…" at bounding box center [874, 515] width 1300 height 433
click at [402, 378] on datatable-body "350775 B15 - Boreal $ 20.000,00 $ 20.000,00 $ 0,00 $ 0,00 $ 0,00 20362276528 36…" at bounding box center [874, 515] width 1300 height 433
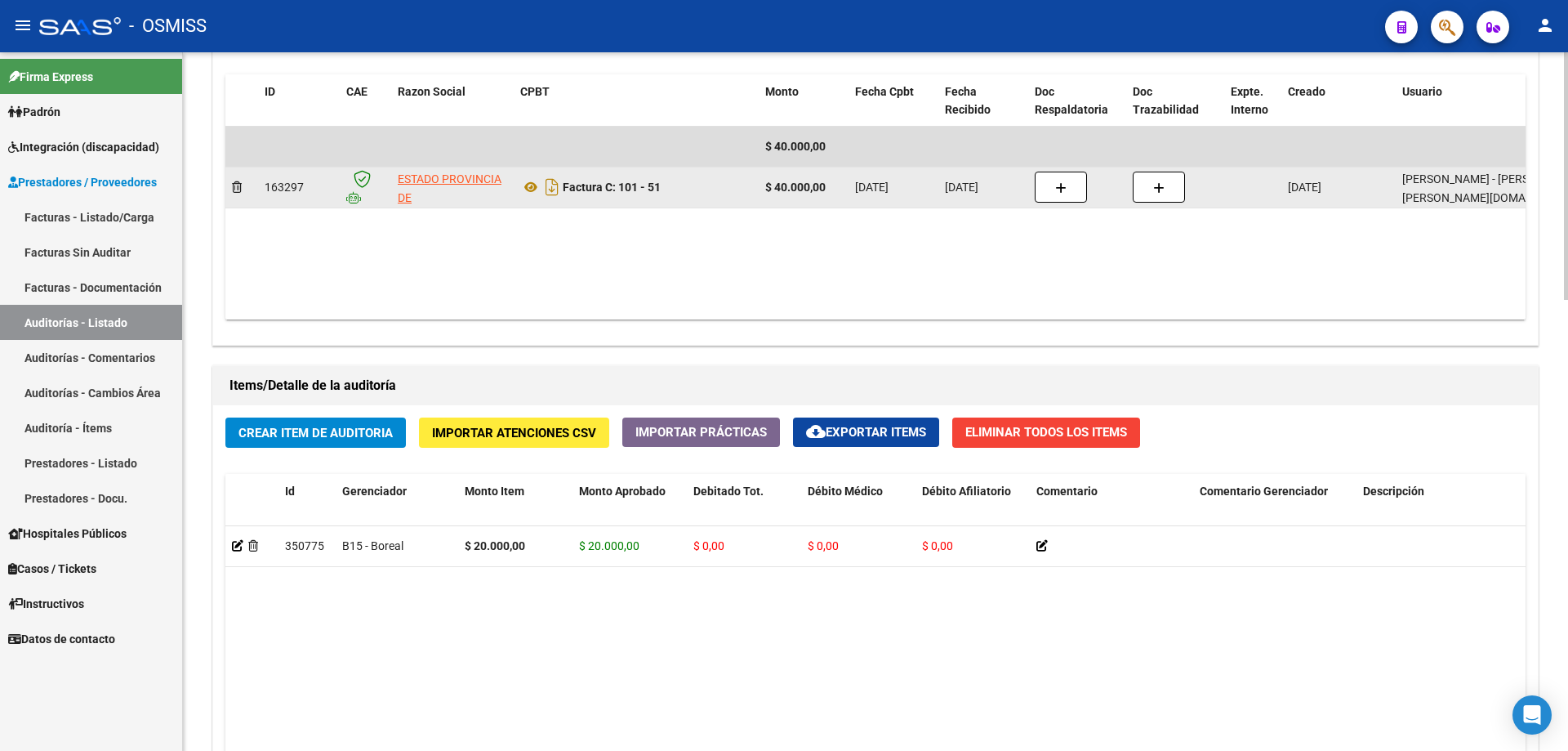
scroll to position [861, 0]
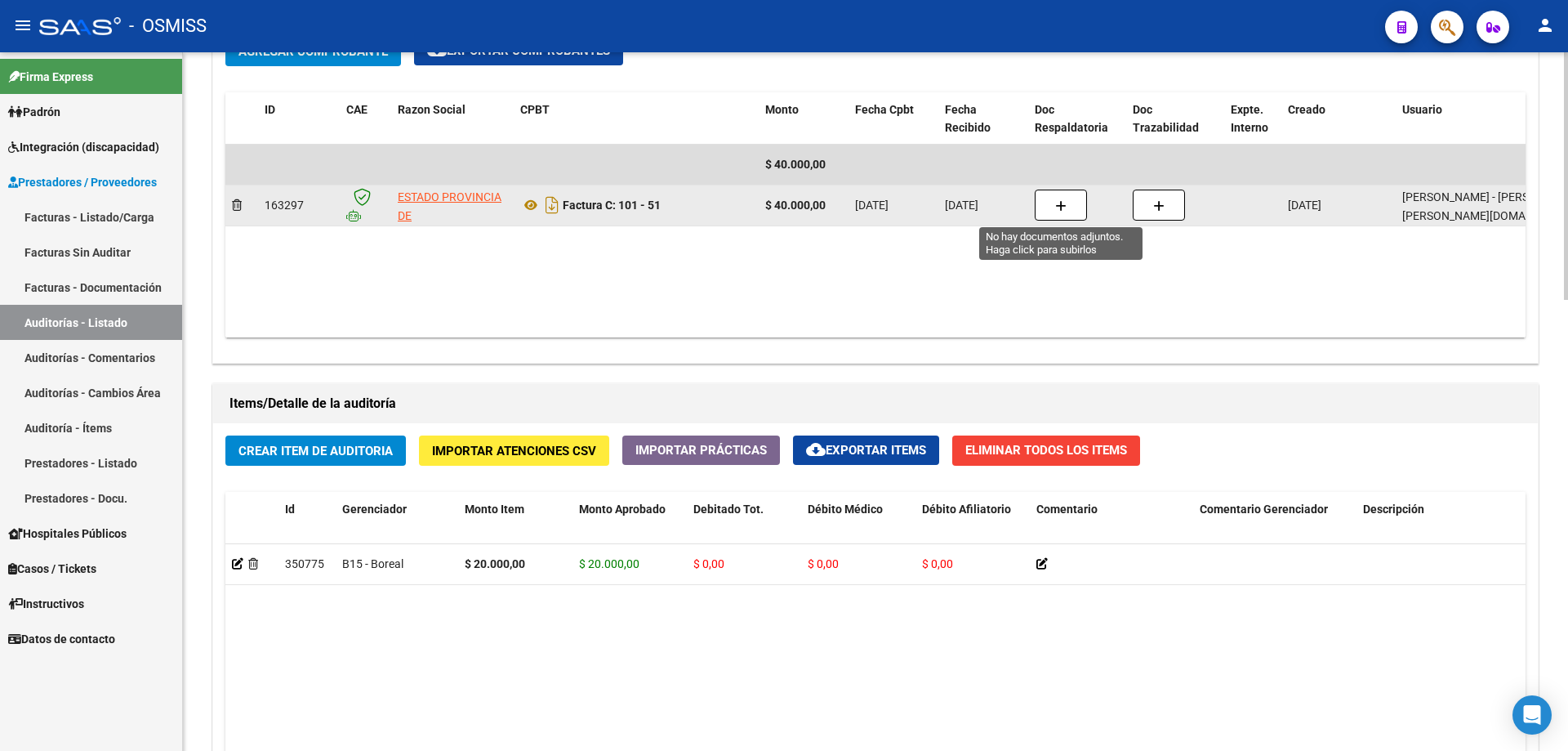
click at [757, 211] on icon "button" at bounding box center [1061, 206] width 12 height 12
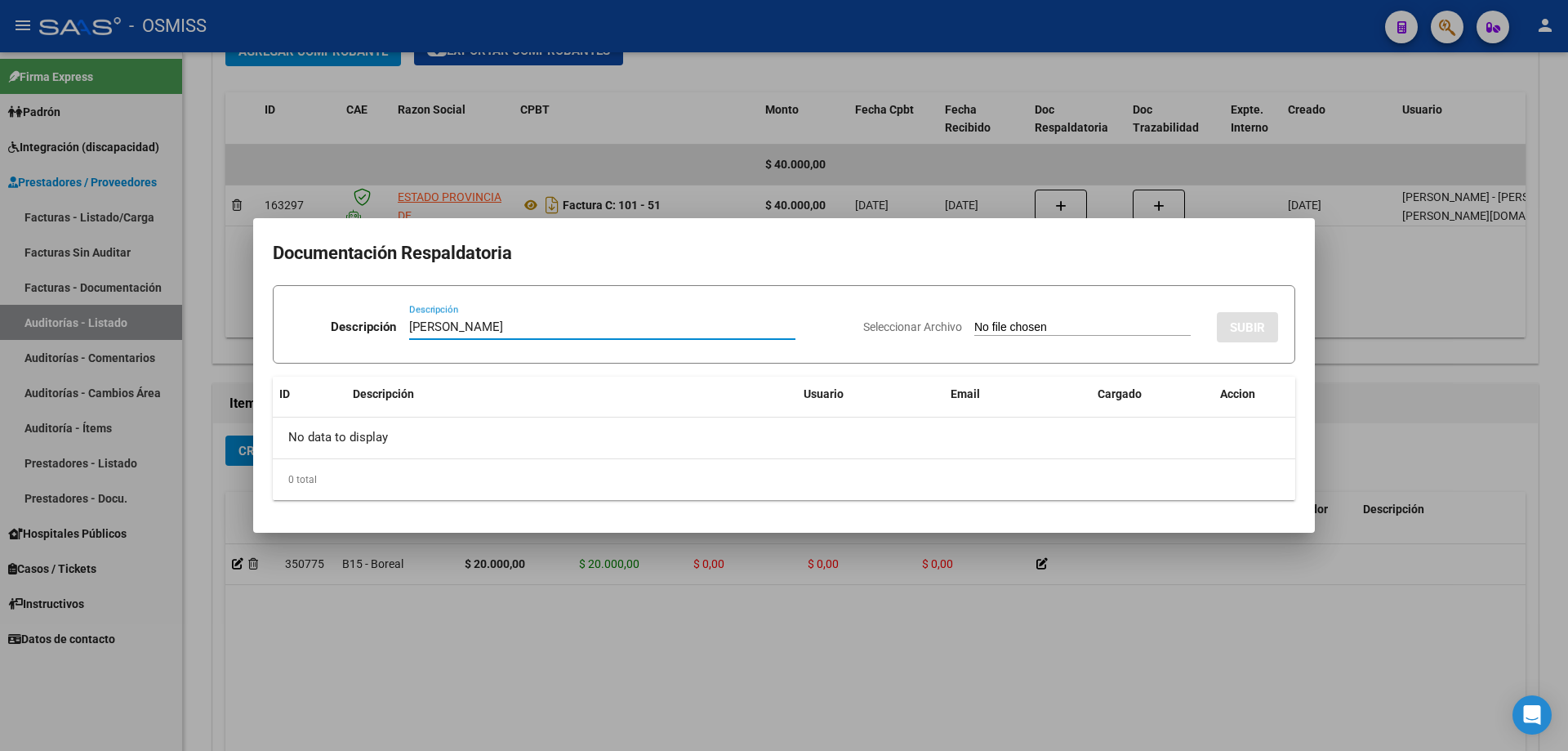
click at [757, 324] on input "Seleccionar Archivo" at bounding box center [1083, 328] width 216 height 16
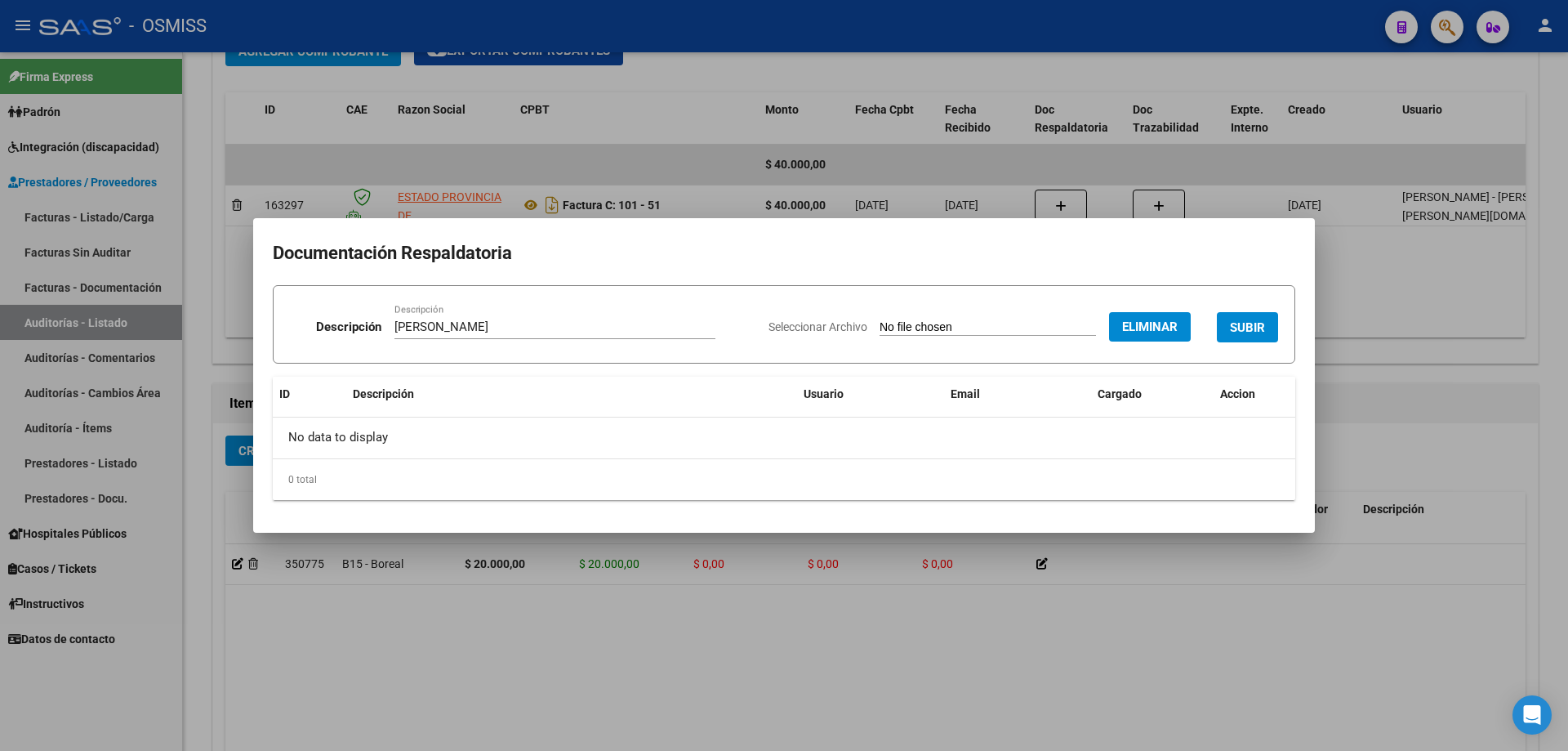
click at [757, 320] on div "Seleccionar Archivo Eliminar SUBIR" at bounding box center [1023, 323] width 510 height 50
click at [757, 331] on form "Descripción [PERSON_NAME] Descripción Seleccionar Archivo Eliminar SUBIR" at bounding box center [784, 324] width 1023 height 79
click at [757, 333] on span "SUBIR" at bounding box center [1248, 327] width 35 height 15
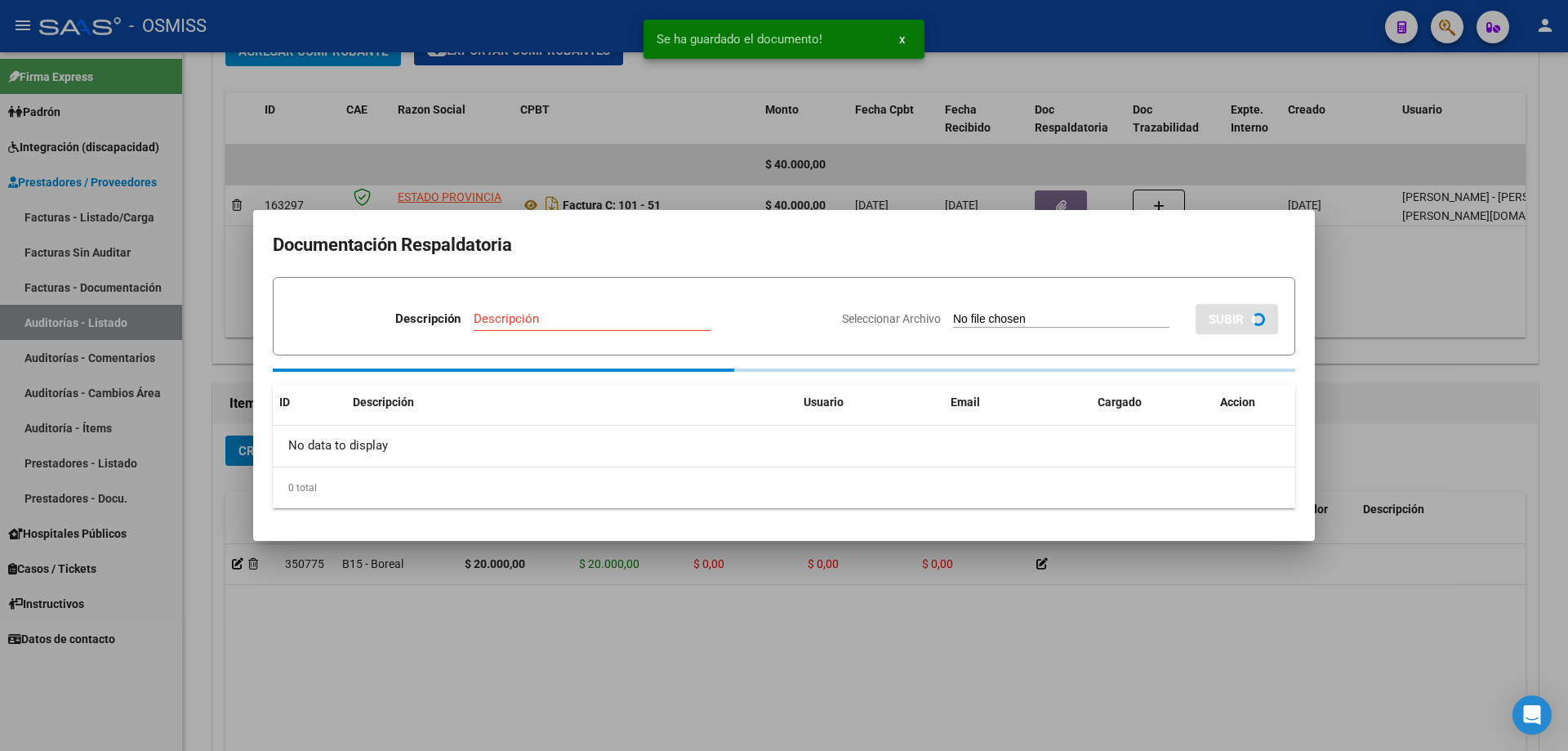
click at [757, 464] on div at bounding box center [784, 376] width 1568 height 751
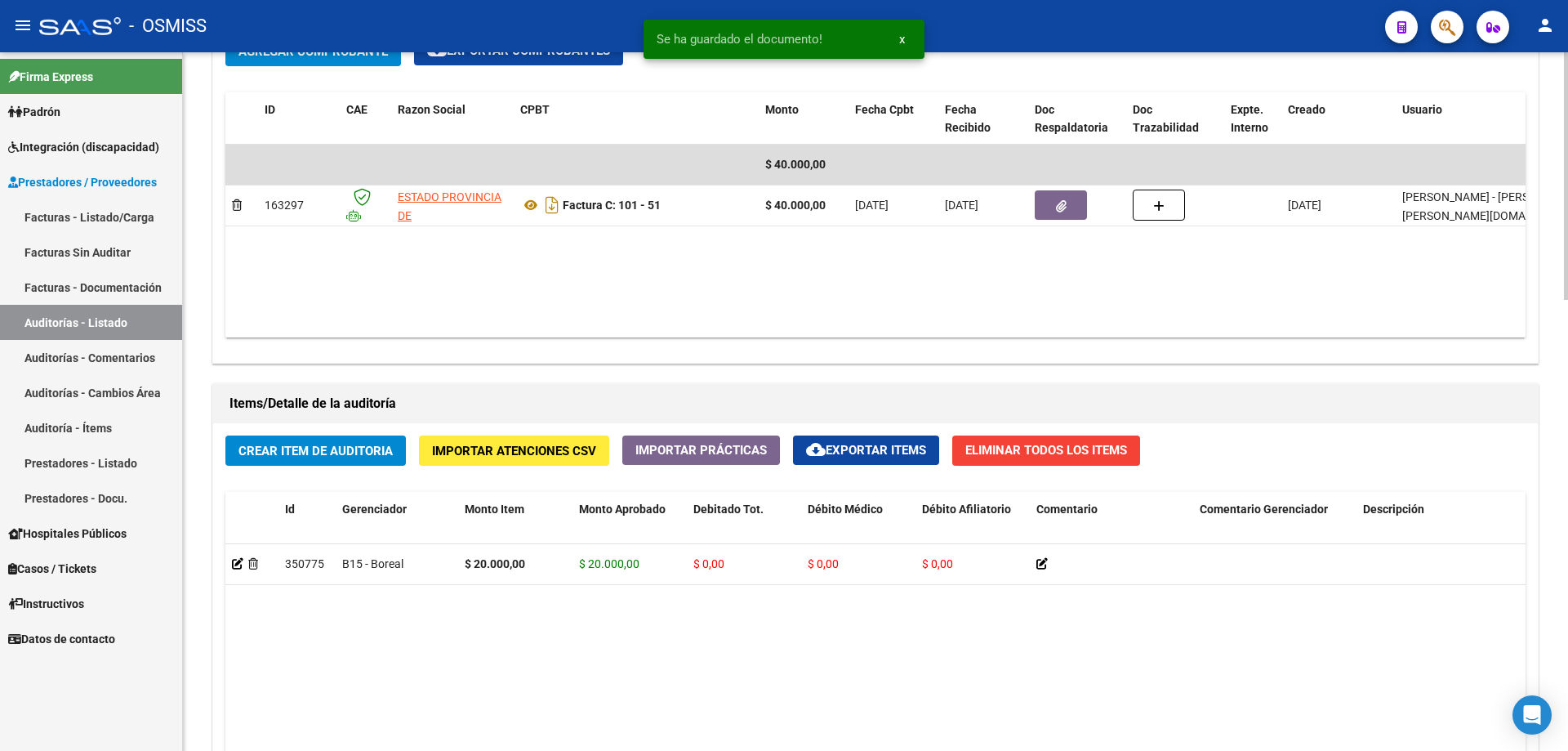
click at [354, 466] on div "Crear Item de Auditoria Importar Atenciones CSV Importar Prácticas cloud_downlo…" at bounding box center [875, 733] width 1324 height 619
click at [352, 446] on span "Crear Item de Auditoria" at bounding box center [315, 450] width 154 height 15
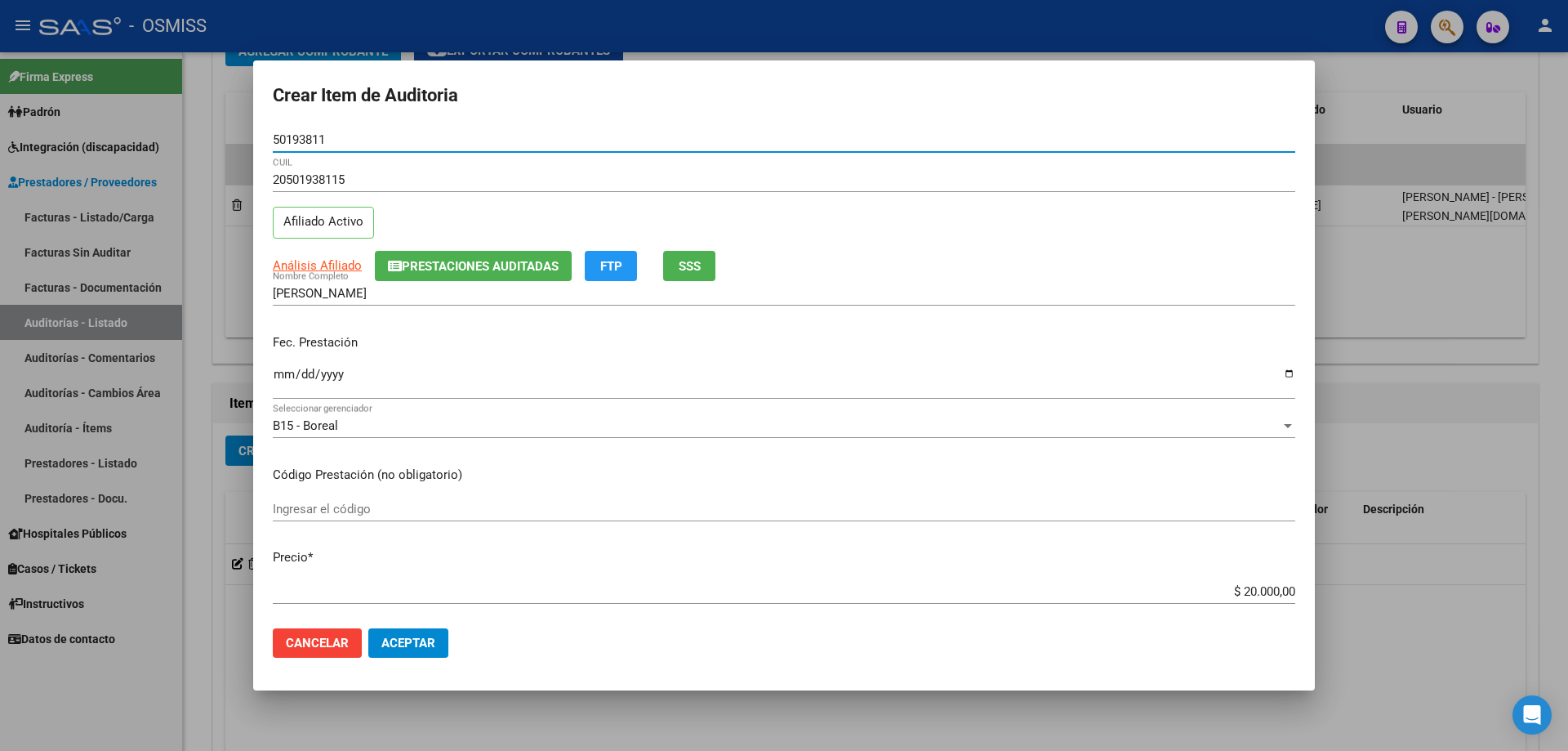
click at [280, 357] on div "Fec. Prestación Ingresar la fecha" at bounding box center [784, 368] width 1023 height 93
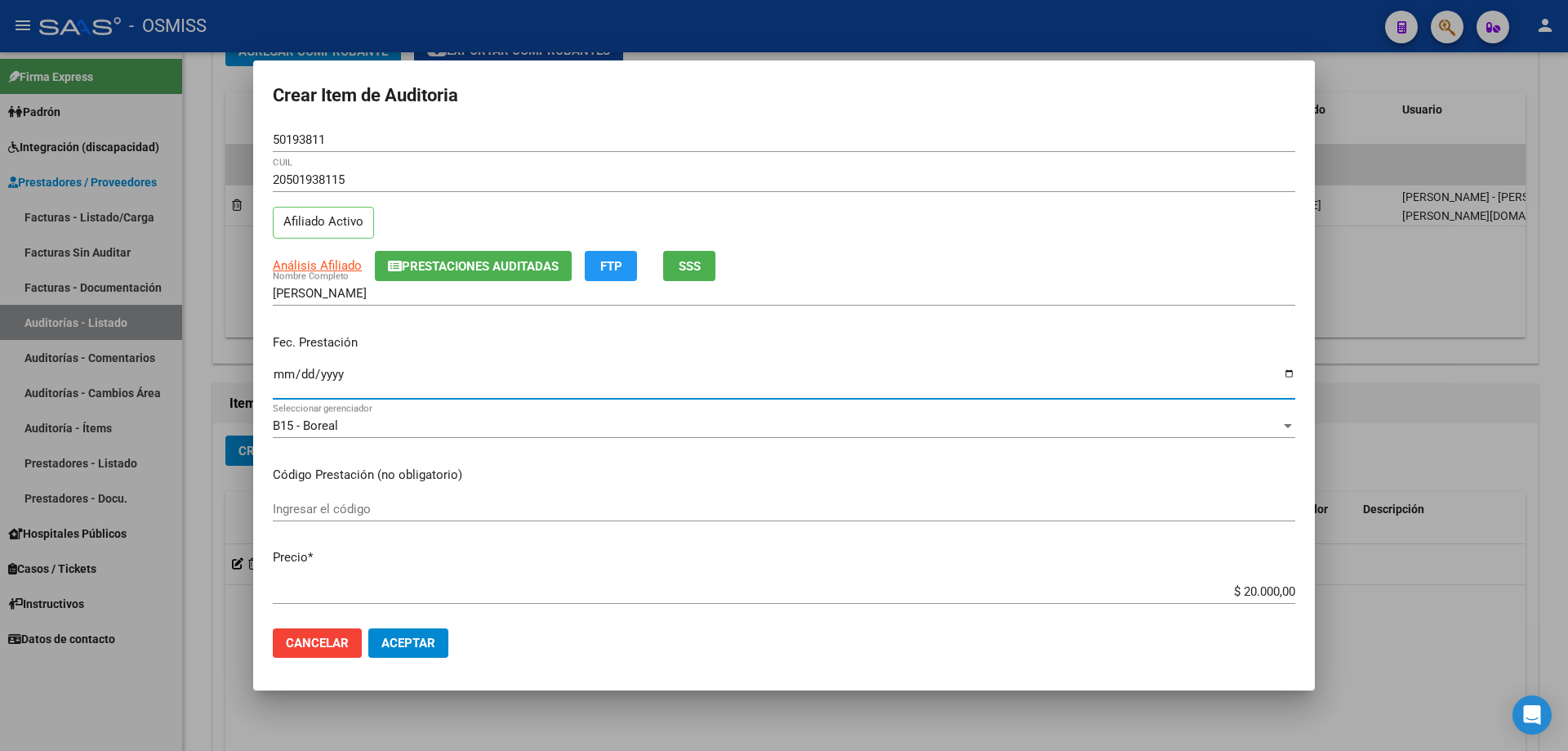
click at [280, 385] on input "Ingresar la fecha" at bounding box center [784, 380] width 1023 height 27
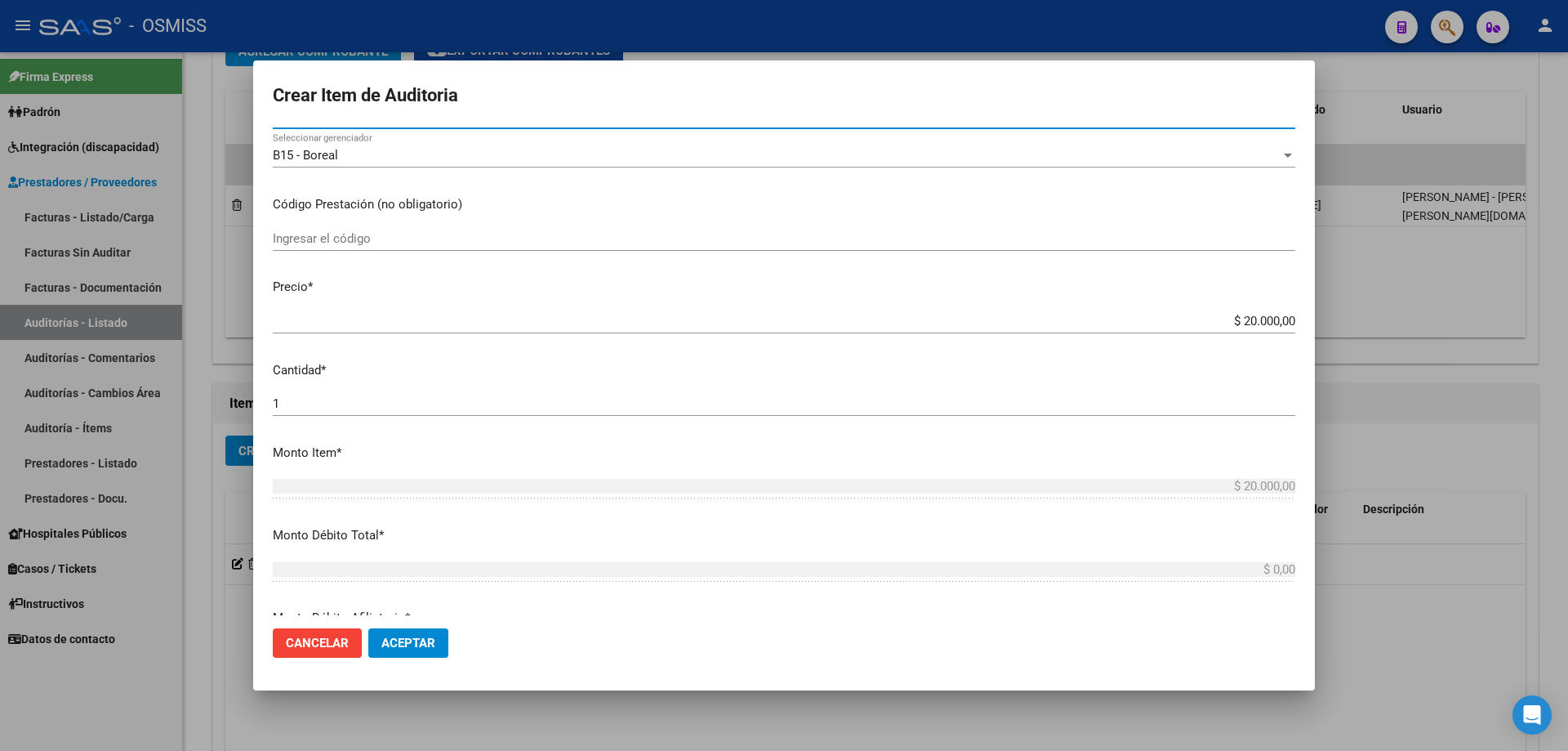
scroll to position [409, 0]
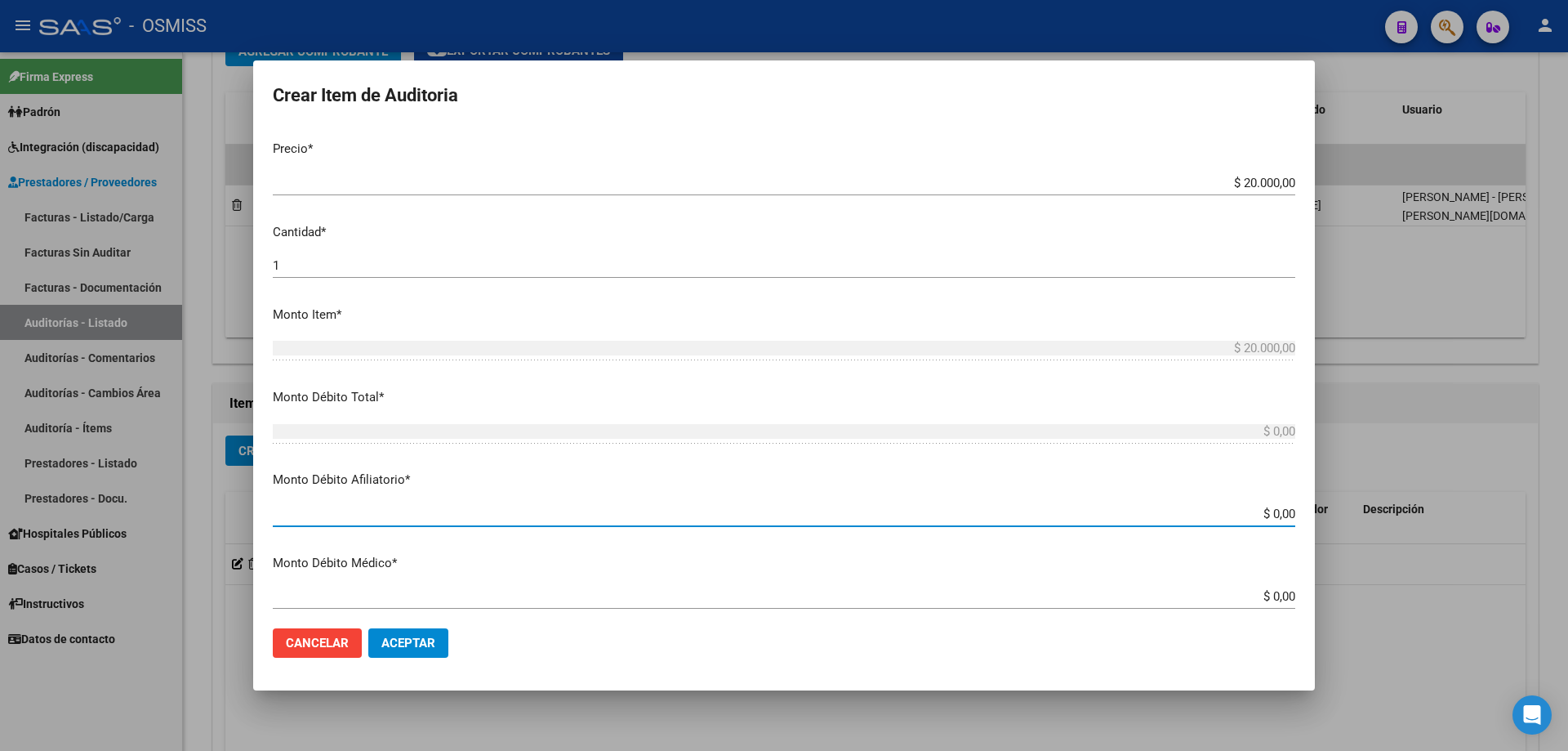
drag, startPoint x: 1209, startPoint y: 518, endPoint x: 1567, endPoint y: 425, distance: 369.9
click at [757, 449] on div "Crear Item de Auditoria 50193811 Nro Documento 20501938115 CUIL Afiliado Activo…" at bounding box center [784, 376] width 1568 height 751
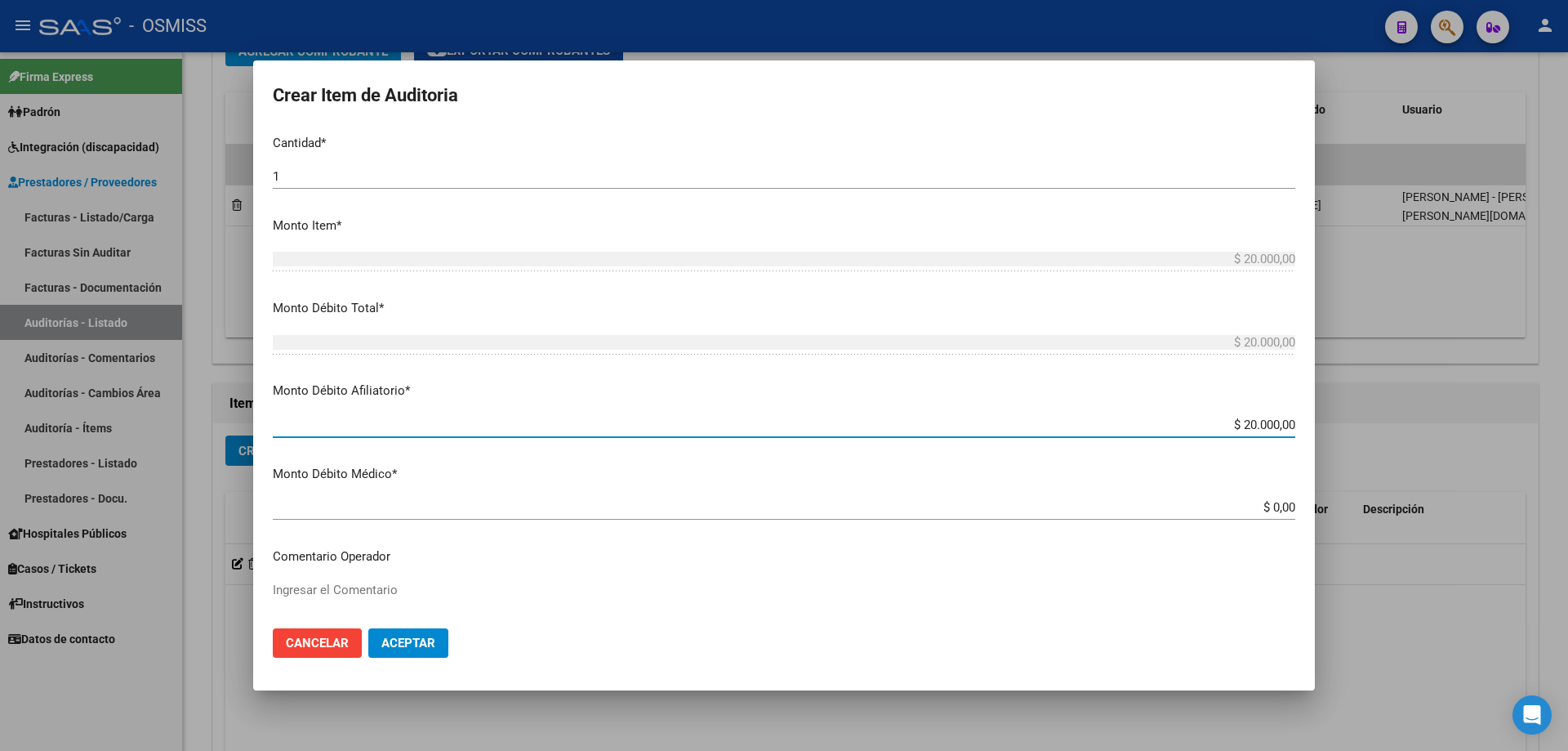
scroll to position [654, 0]
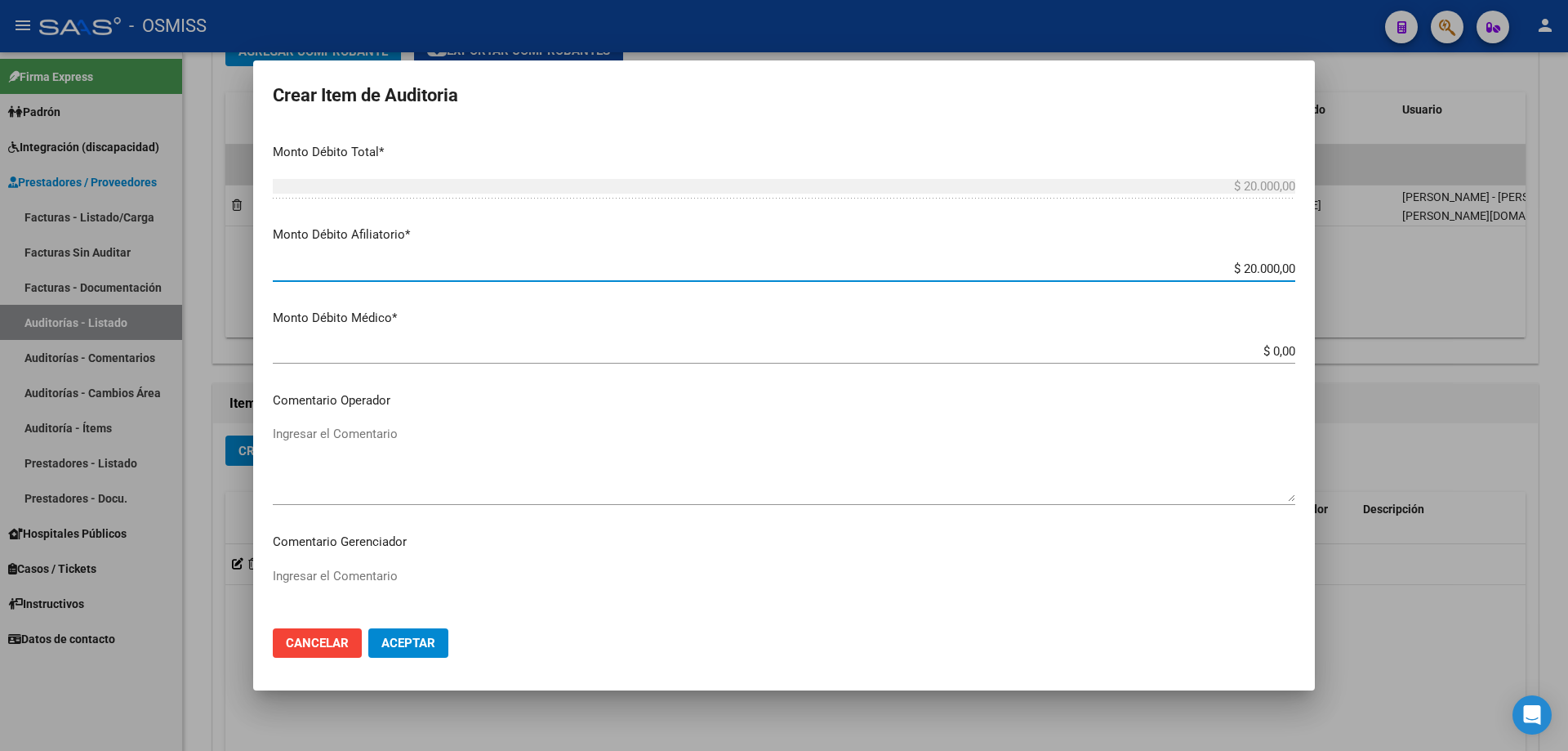
click at [501, 437] on textarea "Ingresar el Comentario" at bounding box center [784, 463] width 1023 height 77
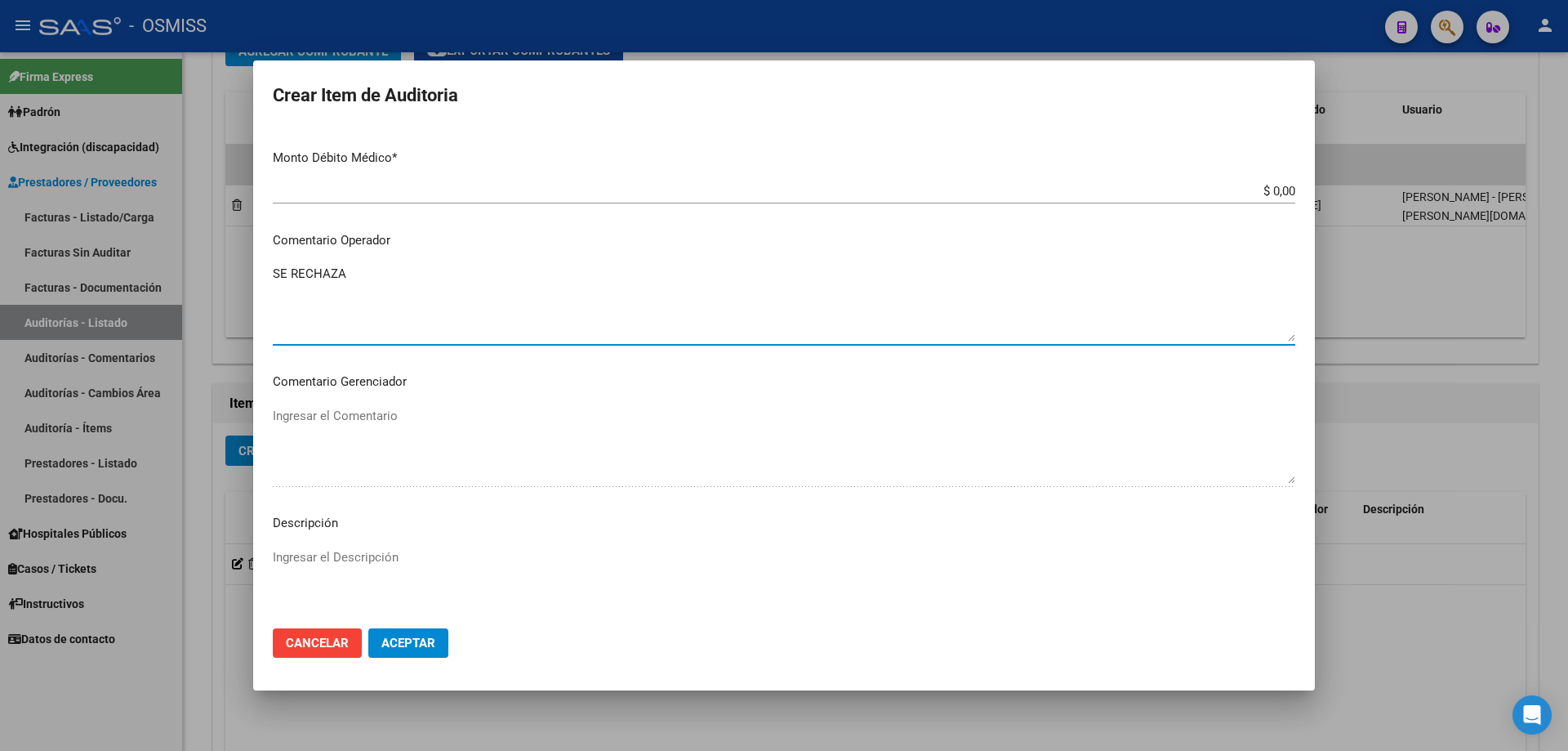
scroll to position [1008, 0]
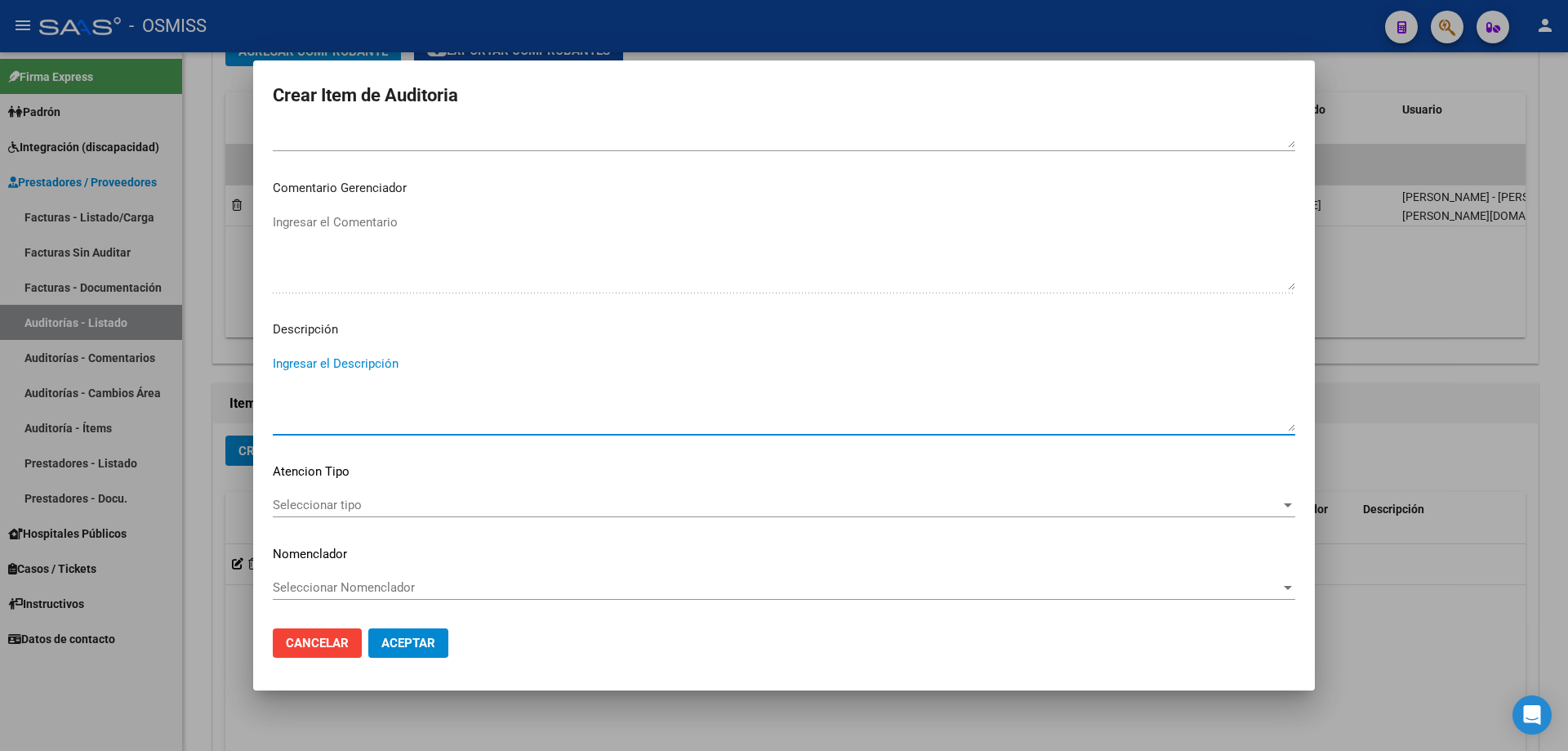
click at [437, 362] on textarea "Ingresar el Descripción" at bounding box center [784, 393] width 1023 height 77
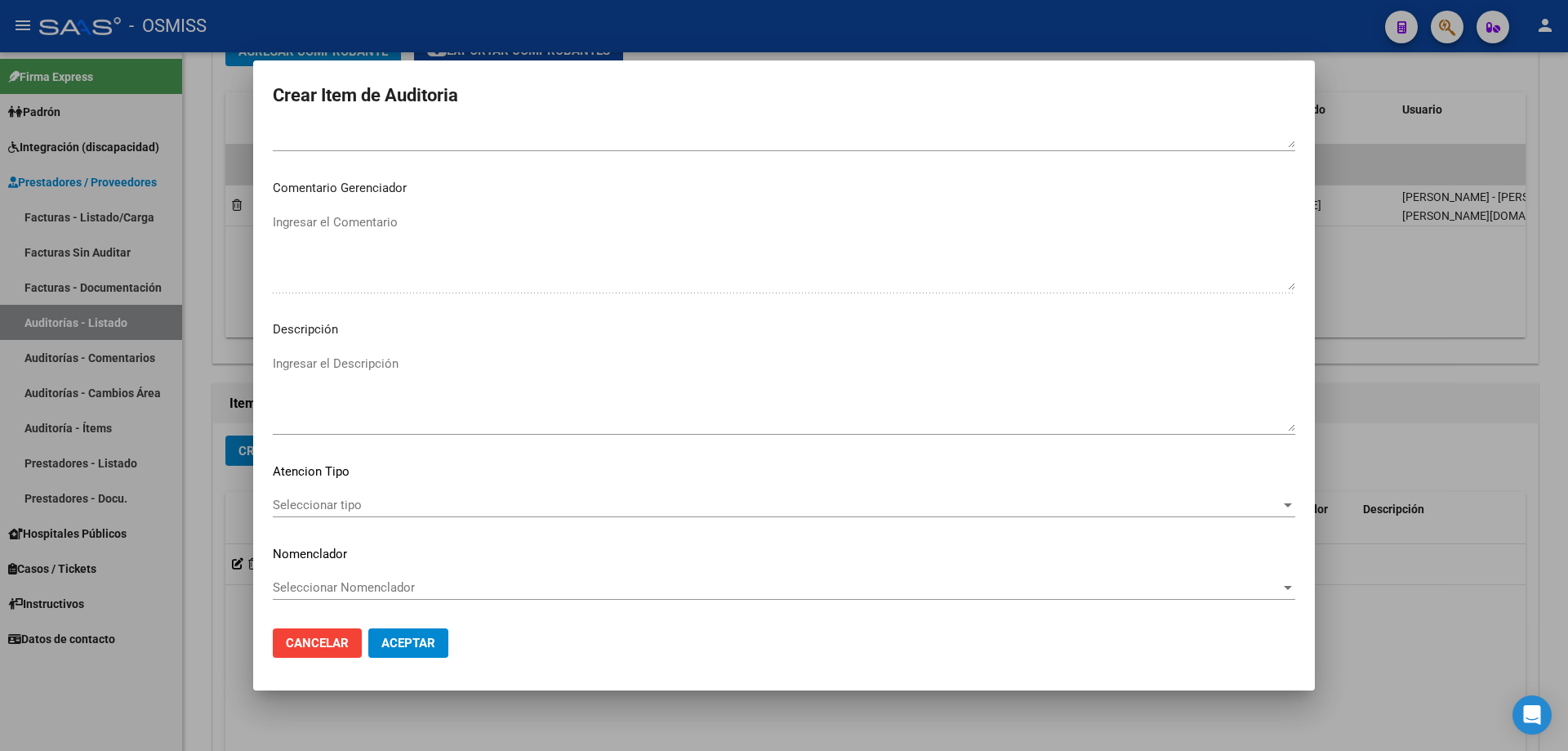
click at [477, 506] on mat-dialog-container "Crear Item de Auditoria 50193811 Nro Documento 20501938115 CUIL Afiliado Activo…" at bounding box center [784, 376] width 1062 height 630
click at [342, 402] on textarea "Ingresar el Descripción" at bounding box center [784, 393] width 1023 height 77
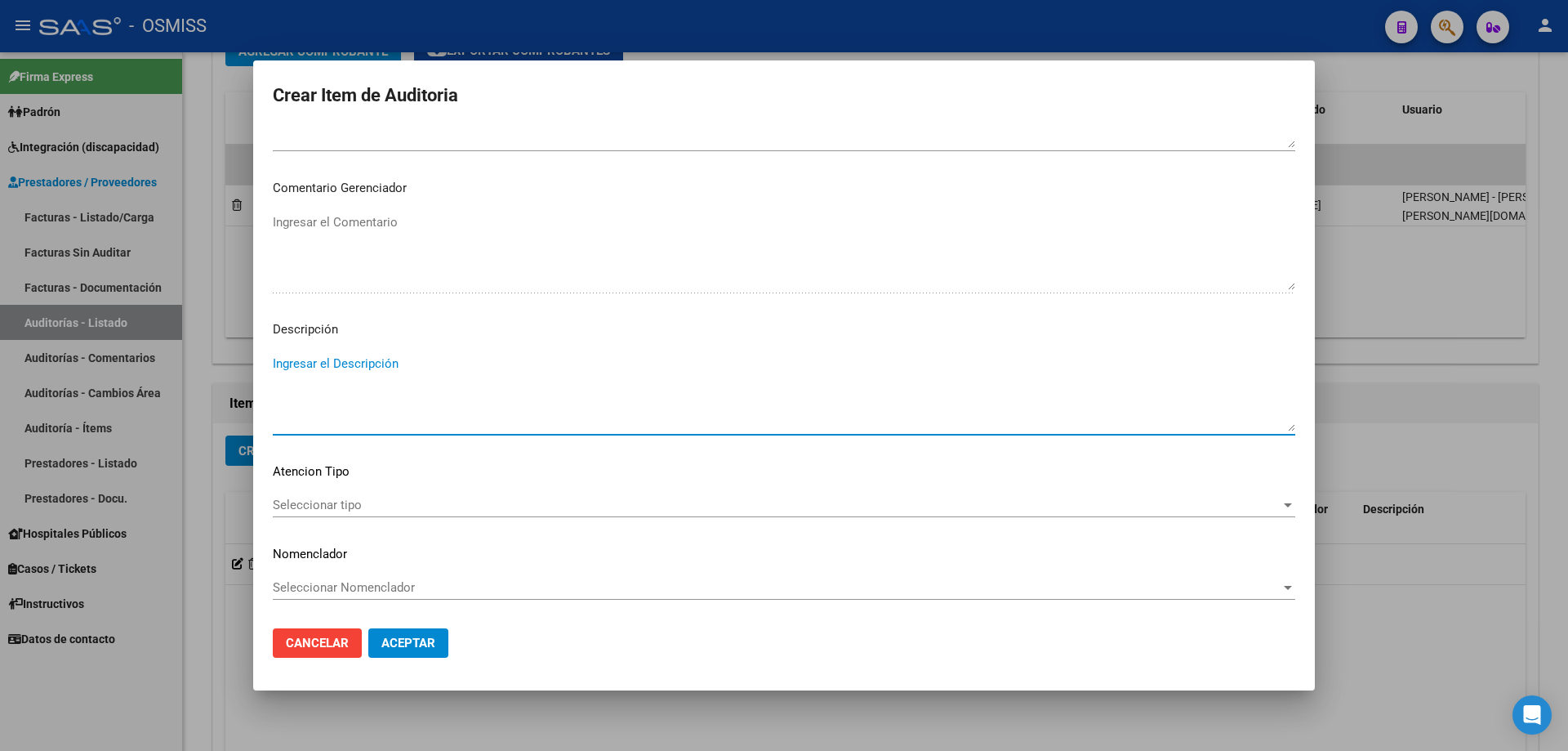
paste textarea "BAJA al ../../.. por finalizacion de la cobertura de Desempleo. Resolución Nº 1…"
drag, startPoint x: 351, startPoint y: 366, endPoint x: 320, endPoint y: 364, distance: 31.1
click at [320, 364] on textarea "BAJA al ../../.. por finalizacion de la cobertura de Desempleo. Resolución Nº 1…" at bounding box center [784, 393] width 1023 height 77
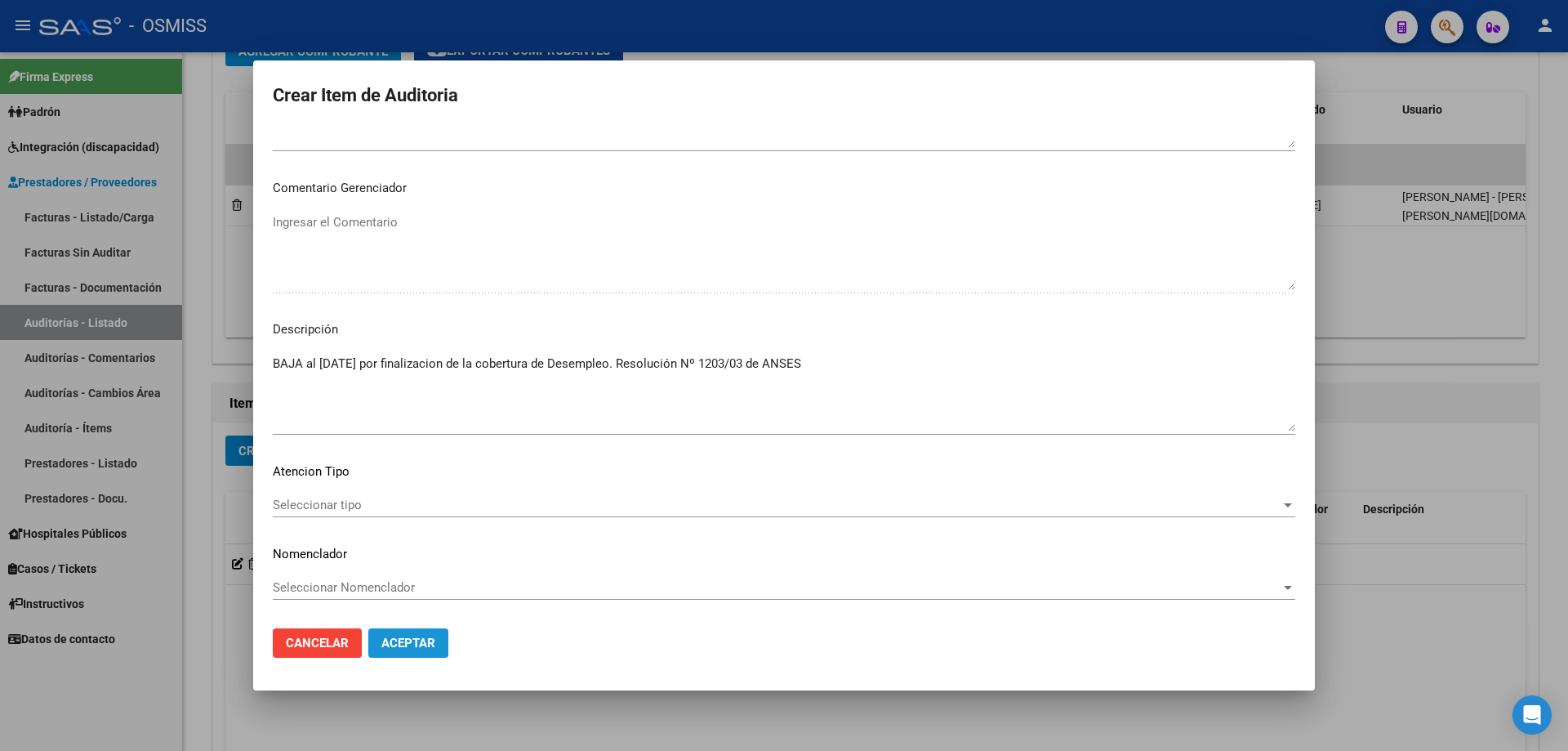
click at [430, 506] on span "Aceptar" at bounding box center [408, 643] width 54 height 15
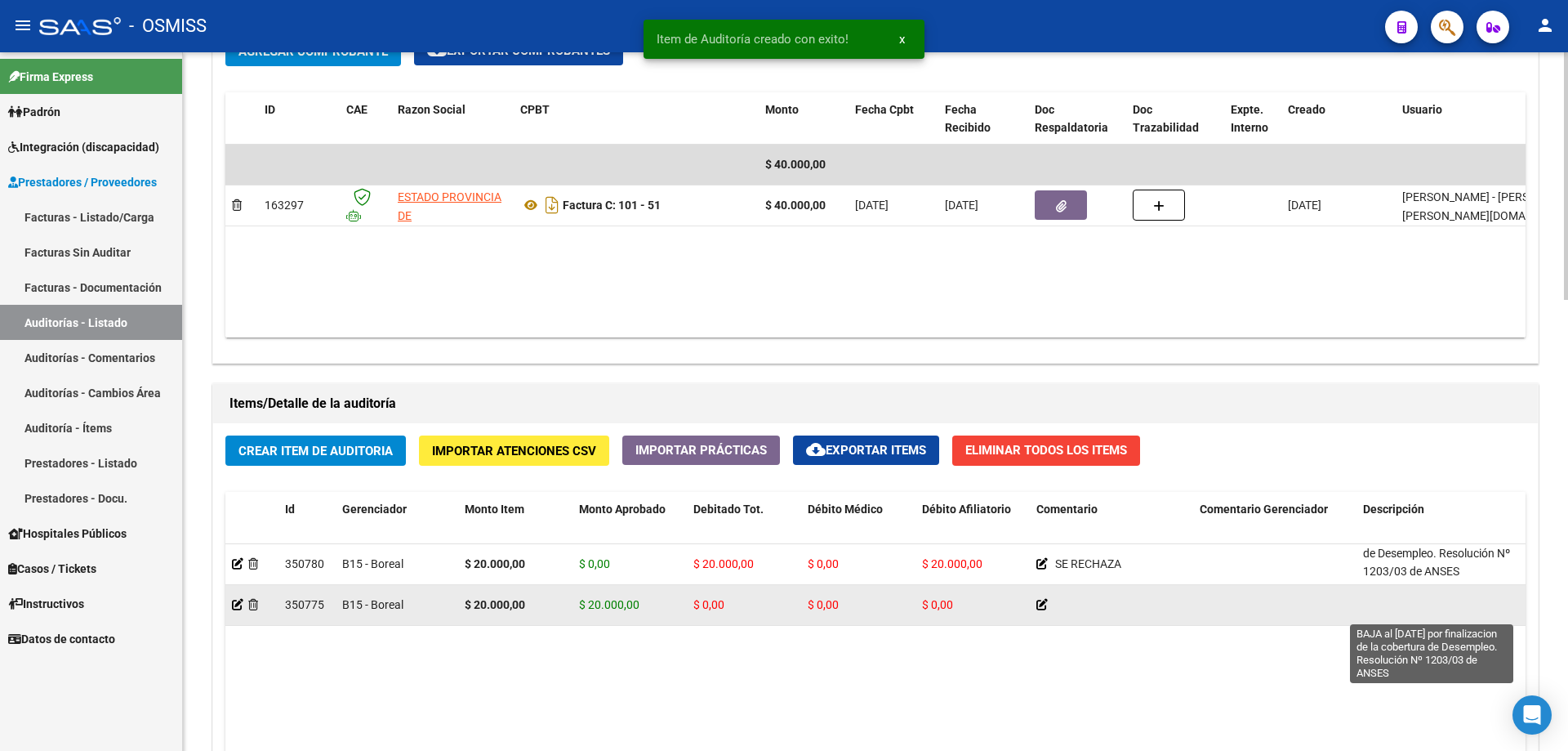
scroll to position [1, 0]
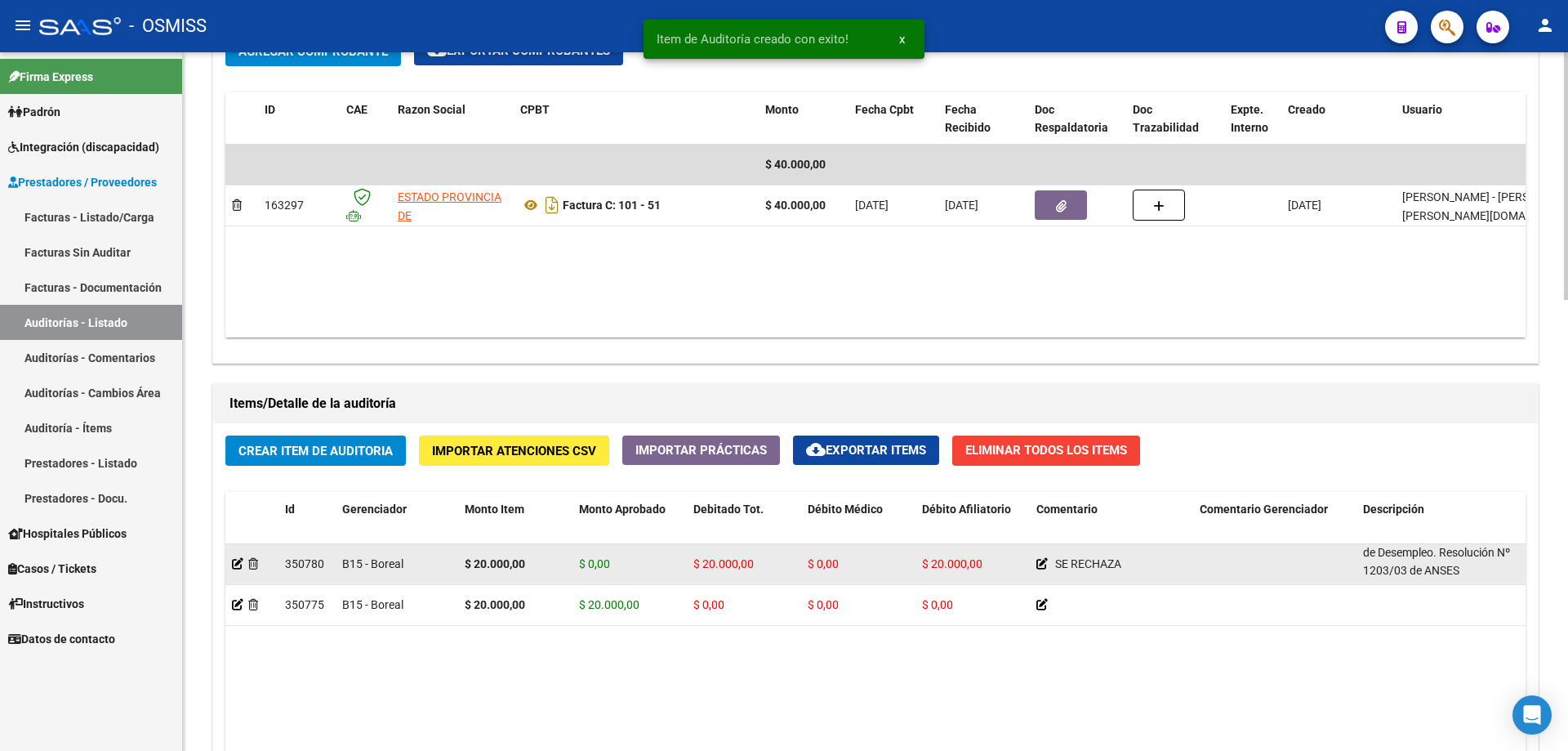
drag, startPoint x: 1363, startPoint y: 553, endPoint x: 1479, endPoint y: 574, distance: 117.9
click at [757, 506] on div "BAJA al [DATE] por finalizacion de la cobertura de Desempleo. Resolución Nº 120…" at bounding box center [1437, 562] width 150 height 34
copy span "BAJA al [DATE] por finalizacion de la cobertura de Desempleo. Resolución Nº 120…"
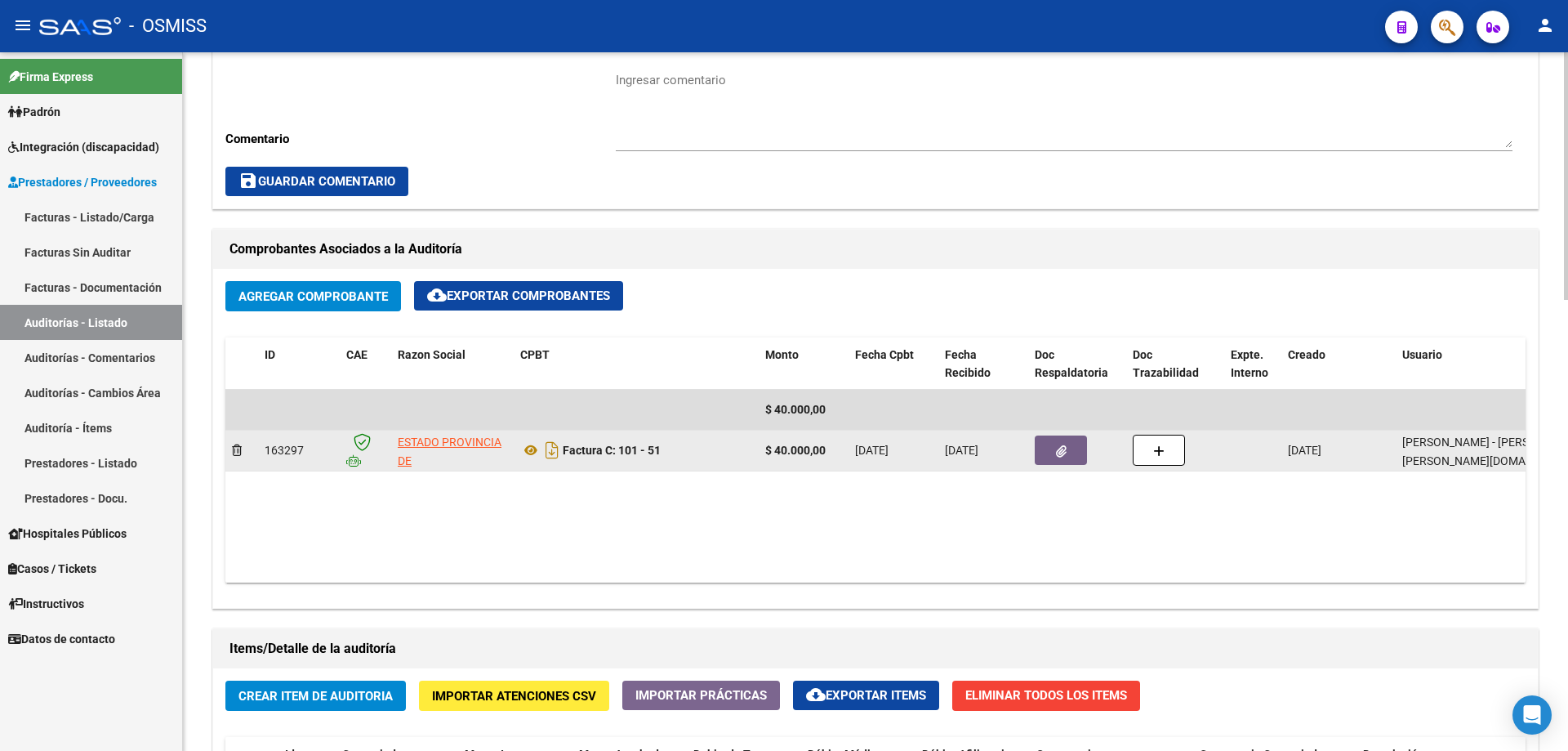
scroll to position [289, 0]
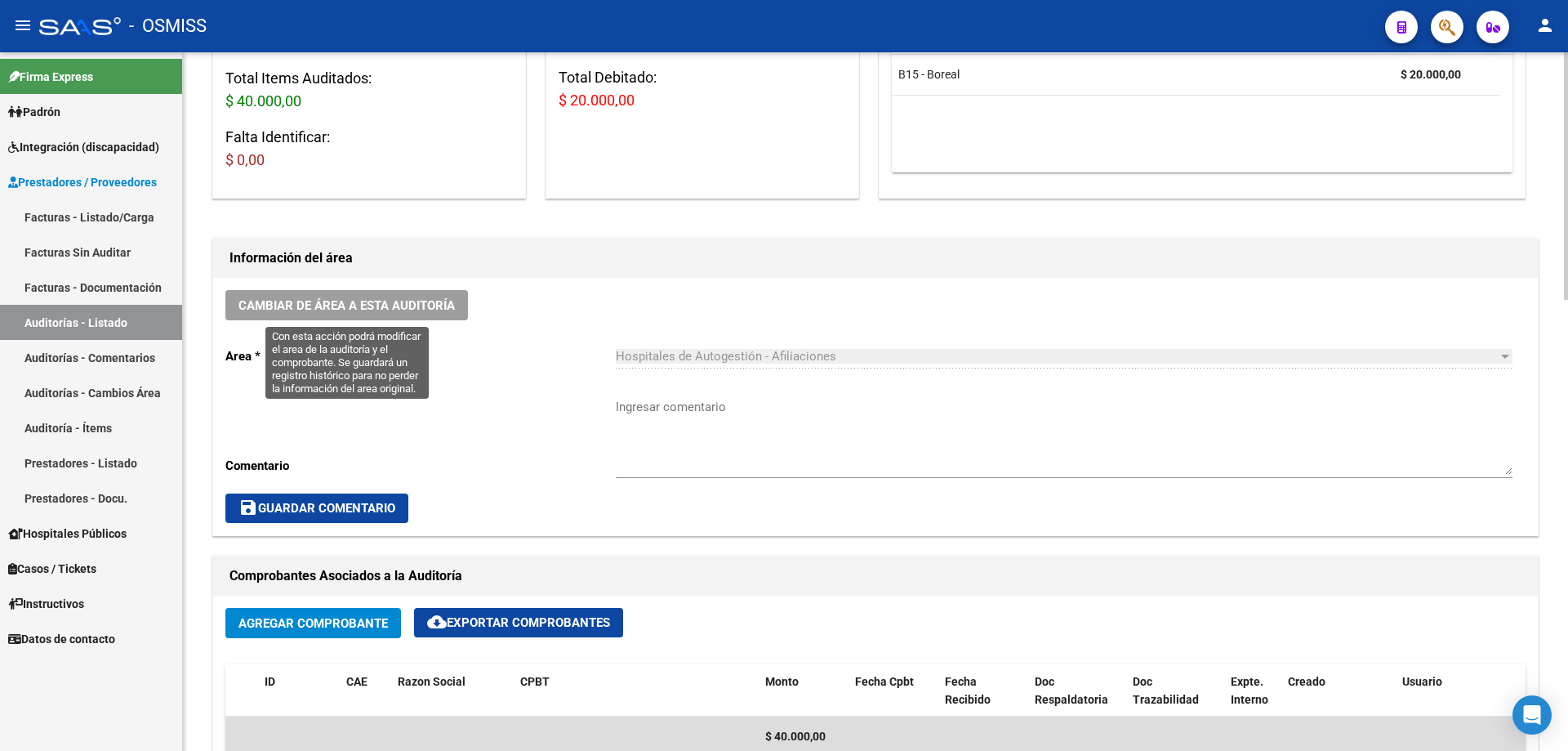
click at [450, 302] on span "Cambiar de área a esta auditoría" at bounding box center [347, 305] width 216 height 15
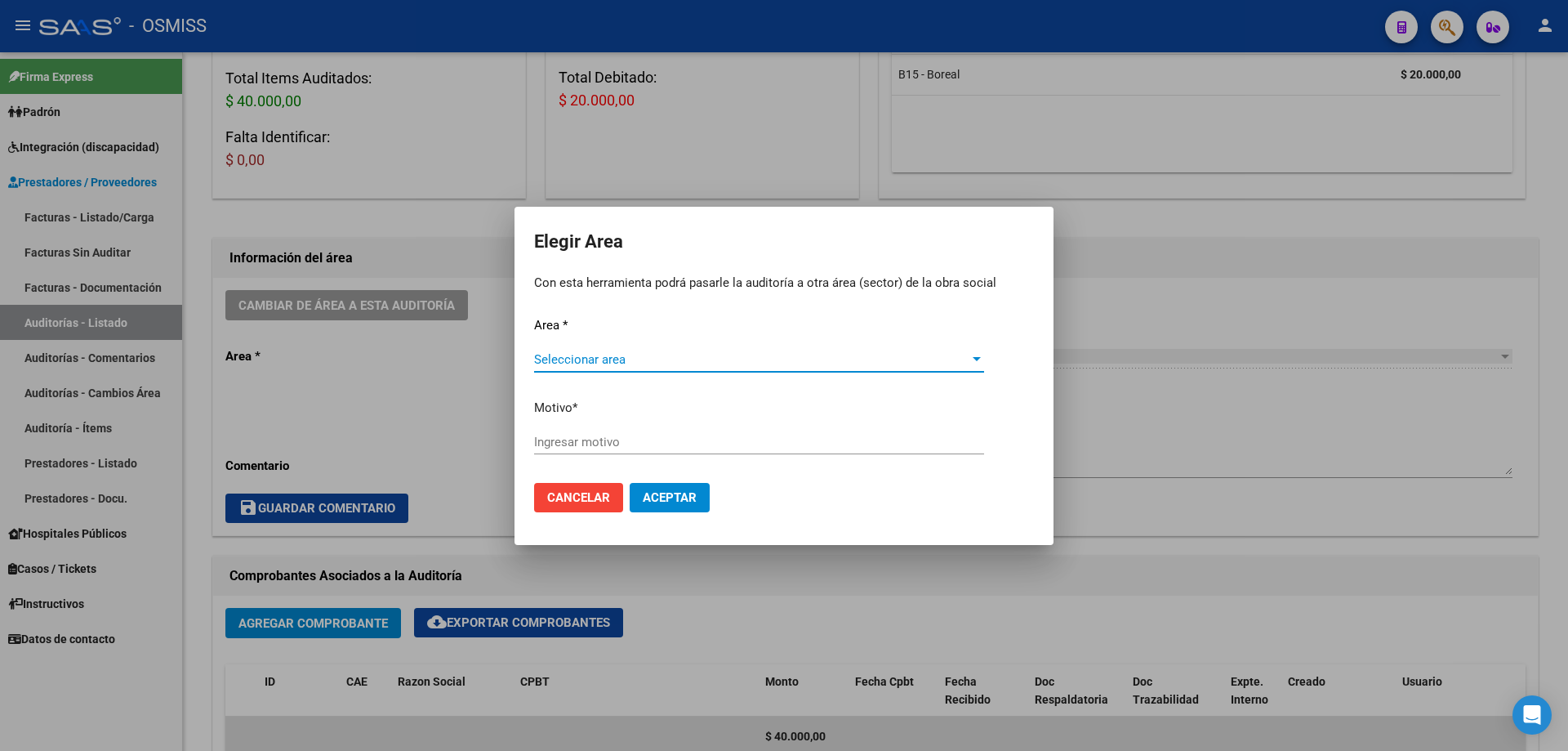
click at [757, 470] on div at bounding box center [784, 376] width 1568 height 751
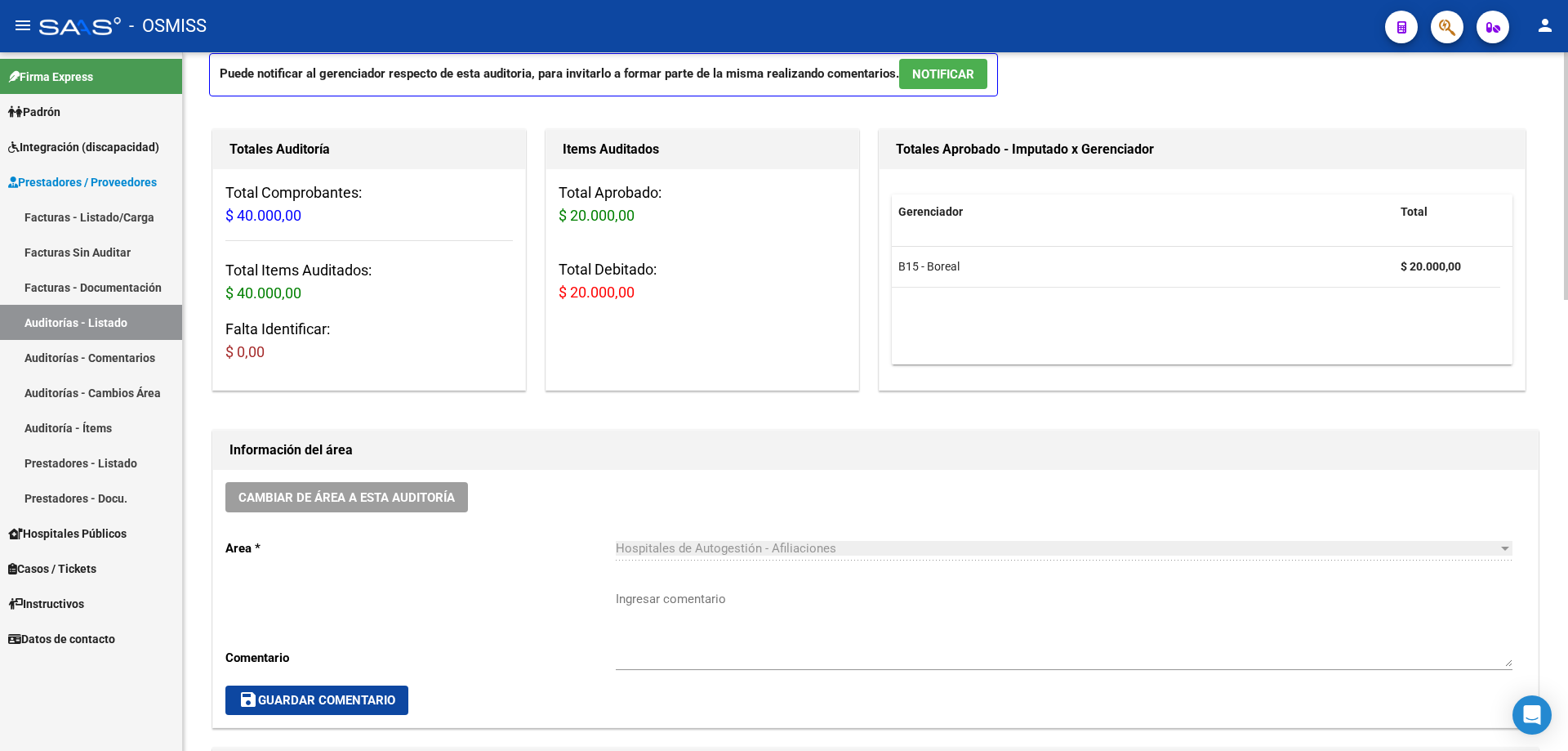
scroll to position [0, 0]
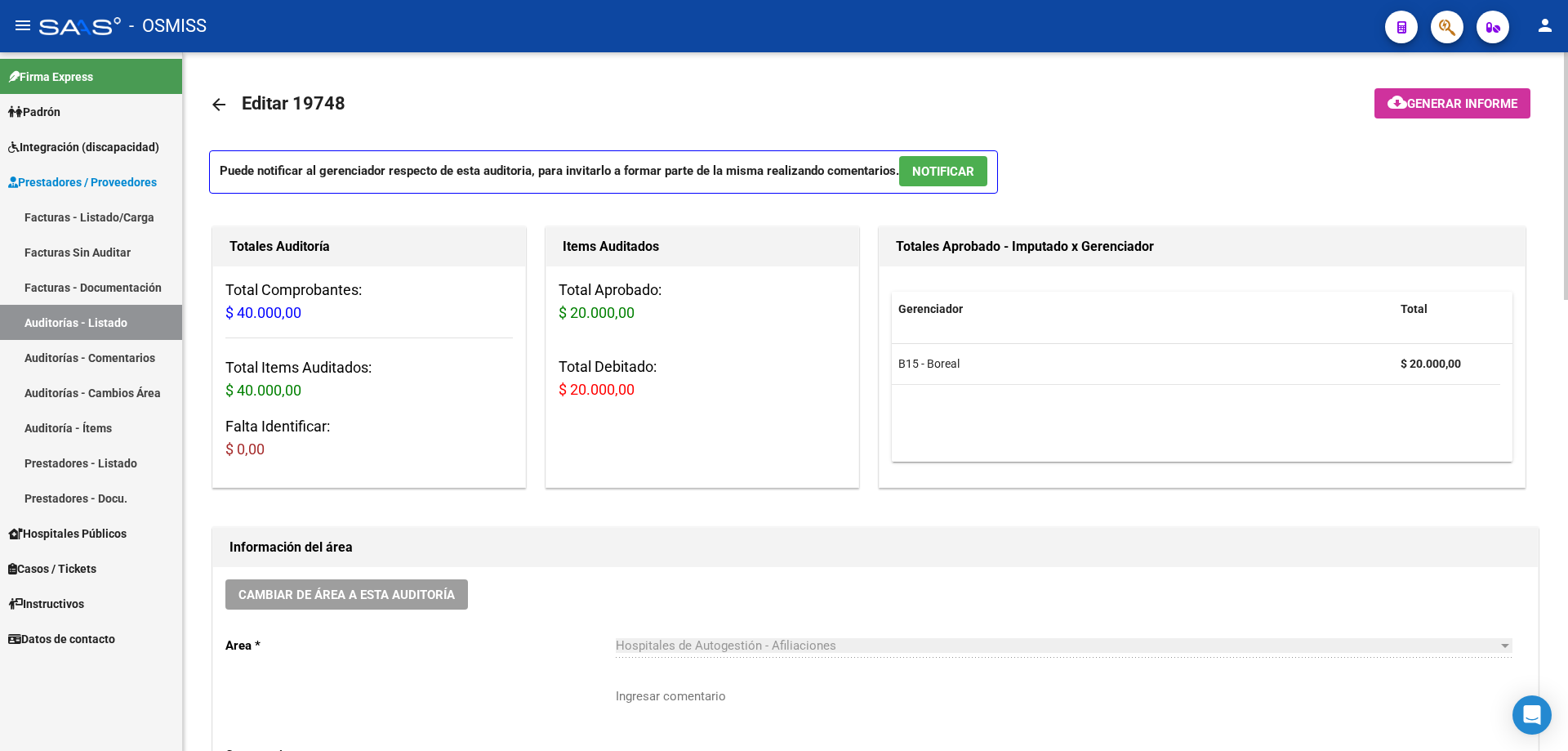
click at [757, 115] on button "cloud_download Generar informe" at bounding box center [1452, 103] width 156 height 30
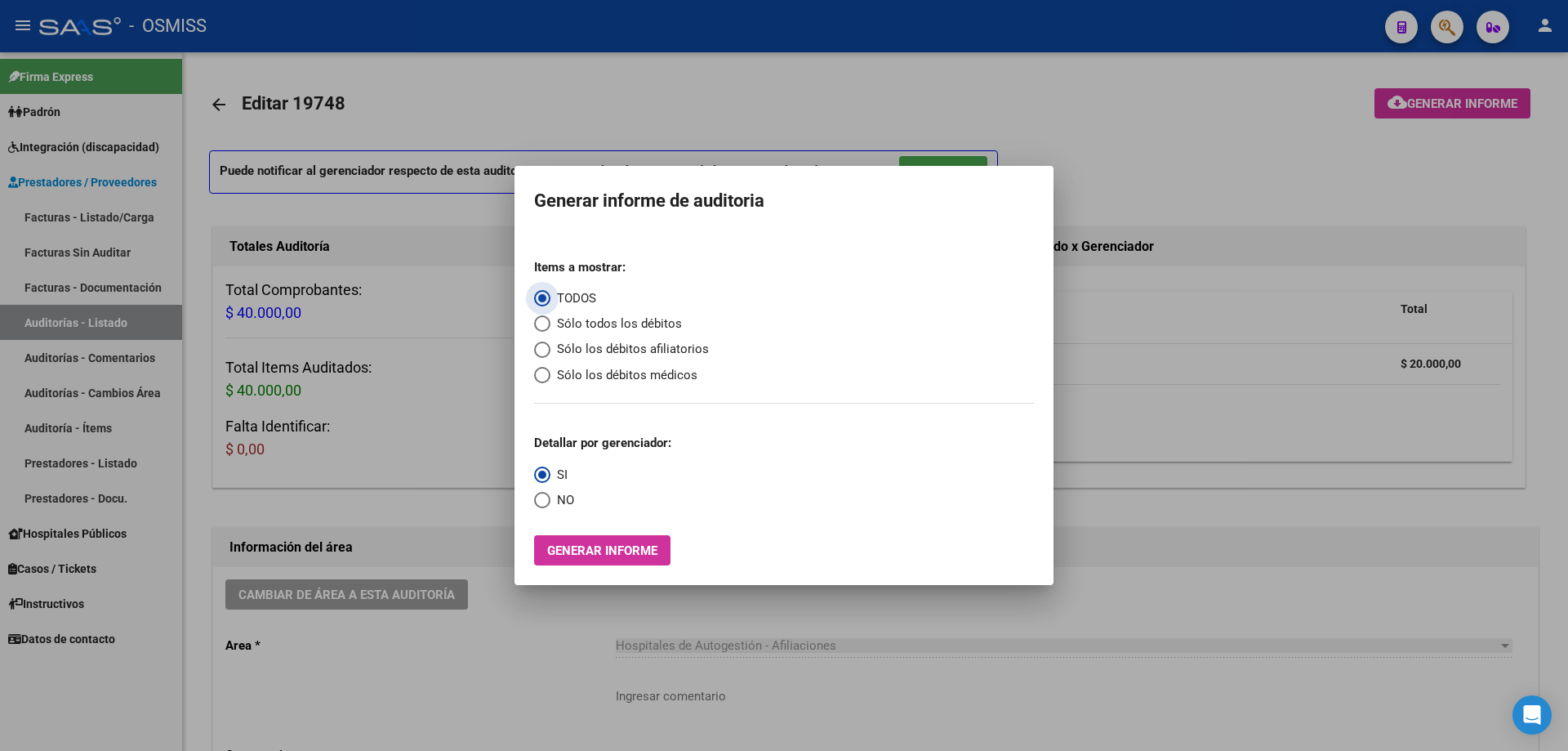
click at [555, 349] on span "Sólo los débitos afiliatorios" at bounding box center [629, 349] width 158 height 19
click at [550, 349] on input "Sólo los débitos afiliatorios" at bounding box center [542, 349] width 17 height 17
click at [554, 493] on span "NO" at bounding box center [562, 500] width 24 height 19
click at [550, 493] on input "NO" at bounding box center [542, 499] width 17 height 17
click at [569, 506] on span "Generar informe" at bounding box center [602, 550] width 110 height 15
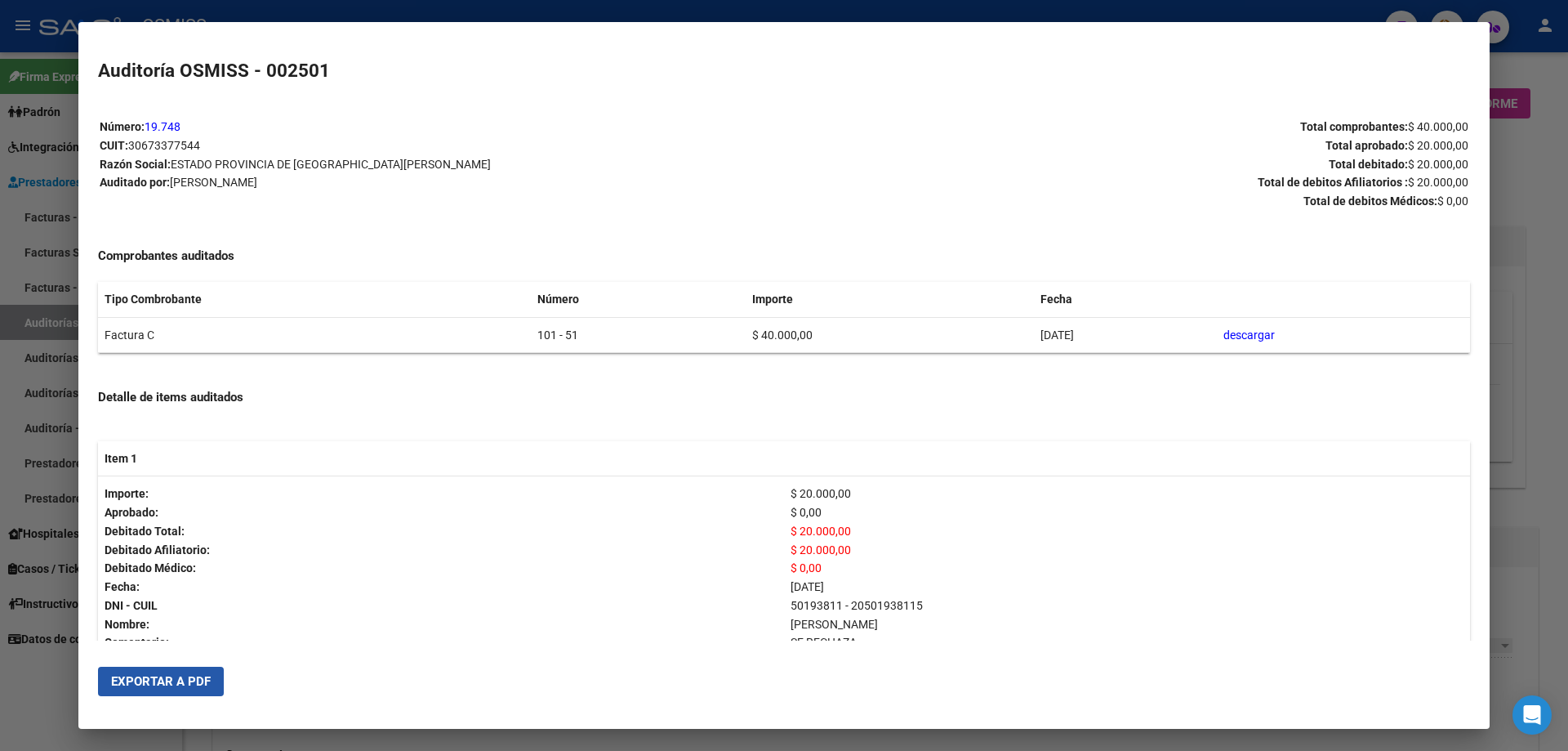
click at [196, 506] on span "Exportar a PDF" at bounding box center [160, 681] width 99 height 15
click at [757, 506] on div at bounding box center [784, 376] width 1568 height 751
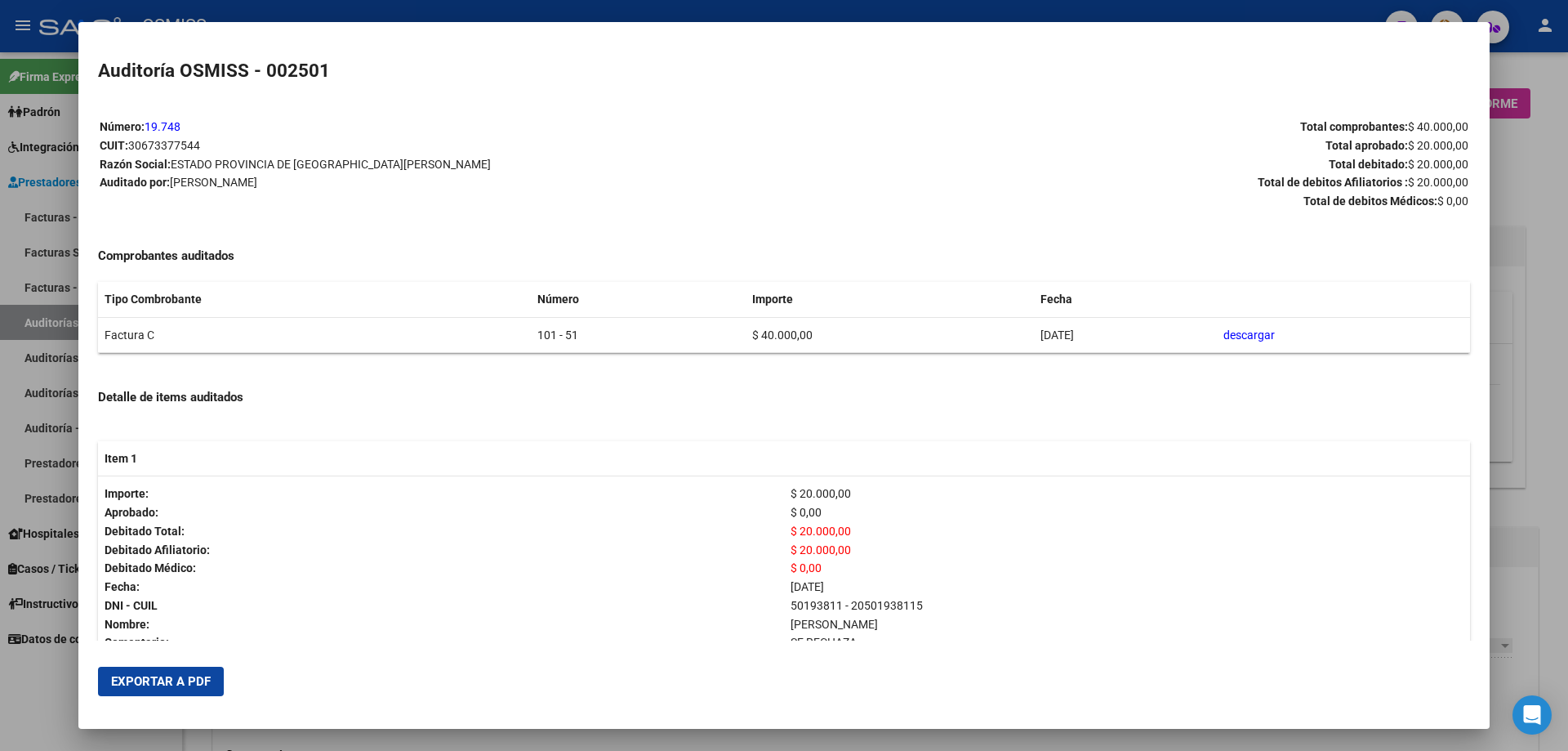
click at [757, 506] on div at bounding box center [784, 376] width 1568 height 751
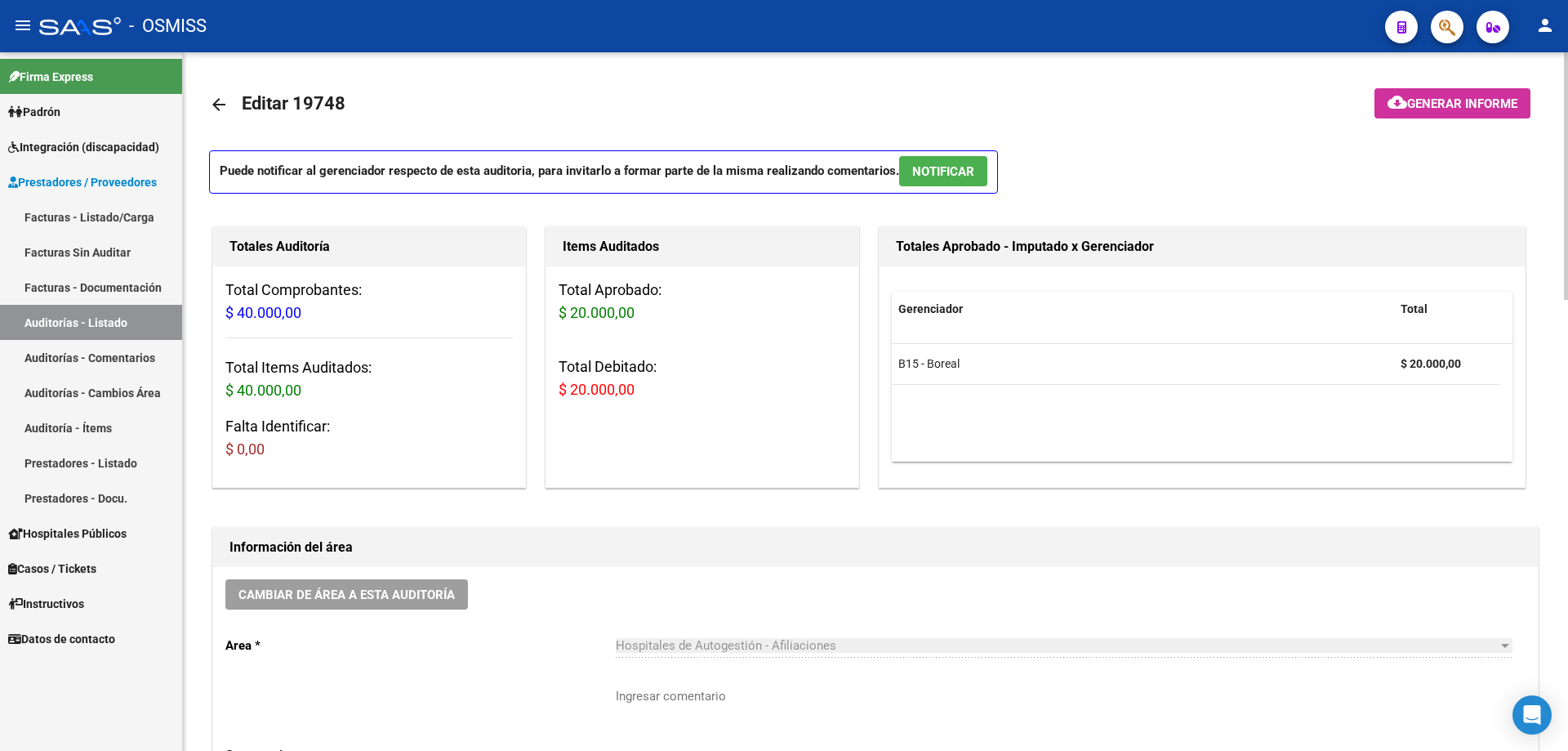
click at [380, 506] on div "Cambiar de área a esta auditoría Area * Hospitales de Autogestión - Afiliacione…" at bounding box center [875, 696] width 1324 height 258
click at [381, 506] on span "Cambiar de área a esta auditoría" at bounding box center [347, 595] width 216 height 15
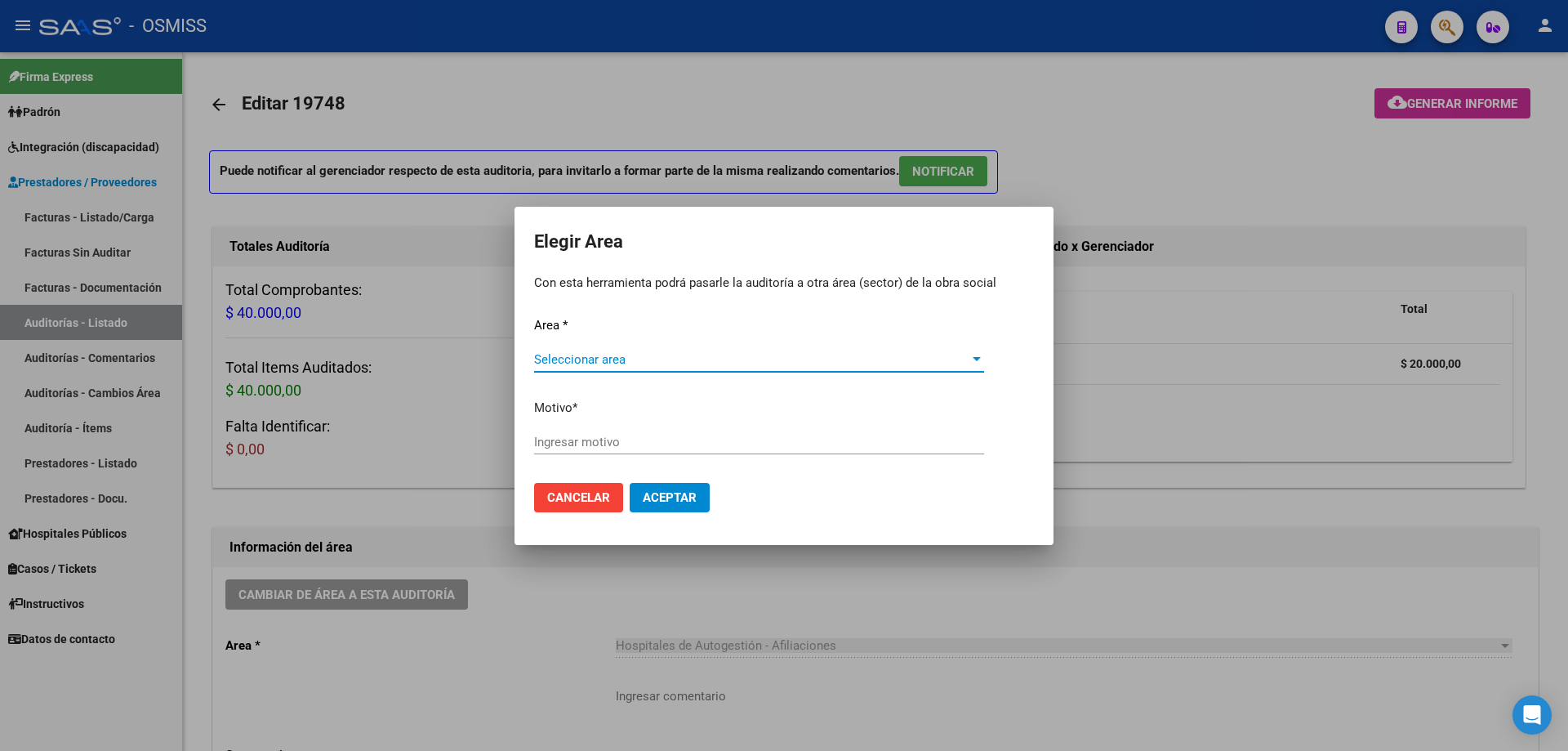
click at [672, 357] on span "Seleccionar area" at bounding box center [752, 359] width 435 height 15
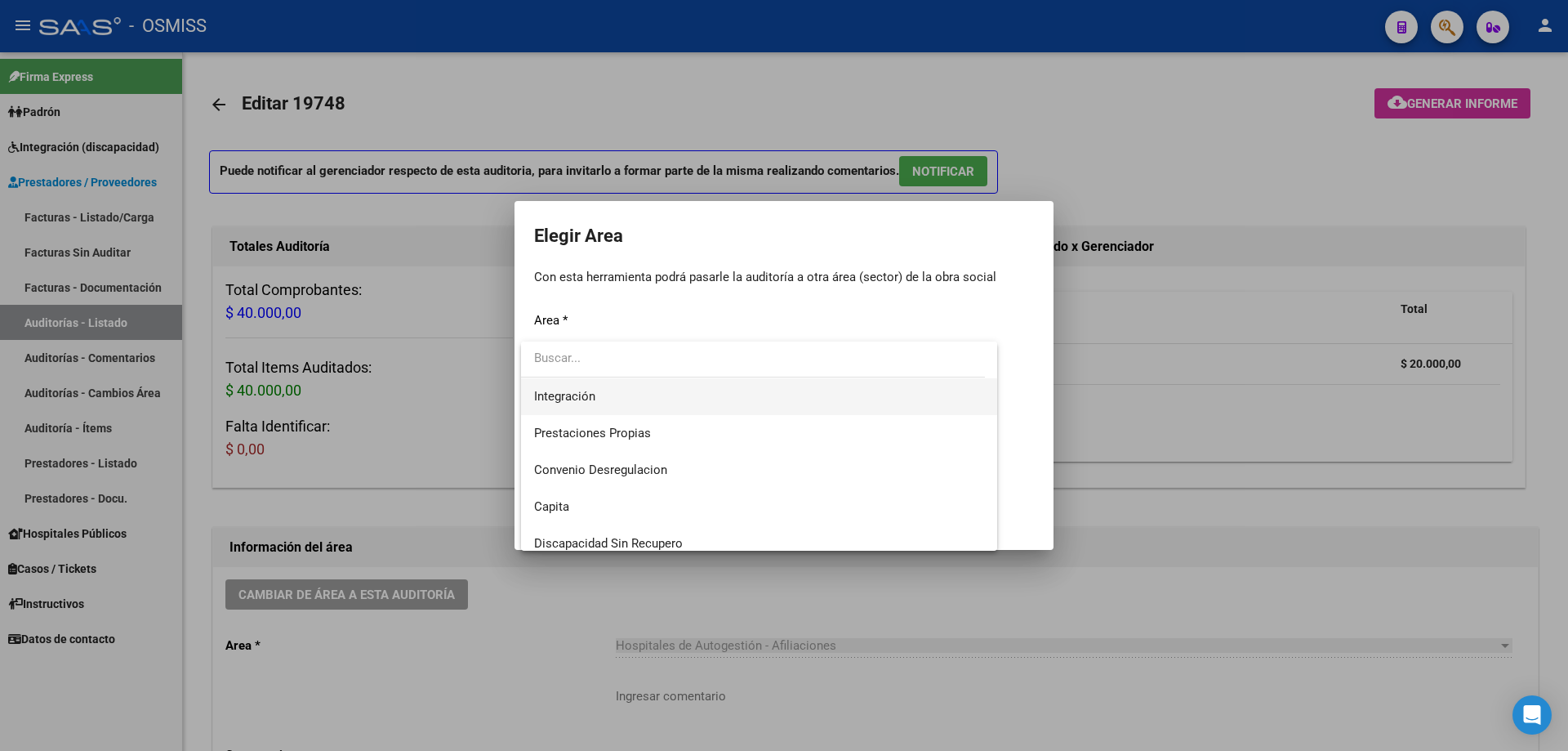
scroll to position [163, 0]
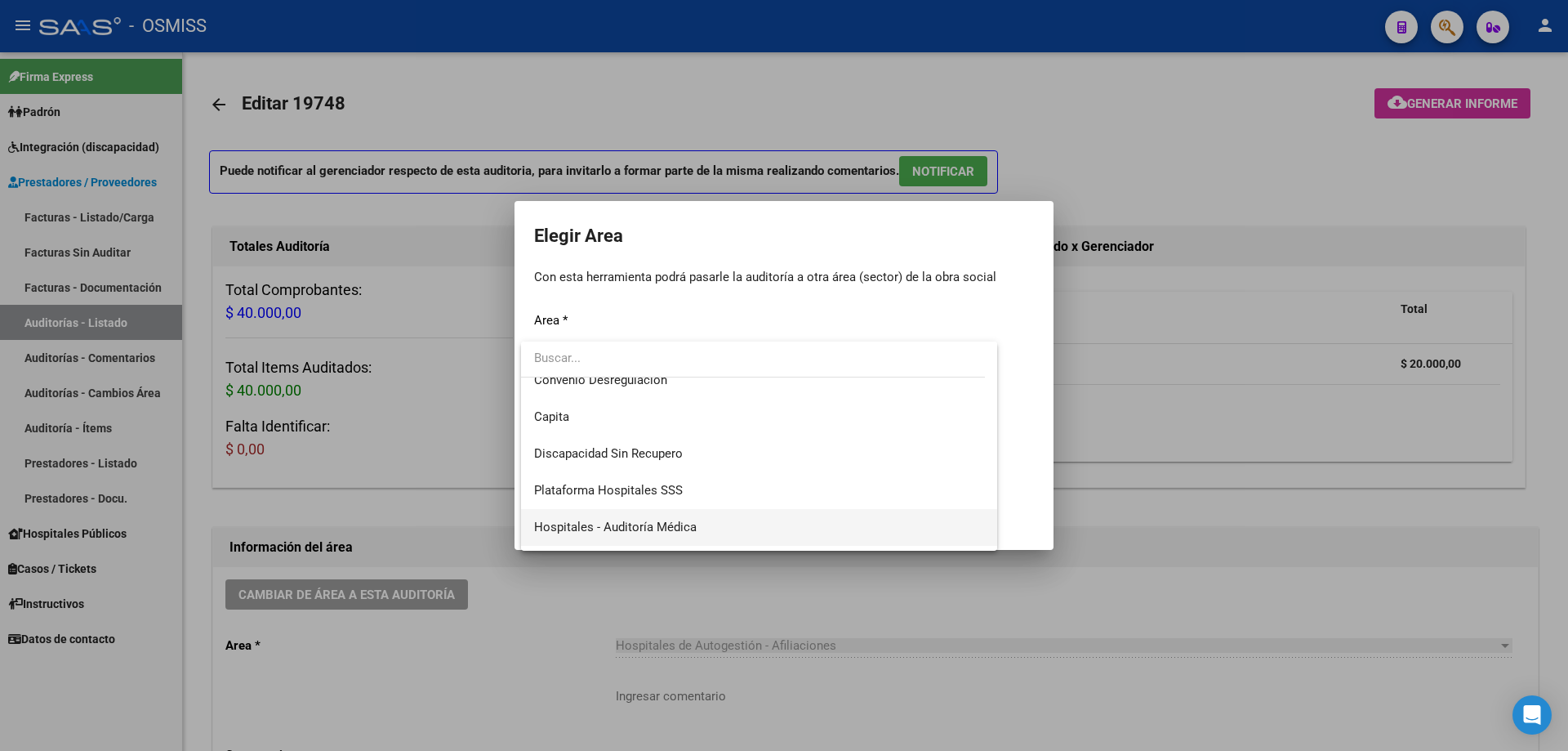
click at [709, 506] on span "Hospitales - Auditoría Médica" at bounding box center [759, 527] width 450 height 36
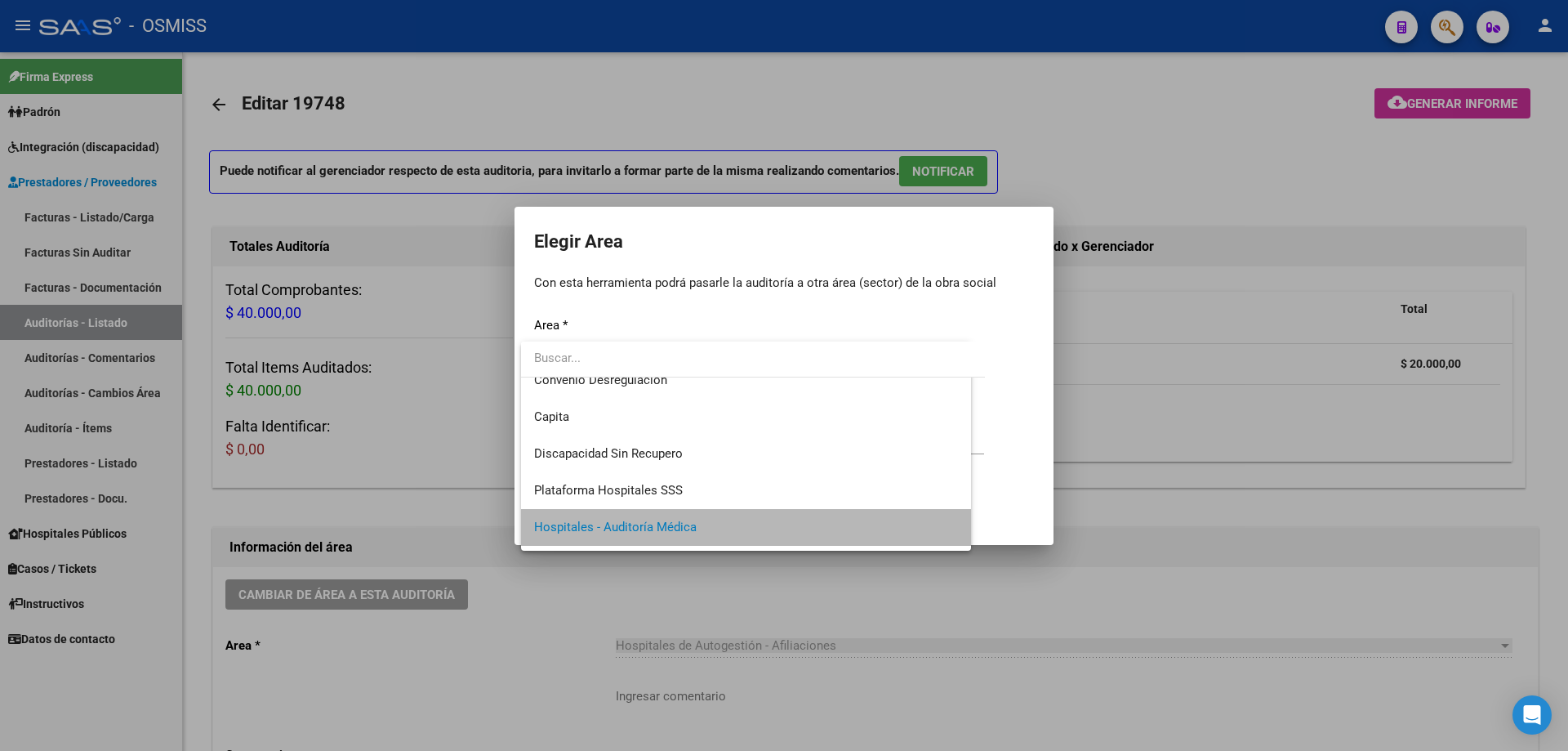
scroll to position [158, 0]
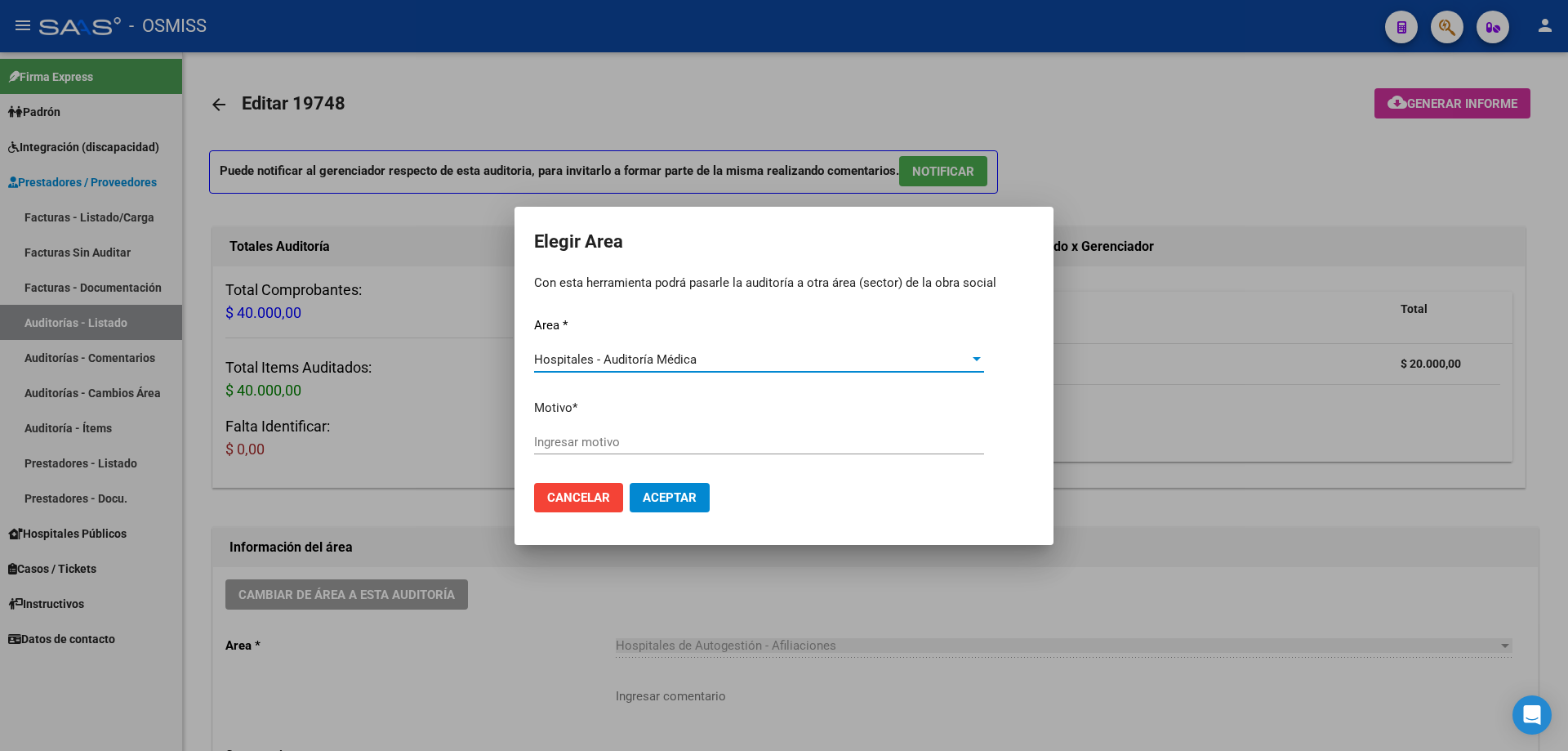
click at [727, 443] on input "Ingresar motivo" at bounding box center [759, 441] width 450 height 15
click at [674, 506] on mat-dialog-actions "Cancelar Aceptar" at bounding box center [784, 497] width 500 height 56
click at [680, 500] on span "Aceptar" at bounding box center [669, 497] width 54 height 15
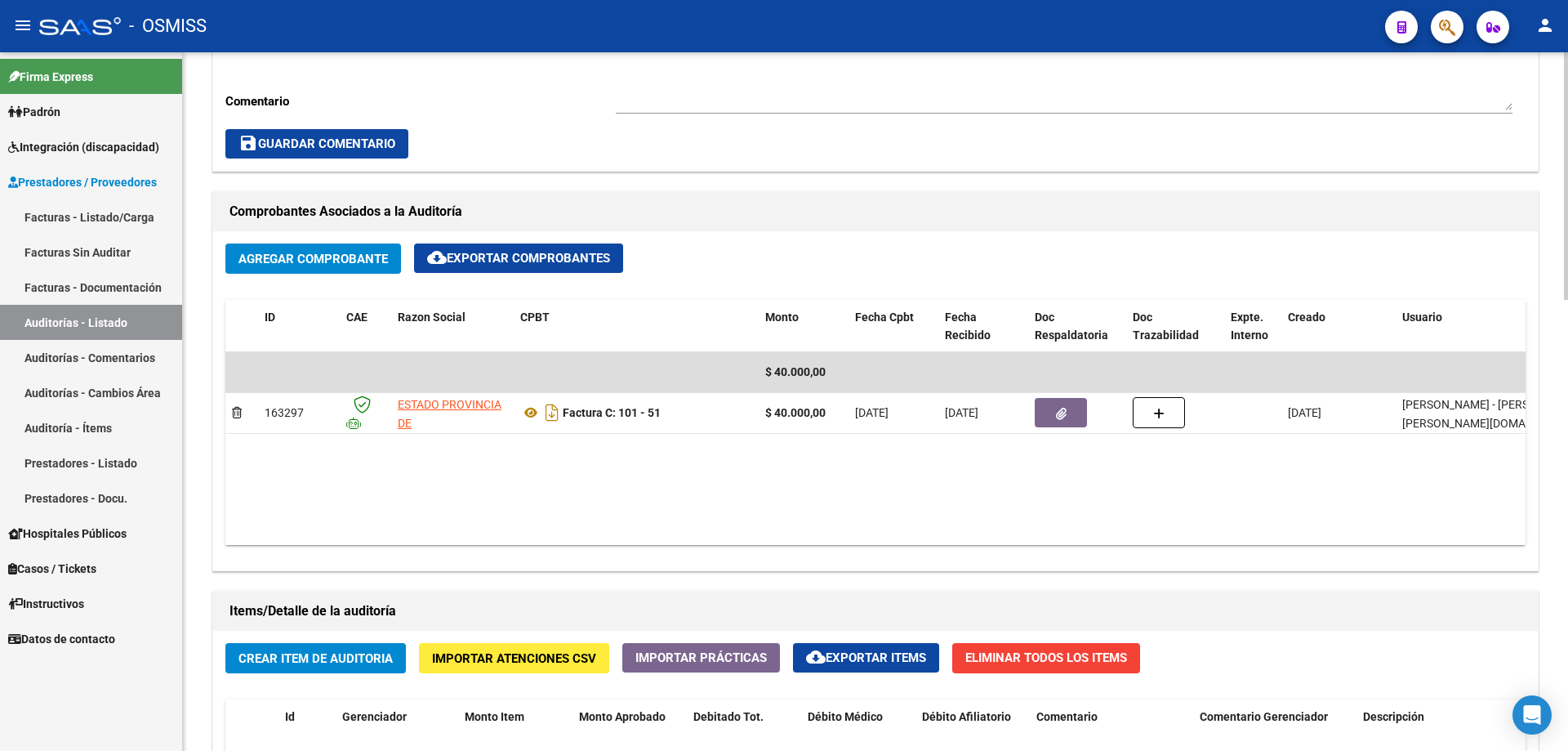
scroll to position [327, 0]
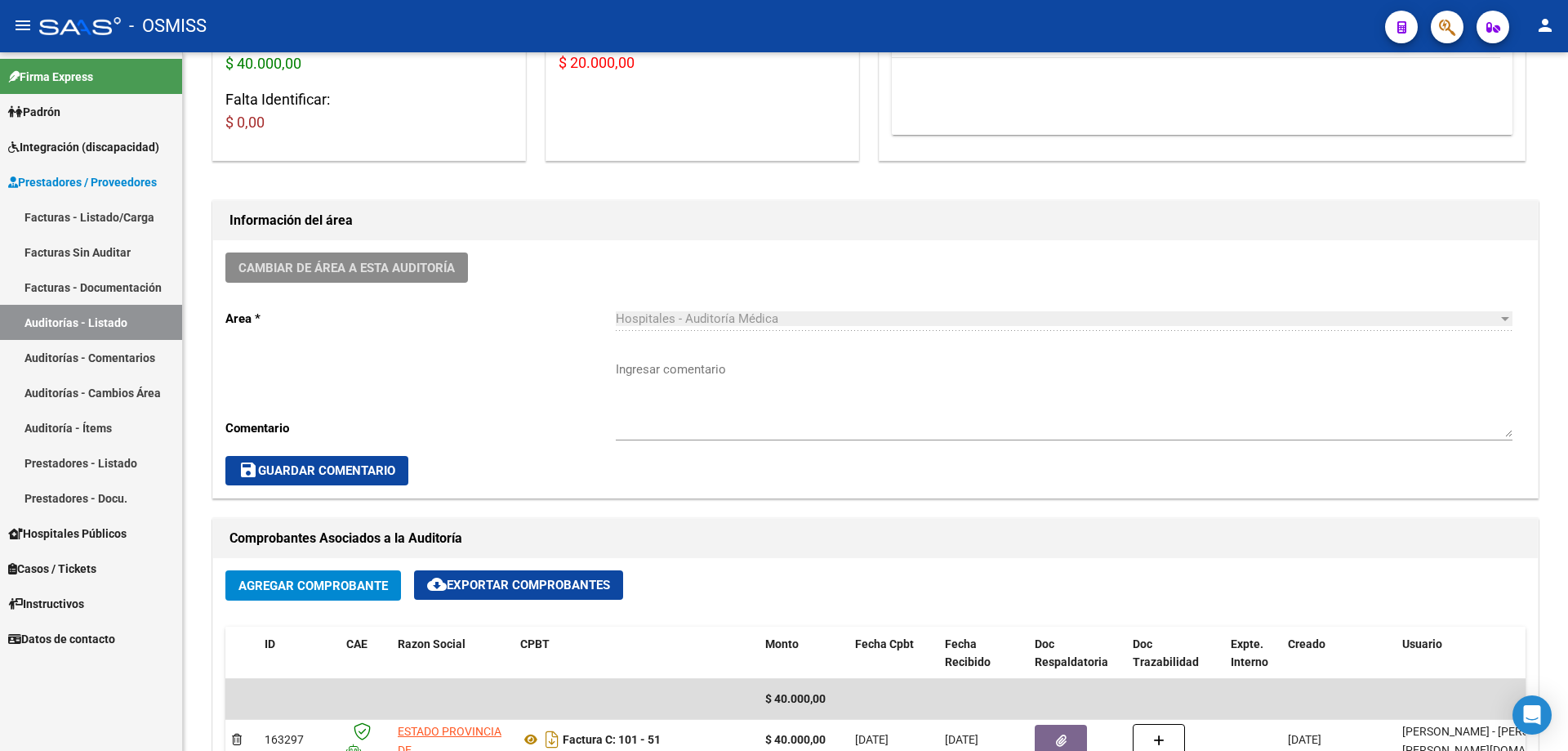
click at [135, 322] on link "Auditorías - Listado" at bounding box center [90, 322] width 182 height 35
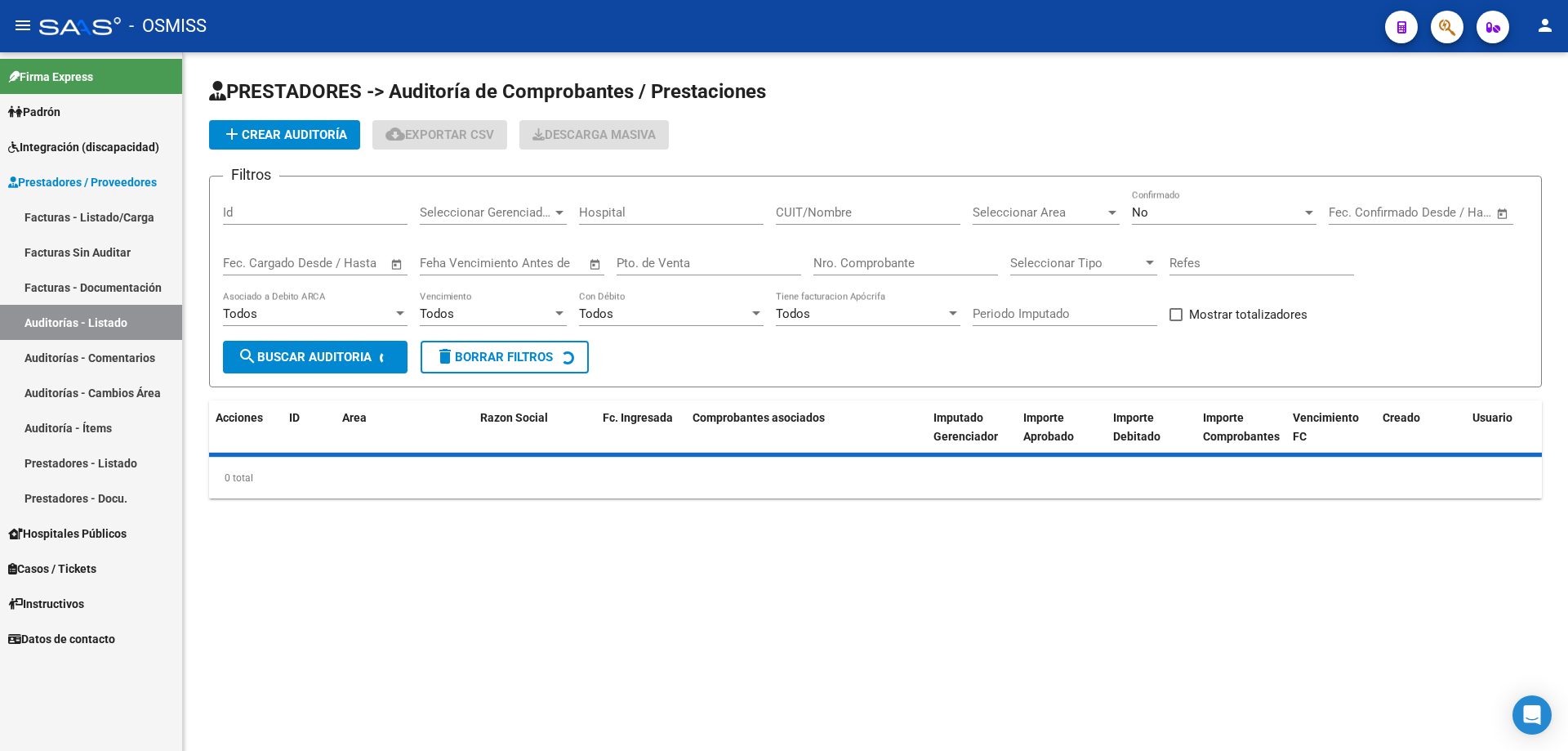
click at [331, 141] on span "add Crear Auditoría" at bounding box center [284, 135] width 125 height 15
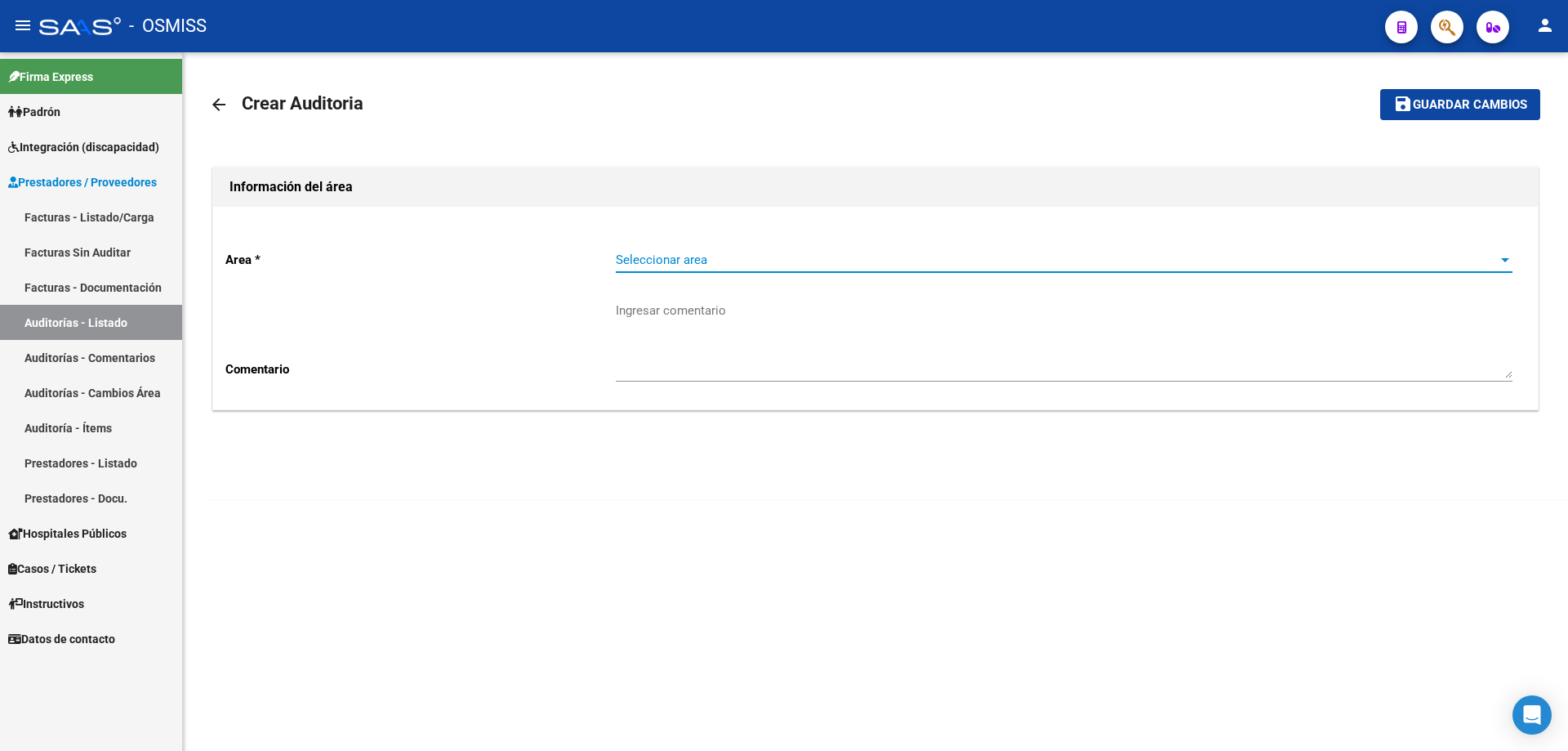
click at [757, 255] on span "Seleccionar area" at bounding box center [1057, 260] width 882 height 15
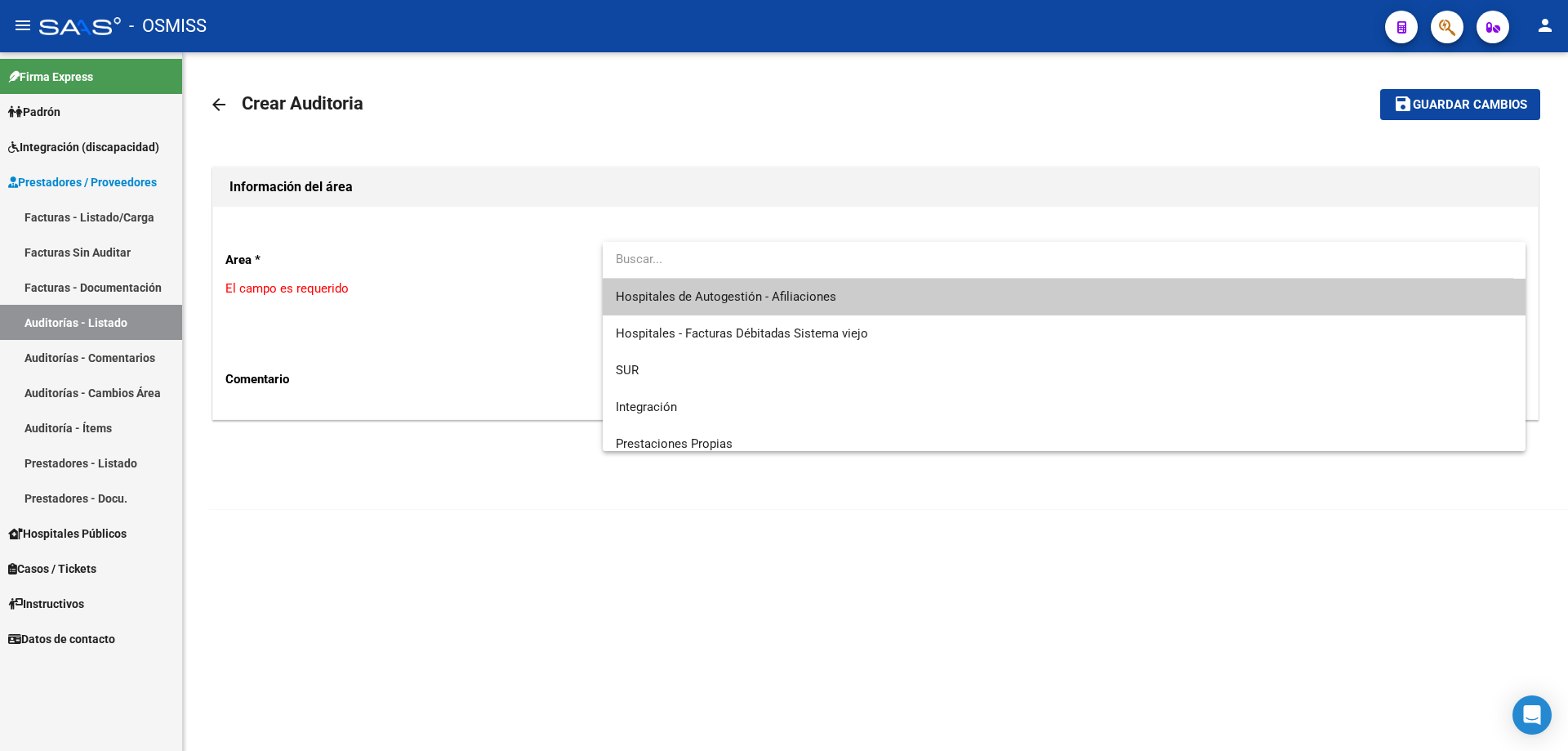
click at [757, 288] on span "Hospitales de Autogestión - Afiliaciones" at bounding box center [1064, 296] width 897 height 36
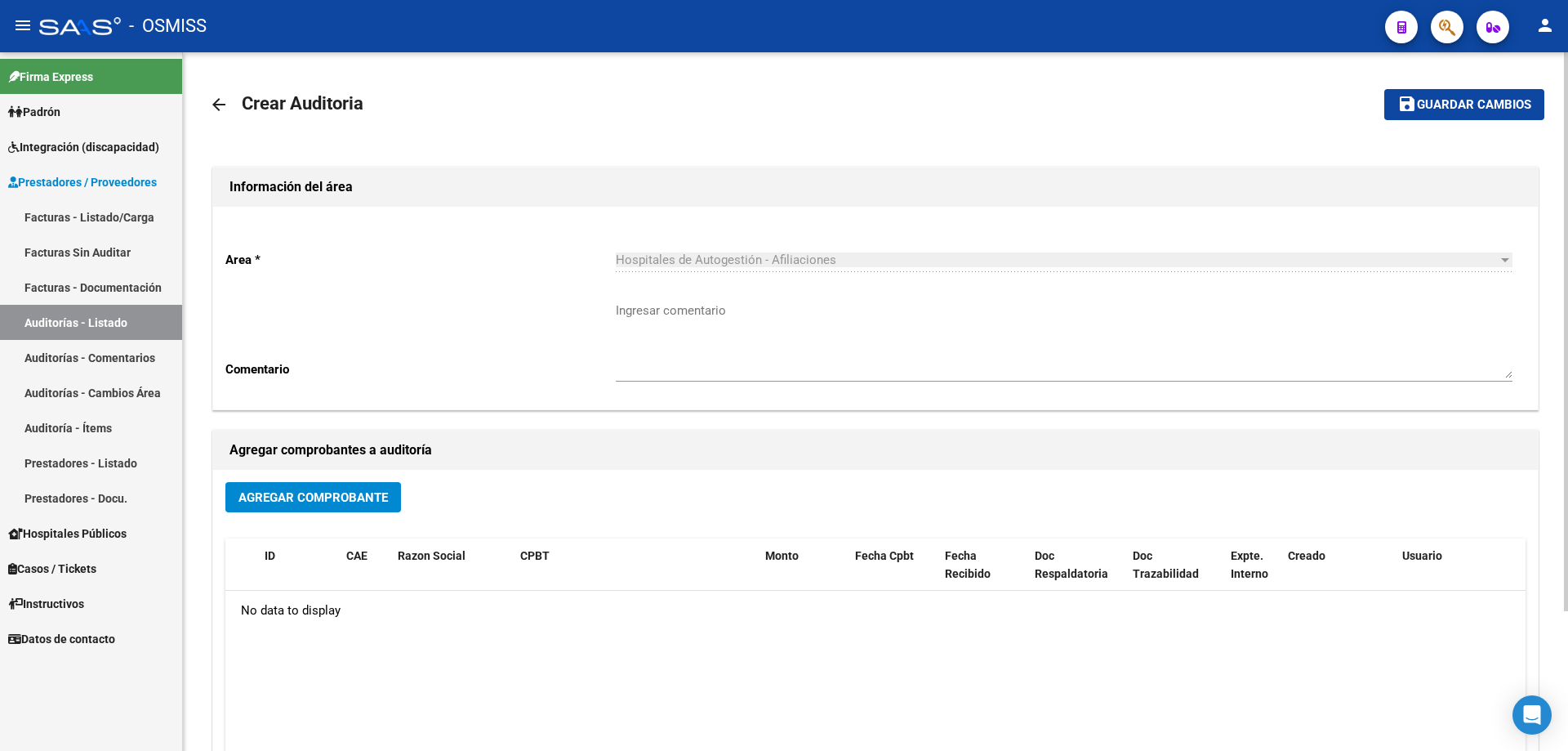
click at [373, 477] on div "Agregar Comprobante ID CAE Razon Social CPBT Monto Fecha Cpbt Fecha Recibido Do…" at bounding box center [875, 639] width 1324 height 339
click at [372, 492] on span "Agregar Comprobante" at bounding box center [313, 497] width 149 height 15
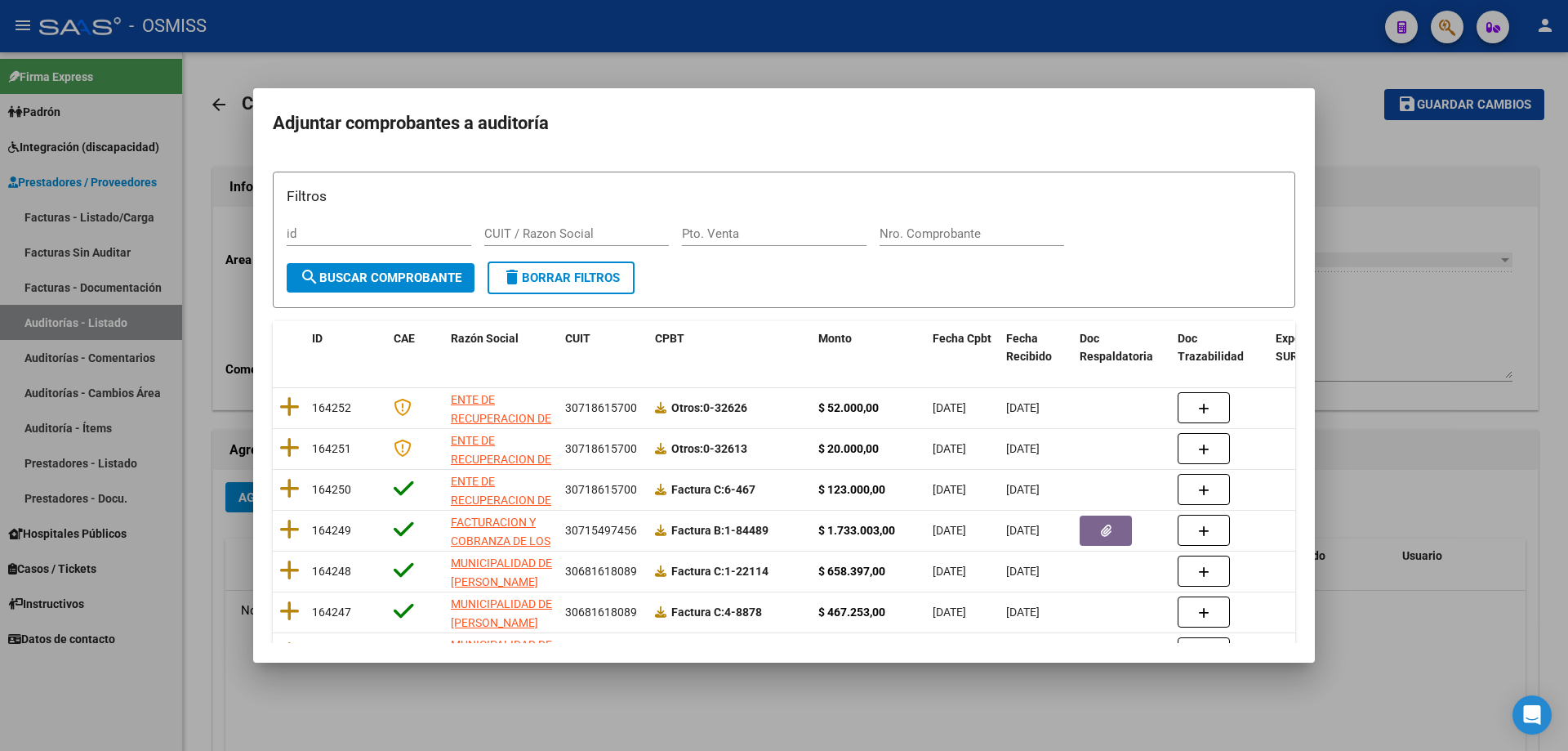
click at [757, 225] on div "Nro. Comprobante" at bounding box center [972, 233] width 185 height 25
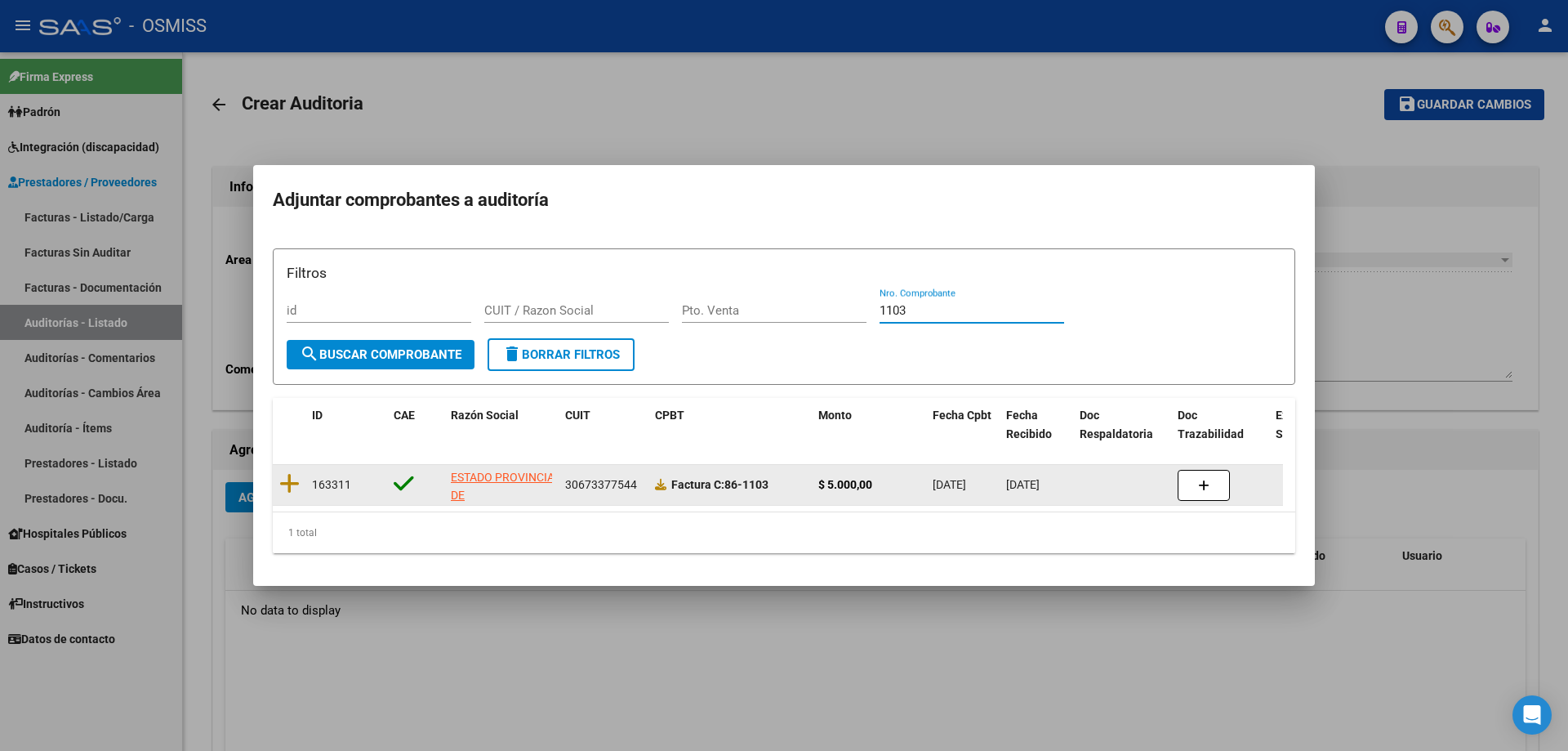
click at [290, 465] on datatable-body-cell at bounding box center [289, 485] width 32 height 40
click at [288, 473] on icon at bounding box center [289, 483] width 21 height 23
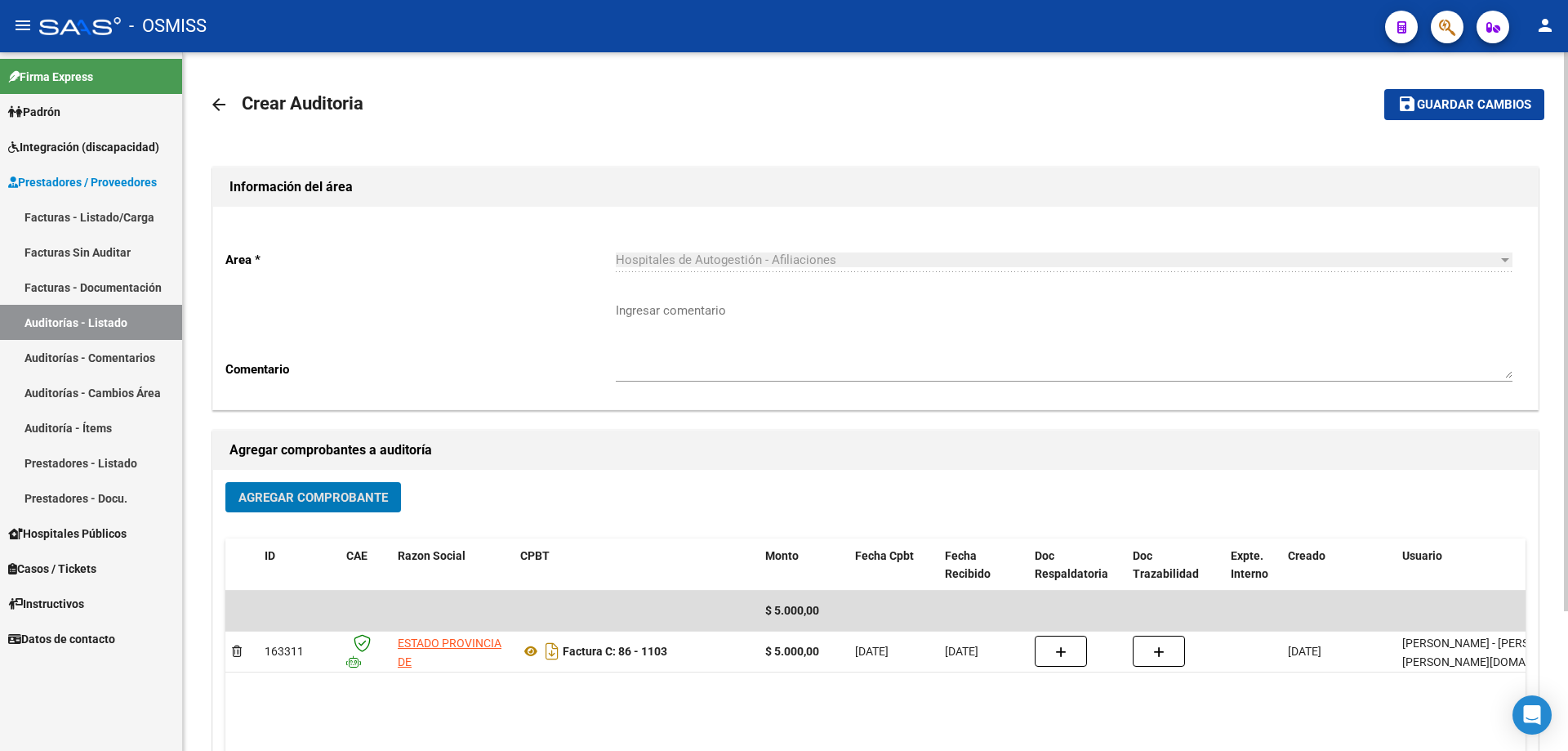
click at [757, 100] on span "Guardar cambios" at bounding box center [1474, 105] width 114 height 15
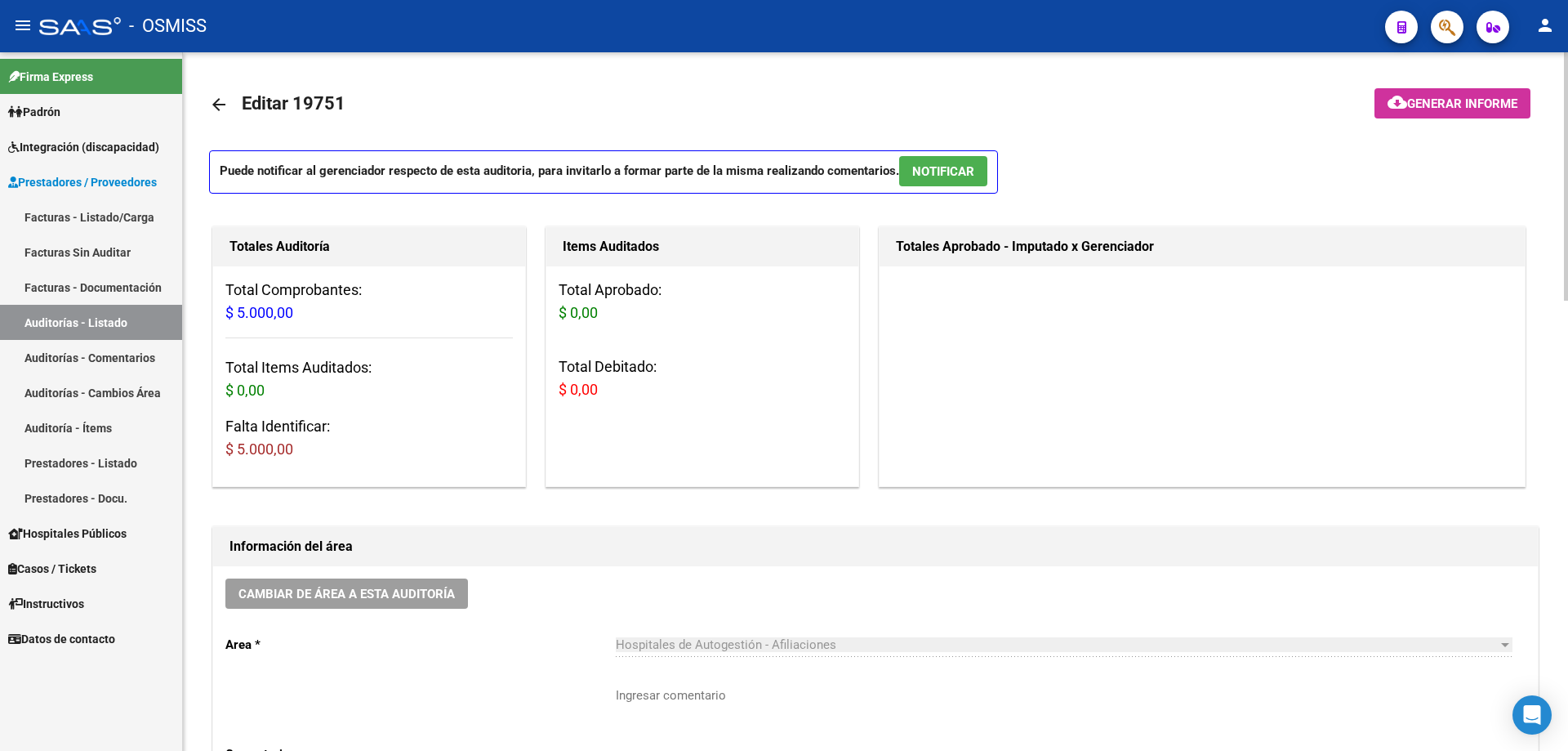
click at [444, 386] on h3 "Total Items Auditados: $ 0,00" at bounding box center [368, 378] width 288 height 46
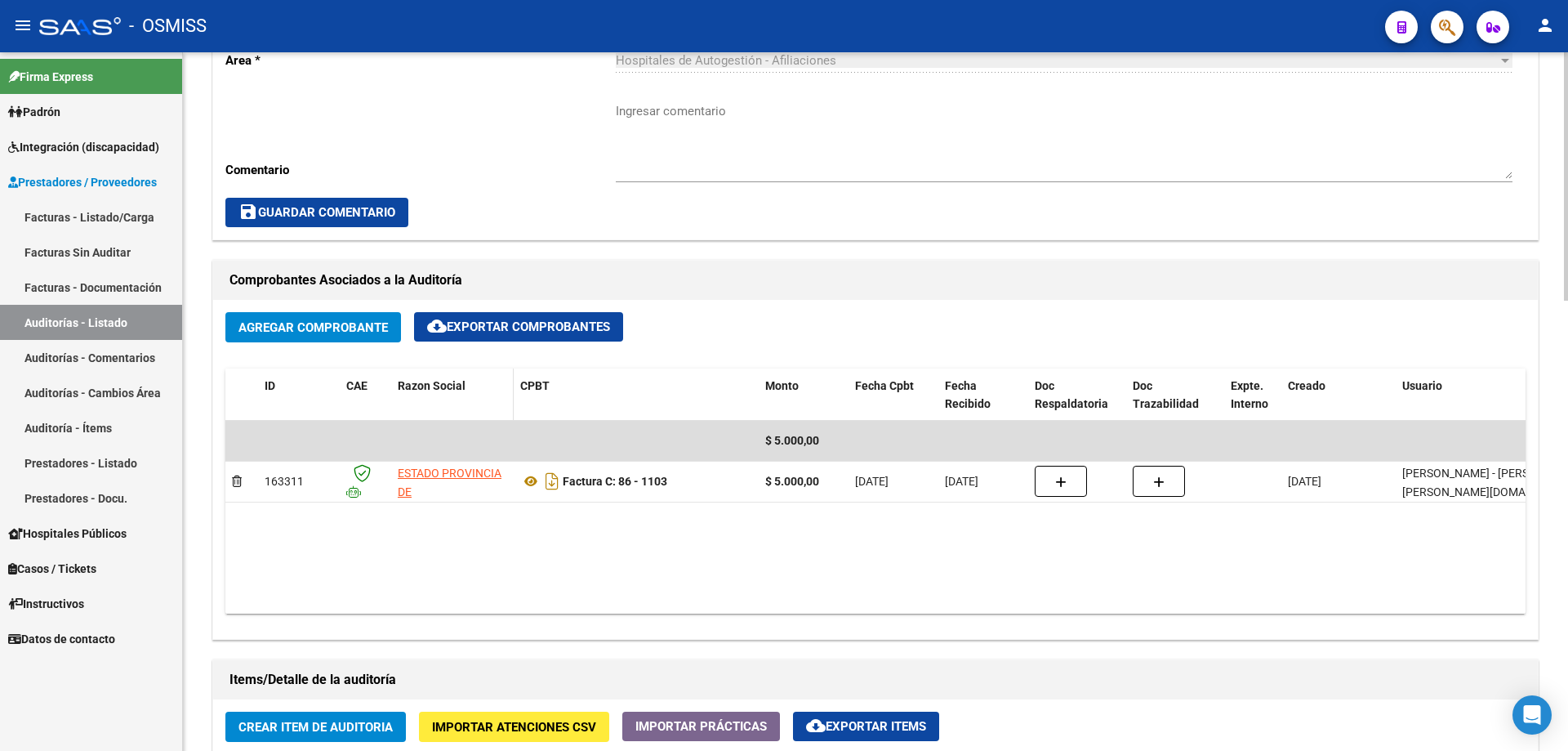
scroll to position [735, 0]
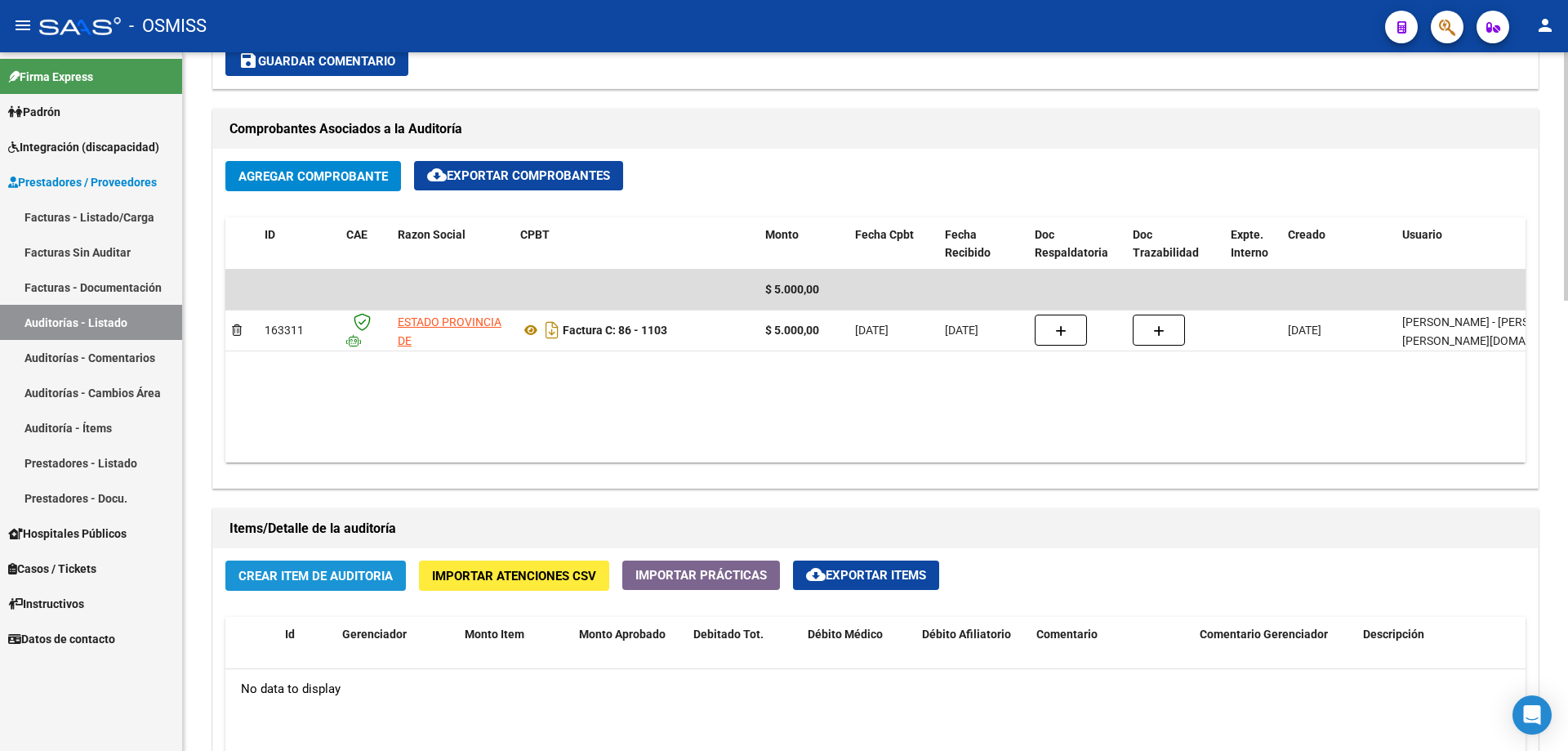
click at [308, 506] on span "Crear Item de Auditoria" at bounding box center [315, 576] width 154 height 15
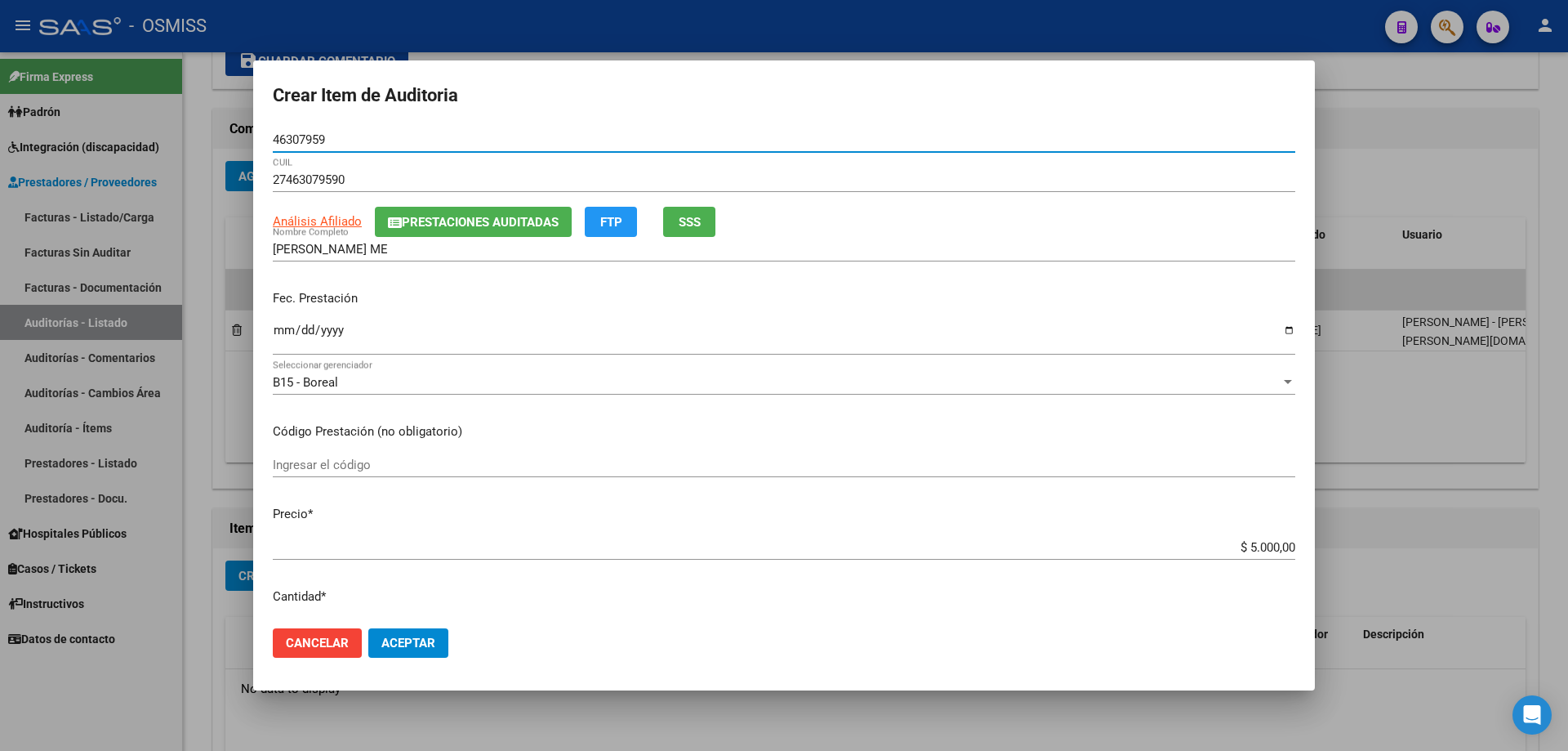
click at [283, 326] on input "Ingresar la fecha" at bounding box center [784, 336] width 1023 height 27
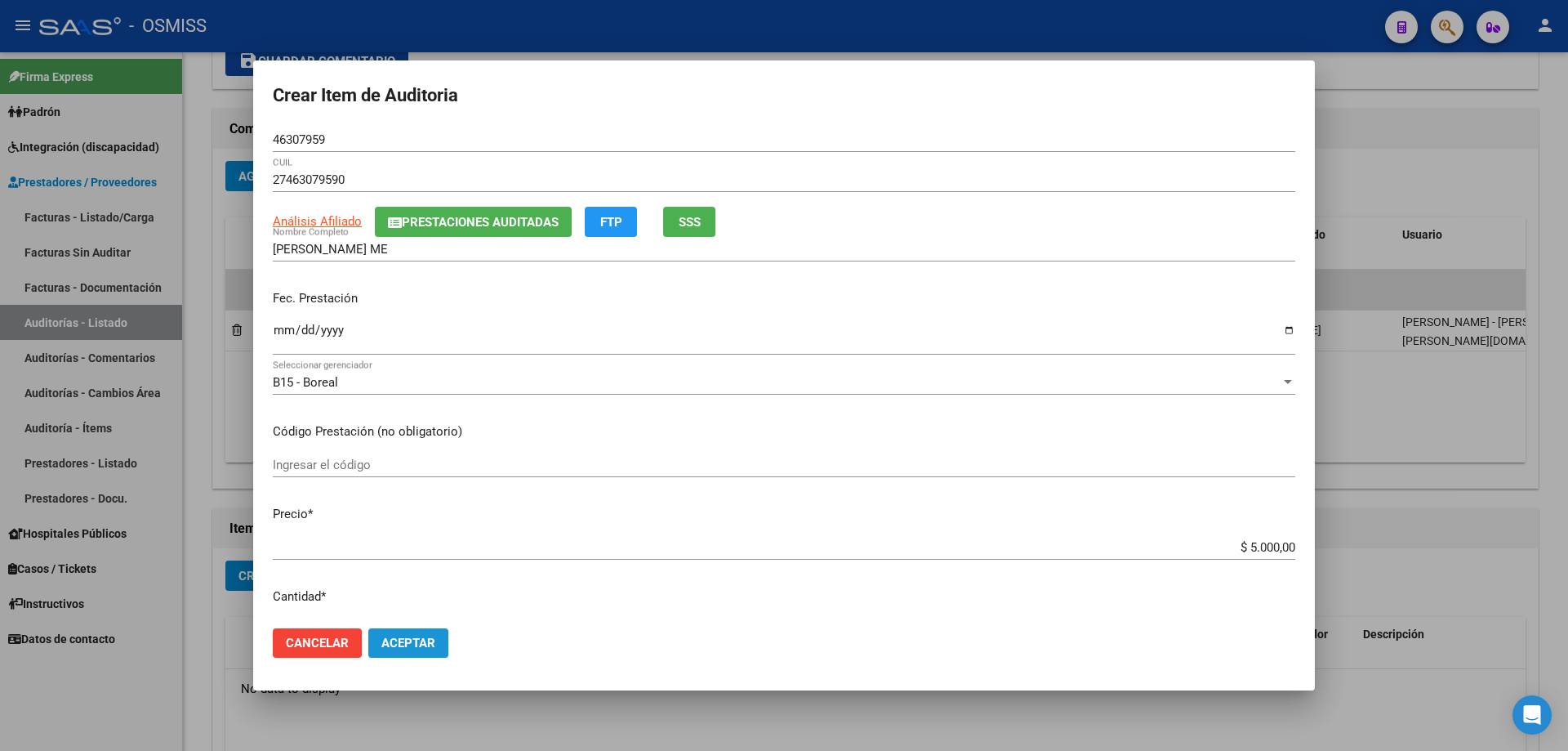
click at [412, 506] on span "Aceptar" at bounding box center [408, 643] width 54 height 15
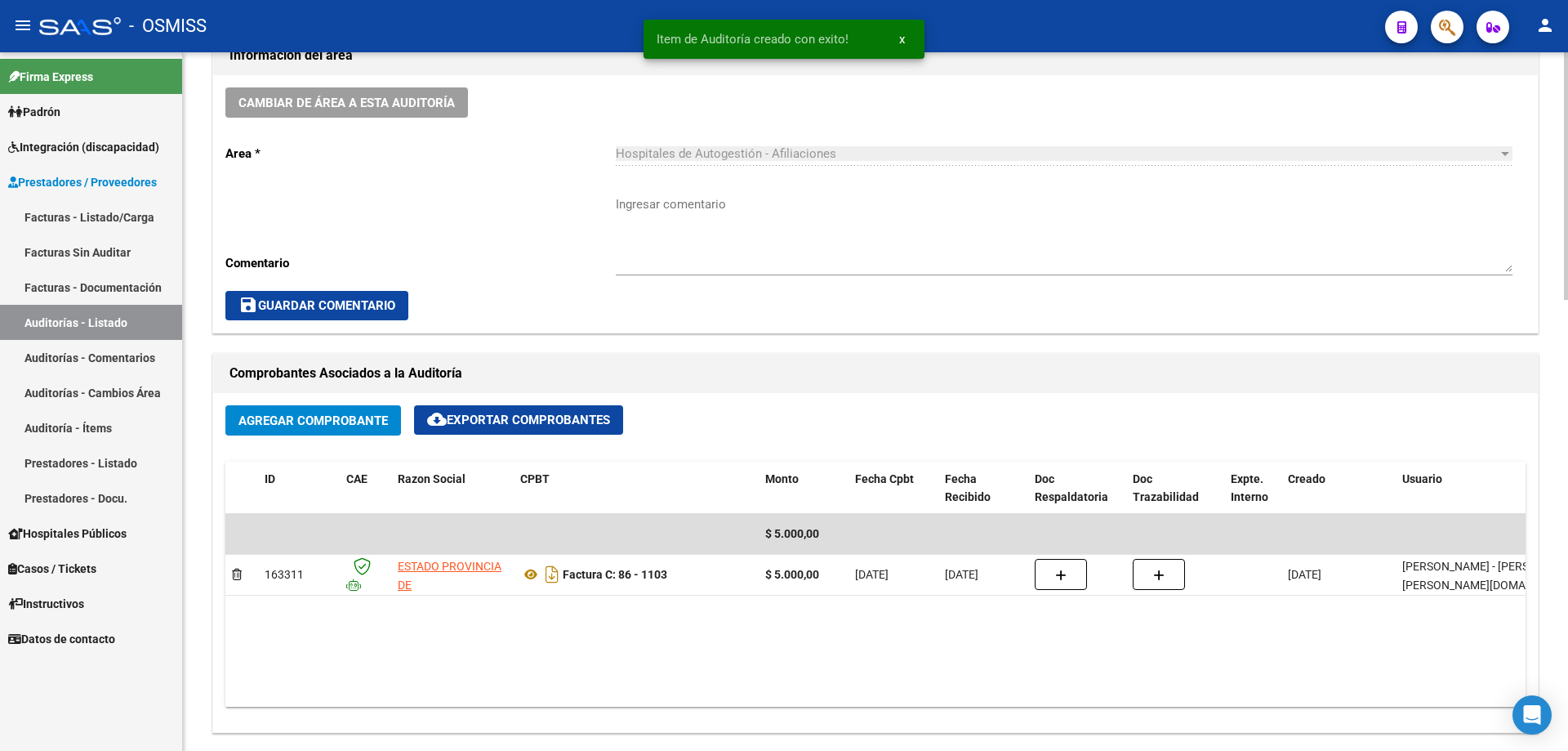
scroll to position [491, 0]
click at [404, 103] on span "Cambiar de área a esta auditoría" at bounding box center [347, 103] width 216 height 15
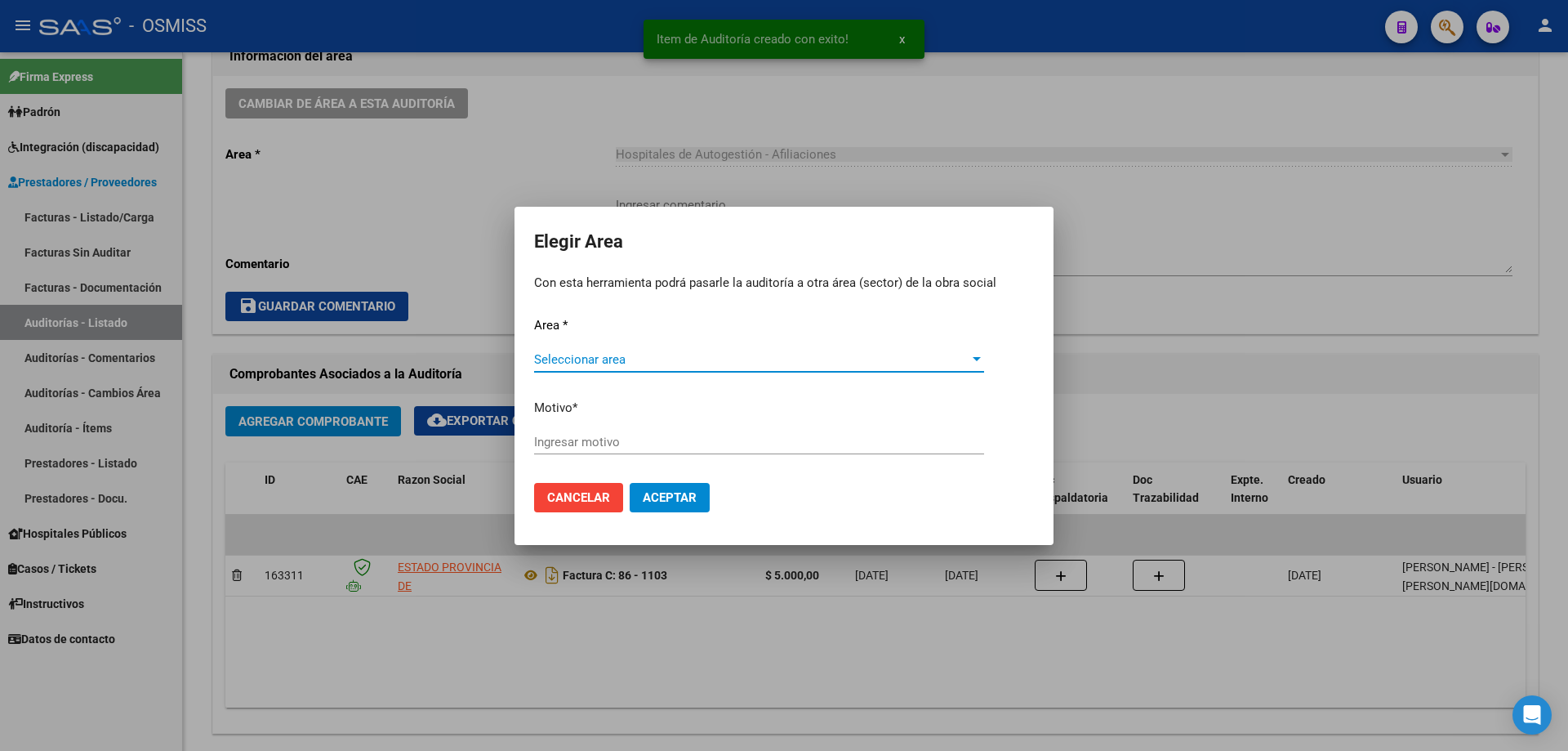
click at [727, 367] on div "Seleccionar area Seleccionar area" at bounding box center [759, 367] width 450 height 40
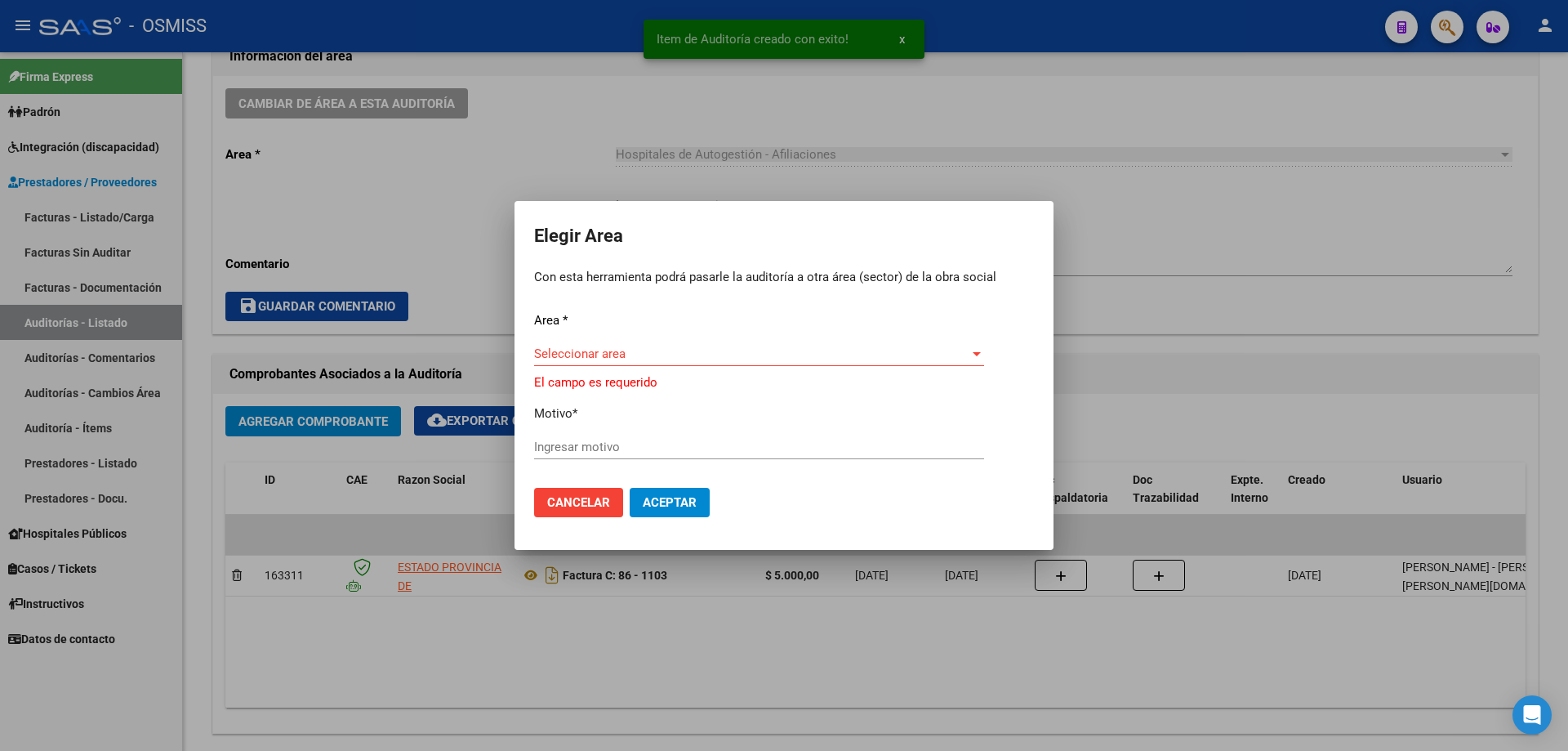
click at [714, 361] on span "Seleccionar area" at bounding box center [752, 353] width 435 height 15
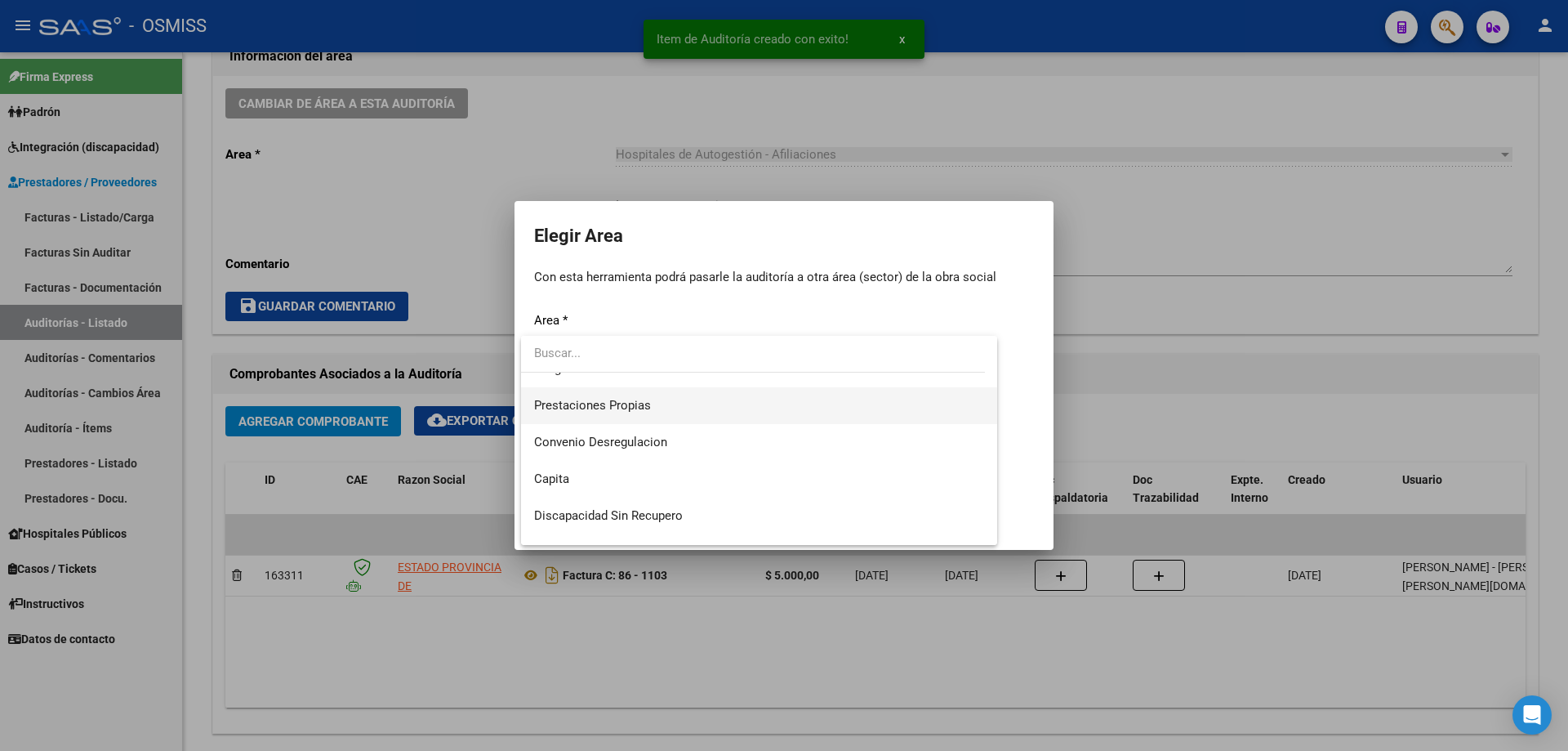
scroll to position [245, 0]
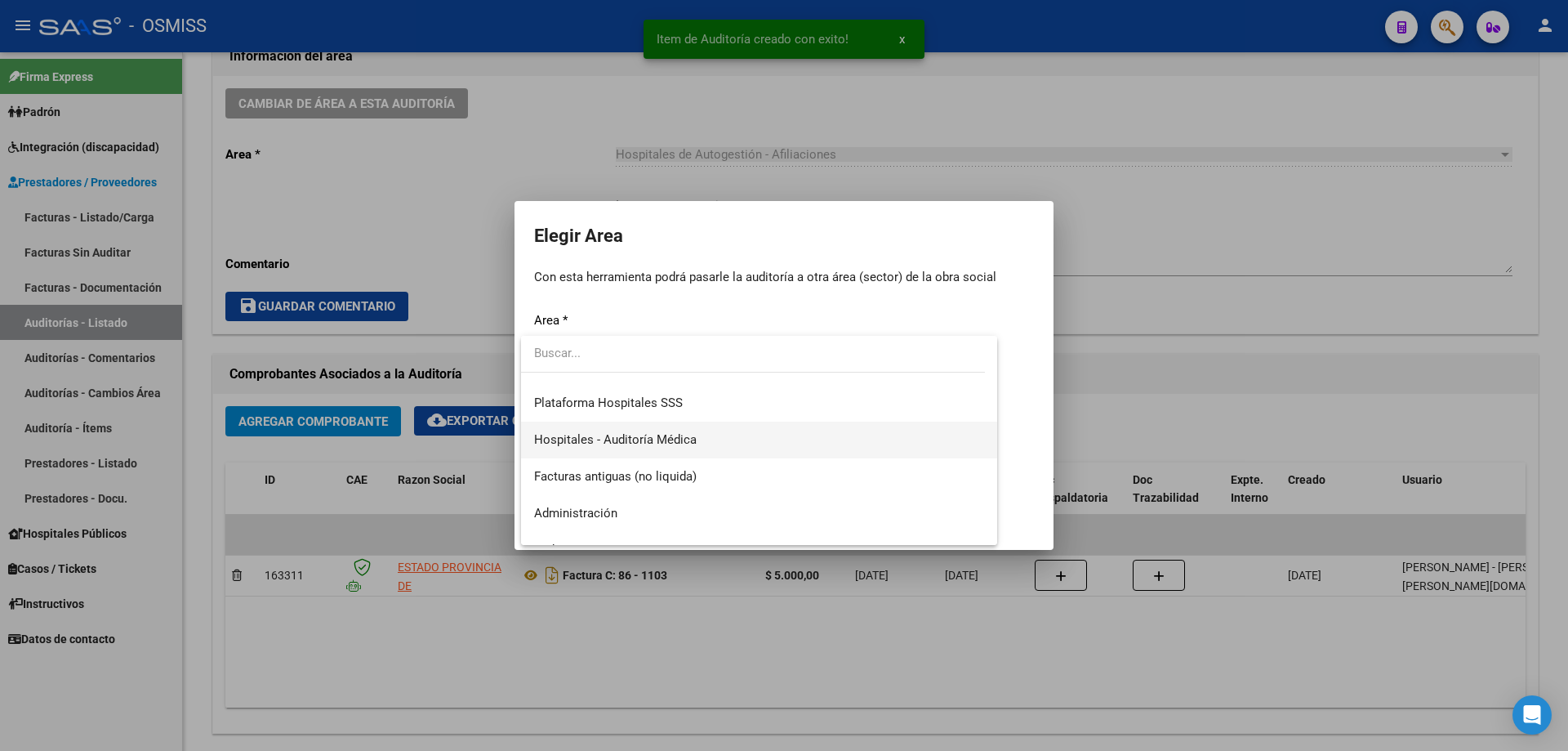
click at [712, 439] on span "Hospitales - Auditoría Médica" at bounding box center [759, 439] width 450 height 36
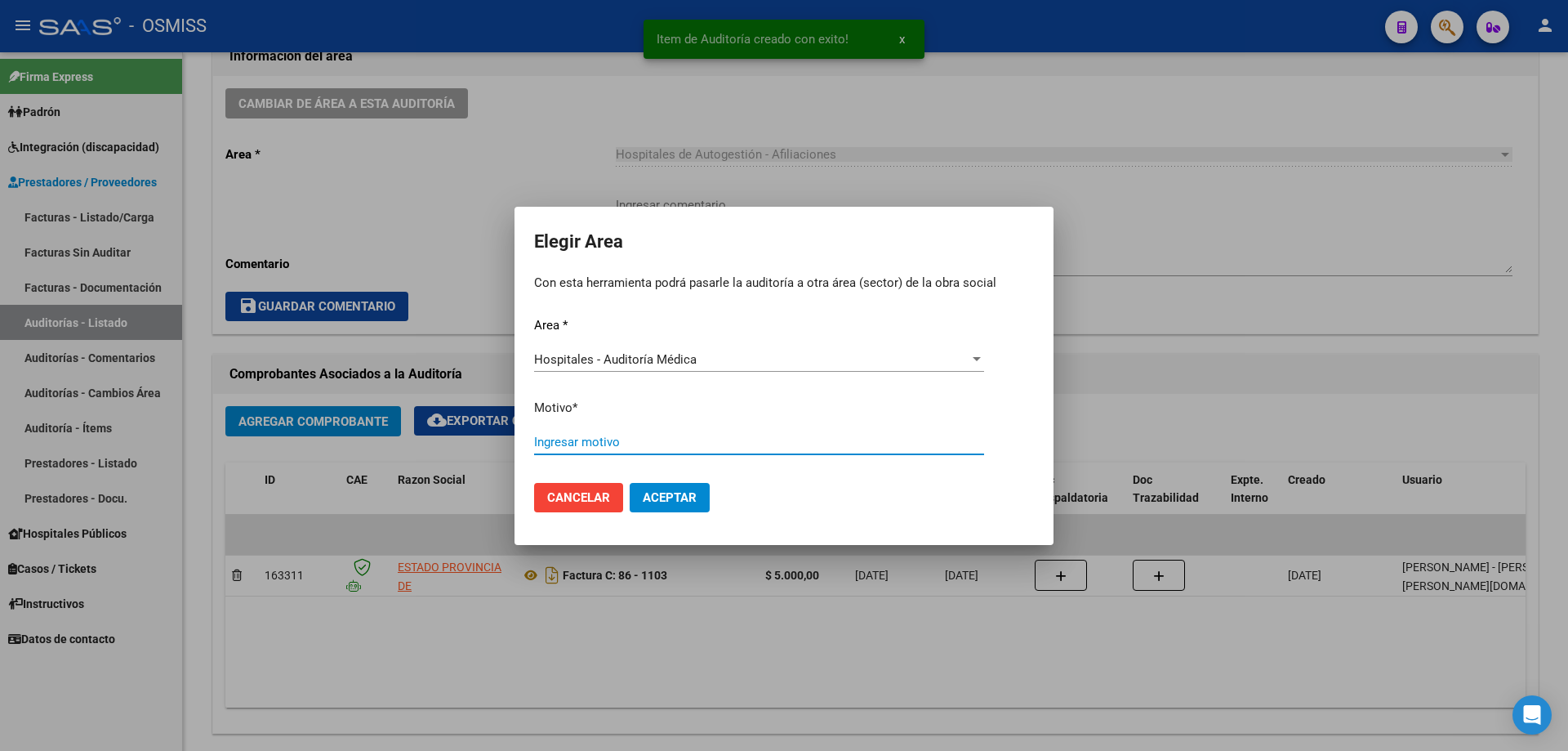
click at [713, 434] on input "Ingresar motivo" at bounding box center [759, 441] width 450 height 15
click at [684, 506] on mat-dialog-container "Elegir Area Con esta herramienta podrá pasarle la auditoría a otra área (sector…" at bounding box center [784, 376] width 539 height 338
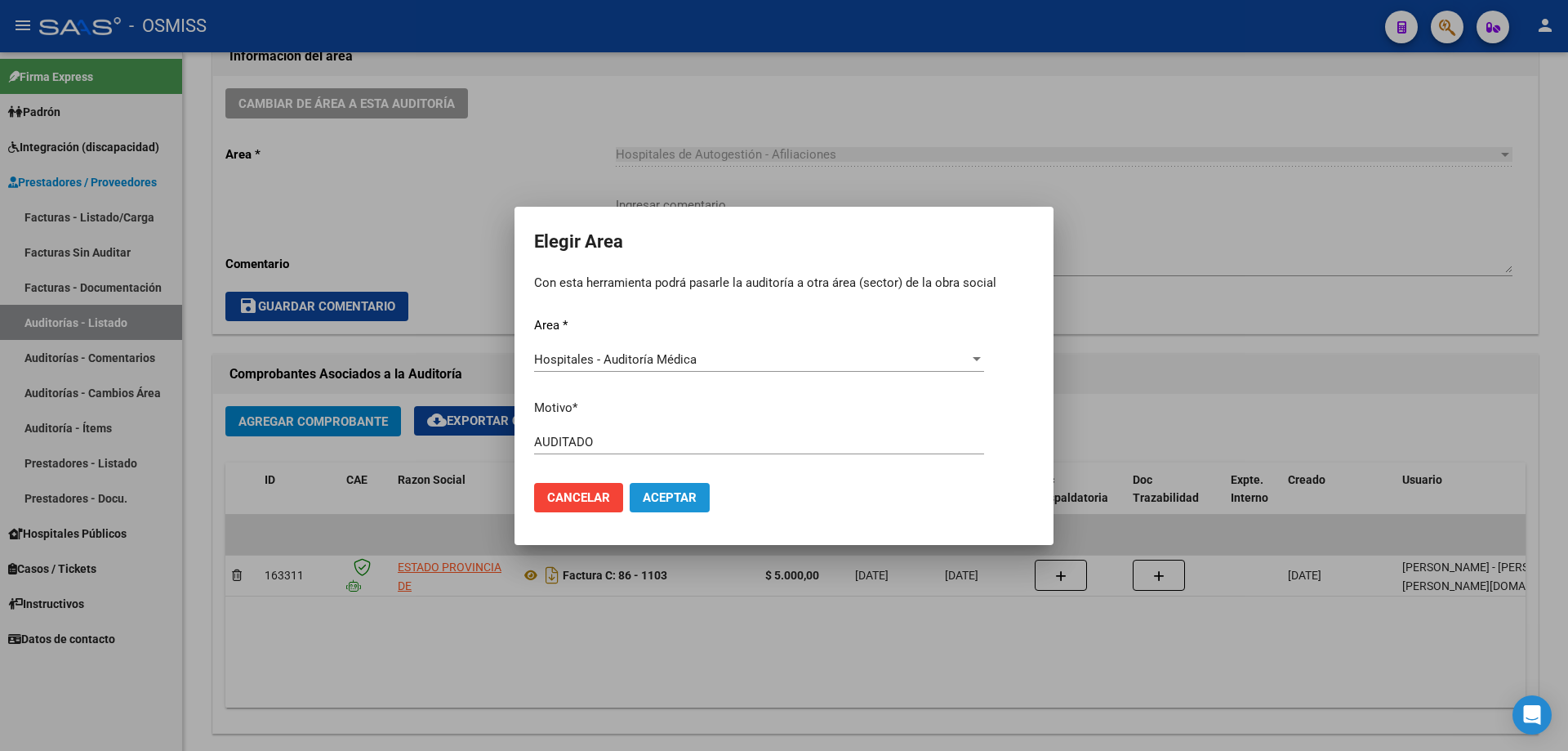
click at [680, 506] on button "Aceptar" at bounding box center [669, 497] width 80 height 29
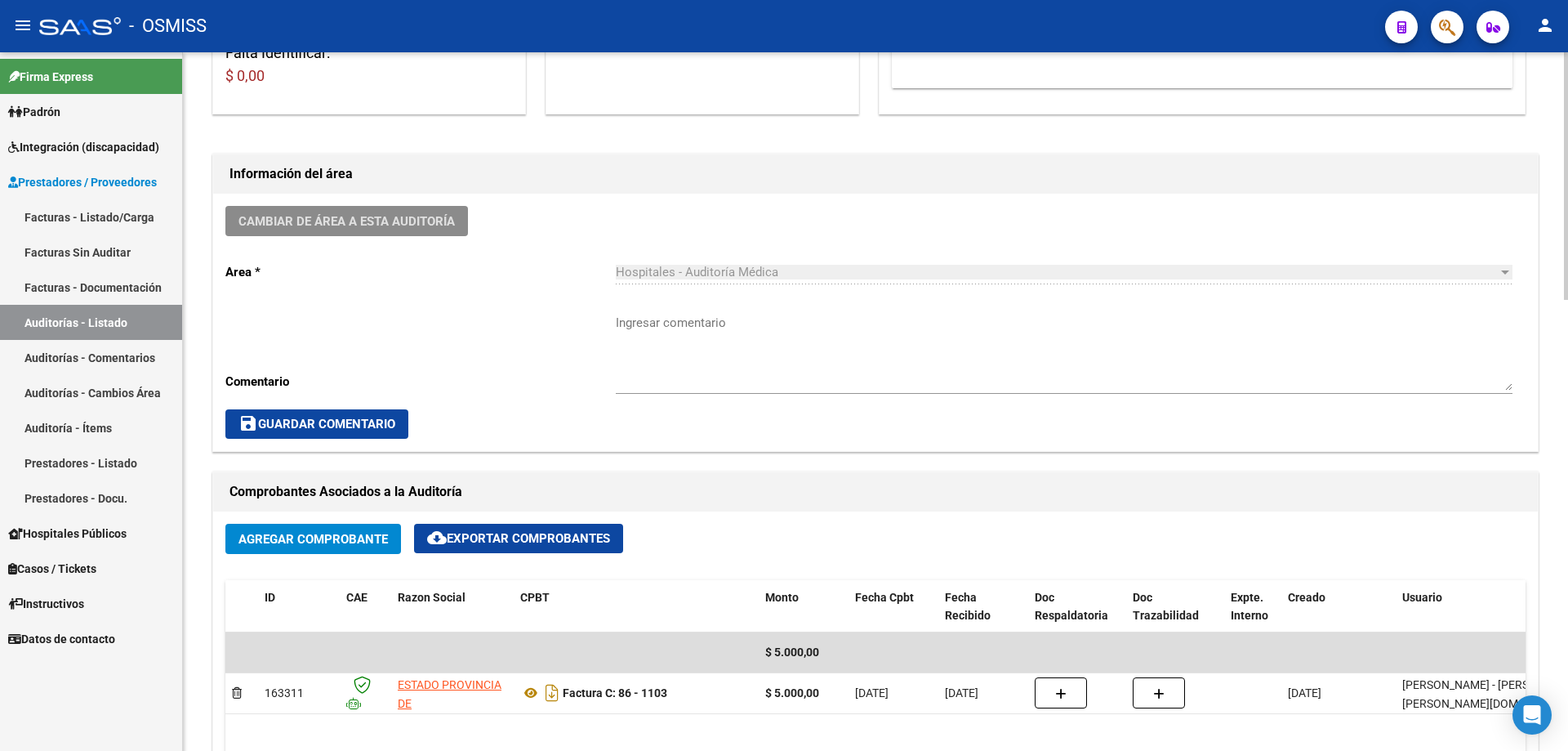
scroll to position [246, 0]
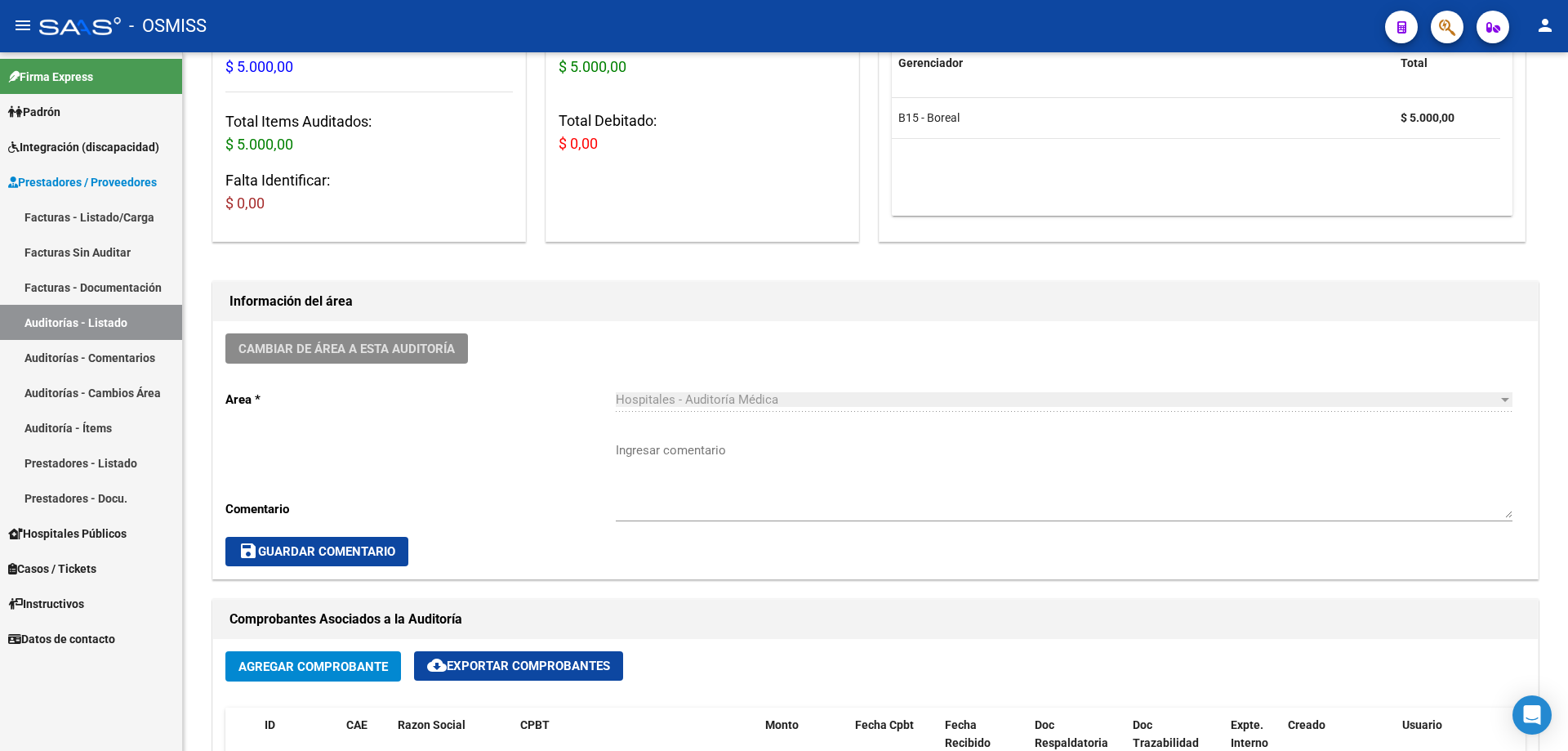
click at [80, 328] on link "Auditorías - Listado" at bounding box center [90, 322] width 182 height 35
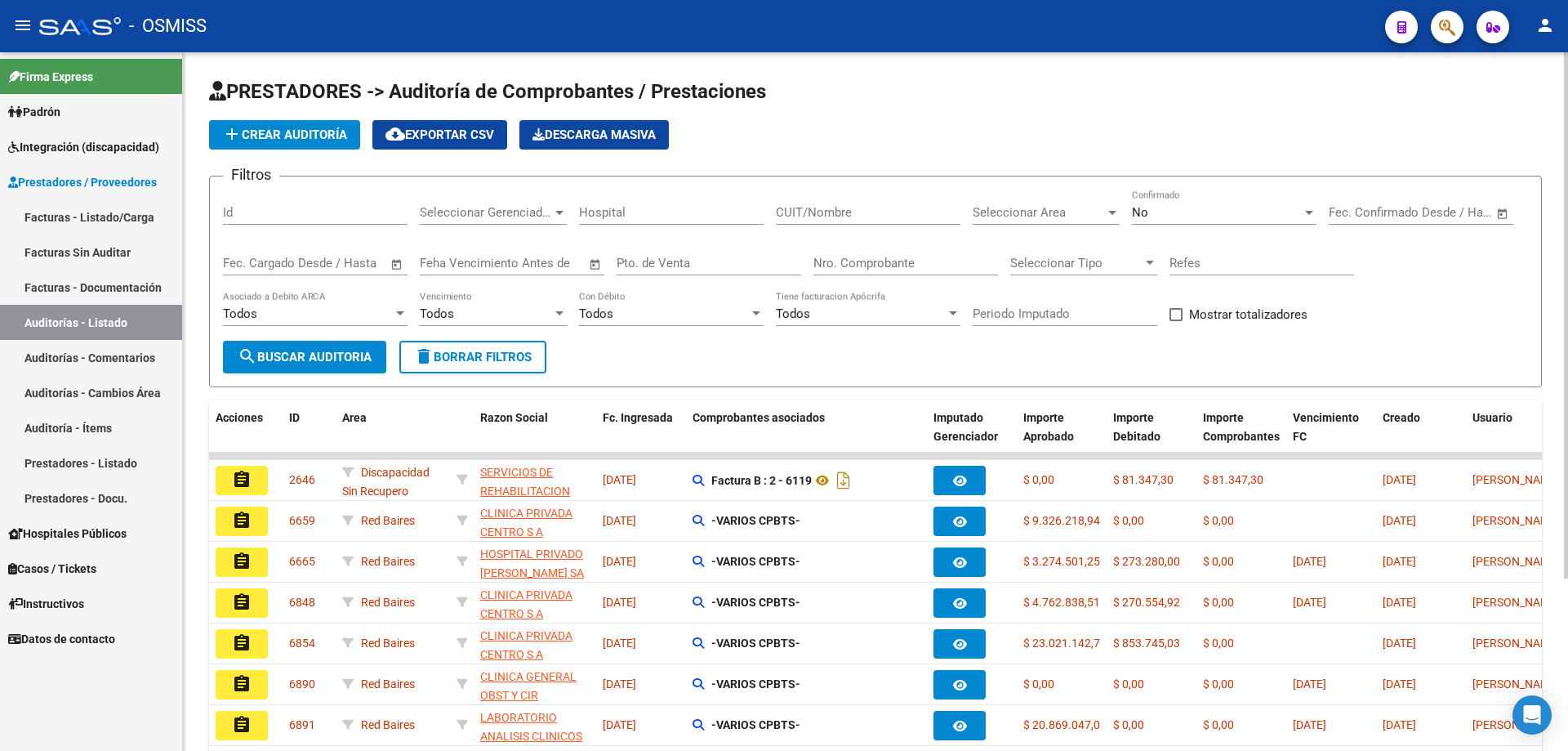
click at [272, 129] on span "add Crear Auditoría" at bounding box center [284, 135] width 125 height 15
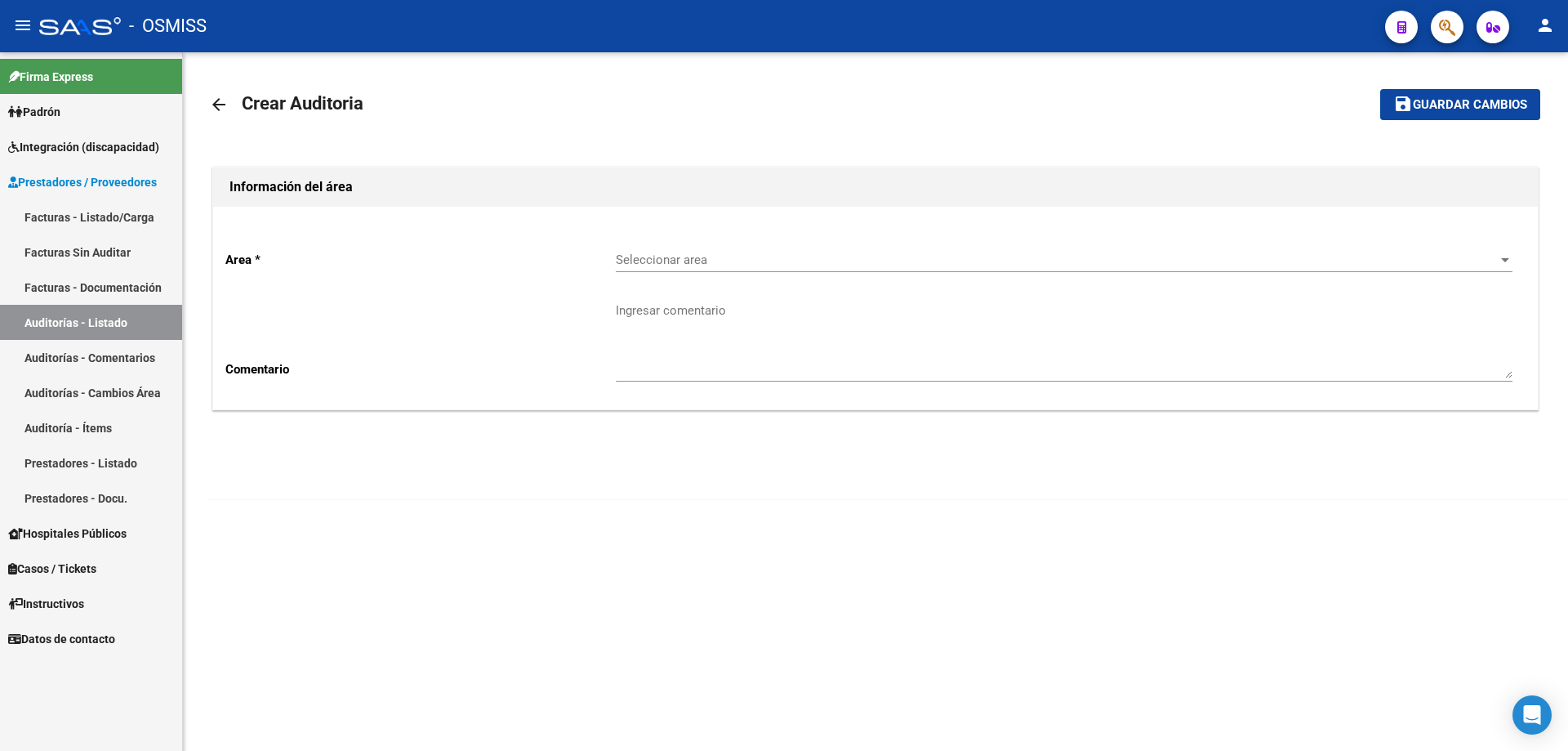
click at [757, 261] on span "Seleccionar area" at bounding box center [1057, 260] width 882 height 15
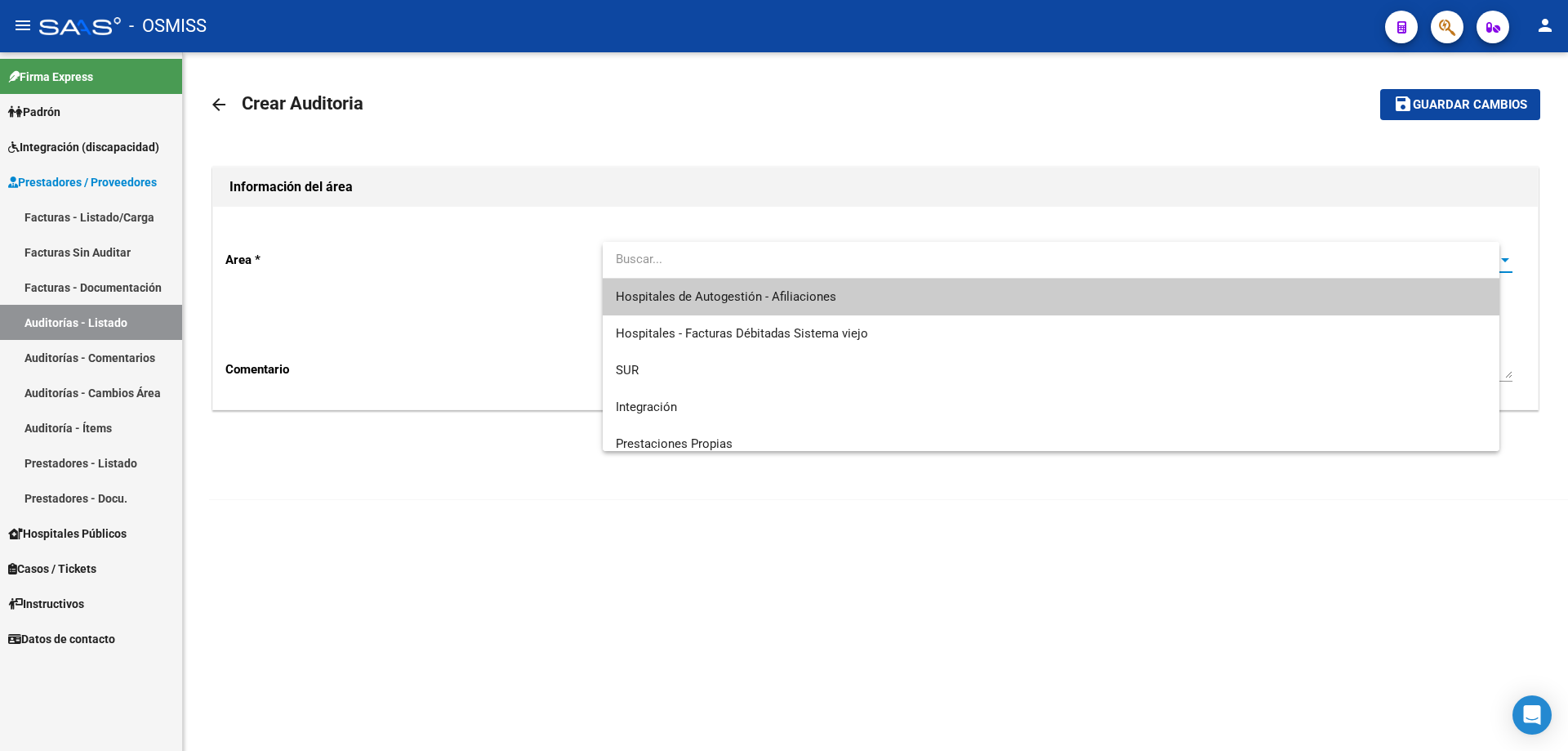
click at [757, 277] on input "dropdown search" at bounding box center [1050, 259] width 897 height 36
click at [757, 305] on span "Hospitales de Autogestión - Afiliaciones" at bounding box center [1064, 296] width 897 height 36
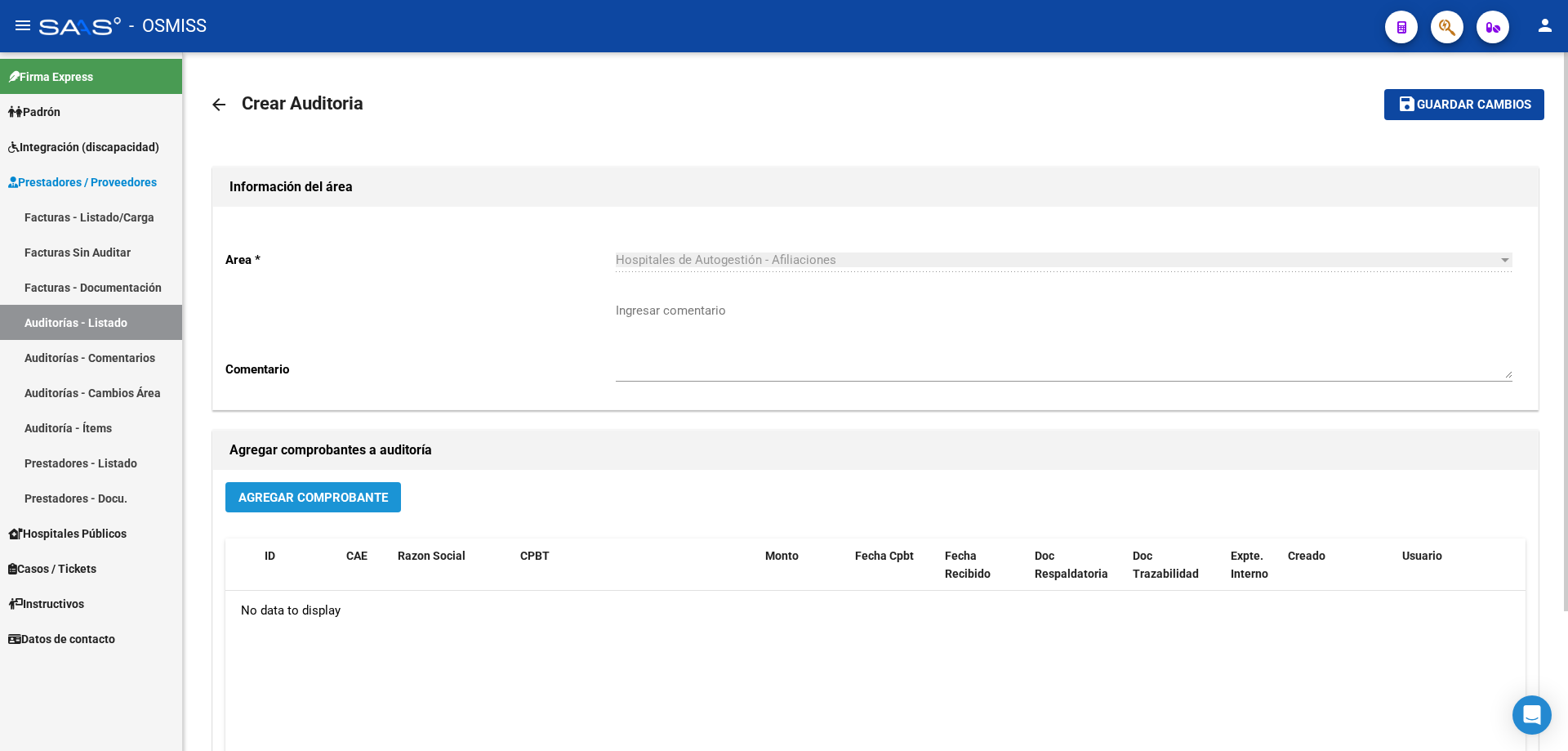
click at [301, 496] on span "Agregar Comprobante" at bounding box center [313, 497] width 149 height 15
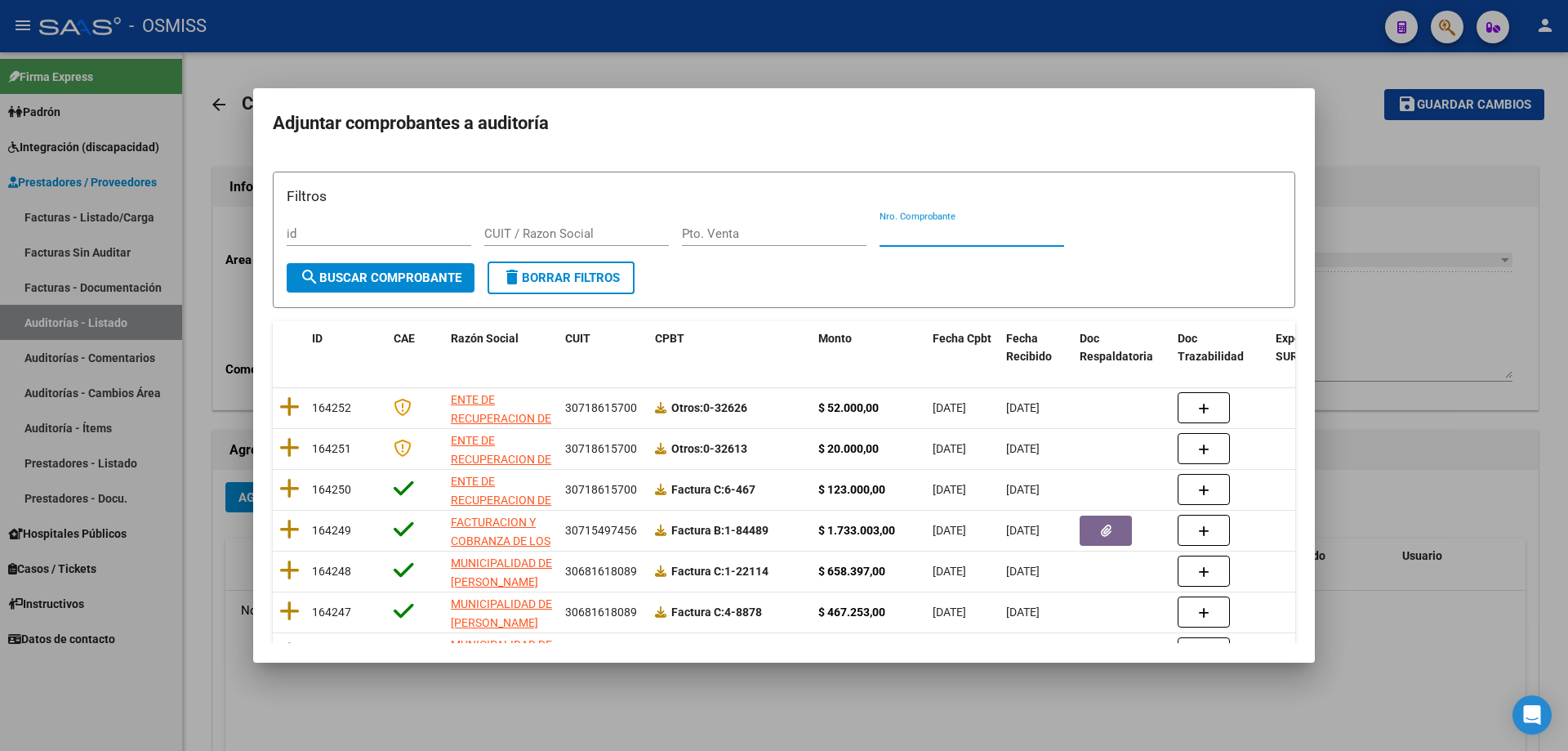
click at [757, 226] on input "Nro. Comprobante" at bounding box center [972, 233] width 185 height 15
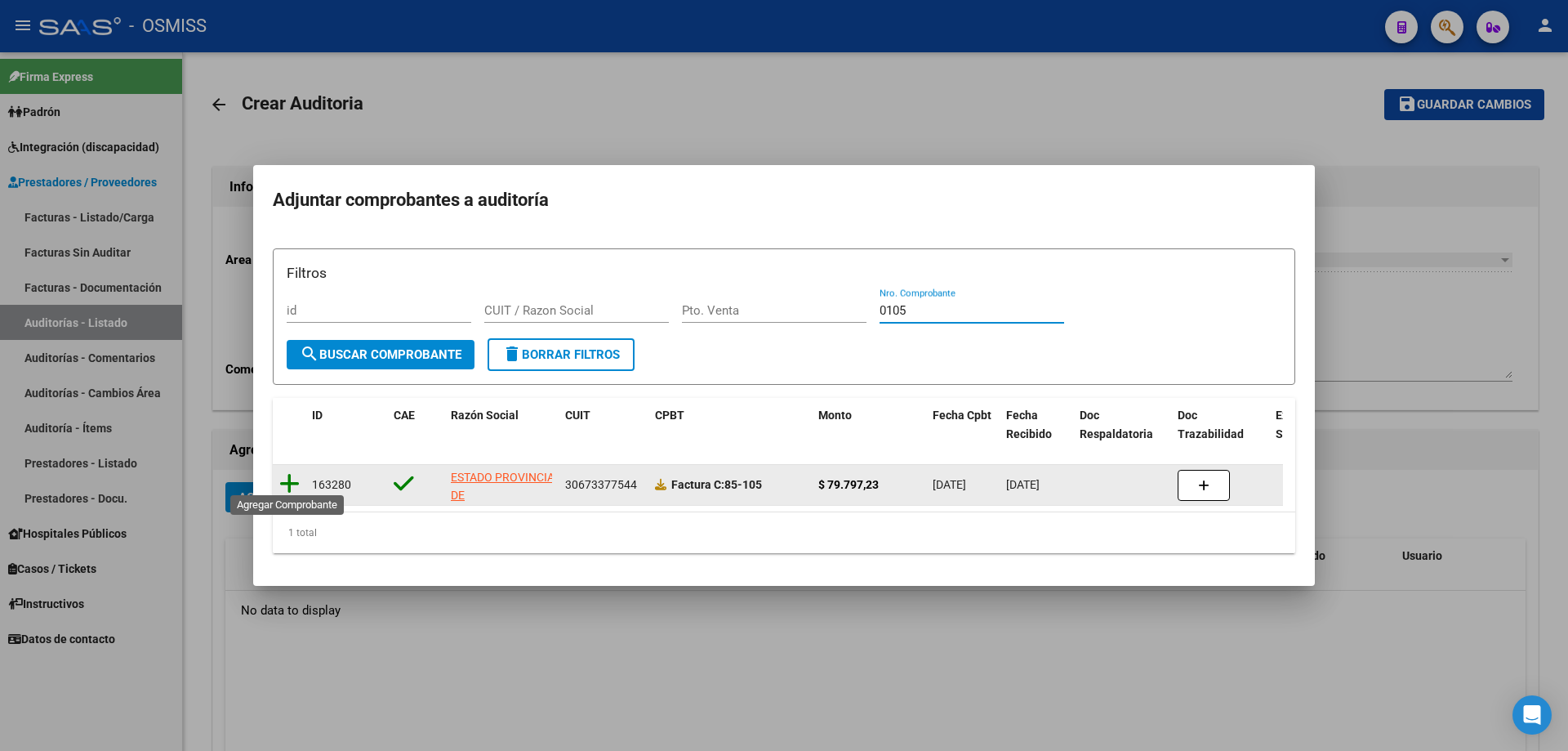
click at [296, 480] on icon at bounding box center [289, 483] width 21 height 23
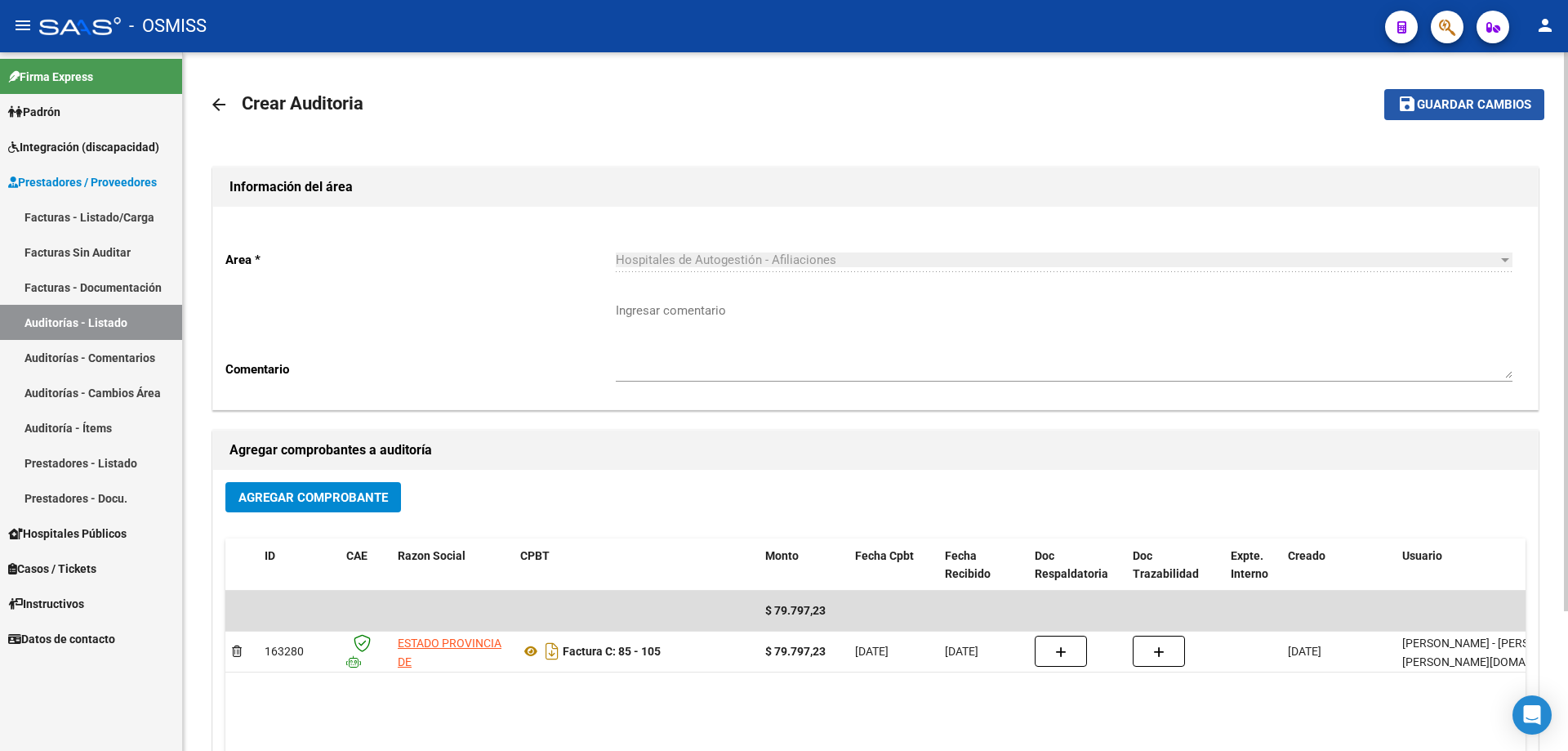
click at [757, 102] on span "Guardar cambios" at bounding box center [1474, 105] width 114 height 15
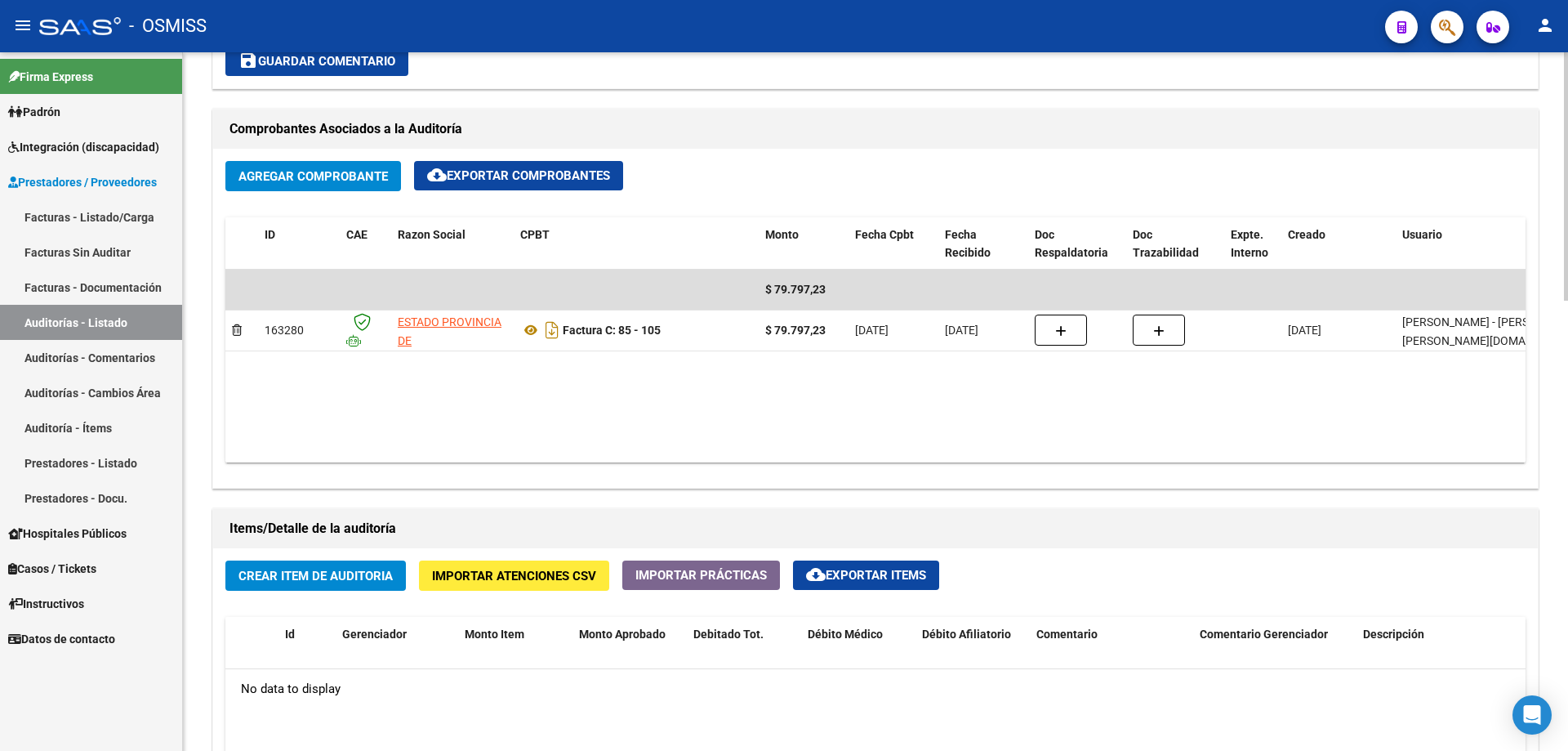
scroll to position [898, 0]
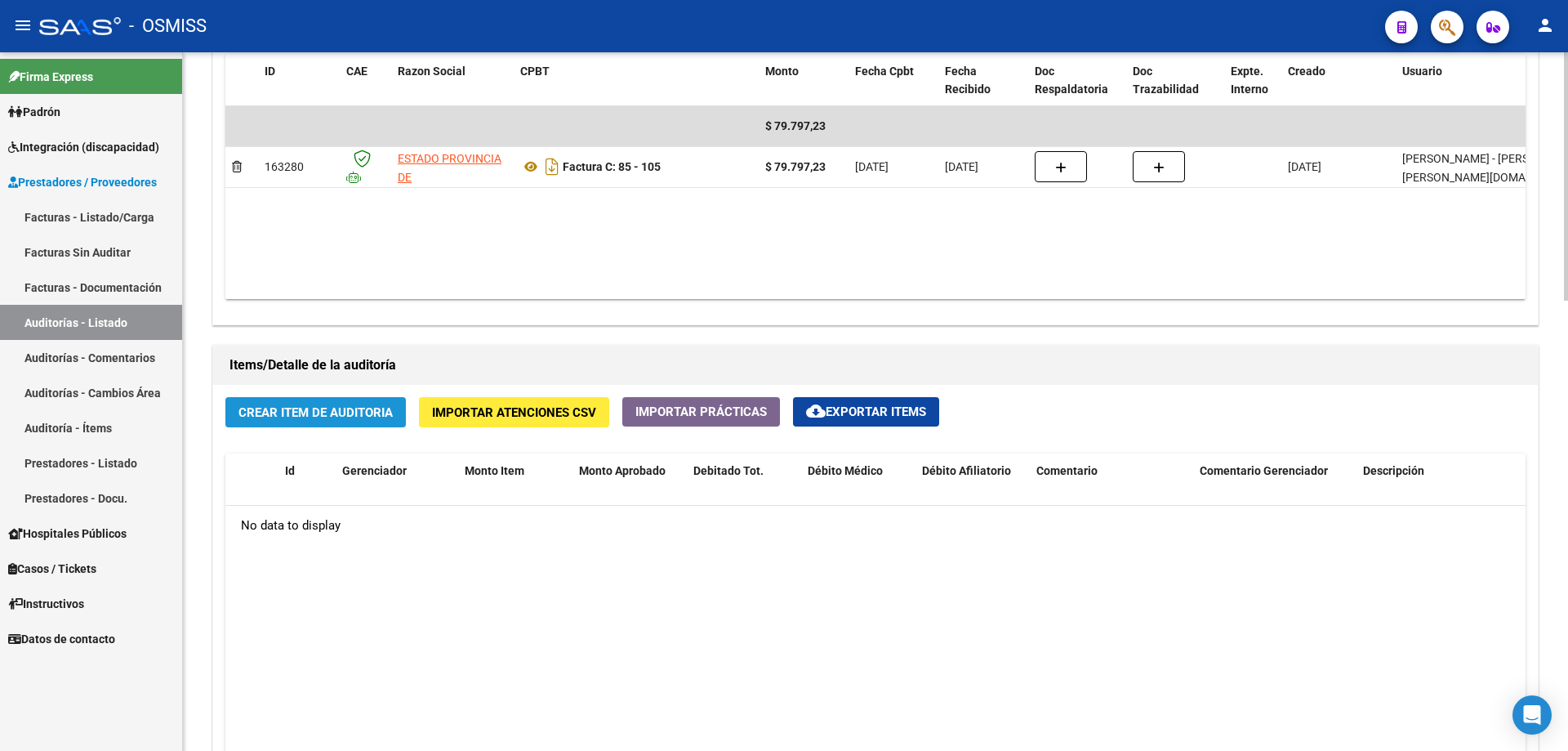
click at [361, 424] on button "Crear Item de Auditoria" at bounding box center [315, 412] width 181 height 30
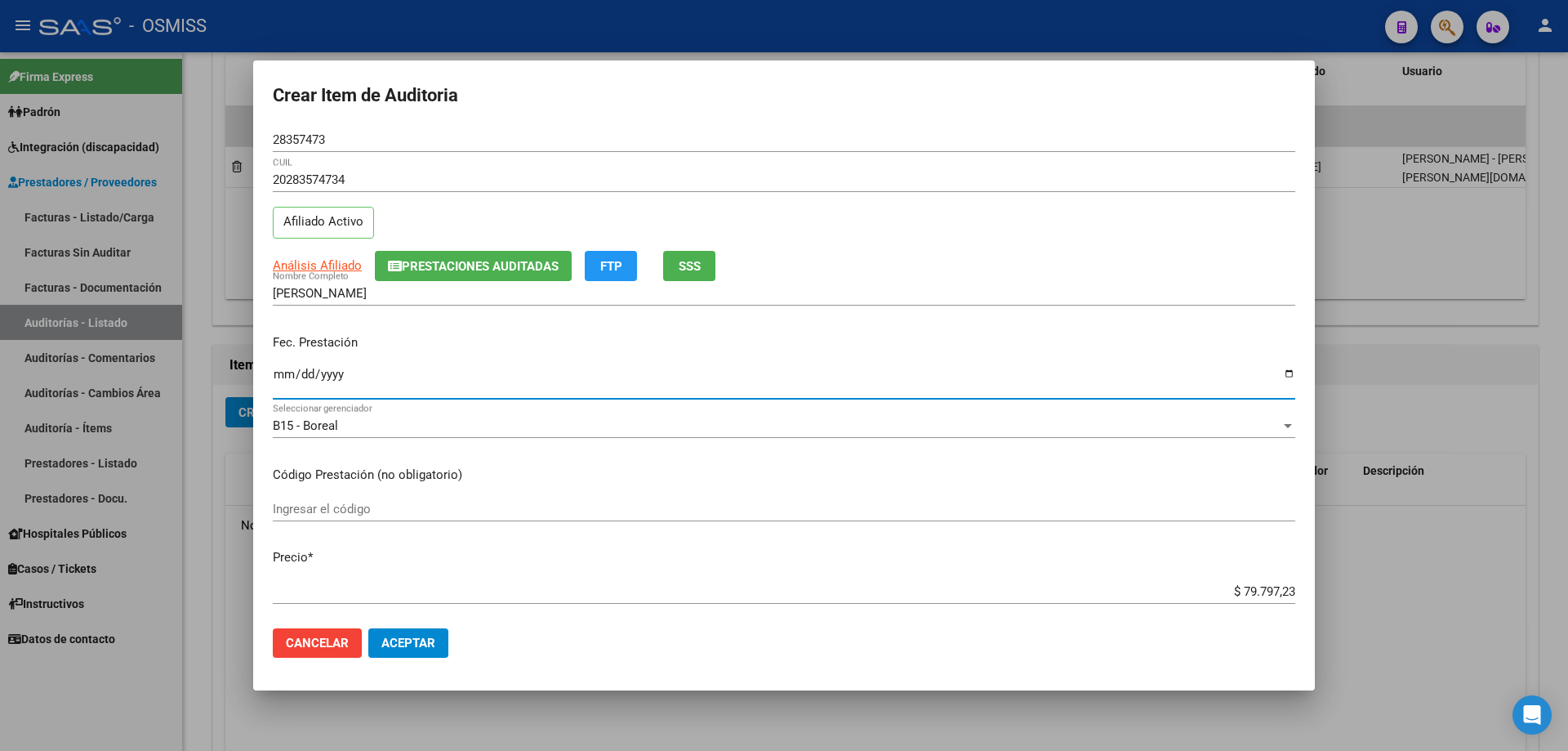
click at [277, 376] on input "Ingresar la fecha" at bounding box center [784, 380] width 1023 height 27
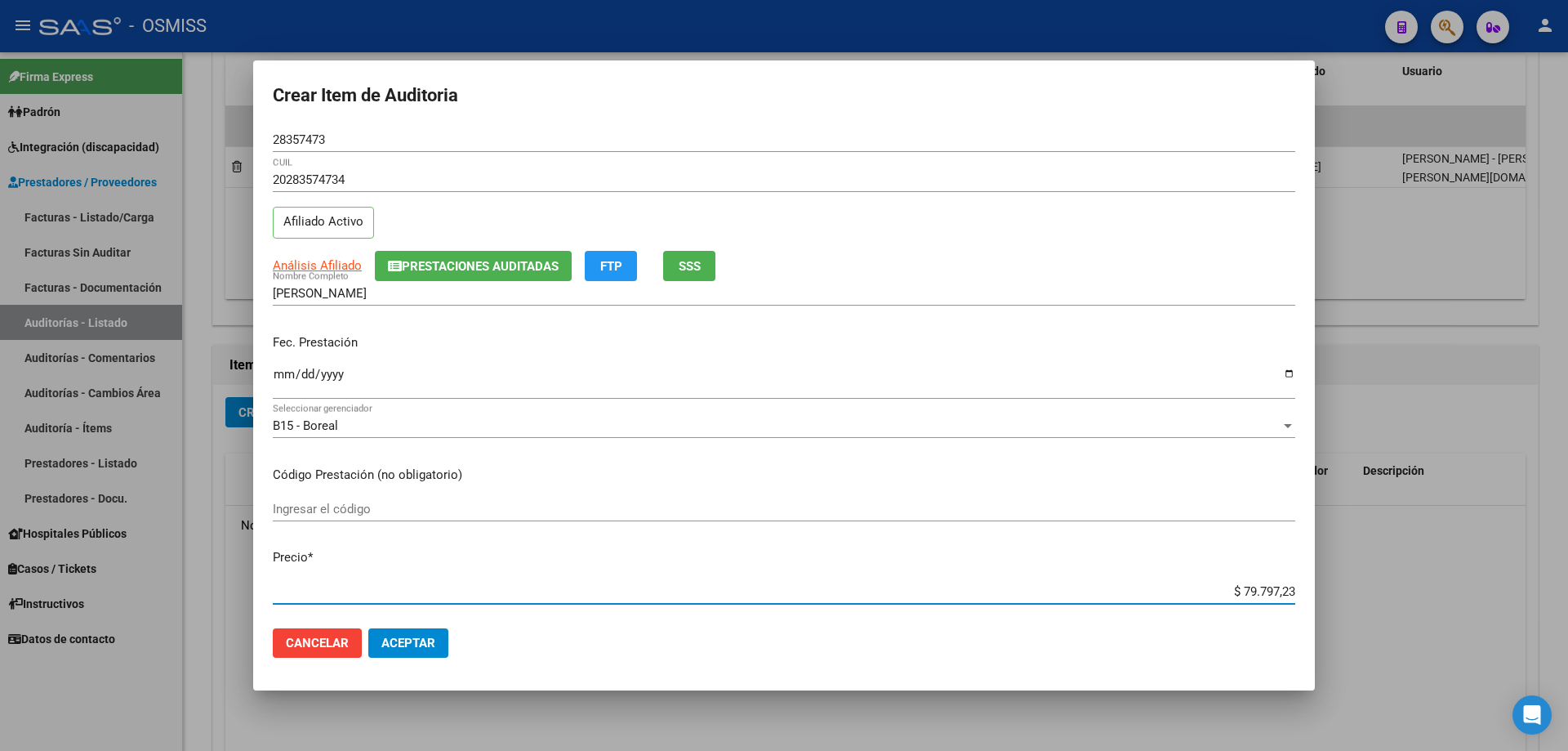
drag, startPoint x: 1161, startPoint y: 592, endPoint x: 1567, endPoint y: 539, distance: 409.4
click at [757, 506] on div "Crear Item de Auditoria 28357473 Nro Documento 20283574734 CUIL Afiliado Activo…" at bounding box center [784, 376] width 1568 height 751
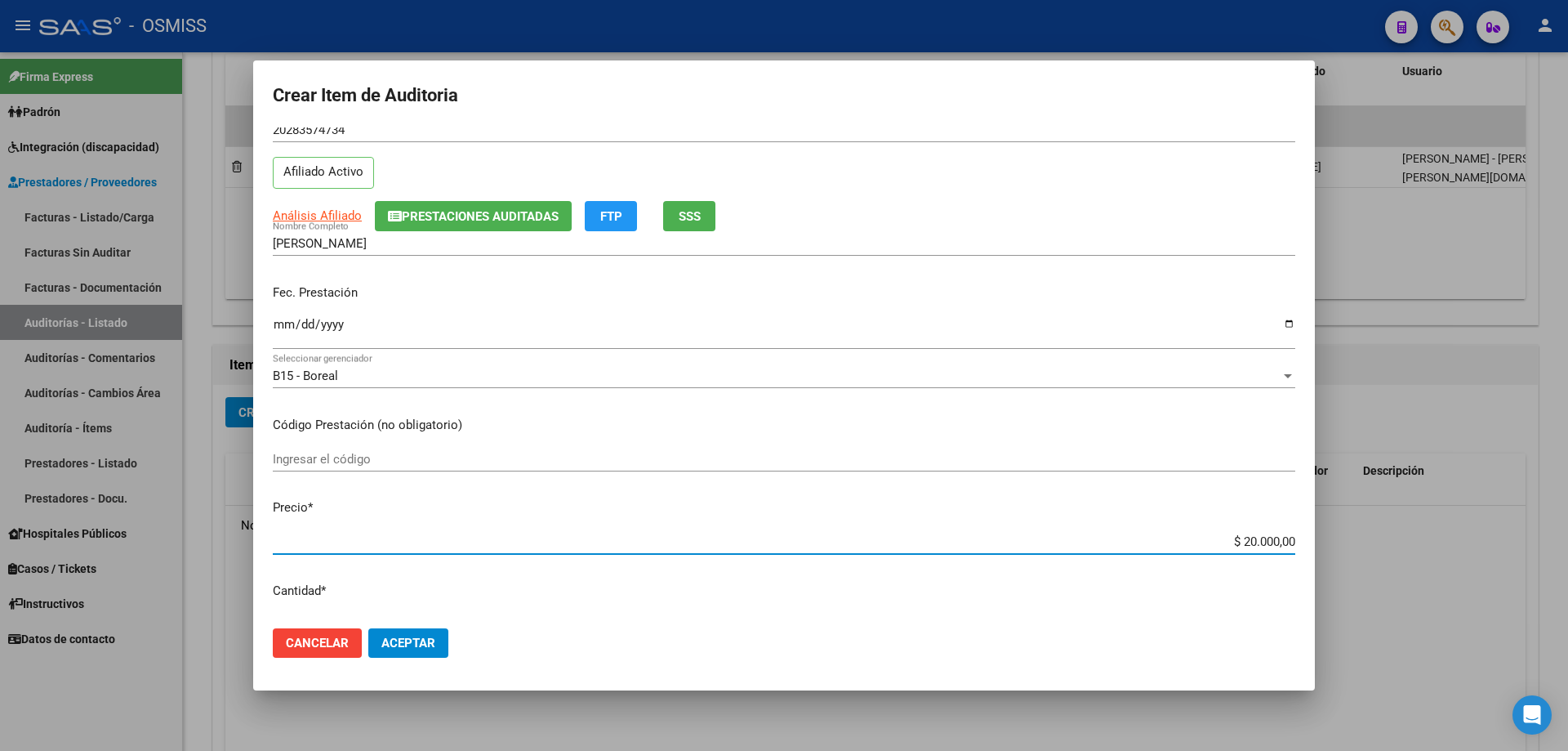
scroll to position [327, 0]
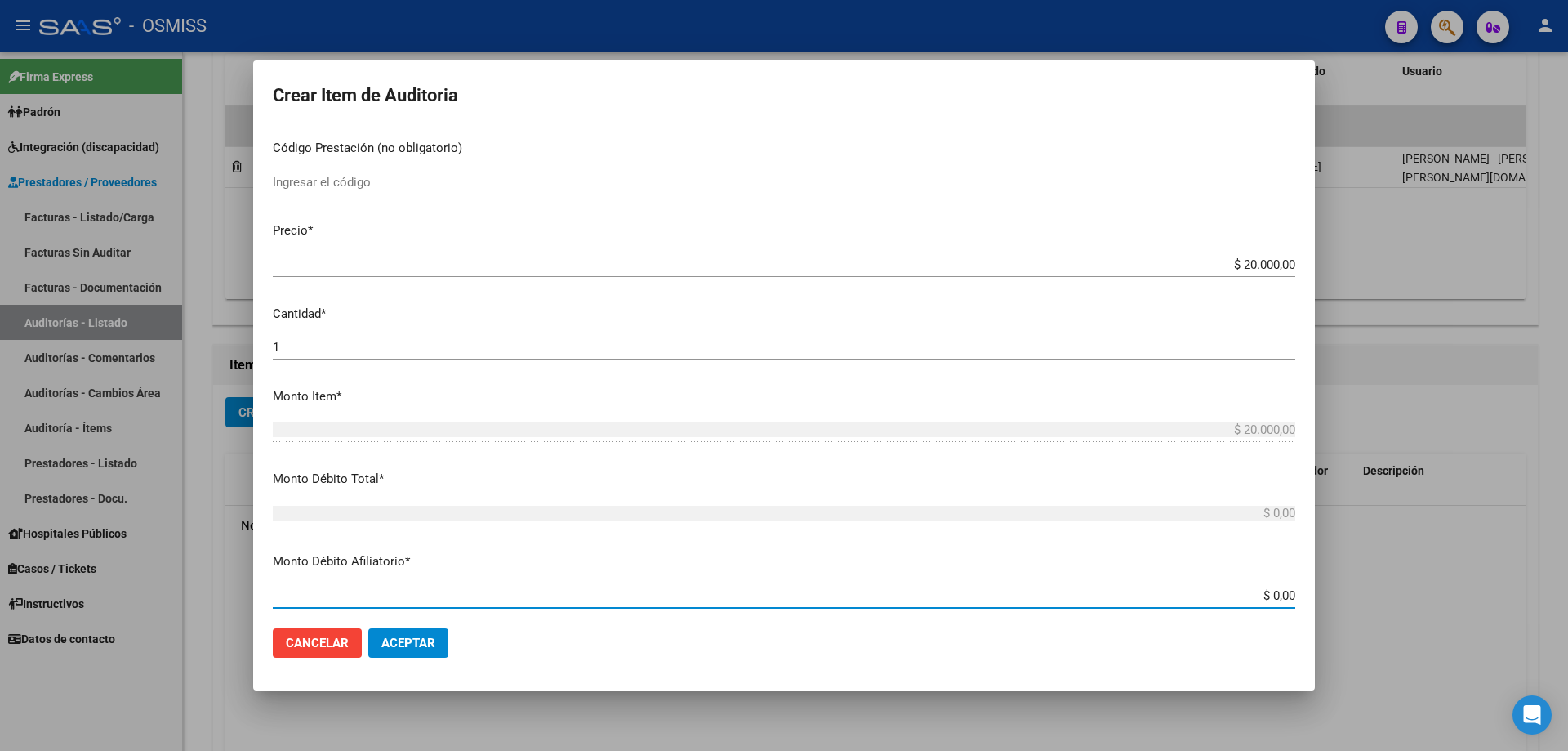
drag, startPoint x: 1179, startPoint y: 602, endPoint x: 1567, endPoint y: 550, distance: 391.5
click at [757, 506] on div "Crear Item de Auditoria 28357473 Nro Documento 20283574734 CUIL Afiliado Activo…" at bounding box center [784, 376] width 1568 height 751
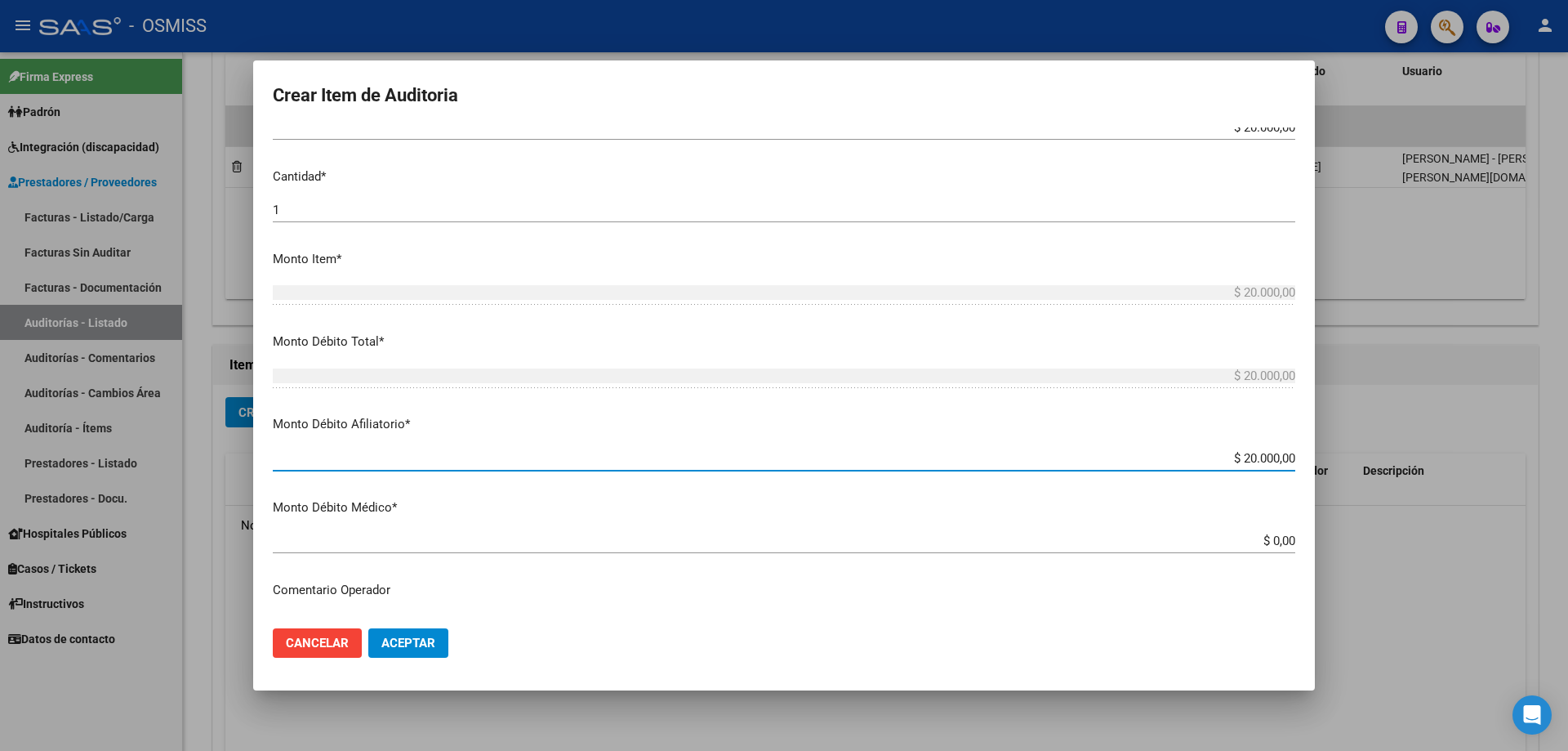
scroll to position [735, 0]
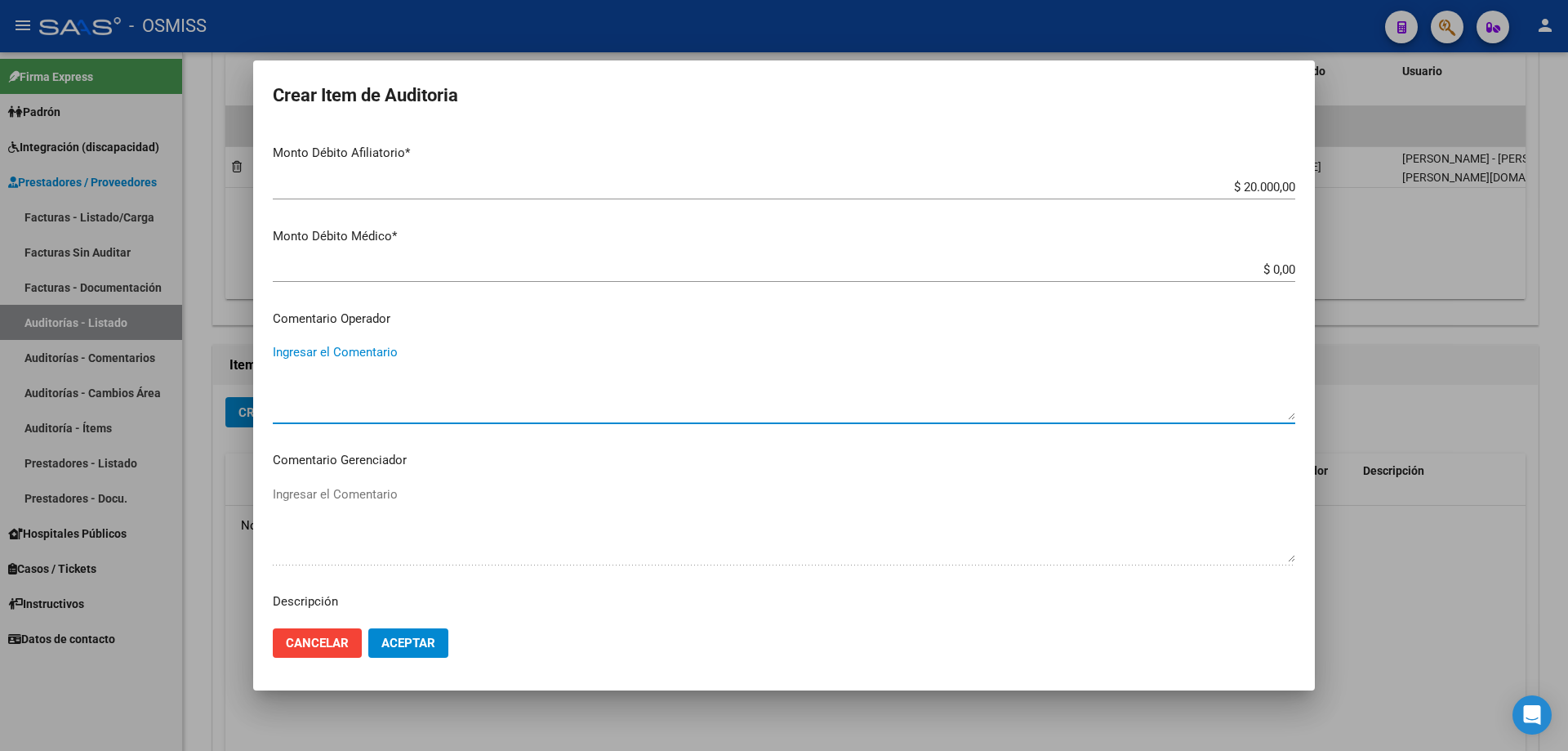
click at [458, 381] on textarea "Ingresar el Comentario" at bounding box center [784, 381] width 1023 height 77
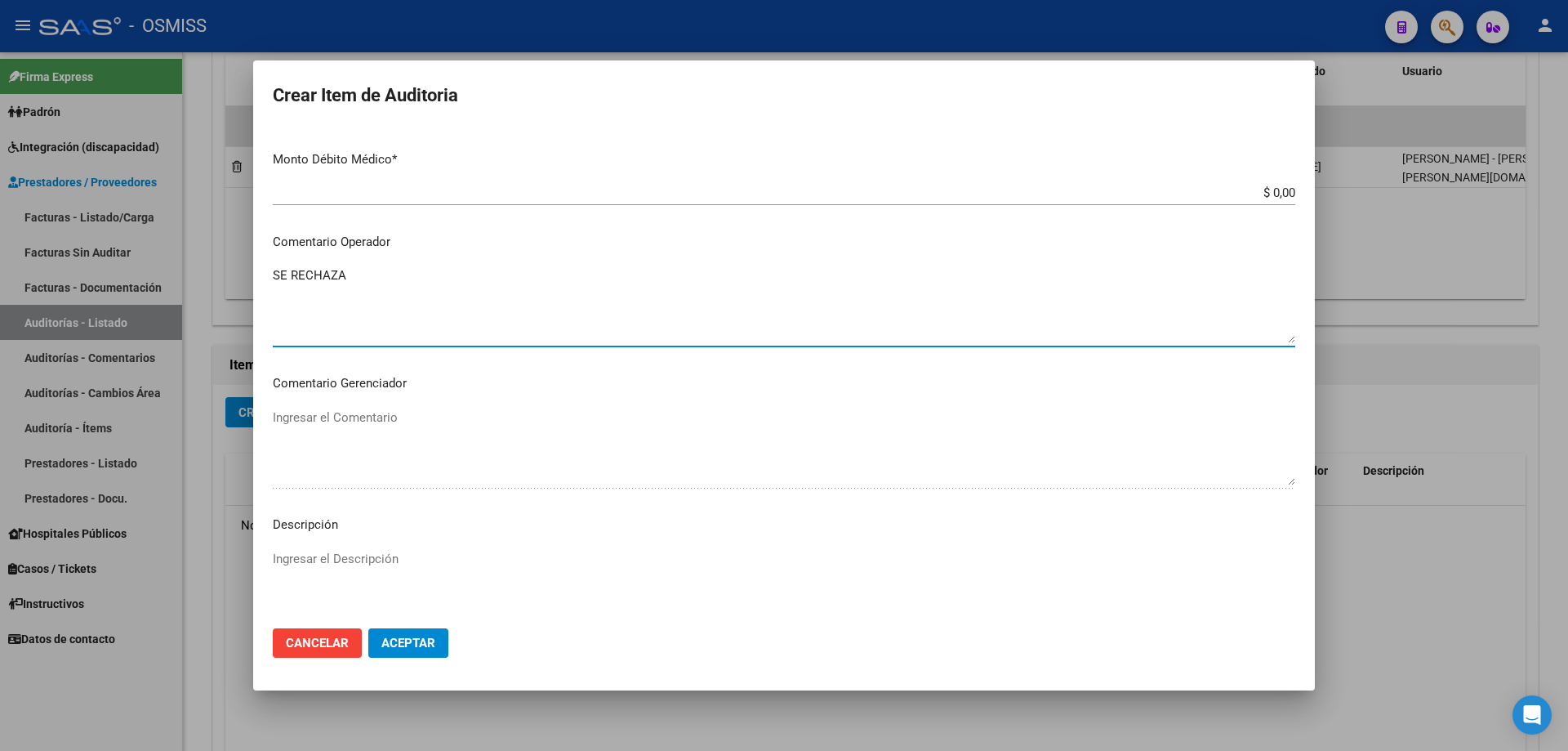
scroll to position [1008, 0]
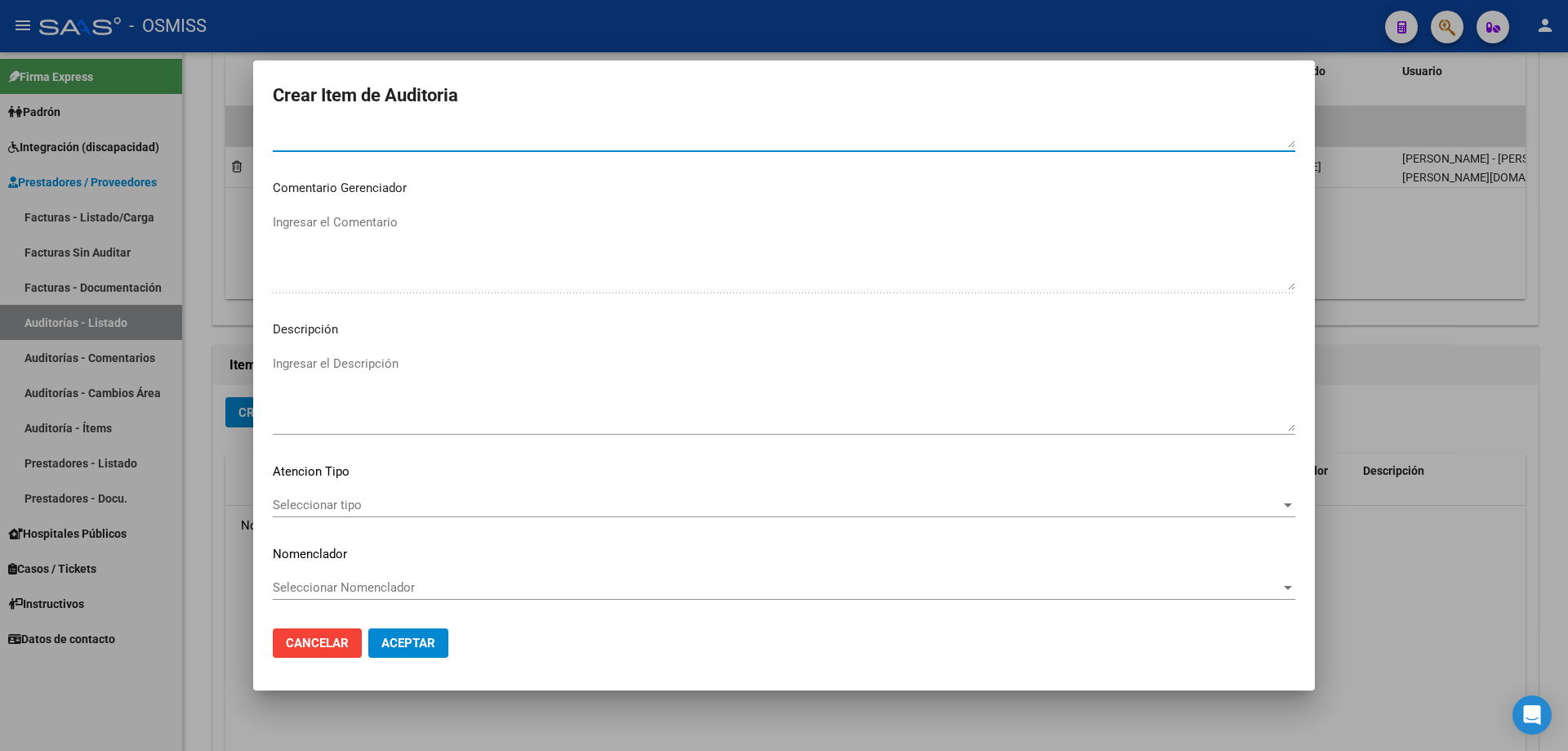
click at [397, 408] on textarea "Ingresar el Descripción" at bounding box center [784, 393] width 1023 height 77
click at [738, 506] on mat-dialog-container "Crear Item de Auditoria 28357473 Nro Documento 20283574734 CUIL Afiliado Activo…" at bounding box center [784, 376] width 1062 height 630
click at [322, 394] on textarea "Ingresar el Descripción" at bounding box center [784, 393] width 1023 height 77
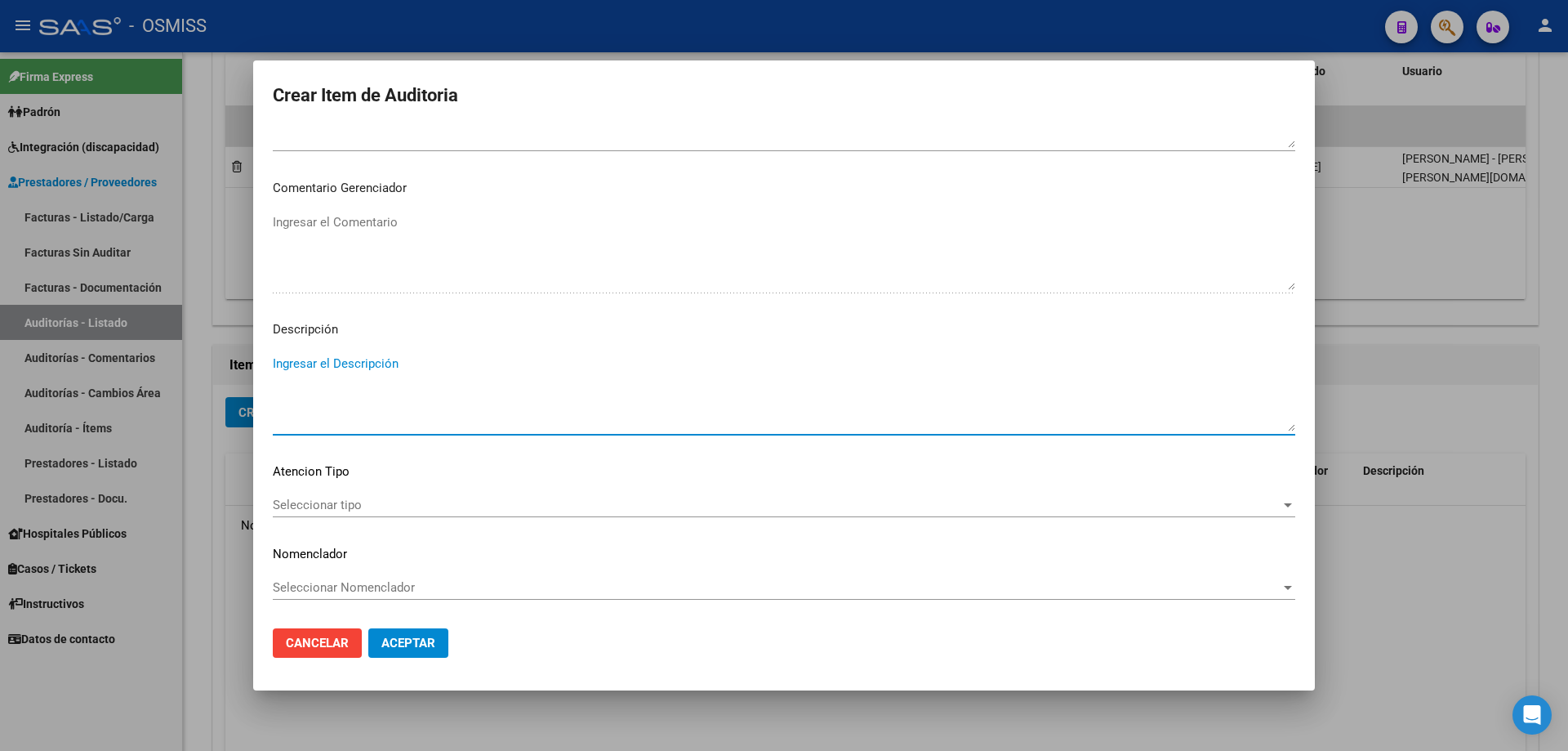
paste textarea "Tabla SICOSS AFIP: declaracion jurada CONTRATO 25 (Empleo público provincial) N…"
click at [400, 506] on span "Aceptar" at bounding box center [408, 643] width 54 height 15
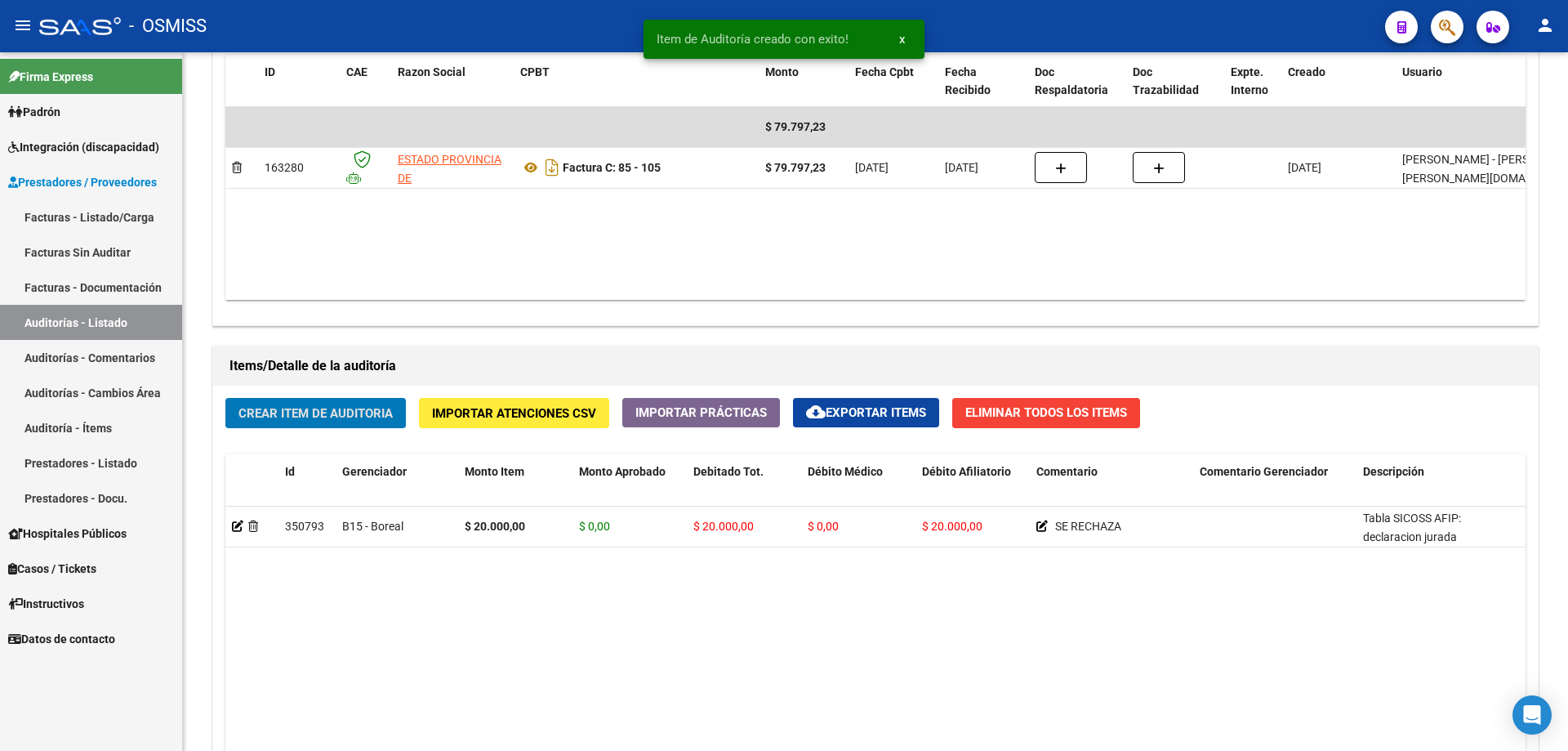
scroll to position [899, 0]
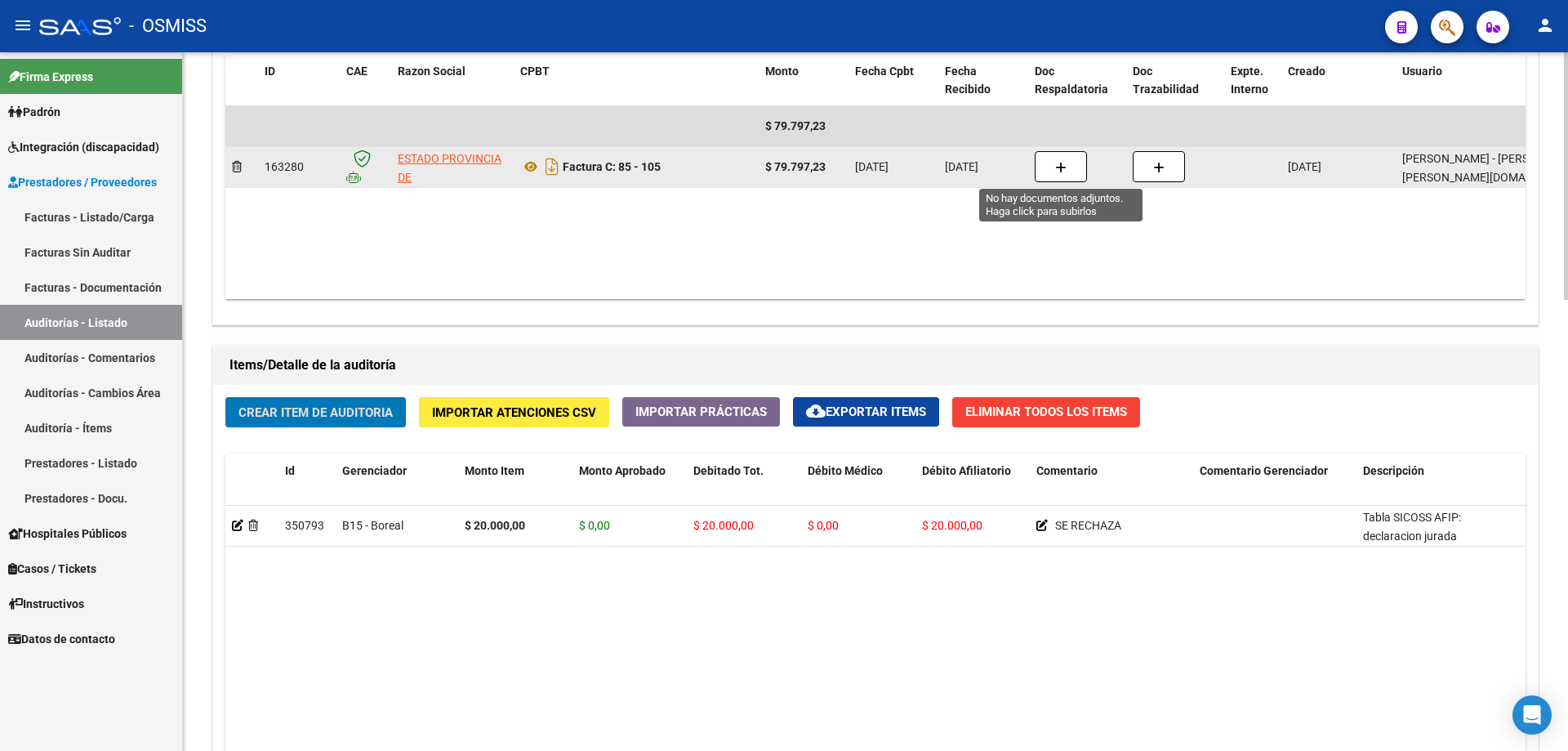
click at [757, 169] on icon "button" at bounding box center [1061, 168] width 12 height 12
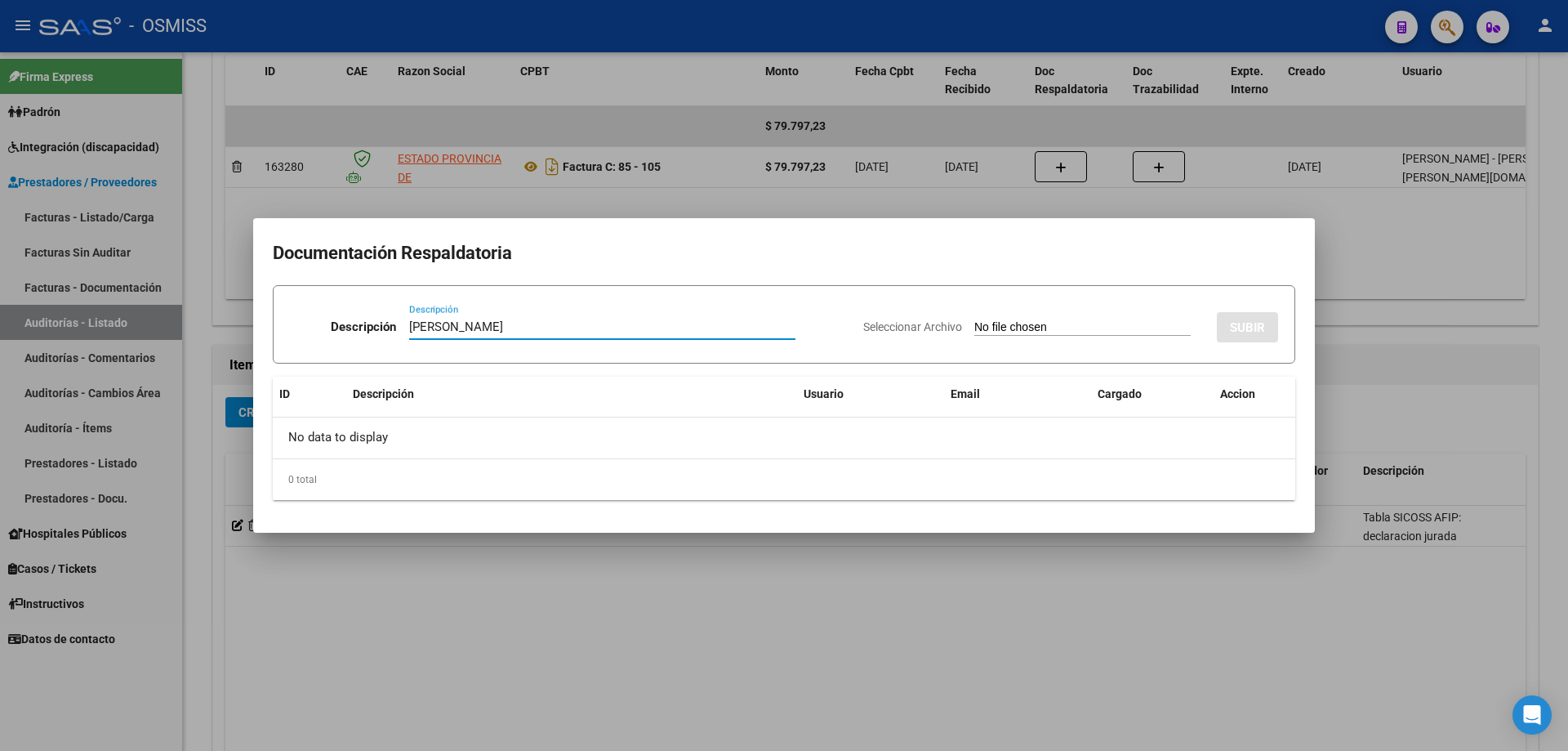
click at [757, 329] on input "Seleccionar Archivo" at bounding box center [1083, 328] width 216 height 16
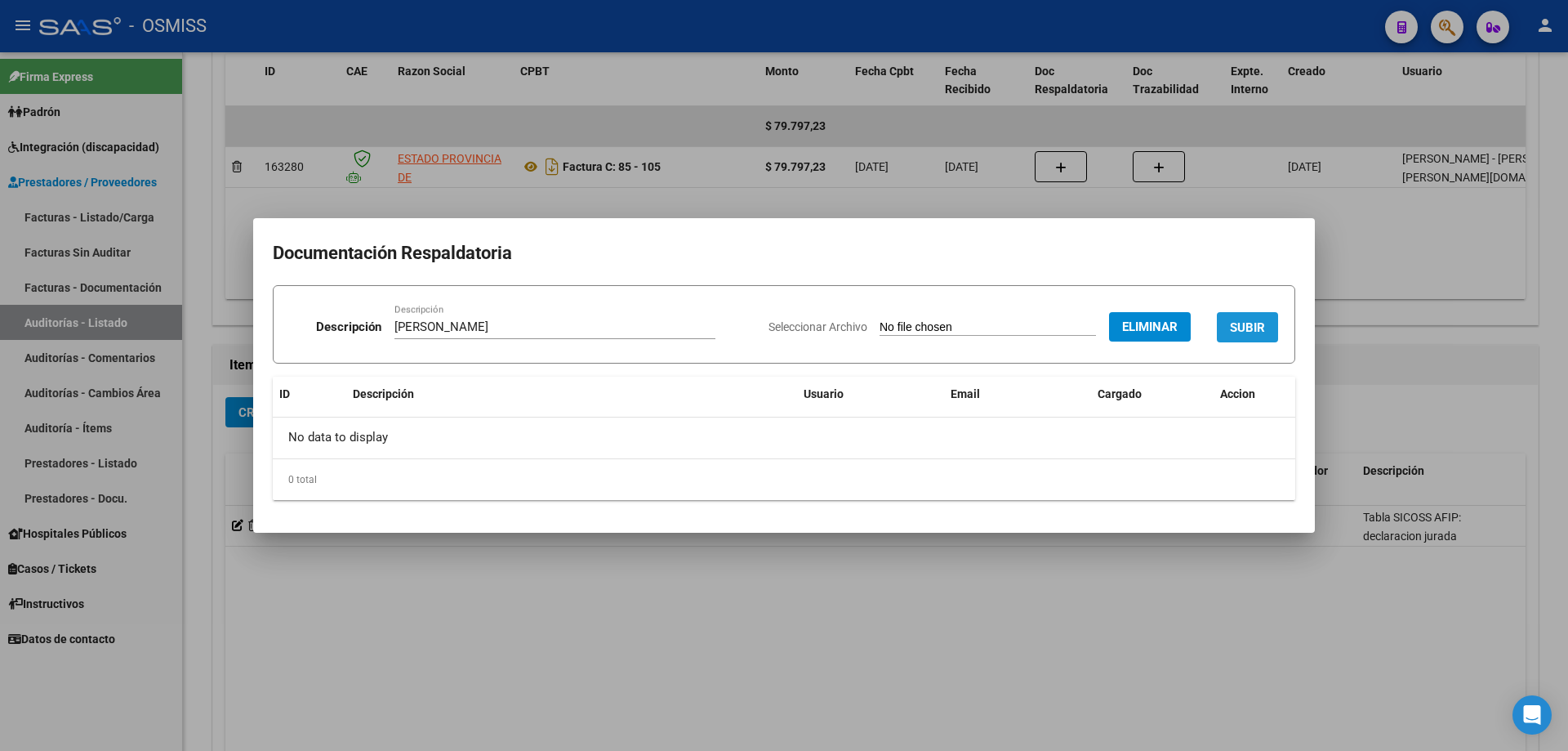
click at [757, 325] on button "SUBIR" at bounding box center [1248, 327] width 61 height 30
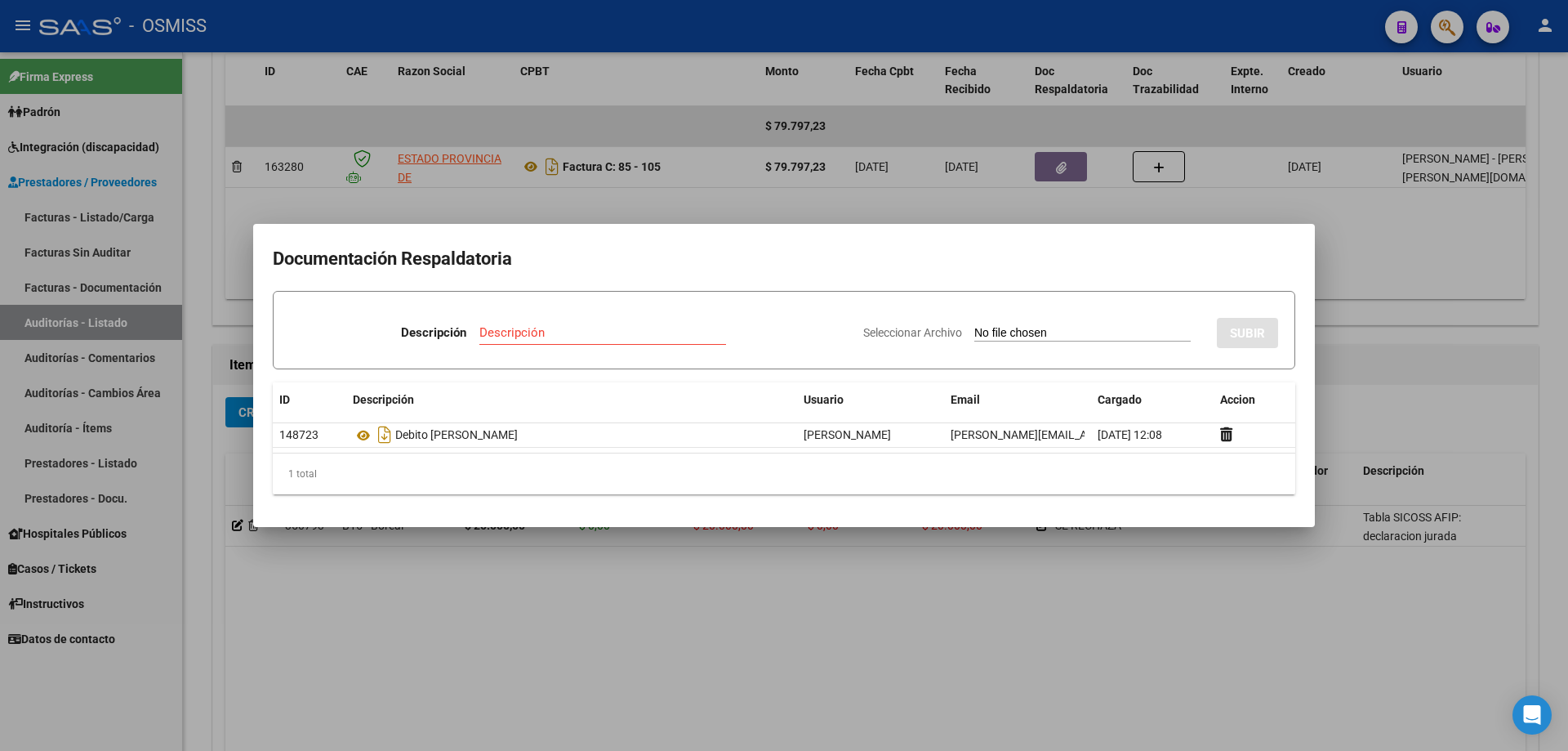
click at [757, 383] on div at bounding box center [784, 376] width 1568 height 751
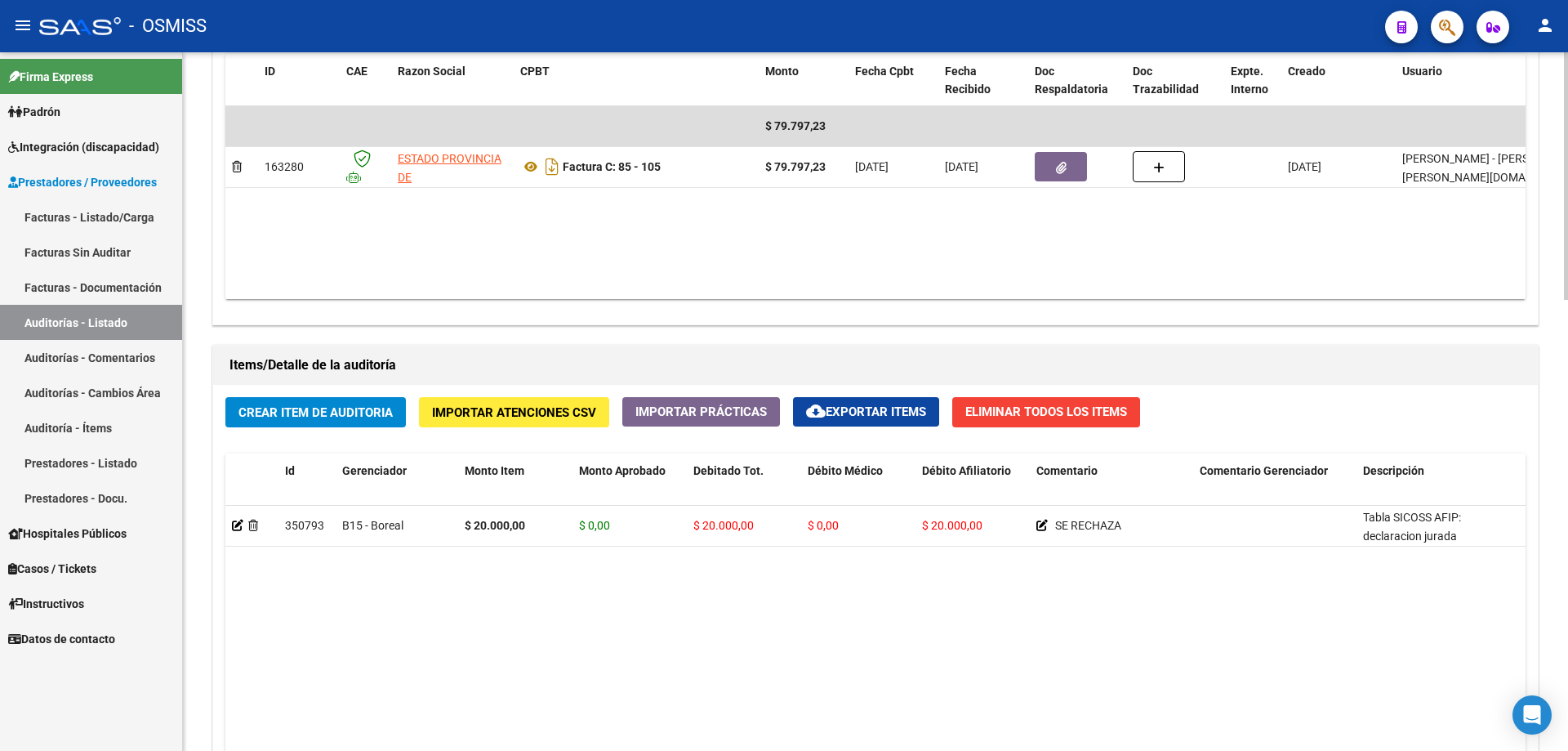
click at [404, 506] on datatable-body "350793 B15 - Boreal $ 20.000,00 $ 0,00 $ 20.000,00 $ 0,00 $ 20.000,00 SE RECHAZ…" at bounding box center [874, 722] width 1300 height 433
click at [532, 506] on datatable-body "350793 B15 - Boreal $ 20.000,00 $ 0,00 $ 20.000,00 $ 0,00 $ 20.000,00 SE RECHAZ…" at bounding box center [874, 722] width 1300 height 433
click at [340, 405] on span "Crear Item de Auditoria" at bounding box center [315, 412] width 154 height 15
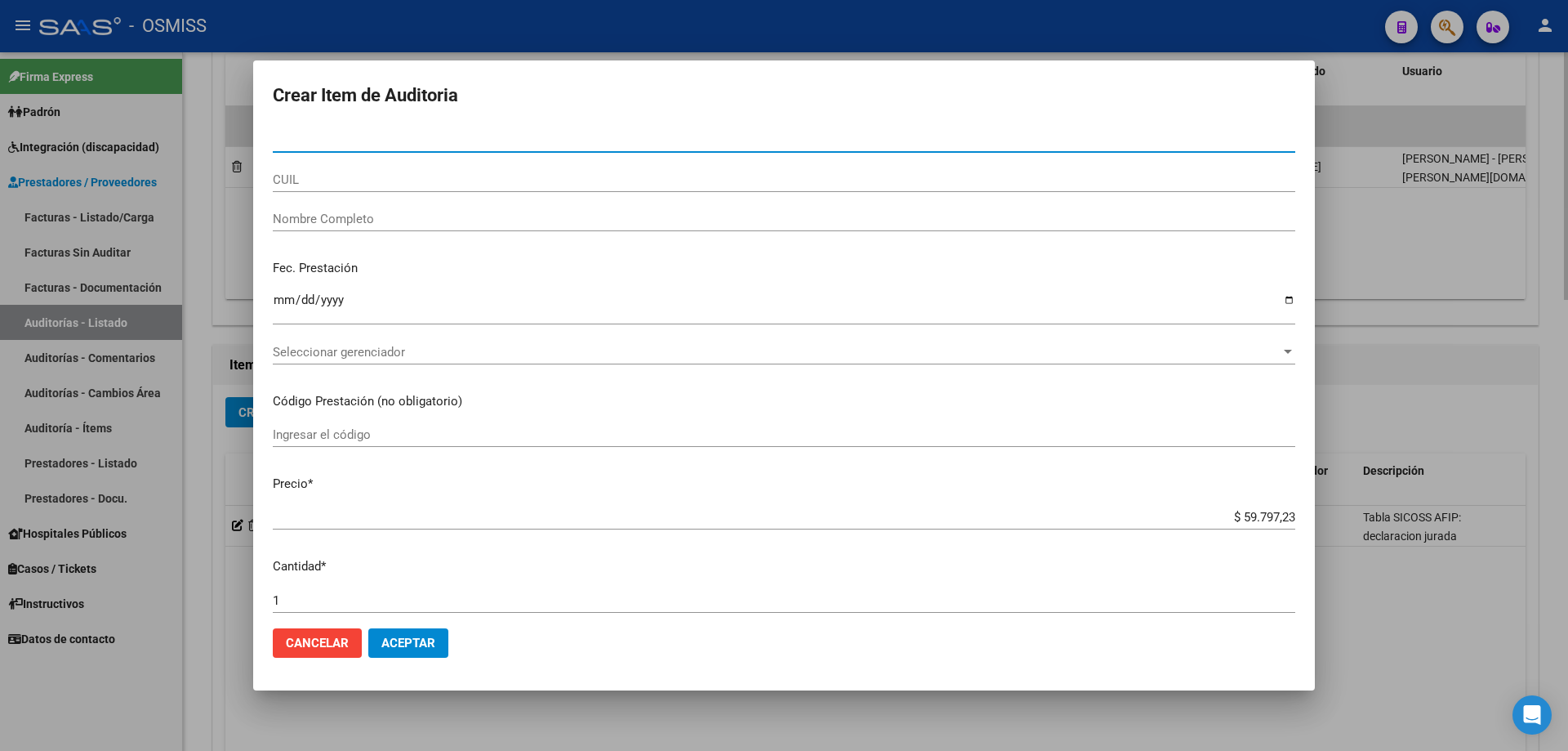
paste input "43840126"
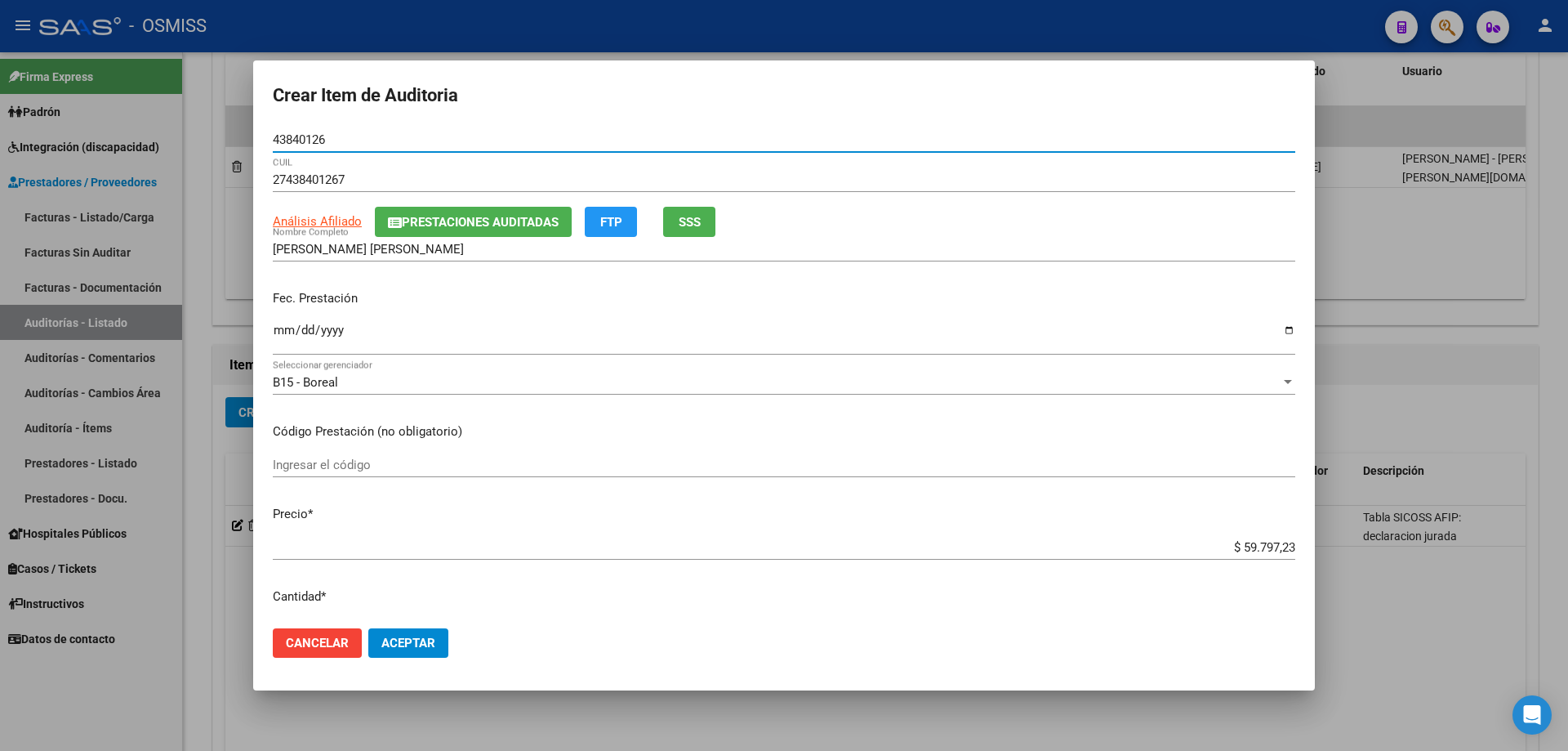
click at [288, 341] on input "Ingresar la fecha" at bounding box center [784, 336] width 1023 height 27
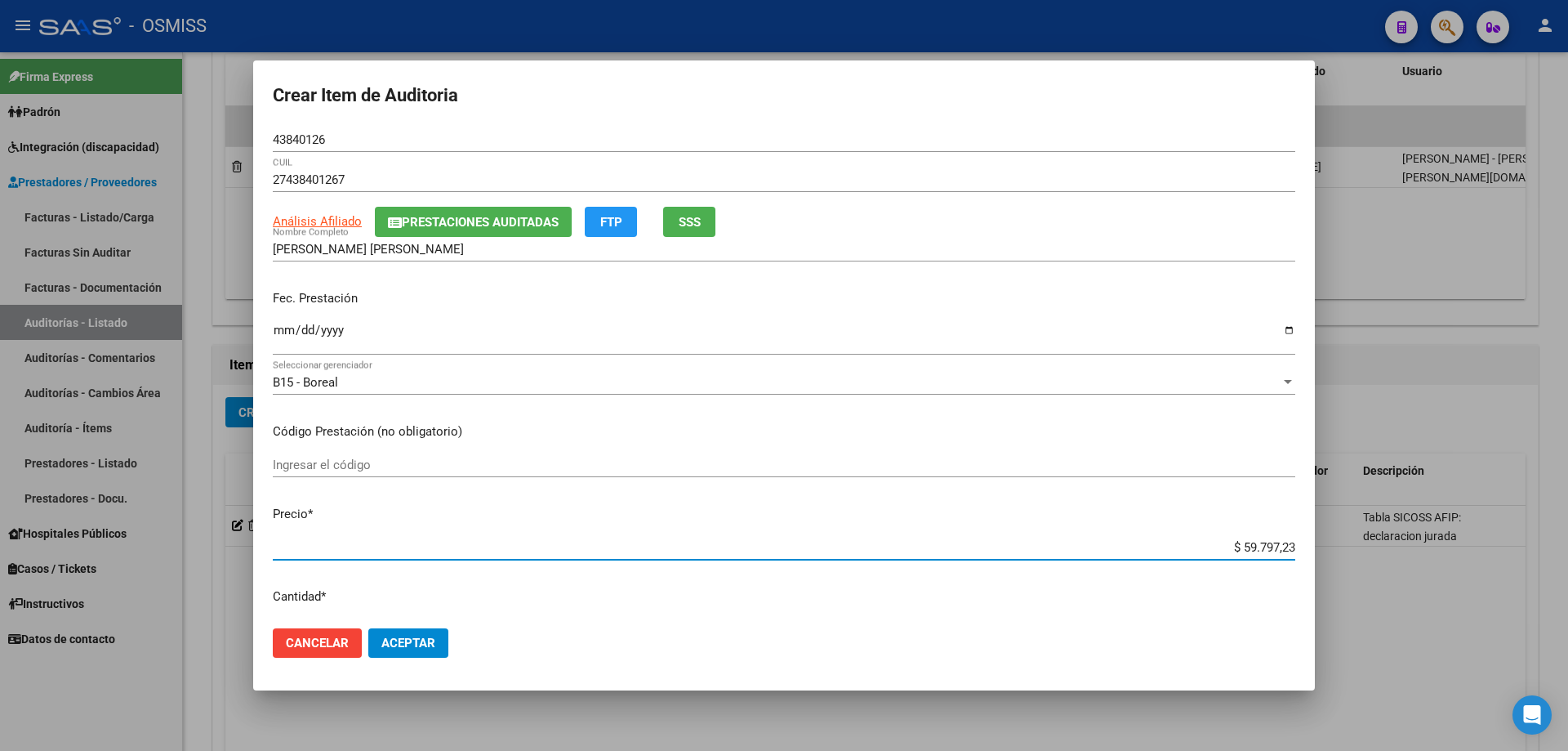
drag, startPoint x: 1177, startPoint y: 548, endPoint x: 1567, endPoint y: 433, distance: 406.6
click at [757, 477] on div "Crear Item de Auditoria 43840126 Nro Documento 27438401267 CUIL Análisis Afilia…" at bounding box center [784, 376] width 1568 height 751
click at [423, 506] on span "Aceptar" at bounding box center [408, 643] width 54 height 15
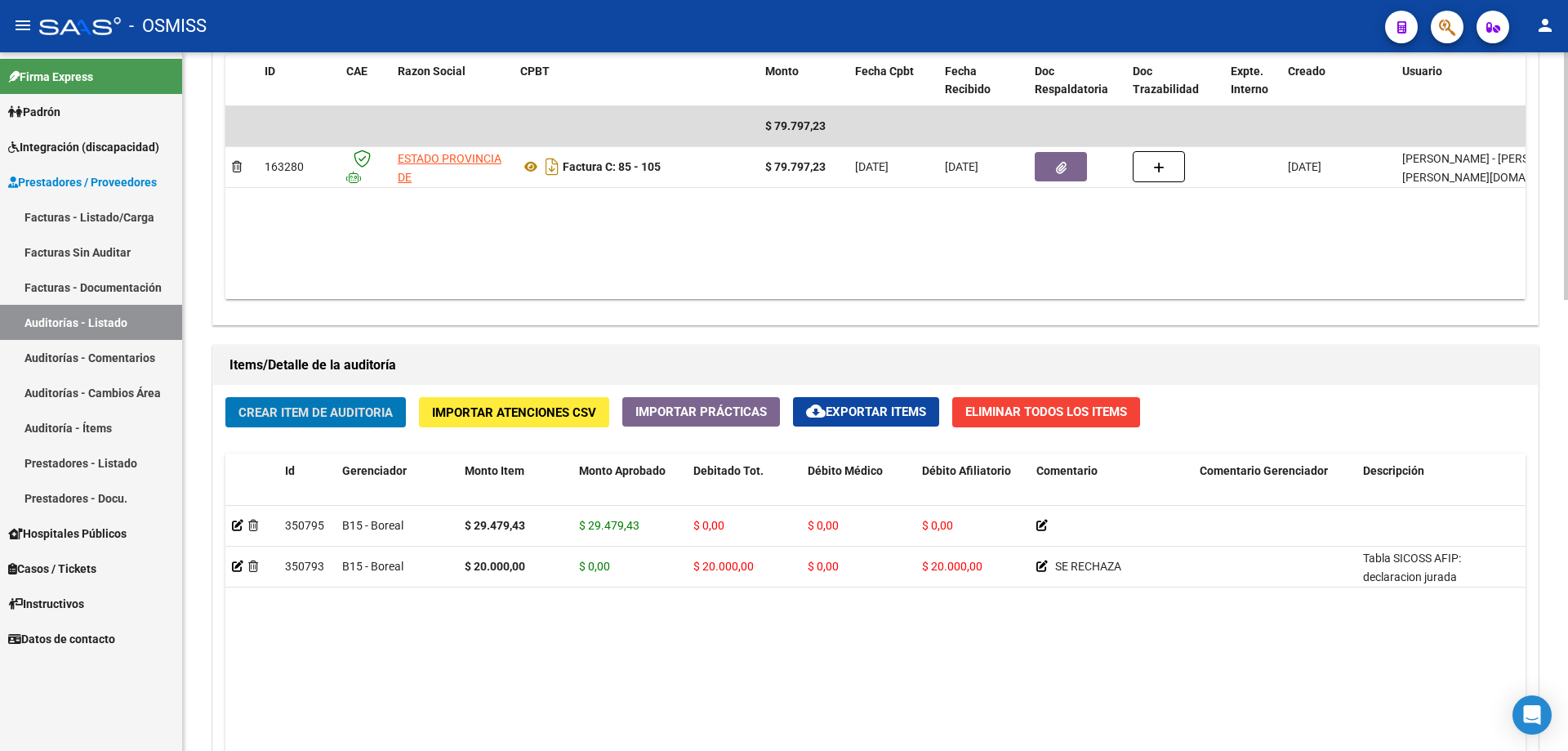
click at [399, 424] on button "Crear Item de Auditoria" at bounding box center [315, 412] width 181 height 30
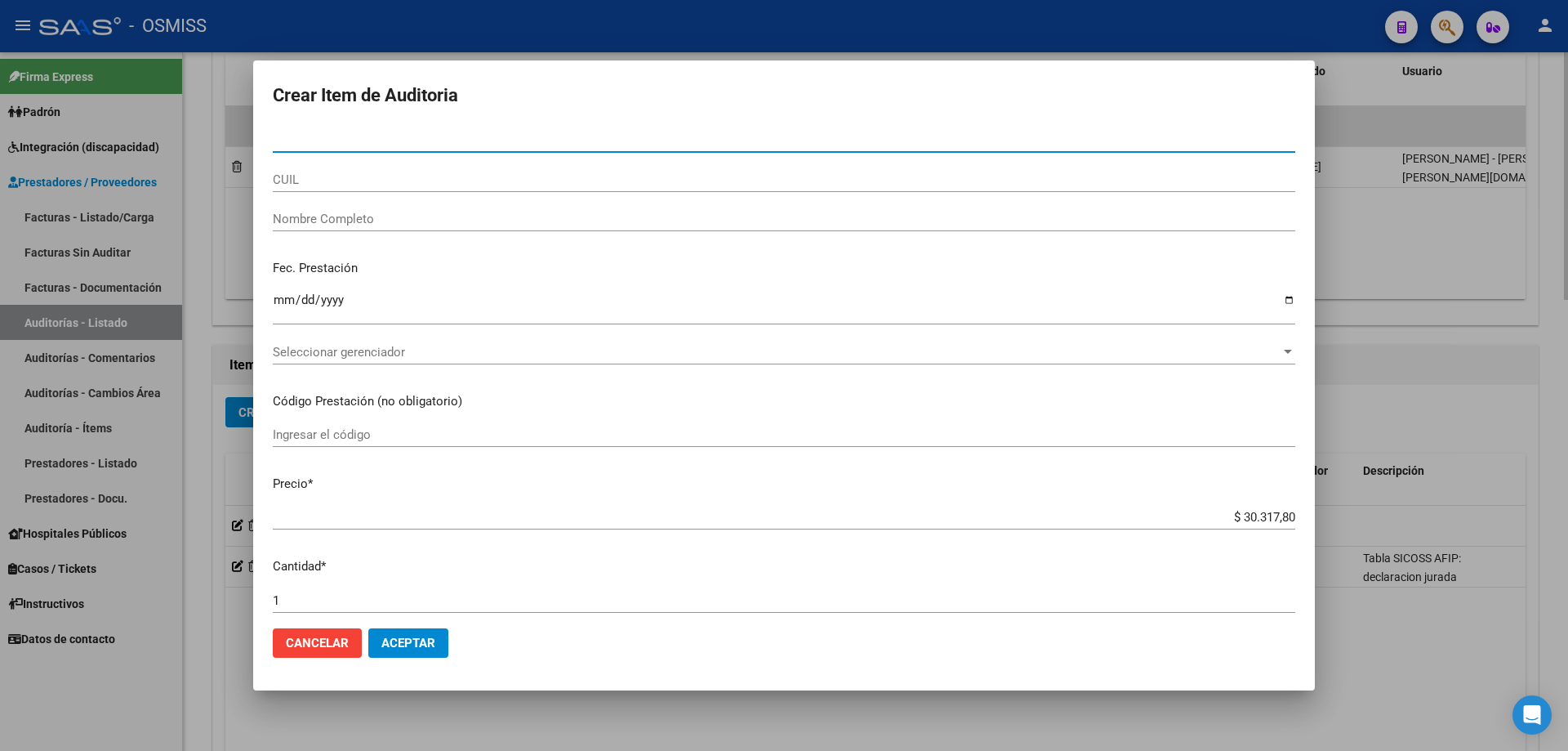
paste input "59584514"
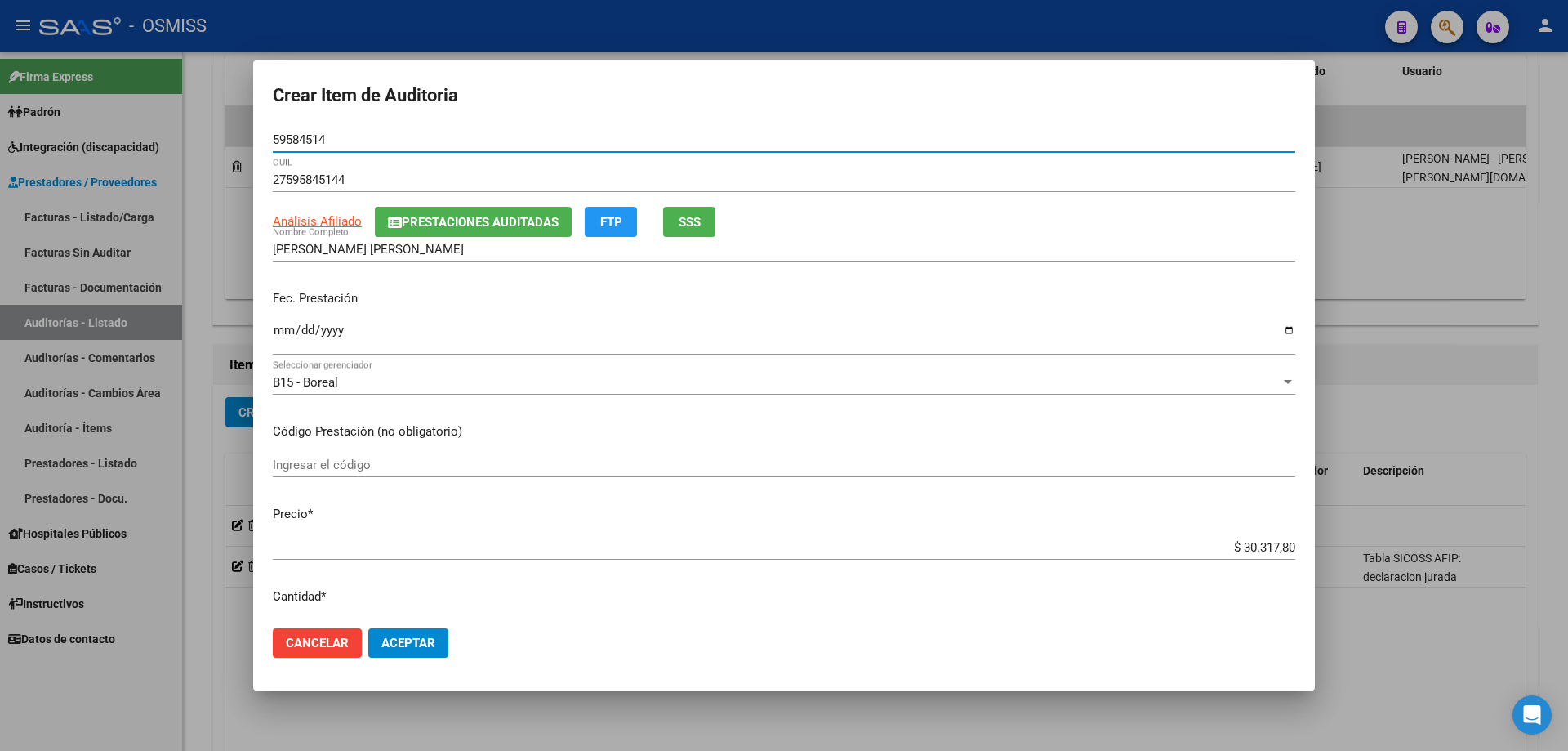
click at [288, 344] on input "Ingresar la fecha" at bounding box center [784, 336] width 1023 height 27
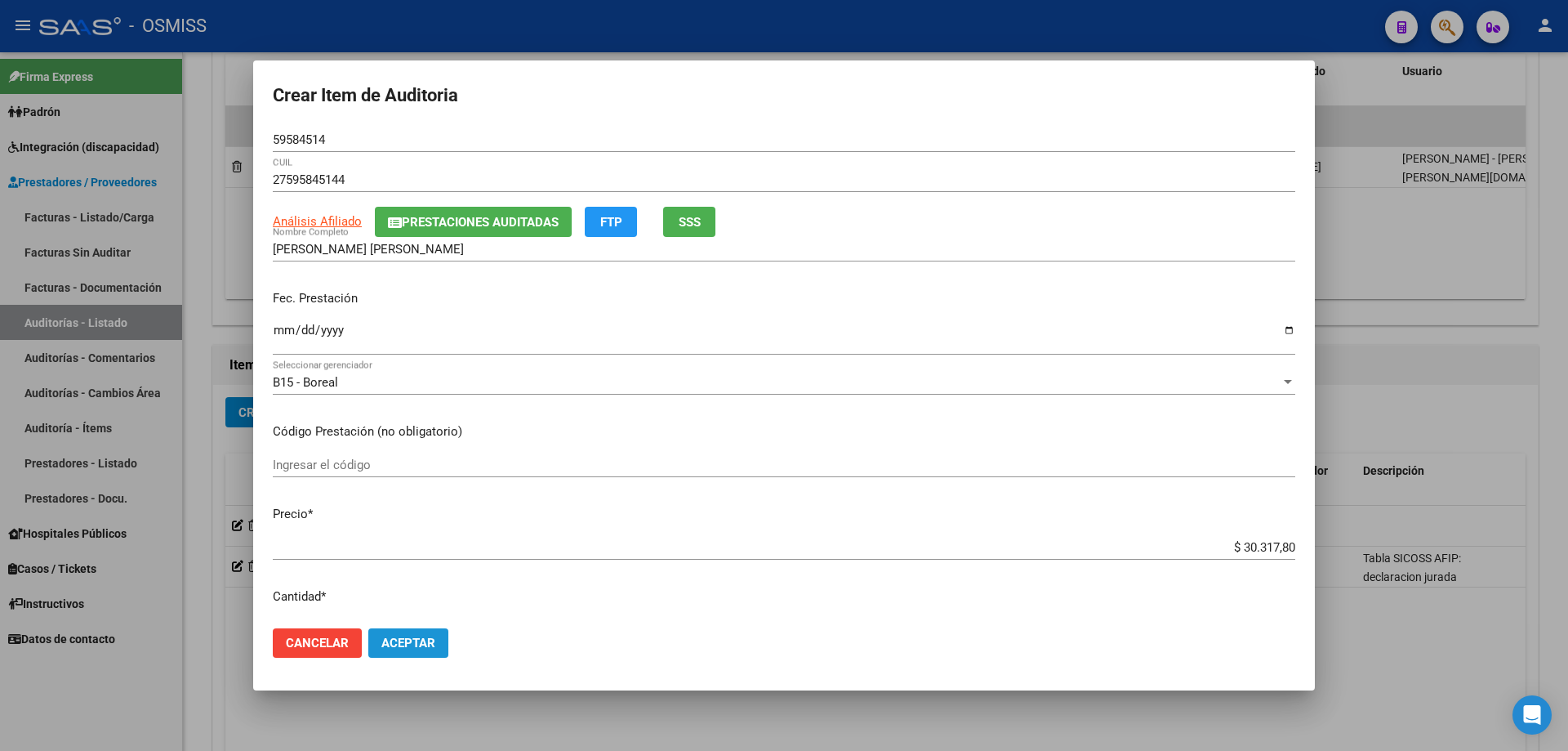
click at [412, 506] on span "Aceptar" at bounding box center [408, 643] width 54 height 15
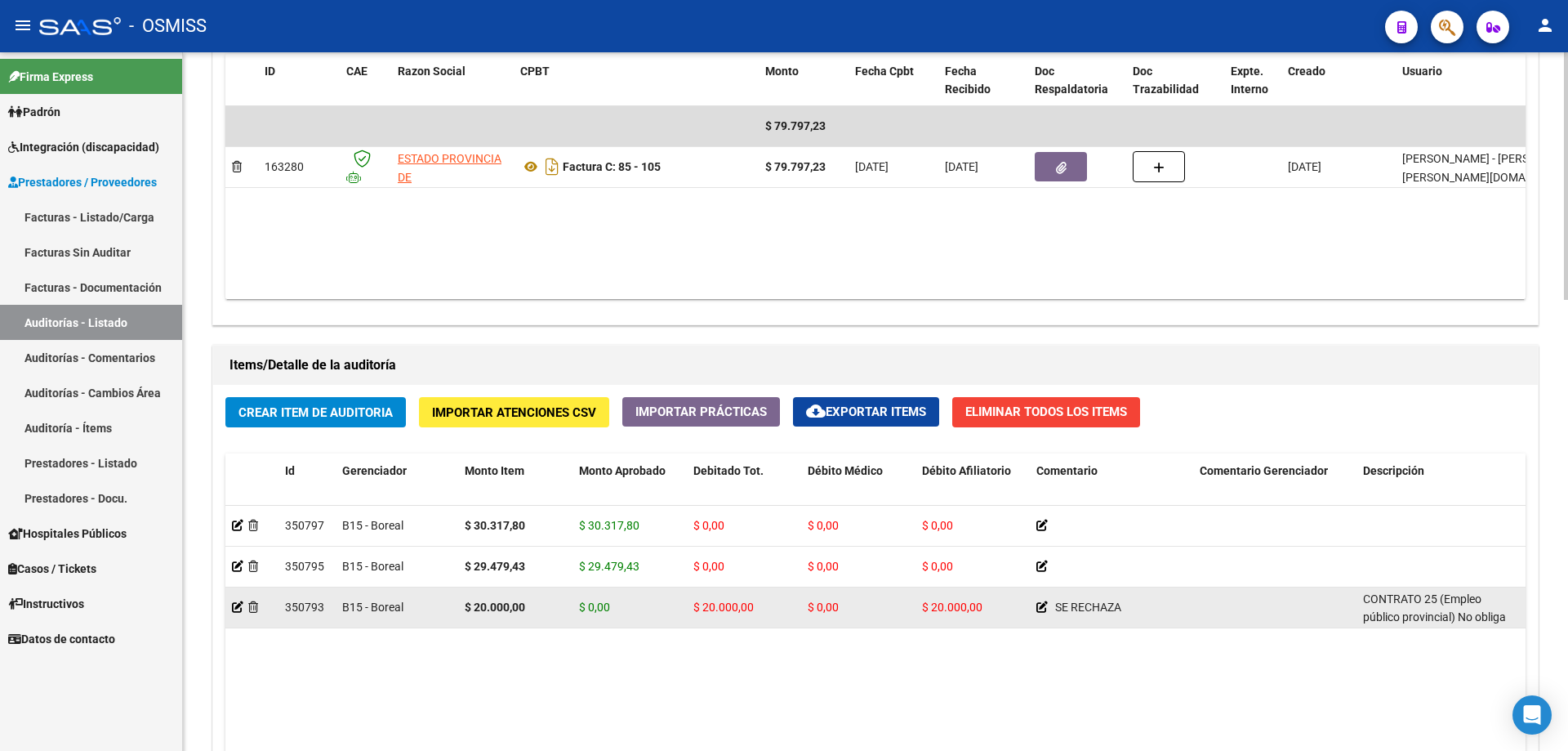
scroll to position [1, 0]
drag, startPoint x: 1365, startPoint y: 601, endPoint x: 1500, endPoint y: 615, distance: 135.7
click at [757, 506] on div "Tabla SICOSS AFIP: declaracion jurada CONTRATO 25 (Empleo público provincial) N…" at bounding box center [1437, 606] width 150 height 34
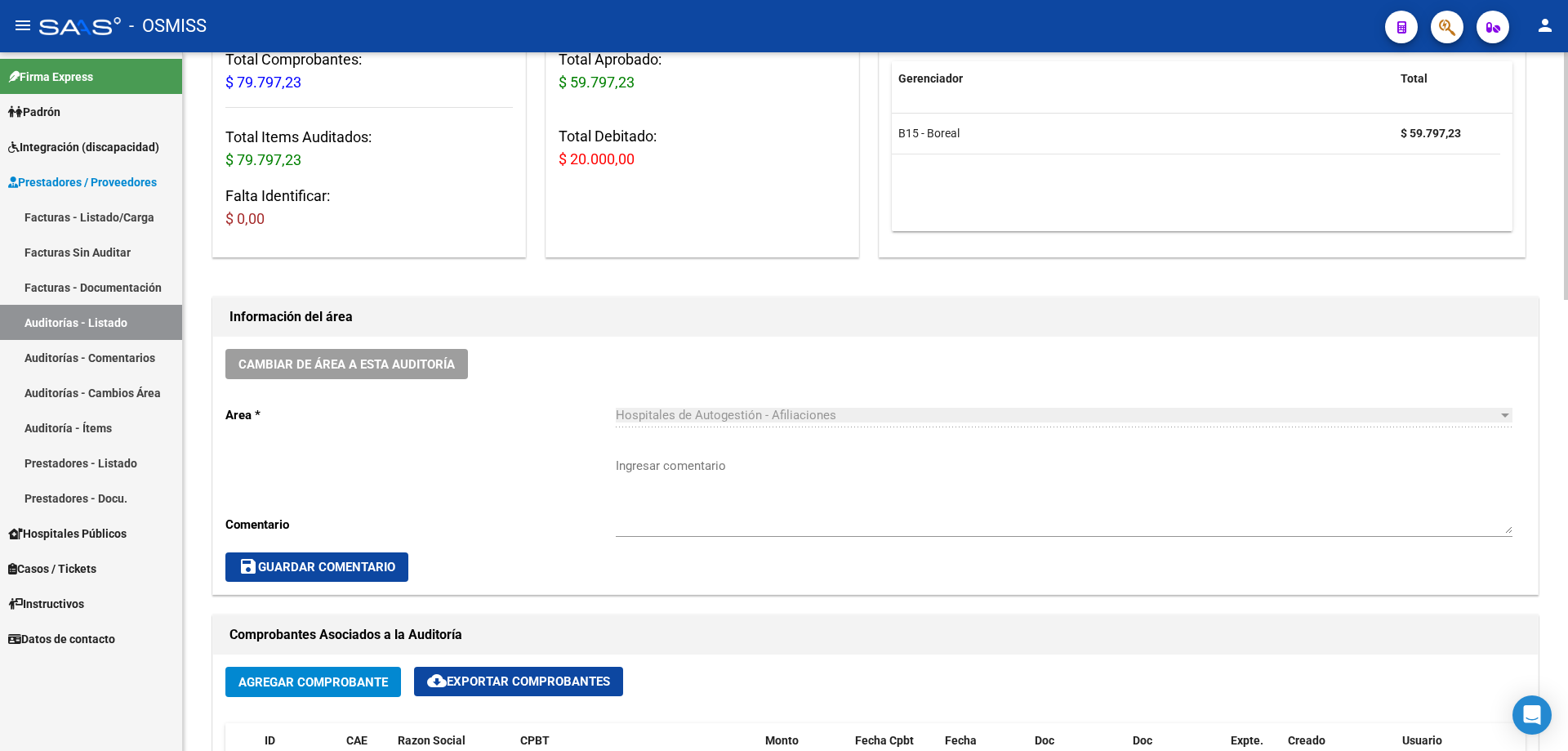
scroll to position [0, 0]
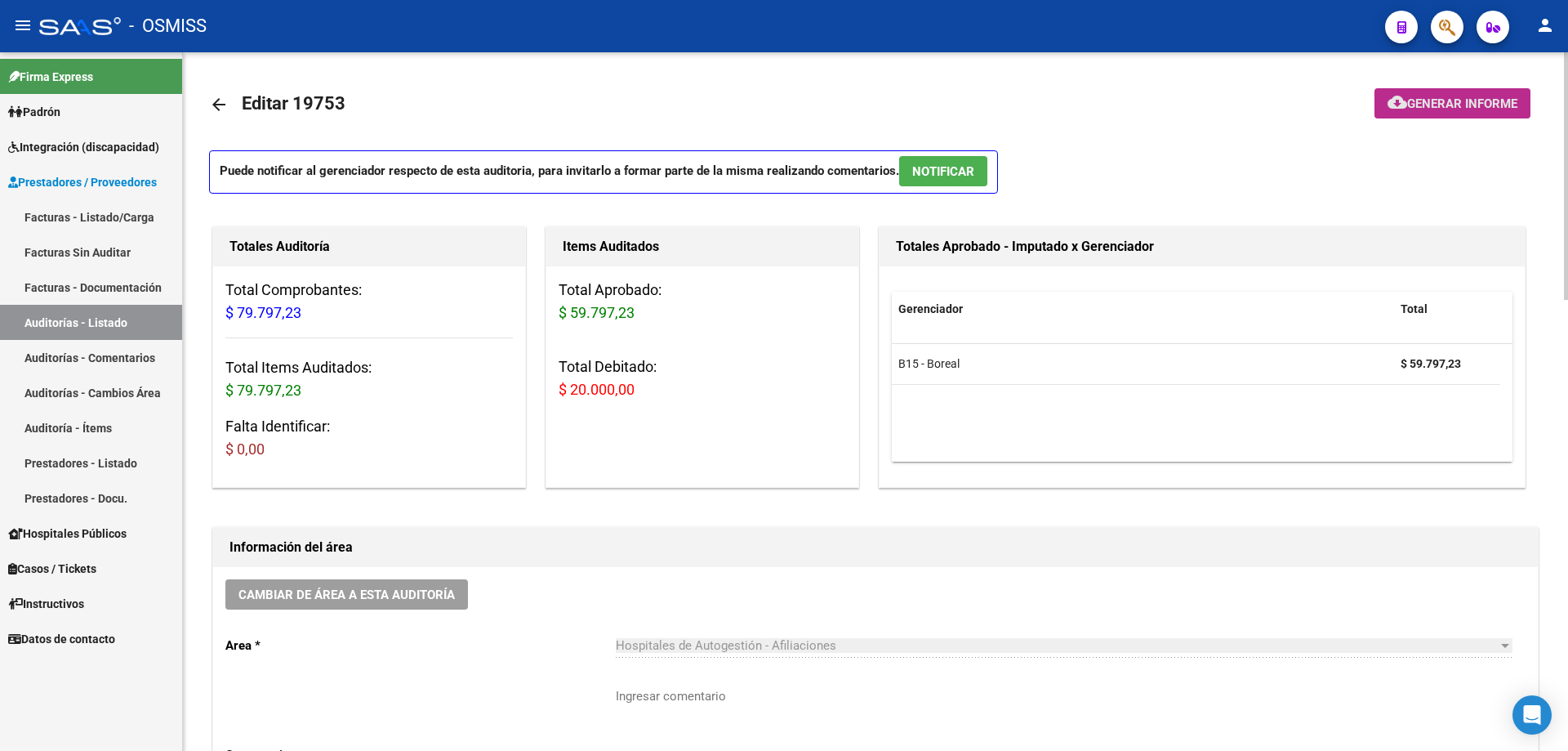
click at [757, 104] on span "Generar informe" at bounding box center [1462, 103] width 110 height 15
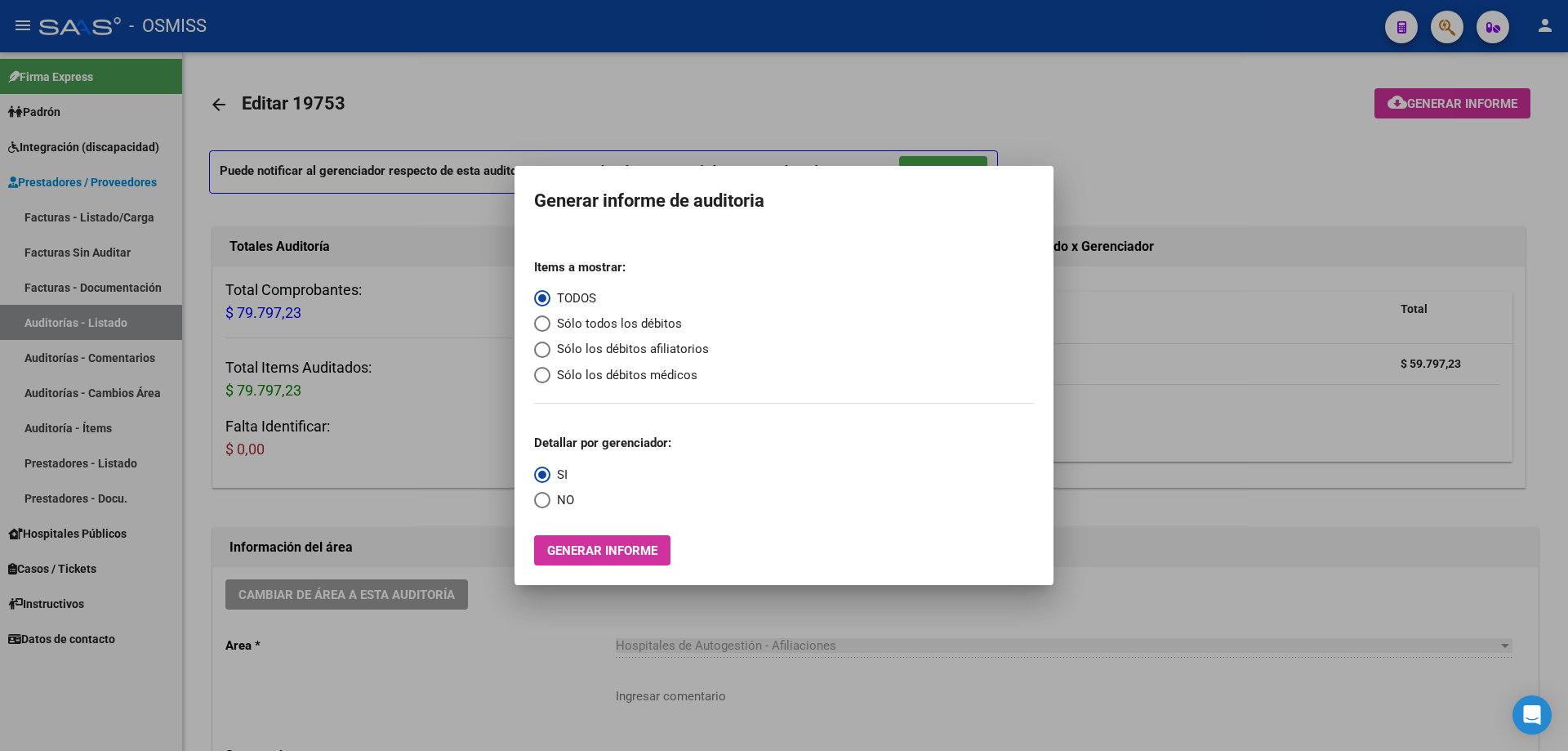
click at [590, 334] on mat-radio-group "Items a mostrar: TODOS Sólo todos los débitos Sólo los débitos afiliatorios Sól…" at bounding box center [622, 315] width 175 height 139
click at [591, 344] on span "Sólo los débitos afiliatorios" at bounding box center [629, 349] width 158 height 19
click at [550, 344] on input "Sólo los débitos afiliatorios" at bounding box center [542, 349] width 17 height 17
click at [553, 494] on span "NO" at bounding box center [562, 500] width 24 height 19
click at [550, 494] on input "NO" at bounding box center [542, 499] width 17 height 17
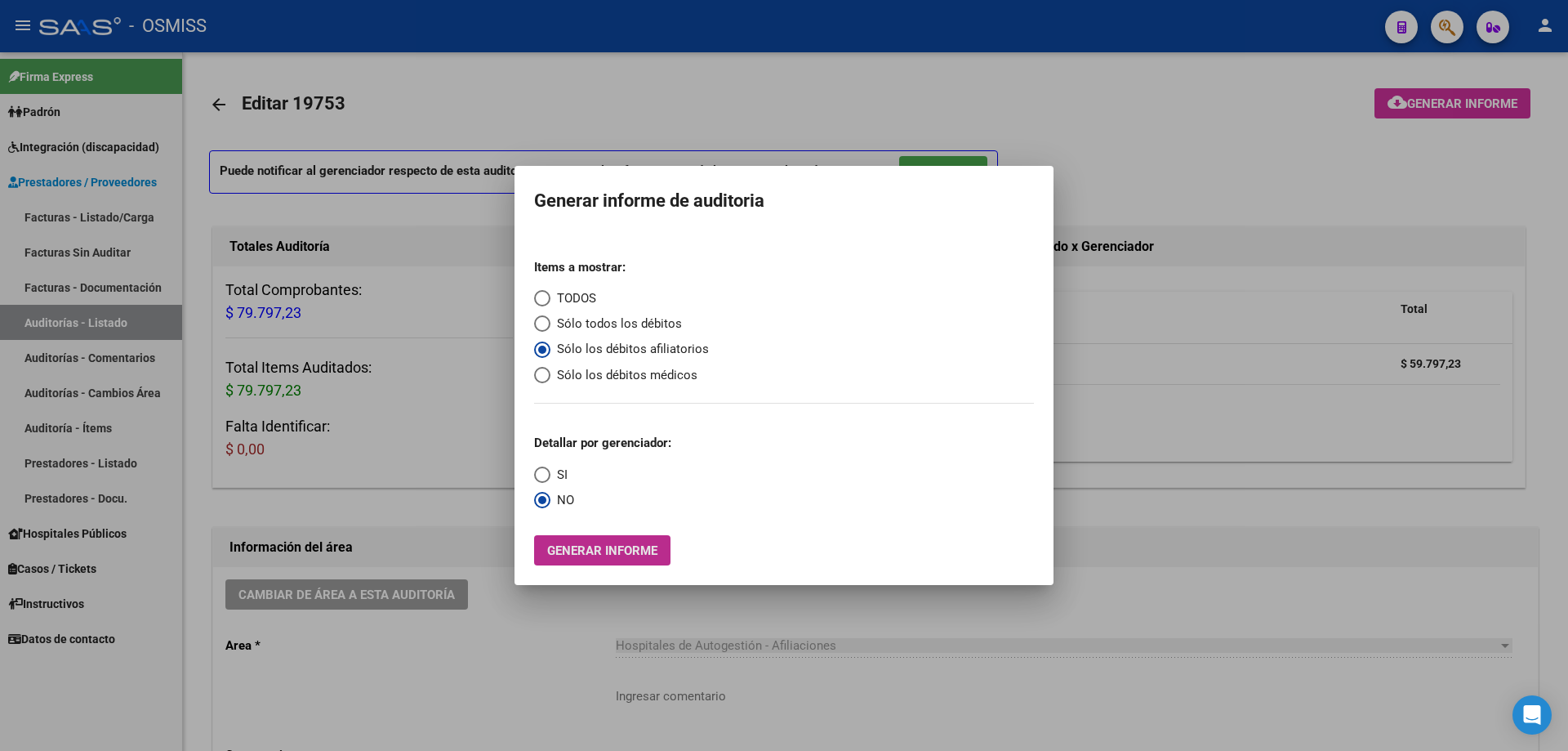
click at [605, 506] on button "Generar informe" at bounding box center [602, 549] width 137 height 30
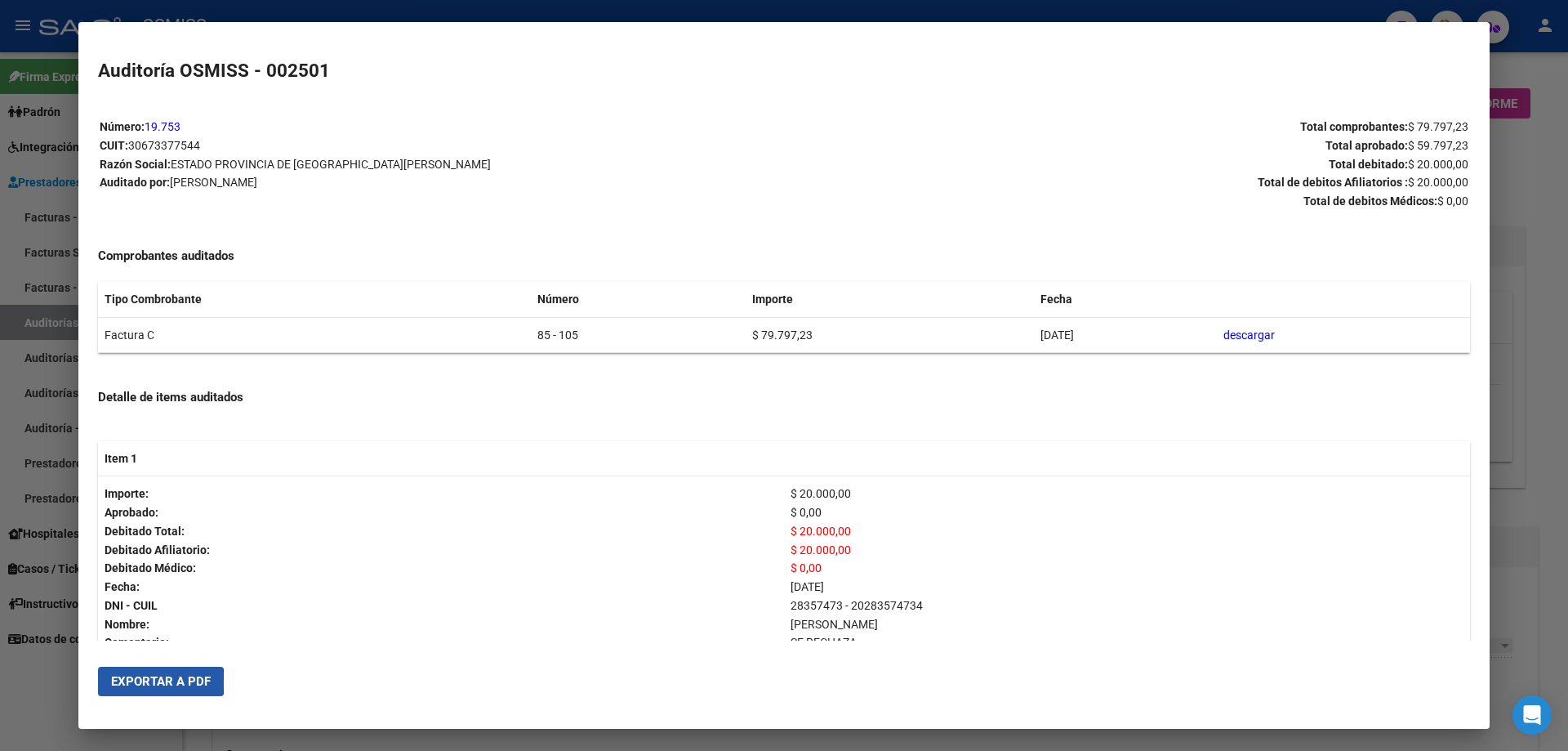
click at [124, 506] on span "Exportar a PDF" at bounding box center [160, 681] width 99 height 15
click at [757, 506] on div at bounding box center [784, 376] width 1568 height 751
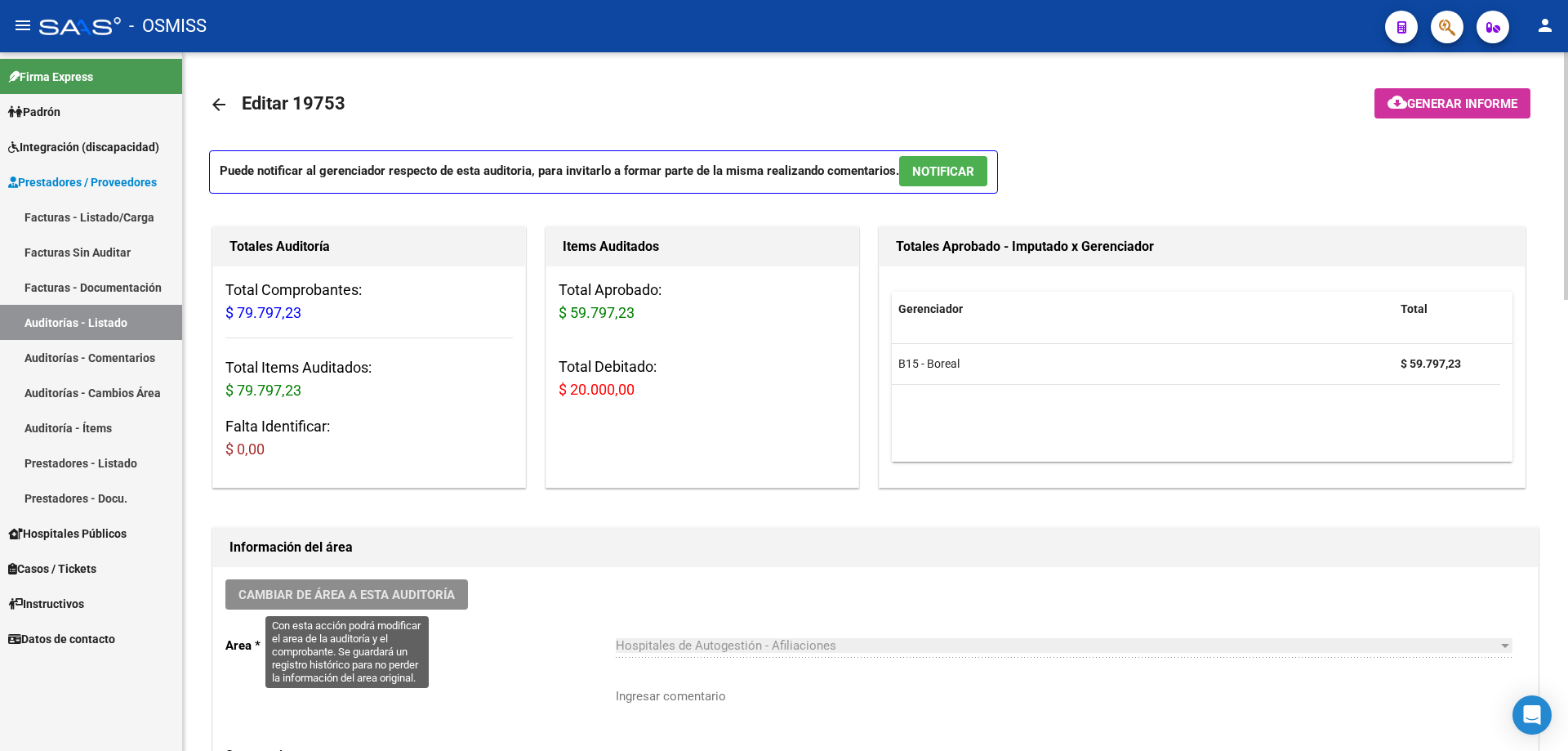
click at [376, 506] on span "Cambiar de área a esta auditoría" at bounding box center [347, 595] width 216 height 15
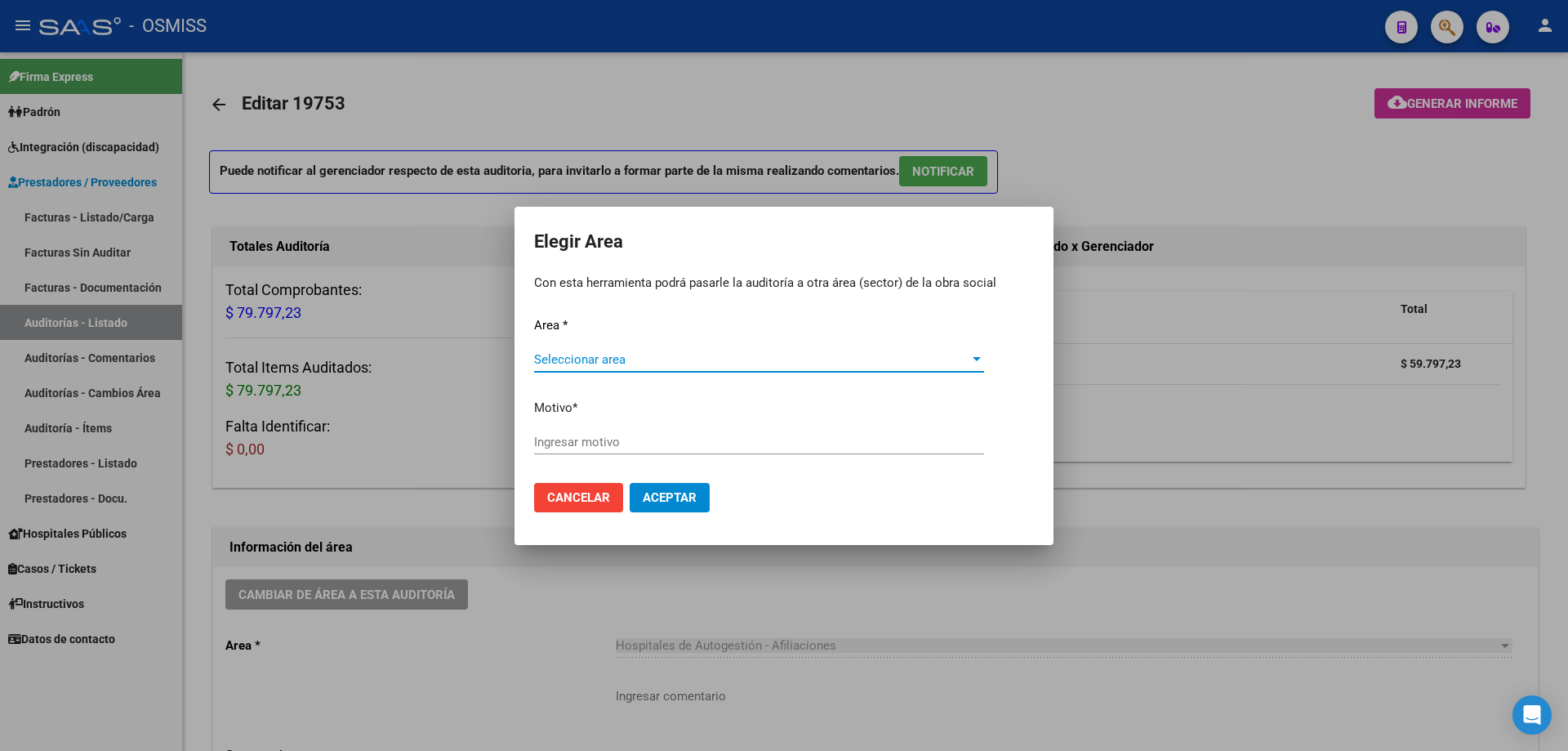
click at [641, 353] on span "Seleccionar area" at bounding box center [752, 359] width 435 height 15
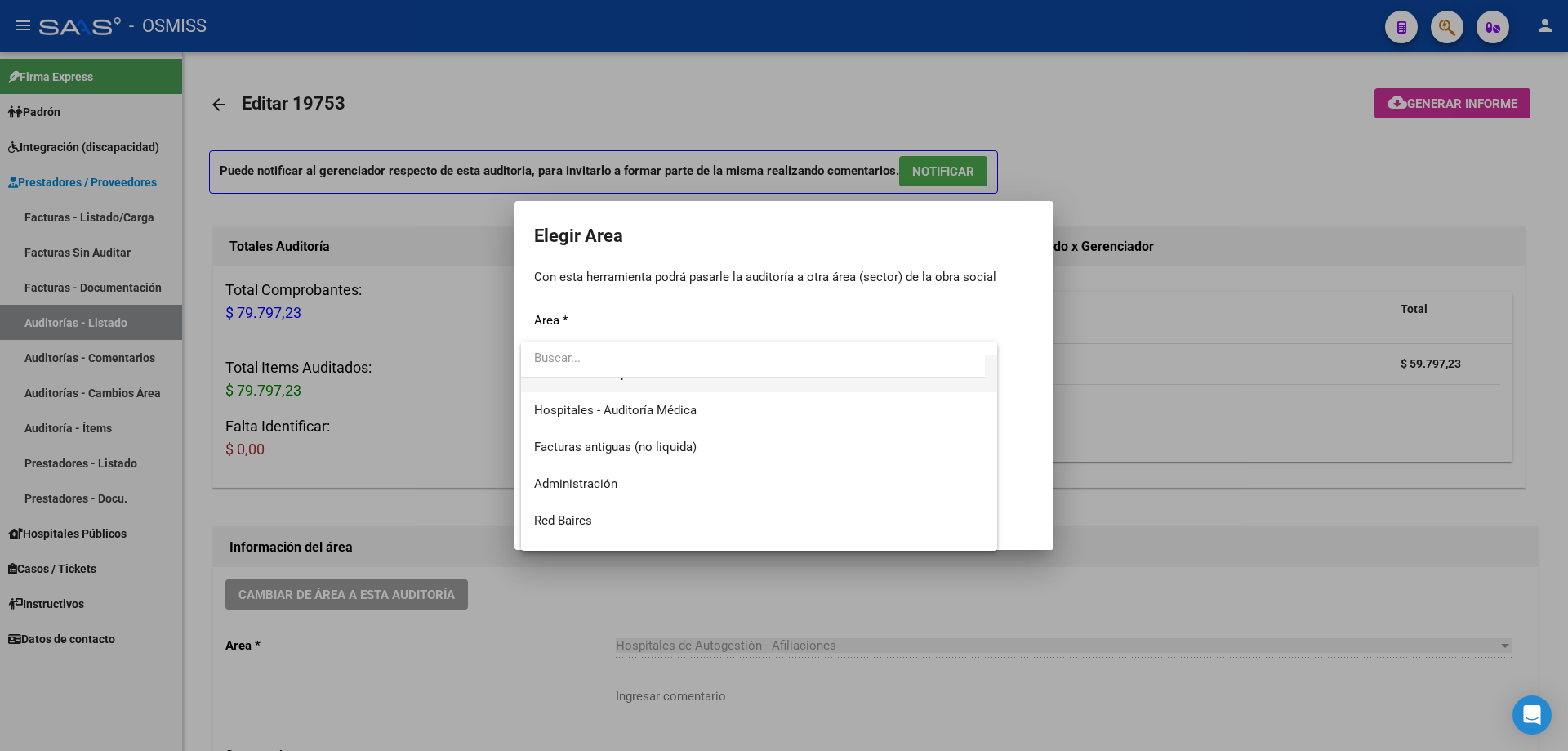
scroll to position [215, 0]
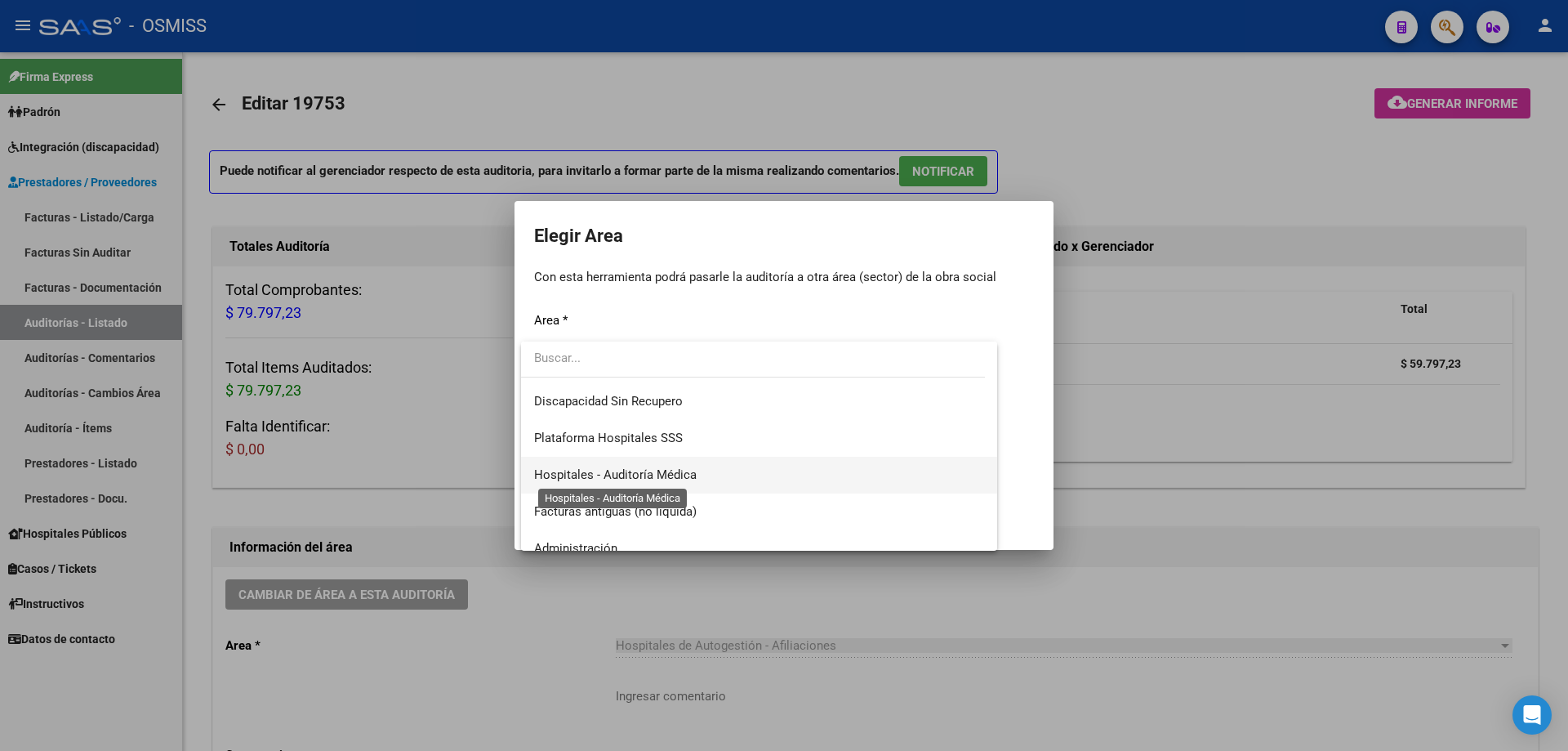
click at [687, 476] on span "Hospitales - Auditoría Médica" at bounding box center [615, 474] width 162 height 15
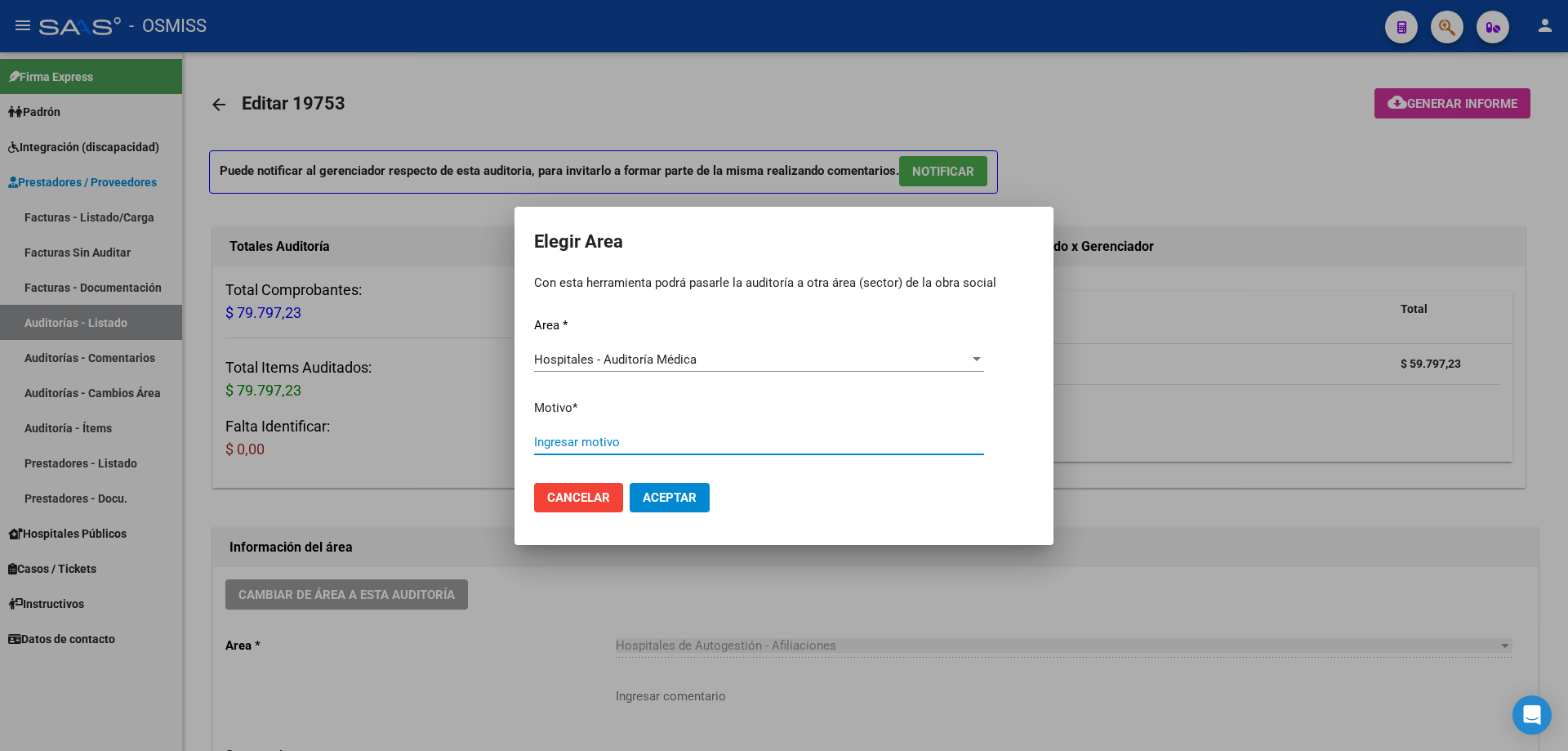
click at [685, 448] on input "Ingresar motivo" at bounding box center [759, 441] width 450 height 15
click at [670, 495] on span "Aceptar" at bounding box center [669, 497] width 54 height 15
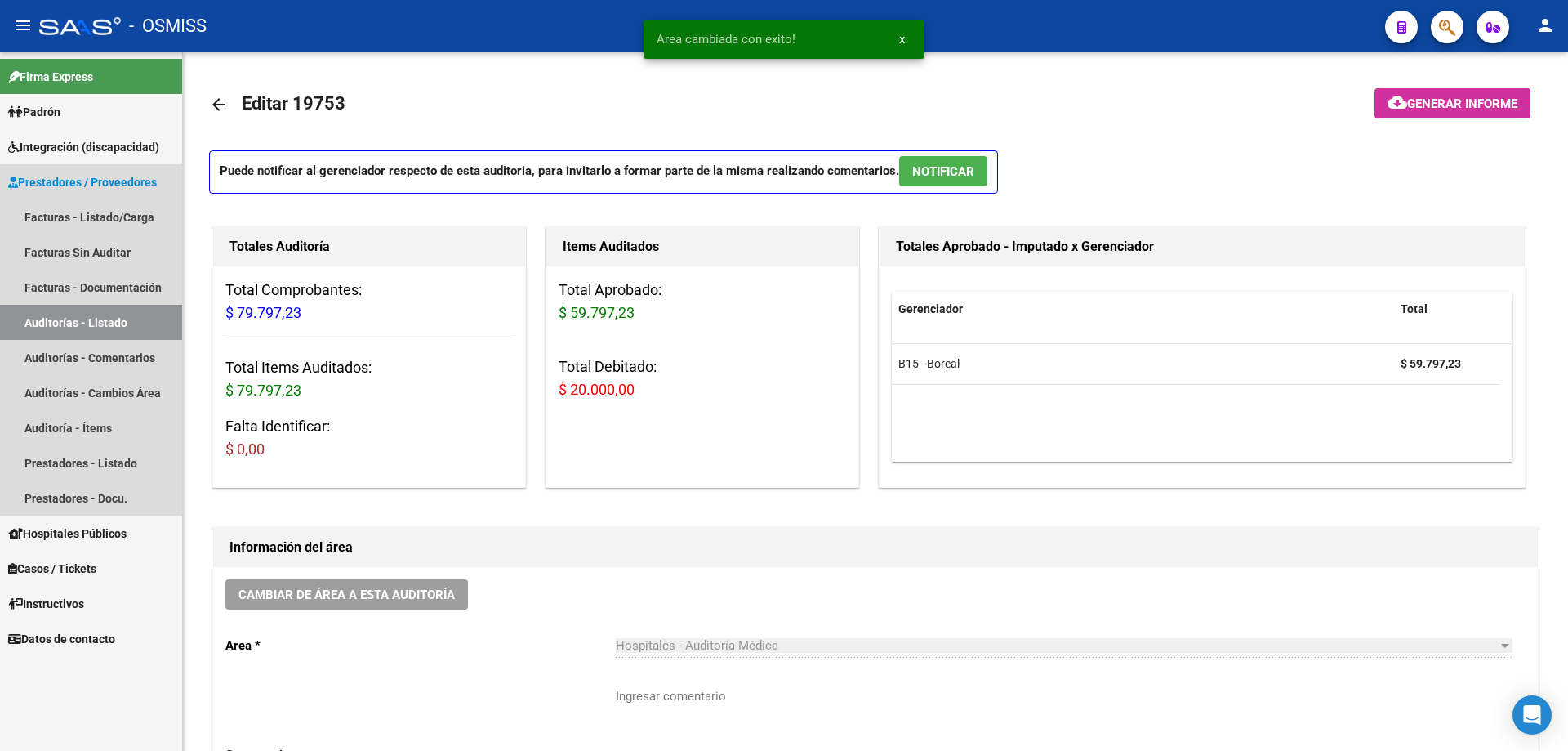
click at [99, 324] on link "Auditorías - Listado" at bounding box center [90, 322] width 182 height 35
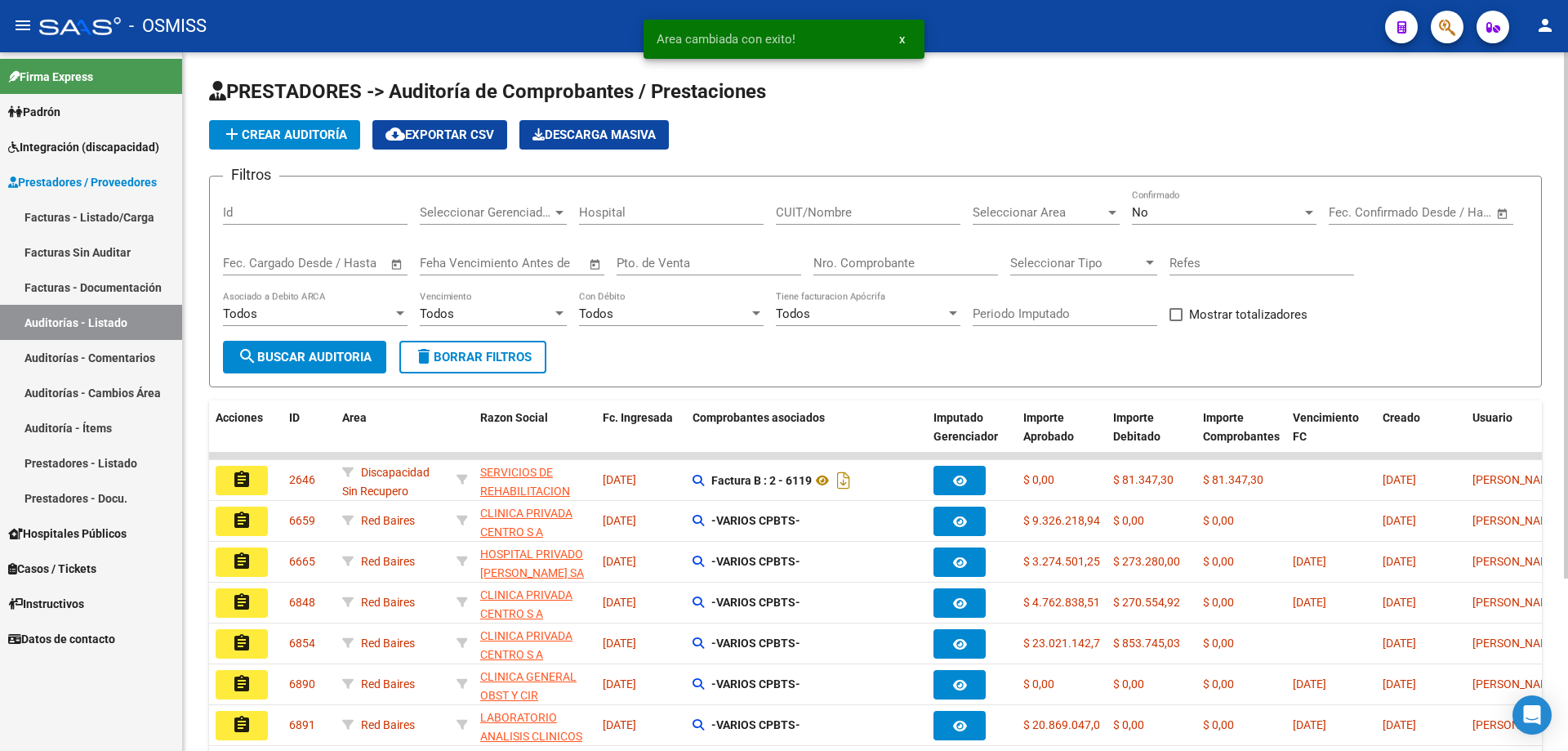
click at [296, 135] on span "add Crear Auditoría" at bounding box center [284, 135] width 125 height 15
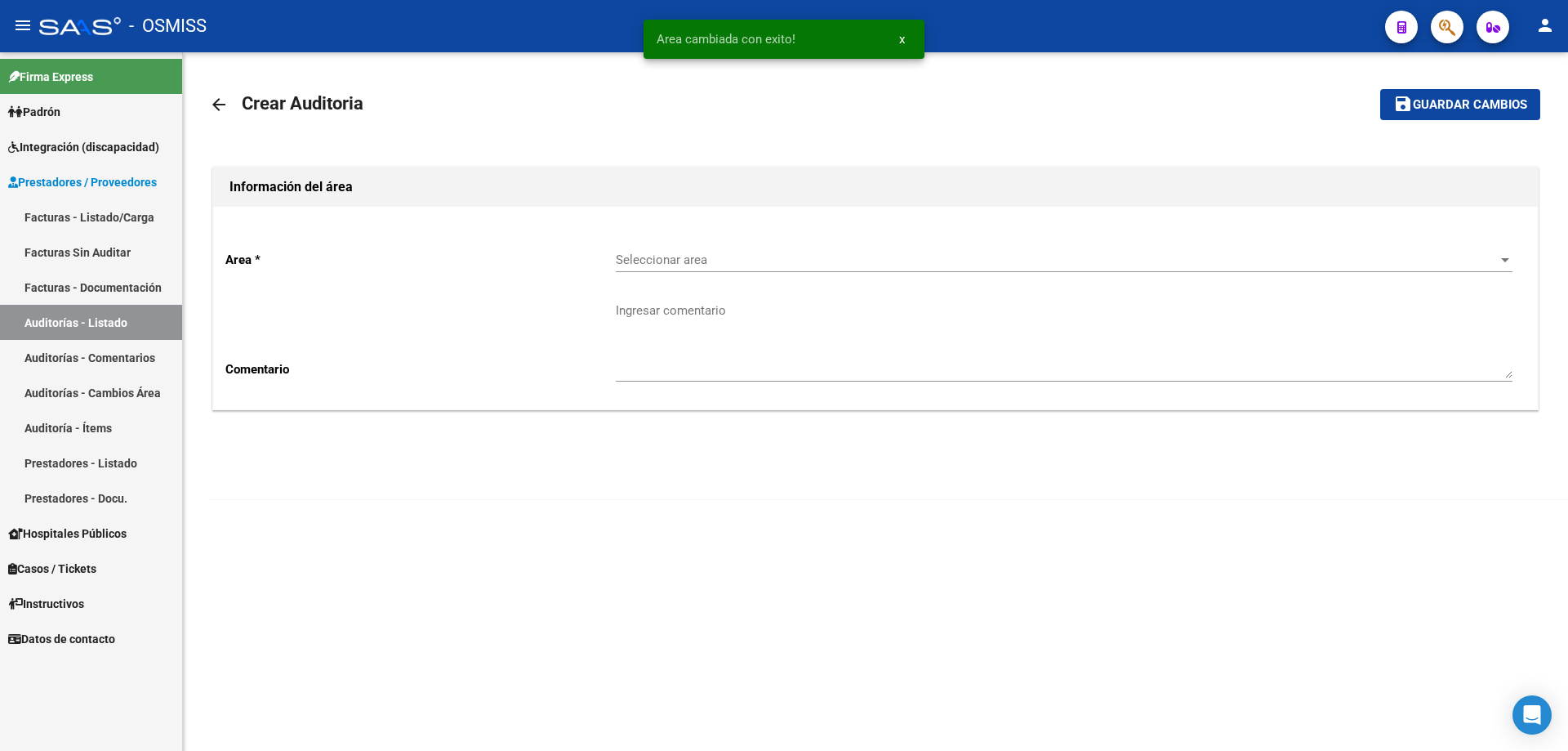
click at [757, 278] on div "Seleccionar area Seleccionar area" at bounding box center [1064, 262] width 897 height 51
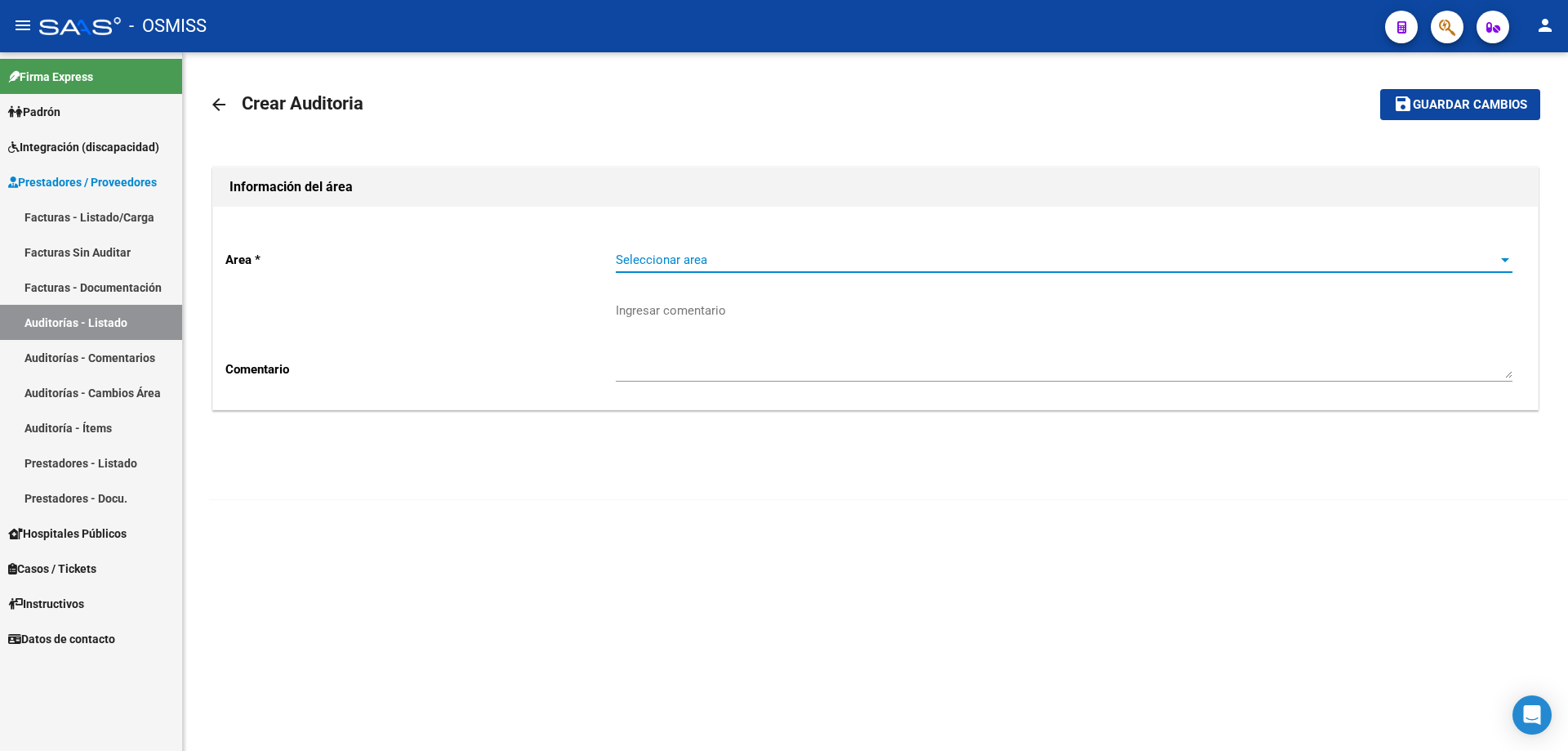
click at [757, 260] on span "Seleccionar area" at bounding box center [1057, 260] width 882 height 15
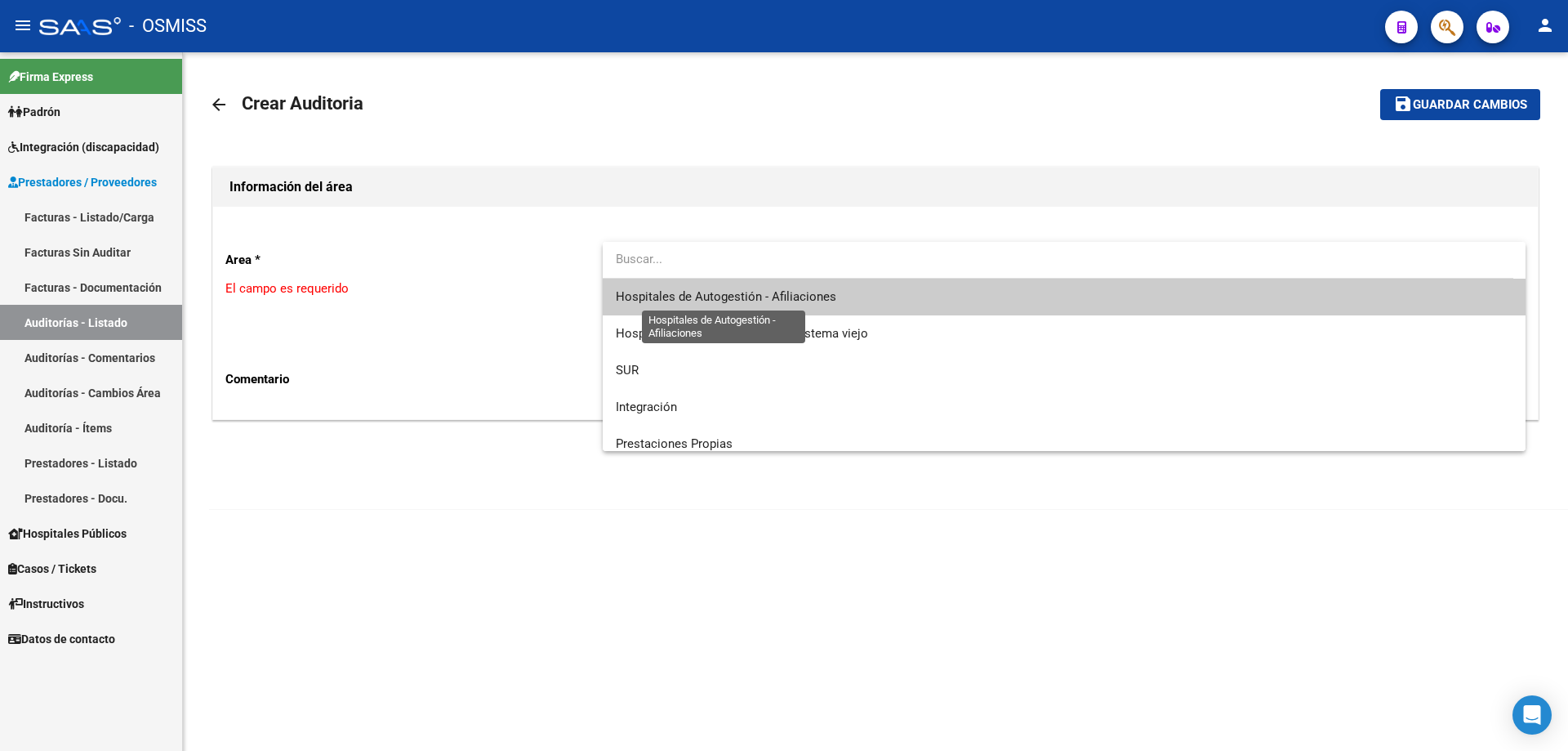
click at [757, 298] on span "Hospitales de Autogestión - Afiliaciones" at bounding box center [726, 296] width 220 height 15
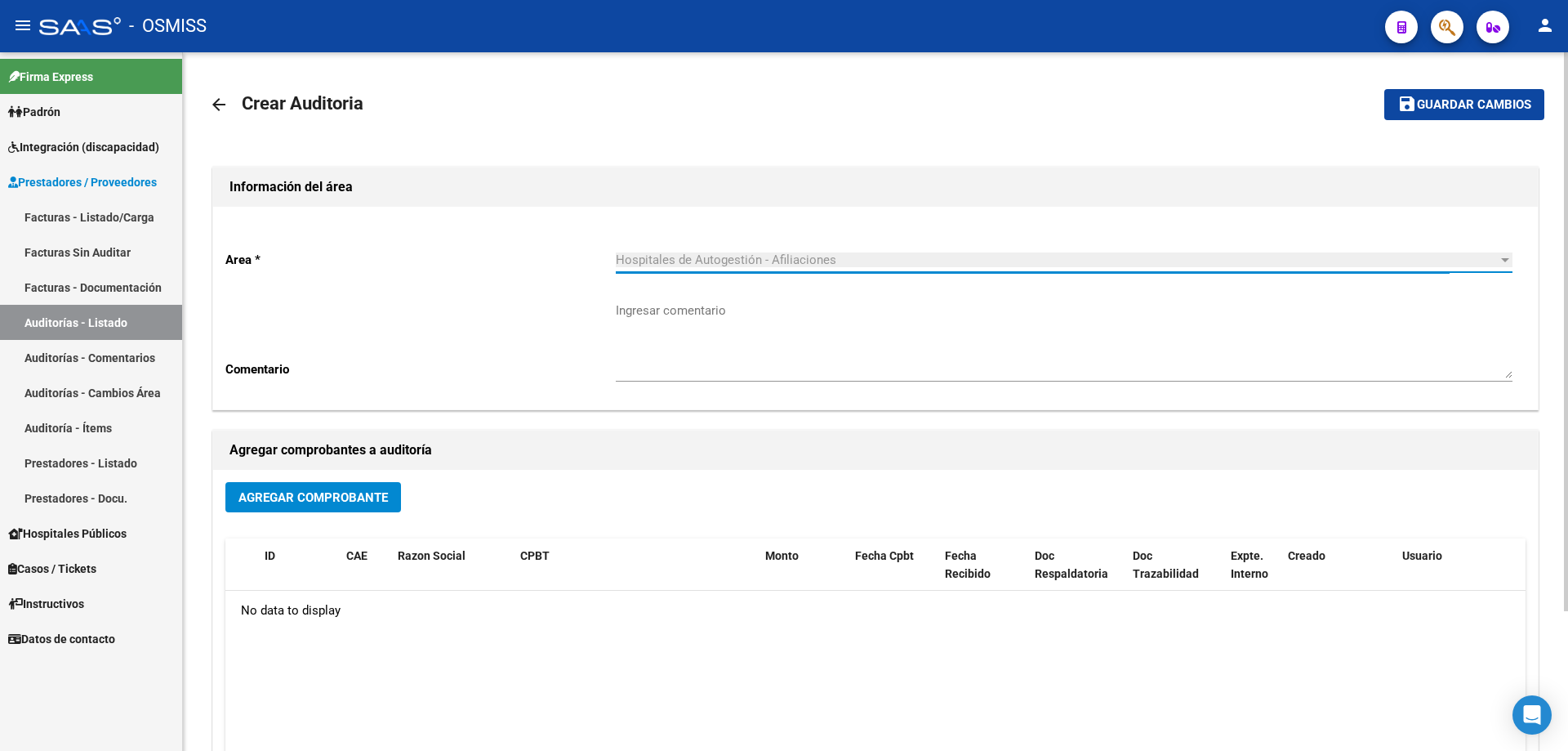
click at [332, 477] on div "Agregar Comprobante ID CAE Razon Social CPBT Monto Fecha Cpbt Fecha Recibido Do…" at bounding box center [875, 639] width 1324 height 339
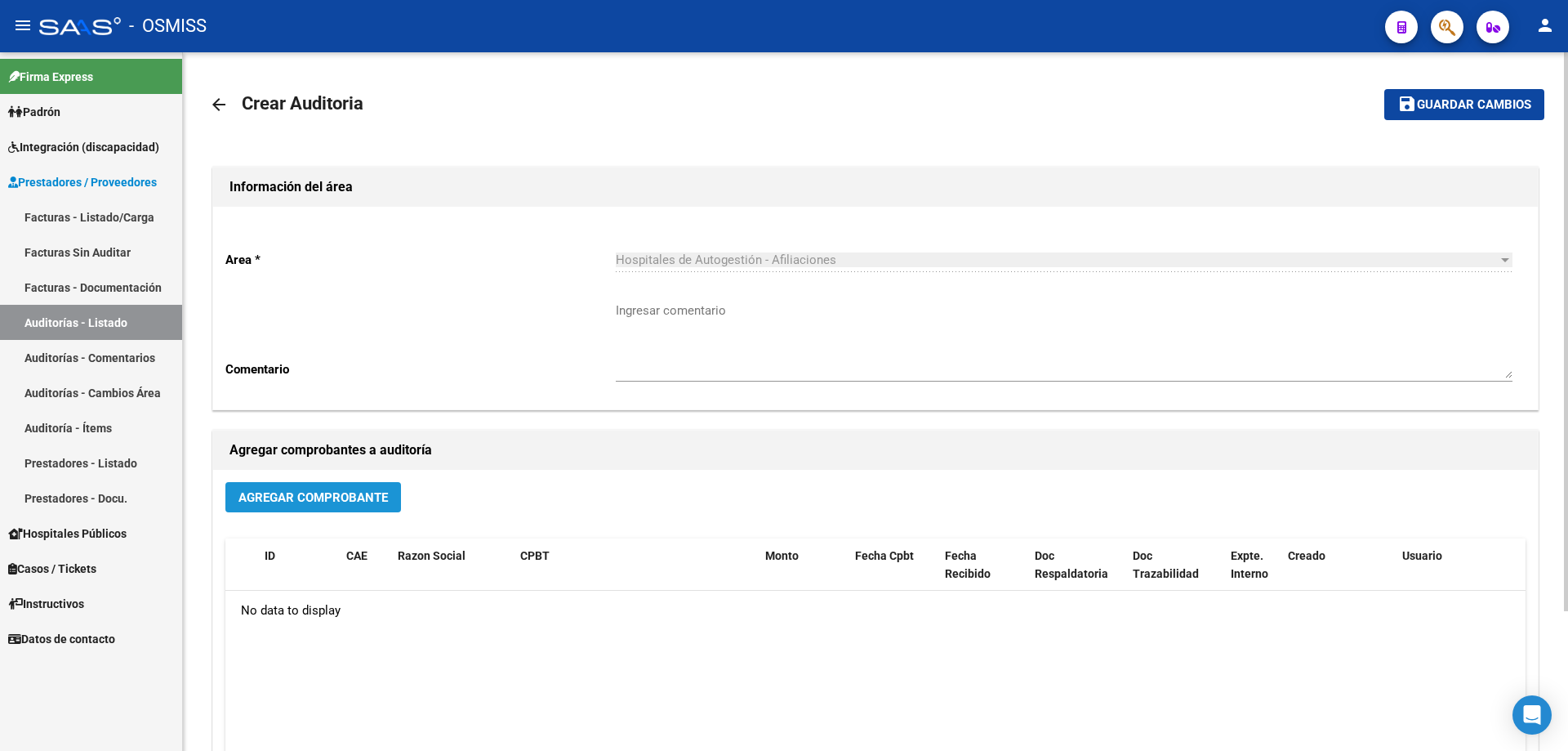
click at [347, 506] on button "Agregar Comprobante" at bounding box center [312, 496] width 176 height 30
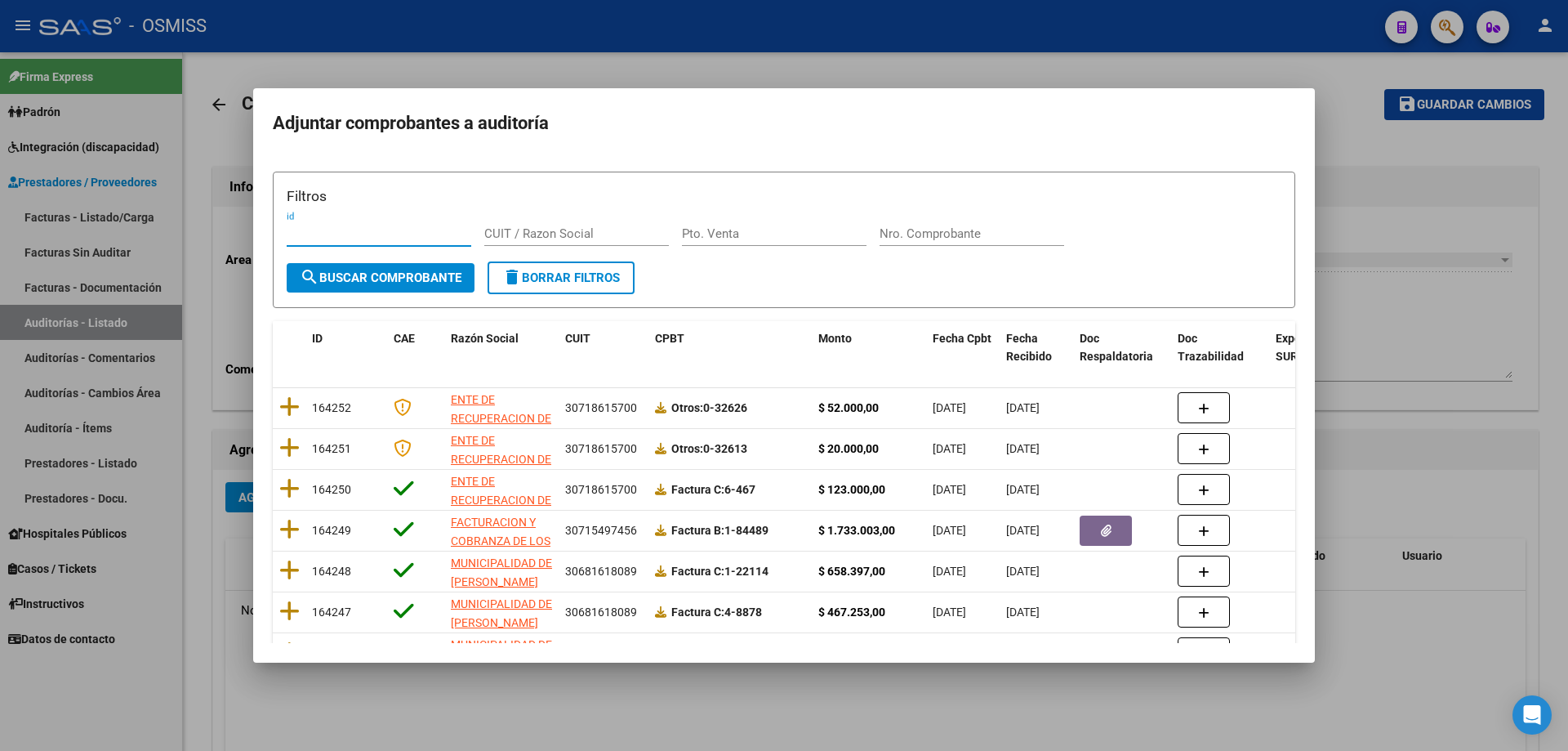
click at [757, 236] on input "Nro. Comprobante" at bounding box center [972, 233] width 185 height 15
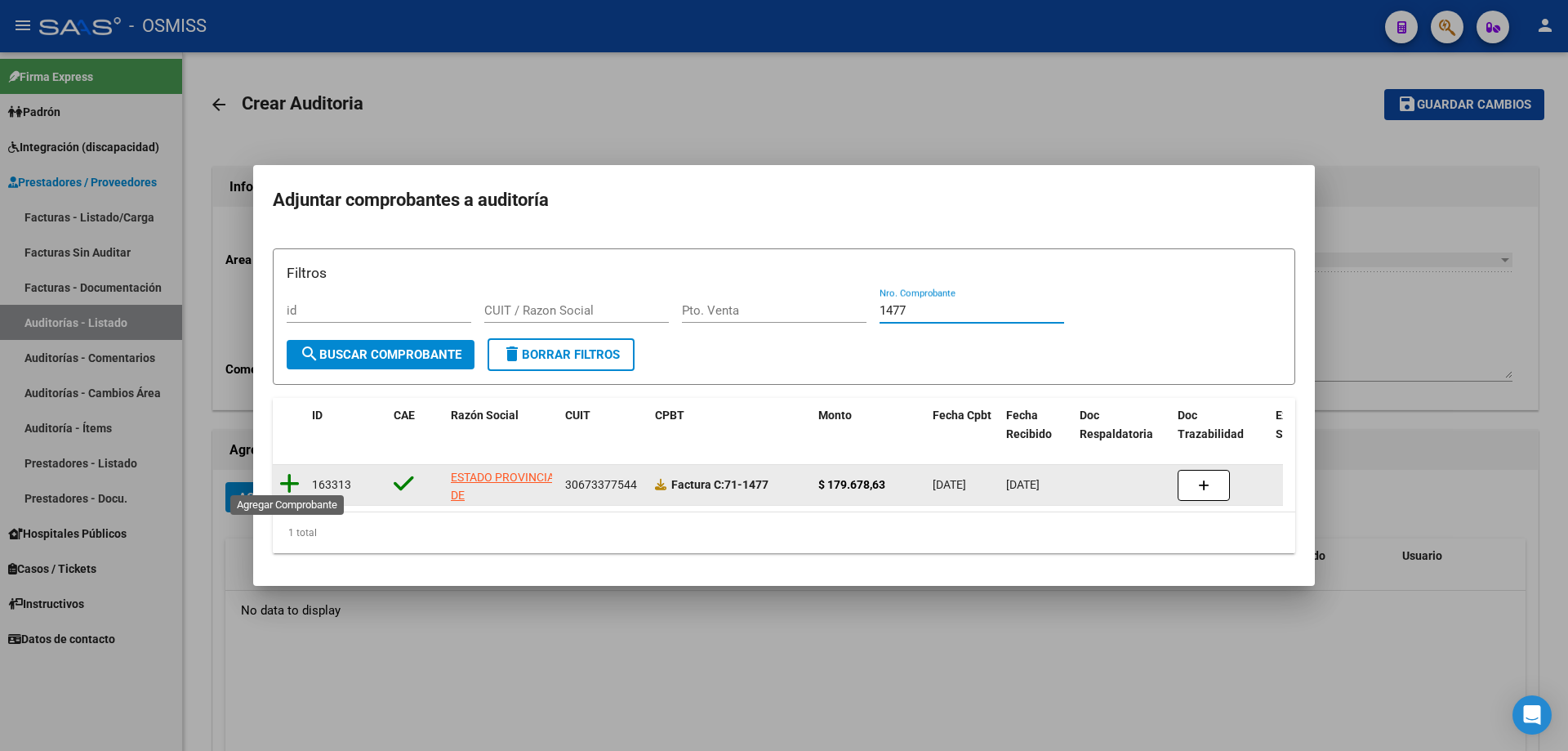
click at [286, 477] on icon at bounding box center [289, 483] width 21 height 23
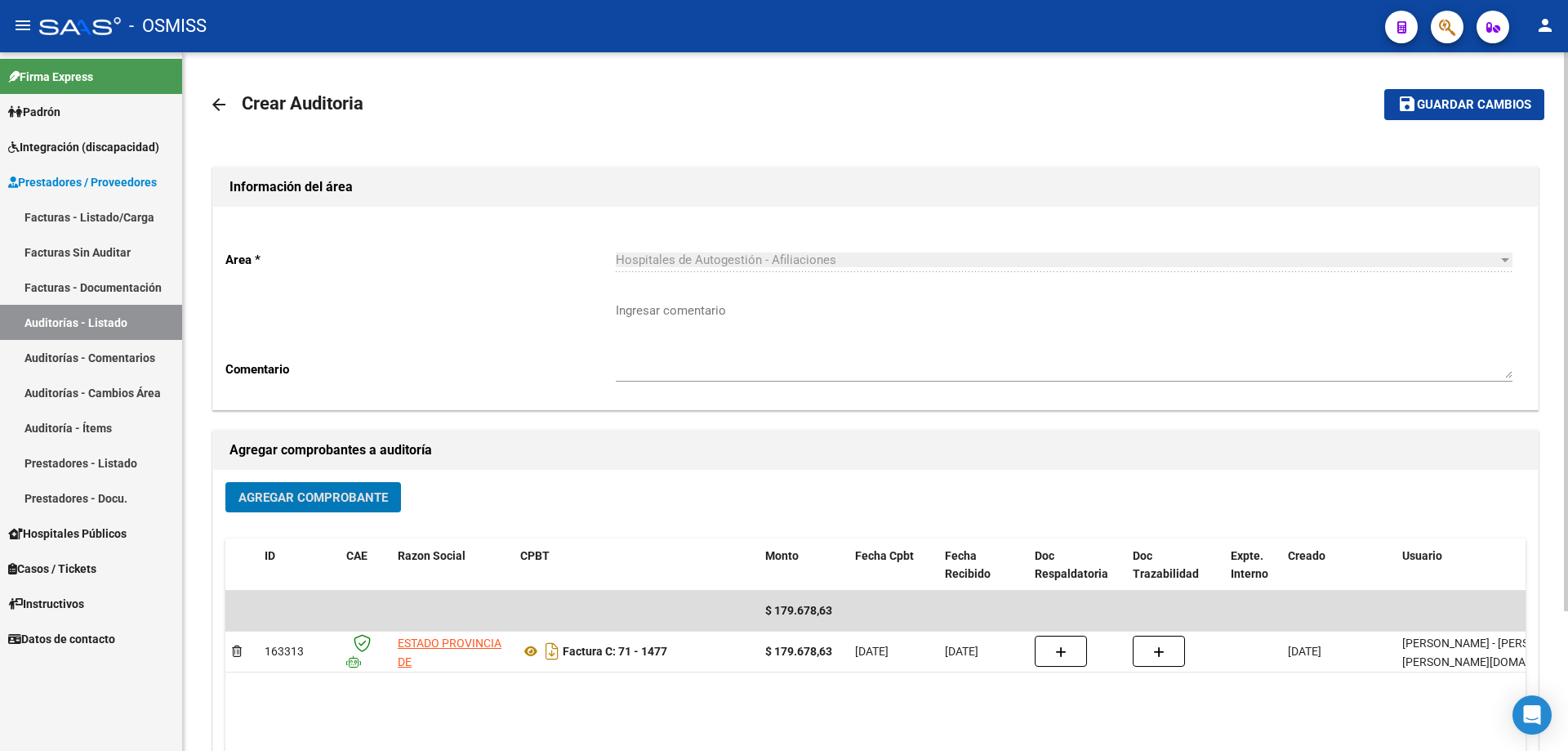
click at [757, 113] on button "save Guardar cambios" at bounding box center [1464, 104] width 160 height 30
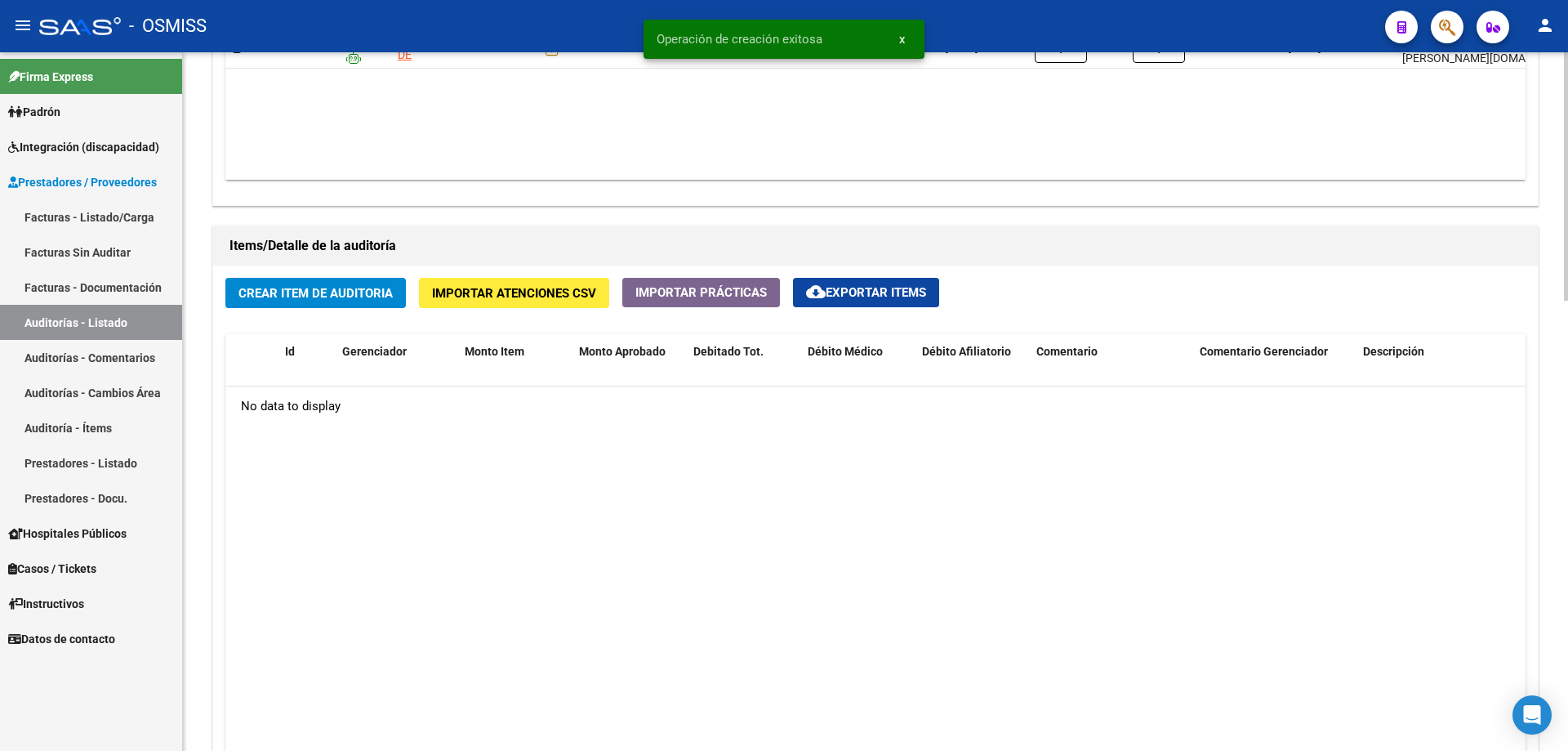
scroll to position [1144, 0]
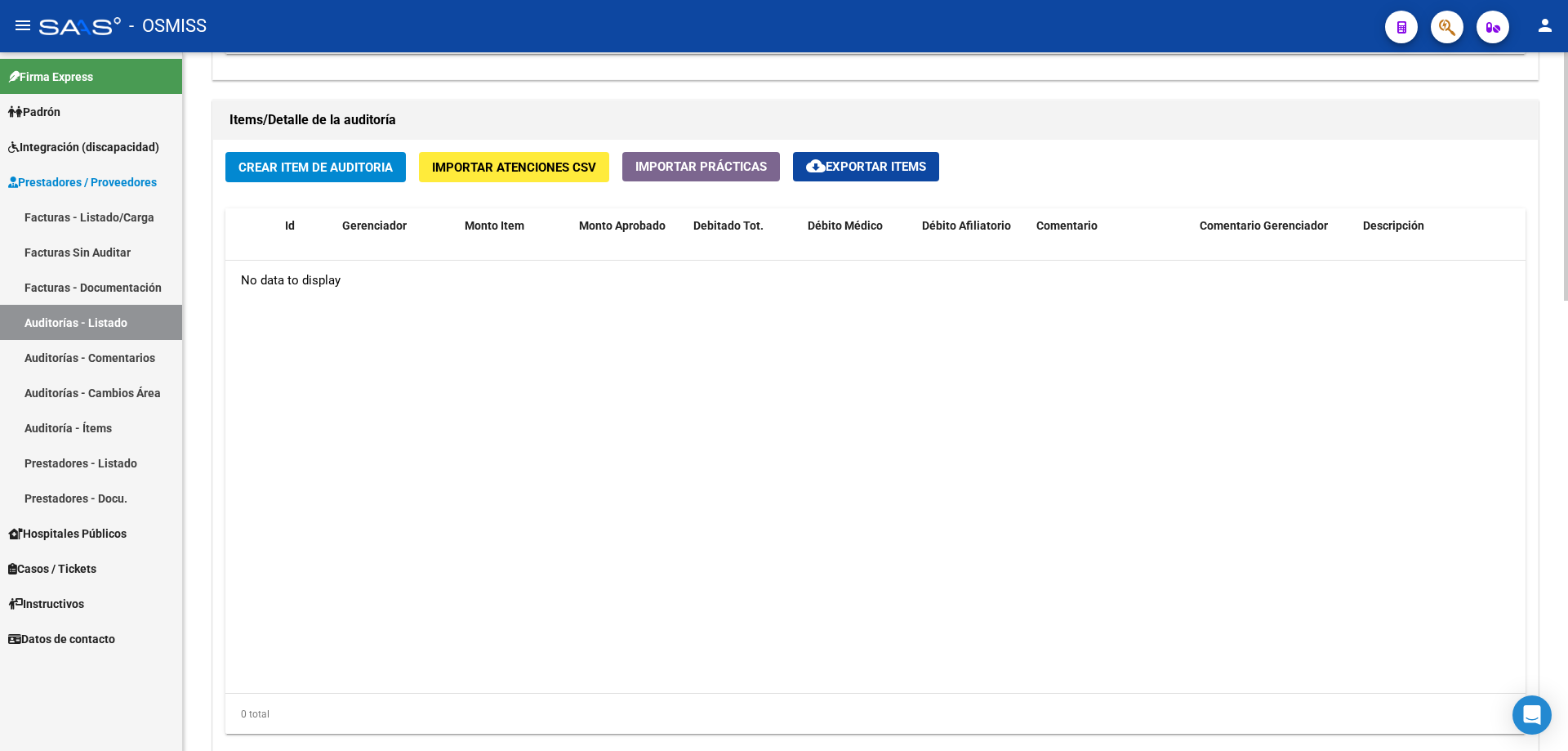
drag, startPoint x: 877, startPoint y: 527, endPoint x: 512, endPoint y: 11, distance: 632.0
click at [757, 506] on datatable-body "No data to display" at bounding box center [874, 477] width 1300 height 433
click at [321, 166] on span "Crear Item de Auditoria" at bounding box center [315, 167] width 154 height 15
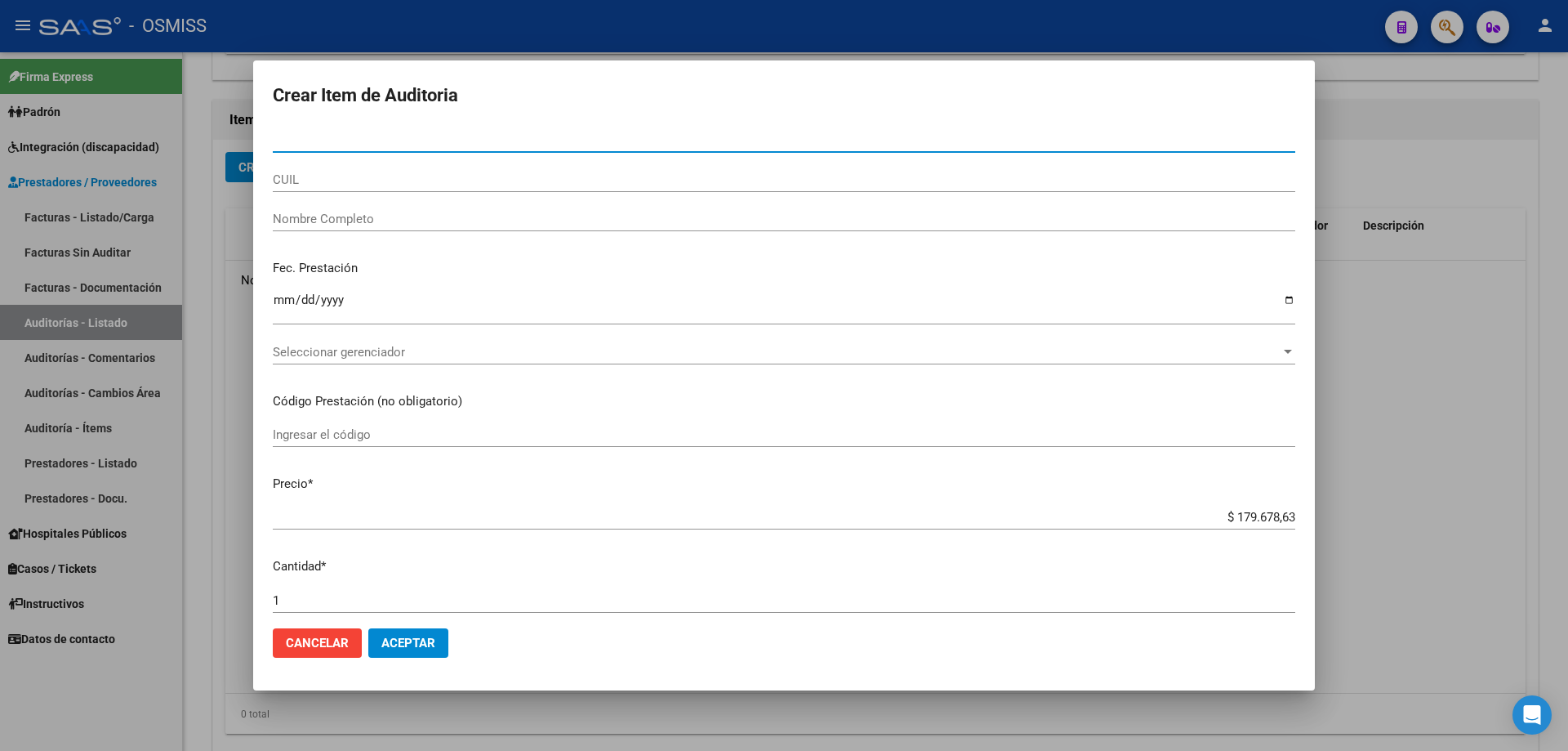
paste input "53572281"
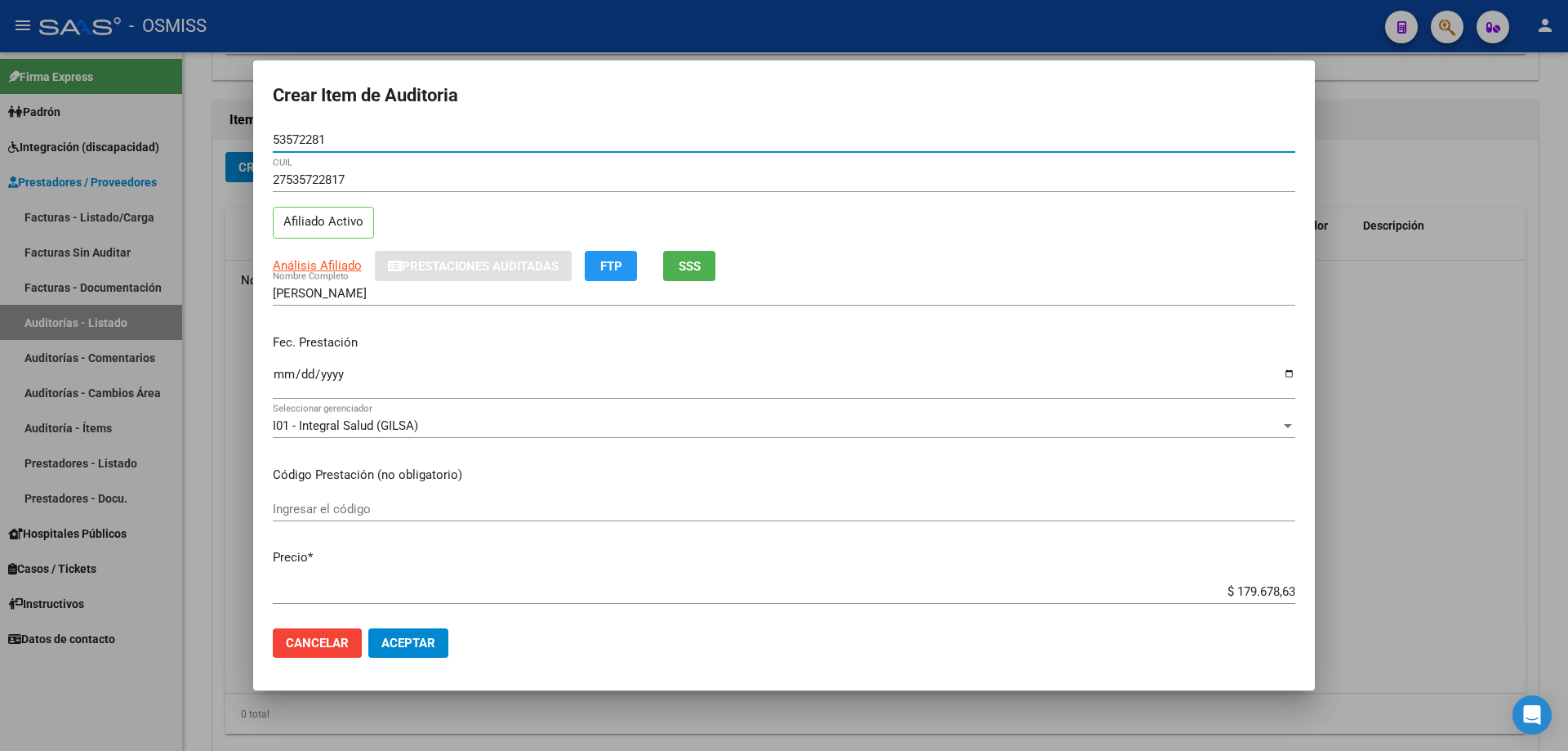
click at [279, 337] on p "Fec. Prestación" at bounding box center [784, 342] width 1023 height 19
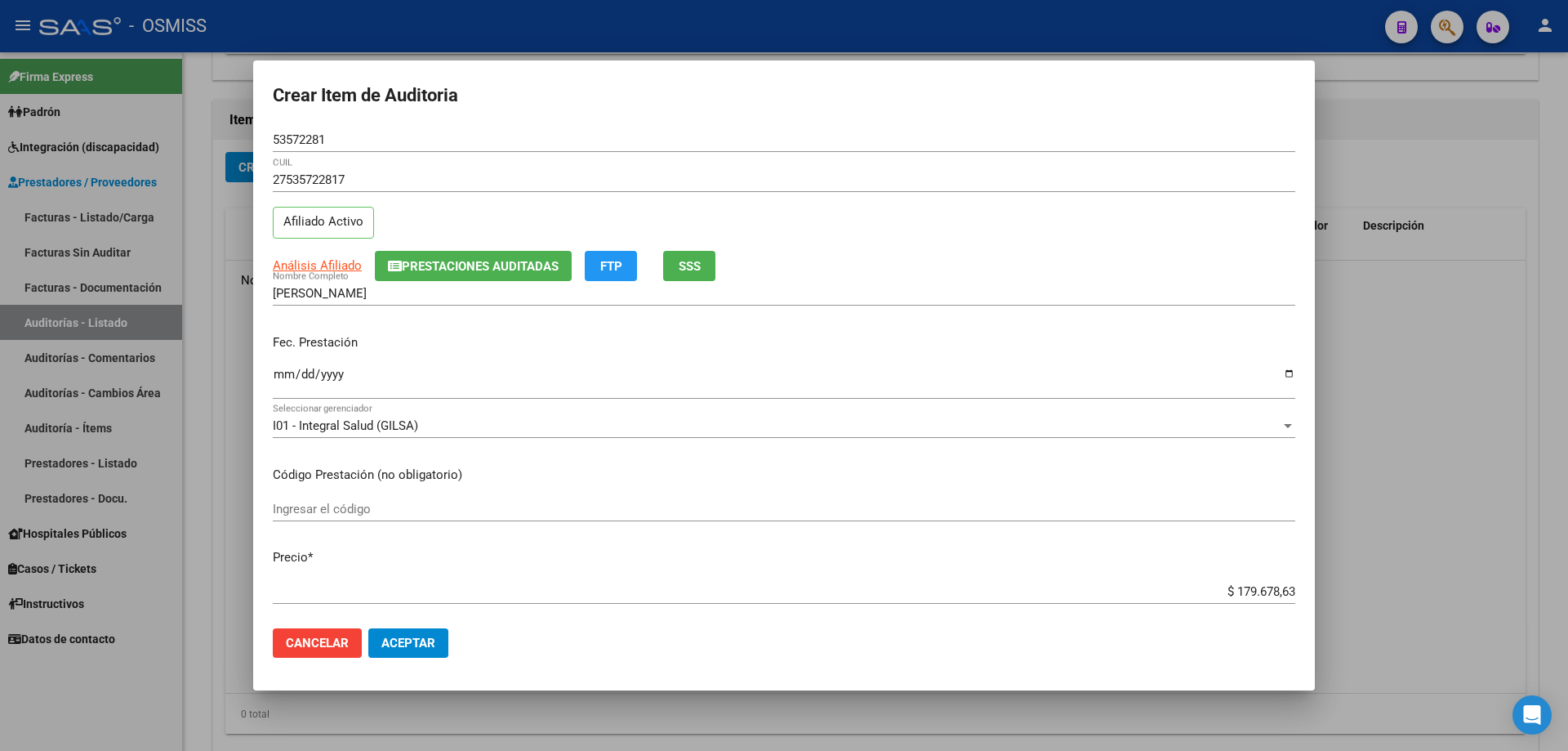
click at [283, 382] on input "Ingresar la fecha" at bounding box center [784, 380] width 1023 height 27
drag, startPoint x: 1203, startPoint y: 589, endPoint x: 1567, endPoint y: 472, distance: 382.3
click at [757, 496] on div "Crear Item de Auditoria 53572281 Nro Documento 27535722817 CUIL Afiliado Activo…" at bounding box center [784, 376] width 1568 height 751
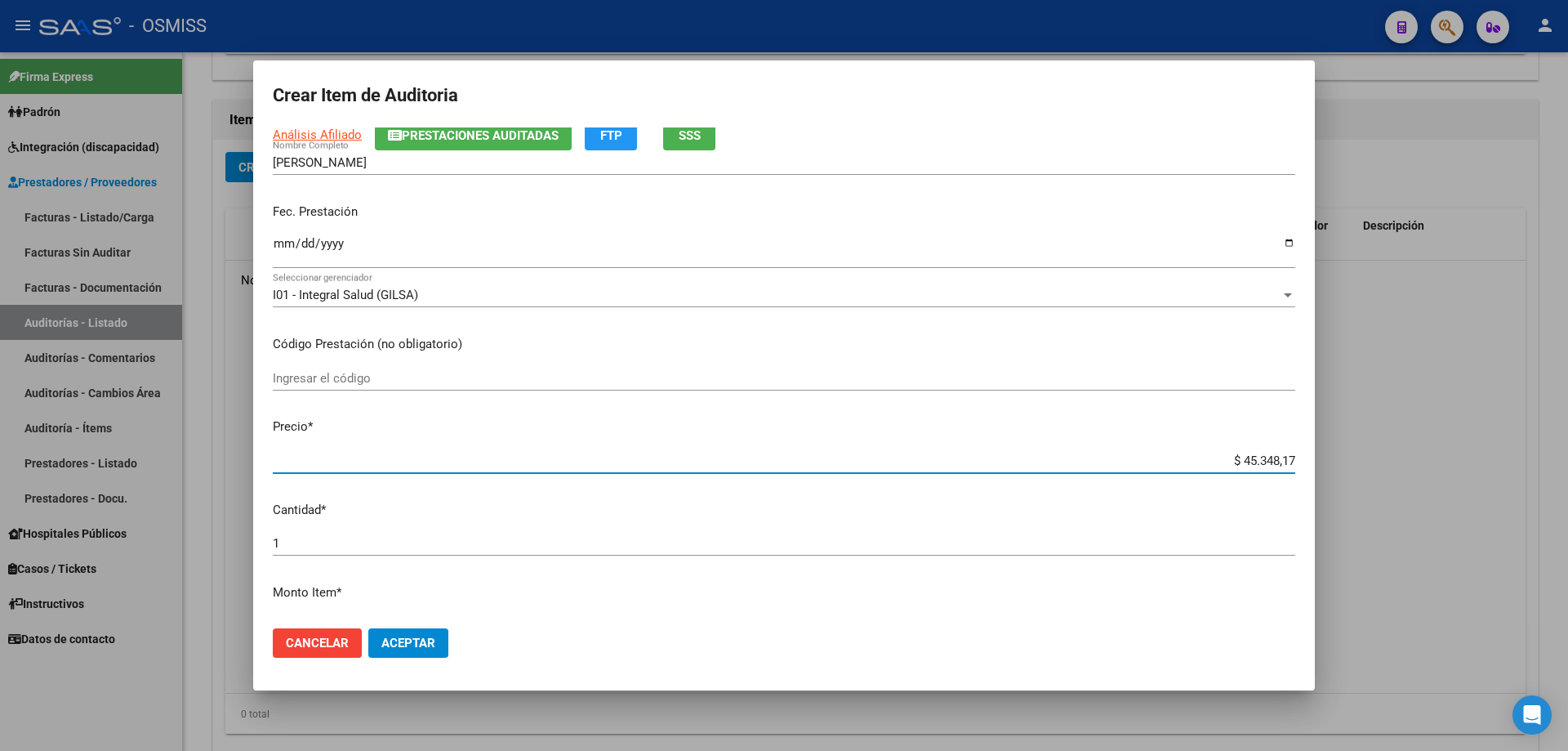
scroll to position [409, 0]
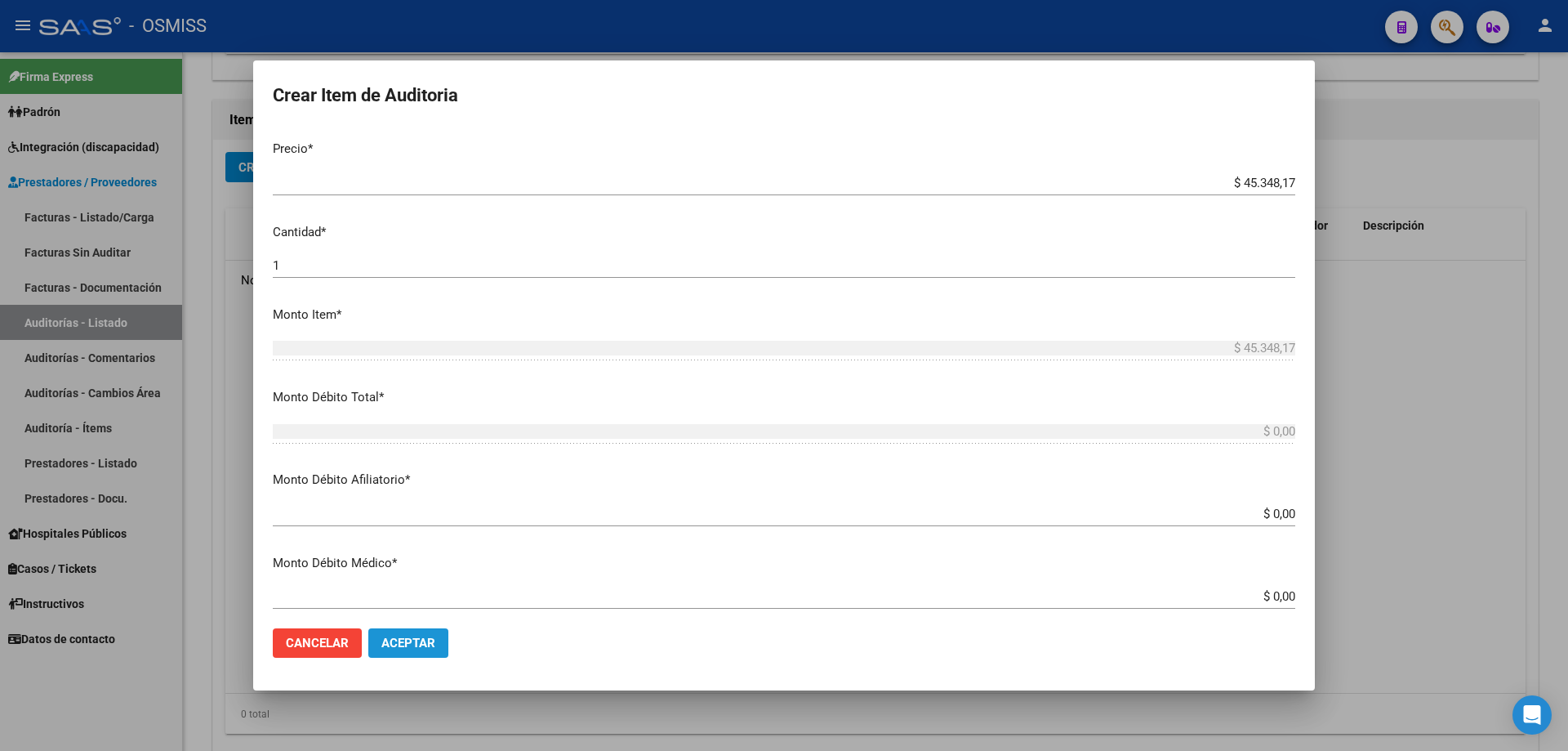
click at [407, 506] on span "Aceptar" at bounding box center [408, 643] width 54 height 15
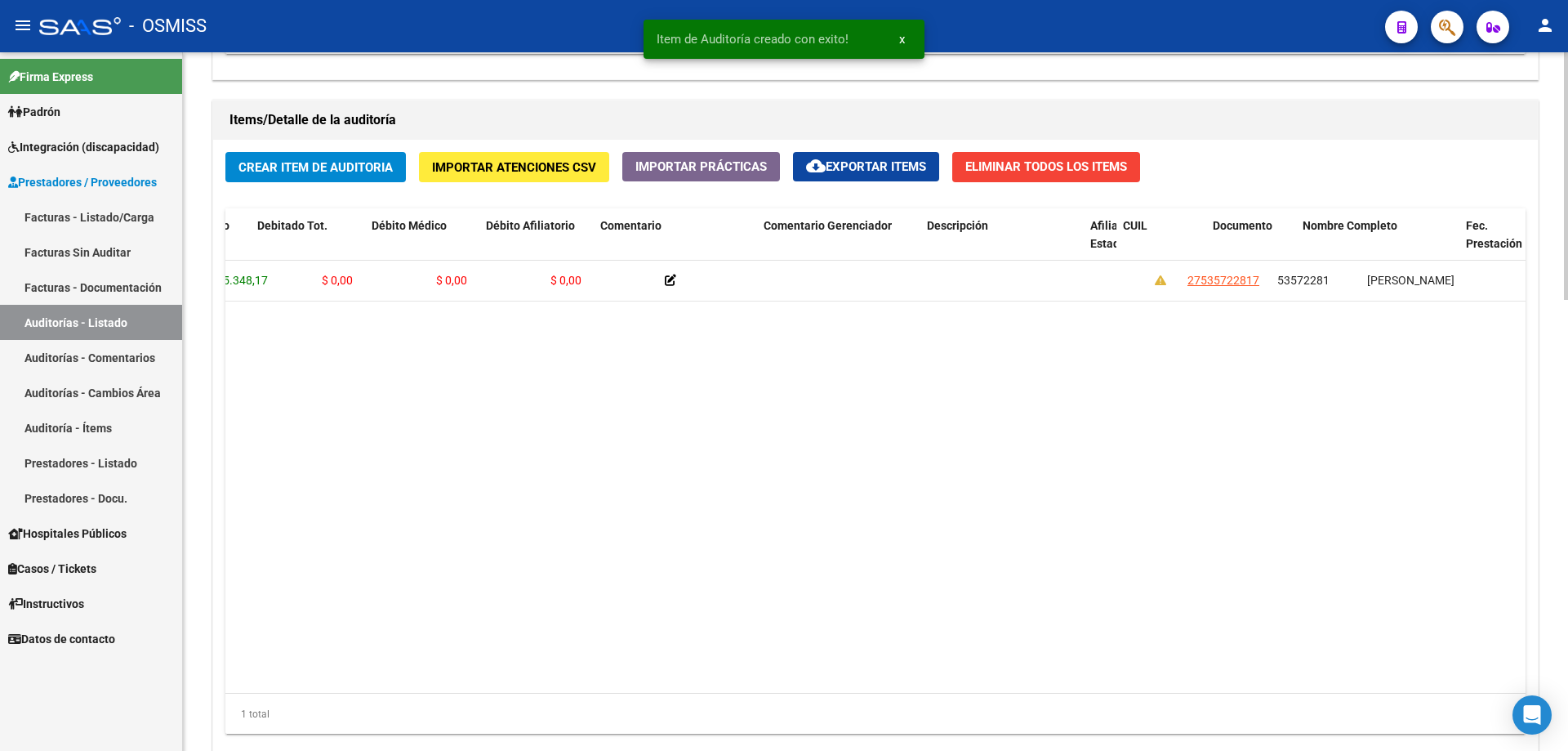
scroll to position [0, 544]
drag, startPoint x: 608, startPoint y: 351, endPoint x: 694, endPoint y: 353, distance: 86.0
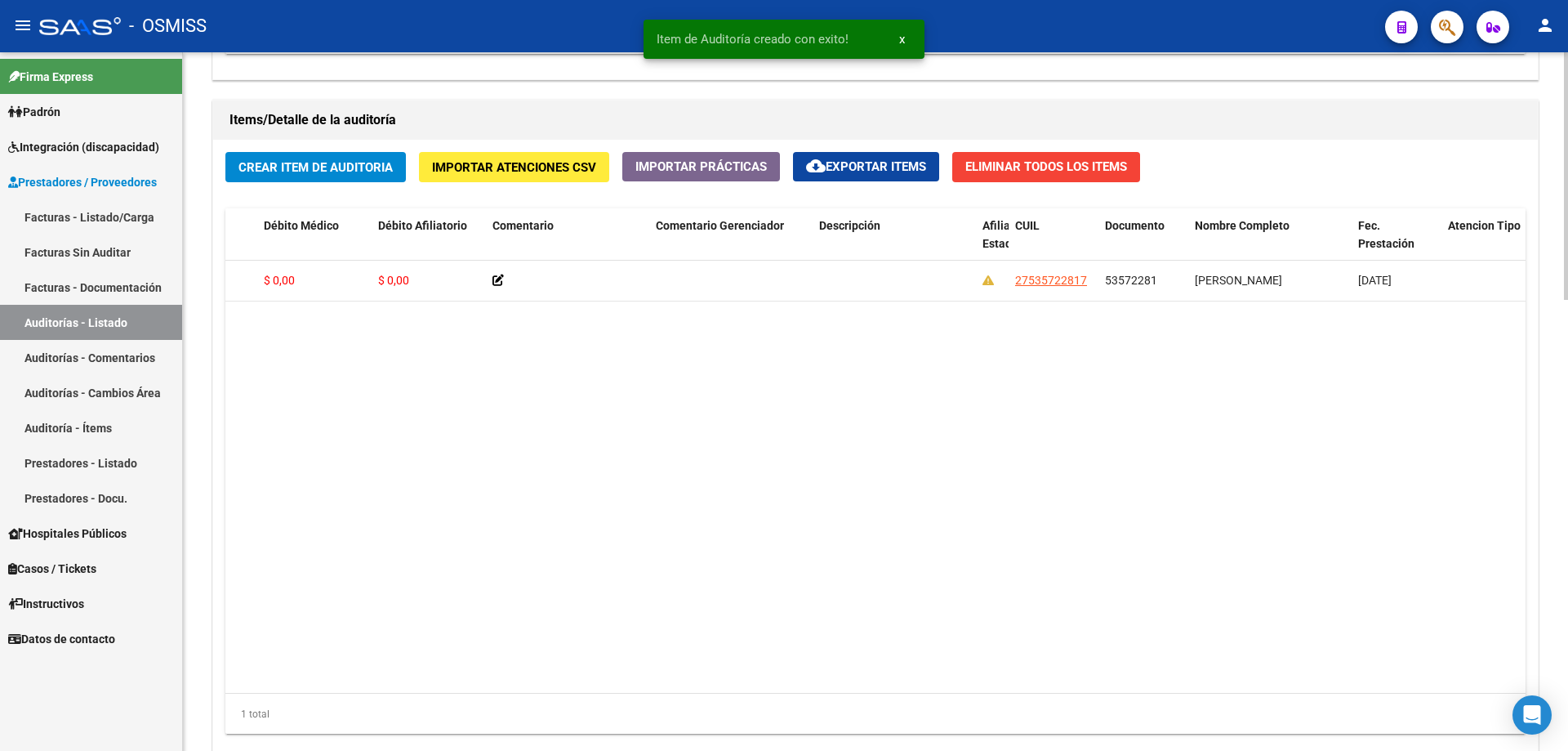
scroll to position [0, 0]
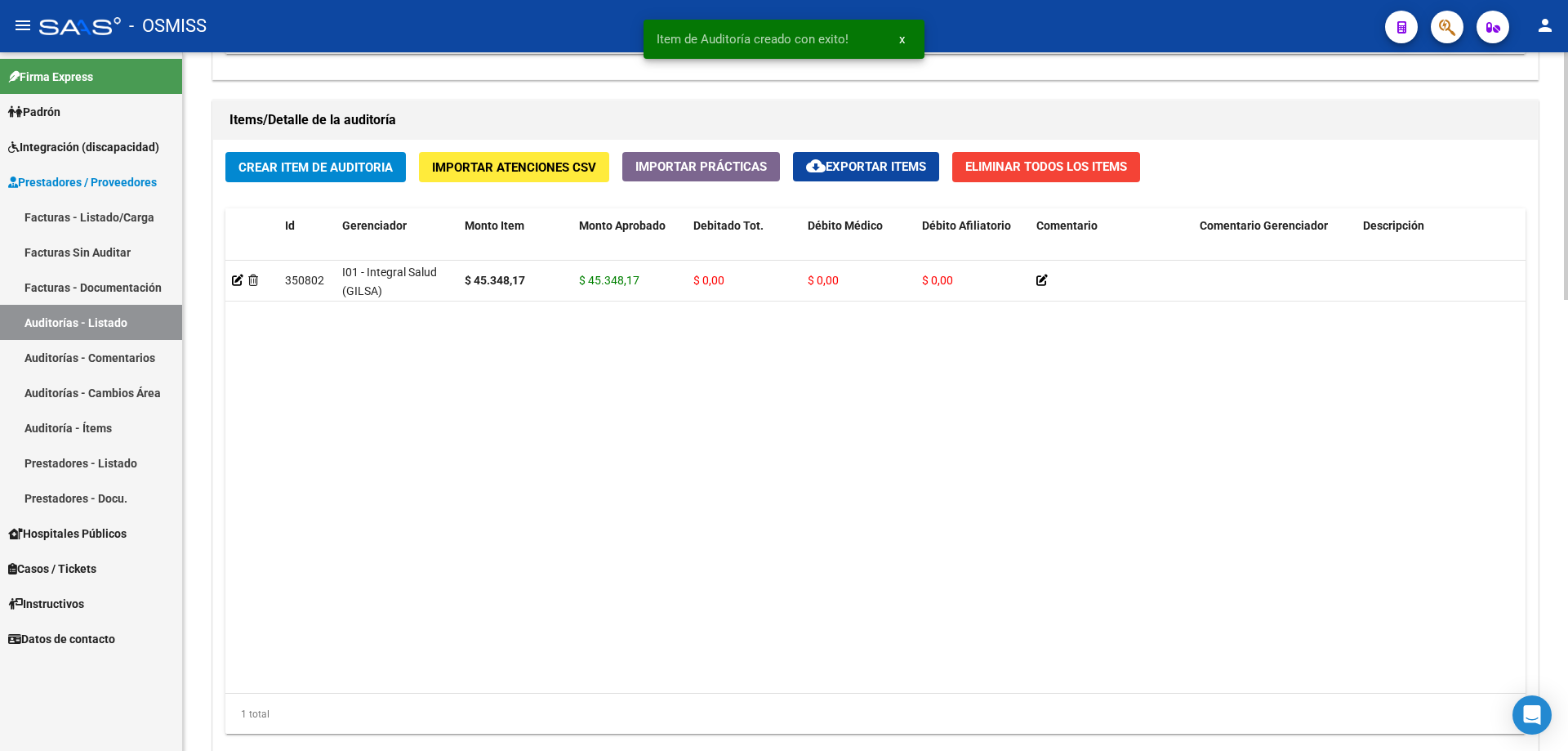
drag, startPoint x: 851, startPoint y: 364, endPoint x: 512, endPoint y: 361, distance: 339.0
click at [307, 162] on span "Crear Item de Auditoria" at bounding box center [315, 167] width 154 height 15
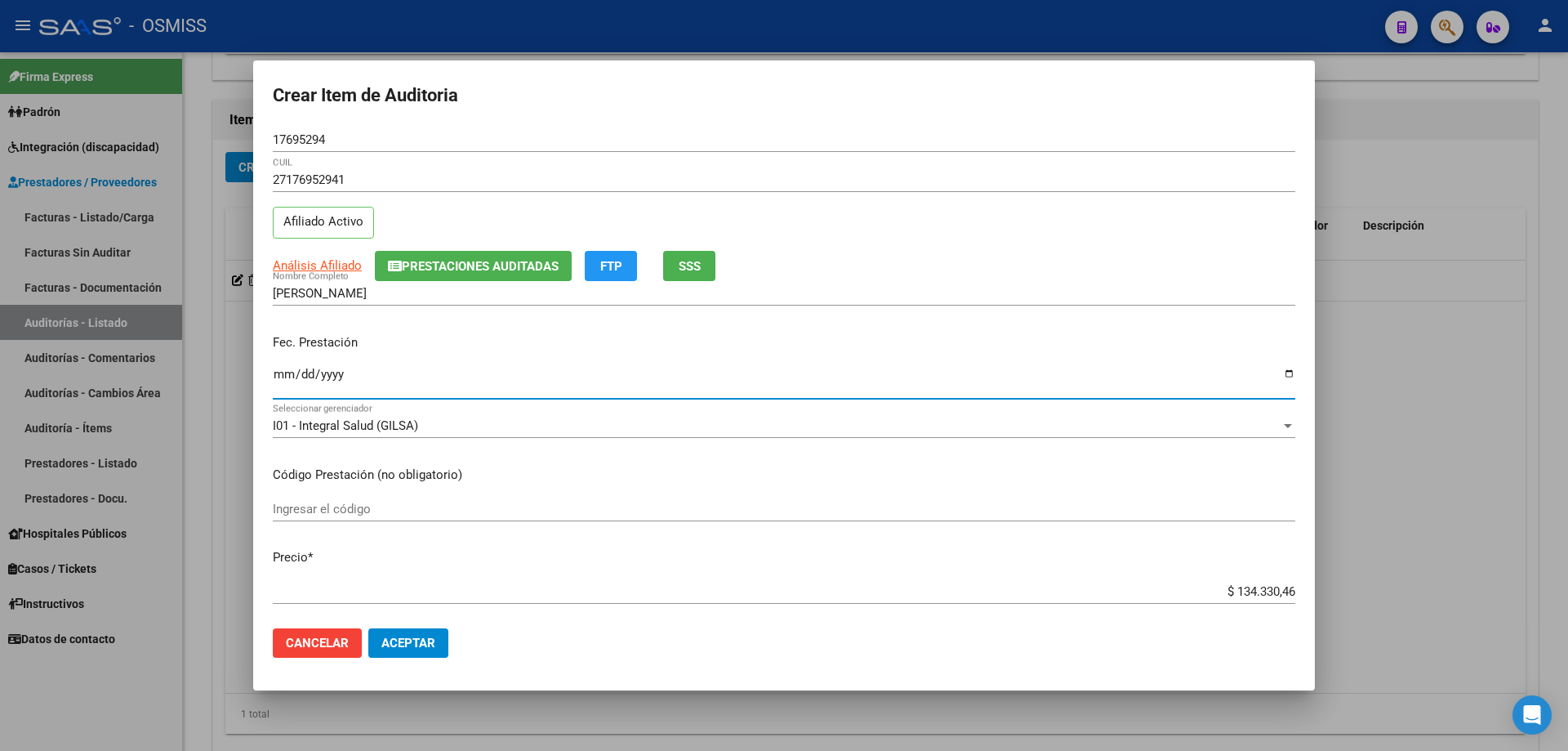
click at [285, 372] on input "Ingresar la fecha" at bounding box center [784, 380] width 1023 height 27
drag, startPoint x: 1446, startPoint y: 564, endPoint x: 1567, endPoint y: 545, distance: 122.5
click at [757, 506] on div "Crear Item de Auditoria 17695294 Nro Documento 27176952941 CUIL Afiliado Activo…" at bounding box center [784, 376] width 1568 height 751
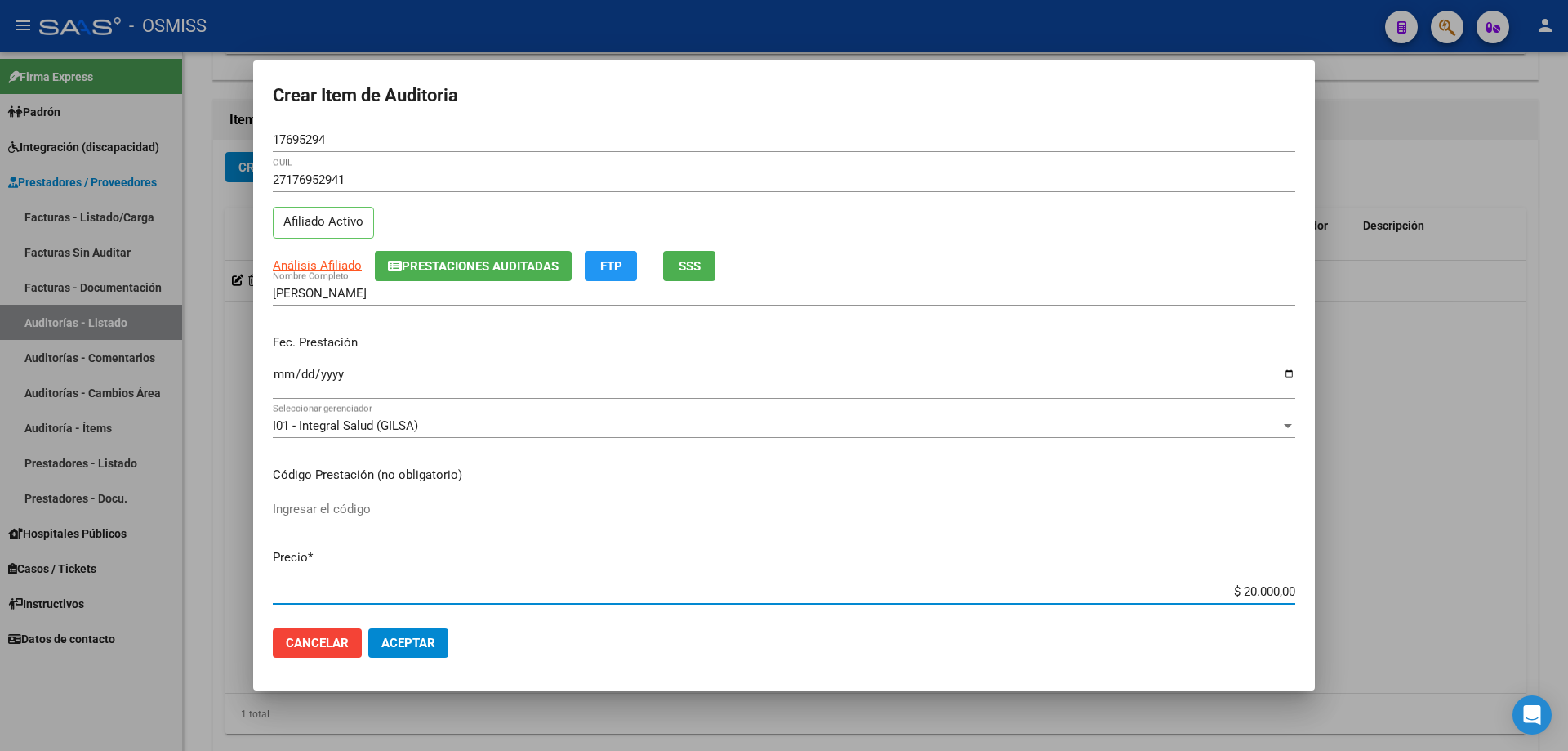
click at [412, 506] on span "Aceptar" at bounding box center [408, 643] width 54 height 15
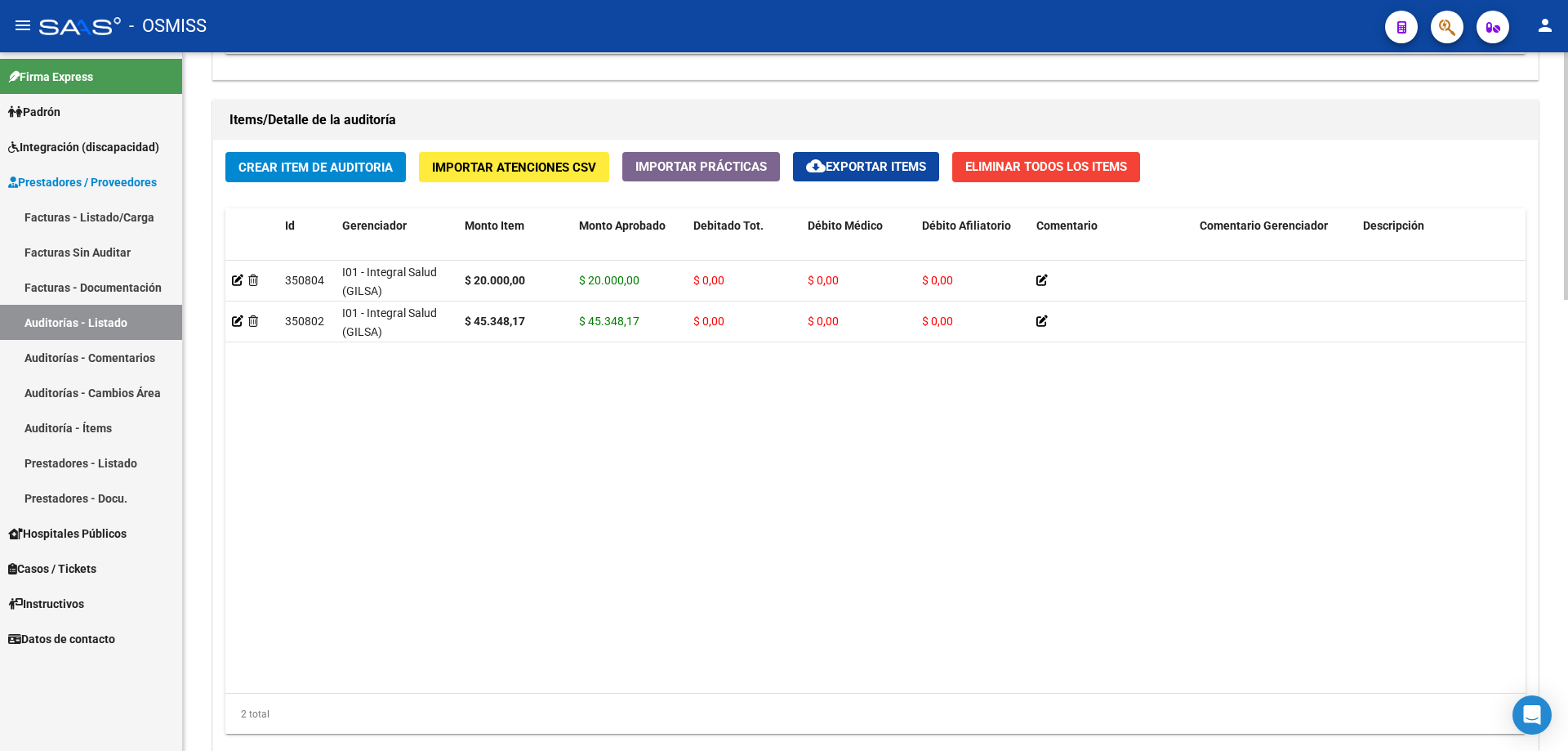
click at [456, 459] on datatable-body "350804 I01 - Integral Salud (GILSA) $ 20.000,00 $ 20.000,00 $ 0,00 $ 0,00 $ 0,0…" at bounding box center [874, 477] width 1300 height 433
click at [757, 378] on datatable-body "350804 I01 - Integral Salud (GILSA) $ 20.000,00 $ 20.000,00 $ 0,00 $ 0,00 $ 0,0…" at bounding box center [874, 477] width 1300 height 433
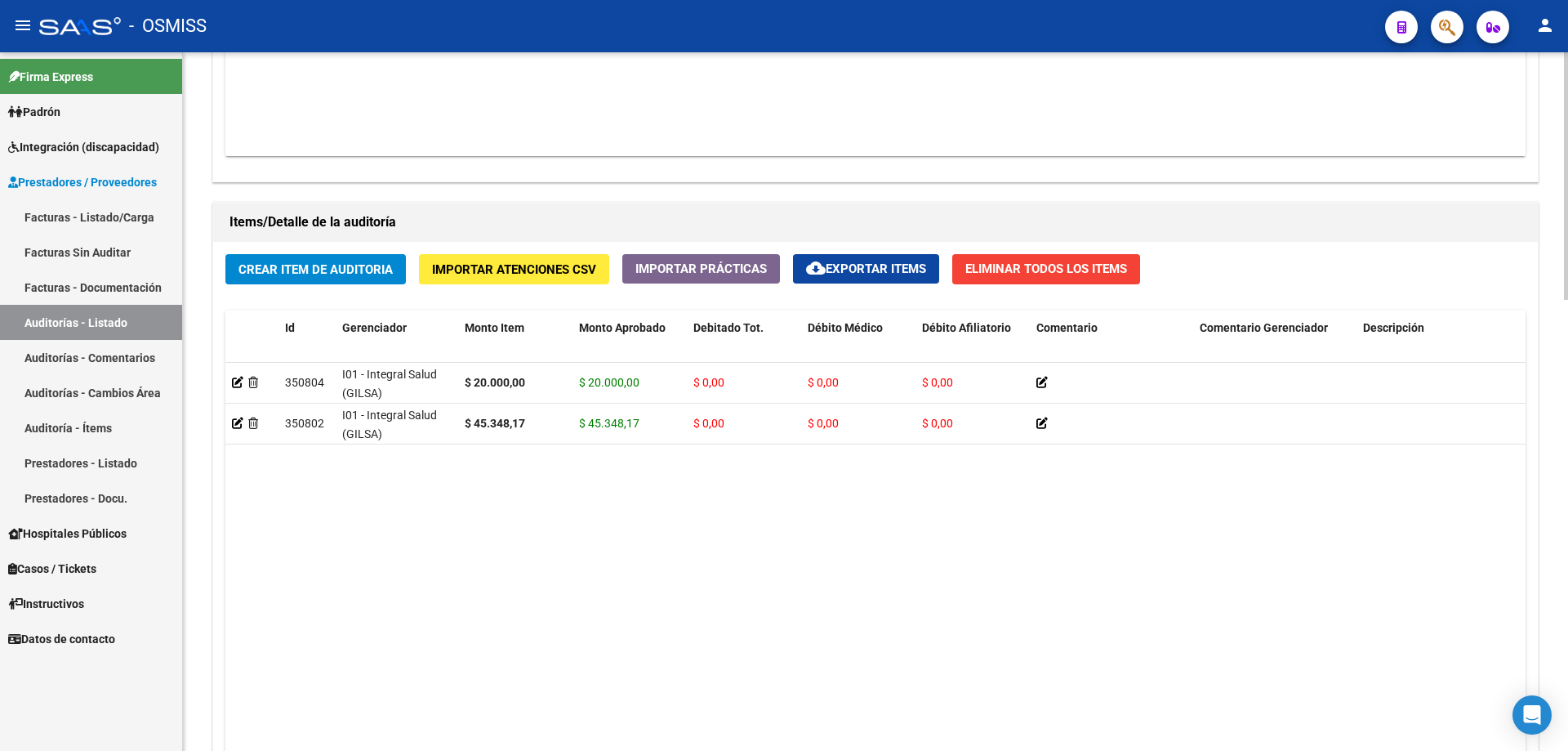
scroll to position [899, 0]
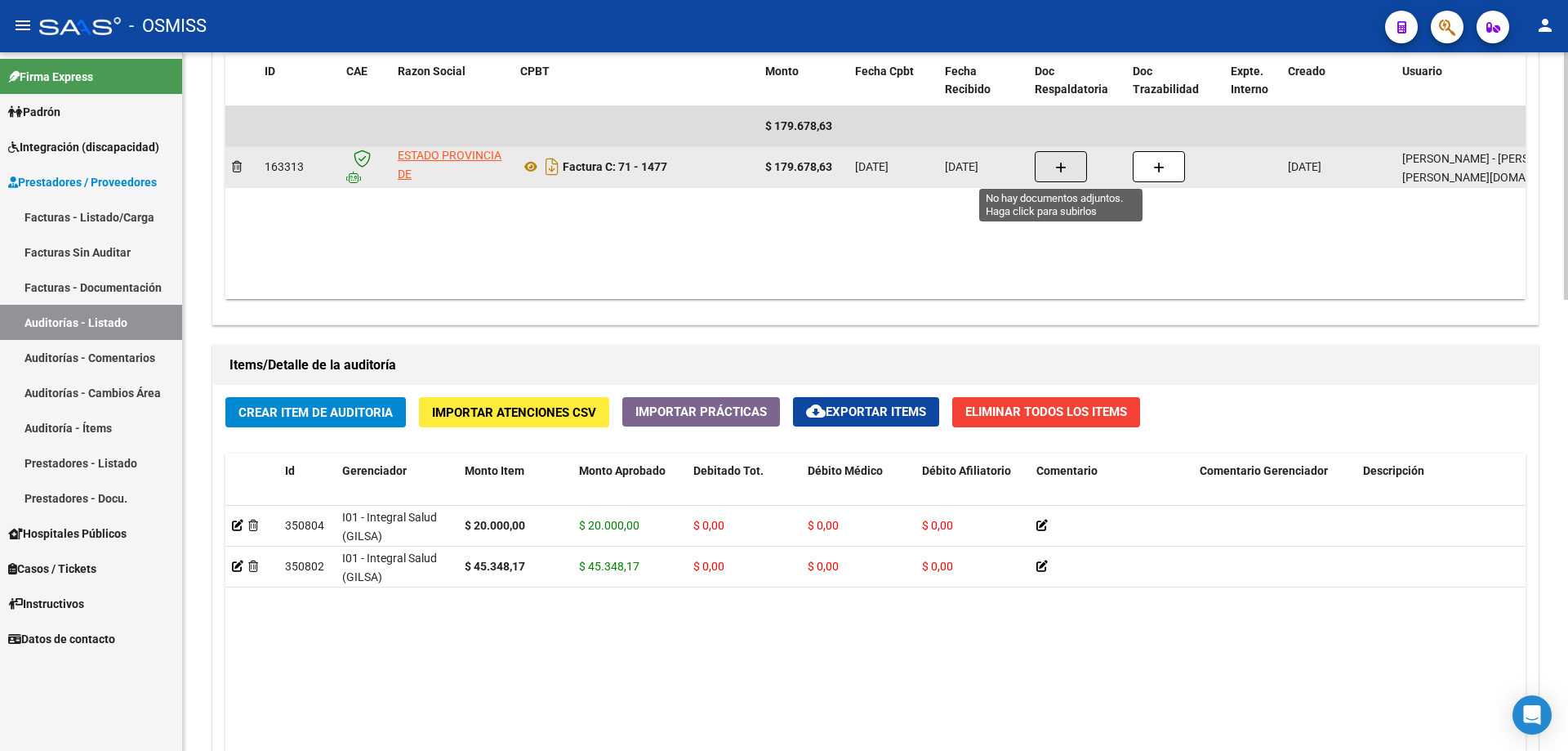
click at [757, 157] on button "button" at bounding box center [1060, 167] width 52 height 31
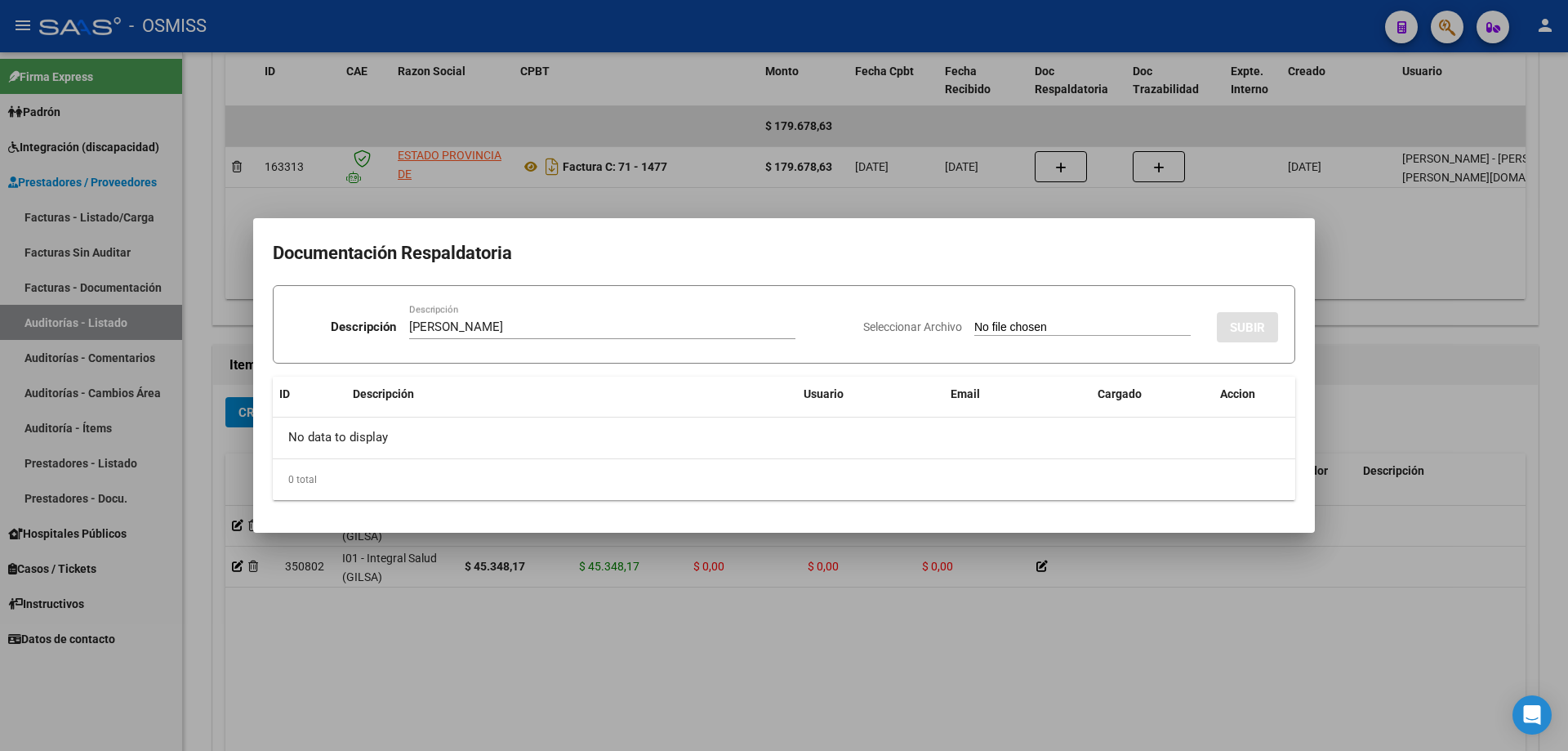
click at [757, 327] on input "Seleccionar Archivo" at bounding box center [1083, 328] width 216 height 16
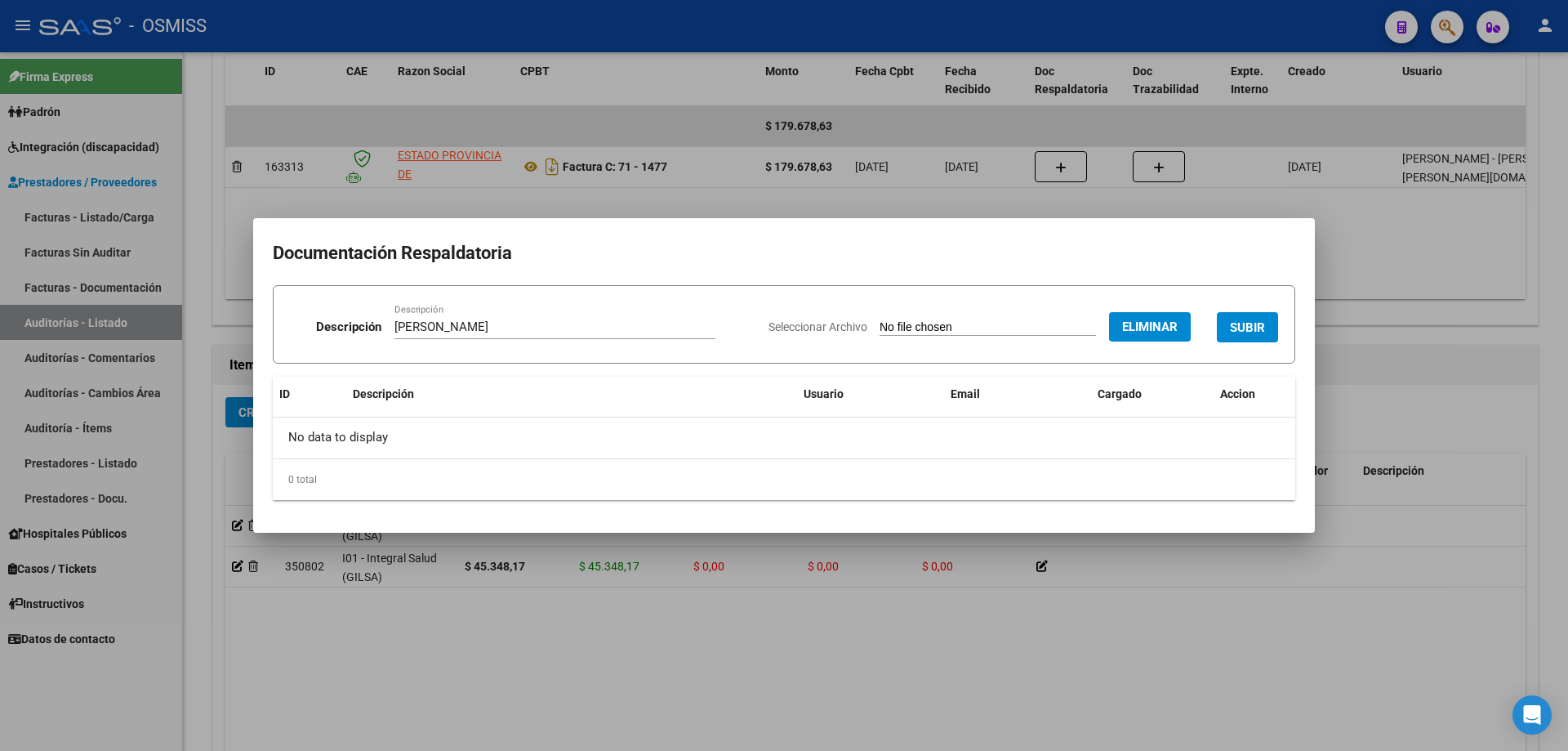
click at [757, 318] on button "SUBIR" at bounding box center [1248, 327] width 61 height 30
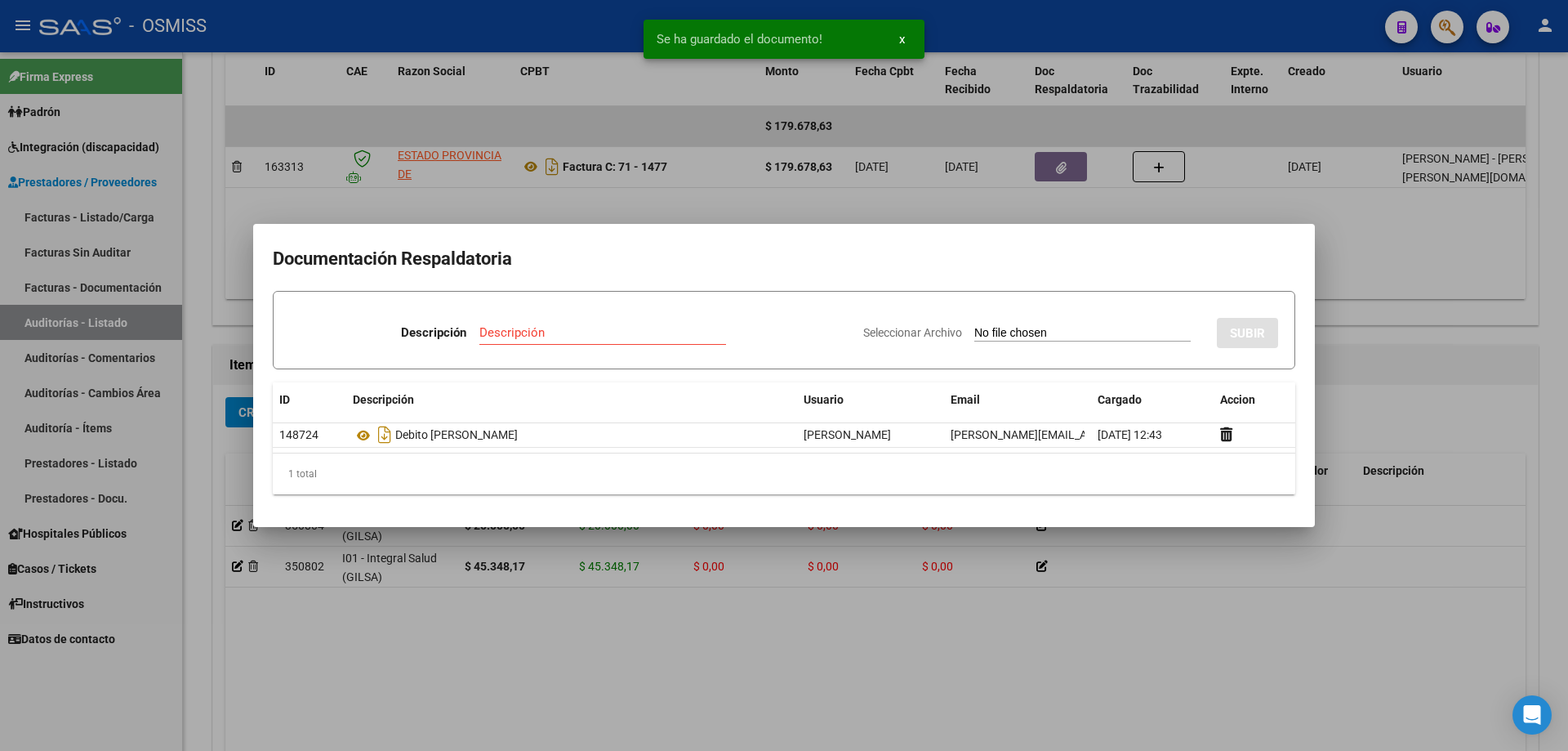
click at [757, 506] on div at bounding box center [784, 376] width 1568 height 751
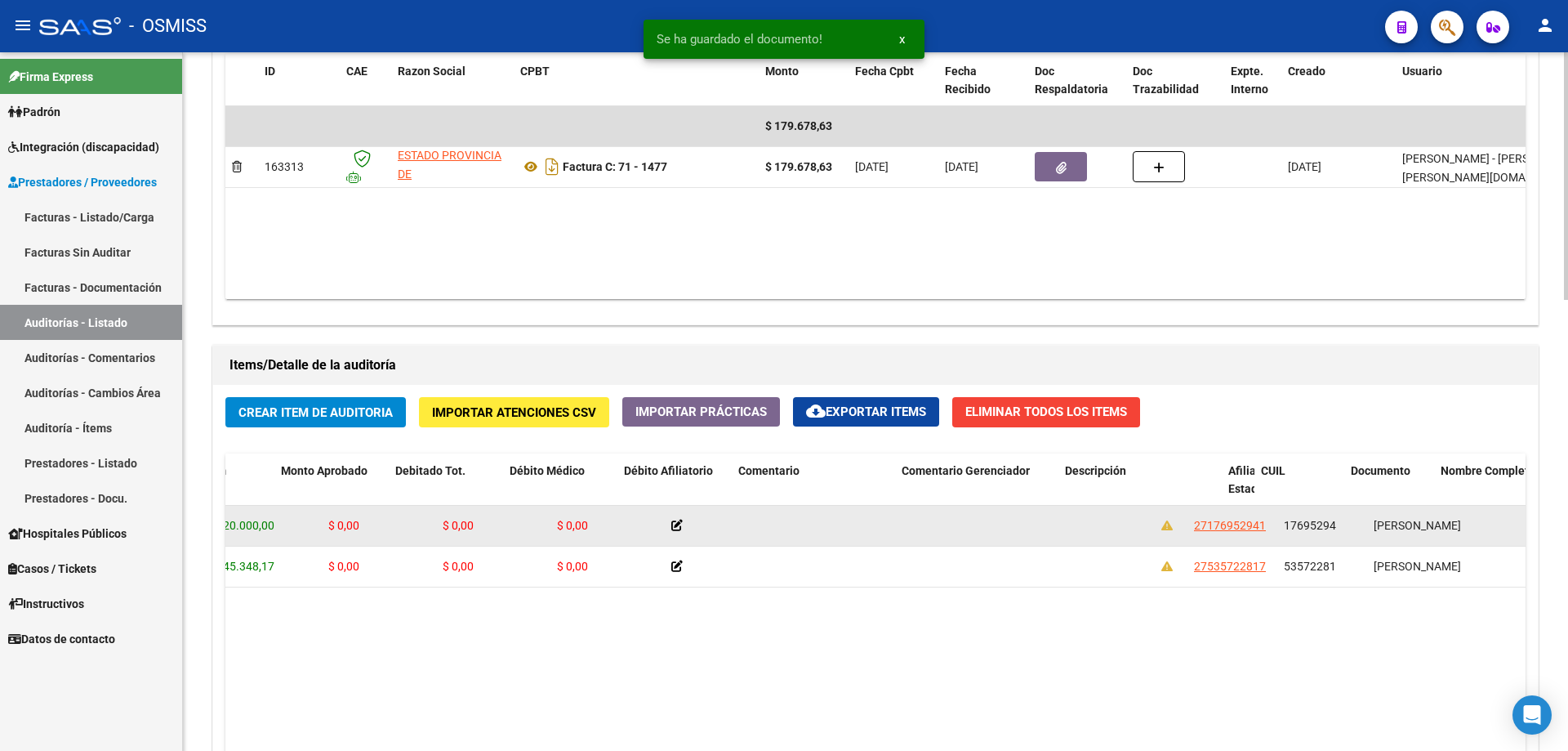
drag, startPoint x: 717, startPoint y: 538, endPoint x: 819, endPoint y: 538, distance: 102.0
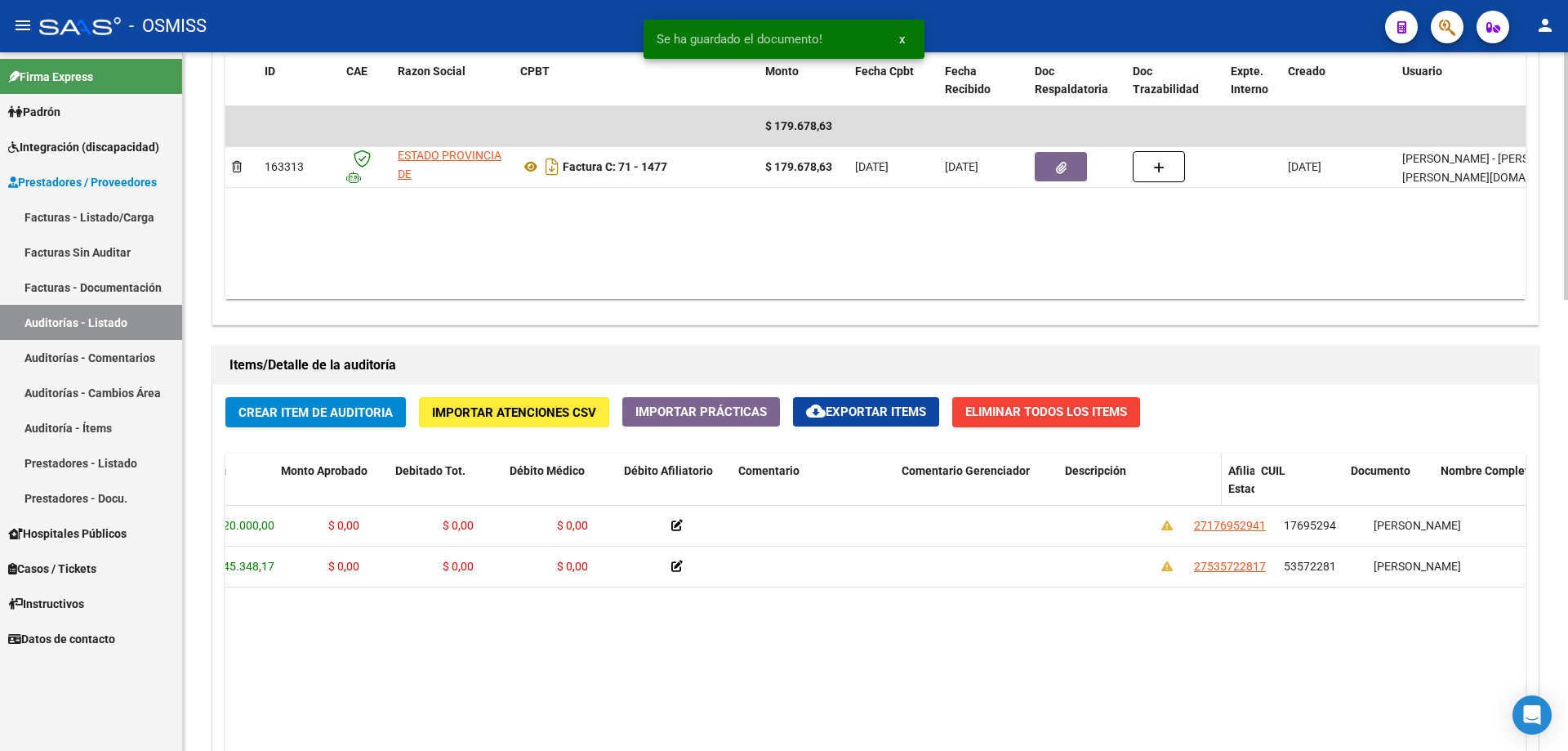
scroll to position [0, 388]
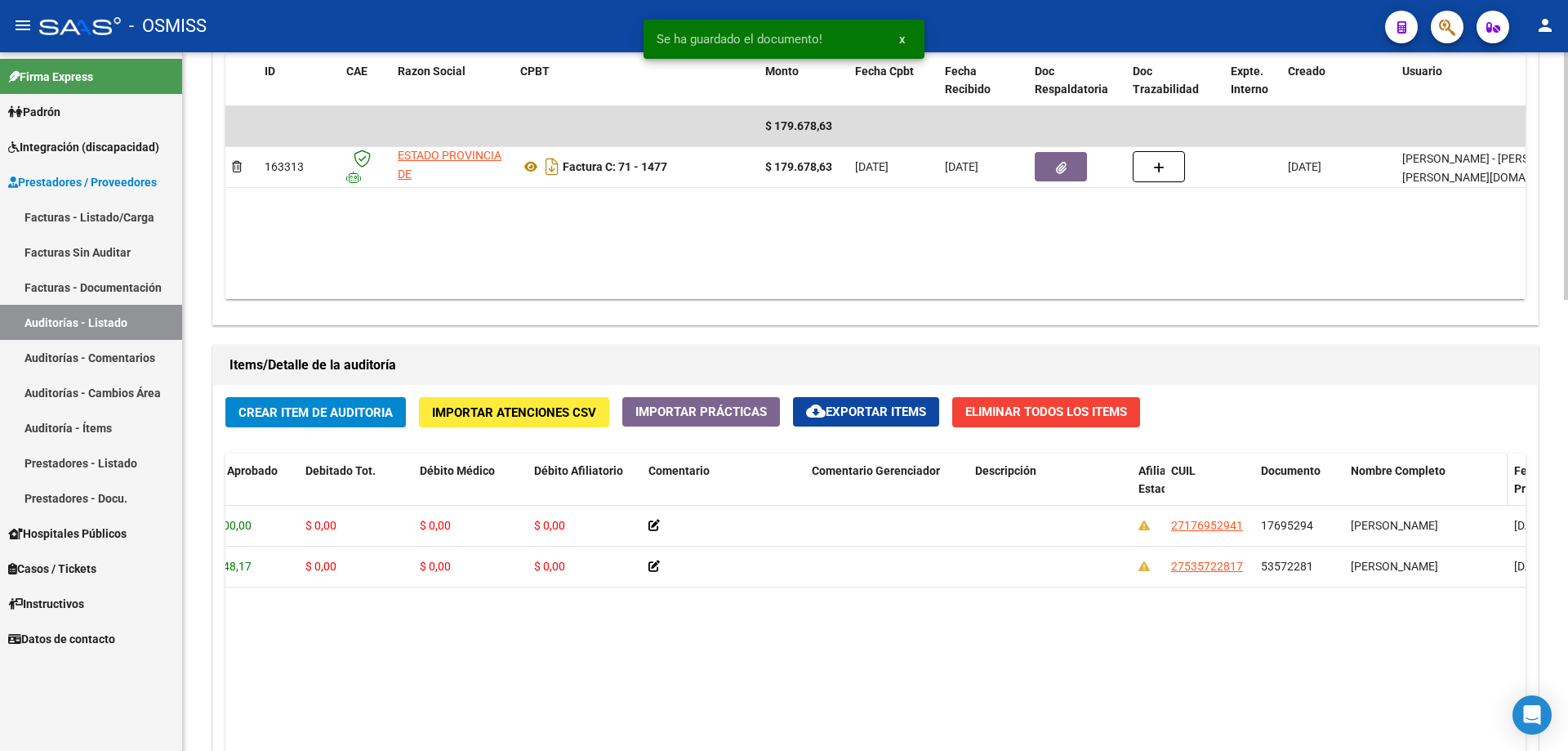
click at [757, 462] on div "Nombre Completo" at bounding box center [1426, 471] width 150 height 19
drag, startPoint x: 1390, startPoint y: 472, endPoint x: 785, endPoint y: 472, distance: 605.0
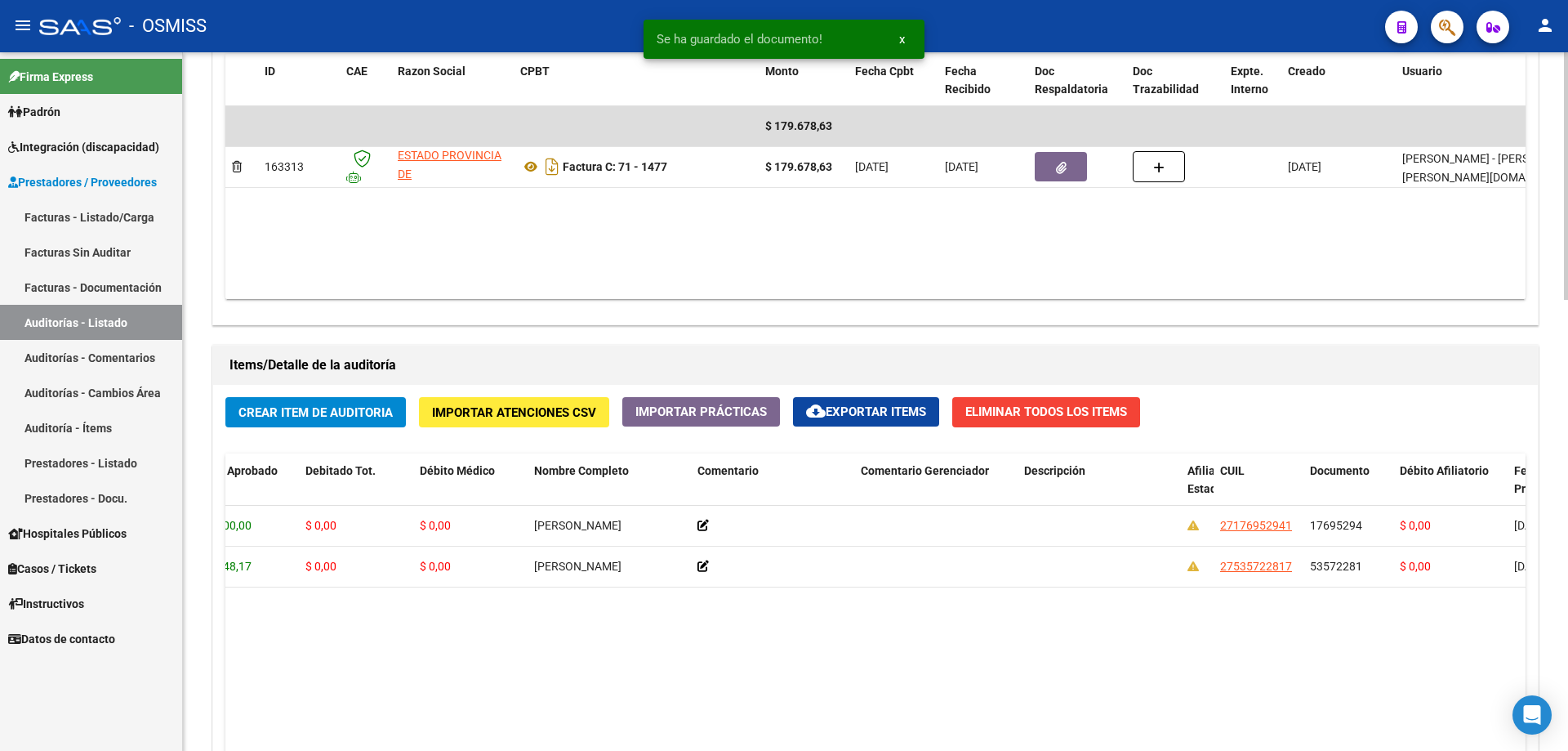
scroll to position [0, 0]
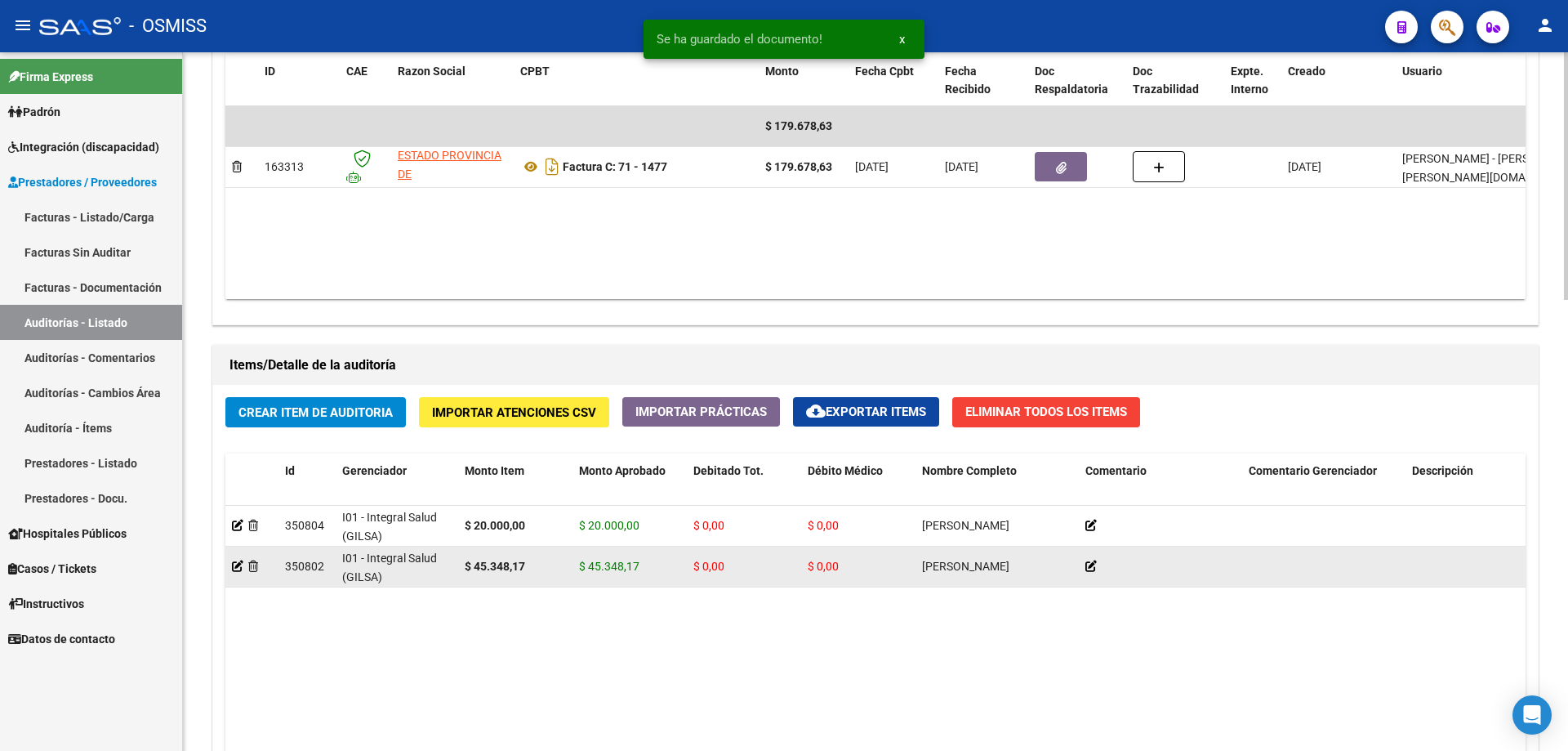
drag, startPoint x: 546, startPoint y: 600, endPoint x: 372, endPoint y: 584, distance: 174.7
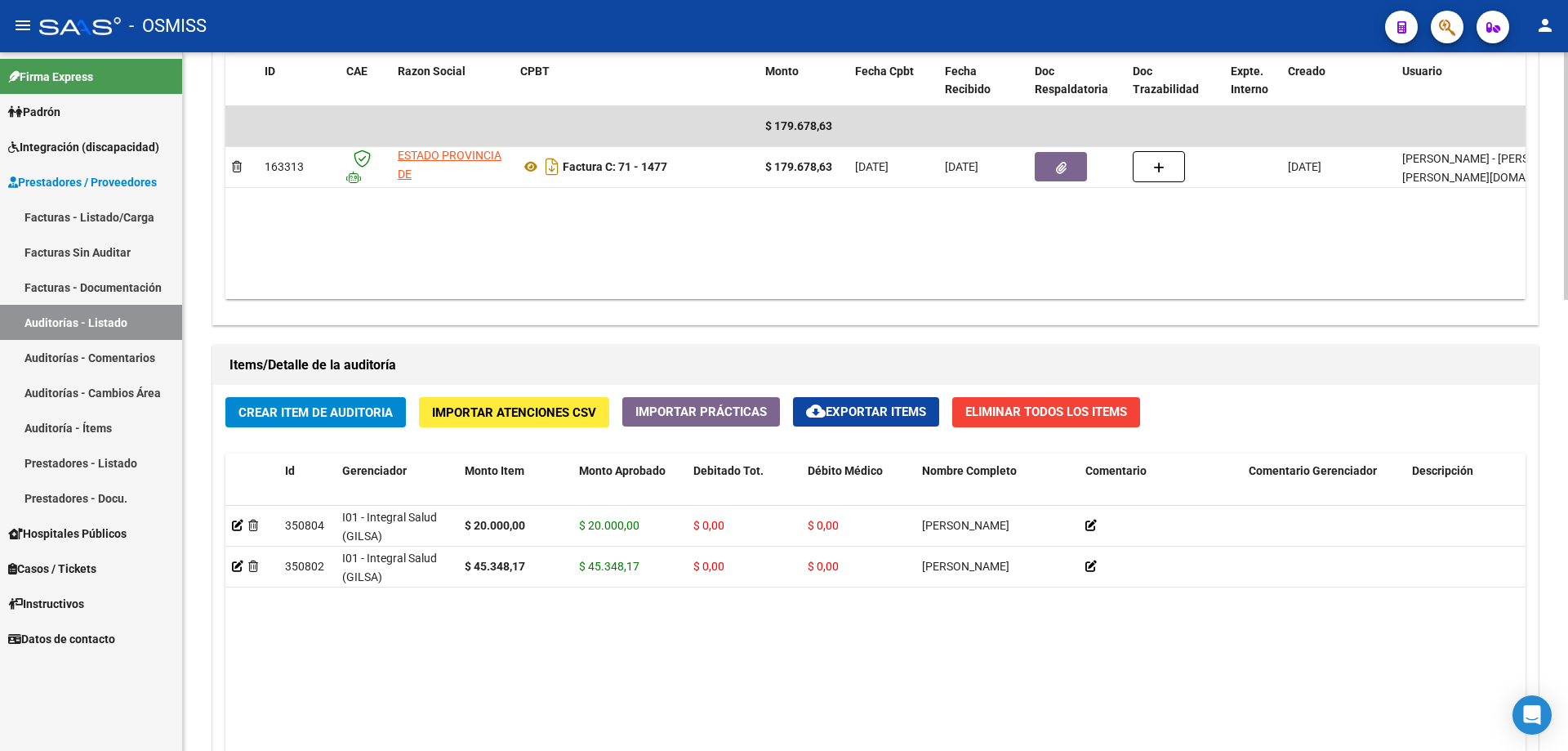
click at [325, 436] on div "Crear Item de Auditoria Importar Atenciones CSV Importar Prácticas cloud_downlo…" at bounding box center [875, 695] width 1324 height 619
click at [326, 422] on button "Crear Item de Auditoria" at bounding box center [315, 412] width 181 height 30
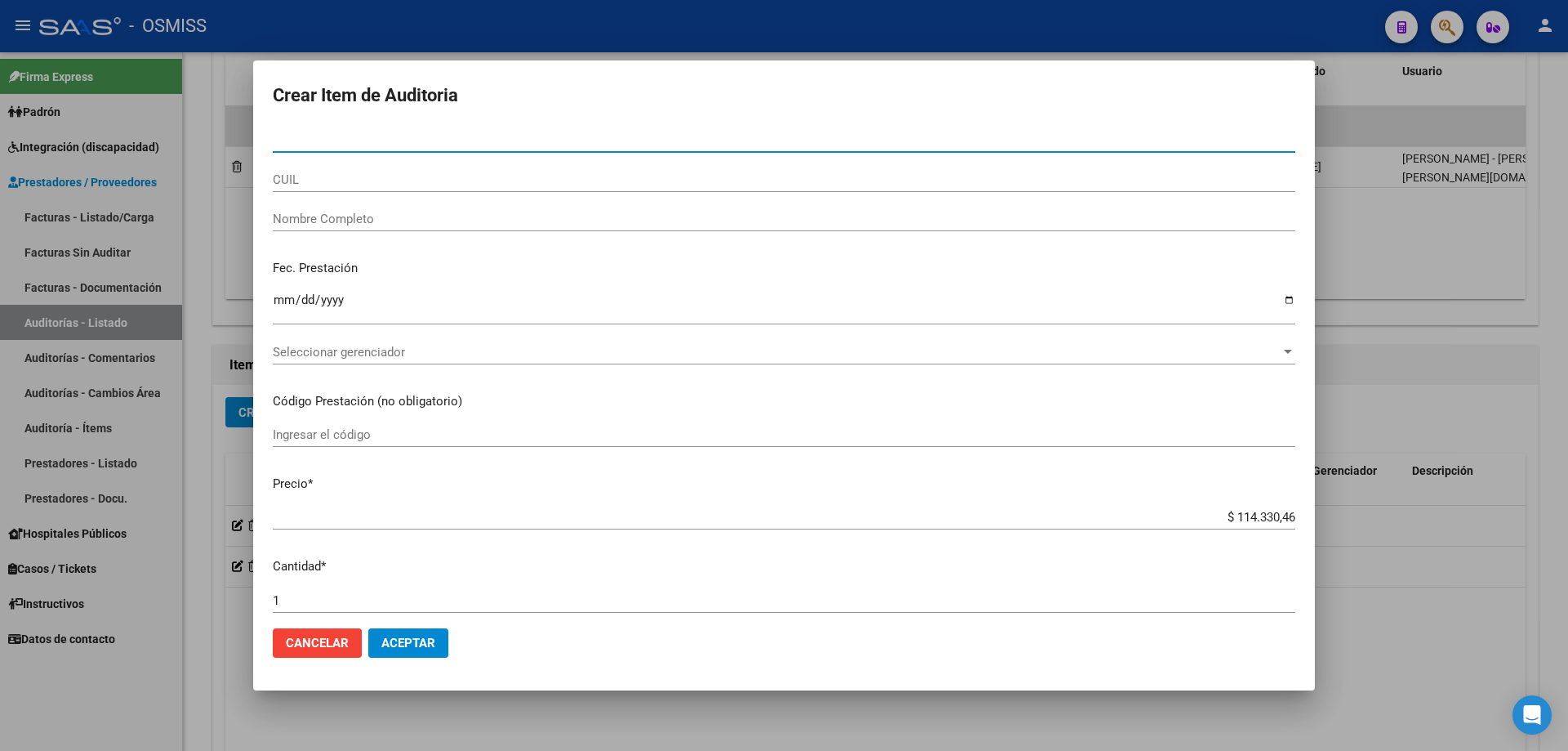
paste input "30973584"
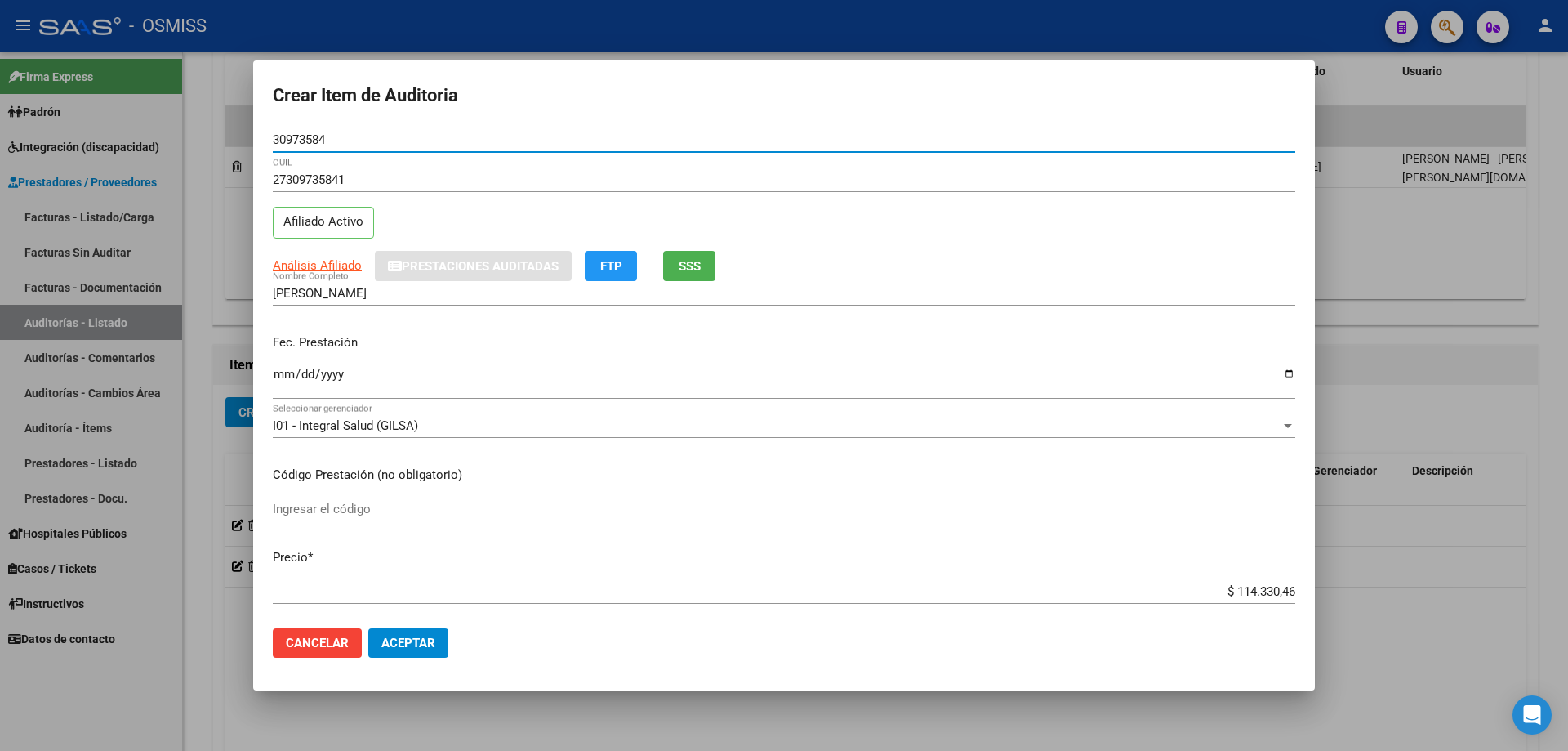
click at [279, 389] on input "Ingresar la fecha" at bounding box center [784, 380] width 1023 height 27
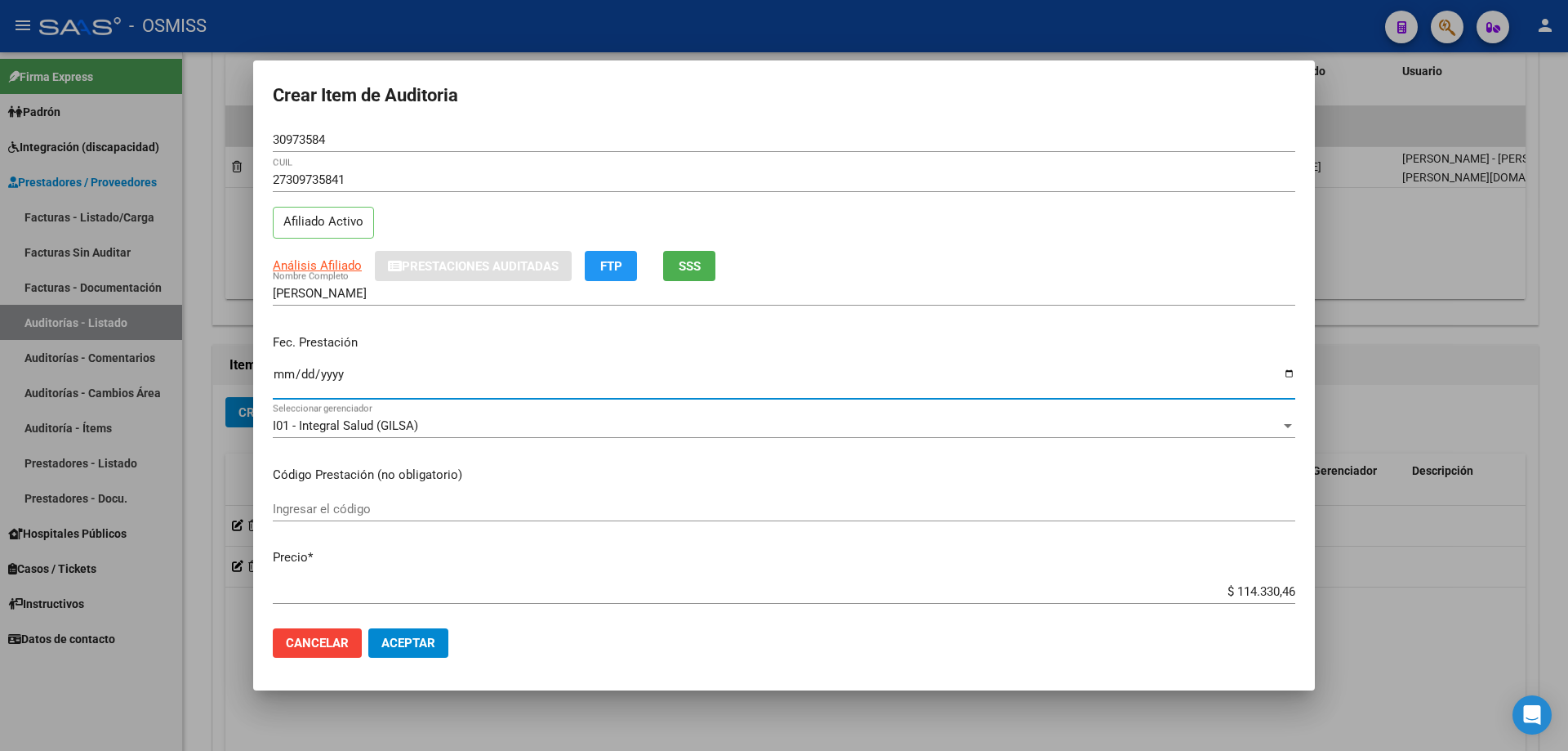
click at [757, 506] on div "$ 114.330,46 Ingresar el precio" at bounding box center [784, 591] width 1023 height 25
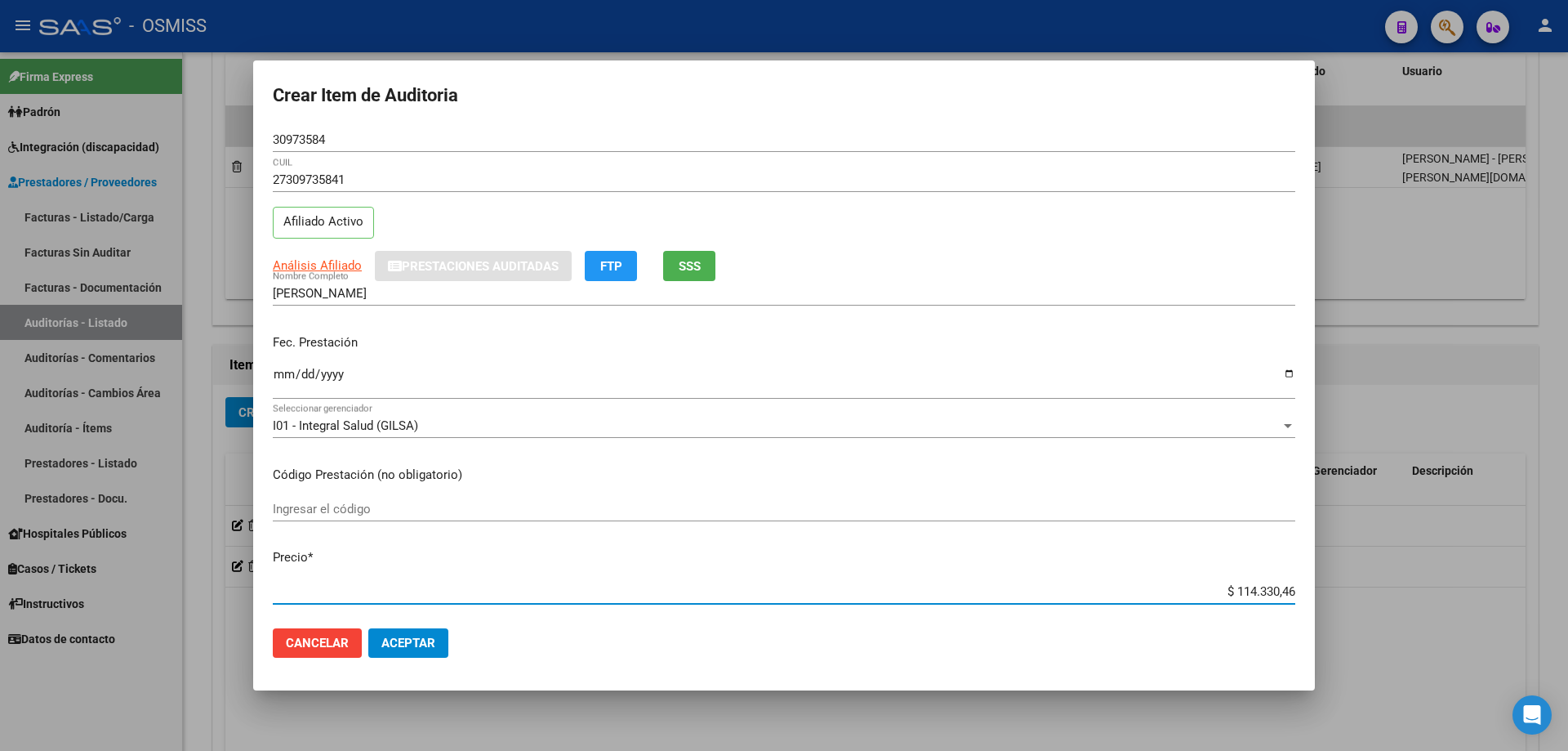
drag, startPoint x: 1176, startPoint y: 593, endPoint x: 1567, endPoint y: 530, distance: 396.0
click at [757, 506] on div "Crear Item de Auditoria 30973584 Nro Documento 27309735841 CUIL Afiliado Activo…" at bounding box center [784, 376] width 1568 height 751
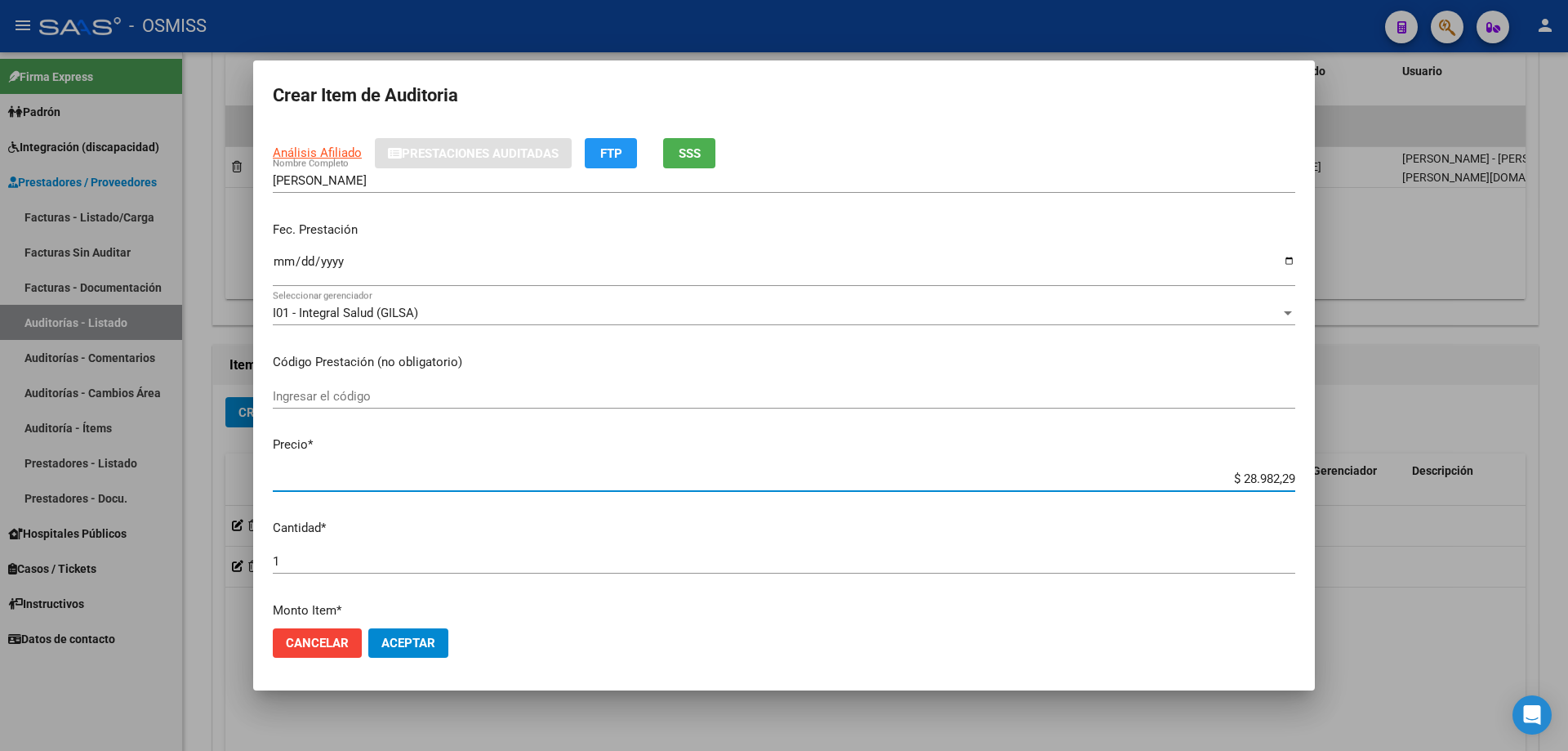
scroll to position [572, 0]
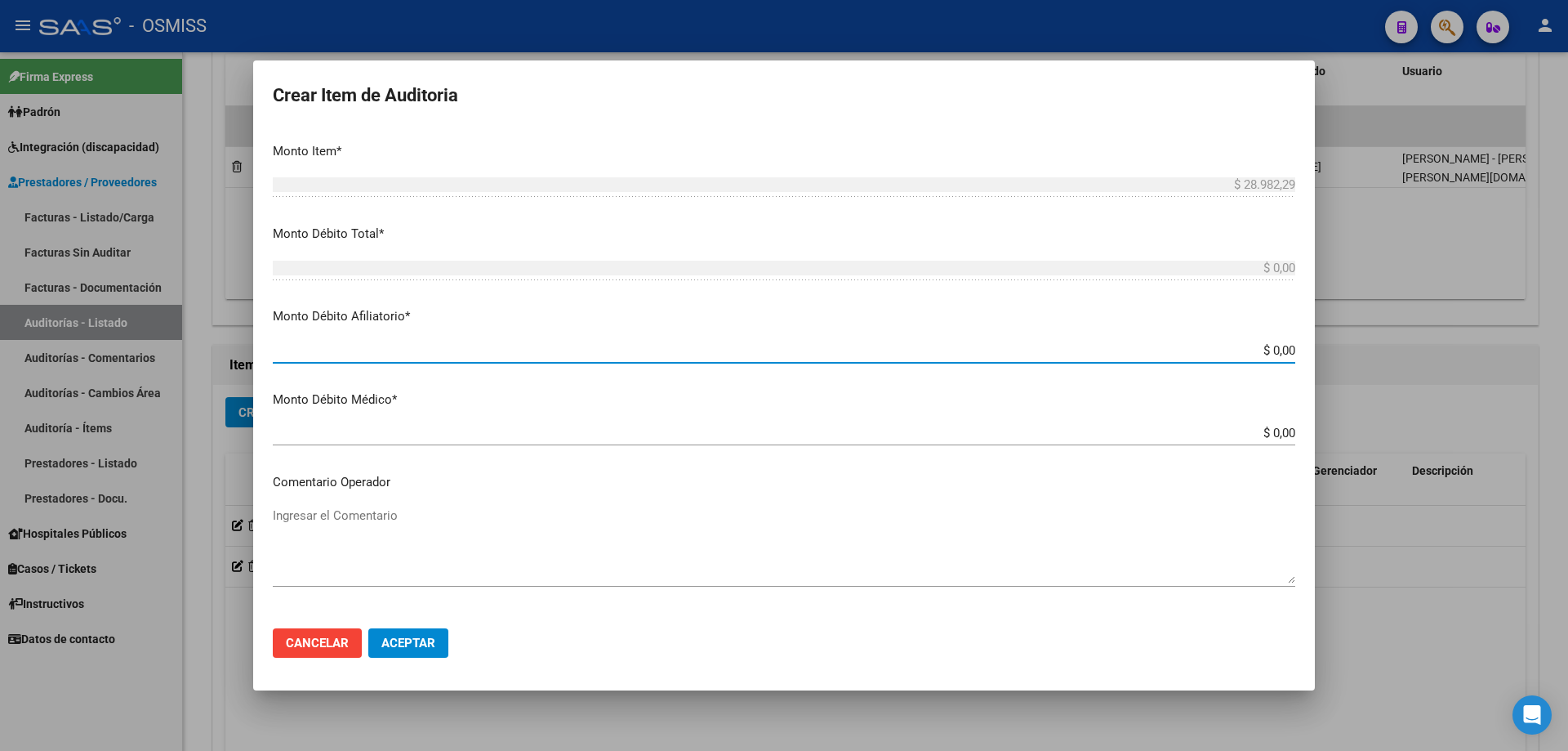
drag, startPoint x: 1187, startPoint y: 354, endPoint x: 1567, endPoint y: 205, distance: 408.2
click at [757, 298] on div "Crear Item de Auditoria 30973584 Nro Documento 27309735841 CUIL Afiliado Activo…" at bounding box center [784, 376] width 1568 height 751
click at [342, 506] on textarea "Ingresar el Comentario" at bounding box center [784, 545] width 1023 height 77
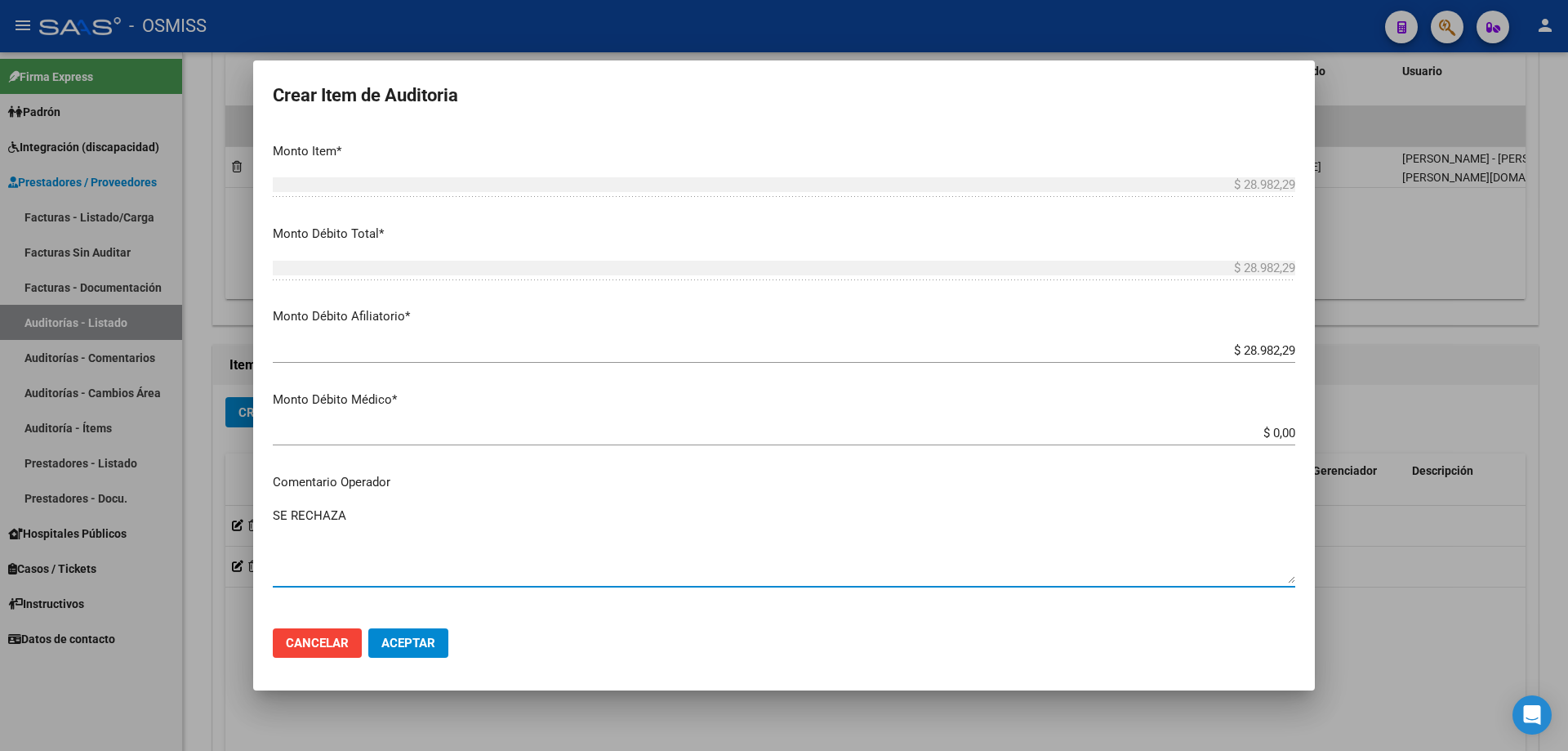
scroll to position [817, 0]
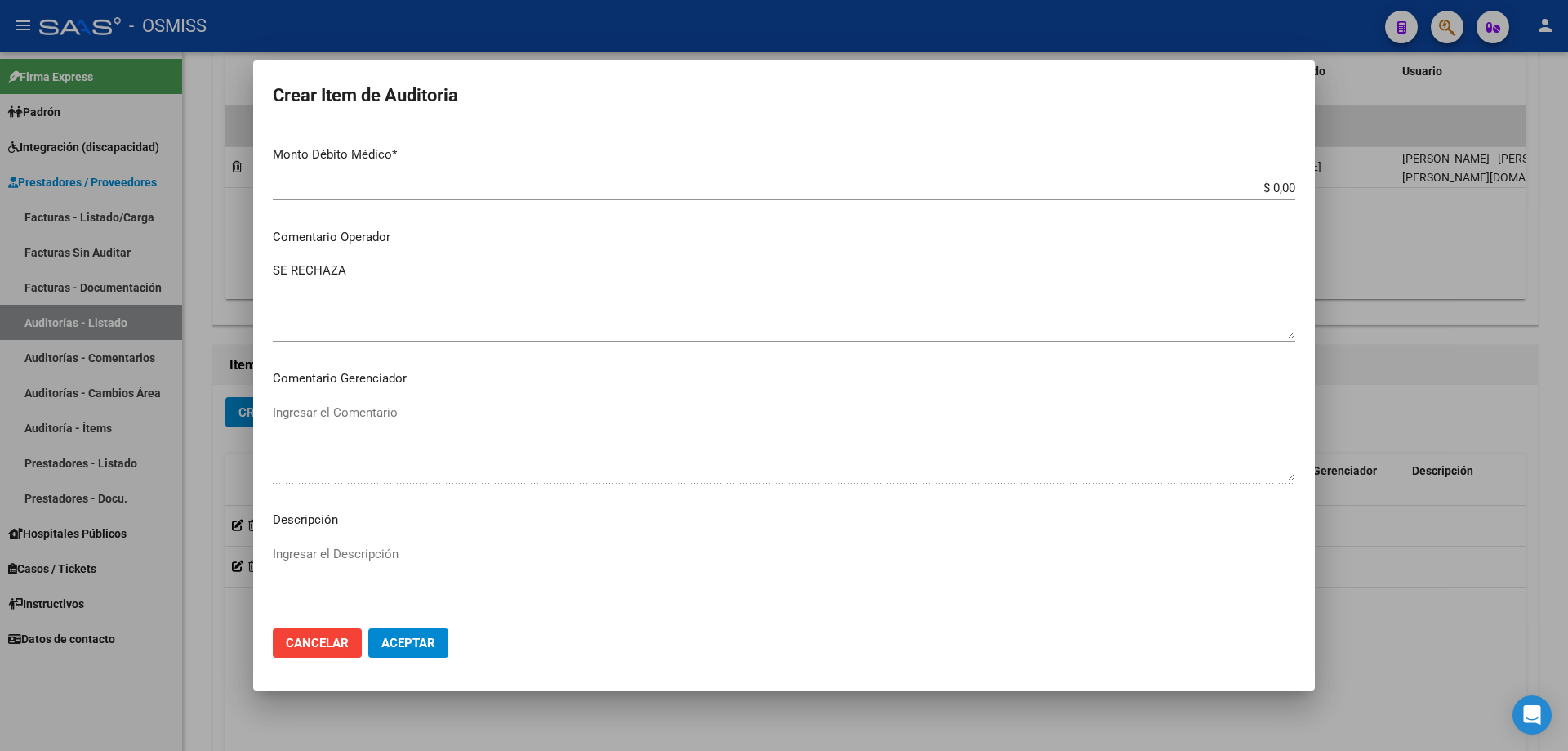
click at [344, 506] on p "Descripción" at bounding box center [784, 520] width 1023 height 19
click at [336, 506] on textarea "Ingresar el Descripción" at bounding box center [784, 583] width 1023 height 77
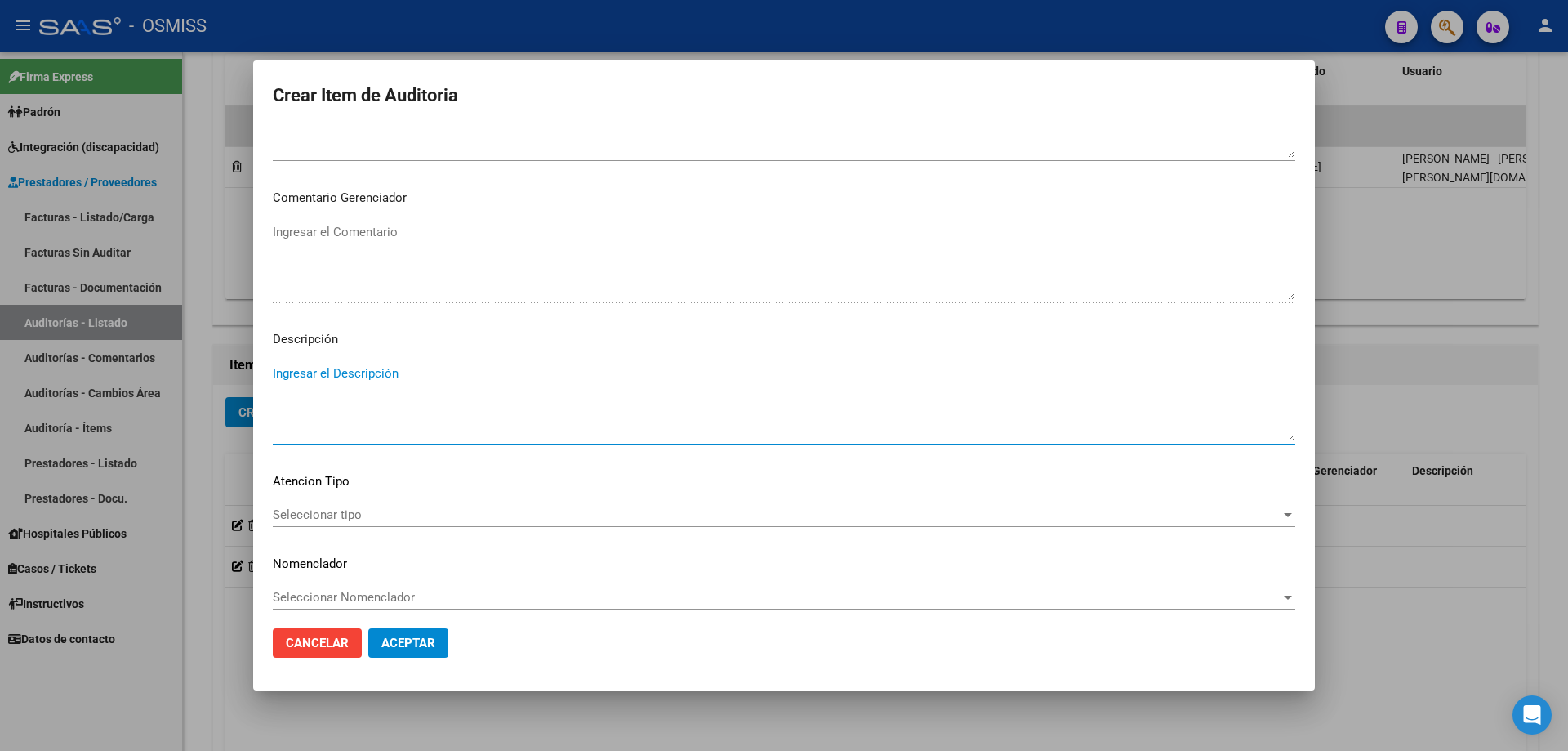
scroll to position [1008, 0]
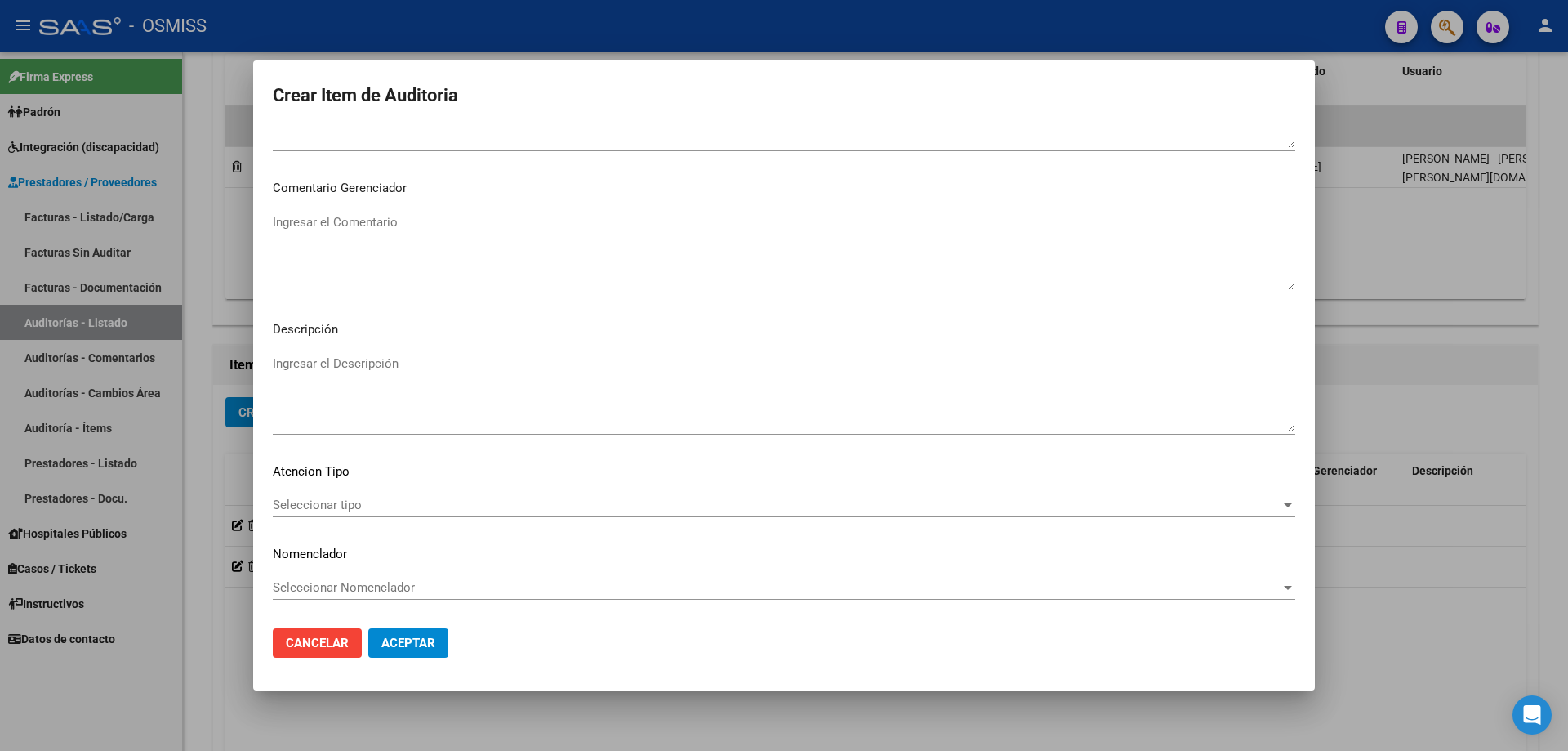
drag, startPoint x: 644, startPoint y: 683, endPoint x: 574, endPoint y: 612, distance: 99.7
click at [644, 506] on mat-dialog-container "Crear Item de Auditoria 30973584 Nro Documento 27309735841 CUIL Afiliado Activo…" at bounding box center [784, 376] width 1062 height 630
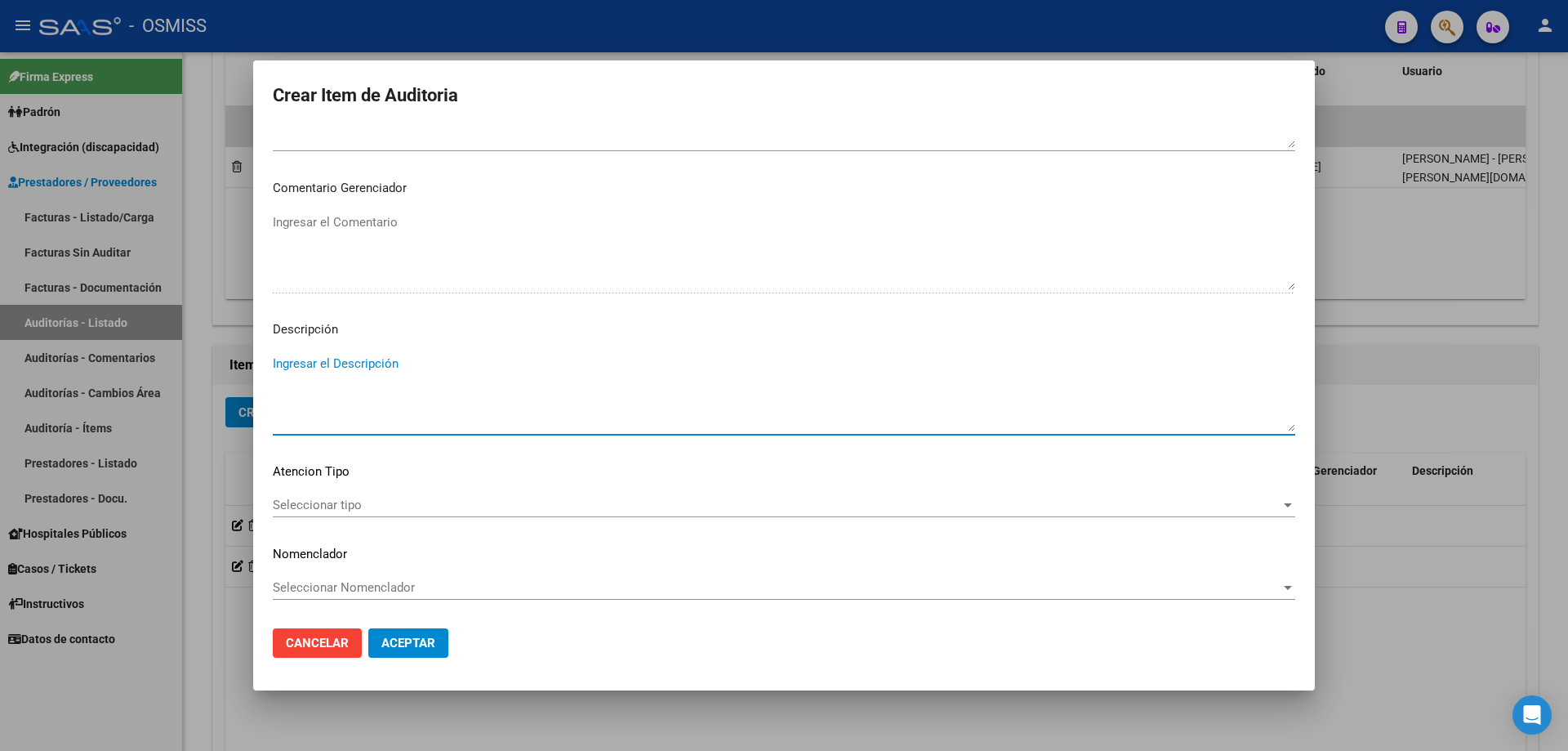
click at [339, 375] on textarea "Ingresar el Descripción" at bounding box center [784, 393] width 1023 height 77
paste textarea "Tabla SICOSS AFIP: declaracion jurada CONTRATO 25 (Empleo público provincial) N…"
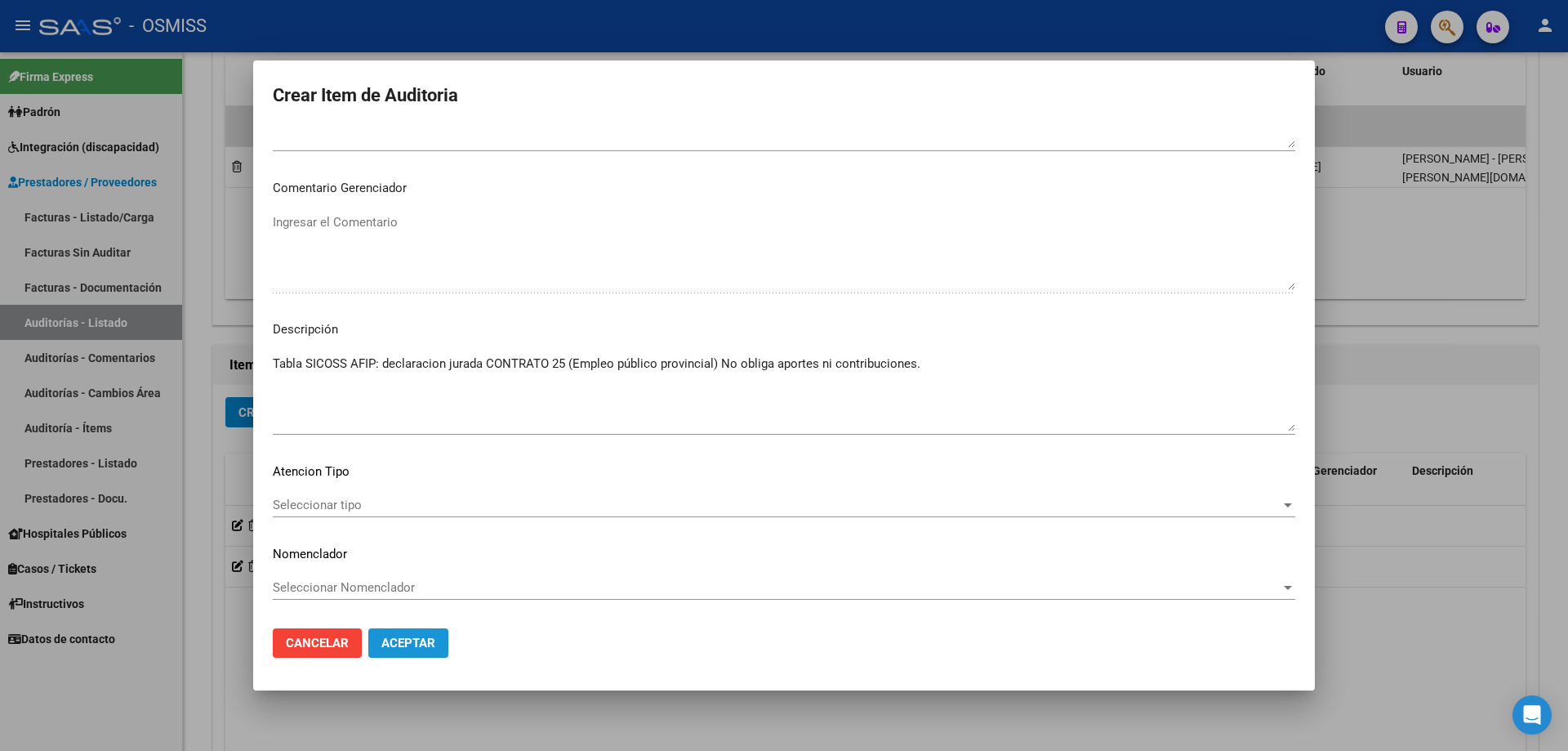
click at [414, 506] on span "Aceptar" at bounding box center [408, 643] width 54 height 15
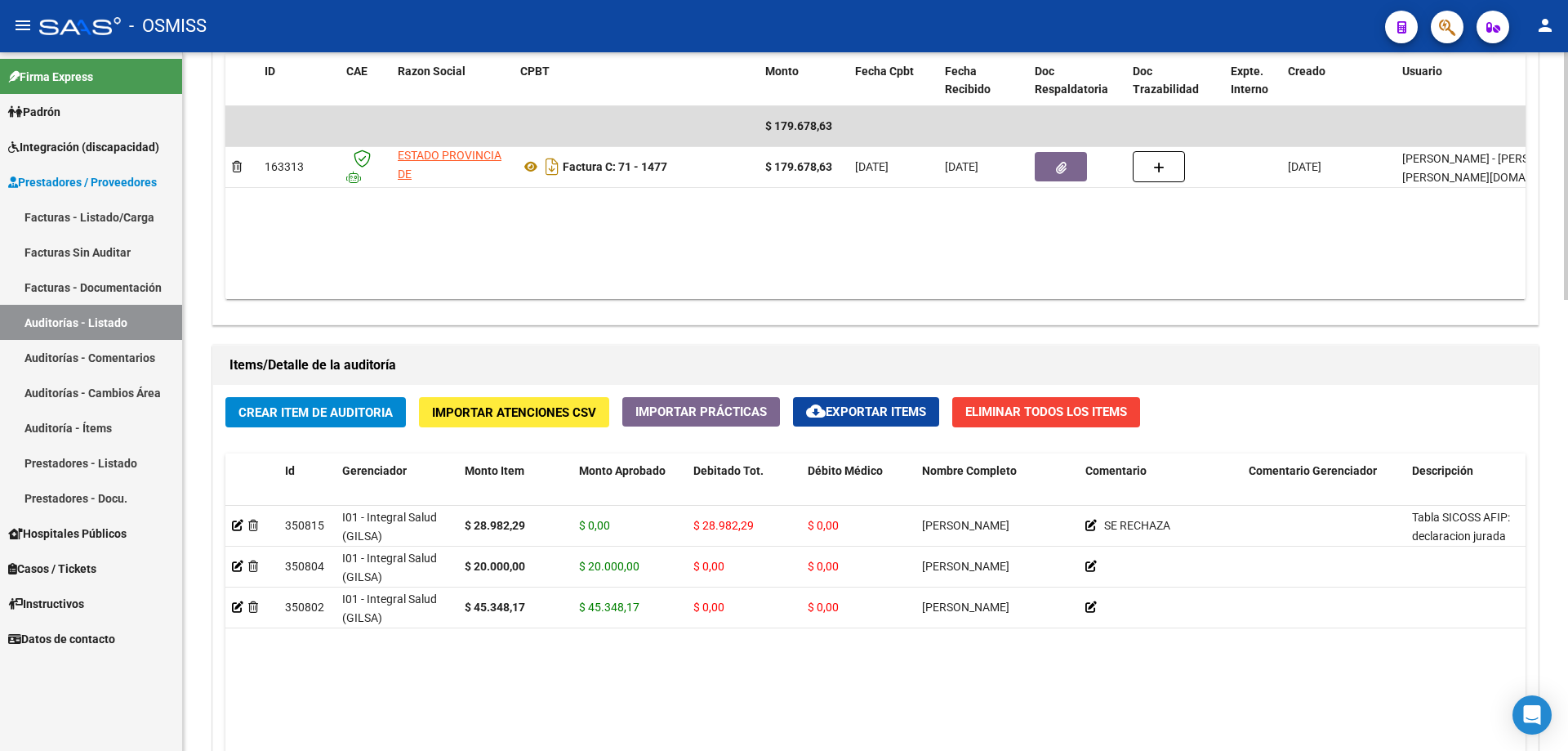
click at [460, 506] on datatable-body "350815 I01 - Integral Salud (GILSA) $ 28.982,29 $ 0,00 $ 28.982,29 $ 0,00 [PERS…" at bounding box center [874, 722] width 1300 height 433
click at [338, 413] on span "Crear Item de Auditoria" at bounding box center [315, 412] width 154 height 15
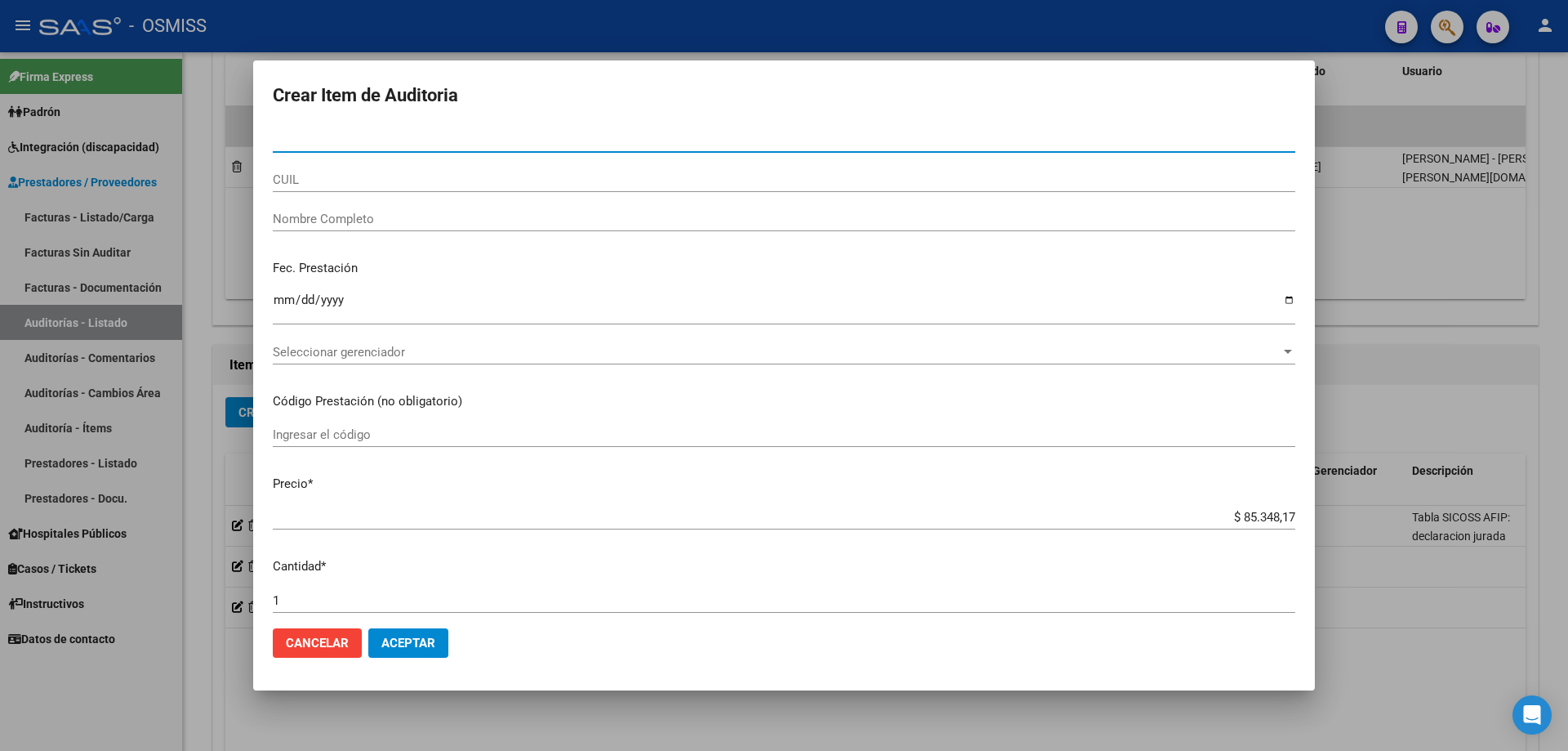
click at [335, 139] on input "Nro Documento" at bounding box center [784, 140] width 1023 height 15
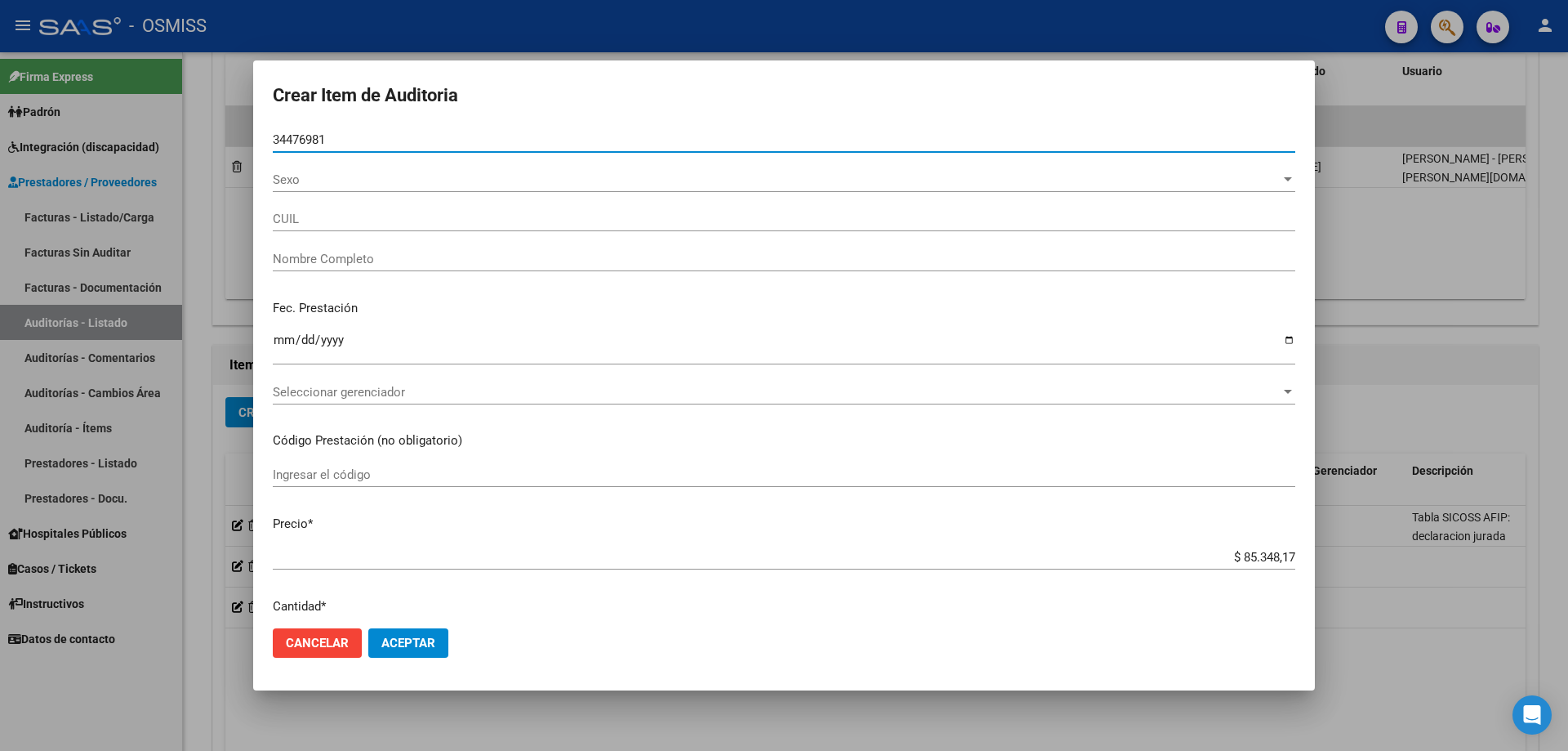
click at [368, 506] on button "Aceptar" at bounding box center [408, 643] width 80 height 29
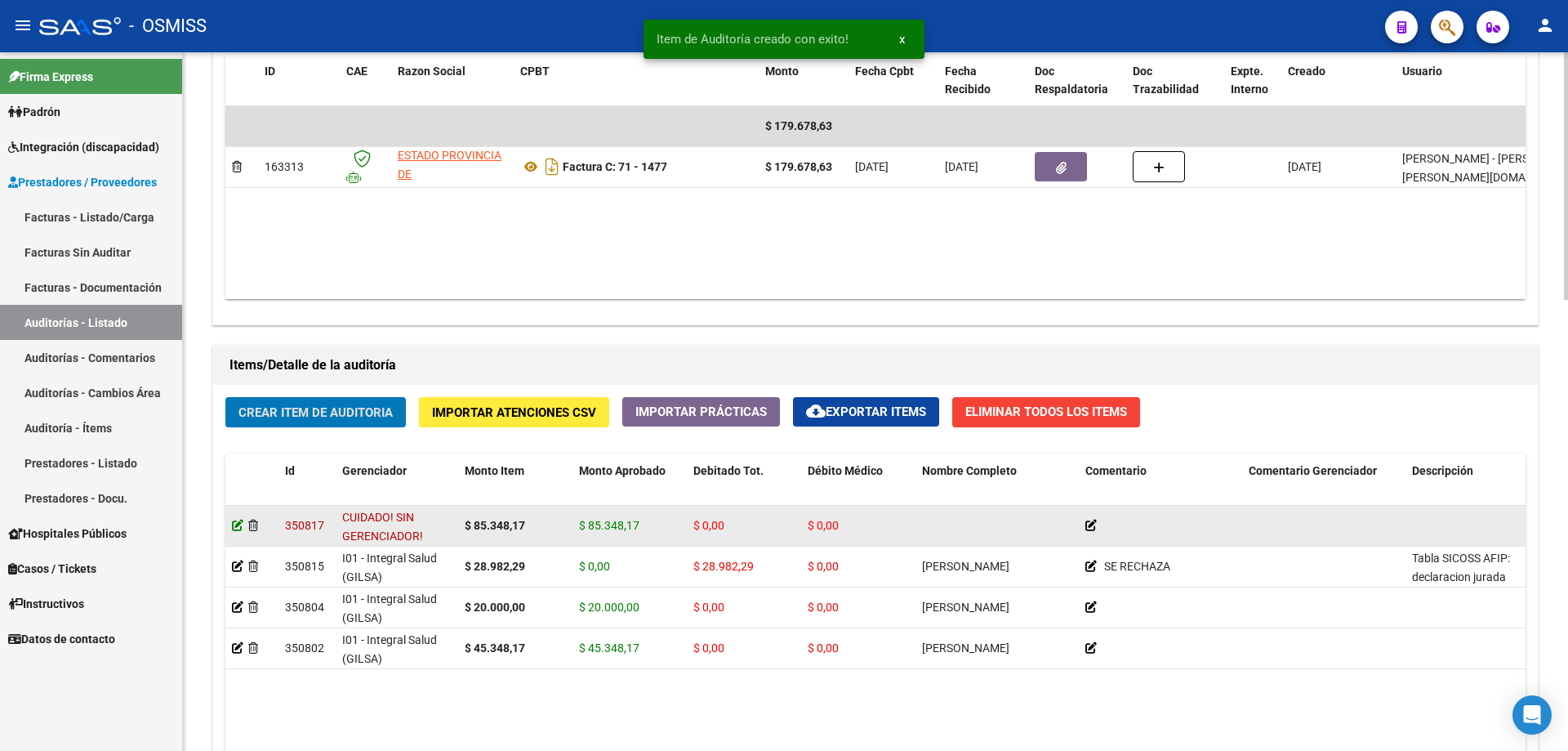
click at [235, 506] on icon at bounding box center [238, 526] width 12 height 12
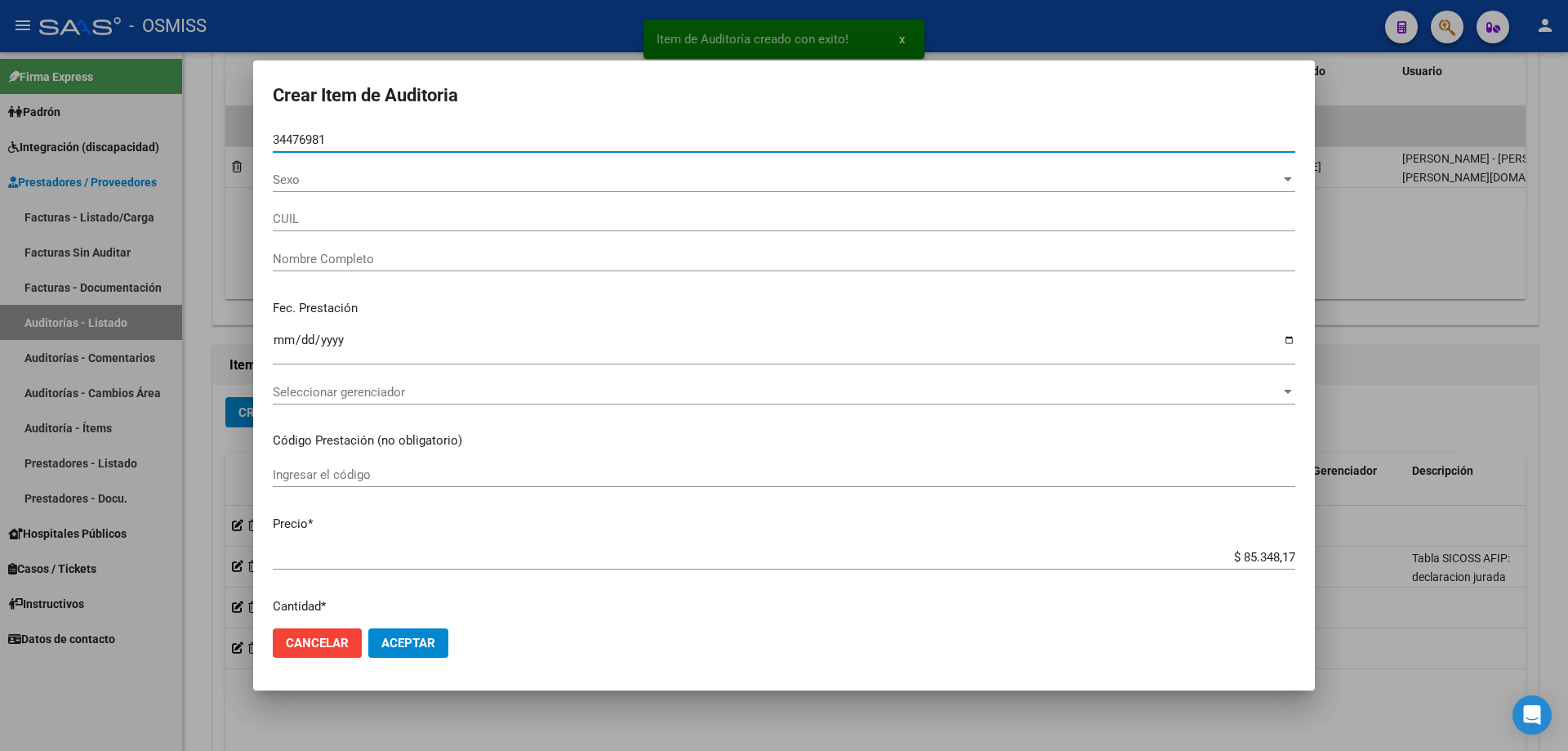
click at [328, 177] on span "Sexo" at bounding box center [777, 179] width 1008 height 15
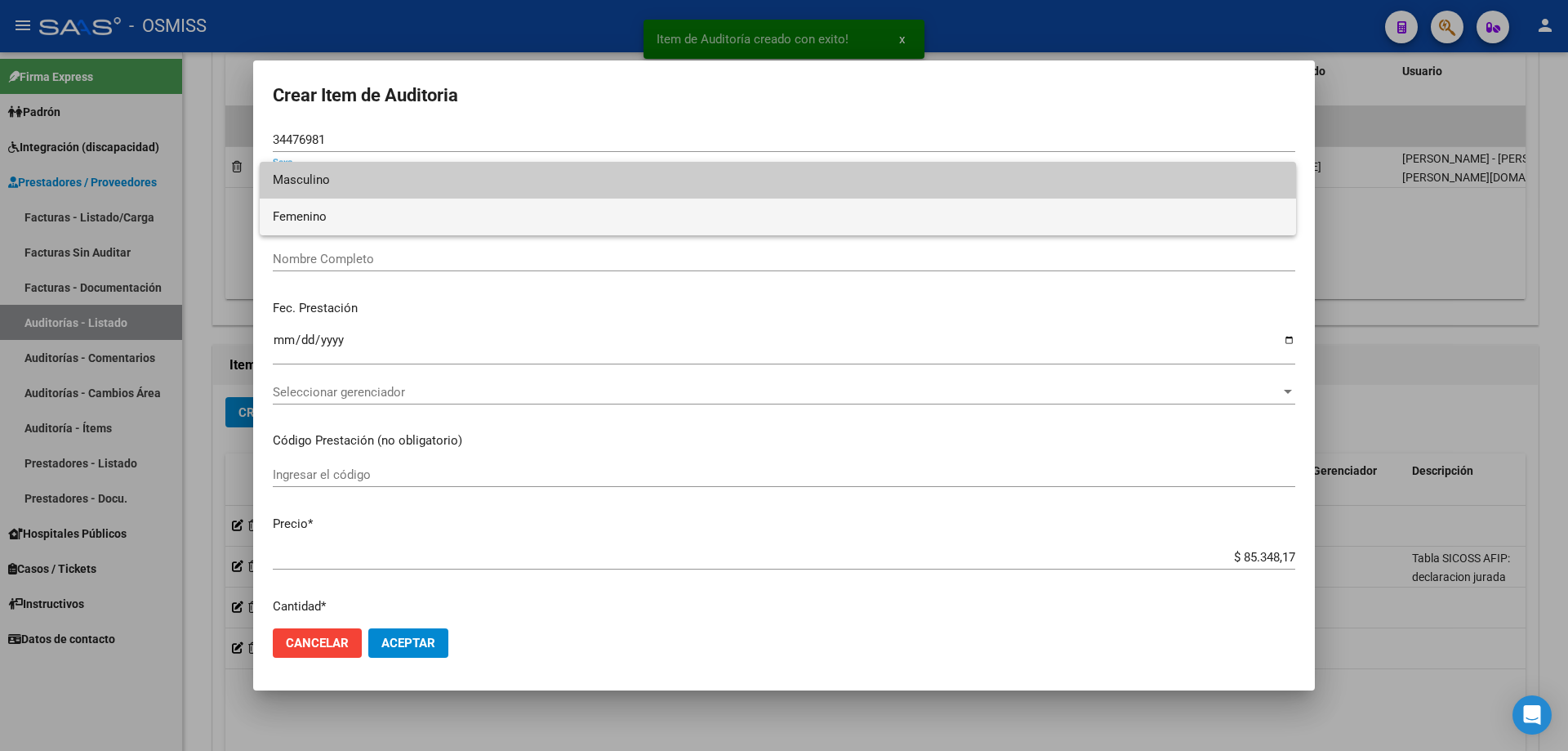
click at [326, 216] on span "Femenino" at bounding box center [778, 216] width 1010 height 36
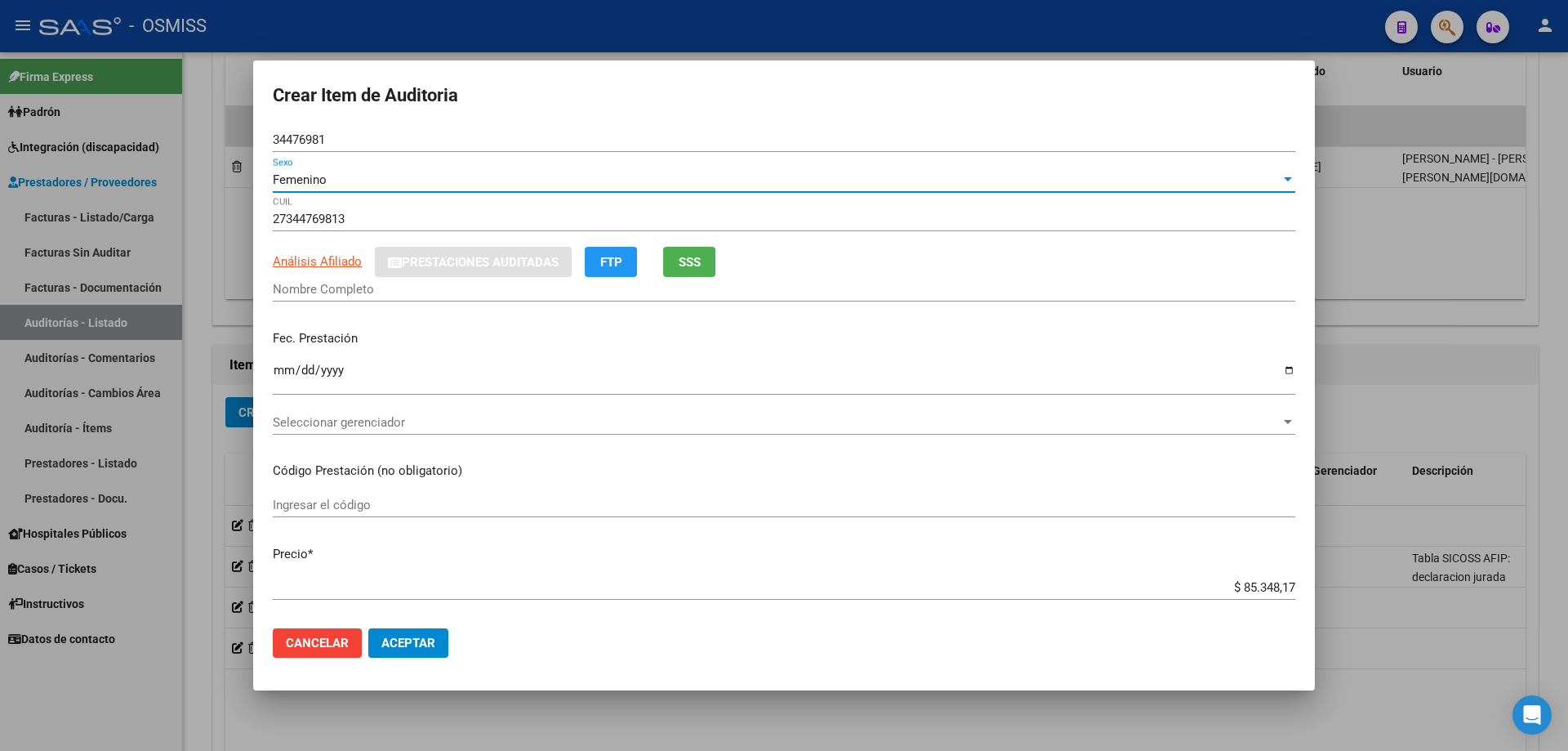
click at [757, 251] on div at bounding box center [784, 376] width 1568 height 751
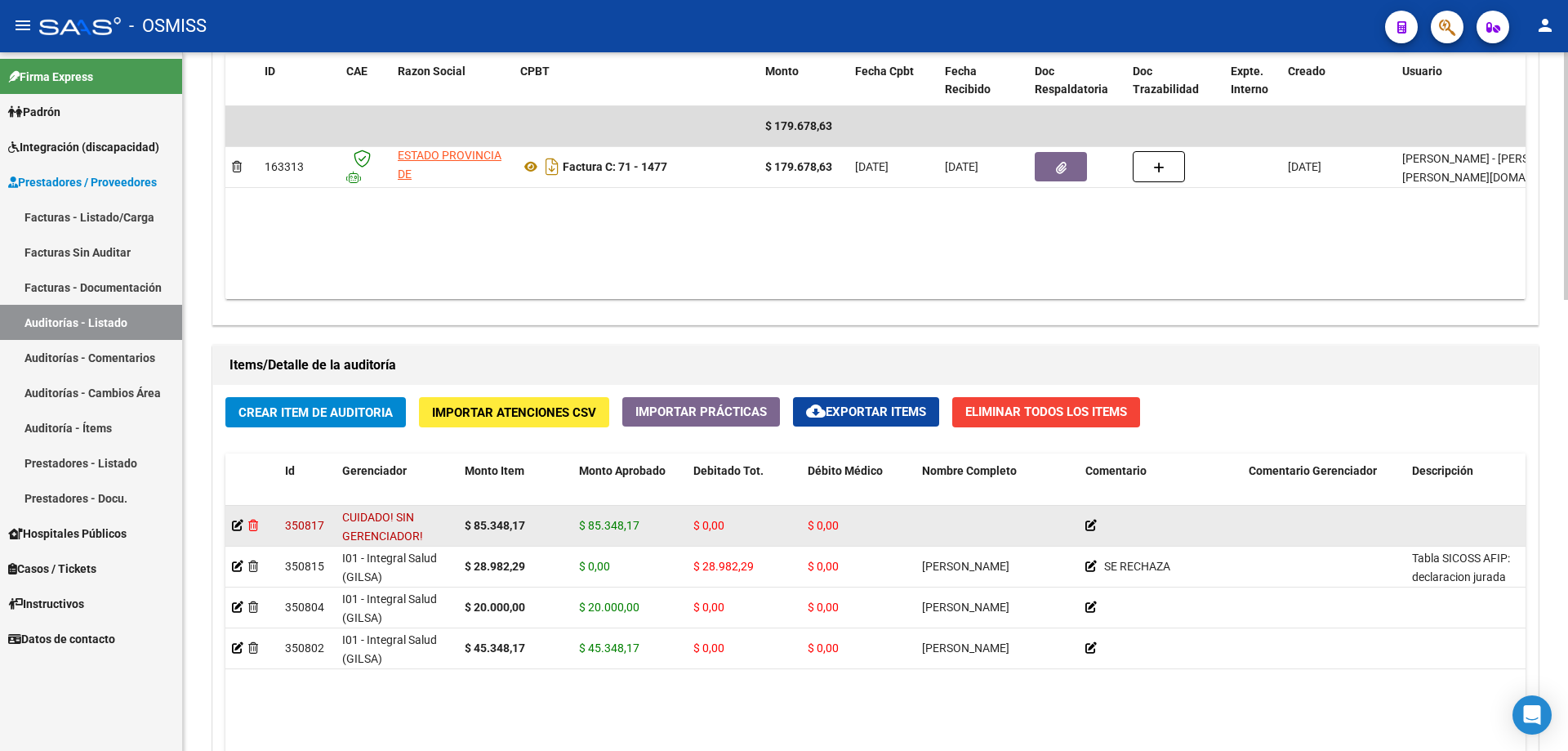
click at [253, 506] on icon at bounding box center [253, 526] width 10 height 12
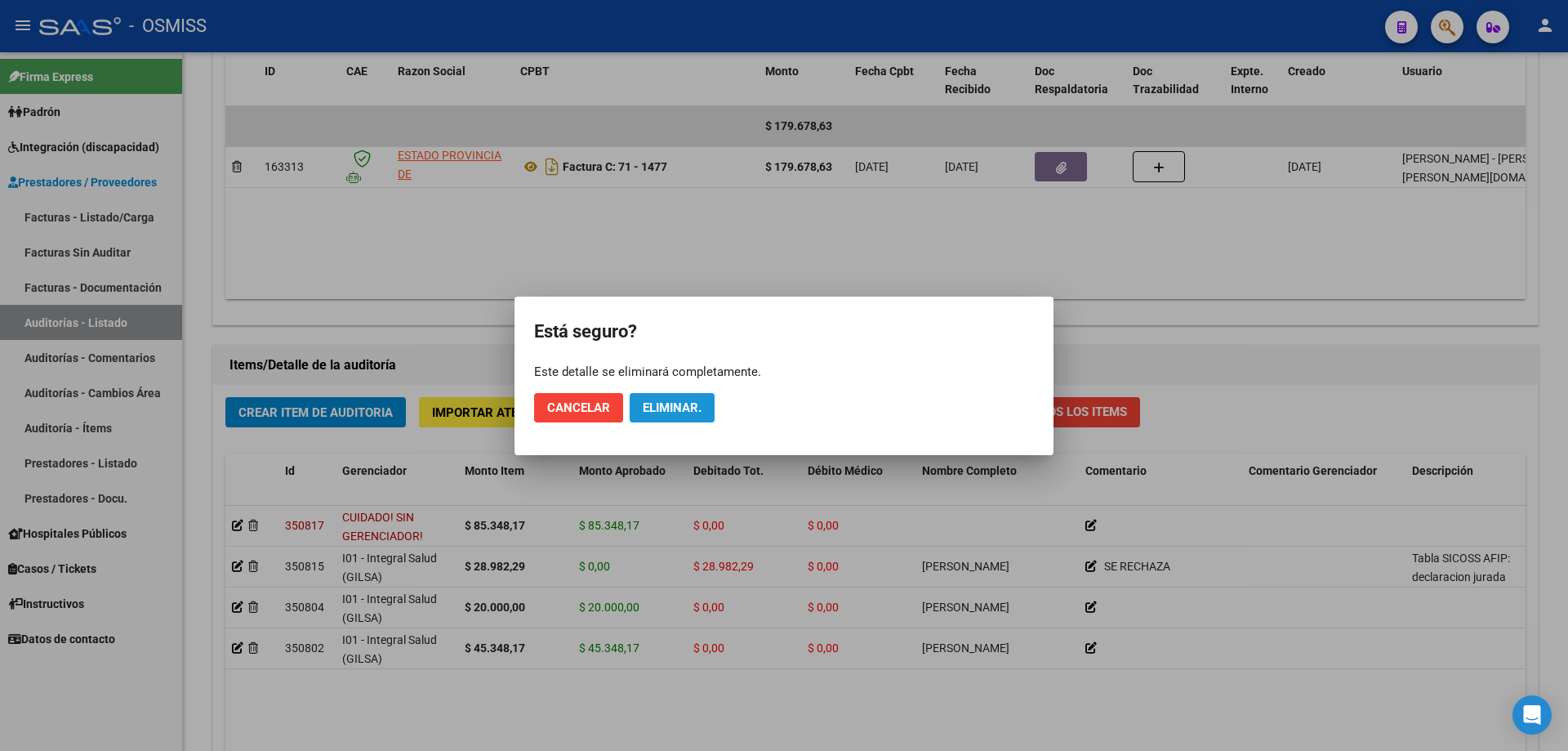
click at [685, 414] on span "Eliminar." at bounding box center [672, 407] width 59 height 15
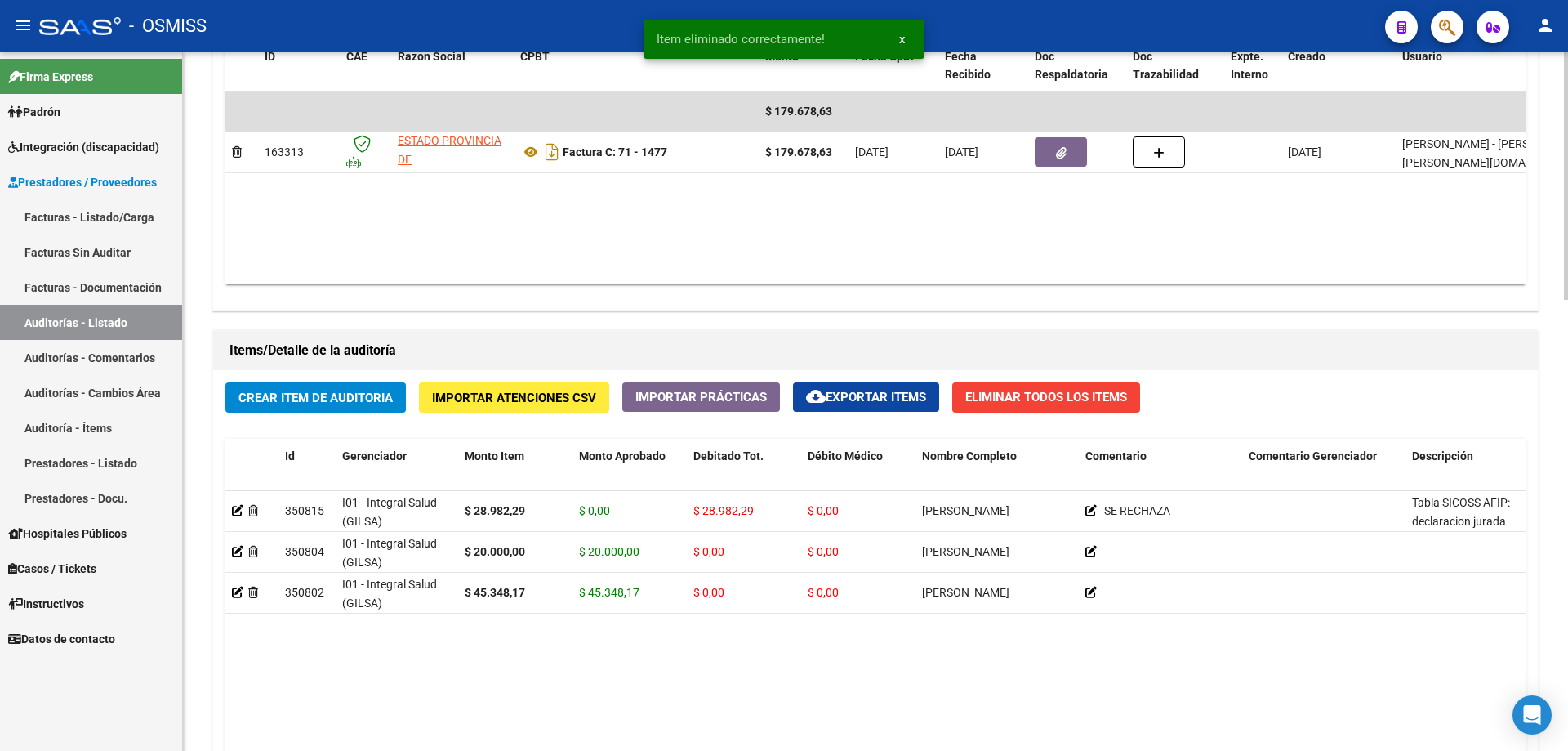
scroll to position [899, 0]
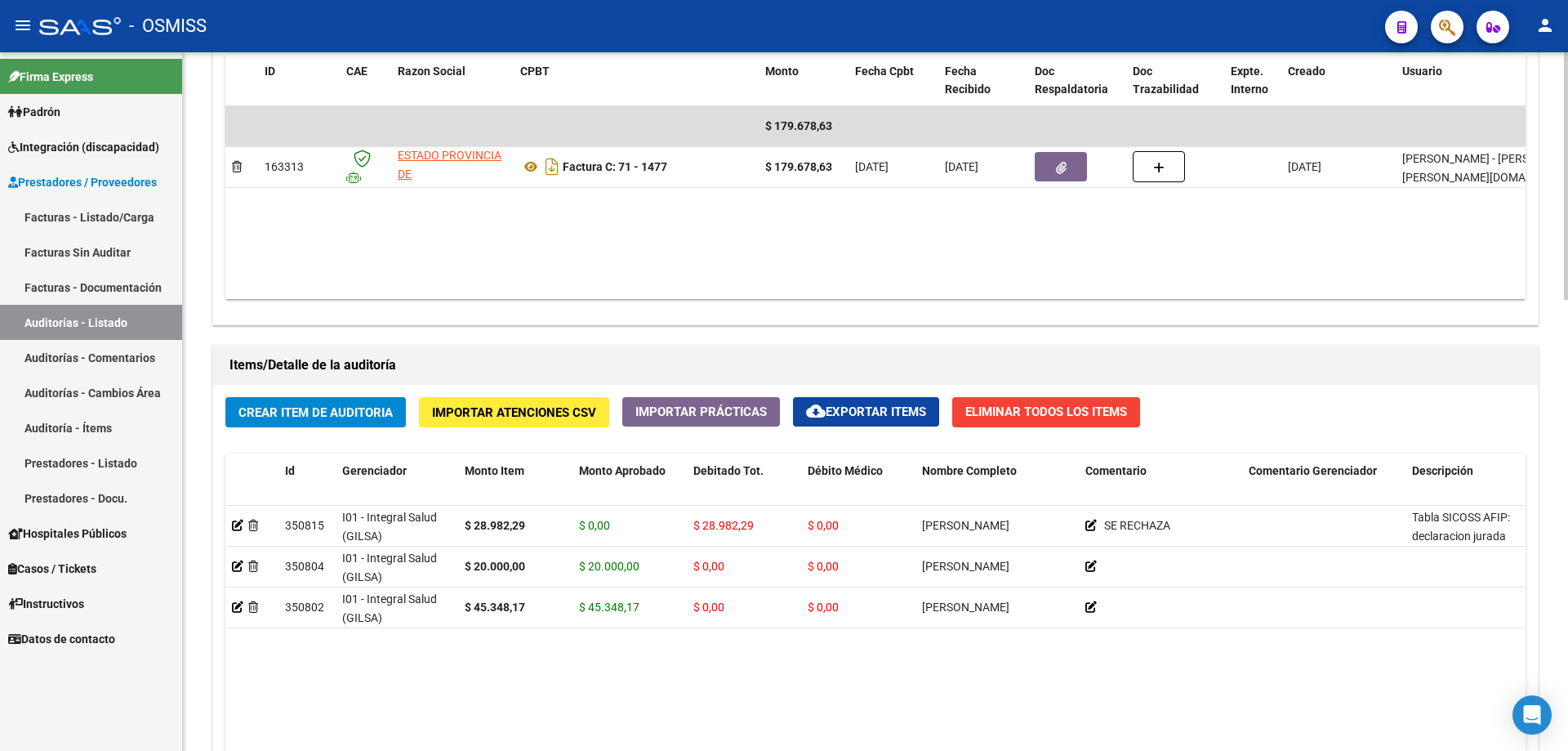
click at [347, 386] on div "Crear Item de Auditoria Importar Atenciones CSV Importar Prácticas cloud_downlo…" at bounding box center [875, 695] width 1324 height 619
click at [344, 405] on span "Crear Item de Auditoria" at bounding box center [315, 412] width 154 height 15
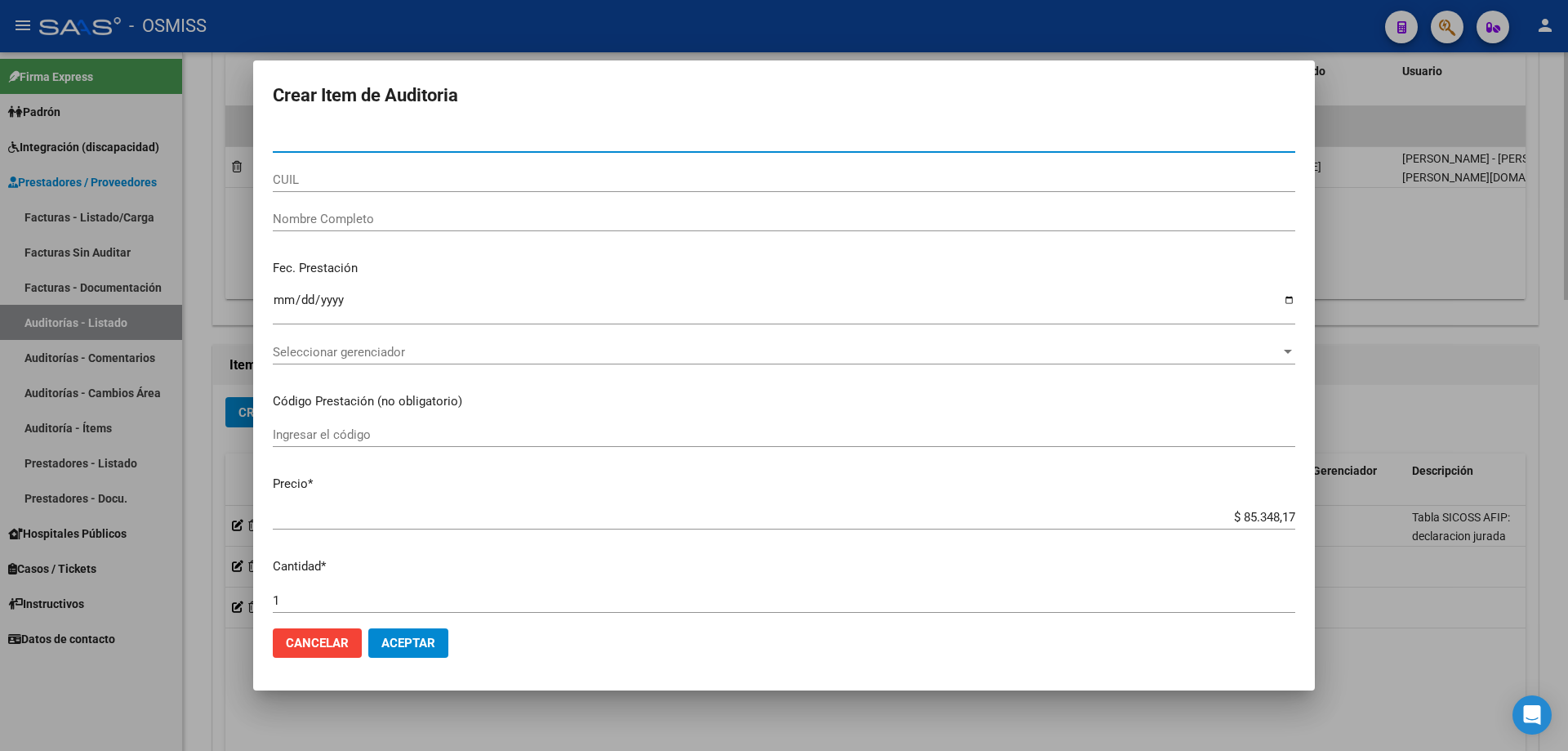
paste input "55415860"
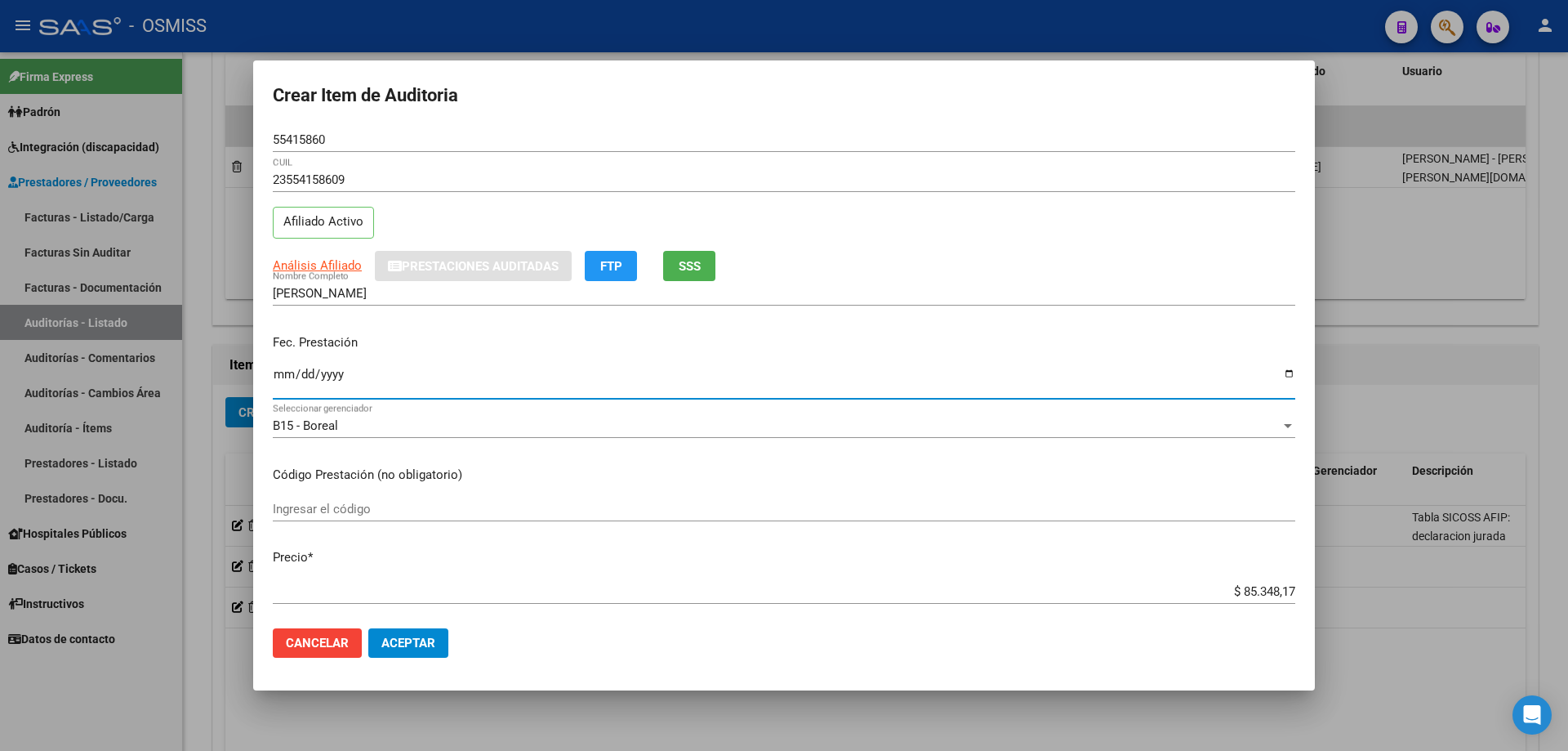
click at [281, 372] on input "Ingresar la fecha" at bounding box center [784, 380] width 1023 height 27
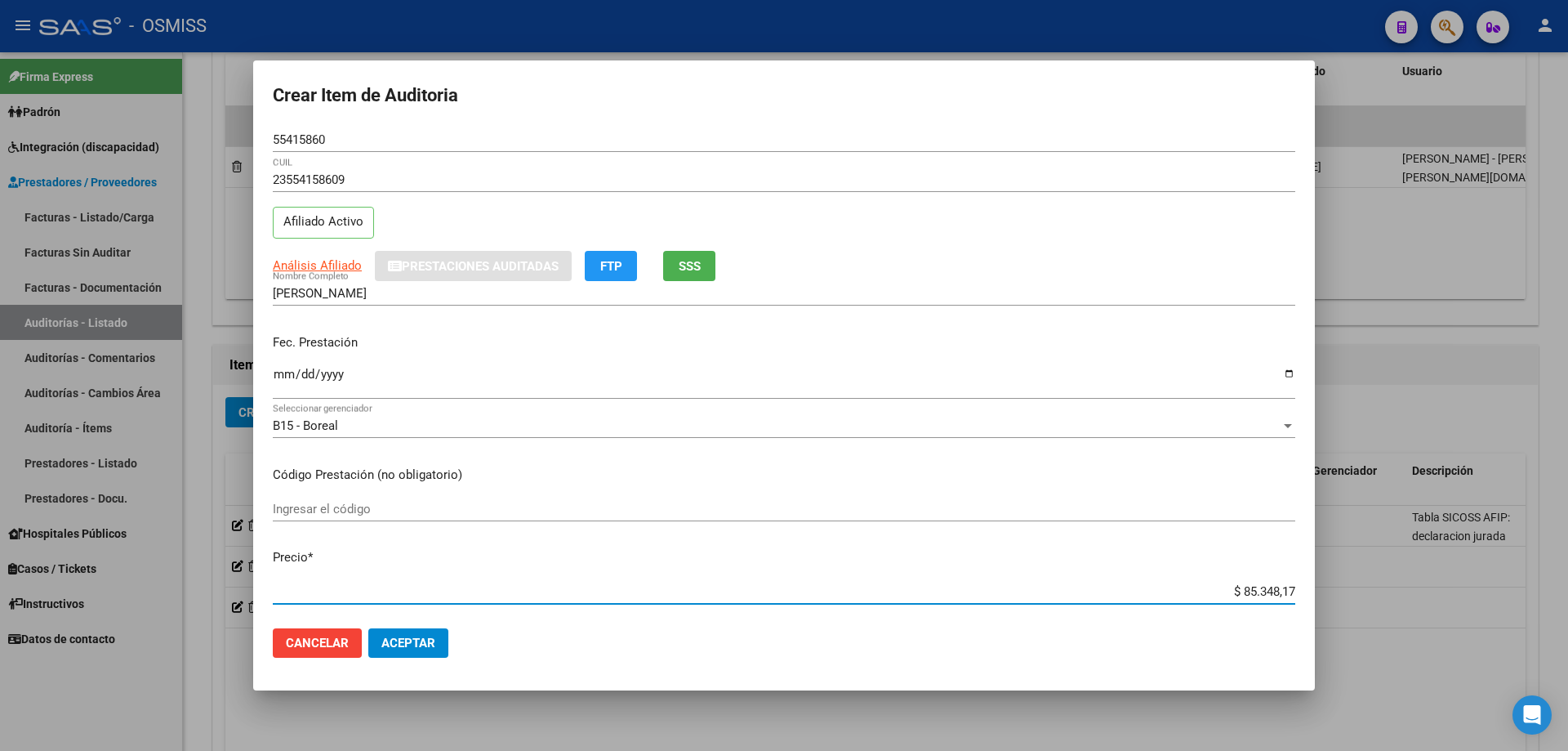
drag, startPoint x: 1193, startPoint y: 584, endPoint x: 1561, endPoint y: 530, distance: 371.9
click at [757, 506] on div "Crear Item de Auditoria 55415860 Nro Documento 23554158609 CUIL Afiliado Activo…" at bounding box center [784, 376] width 1568 height 751
drag, startPoint x: 442, startPoint y: 624, endPoint x: 939, endPoint y: 568, distance: 500.1
click at [448, 506] on mat-dialog-actions "Cancelar Aceptar" at bounding box center [784, 643] width 1023 height 56
click at [395, 506] on button "Aceptar" at bounding box center [408, 643] width 80 height 29
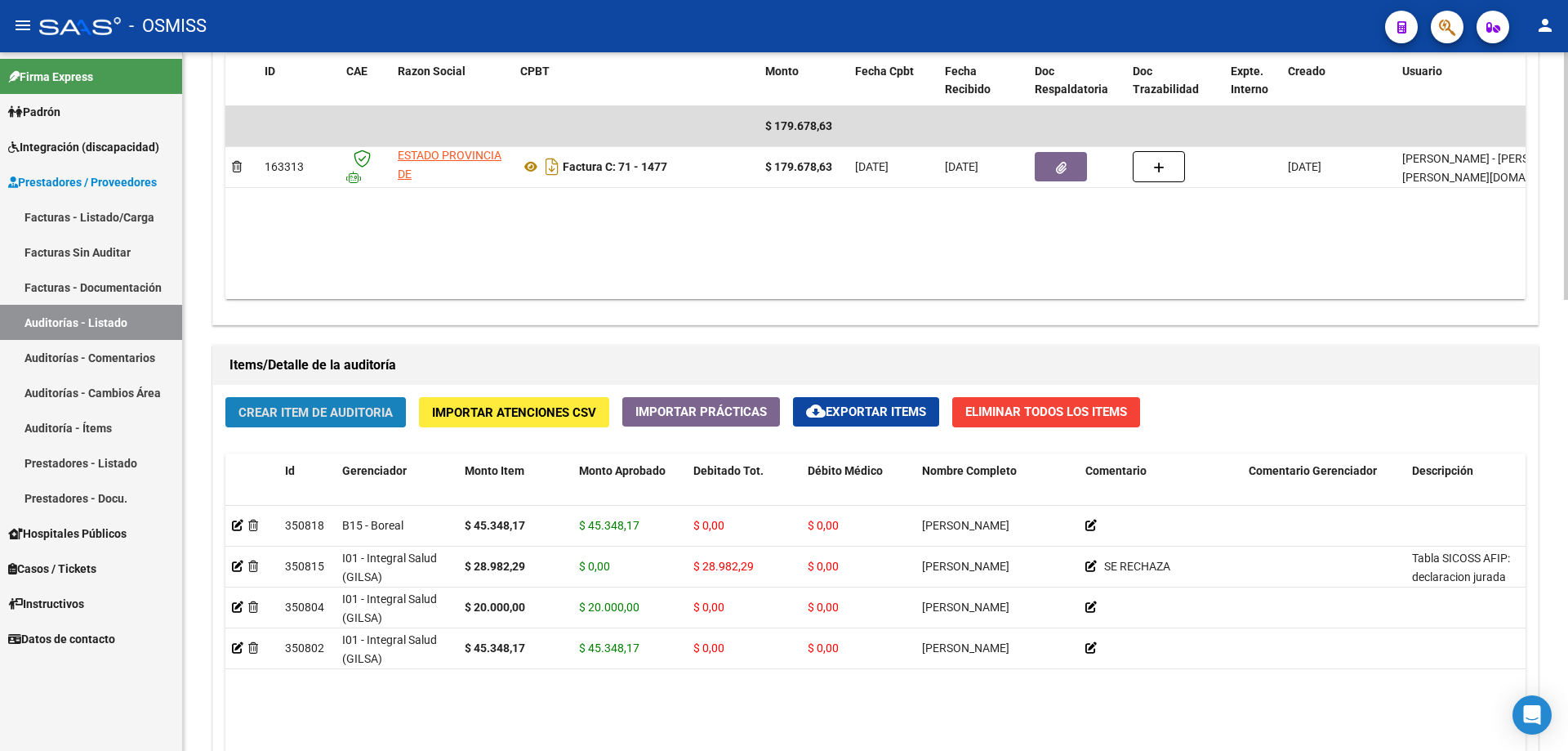
click at [351, 400] on button "Crear Item de Auditoria" at bounding box center [315, 412] width 181 height 30
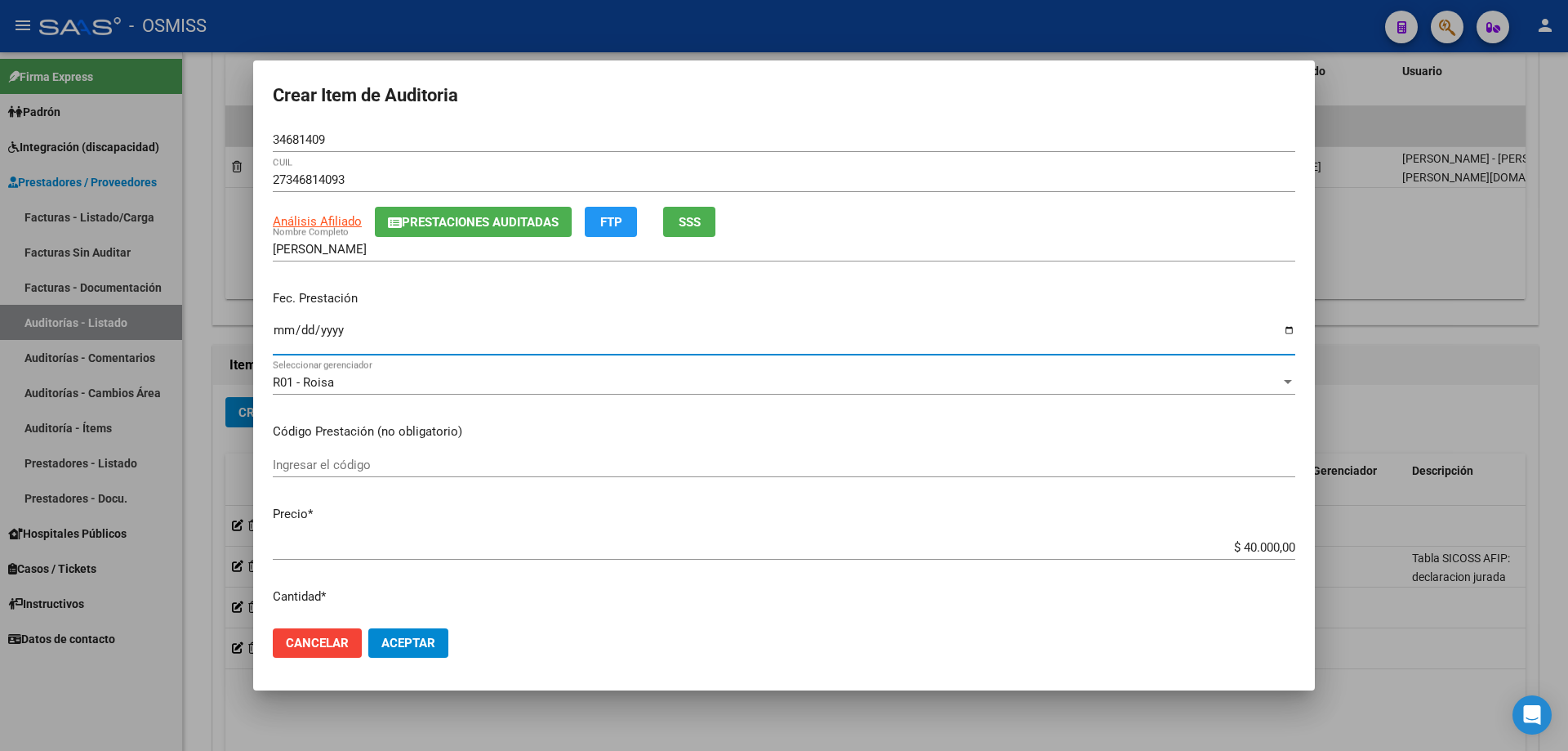
click at [282, 330] on input "Ingresar la fecha" at bounding box center [784, 336] width 1023 height 27
drag, startPoint x: 1203, startPoint y: 544, endPoint x: 1567, endPoint y: 484, distance: 368.9
click at [757, 490] on div "Crear Item de Auditoria 34681409 Nro Documento 27346814093 CUIL Análisis Afilia…" at bounding box center [784, 376] width 1568 height 751
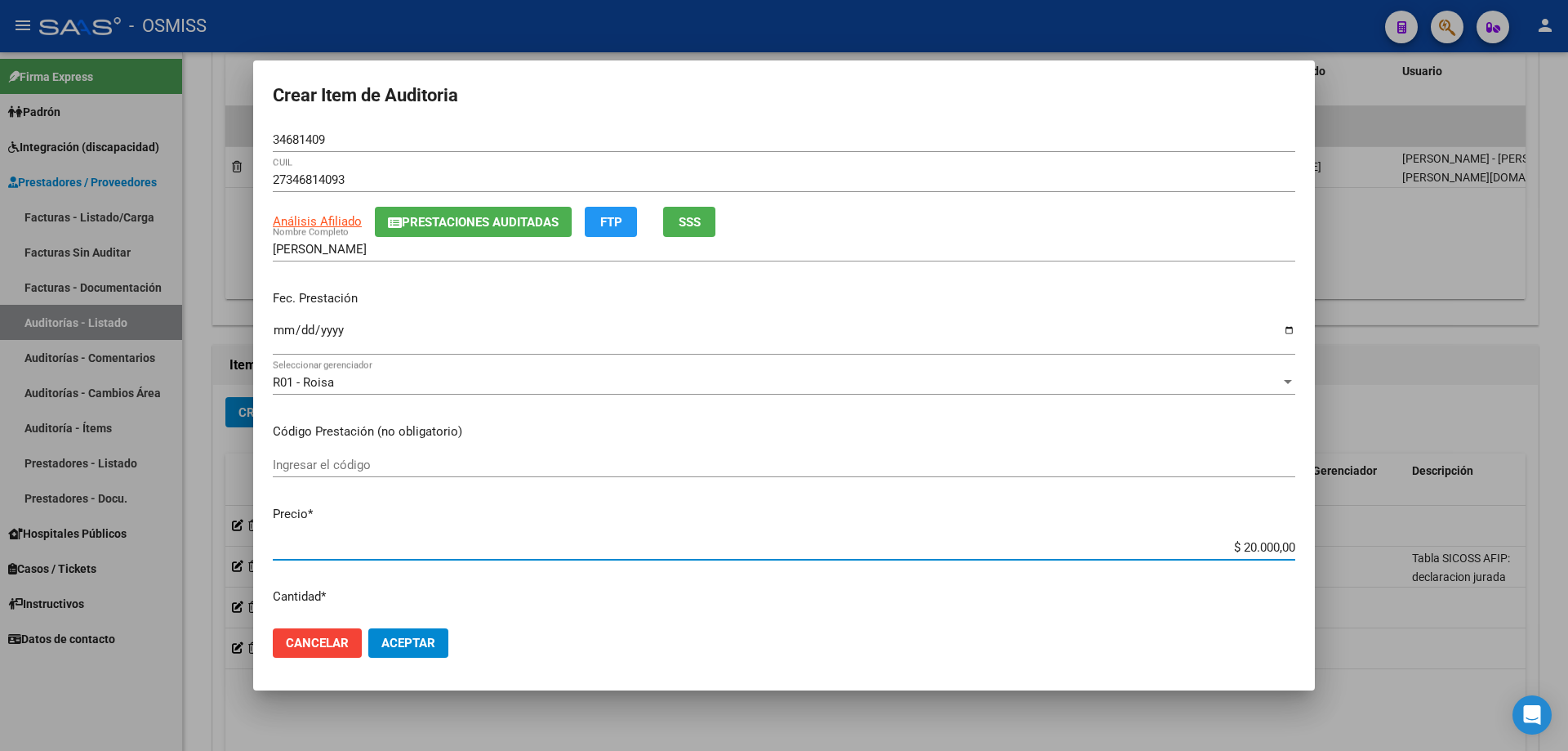
click at [422, 506] on span "Aceptar" at bounding box center [408, 643] width 54 height 15
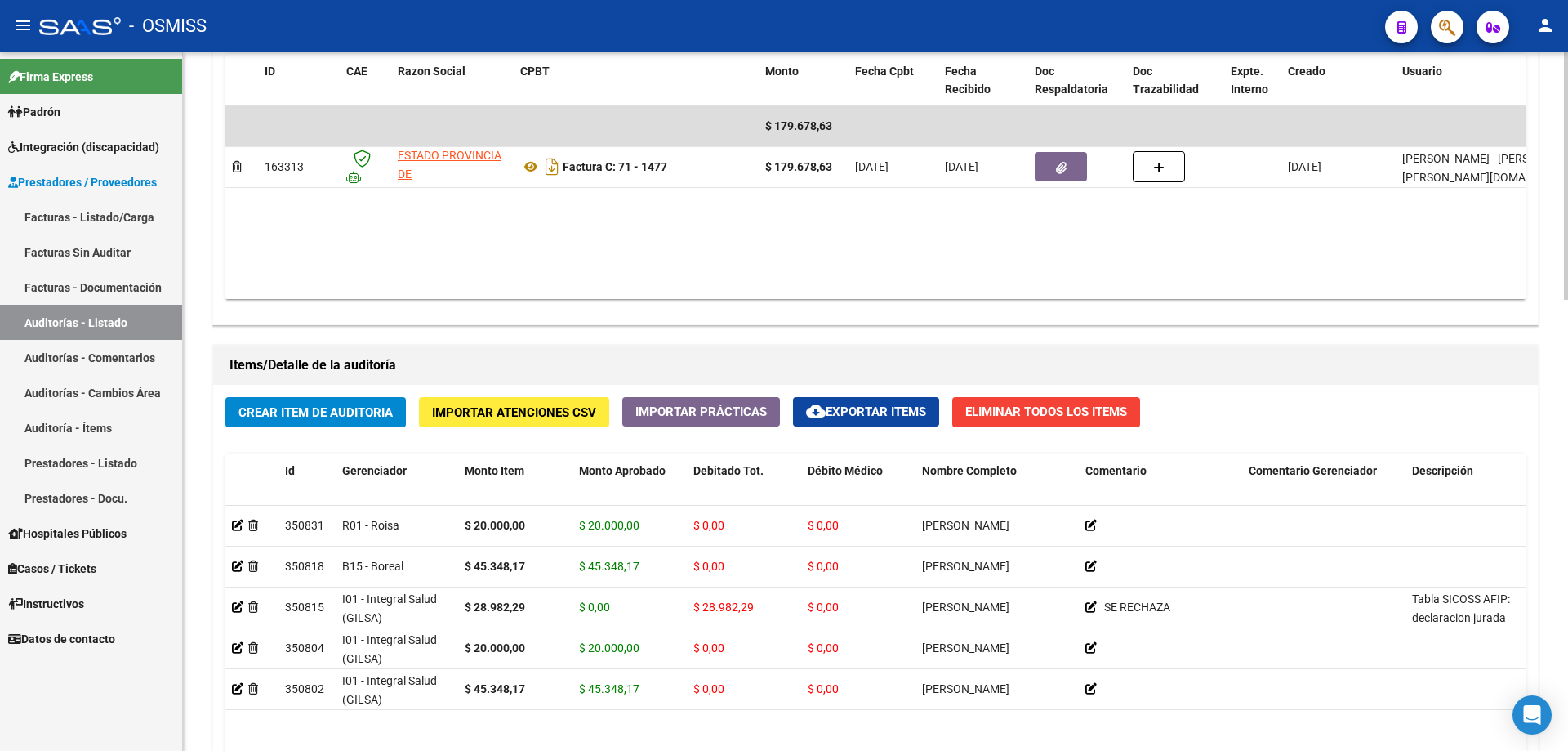
drag, startPoint x: 484, startPoint y: 220, endPoint x: 386, endPoint y: 318, distance: 138.6
click at [484, 220] on datatable-body "$ 179.678,63 163313 ESTADO PROVINCIA DE [GEOGRAPHIC_DATA][PERSON_NAME] Factura …" at bounding box center [874, 202] width 1300 height 193
click at [346, 413] on span "Crear Item de Auditoria" at bounding box center [315, 412] width 154 height 15
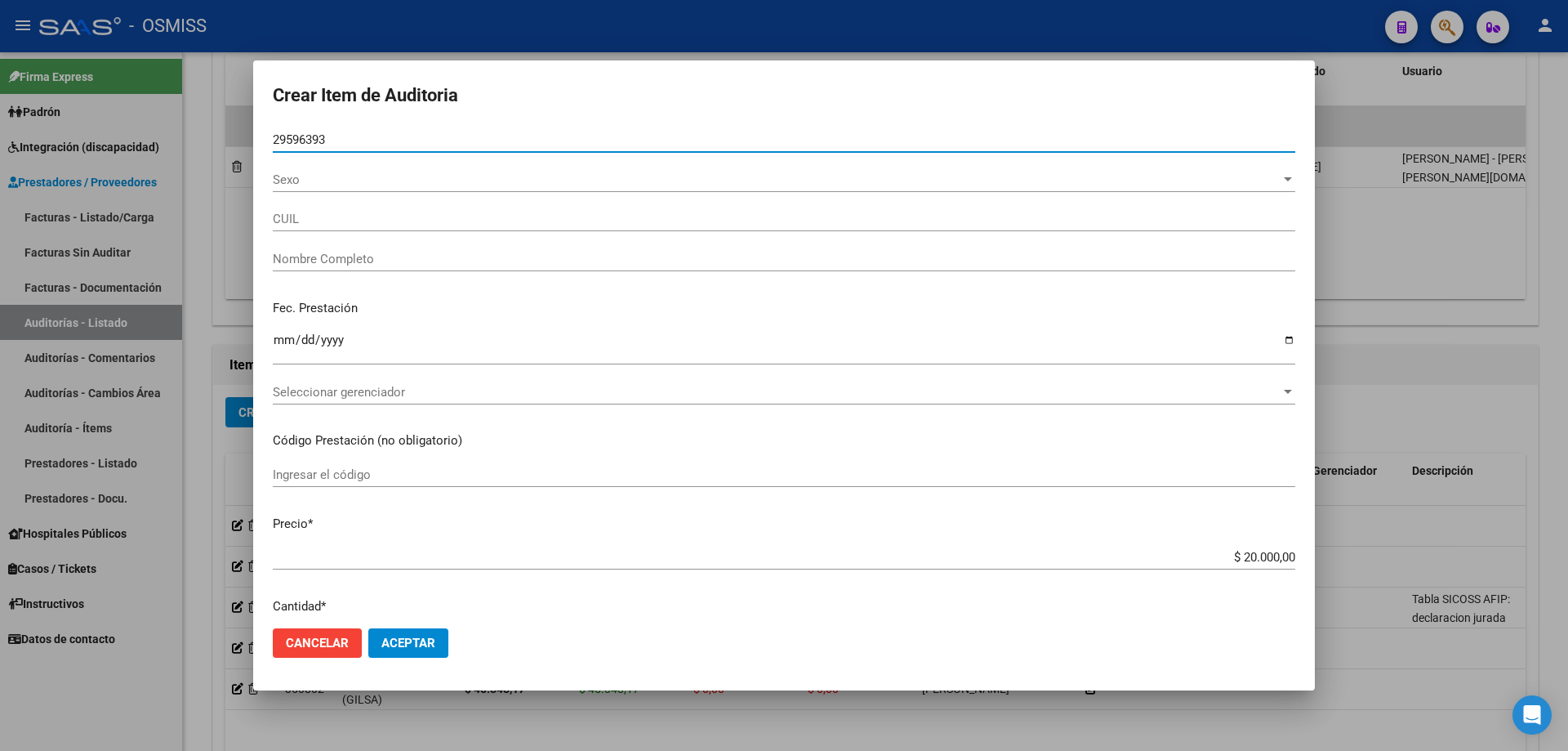
click at [368, 506] on button "Aceptar" at bounding box center [408, 643] width 80 height 29
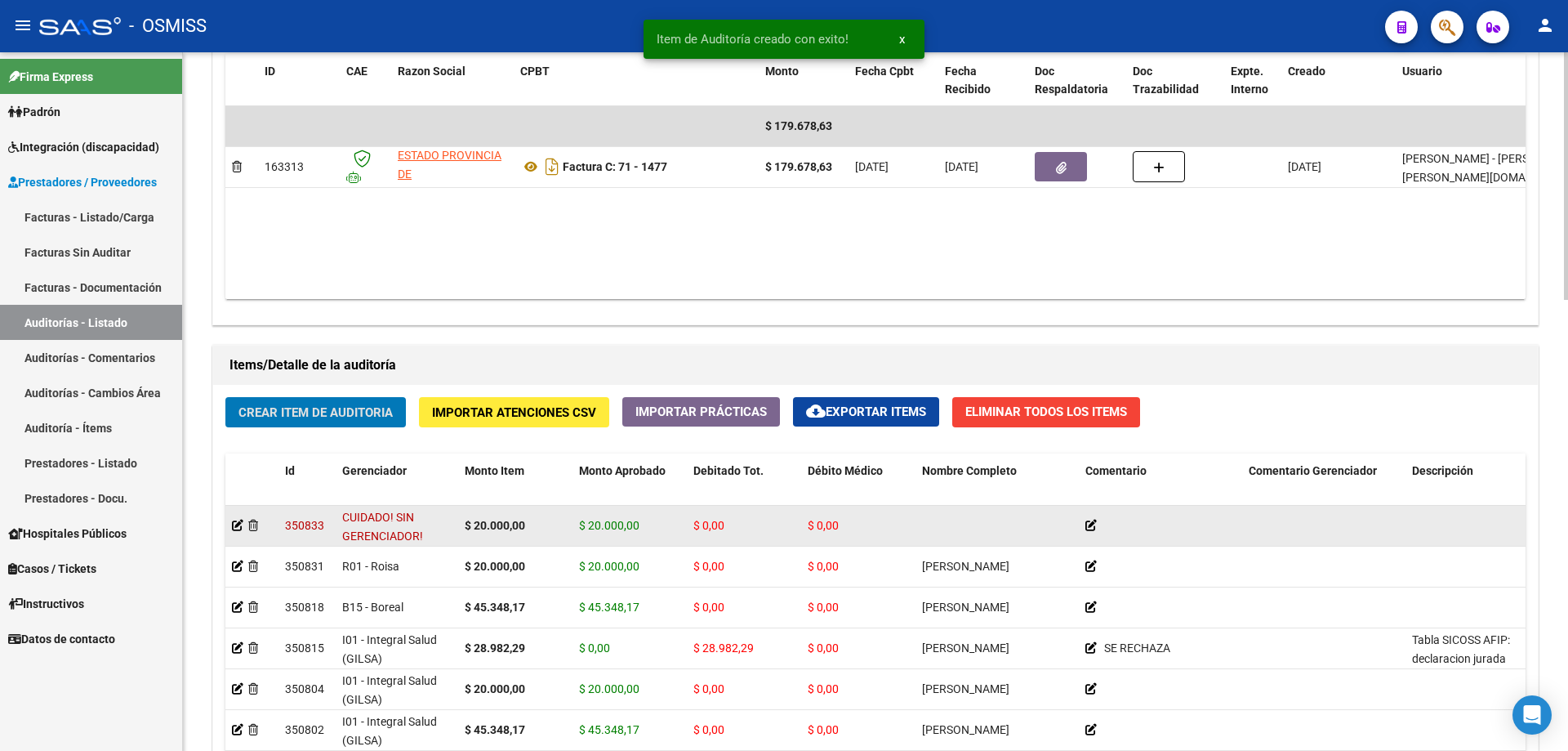
click at [247, 506] on div at bounding box center [252, 525] width 40 height 19
click at [252, 506] on icon at bounding box center [253, 526] width 10 height 12
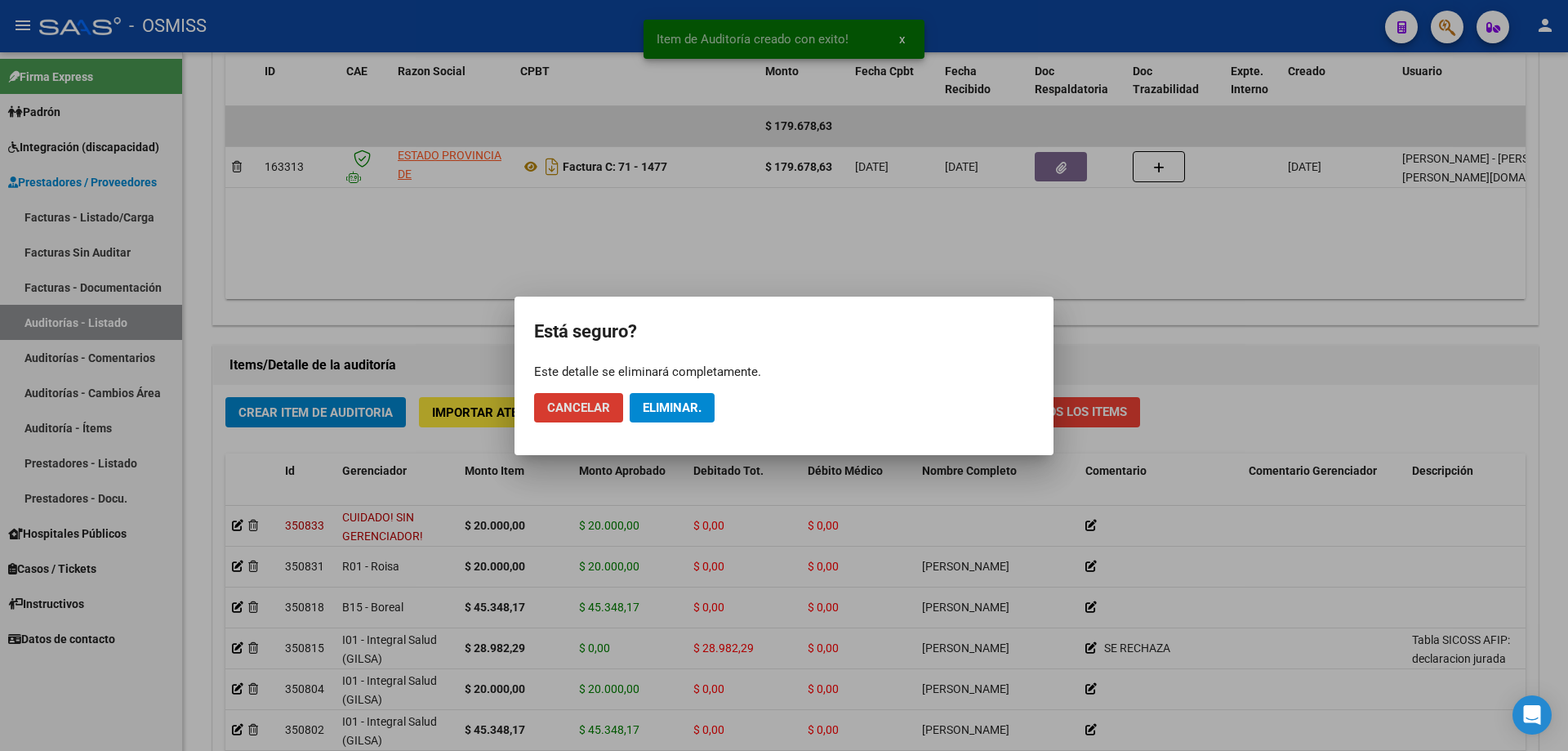
click at [656, 419] on button "Eliminar." at bounding box center [672, 408] width 84 height 29
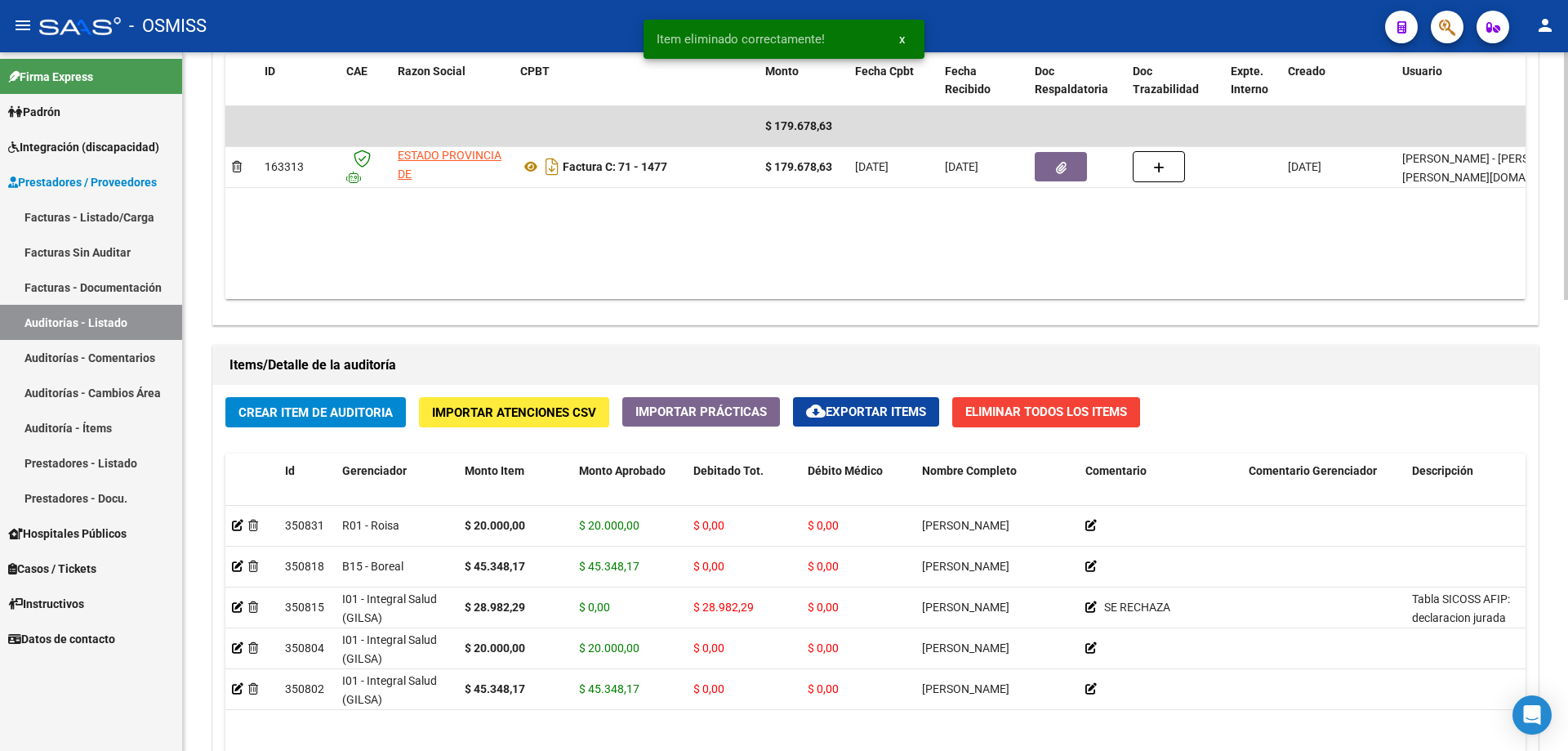
click at [361, 404] on span "Crear Item de Auditoria" at bounding box center [315, 411] width 154 height 15
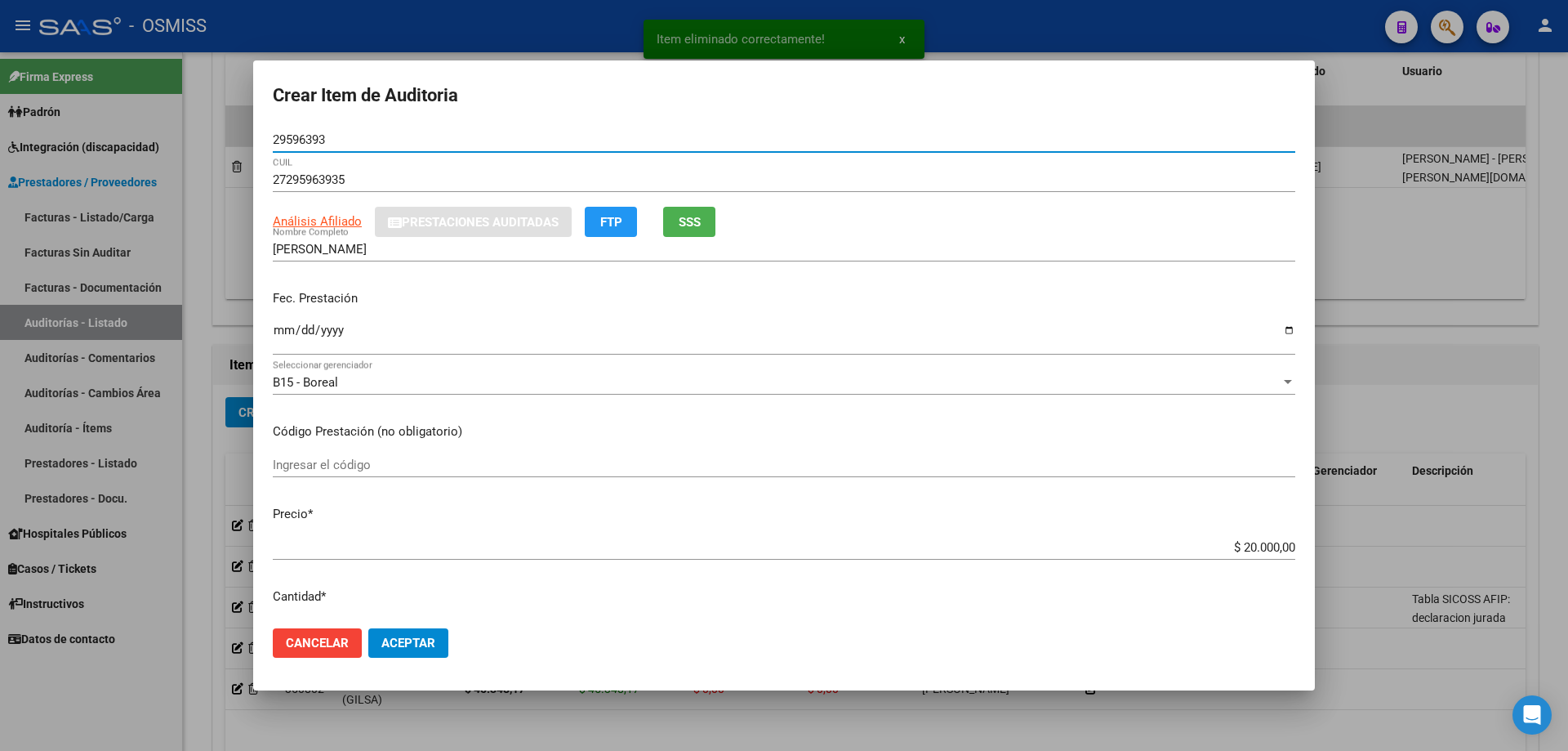
click at [286, 341] on input "Ingresar la fecha" at bounding box center [784, 336] width 1023 height 27
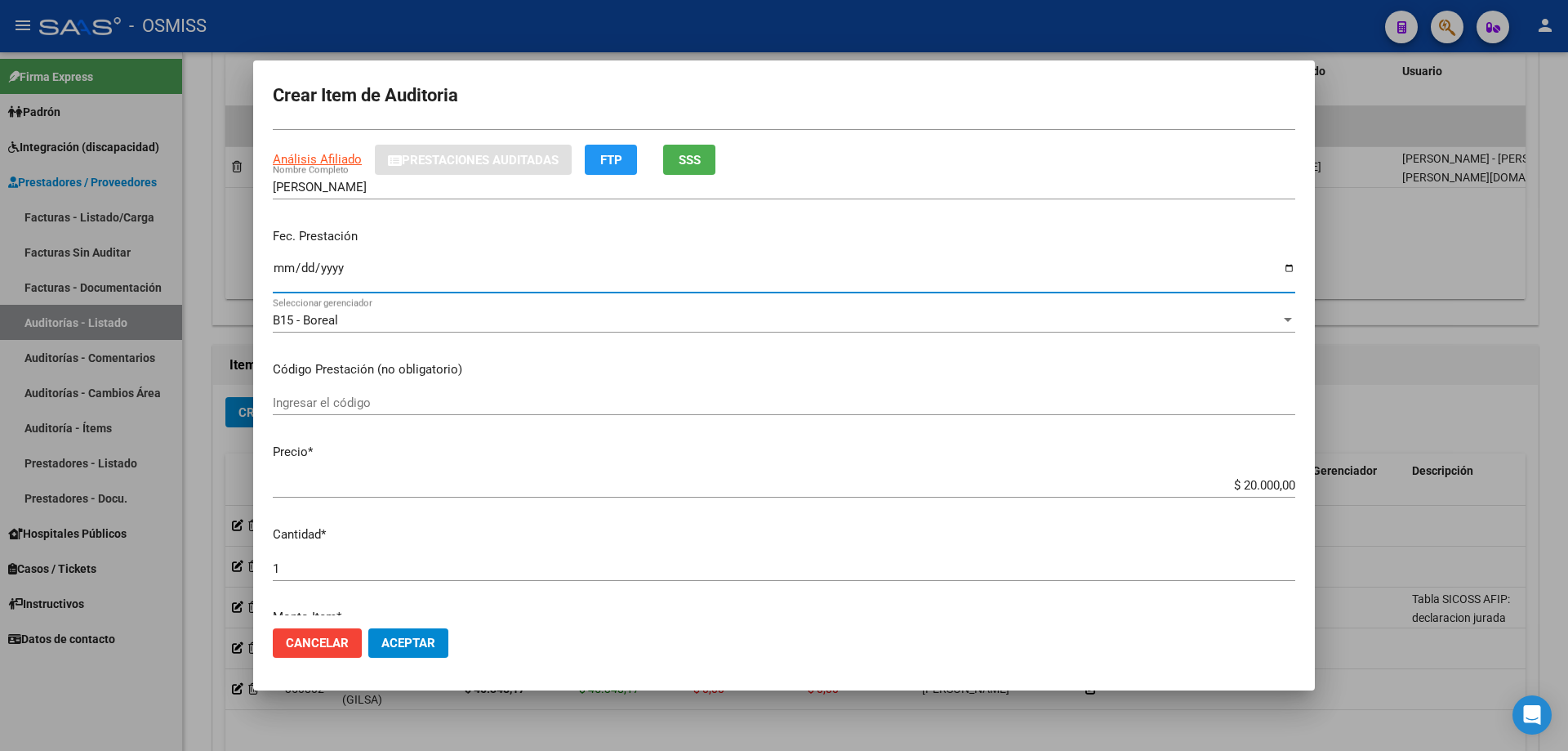
scroll to position [327, 0]
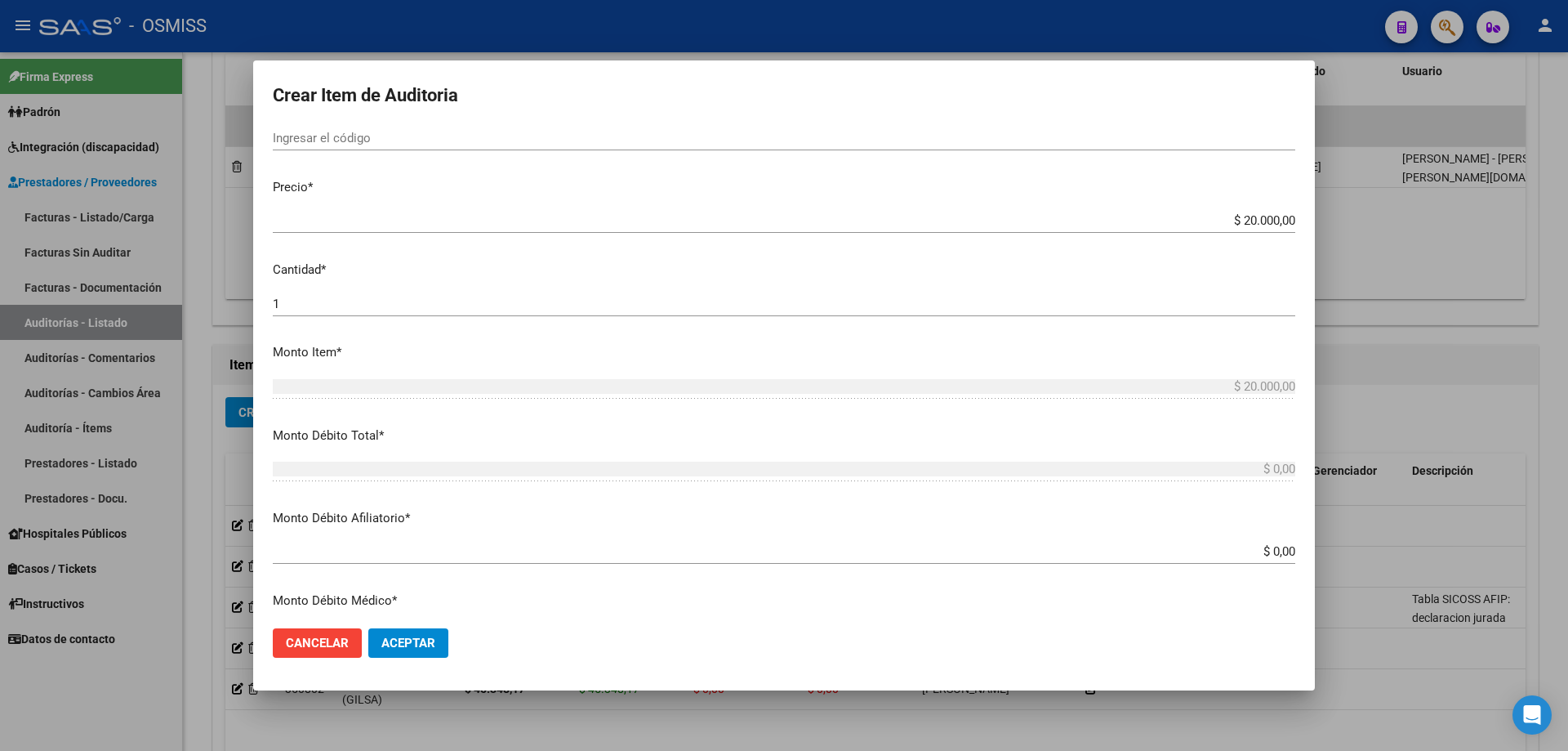
drag, startPoint x: 372, startPoint y: 651, endPoint x: 387, endPoint y: 648, distance: 15.3
click at [379, 506] on button "Aceptar" at bounding box center [408, 643] width 80 height 29
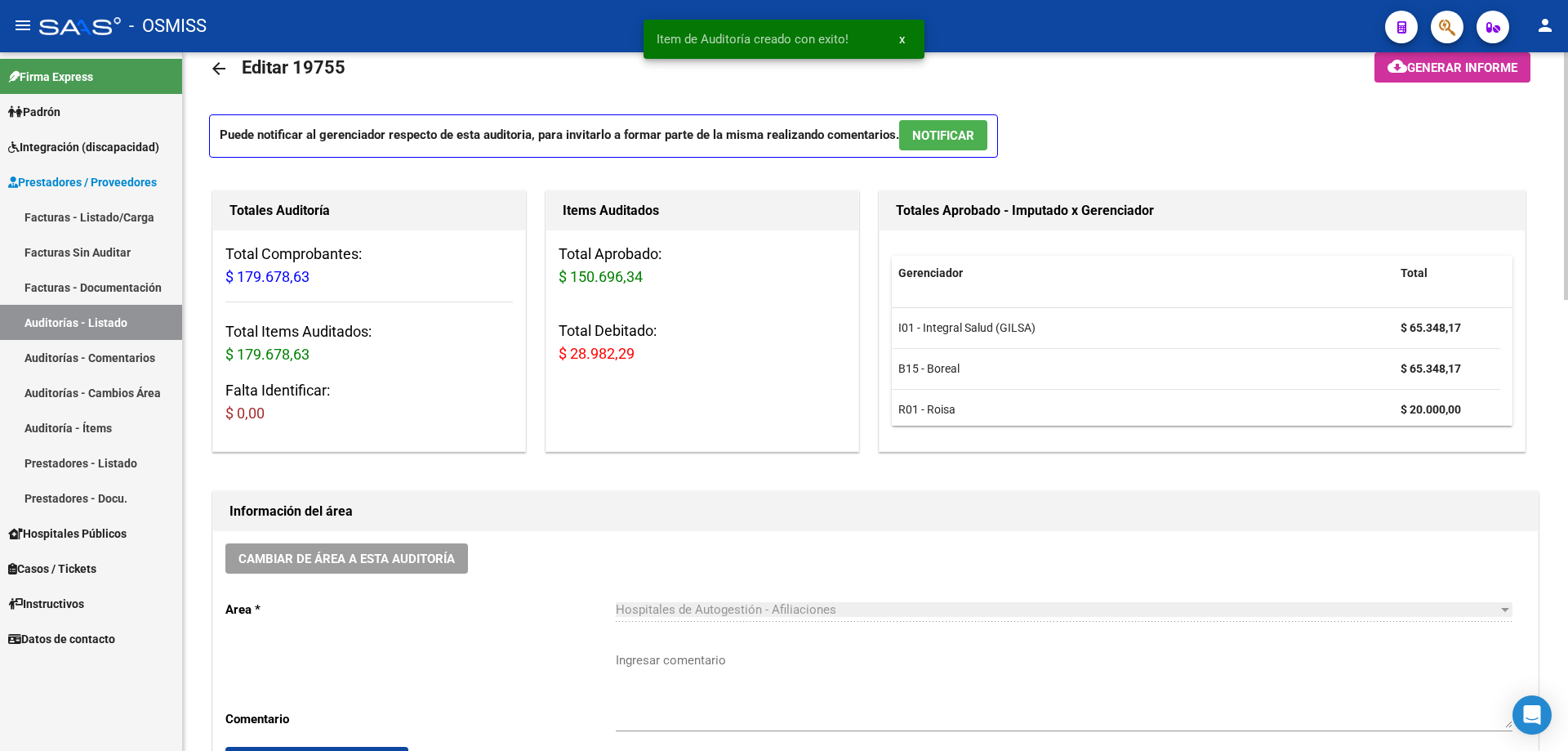
scroll to position [0, 0]
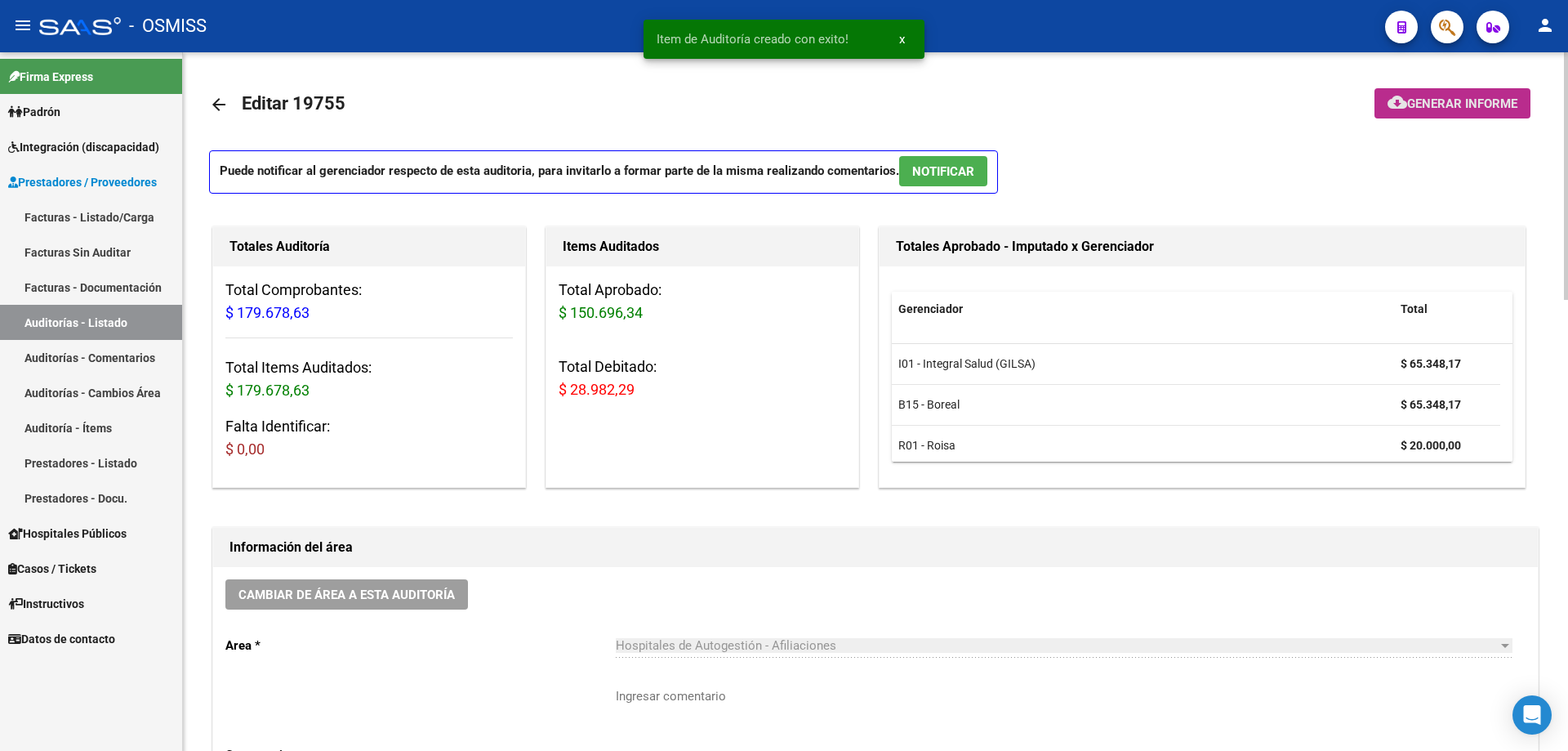
click at [757, 96] on span "Generar informe" at bounding box center [1462, 103] width 110 height 15
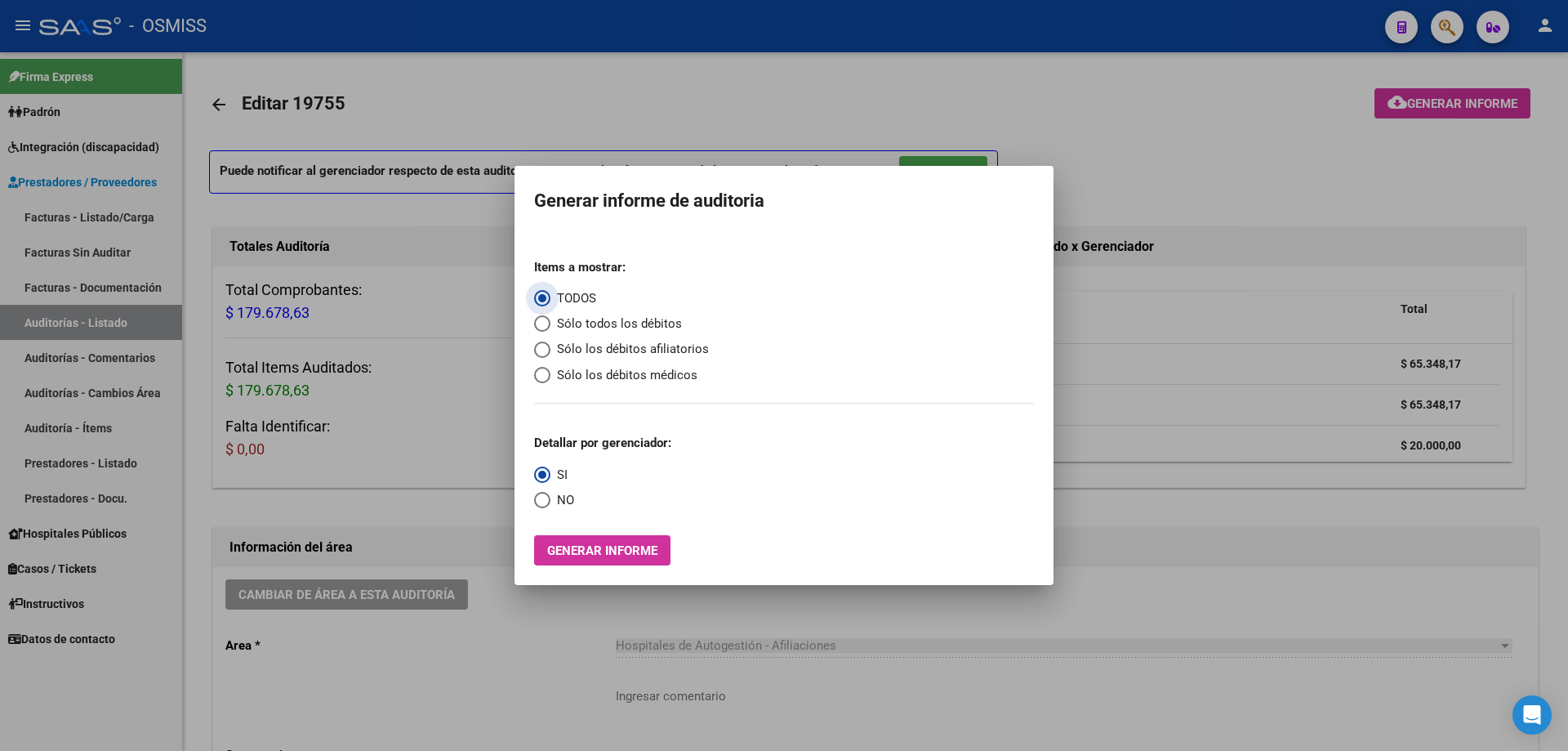
click at [614, 354] on span "Sólo los débitos afiliatorios" at bounding box center [629, 349] width 158 height 19
click at [550, 354] on input "Sólo los débitos afiliatorios" at bounding box center [542, 349] width 17 height 17
click at [538, 495] on span "Select an option" at bounding box center [542, 499] width 17 height 17
click at [538, 495] on input "NO" at bounding box center [542, 499] width 17 height 17
click at [582, 506] on button "Generar informe" at bounding box center [602, 549] width 137 height 30
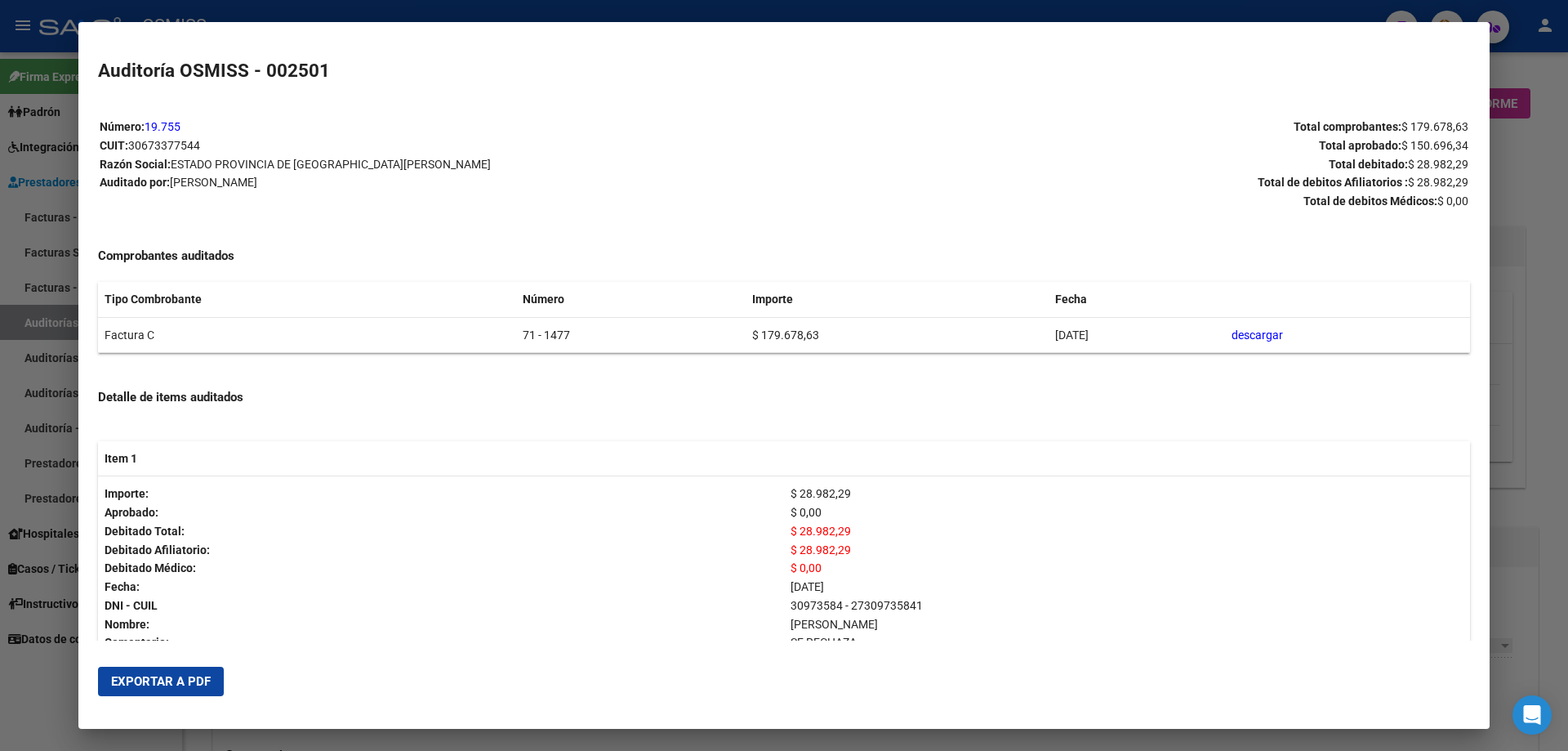
drag, startPoint x: 180, startPoint y: 676, endPoint x: 458, endPoint y: 603, distance: 287.4
click at [182, 506] on span "Exportar a PDF" at bounding box center [160, 681] width 99 height 15
click at [757, 506] on div at bounding box center [784, 376] width 1568 height 751
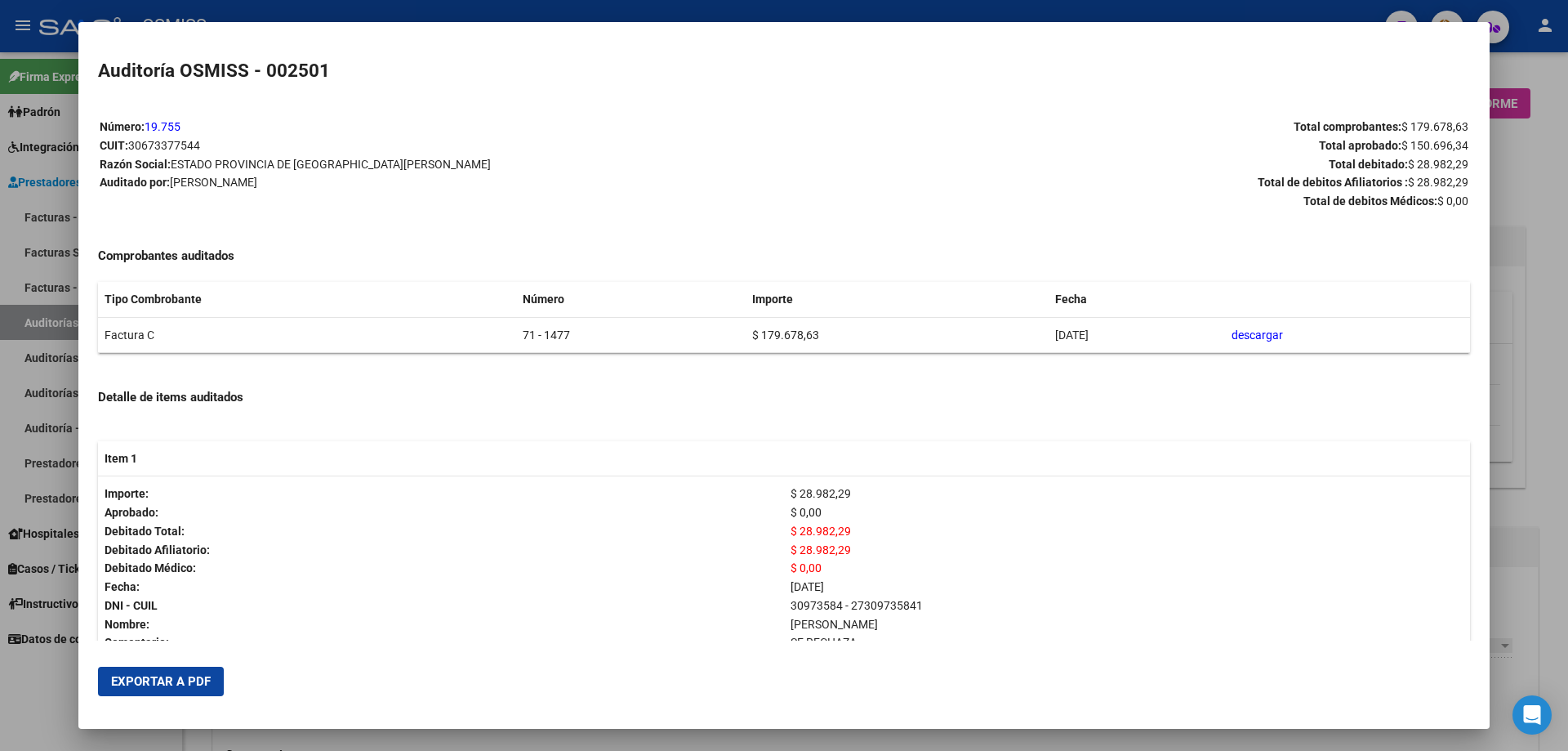
click at [757, 506] on div at bounding box center [784, 376] width 1568 height 751
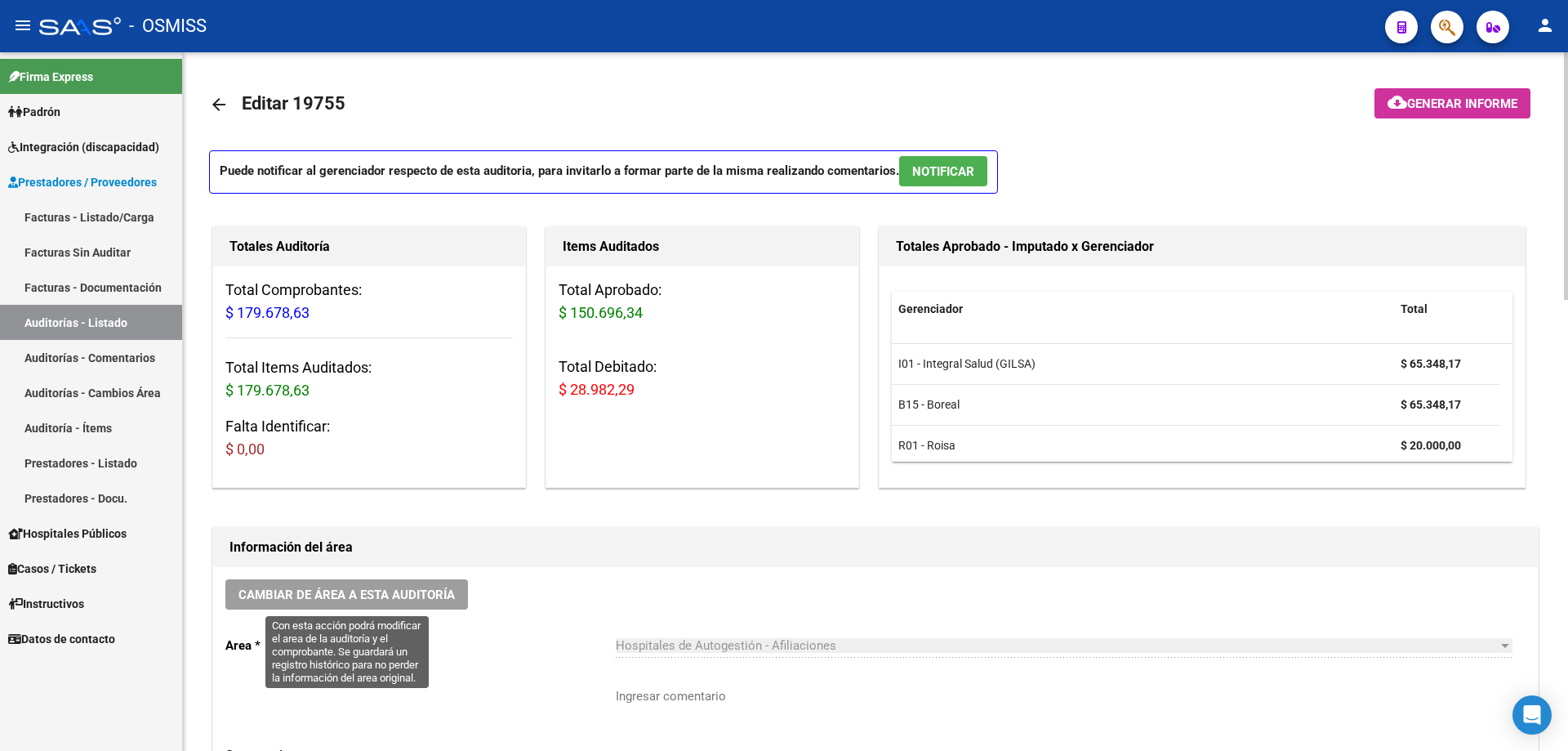
click at [443, 506] on span "Cambiar de área a esta auditoría" at bounding box center [347, 595] width 216 height 15
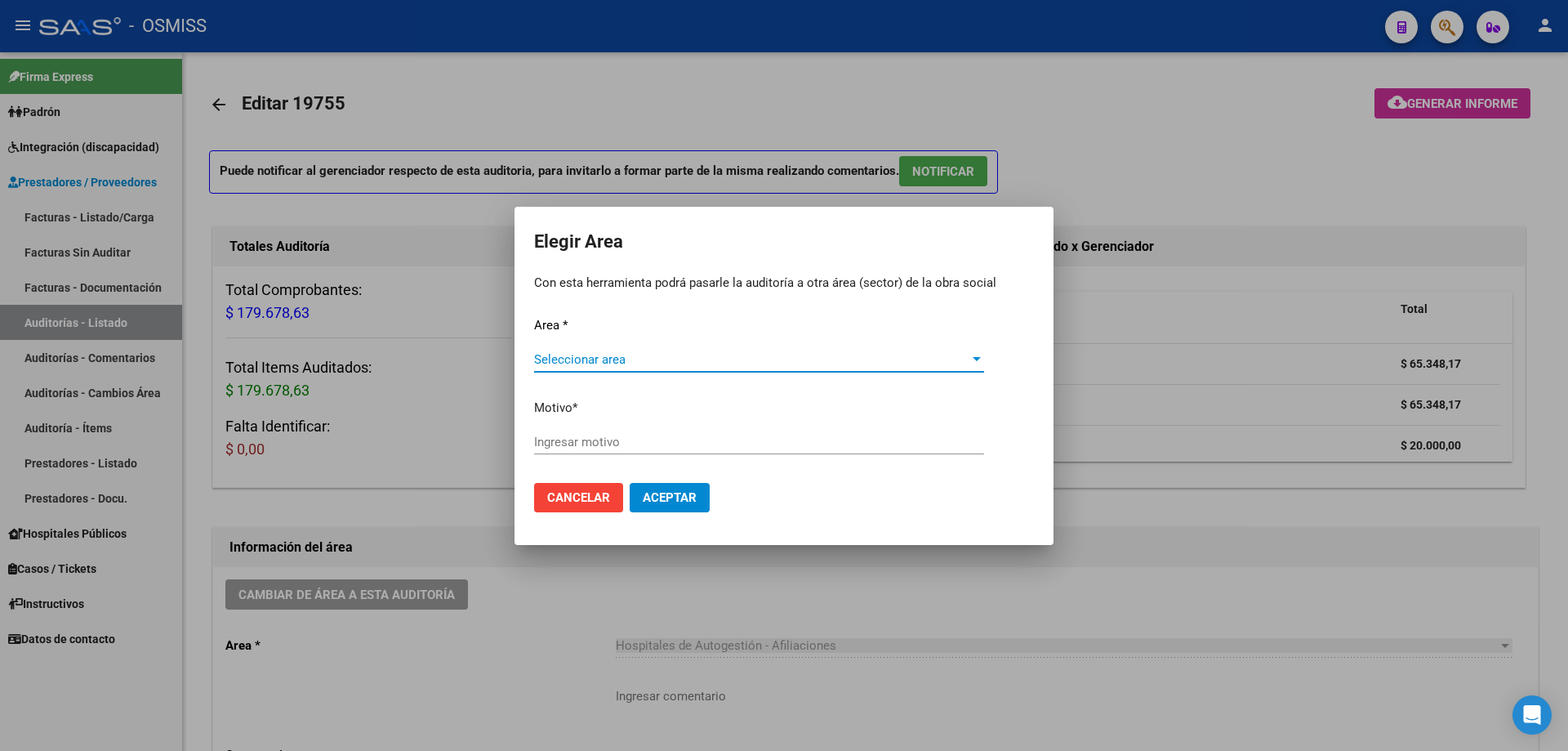
click at [627, 348] on div "Seleccionar area Seleccionar area" at bounding box center [759, 359] width 450 height 25
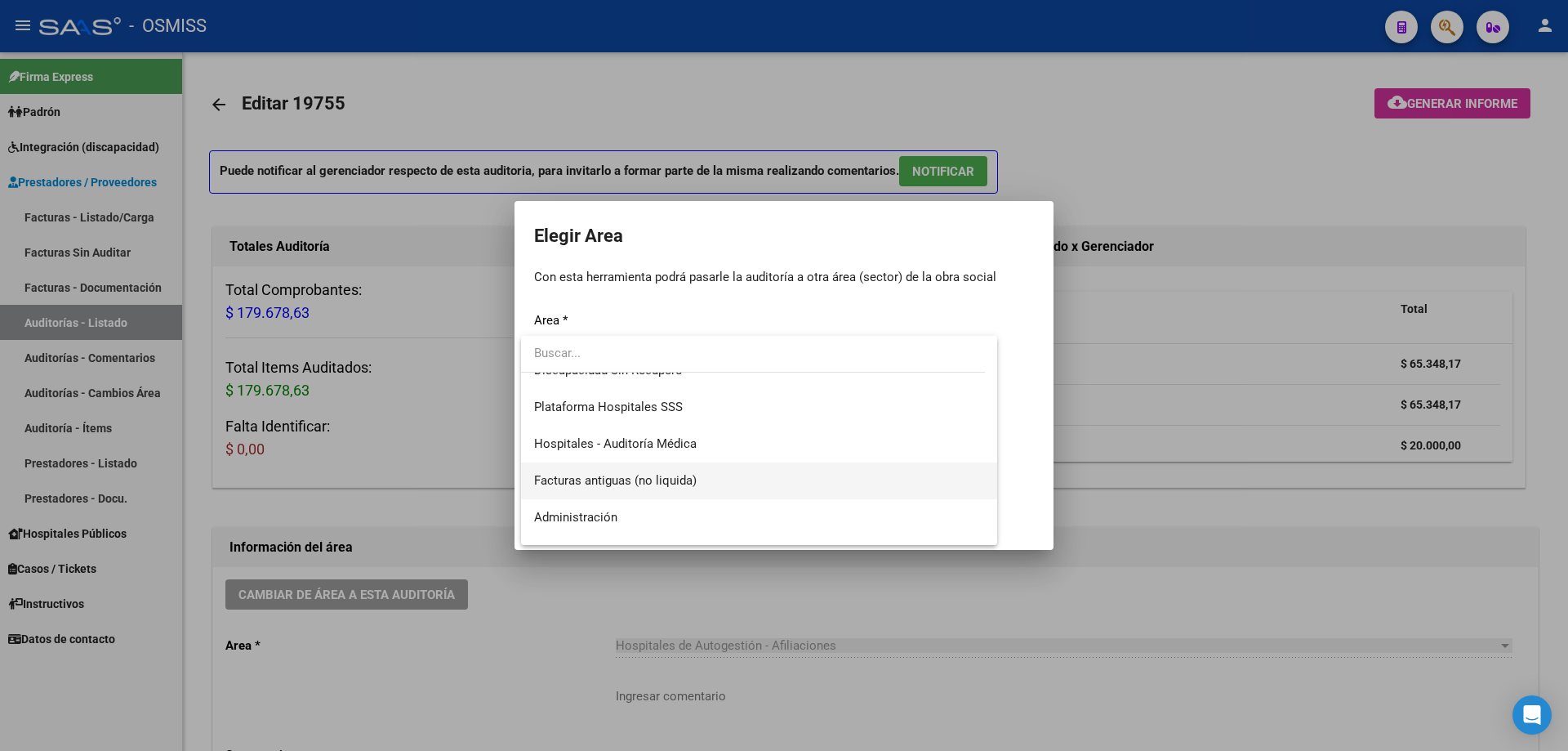
scroll to position [245, 0]
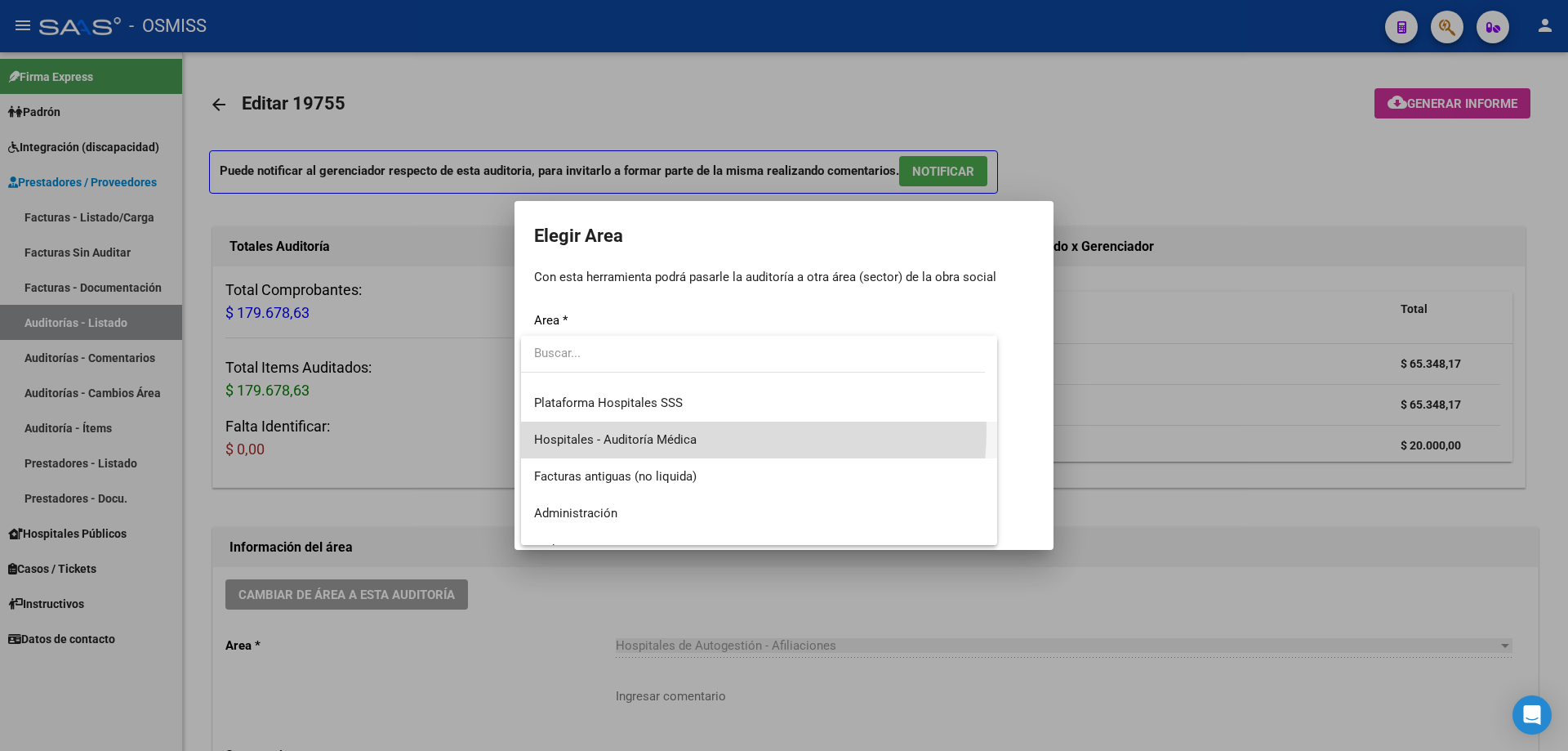
click at [677, 429] on span "Hospitales - Auditoría Médica" at bounding box center [759, 439] width 450 height 36
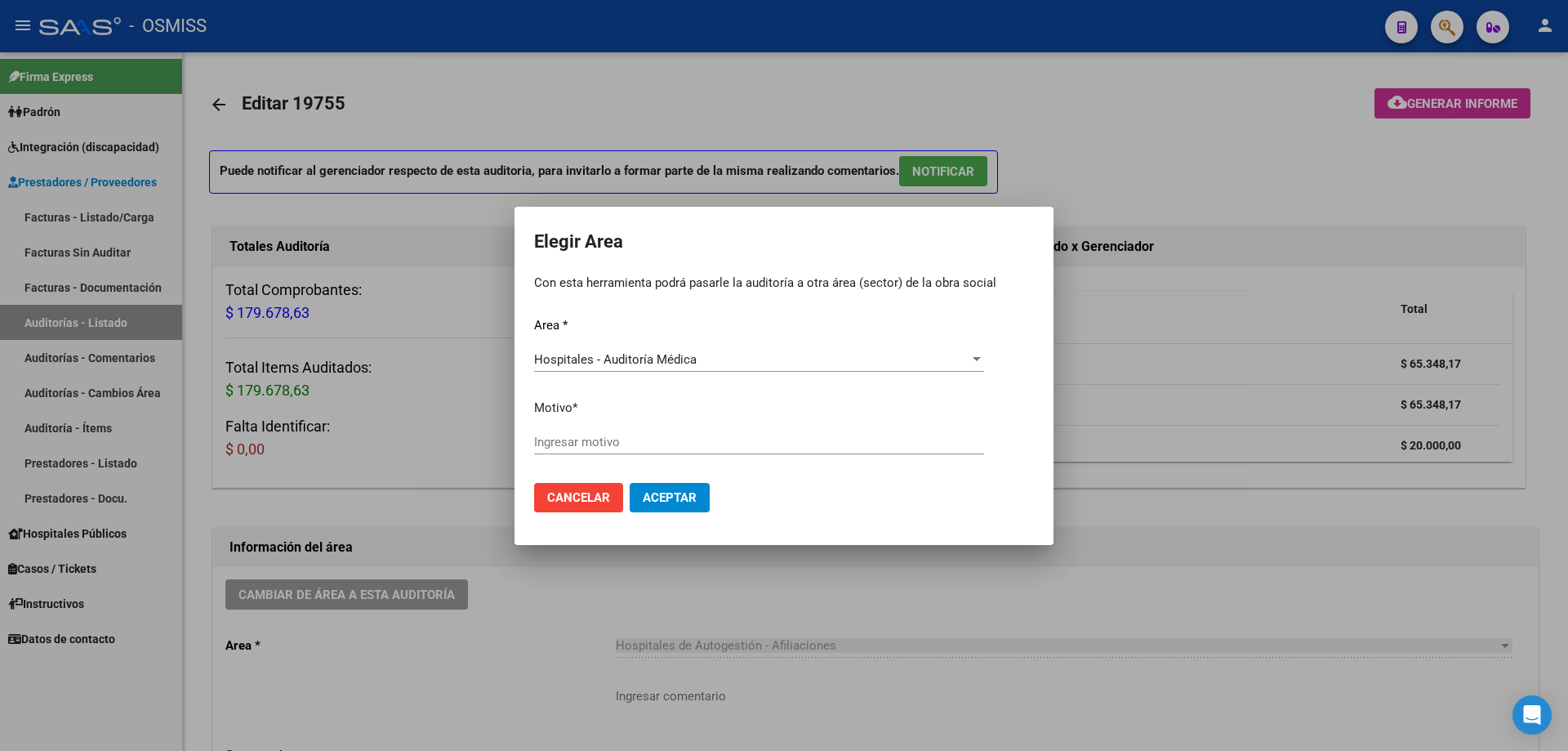
click at [677, 430] on div "Ingresar motivo" at bounding box center [759, 441] width 450 height 25
click at [671, 506] on mat-dialog-actions "Cancelar Aceptar" at bounding box center [784, 497] width 500 height 56
click at [678, 503] on span "Aceptar" at bounding box center [669, 497] width 54 height 15
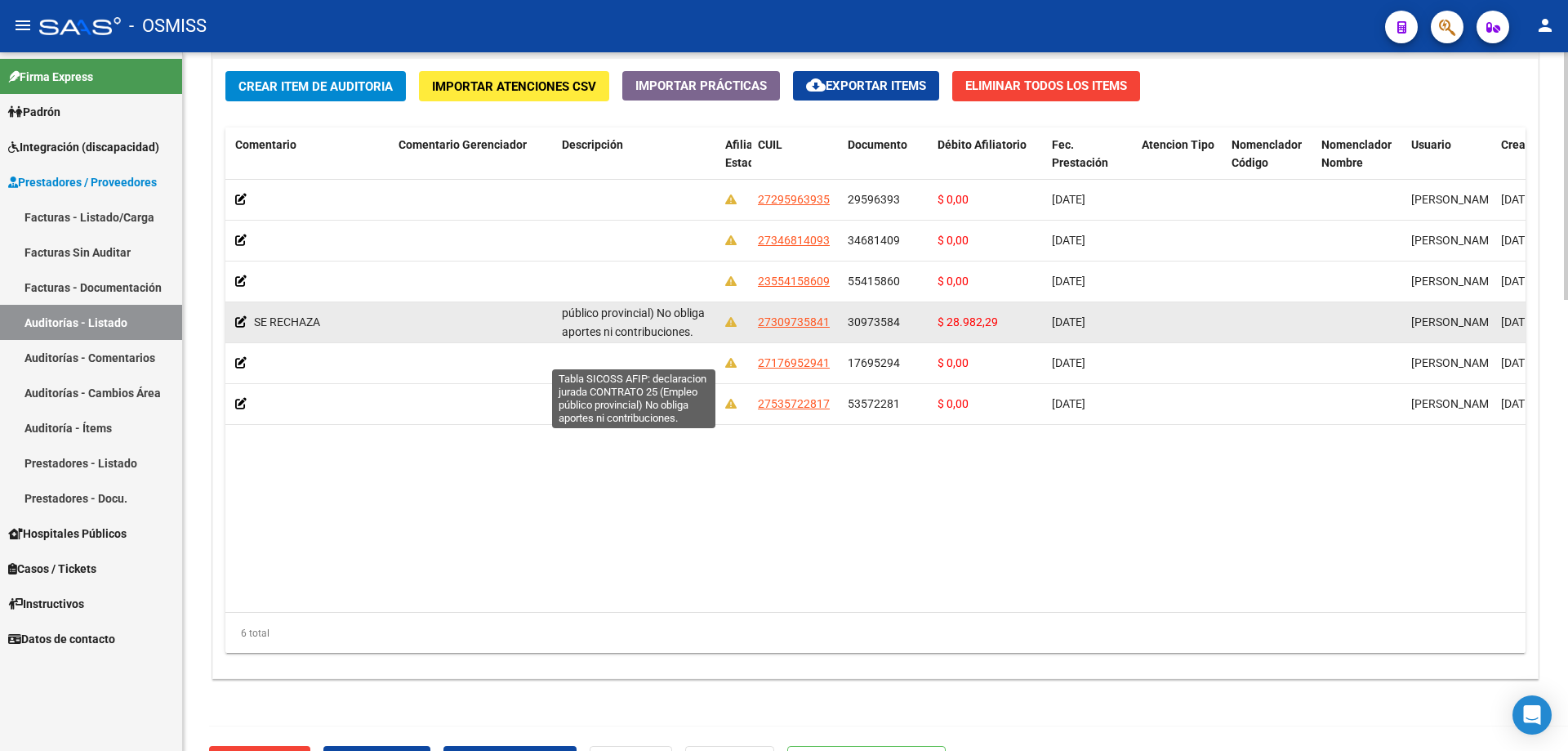
scroll to position [1, 0]
drag, startPoint x: 1414, startPoint y: 308, endPoint x: 695, endPoint y: 336, distance: 719.5
click at [695, 336] on div "Tabla SICOSS AFIP: declaracion jurada CONTRATO 25 (Empleo público provincial) N…" at bounding box center [637, 320] width 150 height 34
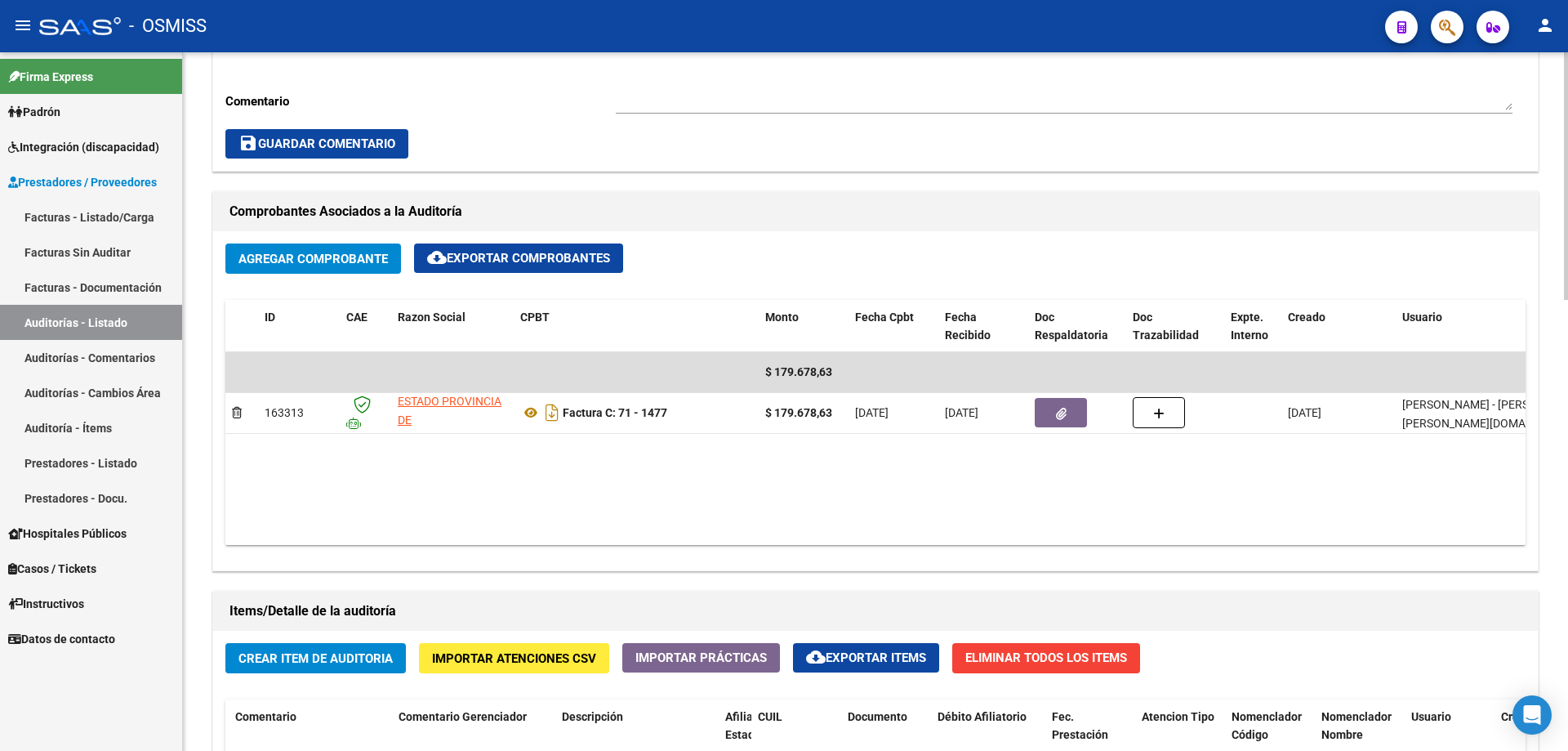
scroll to position [327, 0]
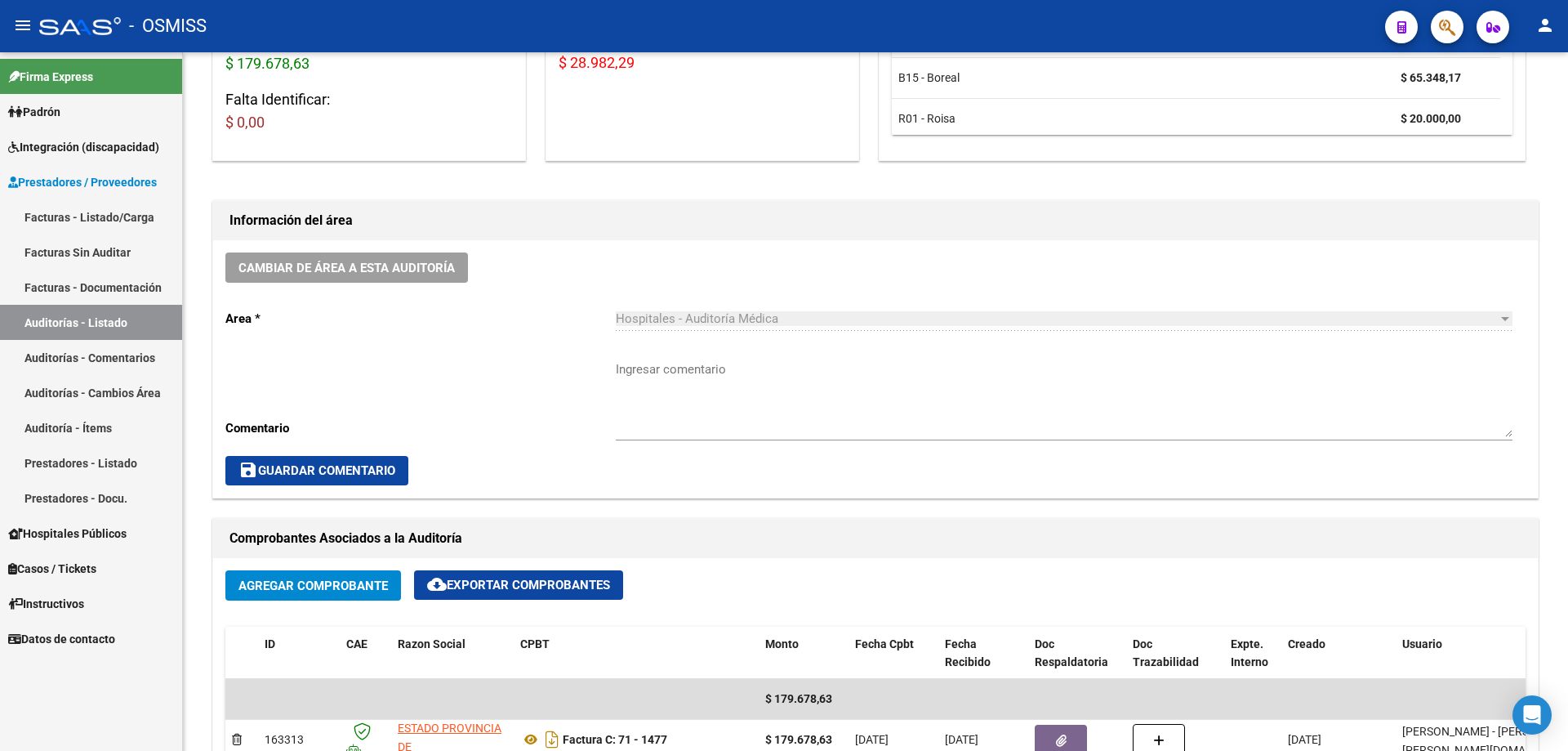
click at [164, 327] on link "Auditorías - Listado" at bounding box center [90, 322] width 182 height 35
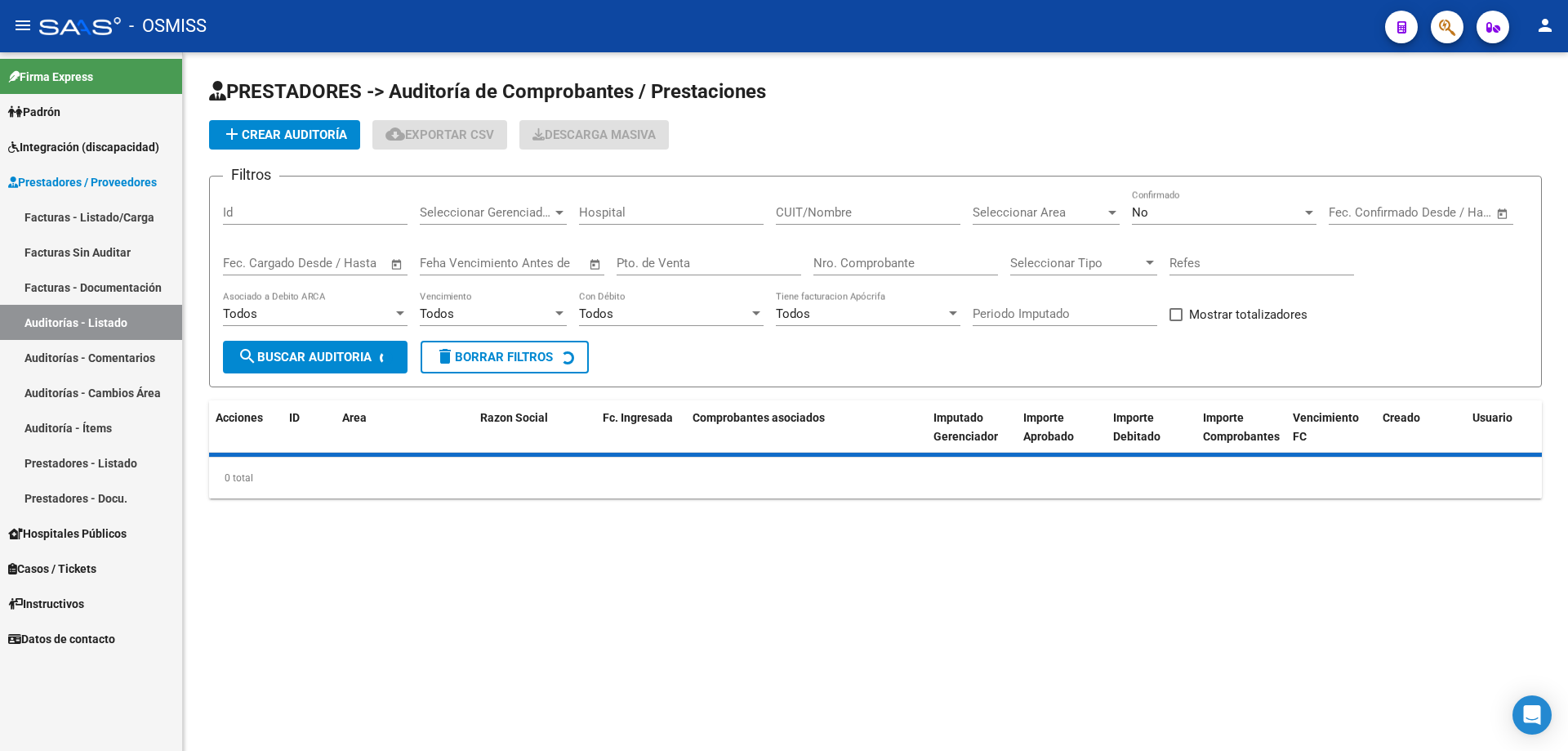
click at [323, 136] on span "add Crear Auditoría" at bounding box center [284, 135] width 125 height 15
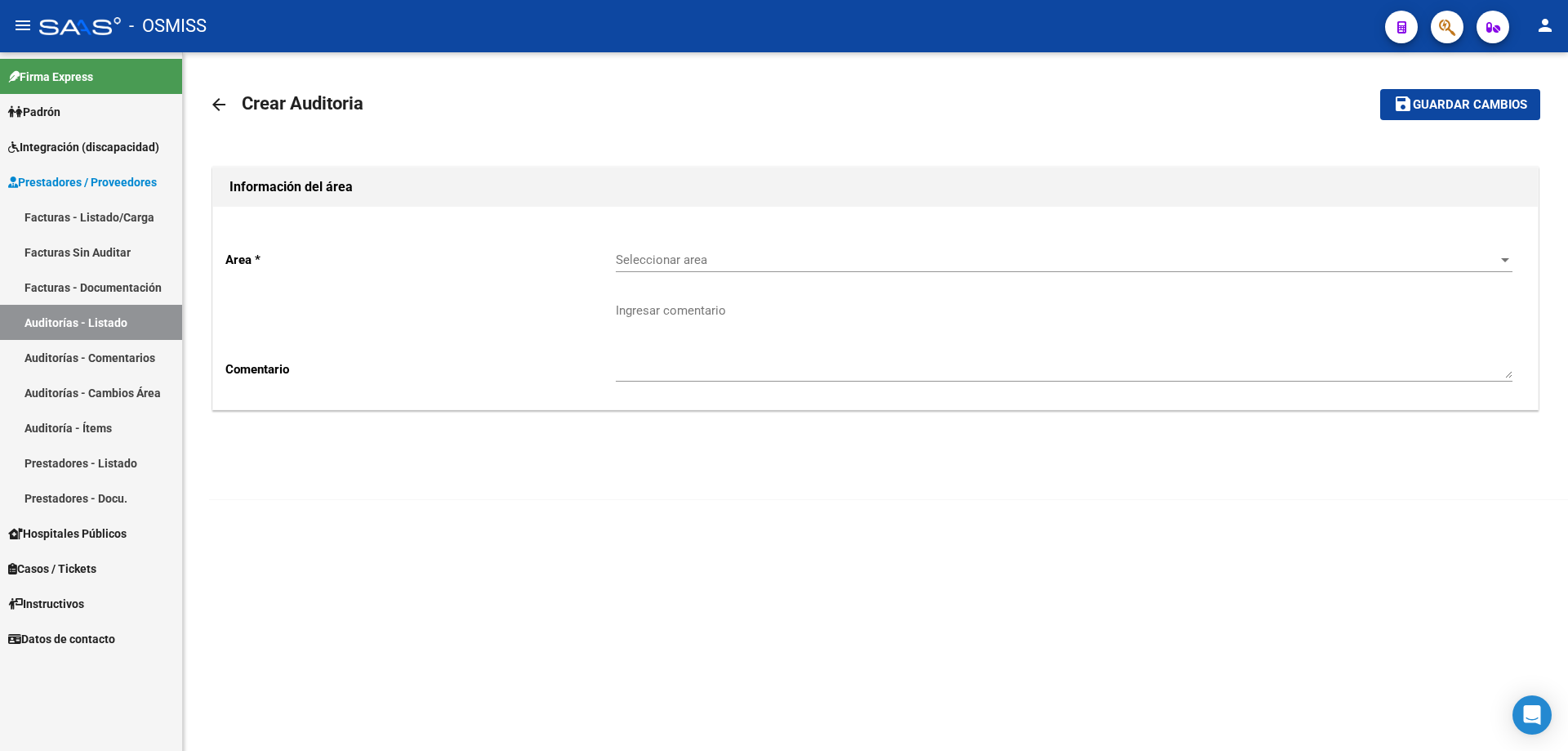
click at [757, 250] on div "Seleccionar area Seleccionar area" at bounding box center [1064, 255] width 897 height 35
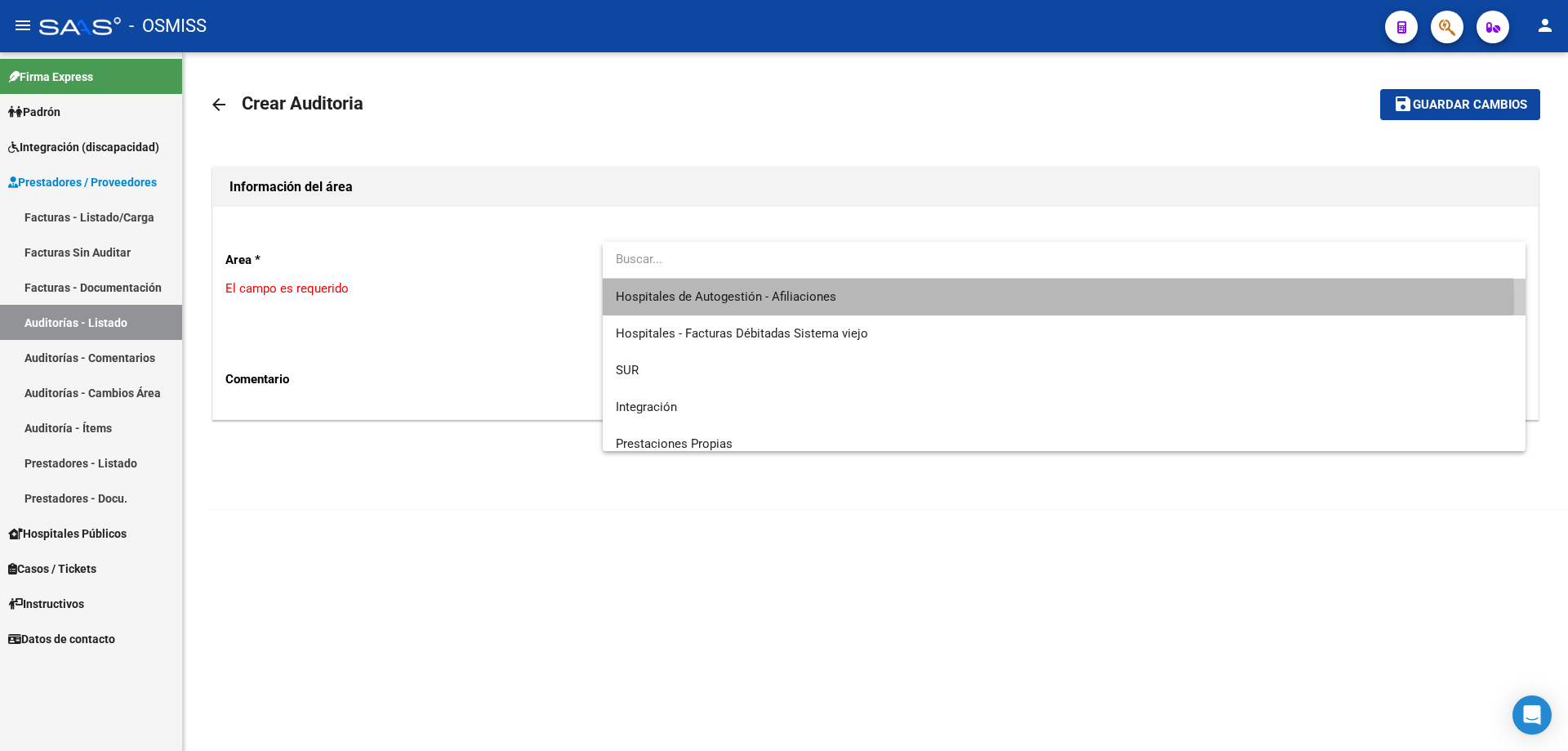
click at [757, 306] on span "Hospitales de Autogestión - Afiliaciones" at bounding box center [1064, 296] width 897 height 36
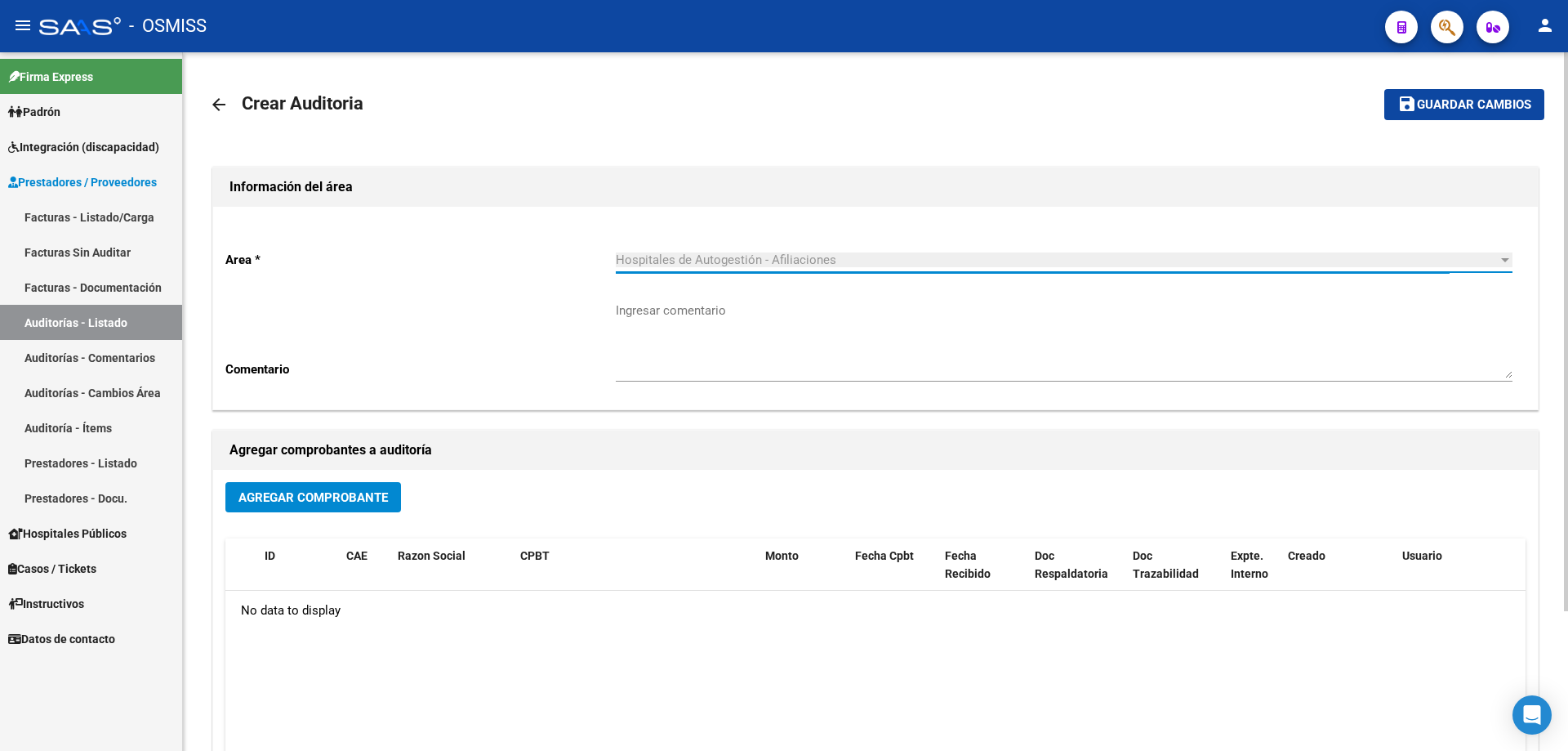
click at [341, 506] on div "Agregar Comprobante" at bounding box center [874, 503] width 1300 height 43
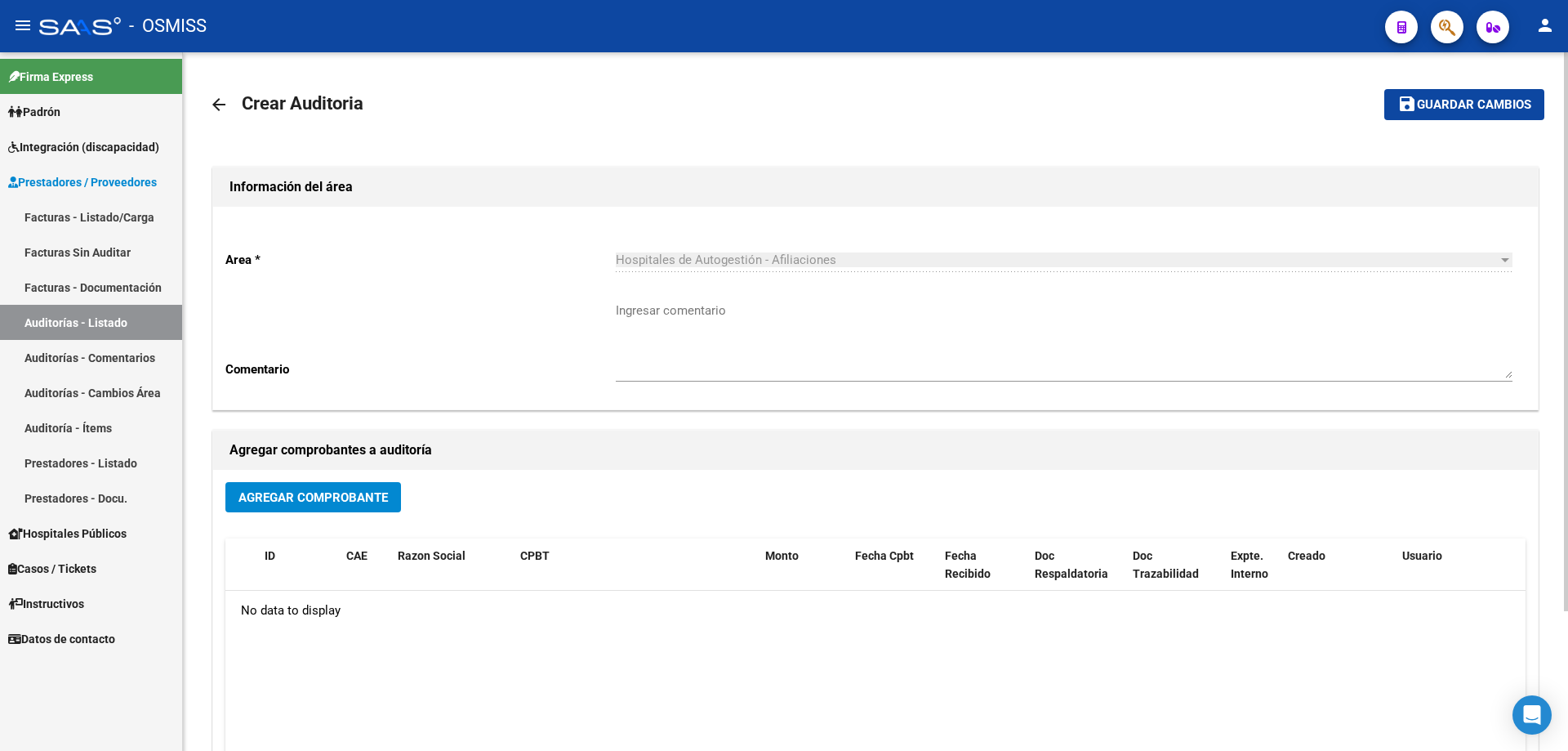
click at [350, 506] on button "Agregar Comprobante" at bounding box center [312, 496] width 176 height 30
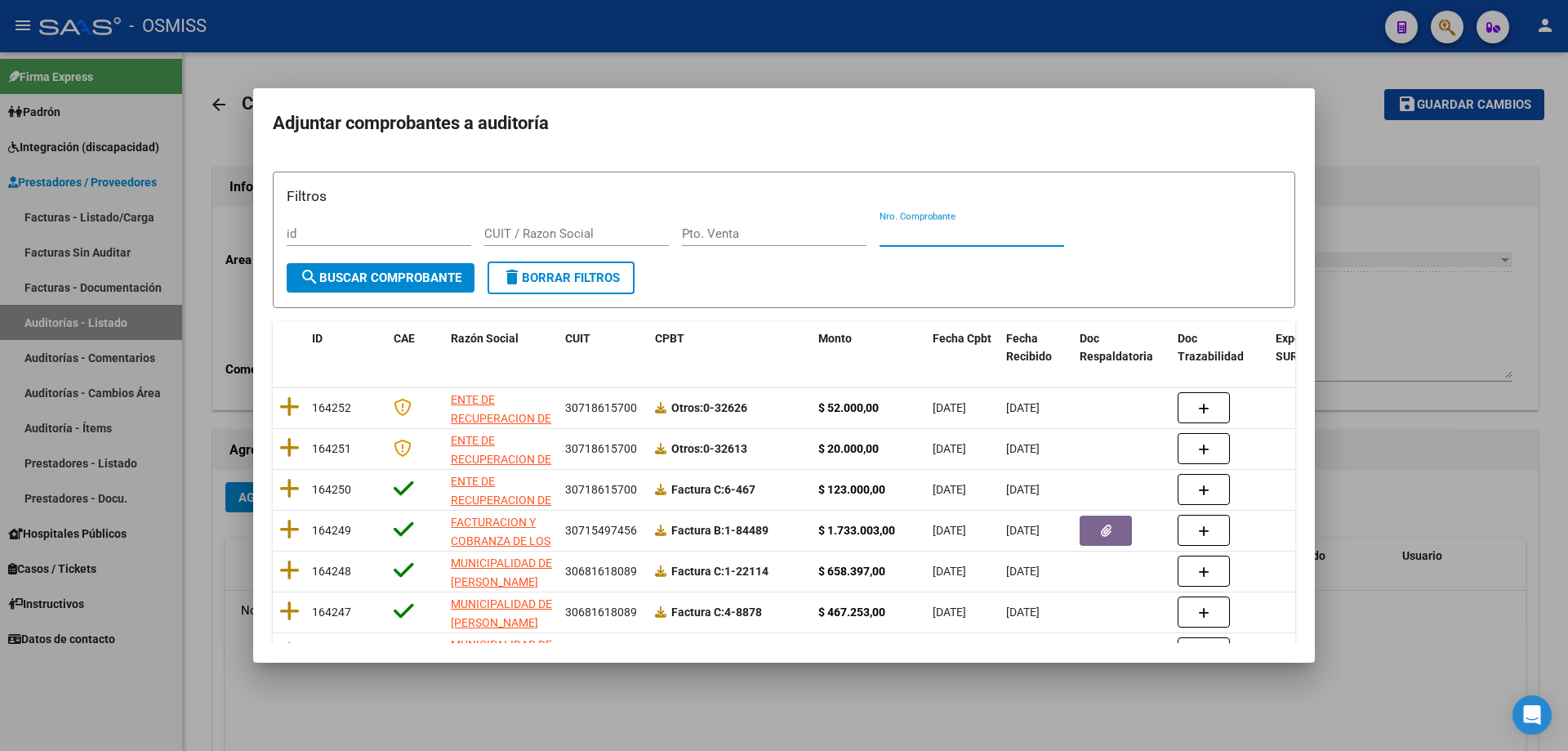
click at [757, 235] on input "Nro. Comprobante" at bounding box center [972, 233] width 185 height 15
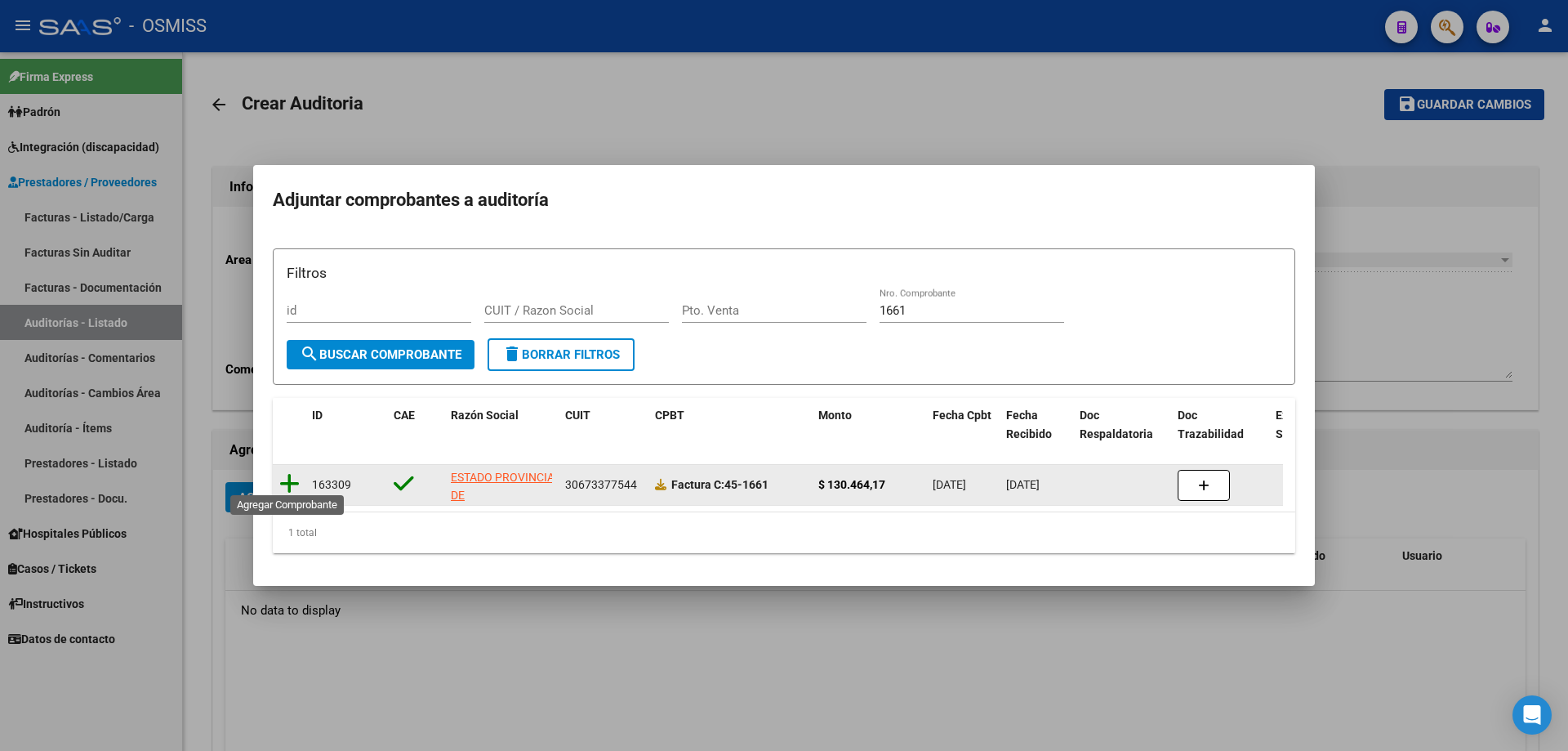
click at [294, 477] on icon at bounding box center [289, 483] width 21 height 23
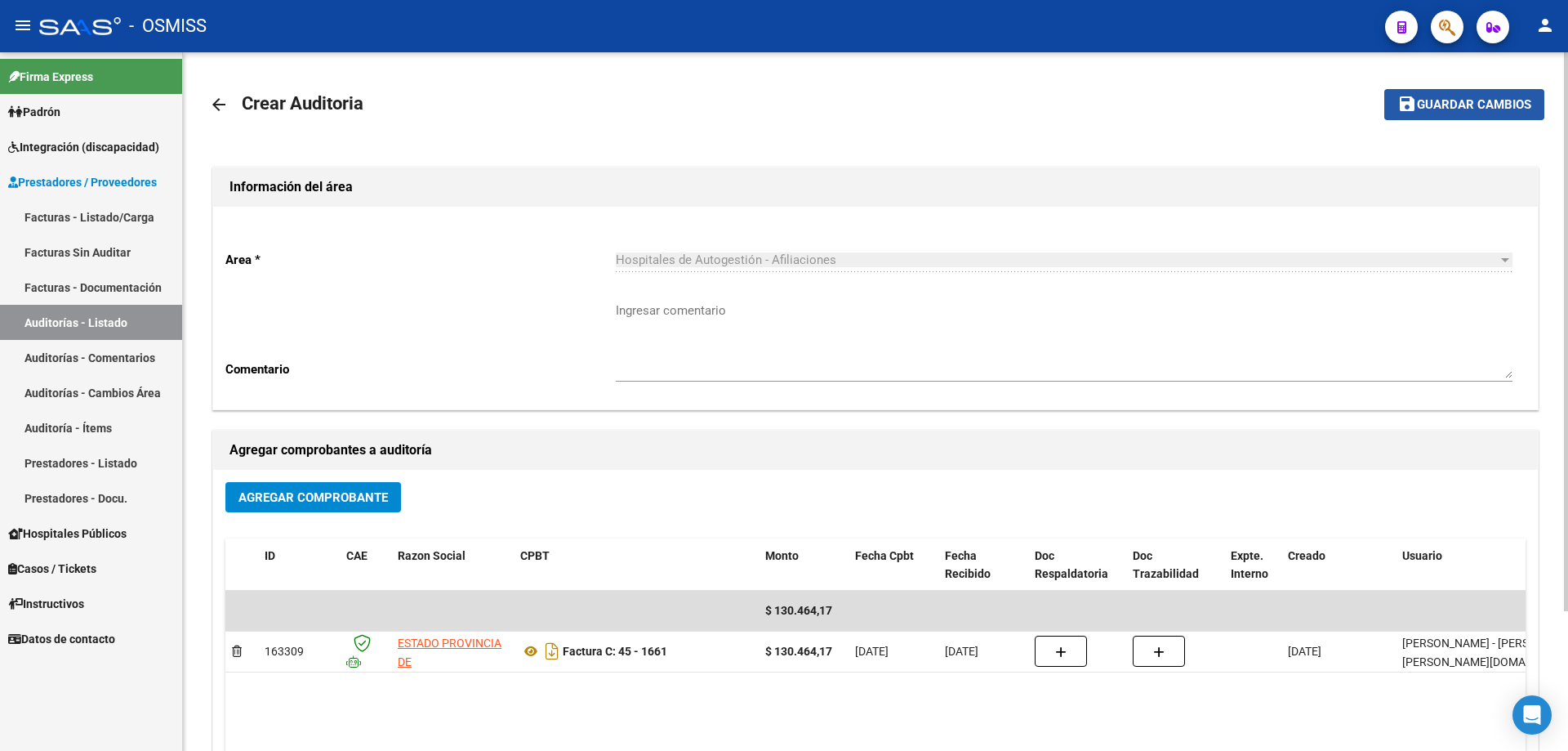
click at [757, 94] on button "save Guardar cambios" at bounding box center [1464, 104] width 160 height 30
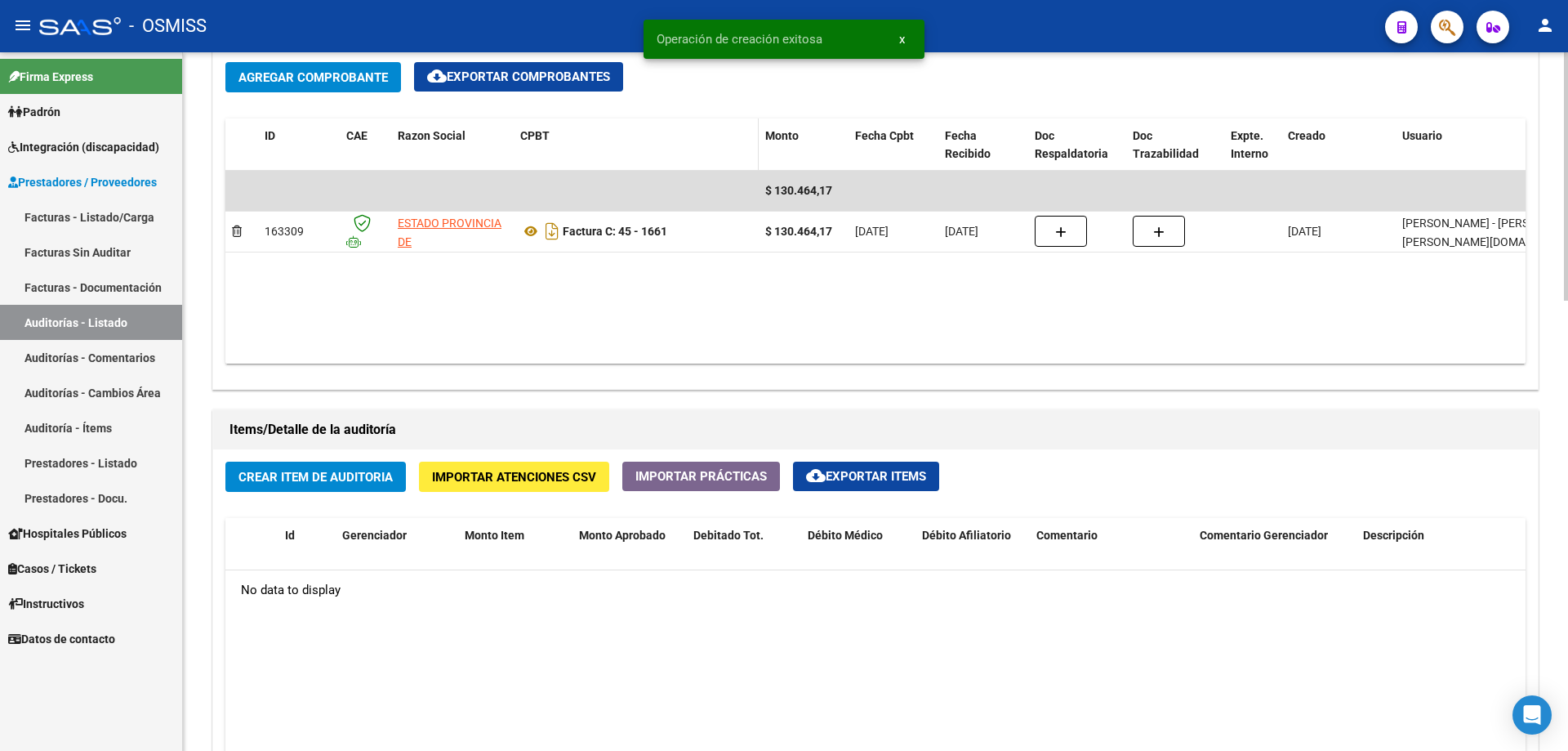
scroll to position [1063, 0]
